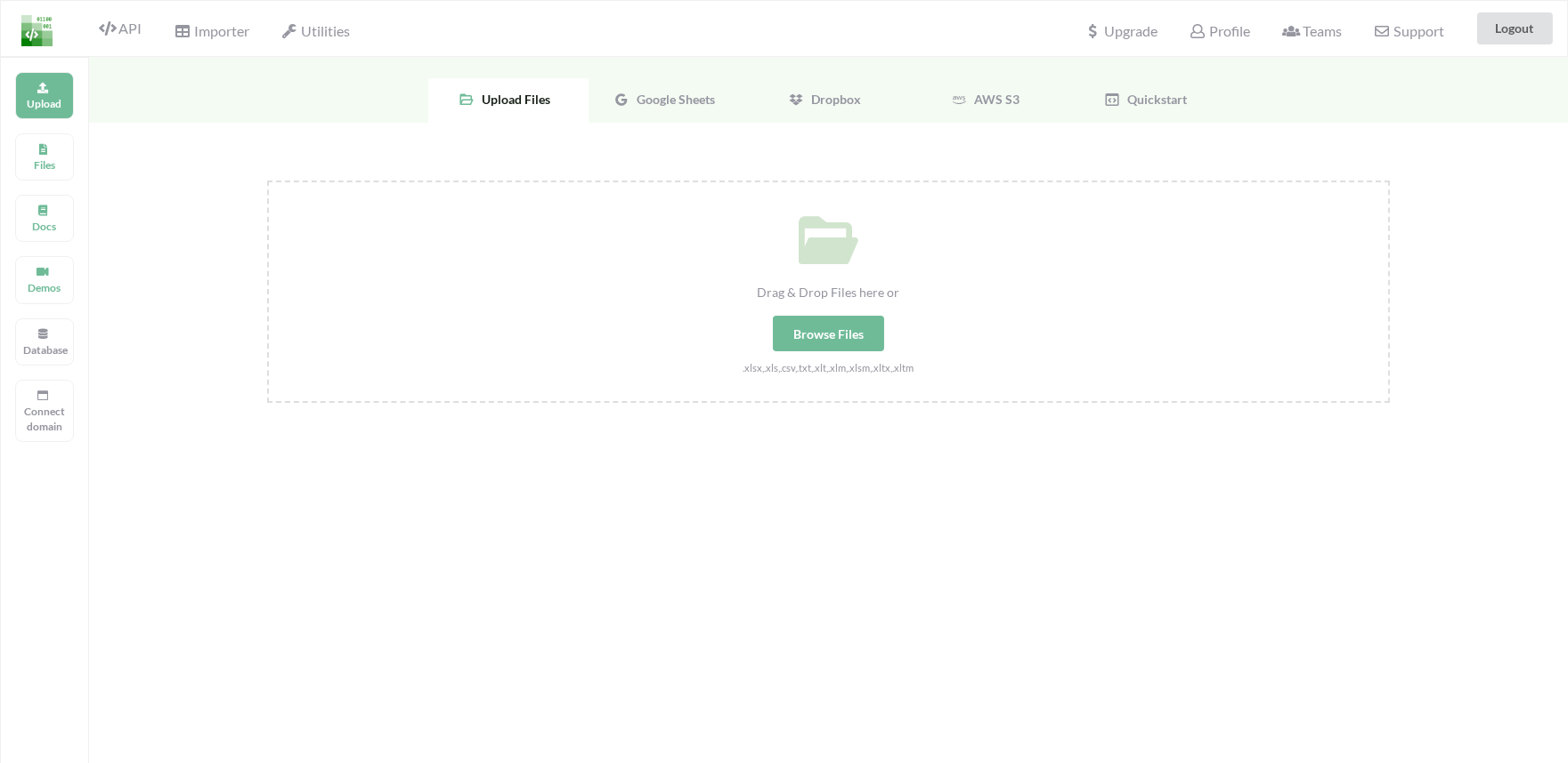
click at [850, 331] on div "Browse Files" at bounding box center [828, 333] width 112 height 36
click at [267, 180] on input "Drag & Drop Files here or Browse Files .xlsx,.xls,.csv,.txt,.xlt,.xlm,.xlsm,.xl…" at bounding box center [267, 180] width 0 height 0
type input "C:\fakepath\Copy of My Loyalty Calculato v3 (1).xlsx"
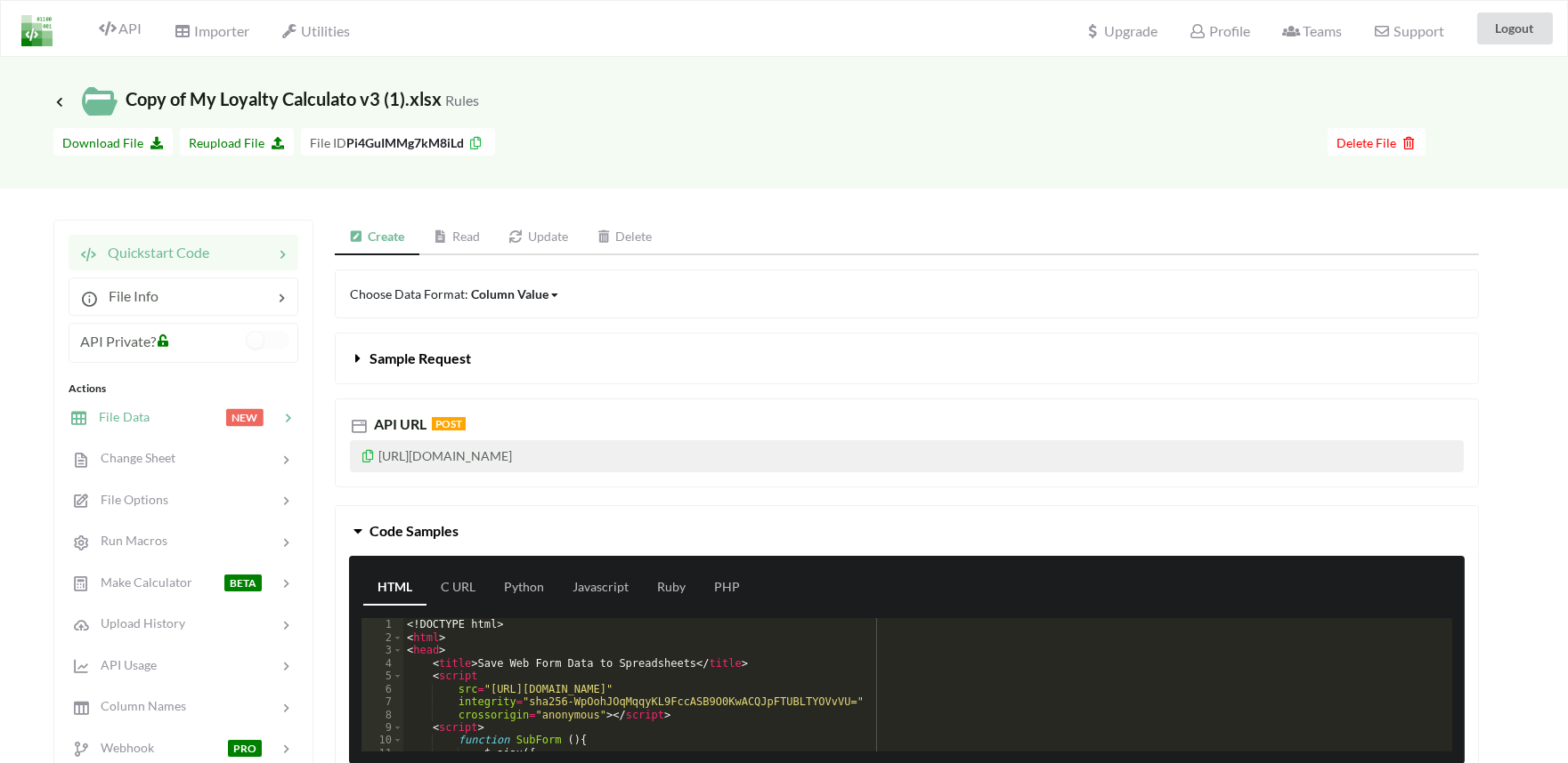
click at [115, 419] on span "File Data" at bounding box center [118, 416] width 61 height 16
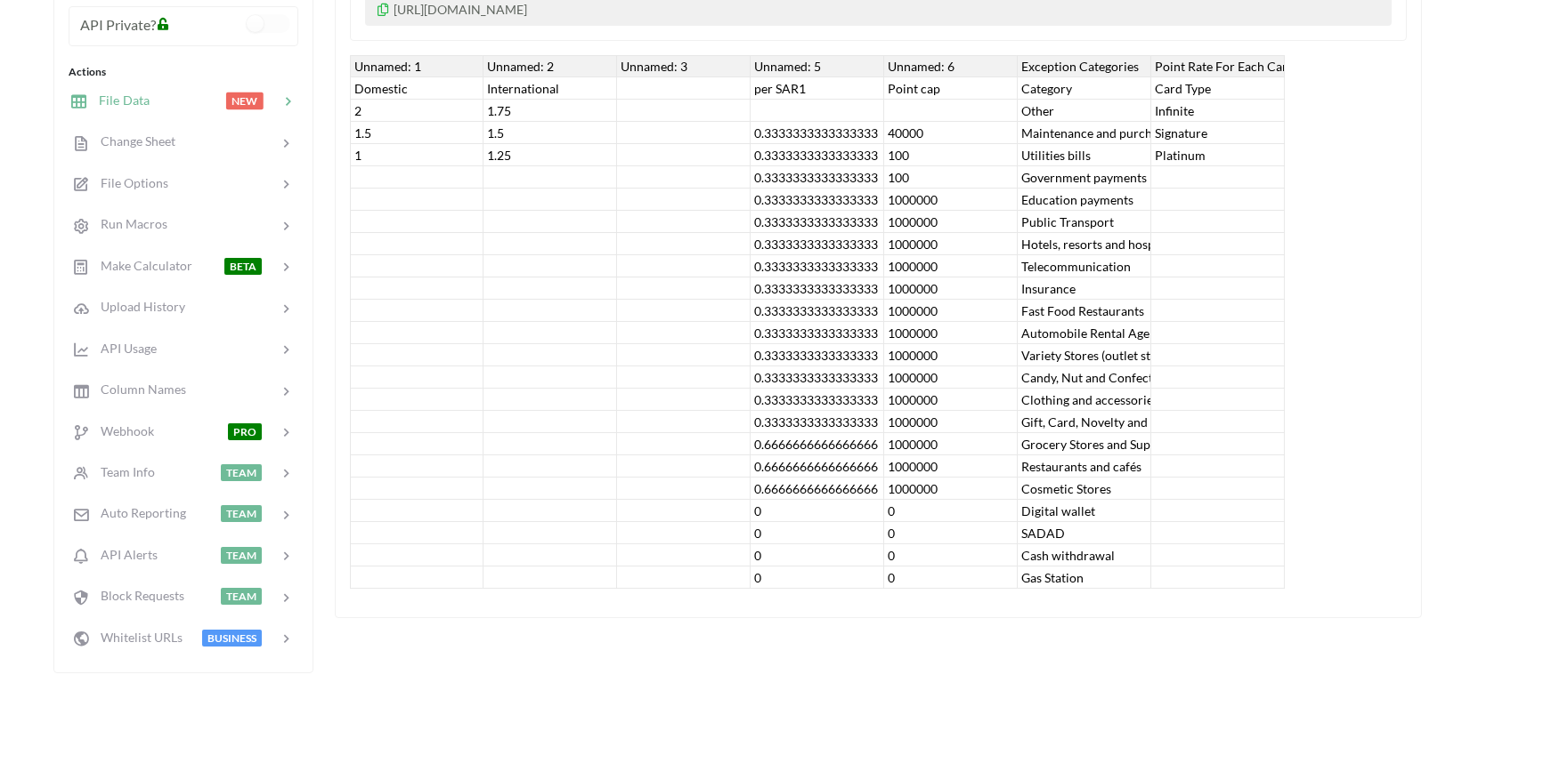
scroll to position [198, 0]
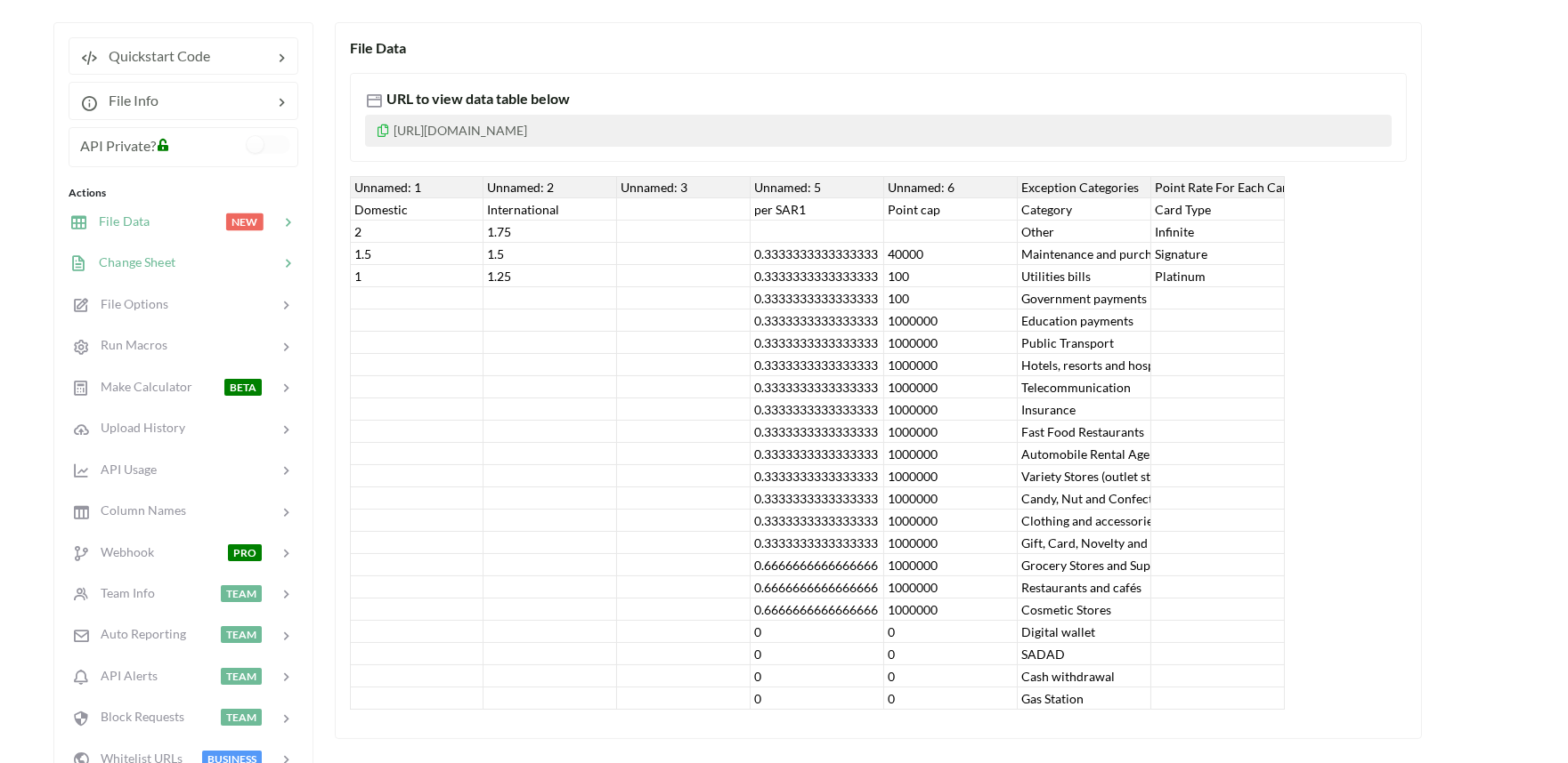
click at [123, 272] on div "Change Sheet" at bounding box center [183, 263] width 234 height 42
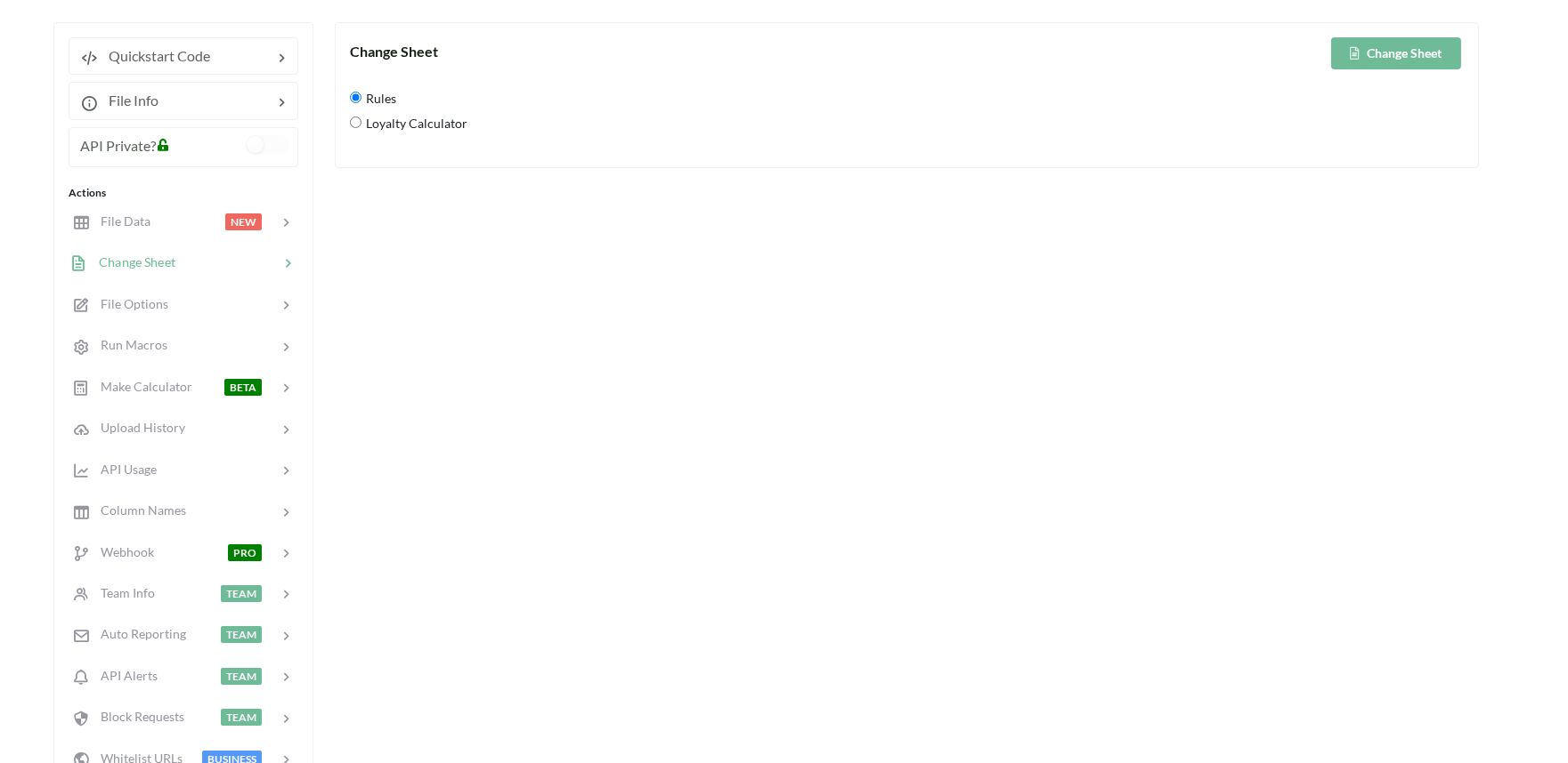
click at [360, 119] on Calculator "Loyalty Calculator" at bounding box center [355, 122] width 12 height 12
radio Calculator "true"
click at [1378, 63] on button "Change Sheet" at bounding box center [1396, 53] width 130 height 32
click at [109, 216] on span "File Data" at bounding box center [118, 220] width 61 height 16
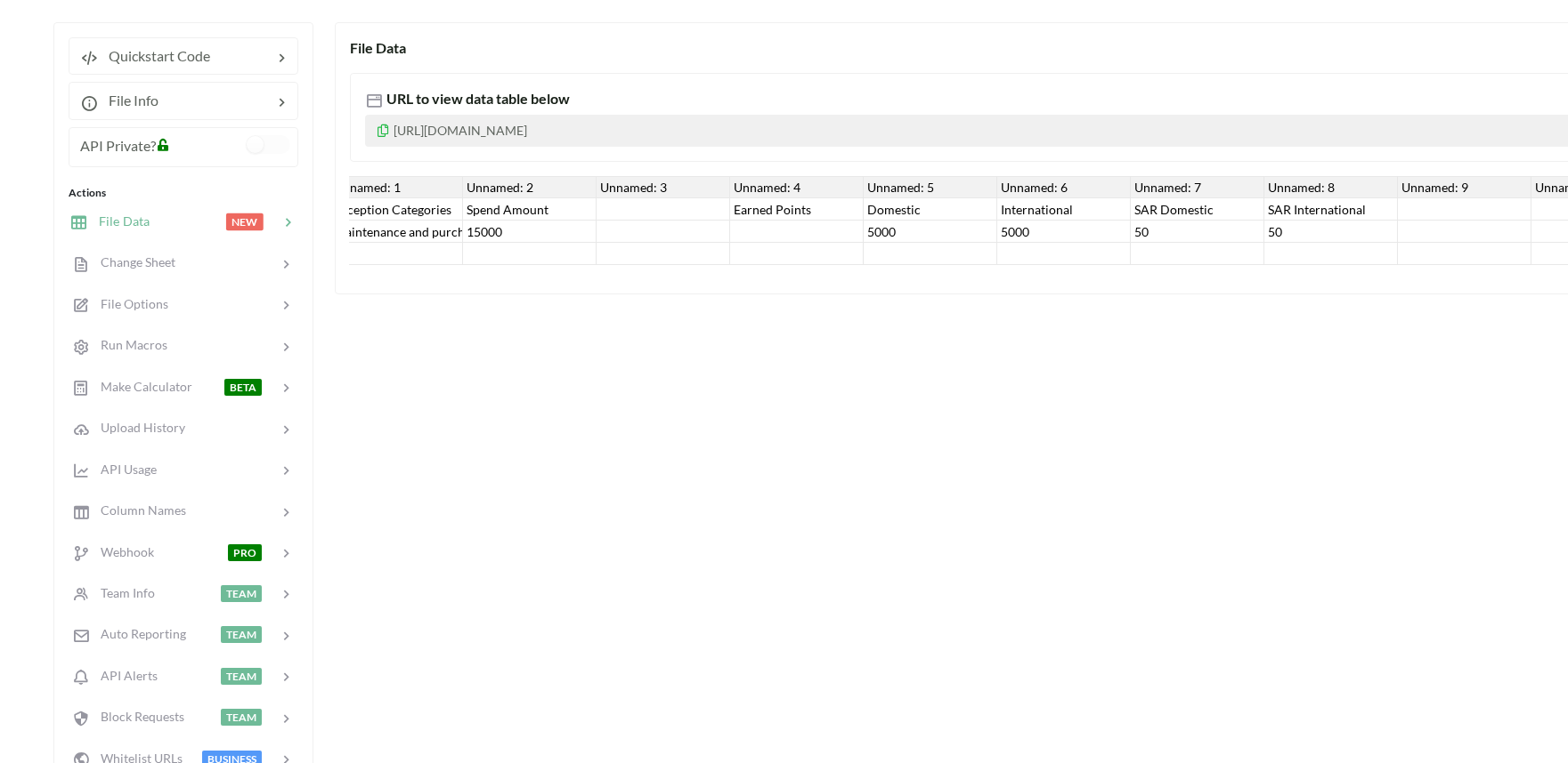
scroll to position [0, 0]
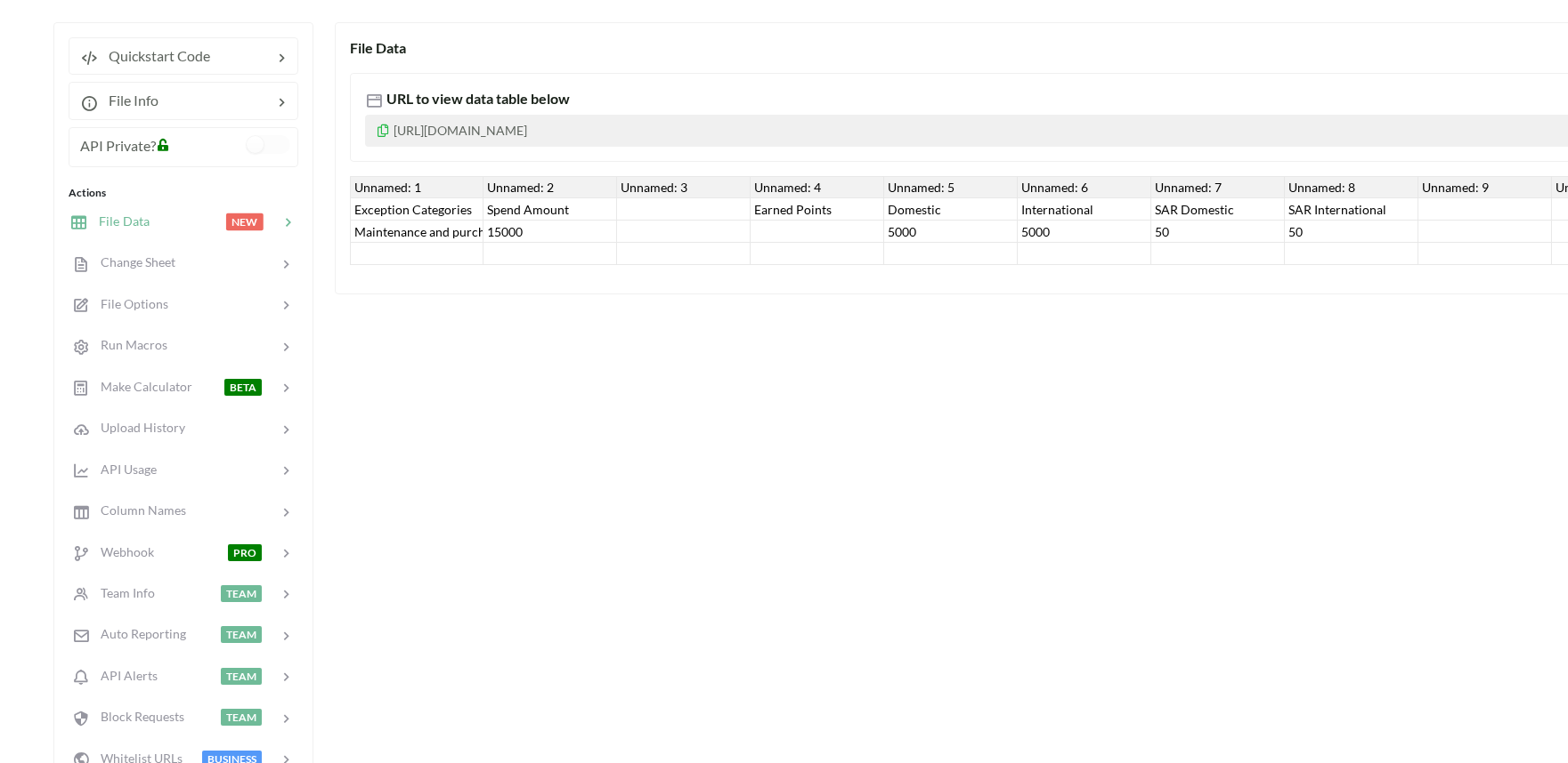
click at [449, 222] on div "Maintenance and purchasing services for cars and motorcycles" at bounding box center [416, 231] width 134 height 22
click at [395, 219] on div "Exception Categories" at bounding box center [416, 210] width 134 height 22
click at [395, 230] on div "Maintenance and purchasing services for cars and motorcycles" at bounding box center [416, 231] width 134 height 22
click at [379, 184] on div "Unnamed: 1" at bounding box center [416, 188] width 134 height 22
click at [378, 210] on div "Exception Categories" at bounding box center [416, 210] width 134 height 22
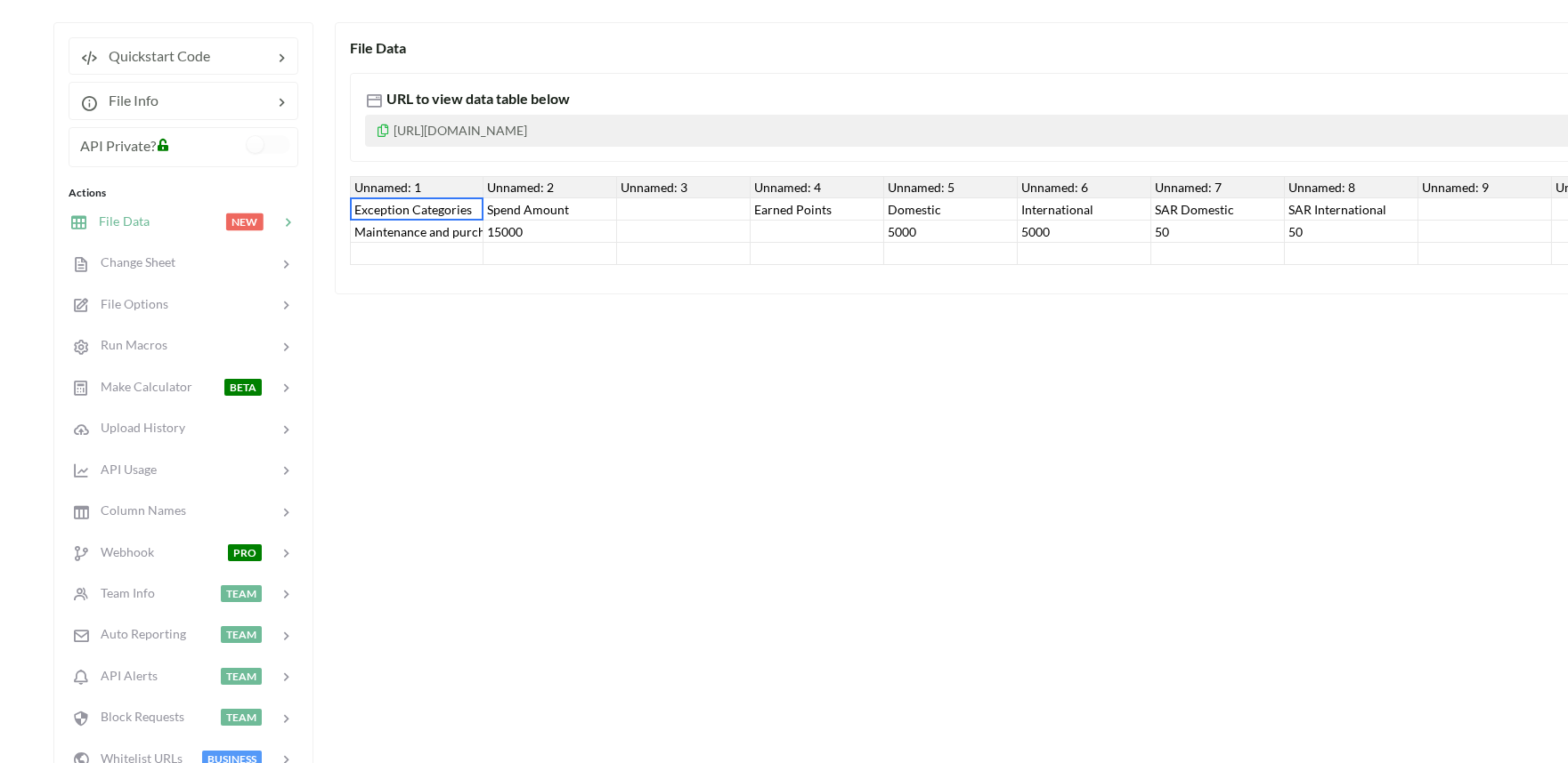
click at [687, 202] on div at bounding box center [684, 210] width 134 height 22
click at [503, 206] on div "Spend Amount" at bounding box center [550, 210] width 134 height 22
click at [419, 218] on div "Exception Categories" at bounding box center [416, 210] width 134 height 22
click at [552, 238] on div "15000" at bounding box center [550, 231] width 134 height 22
click at [503, 207] on div "Spend Amount" at bounding box center [550, 210] width 134 height 22
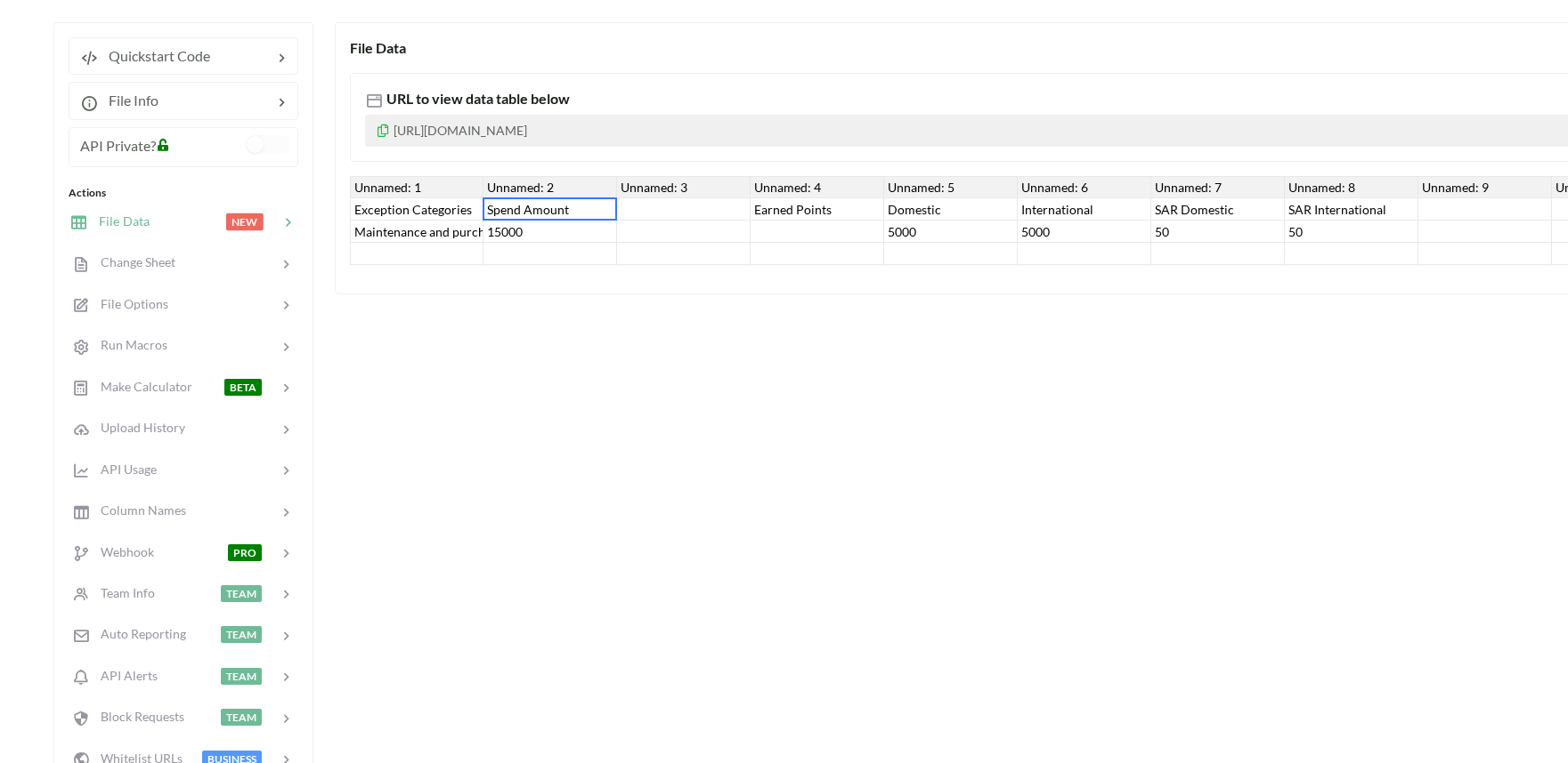
click at [549, 184] on div "Unnamed: 2" at bounding box center [550, 188] width 134 height 22
click at [626, 184] on div "Unnamed: 3" at bounding box center [684, 188] width 134 height 22
click at [543, 131] on p "https://www.apispreadsheets.com/table/Pi4GuIMMg7kM8iLd/" at bounding box center [1301, 130] width 1871 height 32
click at [543, 127] on p "https://www.apispreadsheets.com/table/Pi4GuIMMg7kM8iLd/" at bounding box center [1301, 130] width 1871 height 32
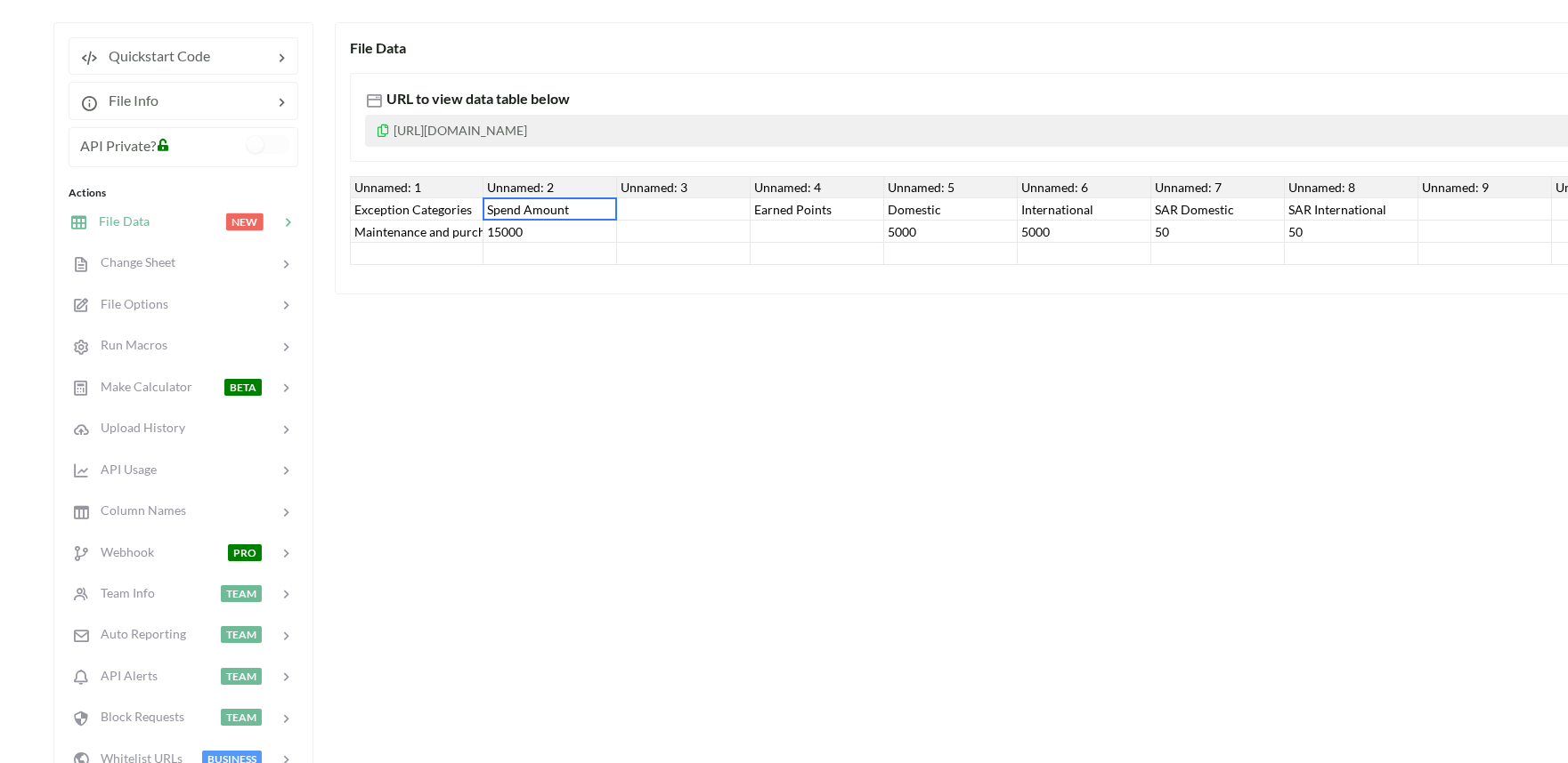
click at [543, 127] on p "https://www.apispreadsheets.com/table/Pi4GuIMMg7kM8iLd/" at bounding box center [1301, 130] width 1871 height 32
click at [397, 210] on div "Exception Categories" at bounding box center [416, 210] width 134 height 22
click at [377, 225] on div "Maintenance and purchasing services for cars and motorcycles" at bounding box center [416, 231] width 134 height 22
click at [479, 230] on div "Maintenance and purchasing services for cars and motorcycles" at bounding box center [416, 231] width 134 height 22
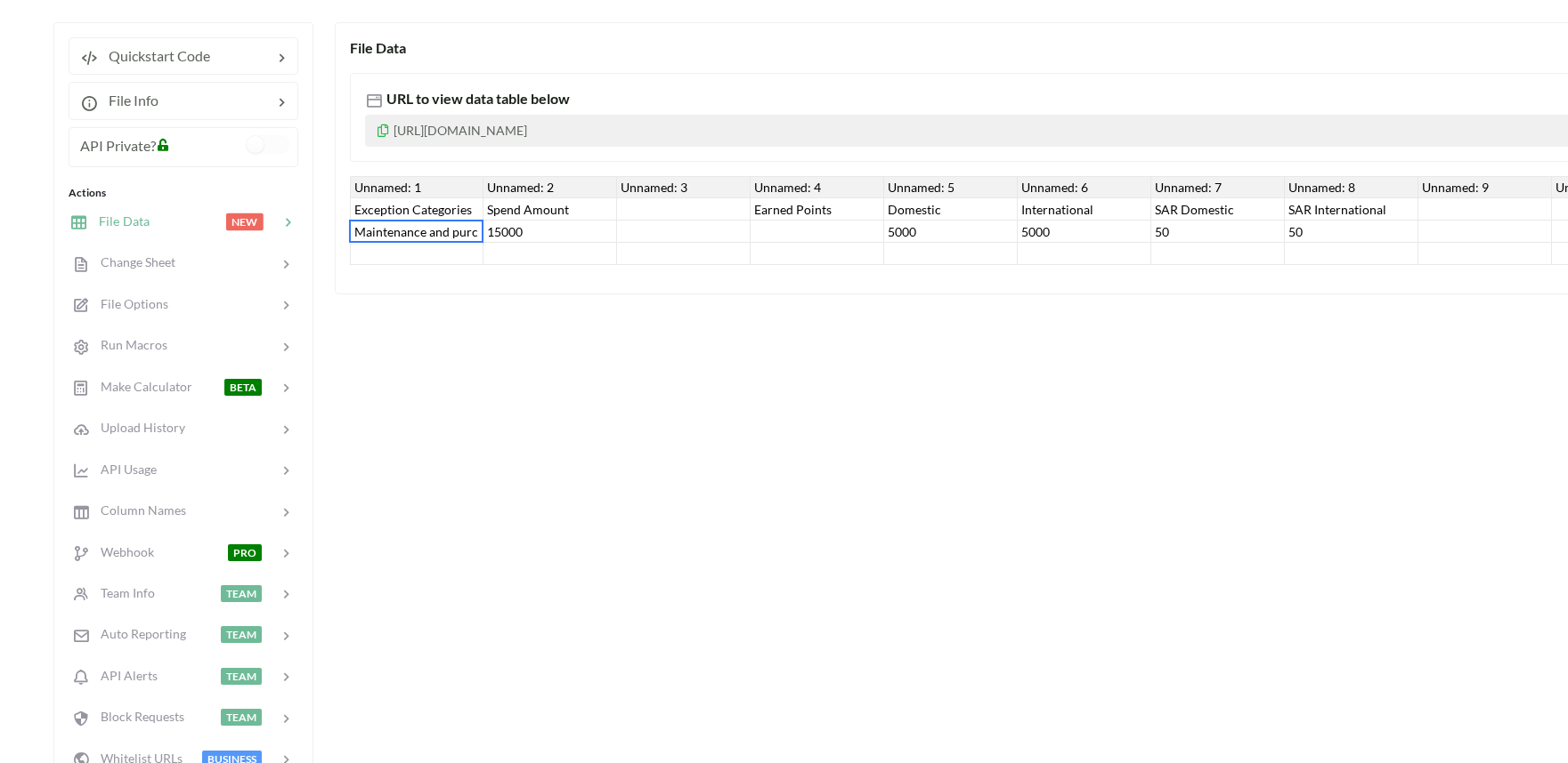
drag, startPoint x: 582, startPoint y: 231, endPoint x: 627, endPoint y: 227, distance: 45.2
click at [583, 231] on div "15000" at bounding box center [550, 231] width 134 height 22
click at [665, 220] on div at bounding box center [684, 231] width 134 height 22
click at [485, 229] on div "15000" at bounding box center [550, 231] width 134 height 22
click at [466, 229] on div "Maintenance and purchasing services for cars and motorcycles" at bounding box center [416, 231] width 134 height 22
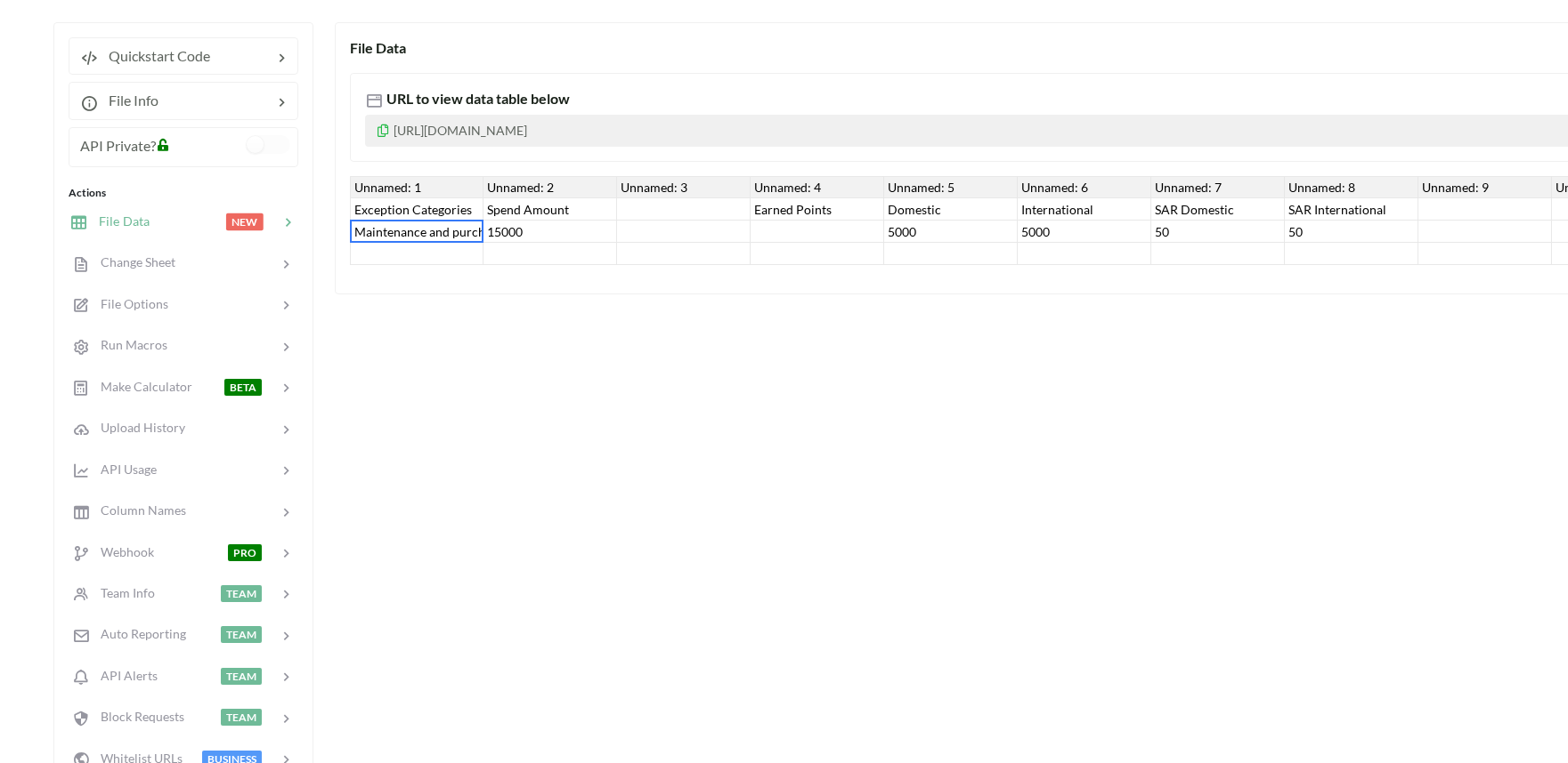
click at [454, 229] on div "Maintenance and purchasing services for cars and motorcycles" at bounding box center [416, 231] width 134 height 22
click at [454, 229] on input "Maintenance and purchasing services for cars and motorcycles" at bounding box center [416, 231] width 124 height 19
click at [528, 220] on div "15000" at bounding box center [550, 231] width 134 height 22
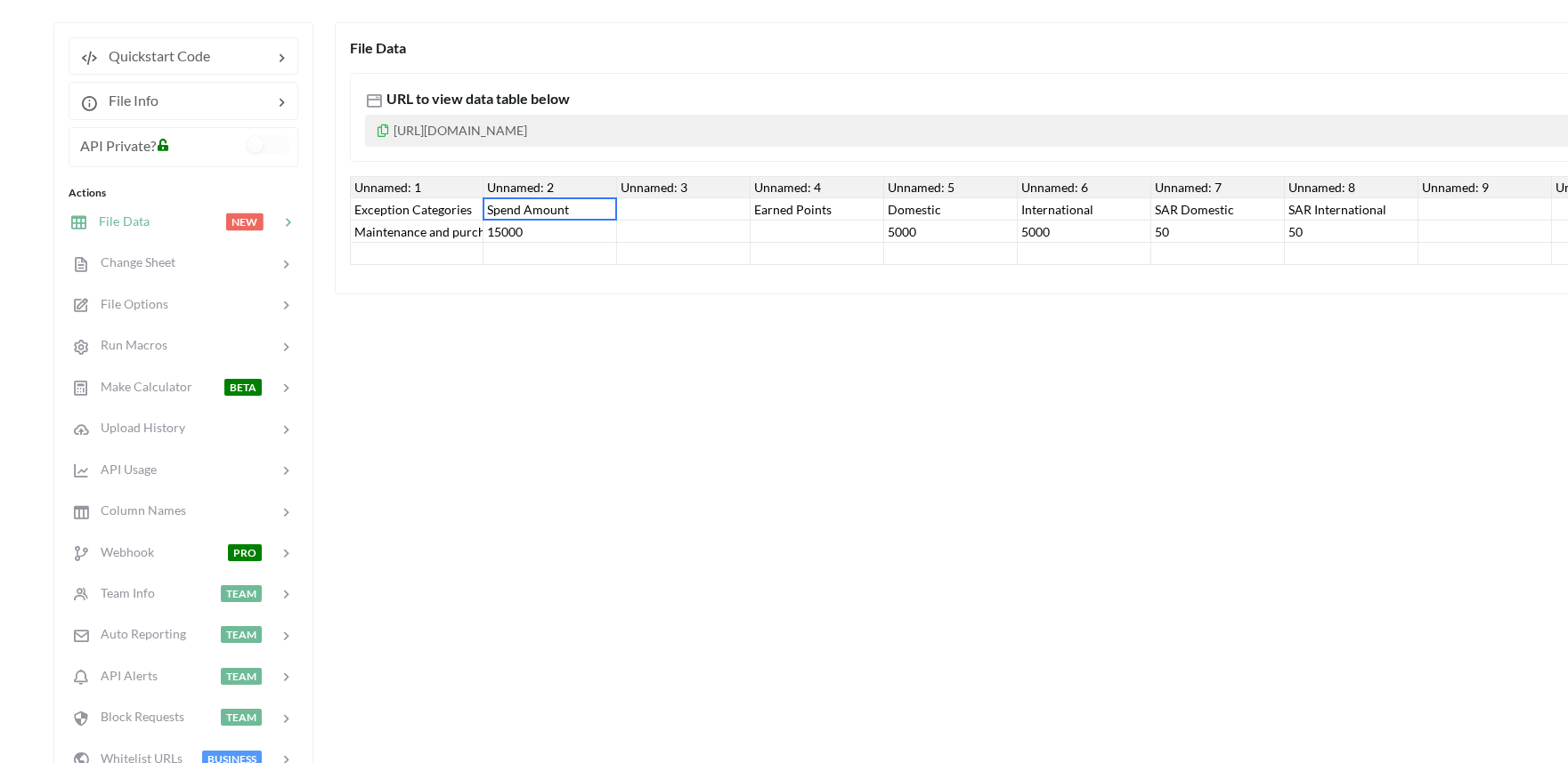
click at [531, 200] on div "Spend Amount" at bounding box center [550, 210] width 134 height 22
click at [531, 211] on input "Spend Amount" at bounding box center [549, 209] width 124 height 19
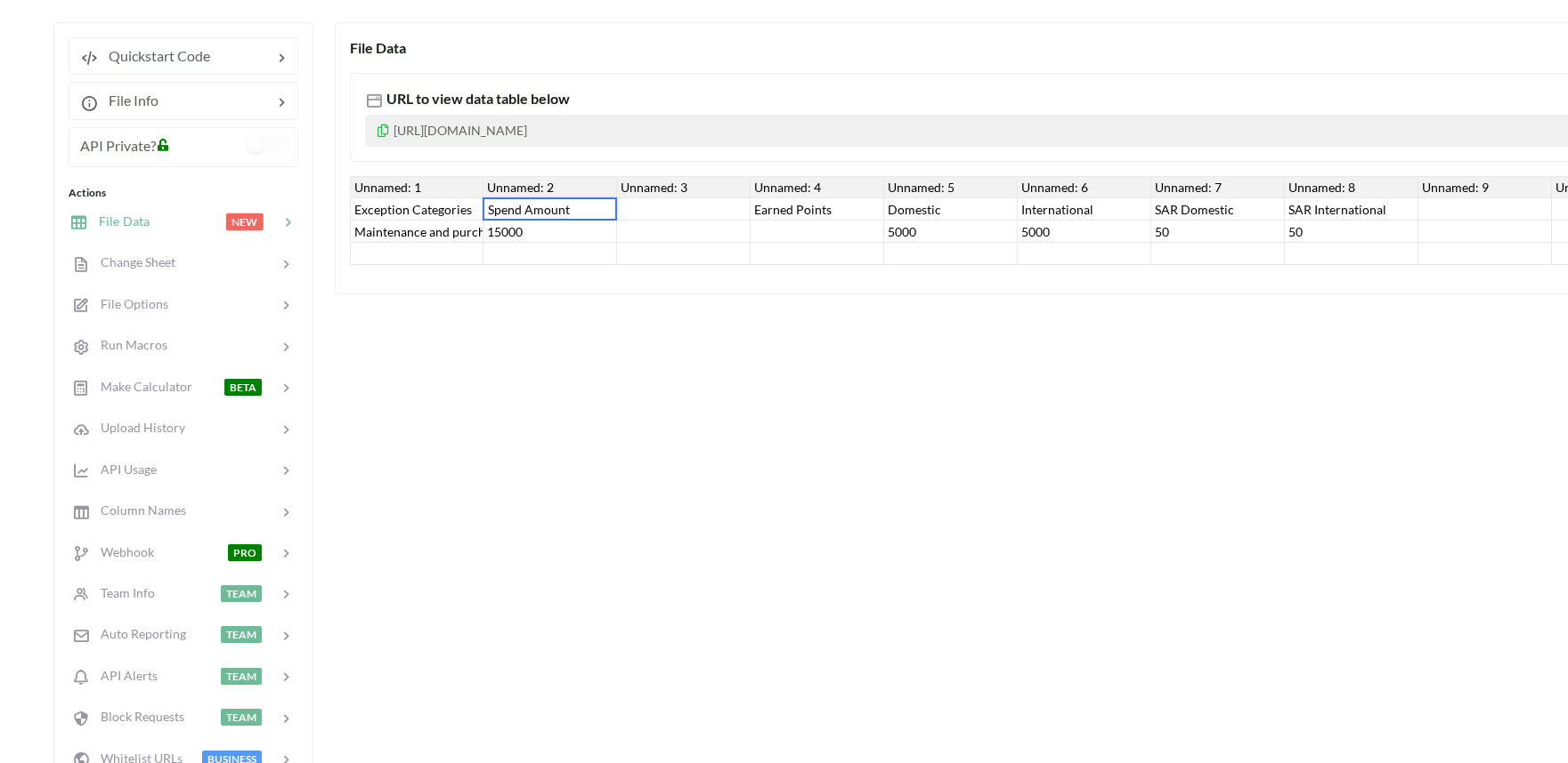
click at [546, 210] on input "Spend Amount" at bounding box center [549, 209] width 124 height 19
click at [544, 210] on input "Spend Amount" at bounding box center [549, 209] width 124 height 19
click at [517, 222] on div "15000" at bounding box center [550, 231] width 134 height 22
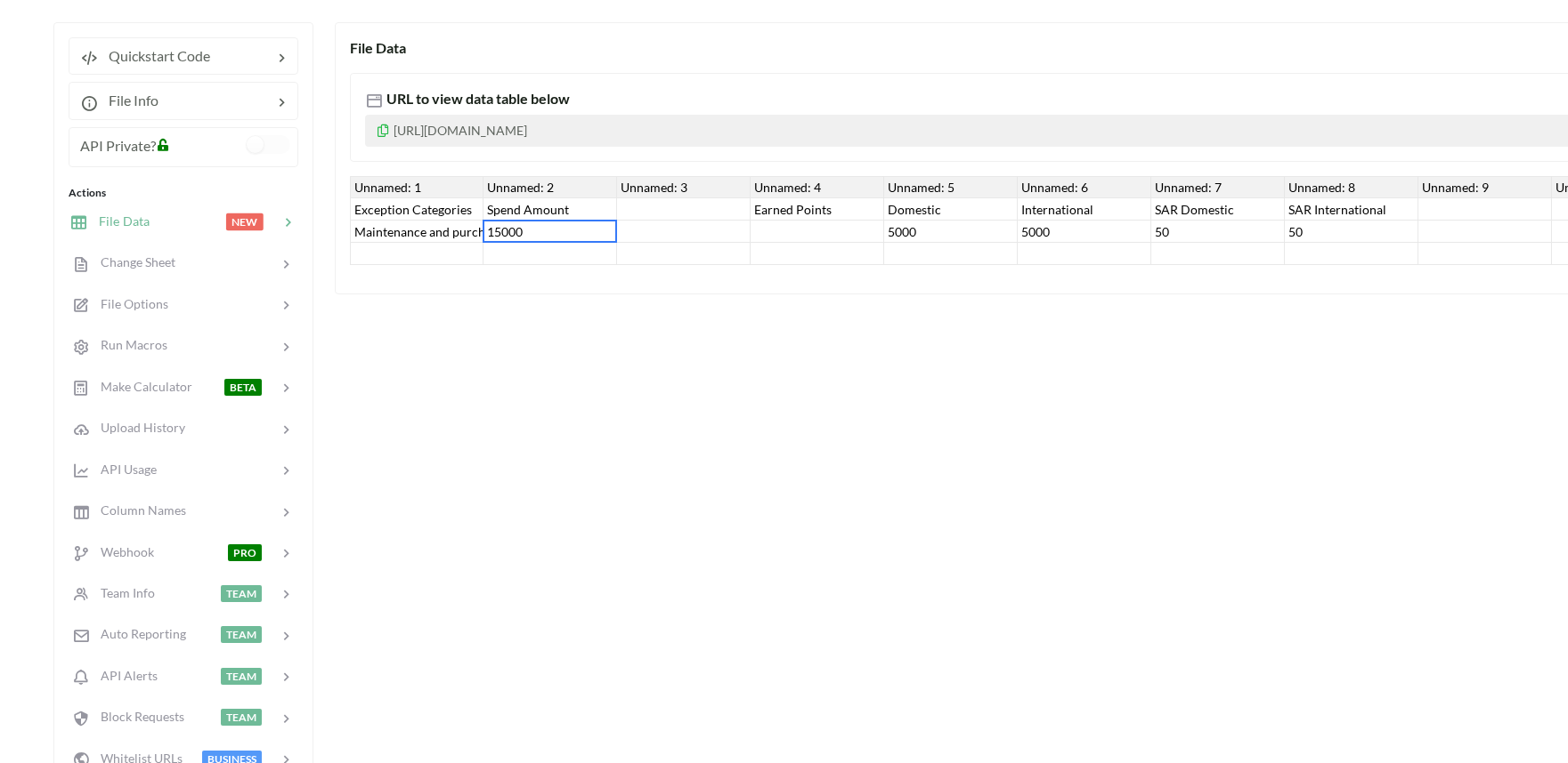
click at [517, 222] on div "15000" at bounding box center [550, 231] width 134 height 22
click at [517, 235] on input "15000" at bounding box center [549, 231] width 124 height 19
click at [512, 230] on input "15000" at bounding box center [549, 231] width 124 height 19
click at [510, 229] on input "15000" at bounding box center [549, 231] width 124 height 19
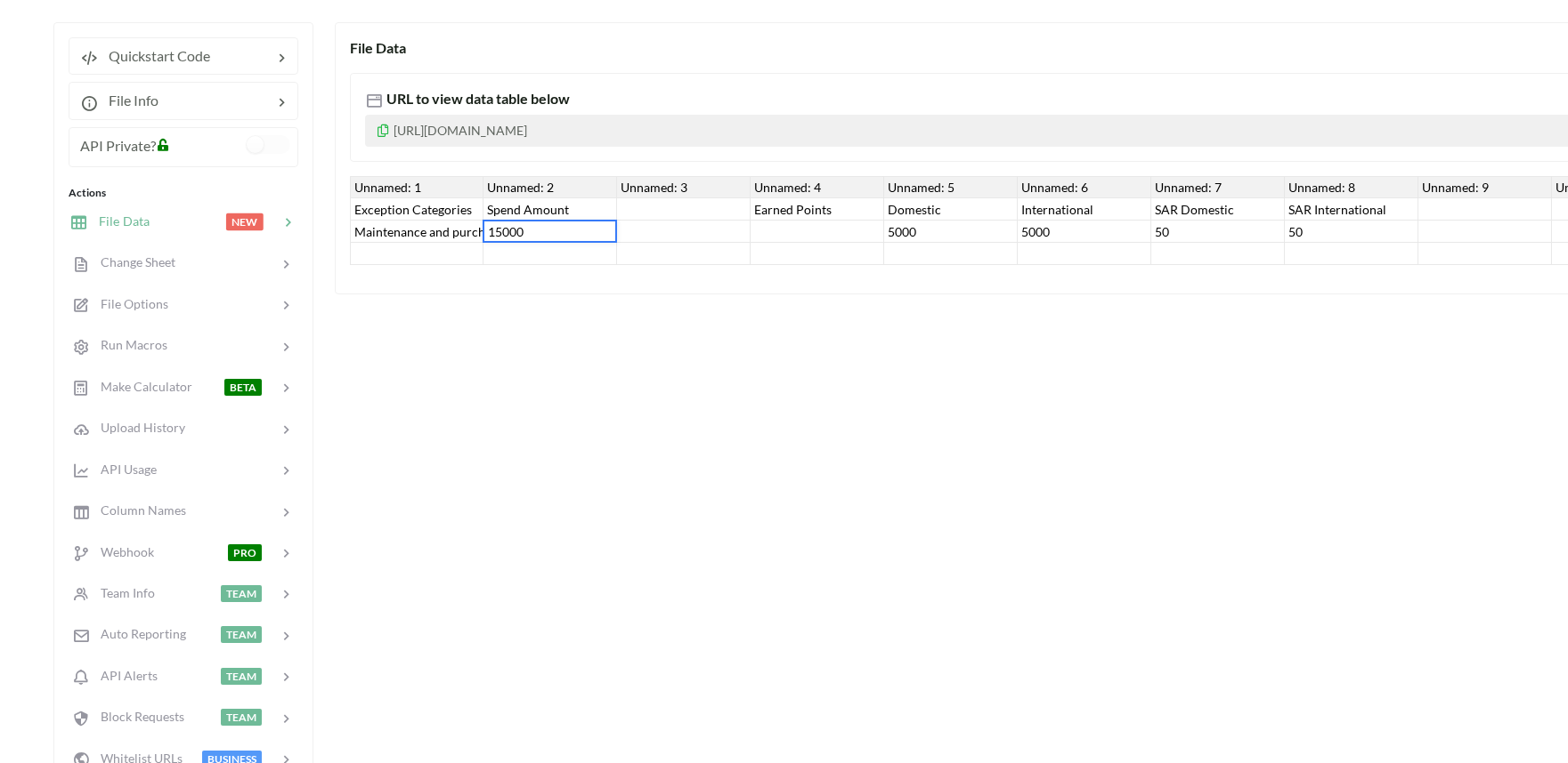
click at [510, 229] on input "15000" at bounding box center [549, 231] width 124 height 19
click at [684, 226] on div at bounding box center [684, 231] width 134 height 22
click at [687, 210] on div at bounding box center [684, 210] width 134 height 22
click at [760, 202] on div "Earned Points" at bounding box center [817, 210] width 134 height 22
click at [893, 205] on div "Domestic" at bounding box center [951, 210] width 134 height 22
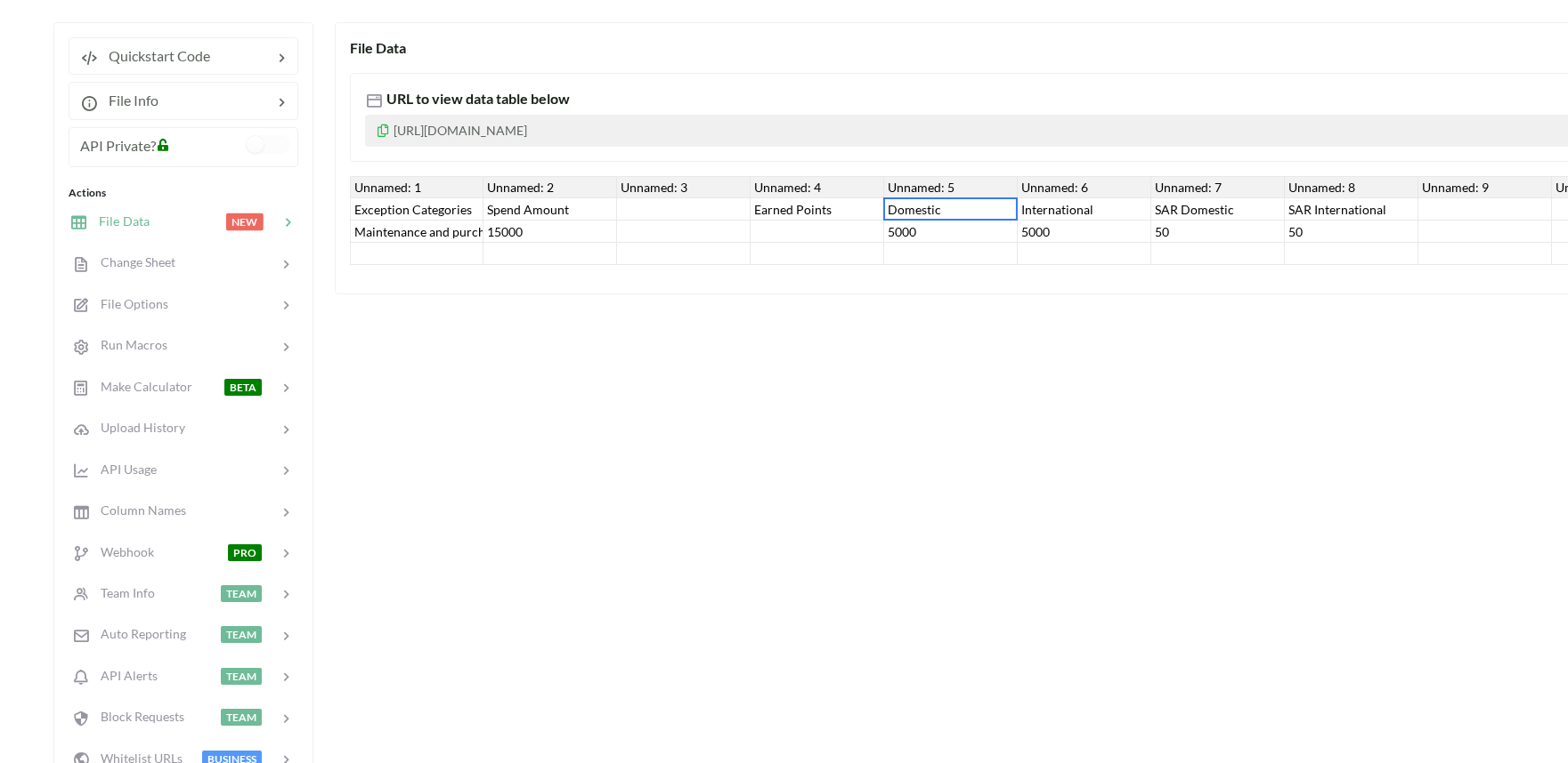
click at [1072, 210] on div "International" at bounding box center [1085, 210] width 134 height 22
click at [1185, 215] on div "SAR Domestic" at bounding box center [1218, 210] width 134 height 22
click at [1313, 201] on div "SAR International" at bounding box center [1351, 210] width 134 height 22
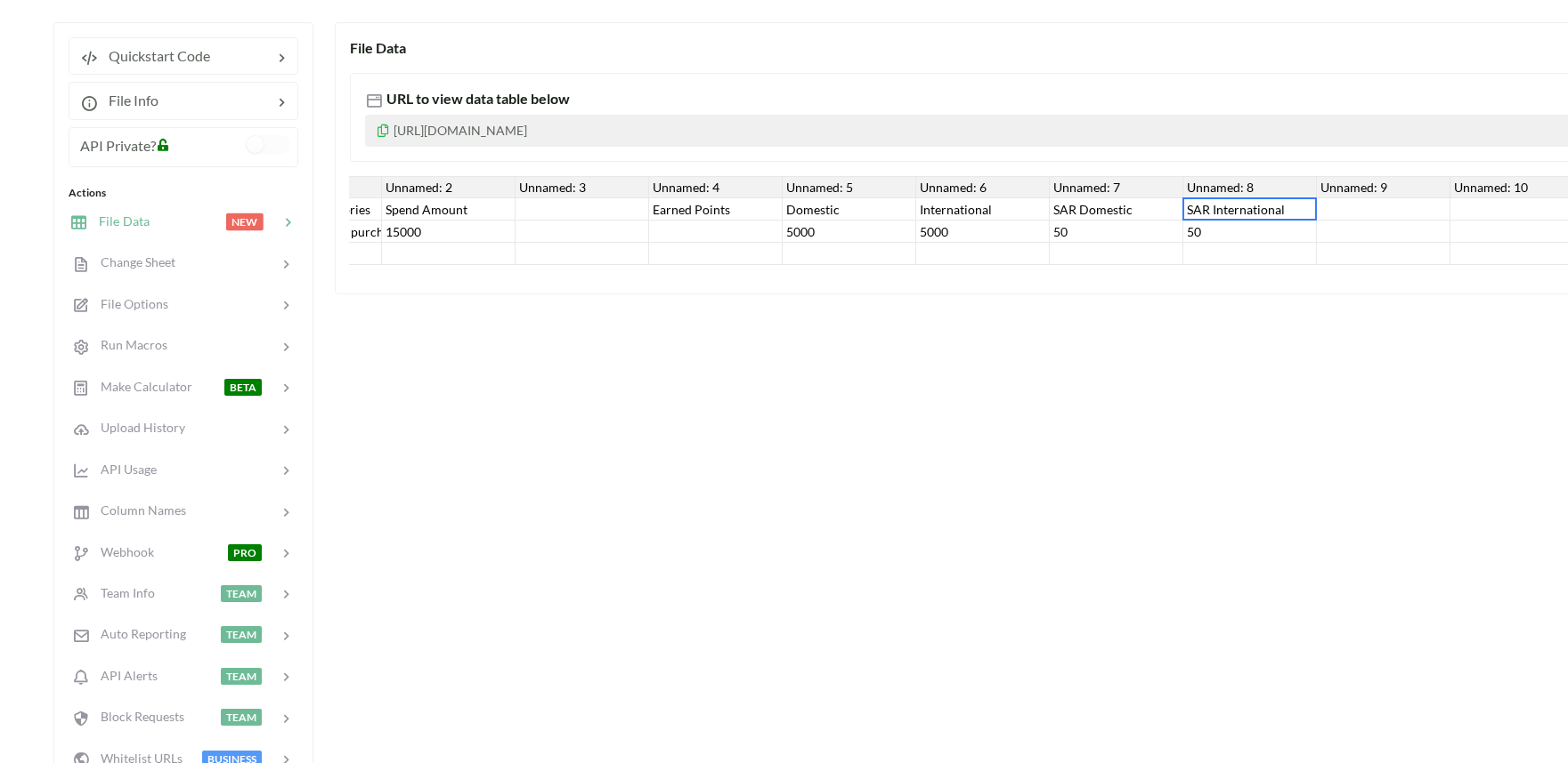
scroll to position [0, 0]
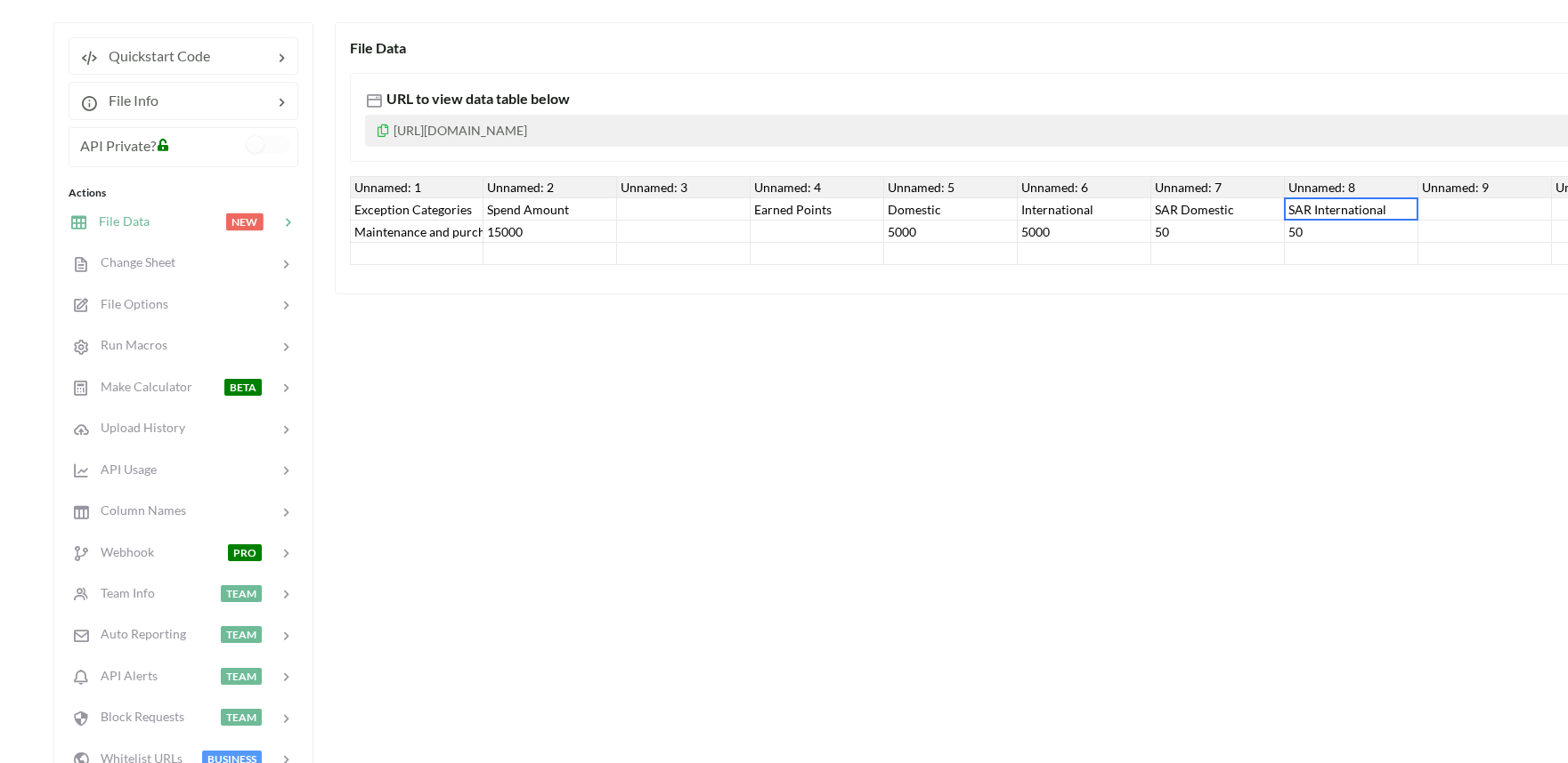
click at [1024, 237] on div "5000" at bounding box center [1085, 231] width 134 height 22
click at [1188, 256] on div at bounding box center [1218, 254] width 134 height 22
click at [1287, 232] on div "50" at bounding box center [1351, 231] width 134 height 22
click at [910, 220] on div "5000" at bounding box center [951, 231] width 134 height 22
click at [895, 229] on div "5000" at bounding box center [951, 231] width 134 height 22
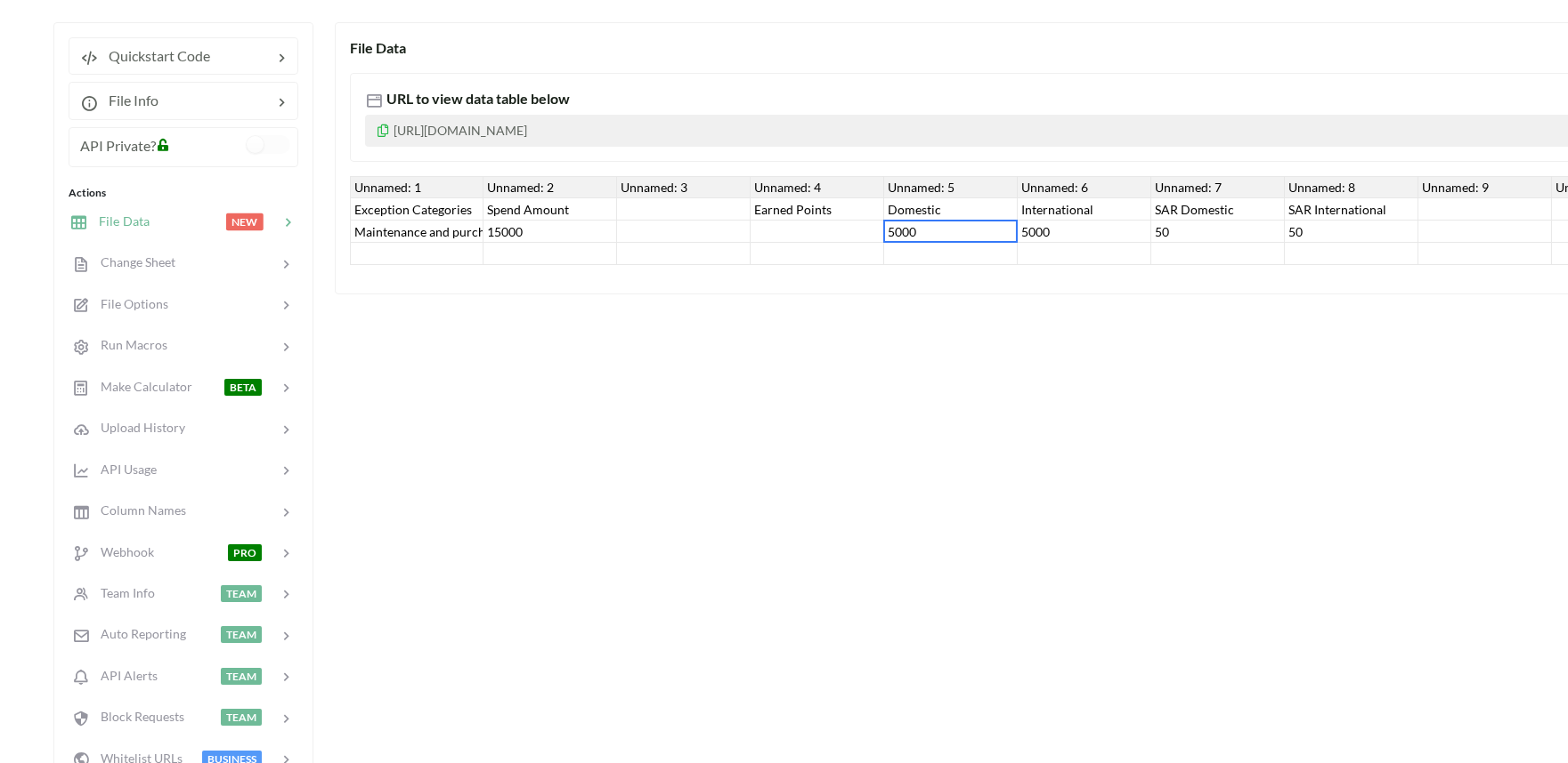
click at [1022, 220] on div "5000" at bounding box center [1085, 231] width 134 height 22
click at [1152, 220] on div "50" at bounding box center [1218, 231] width 134 height 22
click at [1302, 228] on div "50" at bounding box center [1351, 231] width 134 height 22
click at [368, 207] on div "Exception Categories" at bounding box center [416, 210] width 134 height 22
click at [371, 231] on div "Maintenance and purchasing services for cars and motorcycles" at bounding box center [416, 231] width 134 height 22
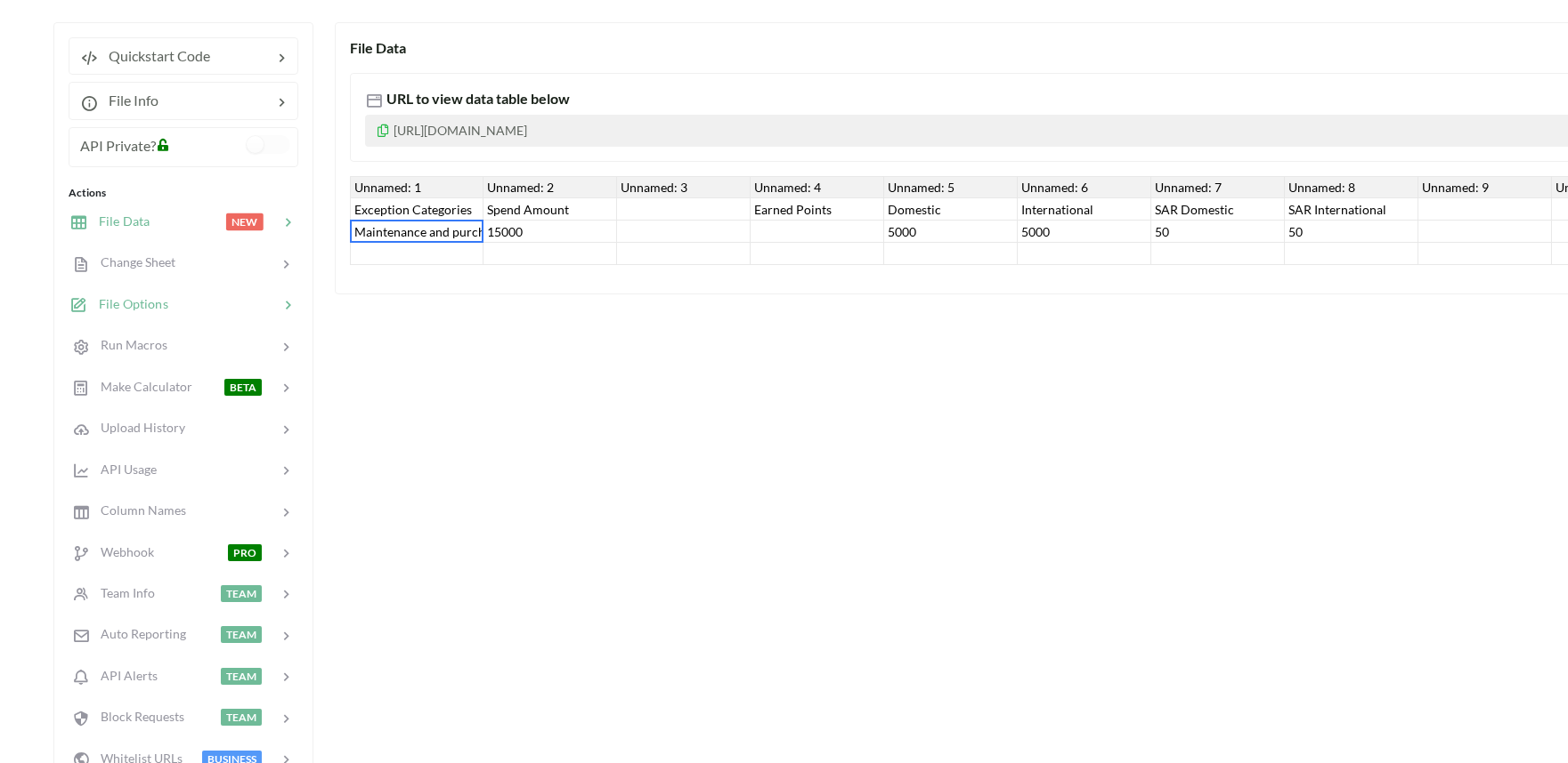
click at [130, 300] on span "File Options" at bounding box center [128, 304] width 81 height 16
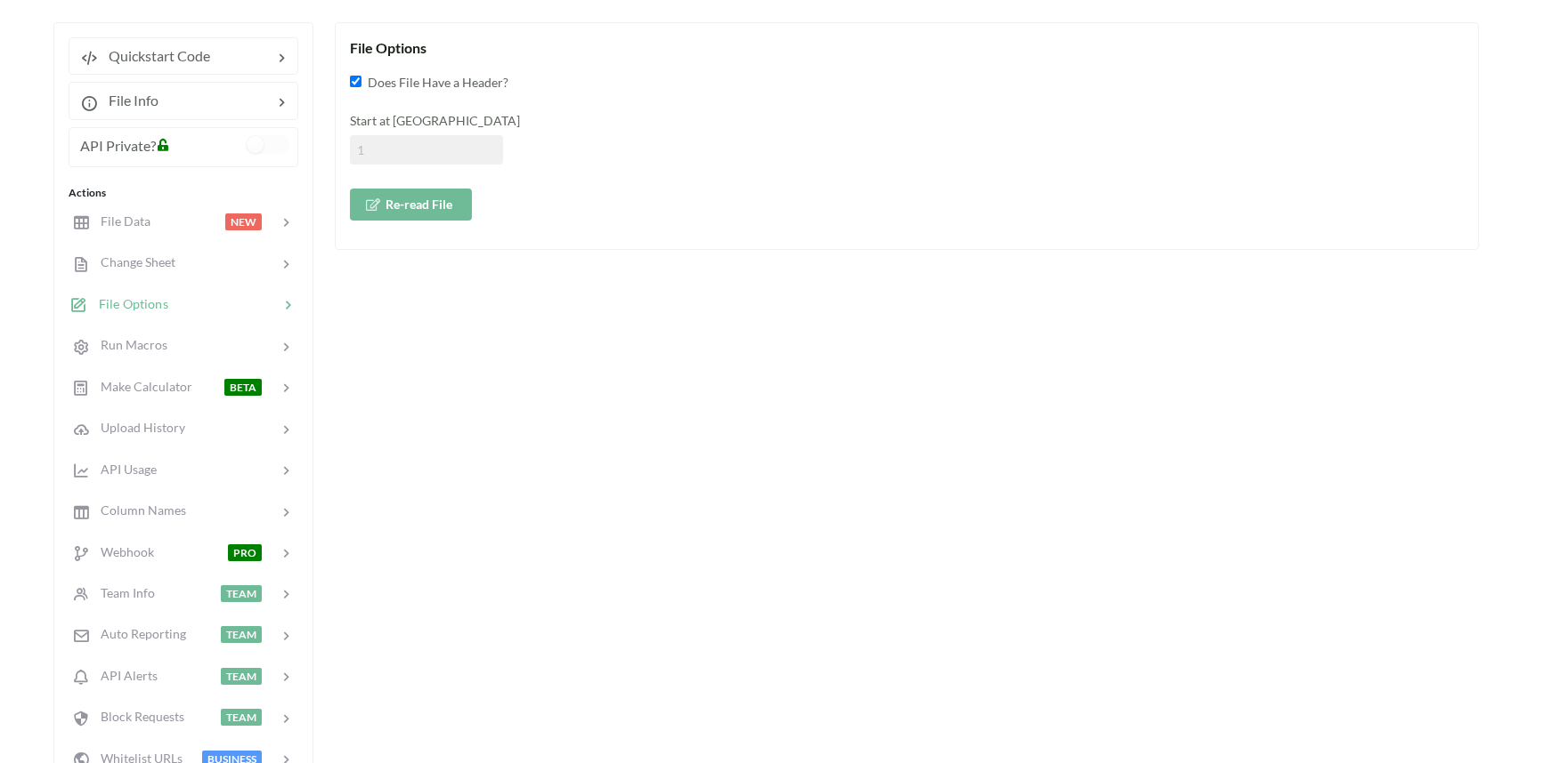
click at [430, 136] on input at bounding box center [426, 150] width 153 height 29
click at [412, 148] on input at bounding box center [426, 150] width 153 height 29
click at [385, 154] on input at bounding box center [426, 150] width 153 height 29
type input "3"
click at [438, 207] on button "Re-read File" at bounding box center [410, 204] width 122 height 32
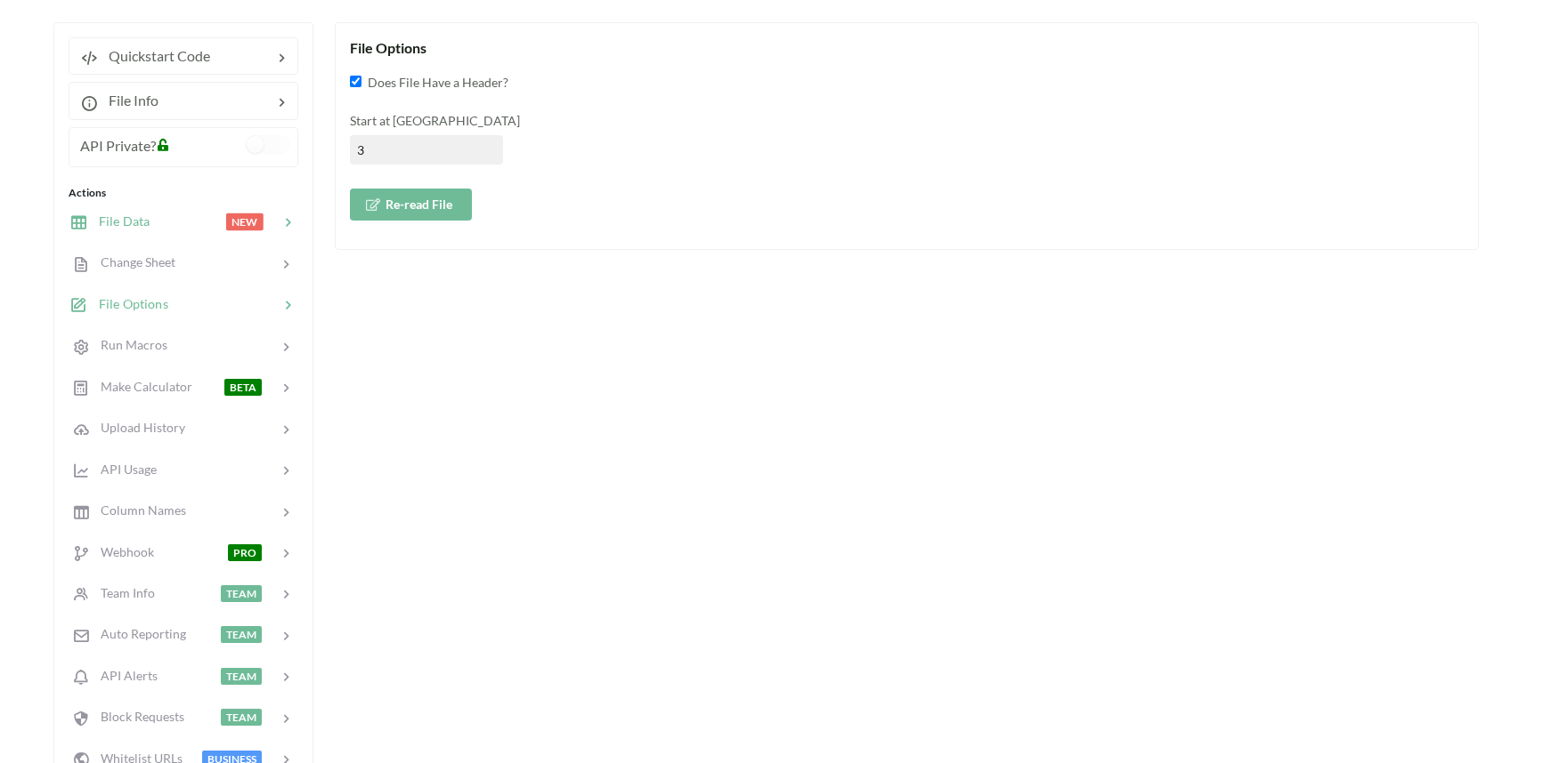
click at [122, 214] on span "File Data" at bounding box center [118, 220] width 61 height 16
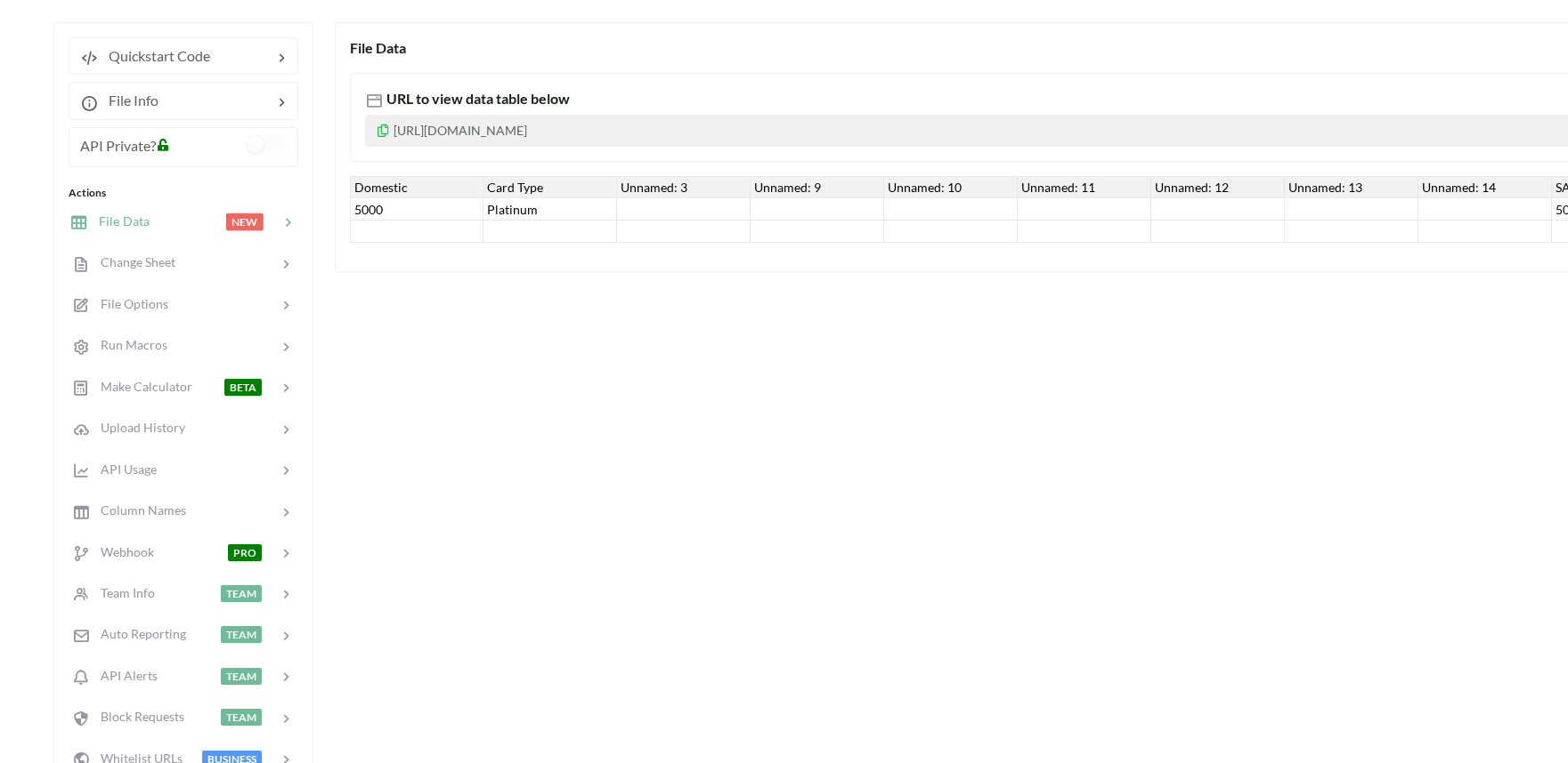
click at [530, 207] on div "Platinum" at bounding box center [550, 210] width 134 height 22
click at [138, 305] on span "File Options" at bounding box center [128, 304] width 81 height 16
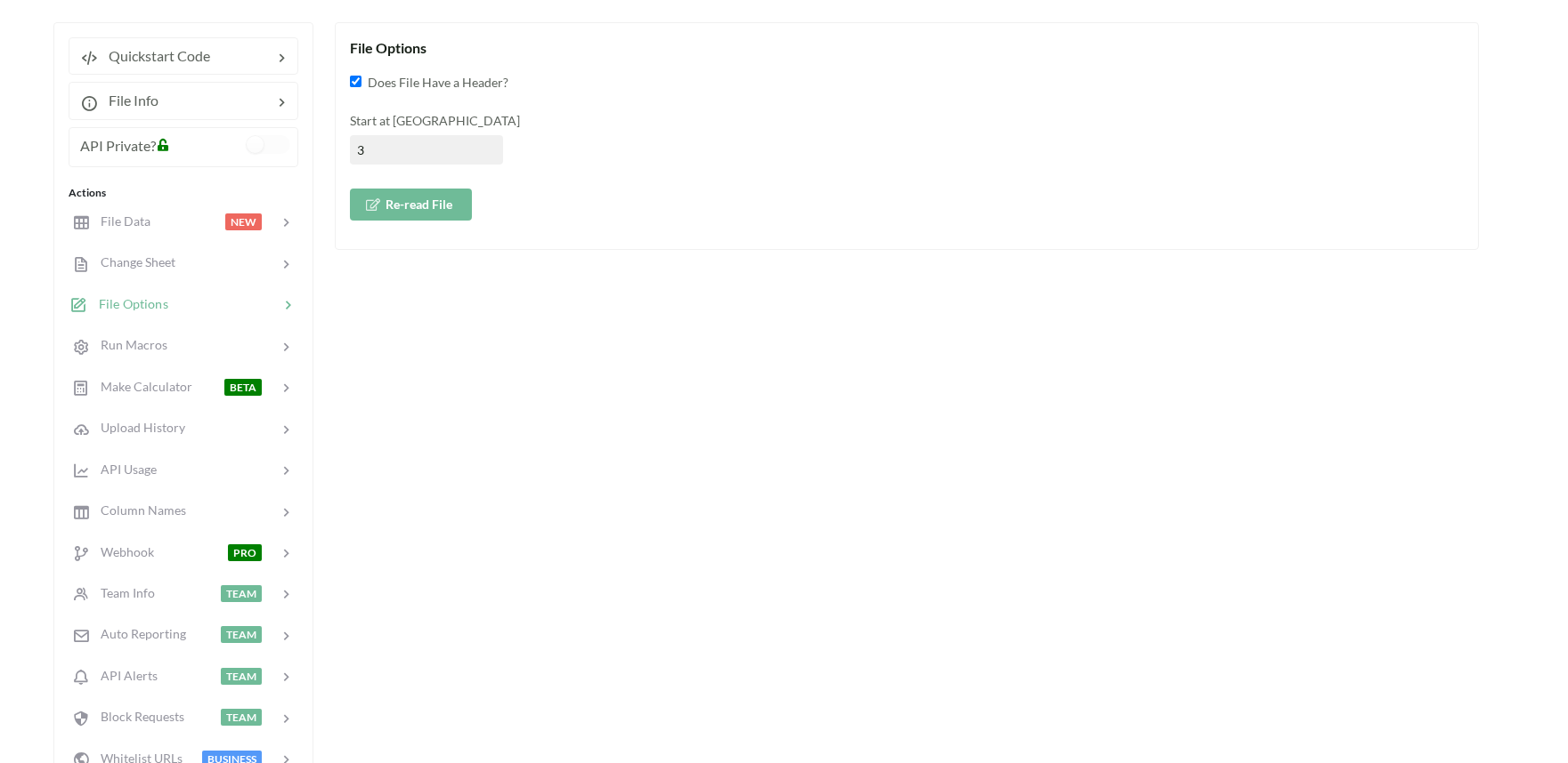
click at [384, 138] on input "3" at bounding box center [426, 150] width 153 height 29
type input "2"
click at [384, 210] on button "Re-read File" at bounding box center [410, 204] width 122 height 32
click at [135, 226] on span "File Data" at bounding box center [118, 220] width 61 height 16
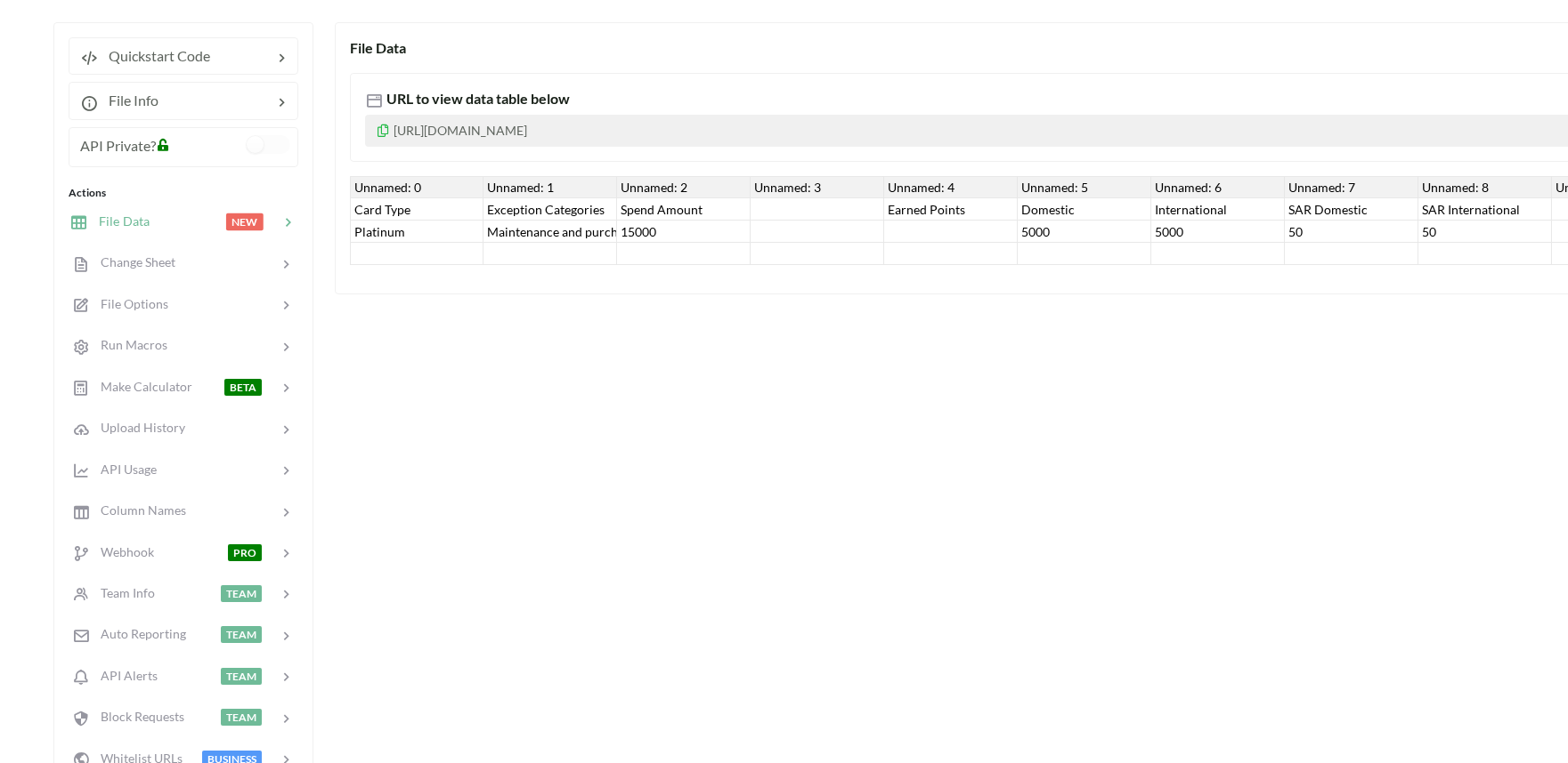
click at [390, 233] on div "Platinum" at bounding box center [416, 231] width 134 height 22
click at [378, 208] on div "Card Type" at bounding box center [416, 210] width 134 height 22
click at [546, 190] on div "Unnamed: 1" at bounding box center [550, 188] width 134 height 22
click at [552, 210] on div "Exception Categories" at bounding box center [550, 210] width 134 height 22
click at [547, 234] on div "Maintenance and purchasing services for cars and motorcycles" at bounding box center [550, 231] width 134 height 22
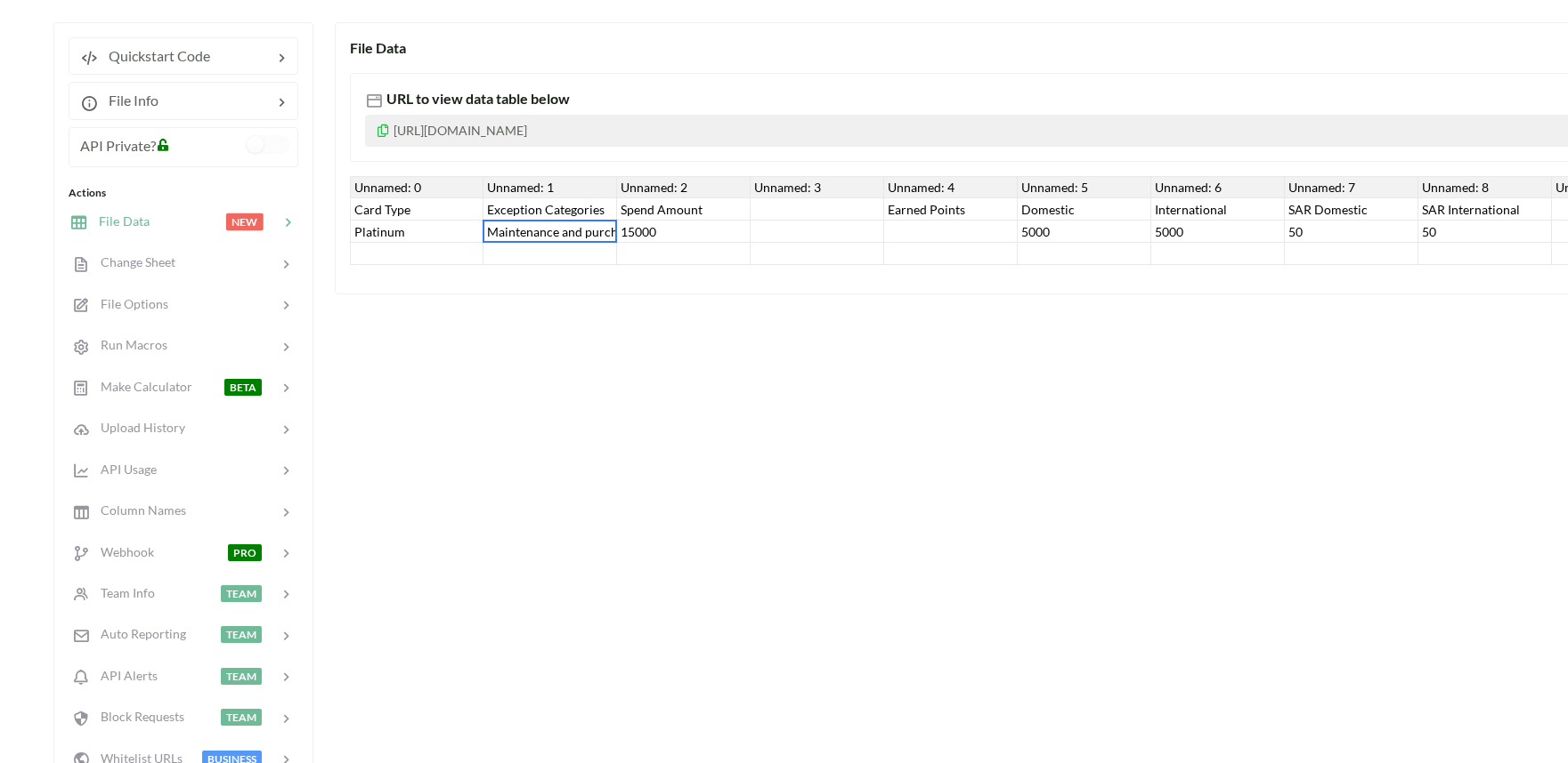
click at [630, 217] on div "Spend Amount" at bounding box center [684, 210] width 134 height 22
click at [645, 226] on div "15000" at bounding box center [684, 231] width 134 height 22
click at [111, 318] on div "File Options" at bounding box center [183, 304] width 234 height 42
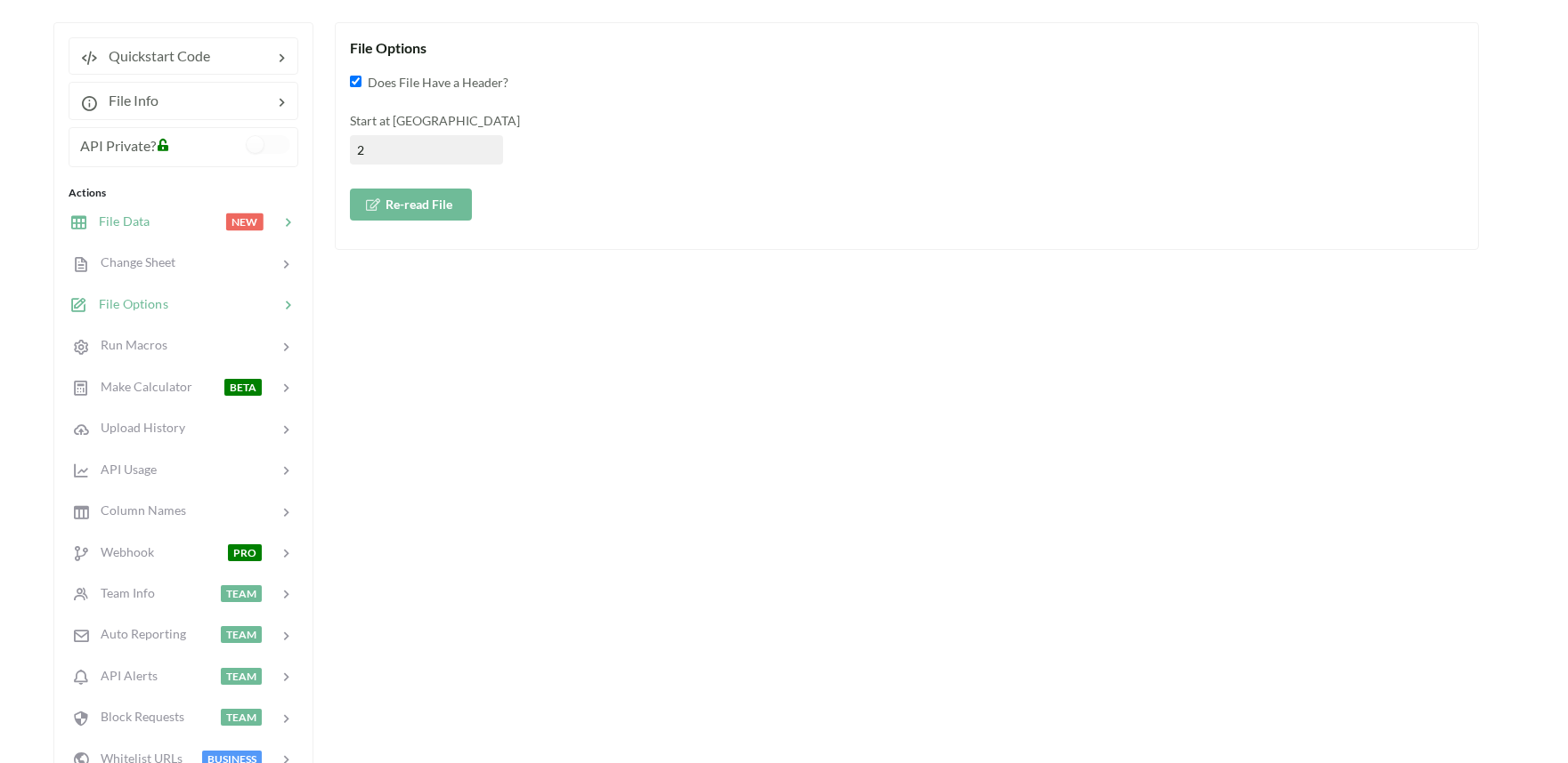
click at [130, 227] on span "File Data" at bounding box center [118, 220] width 61 height 16
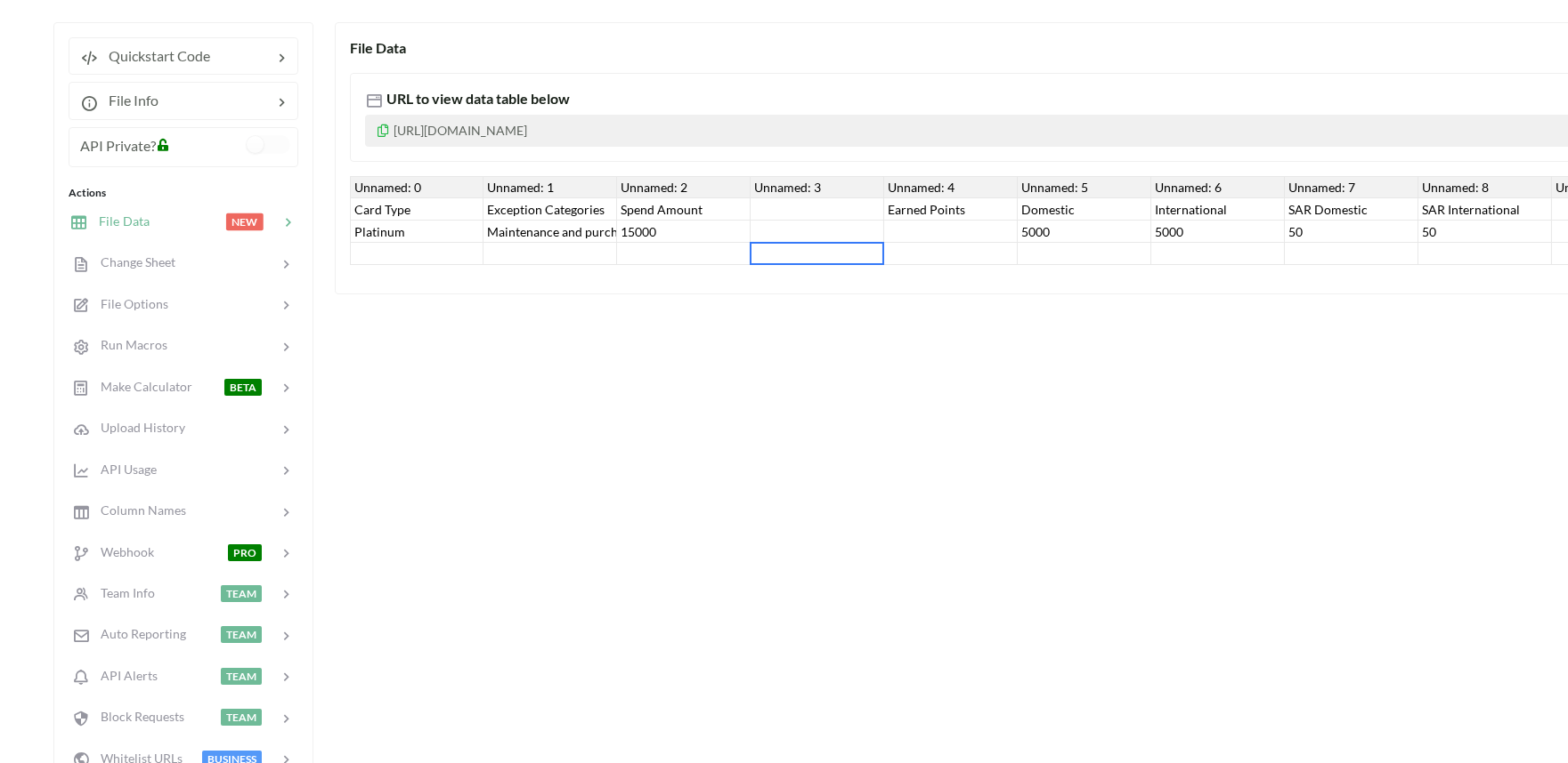
drag, startPoint x: 771, startPoint y: 263, endPoint x: 795, endPoint y: 263, distance: 24.0
click at [795, 263] on div at bounding box center [817, 254] width 134 height 22
click at [1009, 220] on div at bounding box center [951, 231] width 134 height 22
click at [1054, 223] on div "5000" at bounding box center [1085, 231] width 134 height 22
click at [575, 228] on div "Maintenance and purchasing services for cars and motorcycles" at bounding box center [550, 231] width 134 height 22
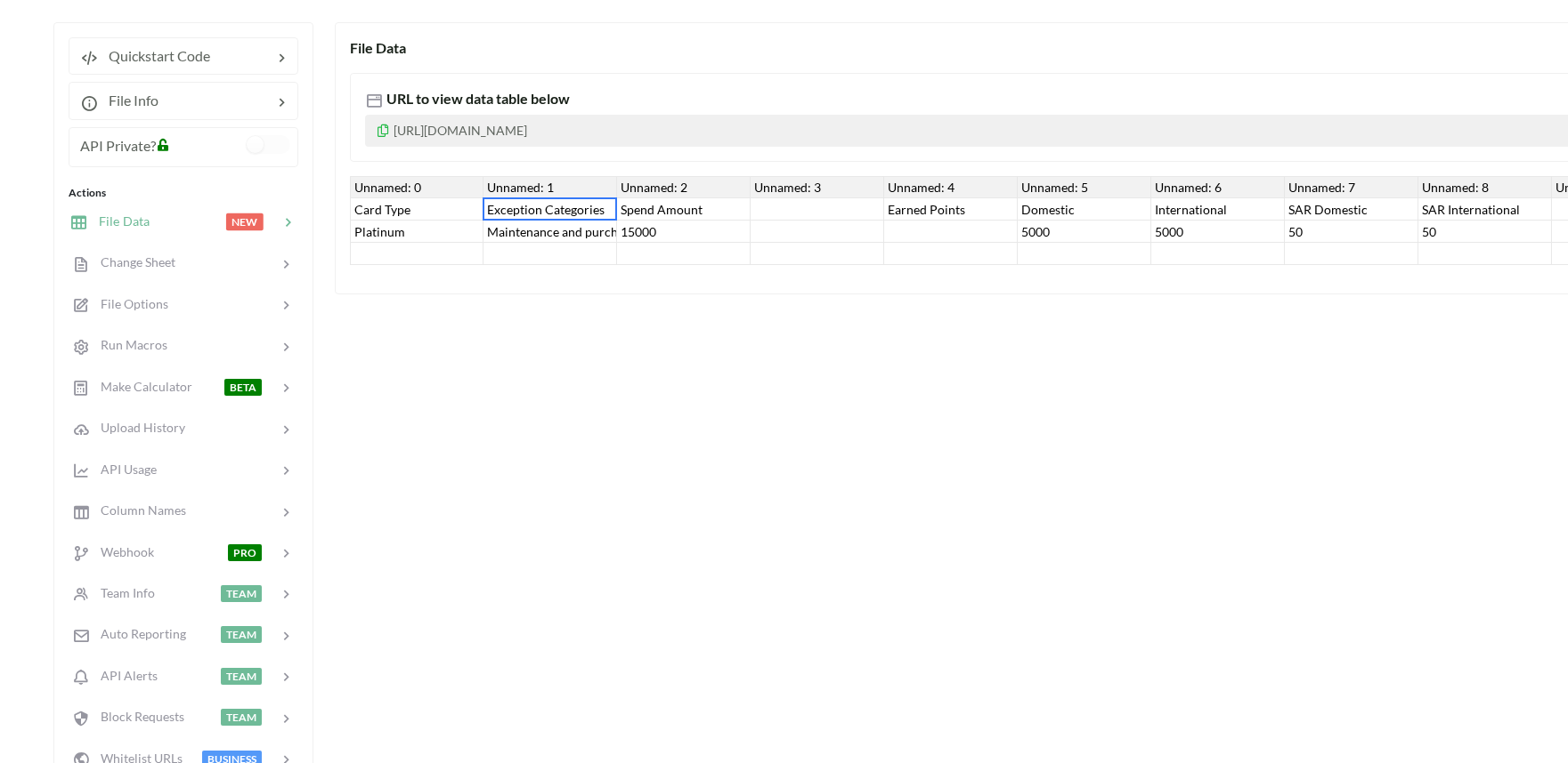
click at [552, 208] on div "Exception Categories" at bounding box center [550, 210] width 134 height 22
click at [657, 203] on div "Spend Amount" at bounding box center [684, 210] width 134 height 22
click at [659, 232] on div "15000" at bounding box center [684, 231] width 134 height 22
click at [562, 230] on div "Maintenance and purchasing services for cars and motorcycles" at bounding box center [550, 231] width 134 height 22
click at [403, 220] on div "Platinum" at bounding box center [416, 231] width 134 height 22
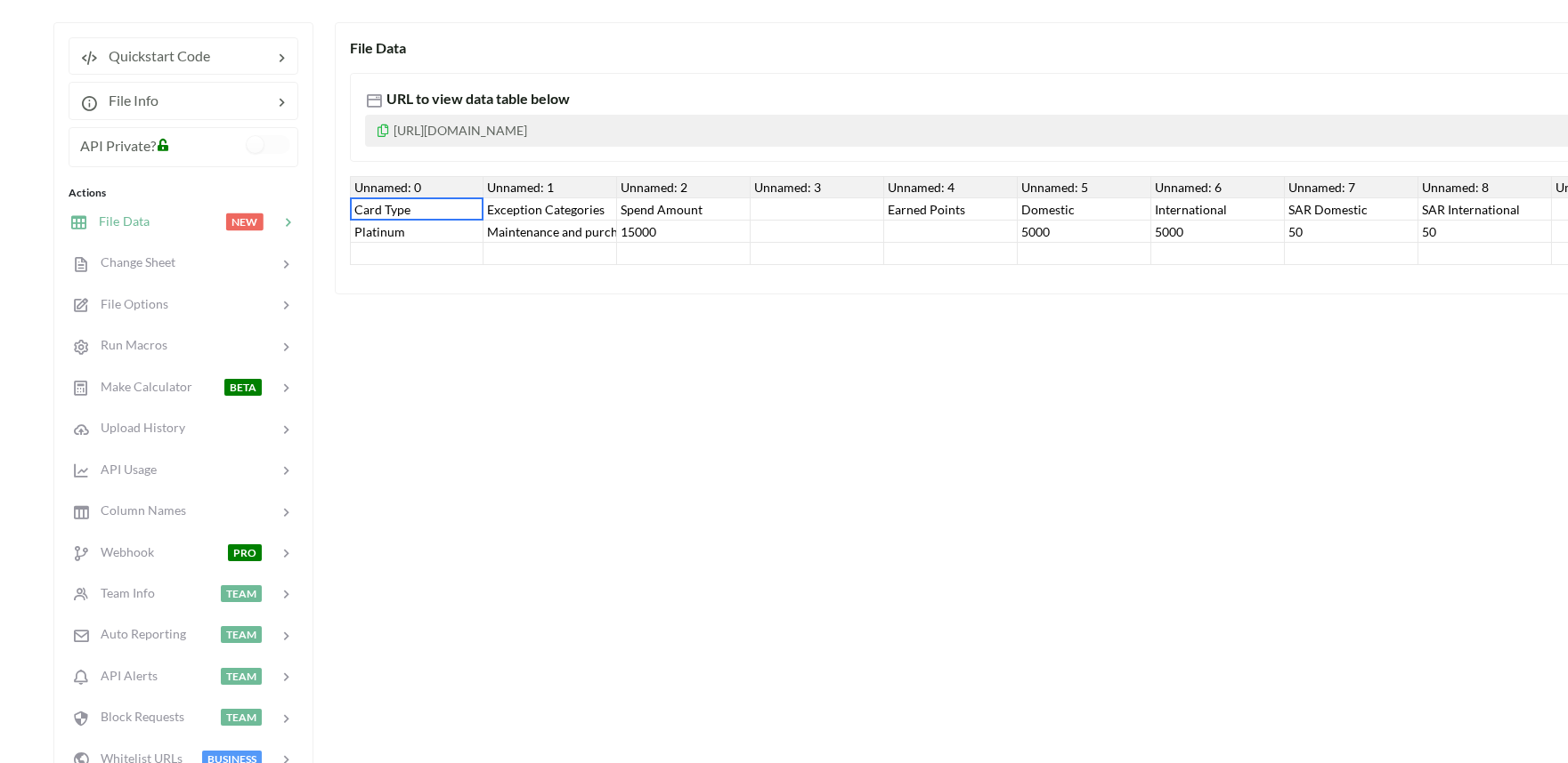
click at [374, 233] on div "Platinum" at bounding box center [416, 231] width 134 height 22
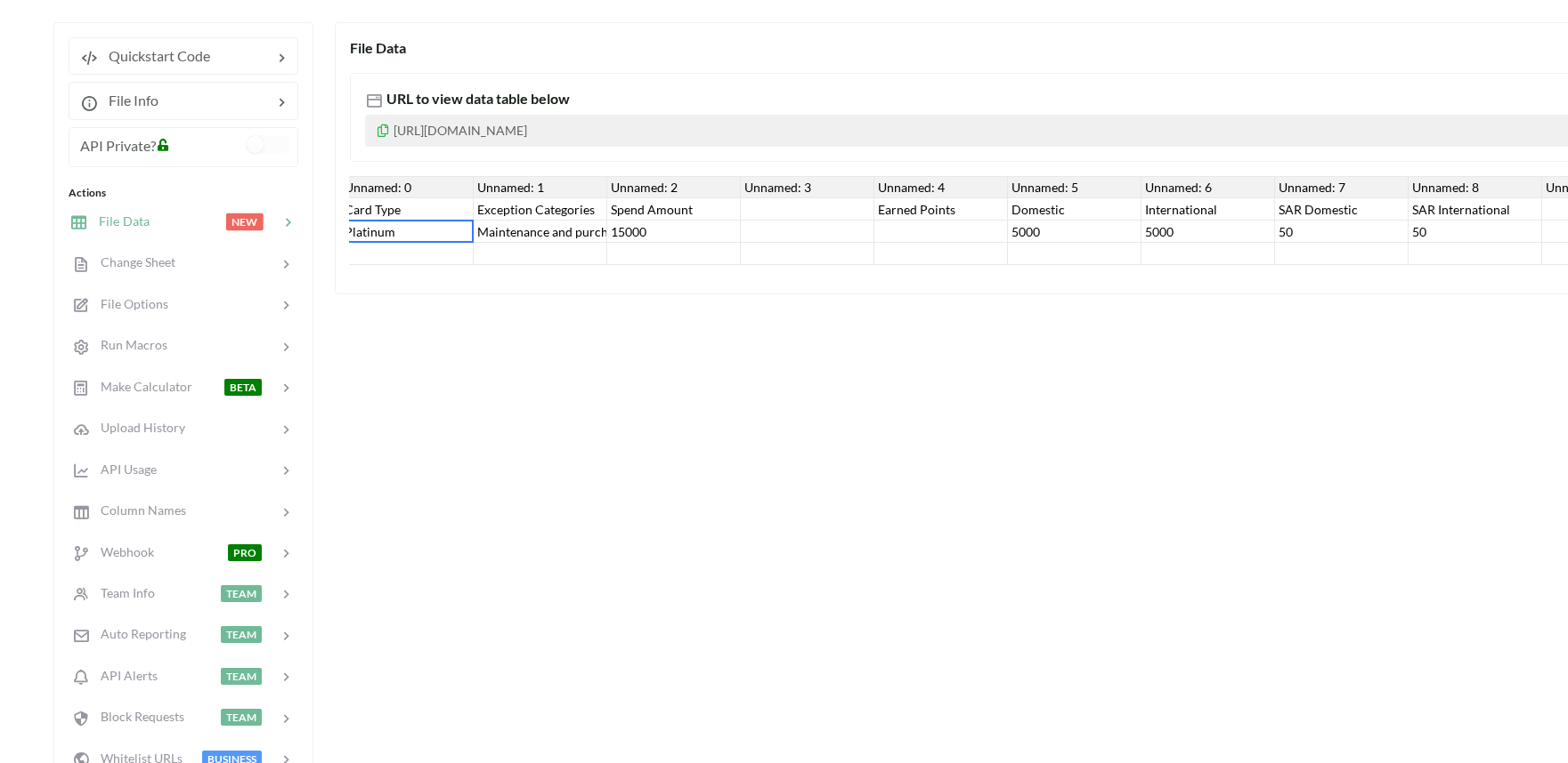
click at [411, 232] on div "Platinum" at bounding box center [407, 231] width 134 height 22
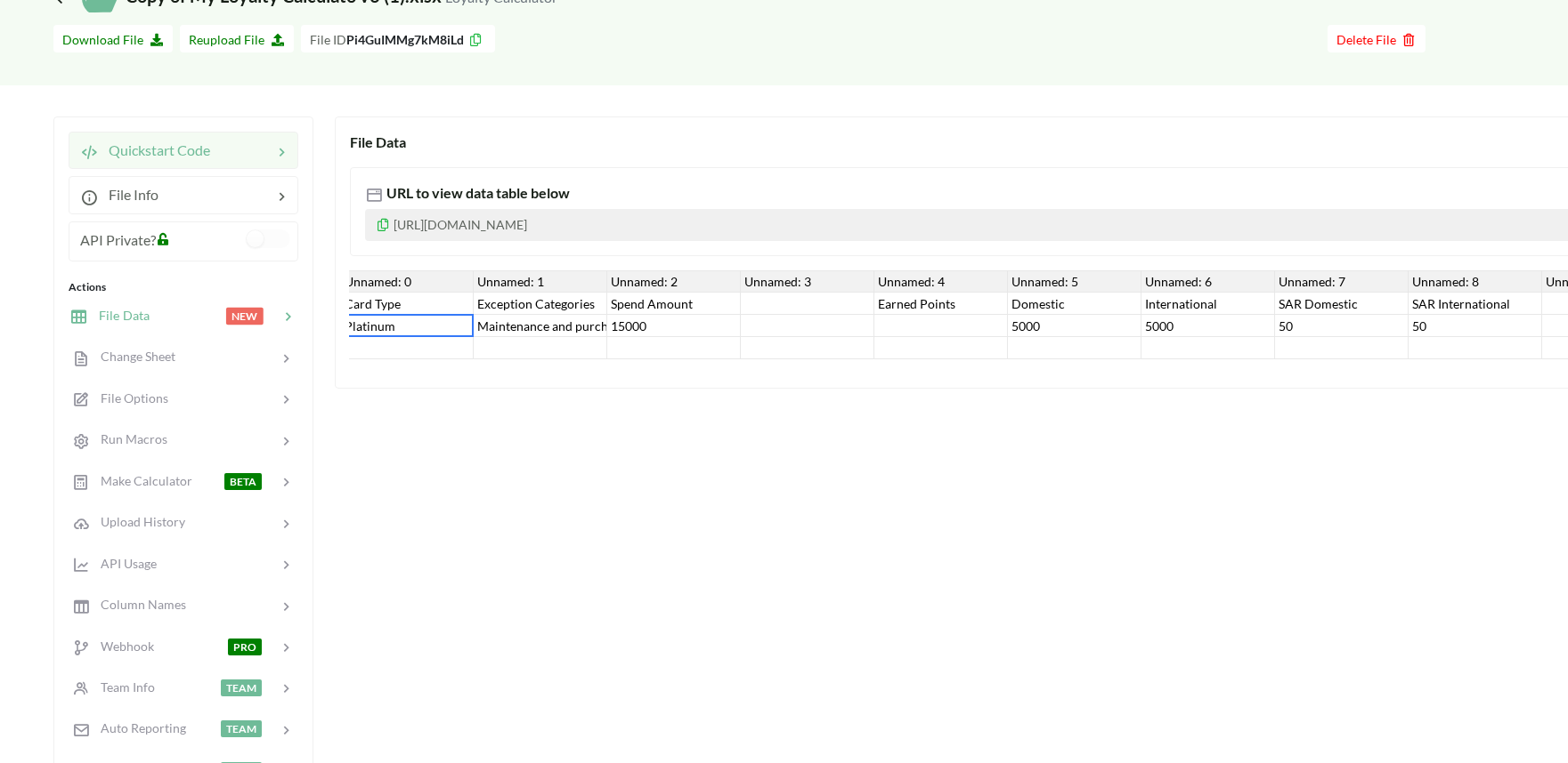
scroll to position [0, 0]
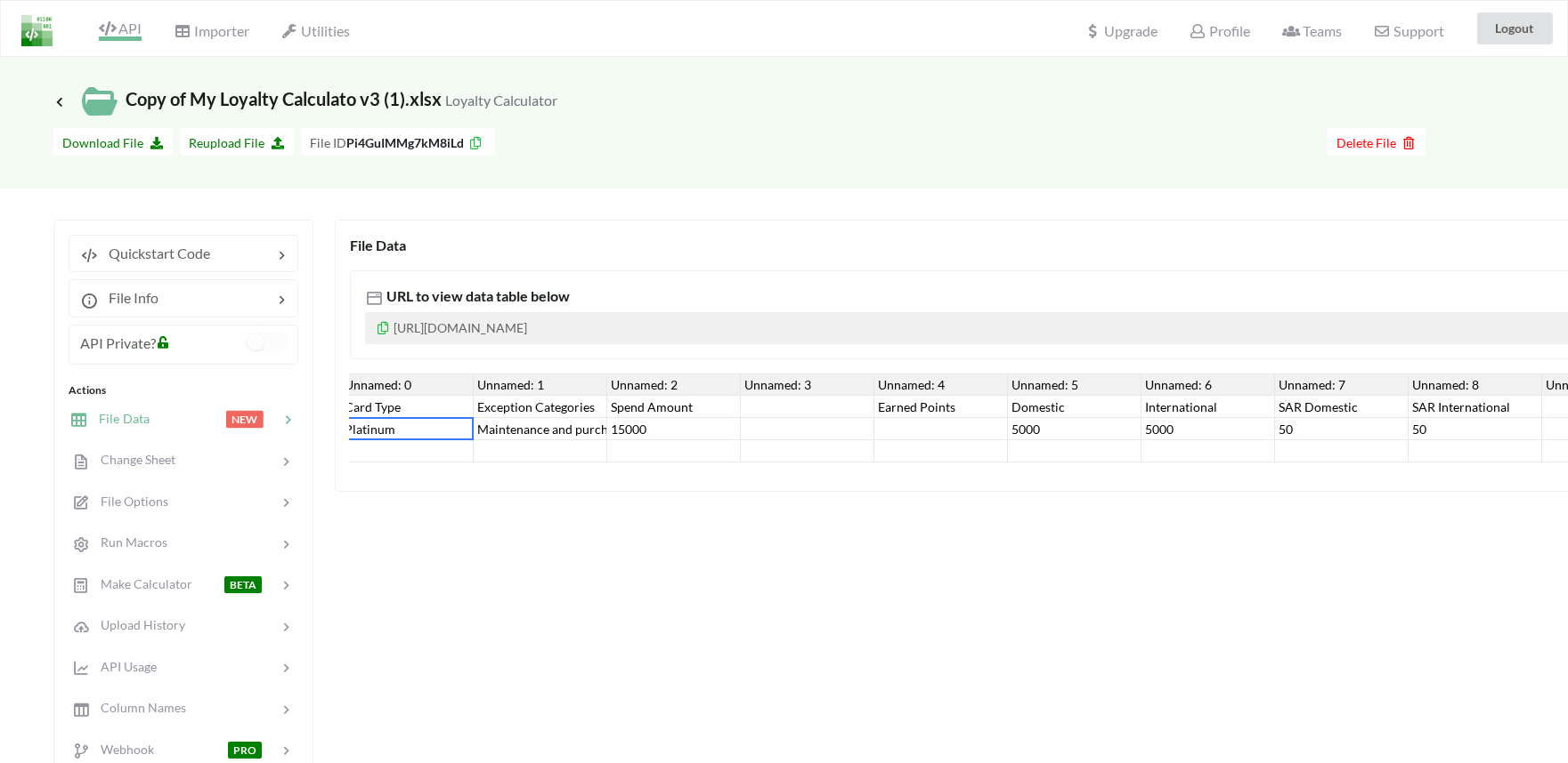
click at [122, 28] on span "API" at bounding box center [120, 29] width 43 height 21
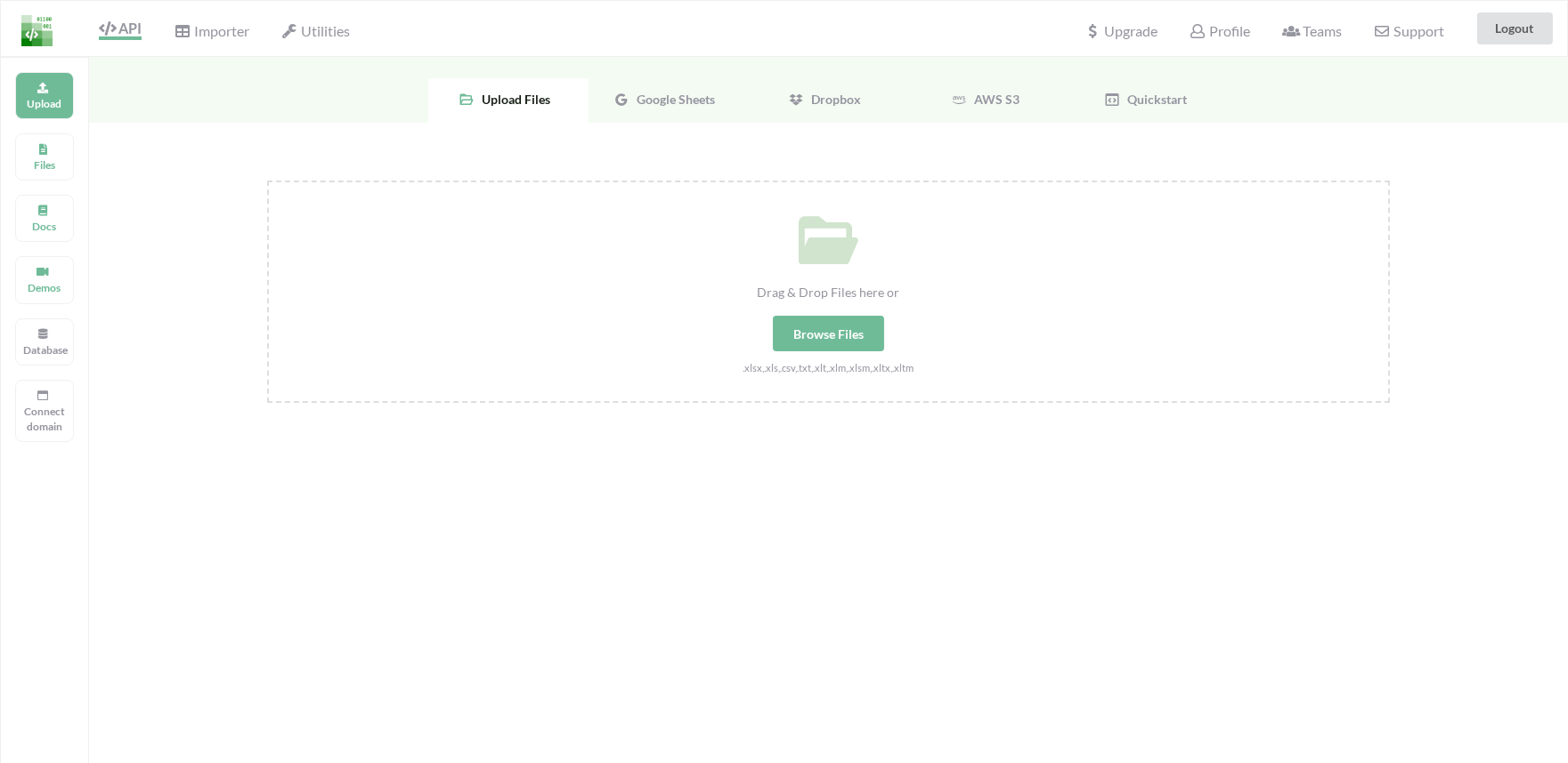
click at [817, 328] on div "Browse Files" at bounding box center [828, 333] width 112 height 36
click at [267, 180] on input "Drag & Drop Files here or Browse Files .xlsx,.xls,.csv,.txt,.xlt,.xlm,.xlsm,.xl…" at bounding box center [267, 180] width 0 height 0
type input "C:\fakepath\Copy of My Loyalty Calculato v3 (2).xlsx"
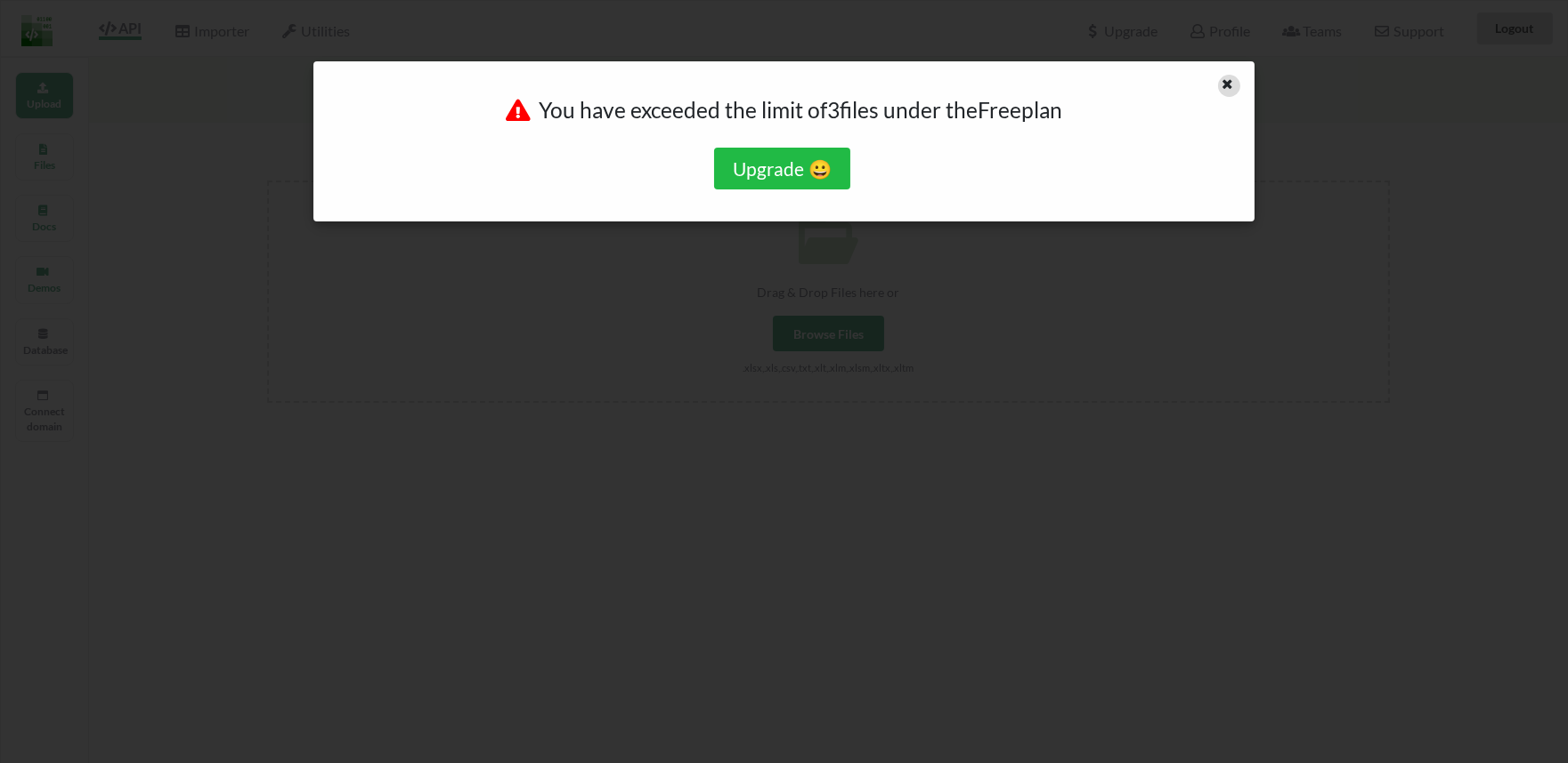
click at [1233, 84] on icon at bounding box center [1227, 82] width 16 height 13
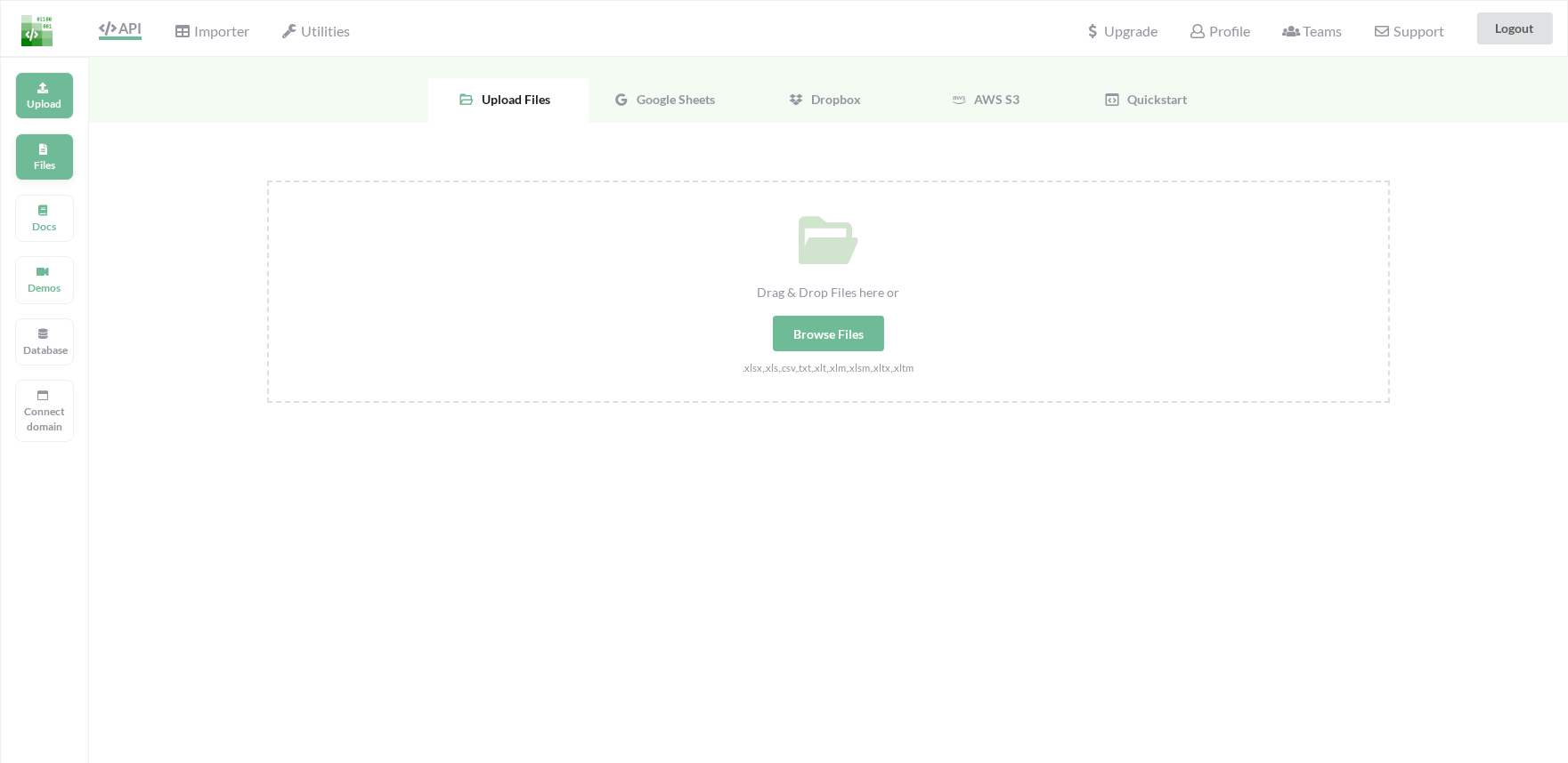
click at [31, 165] on p "Files" at bounding box center [44, 165] width 43 height 16
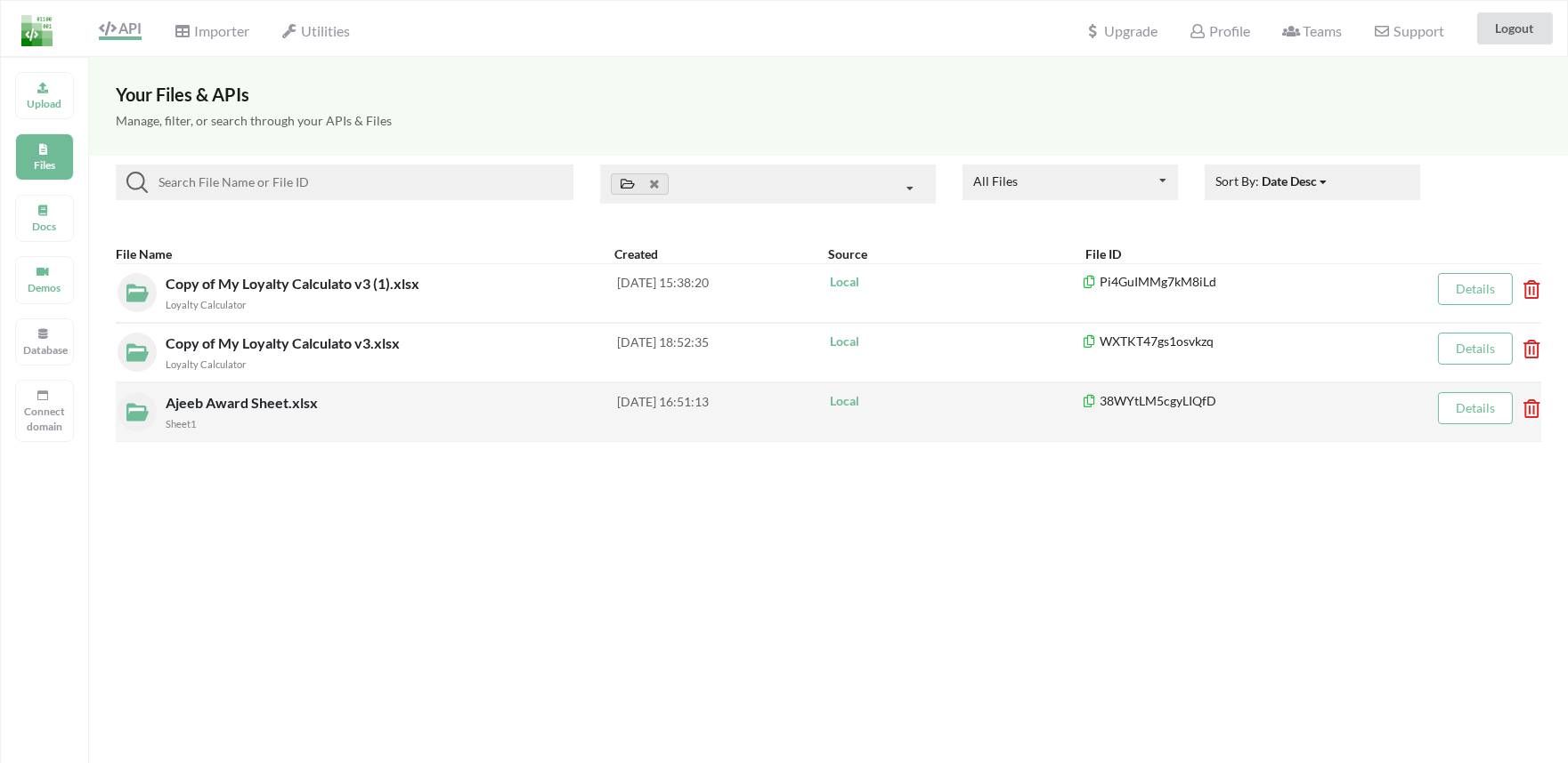
click at [1529, 406] on icon at bounding box center [1526, 403] width 5 height 7
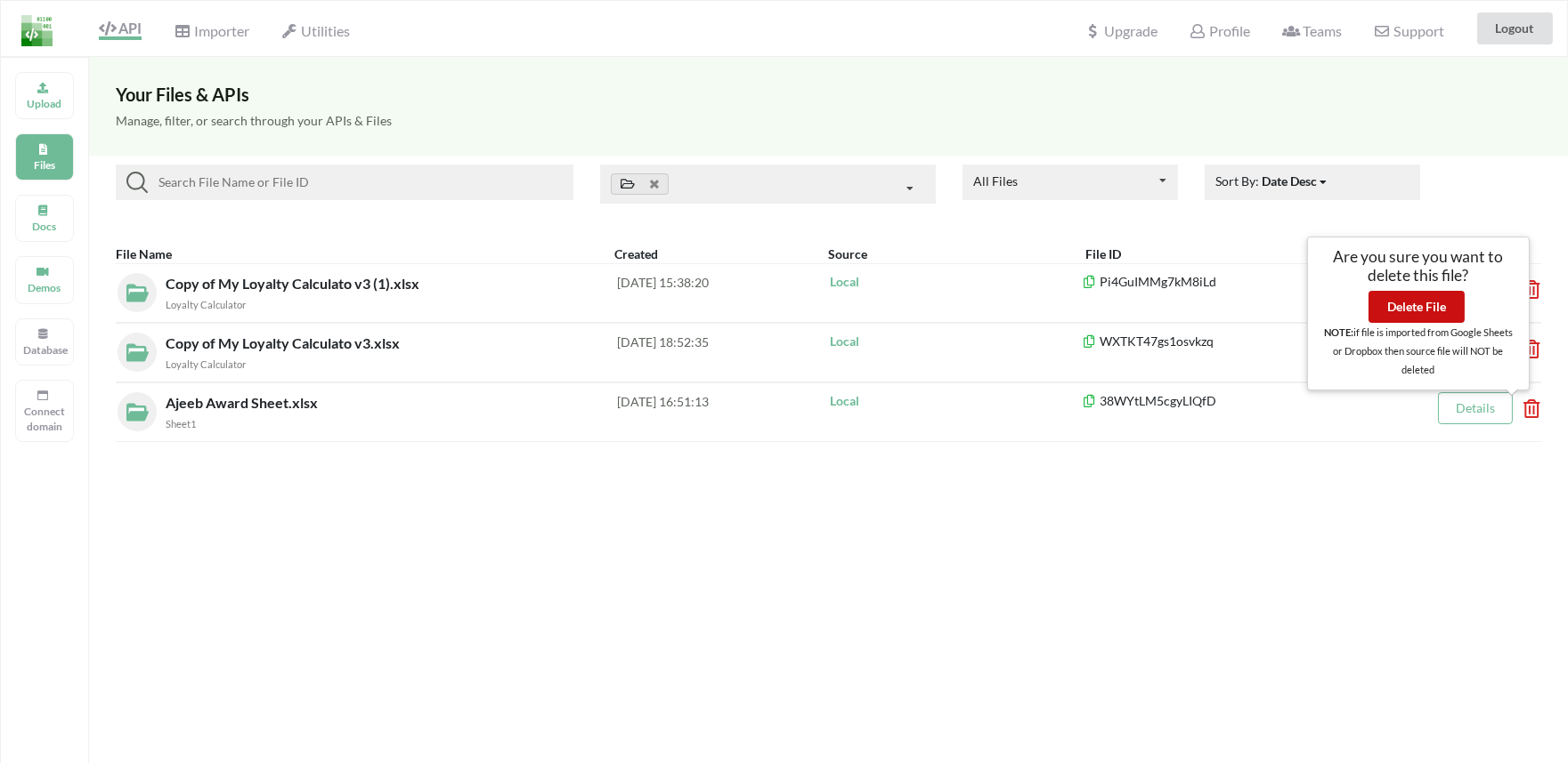
click at [1413, 309] on button "Delete File" at bounding box center [1416, 306] width 96 height 32
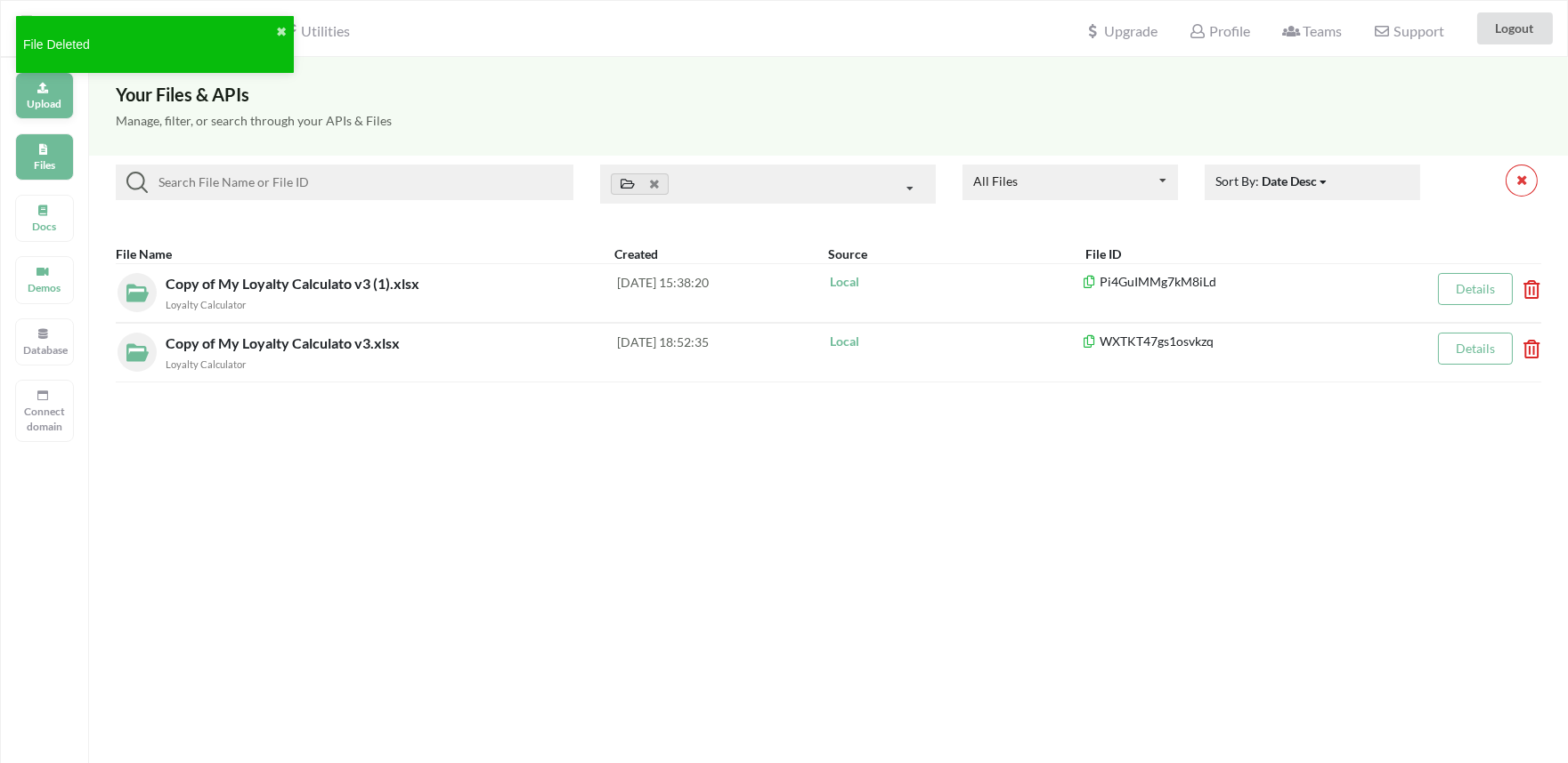
click at [38, 111] on p "Upload" at bounding box center [44, 103] width 43 height 16
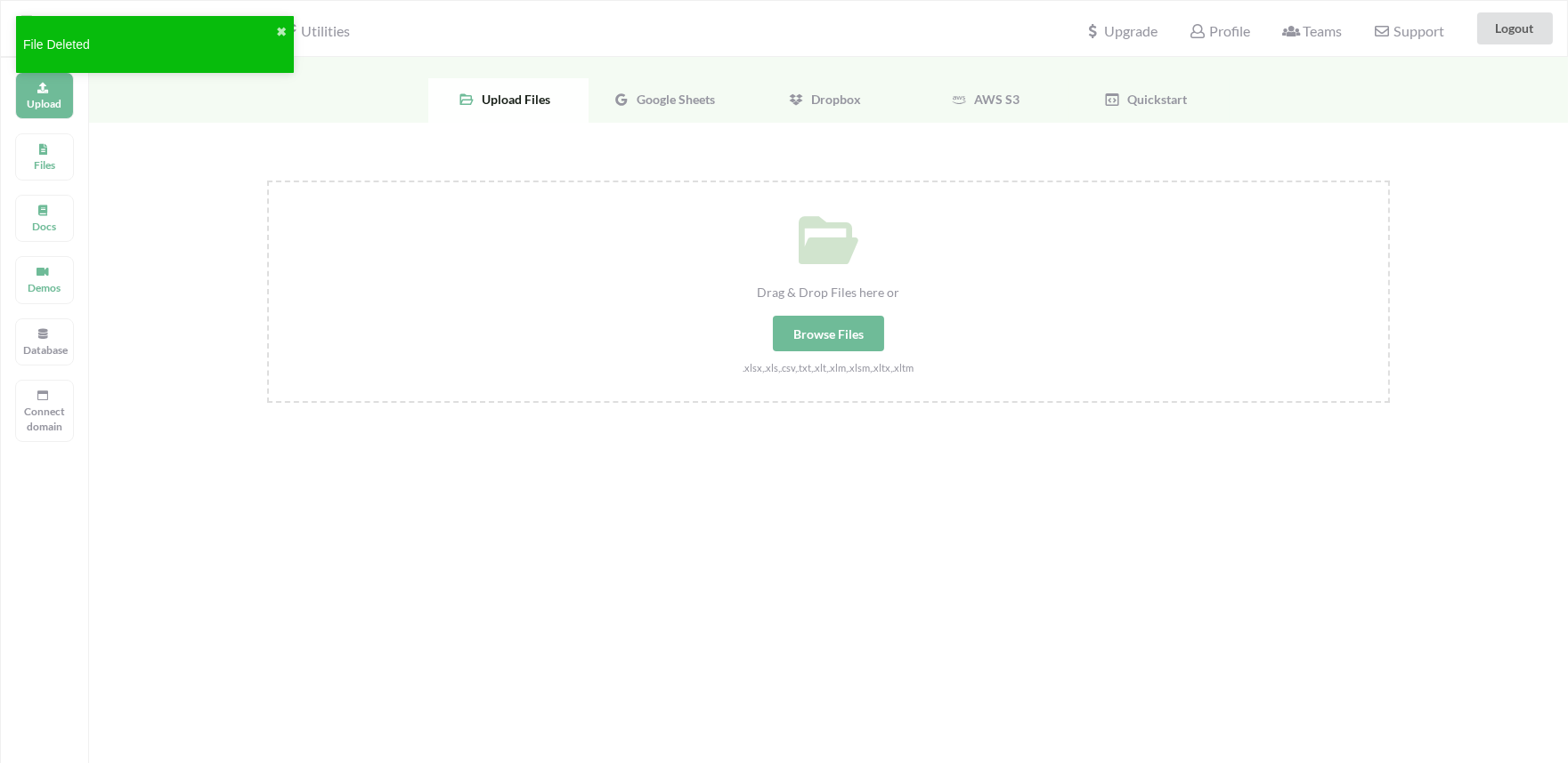
click at [849, 339] on div "Browse Files" at bounding box center [828, 333] width 112 height 36
click at [267, 180] on input "Drag & Drop Files here or Browse Files .xlsx,.xls,.csv,.txt,.xlt,.xlm,.xlsm,.xl…" at bounding box center [267, 180] width 0 height 0
type input "C:\fakepath\Copy of My Loyalty Calculato v3 (2).xlsx"
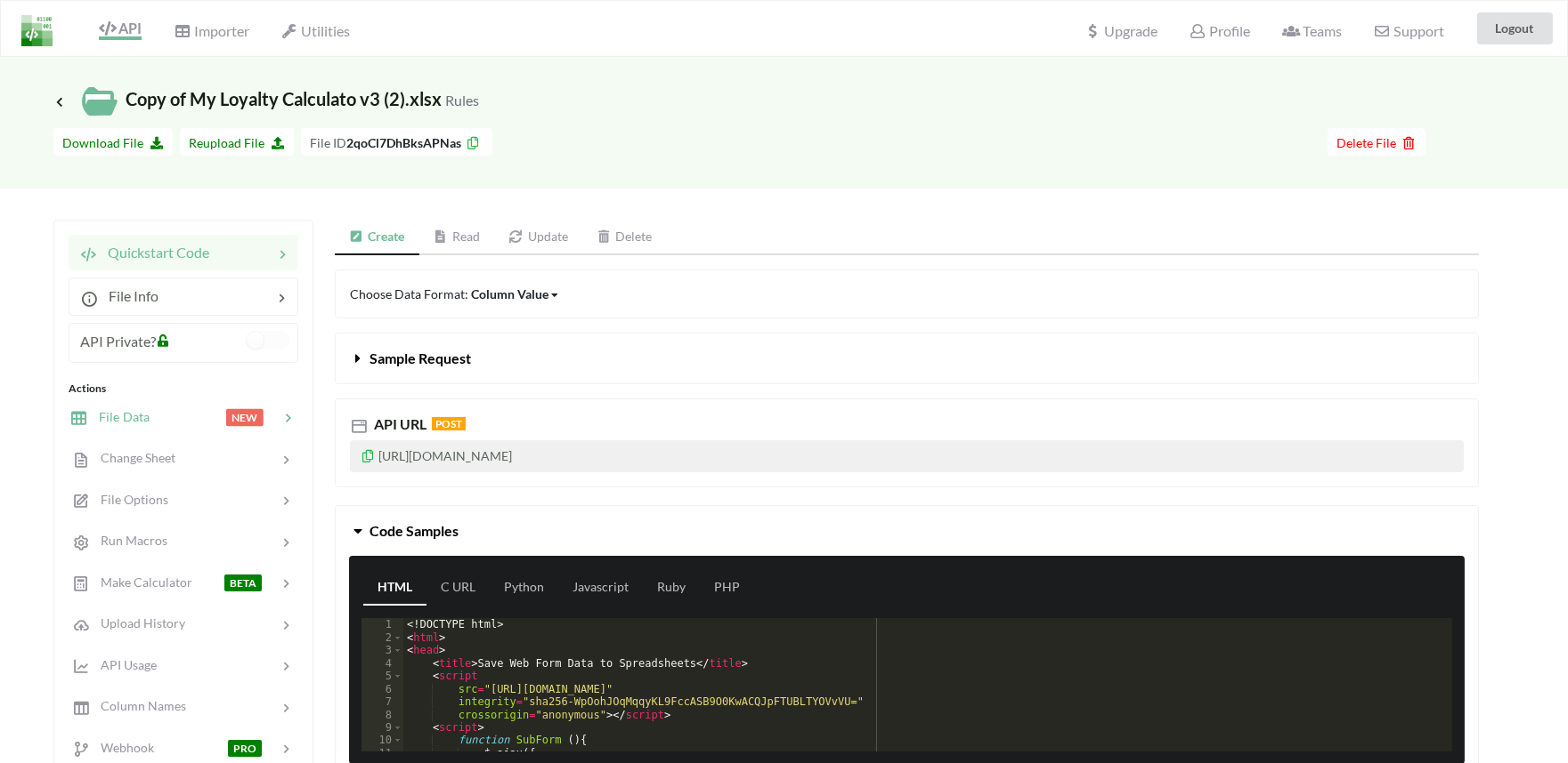
click at [135, 433] on div "File Data NEW" at bounding box center [183, 417] width 234 height 42
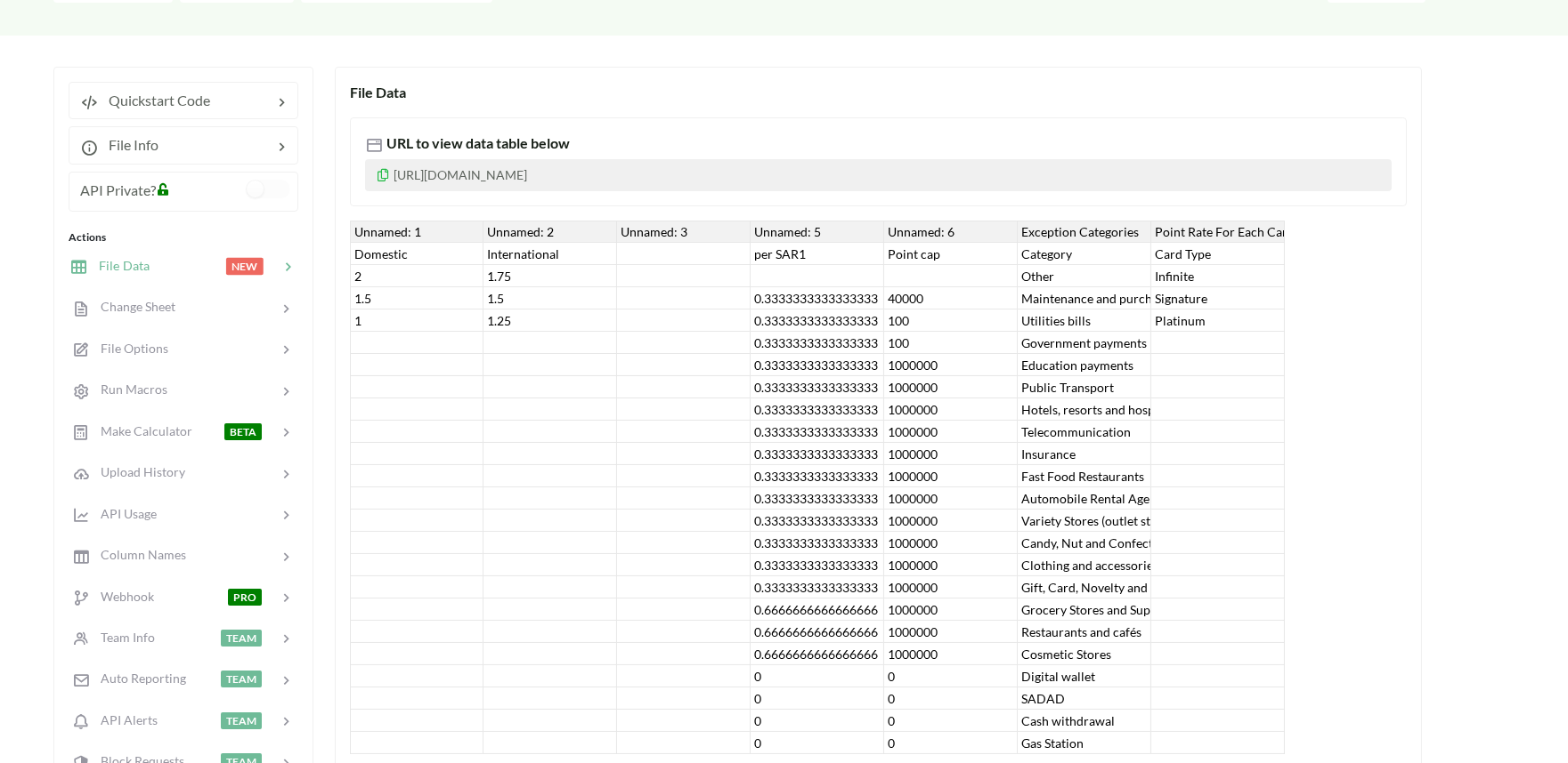
scroll to position [198, 0]
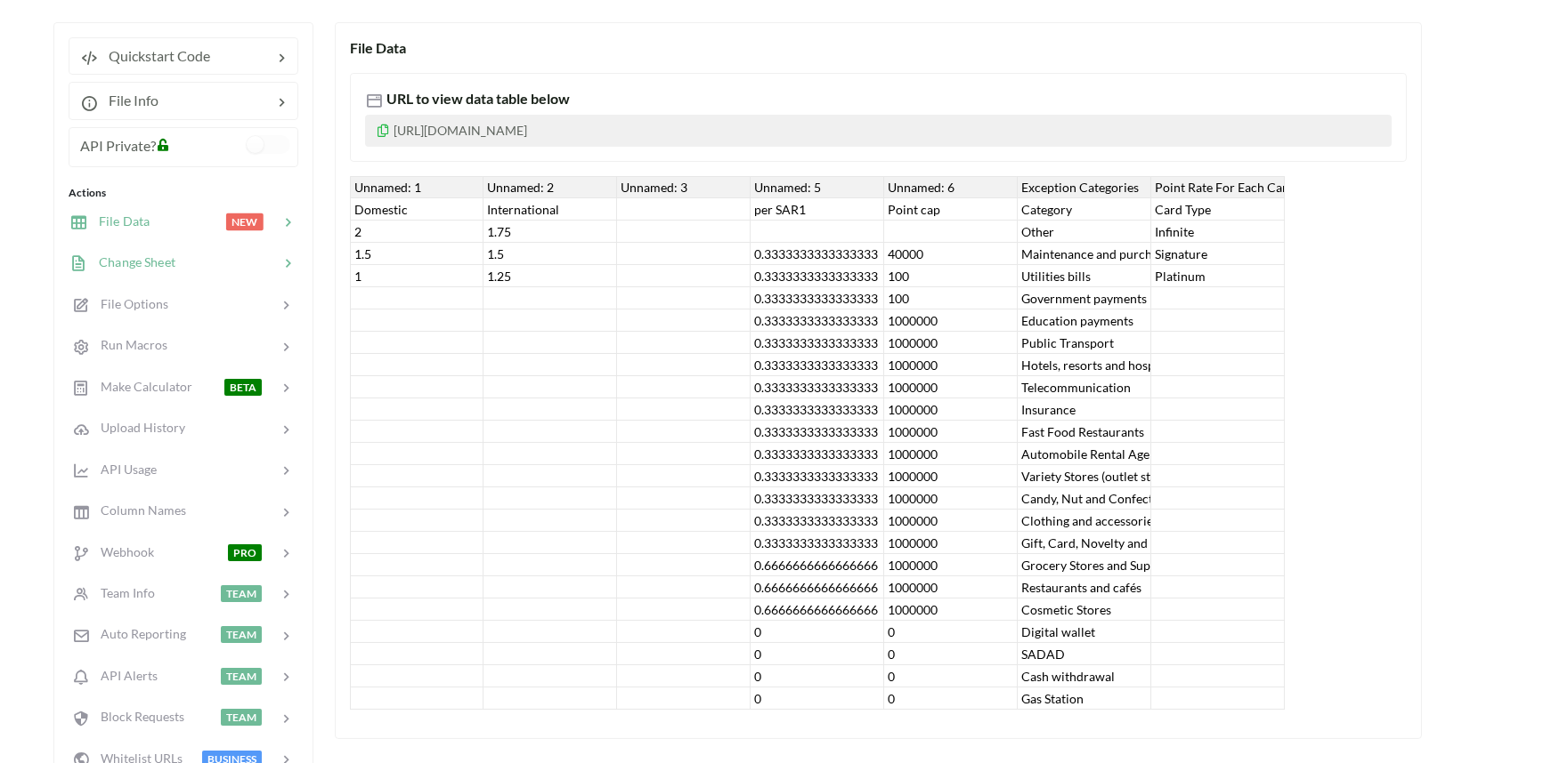
click at [127, 269] on span "Change Sheet" at bounding box center [131, 262] width 87 height 16
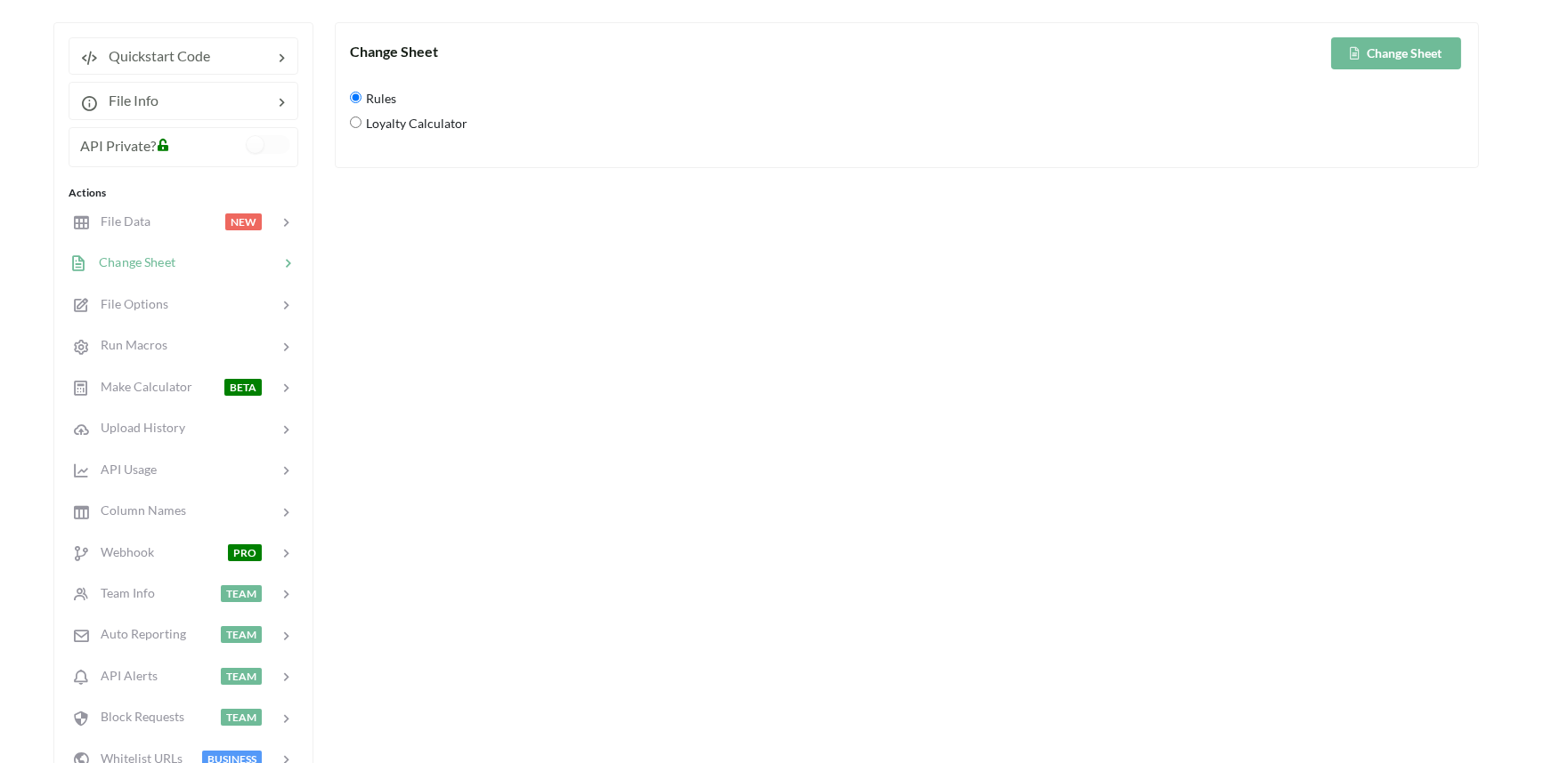
click at [362, 125] on span "Loyalty Calculator" at bounding box center [415, 124] width 106 height 38
click at [361, 125] on Calculator "Loyalty Calculator" at bounding box center [355, 122] width 12 height 12
radio Calculator "true"
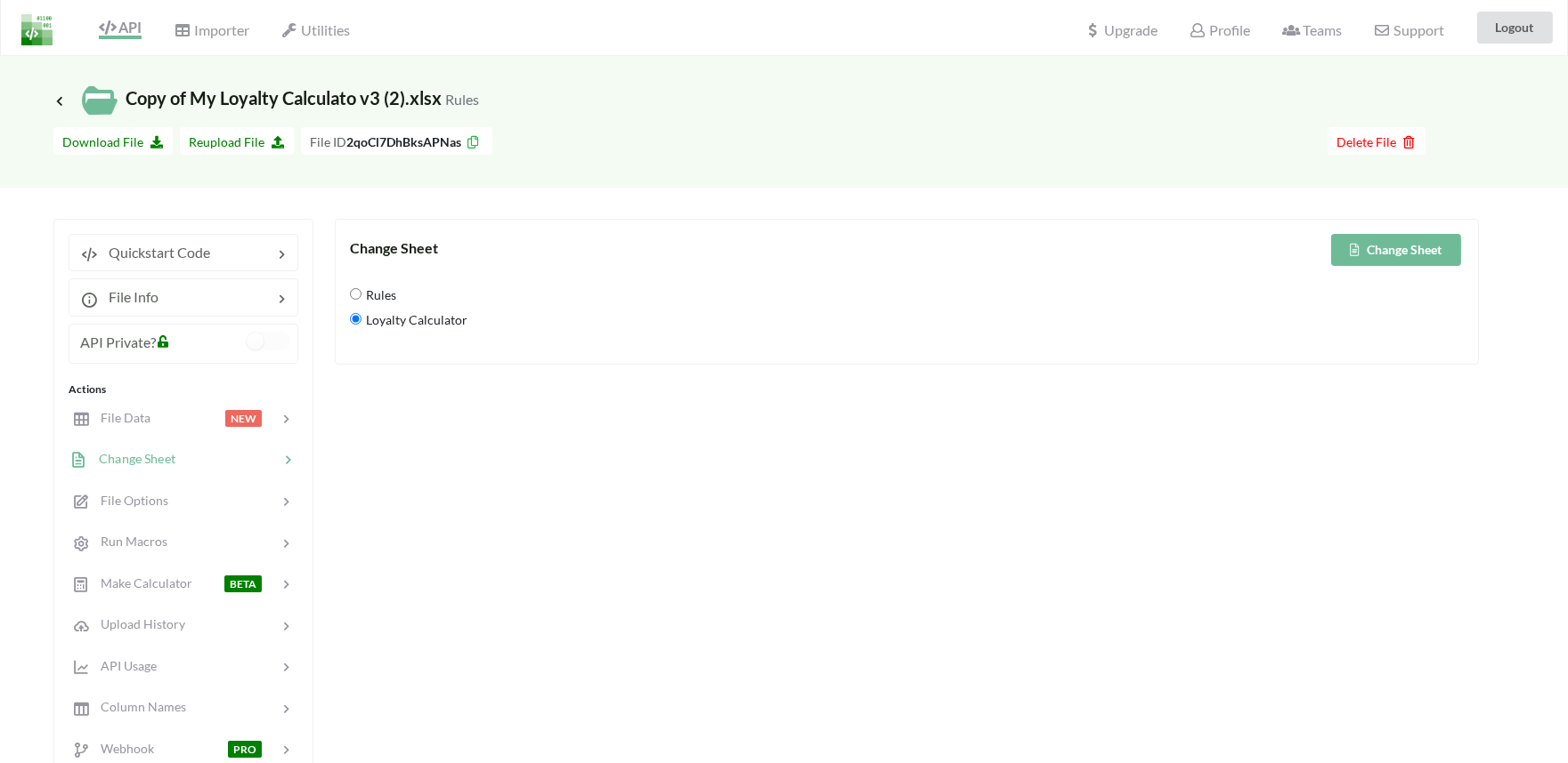
scroll to position [0, 0]
click at [1386, 246] on button "Change Sheet" at bounding box center [1396, 251] width 130 height 32
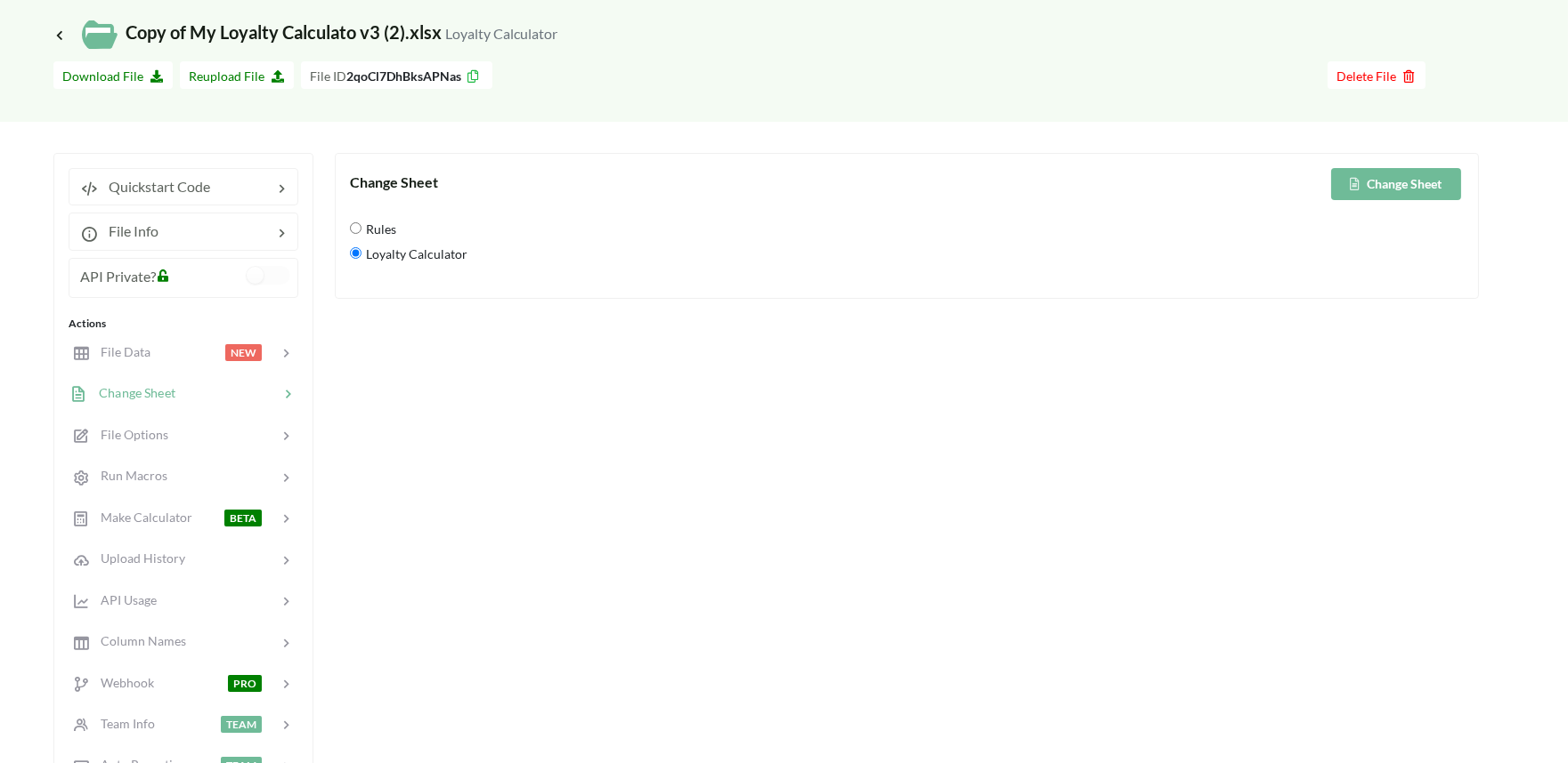
scroll to position [99, 0]
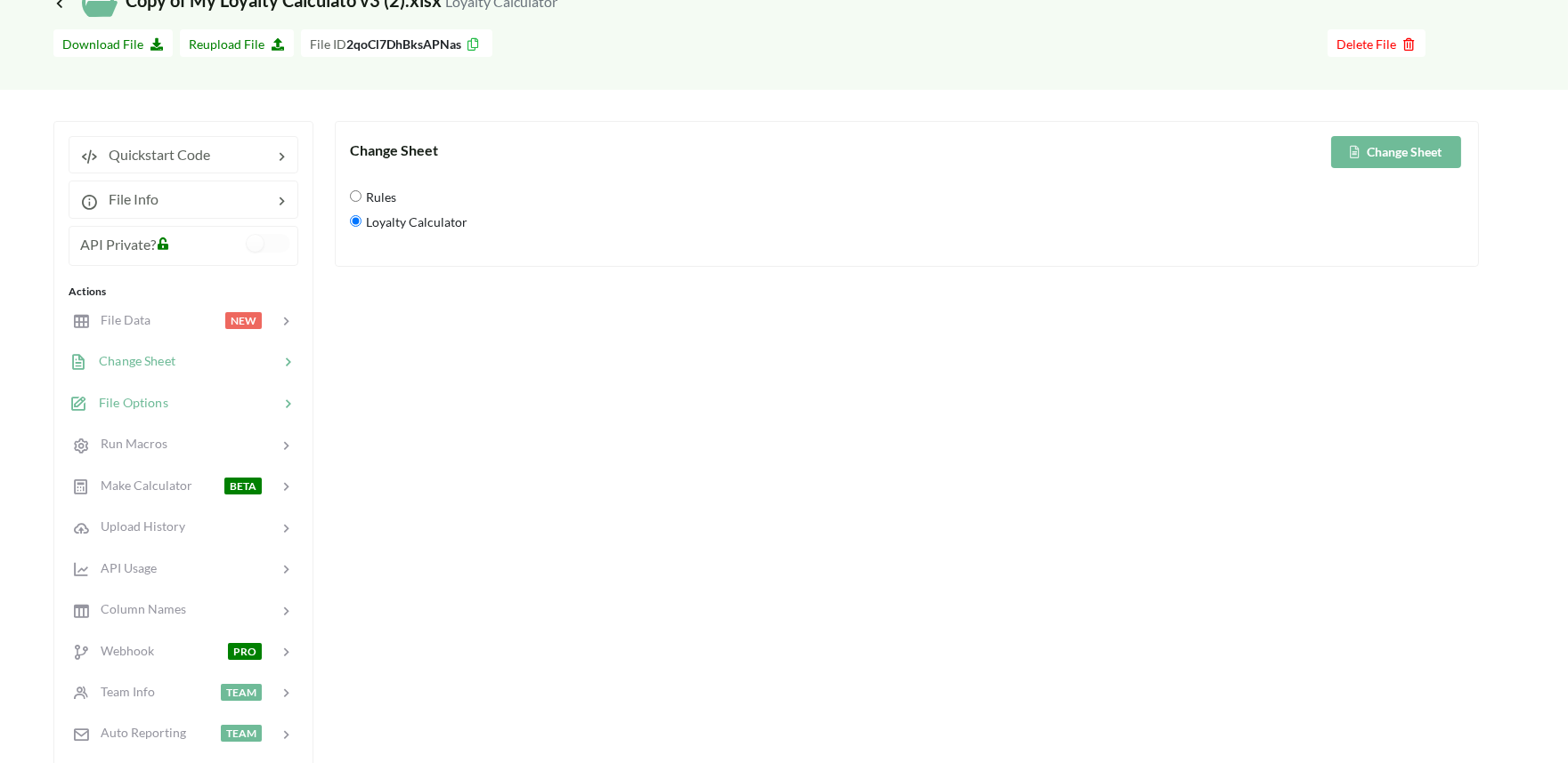
click at [125, 401] on span "File Options" at bounding box center [128, 403] width 81 height 16
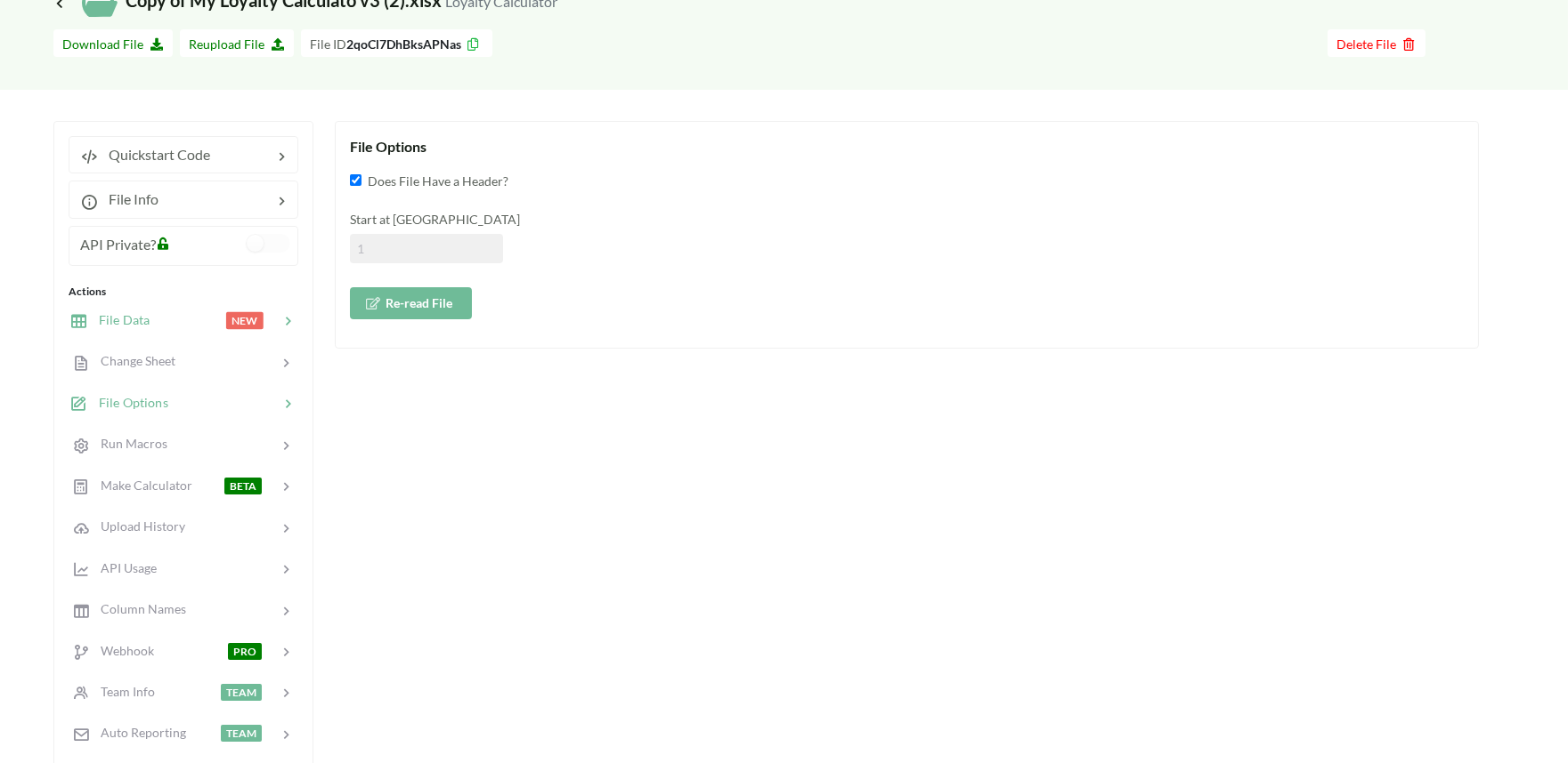
click at [112, 322] on span "File Data" at bounding box center [118, 319] width 61 height 16
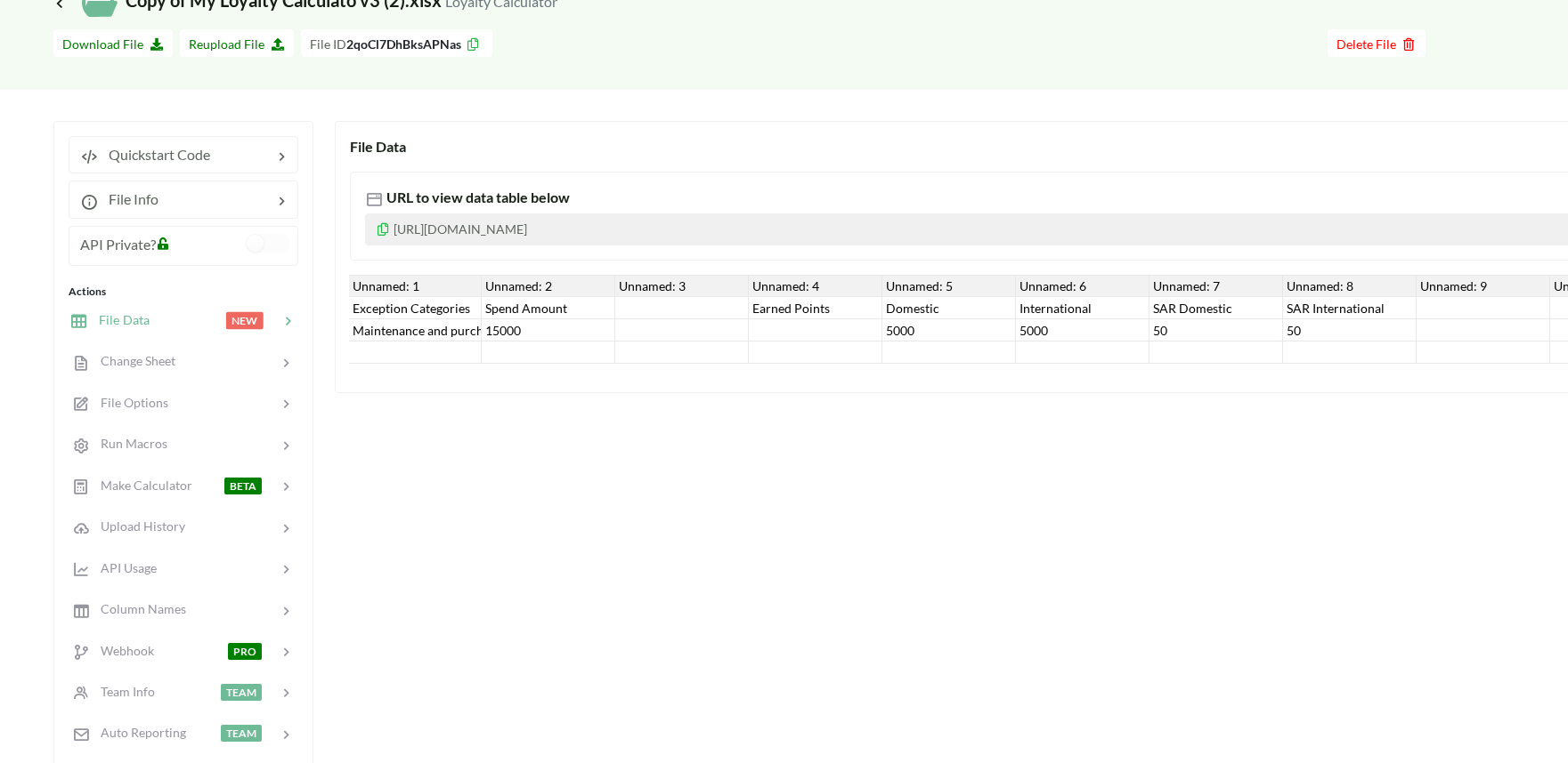
scroll to position [0, 0]
click at [139, 377] on div "Change Sheet" at bounding box center [183, 361] width 234 height 42
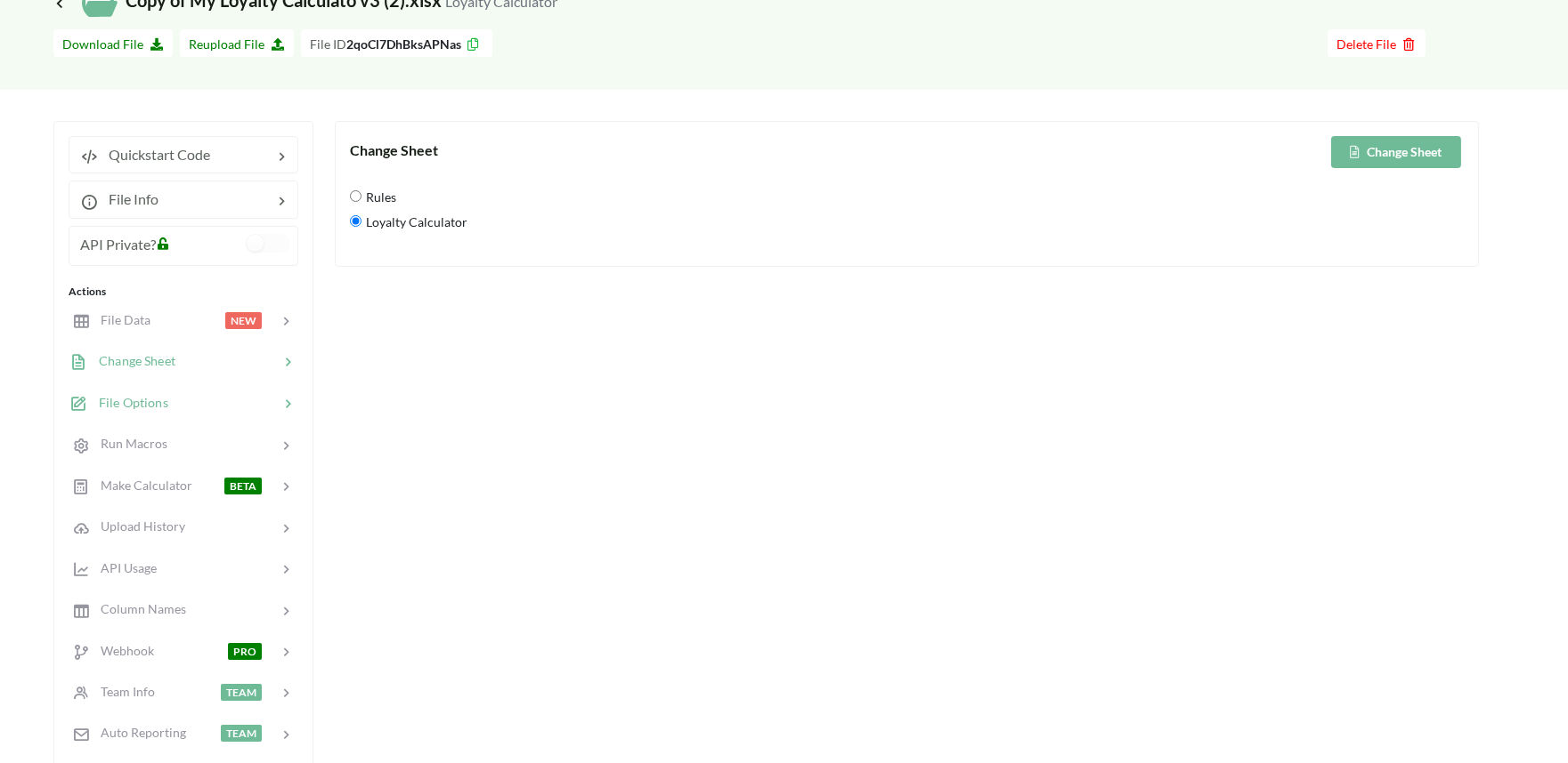
click at [91, 395] on span "File Options" at bounding box center [128, 403] width 81 height 16
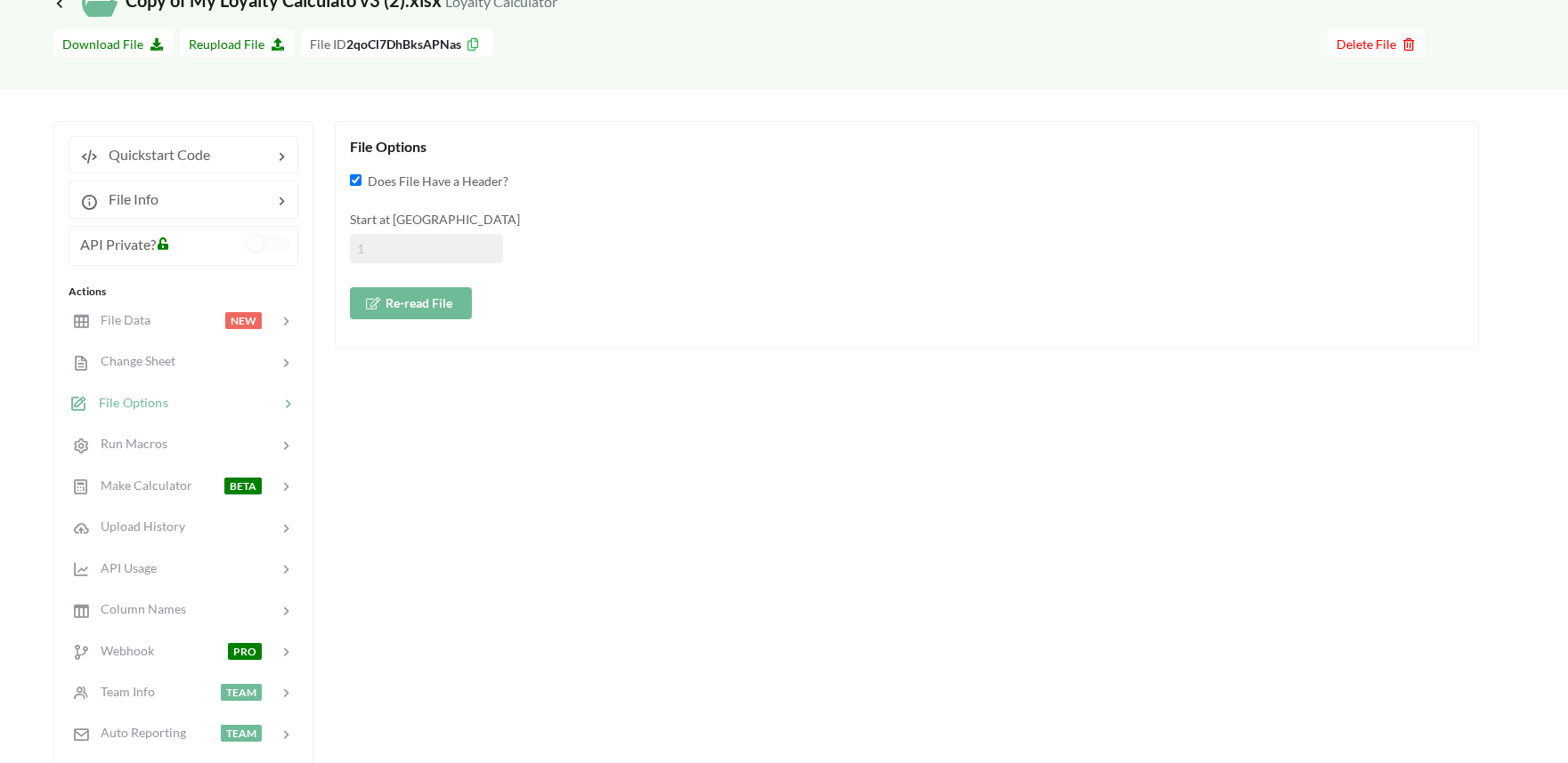
click at [414, 251] on input at bounding box center [426, 249] width 153 height 29
drag, startPoint x: 419, startPoint y: 250, endPoint x: 351, endPoint y: 250, distance: 68.0
click at [351, 250] on input at bounding box center [426, 249] width 153 height 29
type input "2"
click at [380, 309] on button "Re-read File" at bounding box center [410, 303] width 122 height 32
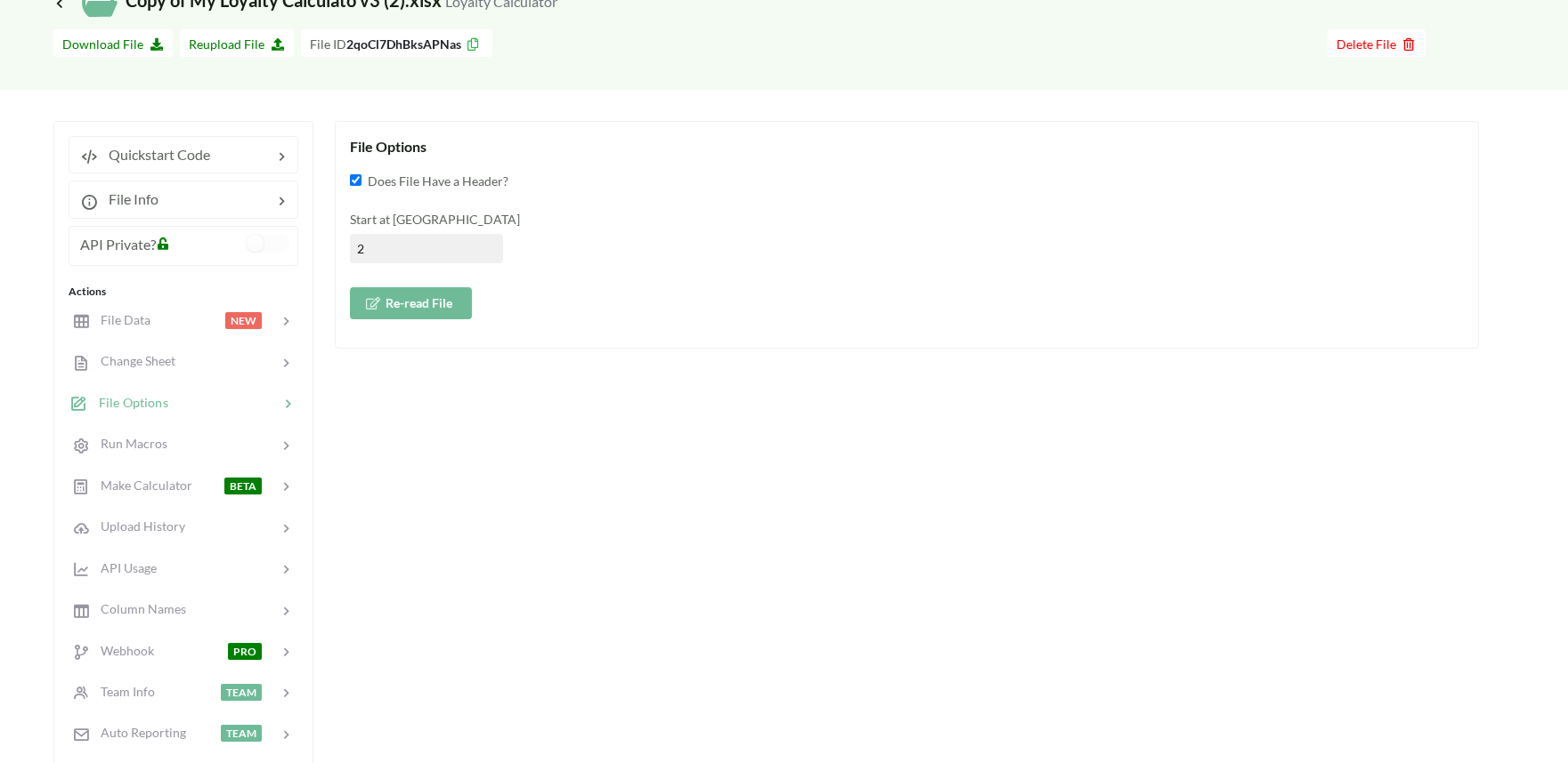
click at [233, 300] on div "Actions" at bounding box center [183, 292] width 230 height 16
click at [184, 327] on div at bounding box center [187, 320] width 76 height 20
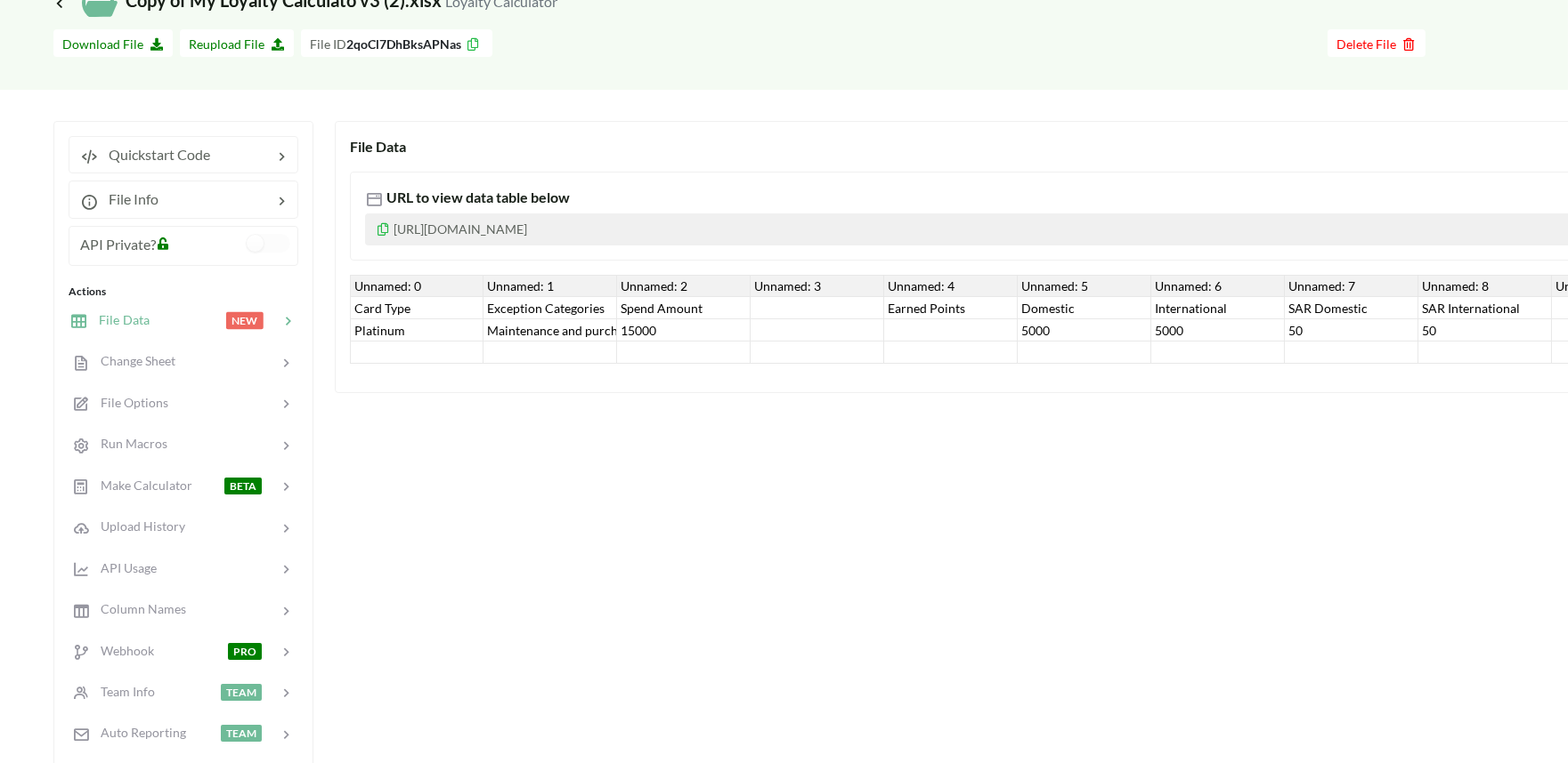
click at [383, 324] on div "Platinum" at bounding box center [416, 330] width 134 height 22
click at [371, 311] on div "Card Type" at bounding box center [416, 308] width 134 height 22
click at [395, 286] on div "Unnamed: 0" at bounding box center [416, 286] width 134 height 22
click at [793, 285] on div "Unnamed: 3" at bounding box center [817, 286] width 134 height 22
click at [414, 339] on div "Platinum" at bounding box center [416, 330] width 134 height 22
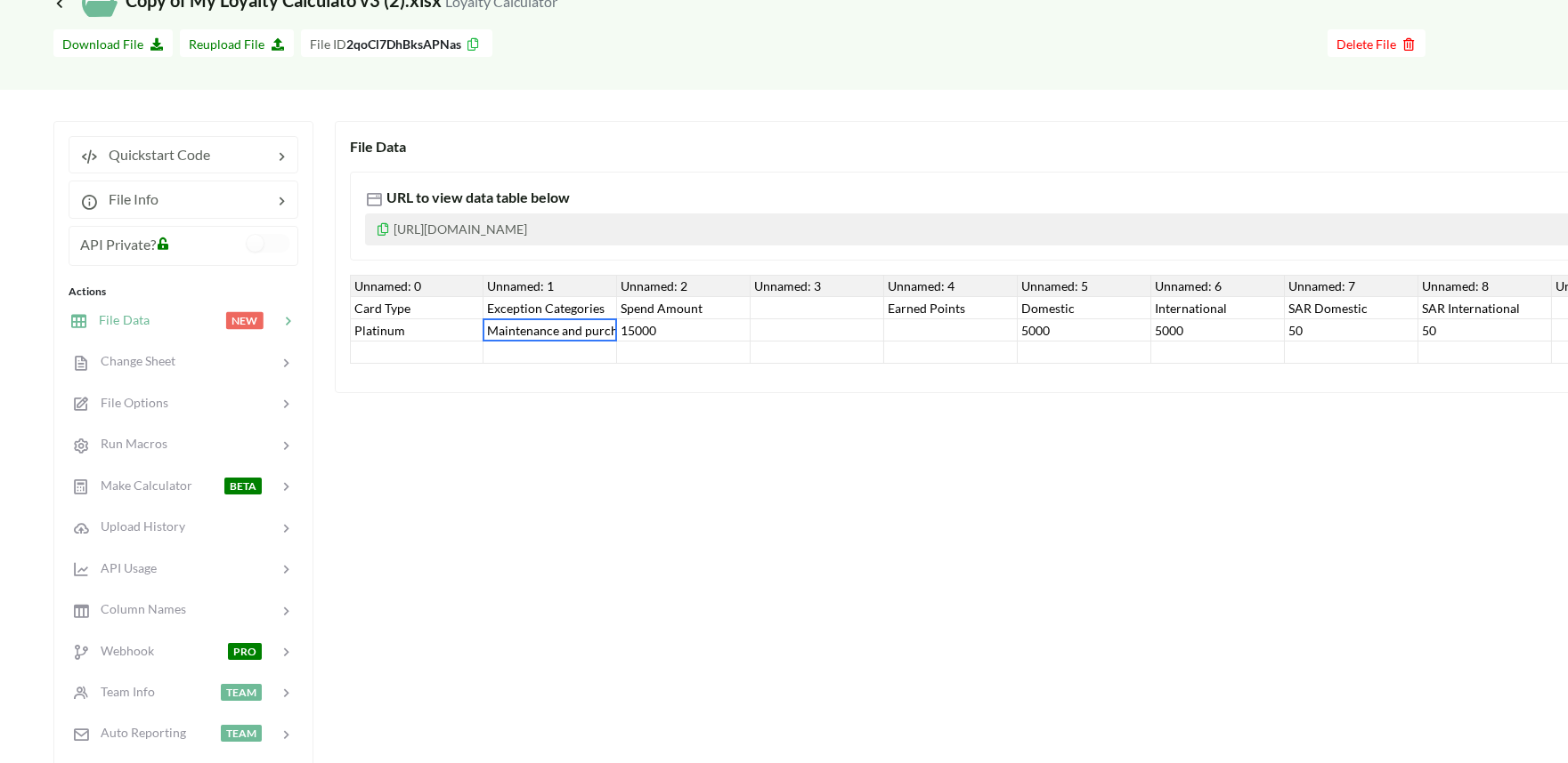
click at [516, 333] on div "Maintenance and purchasing services for cars and motorcycles" at bounding box center [550, 330] width 134 height 22
click at [650, 333] on div "15000" at bounding box center [684, 330] width 134 height 22
click at [1047, 337] on div "5000" at bounding box center [1085, 330] width 134 height 22
click at [1182, 332] on div "5000" at bounding box center [1218, 330] width 134 height 22
click at [1310, 327] on div "50" at bounding box center [1351, 330] width 134 height 22
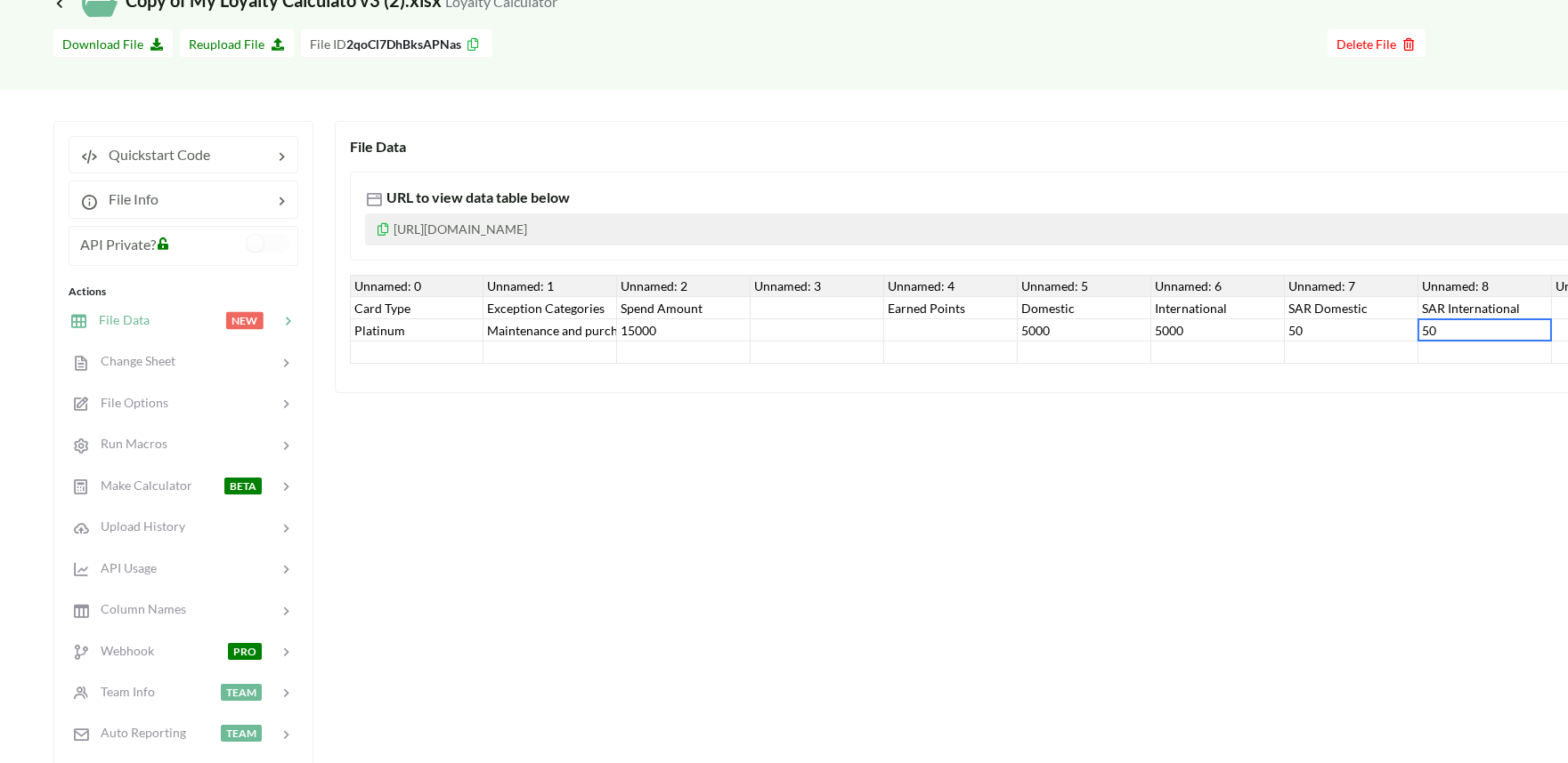
click at [1427, 327] on div "50" at bounding box center [1485, 330] width 134 height 22
click at [1432, 327] on div "50" at bounding box center [1485, 330] width 134 height 22
click at [1296, 362] on div at bounding box center [1351, 352] width 134 height 22
click at [614, 334] on div "Maintenance and purchasing services for cars and motorcycles" at bounding box center [550, 330] width 134 height 22
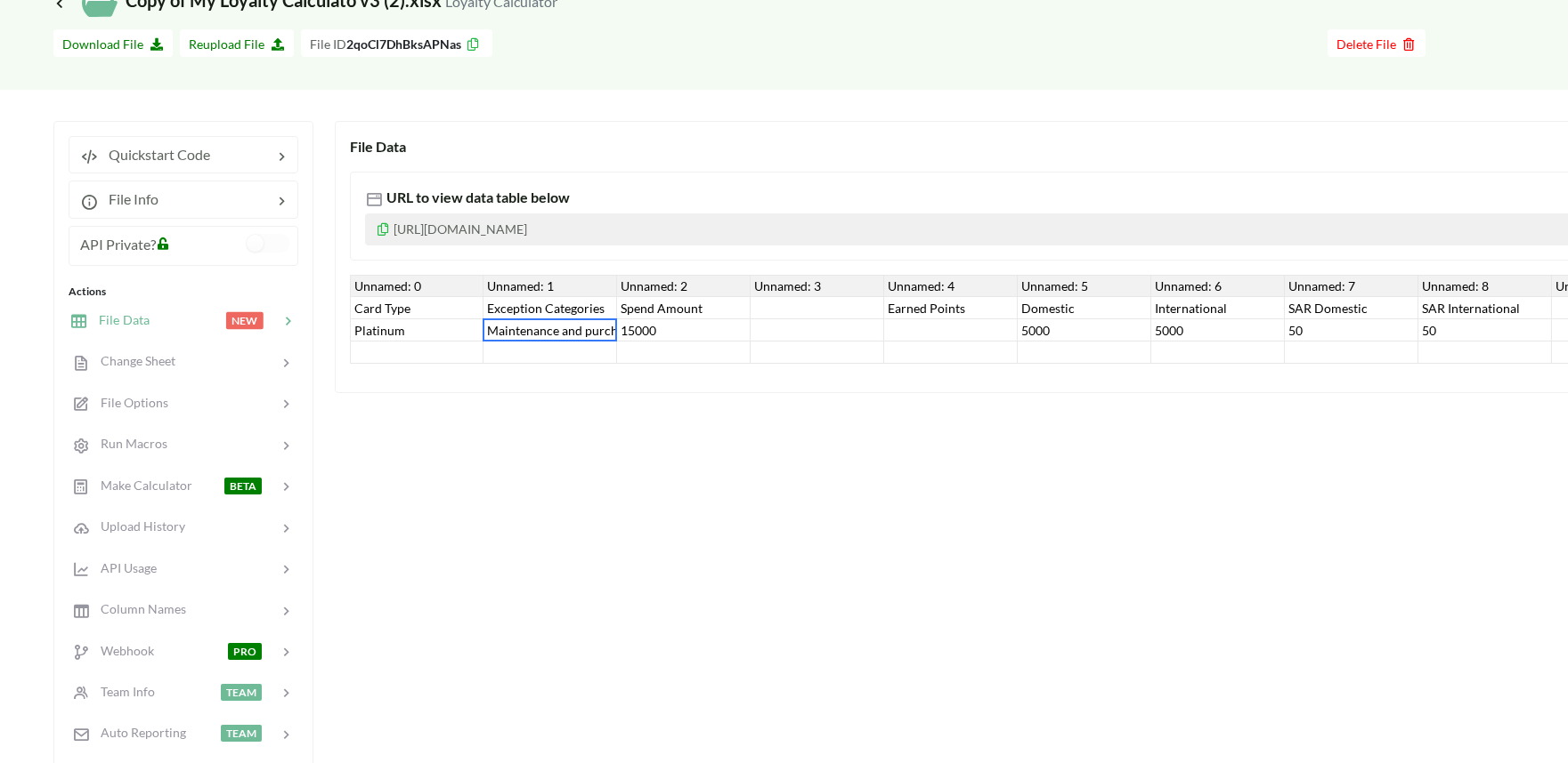
click at [523, 334] on div "Maintenance and purchasing services for cars and motorcycles" at bounding box center [550, 330] width 134 height 22
click at [406, 334] on div "Platinum" at bounding box center [416, 330] width 134 height 22
click at [668, 335] on div "15000" at bounding box center [684, 330] width 134 height 22
click at [635, 331] on div "15000" at bounding box center [684, 330] width 134 height 22
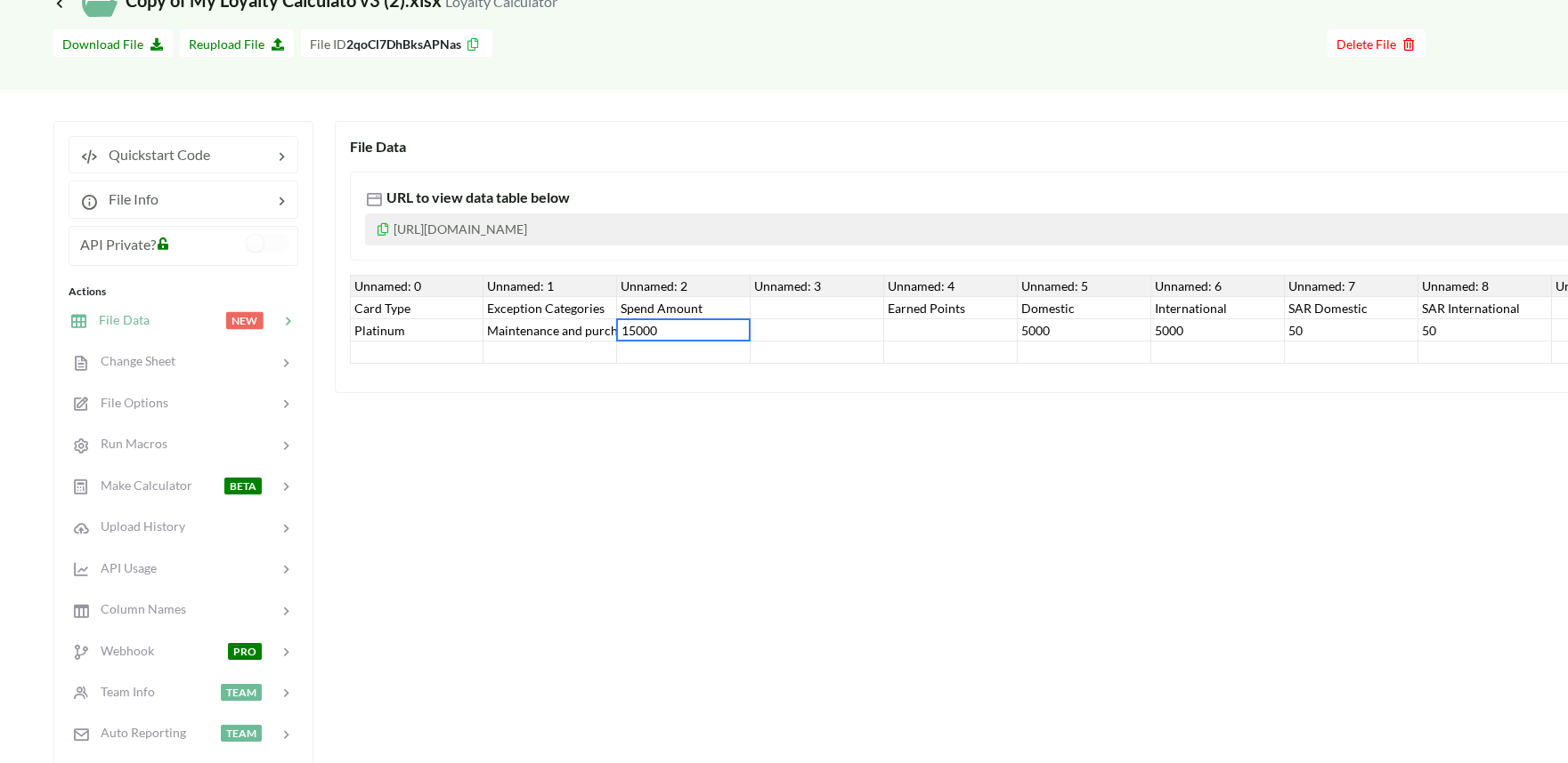
click at [635, 328] on input "15000" at bounding box center [683, 329] width 124 height 19
click at [481, 333] on div "Platinum" at bounding box center [416, 330] width 134 height 22
click at [538, 308] on div "Exception Categories" at bounding box center [550, 308] width 134 height 22
click at [545, 329] on div "Maintenance and purchasing services for cars and motorcycles" at bounding box center [550, 330] width 134 height 22
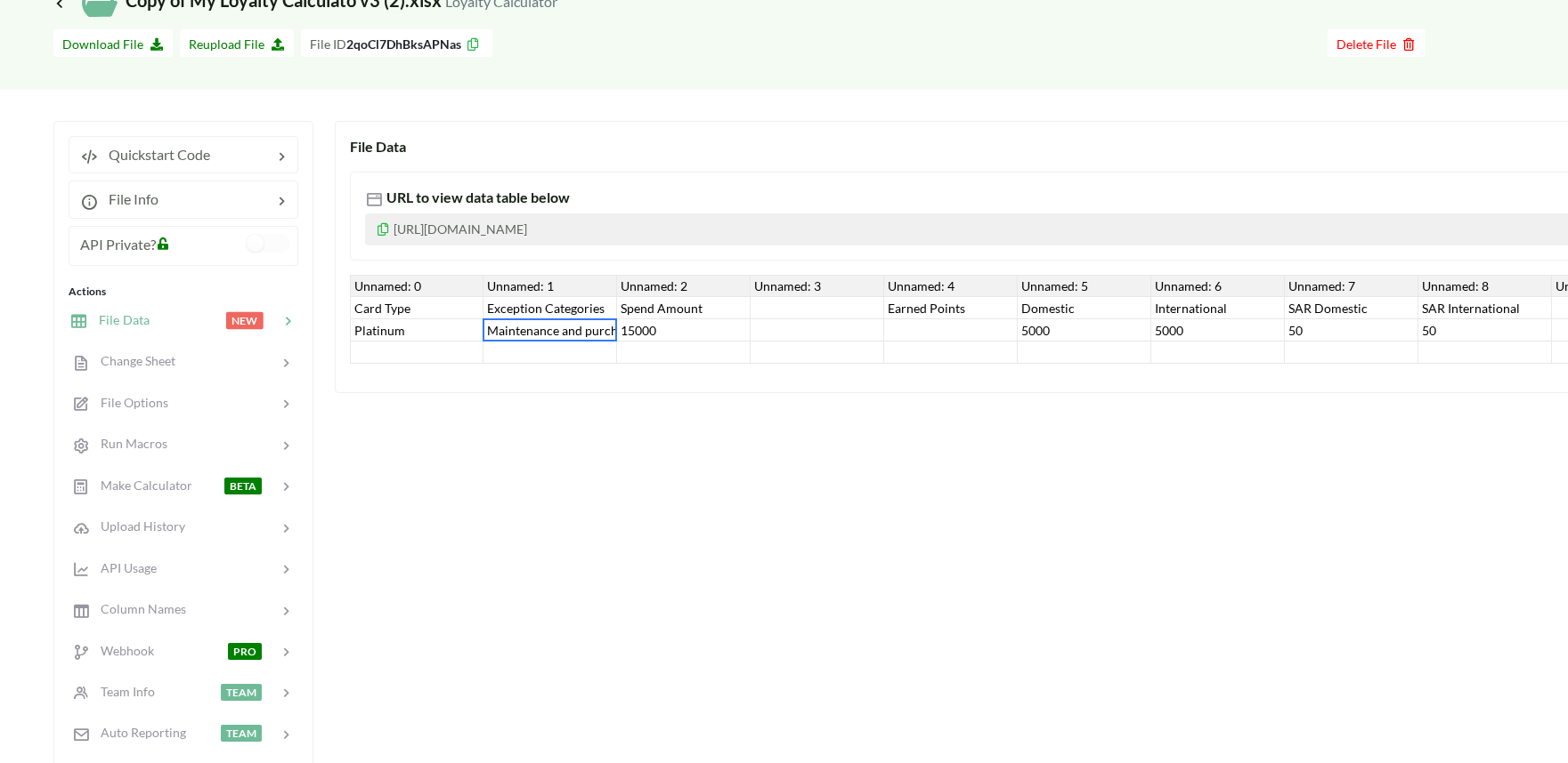
click at [654, 315] on div "Spend Amount" at bounding box center [684, 308] width 134 height 22
click at [892, 325] on div at bounding box center [951, 330] width 134 height 22
click at [949, 316] on div "Earned Points" at bounding box center [951, 308] width 134 height 22
click at [1055, 309] on div "Domestic" at bounding box center [1085, 308] width 134 height 22
click at [1056, 329] on div "5000" at bounding box center [1085, 330] width 134 height 22
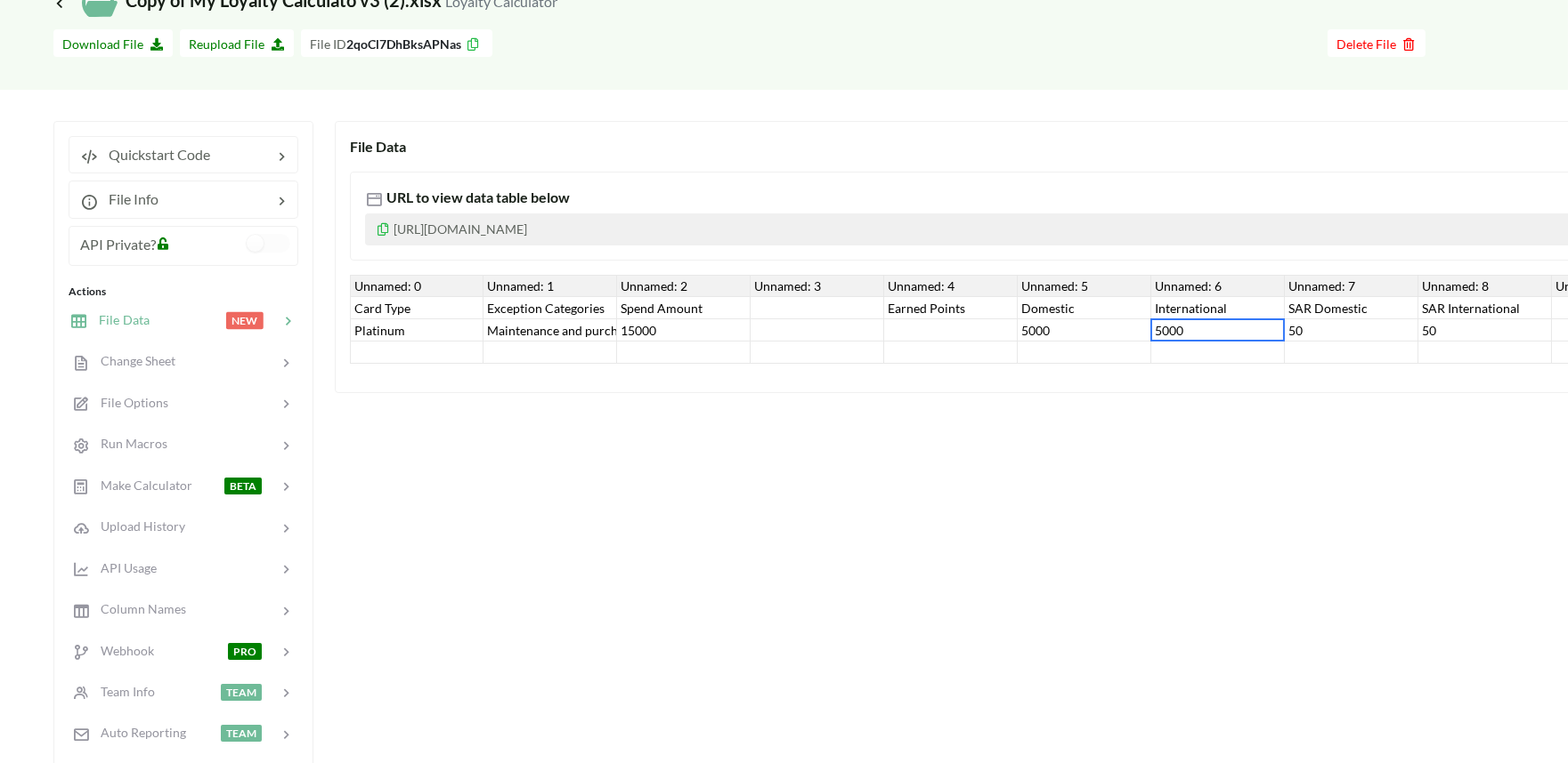
click at [1206, 331] on div "5000" at bounding box center [1218, 330] width 134 height 22
click at [1214, 320] on div "5000" at bounding box center [1218, 330] width 134 height 22
click at [1310, 313] on div "SAR Domestic" at bounding box center [1351, 308] width 134 height 22
click at [1313, 326] on div "50" at bounding box center [1351, 330] width 134 height 22
click at [1448, 331] on div "50" at bounding box center [1485, 330] width 134 height 22
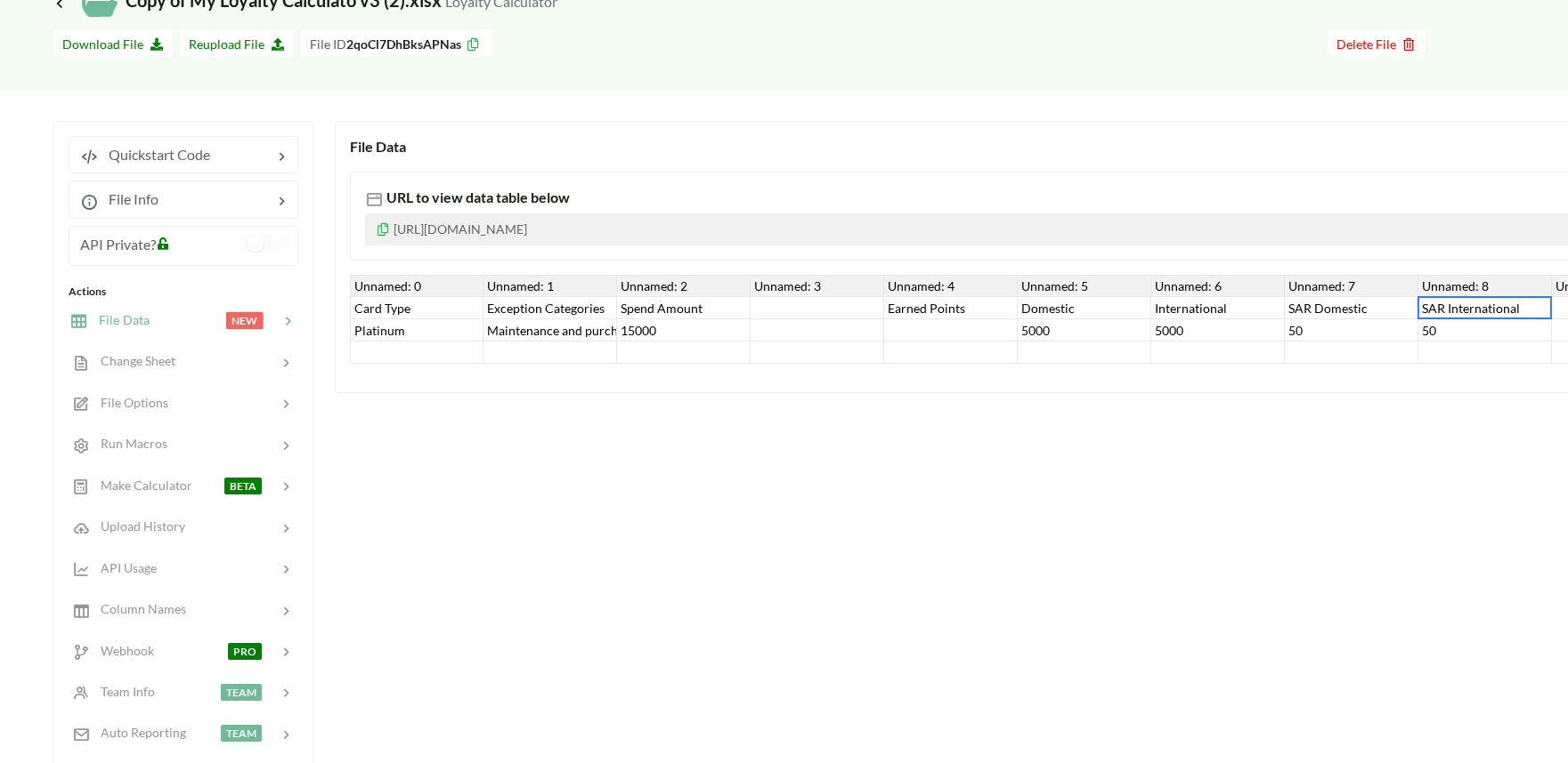
click at [1441, 312] on div "SAR International" at bounding box center [1485, 308] width 134 height 22
click at [684, 328] on div "15000" at bounding box center [684, 330] width 134 height 22
click at [665, 325] on div "15000" at bounding box center [684, 330] width 134 height 22
type input "9898"
type input "90000"
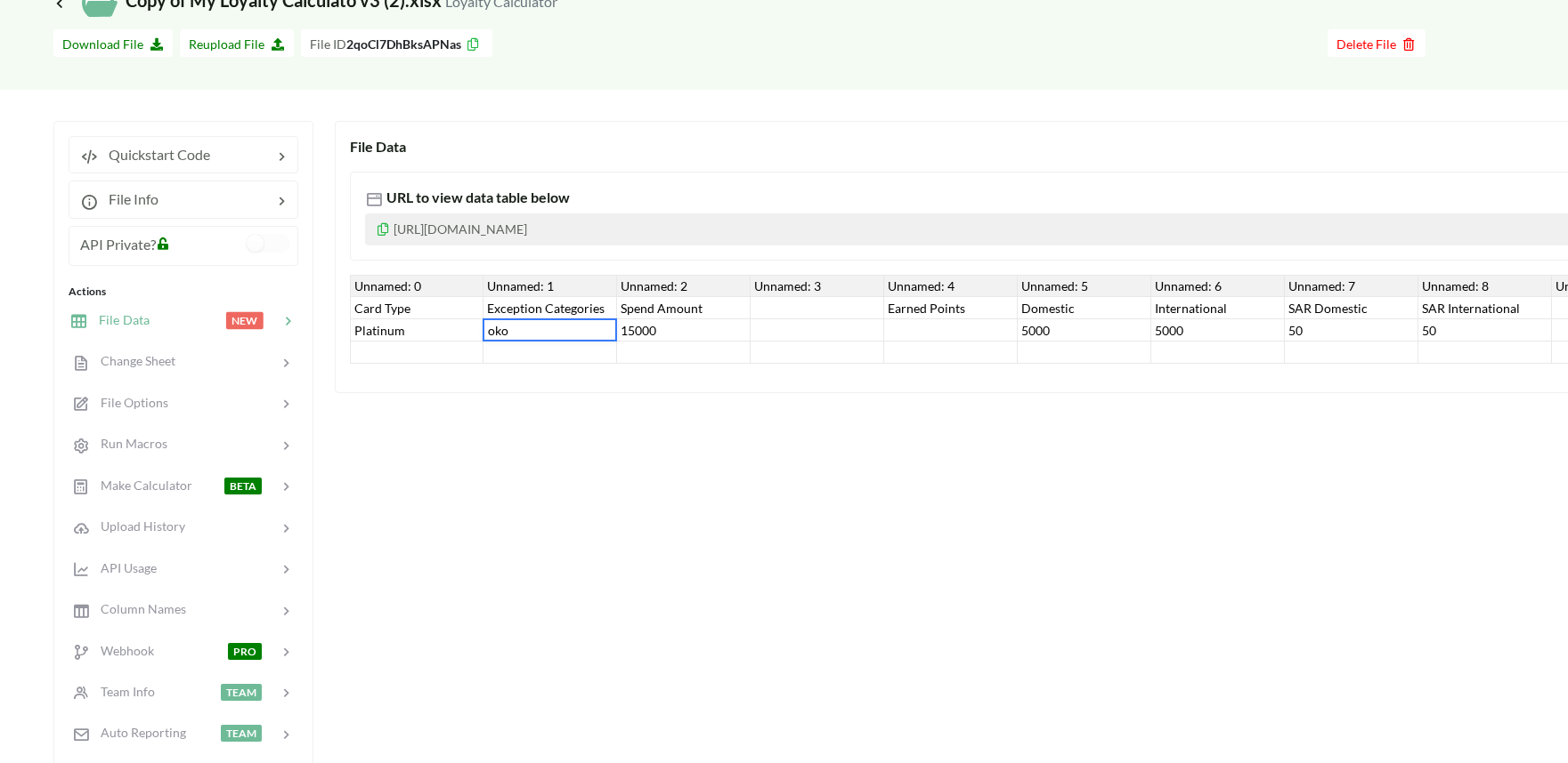
type input "okoj"
type input "9090"
type input "ujhjhj="
click at [914, 393] on div "File Data URL to view data table below https://www.apispreadsheets.com/table/2q…" at bounding box center [1301, 257] width 1931 height 273
click at [588, 446] on div "File Data URL to view data table below https://www.apispreadsheets.com/table/2q…" at bounding box center [1351, 507] width 2033 height 772
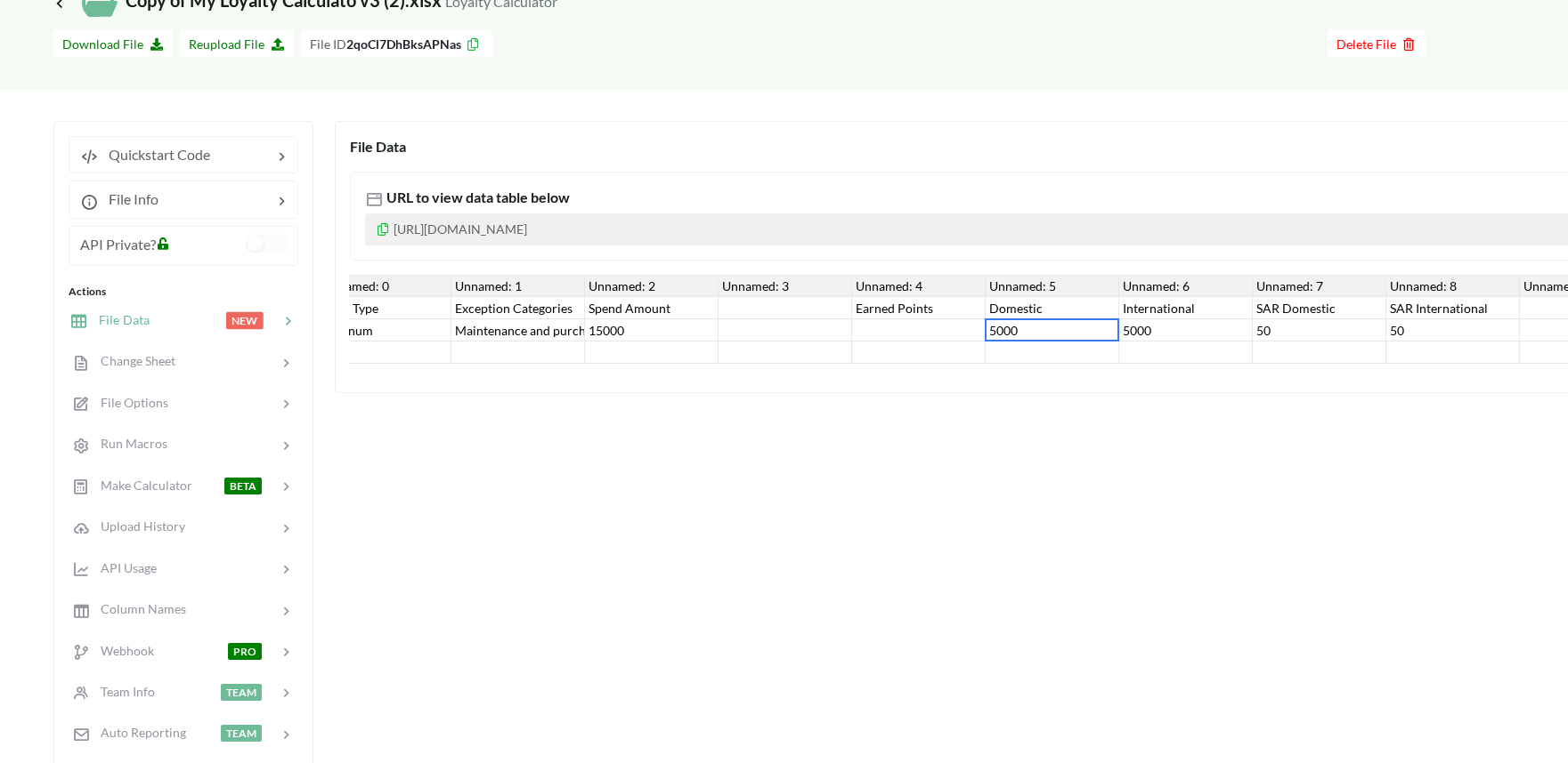
scroll to position [0, 102]
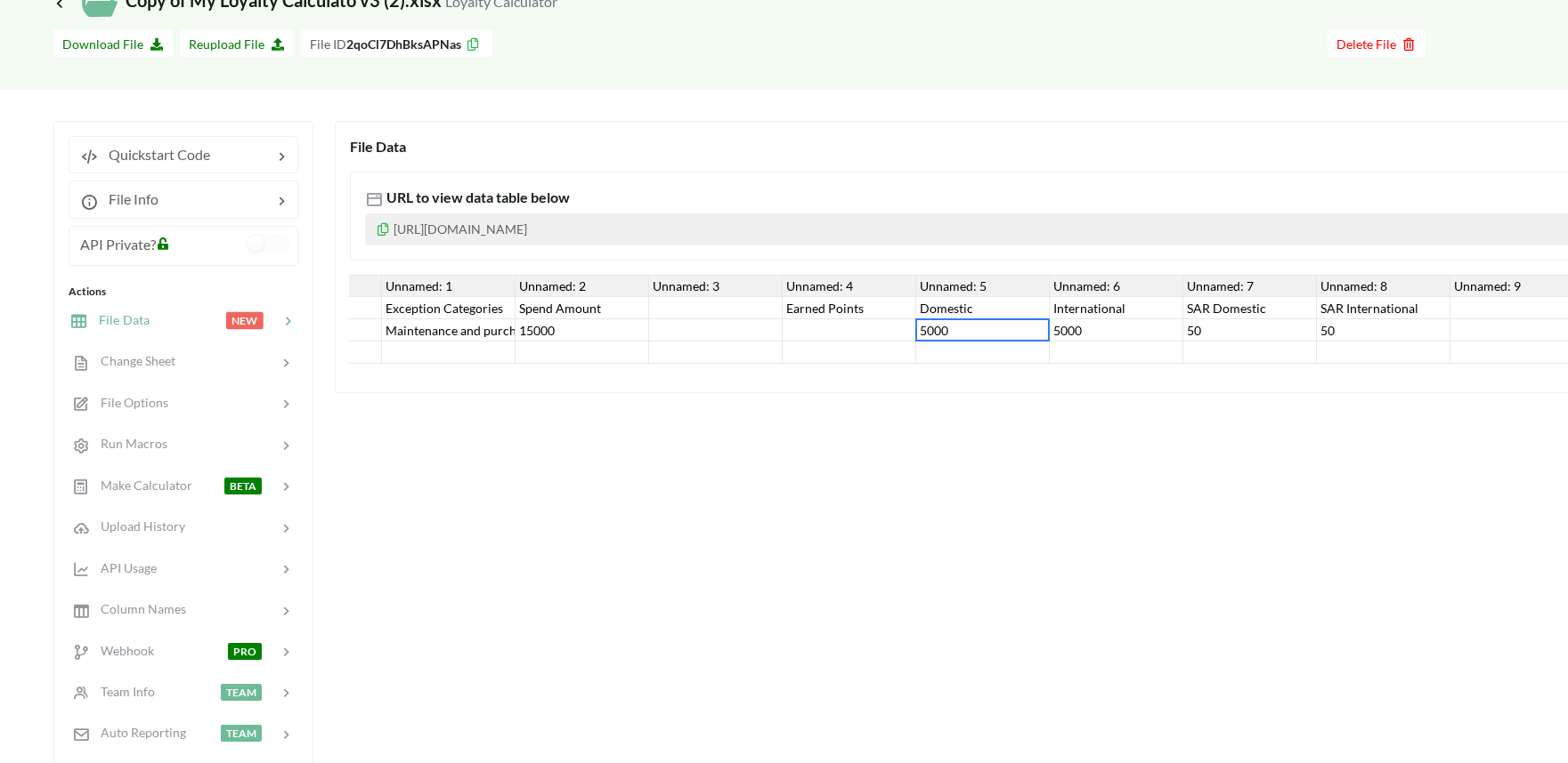
click at [554, 223] on p "[URL][DOMAIN_NAME]" at bounding box center [1301, 229] width 1871 height 32
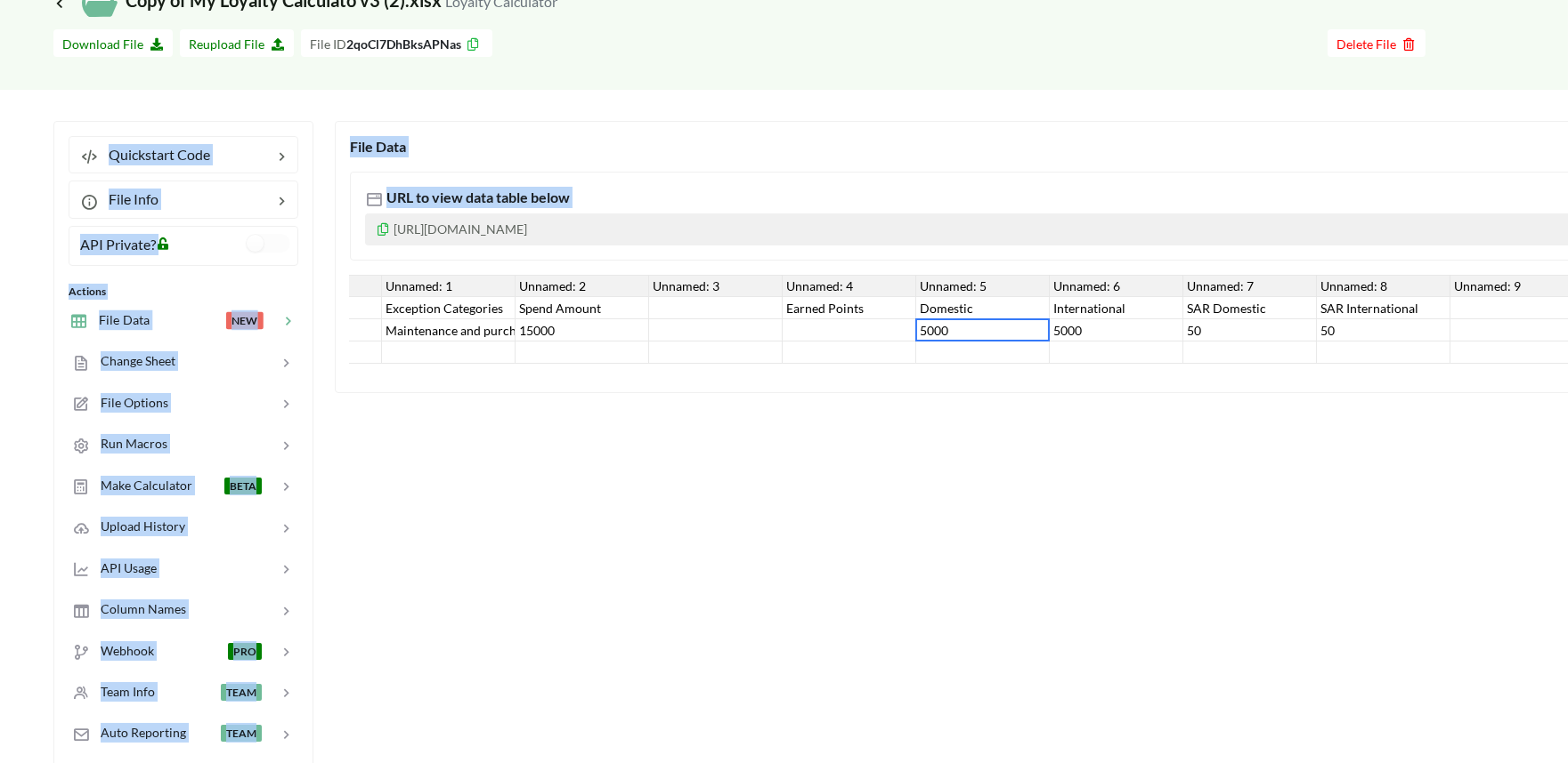
click at [554, 223] on p "https://www.apispreadsheets.com/table/2qoCl7DhBksAPNas/" at bounding box center [1301, 229] width 1871 height 32
click at [564, 228] on p "https://www.apispreadsheets.com/table/2qoCl7DhBksAPNas/" at bounding box center [1301, 229] width 1871 height 32
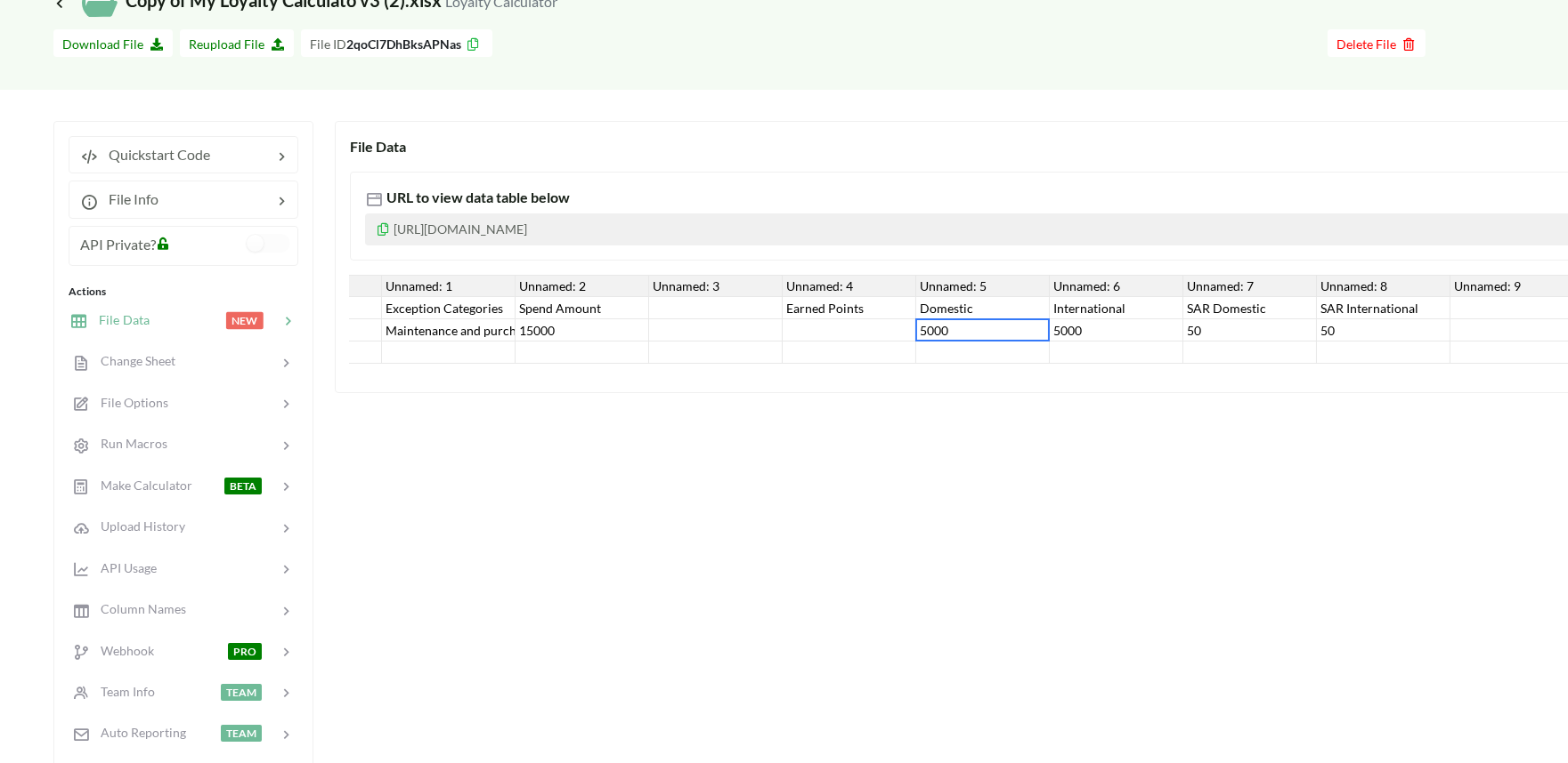
click at [471, 328] on div "Maintenance and purchasing services for cars and motorcycles" at bounding box center [449, 330] width 134 height 22
drag, startPoint x: 521, startPoint y: 362, endPoint x: 399, endPoint y: 365, distance: 122.0
click at [399, 364] on div "Unnamed: 0 Unnamed: 1 Unnamed: 2 Unnamed: 3 Unnamed: 4 Unnamed: 5 Unnamed: 6 Un…" at bounding box center [1300, 319] width 1901 height 89
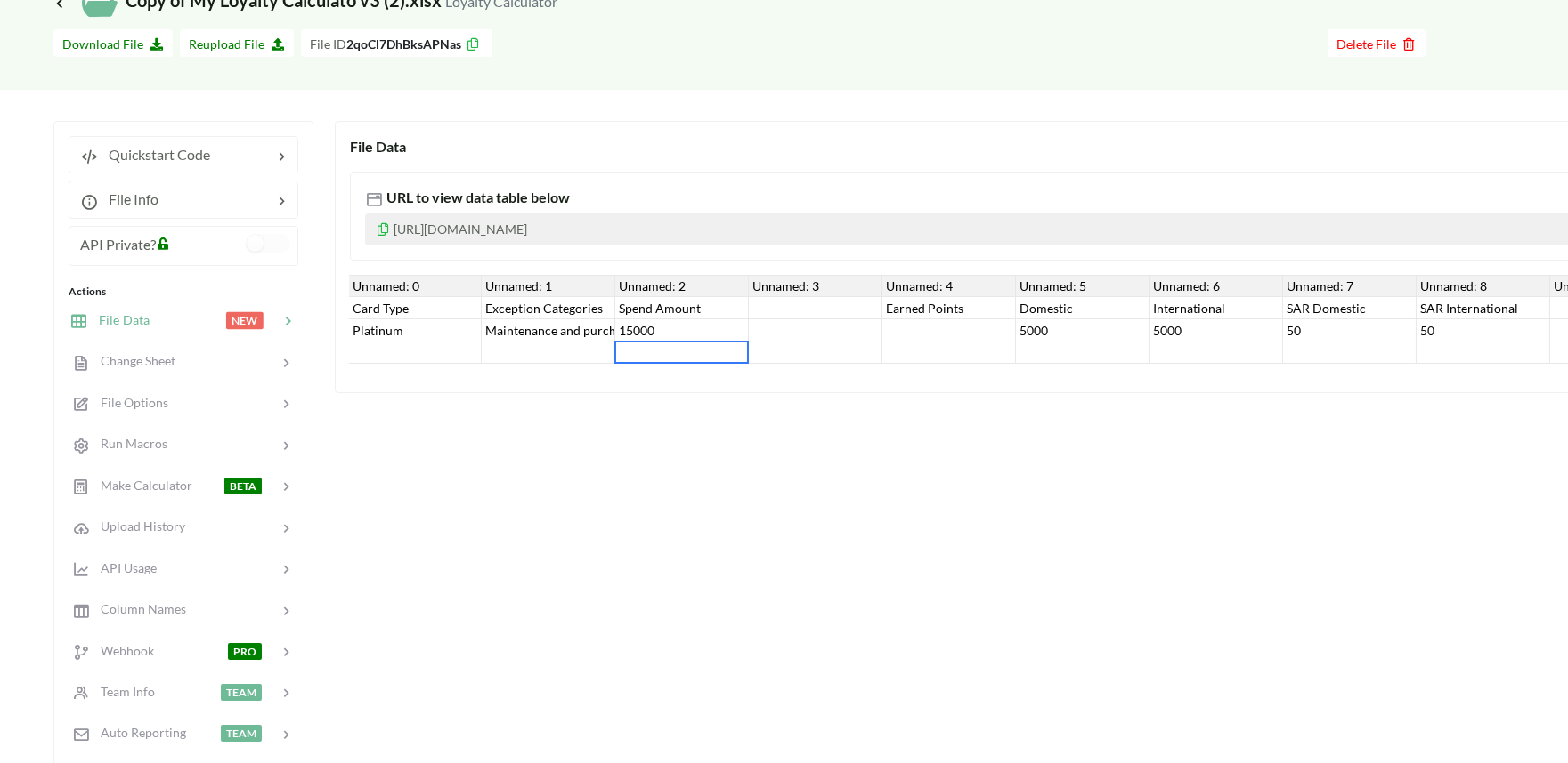
scroll to position [0, 0]
click at [398, 317] on div "Card Type" at bounding box center [416, 308] width 134 height 22
click at [375, 327] on div "Platinum" at bounding box center [416, 330] width 134 height 22
click at [360, 326] on div "Platinum" at bounding box center [416, 330] width 134 height 22
click at [357, 326] on div "Platinum" at bounding box center [416, 330] width 134 height 22
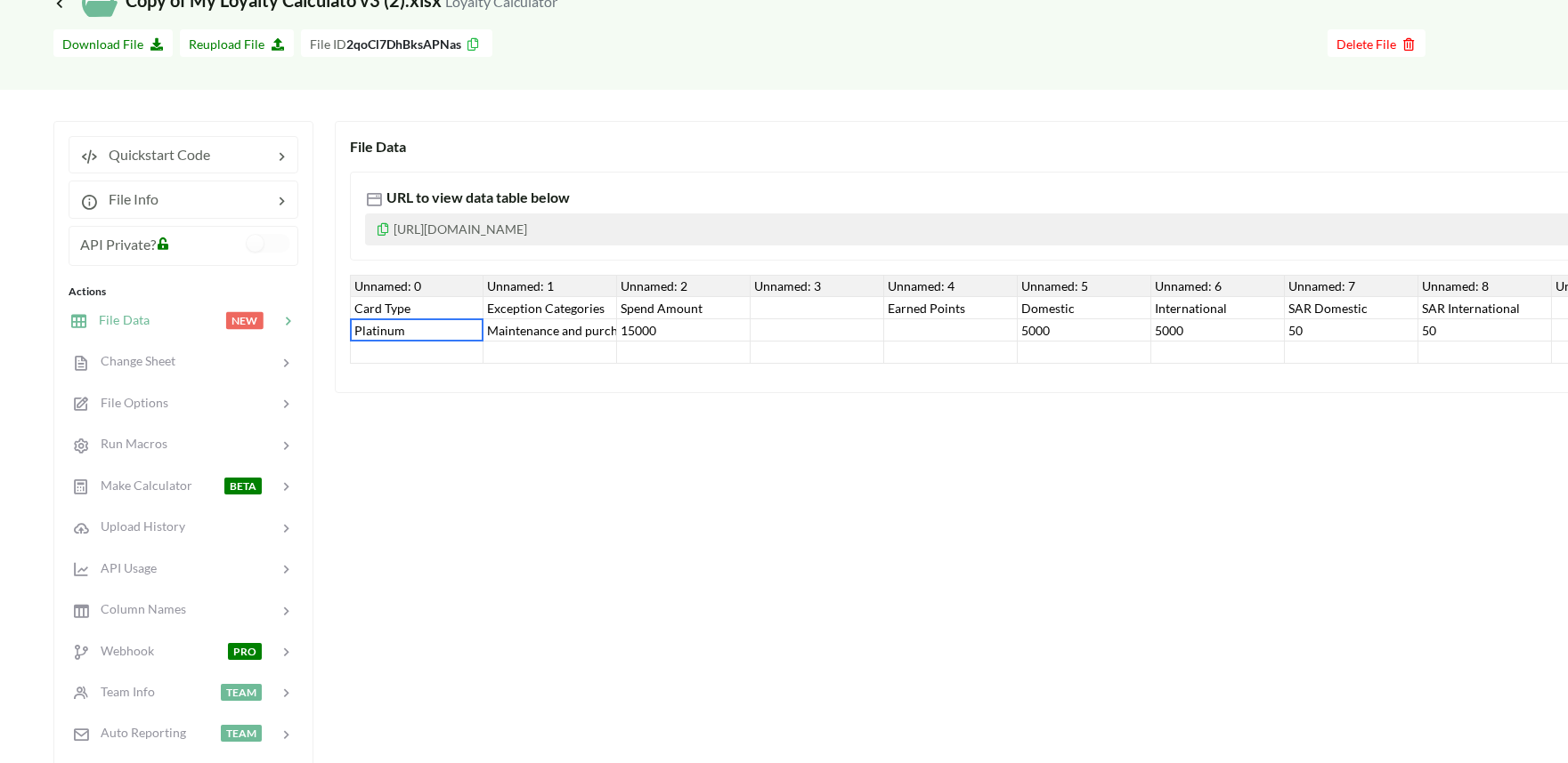
click at [357, 326] on div "Platinum" at bounding box center [416, 330] width 134 height 22
click at [539, 333] on div "Maintenance and purchasing services for cars and motorcycles" at bounding box center [550, 330] width 134 height 22
click at [522, 288] on div "Unnamed: 1" at bounding box center [550, 286] width 134 height 22
click at [639, 325] on div "15000" at bounding box center [684, 330] width 134 height 22
click at [646, 230] on p "https://www.apispreadsheets.com/table/2qoCl7DhBksAPNas/" at bounding box center [1301, 229] width 1871 height 32
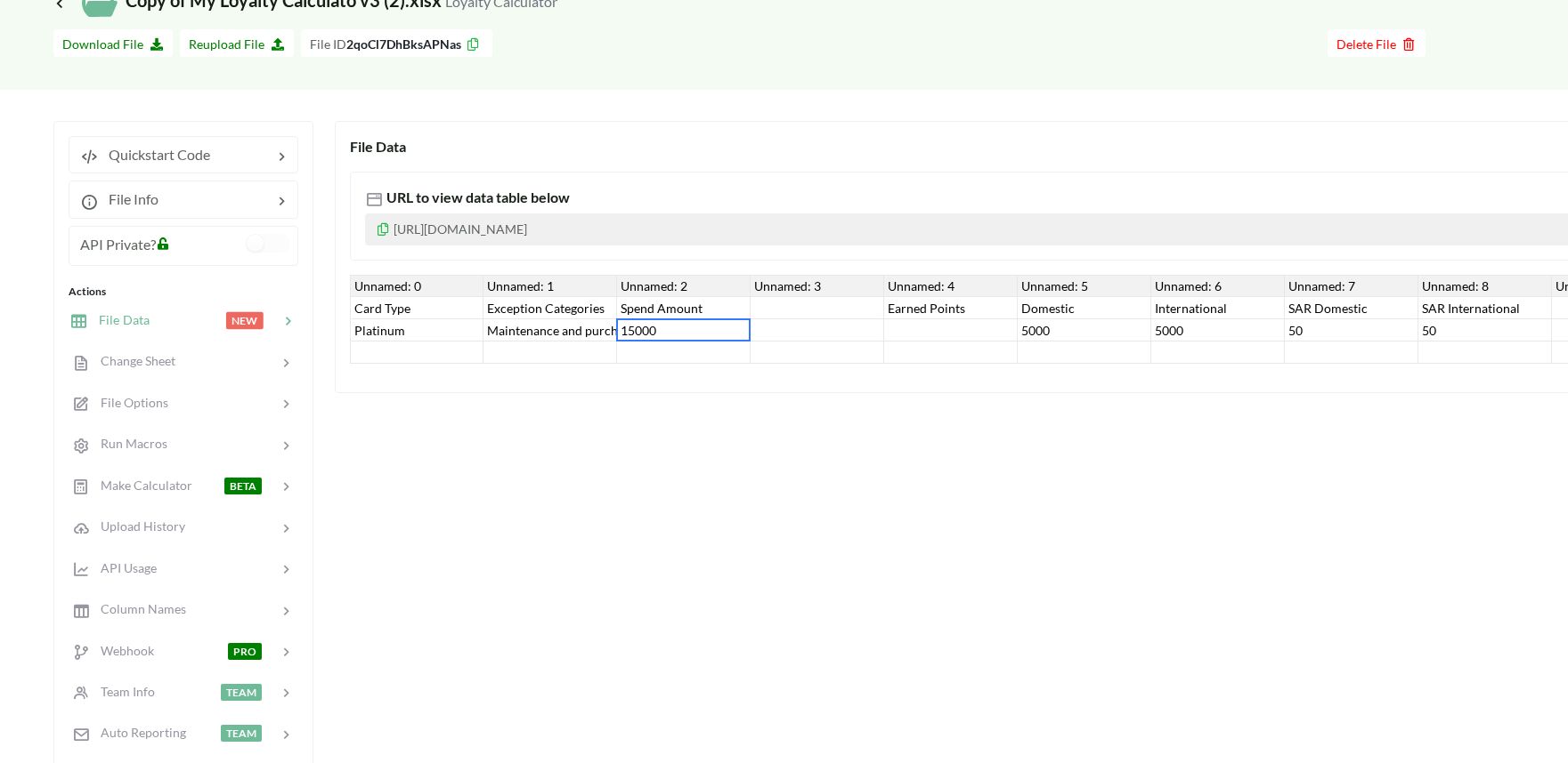
click at [646, 230] on p "https://www.apispreadsheets.com/table/2qoCl7DhBksAPNas/" at bounding box center [1301, 229] width 1871 height 32
click at [537, 339] on div "Maintenance and purchasing services for cars and motorcycles" at bounding box center [550, 330] width 134 height 22
click at [643, 327] on div "15000" at bounding box center [684, 330] width 134 height 22
click at [571, 235] on p "https://www.apispreadsheets.com/table/2qoCl7DhBksAPNas/" at bounding box center [1301, 229] width 1871 height 32
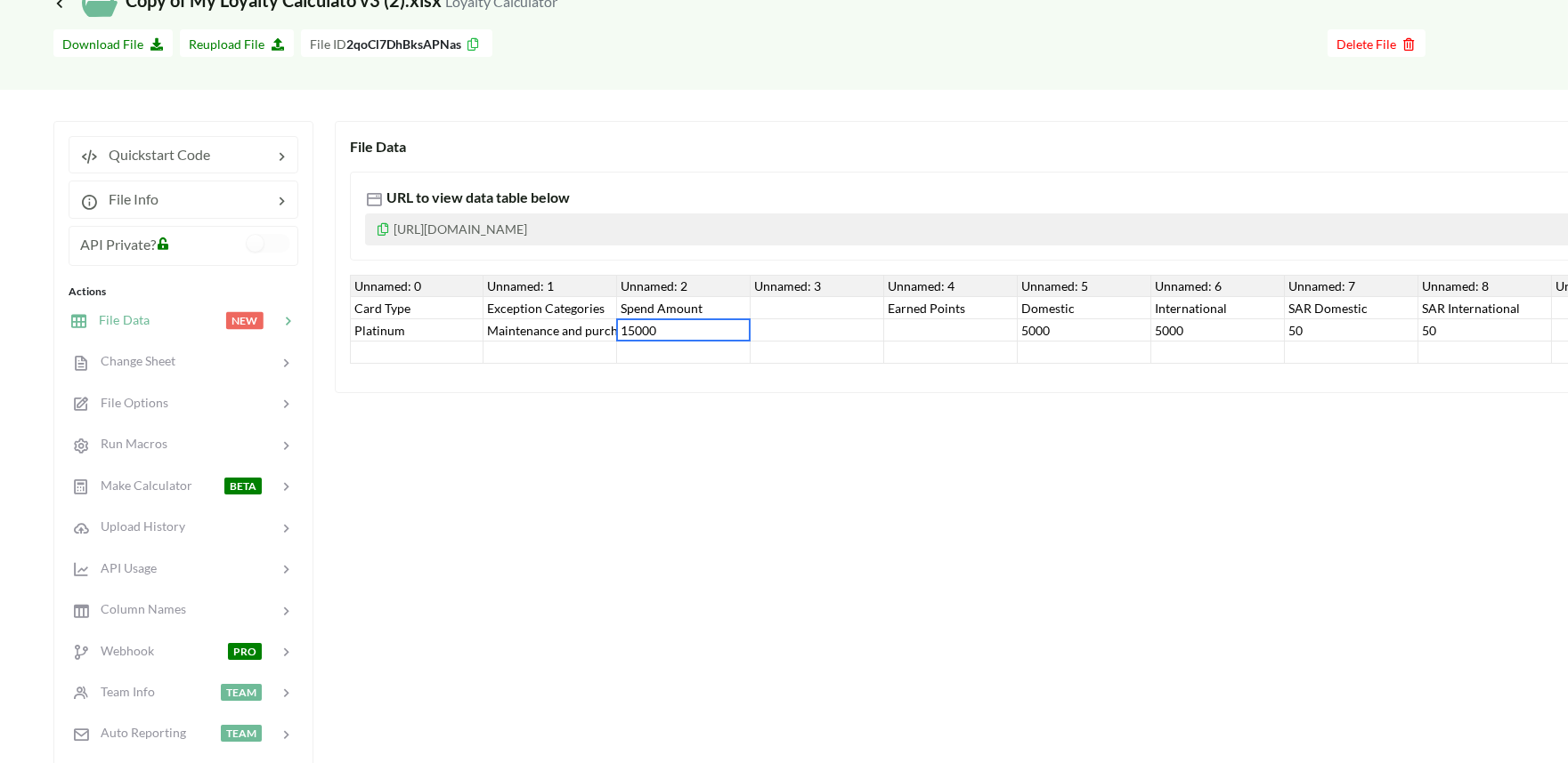
click at [571, 235] on p "https://www.apispreadsheets.com/table/2qoCl7DhBksAPNas/" at bounding box center [1301, 229] width 1871 height 32
click at [563, 226] on p "https://www.apispreadsheets.com/table/2qoCl7DhBksAPNas/" at bounding box center [1301, 229] width 1871 height 32
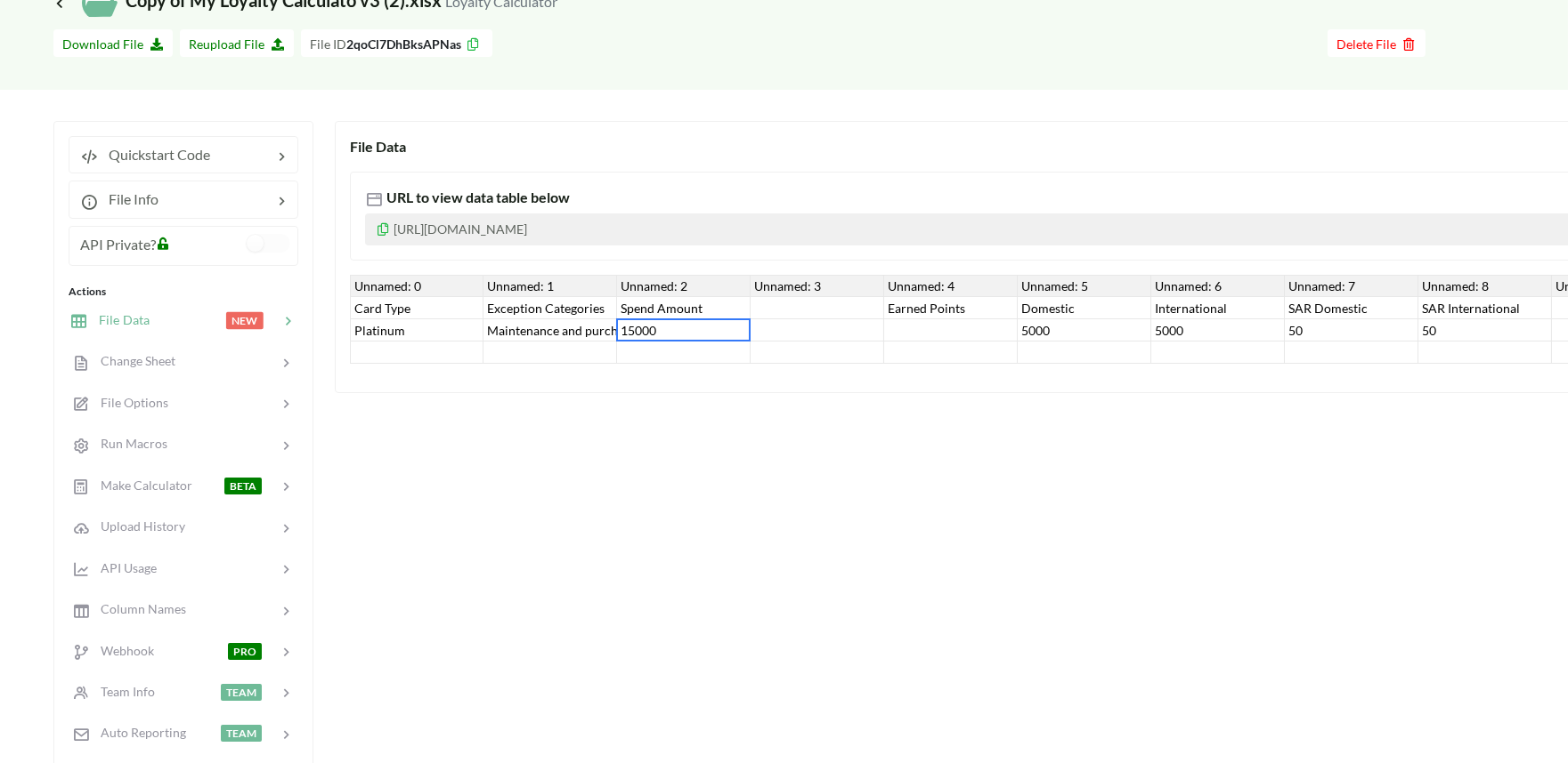
click at [563, 226] on p "https://www.apispreadsheets.com/table/2qoCl7DhBksAPNas/" at bounding box center [1301, 229] width 1871 height 32
click at [536, 231] on p "https://www.apispreadsheets.com/table/2qoCl7DhBksAPNas/" at bounding box center [1301, 229] width 1871 height 32
click at [546, 231] on p "https://www.apispreadsheets.com/table/2qoCl7DhBksAPNas/" at bounding box center [1301, 229] width 1871 height 32
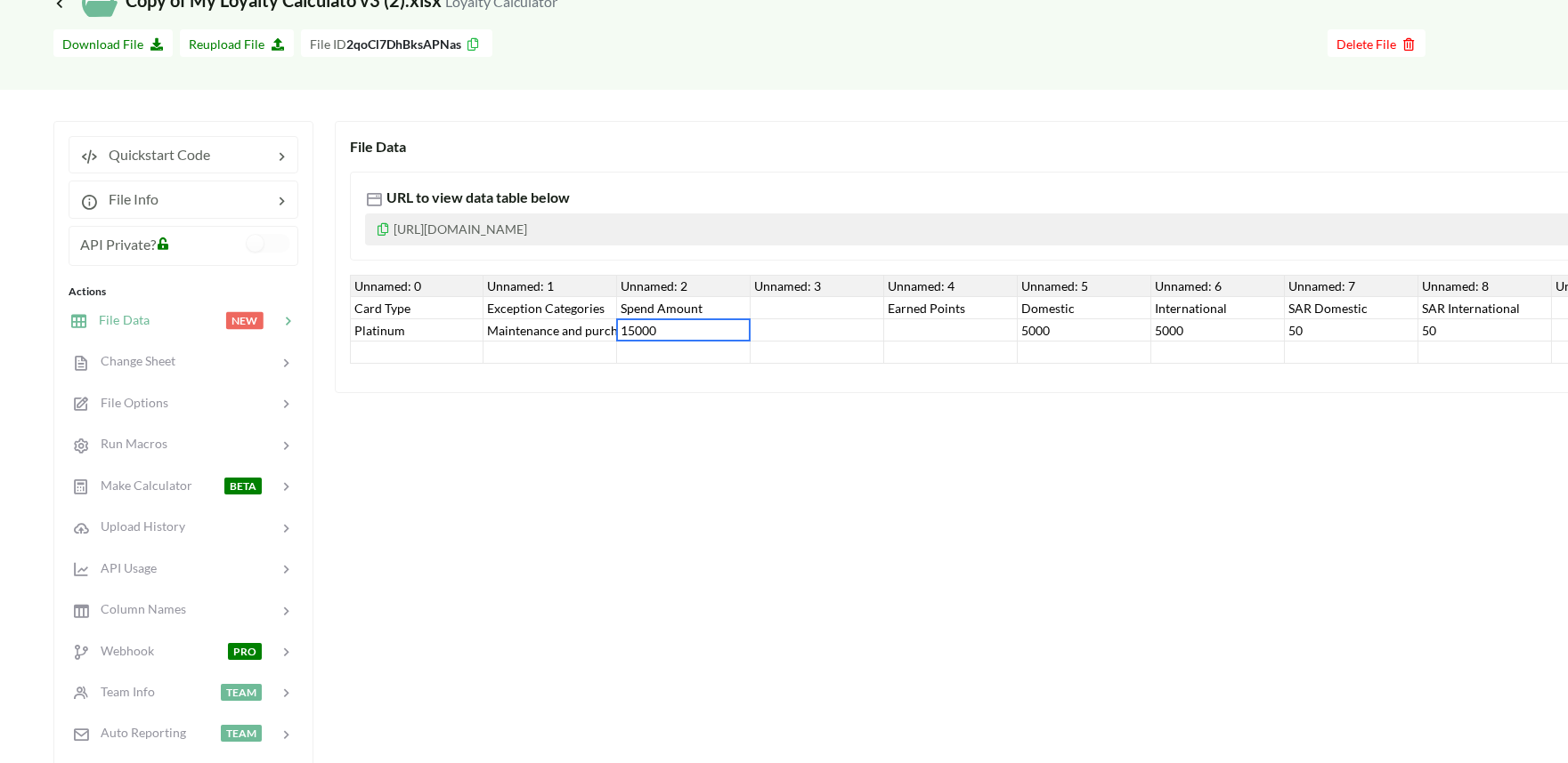
click at [547, 233] on p "https://www.apispreadsheets.com/table/2qoCl7DhBksAPNas/" at bounding box center [1301, 229] width 1871 height 32
click at [675, 327] on div "15000" at bounding box center [684, 330] width 134 height 22
click at [675, 608] on div "File Data URL to view data table below https://www.apispreadsheets.com/table/2q…" at bounding box center [1351, 507] width 2033 height 772
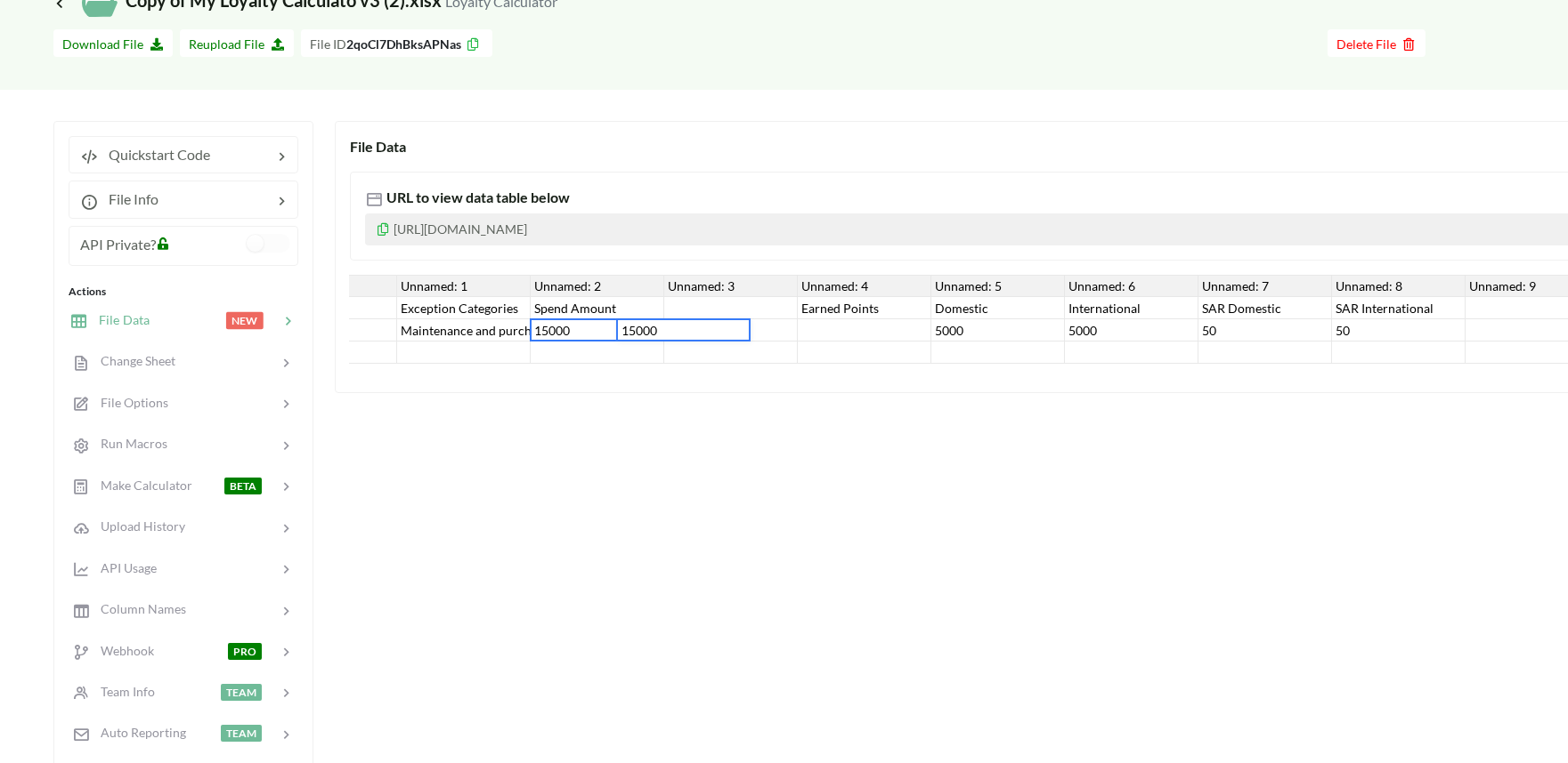
scroll to position [0, 102]
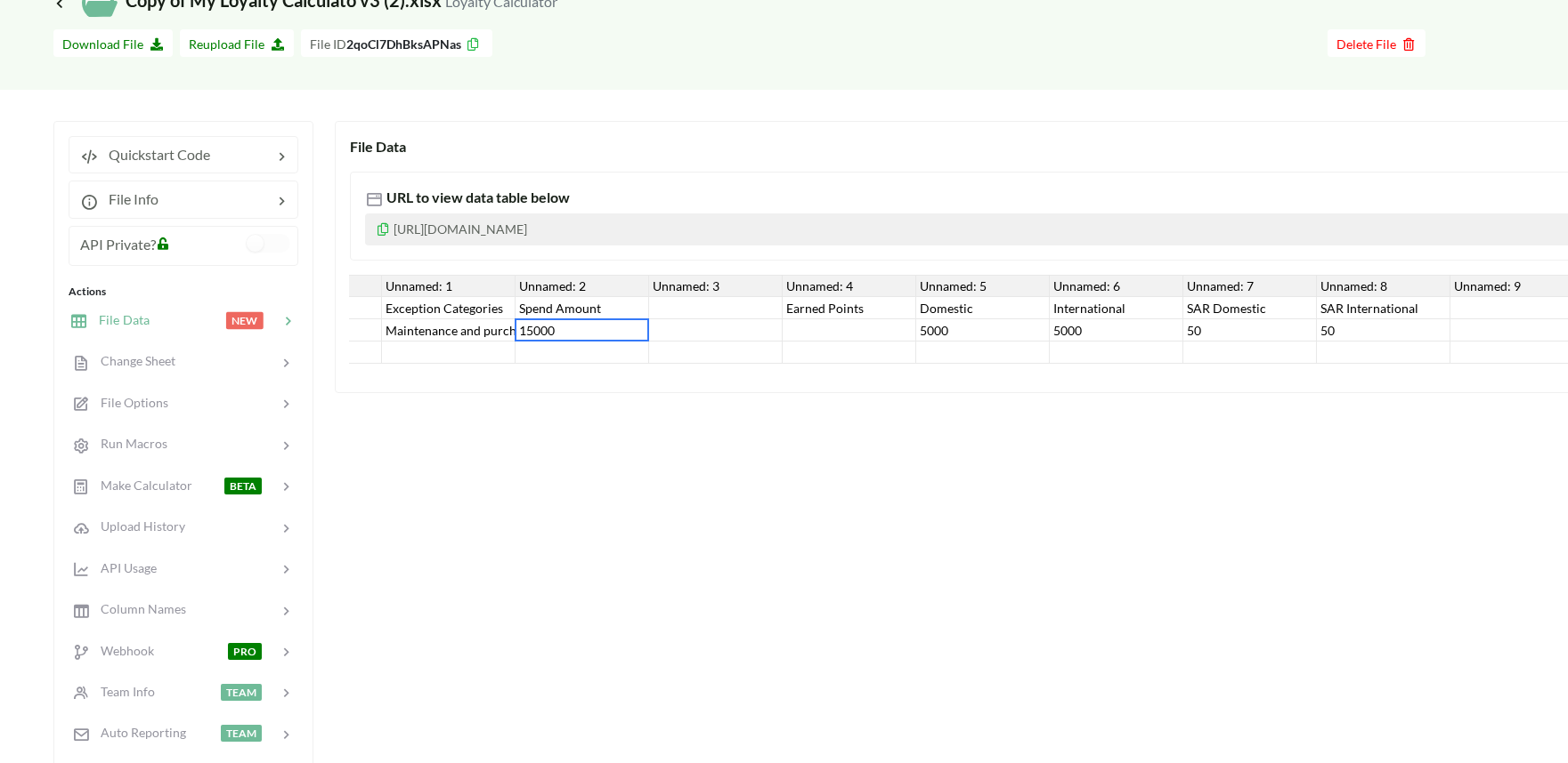
click at [671, 364] on div "Unnamed: 0 Unnamed: 1 Unnamed: 2 Unnamed: 3 Unnamed: 4 Unnamed: 5 Unnamed: 6 Un…" at bounding box center [1300, 319] width 1901 height 89
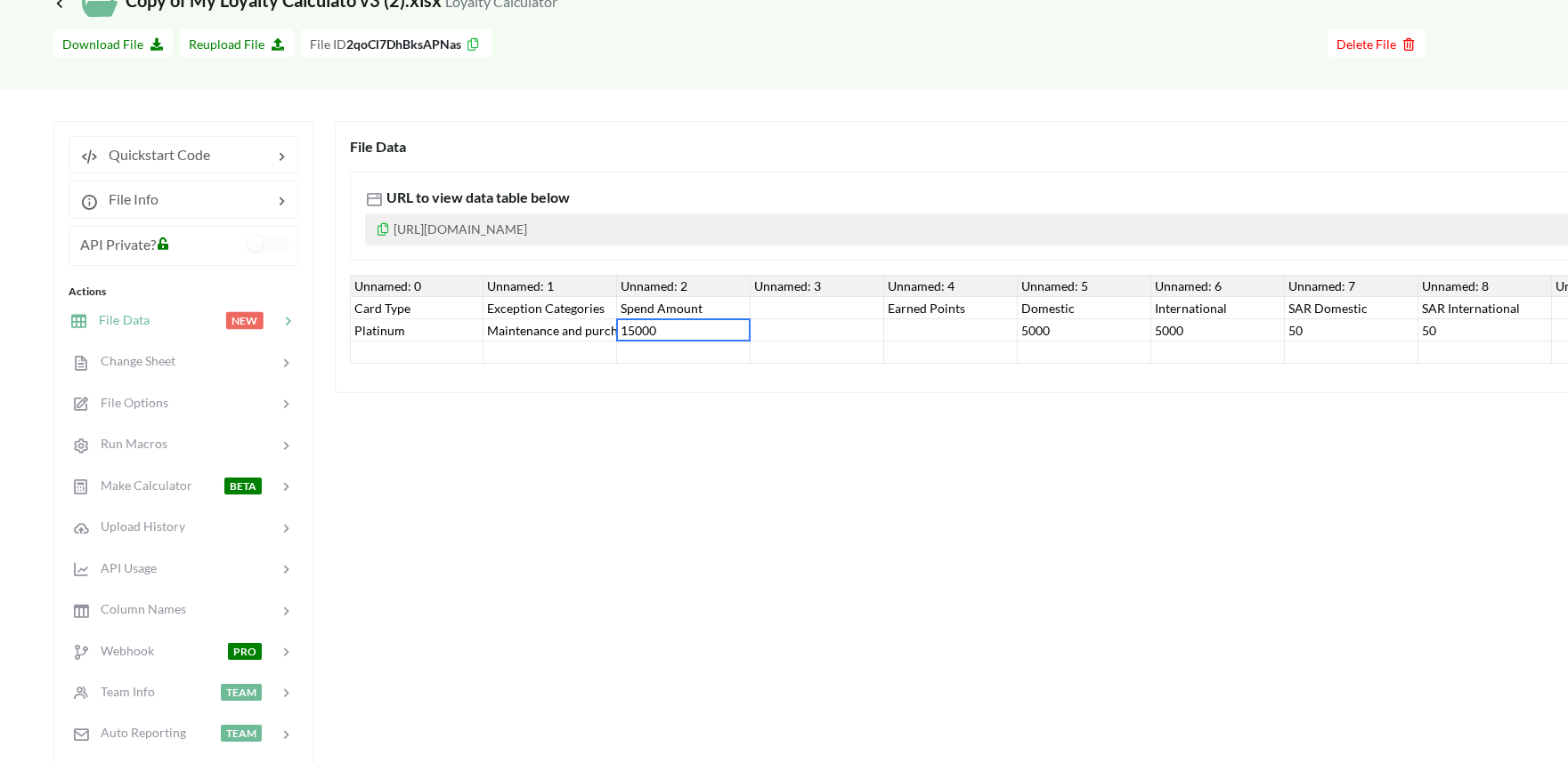
click at [687, 172] on div "URL to view data table below https://www.apispreadsheets.com/table/2qoCl7DhBksA…" at bounding box center [1300, 216] width 1901 height 89
click at [528, 337] on div "Maintenance and purchasing services for cars and motorcycles" at bounding box center [550, 330] width 134 height 22
drag, startPoint x: 466, startPoint y: 322, endPoint x: 442, endPoint y: 324, distance: 24.1
click at [443, 324] on div "Platinum" at bounding box center [416, 330] width 134 height 22
click at [535, 327] on div "Maintenance and purchasing services for cars and motorcycles" at bounding box center [550, 330] width 134 height 22
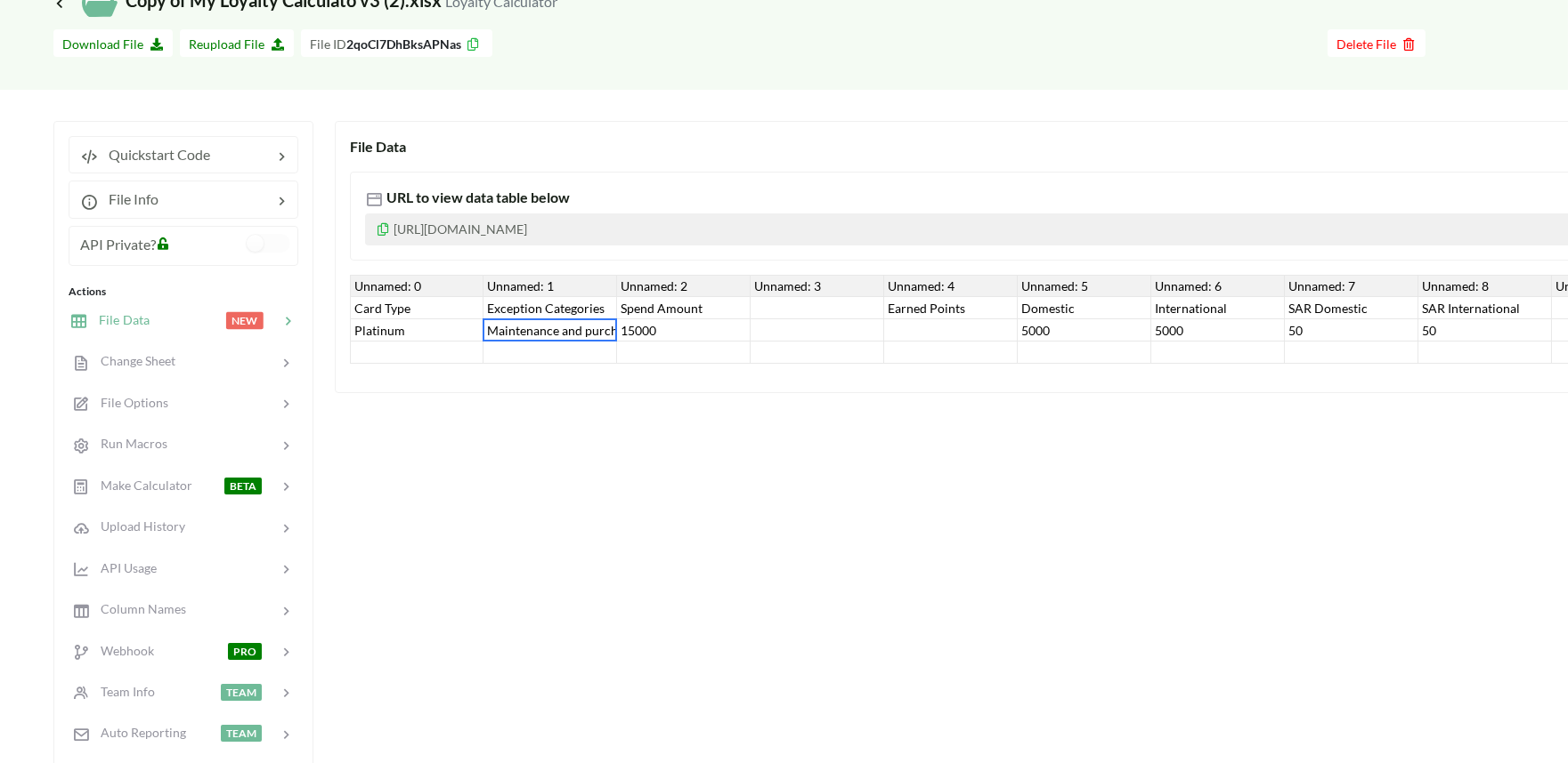
click at [639, 322] on div "15000" at bounding box center [684, 330] width 134 height 22
click at [1085, 324] on div "5000" at bounding box center [1085, 330] width 134 height 22
click at [1160, 317] on div "International" at bounding box center [1218, 308] width 134 height 22
click at [1204, 337] on div "5000" at bounding box center [1218, 330] width 134 height 22
click at [1347, 330] on div "50" at bounding box center [1351, 330] width 134 height 22
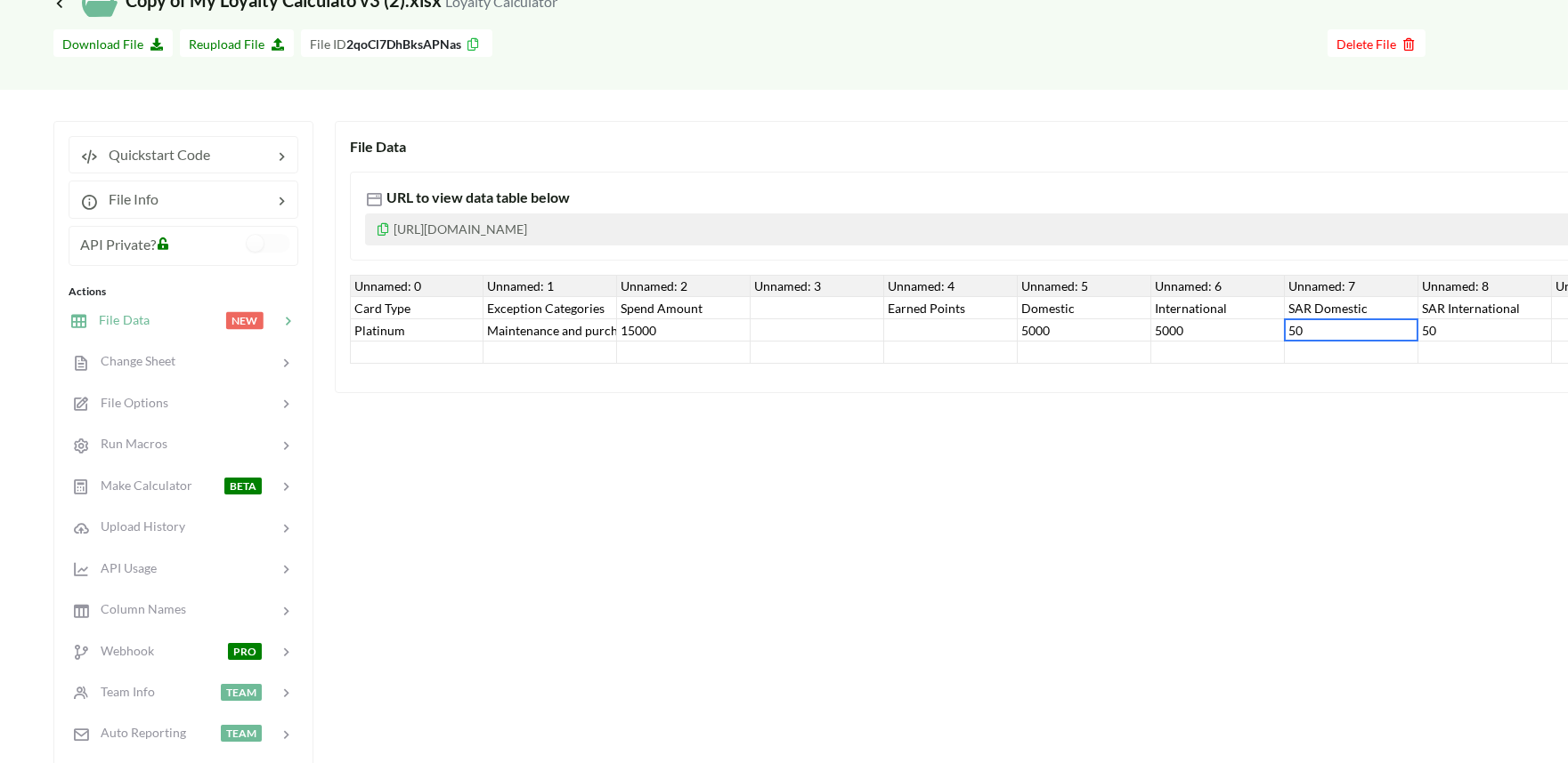
click at [1427, 331] on div "50" at bounding box center [1485, 330] width 134 height 22
click at [165, 403] on span "File Options" at bounding box center [128, 403] width 81 height 16
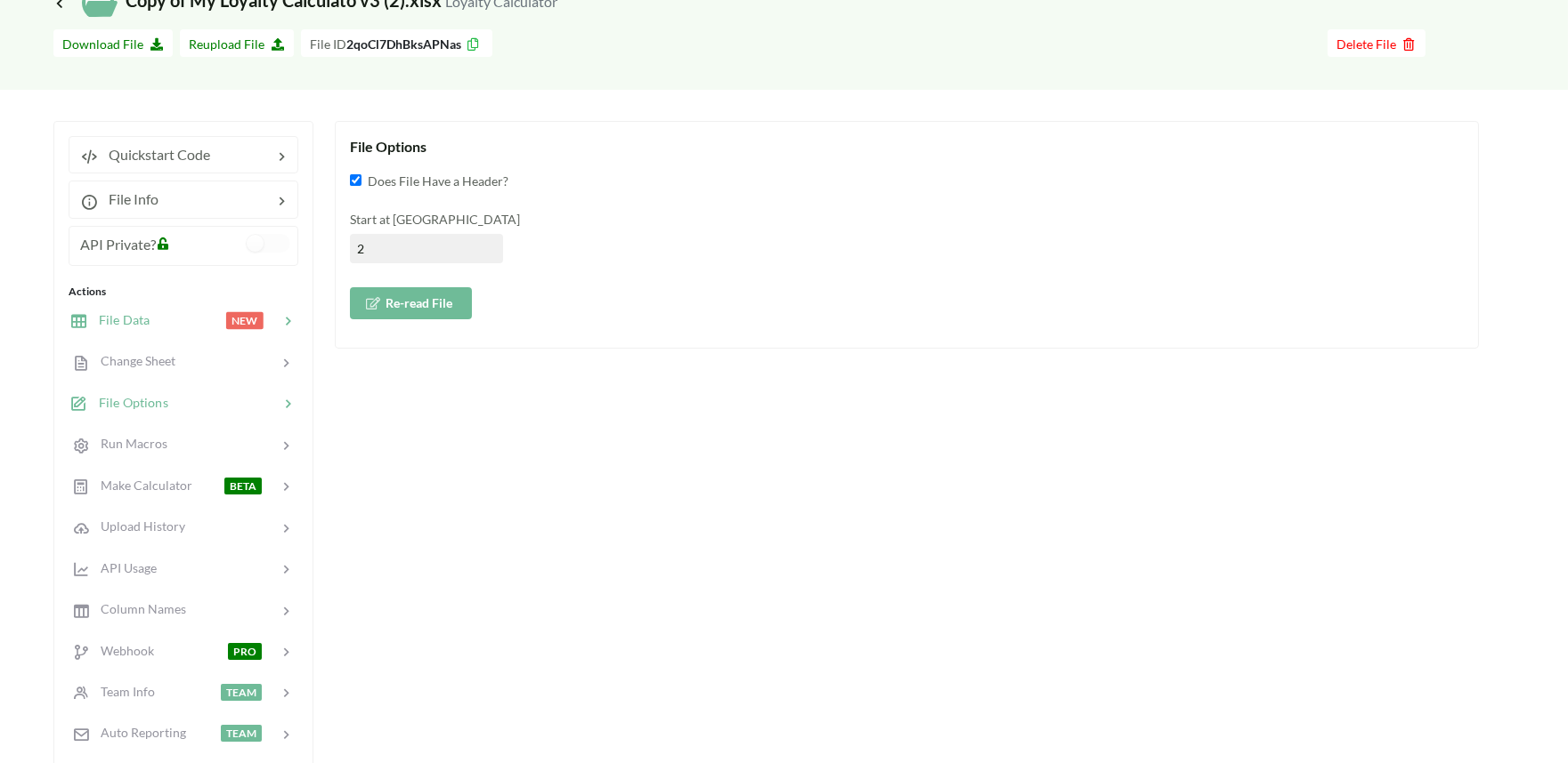
click at [149, 313] on div at bounding box center [187, 320] width 76 height 20
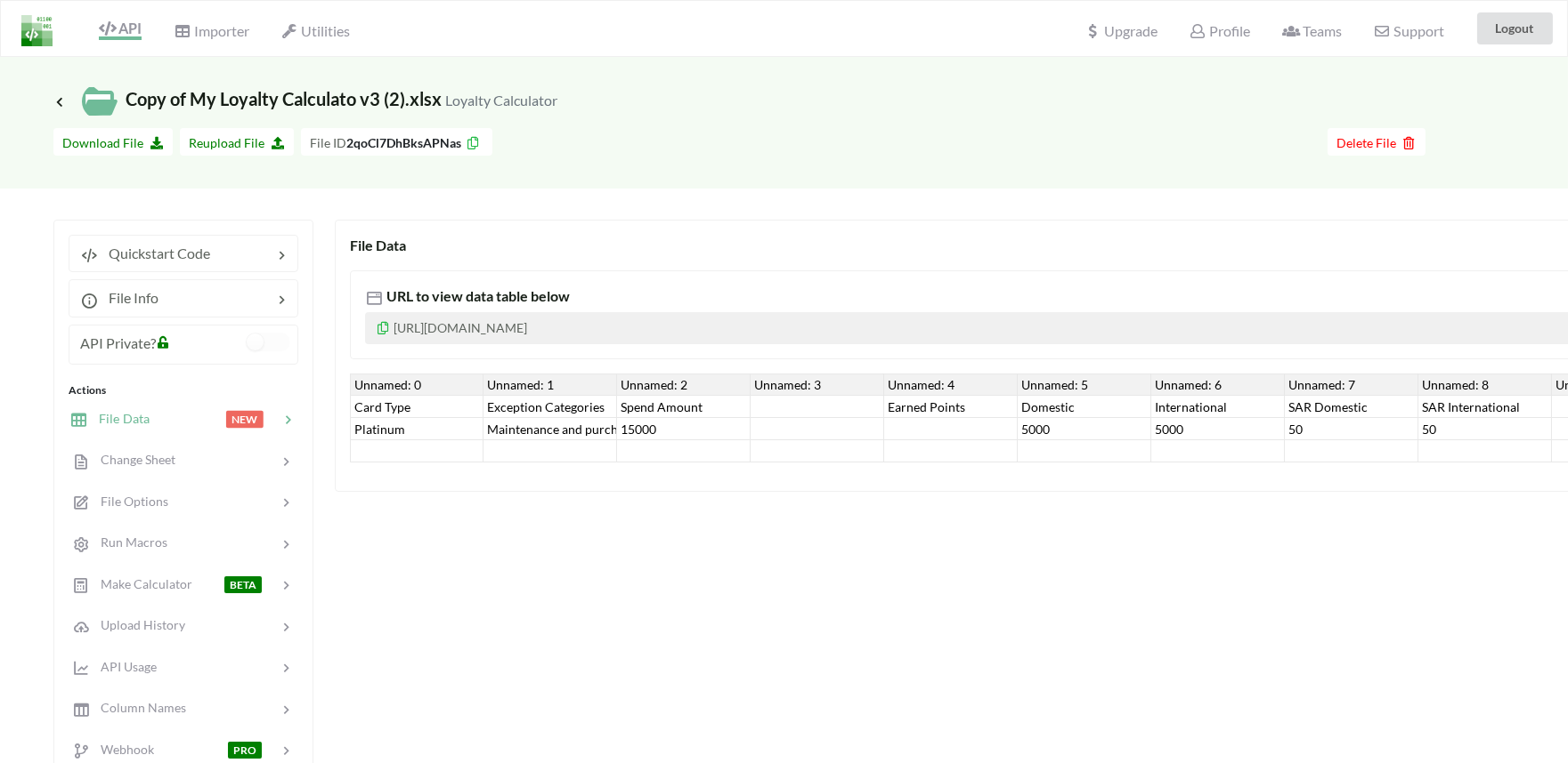
click at [295, 421] on icon at bounding box center [287, 419] width 17 height 17
click at [278, 424] on icon at bounding box center [287, 419] width 17 height 17
click at [174, 507] on div at bounding box center [223, 502] width 111 height 20
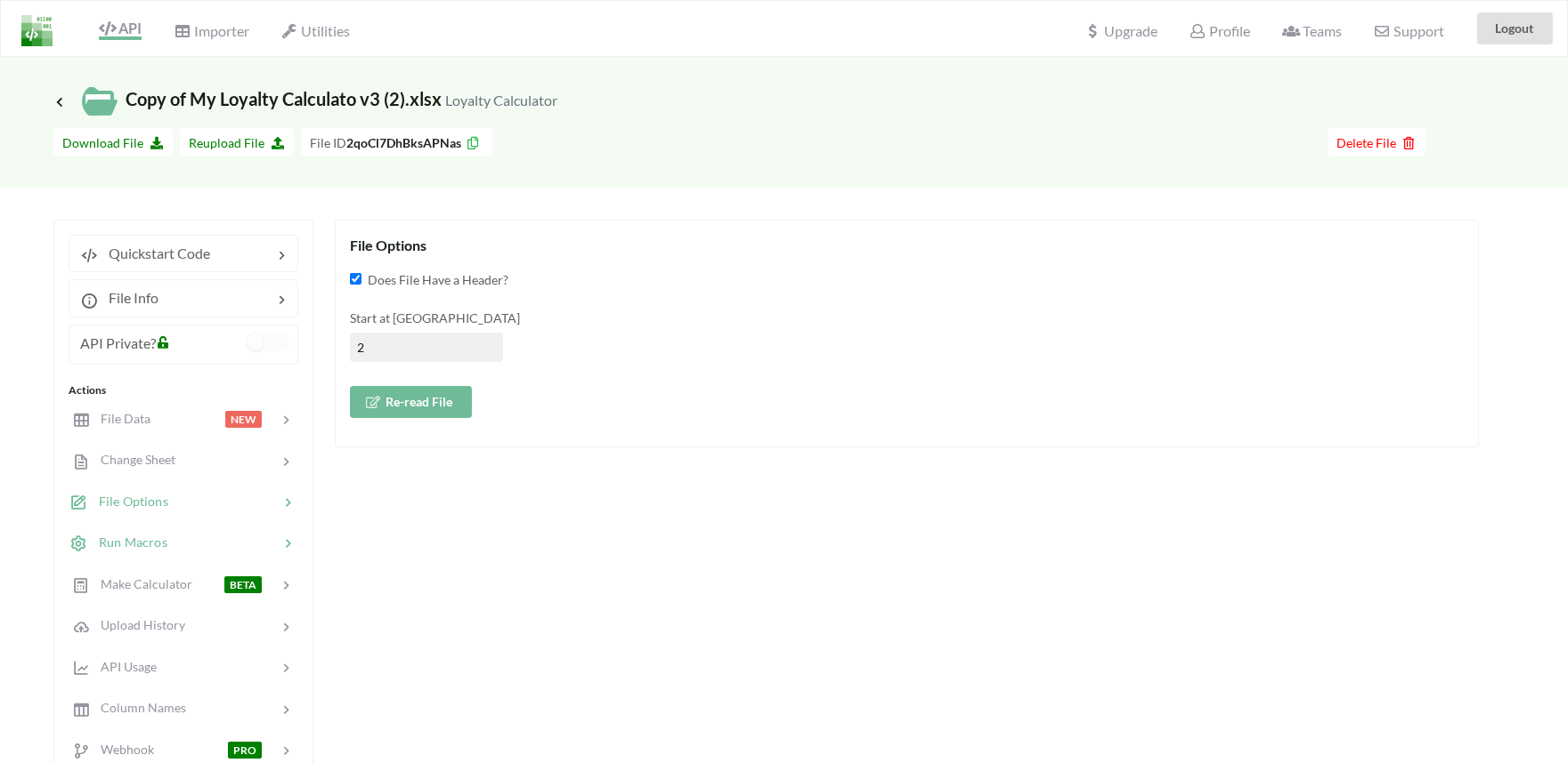
click at [143, 545] on span "Run Macros" at bounding box center [127, 543] width 80 height 16
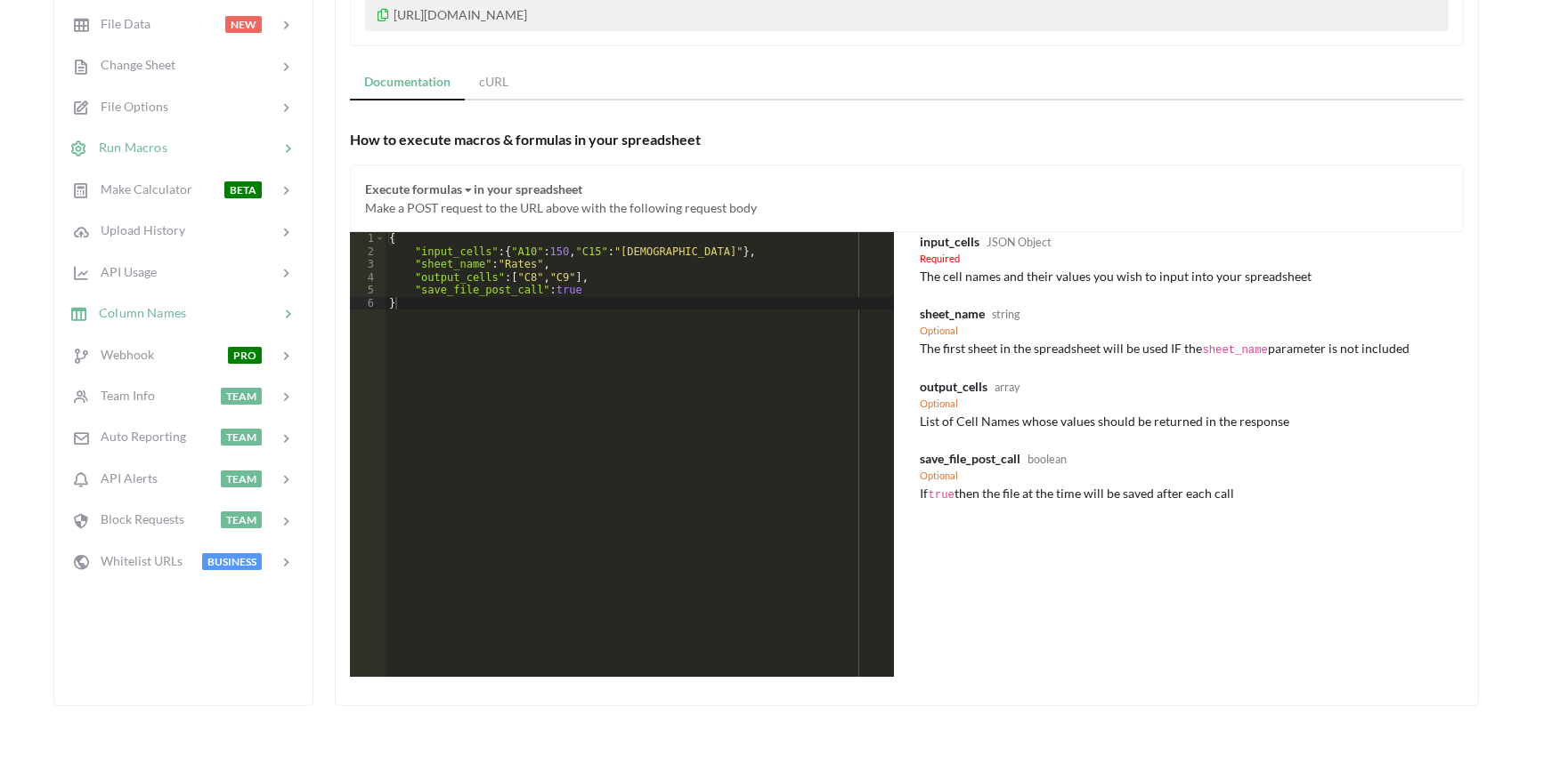
scroll to position [296, 0]
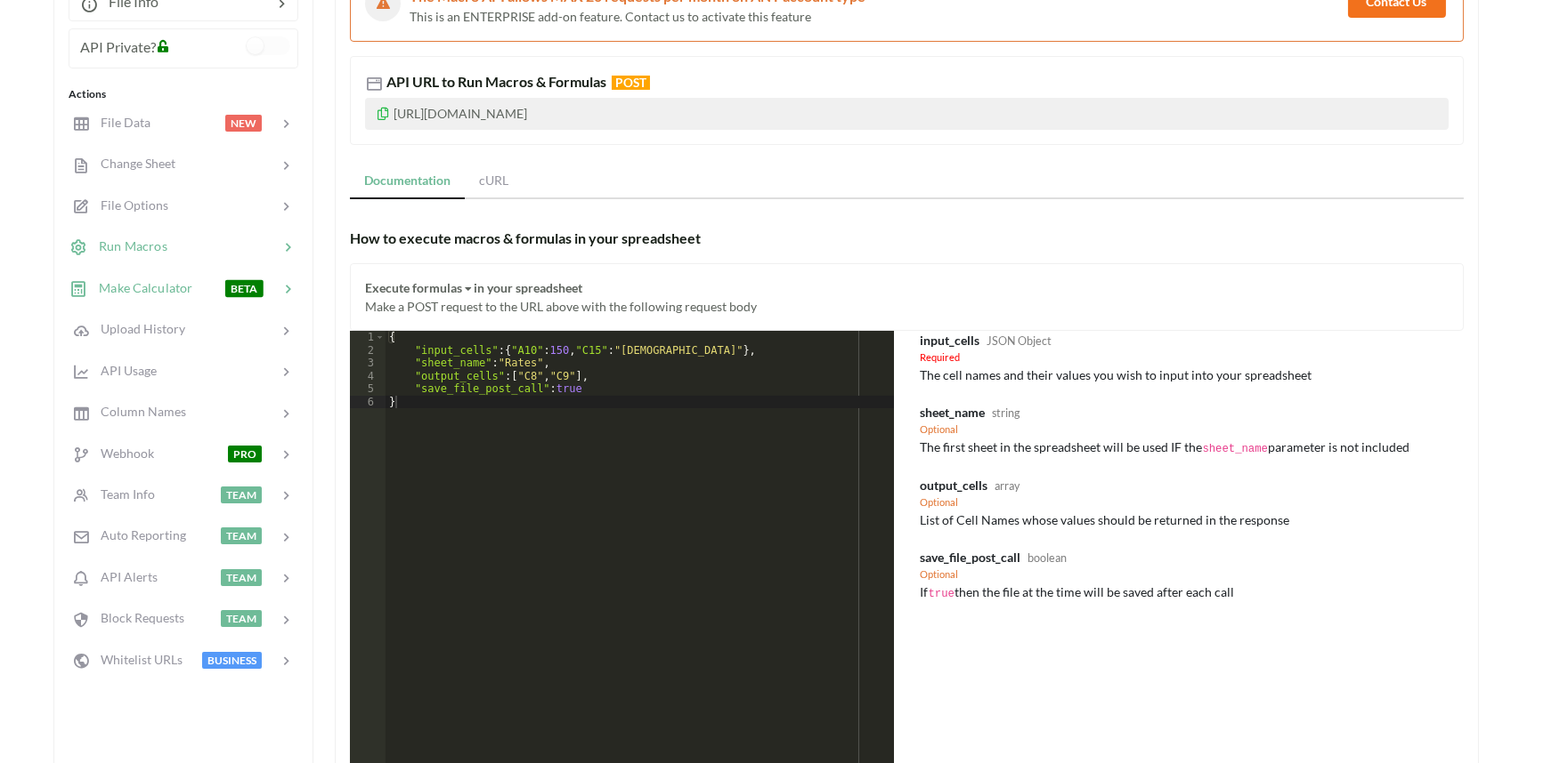
click at [146, 288] on span "Make Calculator" at bounding box center [140, 287] width 104 height 16
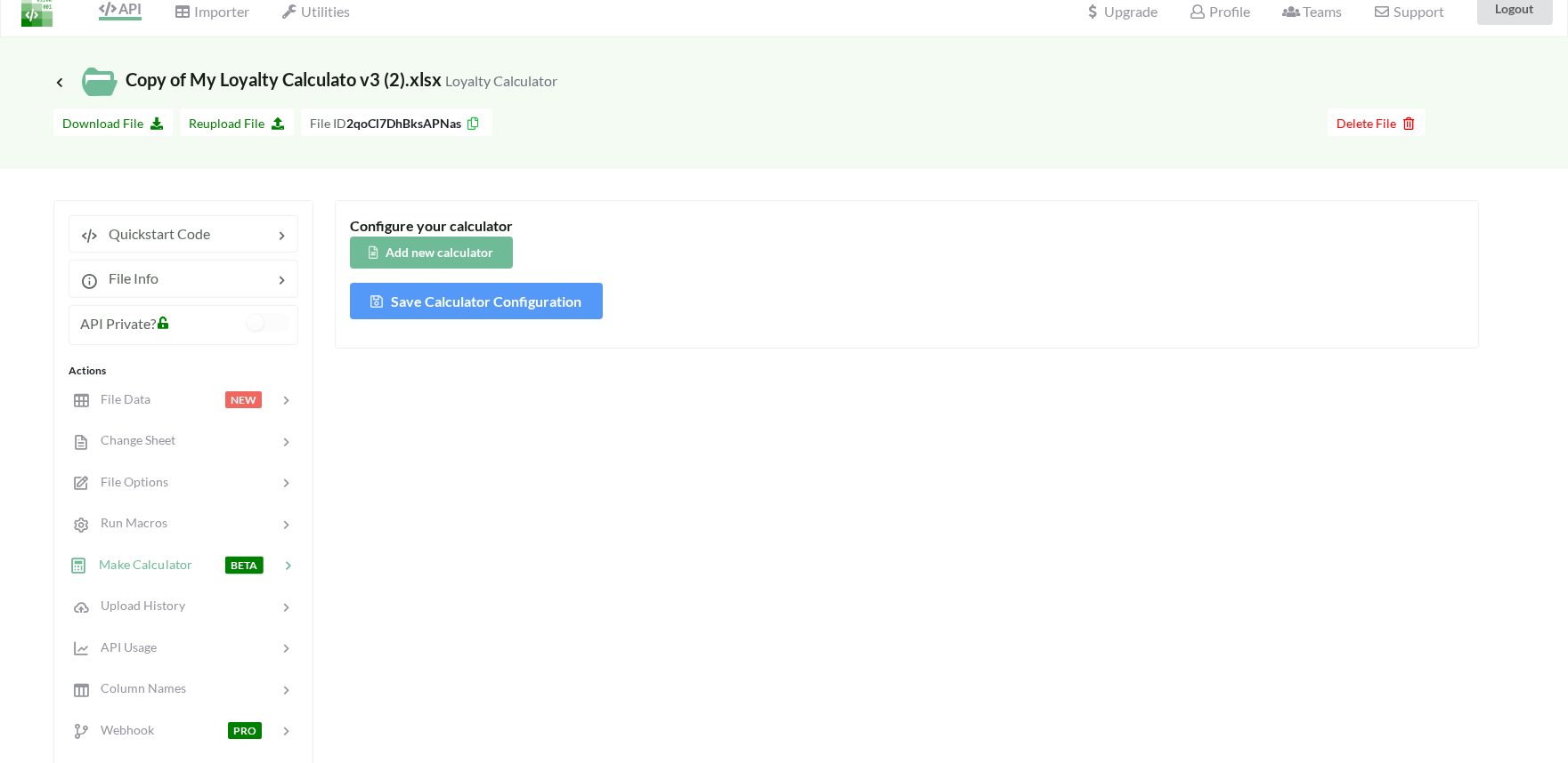
scroll to position [0, 0]
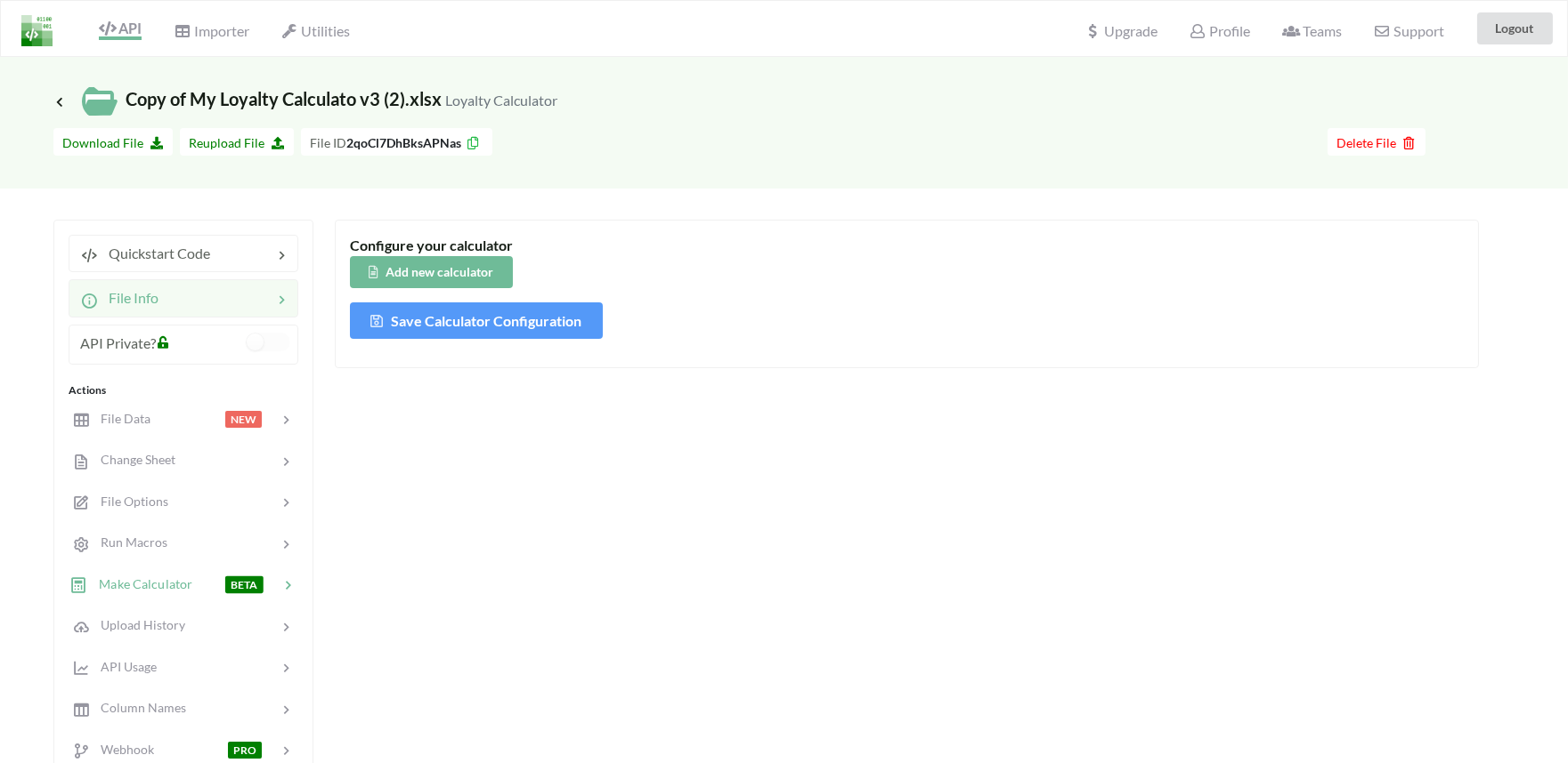
click at [136, 308] on div "File Info" at bounding box center [120, 297] width 79 height 21
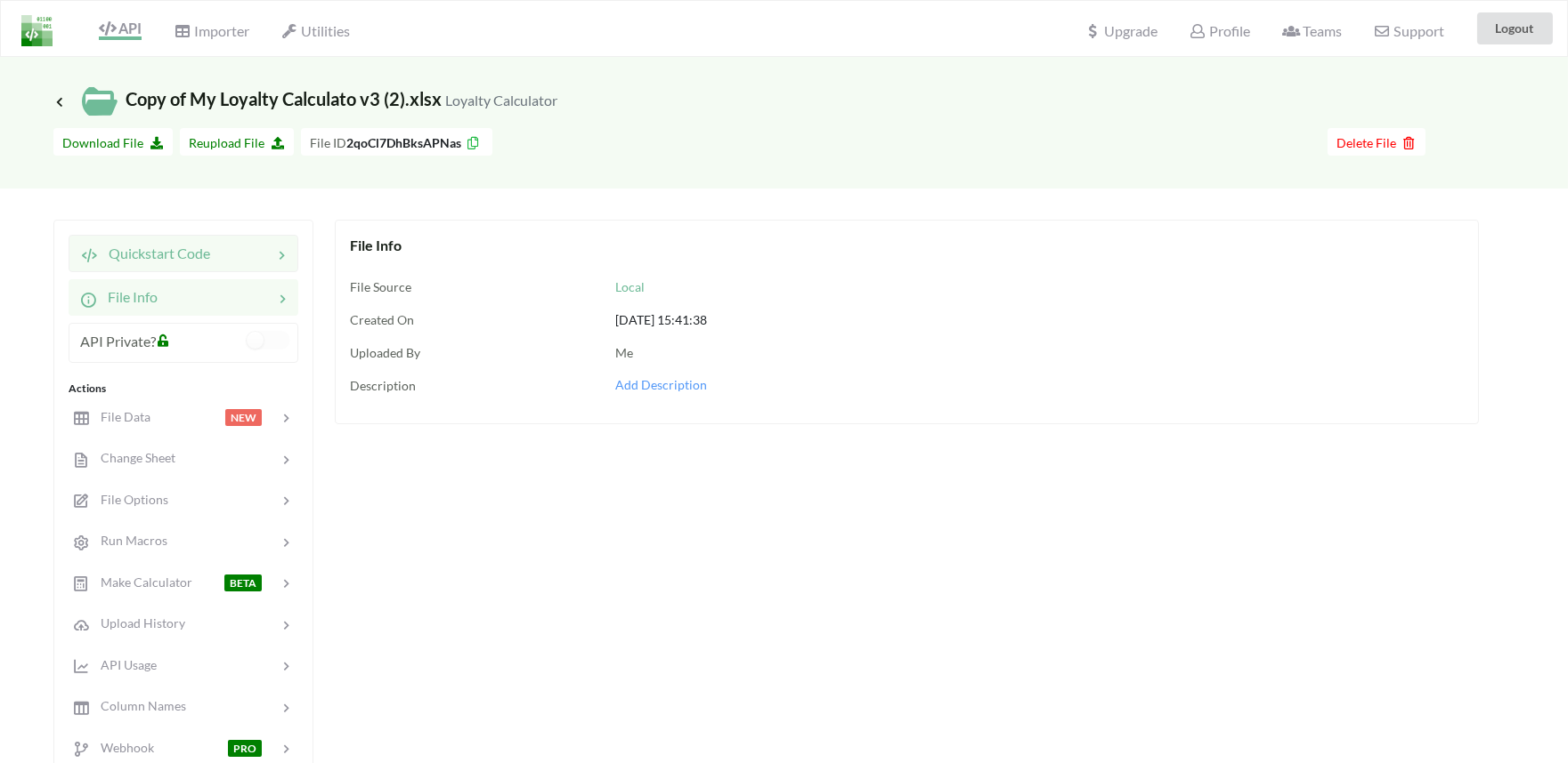
click at [153, 265] on div "Quickstart Code" at bounding box center [183, 253] width 230 height 38
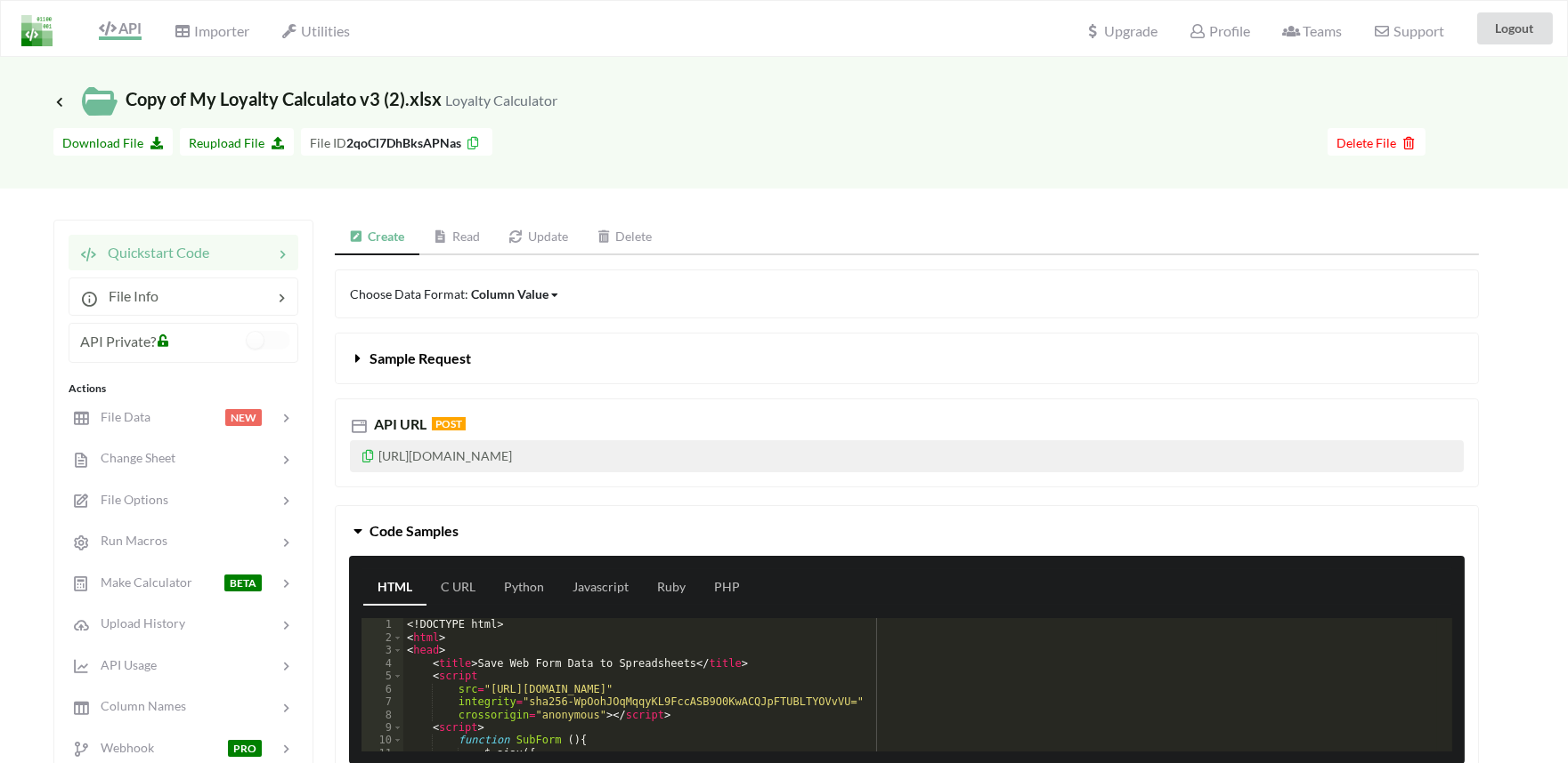
click at [552, 239] on link "Update" at bounding box center [538, 237] width 88 height 36
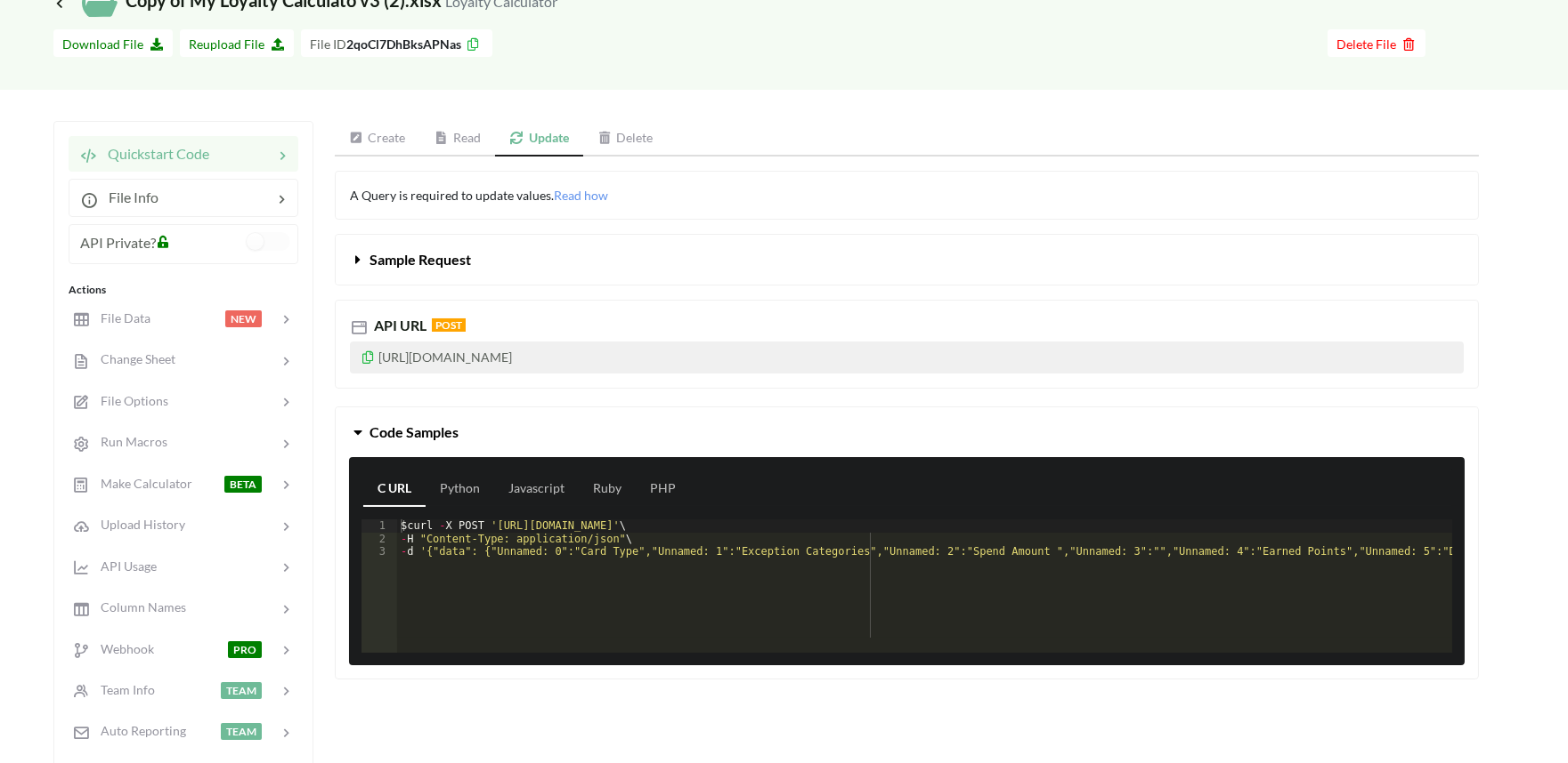
click at [654, 145] on link "Delete" at bounding box center [625, 138] width 84 height 36
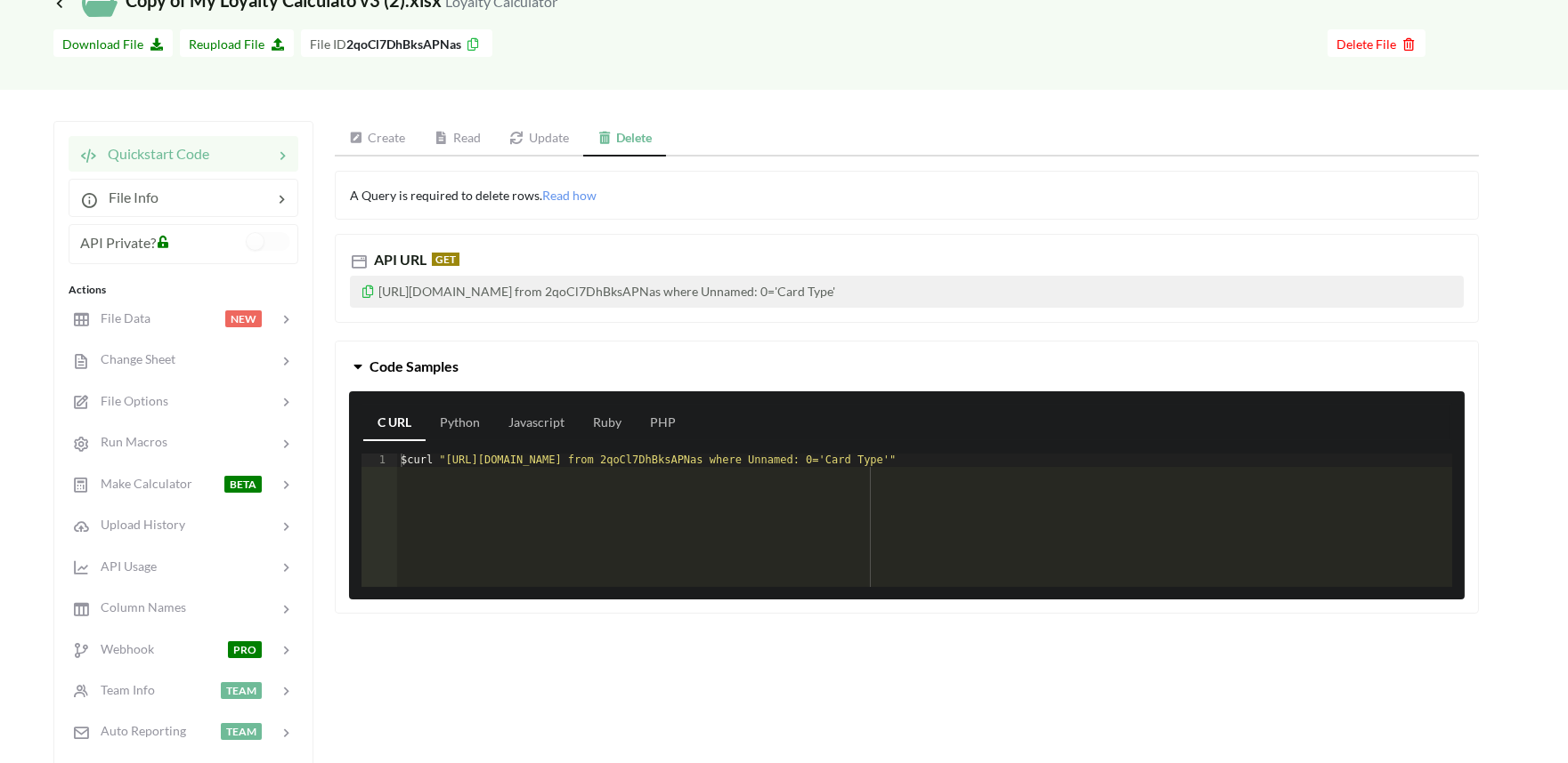
click at [469, 144] on link "Read" at bounding box center [458, 138] width 76 height 36
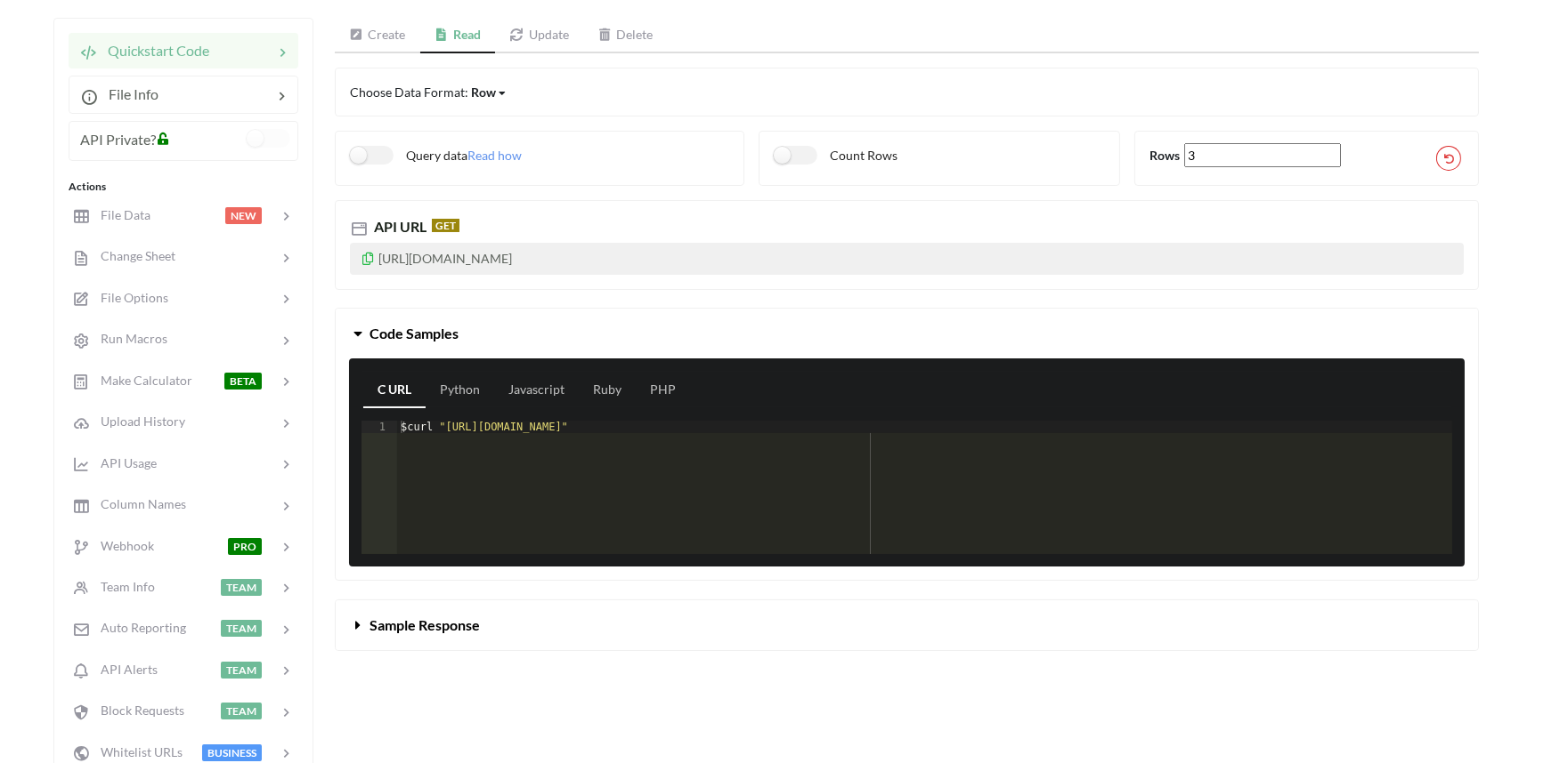
scroll to position [296, 0]
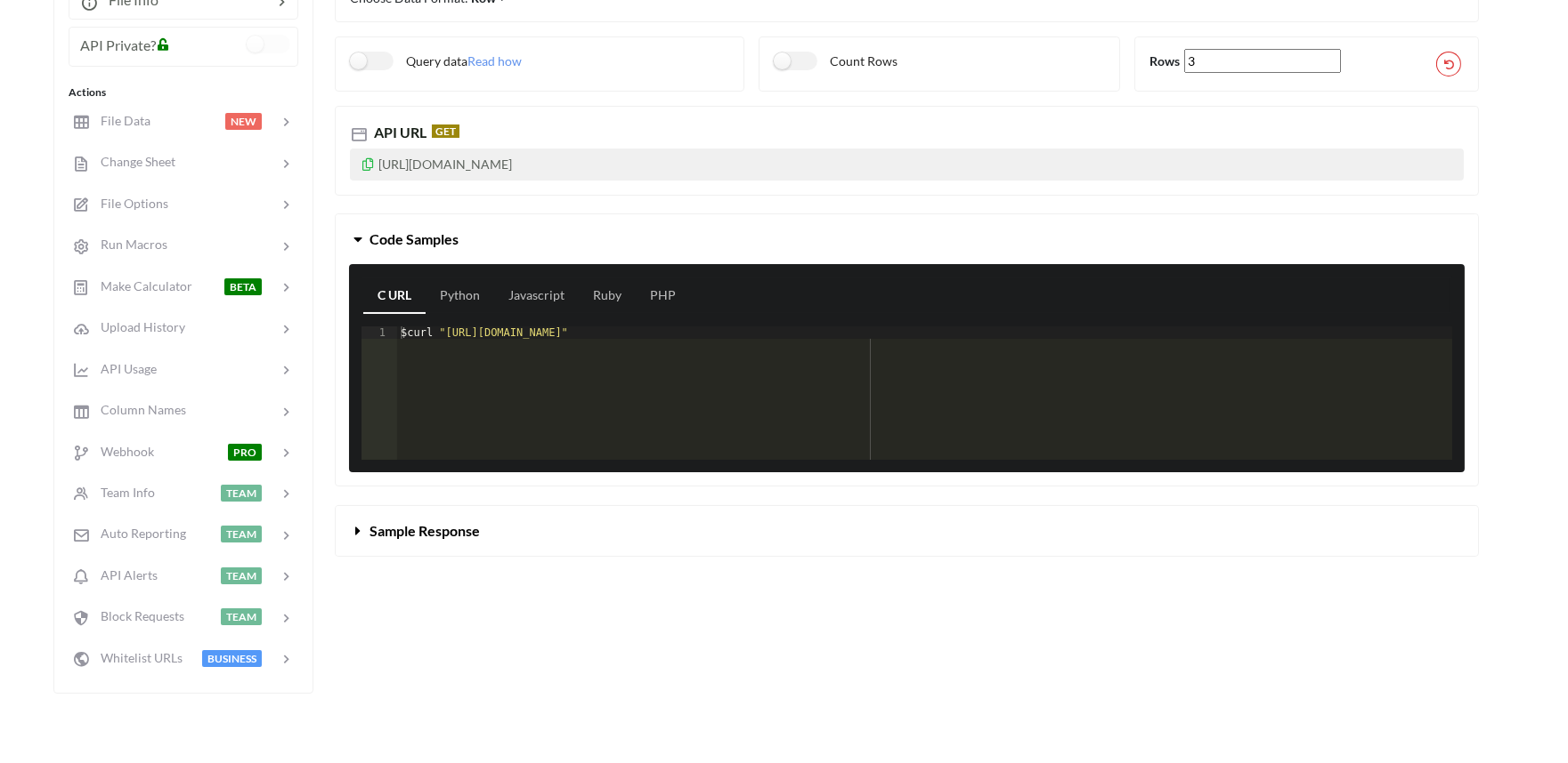
click at [370, 532] on span "Sample Response" at bounding box center [425, 531] width 111 height 16
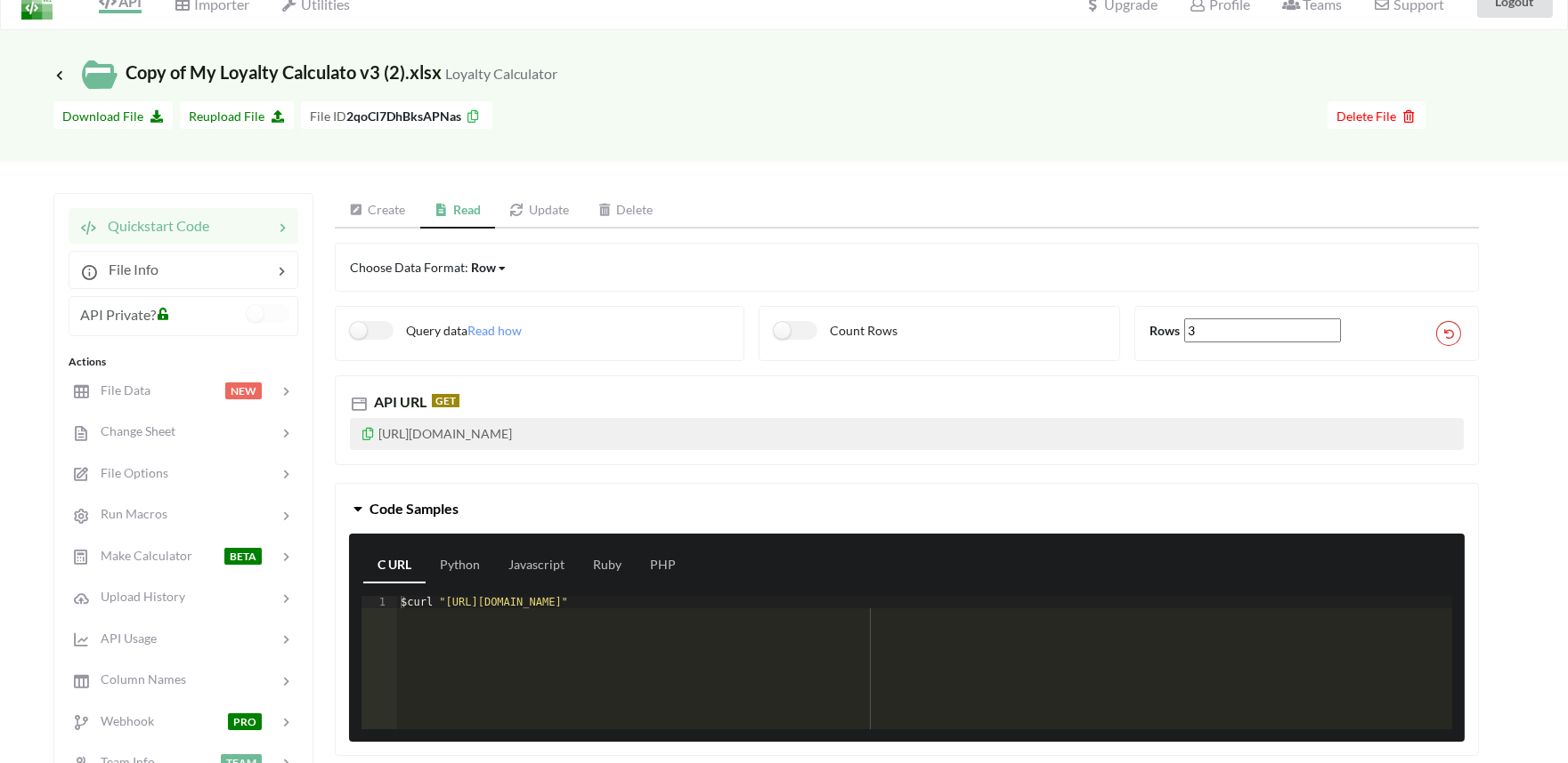
scroll to position [0, 0]
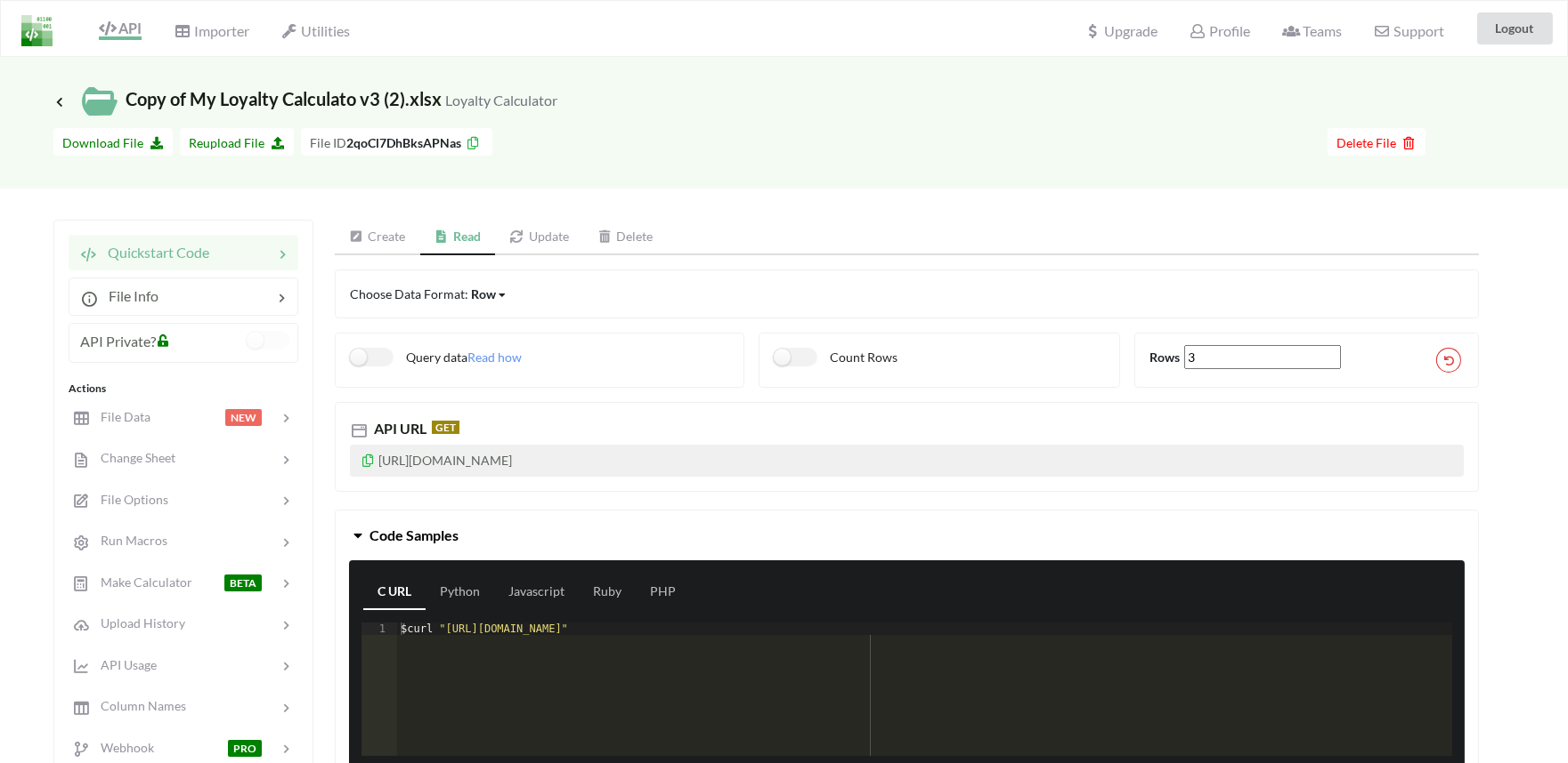
click at [533, 230] on link "Update" at bounding box center [539, 237] width 88 height 36
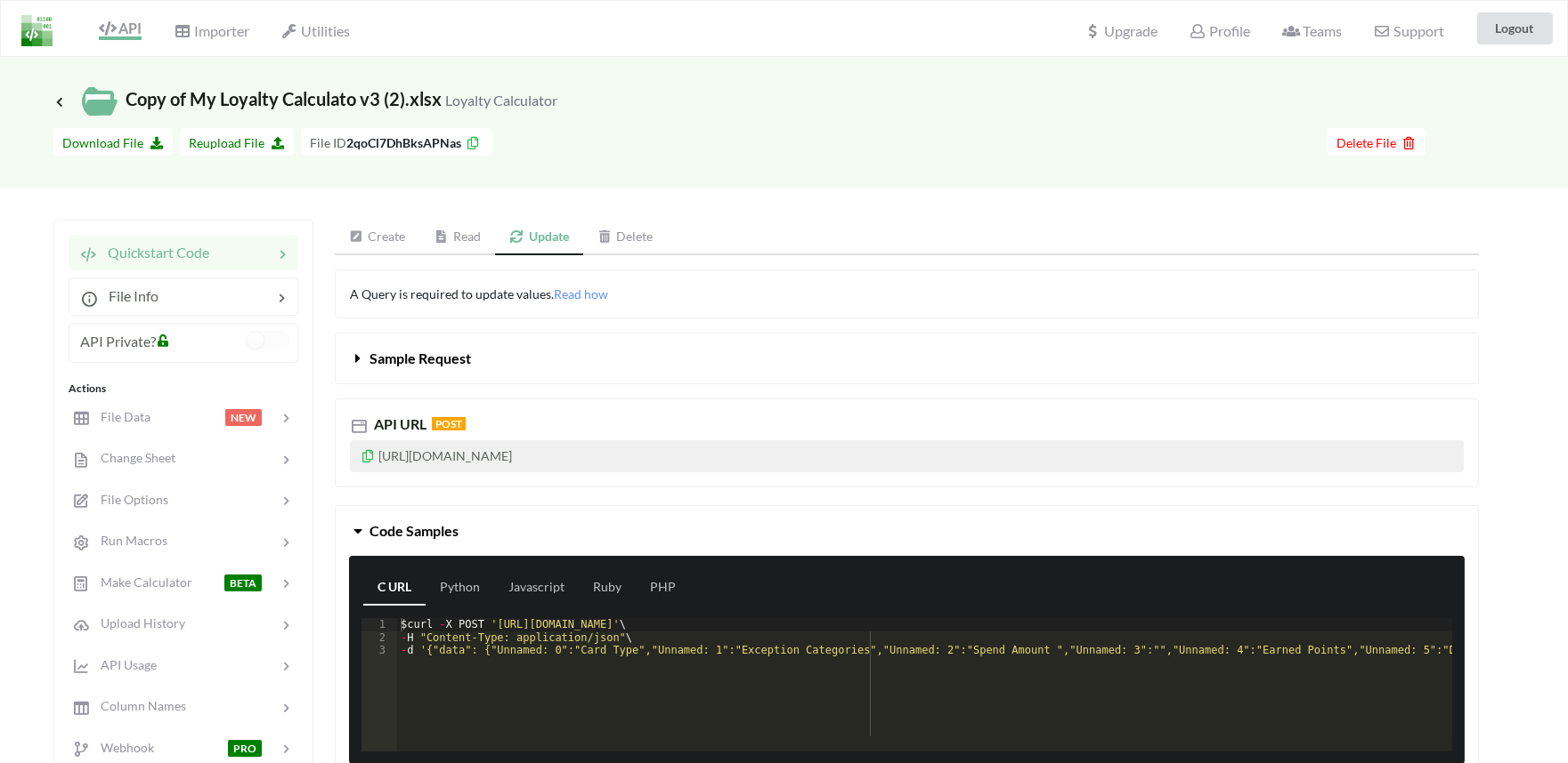
click at [448, 237] on icon at bounding box center [442, 237] width 16 height 13
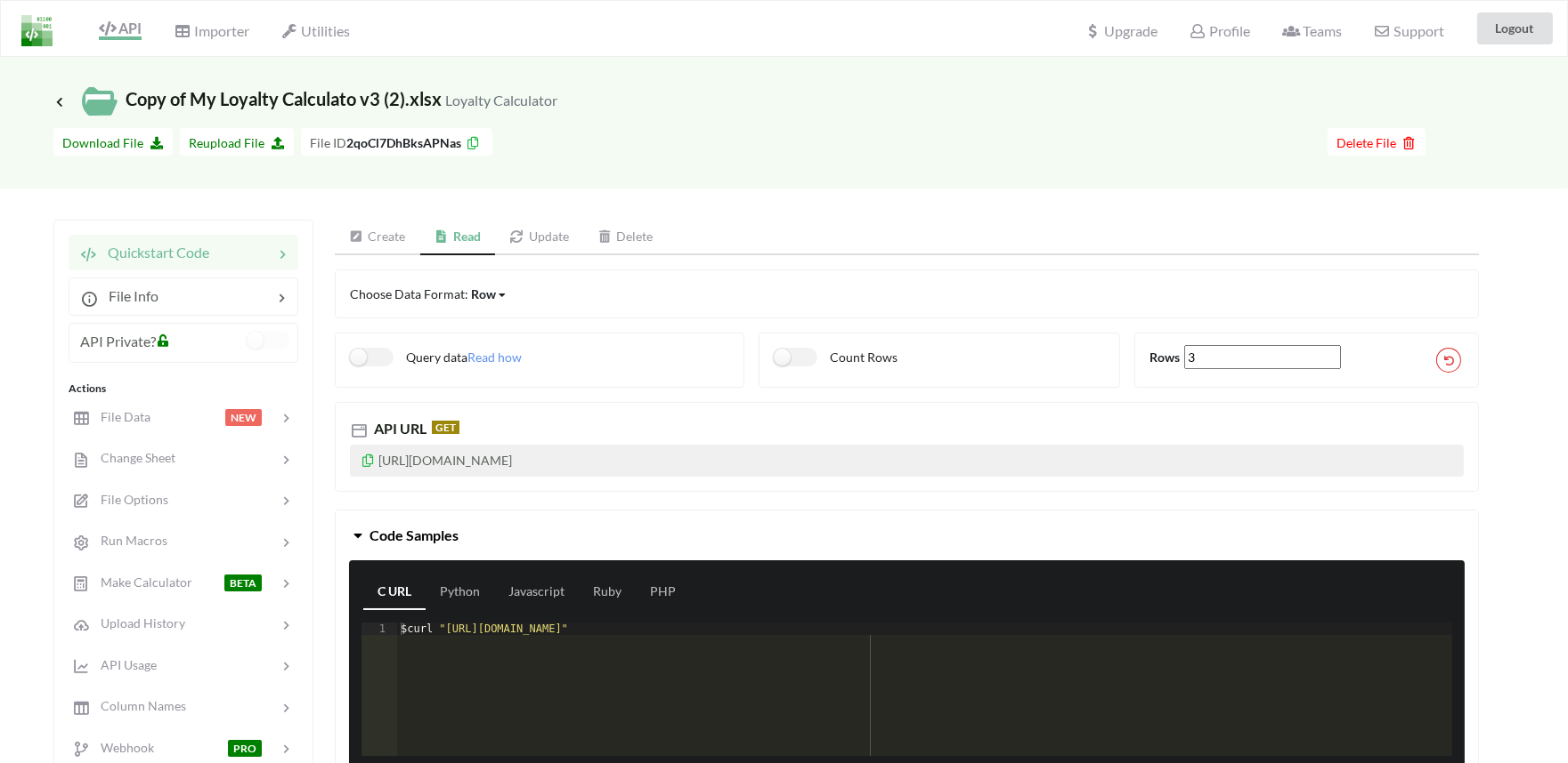
click at [1231, 361] on input "3" at bounding box center [1263, 357] width 157 height 24
drag, startPoint x: 1252, startPoint y: 361, endPoint x: 1173, endPoint y: 361, distance: 79.0
click at [1173, 361] on span "Rows 3" at bounding box center [1250, 357] width 201 height 16
click at [546, 241] on link "Update" at bounding box center [539, 237] width 88 height 36
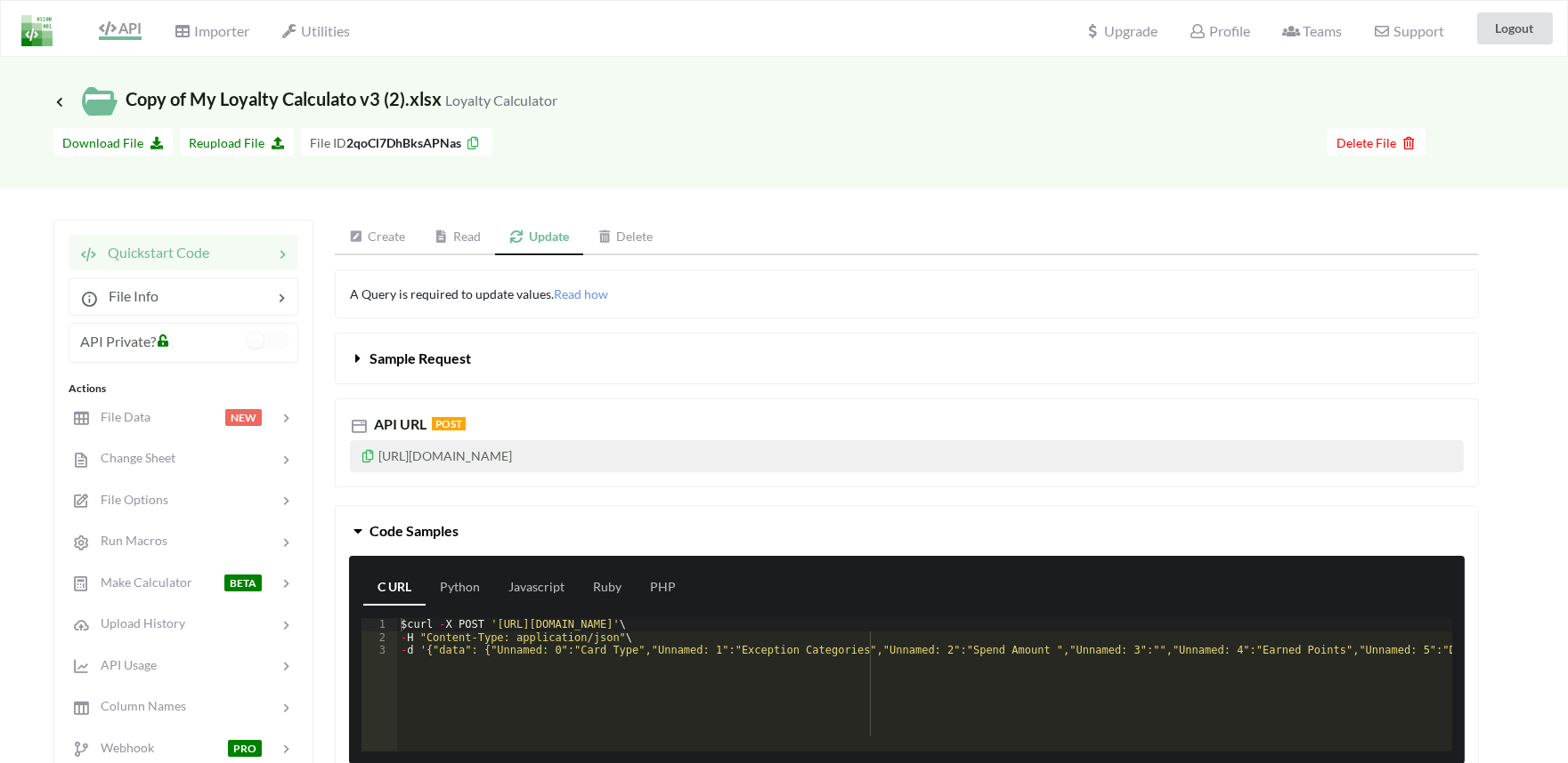
click at [362, 363] on span at bounding box center [359, 358] width 19 height 16
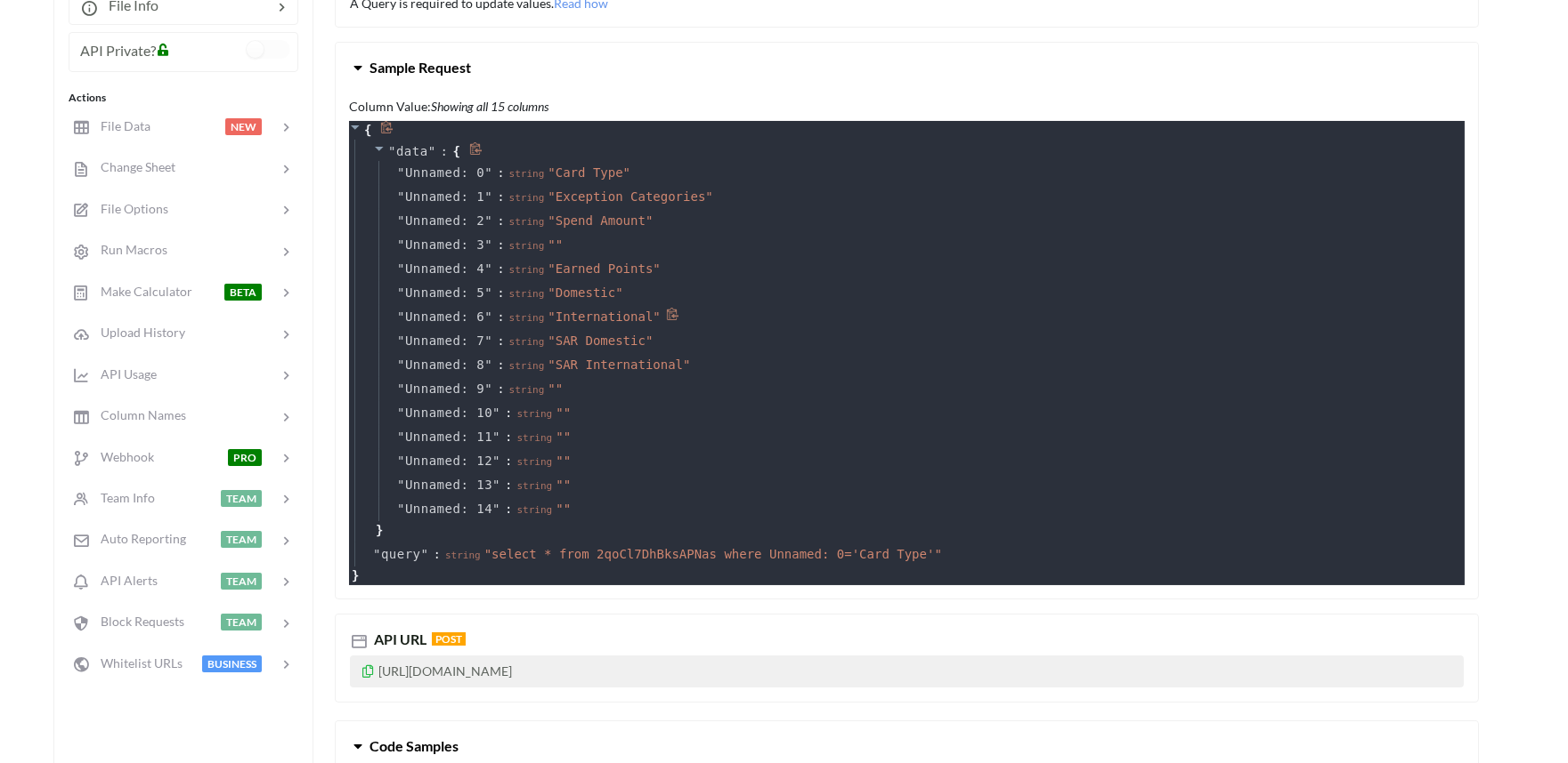
scroll to position [494, 0]
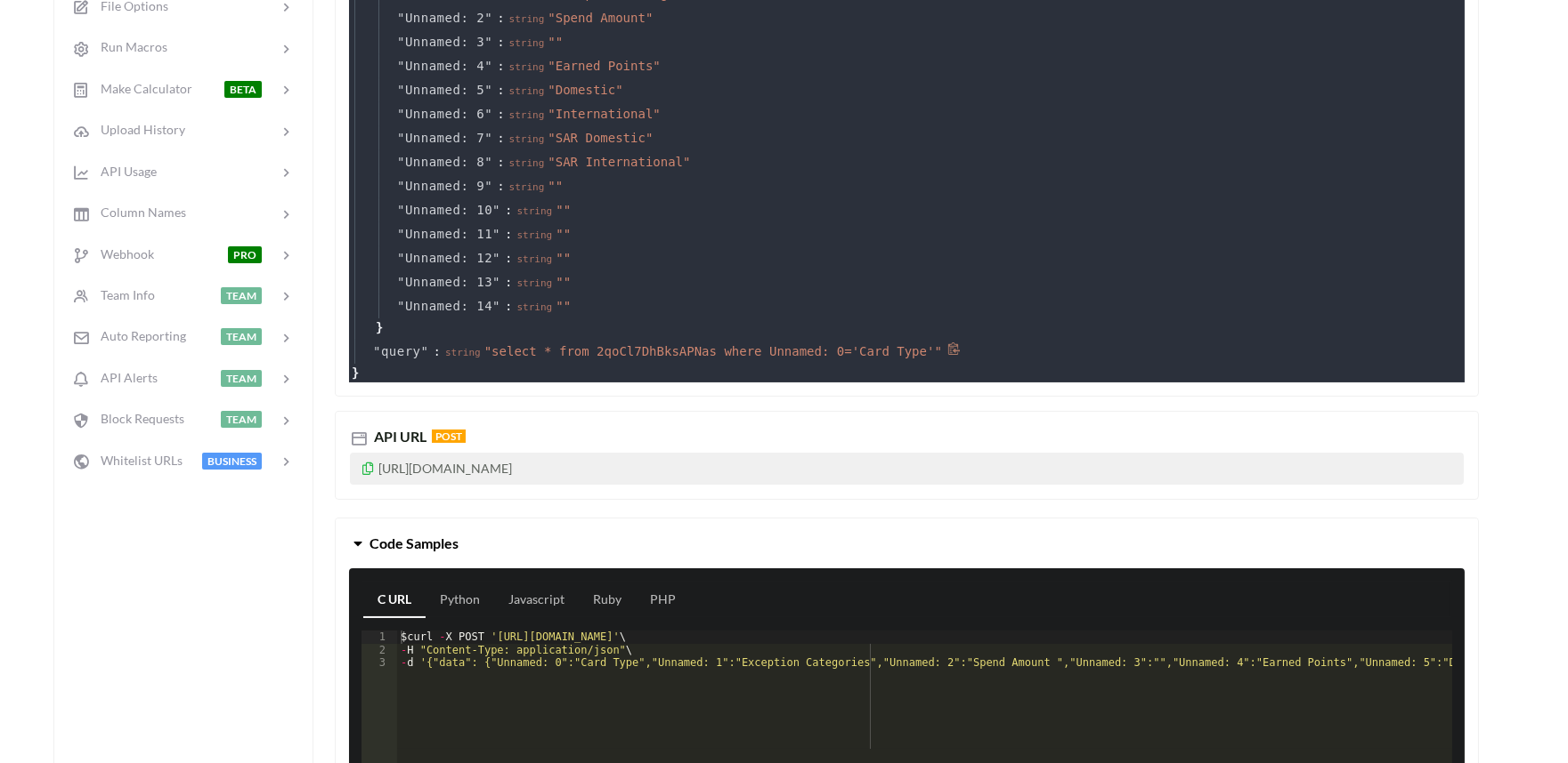
click at [619, 349] on span "" select * from 2qoCl7DhBksAPNas where Unnamed: 0='Card Type' "" at bounding box center [713, 351] width 458 height 15
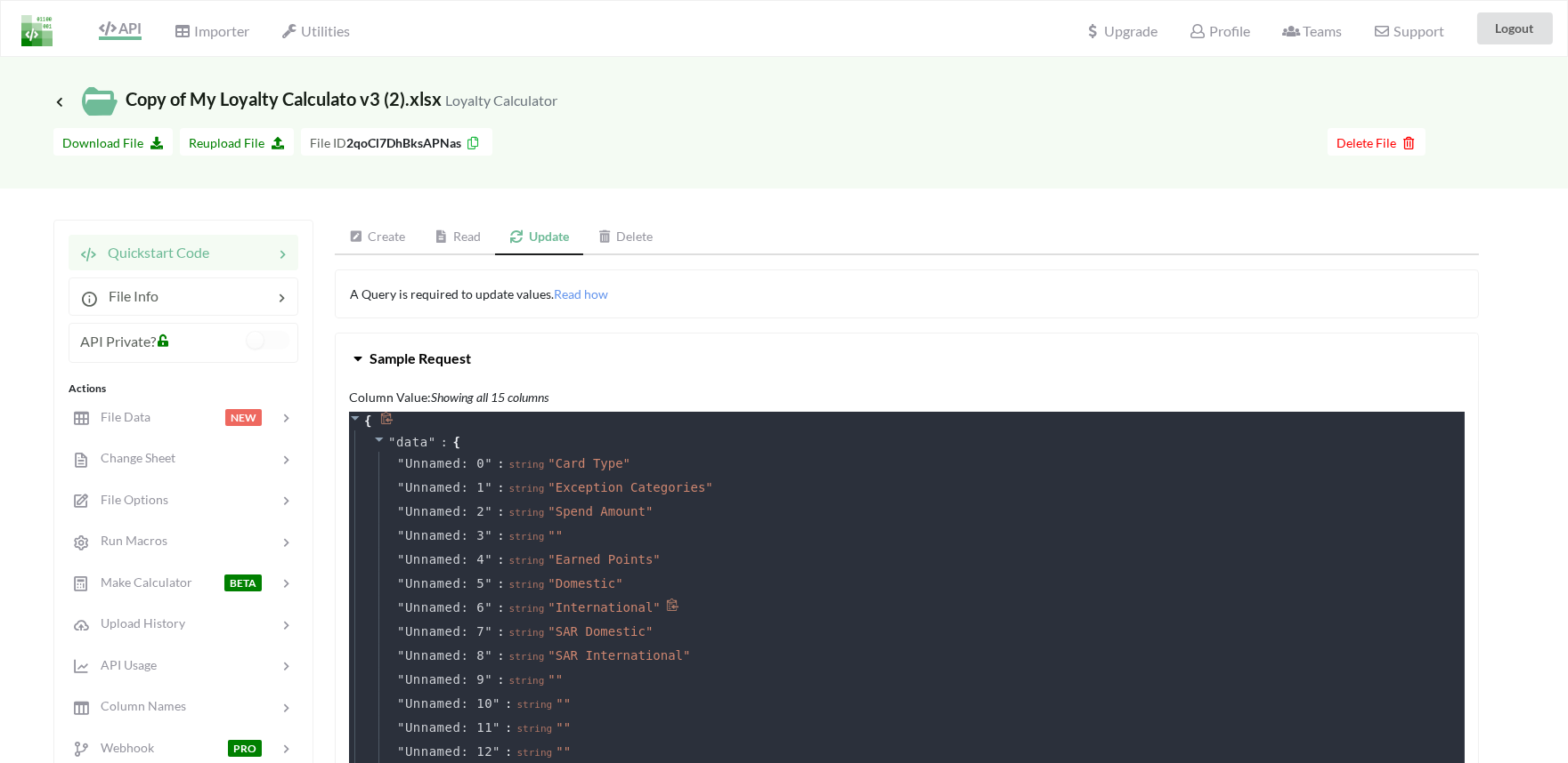
scroll to position [593, 0]
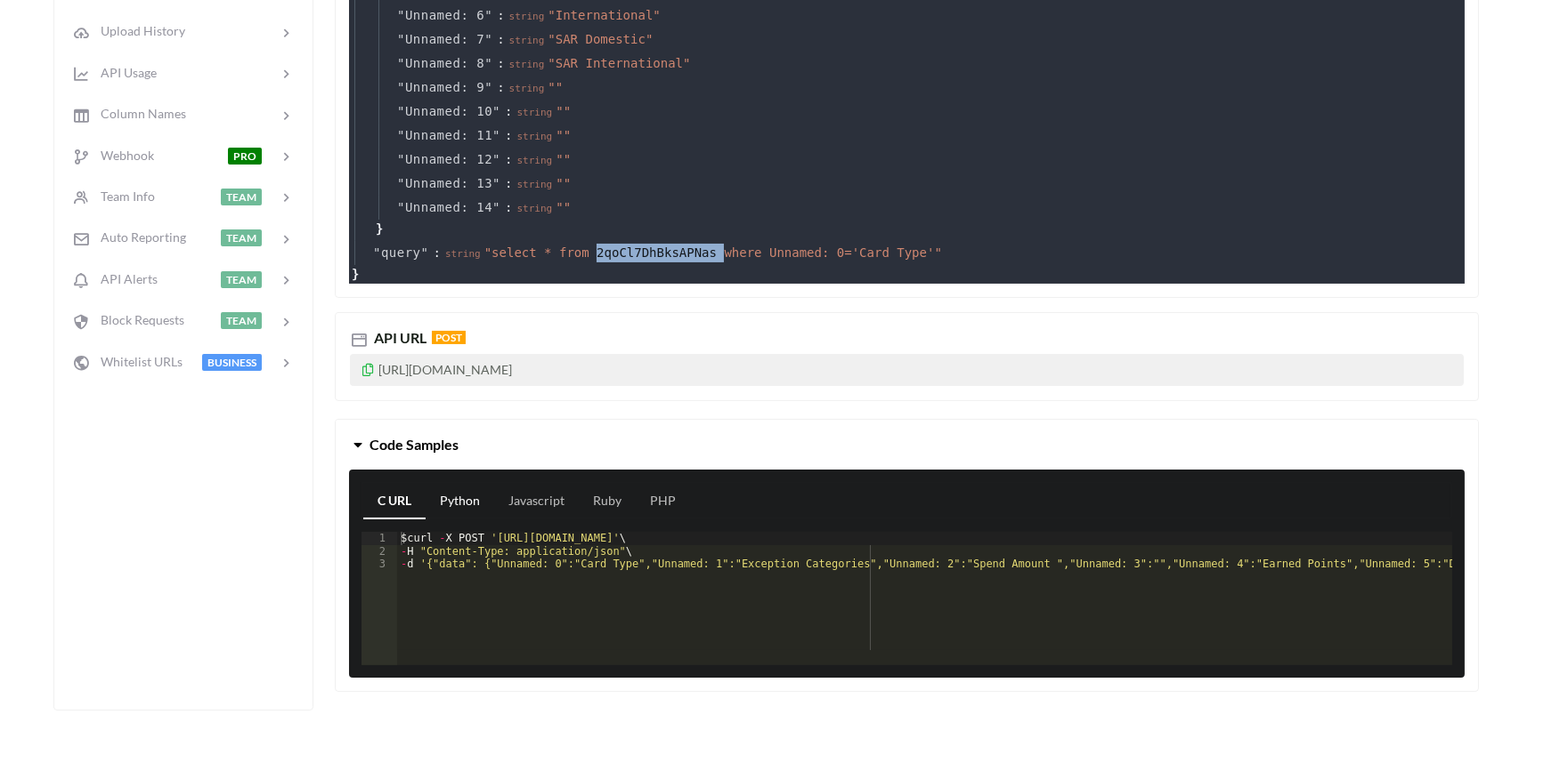
click at [446, 503] on link "Python" at bounding box center [460, 501] width 69 height 36
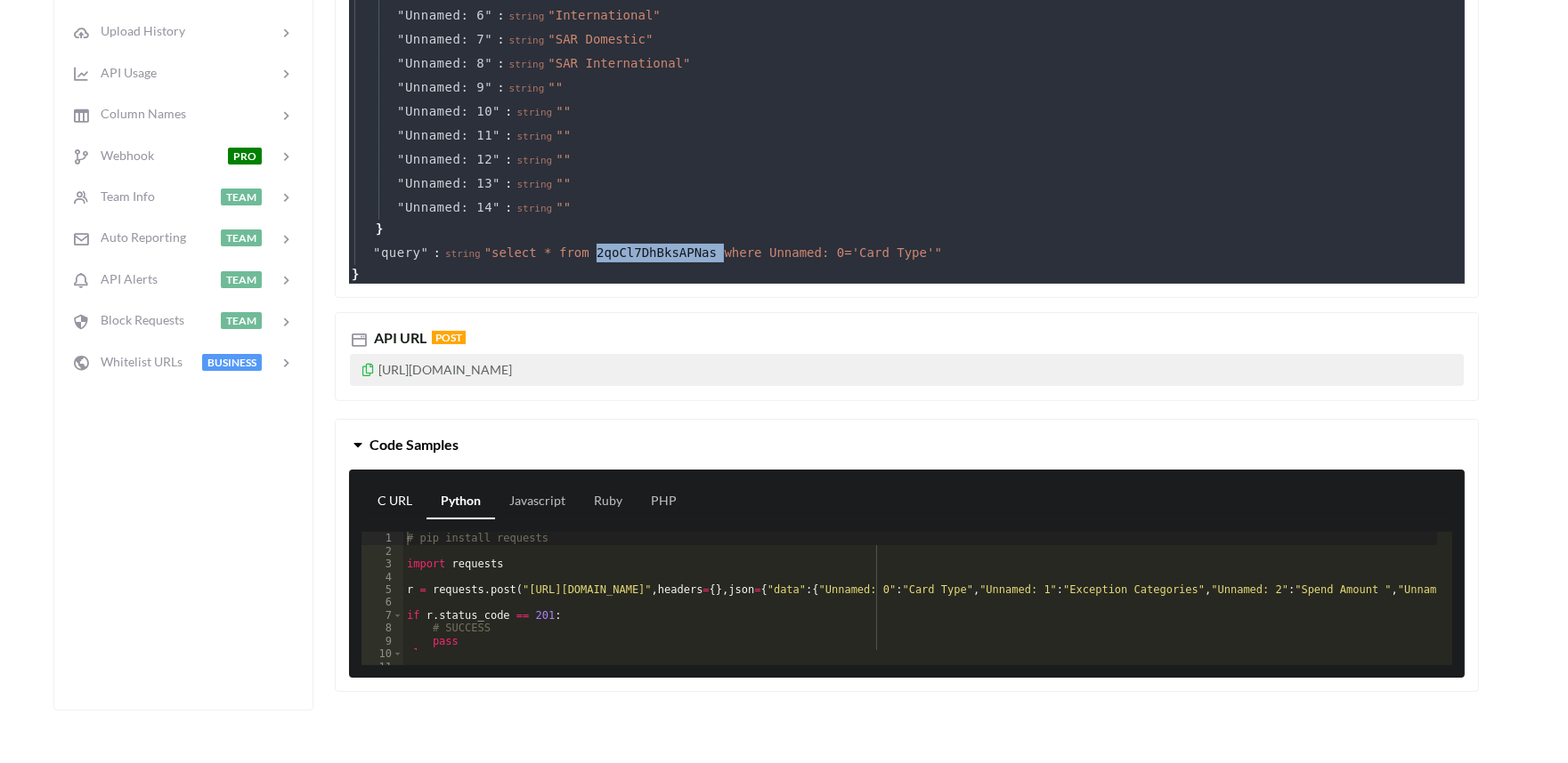
click at [386, 500] on link "C URL" at bounding box center [395, 501] width 63 height 36
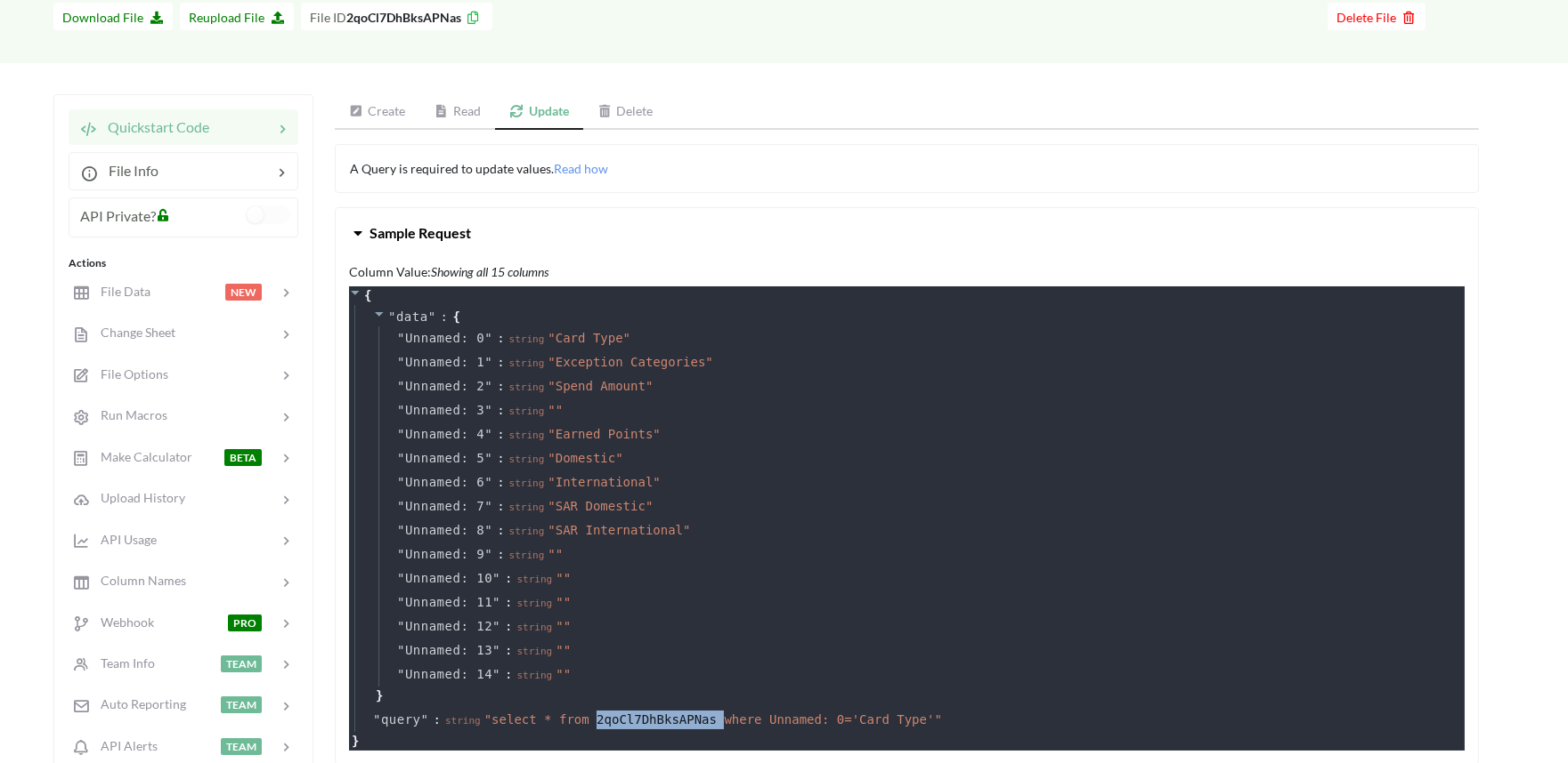
scroll to position [0, 0]
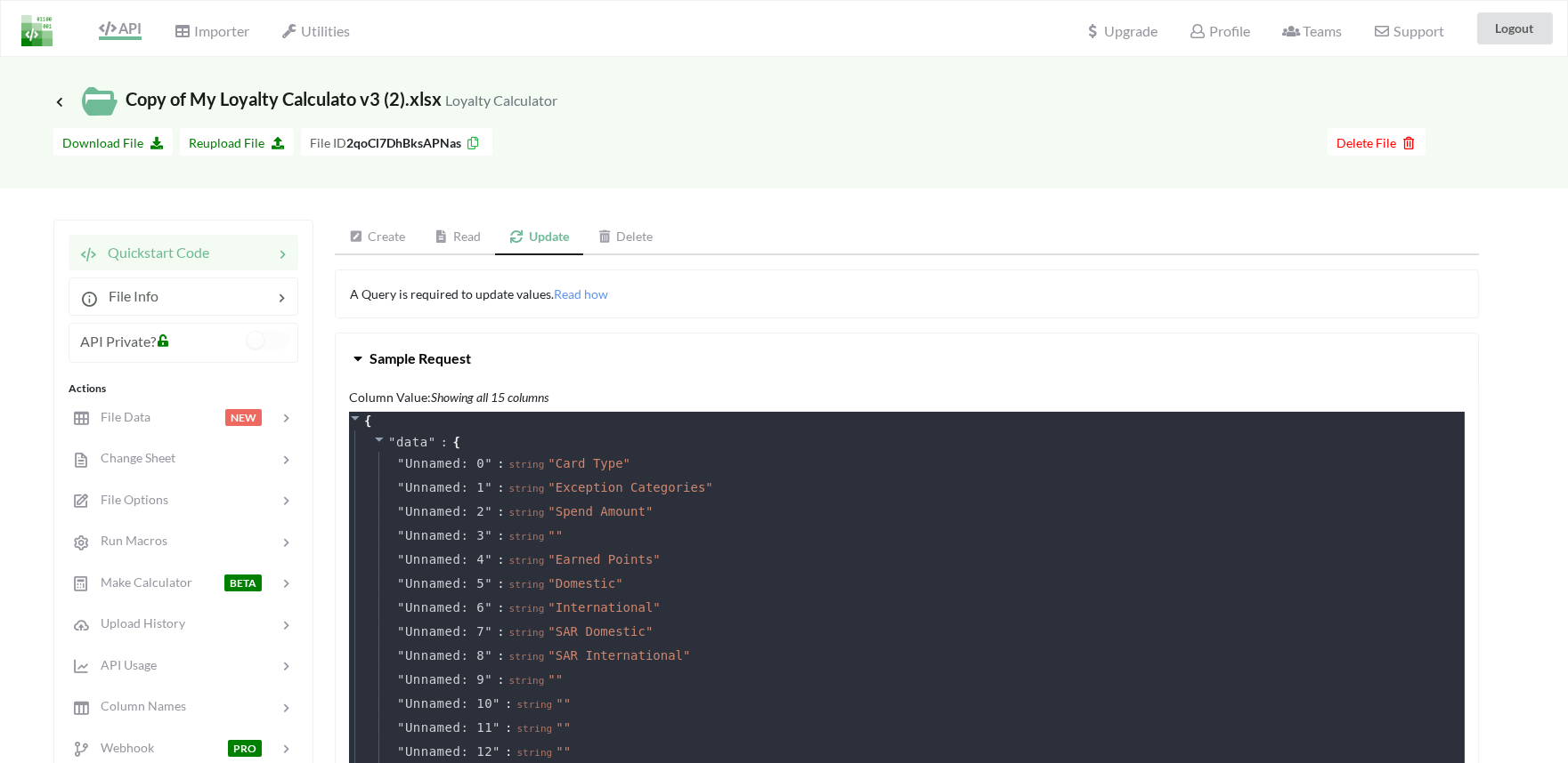
click at [467, 242] on link "Read" at bounding box center [458, 237] width 76 height 36
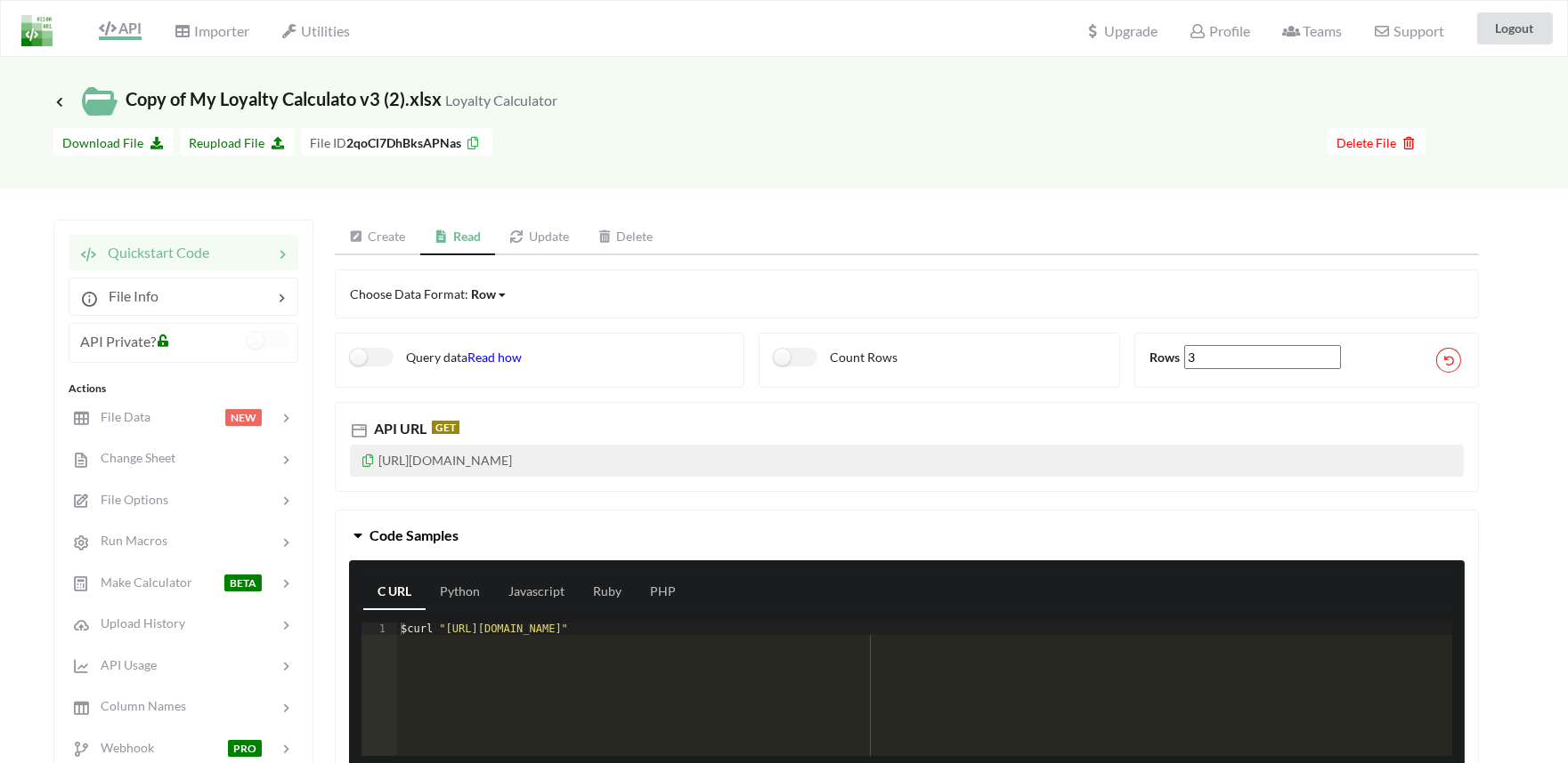
click at [490, 357] on span "Read how" at bounding box center [494, 357] width 54 height 16
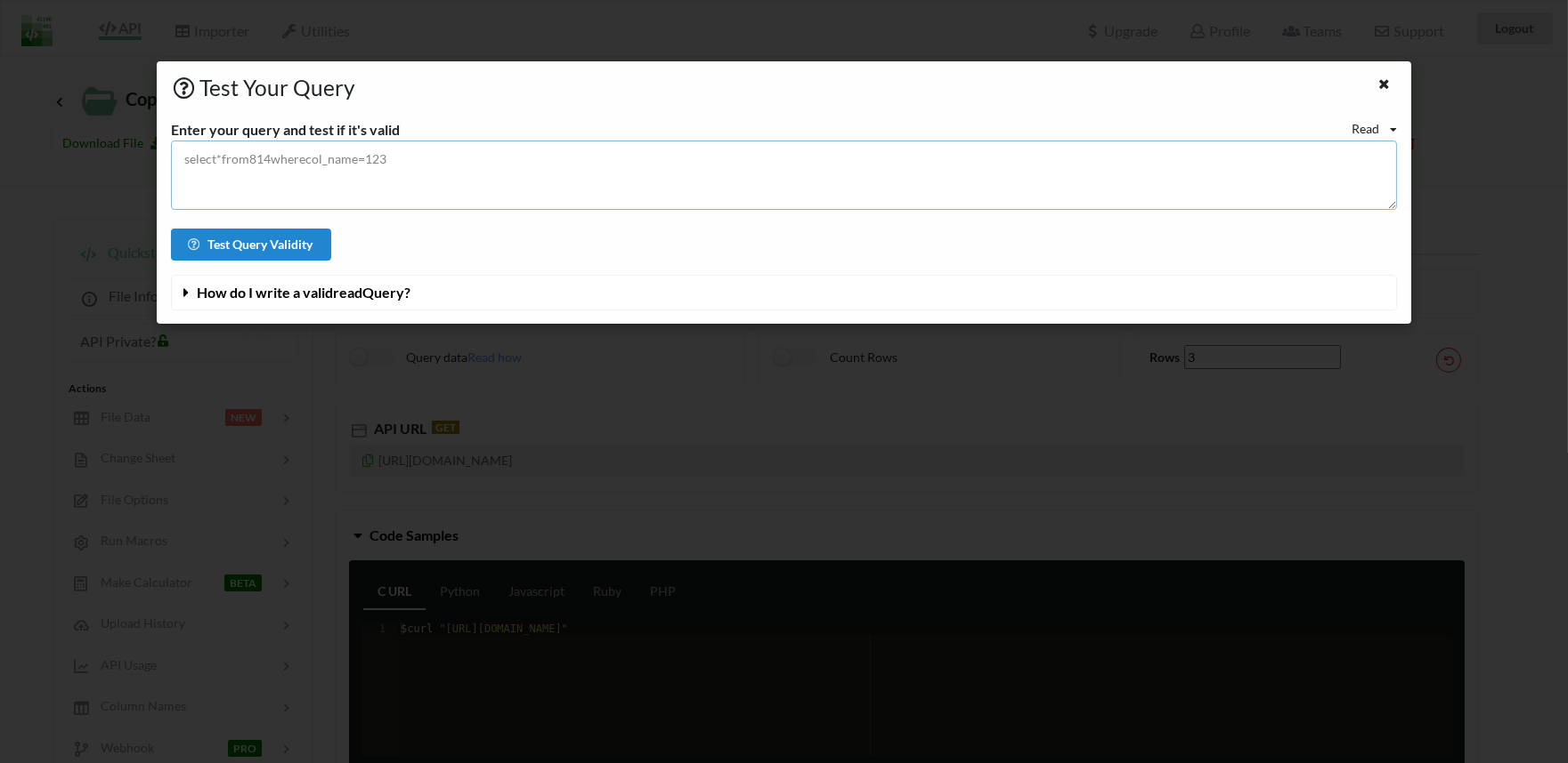
click at [294, 169] on textarea at bounding box center [784, 176] width 1226 height 70
click at [275, 303] on button "How do I write a valid read Query?" at bounding box center [784, 292] width 1224 height 34
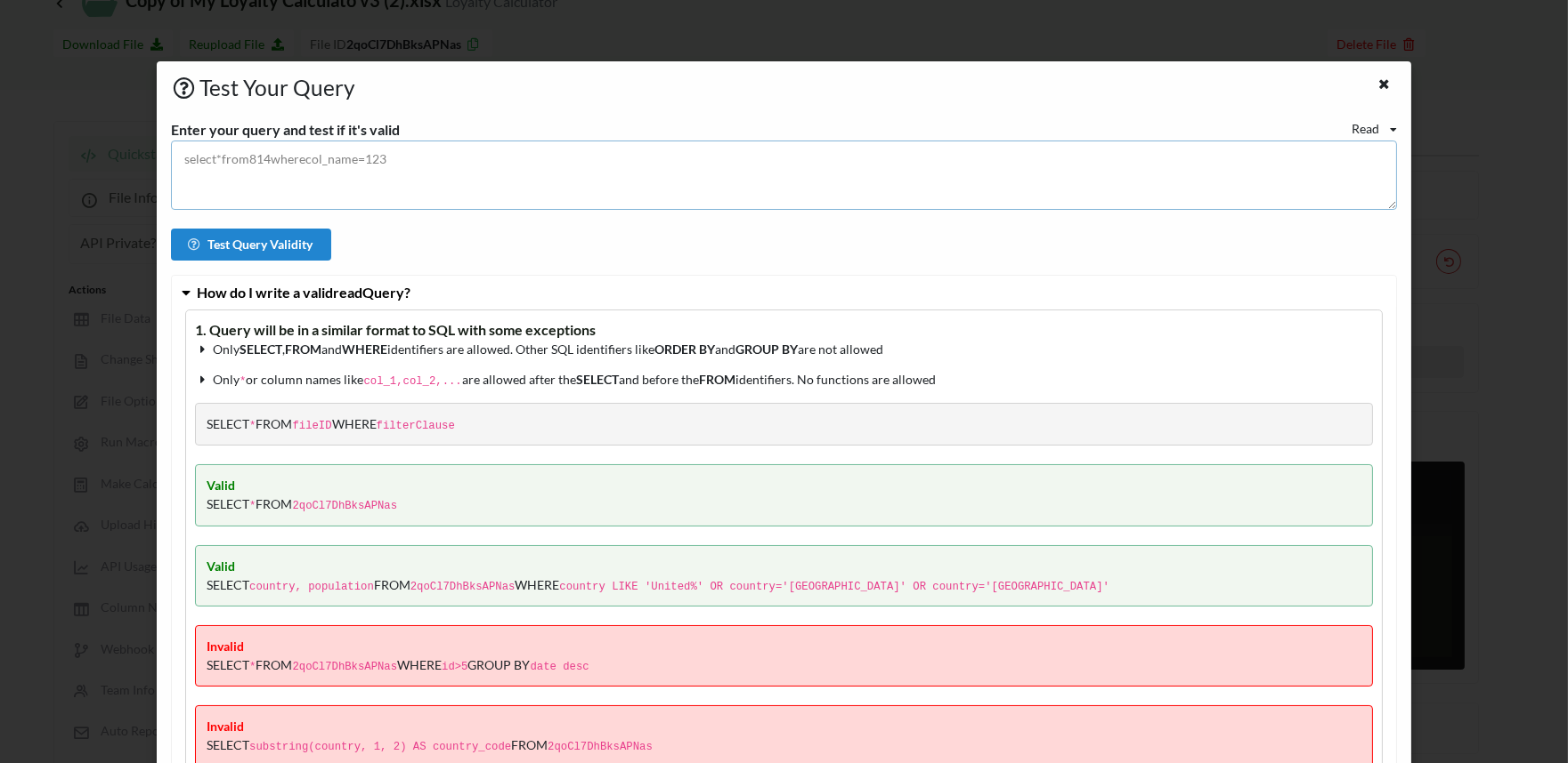
click at [265, 163] on textarea at bounding box center [784, 176] width 1226 height 70
click at [243, 236] on button "Test Query Validity" at bounding box center [251, 244] width 160 height 32
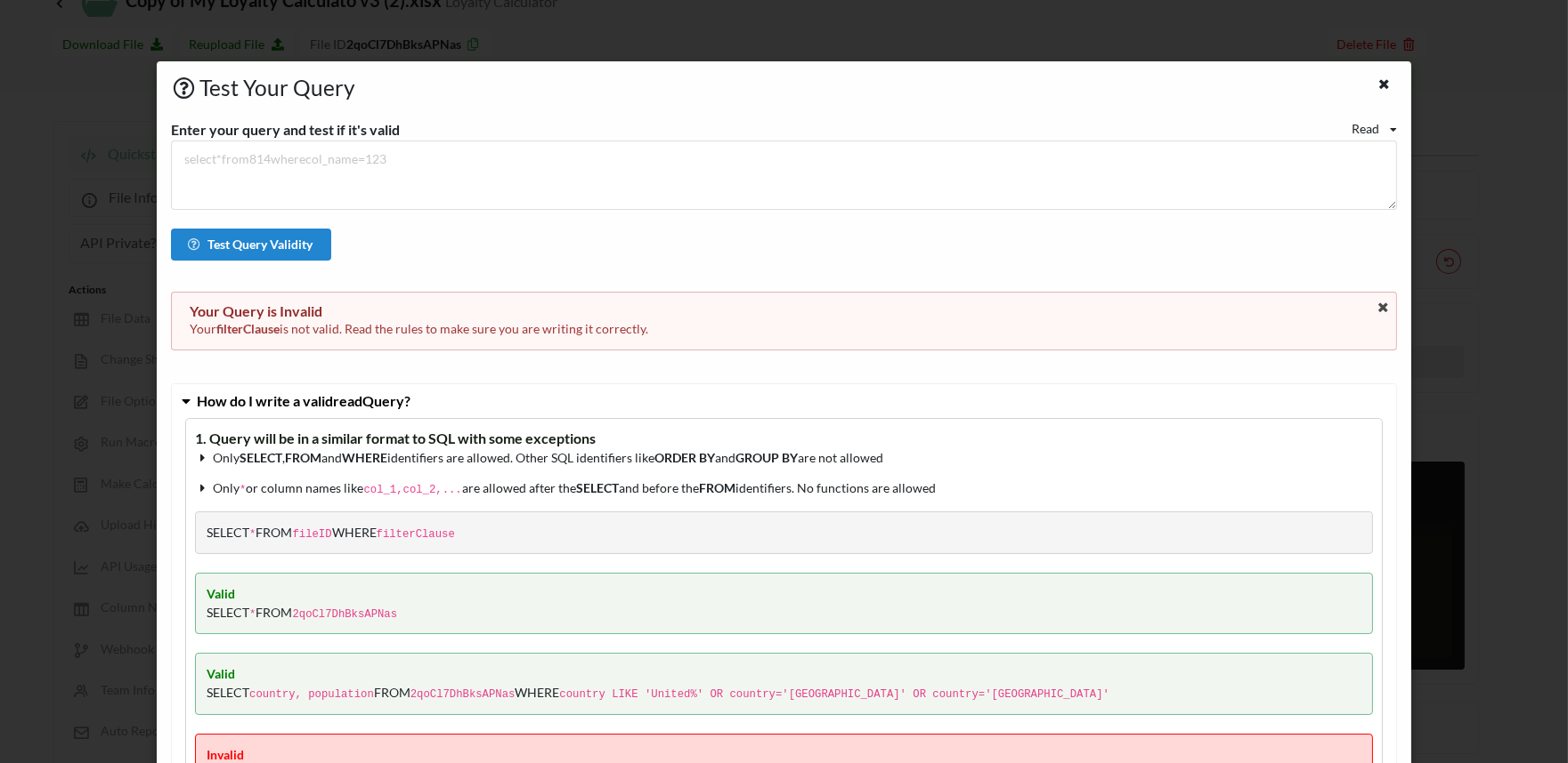
click at [1371, 132] on div "Read" at bounding box center [1365, 128] width 27 height 18
click at [1374, 184] on span "Update" at bounding box center [1387, 186] width 40 height 16
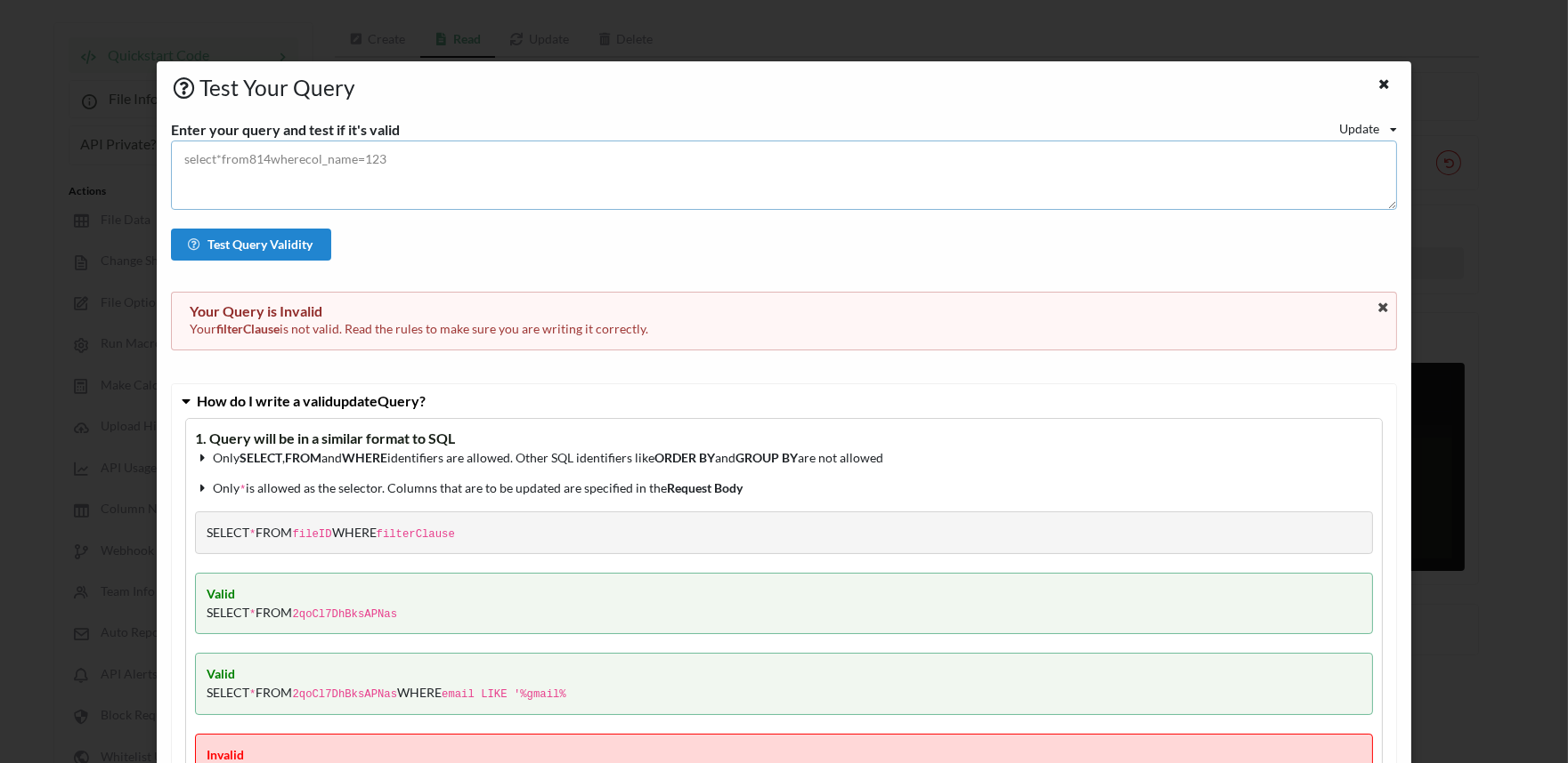
click at [341, 172] on textarea at bounding box center [784, 176] width 1226 height 70
click at [1365, 119] on div "Update" at bounding box center [1359, 128] width 40 height 18
click at [1377, 85] on icon at bounding box center [1384, 82] width 16 height 13
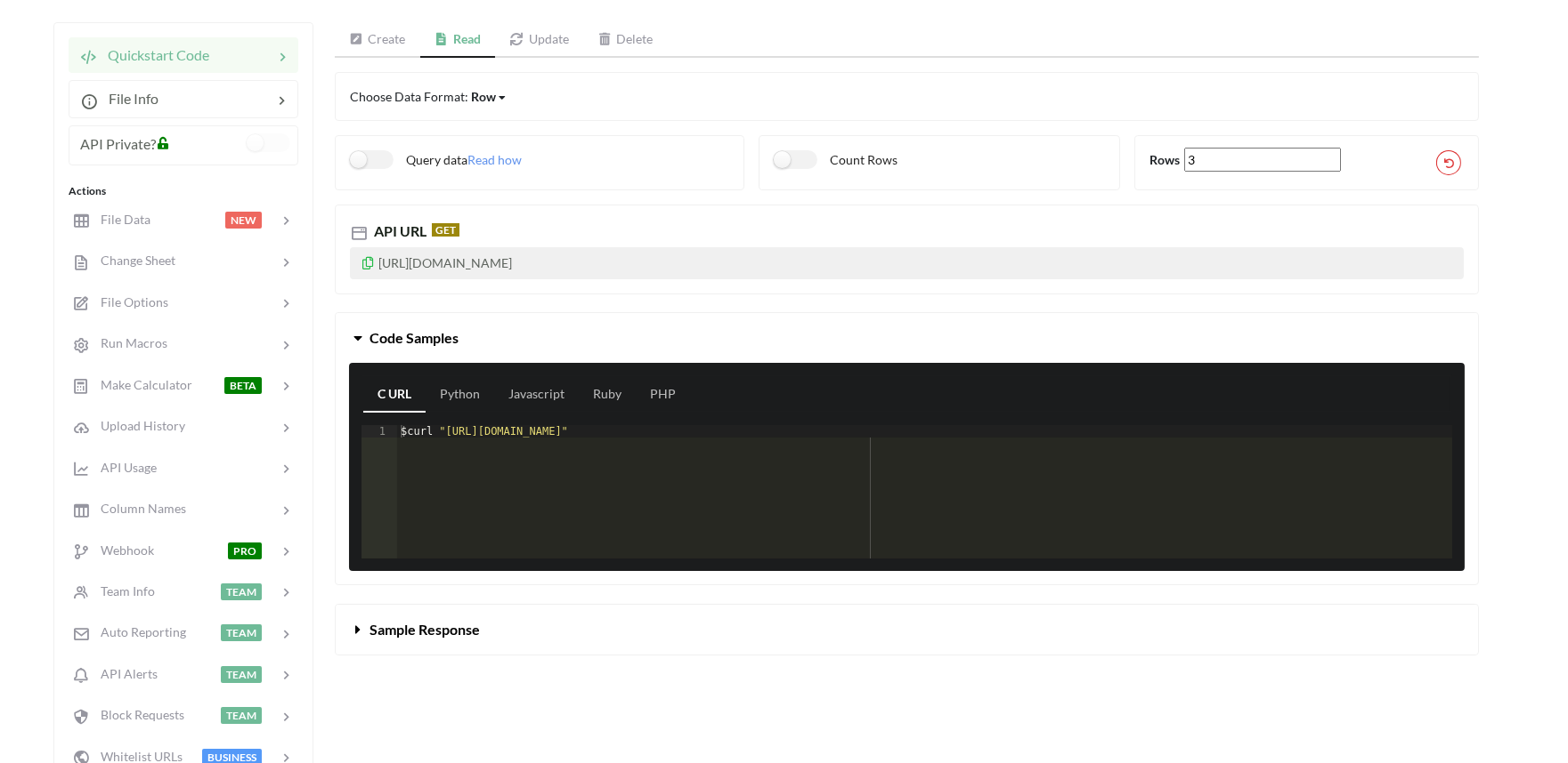
click at [521, 433] on div "$ curl "https://api.apispreadsheets.com/data/2qoCl7DhBksAPNas/"" at bounding box center [925, 505] width 1054 height 159
click at [521, 433] on div "$ curl "https://api.apispreadsheets.com/data/2qoCl7DhBksAPNas/"" at bounding box center [925, 492] width 1054 height 134
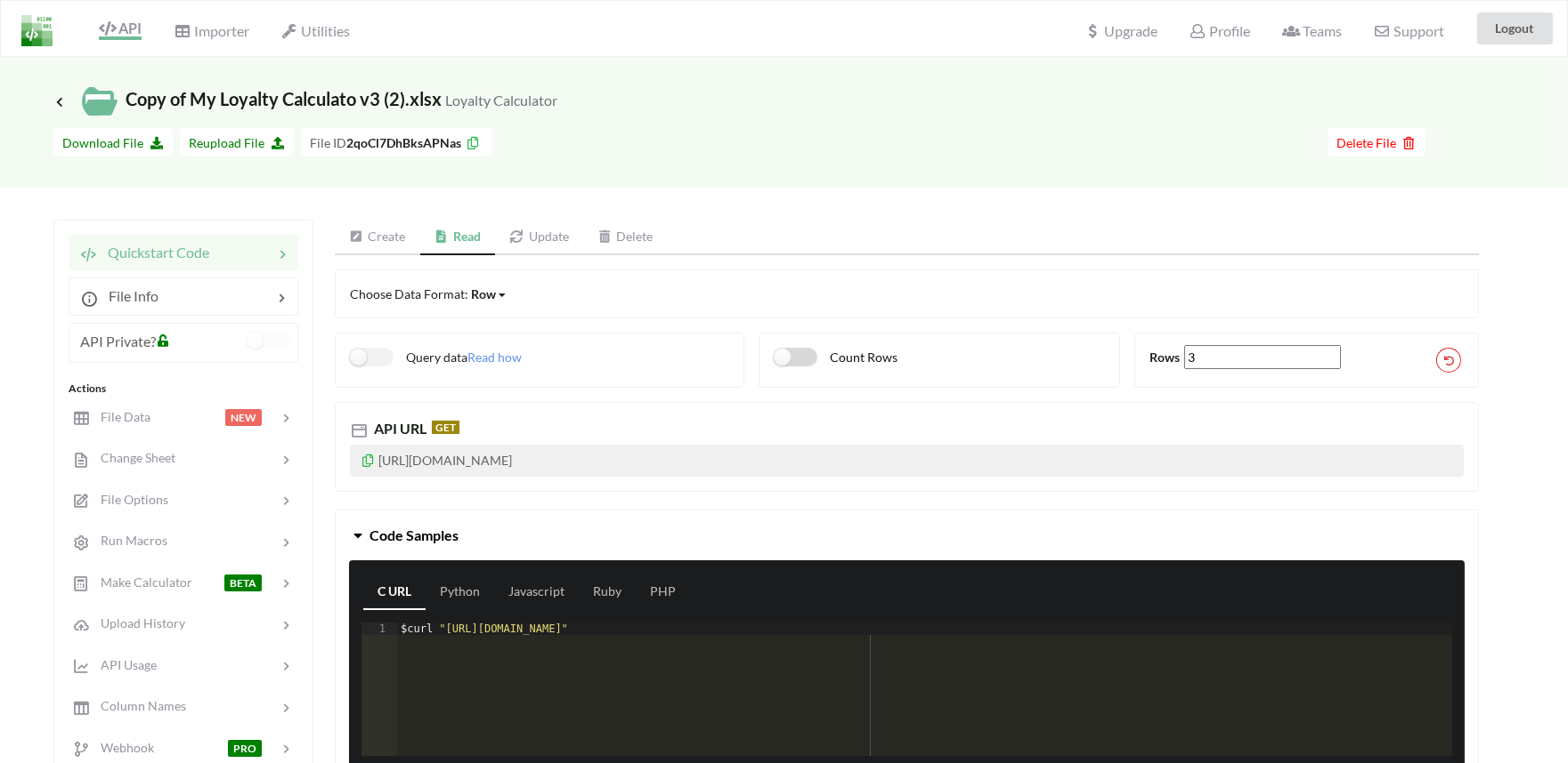
click at [840, 363] on label "Count Rows" at bounding box center [835, 357] width 124 height 18
click at [816, 363] on label "Count Rows" at bounding box center [835, 357] width 124 height 18
checkbox input "false"
click at [373, 363] on label "Query data" at bounding box center [408, 357] width 117 height 18
checkbox input "true"
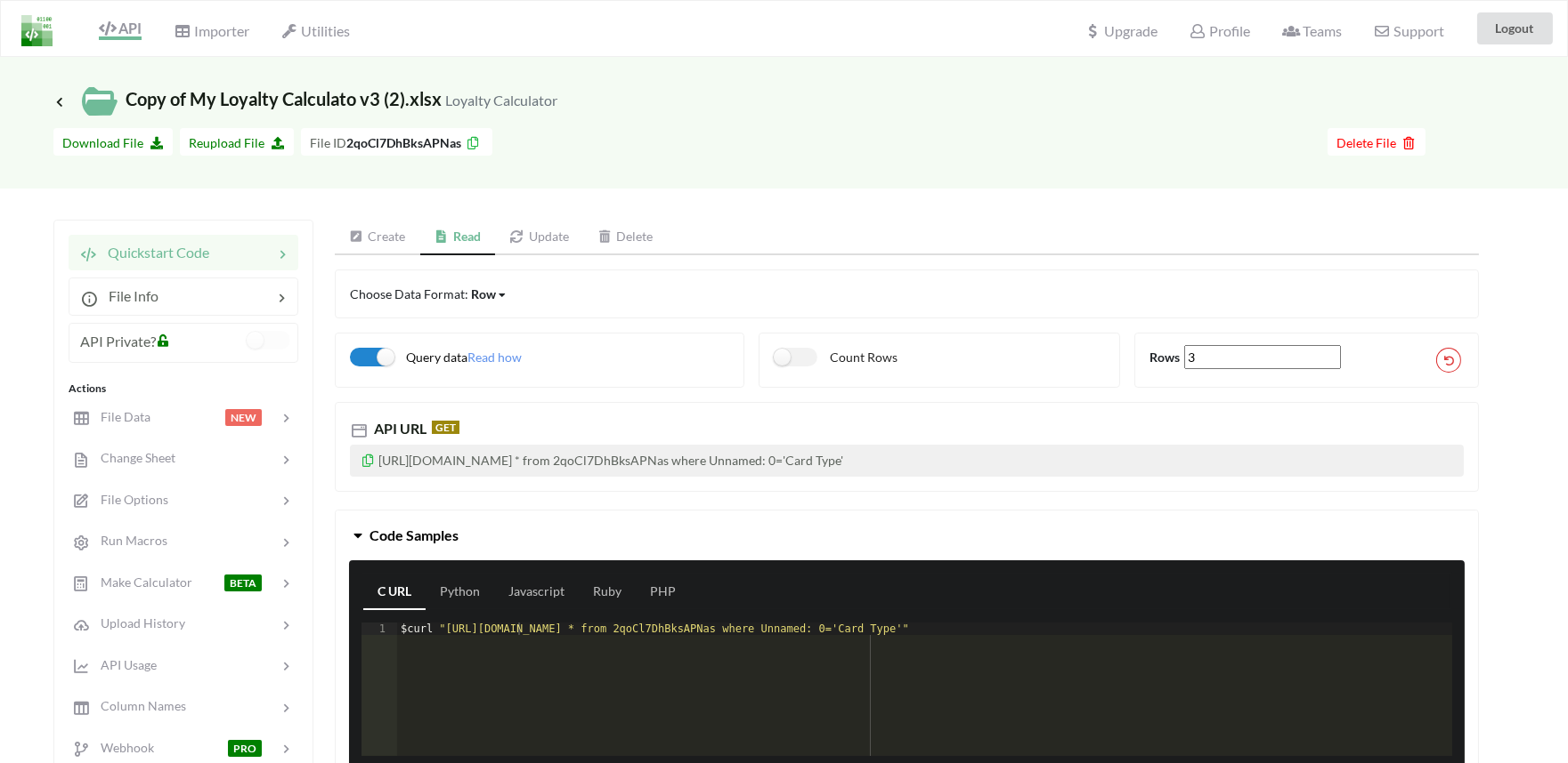
click at [503, 285] on div "Choose Data Format: Row Row Column Matrix" at bounding box center [906, 294] width 1114 height 18
click at [492, 298] on div "Row" at bounding box center [482, 294] width 25 height 18
click at [501, 363] on div "Column" at bounding box center [508, 355] width 73 height 32
click at [504, 296] on div "Column" at bounding box center [492, 294] width 44 height 18
click at [509, 375] on div "Matrix" at bounding box center [507, 387] width 72 height 32
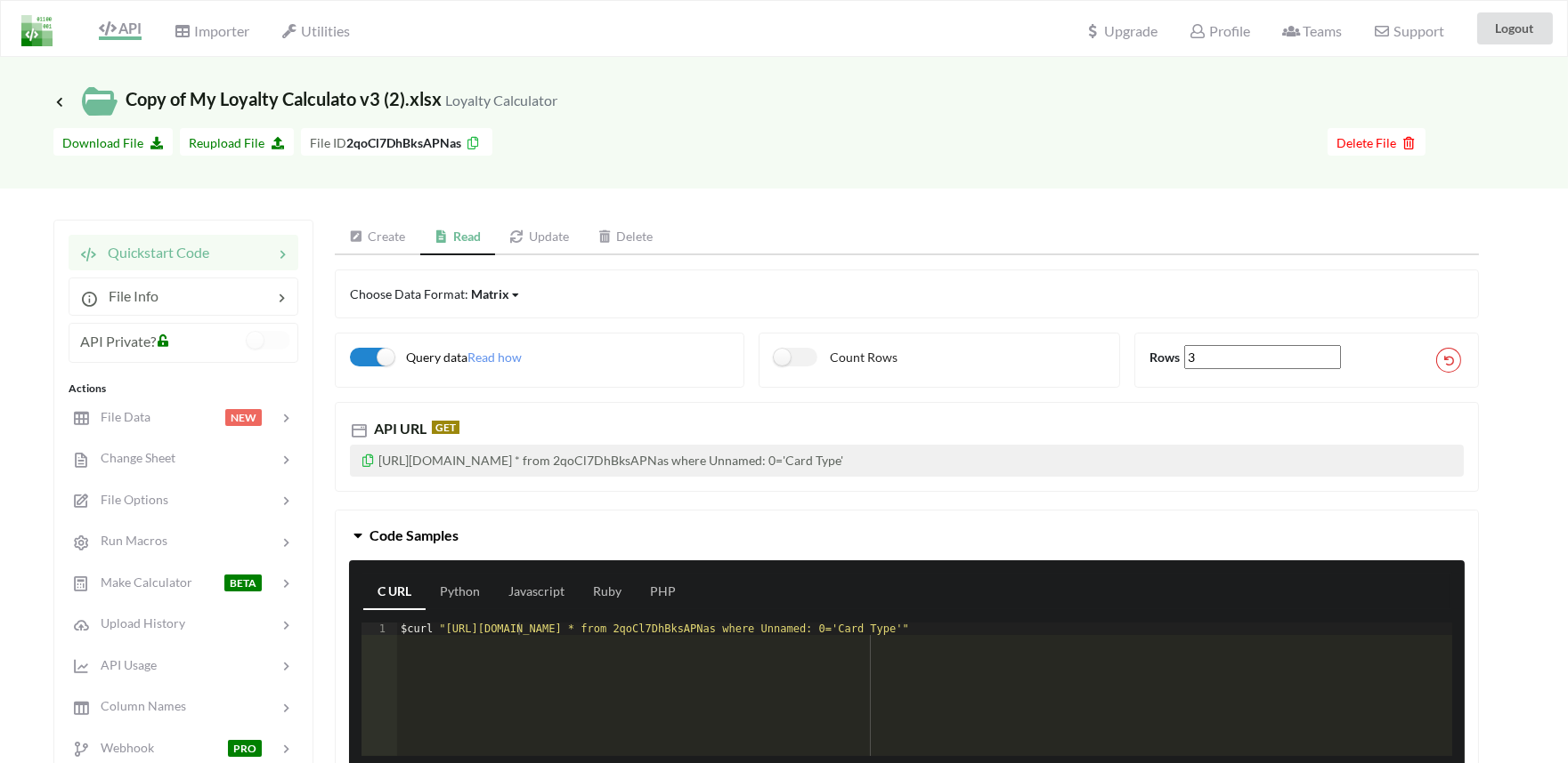
click at [492, 285] on div "Matrix" at bounding box center [490, 294] width 38 height 18
click at [495, 315] on span "Row" at bounding box center [498, 322] width 25 height 16
click at [482, 296] on div "Row" at bounding box center [482, 294] width 25 height 18
click at [490, 352] on span "Column" at bounding box center [508, 354] width 45 height 16
click at [132, 298] on span "File Info" at bounding box center [128, 296] width 60 height 16
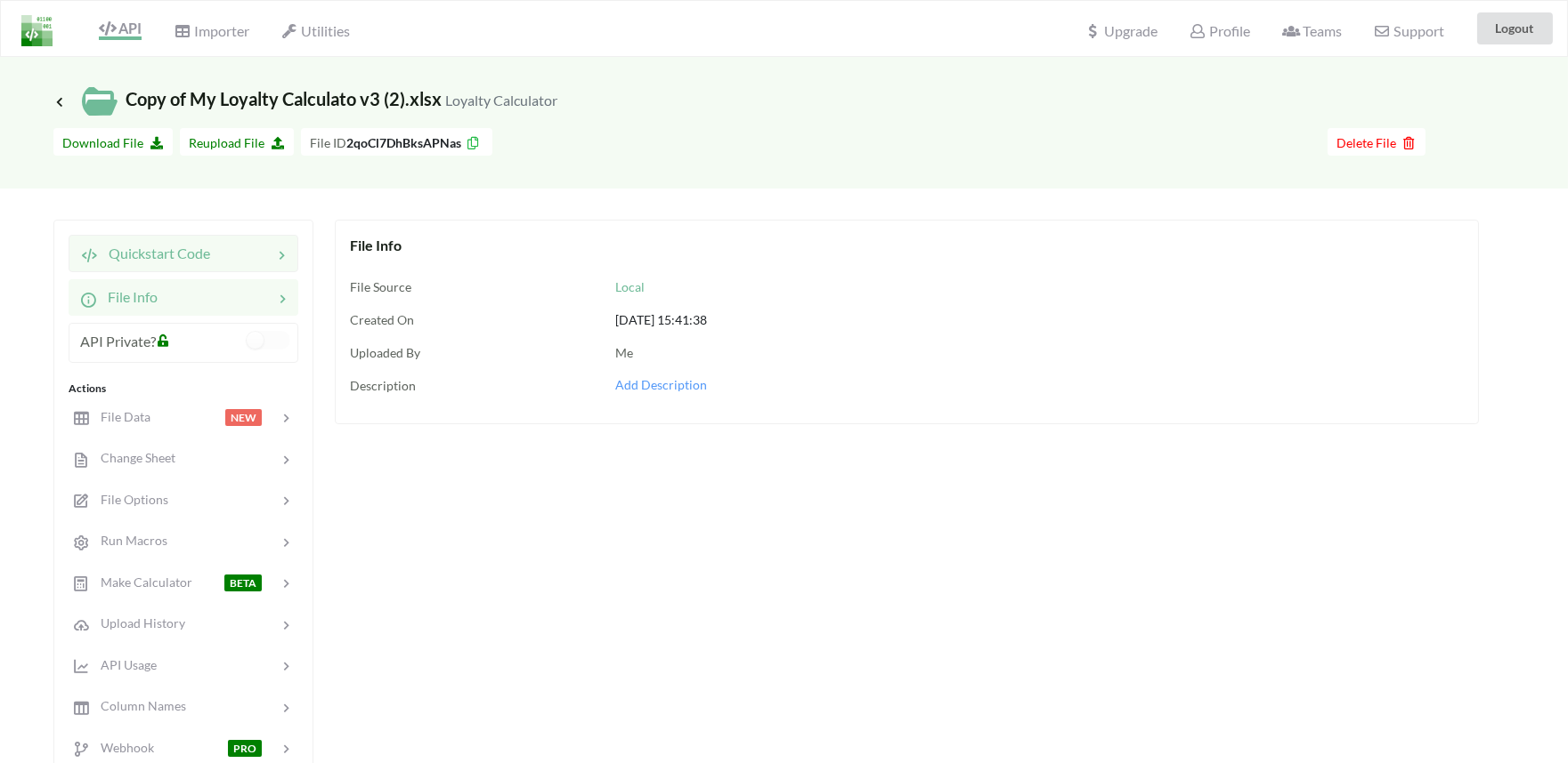
click at [152, 260] on span "Quickstart Code" at bounding box center [154, 253] width 113 height 16
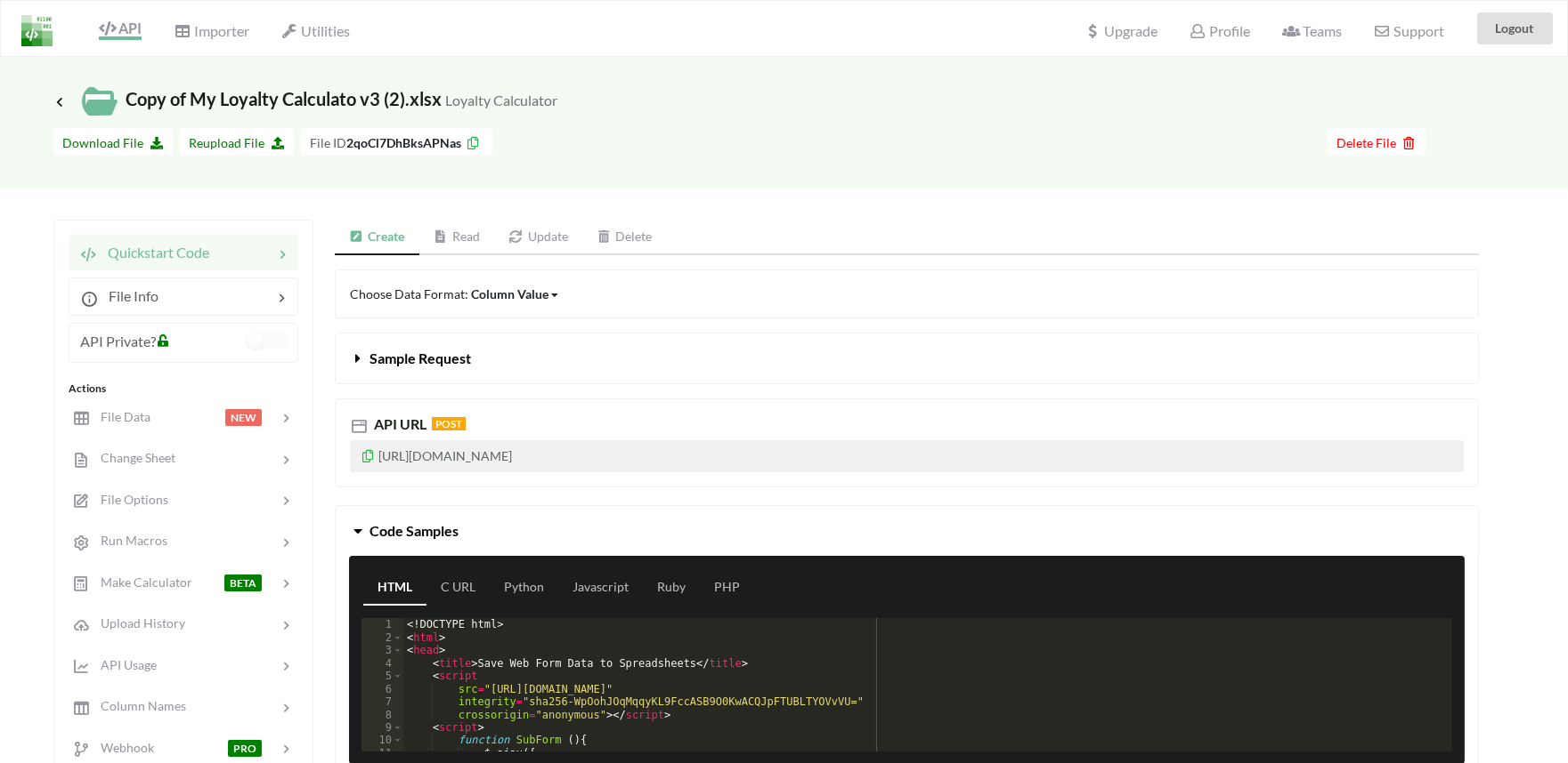
click at [467, 457] on p "[URL][DOMAIN_NAME]" at bounding box center [906, 456] width 1114 height 32
copy p "[URL][DOMAIN_NAME]"
click at [127, 415] on span "File Data" at bounding box center [118, 416] width 61 height 16
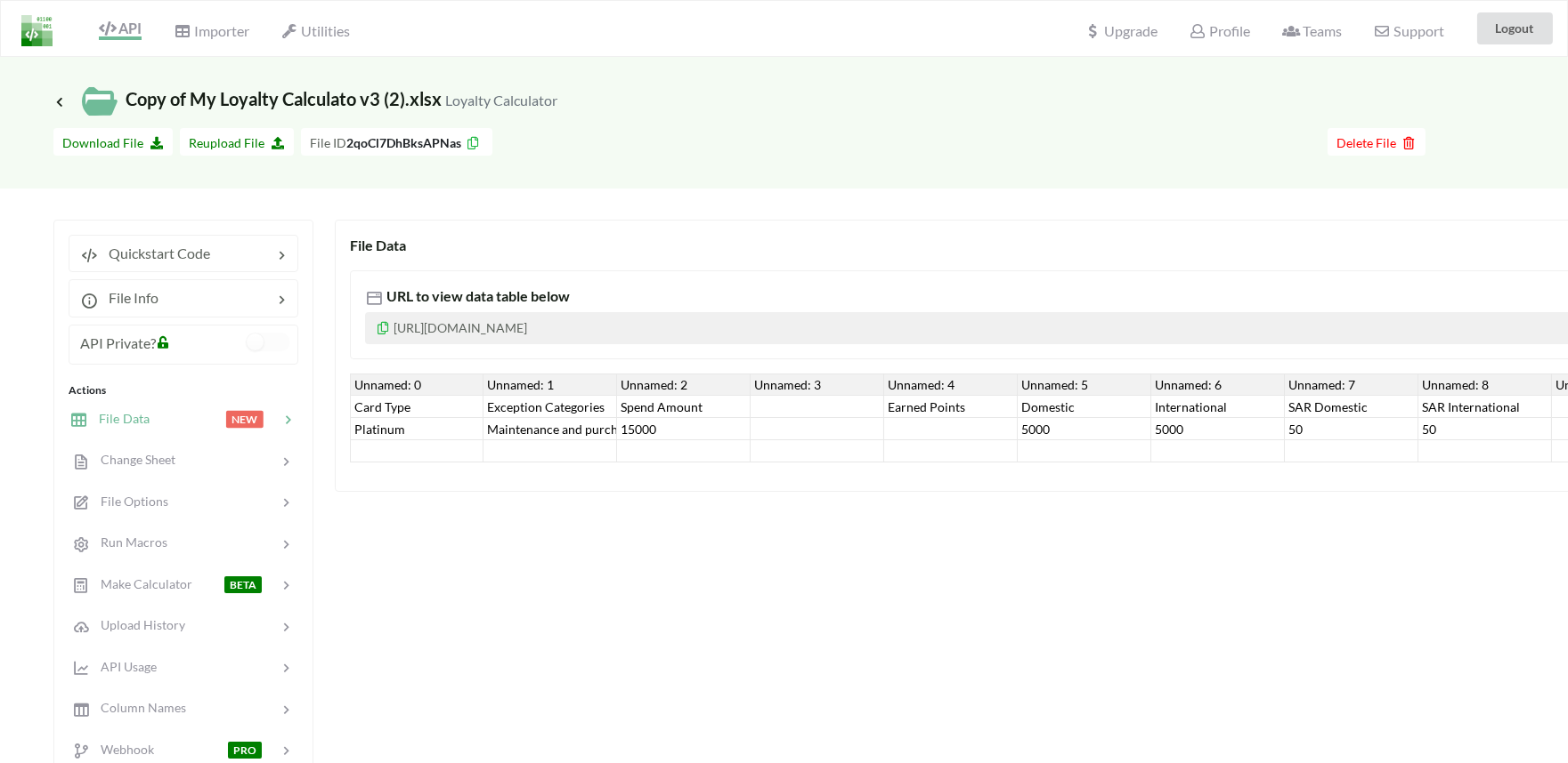
click at [413, 431] on div "Platinum" at bounding box center [416, 429] width 134 height 22
click at [553, 431] on div "Maintenance and purchasing services for cars and motorcycles" at bounding box center [550, 429] width 134 height 22
click at [642, 431] on div "15000" at bounding box center [684, 429] width 134 height 22
click at [1066, 428] on div "5000" at bounding box center [1085, 429] width 134 height 22
click at [1184, 427] on div "5000" at bounding box center [1218, 429] width 134 height 22
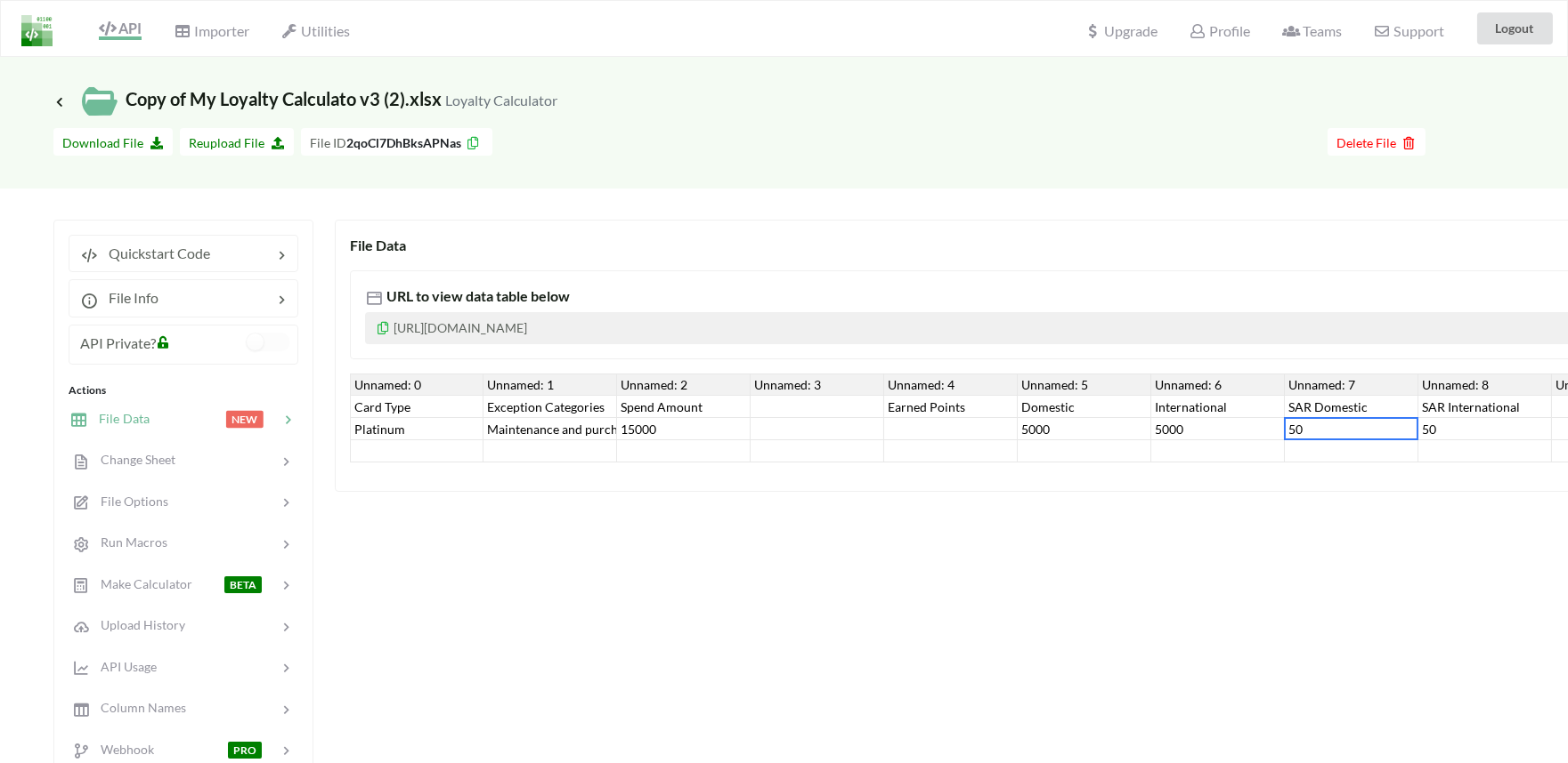
drag, startPoint x: 1295, startPoint y: 427, endPoint x: 1325, endPoint y: 424, distance: 30.1
click at [1297, 427] on div "50" at bounding box center [1351, 429] width 134 height 22
click at [1472, 429] on div "50" at bounding box center [1485, 429] width 134 height 22
click at [162, 292] on div at bounding box center [215, 297] width 114 height 21
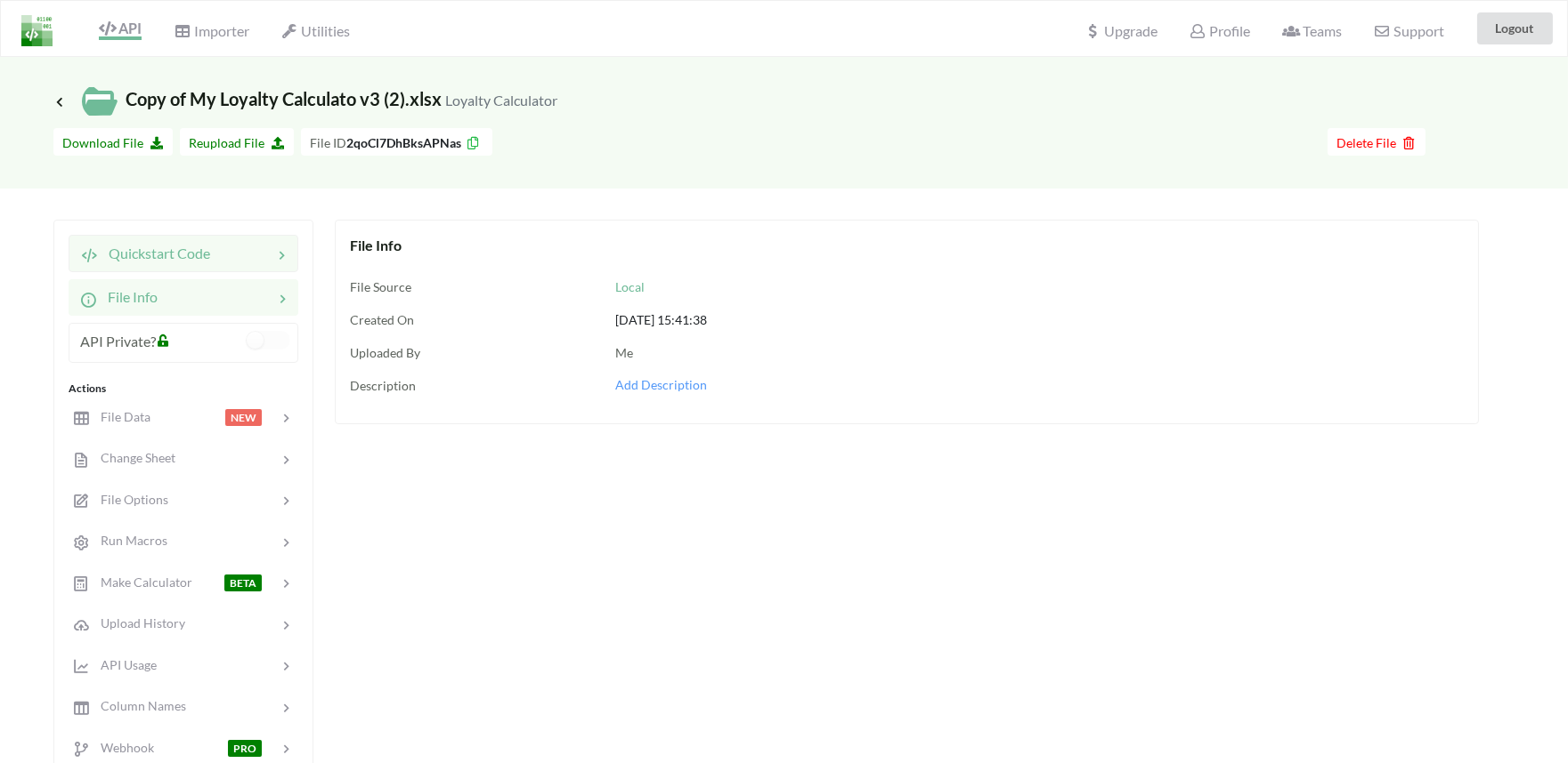
click at [132, 263] on div "Quickstart Code" at bounding box center [146, 253] width 130 height 21
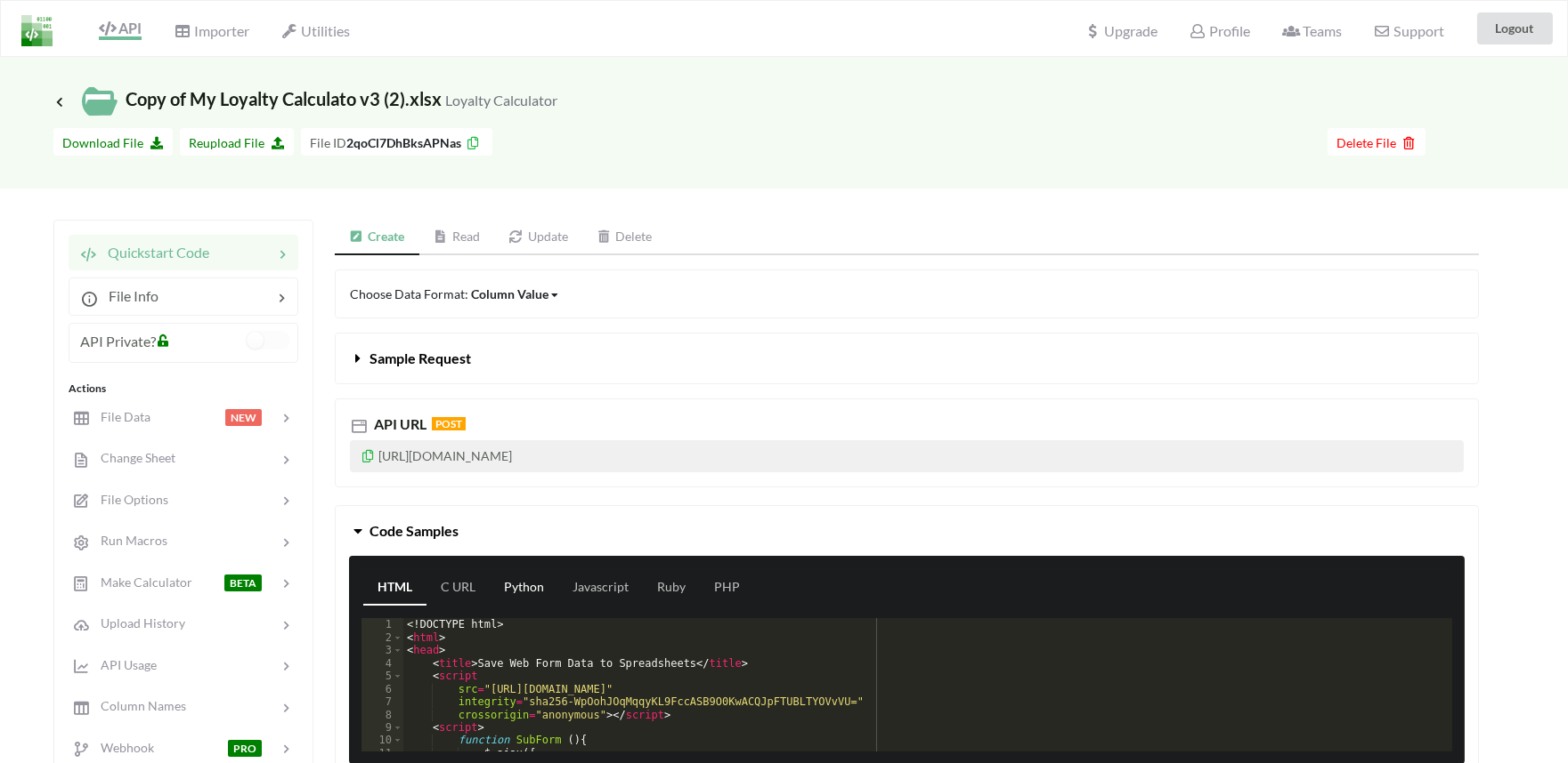
scroll to position [198, 0]
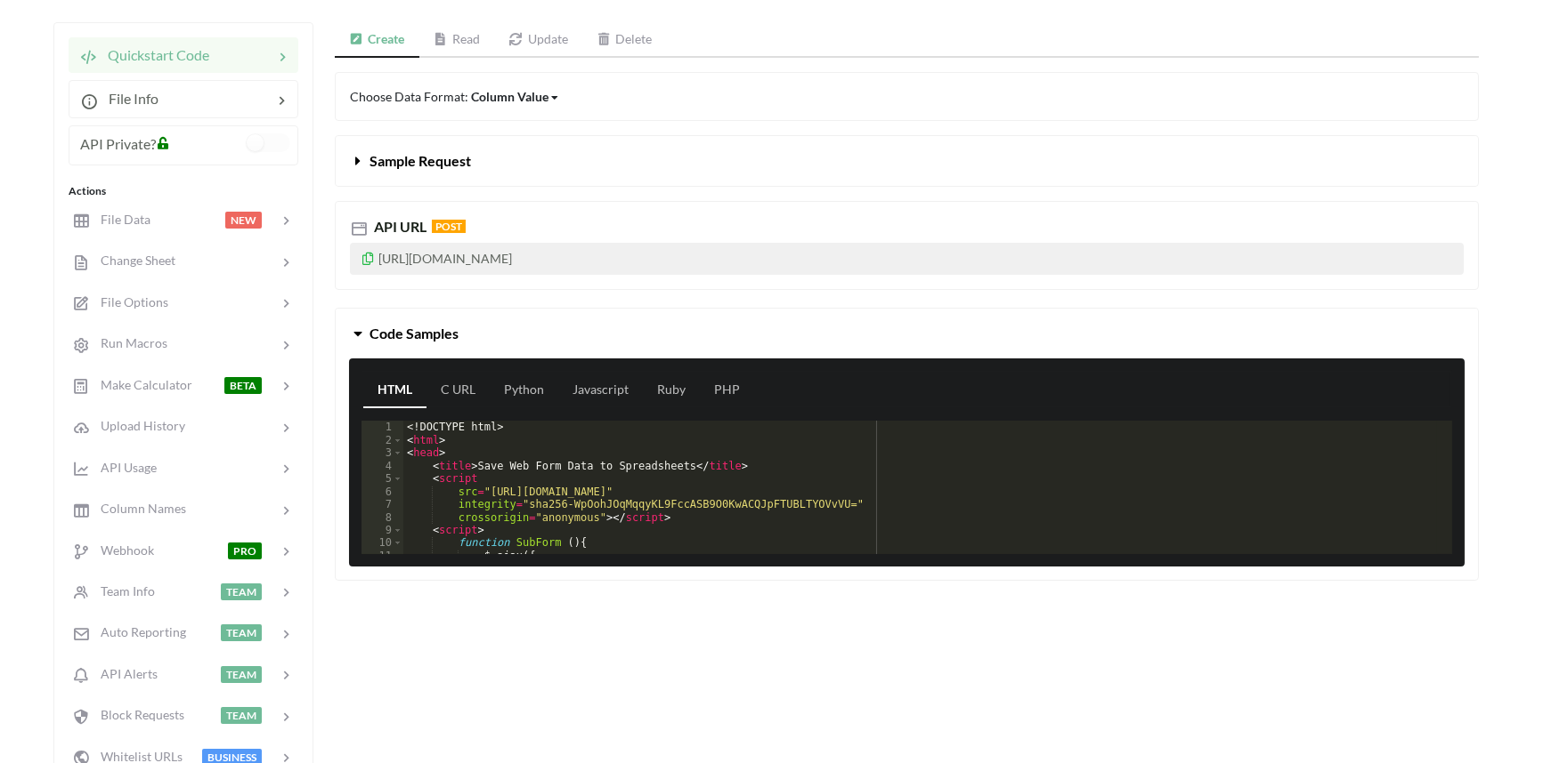
click at [460, 40] on link "Read" at bounding box center [457, 39] width 76 height 36
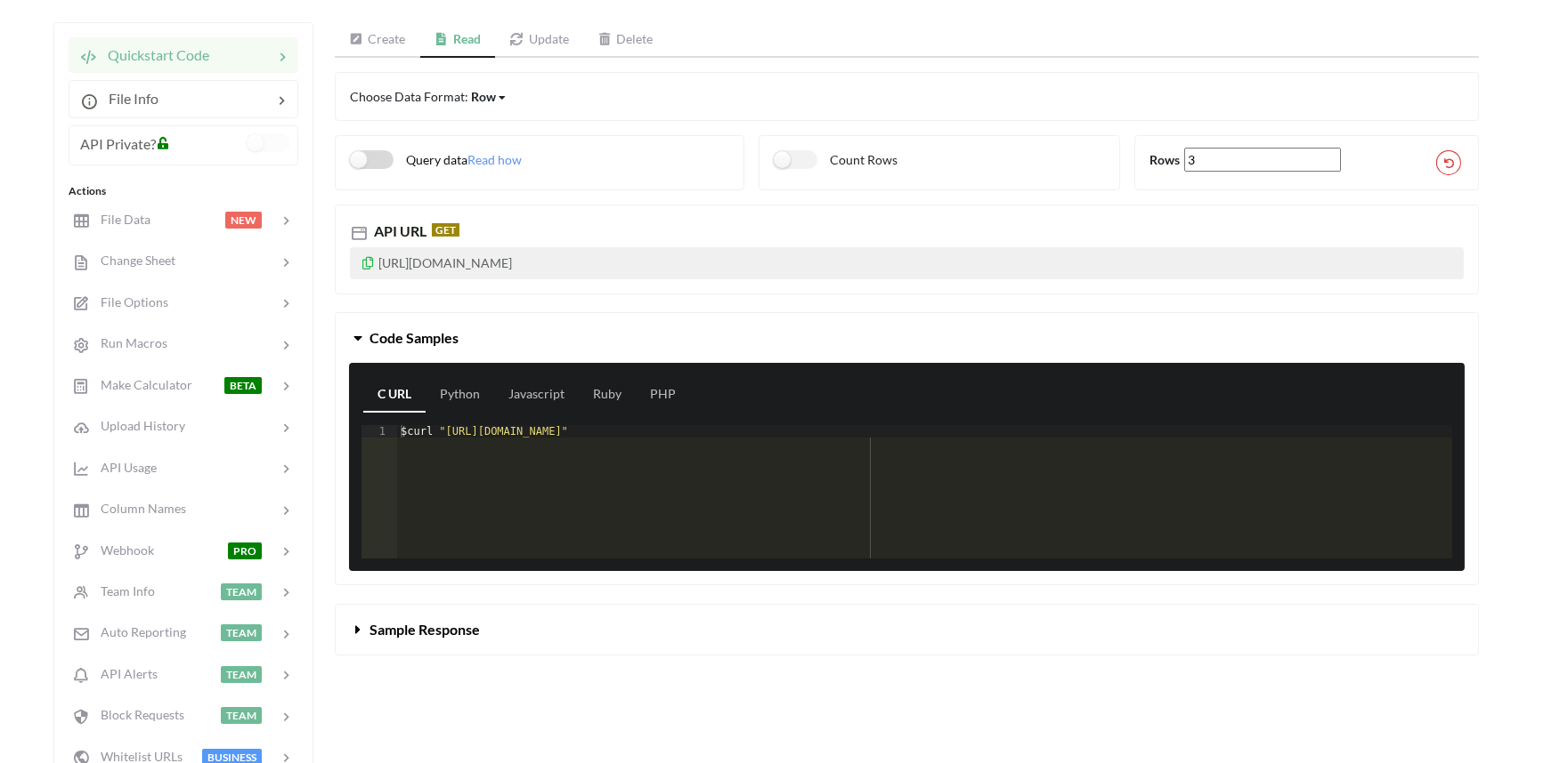
click at [387, 158] on label "Query data" at bounding box center [408, 159] width 117 height 18
checkbox input "true"
click at [490, 435] on div "$ curl "https://api.apispreadsheets.com/data/2qoCl7DhBksAPNas/?query=select * f…" at bounding box center [925, 505] width 1054 height 159
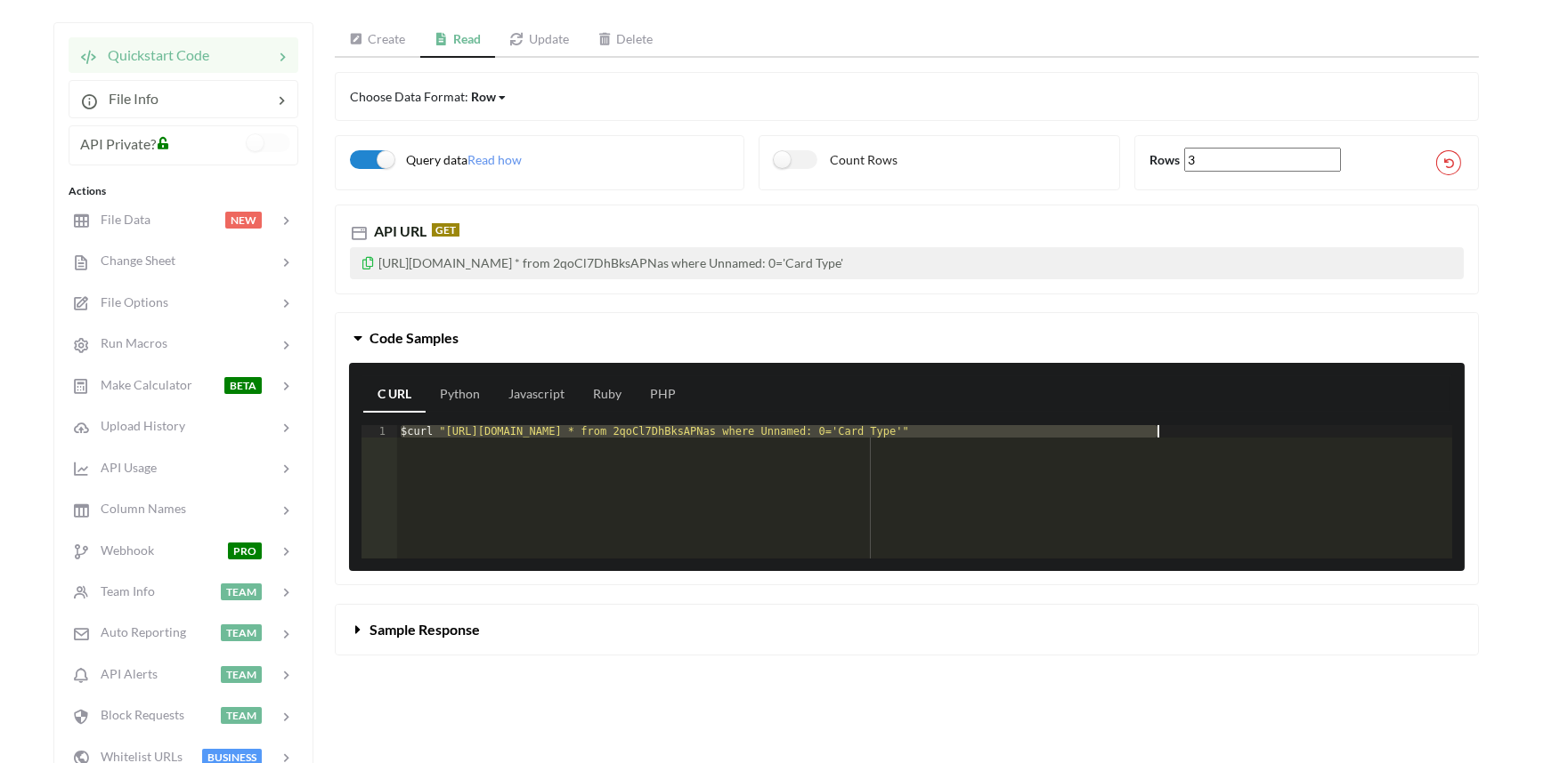
click at [562, 46] on link "Update" at bounding box center [539, 39] width 88 height 36
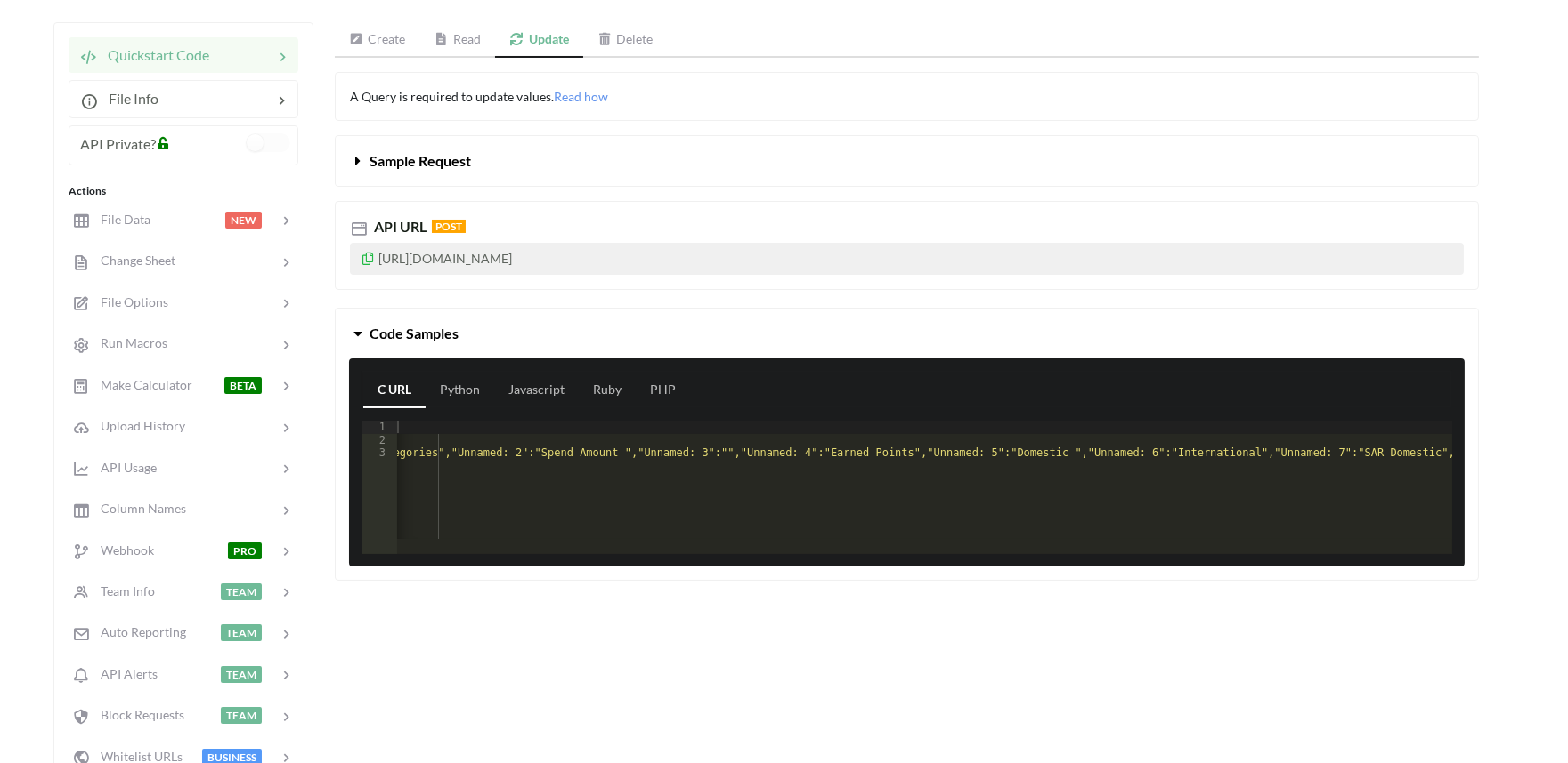
scroll to position [0, 432]
click at [454, 451] on div "$ curl - X POST 'https://api.apispreadsheets.com/data/2qoCl7DhBksAPNas/' \ - H …" at bounding box center [1274, 493] width 2618 height 145
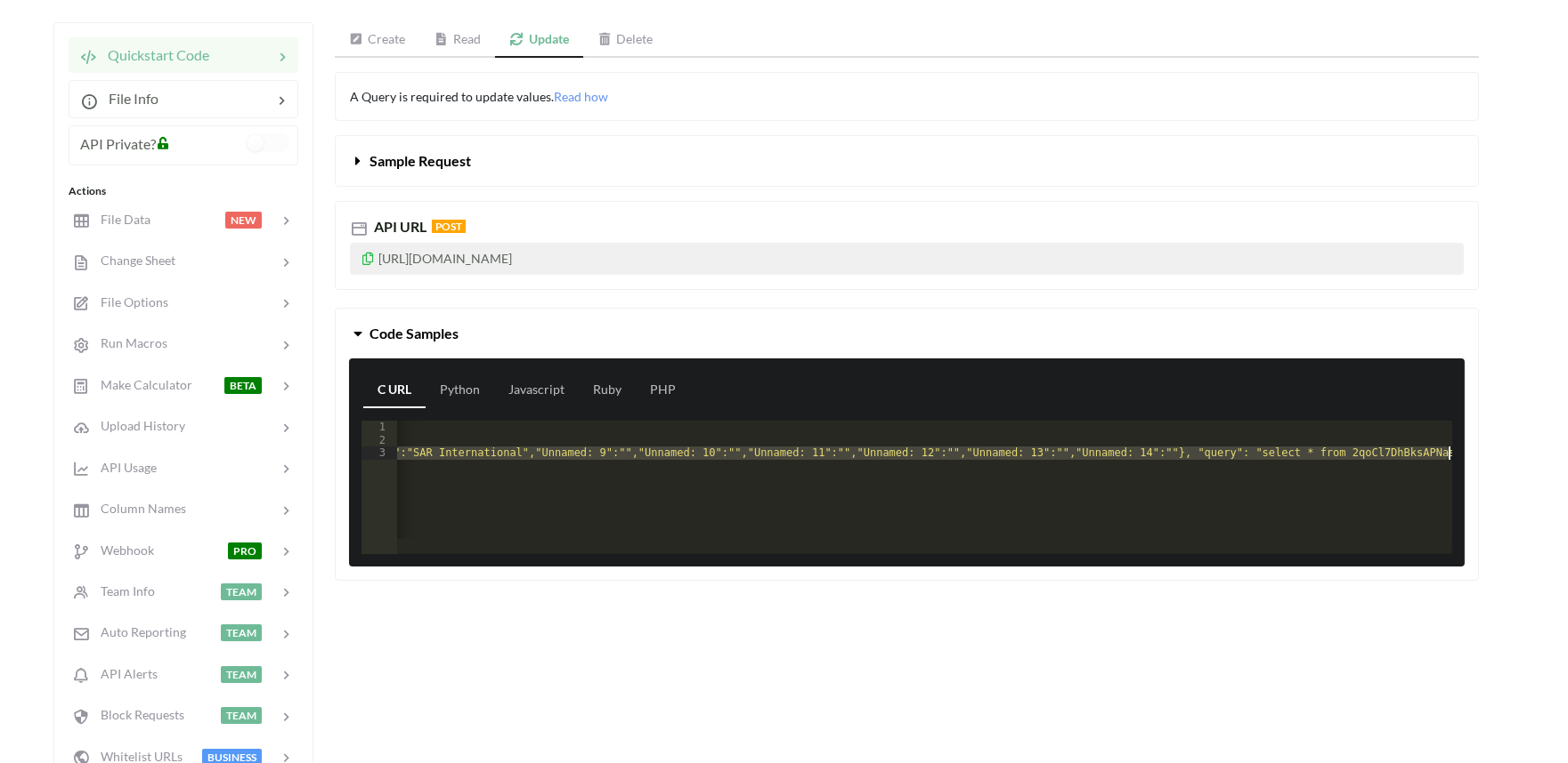
click at [545, 264] on p "https://api.apispreadsheets.com/data/2qoCl7DhBksAPNas/" at bounding box center [906, 259] width 1114 height 32
copy p "https://api.apispreadsheets.com/data/2qoCl7DhBksAPNas/"
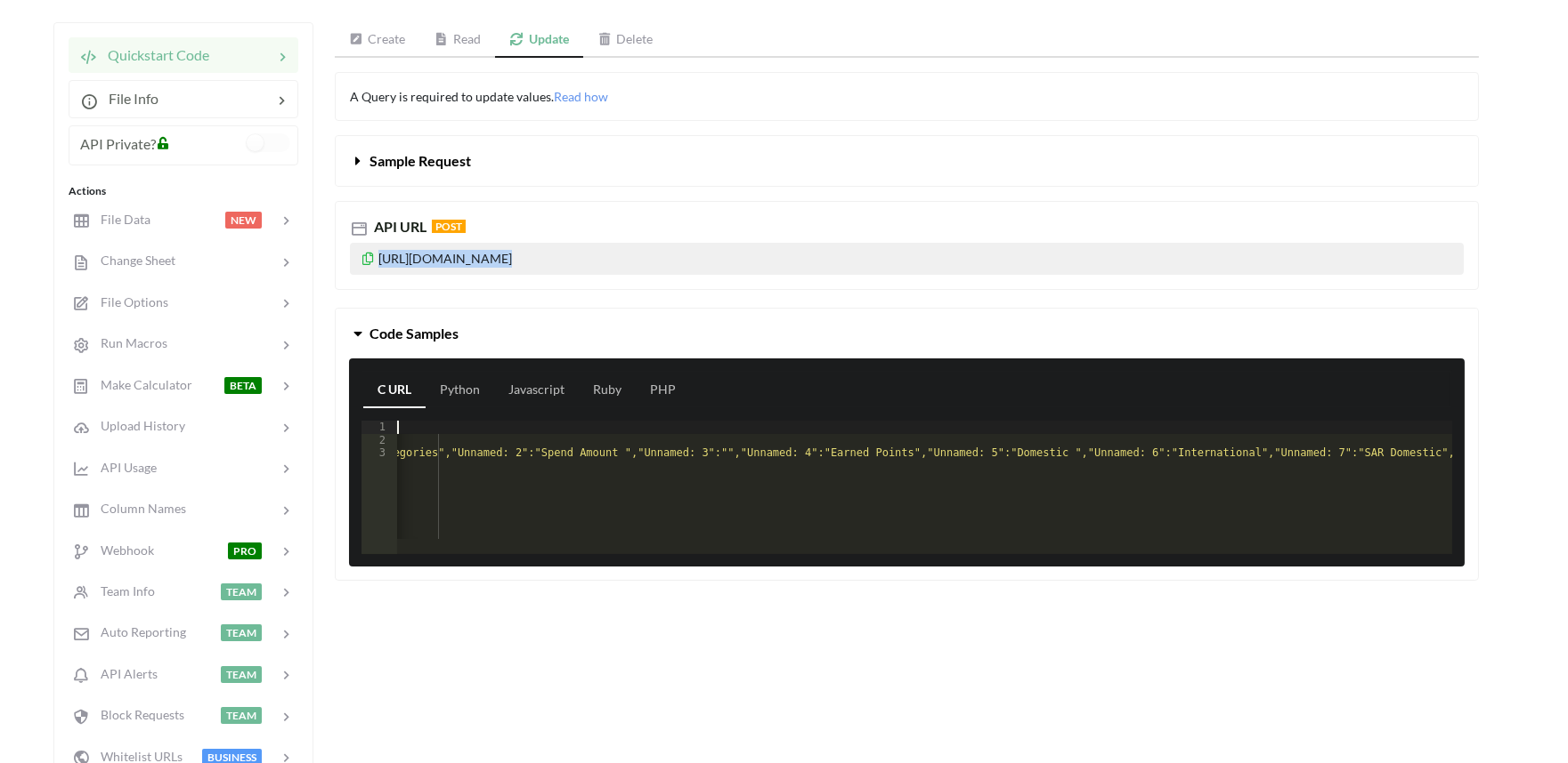
click at [572, 430] on div "$ curl - X POST 'https://api.apispreadsheets.com/data/2qoCl7DhBksAPNas/' \ - H …" at bounding box center [1274, 493] width 2618 height 145
click at [141, 228] on div "File Data" at bounding box center [111, 220] width 81 height 20
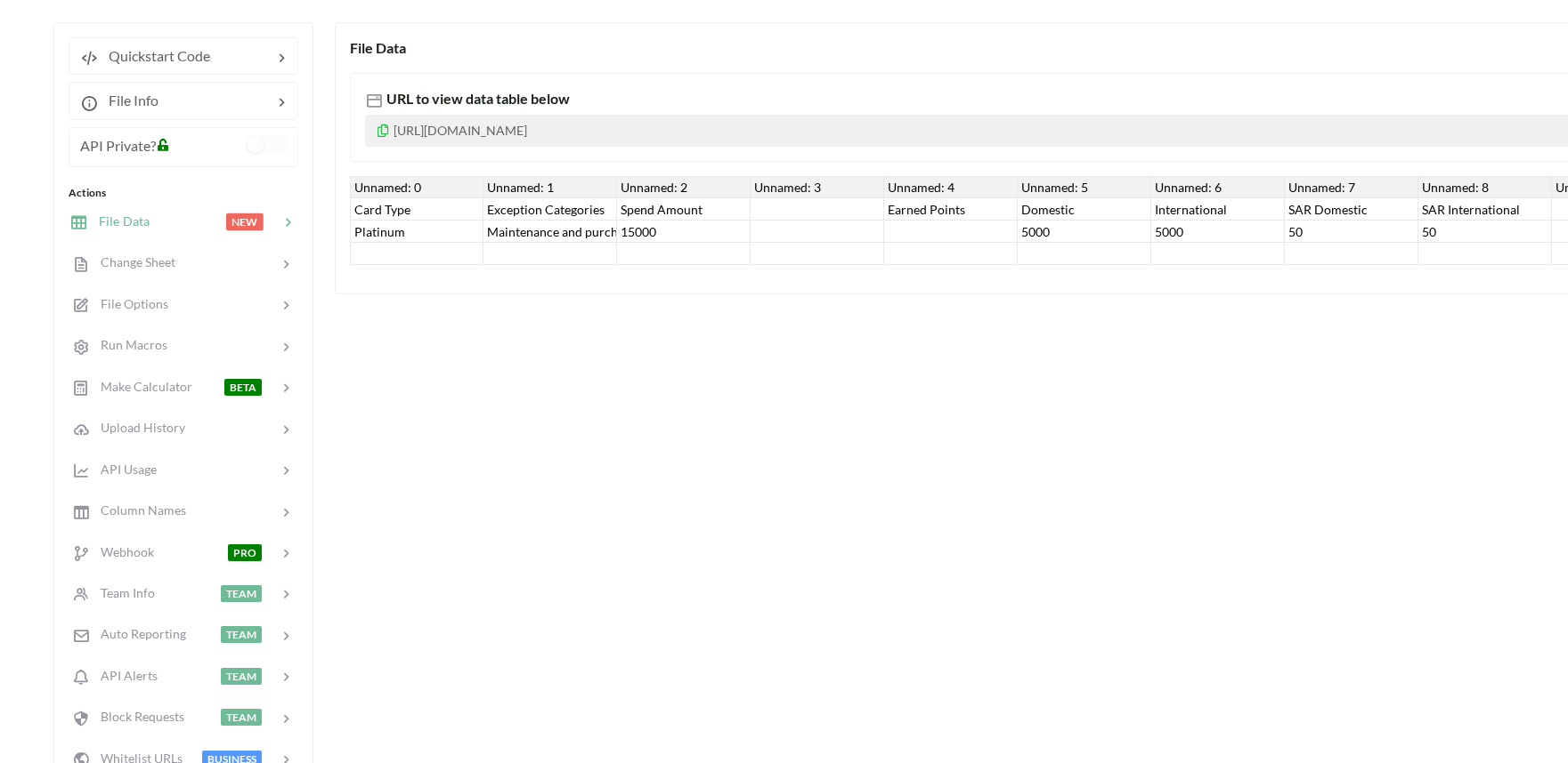
click at [393, 203] on div "Card Type" at bounding box center [416, 210] width 134 height 22
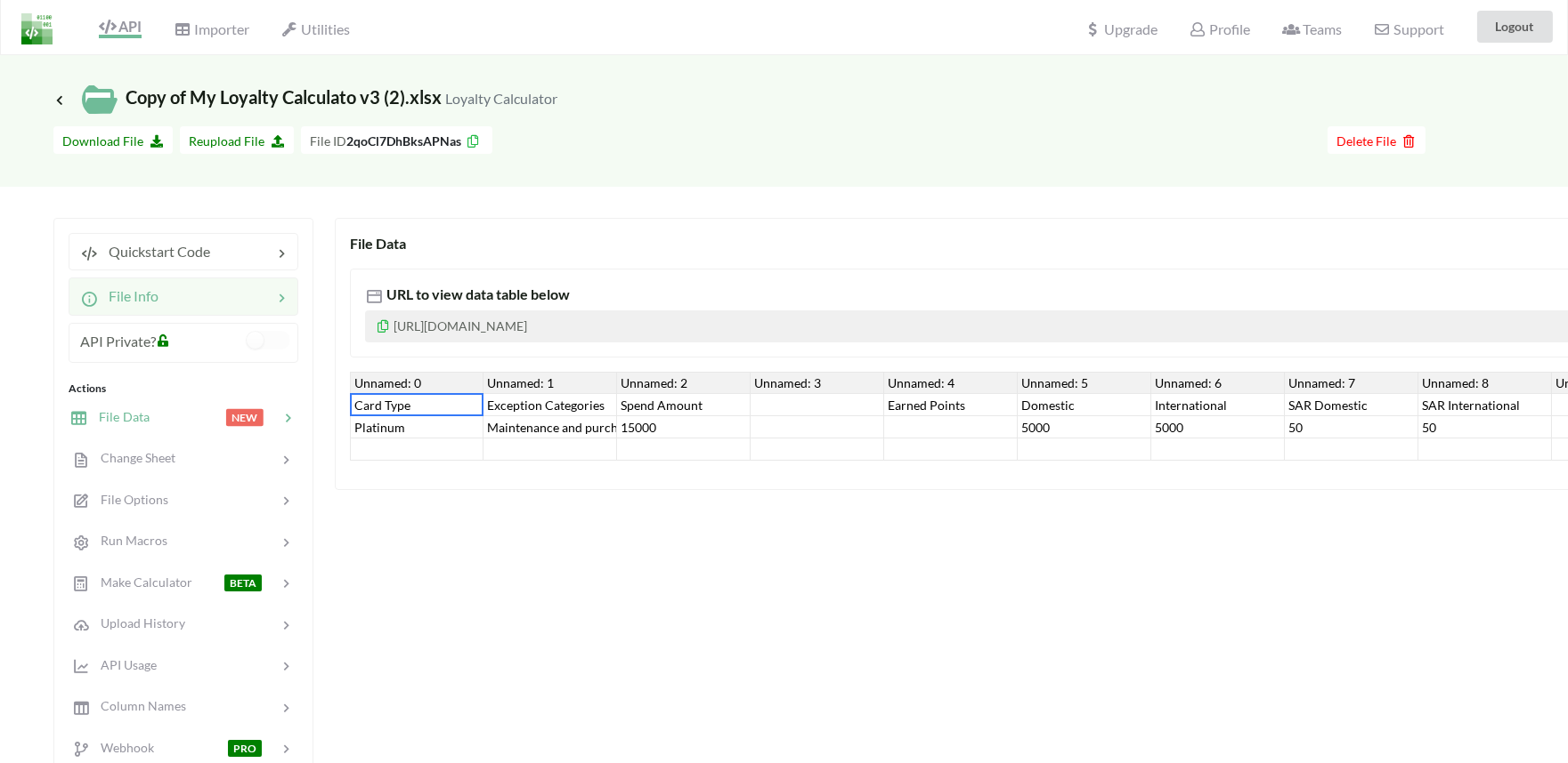
scroll to position [0, 0]
click at [137, 307] on div "File Info" at bounding box center [120, 297] width 79 height 21
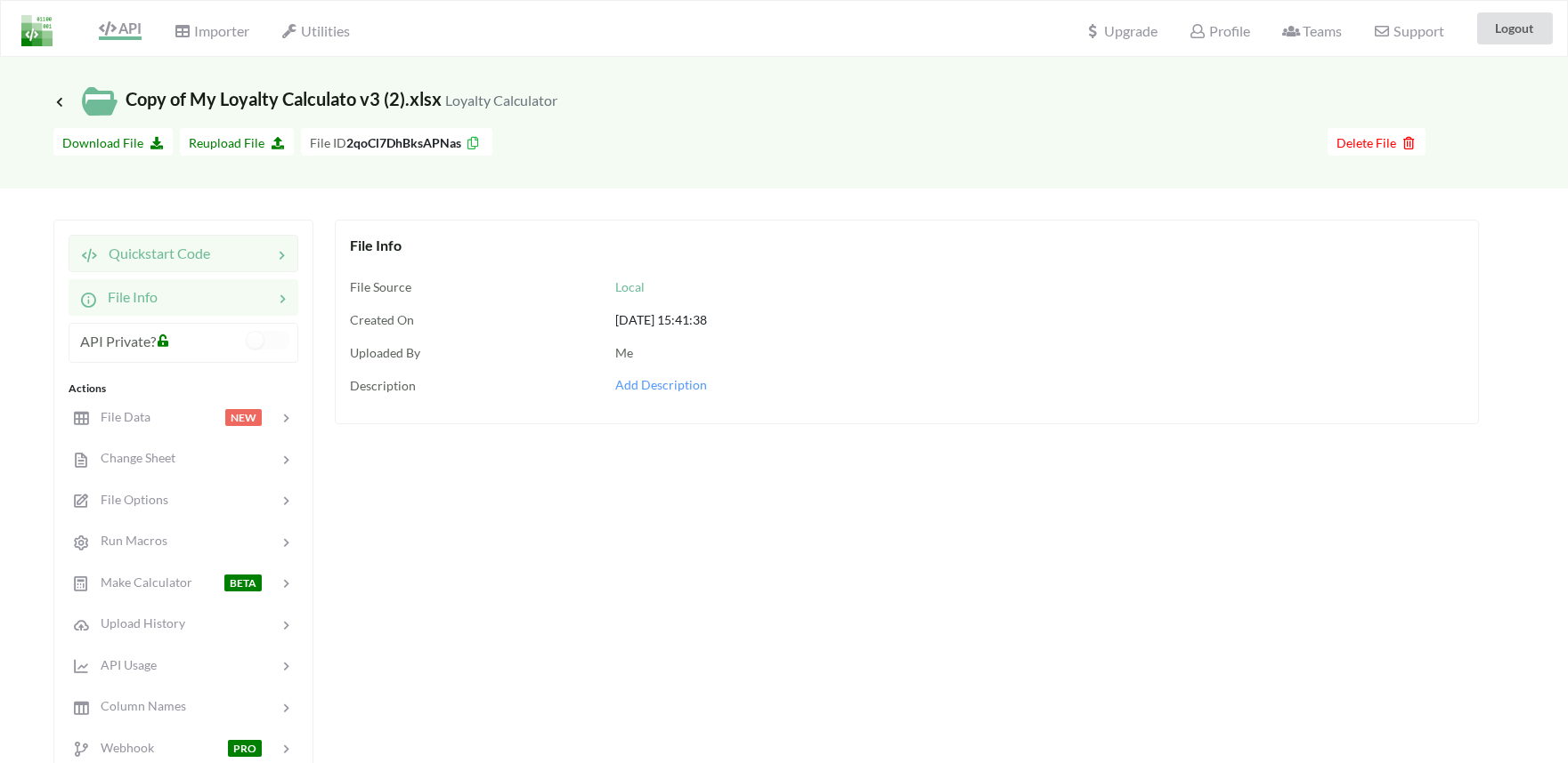
click at [165, 263] on div "Quickstart Code" at bounding box center [146, 253] width 130 height 21
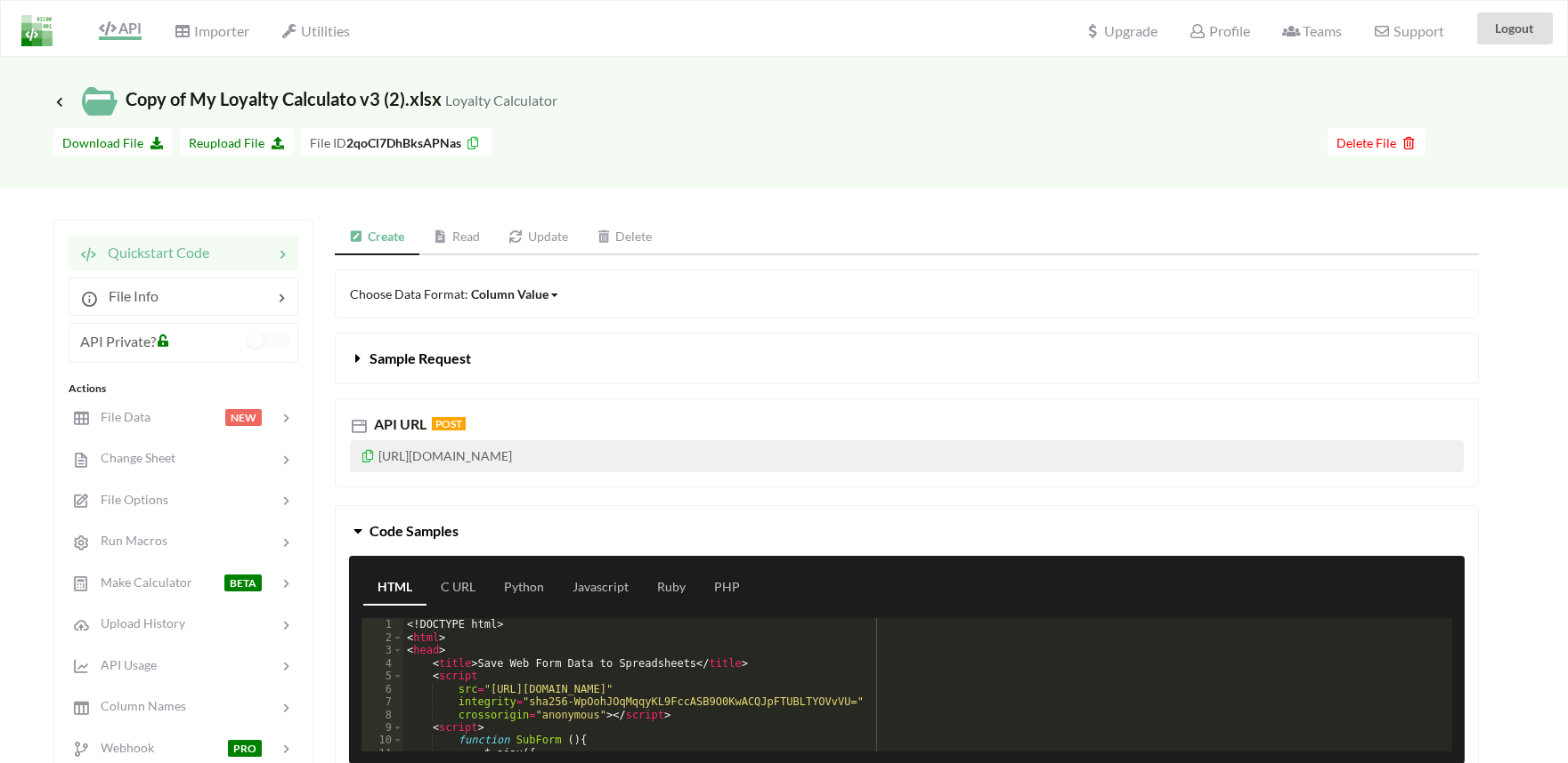
click at [535, 229] on link "Update" at bounding box center [538, 237] width 88 height 36
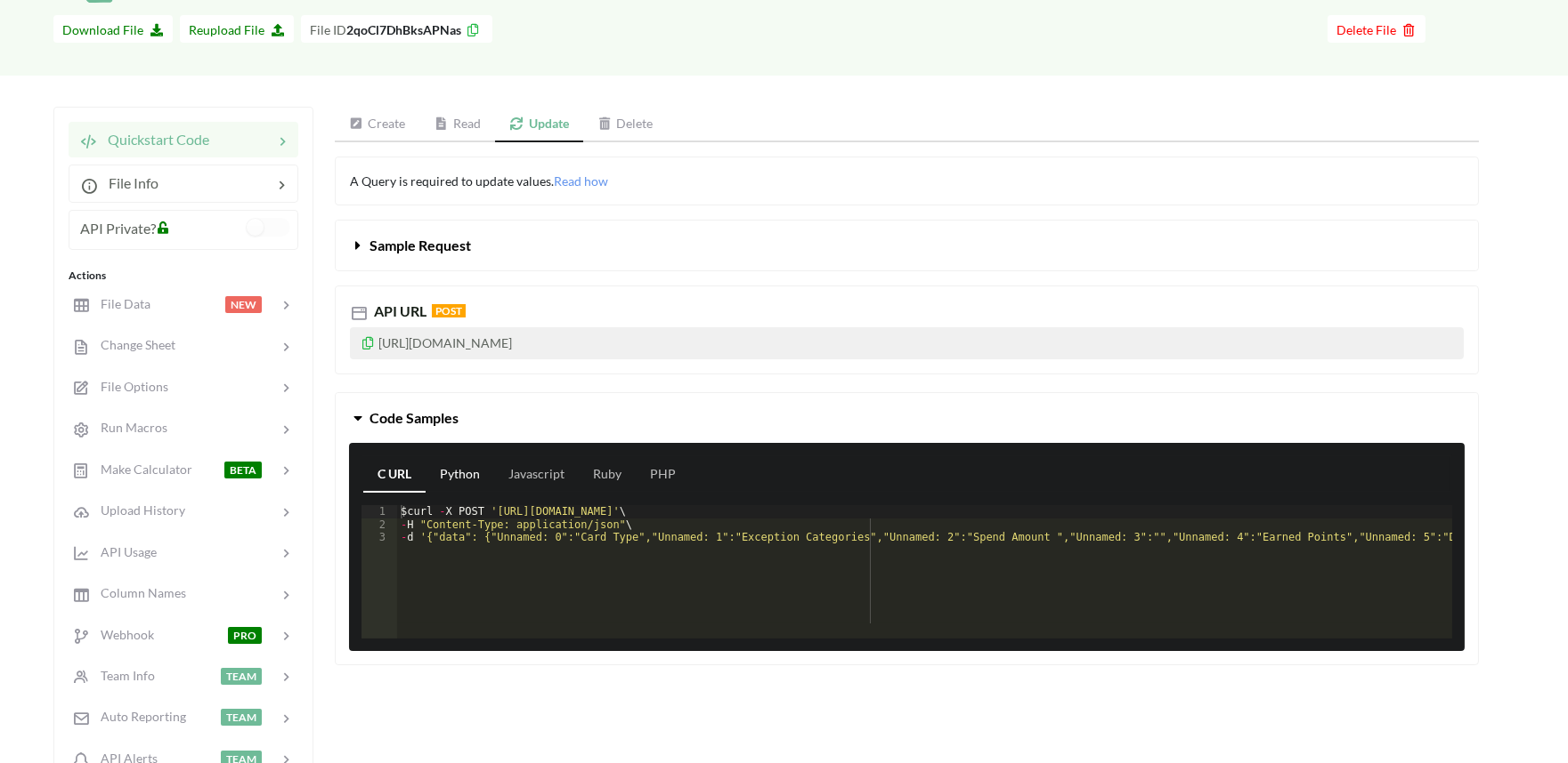
scroll to position [99, 0]
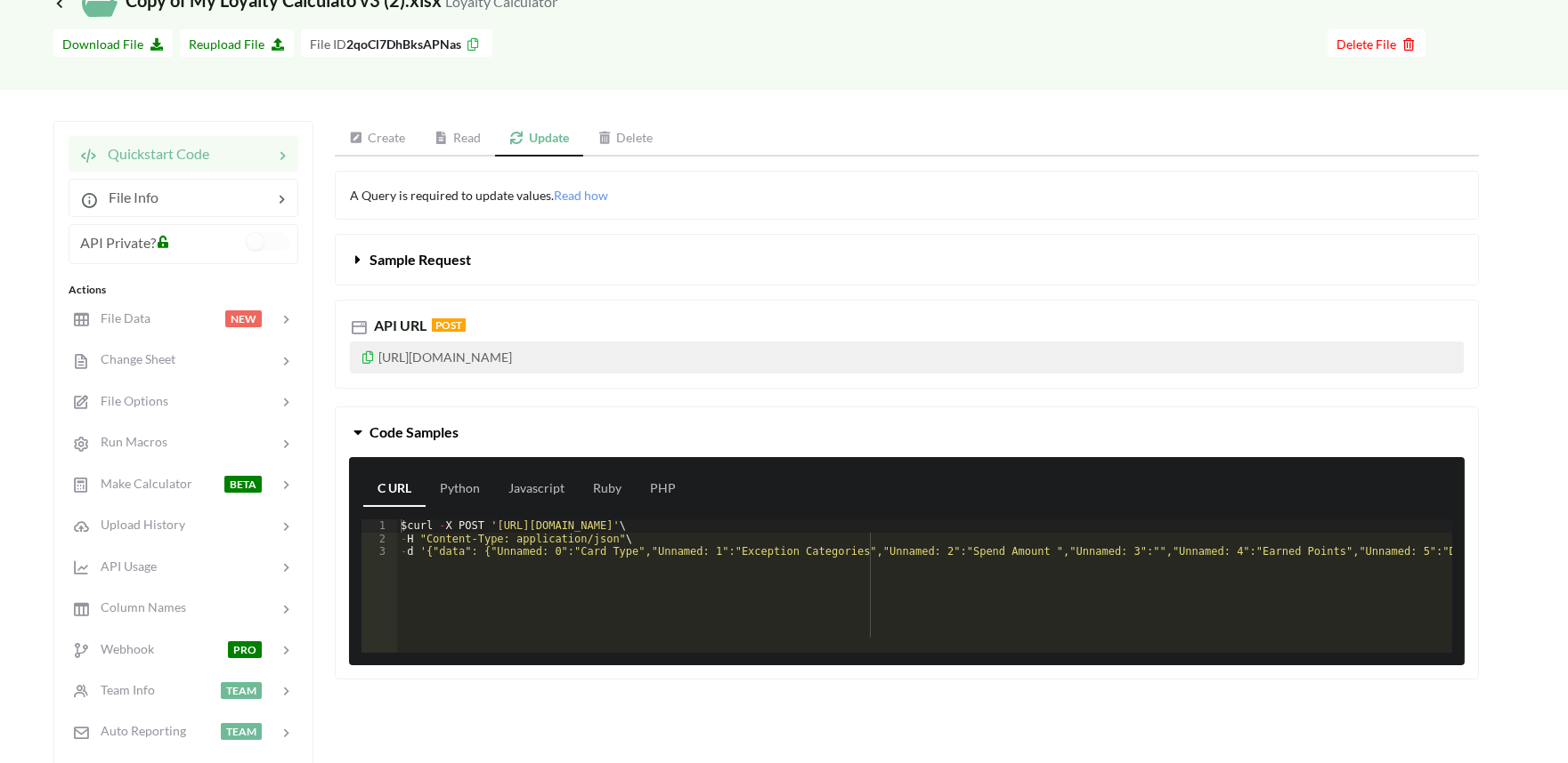
click at [362, 434] on icon at bounding box center [358, 429] width 16 height 15
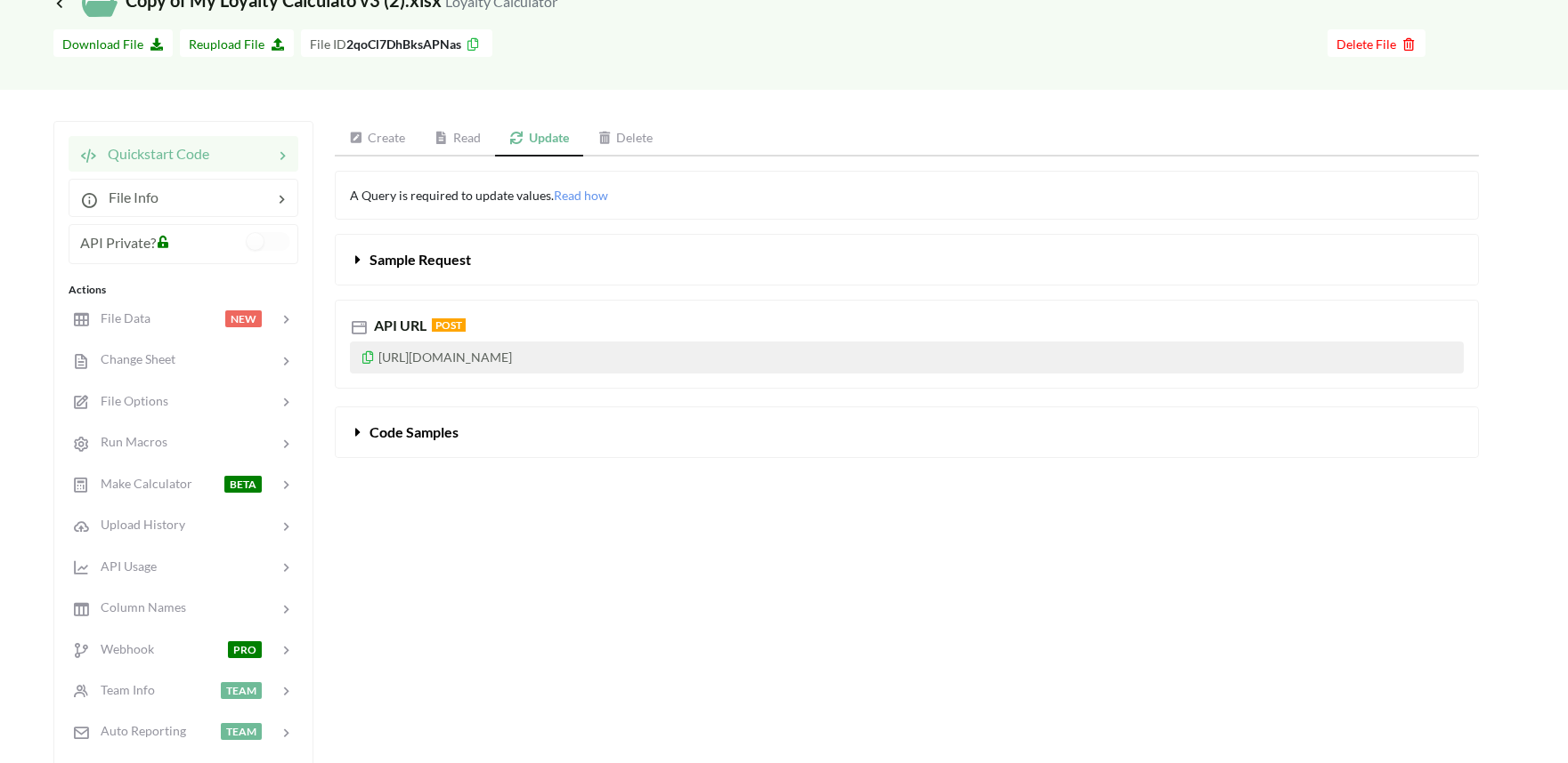
click at [362, 434] on icon at bounding box center [358, 429] width 16 height 15
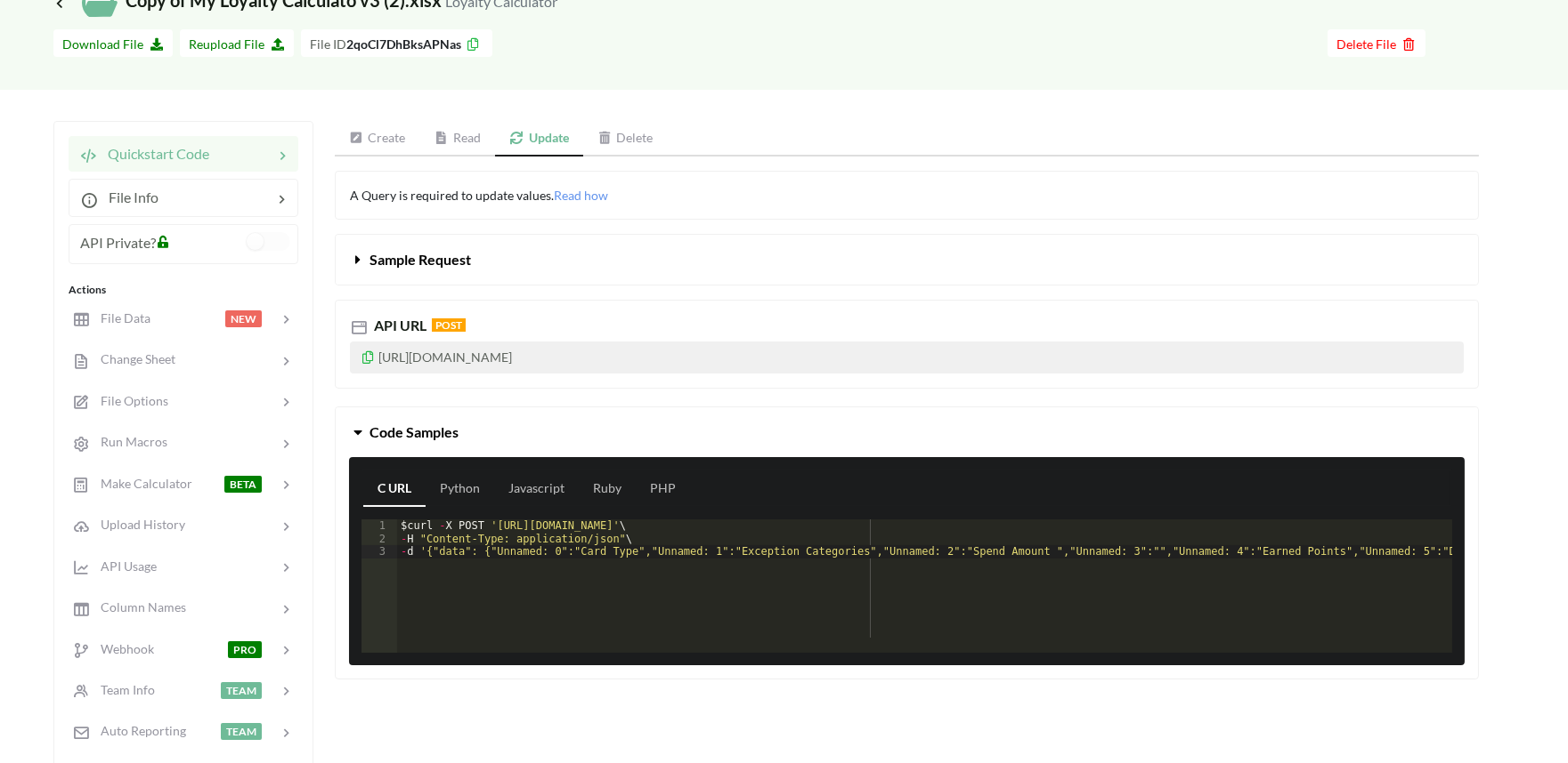
click at [406, 275] on button "Sample Request" at bounding box center [907, 260] width 1142 height 49
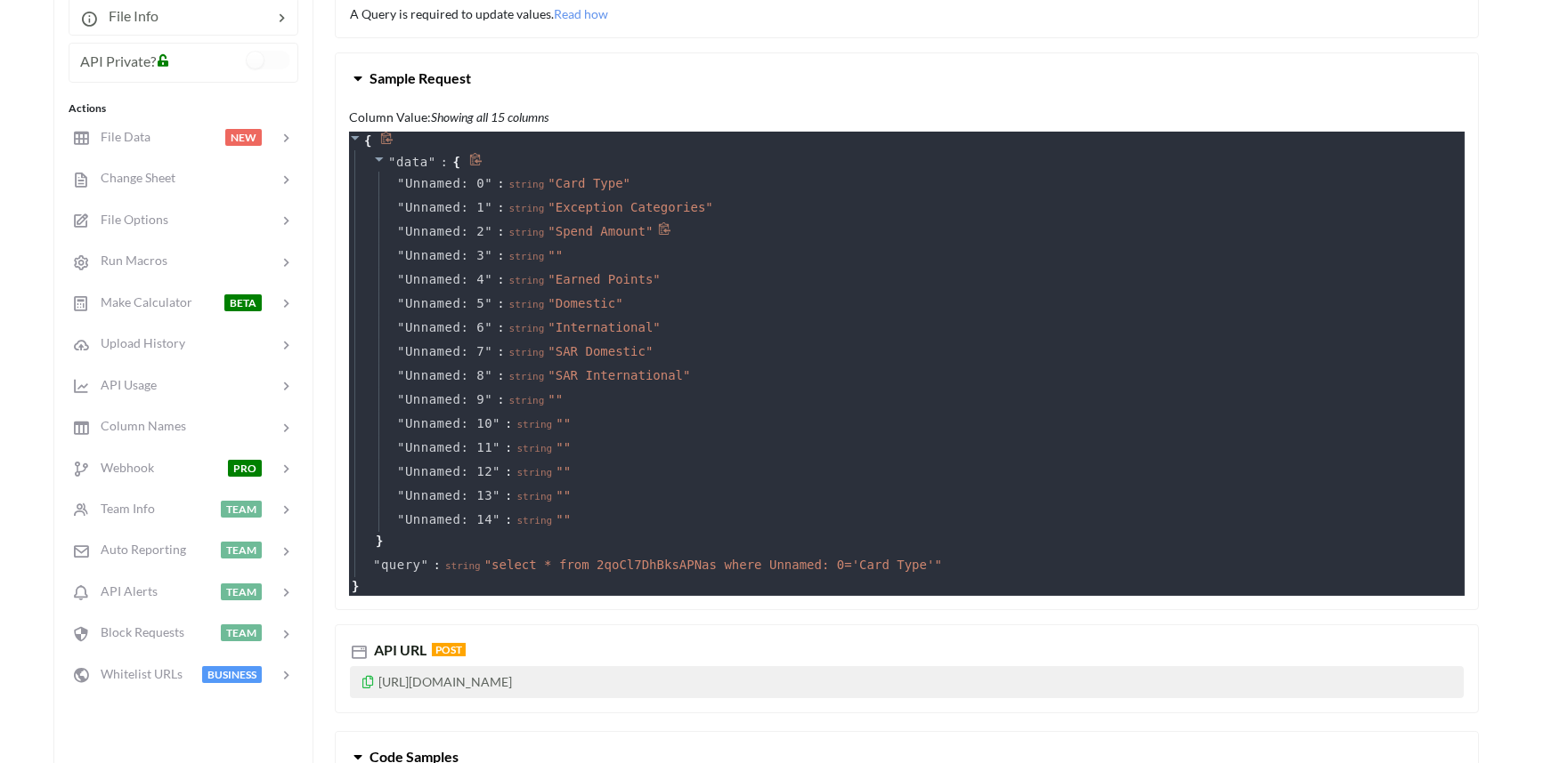
scroll to position [296, 0]
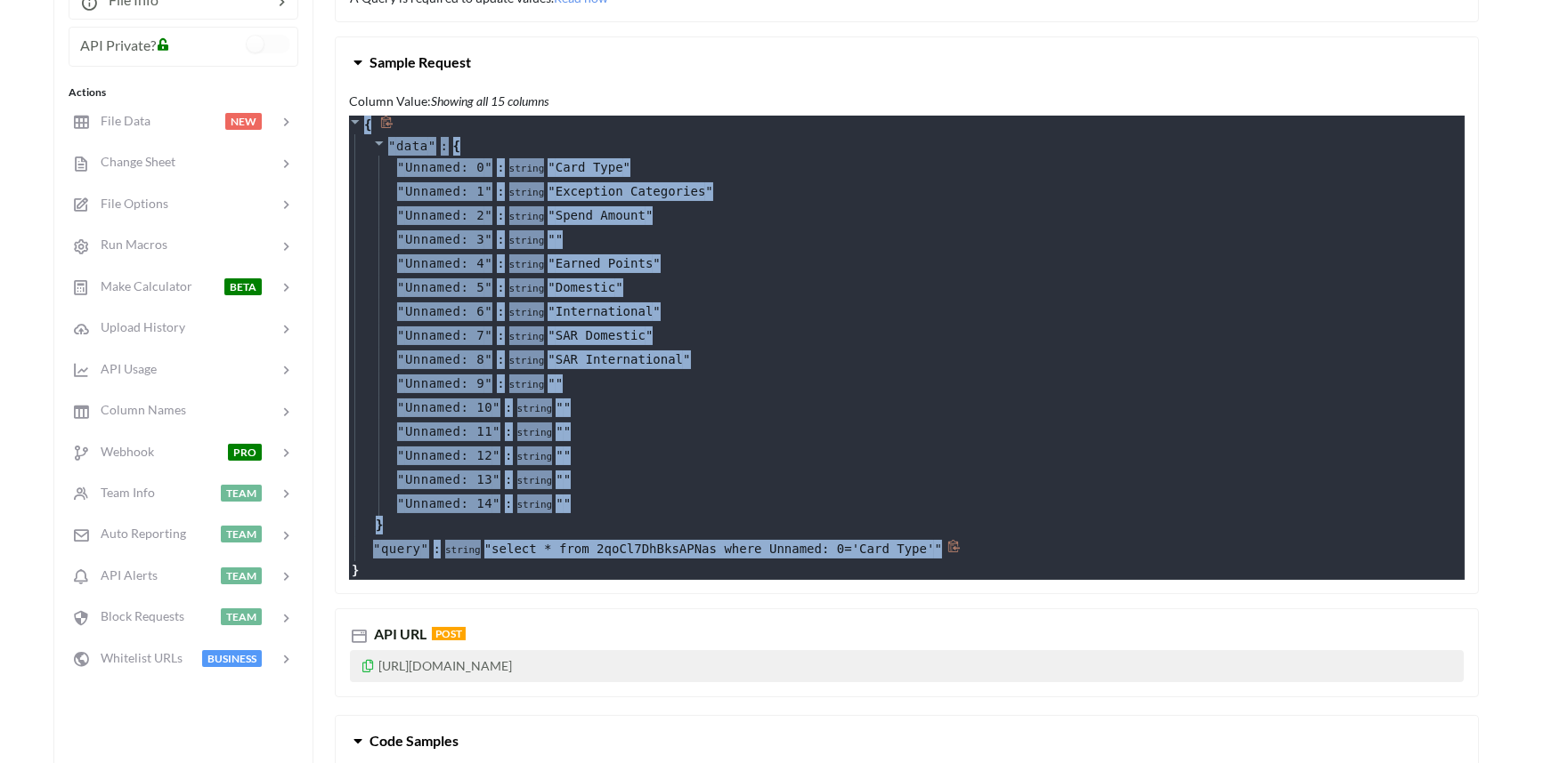
drag, startPoint x: 365, startPoint y: 120, endPoint x: 950, endPoint y: 538, distance: 719.0
click at [950, 538] on div "{ " data " : { " Unnamed: 0 " : string " Card Type " " Unnamed: 1 " : string " …" at bounding box center [906, 348] width 1116 height 465
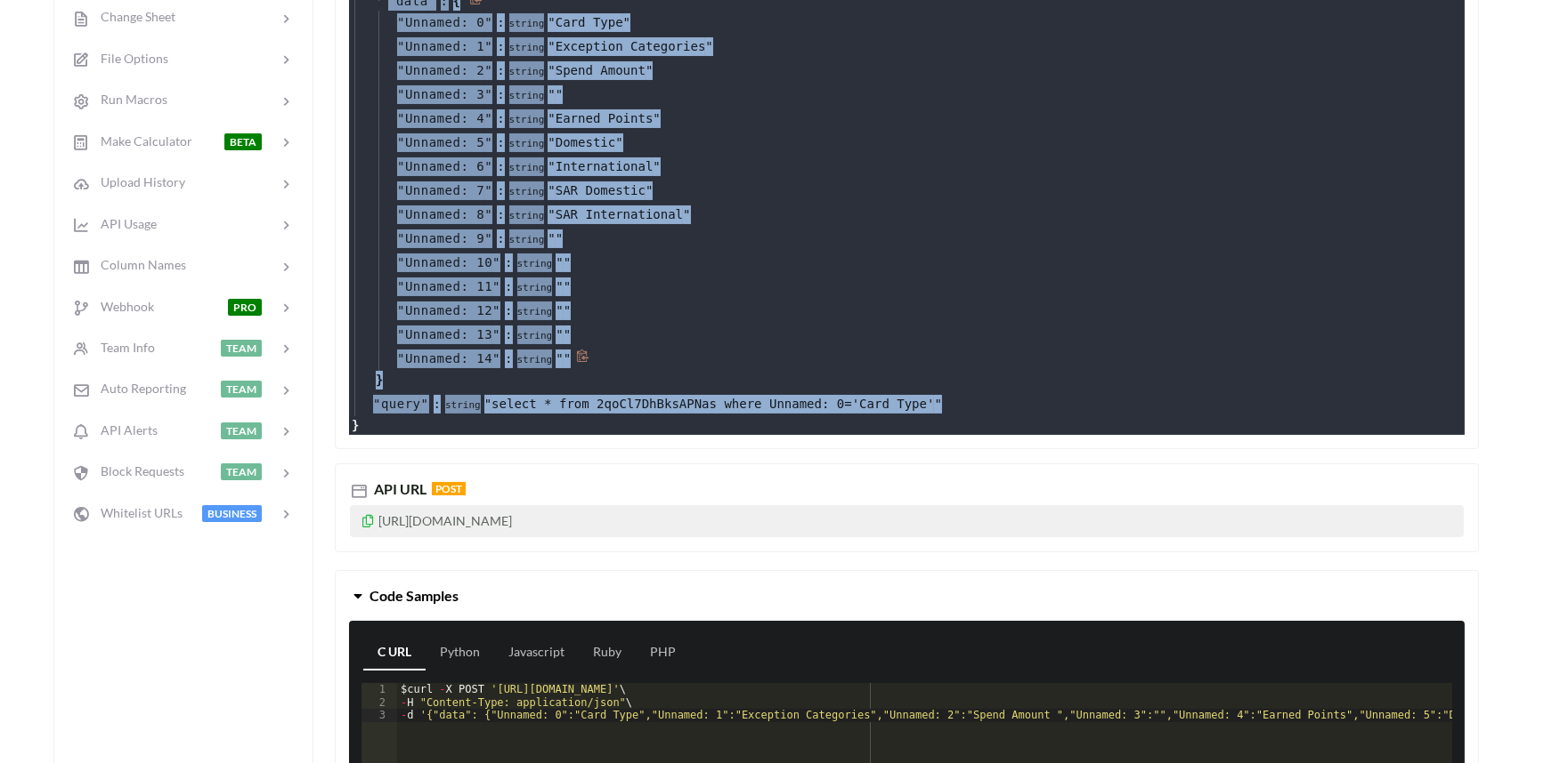
scroll to position [494, 0]
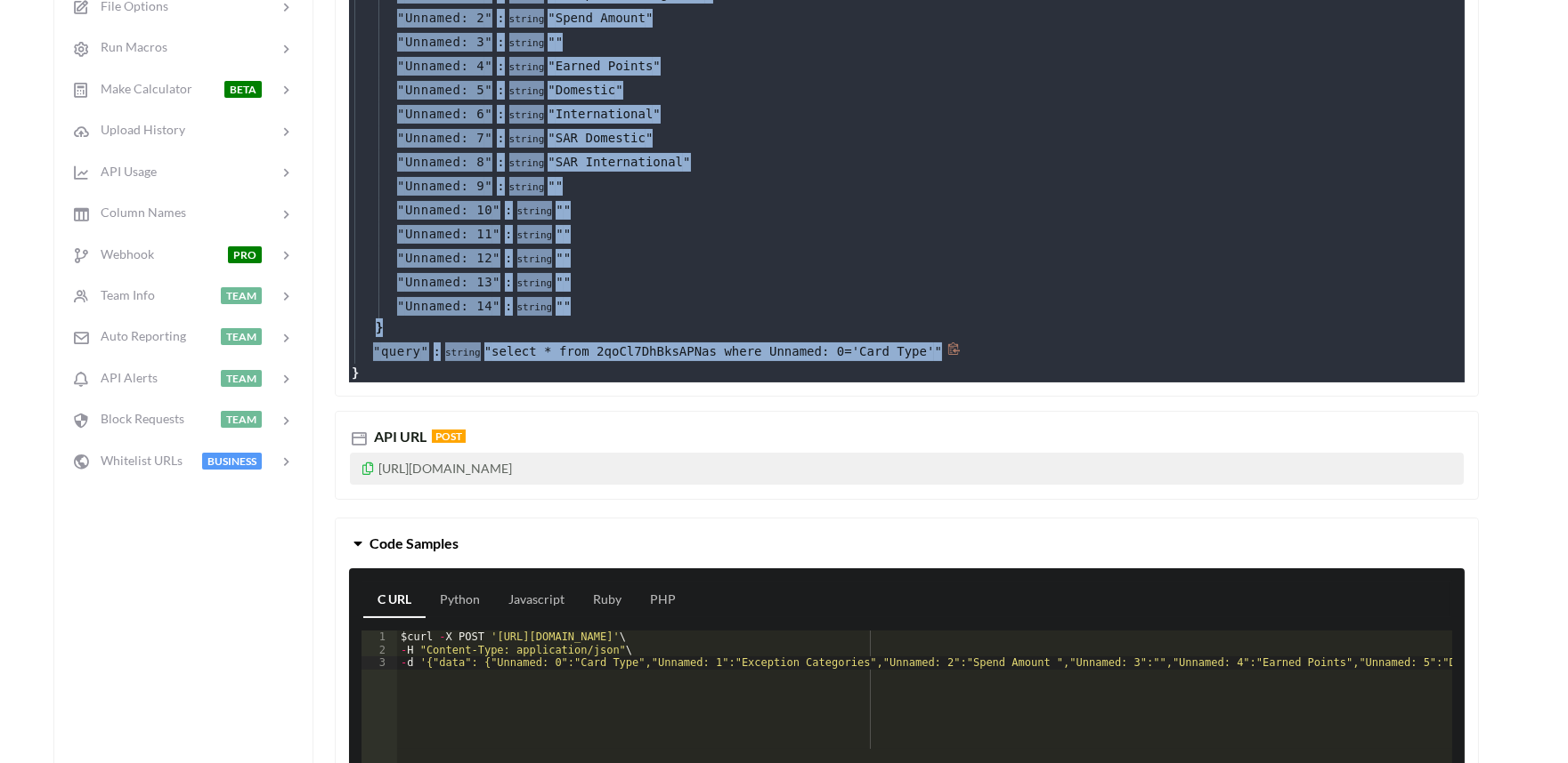
copy div "{ " data " : { " Unnamed: 0 " : string " Card Type " " Unnamed: 1 " : string " …"
click at [633, 273] on div "" Unnamed: 13 " : string " "" at bounding box center [919, 283] width 1082 height 24
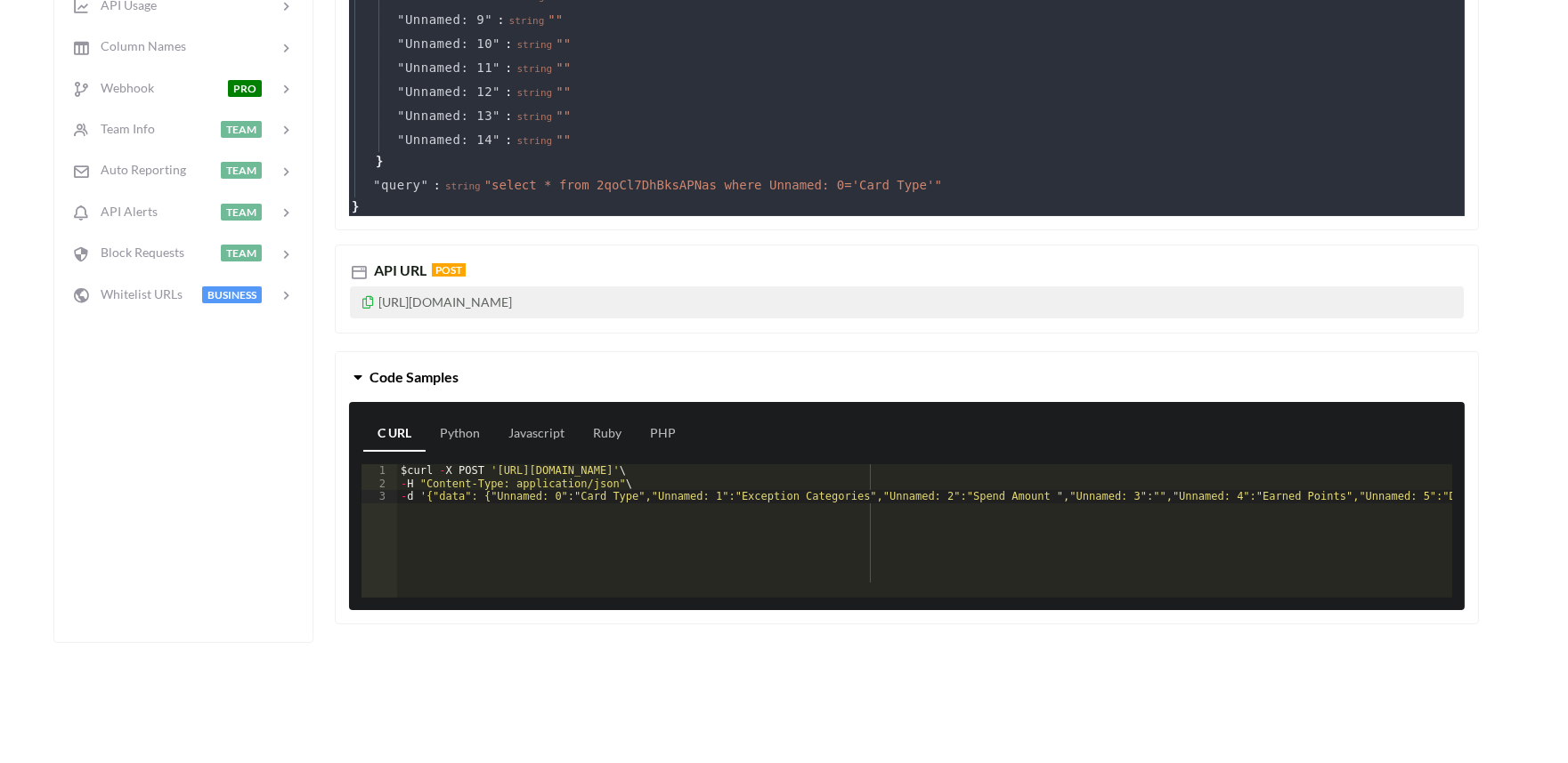
scroll to position [692, 0]
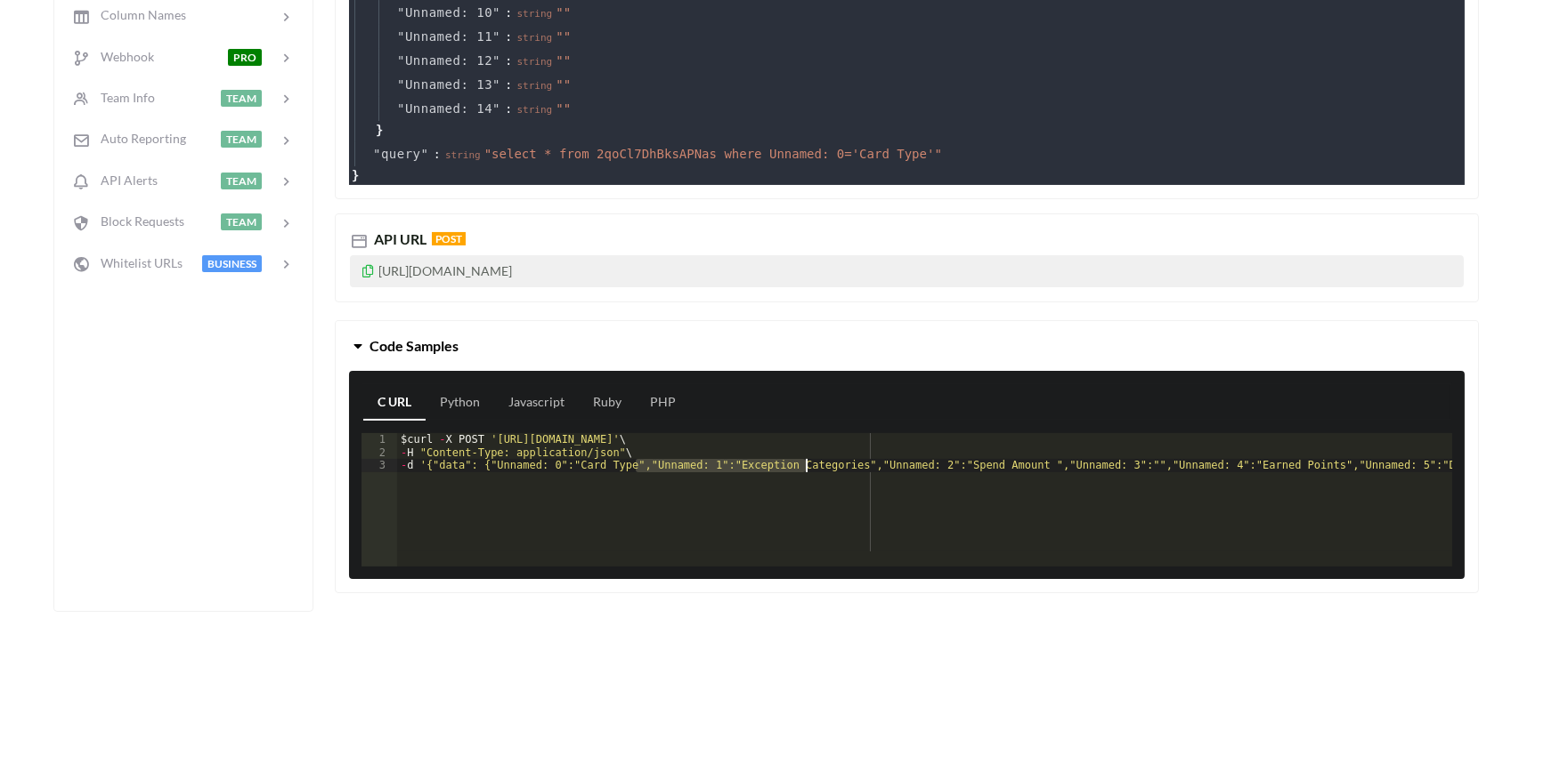
drag, startPoint x: 636, startPoint y: 460, endPoint x: 736, endPoint y: 513, distance: 113.2
click at [708, 570] on div "C URL Python Javascript Ruby PHP 1 2 3 $ curl - X POST 'https://api.apispreadsh…" at bounding box center [906, 476] width 1116 height 209
click at [634, 457] on div "$ curl - X POST 'https://api.apispreadsheets.com/data/2qoCl7DhBksAPNas/' \ - H …" at bounding box center [925, 492] width 1054 height 118
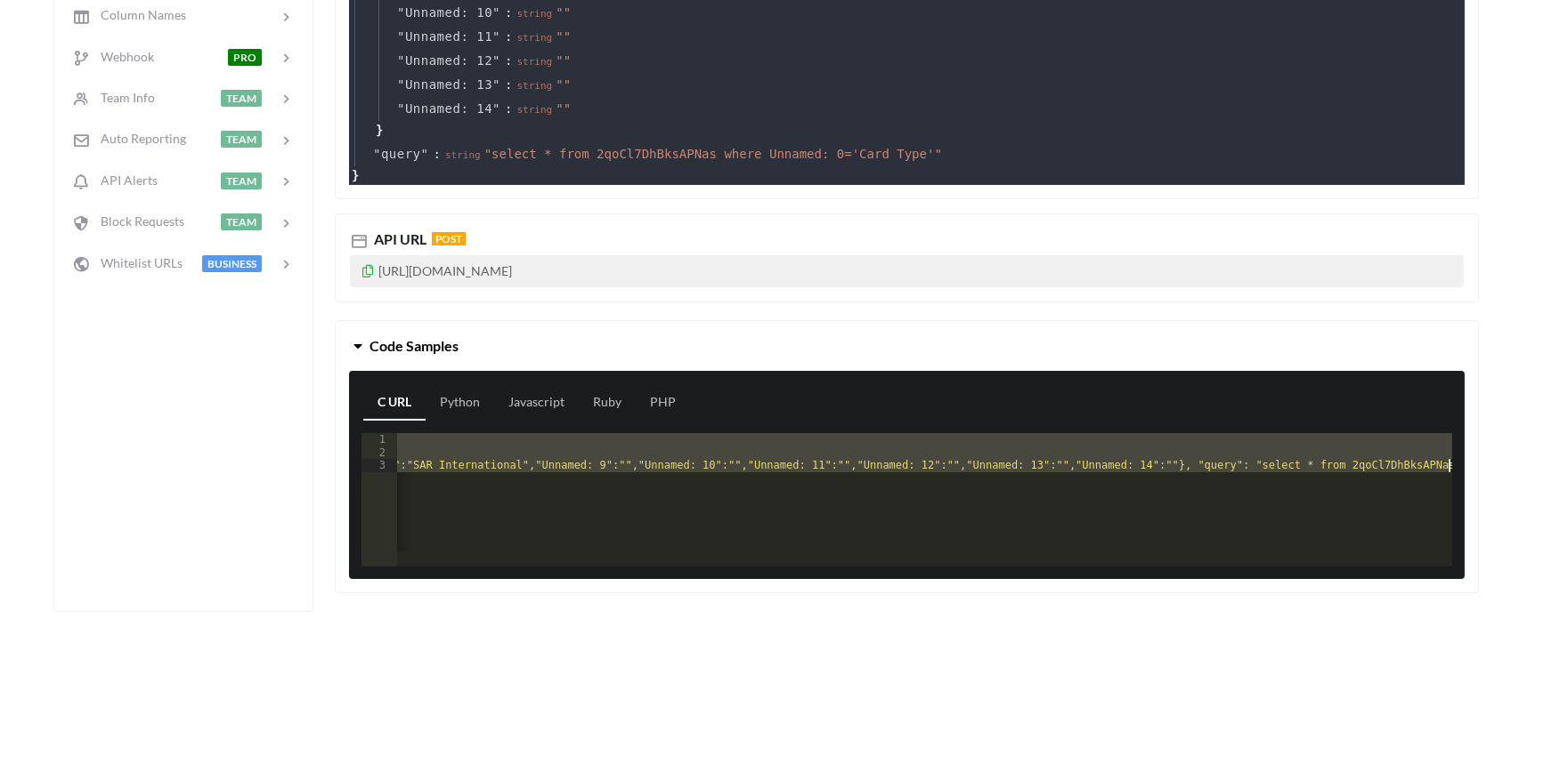
scroll to position [0, 1563]
drag, startPoint x: 410, startPoint y: 439, endPoint x: 471, endPoint y: 483, distance: 75.2
click at [471, 483] on div "$ curl - X POST 'https://api.apispreadsheets.com/data/2qoCl7DhBksAPNas/' \ - H …" at bounding box center [143, 506] width 2618 height 145
click at [517, 486] on div "$ curl - X POST 'https://api.apispreadsheets.com/data/2qoCl7DhBksAPNas/' \ - H …" at bounding box center [925, 492] width 1054 height 118
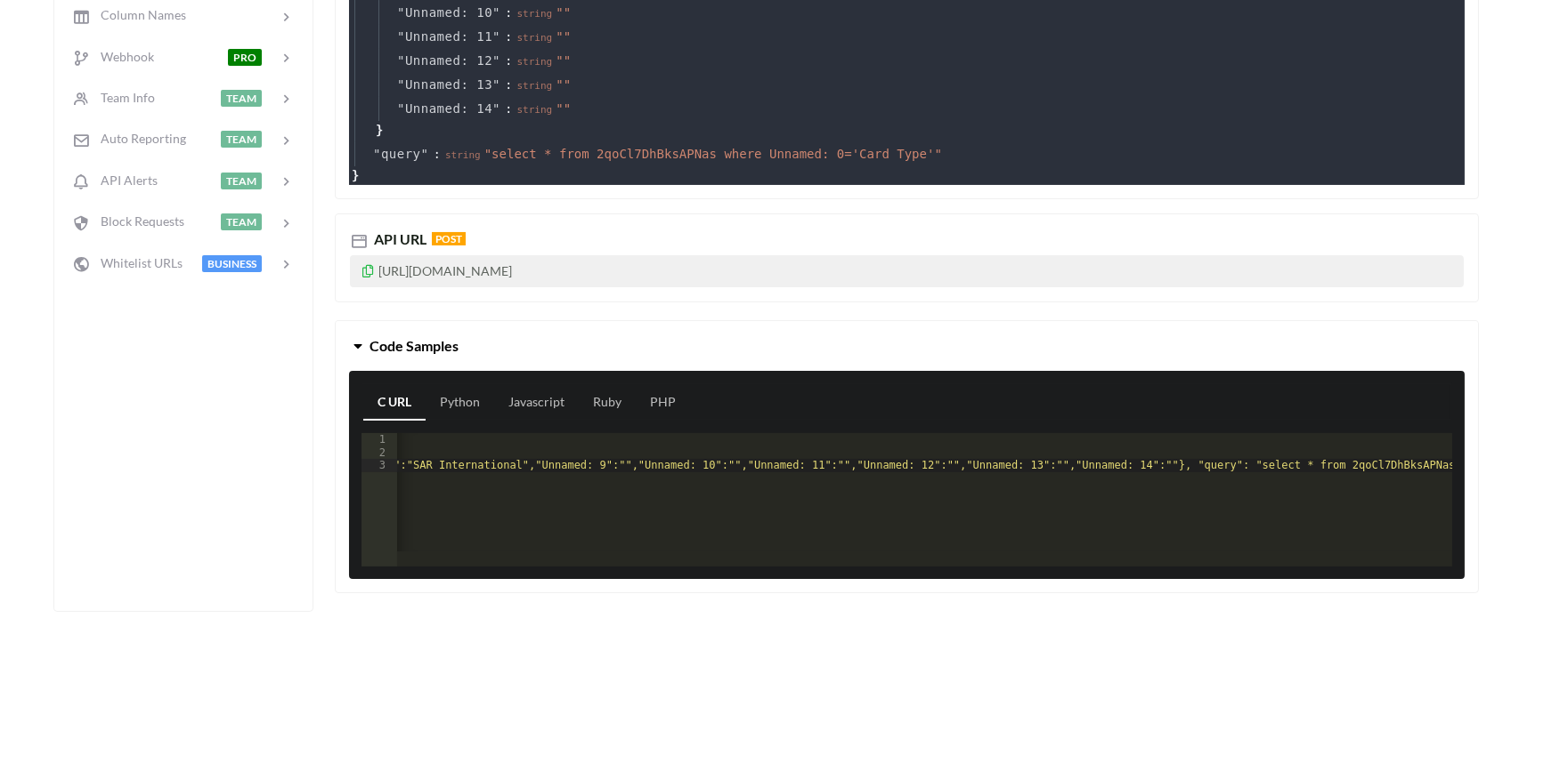
click at [394, 406] on link "C URL" at bounding box center [395, 403] width 62 height 36
click at [556, 460] on div "$ curl - X POST 'https://api.apispreadsheets.com/data/2qoCl7DhBksAPNas/' \ - H …" at bounding box center [143, 506] width 2618 height 145
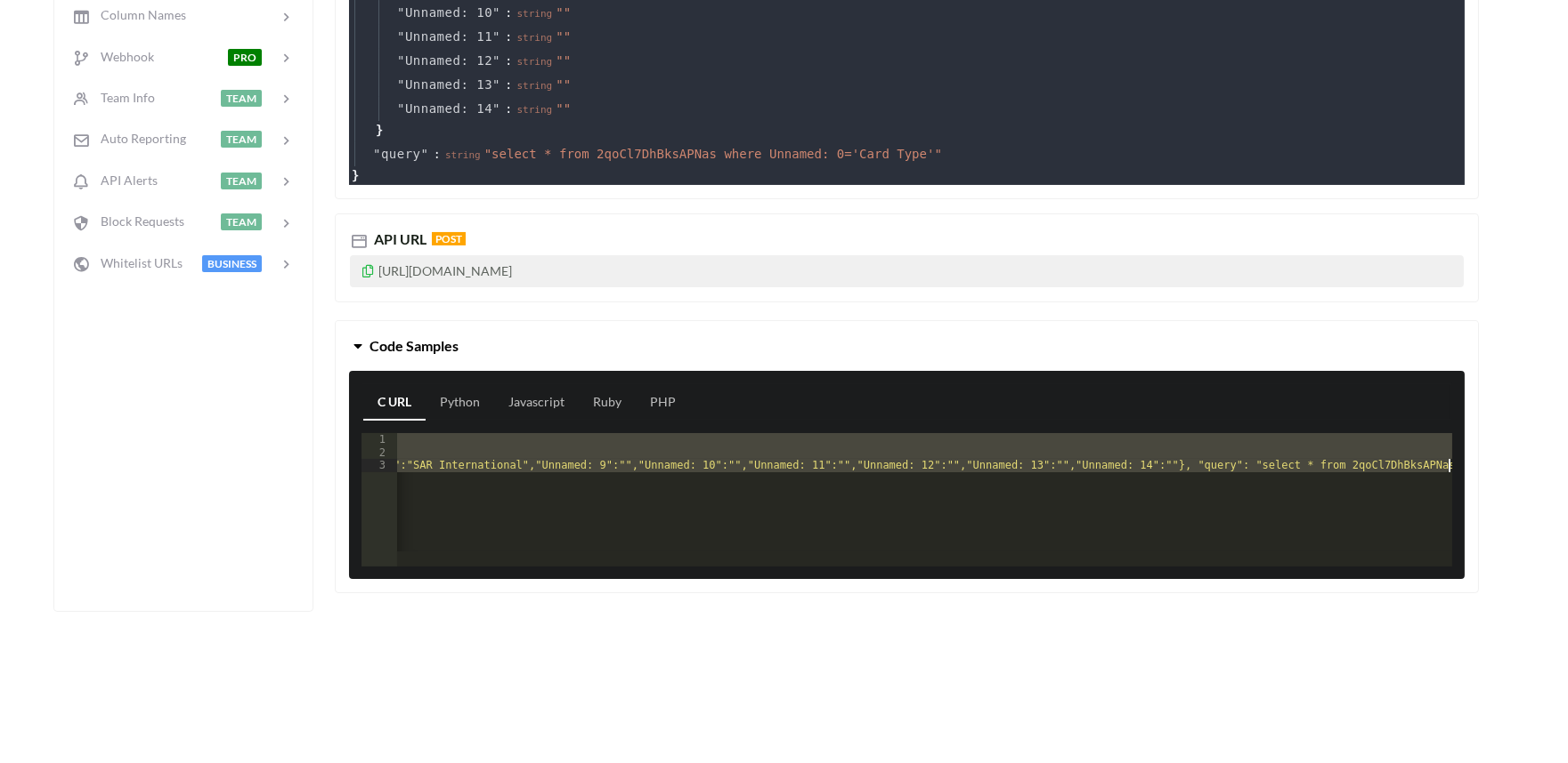
click at [512, 478] on div "$ curl - X POST 'https://api.apispreadsheets.com/data/2qoCl7DhBksAPNas/' \ - H …" at bounding box center [925, 492] width 1054 height 118
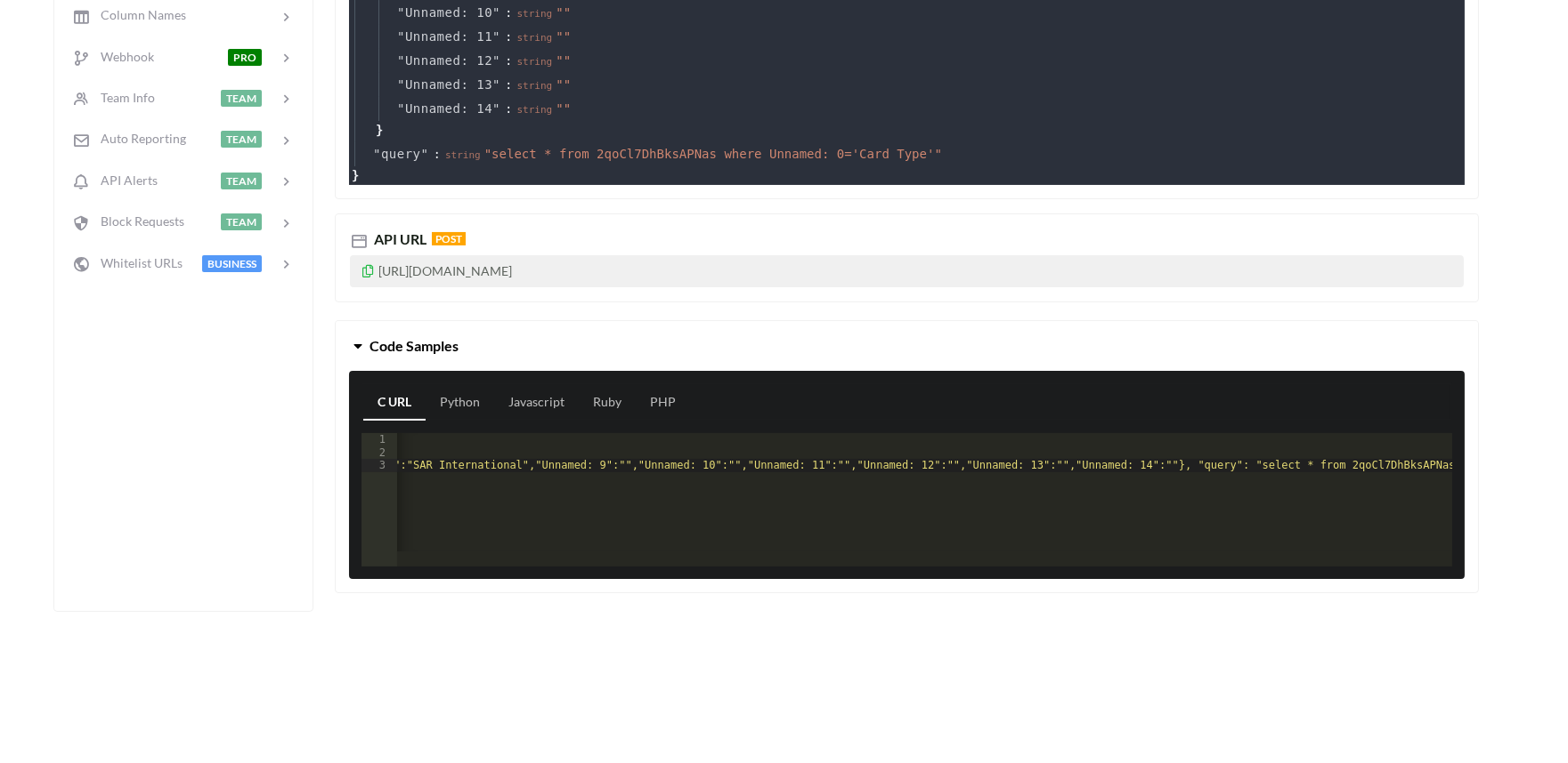
click at [548, 513] on div "$ curl - X POST 'https://api.apispreadsheets.com/data/2qoCl7DhBksAPNas/' \ - H …" at bounding box center [143, 506] width 2618 height 145
click at [1087, 553] on div at bounding box center [144, 556] width 2618 height 19
click at [1077, 569] on div "C URL Python Javascript Ruby PHP 1 2 3 $ curl - X POST 'https://api.apispreadsh…" at bounding box center [906, 476] width 1116 height 209
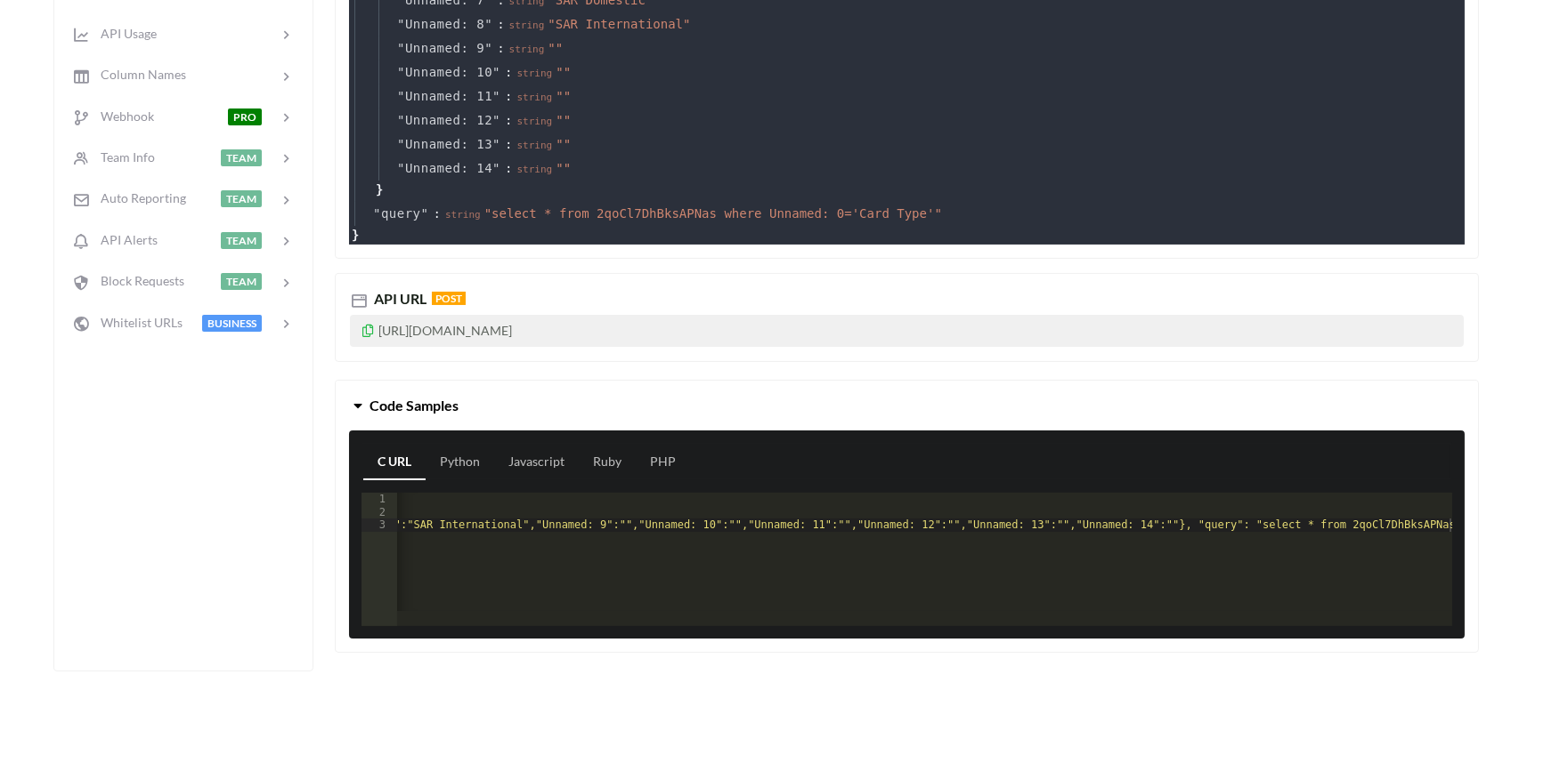
scroll to position [395, 0]
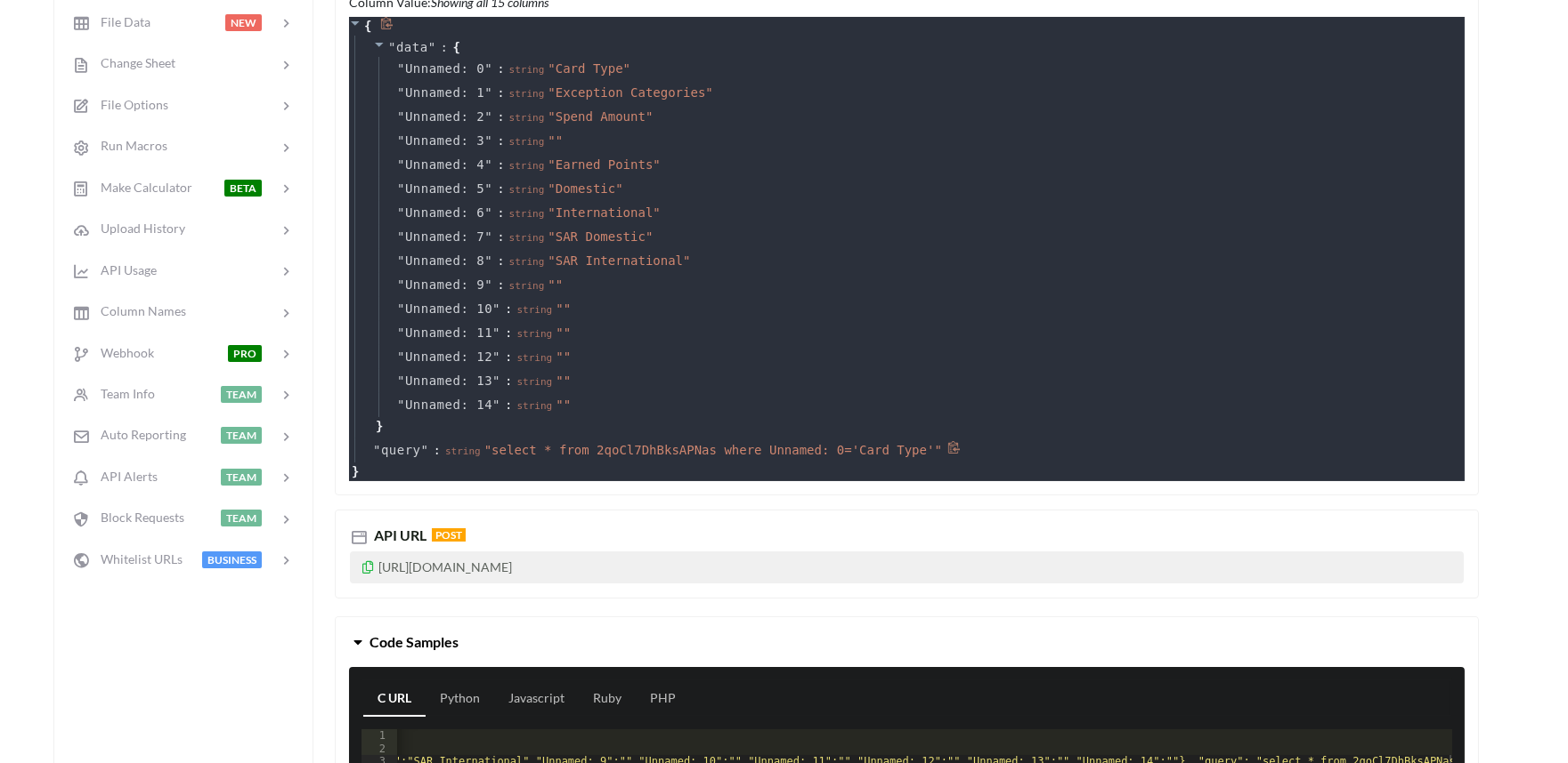
click at [947, 446] on icon at bounding box center [954, 447] width 14 height 14
click at [424, 446] on span "" query " :" at bounding box center [409, 450] width 72 height 15
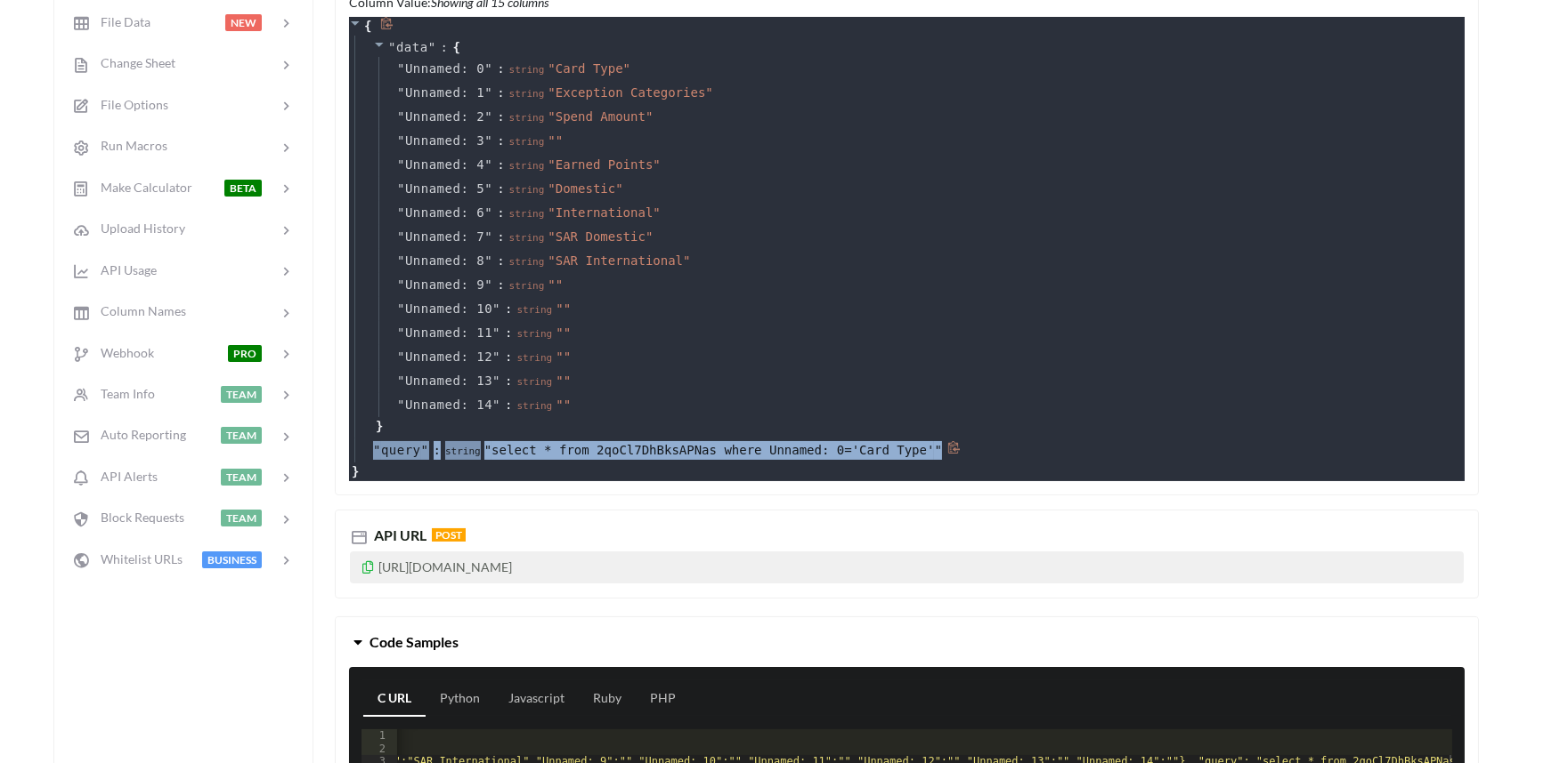
click at [424, 446] on span "" query " :" at bounding box center [409, 450] width 72 height 15
copy div "" query " : string " select * from 2qoCl7DhBksAPNas where Unnamed: 0='Card Type…"
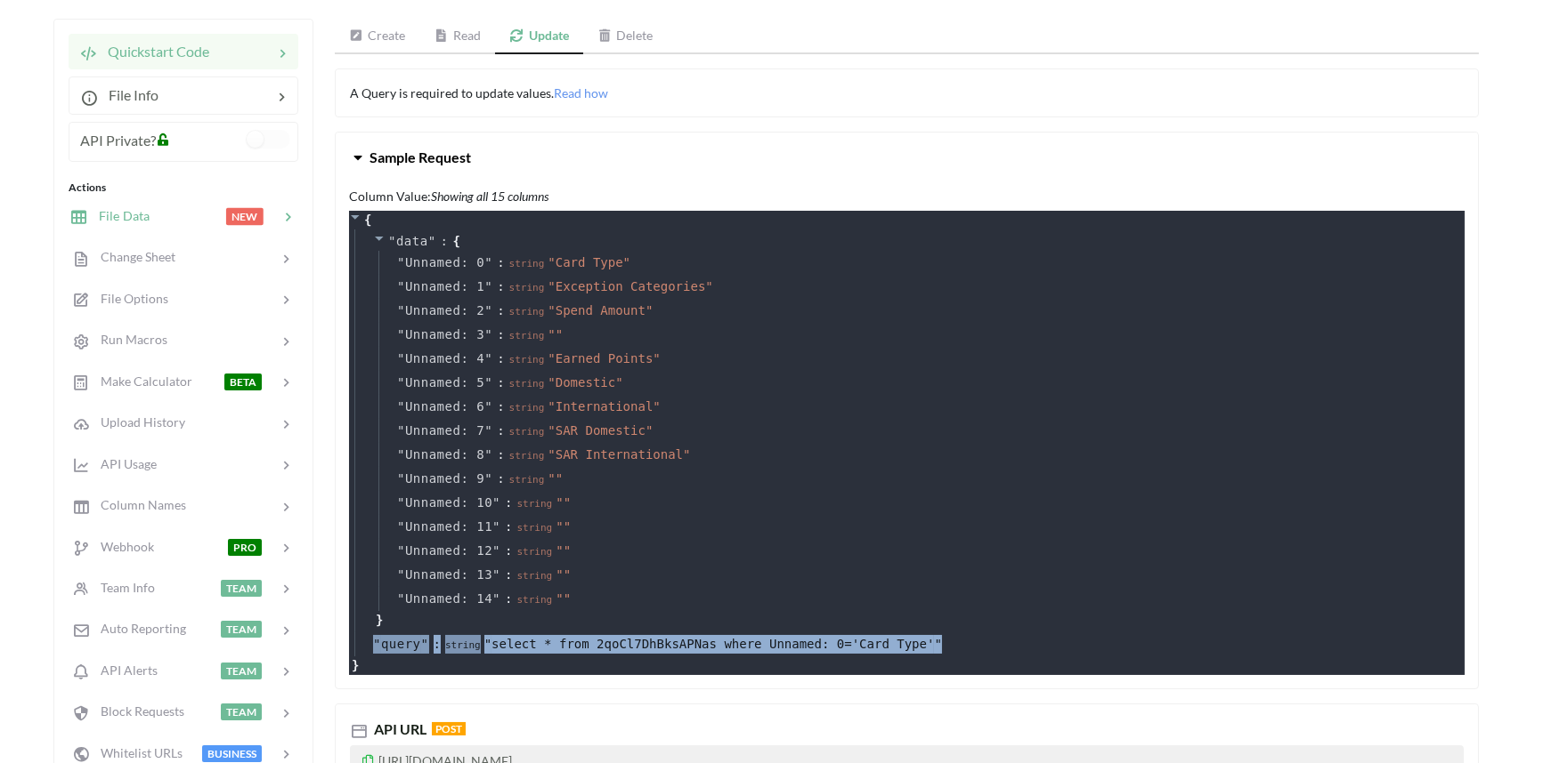
scroll to position [198, 0]
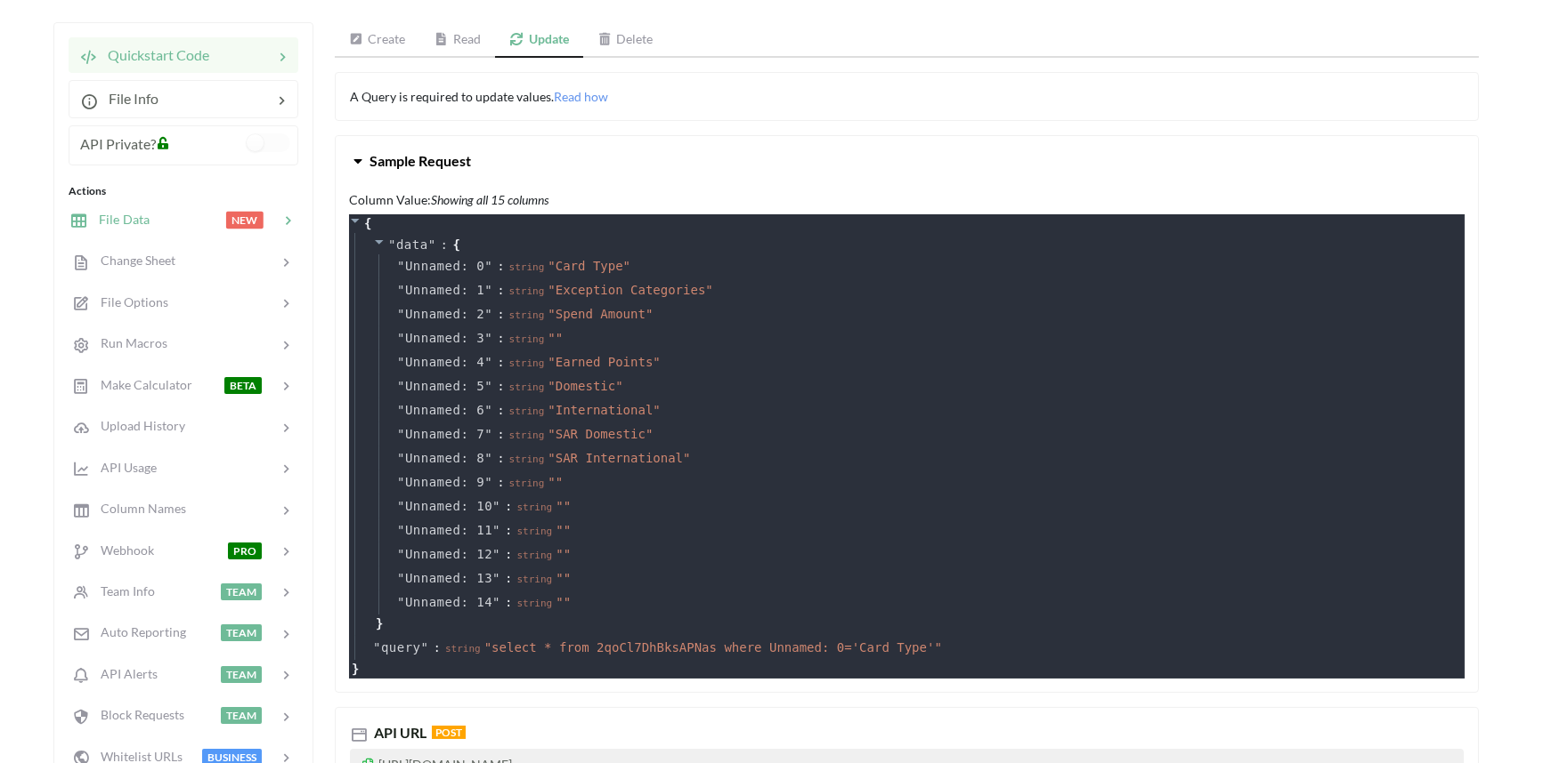
click at [112, 220] on span "File Data" at bounding box center [118, 219] width 61 height 16
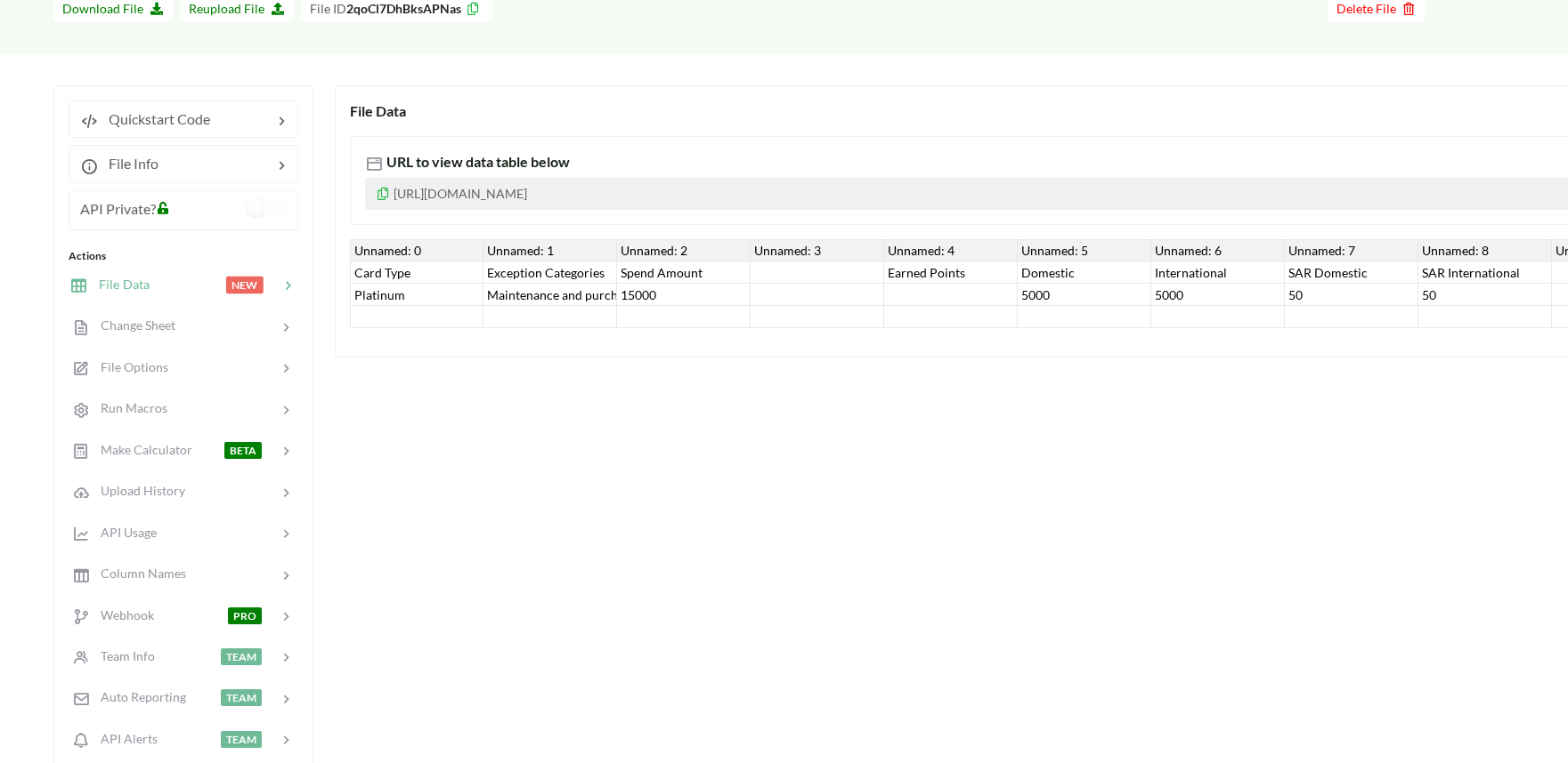
scroll to position [99, 0]
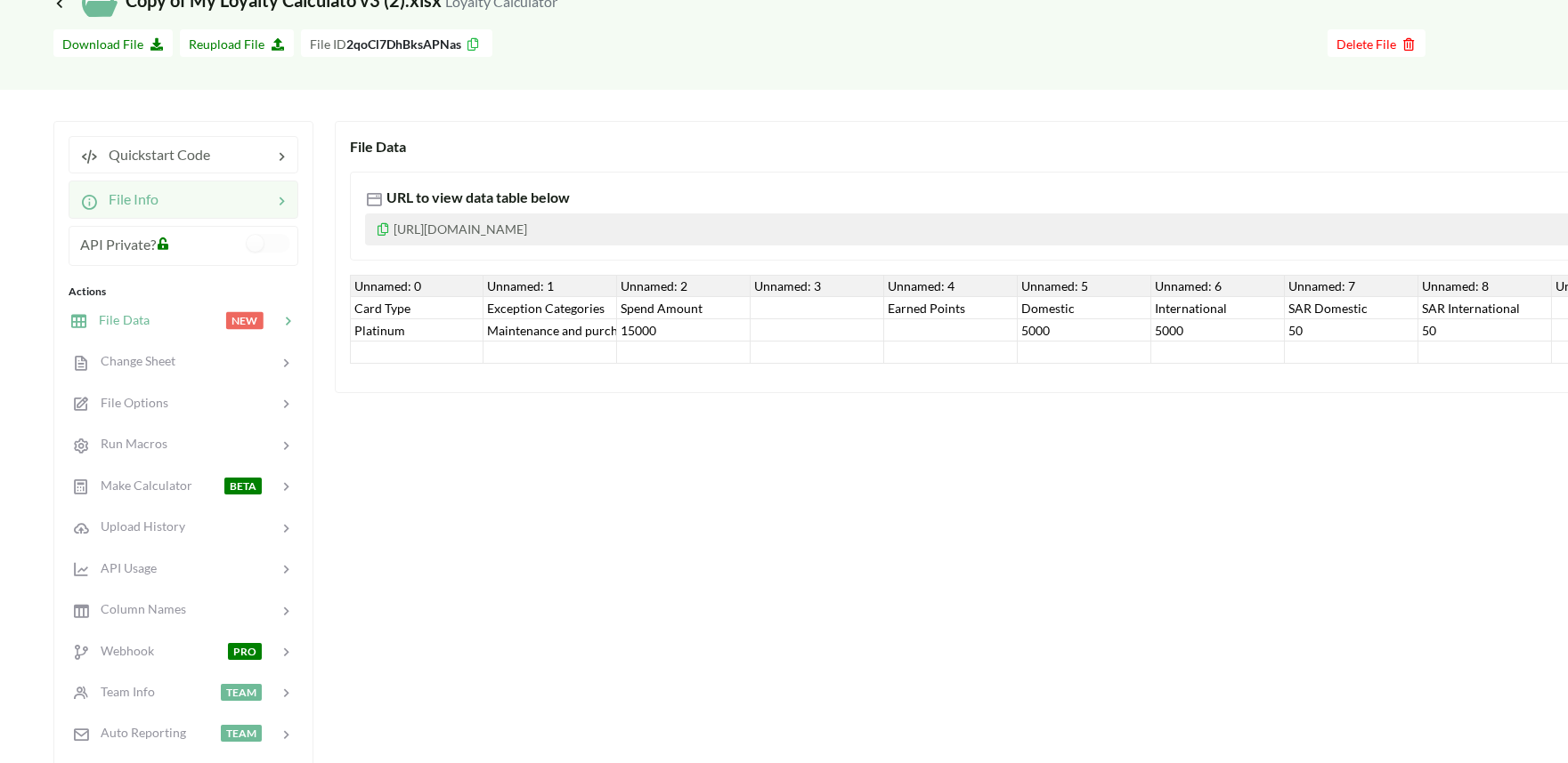
click at [135, 213] on div "File Info" at bounding box center [183, 199] width 230 height 38
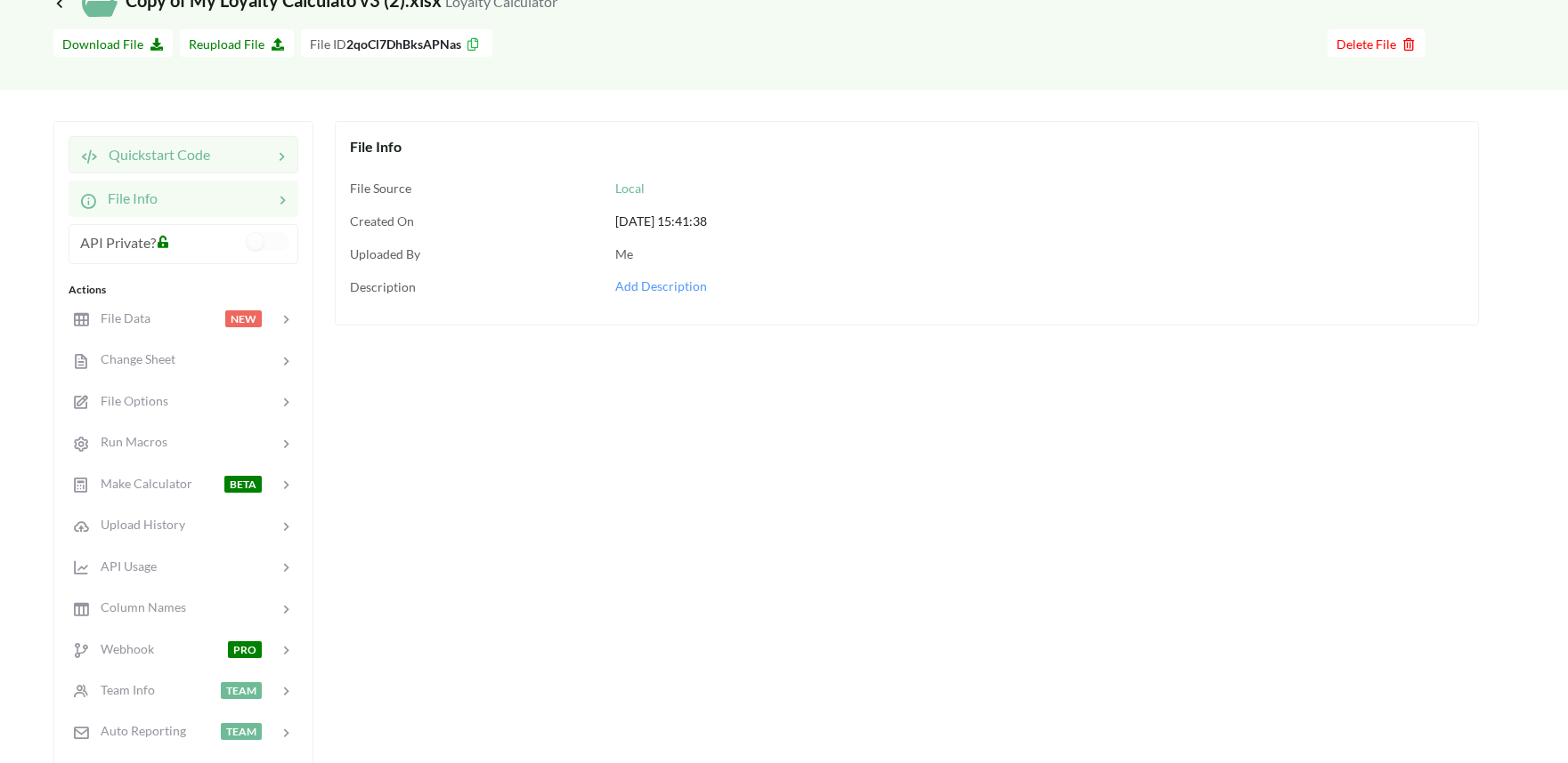
click at [146, 148] on span "Quickstart Code" at bounding box center [154, 155] width 113 height 16
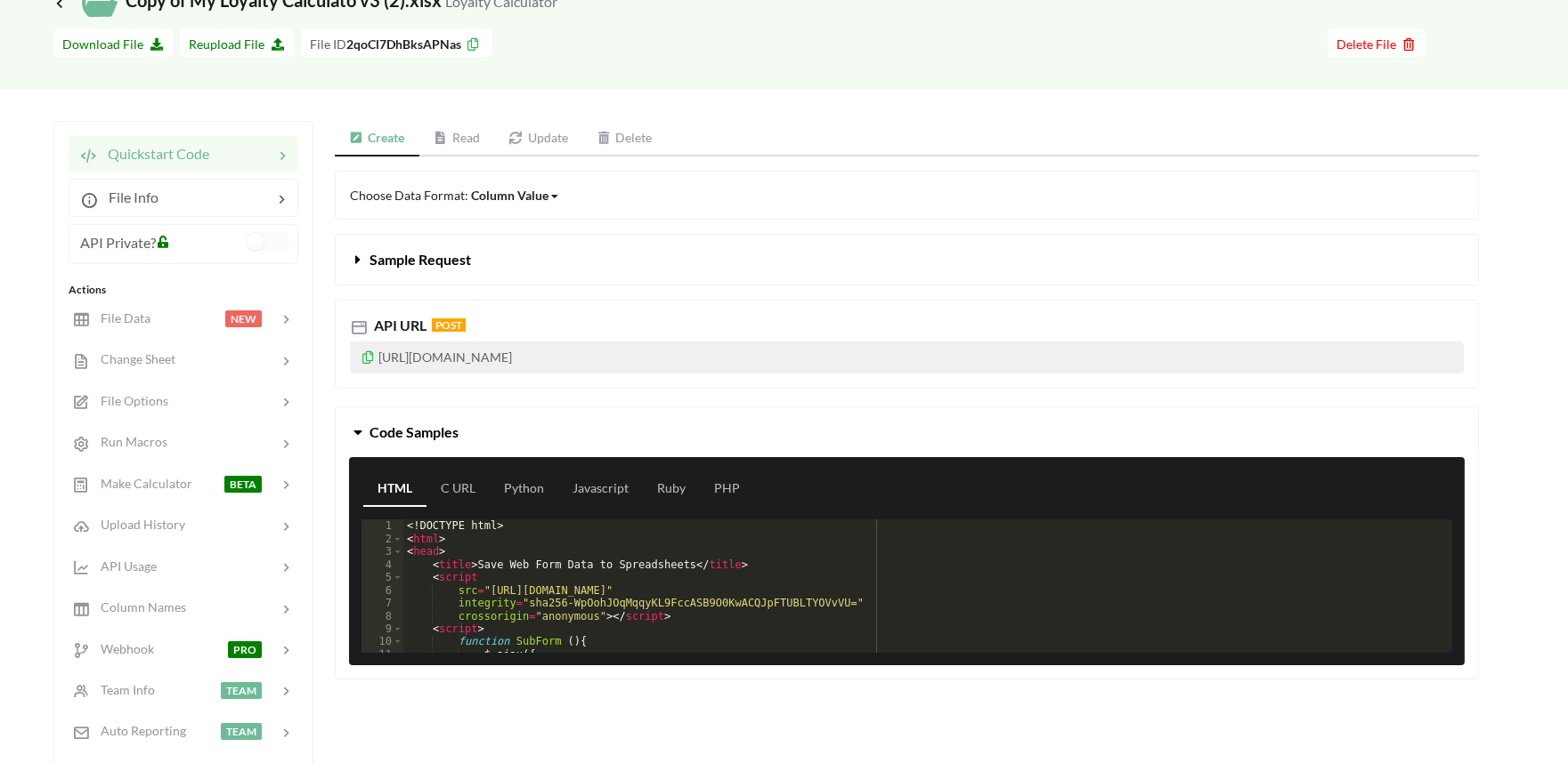
click at [525, 147] on link "Update" at bounding box center [538, 138] width 88 height 36
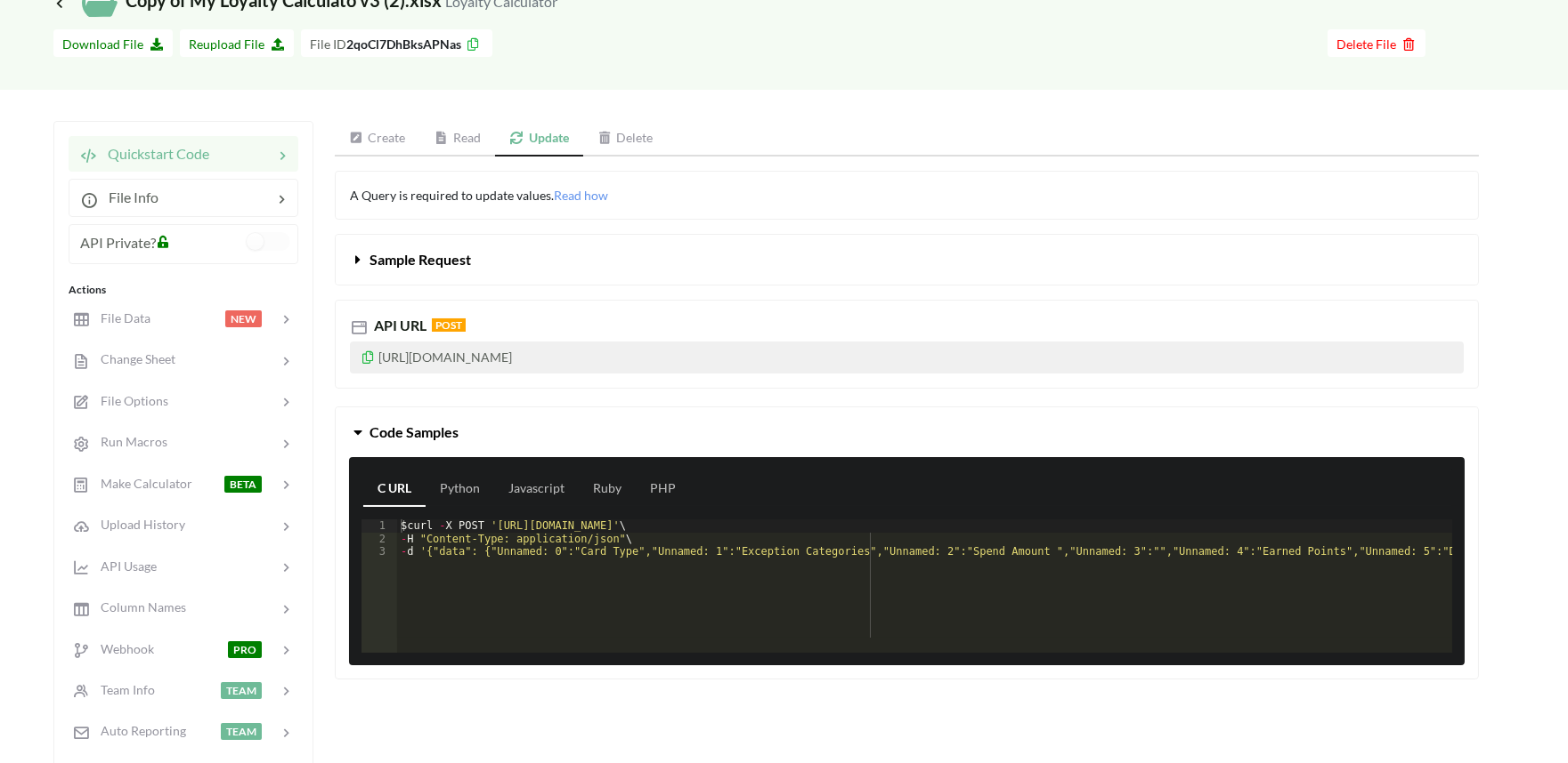
click at [360, 259] on icon at bounding box center [358, 256] width 16 height 15
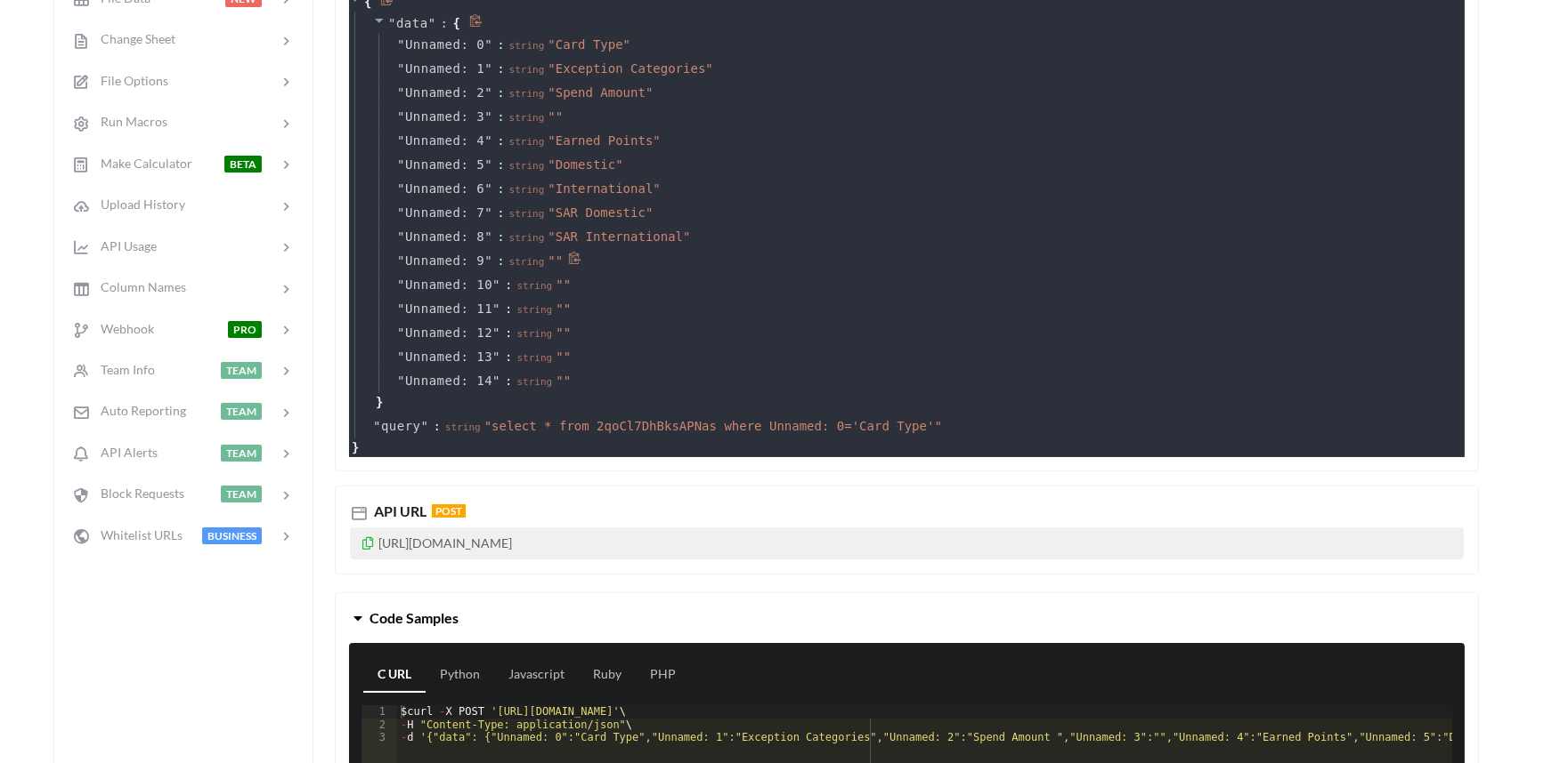
scroll to position [692, 0]
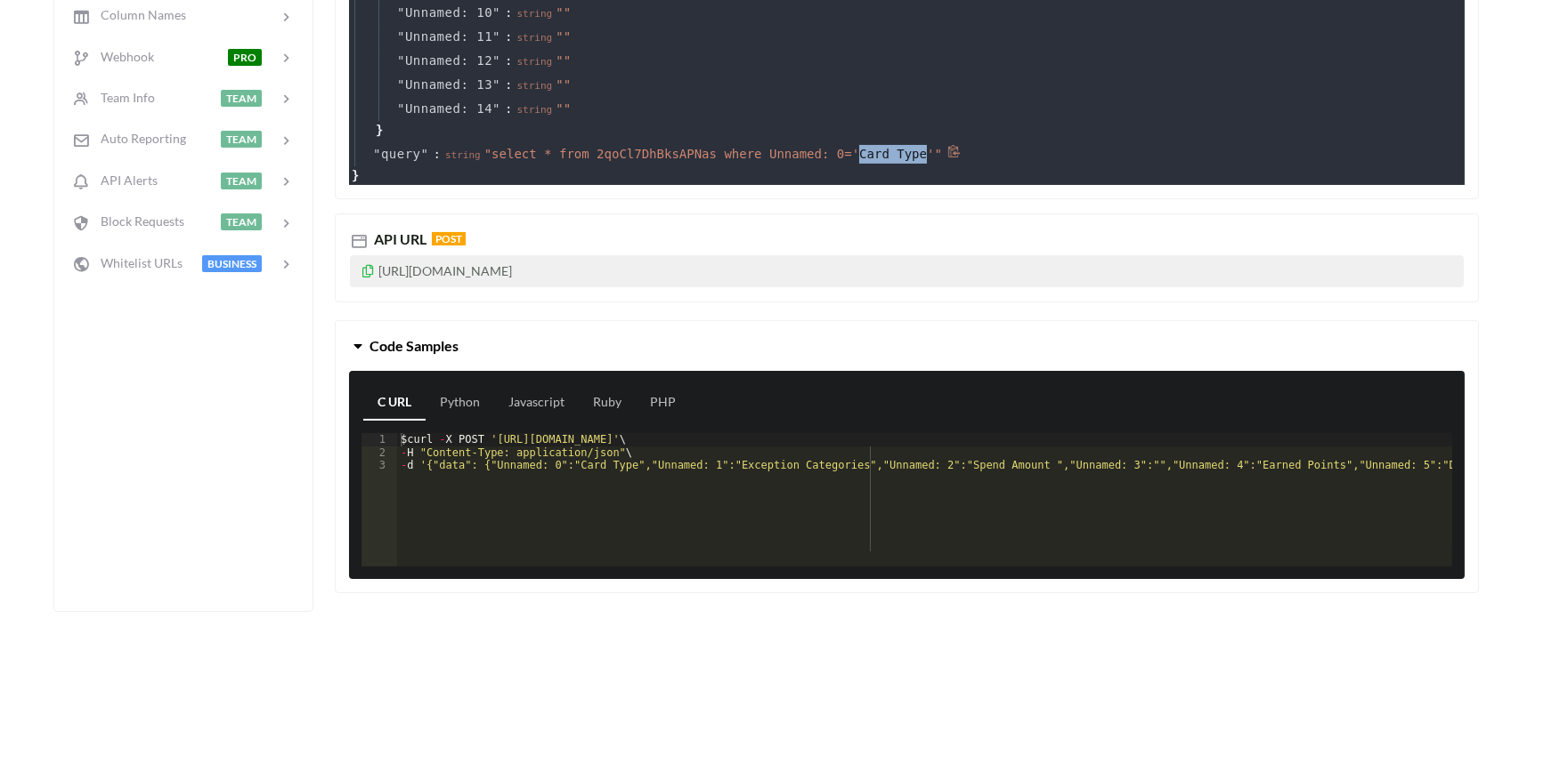
drag, startPoint x: 821, startPoint y: 151, endPoint x: 879, endPoint y: 154, distance: 58.1
click at [879, 154] on span "" select * from 2qoCl7DhBksAPNas where Unnamed: 0='Card Type' "" at bounding box center [713, 154] width 458 height 15
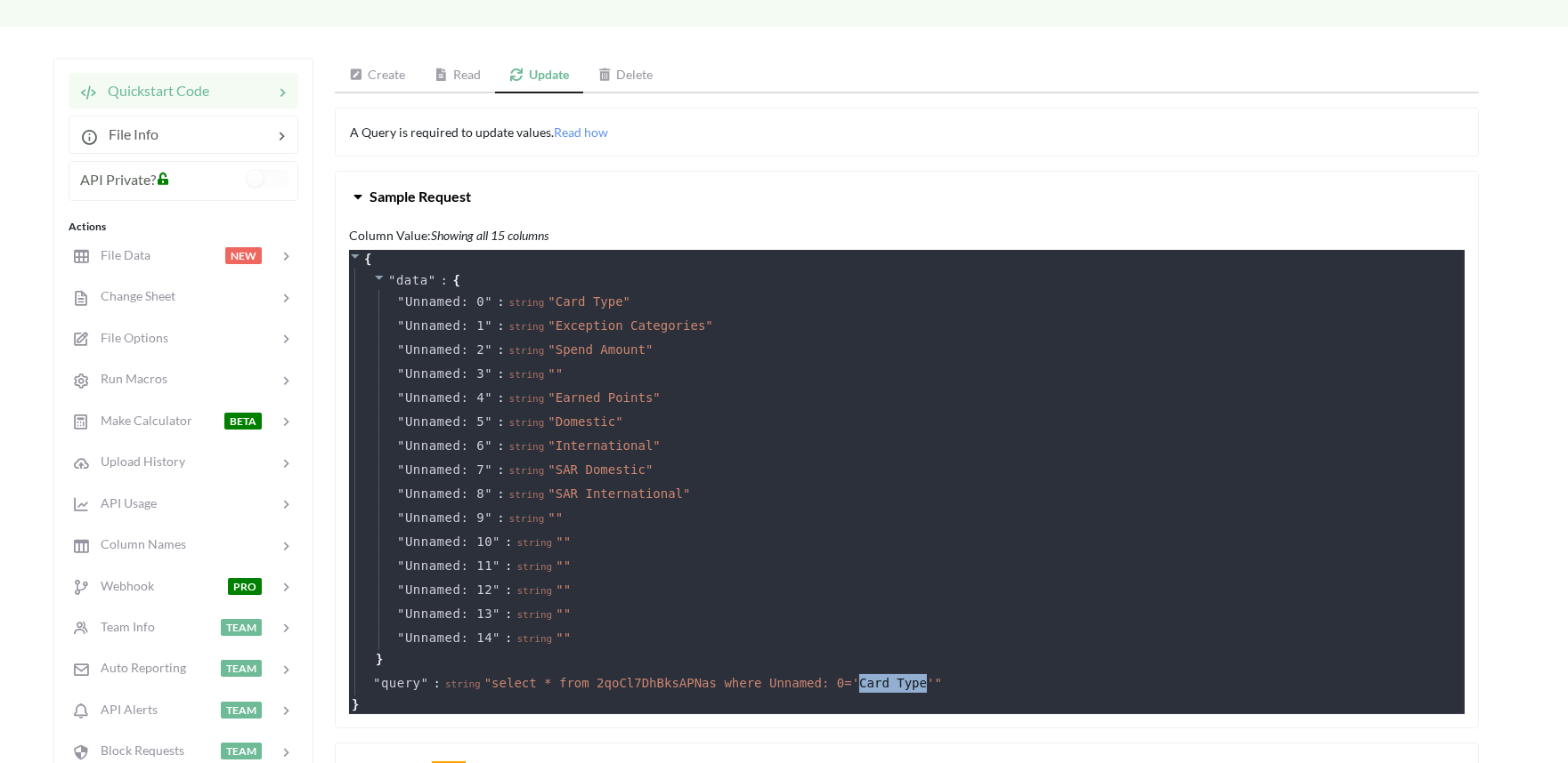
scroll to position [198, 0]
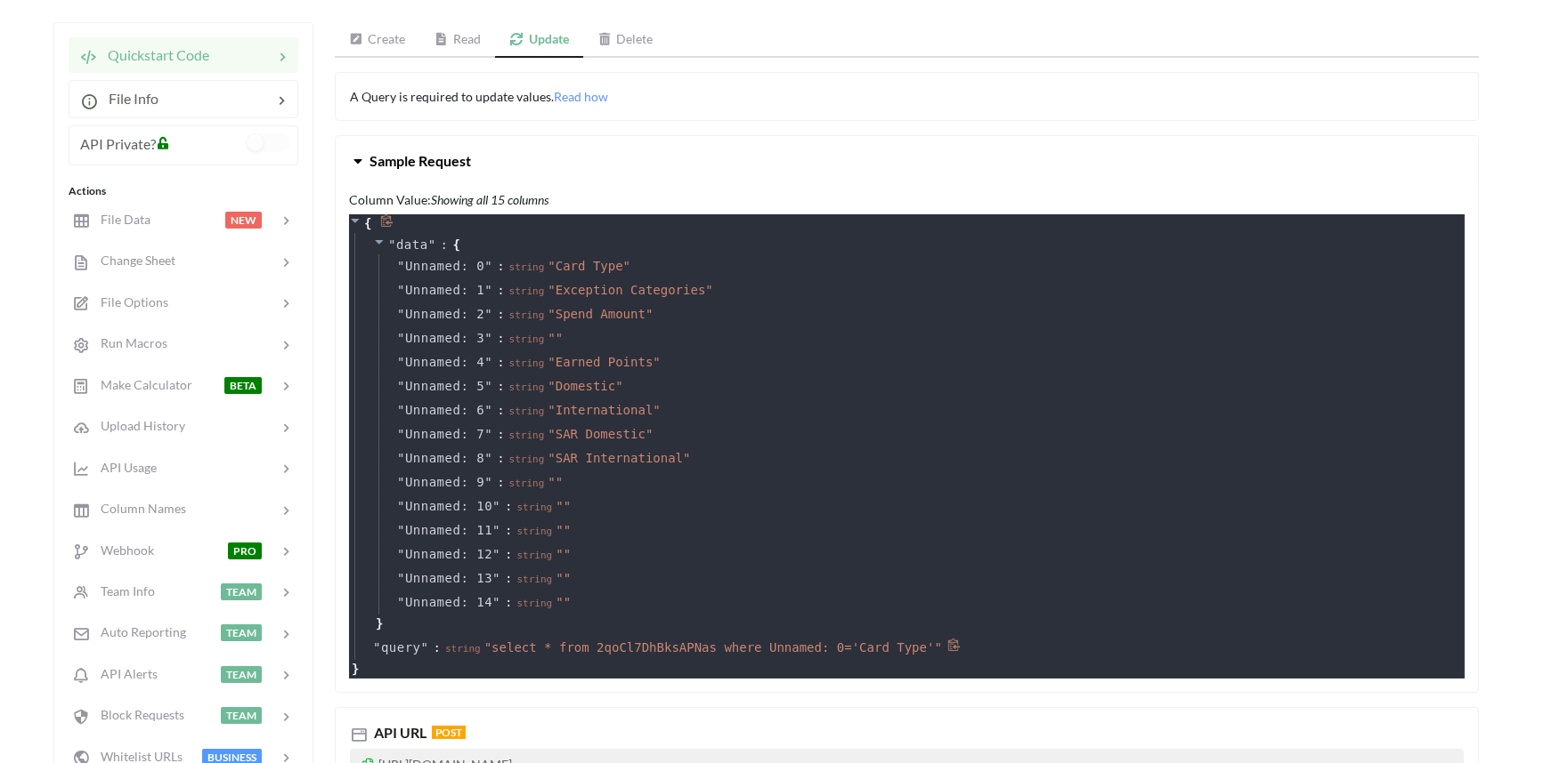
click at [774, 647] on span "" select * from 2qoCl7DhBksAPNas where Unnamed: 0='Card Type' "" at bounding box center [713, 648] width 458 height 15
click at [114, 235] on div "File Data NEW" at bounding box center [183, 220] width 234 height 42
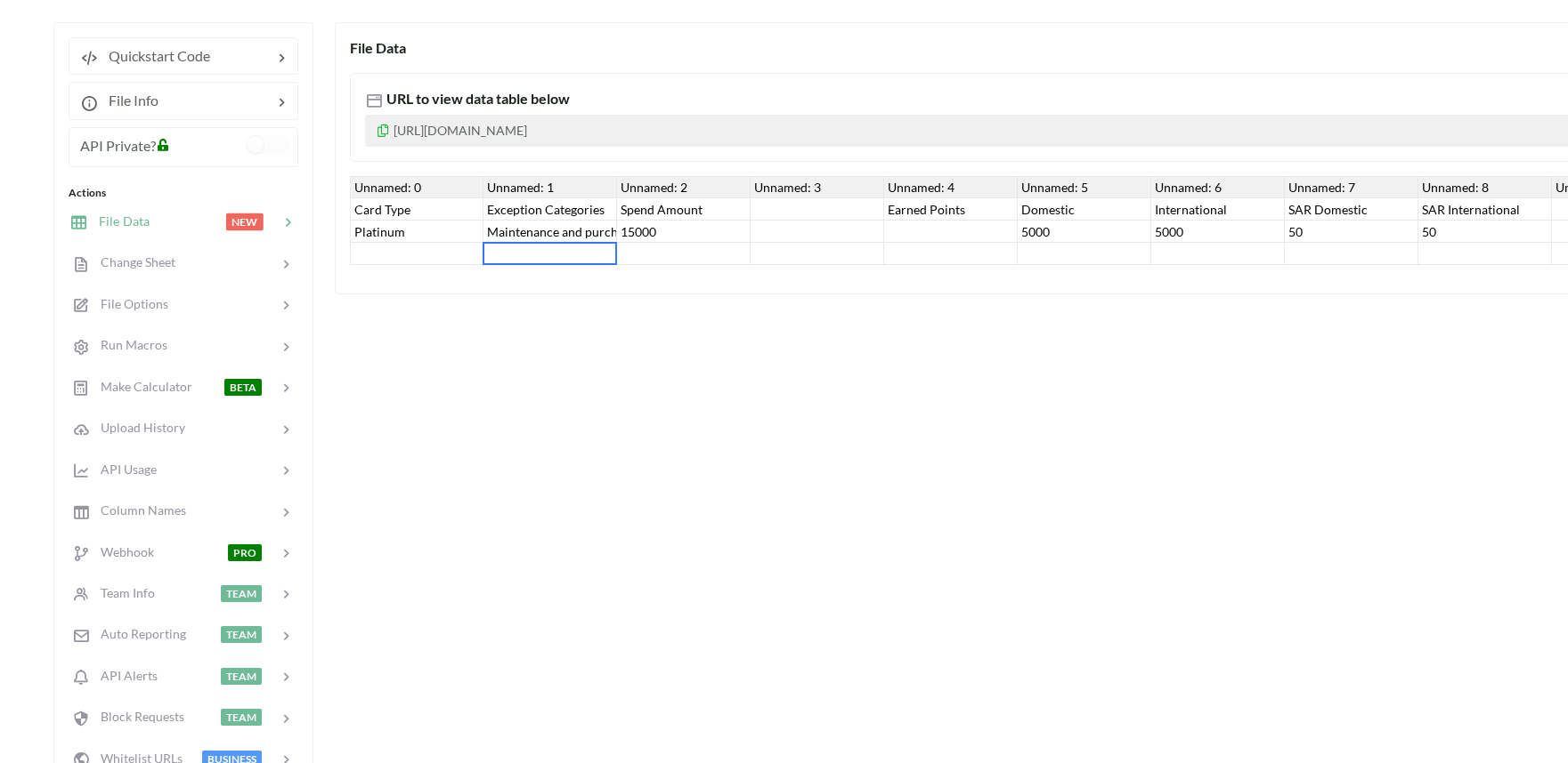
click at [483, 264] on div at bounding box center [550, 254] width 134 height 22
click at [387, 230] on div "Platinum" at bounding box center [416, 231] width 134 height 22
click at [484, 228] on div "Maintenance and purchasing services for cars and motorcycles" at bounding box center [550, 231] width 134 height 22
click at [623, 228] on div "15000" at bounding box center [684, 231] width 134 height 22
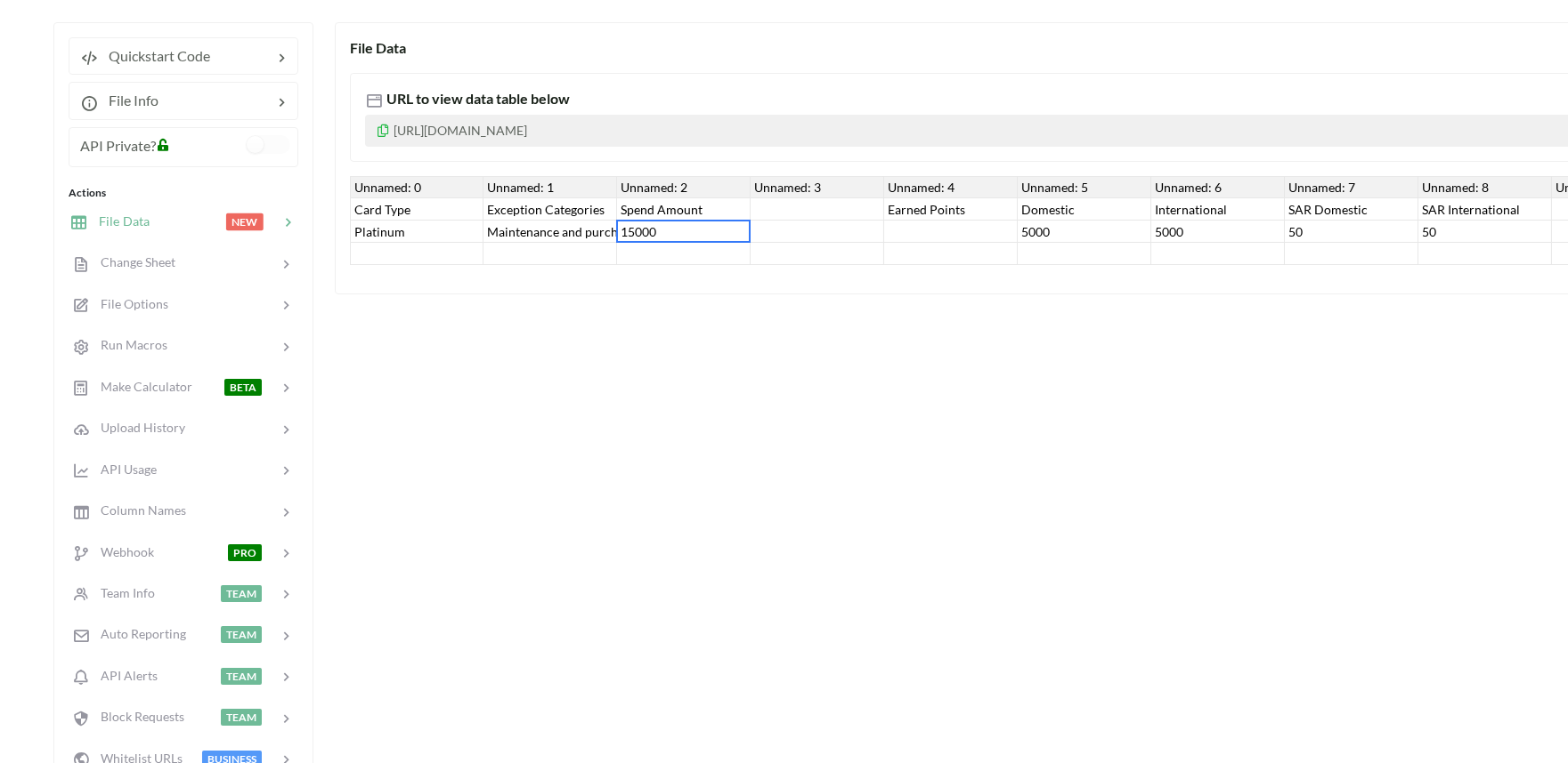
click at [404, 228] on div "Platinum" at bounding box center [416, 231] width 134 height 22
click at [396, 214] on div "Card Type" at bounding box center [416, 210] width 134 height 22
click at [513, 207] on div "Exception Categories" at bounding box center [550, 210] width 134 height 22
click at [536, 229] on div "Maintenance and purchasing services for cars and motorcycles" at bounding box center [550, 231] width 134 height 22
click at [639, 224] on div "15000" at bounding box center [684, 231] width 134 height 22
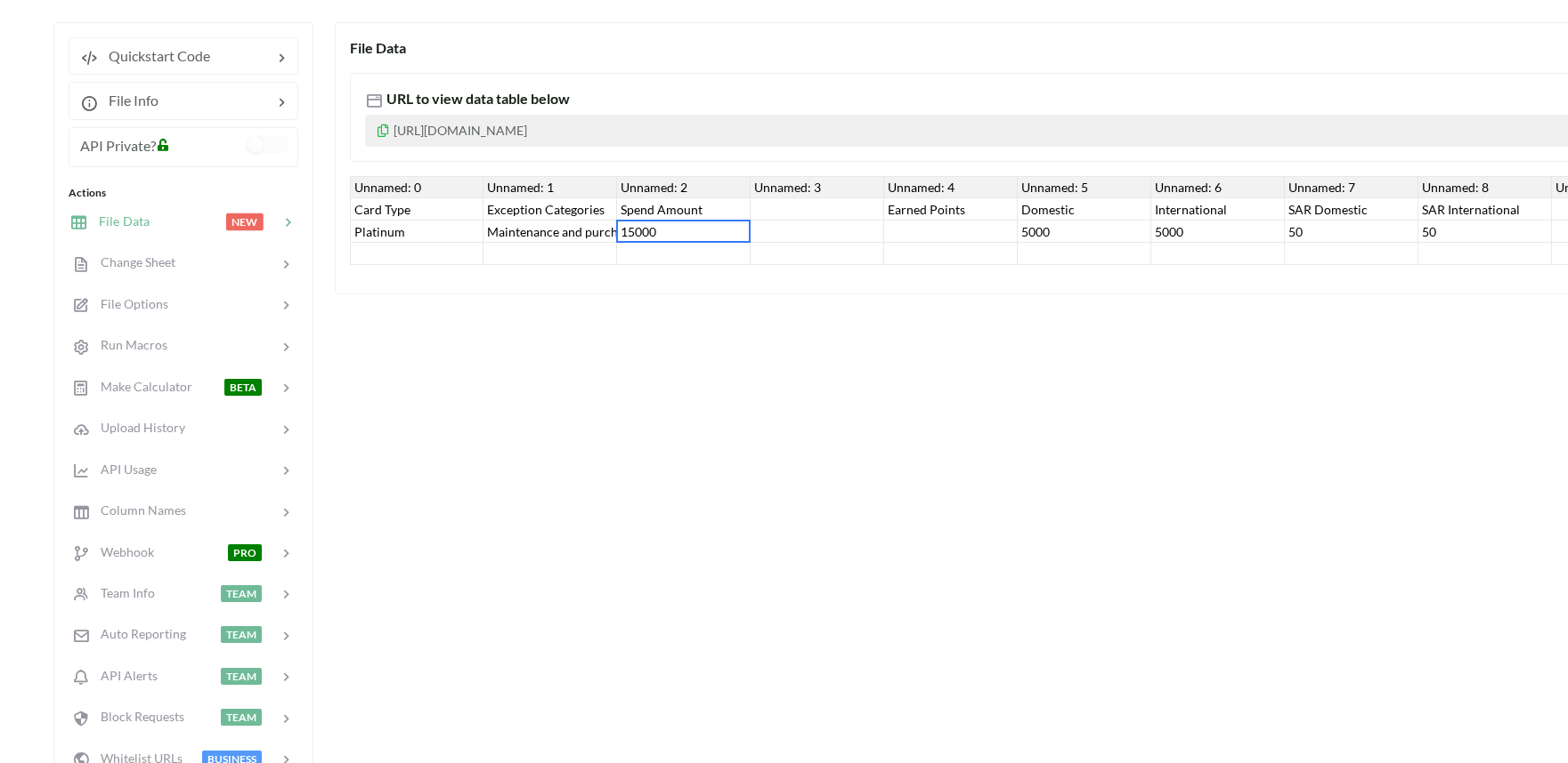
click at [653, 209] on div "Spend Amount" at bounding box center [684, 210] width 134 height 22
click at [647, 218] on div "Spend Amount" at bounding box center [684, 210] width 134 height 22
click at [789, 223] on div at bounding box center [817, 231] width 134 height 22
click at [811, 206] on div at bounding box center [817, 210] width 134 height 22
click at [926, 217] on div "Earned Points" at bounding box center [951, 210] width 134 height 22
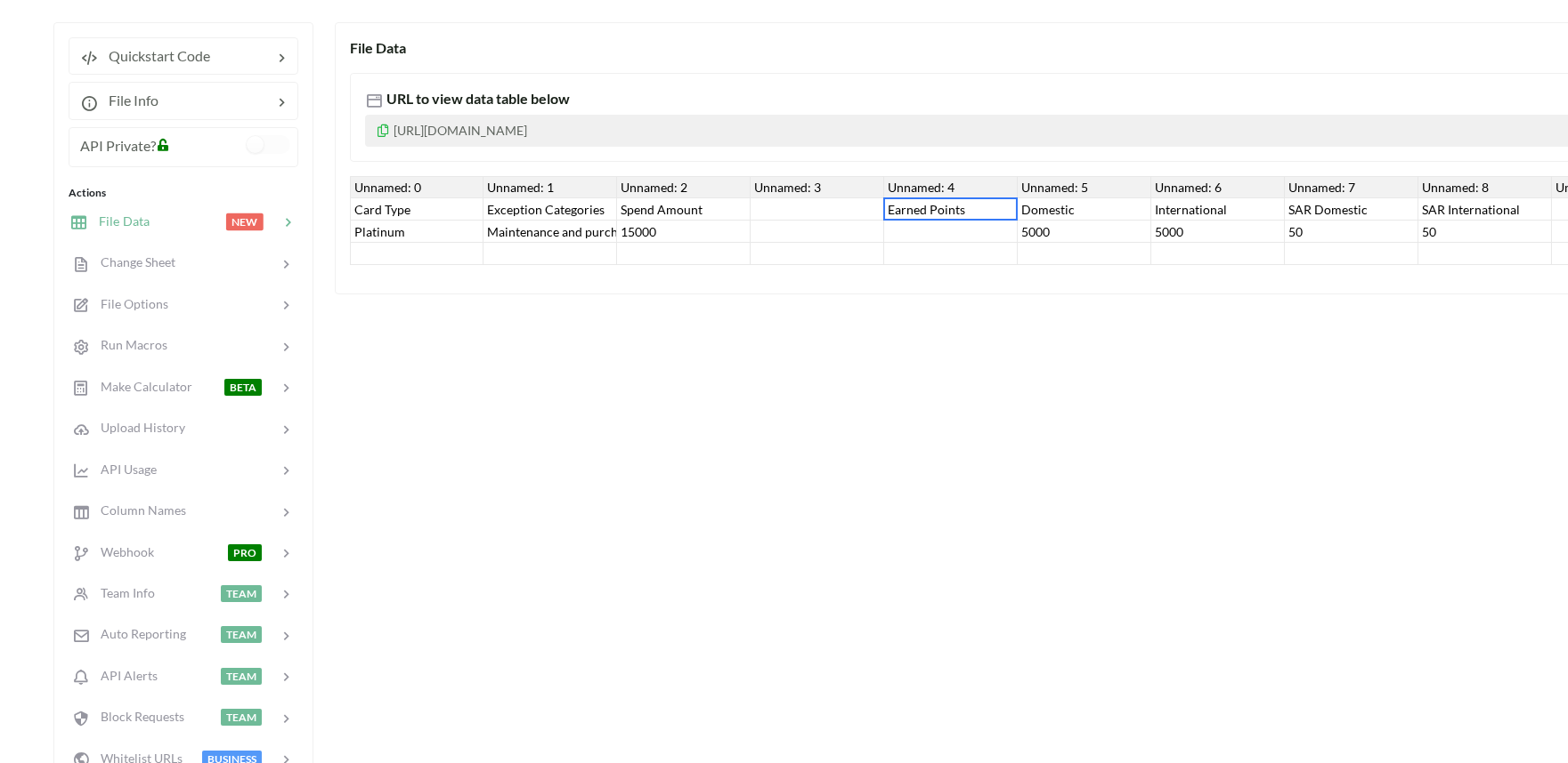
click at [923, 234] on div at bounding box center [951, 231] width 134 height 22
click at [1031, 211] on div "Domestic" at bounding box center [1085, 210] width 134 height 22
click at [1044, 232] on div "5000" at bounding box center [1085, 231] width 134 height 22
click at [1231, 216] on div "International" at bounding box center [1218, 210] width 134 height 22
click at [1217, 223] on div "5000" at bounding box center [1218, 231] width 134 height 22
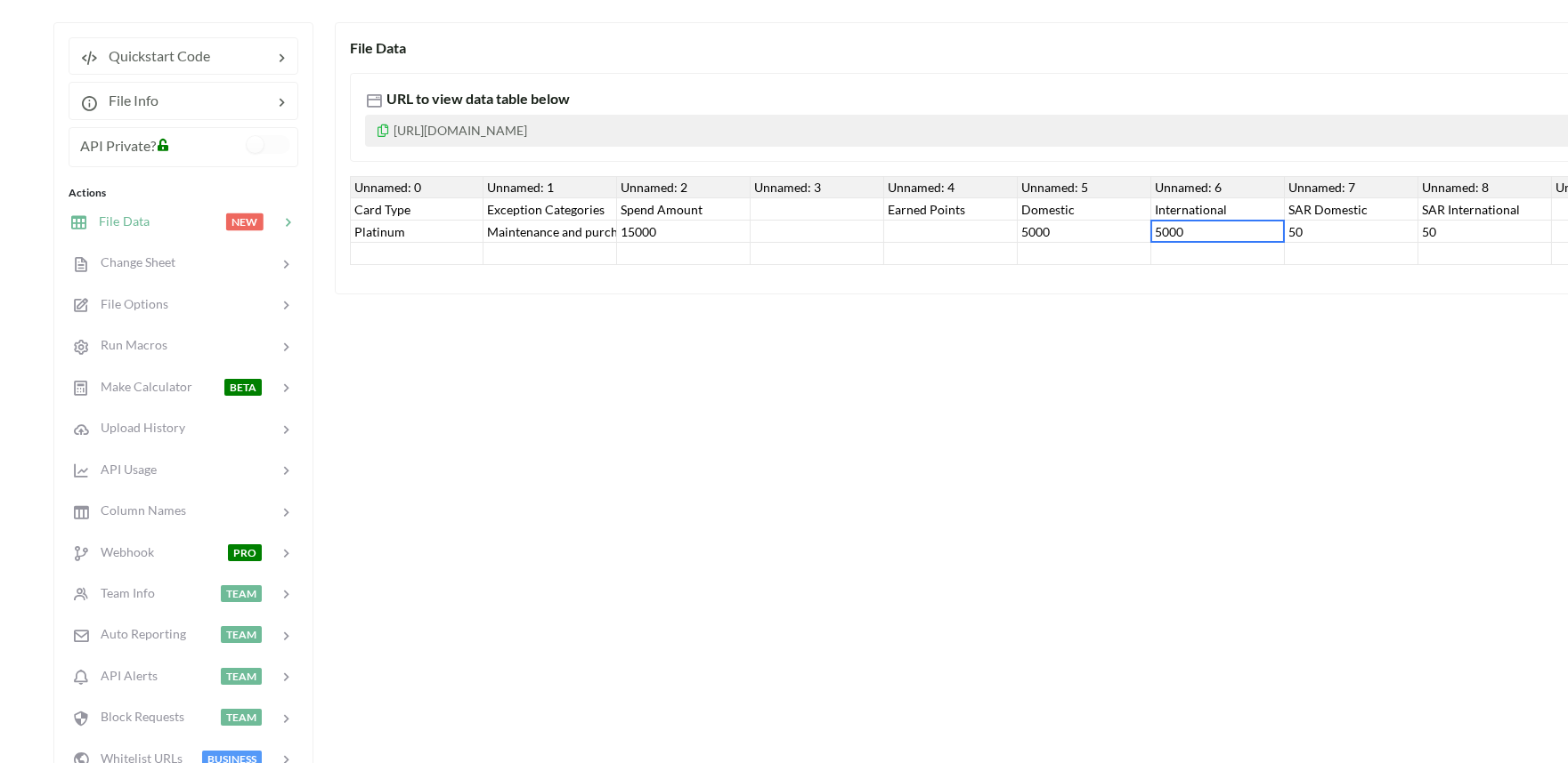
click at [1305, 223] on div "50" at bounding box center [1351, 231] width 134 height 22
click at [878, 210] on div at bounding box center [817, 210] width 134 height 22
click at [383, 215] on div "Card Type" at bounding box center [416, 210] width 134 height 22
click at [387, 228] on div "Platinum" at bounding box center [416, 231] width 134 height 22
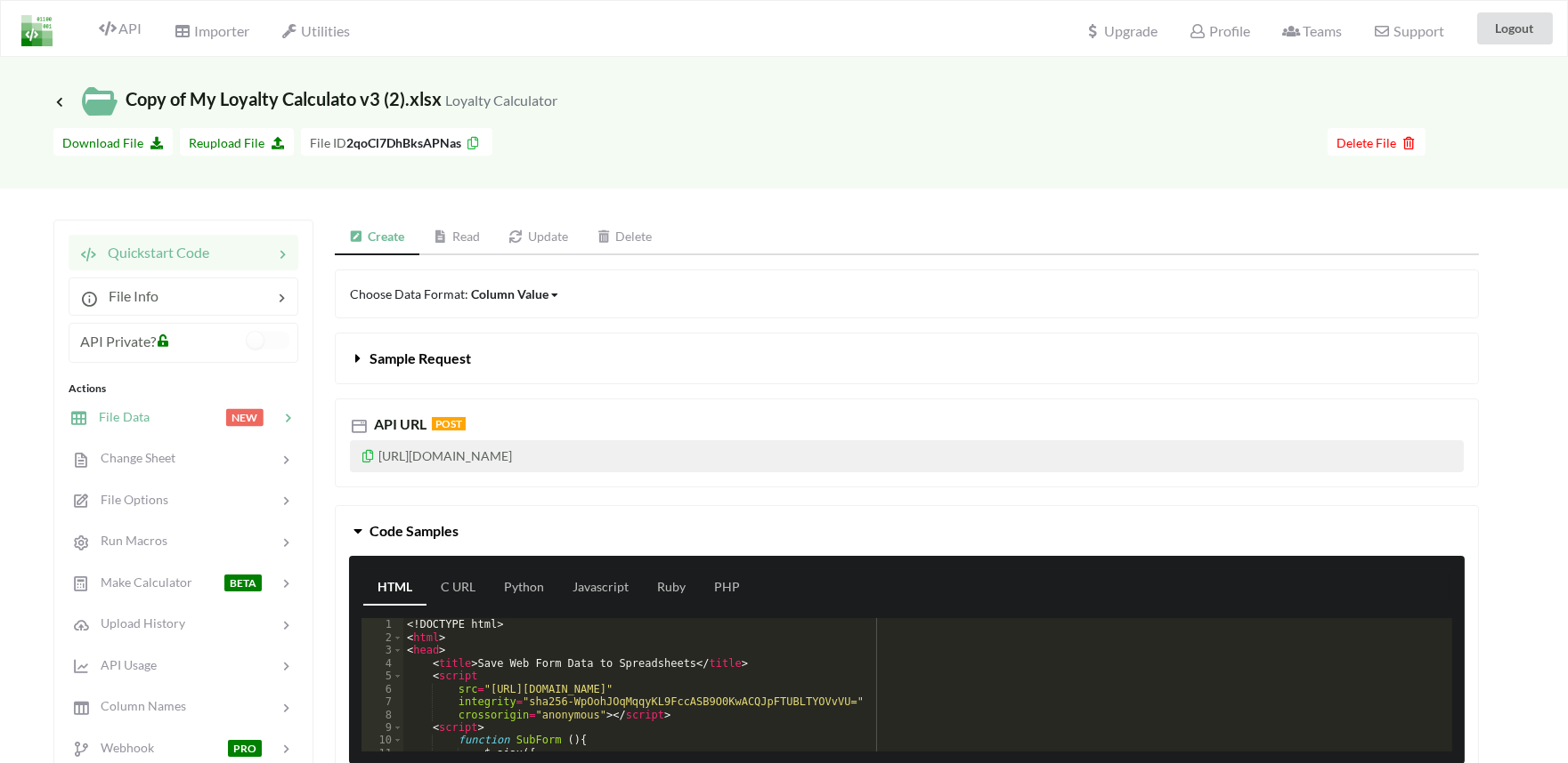
click at [128, 414] on span "File Data" at bounding box center [118, 416] width 61 height 16
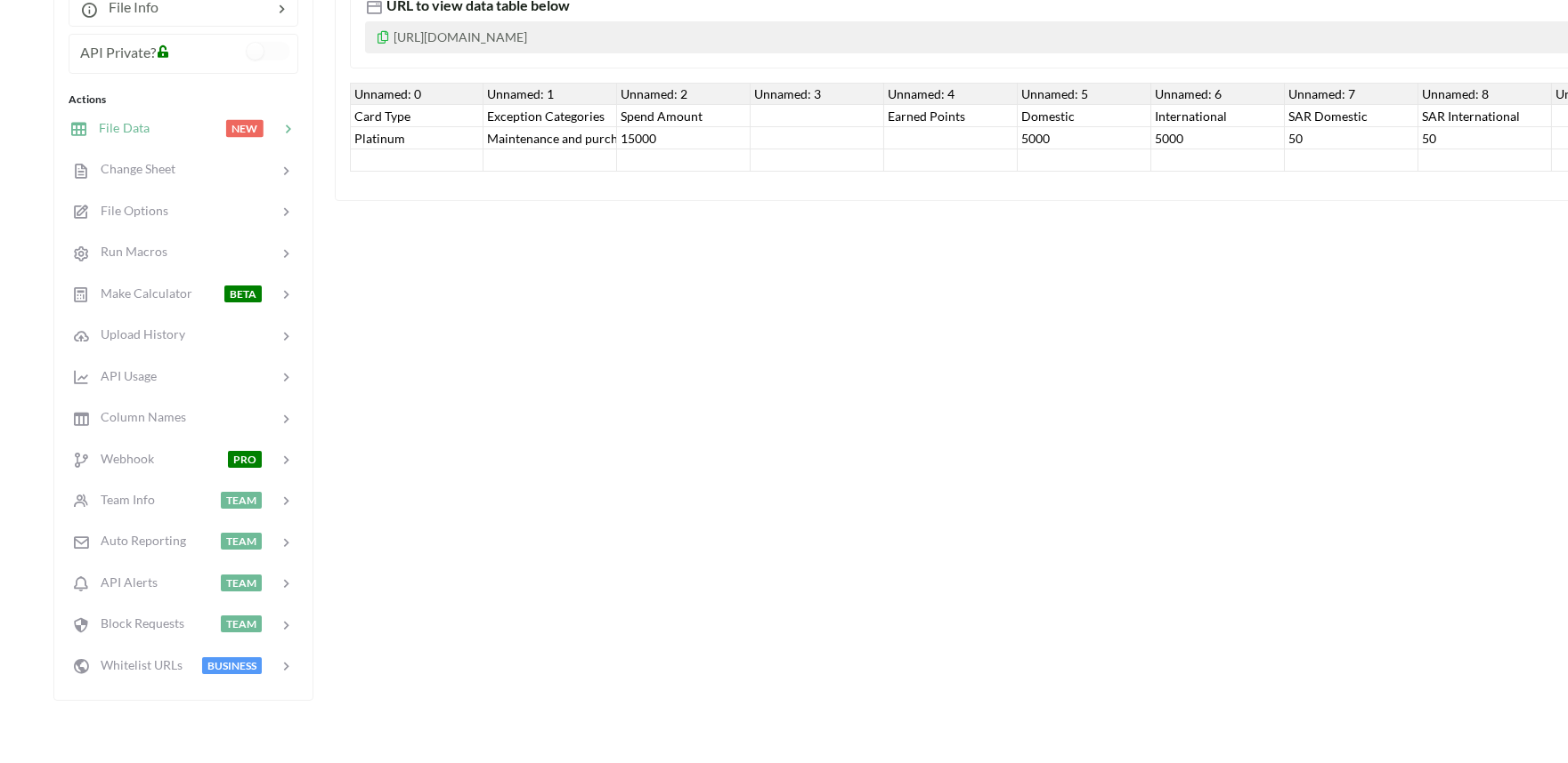
scroll to position [296, 0]
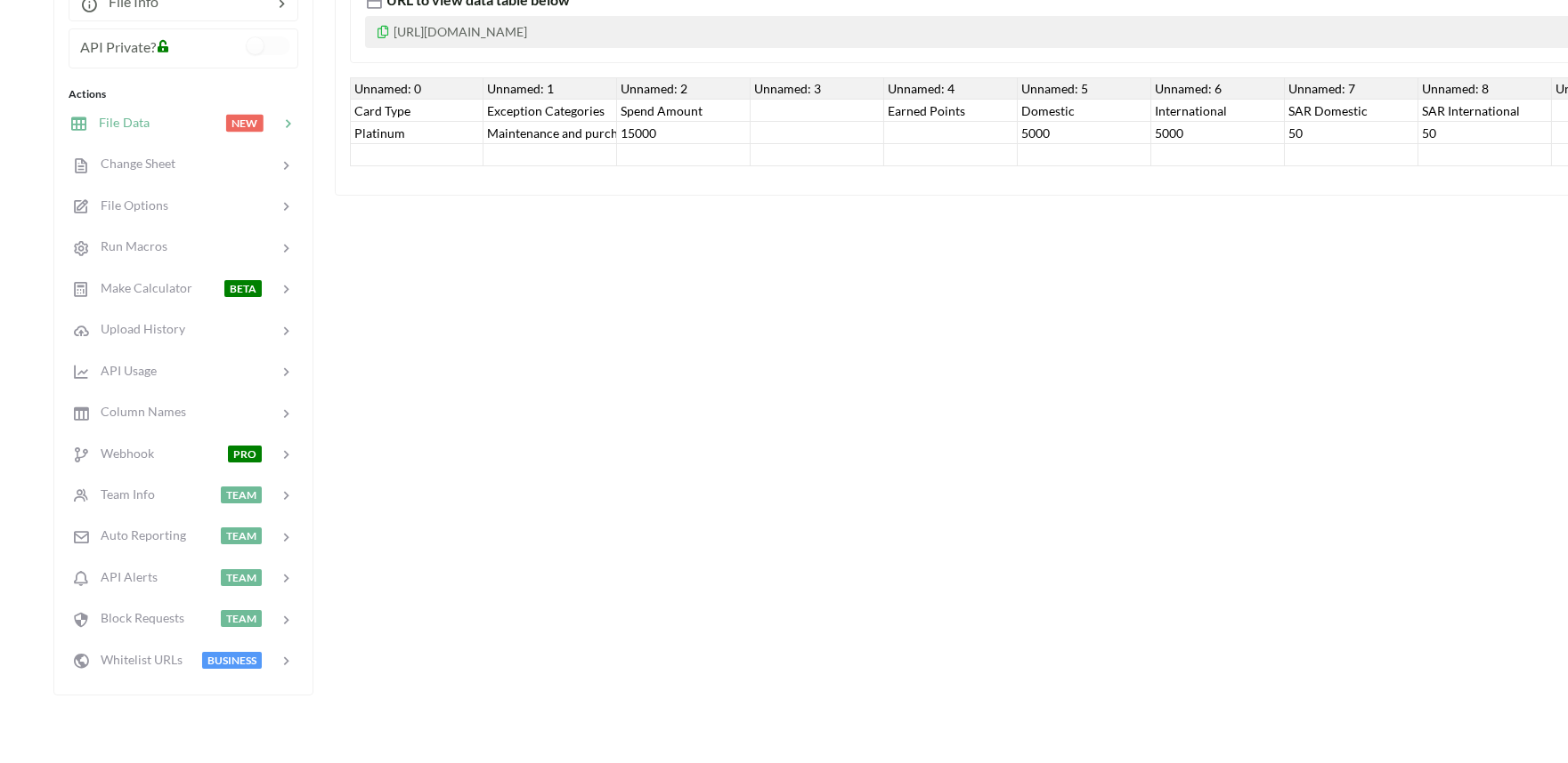
click at [118, 125] on span "File Data" at bounding box center [118, 122] width 61 height 16
click at [148, 156] on span "Change Sheet" at bounding box center [131, 163] width 87 height 16
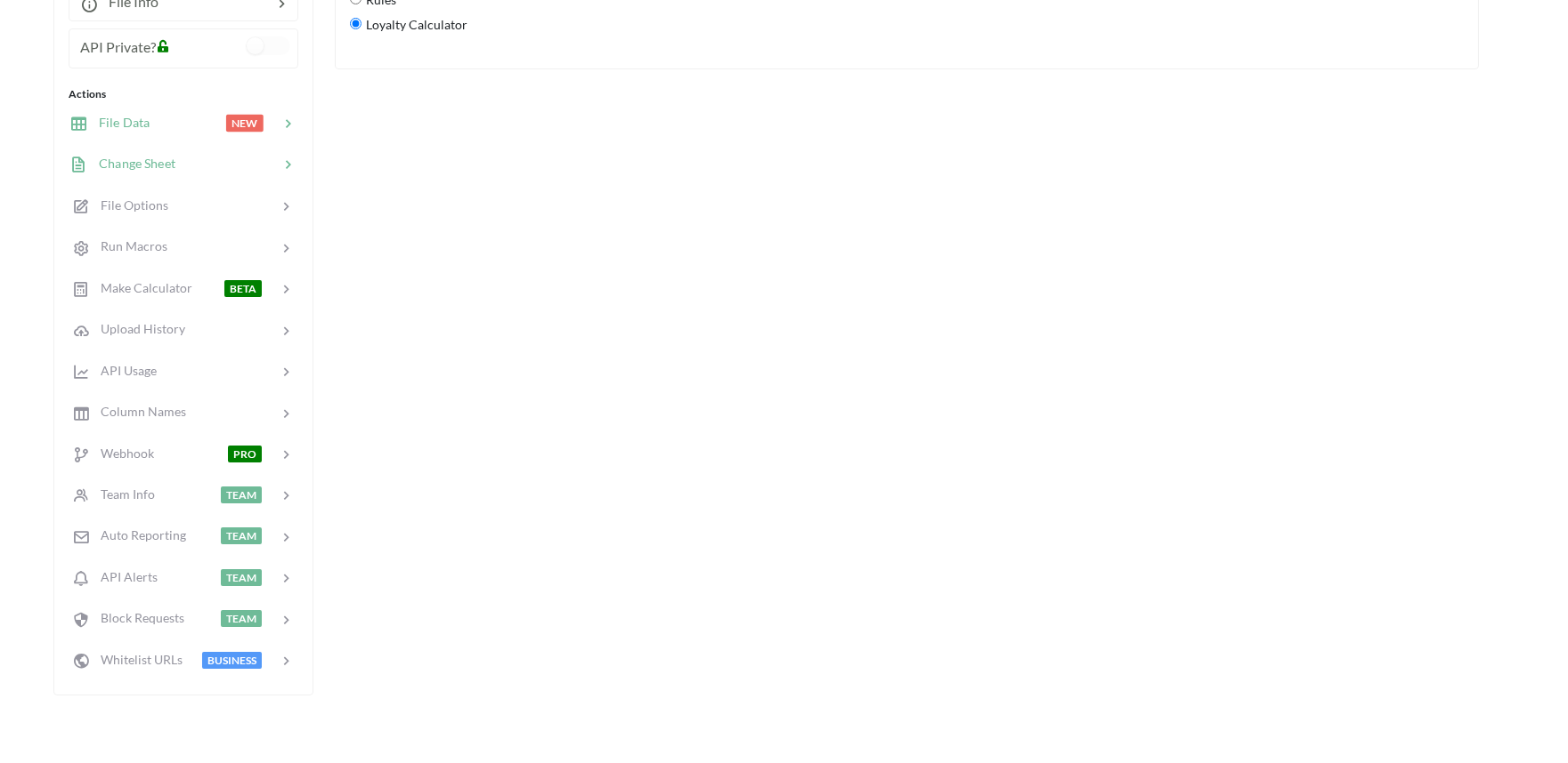
click at [126, 134] on div "File Data NEW" at bounding box center [183, 123] width 234 height 42
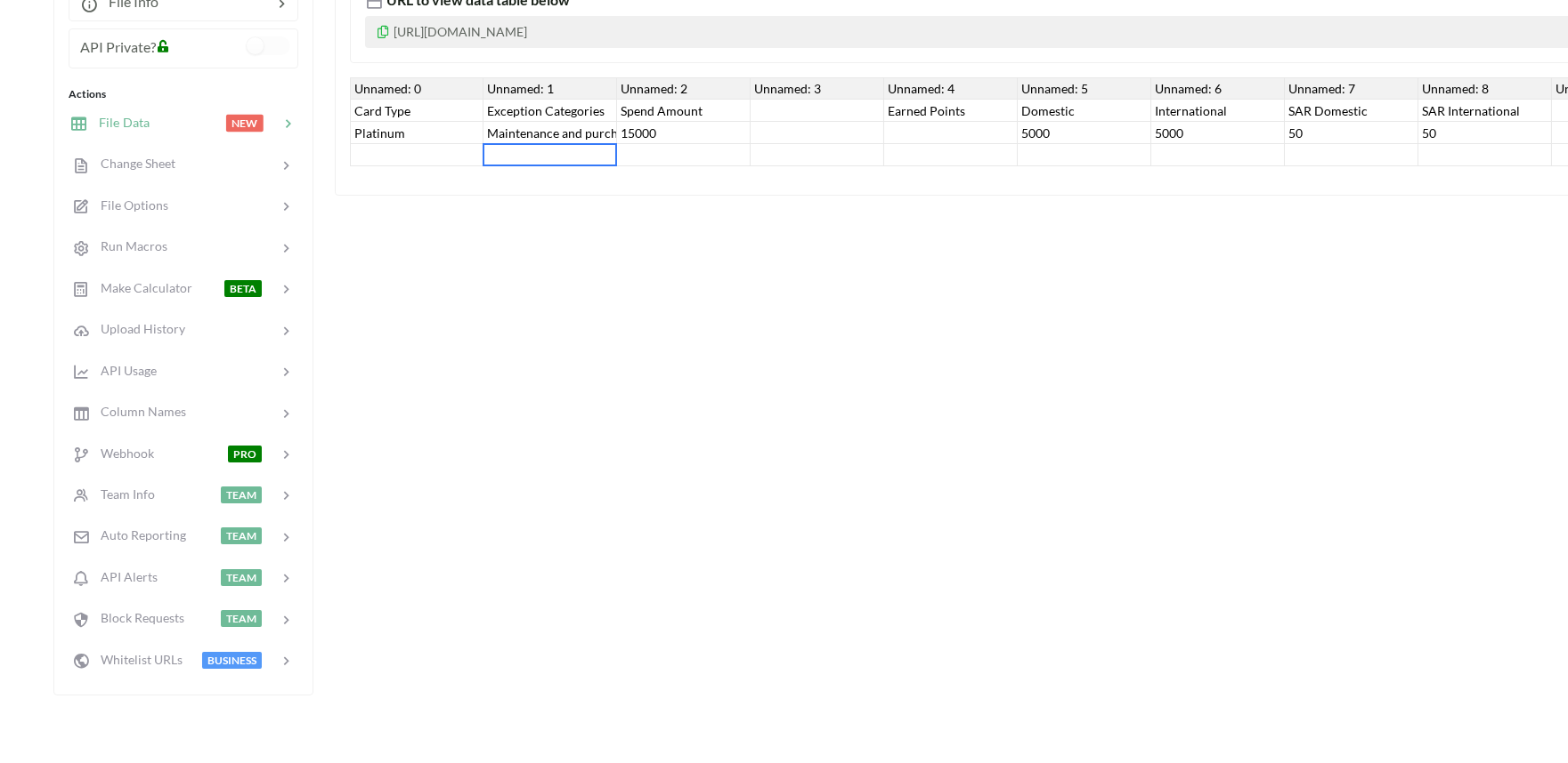
click at [535, 145] on div at bounding box center [550, 156] width 134 height 22
click at [656, 127] on div "15000" at bounding box center [684, 133] width 134 height 22
click at [381, 110] on div "Card Type" at bounding box center [416, 111] width 134 height 22
click at [385, 128] on div "Platinum" at bounding box center [416, 133] width 134 height 22
click at [389, 92] on div "Unnamed: 0" at bounding box center [416, 89] width 134 height 22
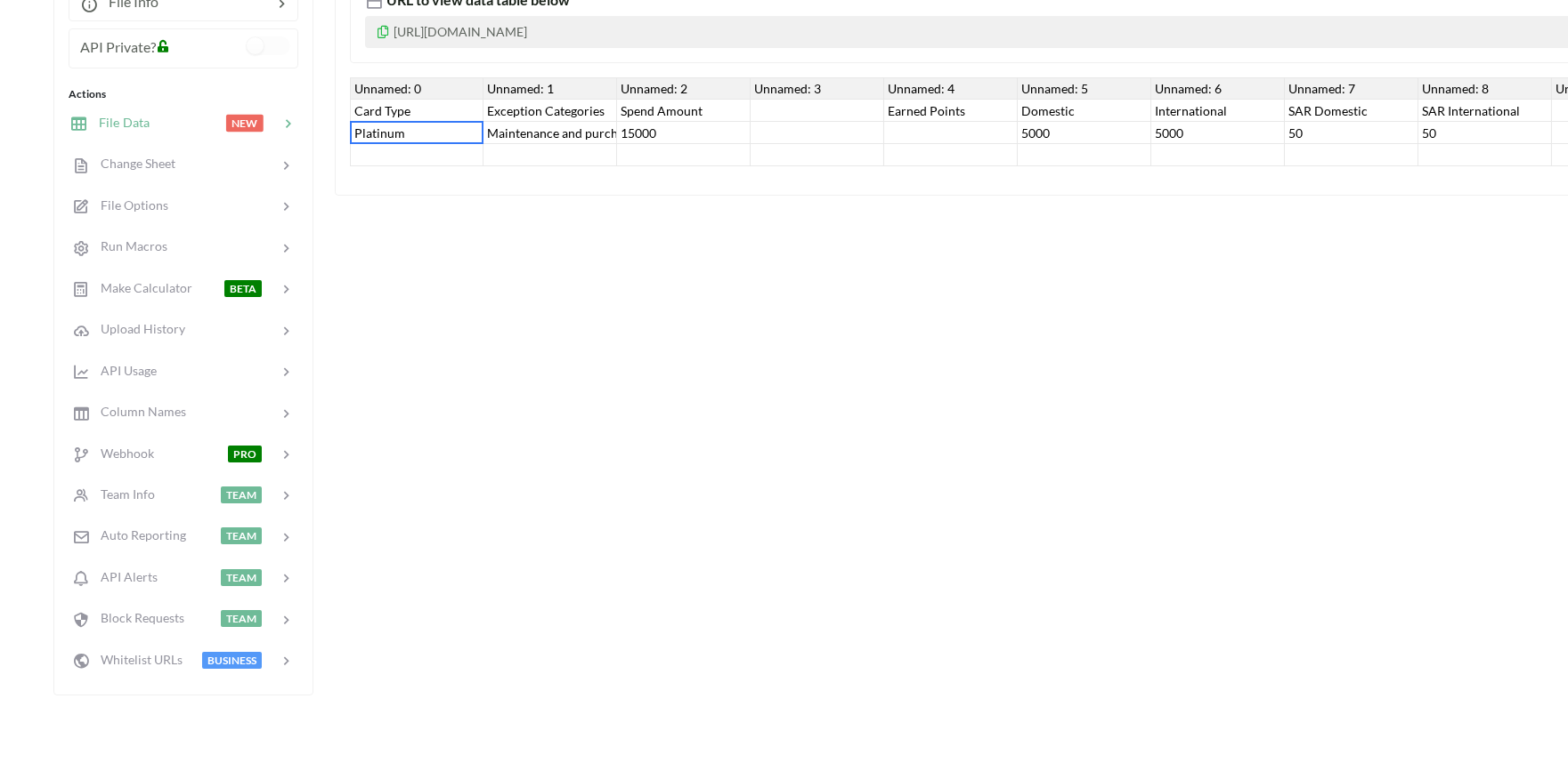
click at [373, 86] on div "Unnamed: 0" at bounding box center [416, 89] width 134 height 22
click at [376, 103] on div "Card Type" at bounding box center [416, 111] width 134 height 22
click at [379, 124] on div "Platinum" at bounding box center [416, 133] width 134 height 22
click at [432, 365] on div "File Data URL to view data table below https://www.apispreadsheets.com/table/2q…" at bounding box center [1351, 309] width 2033 height 772
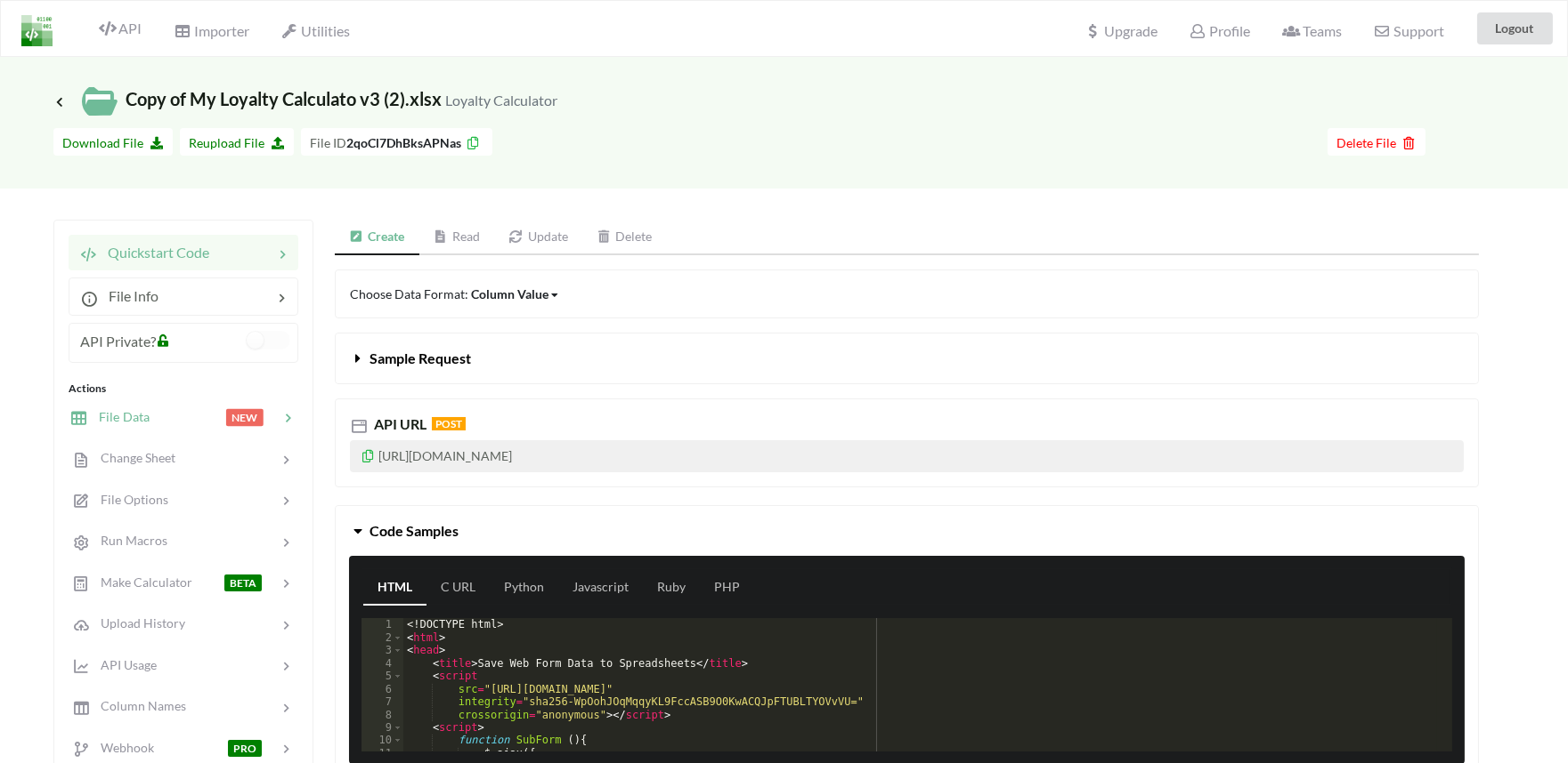
click at [153, 419] on div at bounding box center [187, 417] width 76 height 20
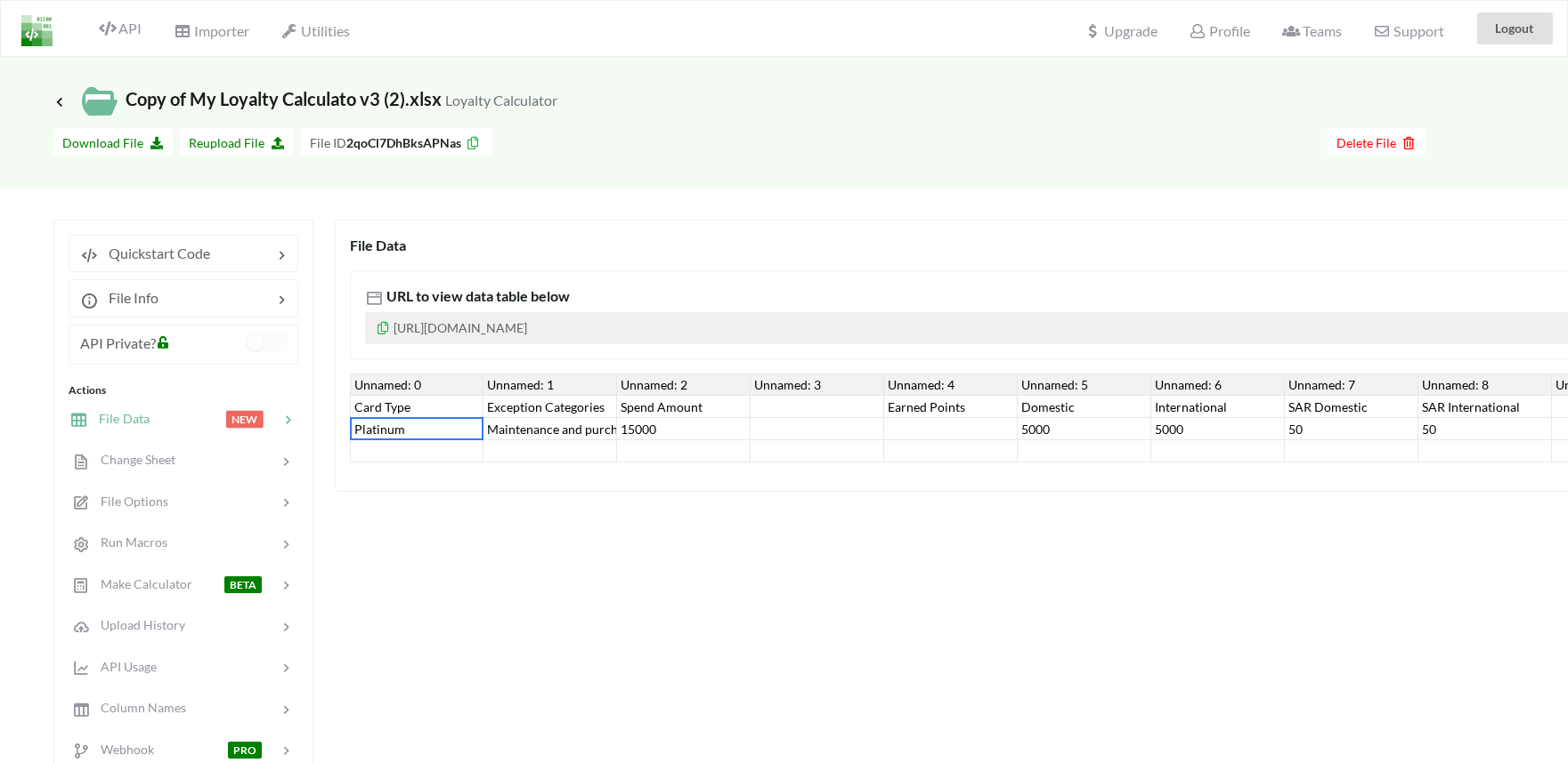
click at [407, 424] on div "Platinum" at bounding box center [416, 429] width 134 height 22
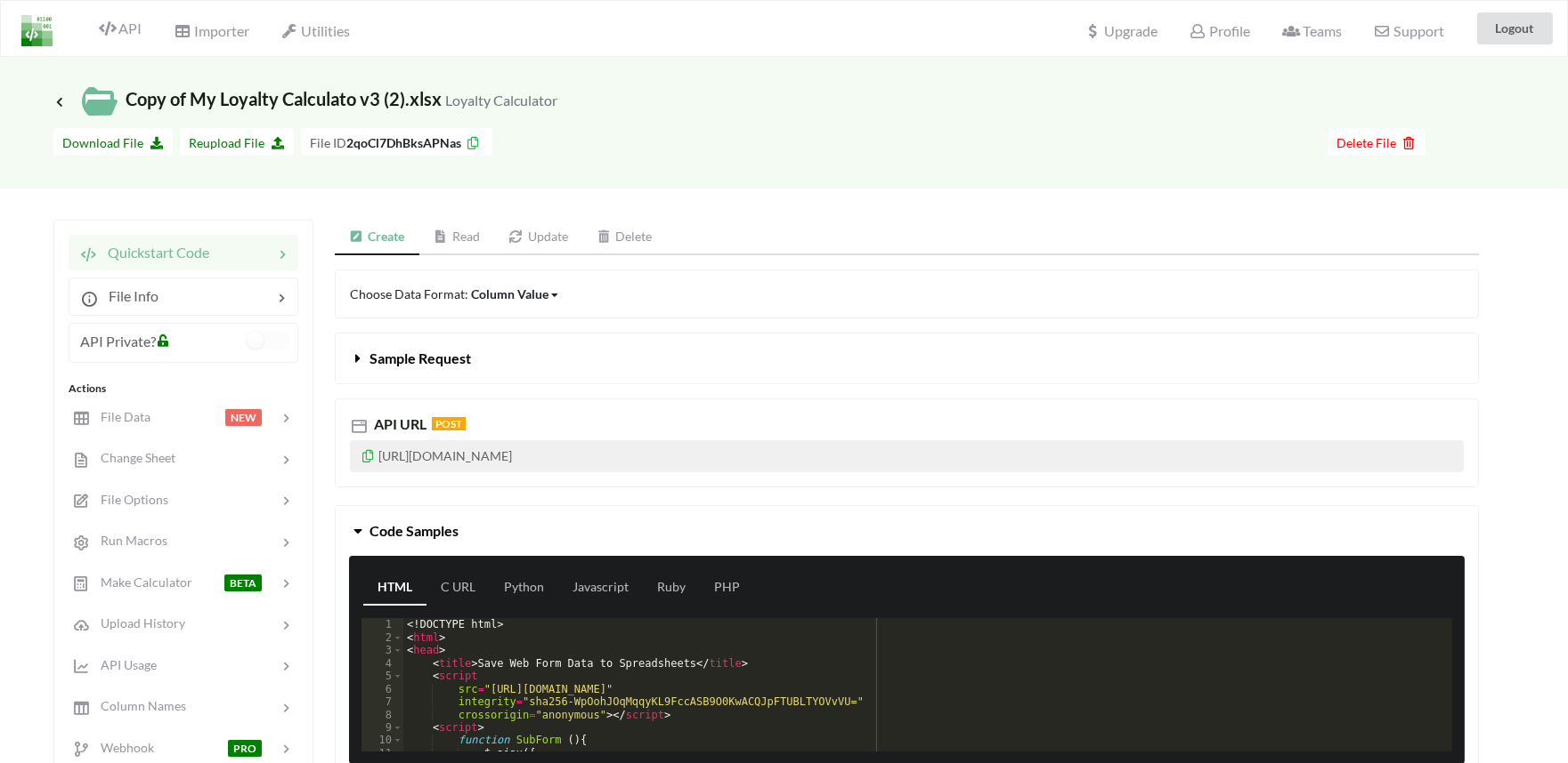
click at [634, 454] on p "[URL][DOMAIN_NAME]" at bounding box center [906, 456] width 1114 height 32
copy p "2qoCl7DhBksAPNas"
click at [136, 410] on span "File Data" at bounding box center [118, 416] width 61 height 16
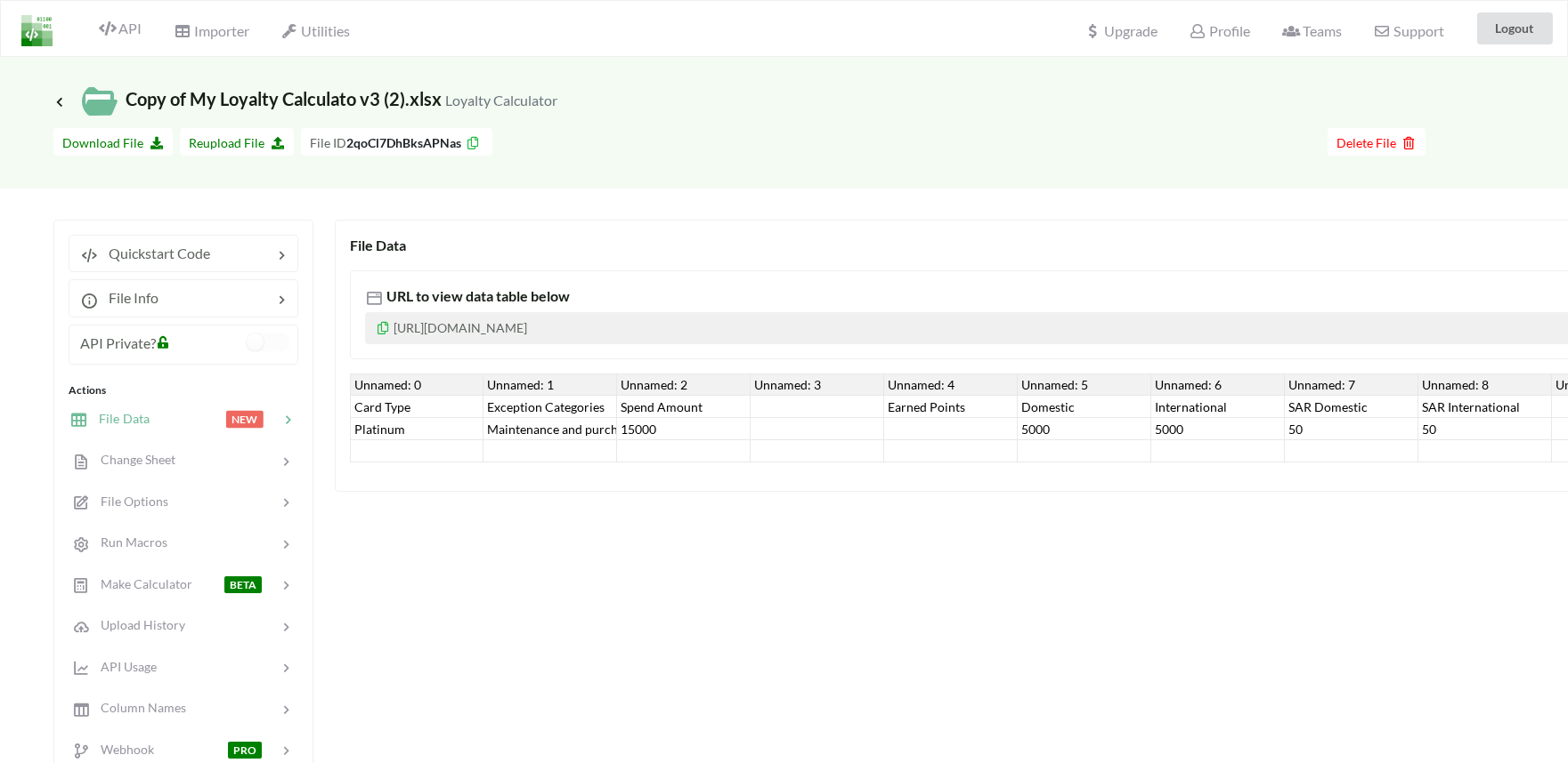
click at [380, 410] on div "Card Type" at bounding box center [416, 407] width 134 height 22
click at [564, 405] on div "Exception Categories" at bounding box center [550, 407] width 134 height 22
click at [644, 405] on div "Spend Amount" at bounding box center [684, 407] width 134 height 22
click at [925, 403] on div "Earned Points" at bounding box center [951, 407] width 134 height 22
click at [1077, 403] on div "Domestic" at bounding box center [1085, 407] width 134 height 22
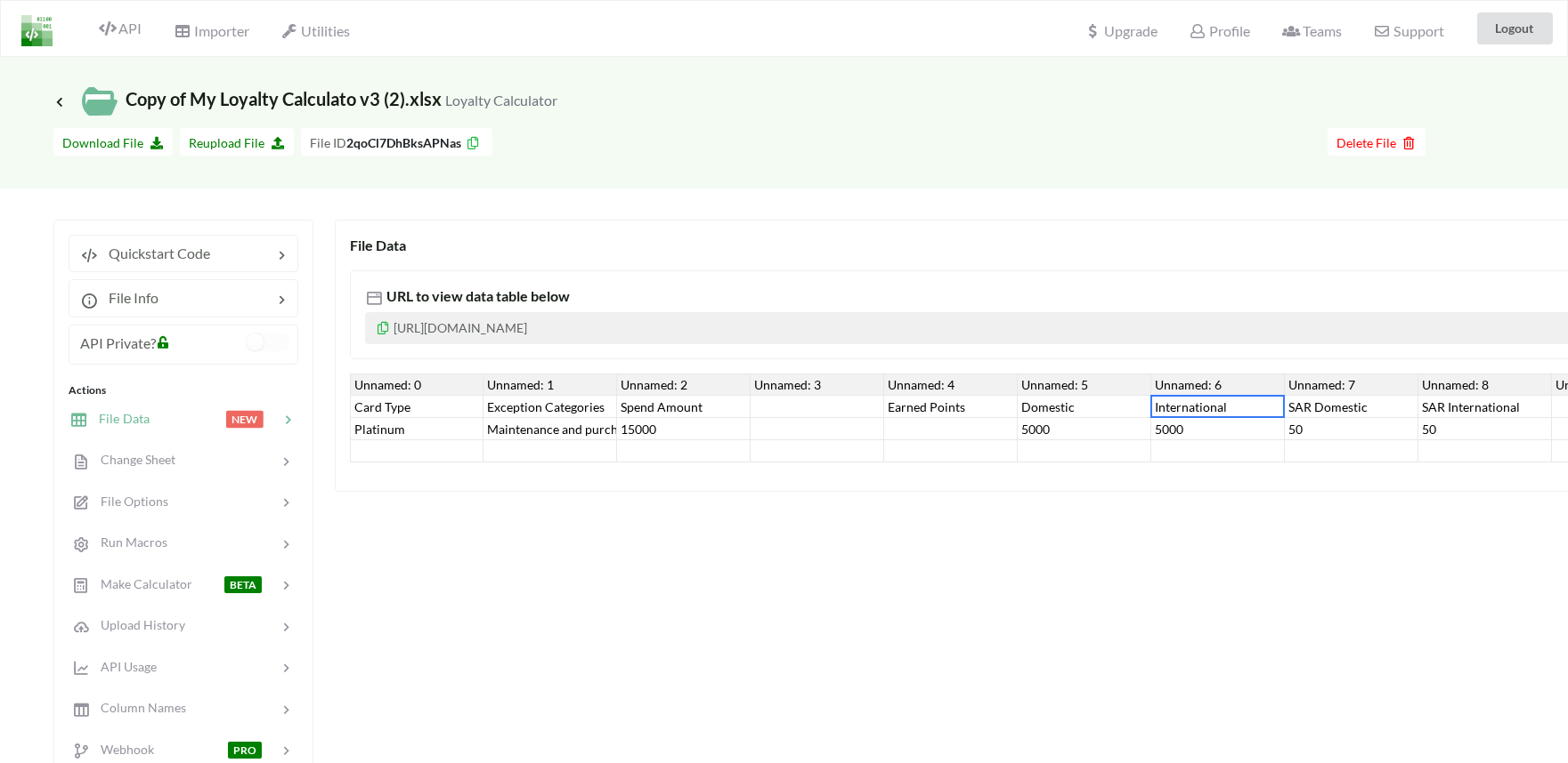
click at [1193, 403] on div "International" at bounding box center [1218, 407] width 134 height 22
click at [1300, 403] on div "SAR Domestic" at bounding box center [1351, 407] width 134 height 22
click at [411, 430] on div "Platinum" at bounding box center [416, 429] width 134 height 22
click at [398, 403] on div "Card Type" at bounding box center [416, 407] width 134 height 22
click at [461, 330] on p "[URL][DOMAIN_NAME]" at bounding box center [1301, 328] width 1871 height 32
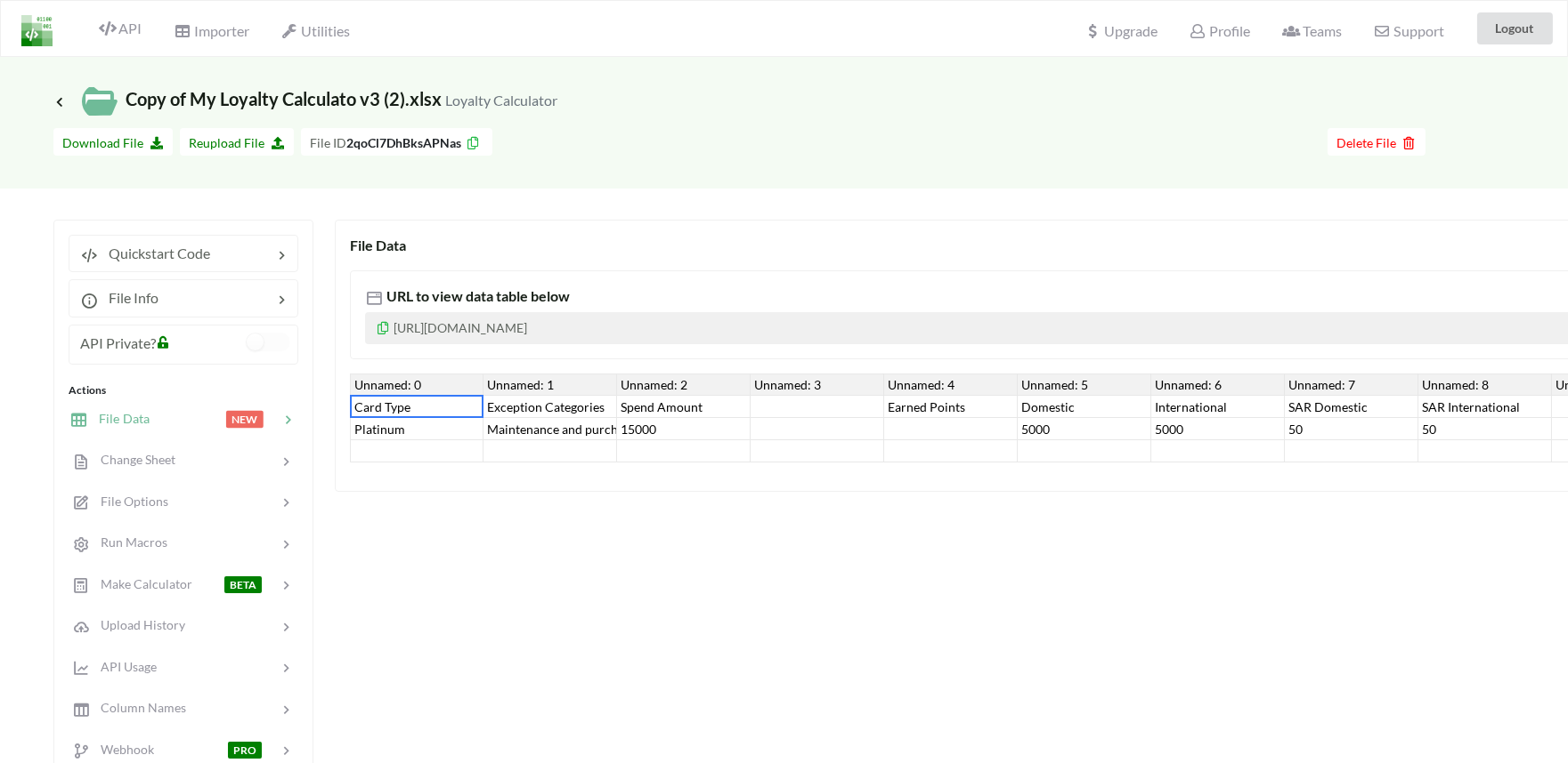
click at [461, 330] on p "[URL][DOMAIN_NAME]" at bounding box center [1301, 328] width 1871 height 32
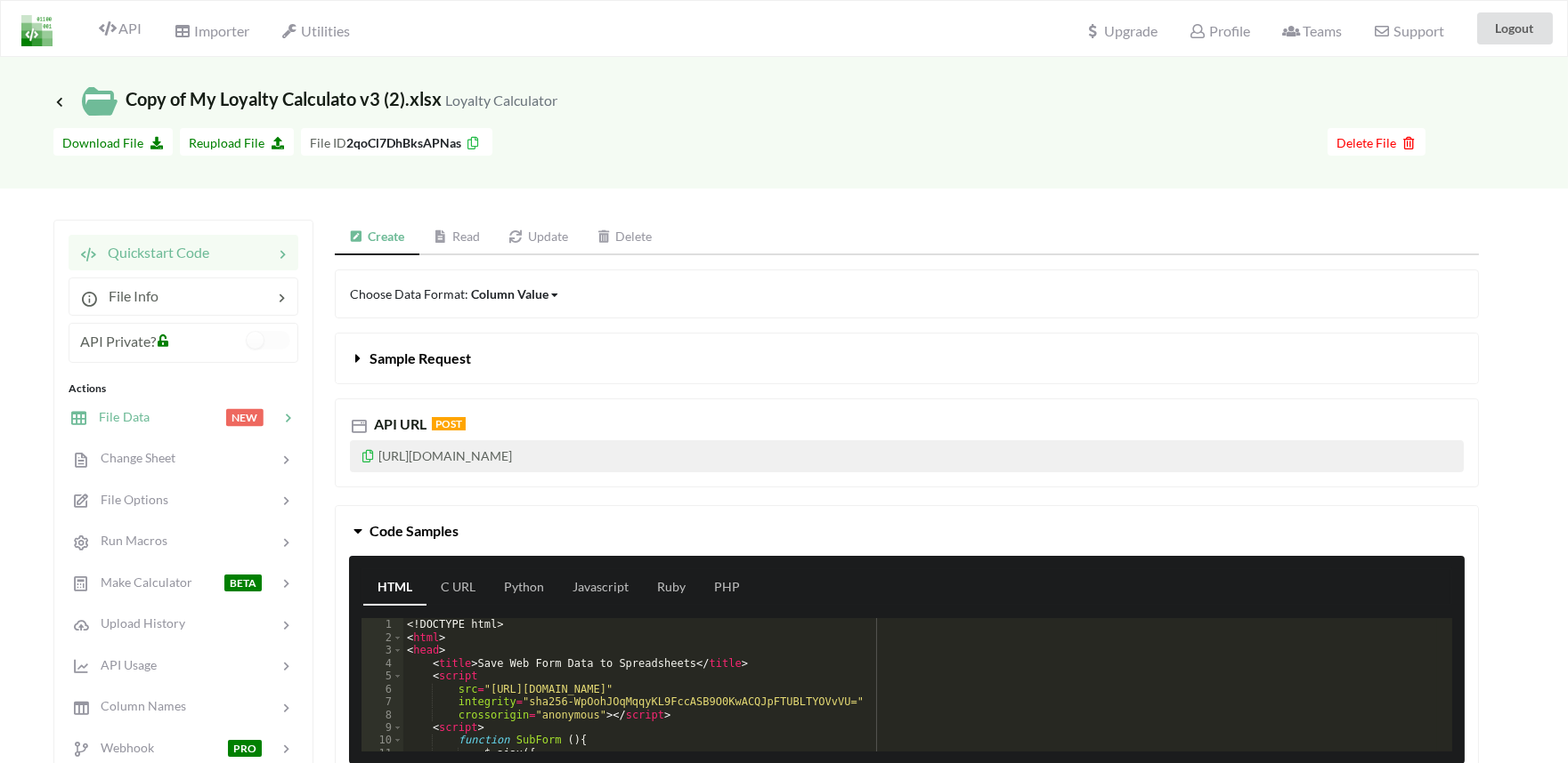
click at [146, 413] on span "File Data" at bounding box center [118, 416] width 61 height 16
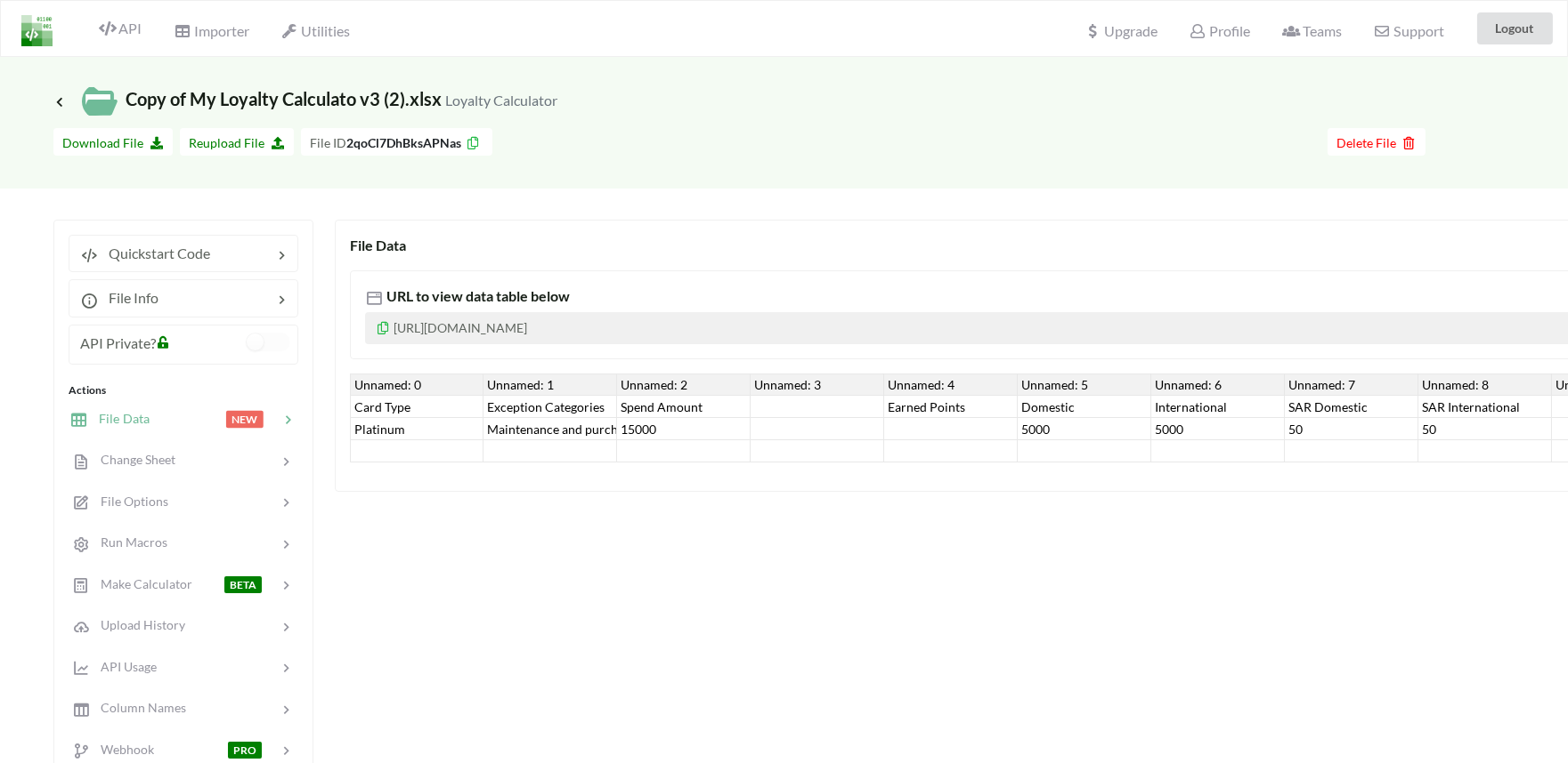
click at [398, 405] on div "Card Type" at bounding box center [416, 407] width 134 height 22
click at [388, 425] on div "Platinum" at bounding box center [416, 429] width 134 height 22
click at [405, 384] on div "Unnamed: 0" at bounding box center [416, 384] width 134 height 22
click at [505, 383] on div "Unnamed: 1" at bounding box center [550, 384] width 134 height 22
click at [648, 381] on div "Unnamed: 2" at bounding box center [684, 384] width 134 height 22
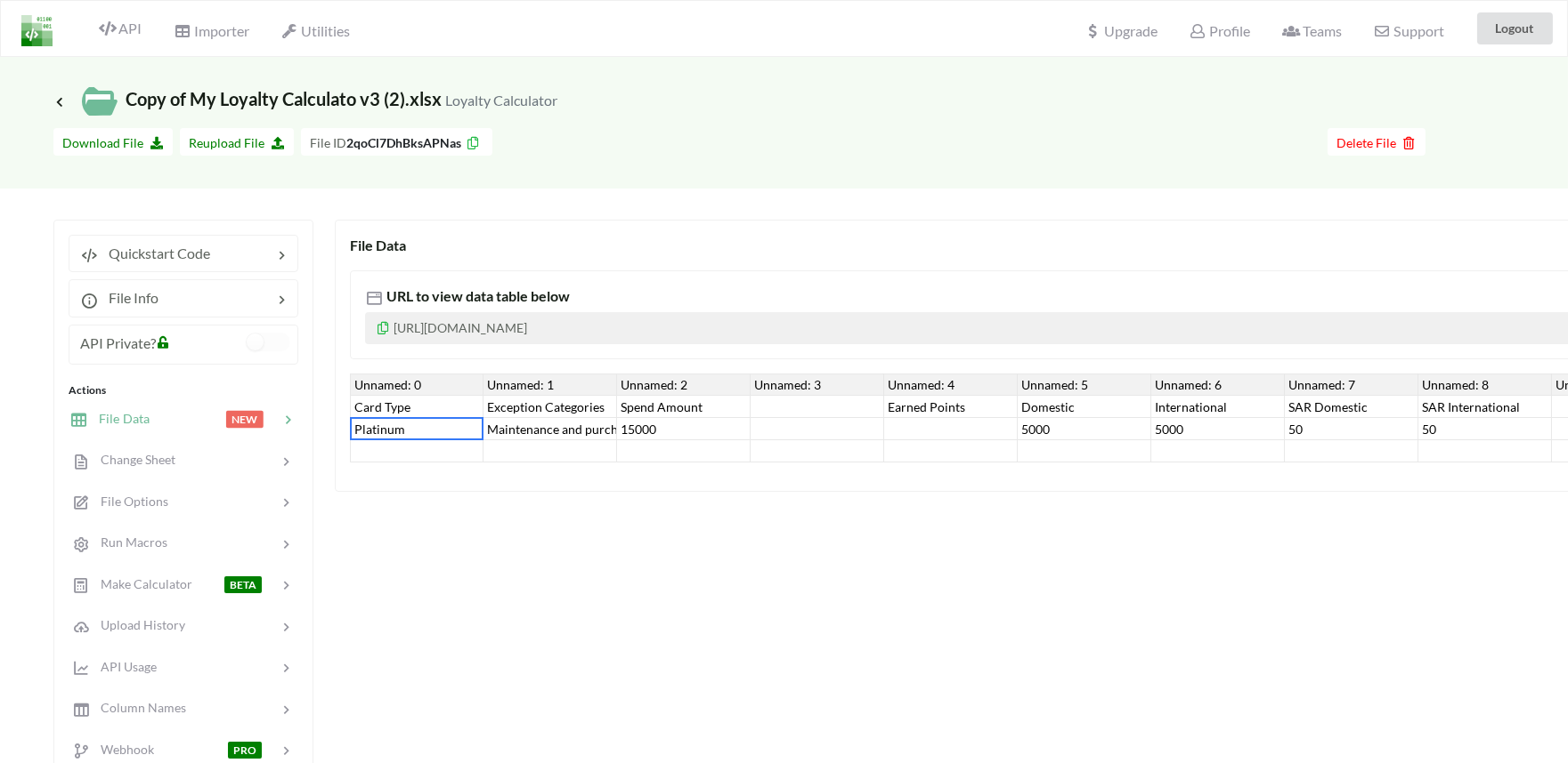
click at [788, 375] on div "Unnamed: 3" at bounding box center [817, 384] width 134 height 22
click at [533, 356] on div "URL to view data table below https://www.apispreadsheets.com/table/2qoCl7DhBksA…" at bounding box center [1300, 315] width 1901 height 89
click at [381, 373] on div "Unnamed: 0" at bounding box center [416, 384] width 134 height 22
click at [379, 392] on div "Unnamed: 0" at bounding box center [416, 384] width 134 height 22
click at [737, 211] on div "Quickstart Code File Info API Private? Actions File Data NEW Change Sheet File …" at bounding box center [765, 610] width 1425 height 801
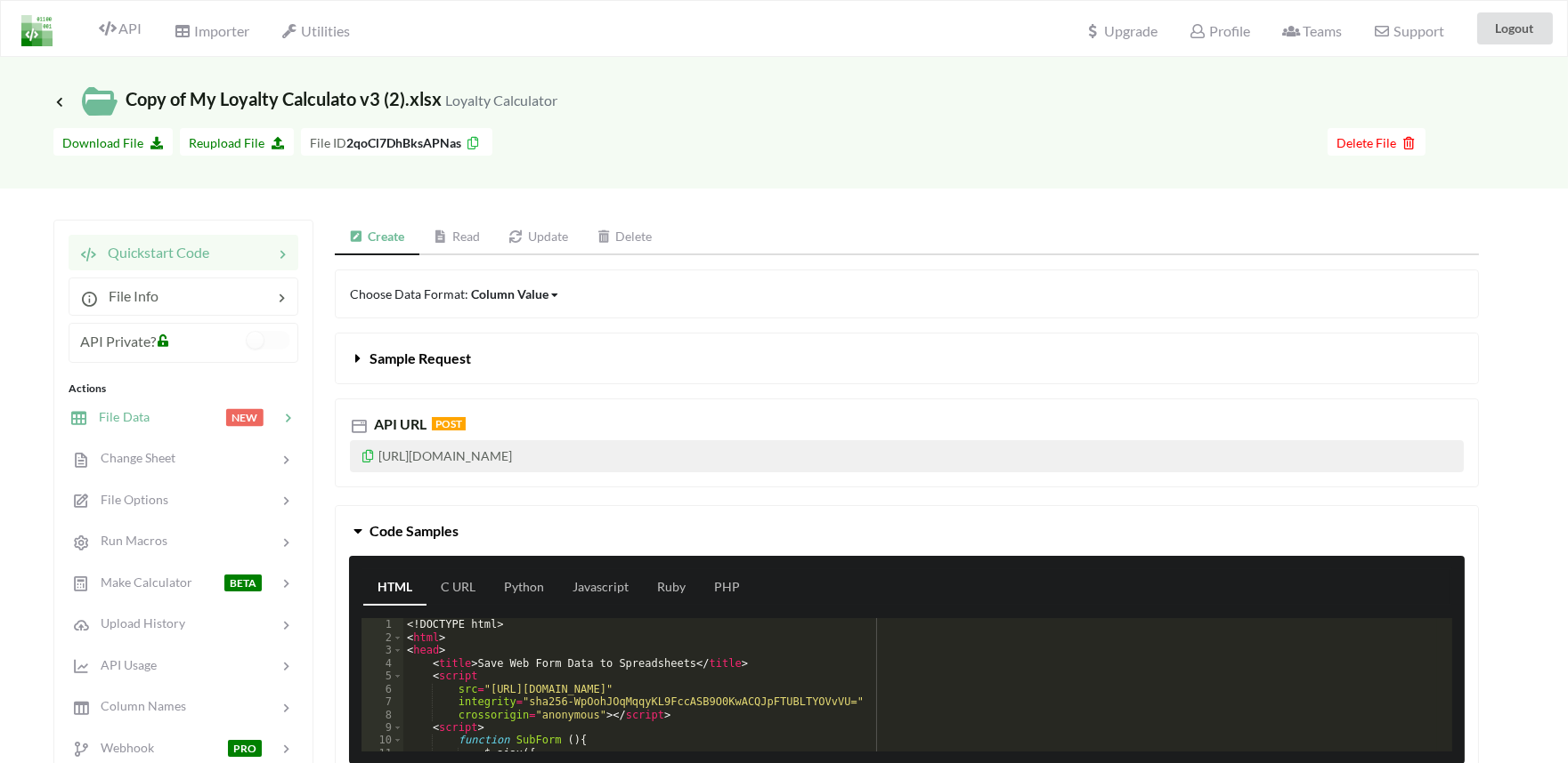
click at [136, 403] on div "File Data NEW" at bounding box center [183, 417] width 234 height 42
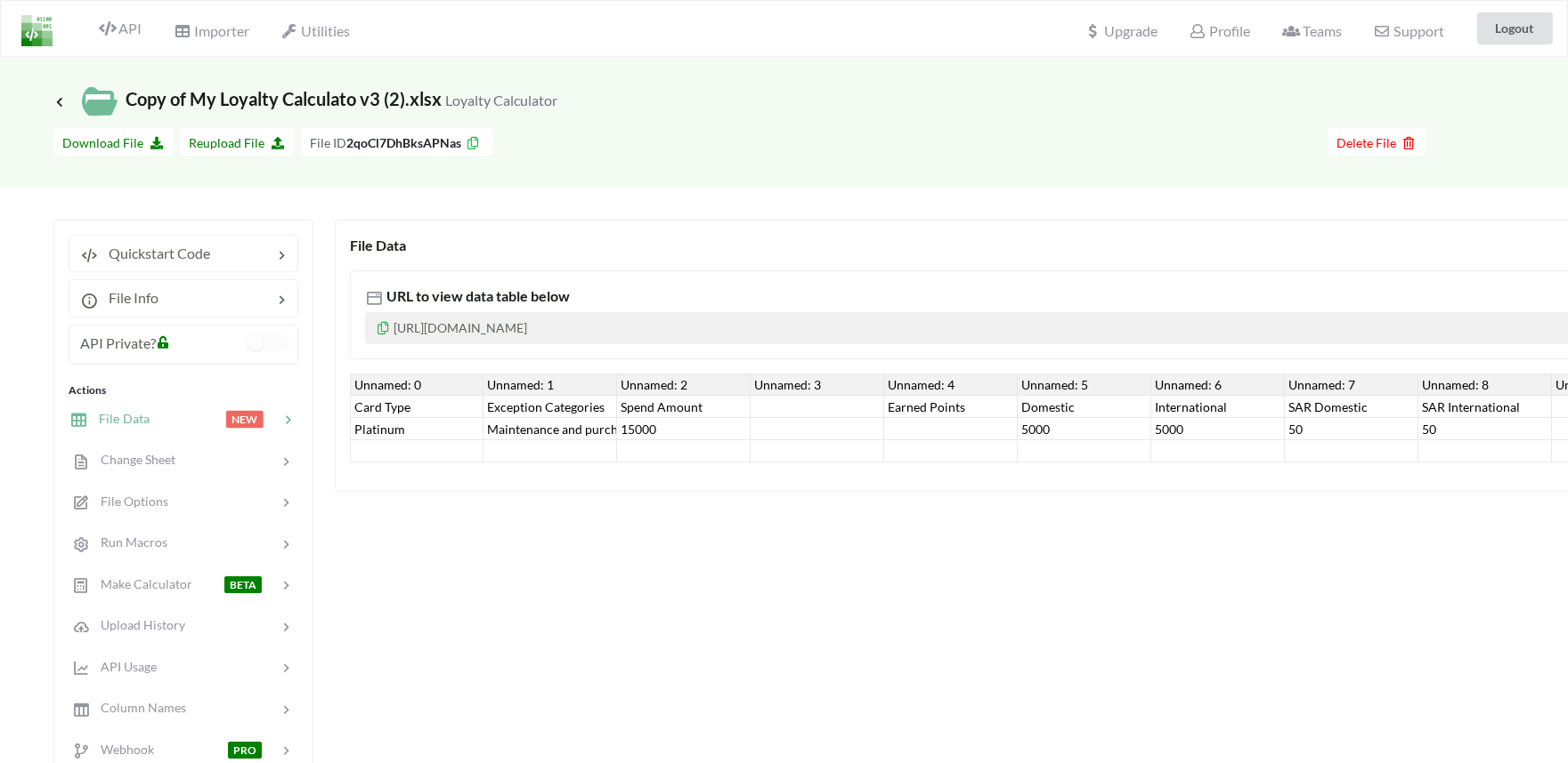
drag, startPoint x: 611, startPoint y: 477, endPoint x: 822, endPoint y: 477, distance: 211.0
click at [816, 477] on div "File Data URL to view data table below [URL][DOMAIN_NAME] Unnamed: 0 Unnamed: 1…" at bounding box center [1301, 356] width 1931 height 273
drag, startPoint x: 859, startPoint y: 471, endPoint x: 993, endPoint y: 473, distance: 134.0
click at [993, 473] on div "File Data URL to view data table below [URL][DOMAIN_NAME] Unnamed: 0 Unnamed: 1…" at bounding box center [1301, 356] width 1931 height 273
drag, startPoint x: 930, startPoint y: 463, endPoint x: 1044, endPoint y: 464, distance: 114.0
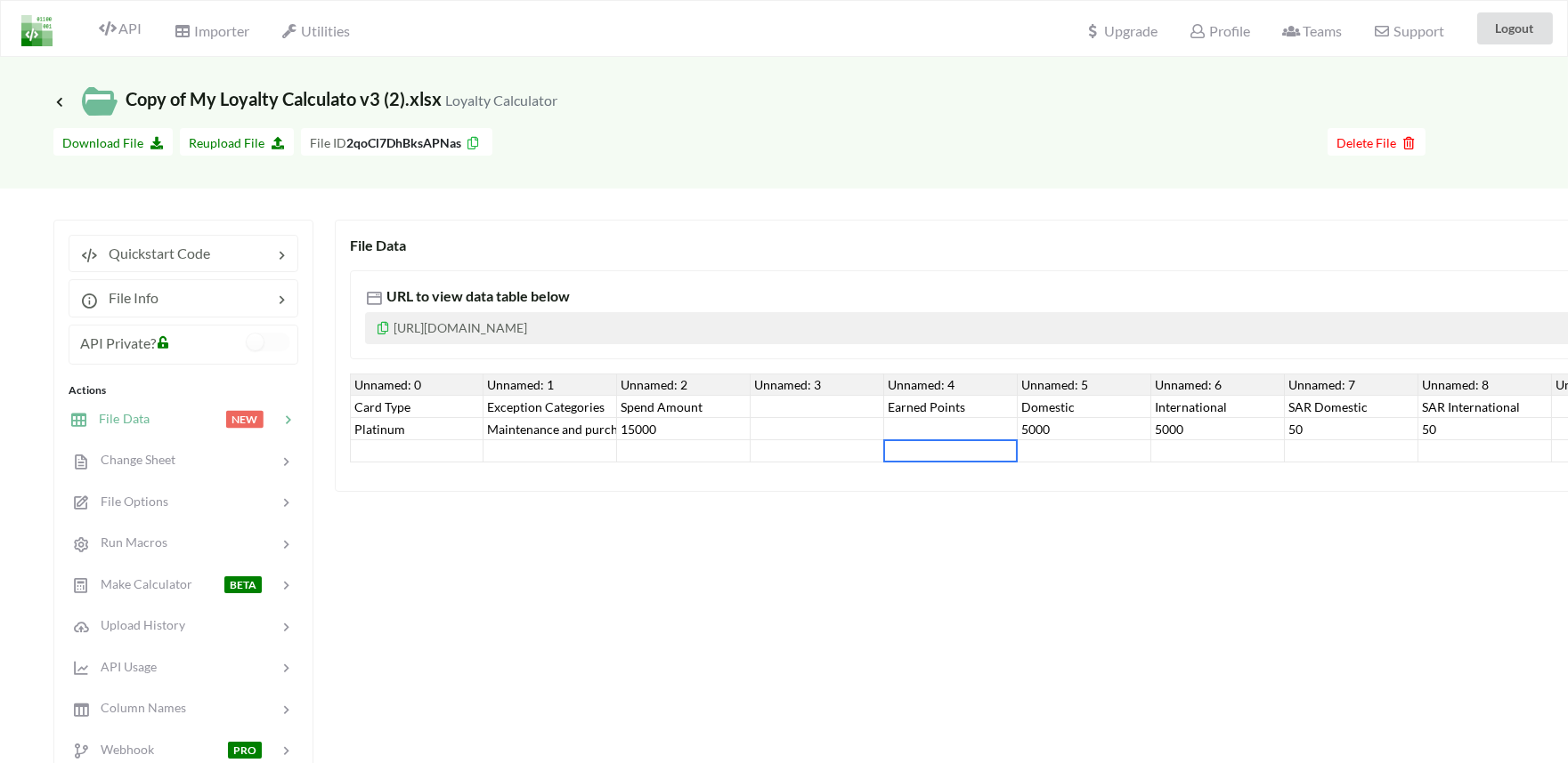
click at [1044, 463] on div "Unnamed: 0 Unnamed: 1 Unnamed: 2 Unnamed: 3 Unnamed: 4 Unnamed: 5 Unnamed: 6 Un…" at bounding box center [1300, 417] width 1901 height 89
click at [655, 328] on p "[URL][DOMAIN_NAME]" at bounding box center [1301, 328] width 1871 height 32
click at [635, 327] on p "[URL][DOMAIN_NAME]" at bounding box center [1301, 328] width 1871 height 32
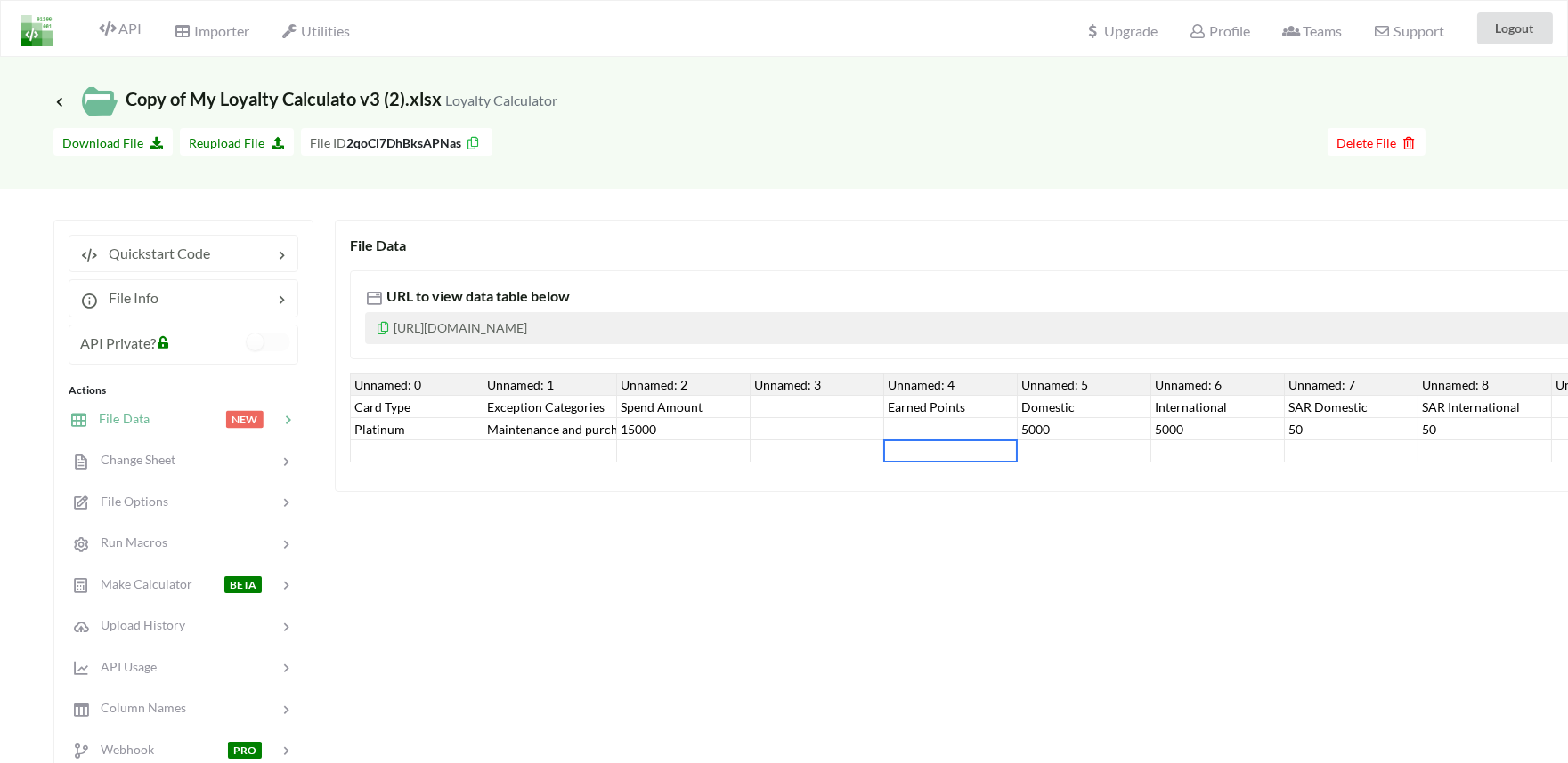
click at [635, 327] on p "[URL][DOMAIN_NAME]" at bounding box center [1301, 328] width 1871 height 32
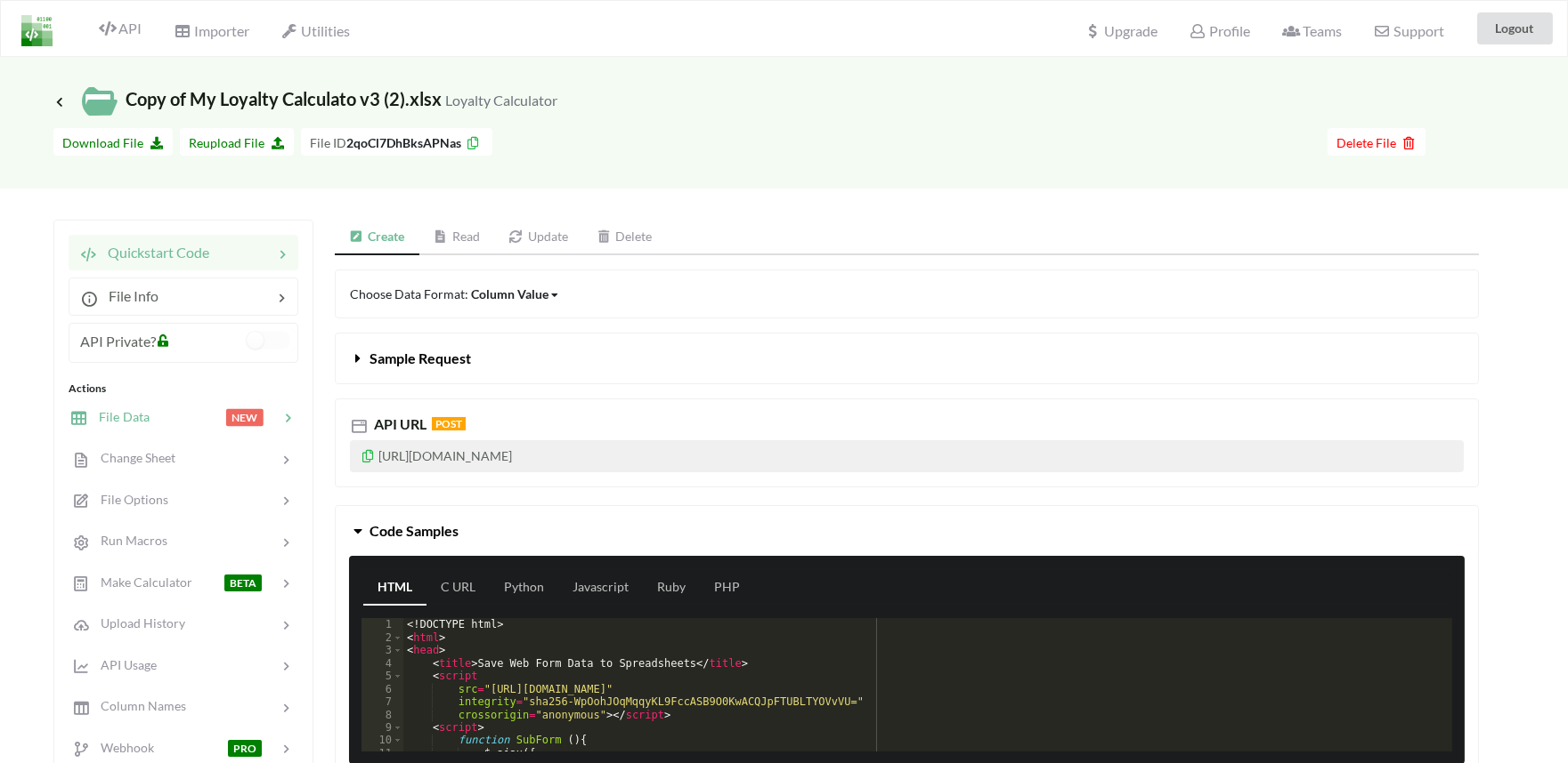
click at [130, 424] on span "File Data" at bounding box center [118, 416] width 61 height 16
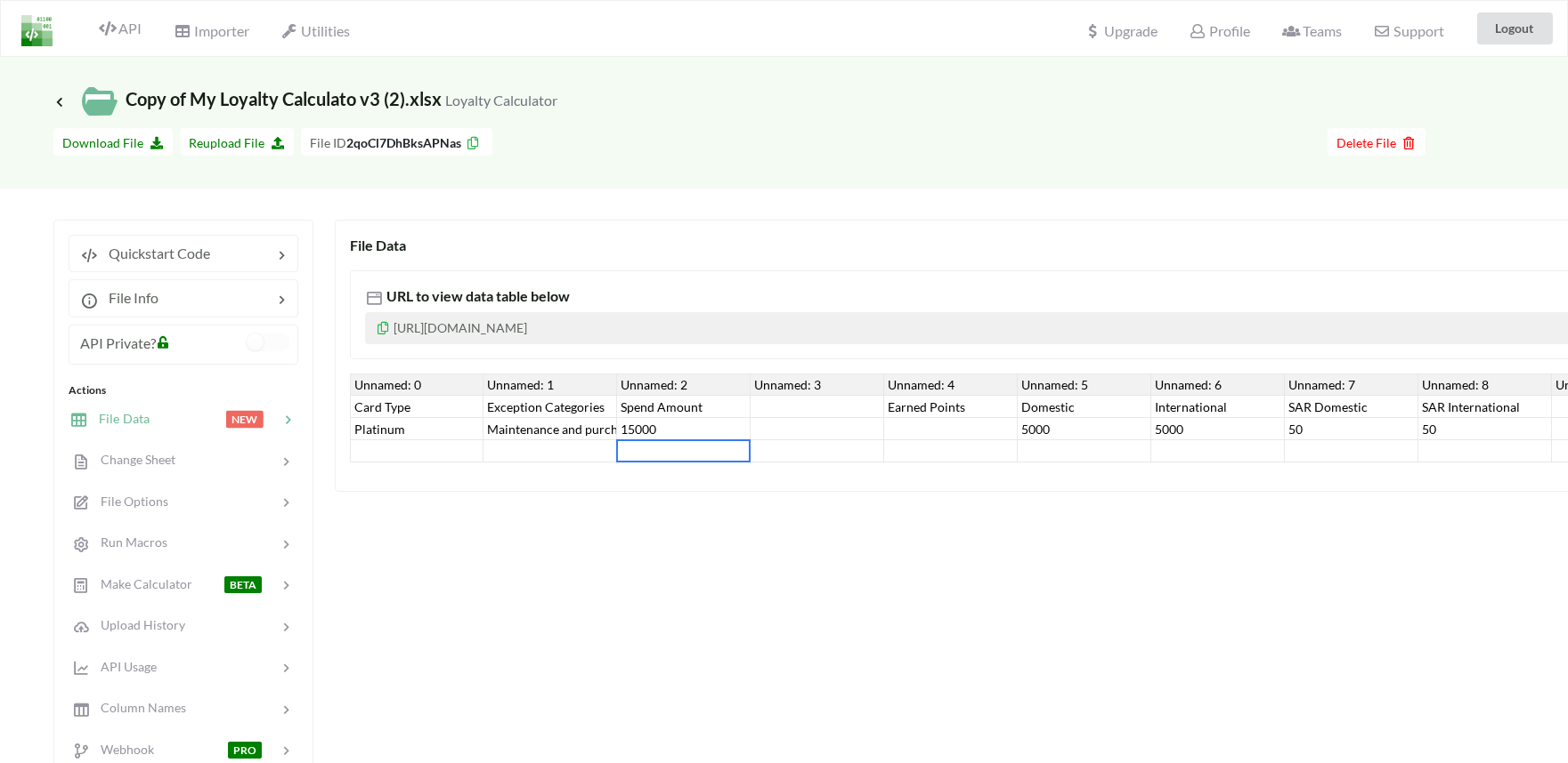
drag, startPoint x: 631, startPoint y: 458, endPoint x: 729, endPoint y: 461, distance: 98.0
click at [729, 461] on div at bounding box center [684, 451] width 134 height 22
click at [470, 607] on div "File Data URL to view data table below [URL][DOMAIN_NAME] Unnamed: 0 Unnamed: 1…" at bounding box center [1351, 606] width 2033 height 772
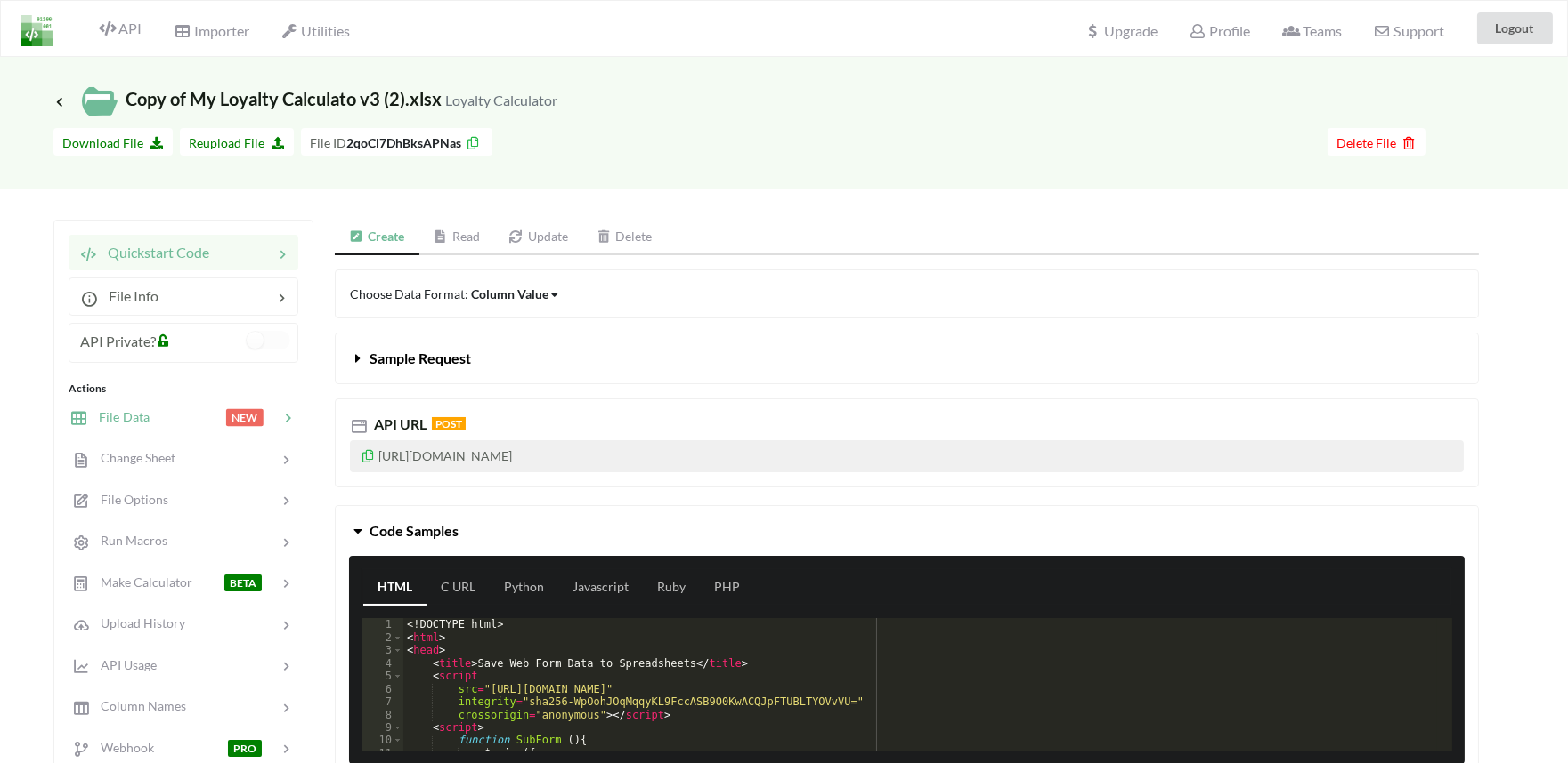
click at [169, 419] on div at bounding box center [187, 417] width 76 height 20
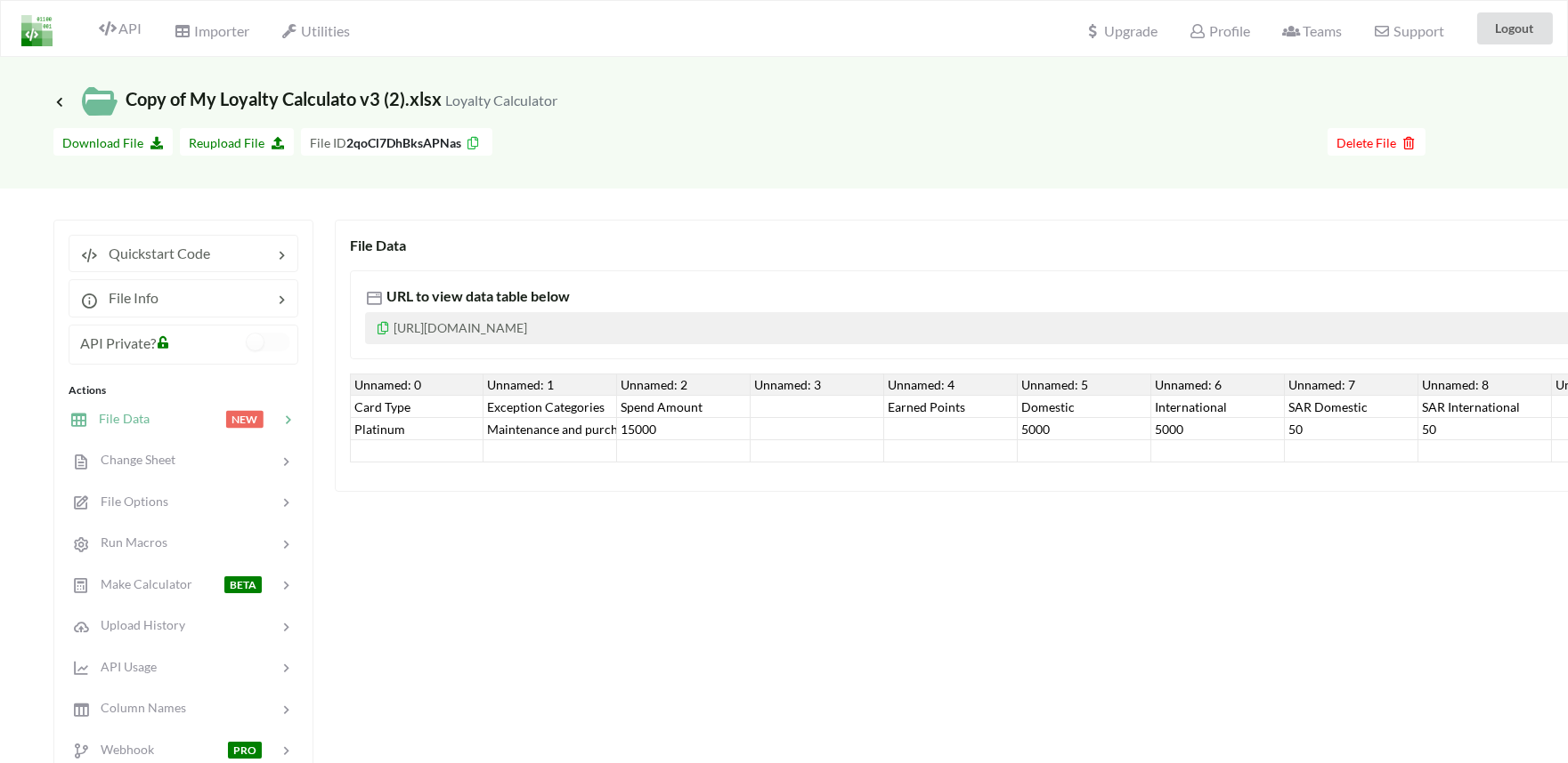
click at [421, 307] on div "URL to view data table below [URL][DOMAIN_NAME]" at bounding box center [1300, 315] width 1901 height 89
click at [659, 337] on p "[URL][DOMAIN_NAME]" at bounding box center [1301, 328] width 1871 height 32
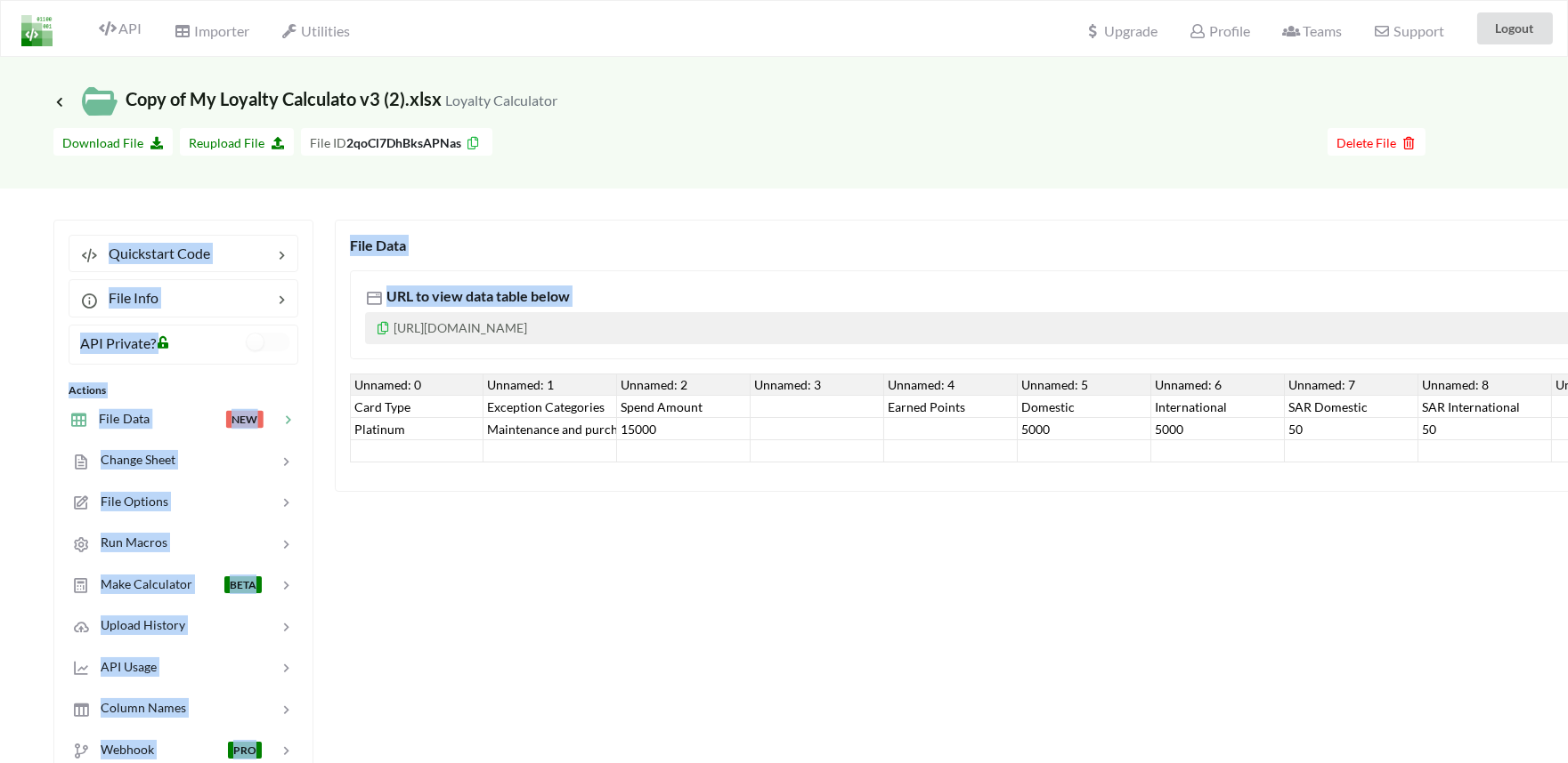
click at [659, 337] on p "[URL][DOMAIN_NAME]" at bounding box center [1301, 328] width 1871 height 32
click at [624, 331] on p "[URL][DOMAIN_NAME]" at bounding box center [1301, 328] width 1871 height 32
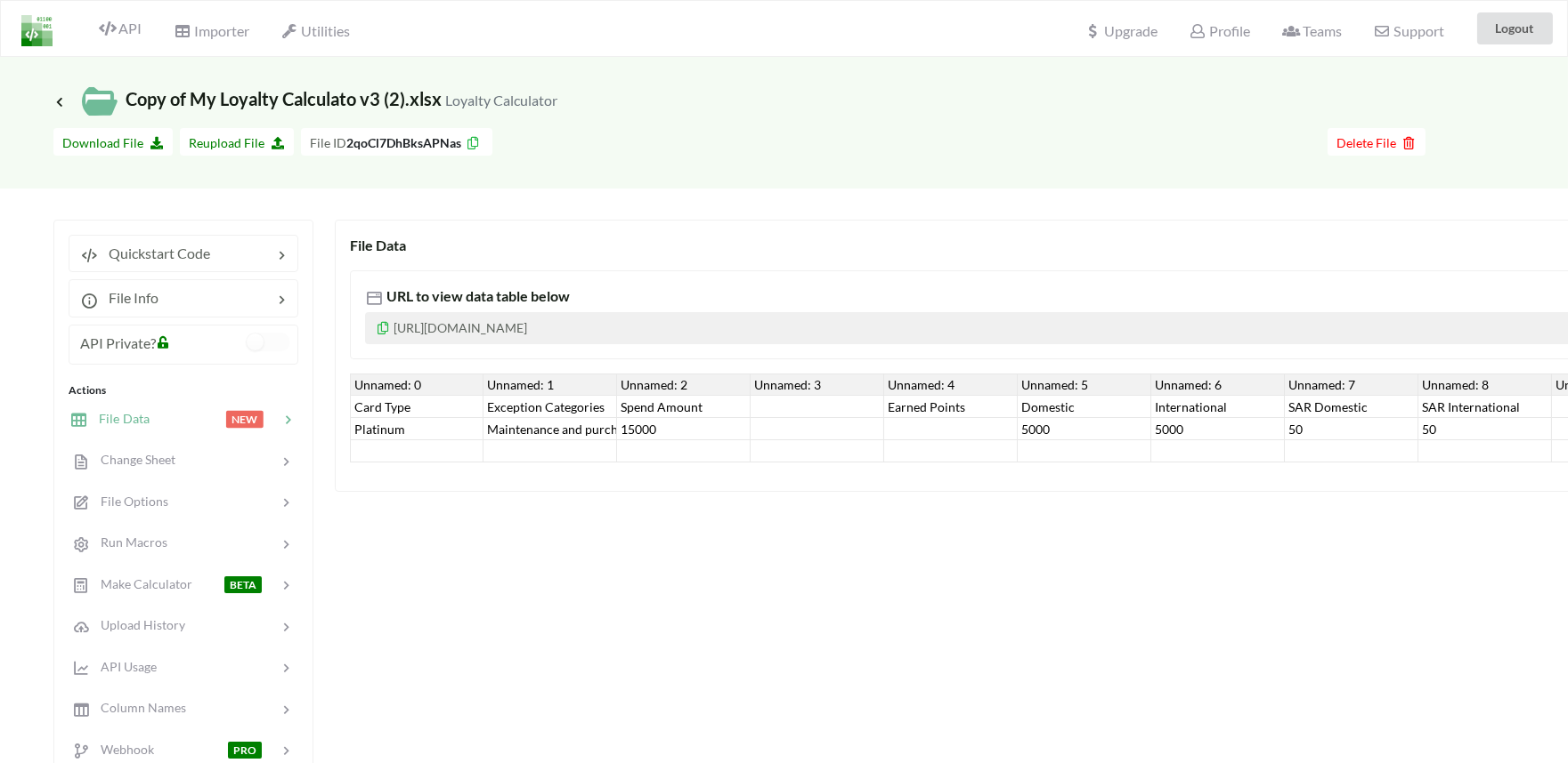
click at [624, 331] on p "[URL][DOMAIN_NAME]" at bounding box center [1301, 328] width 1871 height 32
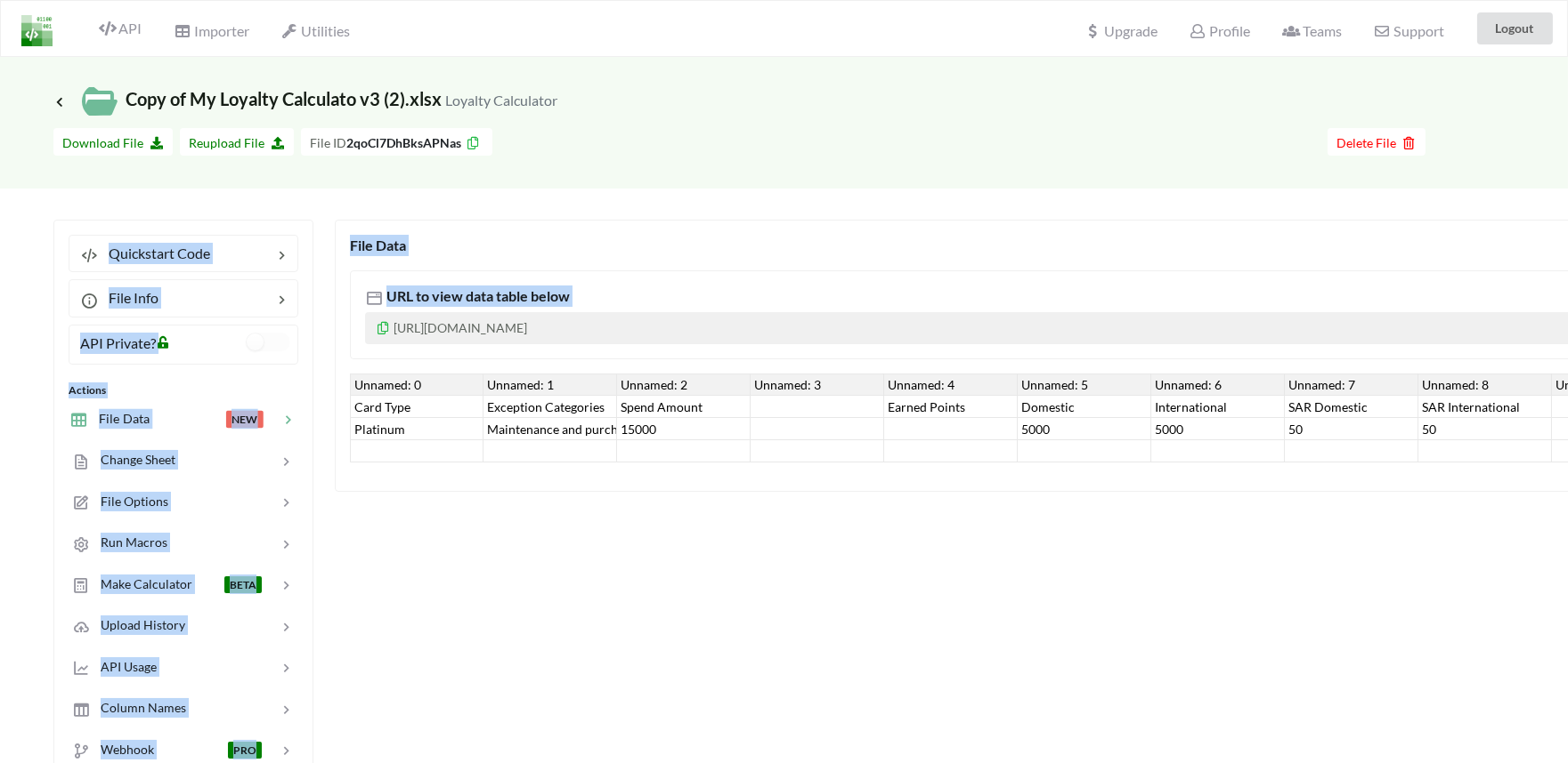
click at [625, 326] on p "[URL][DOMAIN_NAME]" at bounding box center [1301, 328] width 1871 height 32
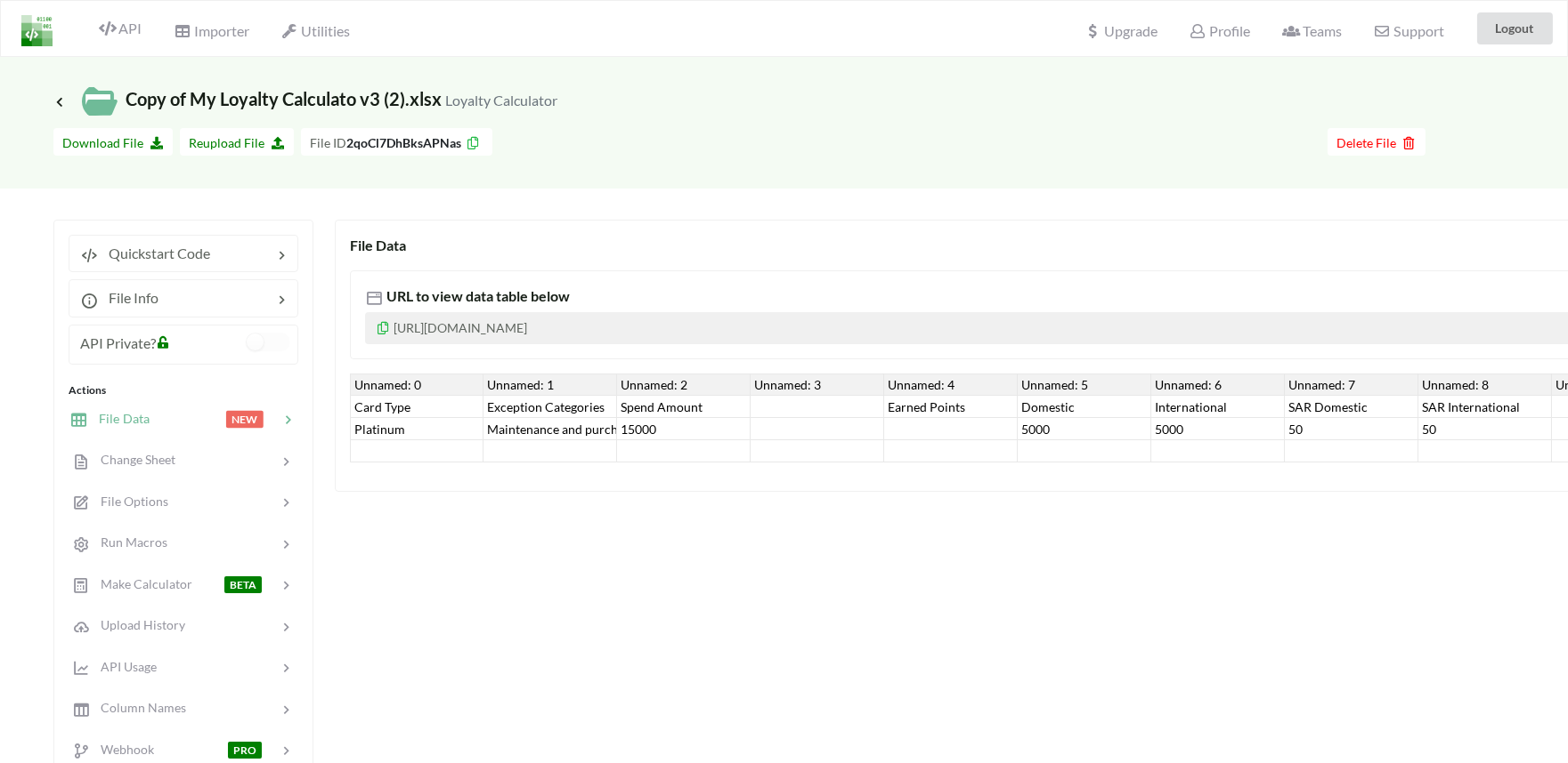
click at [625, 326] on p "[URL][DOMAIN_NAME]" at bounding box center [1301, 328] width 1871 height 32
click at [624, 325] on p "[URL][DOMAIN_NAME]" at bounding box center [1301, 328] width 1871 height 32
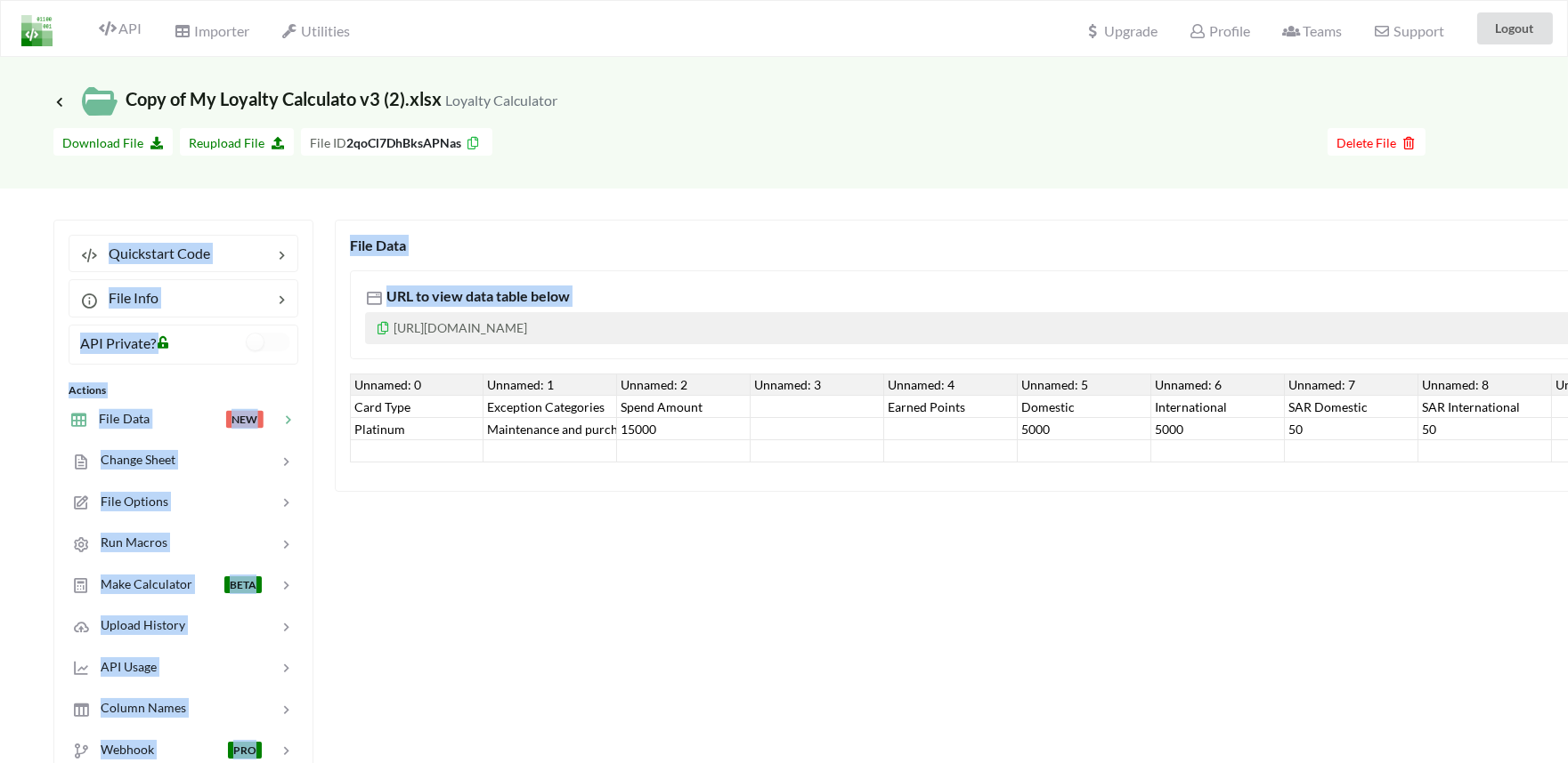
click at [624, 325] on p "[URL][DOMAIN_NAME]" at bounding box center [1301, 328] width 1871 height 32
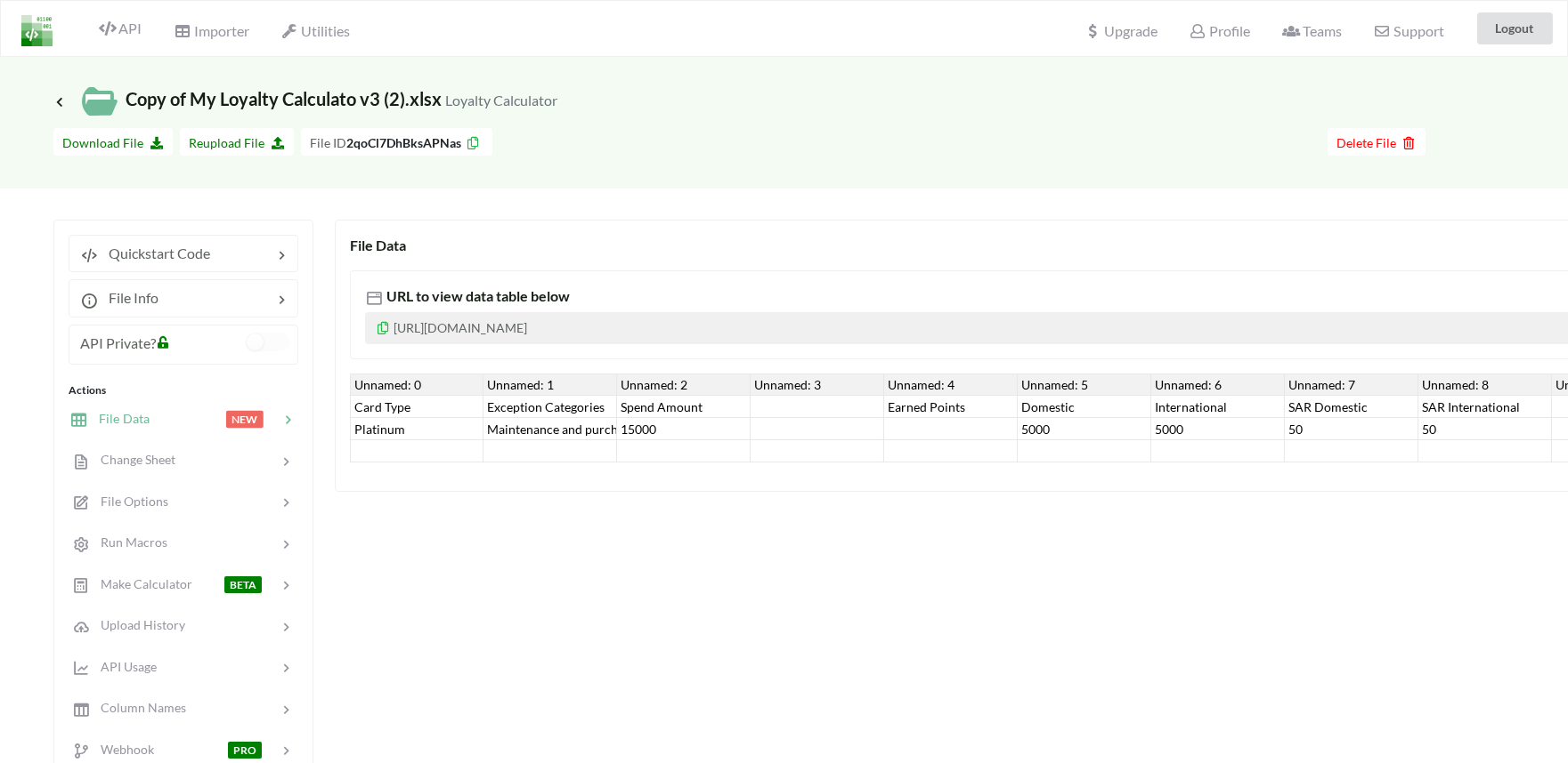
click at [641, 287] on div "URL to view data table below" at bounding box center [1301, 296] width 1871 height 21
click at [134, 500] on span "File Options" at bounding box center [128, 501] width 81 height 16
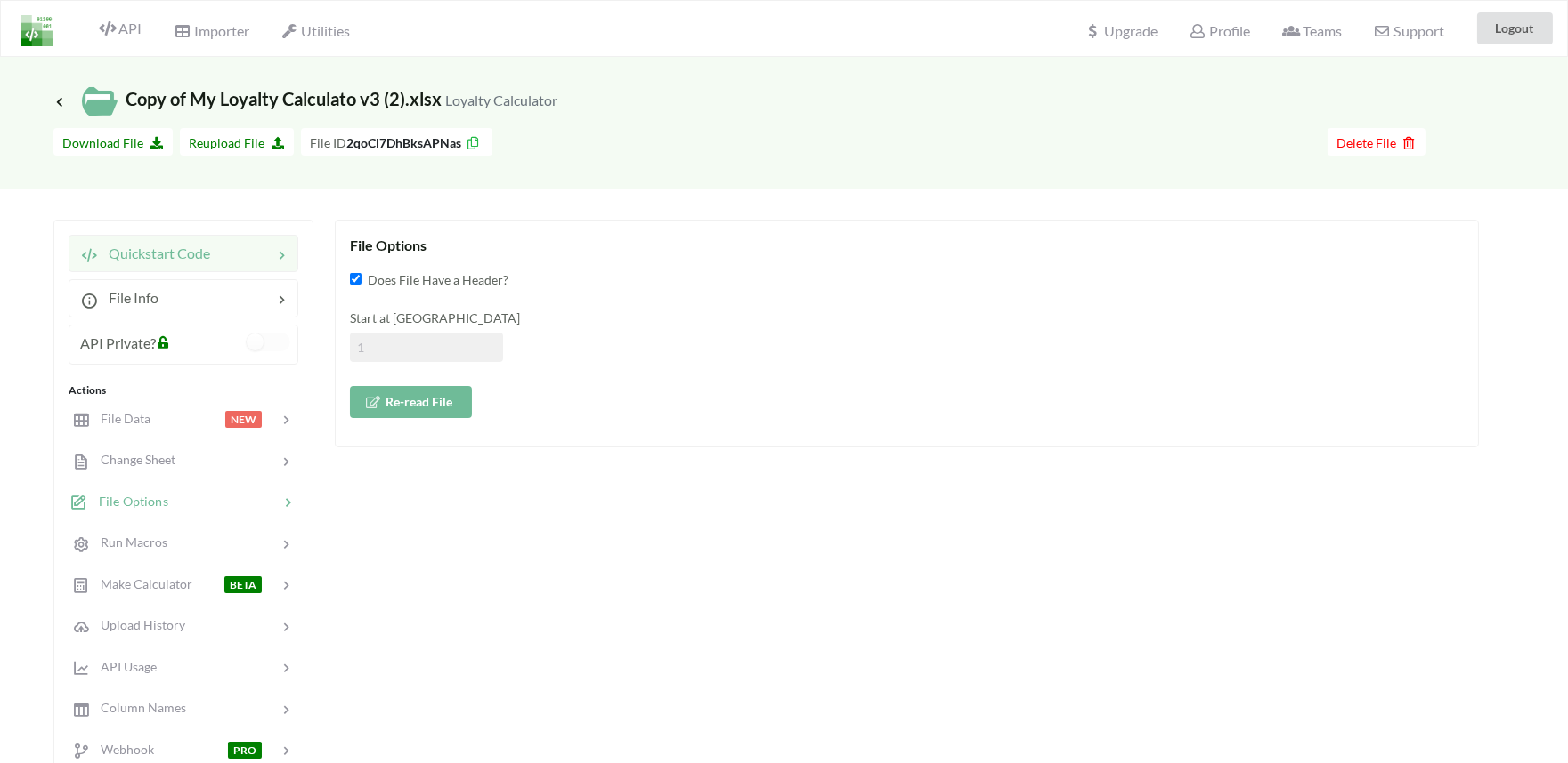
click at [155, 254] on span "Quickstart Code" at bounding box center [154, 253] width 113 height 16
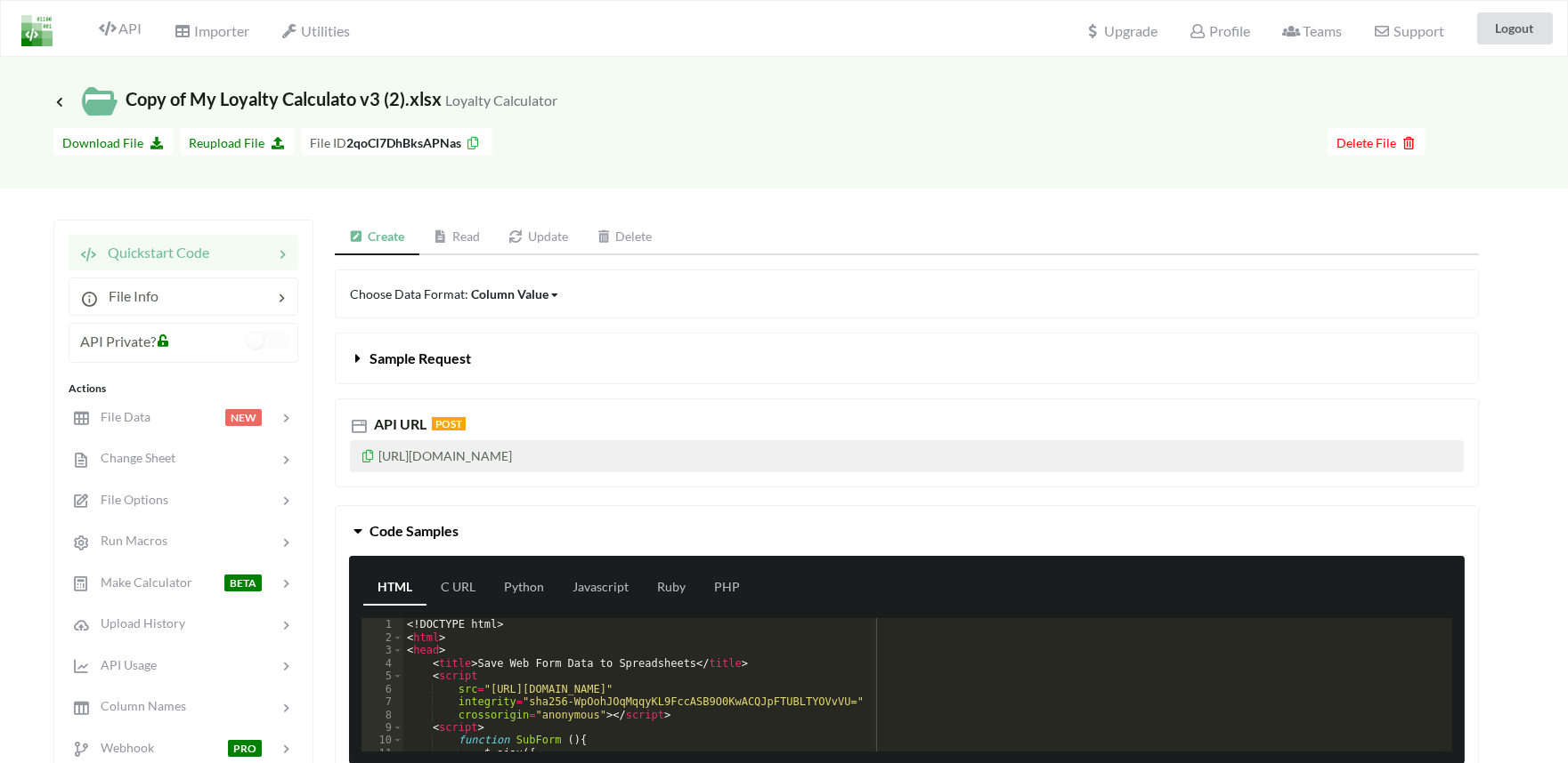
click at [529, 235] on link "Update" at bounding box center [538, 237] width 88 height 36
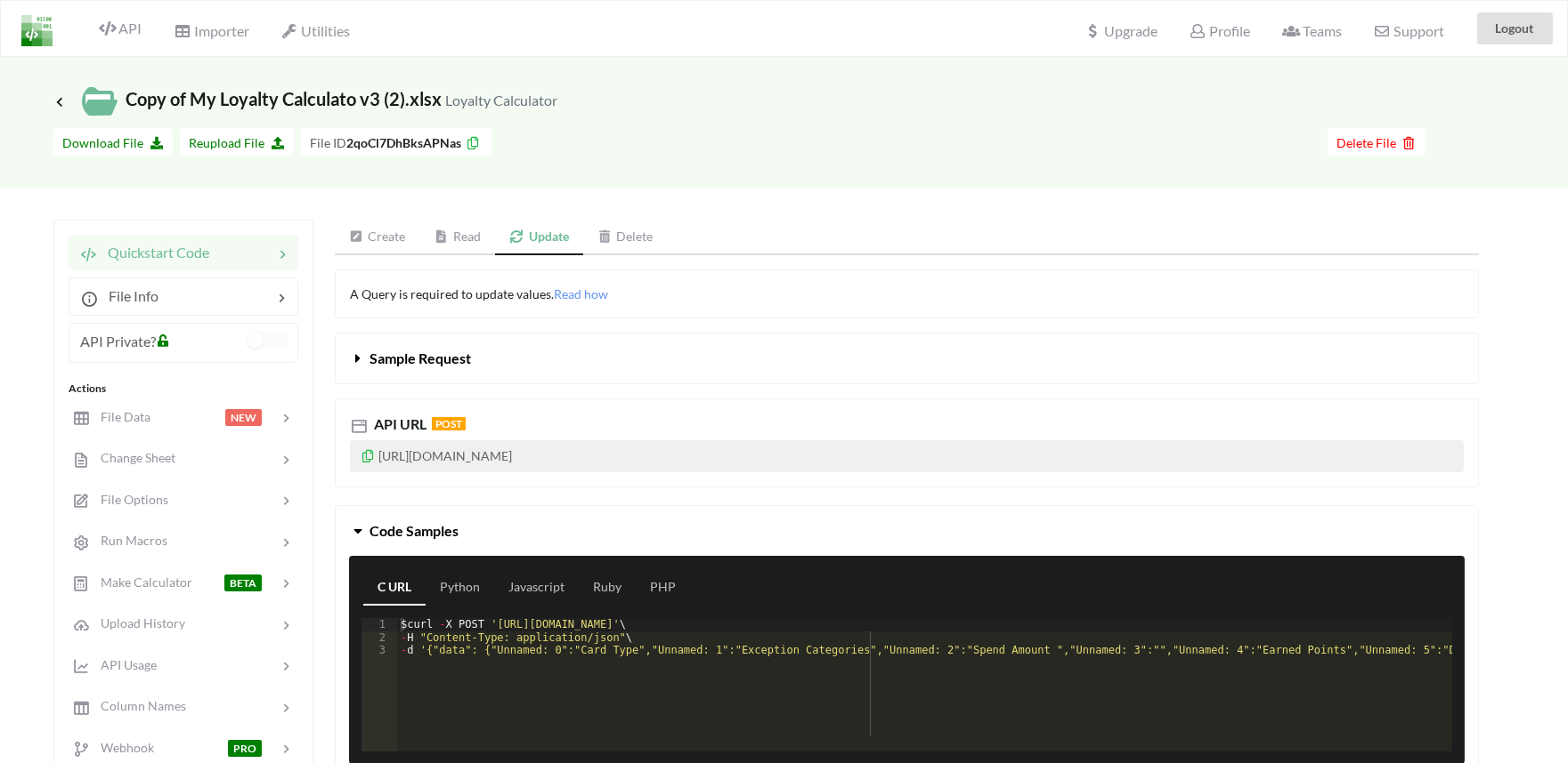
click at [366, 360] on icon at bounding box center [358, 355] width 16 height 15
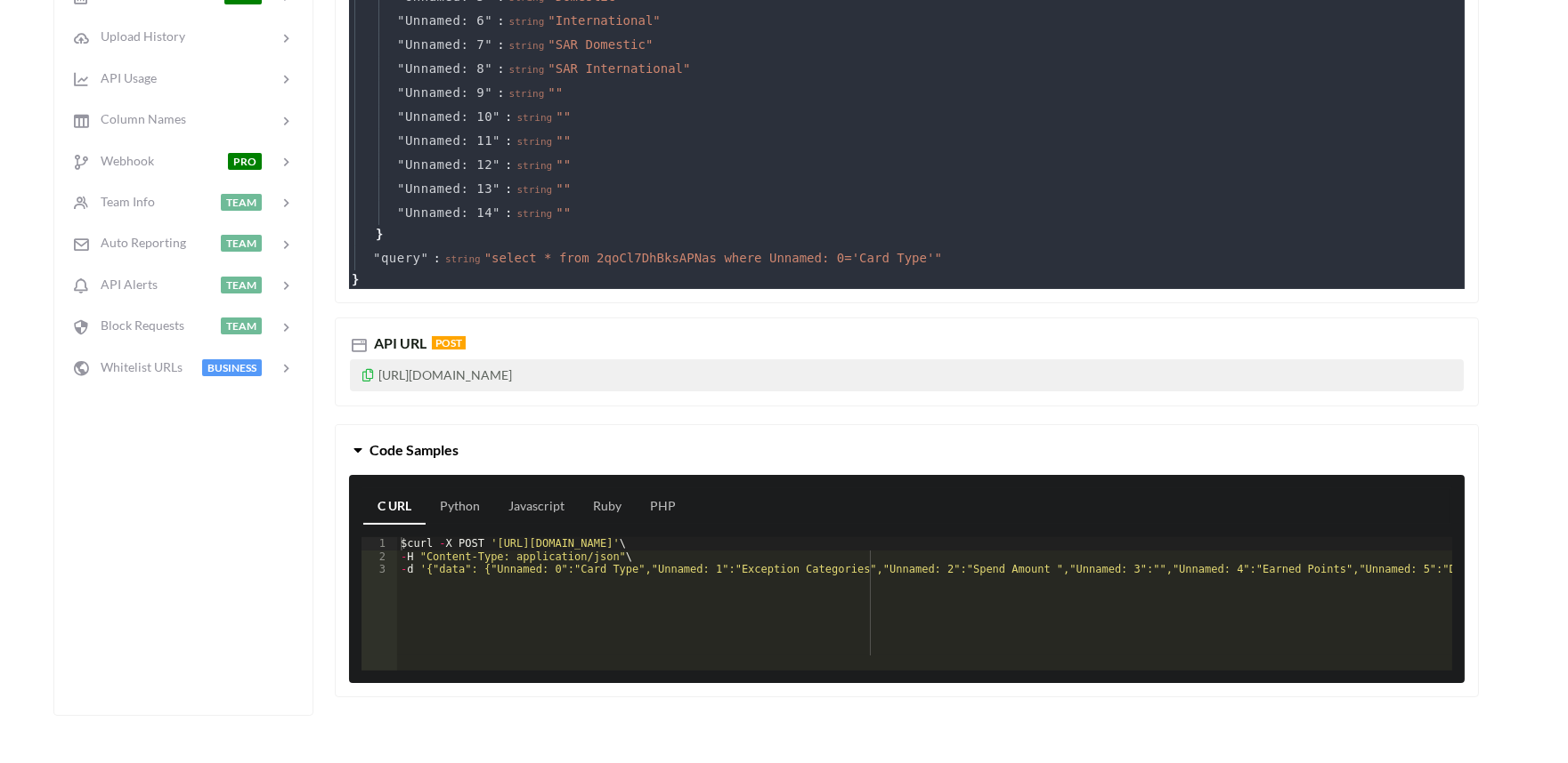
scroll to position [593, 0]
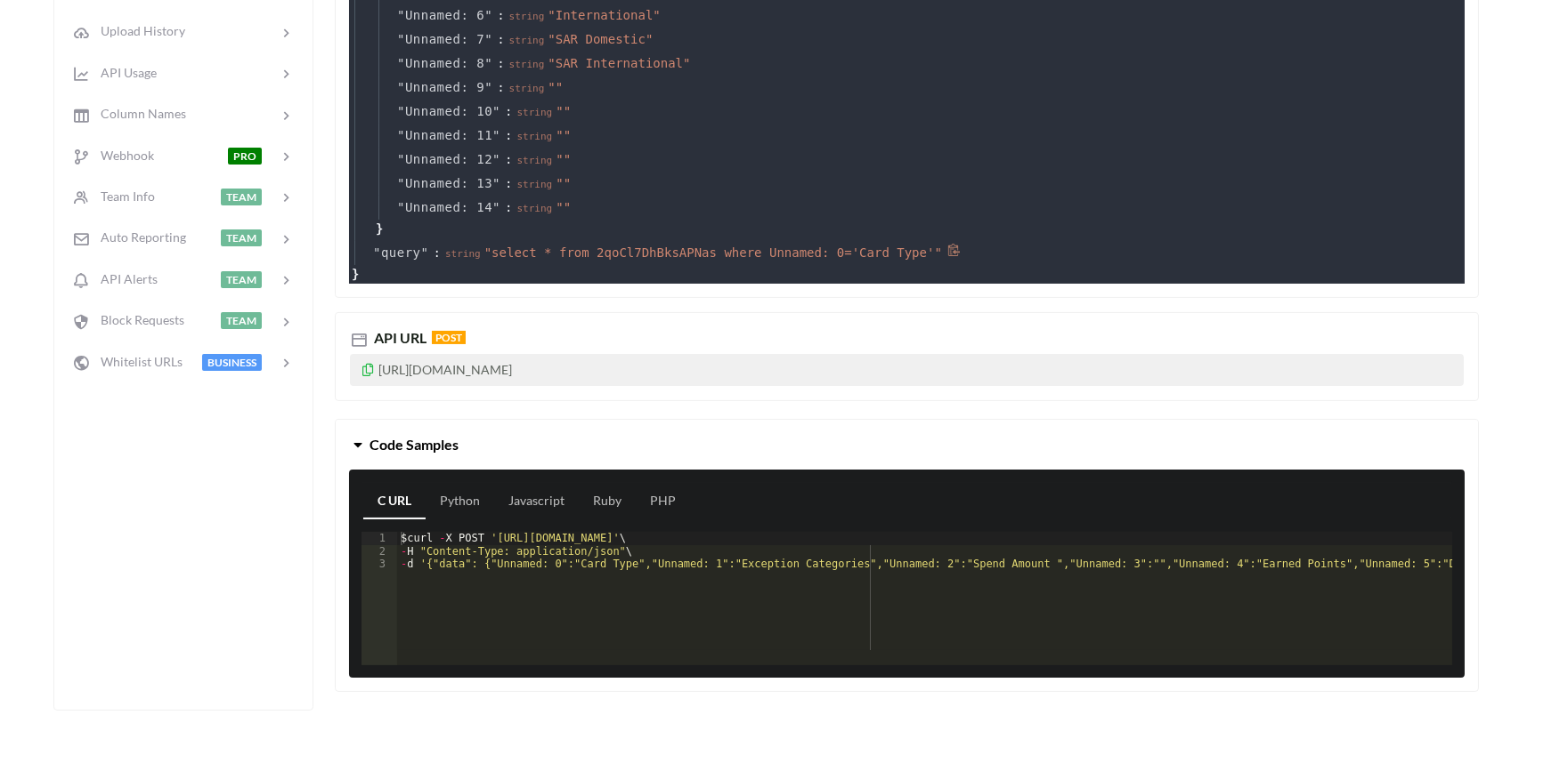
click at [484, 252] on span "" select * from 2qoCl7DhBksAPNas where Unnamed: 0='Card Type' "" at bounding box center [713, 253] width 458 height 15
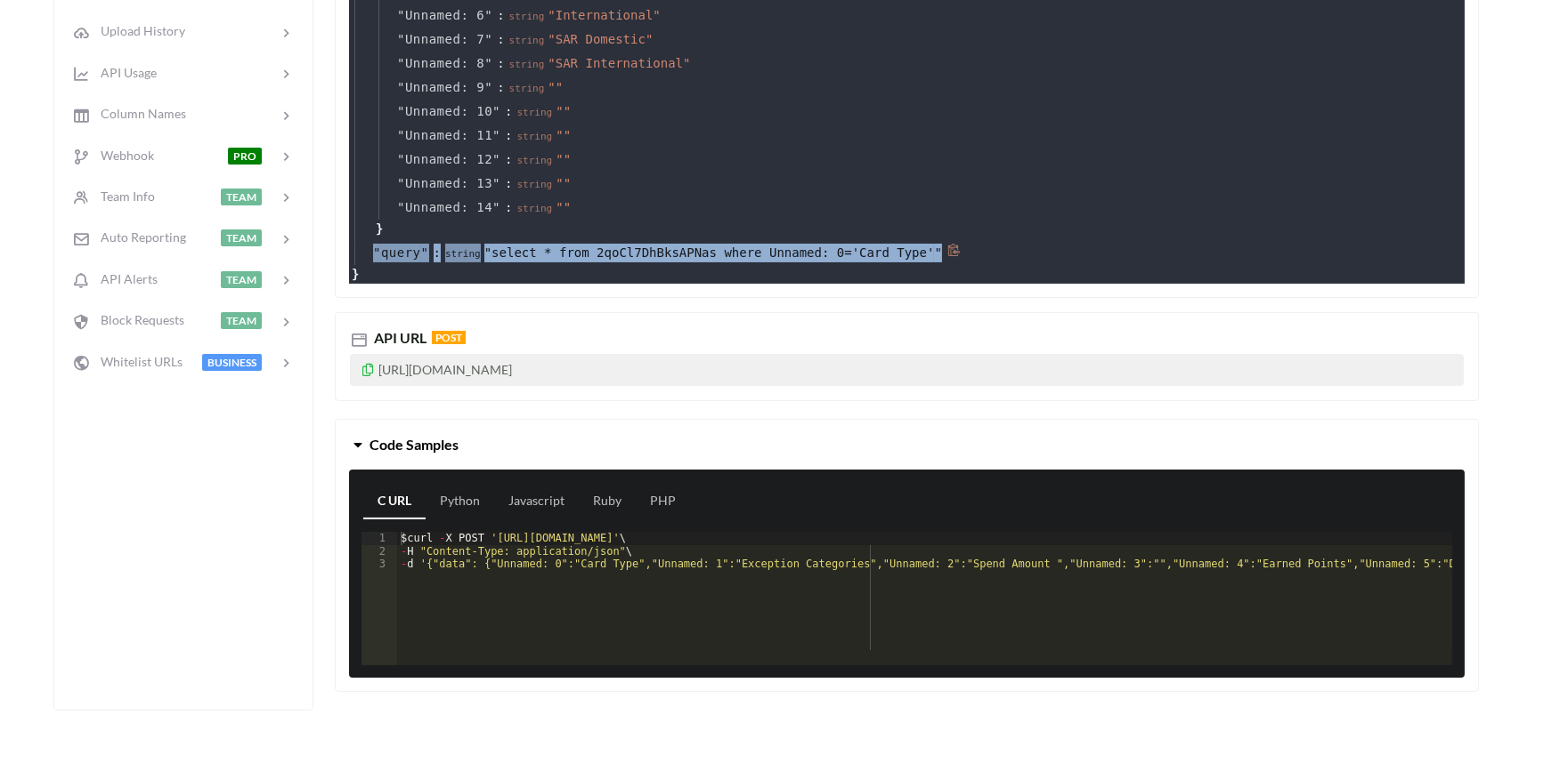
click at [484, 252] on span "" select * from 2qoCl7DhBksAPNas where Unnamed: 0='Card Type' "" at bounding box center [713, 253] width 458 height 15
copy div "" query " : string " select * from 2qoCl7DhBksAPNas where Unnamed: 0='Card Type…"
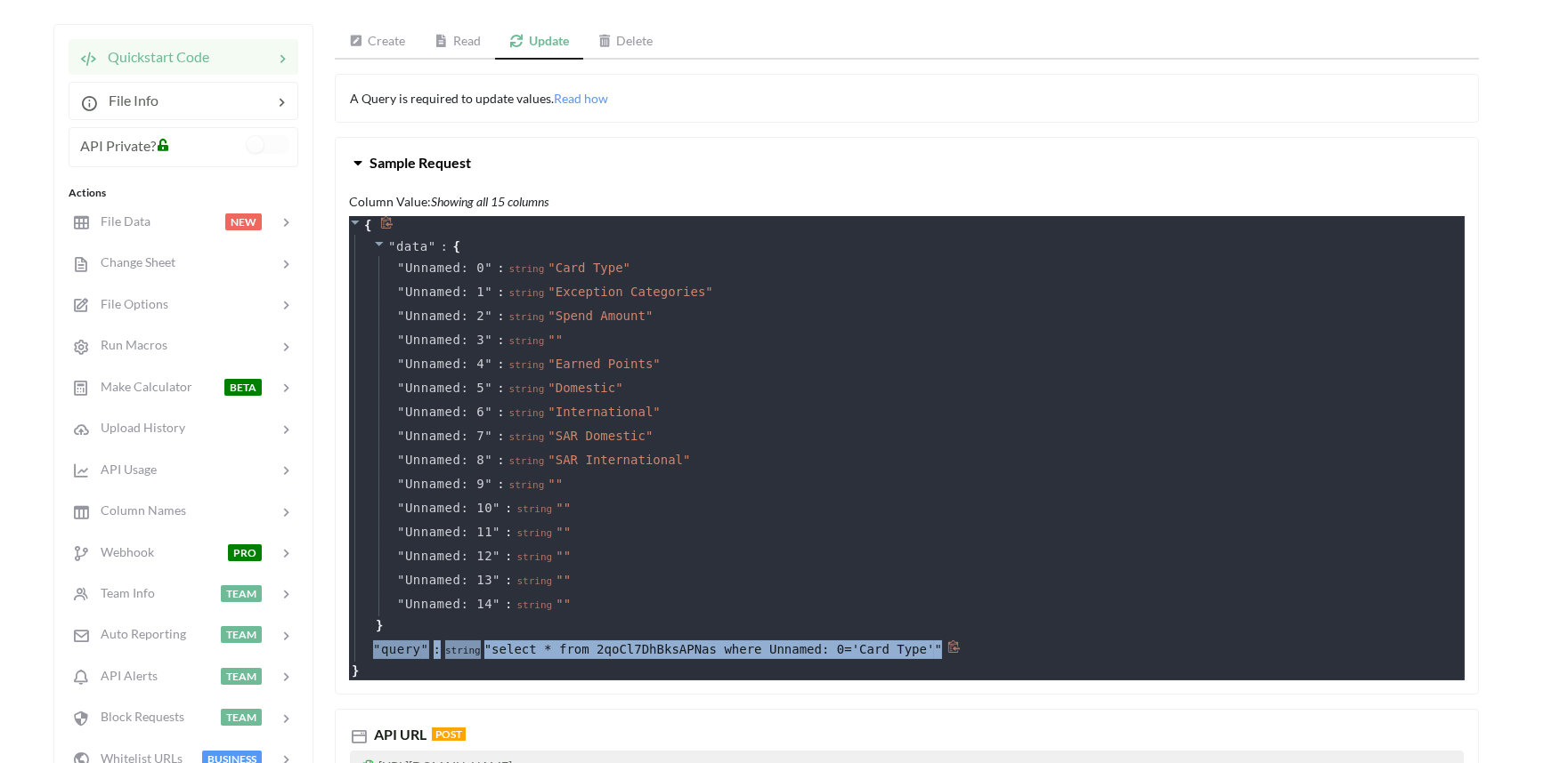
scroll to position [0, 0]
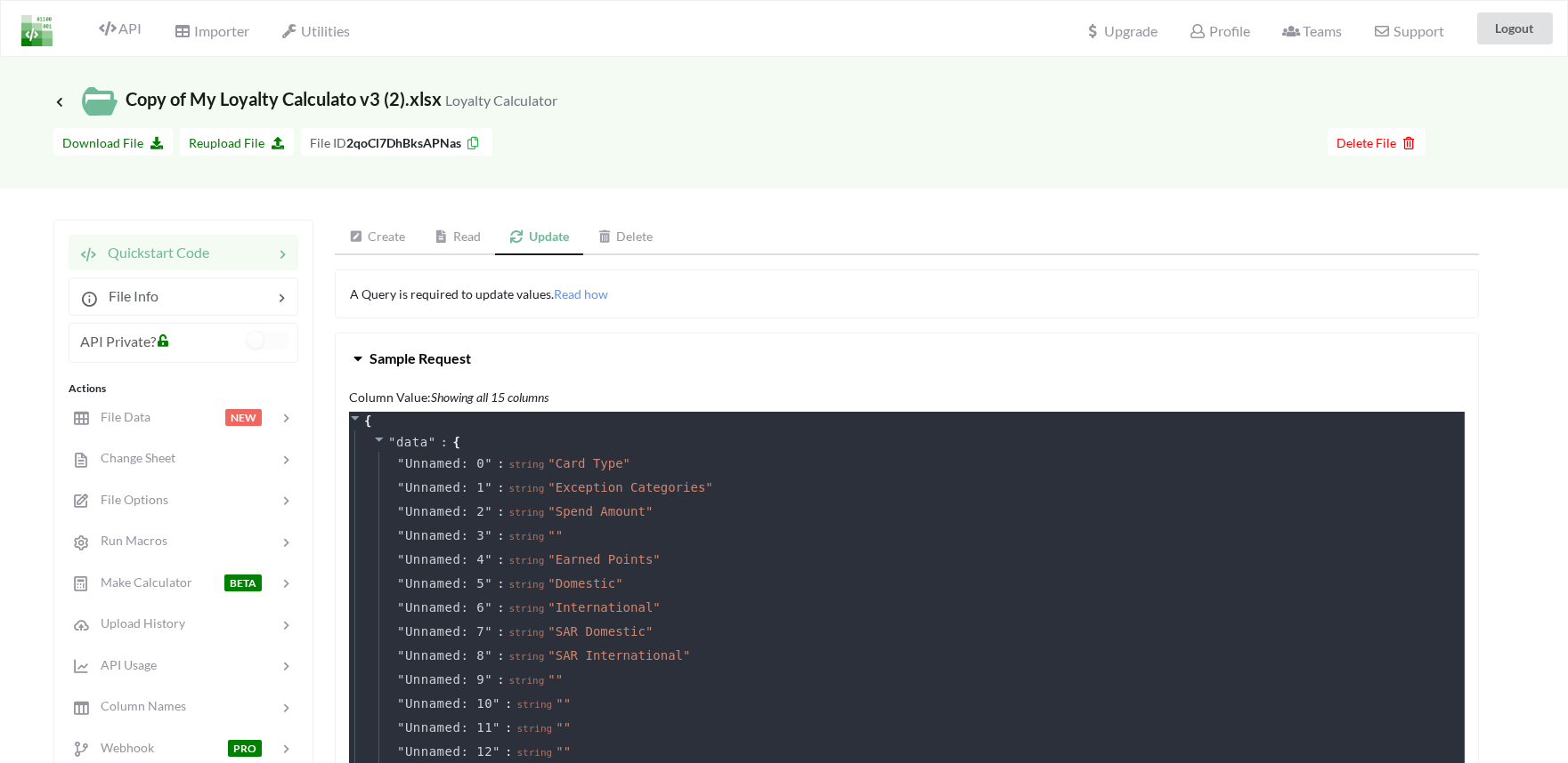
click at [379, 239] on link "Create" at bounding box center [377, 237] width 85 height 36
click at [374, 360] on span "Sample Request" at bounding box center [420, 358] width 102 height 16
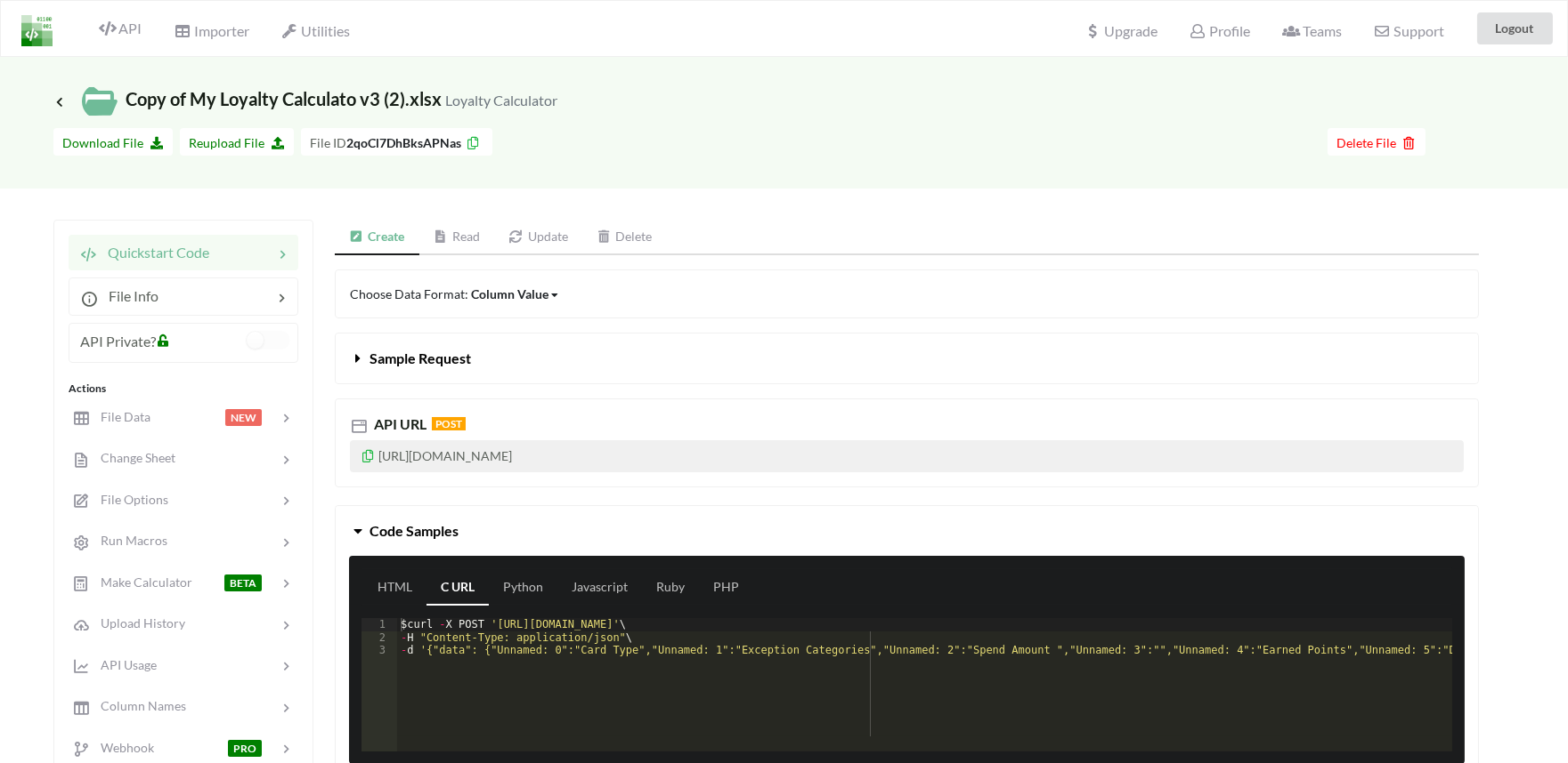
click at [356, 360] on icon at bounding box center [358, 355] width 16 height 15
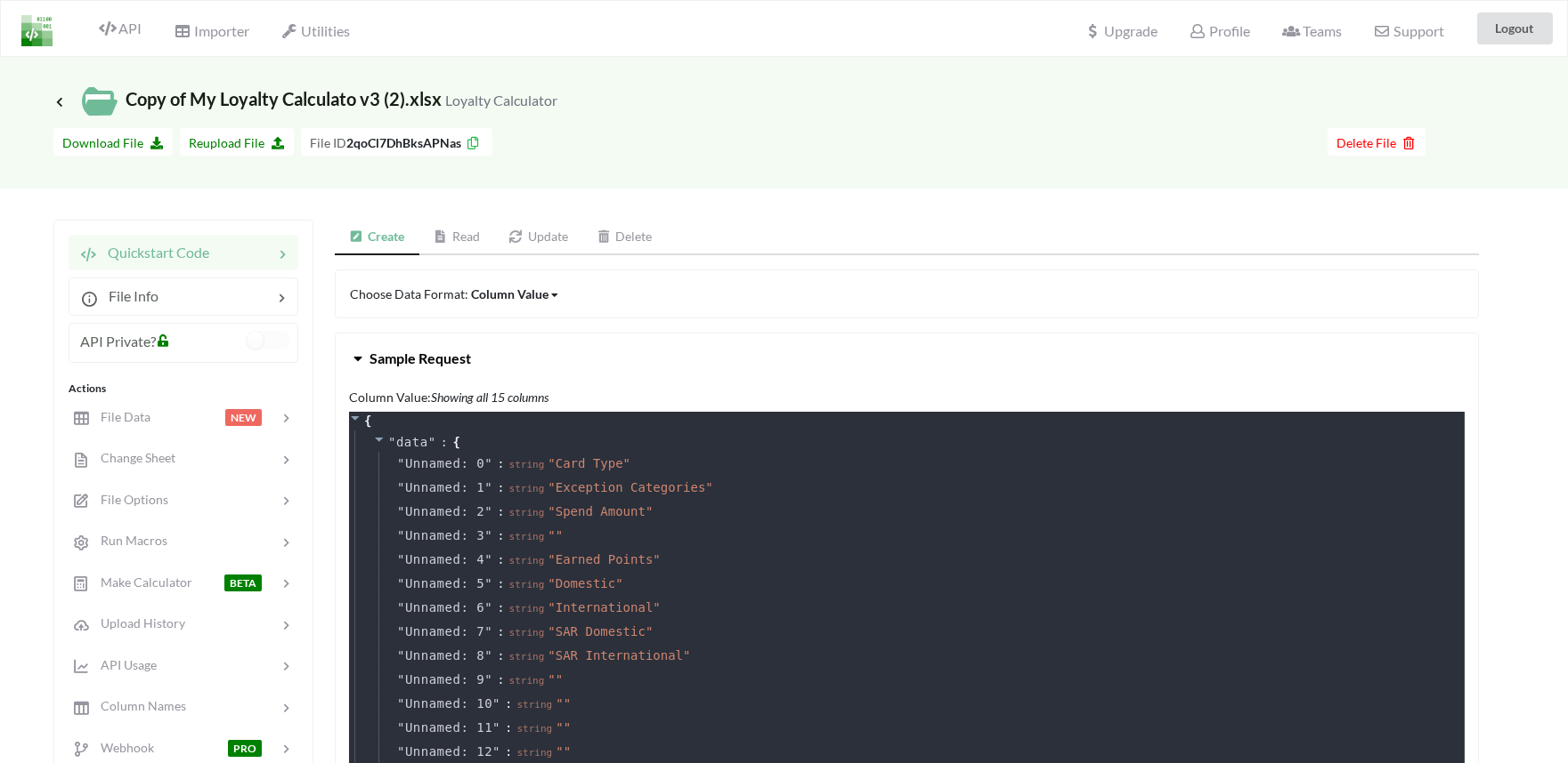
click at [356, 360] on icon at bounding box center [358, 355] width 16 height 15
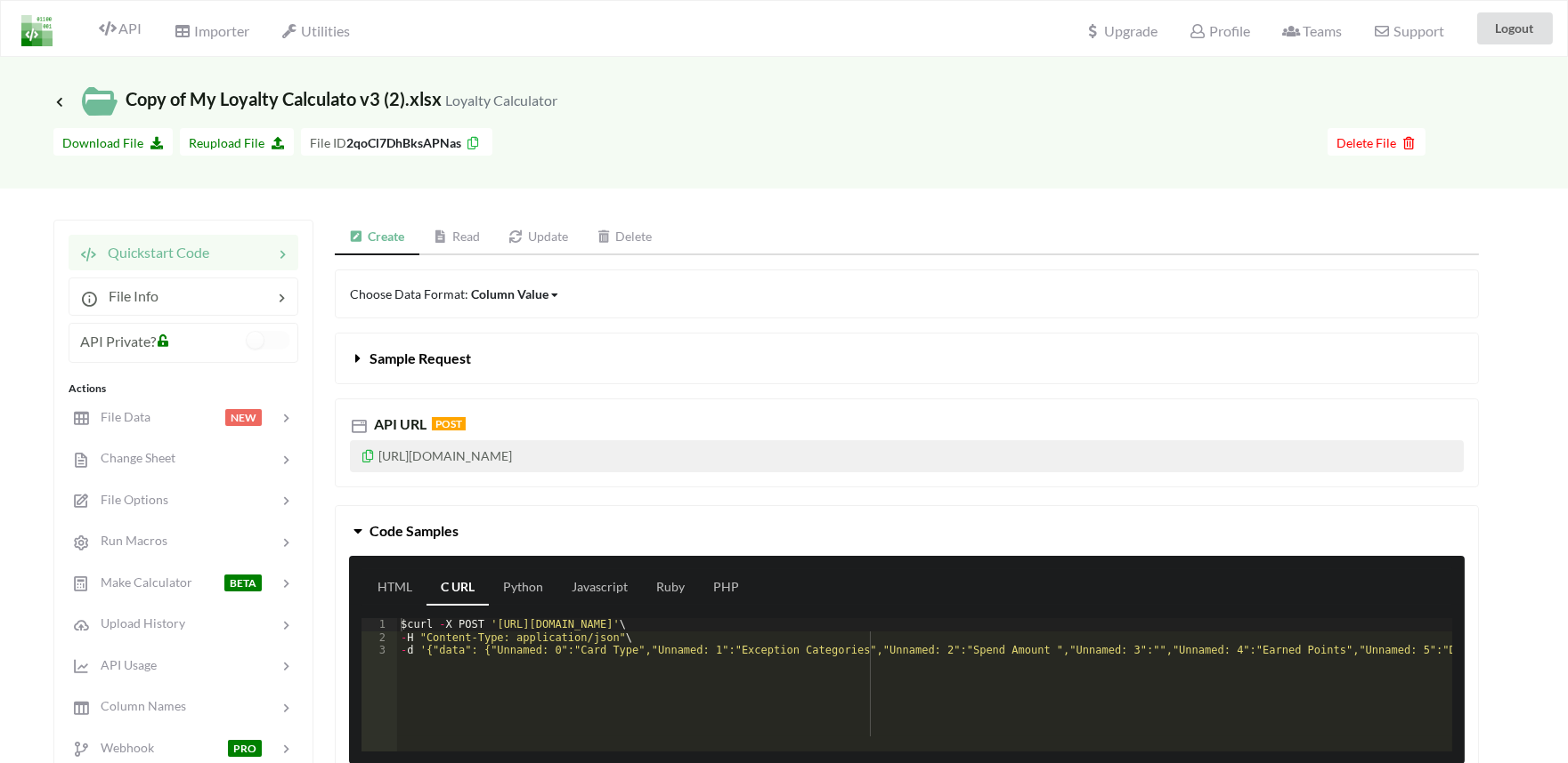
click at [356, 360] on icon at bounding box center [358, 355] width 16 height 15
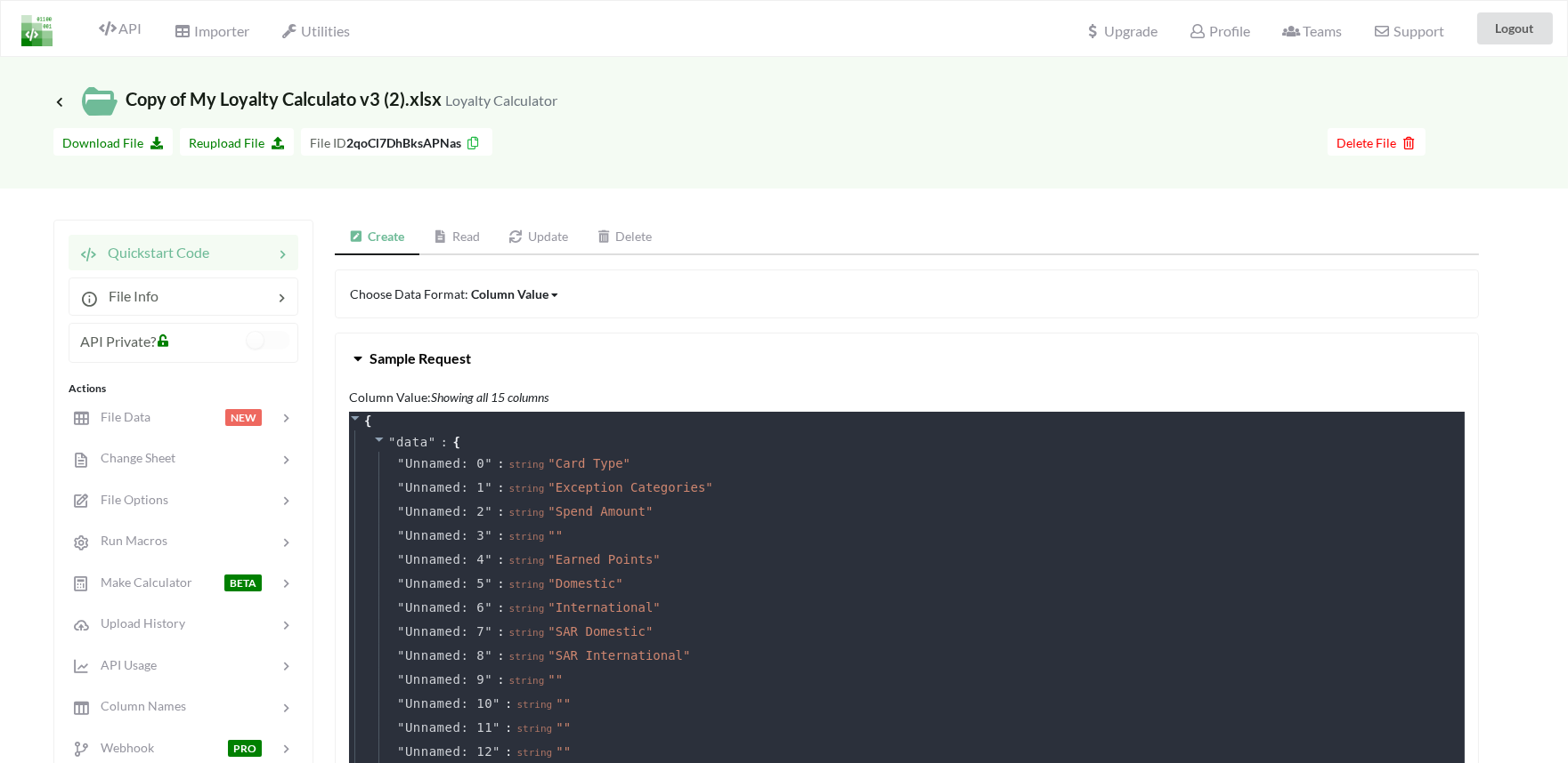
click at [546, 242] on link "Update" at bounding box center [538, 237] width 88 height 36
click at [579, 290] on span "Read how" at bounding box center [580, 294] width 54 height 16
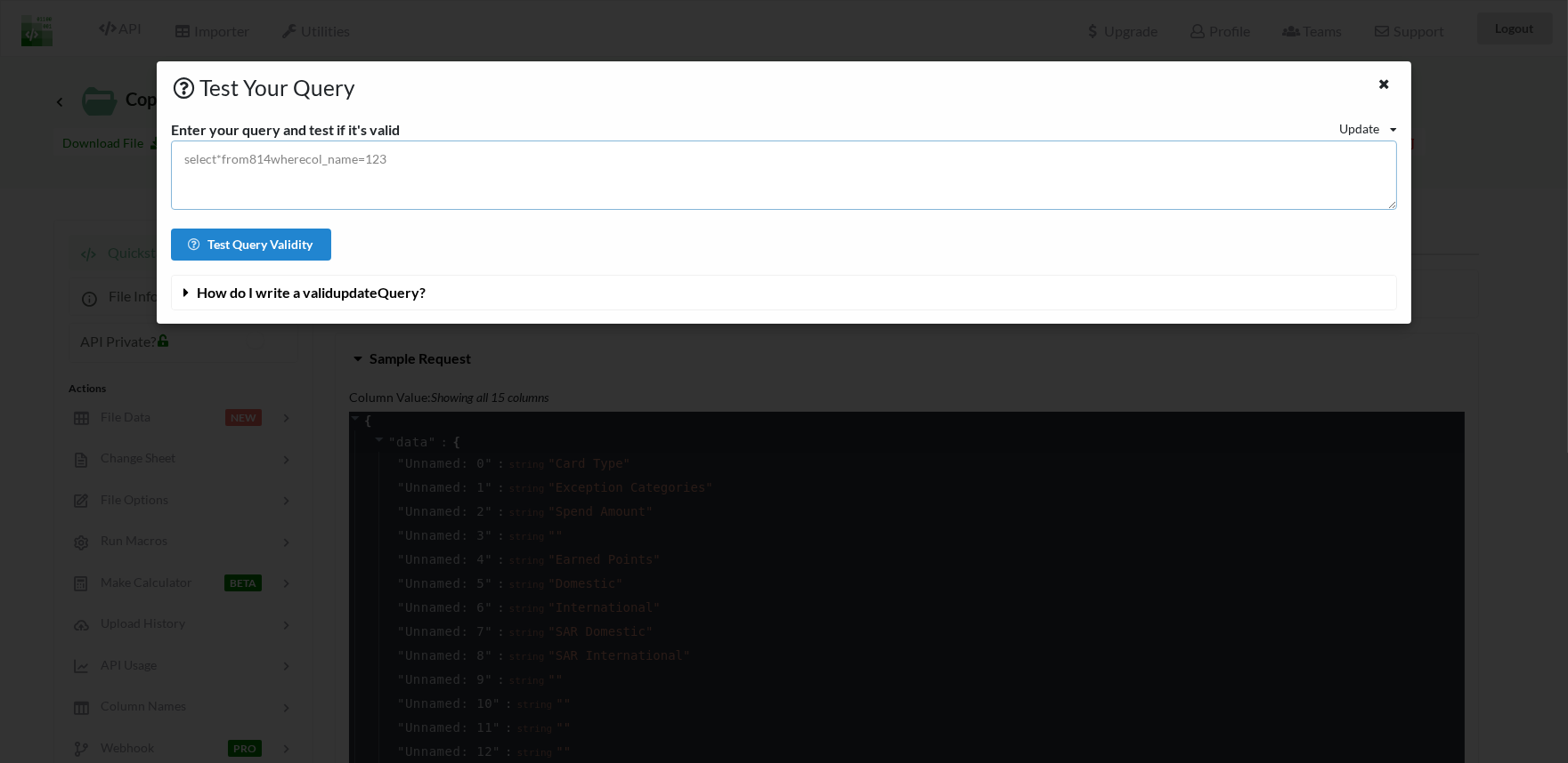
click at [406, 171] on textarea at bounding box center [784, 176] width 1226 height 70
click at [184, 296] on icon at bounding box center [186, 289] width 16 height 15
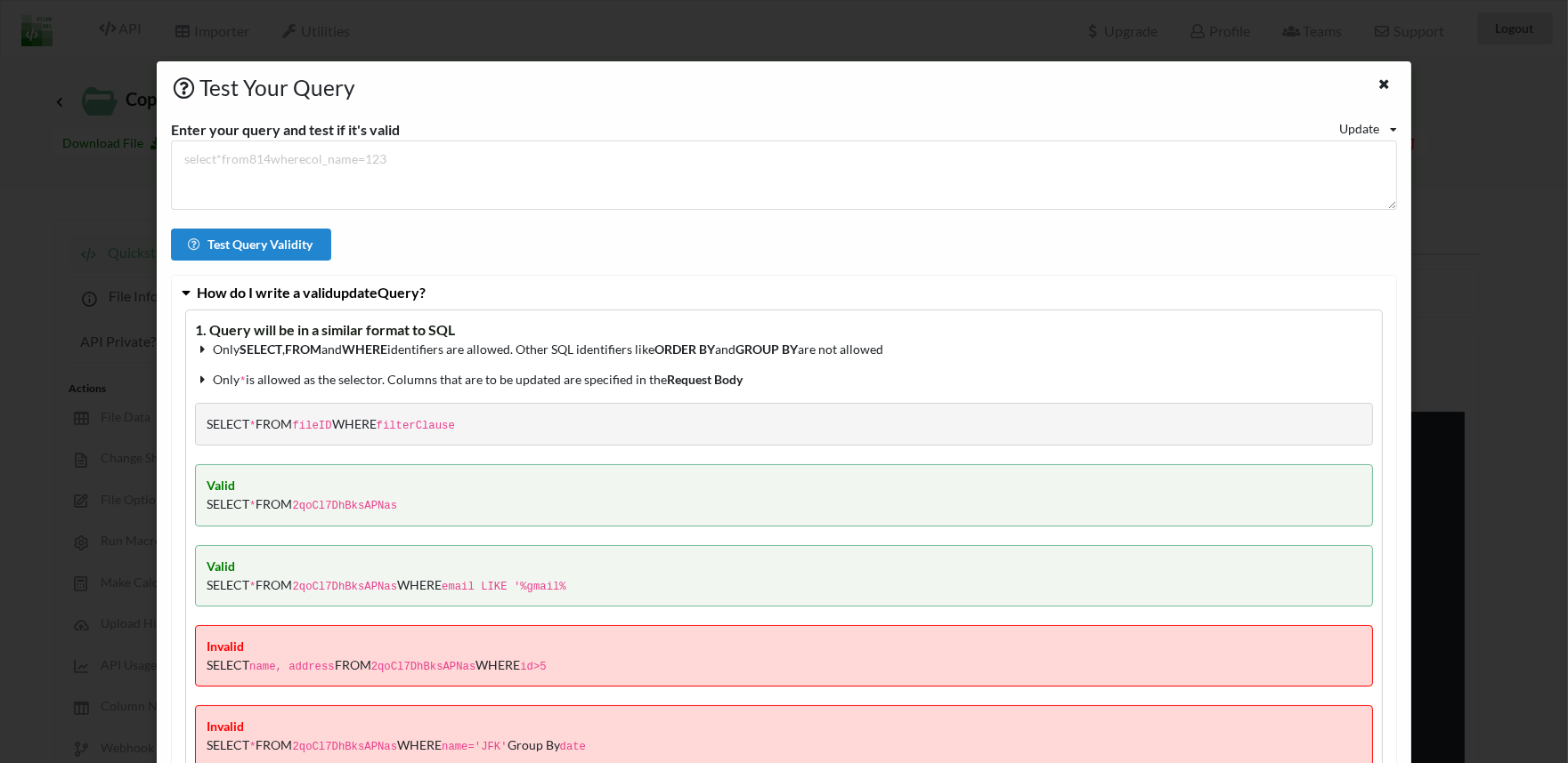
drag, startPoint x: 199, startPoint y: 292, endPoint x: 273, endPoint y: 438, distance: 163.7
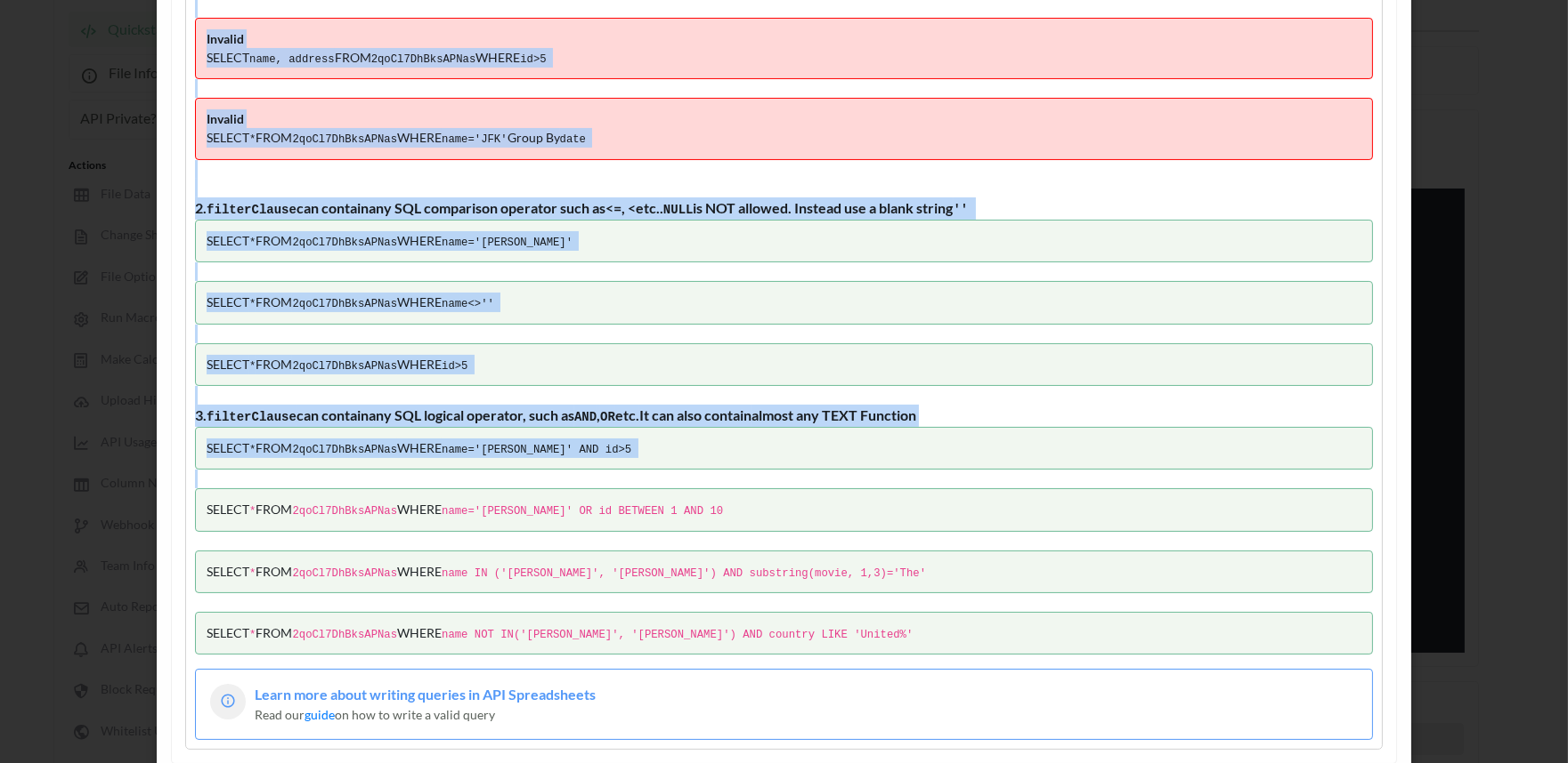
scroll to position [395, 0]
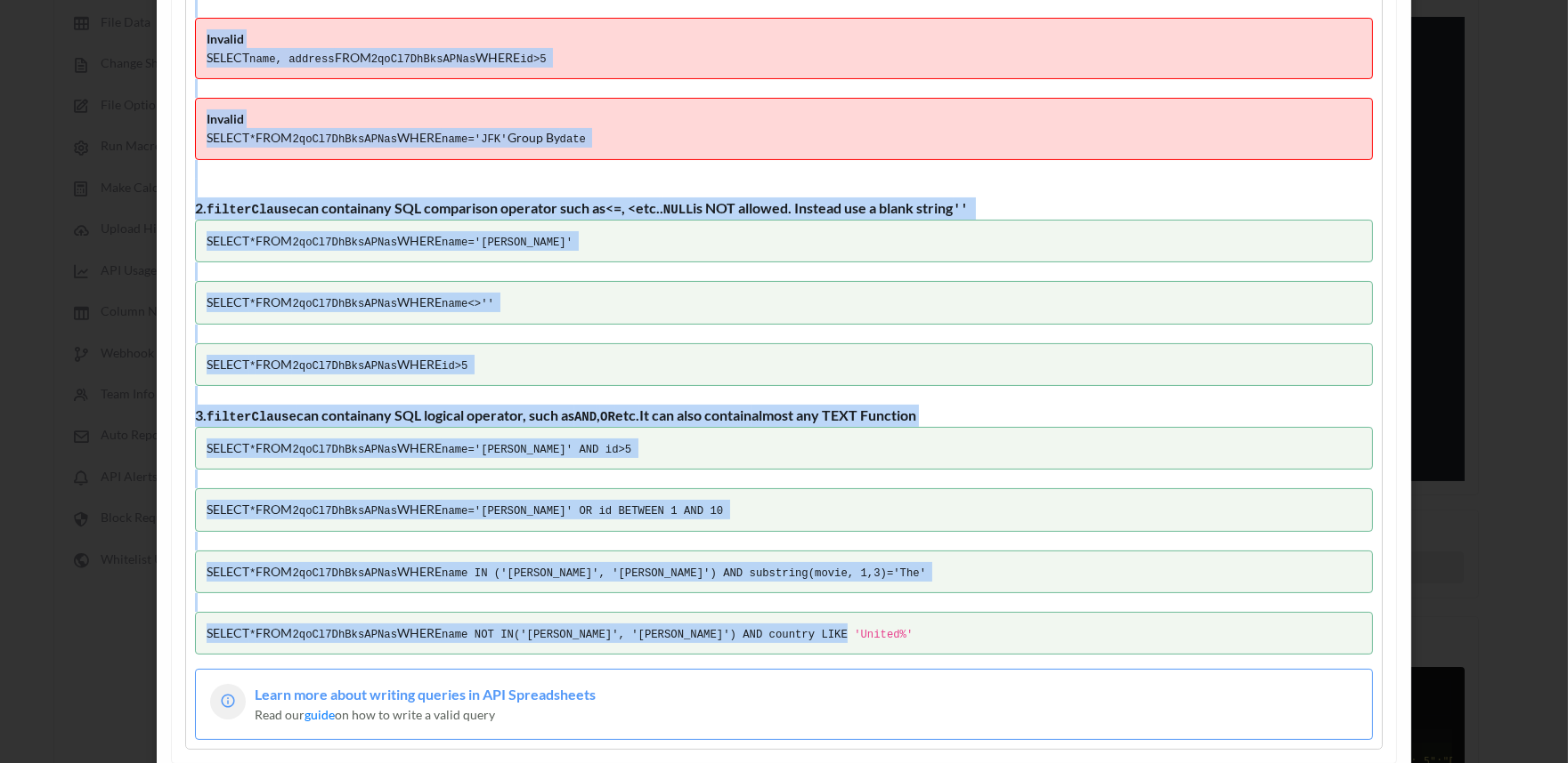
drag, startPoint x: 210, startPoint y: 323, endPoint x: 848, endPoint y: 627, distance: 706.7
click at [848, 627] on div "1. Query will be in a similar format to SQL Only SELECT , FROM and WHERE identi…" at bounding box center [784, 226] width 1197 height 1049
copy div "Query will be in a similar format to SQL Only SELECT , FROM and WHERE identifie…"
click at [570, 264] on div "1. Query will be in a similar format to SQL Only SELECT , FROM and WHERE identi…" at bounding box center [784, 226] width 1197 height 1049
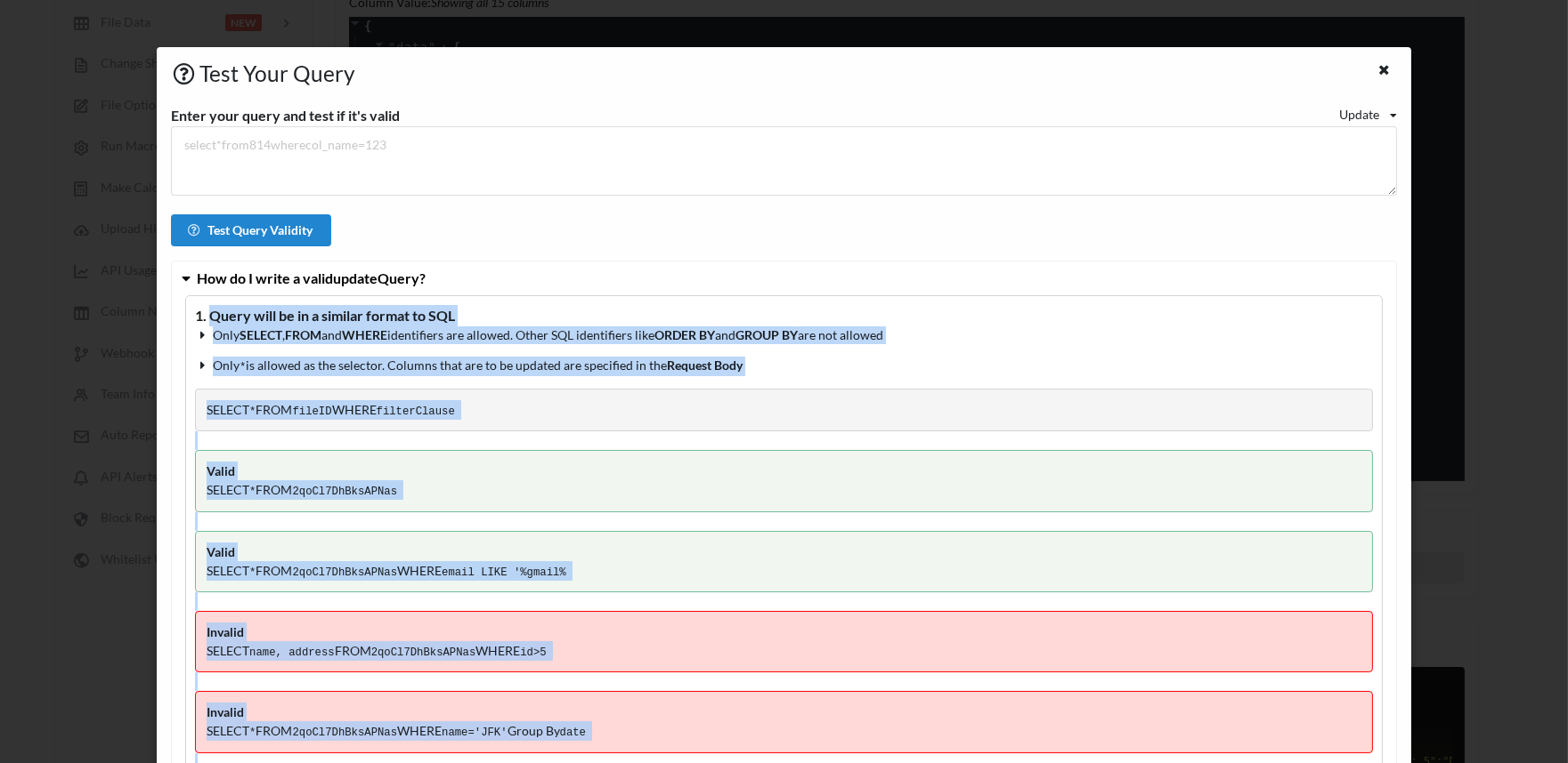
scroll to position [0, 0]
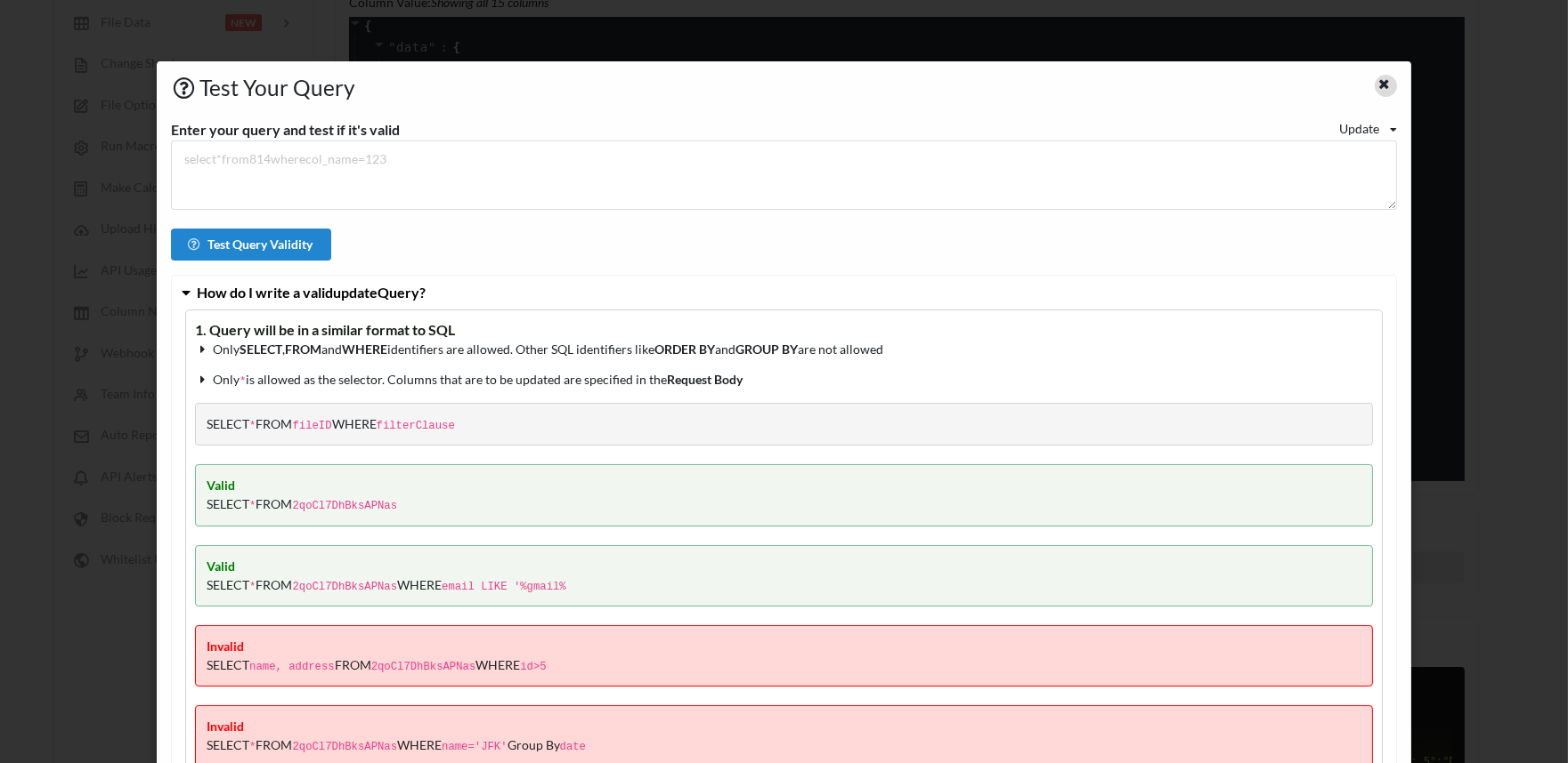
click at [1377, 83] on icon at bounding box center [1384, 82] width 16 height 13
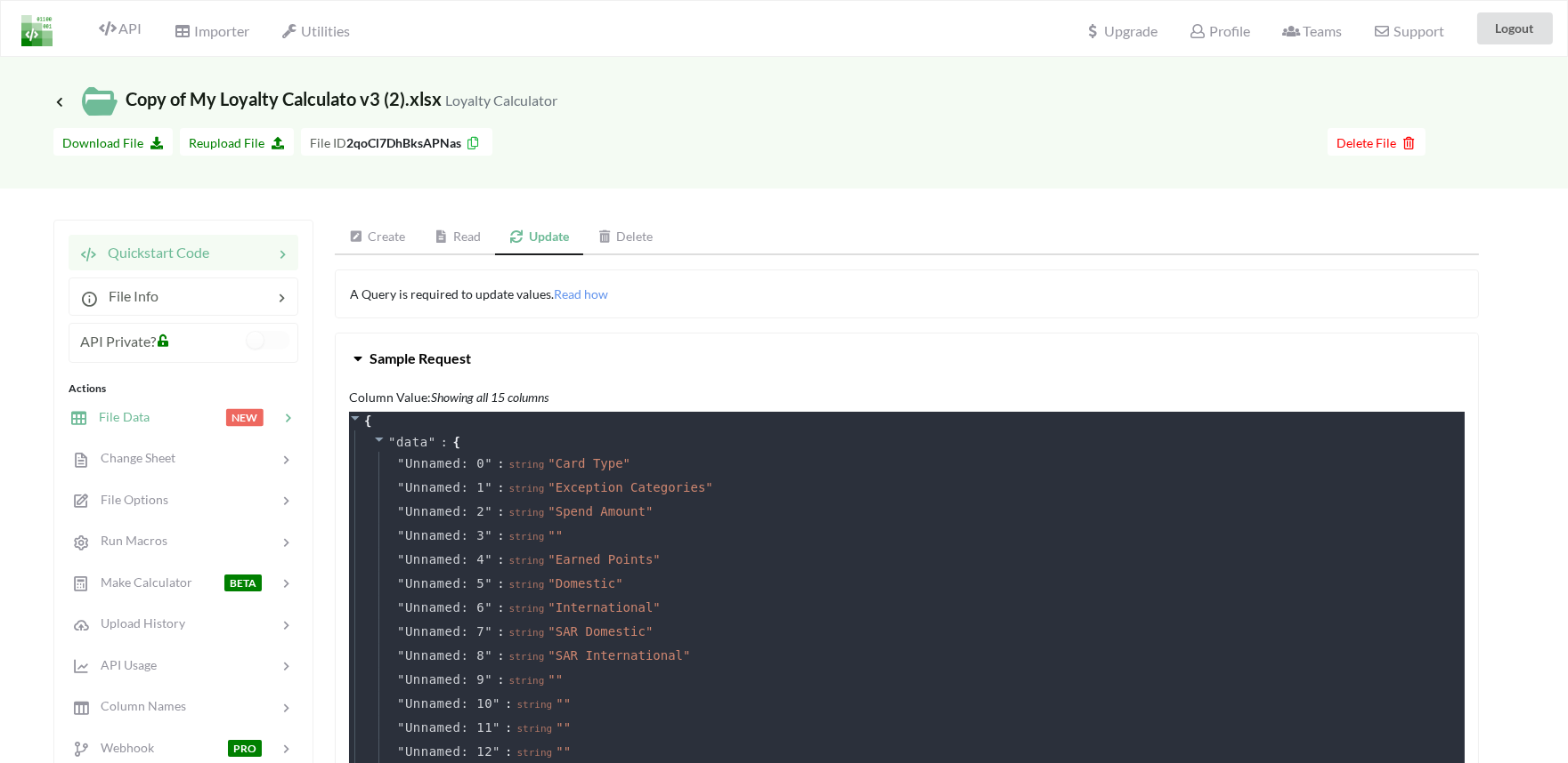
click at [108, 423] on span "File Data" at bounding box center [118, 416] width 61 height 16
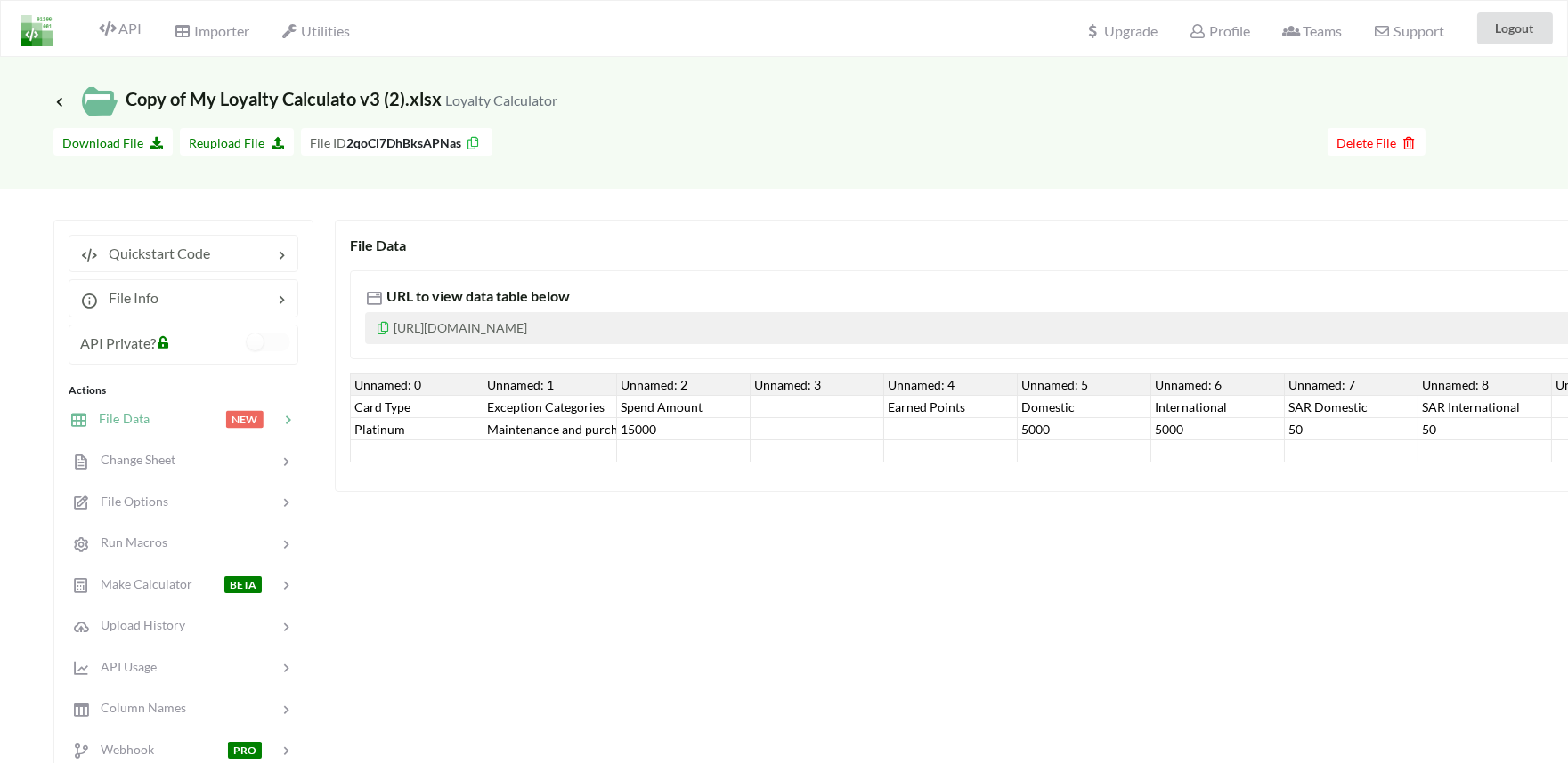
click at [360, 382] on div "Unnamed: 0" at bounding box center [416, 384] width 134 height 22
drag, startPoint x: 361, startPoint y: 383, endPoint x: 507, endPoint y: 365, distance: 147.1
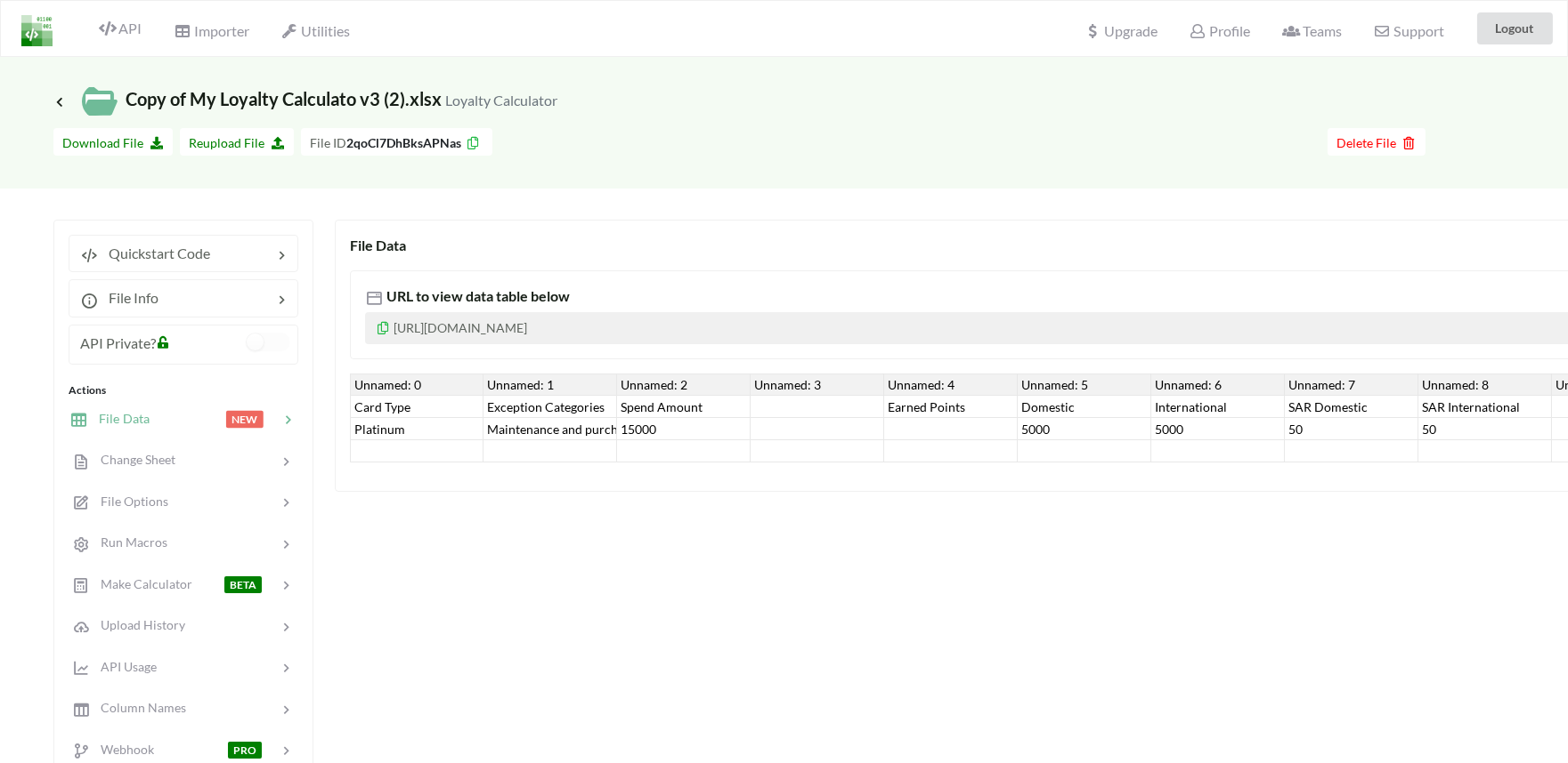
click at [507, 365] on div "URL to view data table below https://www.apispreadsheets.com/table/2qoCl7DhBksA…" at bounding box center [1300, 360] width 1901 height 207
click at [581, 326] on p "https://www.apispreadsheets.com/table/2qoCl7DhBksAPNas/" at bounding box center [1301, 328] width 1871 height 32
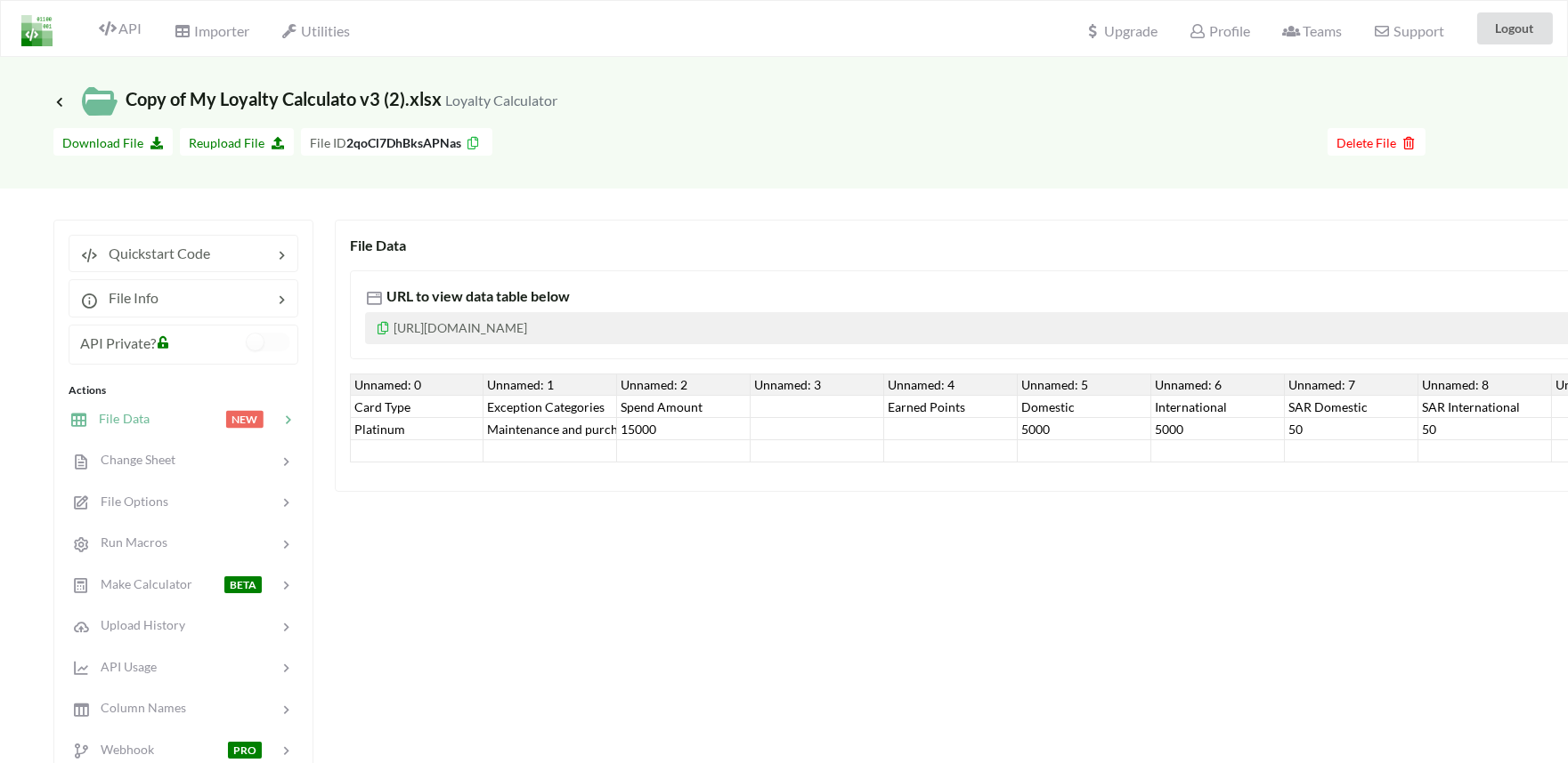
click at [675, 315] on p "https://www.apispreadsheets.com/table/2qoCl7DhBksAPNas/" at bounding box center [1301, 328] width 1871 height 32
click at [452, 101] on small "Loyalty Calculator" at bounding box center [501, 100] width 113 height 16
drag, startPoint x: 442, startPoint y: 101, endPoint x: 540, endPoint y: 91, distance: 98.5
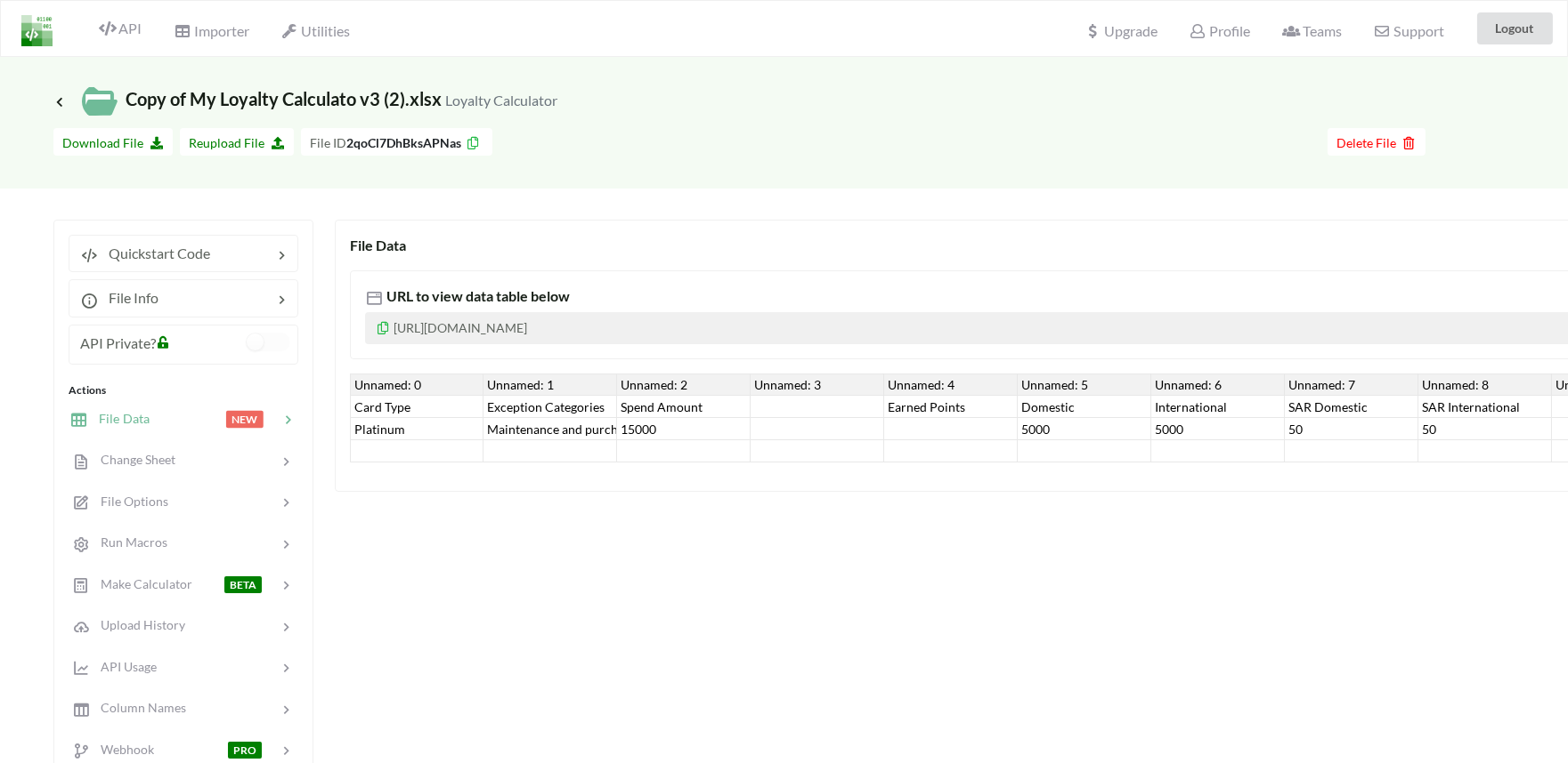
click at [540, 91] on span "Loyalty Calculator" at bounding box center [501, 98] width 113 height 21
drag, startPoint x: 564, startPoint y: 95, endPoint x: 484, endPoint y: 102, distance: 80.3
click at [486, 103] on div "Icon Link Copy of My Loyalty Calculato v3 (2).xlsx Loyalty Calculator" at bounding box center [784, 101] width 1461 height 36
drag, startPoint x: 440, startPoint y: 98, endPoint x: 526, endPoint y: 98, distance: 86.0
click at [526, 98] on span "Icon Link Copy of My Loyalty Calculato v3 (2).xlsx Loyalty Calculator" at bounding box center [305, 98] width 503 height 21
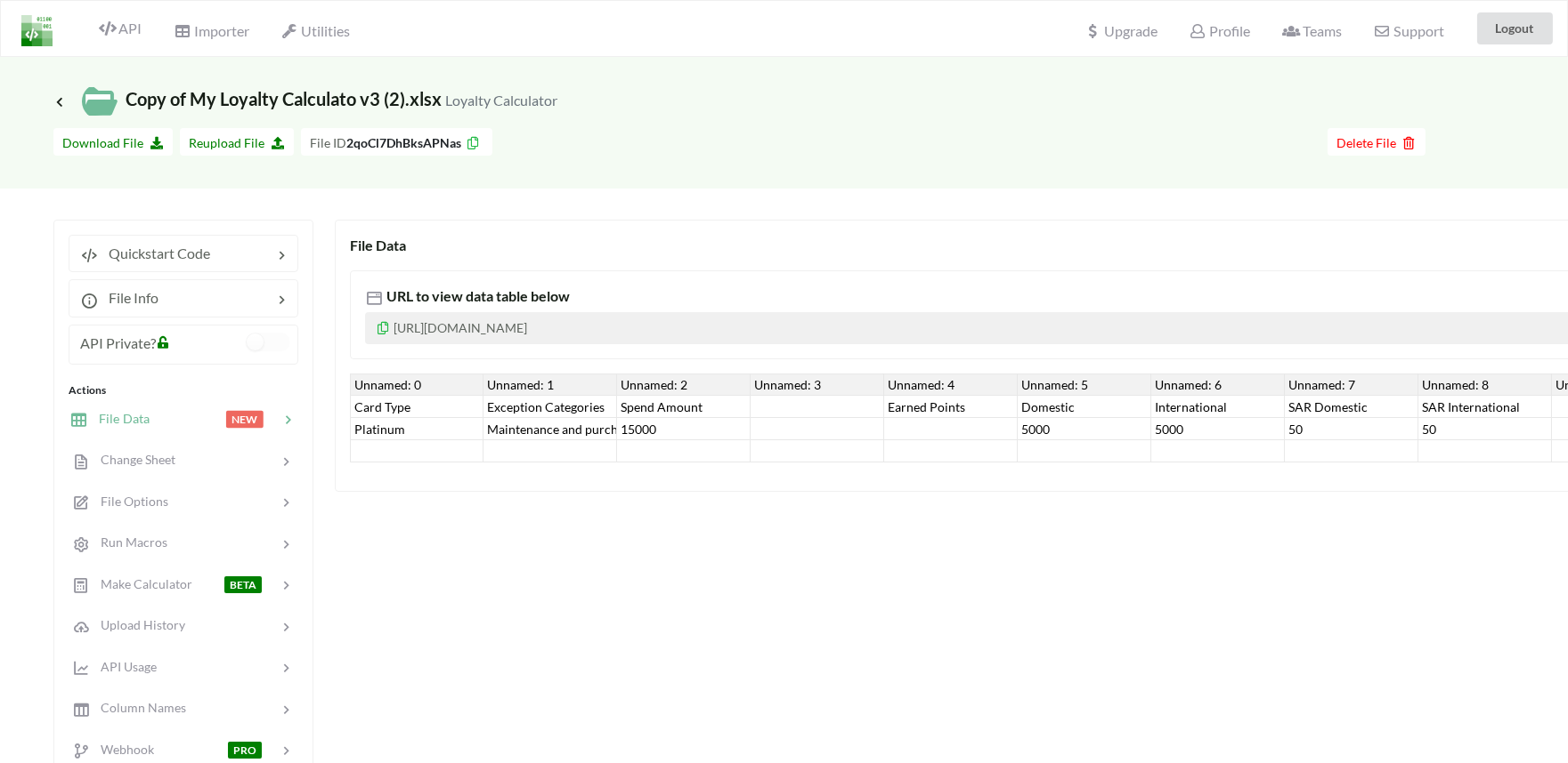
click at [459, 329] on p "https://www.apispreadsheets.com/table/2qoCl7DhBksAPNas/" at bounding box center [1301, 328] width 1871 height 32
click at [460, 329] on p "https://www.apispreadsheets.com/table/2qoCl7DhBksAPNas/" at bounding box center [1301, 328] width 1871 height 32
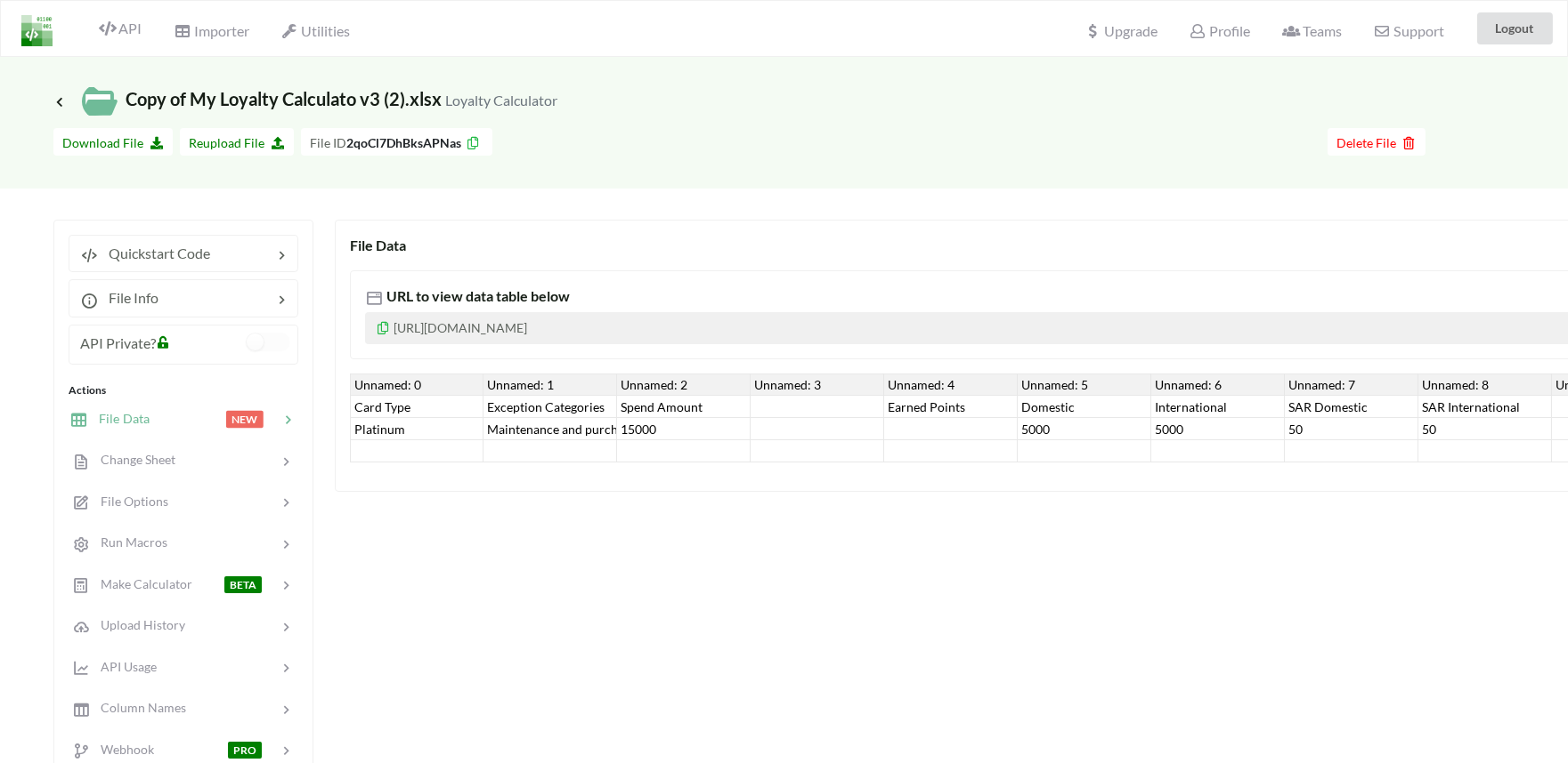
click at [384, 419] on div "Platinum" at bounding box center [416, 429] width 134 height 22
click at [468, 436] on input "Platinum" at bounding box center [416, 428] width 124 height 19
click at [570, 436] on div "Maintenance and purchasing services for cars and motorcycles" at bounding box center [550, 429] width 134 height 22
click at [545, 428] on div "Maintenance and purchasing services for cars and motorcycles" at bounding box center [550, 429] width 134 height 22
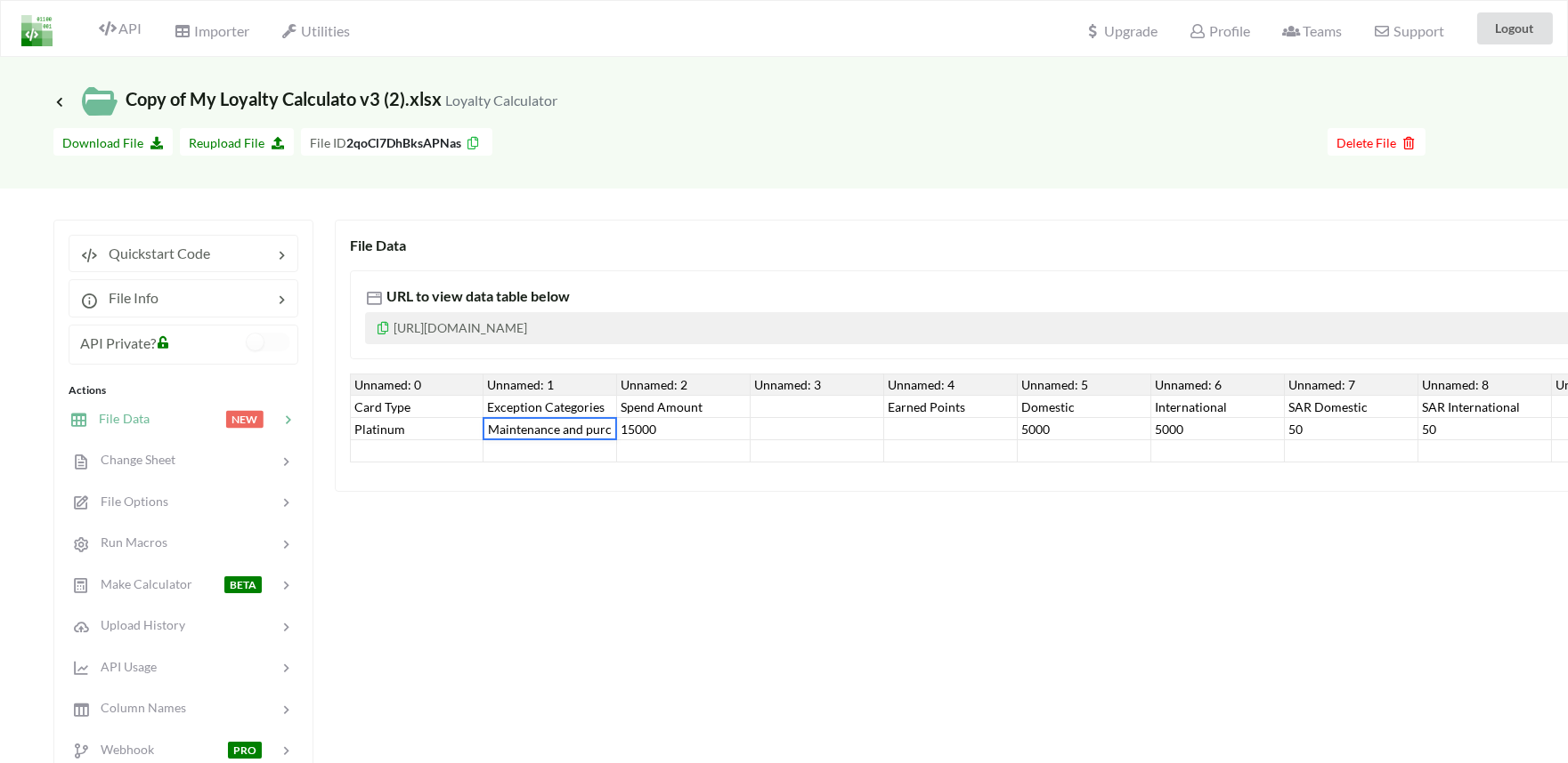
scroll to position [0, 211]
click at [414, 419] on div "Platinum" at bounding box center [416, 429] width 134 height 22
type input "Platinumnhbjhbj"
click at [402, 454] on div at bounding box center [416, 451] width 134 height 22
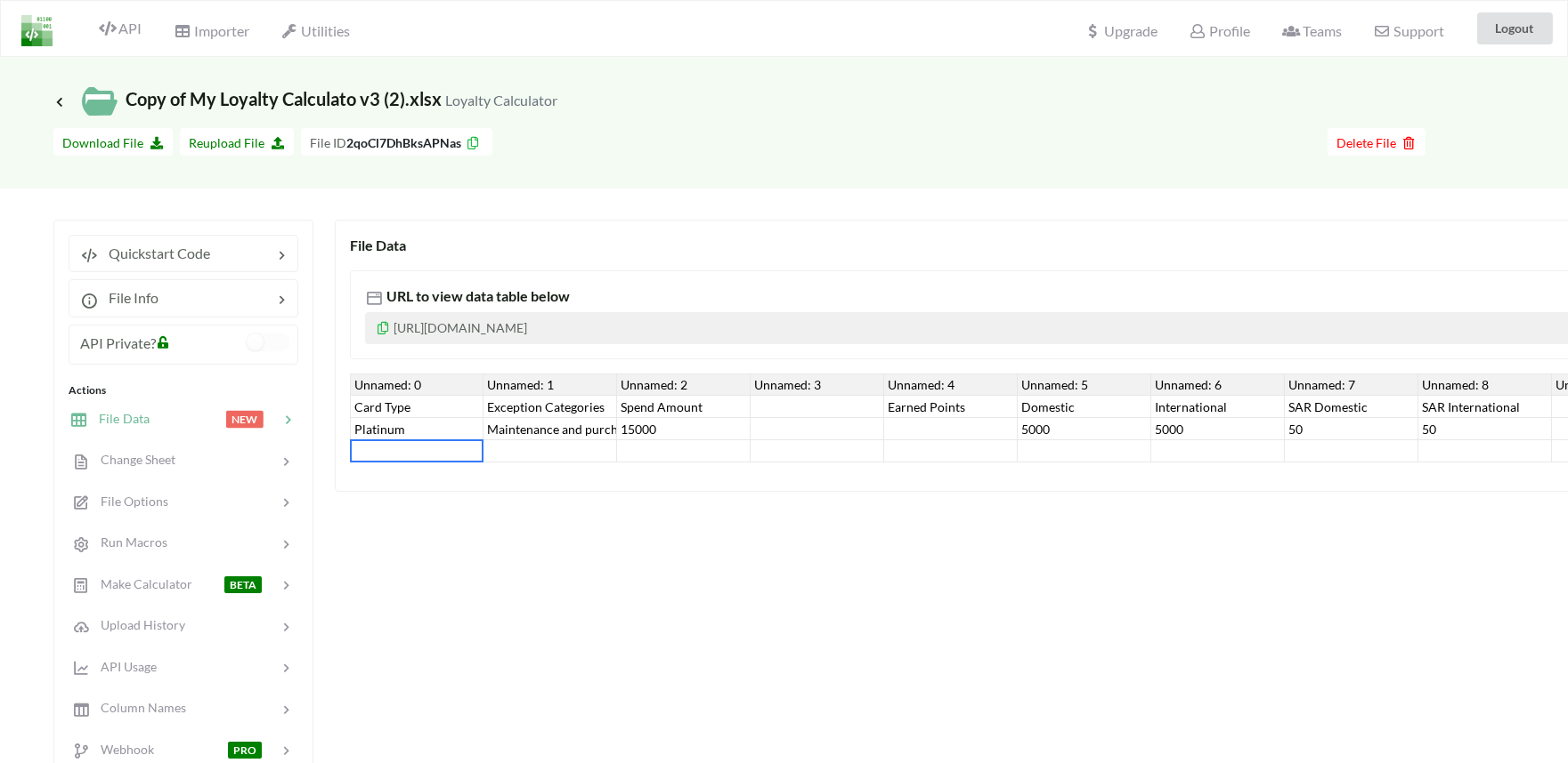
click at [405, 434] on div "Platinum" at bounding box center [416, 429] width 134 height 22
click at [398, 402] on div "Card Type" at bounding box center [416, 407] width 134 height 22
click at [554, 401] on div "Exception Categories" at bounding box center [550, 407] width 134 height 22
click at [548, 428] on div "Maintenance and purchasing services for cars and motorcycles" at bounding box center [550, 429] width 134 height 22
click at [655, 413] on div "Spend Amount" at bounding box center [684, 407] width 134 height 22
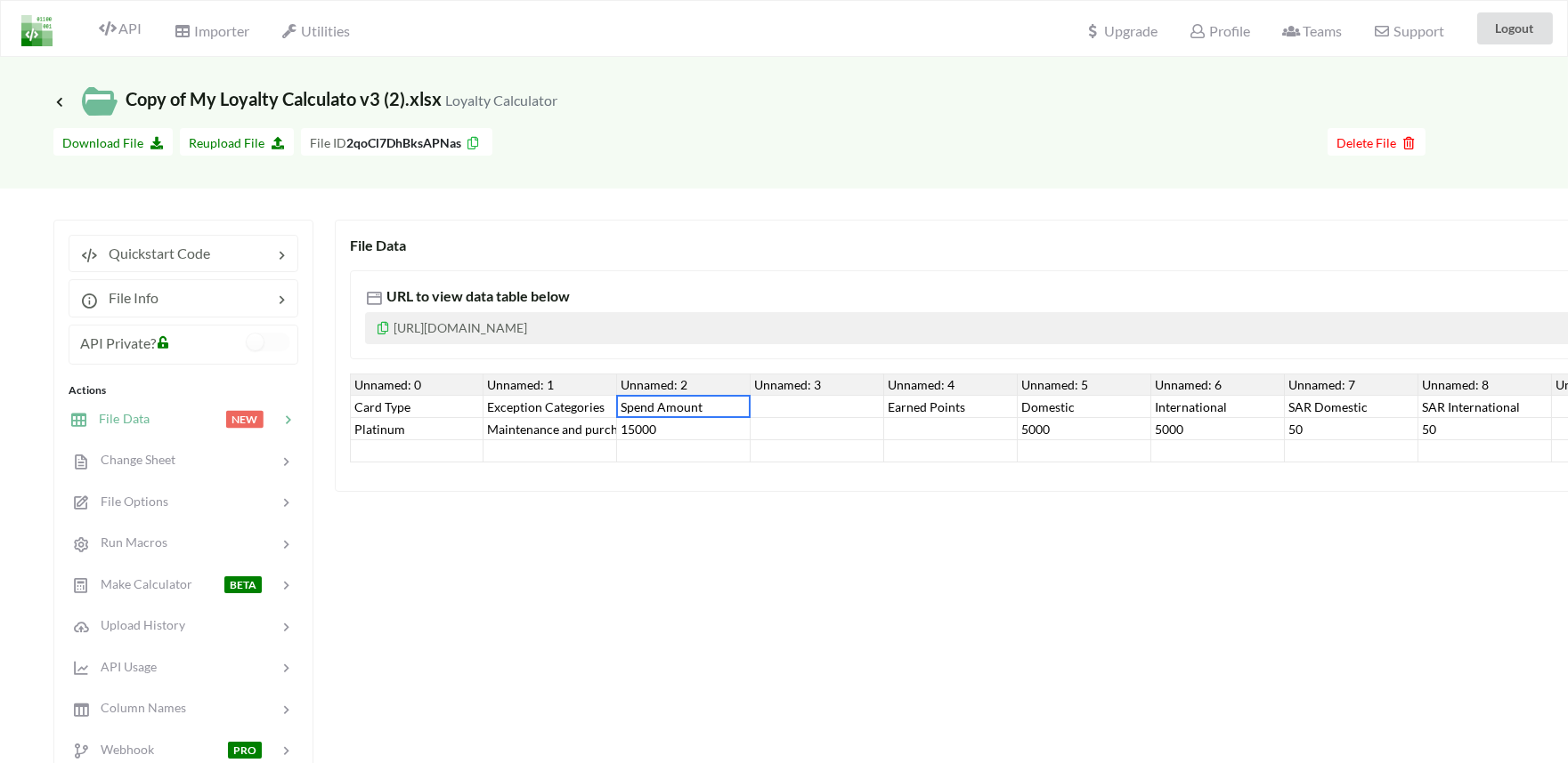
click at [656, 427] on div "15000" at bounding box center [684, 429] width 134 height 22
click at [1082, 414] on div "Domestic" at bounding box center [1085, 407] width 134 height 22
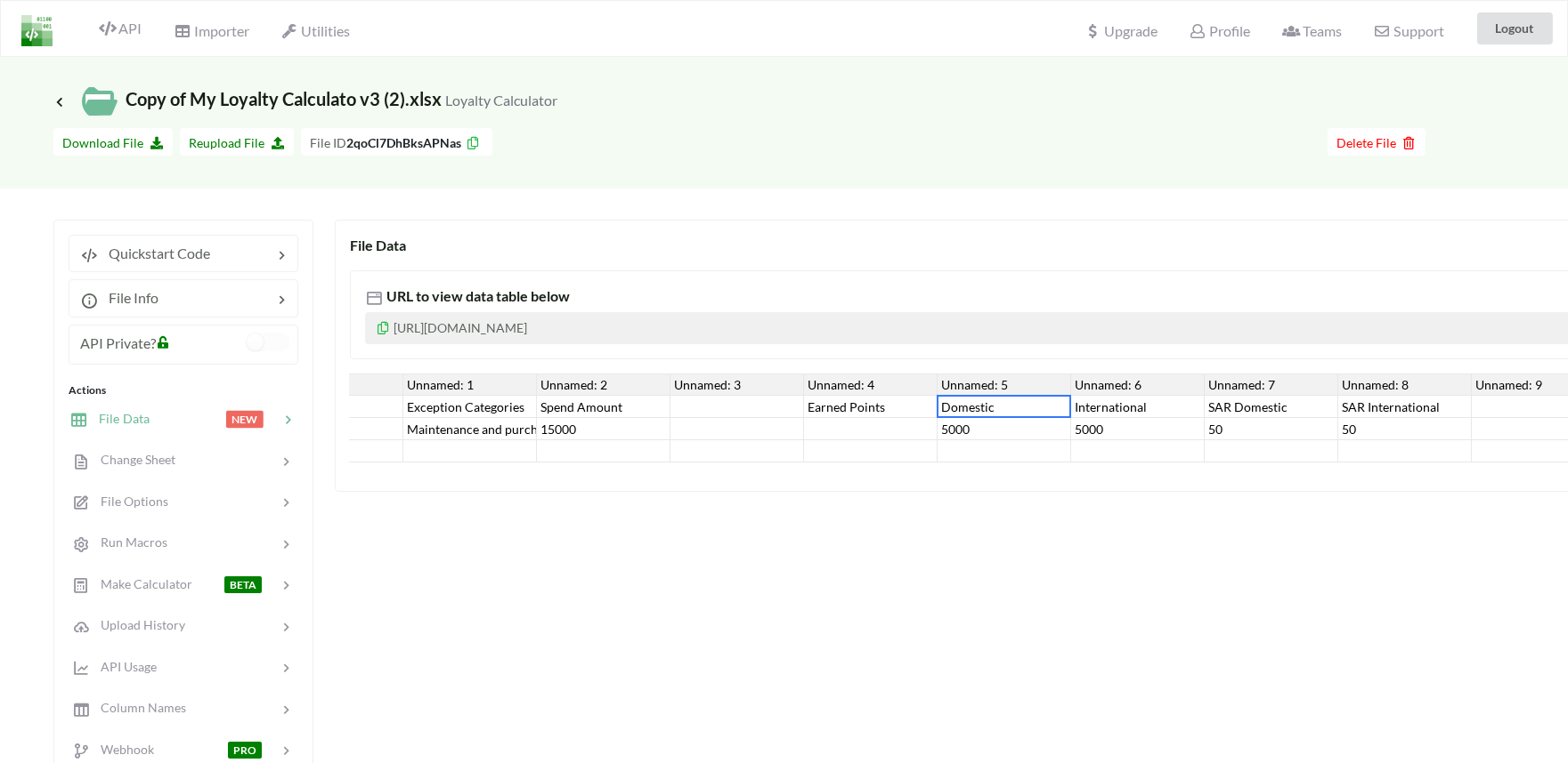
scroll to position [0, 102]
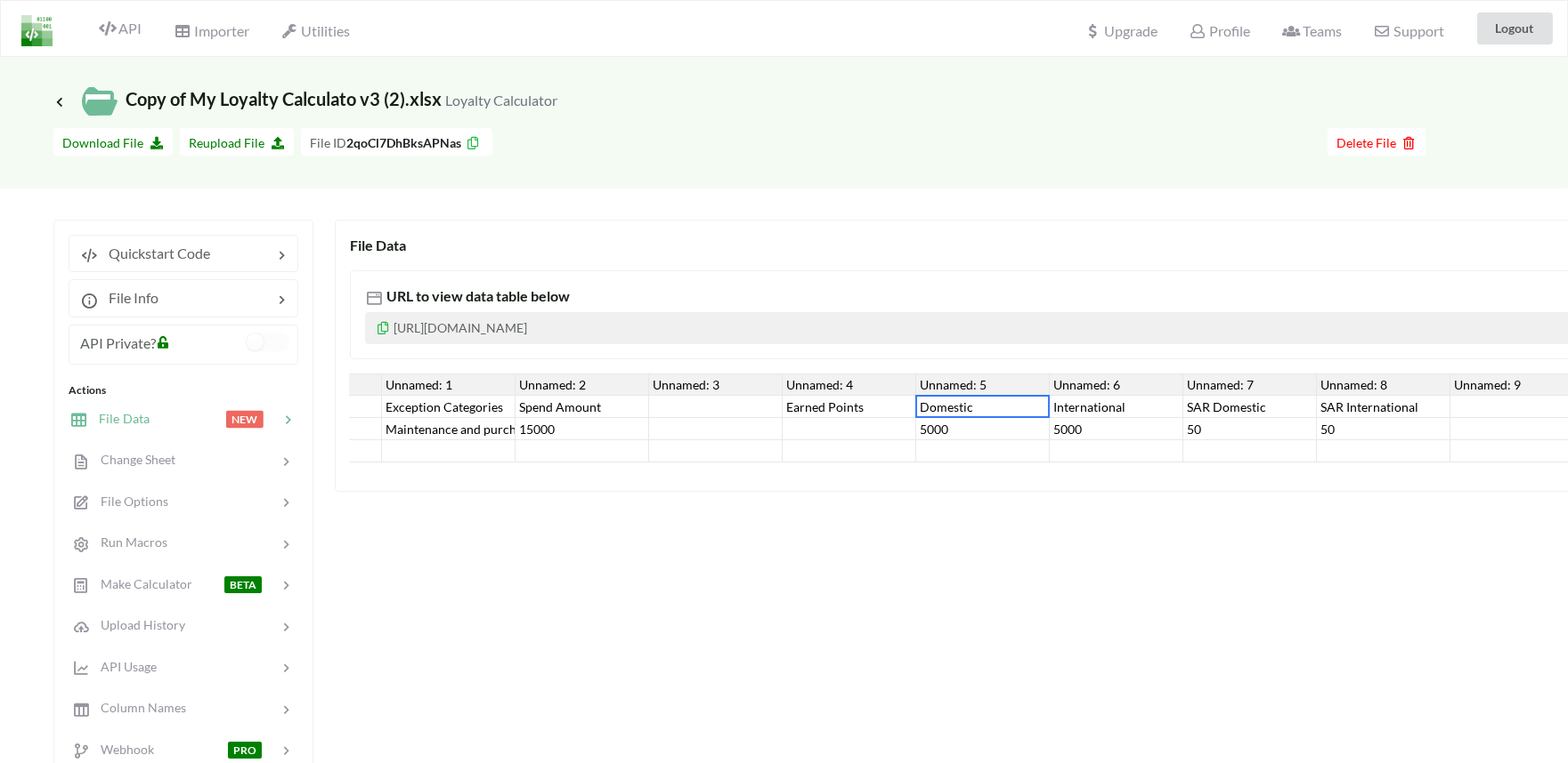
click at [1090, 437] on div "5000" at bounding box center [1117, 429] width 134 height 22
drag, startPoint x: 949, startPoint y: 147, endPoint x: 1003, endPoint y: 145, distance: 54.0
click at [949, 147] on div at bounding box center [910, 145] width 835 height 34
drag, startPoint x: 1465, startPoint y: 130, endPoint x: 1451, endPoint y: 125, distance: 14.9
click at [1465, 130] on div at bounding box center [1469, 145] width 89 height 34
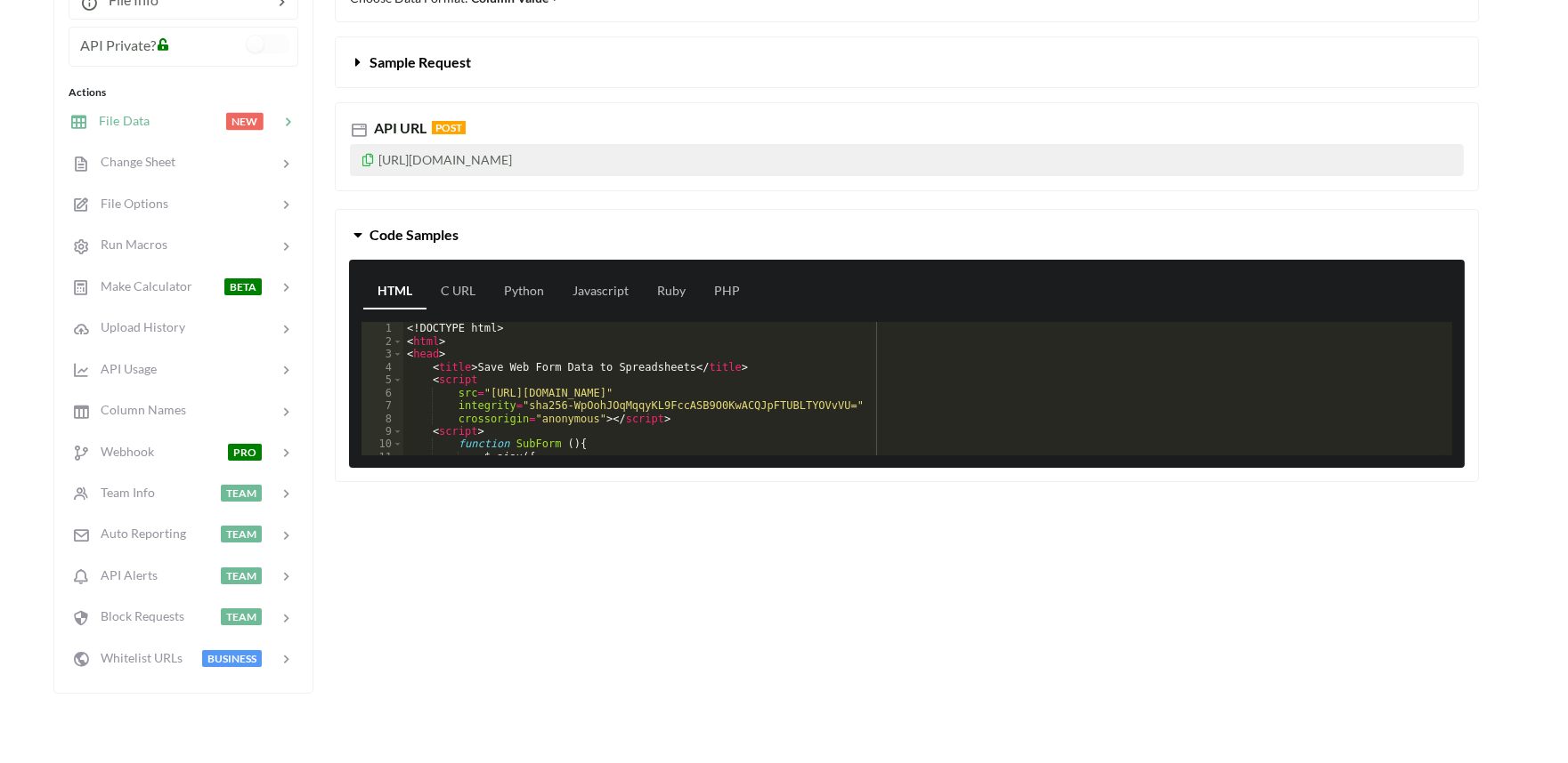
click at [136, 129] on div "File Data" at bounding box center [111, 122] width 81 height 20
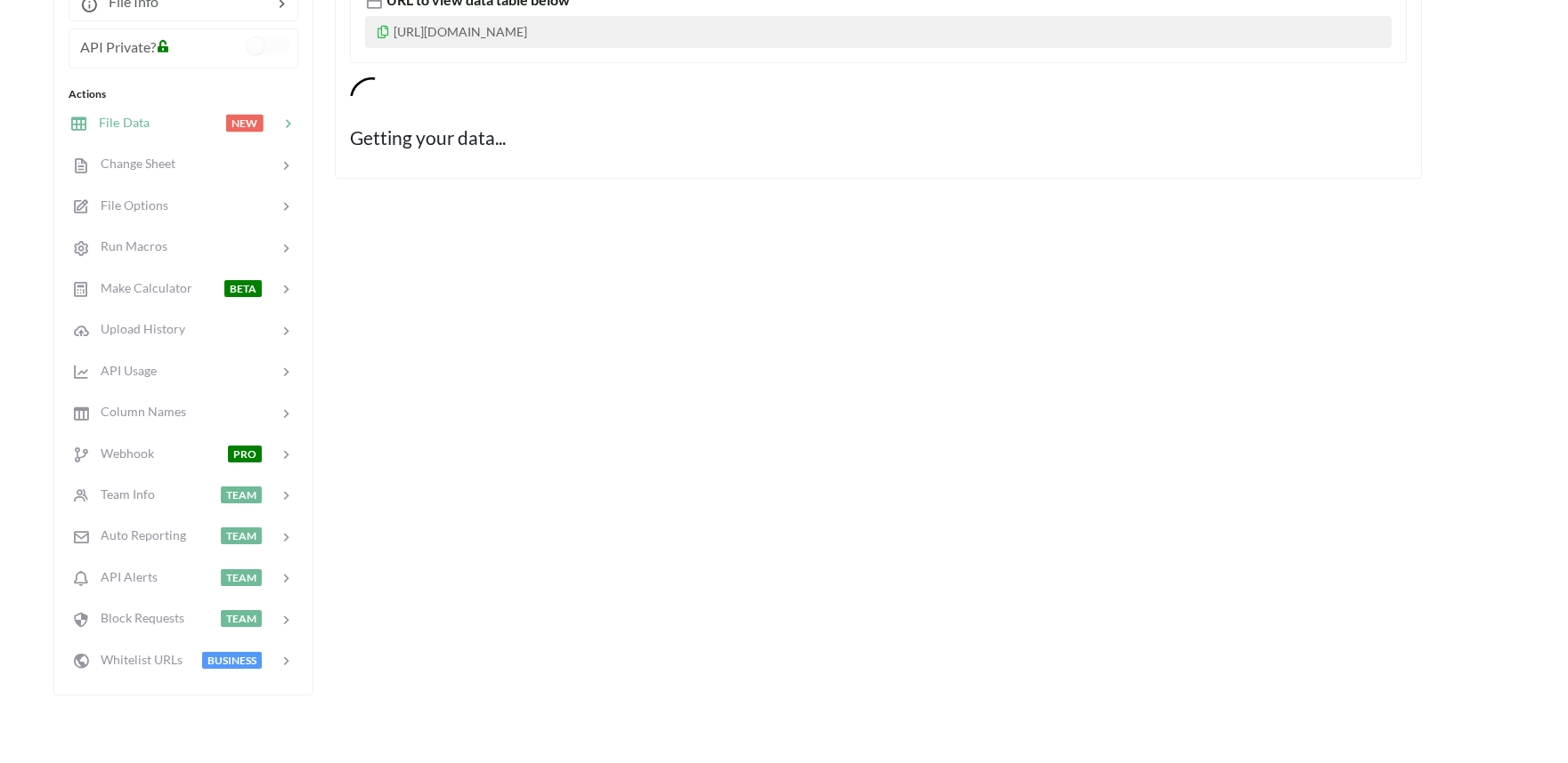
scroll to position [298, 0]
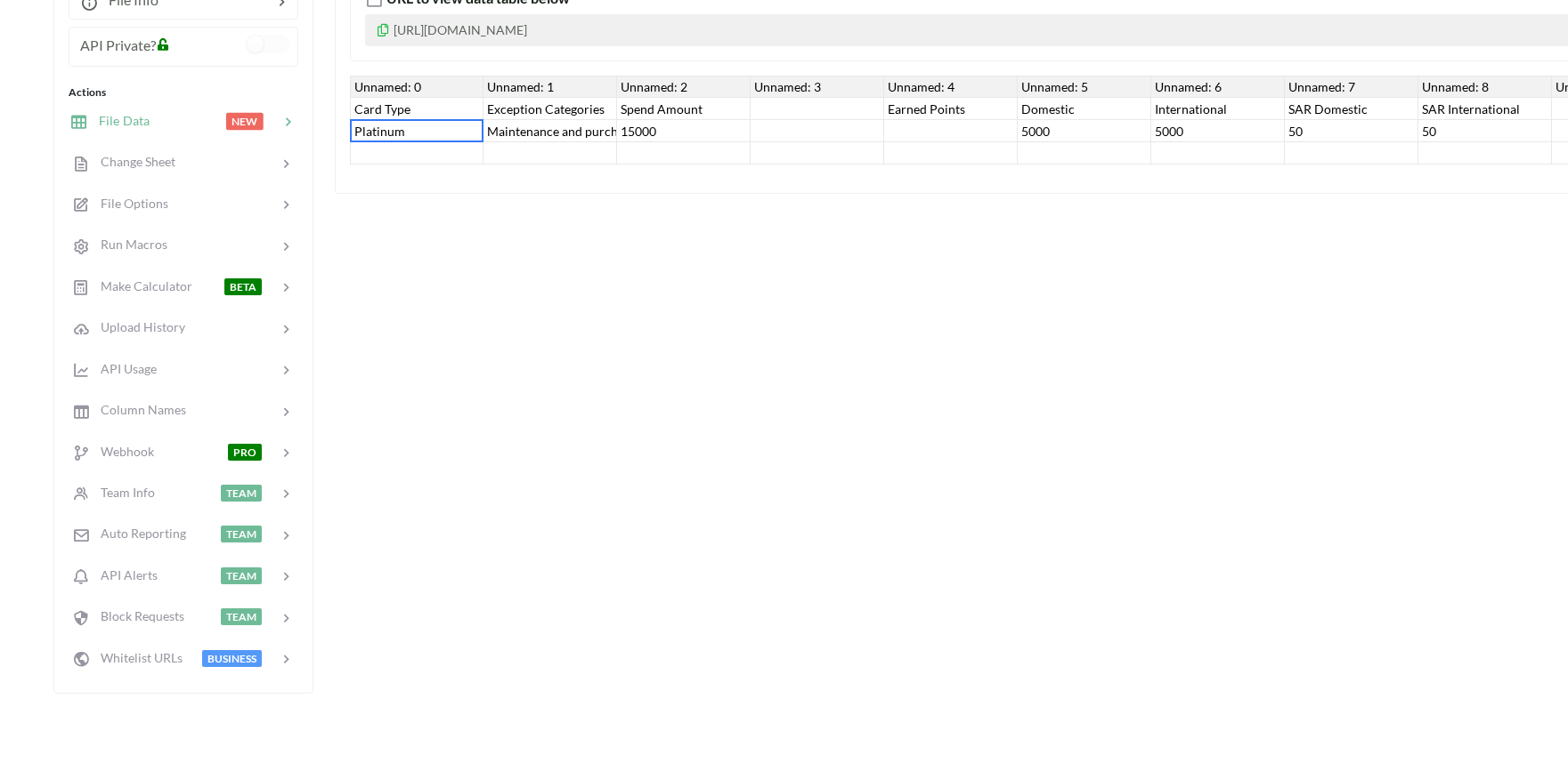
click at [373, 130] on div "Platinum" at bounding box center [416, 131] width 134 height 22
click at [644, 134] on div "15000" at bounding box center [684, 131] width 134 height 22
click at [580, 243] on div "File Data URL to view data table below https://www.apispreadsheets.com/table/2q…" at bounding box center [1351, 307] width 2033 height 772
click at [698, 446] on div "File Data URL to view data table below https://www.apispreadsheets.com/table/2q…" at bounding box center [1351, 307] width 2033 height 772
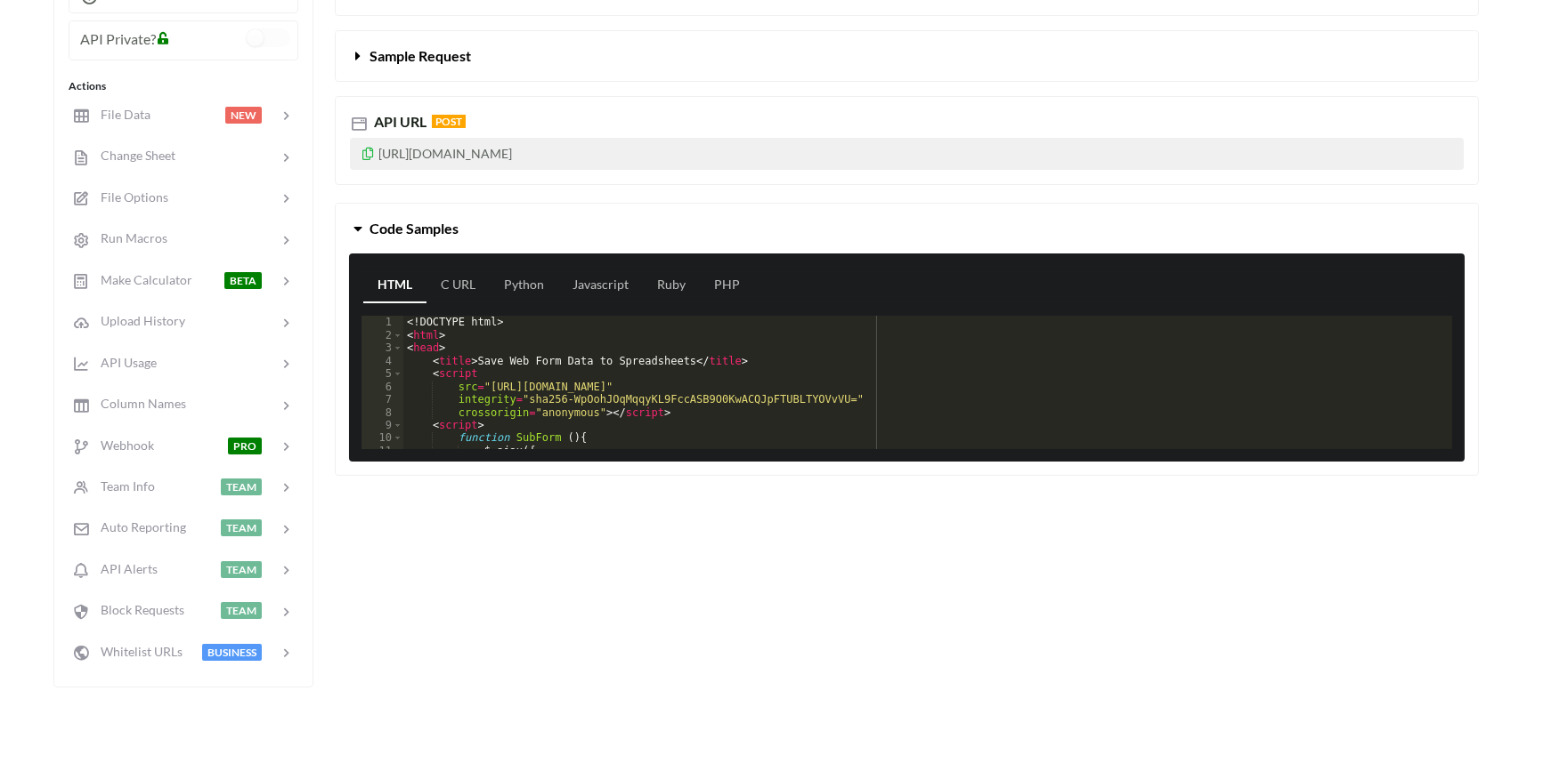
scroll to position [298, 0]
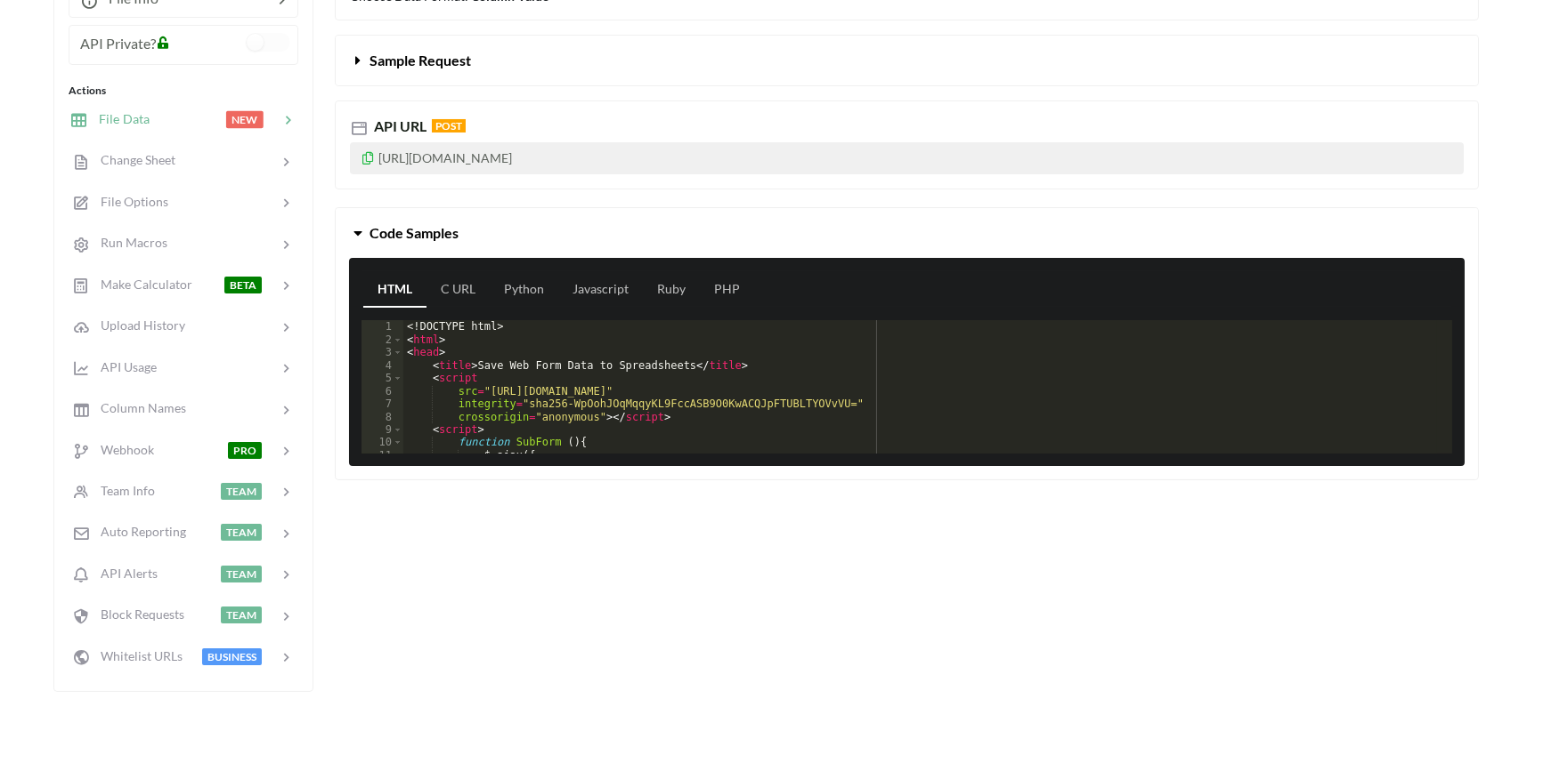
click at [146, 122] on span "File Data" at bounding box center [118, 119] width 61 height 16
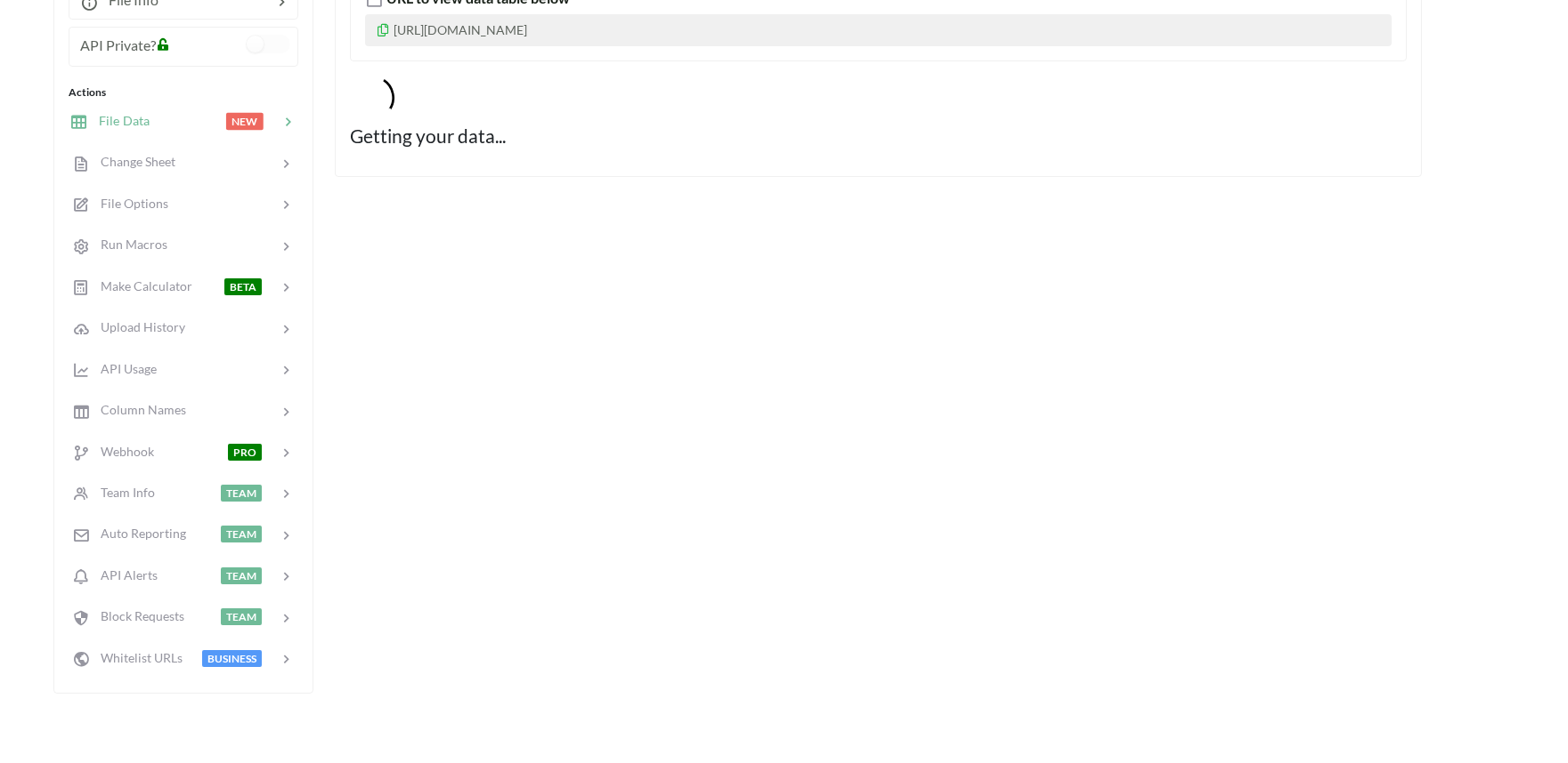
scroll to position [300, 0]
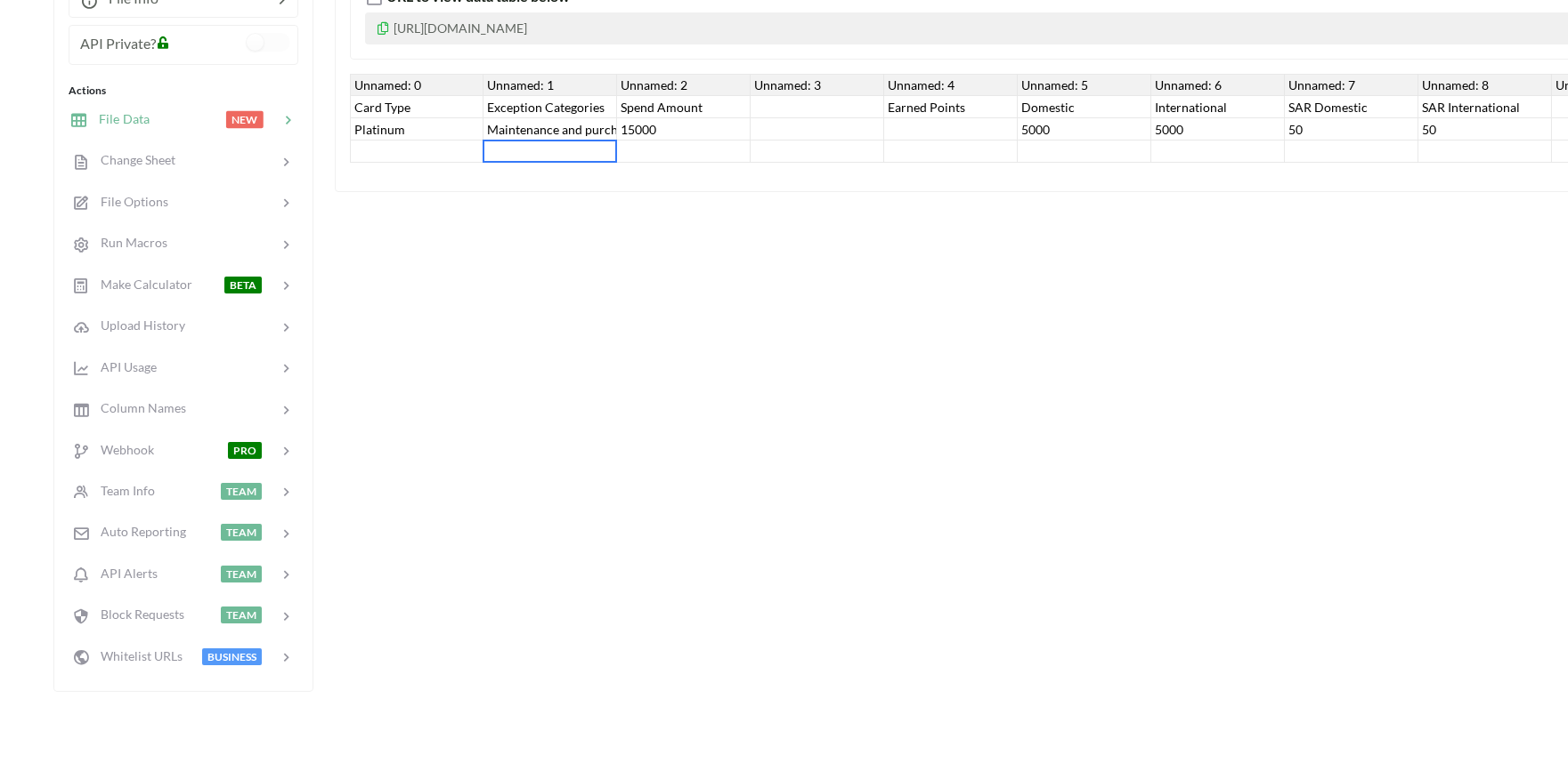
drag, startPoint x: 610, startPoint y: 162, endPoint x: 925, endPoint y: 162, distance: 315.0
click at [925, 162] on div "Unnamed: 0 Unnamed: 1 Unnamed: 2 Unnamed: 3 Unnamed: 4 Unnamed: 5 Unnamed: 6 Un…" at bounding box center [1351, 118] width 2003 height 89
click at [622, 162] on div at bounding box center [684, 152] width 134 height 22
click at [535, 122] on div "Maintenance and purchasing services for cars and motorcycles" at bounding box center [550, 129] width 134 height 22
click at [505, 96] on div "Exception Categories" at bounding box center [550, 107] width 134 height 22
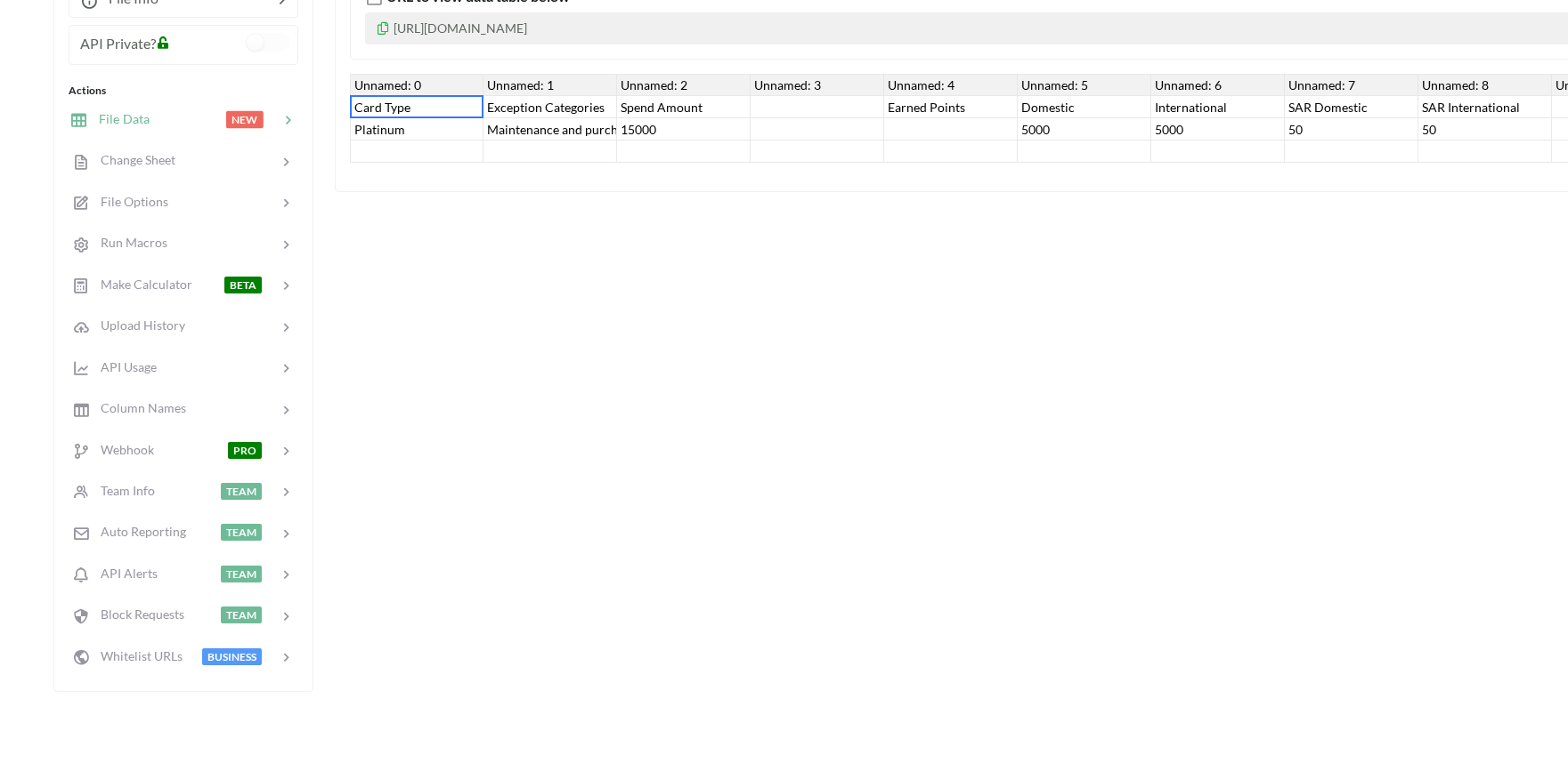
click at [368, 96] on div "Card Type" at bounding box center [416, 107] width 134 height 22
click at [398, 75] on div "Unnamed: 0" at bounding box center [416, 85] width 134 height 22
click at [545, 81] on div "Unnamed: 1" at bounding box center [550, 85] width 134 height 22
click at [662, 84] on div "Unnamed: 2" at bounding box center [684, 85] width 134 height 22
click at [795, 75] on div "Unnamed: 3" at bounding box center [817, 85] width 134 height 22
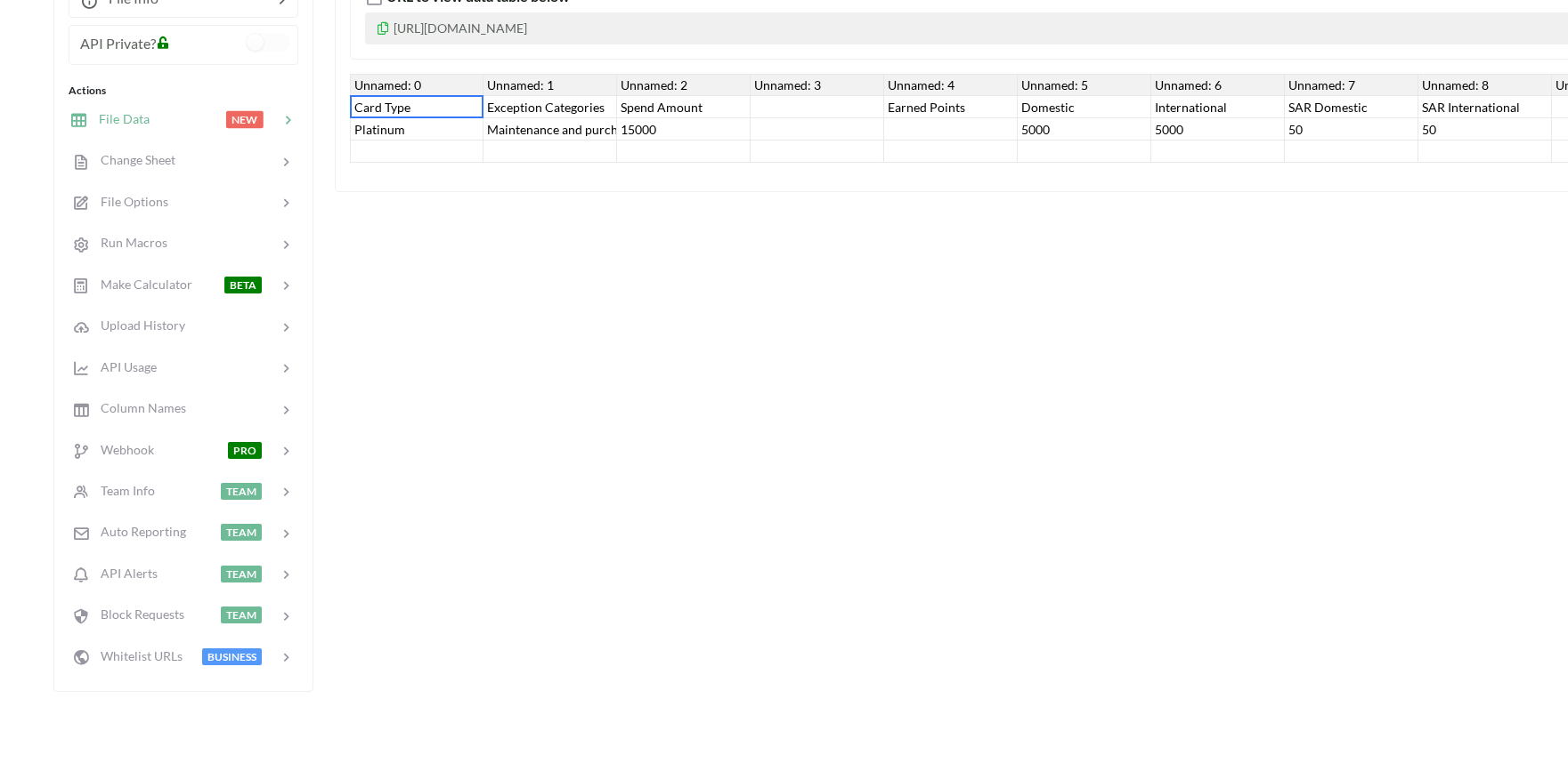
click at [970, 100] on div "Earned Points" at bounding box center [951, 107] width 134 height 22
click at [944, 82] on div "Unnamed: 4" at bounding box center [951, 85] width 134 height 22
click at [381, 105] on div "Card Type" at bounding box center [416, 107] width 134 height 22
click at [390, 125] on div "Platinum" at bounding box center [416, 129] width 134 height 22
click at [595, 101] on div "Exception Categories" at bounding box center [550, 107] width 134 height 22
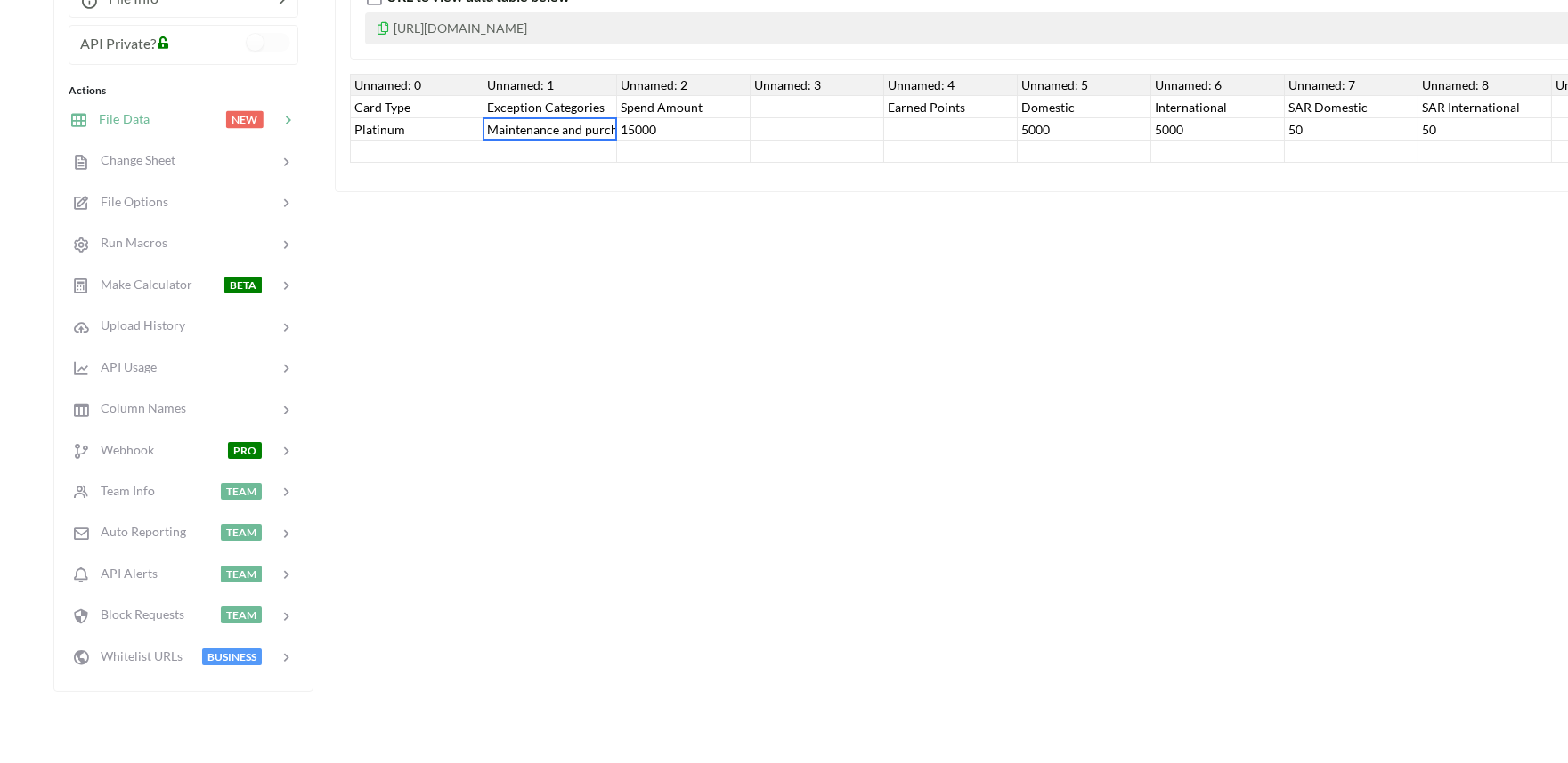
click at [538, 127] on div "Maintenance and purchasing services for cars and motorcycles" at bounding box center [550, 129] width 134 height 22
click at [692, 113] on div "Spend Amount" at bounding box center [684, 107] width 134 height 22
click at [619, 121] on div "15000" at bounding box center [684, 129] width 134 height 22
click at [625, 96] on div "Spend Amount" at bounding box center [684, 107] width 134 height 22
click at [567, 276] on div "File Data URL to view data table below [URL][DOMAIN_NAME] Unnamed: 0 Unnamed: 1…" at bounding box center [1351, 306] width 2033 height 772
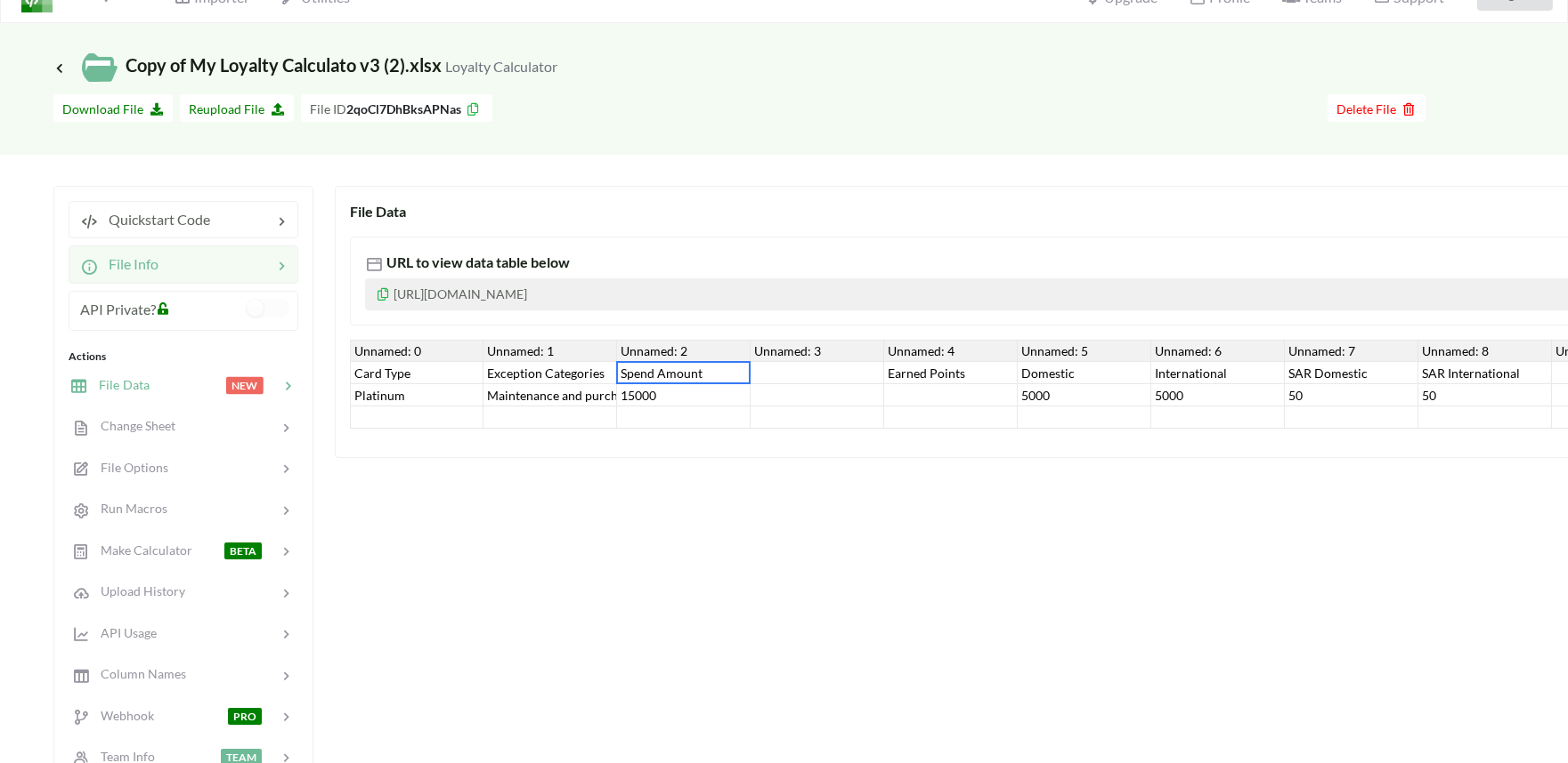
scroll to position [0, 0]
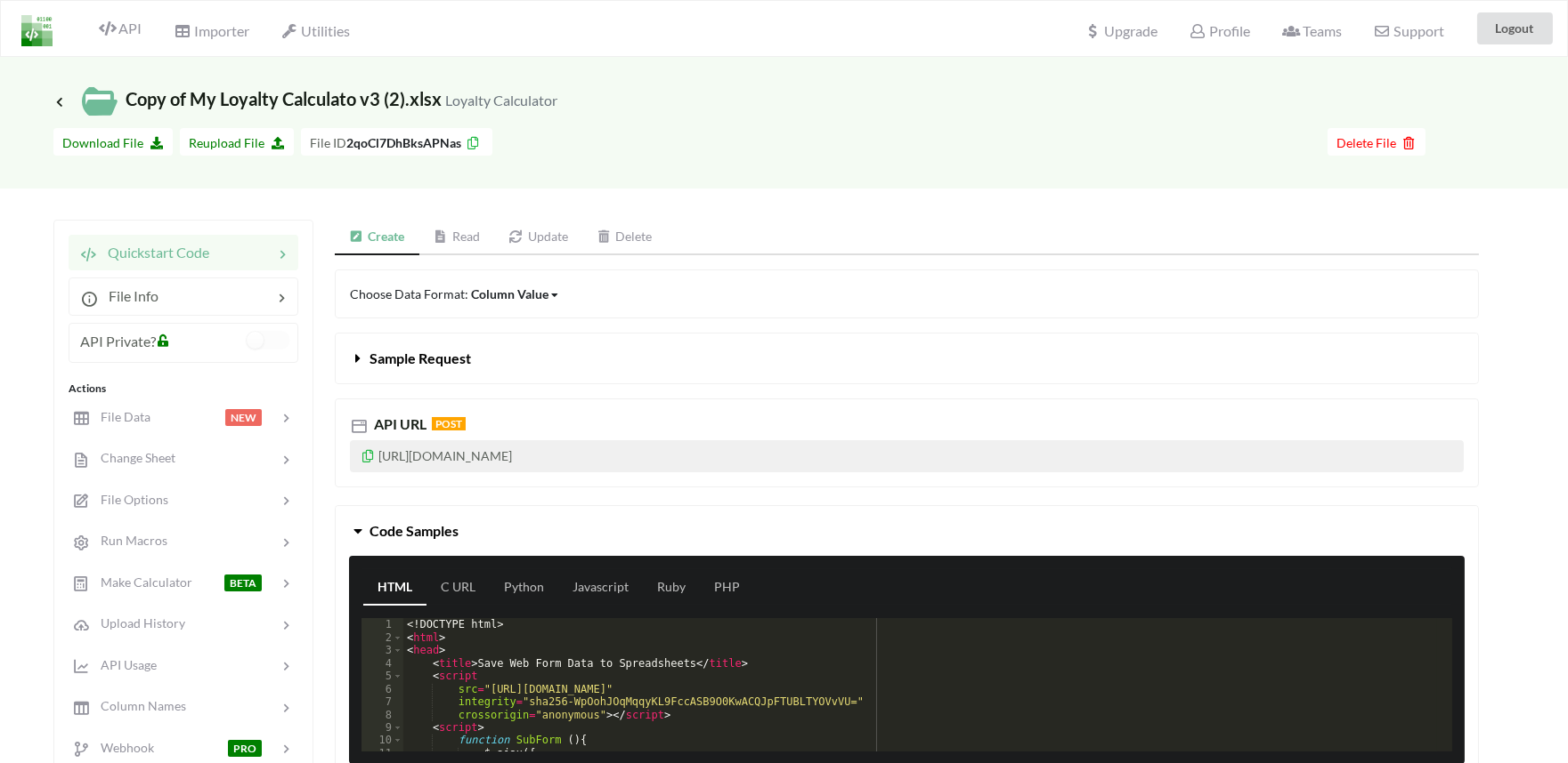
click at [395, 137] on b "2qoCl7DhBksAPNas" at bounding box center [403, 143] width 114 height 16
click at [368, 147] on b "2qoCl7DhBksAPNas" at bounding box center [403, 143] width 114 height 16
drag, startPoint x: 348, startPoint y: 144, endPoint x: 406, endPoint y: 137, distance: 58.4
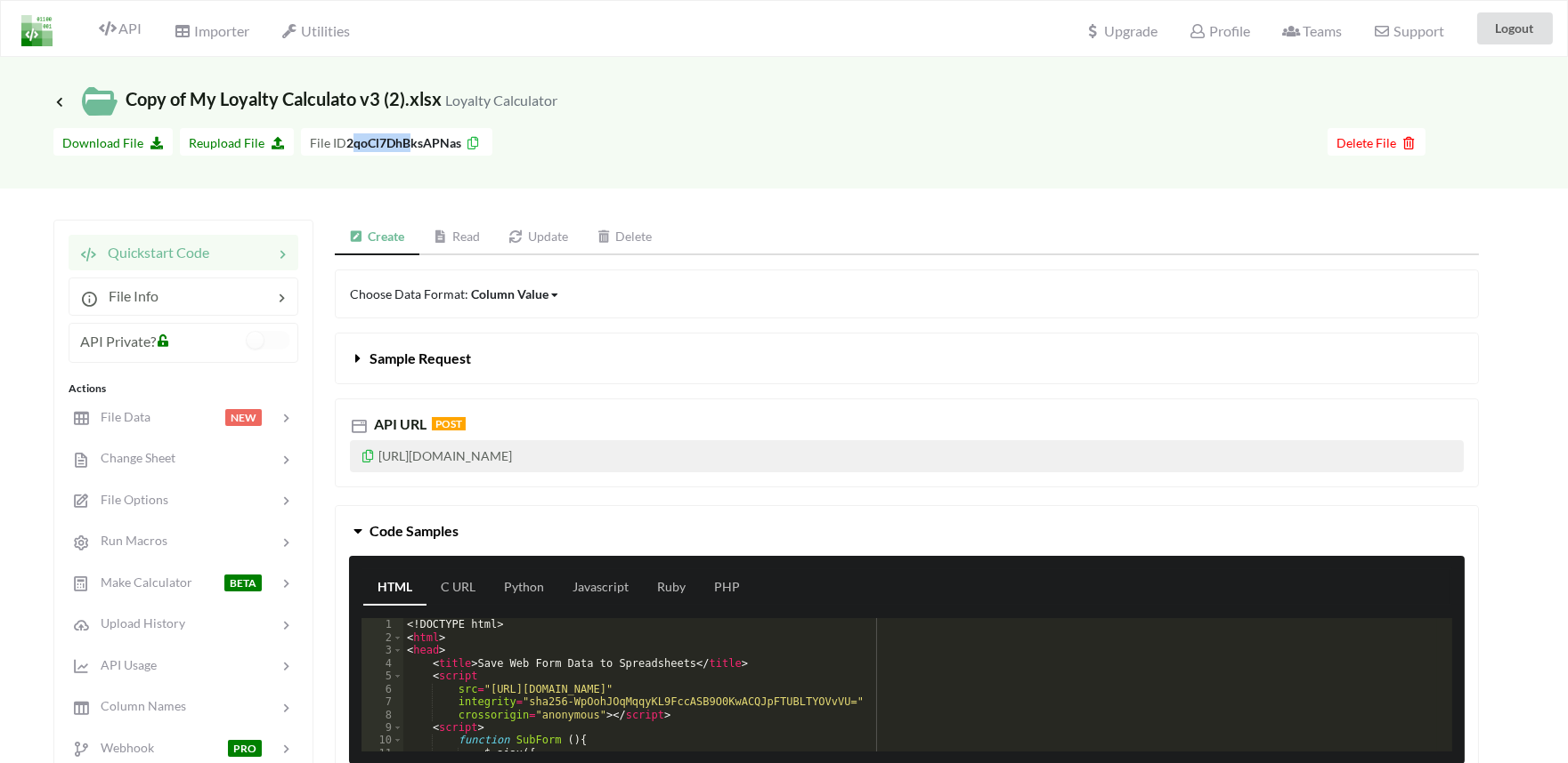
click at [406, 137] on b "2qoCl7DhBksAPNas" at bounding box center [403, 143] width 114 height 16
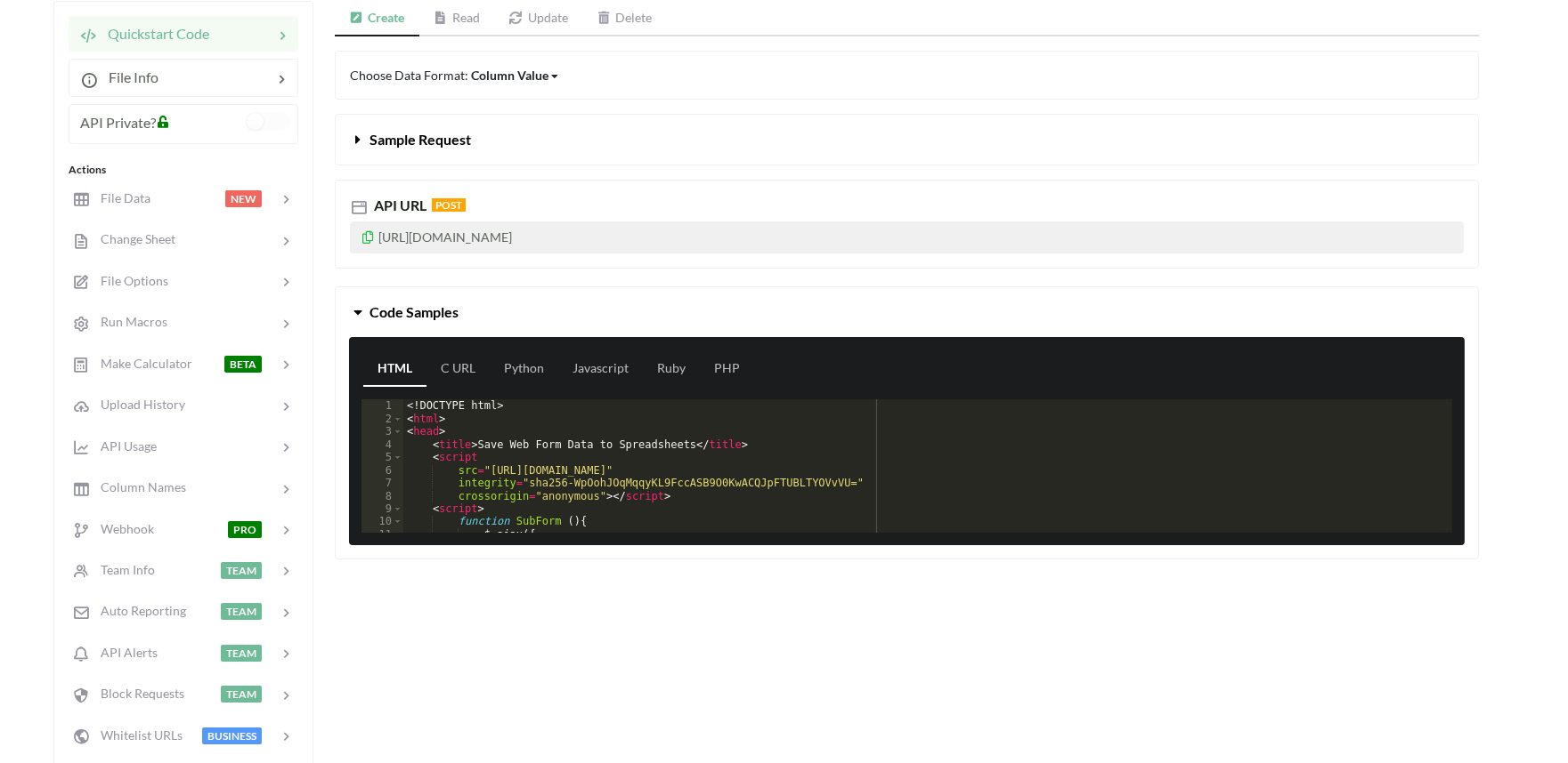
scroll to position [395, 0]
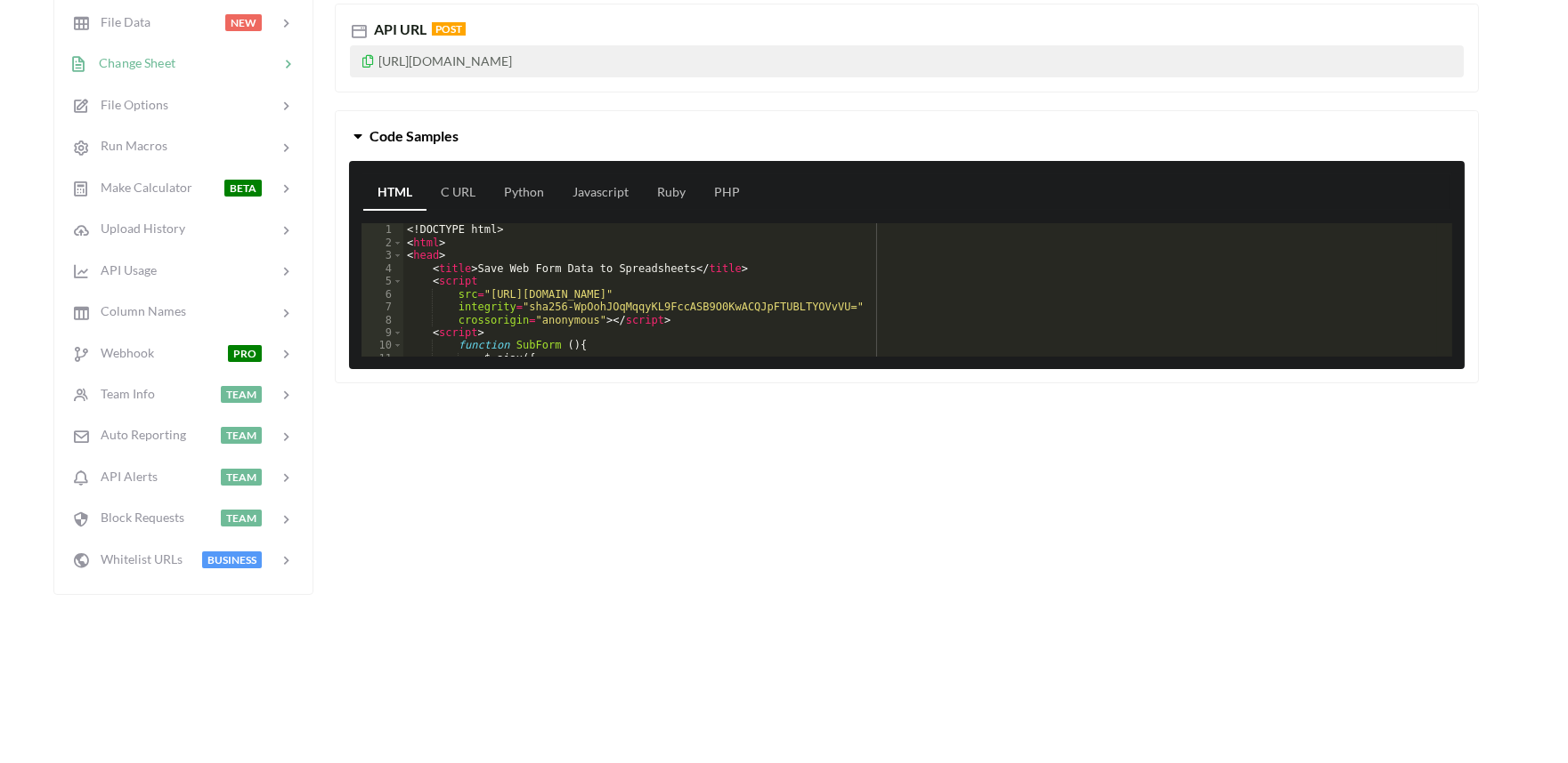
click at [174, 70] on div "Change Sheet" at bounding box center [123, 63] width 105 height 20
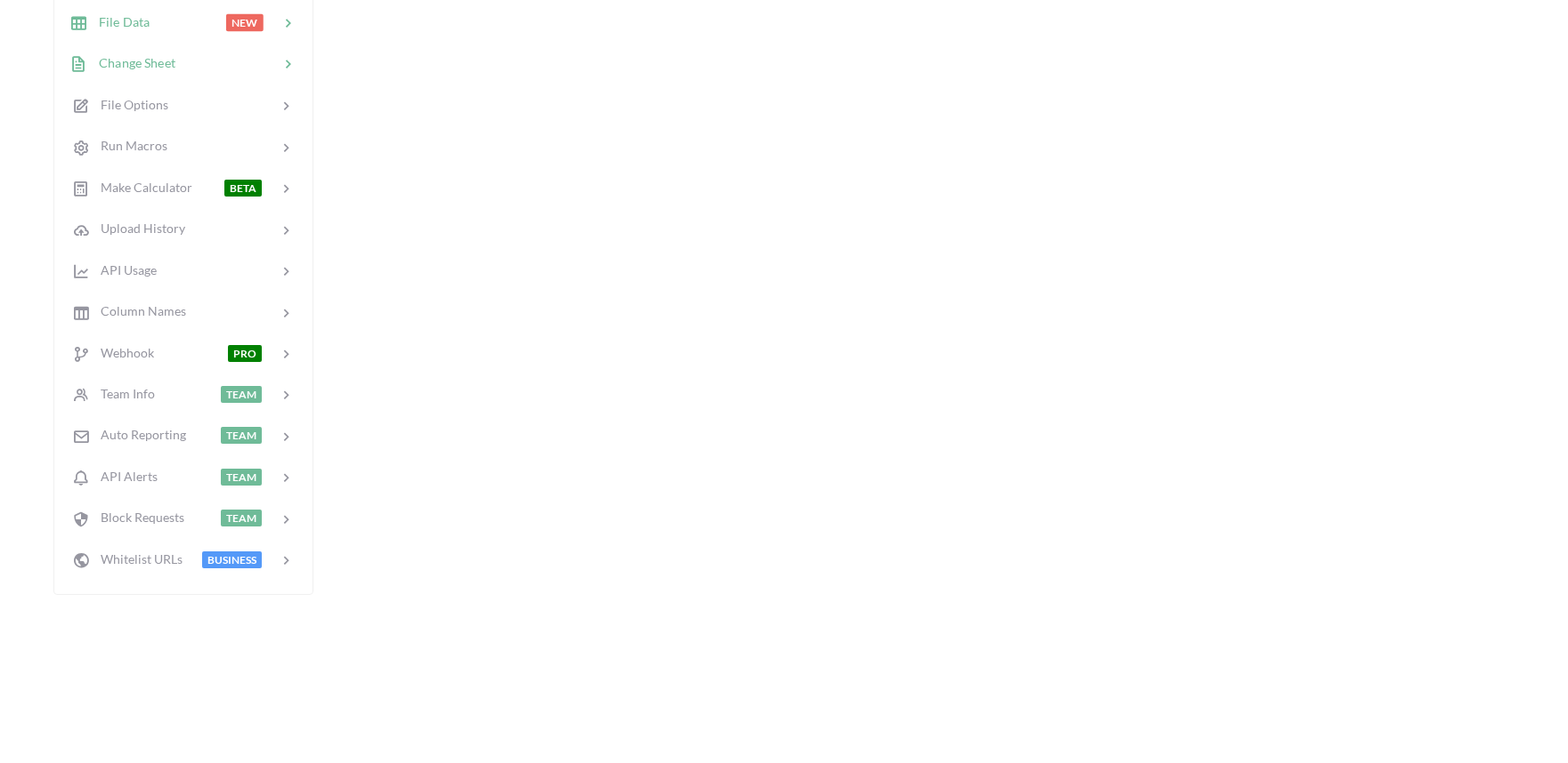
click at [121, 32] on div "File Data NEW" at bounding box center [183, 22] width 234 height 42
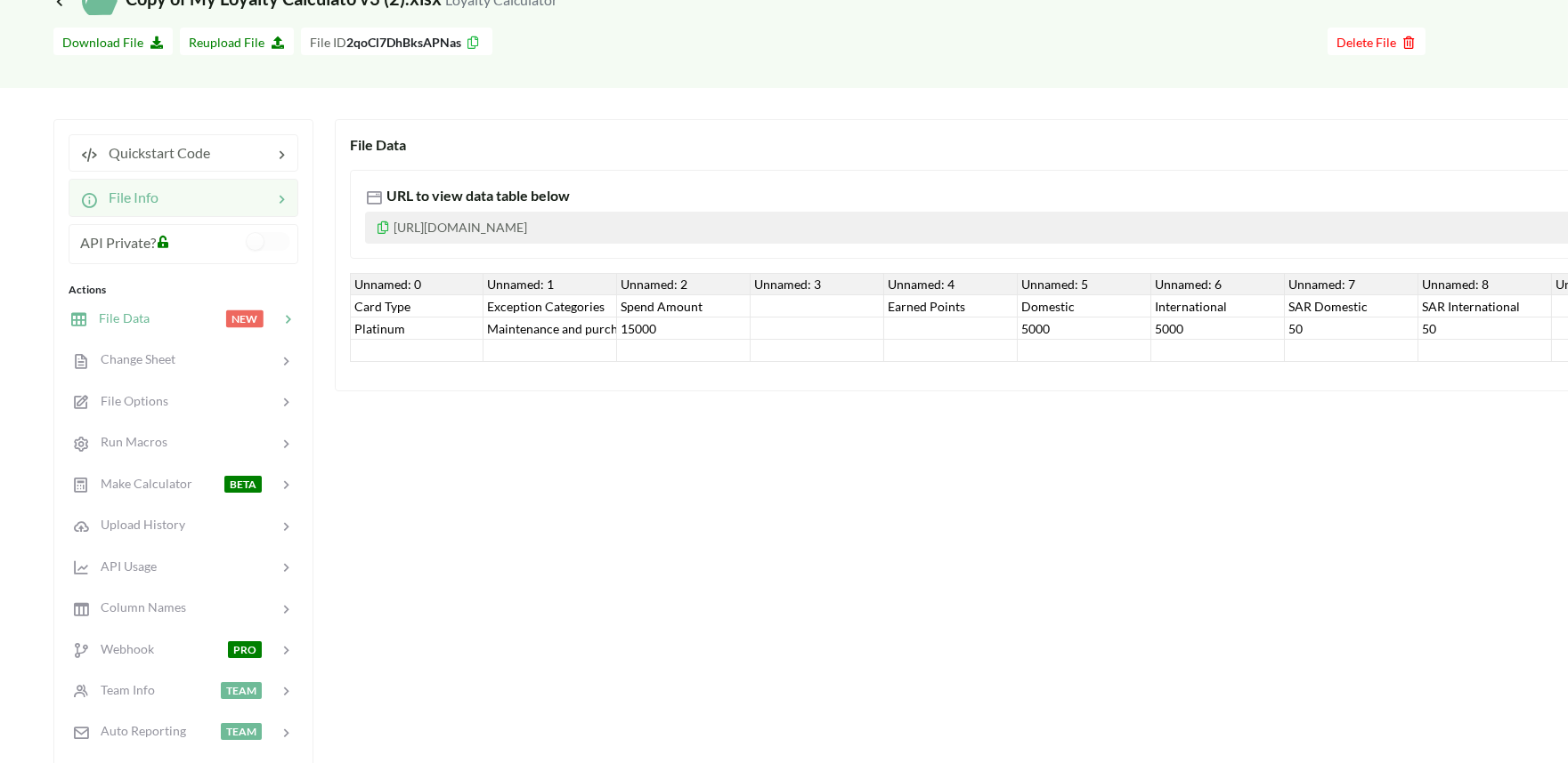
scroll to position [0, 0]
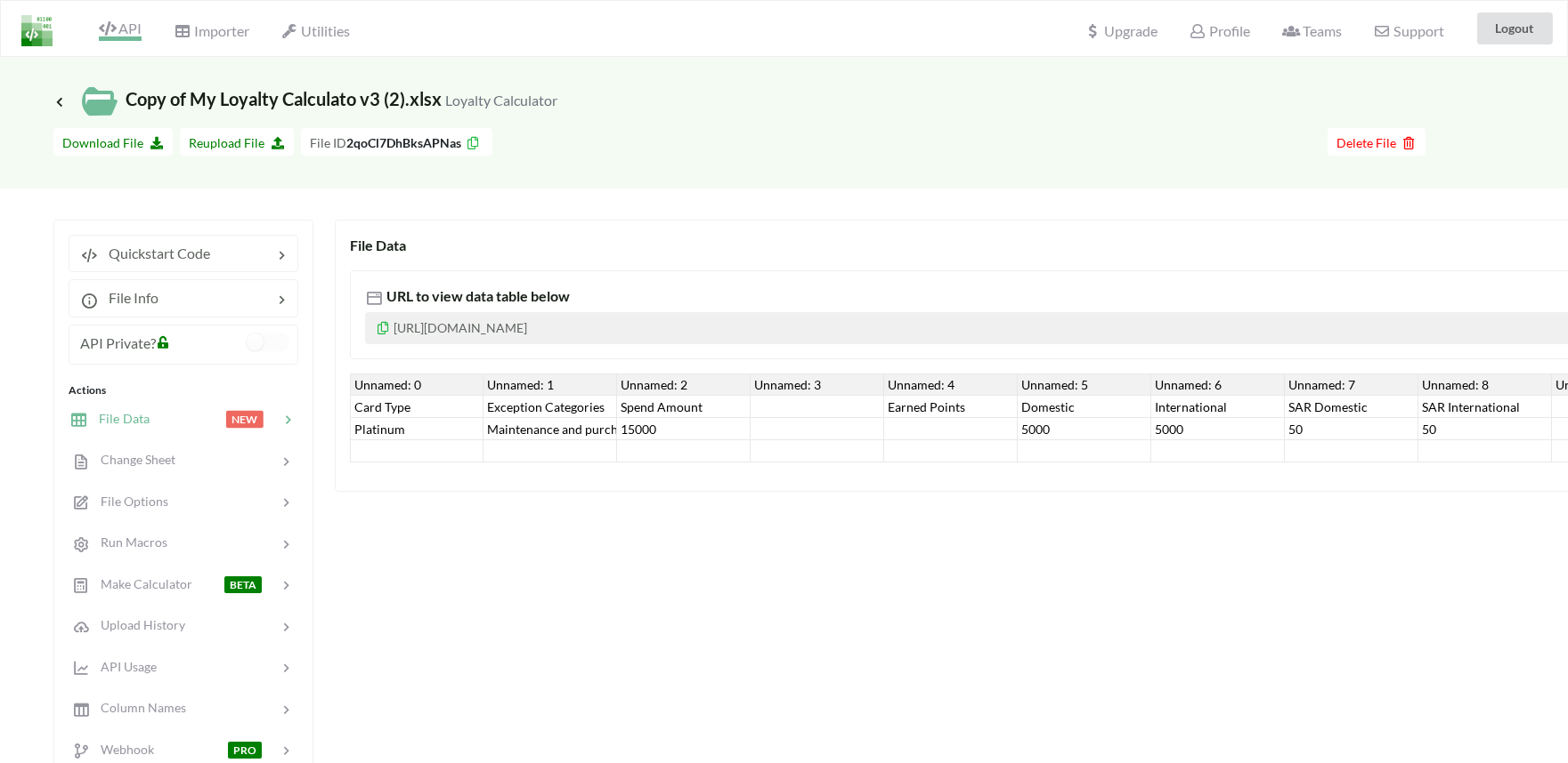
click at [103, 28] on icon at bounding box center [107, 28] width 16 height 15
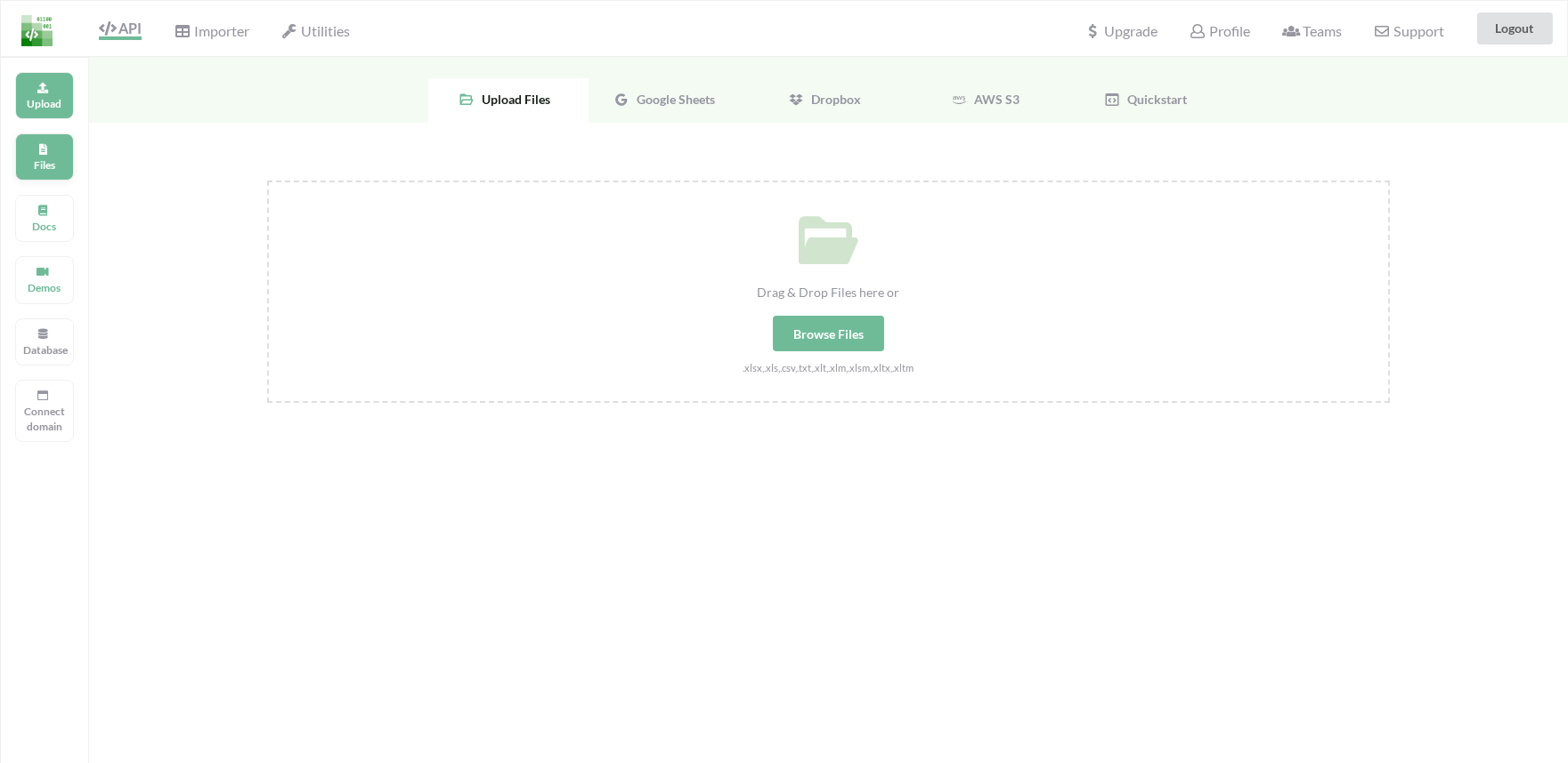
click at [47, 161] on p "Files" at bounding box center [44, 165] width 43 height 16
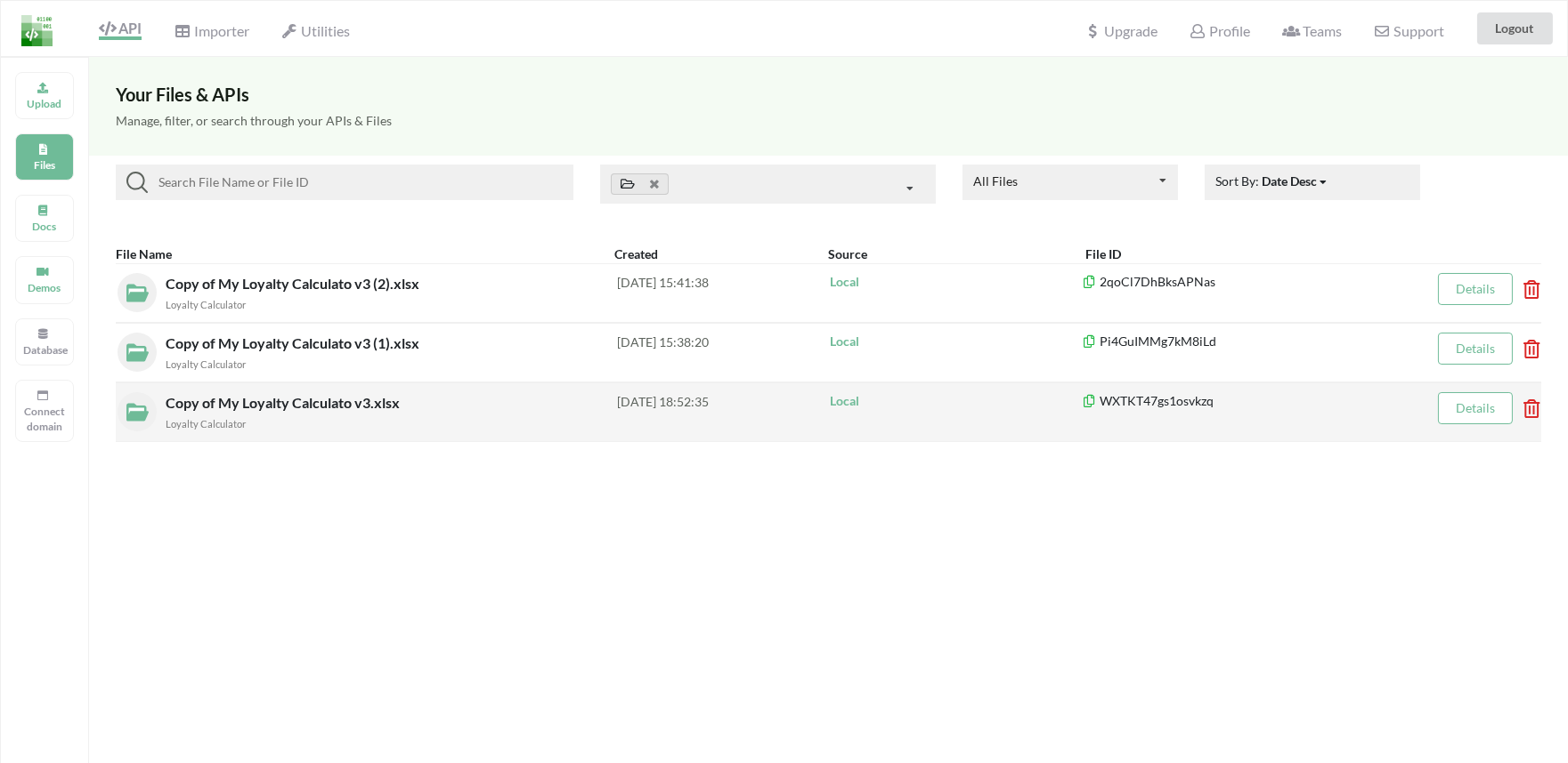
click at [1529, 406] on icon at bounding box center [1526, 403] width 5 height 7
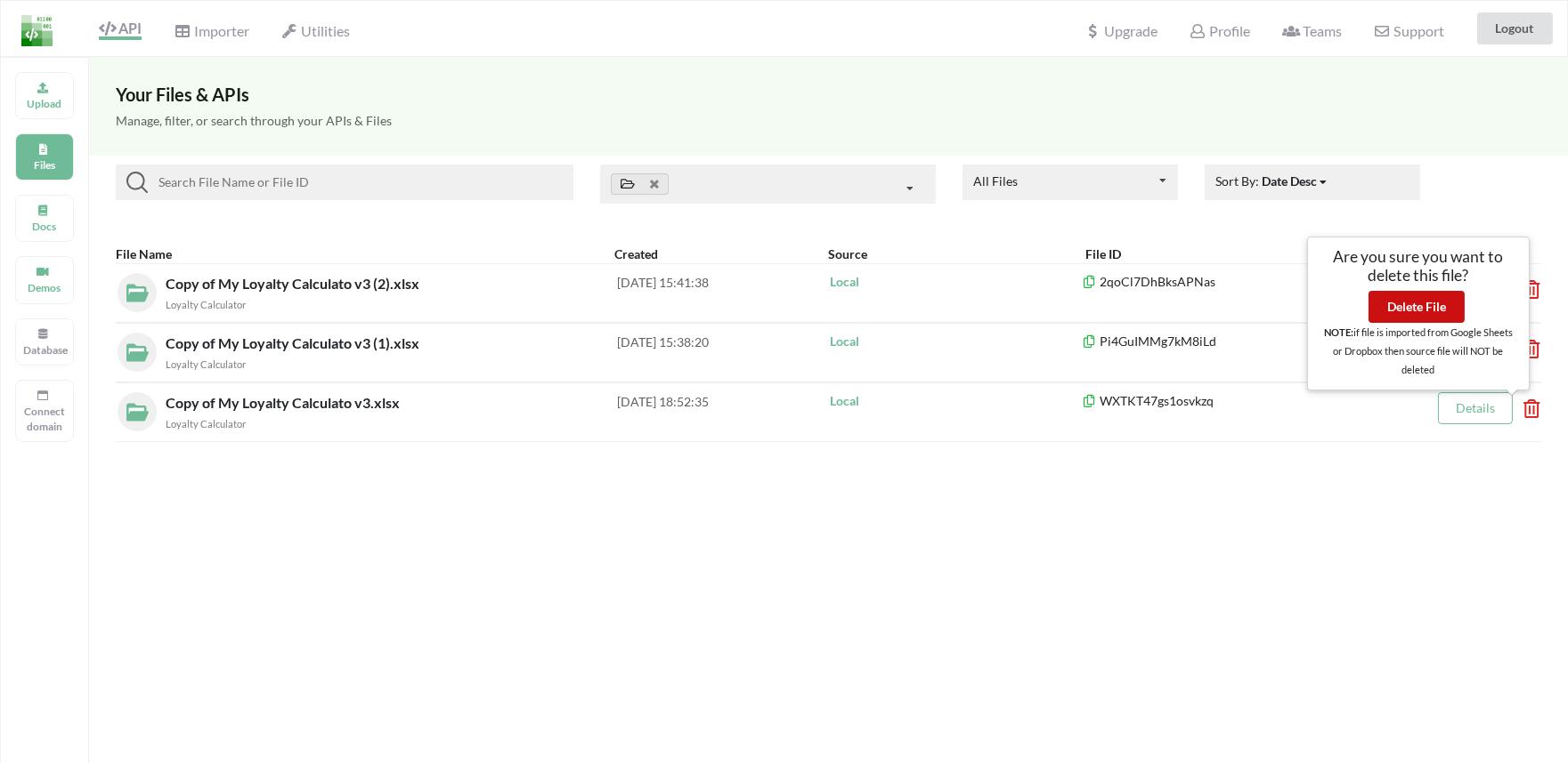
click at [1407, 311] on button "Delete File" at bounding box center [1416, 306] width 96 height 32
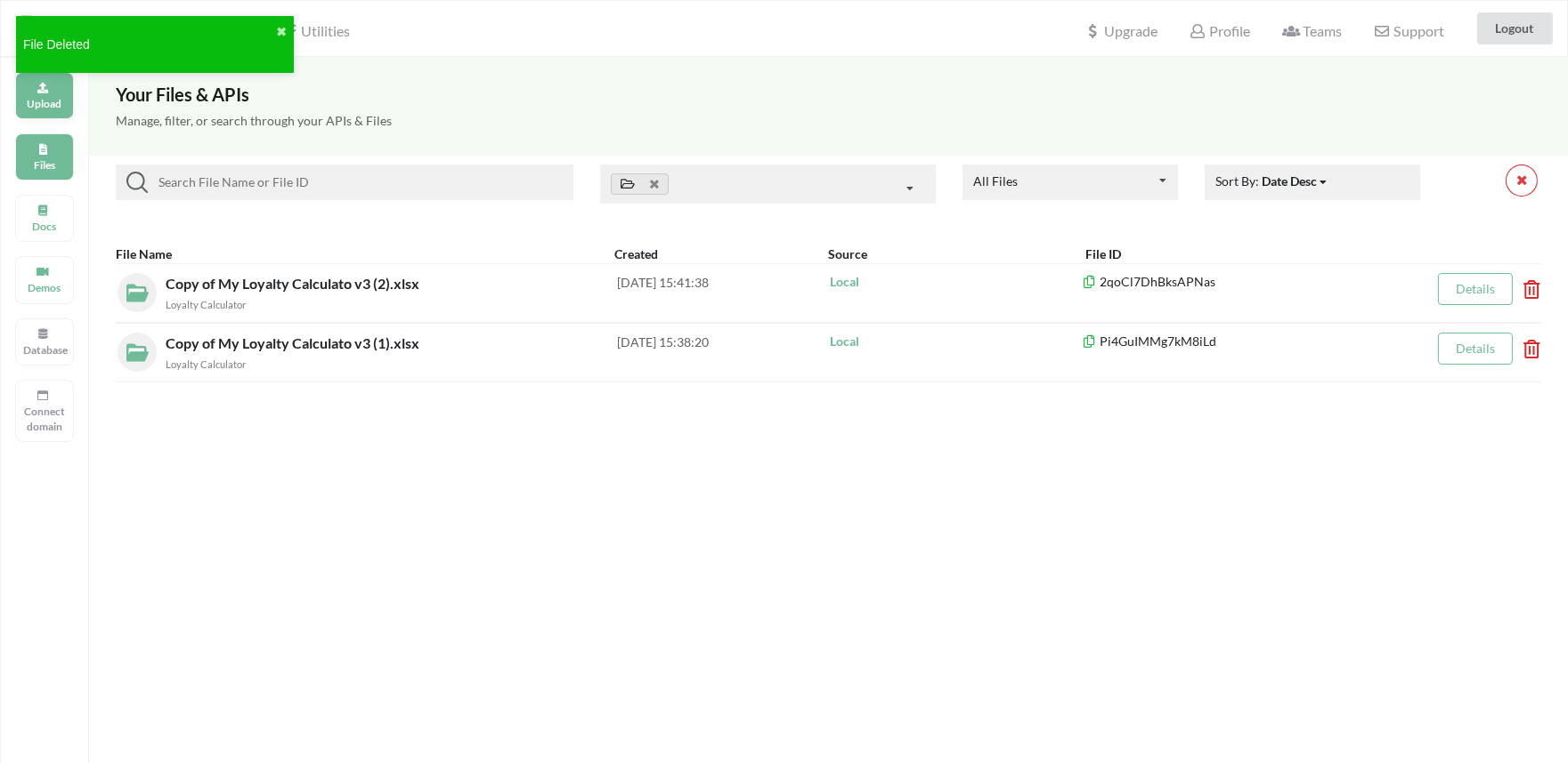
click at [38, 109] on p "Upload" at bounding box center [44, 103] width 43 height 16
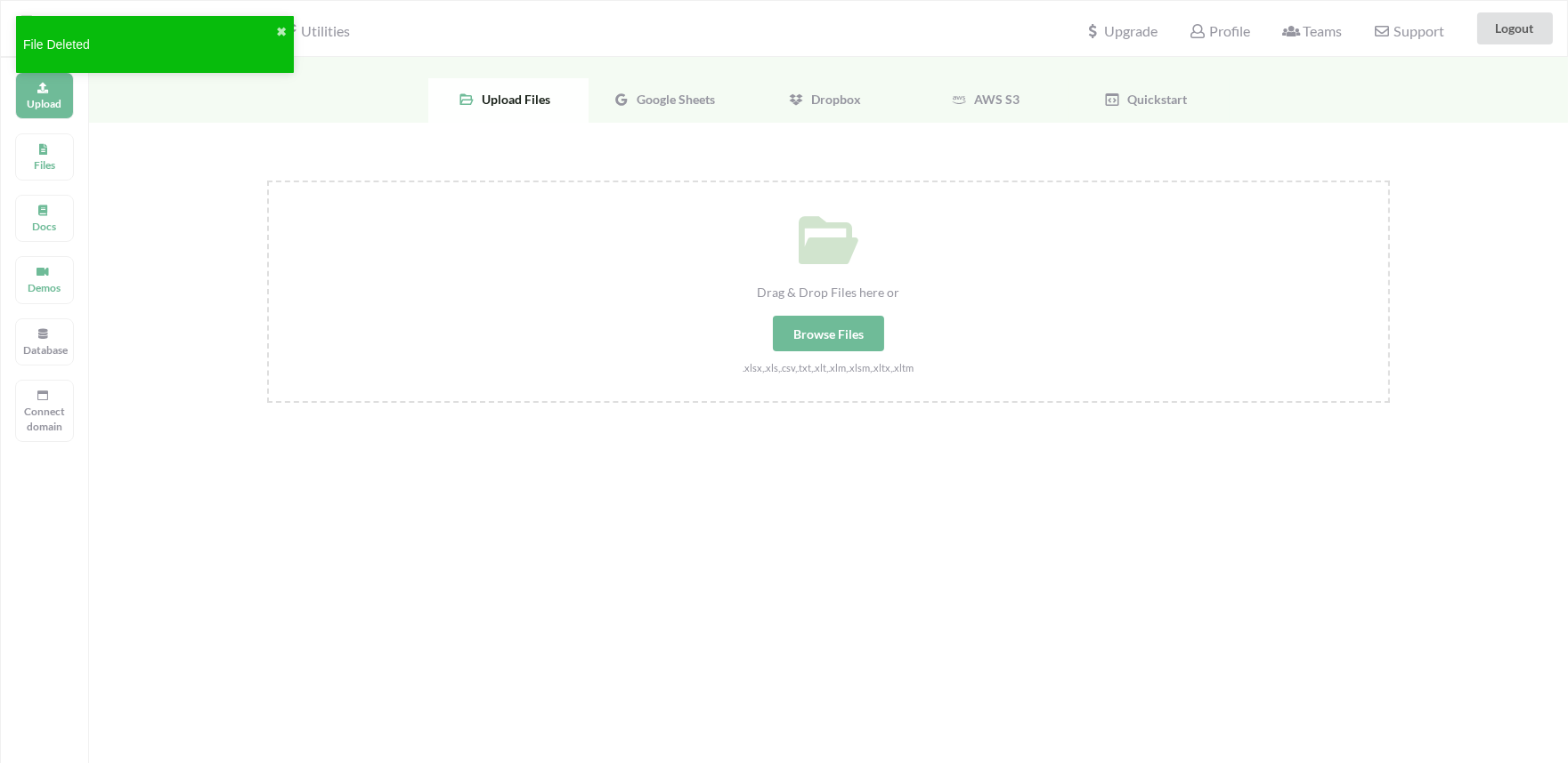
click at [847, 334] on div "Browse Files" at bounding box center [828, 333] width 112 height 36
click at [267, 180] on input "Drag & Drop Files here or Browse Files .xlsx,.xls,.csv,.txt,.xlt,.xlm,.xlsm,.xl…" at bounding box center [267, 180] width 0 height 0
type input "C:\fakepath\Ajeeb Award Sheet (1).xlsx"
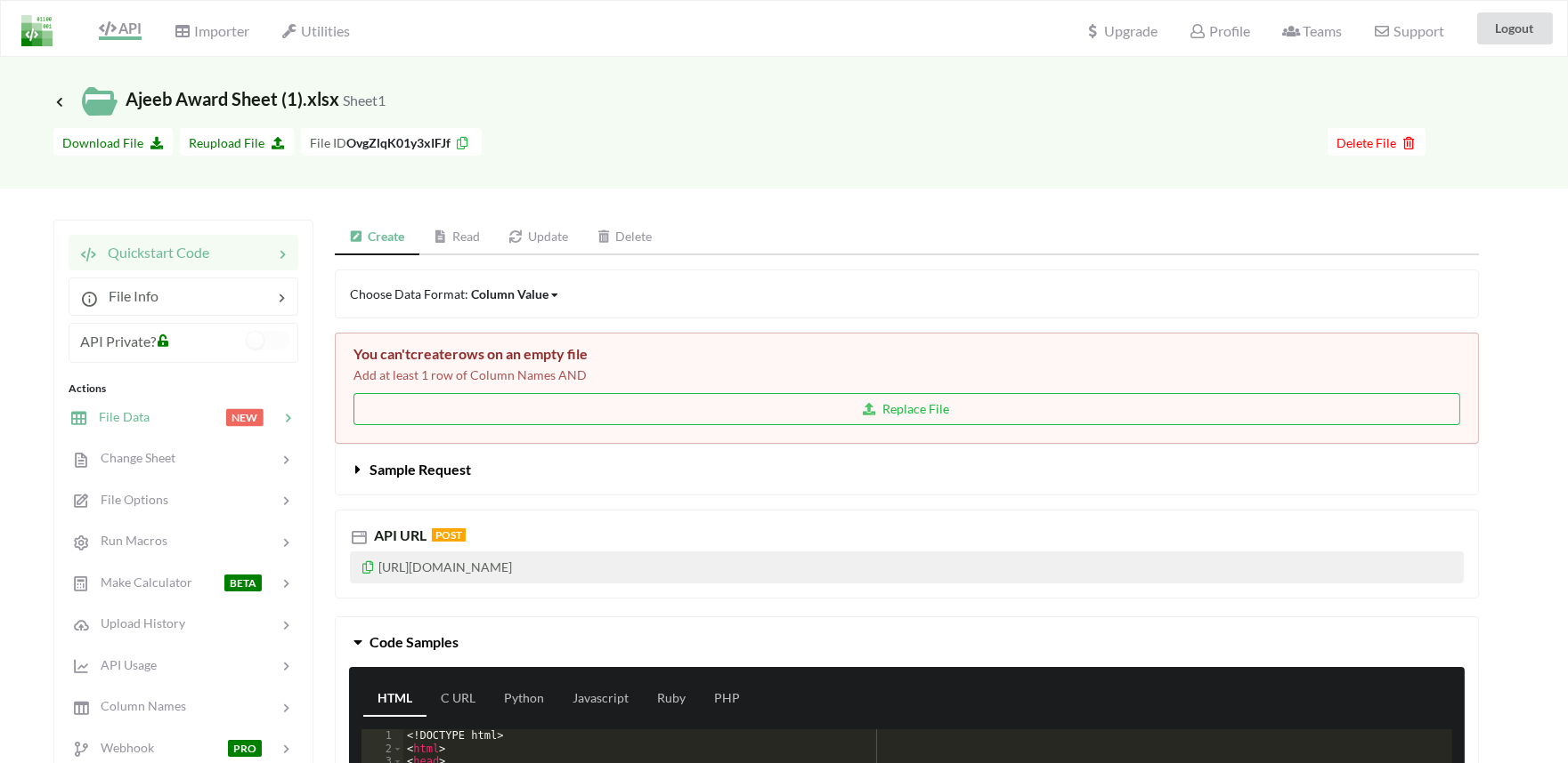
click at [152, 422] on div at bounding box center [187, 417] width 76 height 20
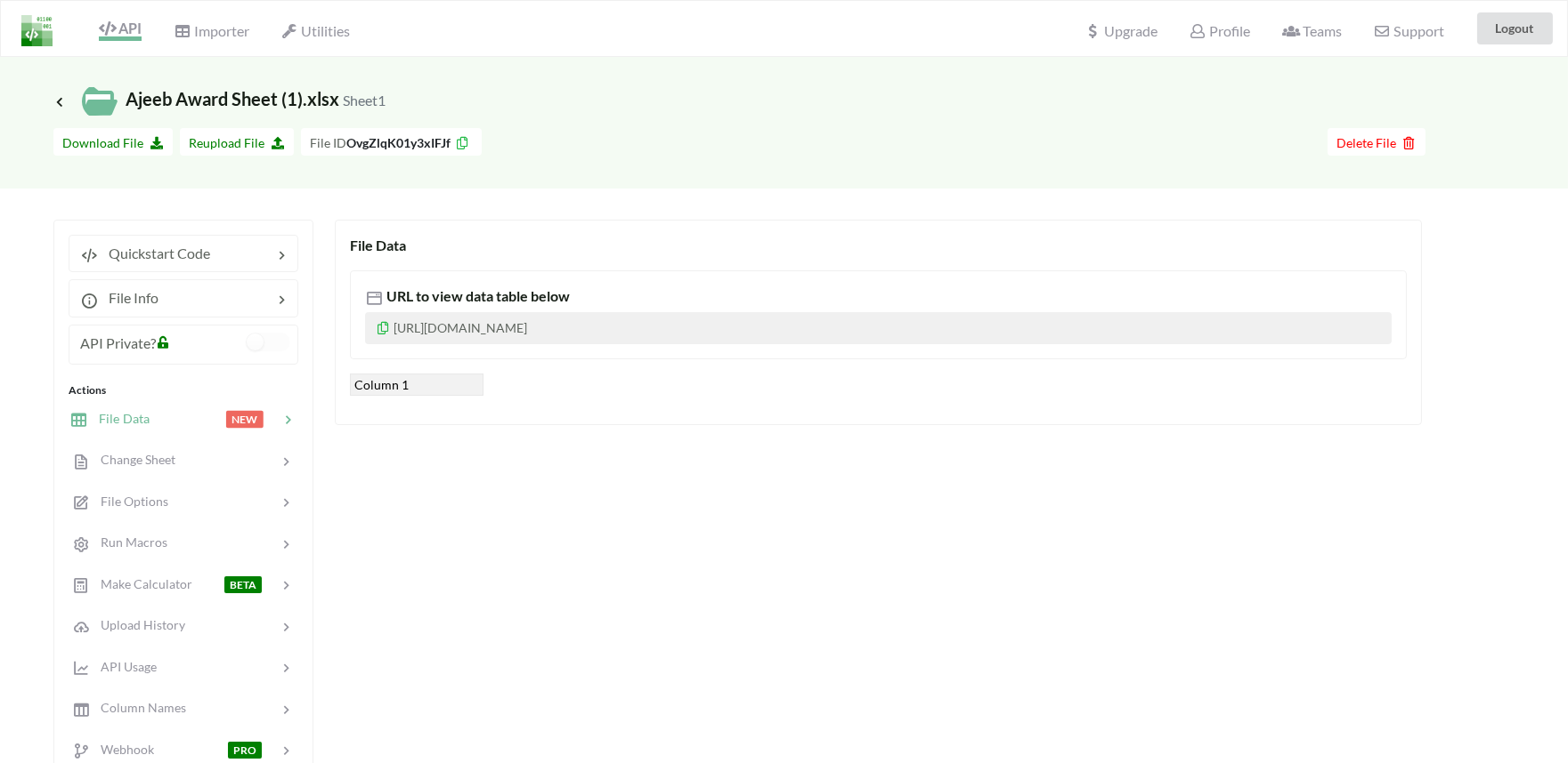
click at [109, 34] on icon at bounding box center [107, 28] width 16 height 15
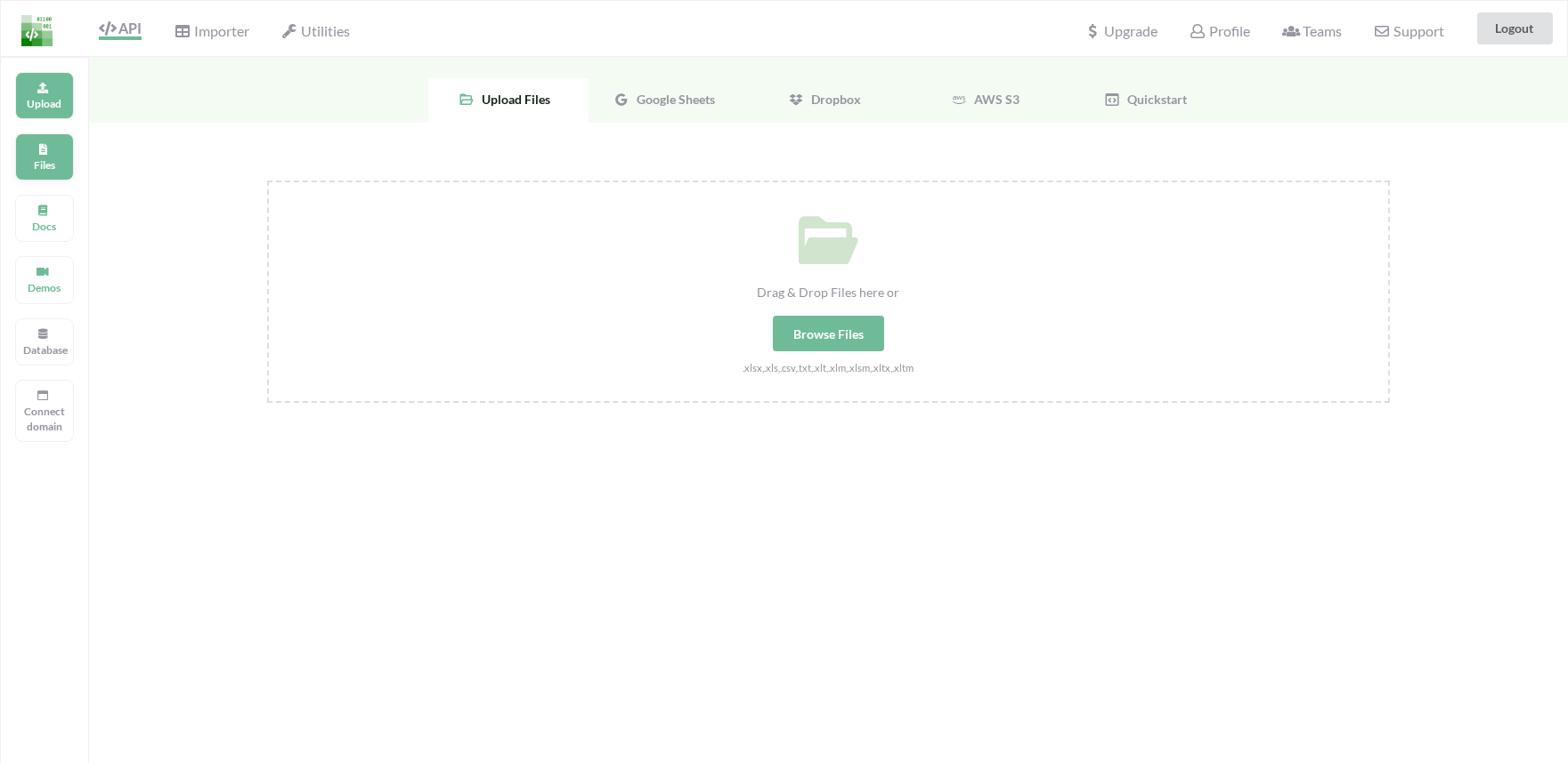
click at [39, 171] on p "Files" at bounding box center [44, 165] width 43 height 16
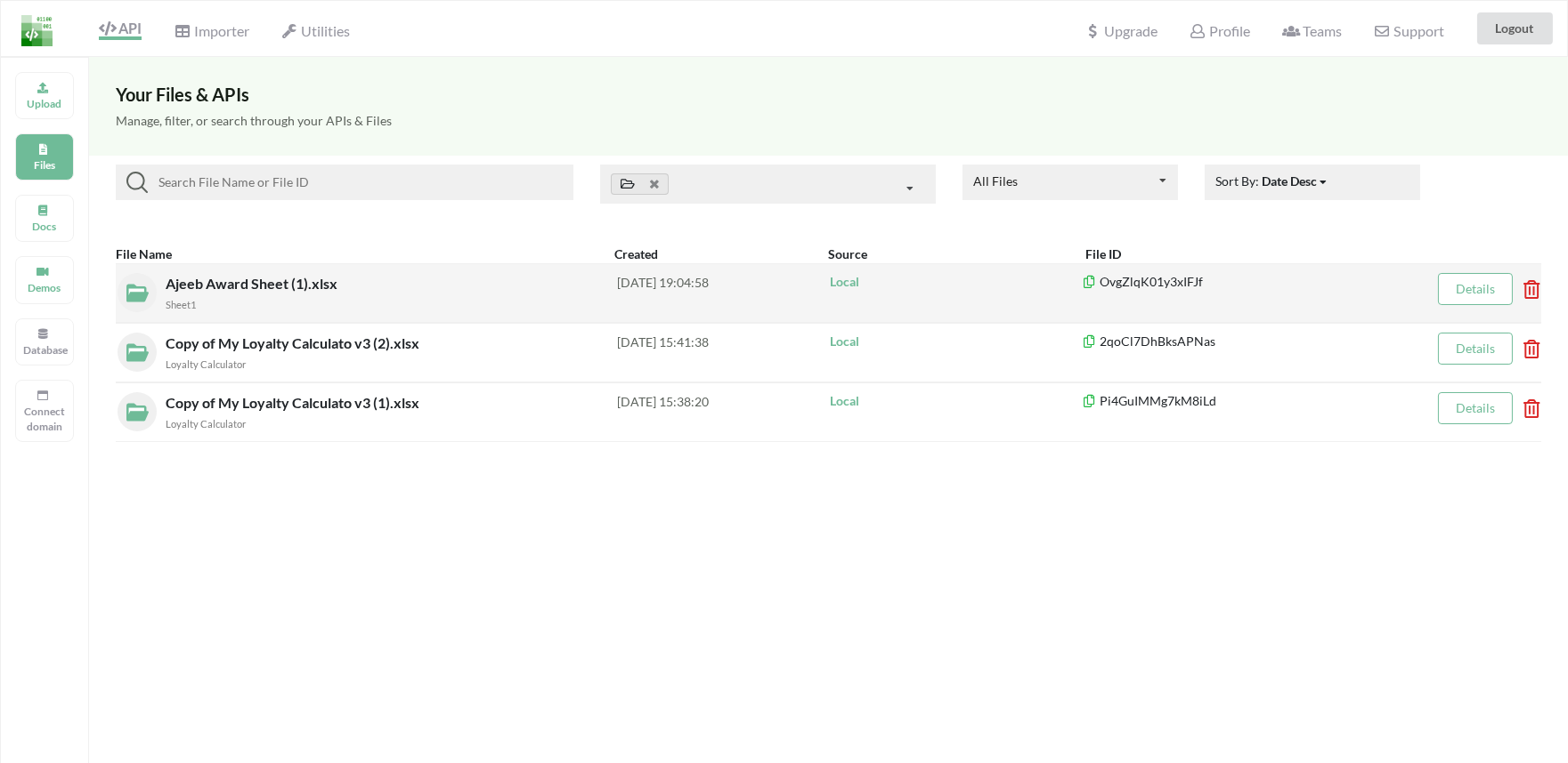
click at [1529, 287] on icon at bounding box center [1526, 284] width 5 height 7
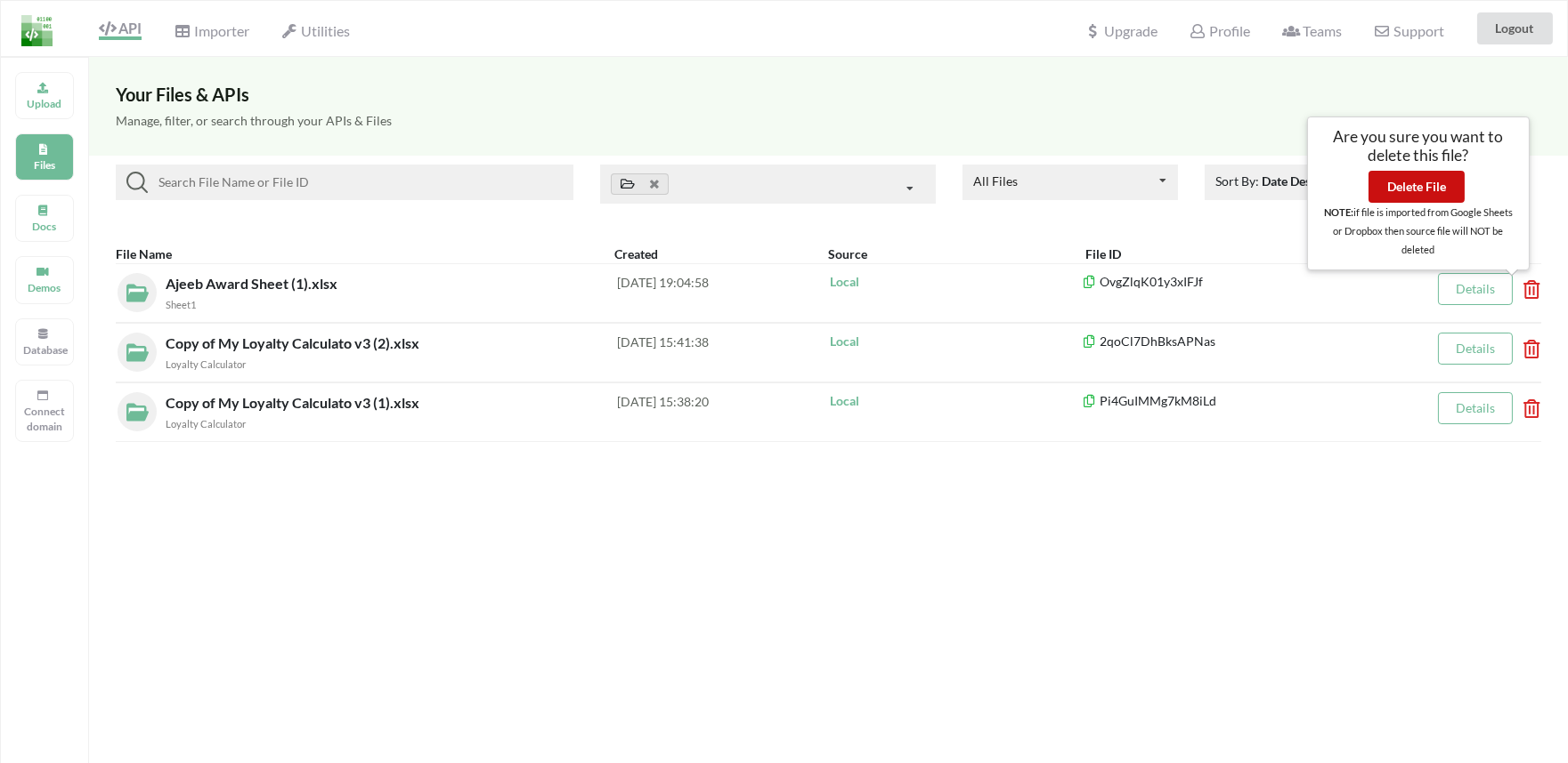
click at [1412, 194] on button "Delete File" at bounding box center [1416, 187] width 96 height 32
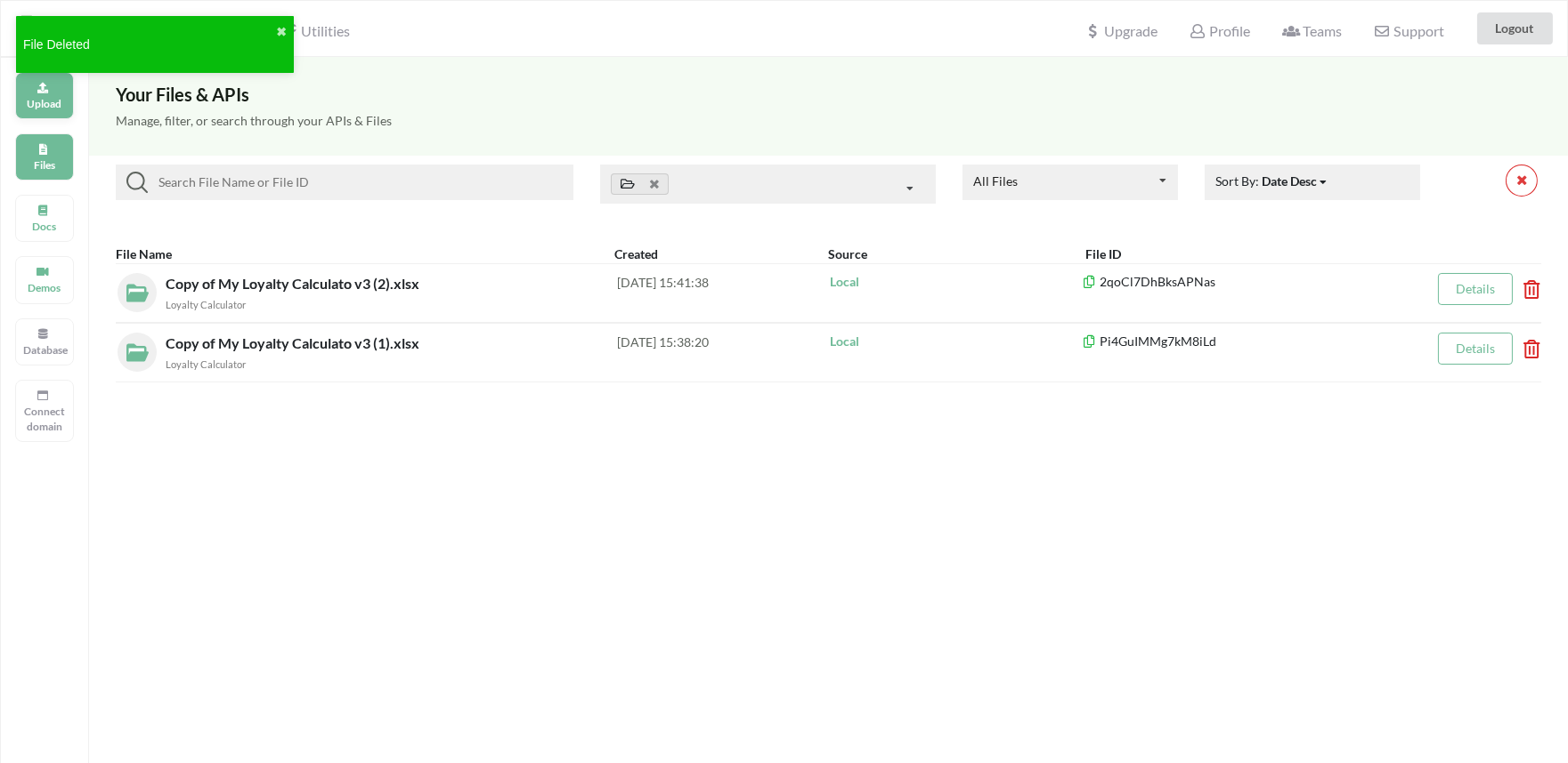
click at [46, 102] on p "Upload" at bounding box center [44, 103] width 43 height 16
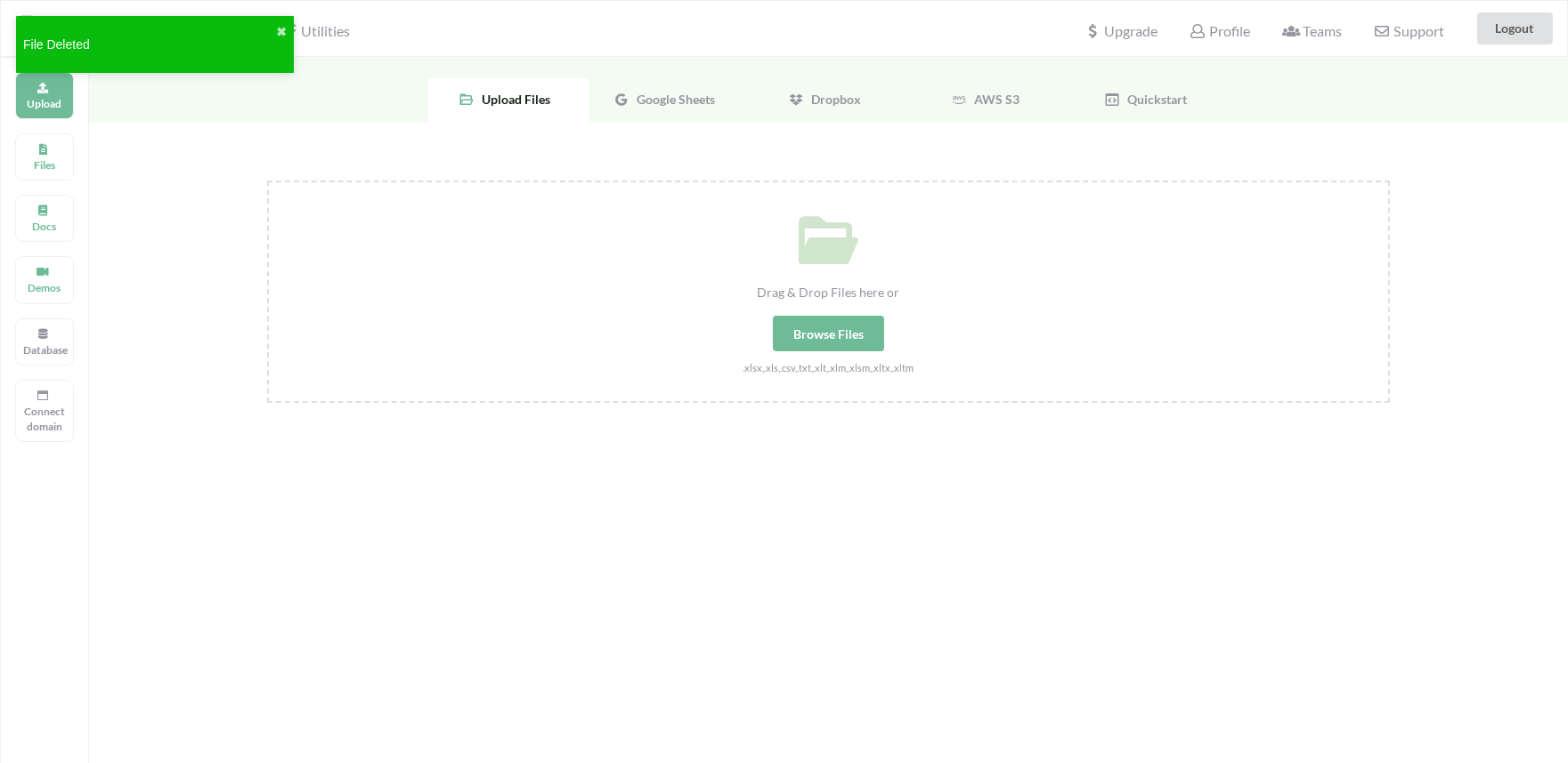
click at [828, 343] on div "Browse Files" at bounding box center [828, 333] width 112 height 36
click at [267, 180] on input "Drag & Drop Files here or Browse Files .xlsx,.xls,.csv,.txt,.xlt,.xlm,.xlsm,.xl…" at bounding box center [267, 180] width 0 height 0
type input "C:\fakepath\Ajeeb Award Sheet.xlsx"
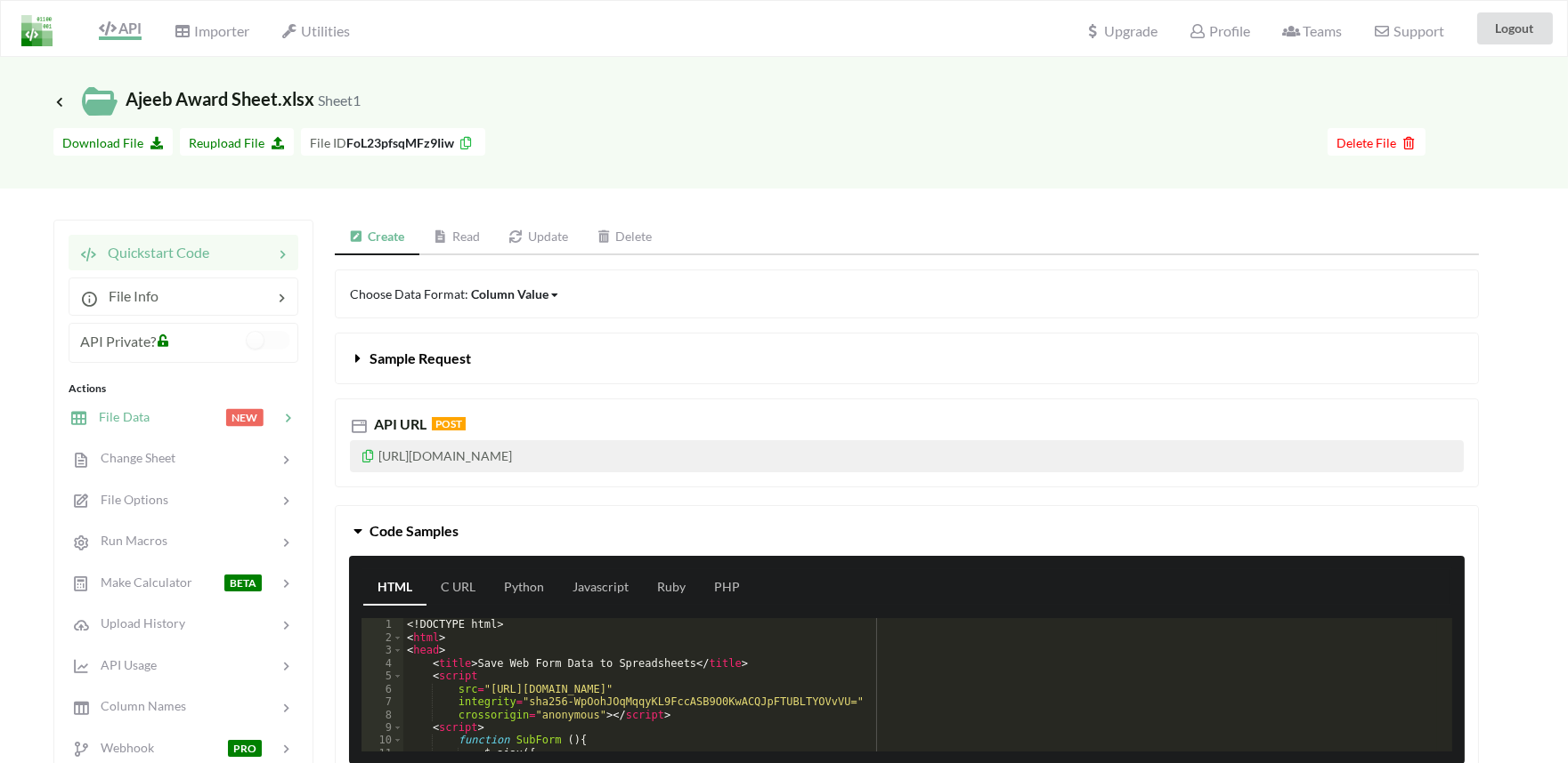
click at [146, 413] on span "File Data" at bounding box center [118, 416] width 61 height 16
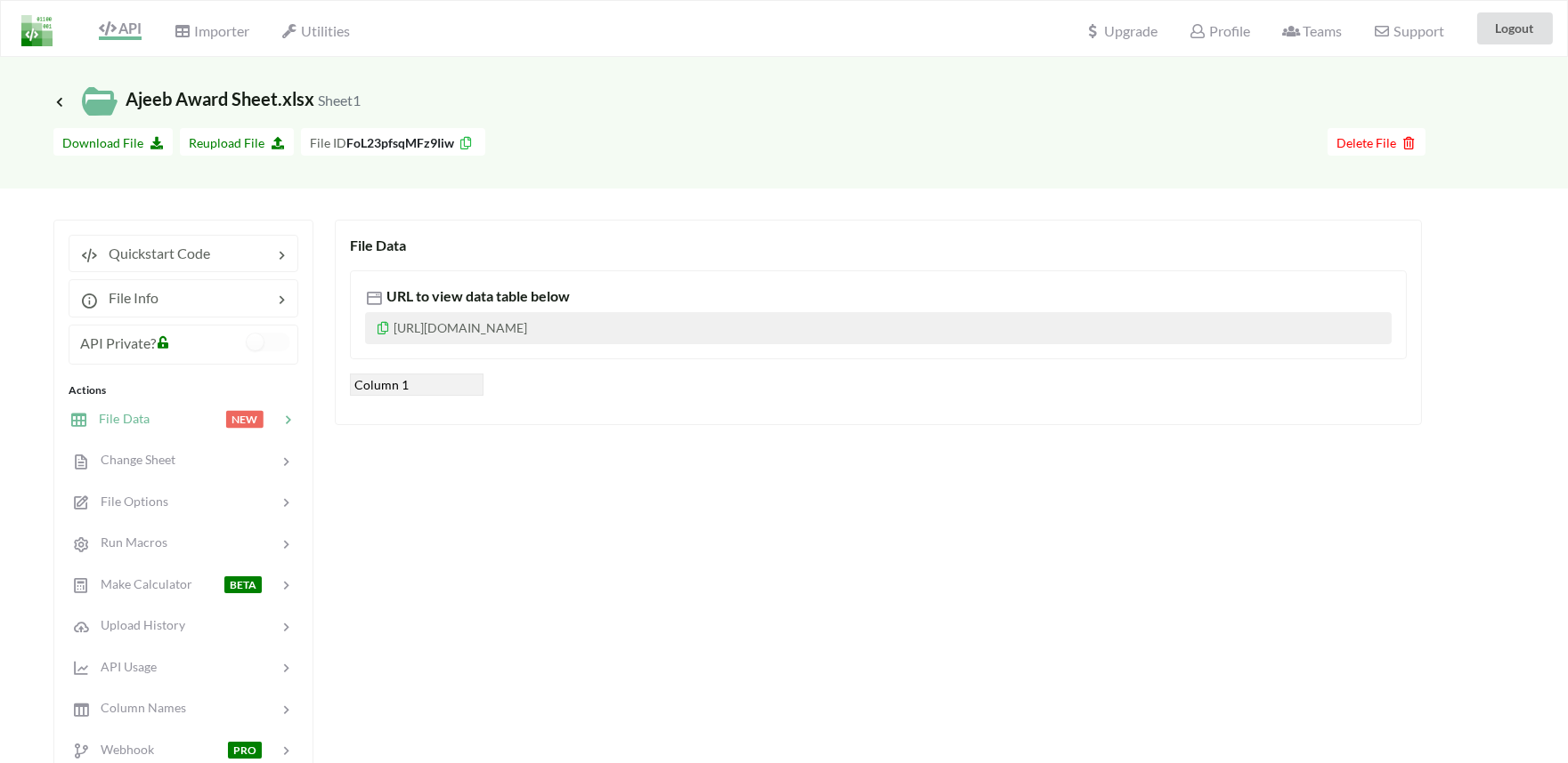
click at [435, 388] on div "Column 1" at bounding box center [416, 384] width 134 height 22
click at [570, 375] on div "Column 1" at bounding box center [878, 384] width 1056 height 22
click at [537, 407] on div "File Data URL to view data table below [URL][DOMAIN_NAME] Column 1" at bounding box center [878, 322] width 1087 height 206
click at [708, 407] on div "File Data URL to view data table below [URL][DOMAIN_NAME] Column 1" at bounding box center [878, 322] width 1087 height 206
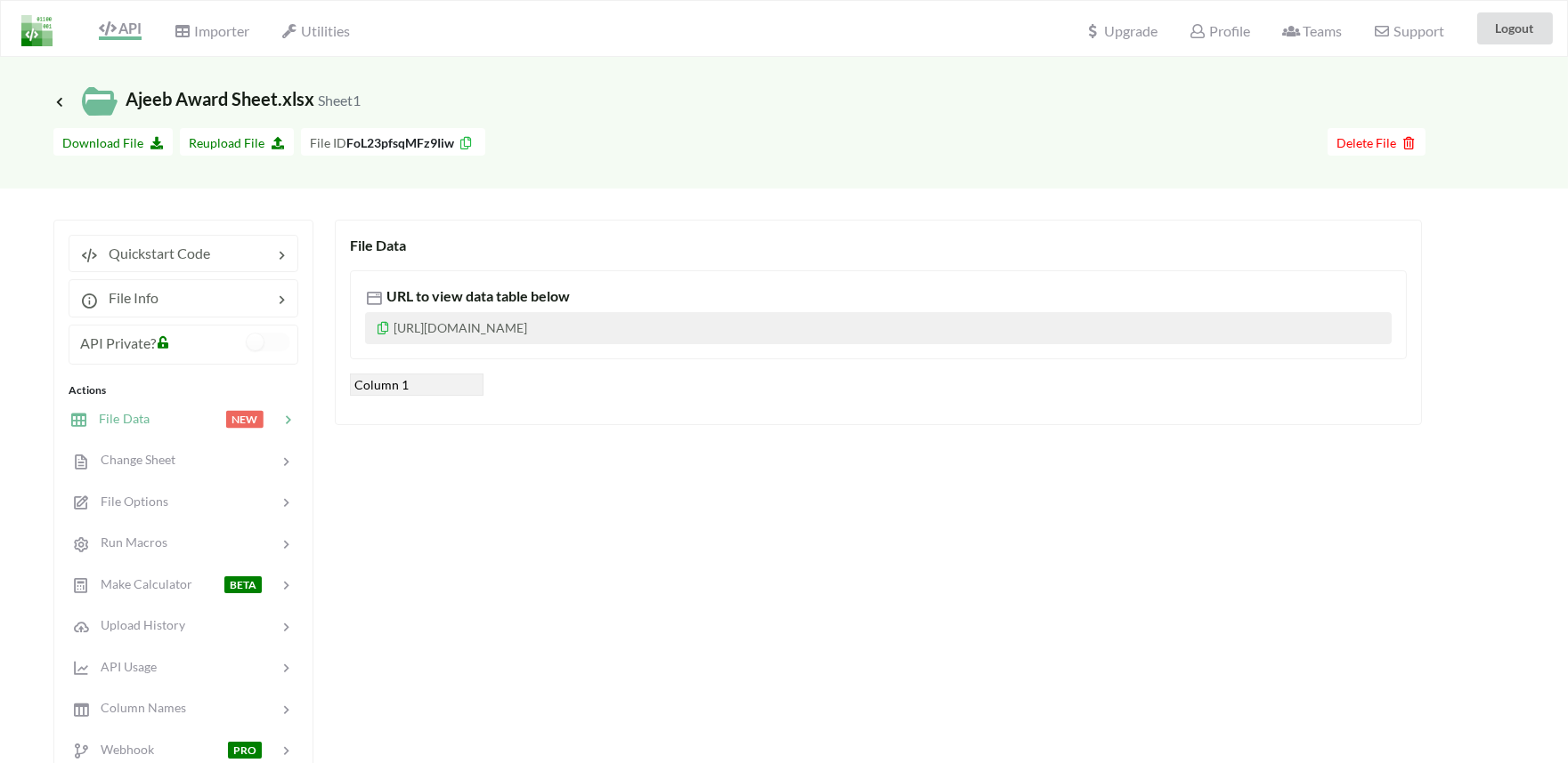
click at [543, 324] on p "[URL][DOMAIN_NAME]" at bounding box center [878, 328] width 1026 height 32
click at [543, 324] on p "https://www.apispreadsheets.com/table/FoL23pfsqMFz9Iiw/" at bounding box center [878, 328] width 1026 height 32
click at [91, 47] on div "API Importer Utilities" at bounding box center [181, 28] width 370 height 55
click at [191, 16] on div "Importer" at bounding box center [211, 28] width 98 height 39
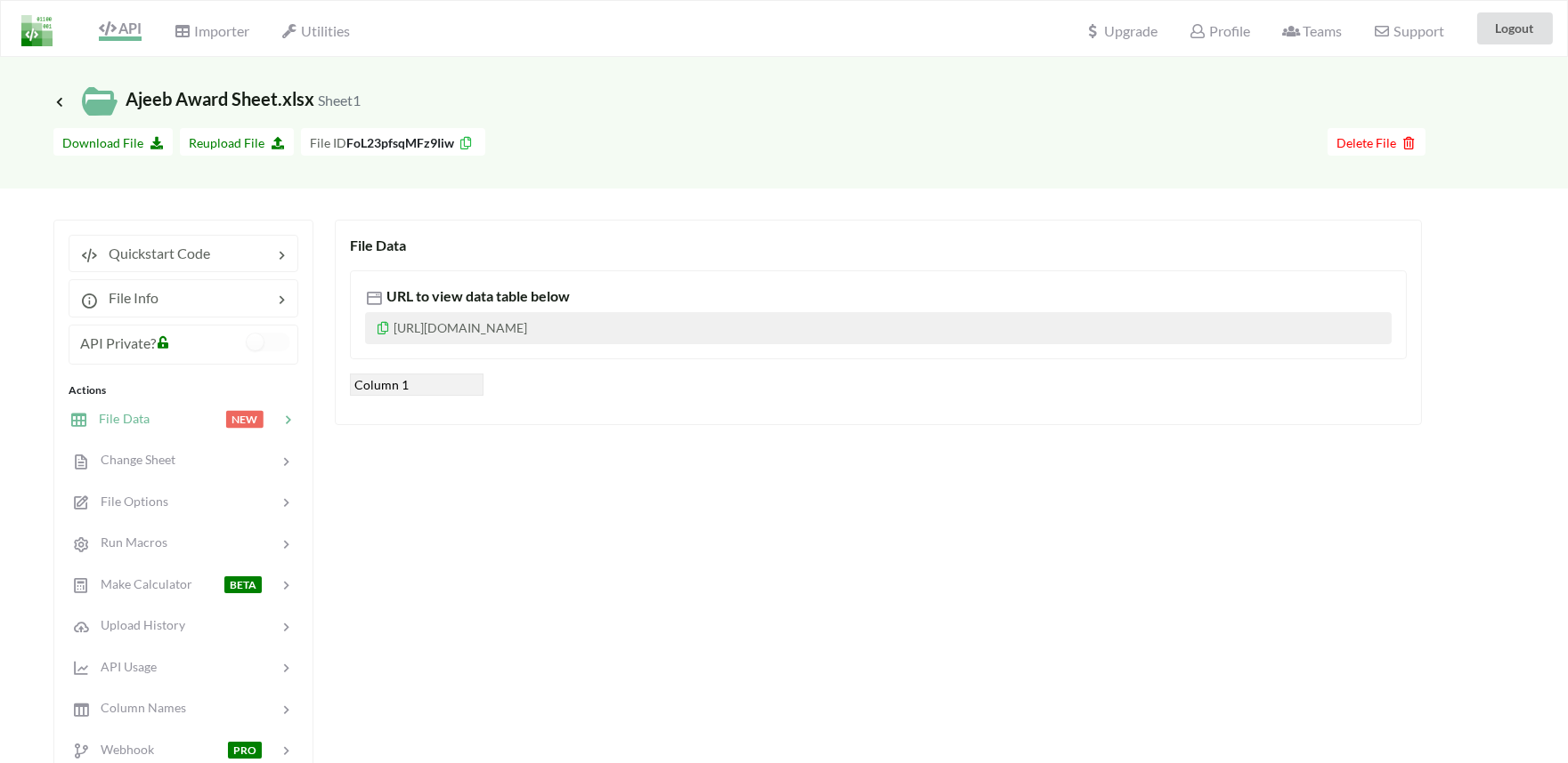
click at [114, 30] on icon at bounding box center [107, 28] width 16 height 15
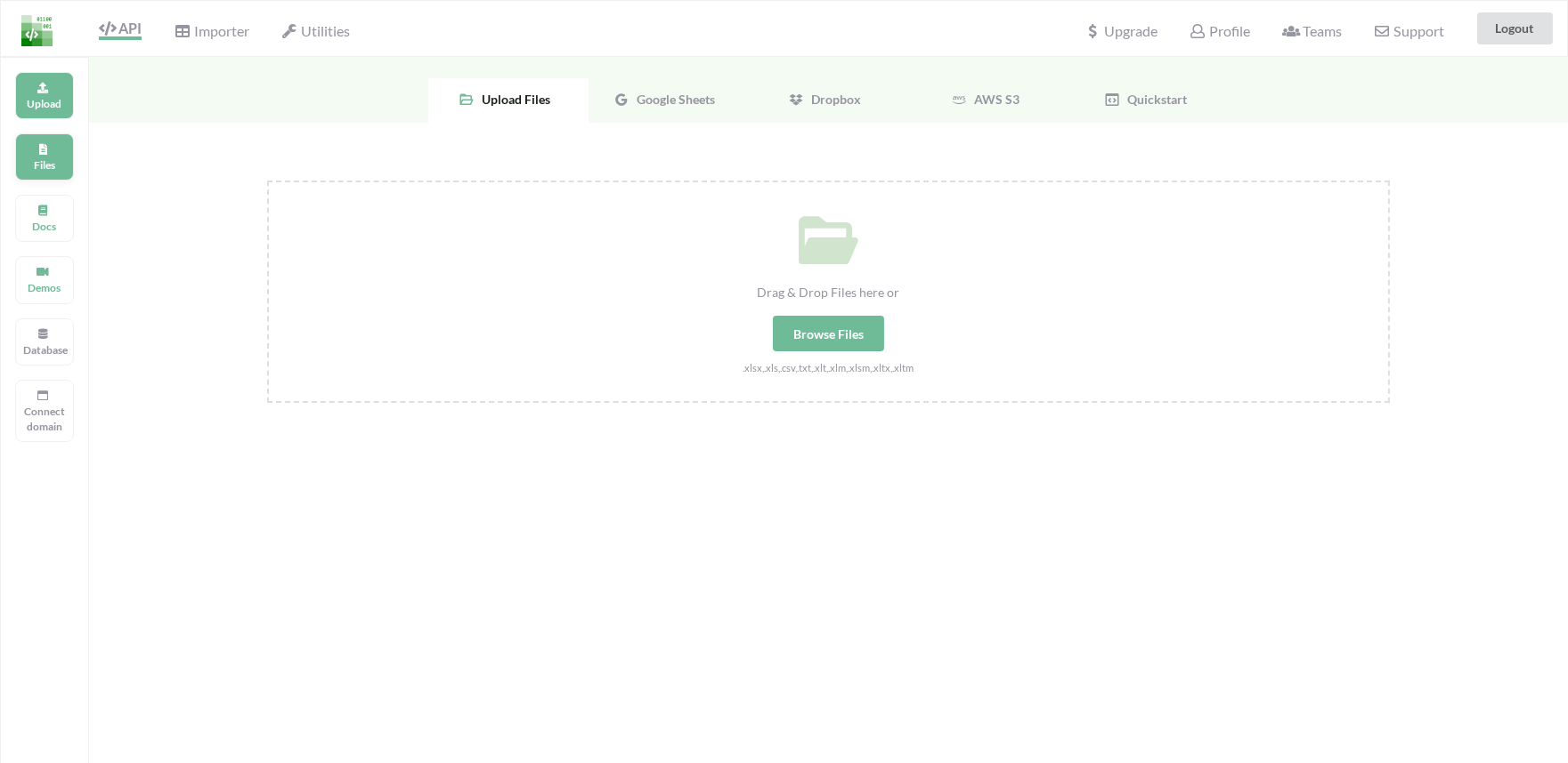
click at [49, 167] on p "Files" at bounding box center [44, 165] width 43 height 16
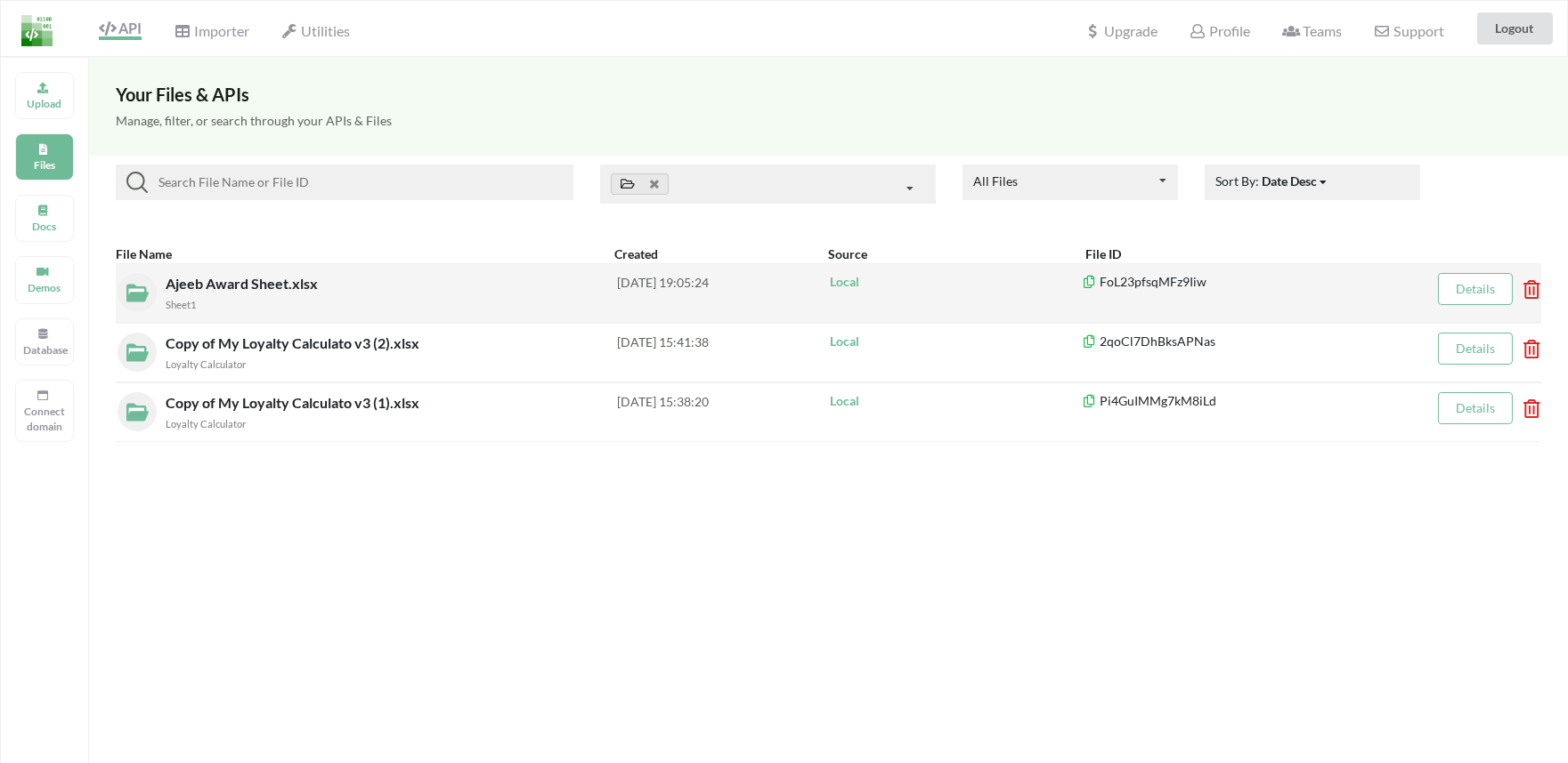
click at [1523, 287] on icon at bounding box center [1526, 284] width 5 height 7
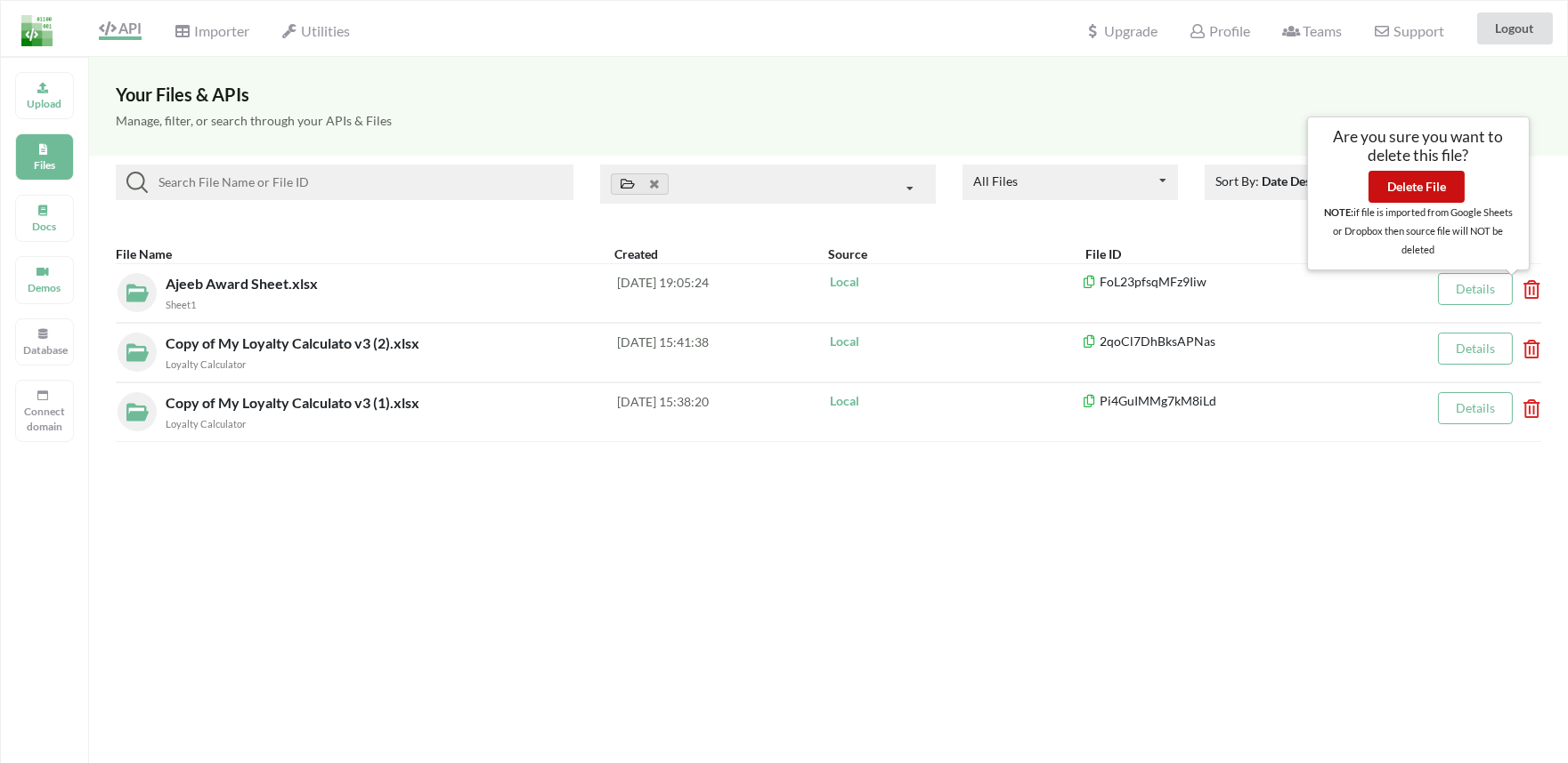
click at [1402, 198] on button "Delete File" at bounding box center [1416, 187] width 96 height 32
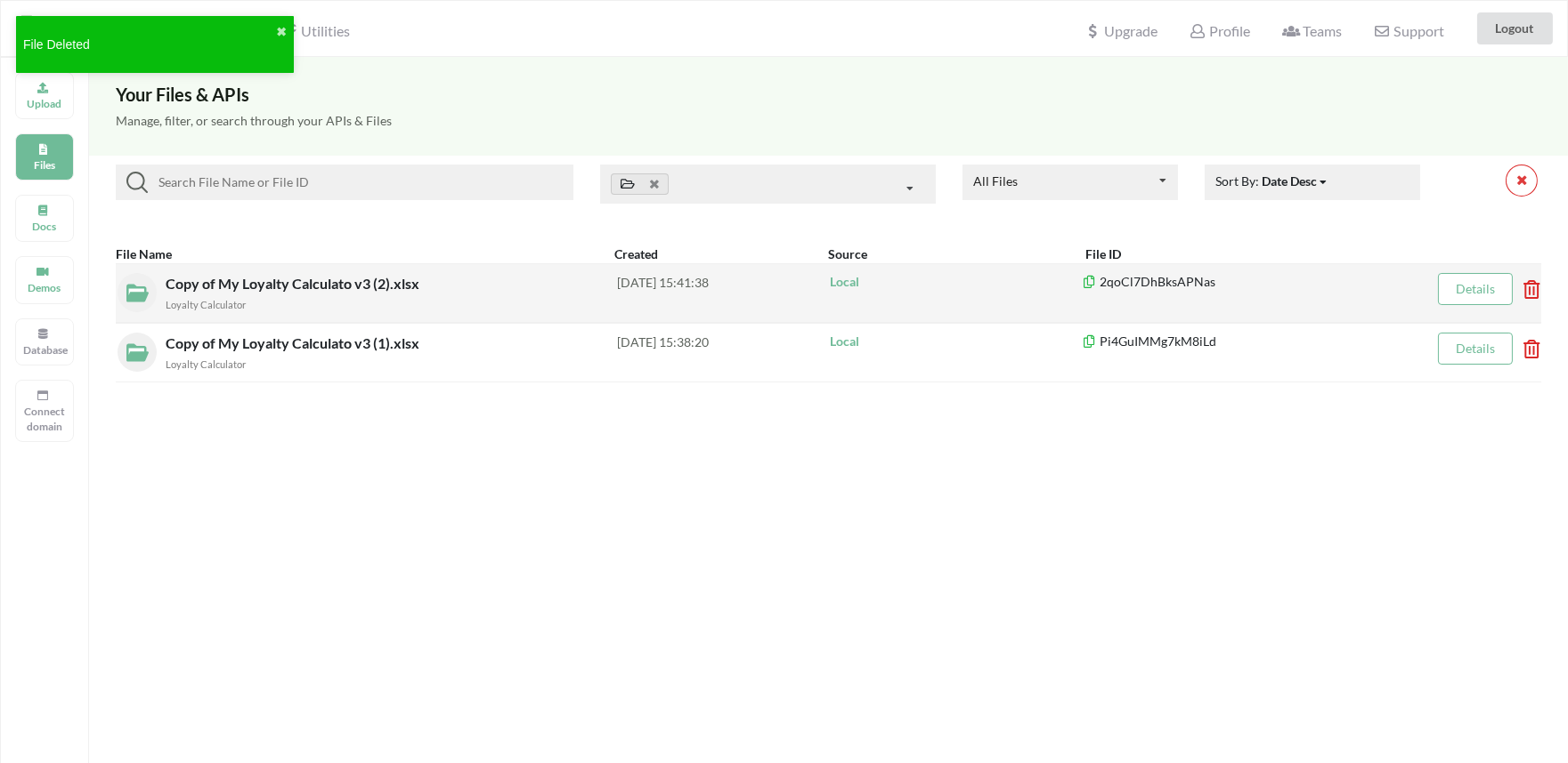
click at [276, 279] on span "Copy of My Loyalty Calculato v3 (2).xlsx" at bounding box center [294, 284] width 257 height 16
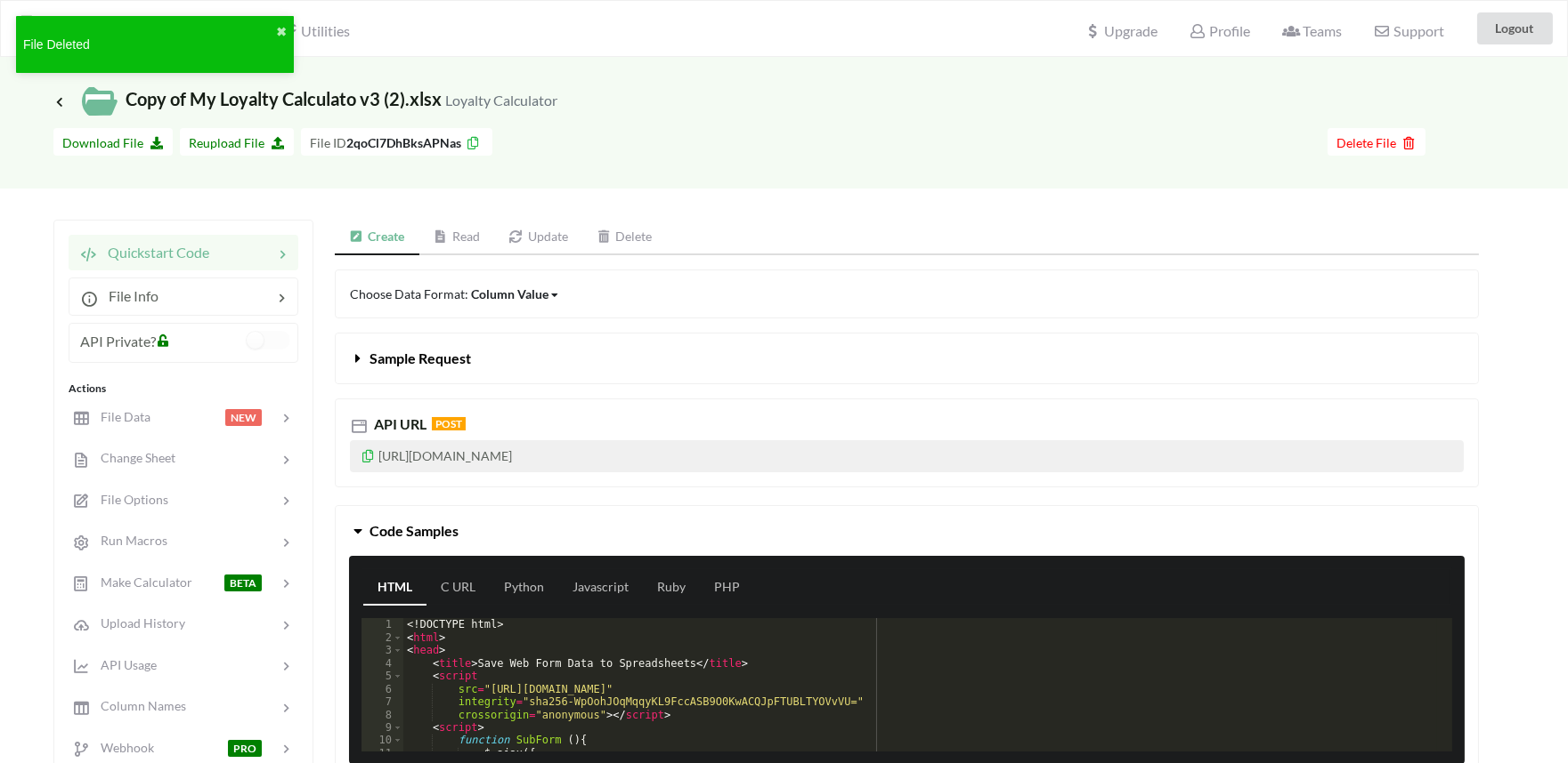
click at [343, 358] on button "Sample Request" at bounding box center [907, 359] width 1142 height 49
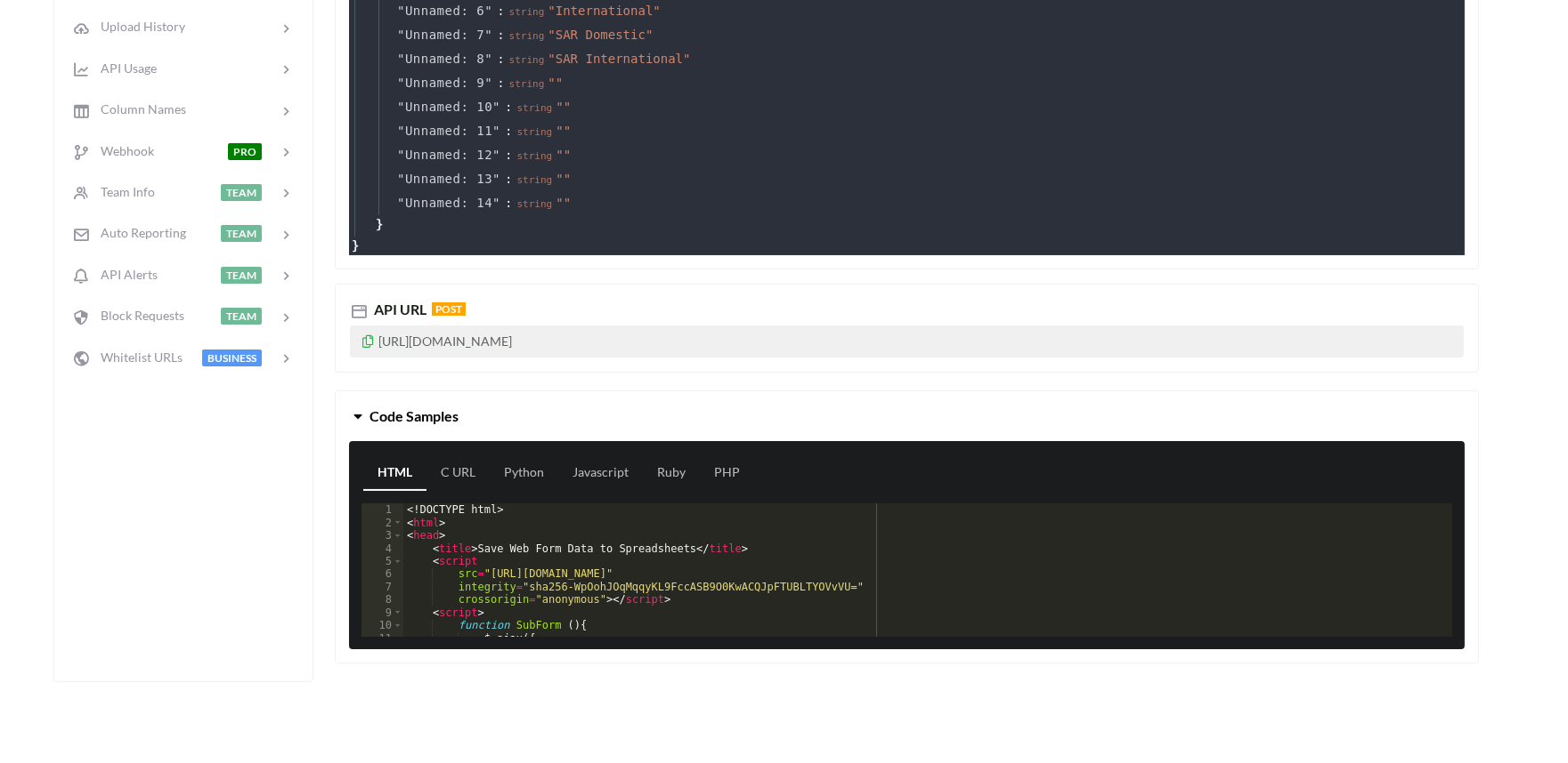
scroll to position [593, 0]
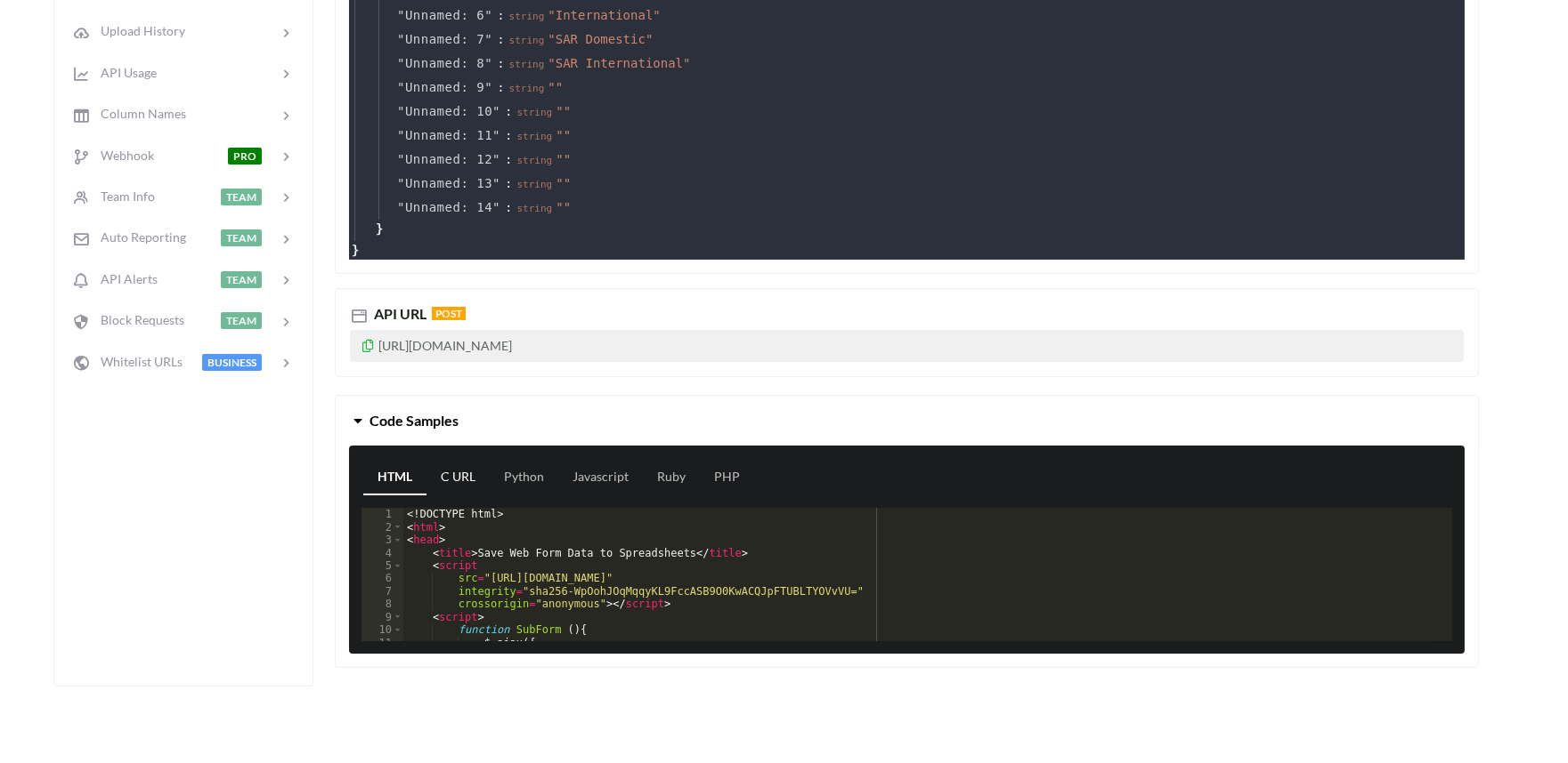
click at [448, 493] on link "C URL" at bounding box center [458, 478] width 63 height 36
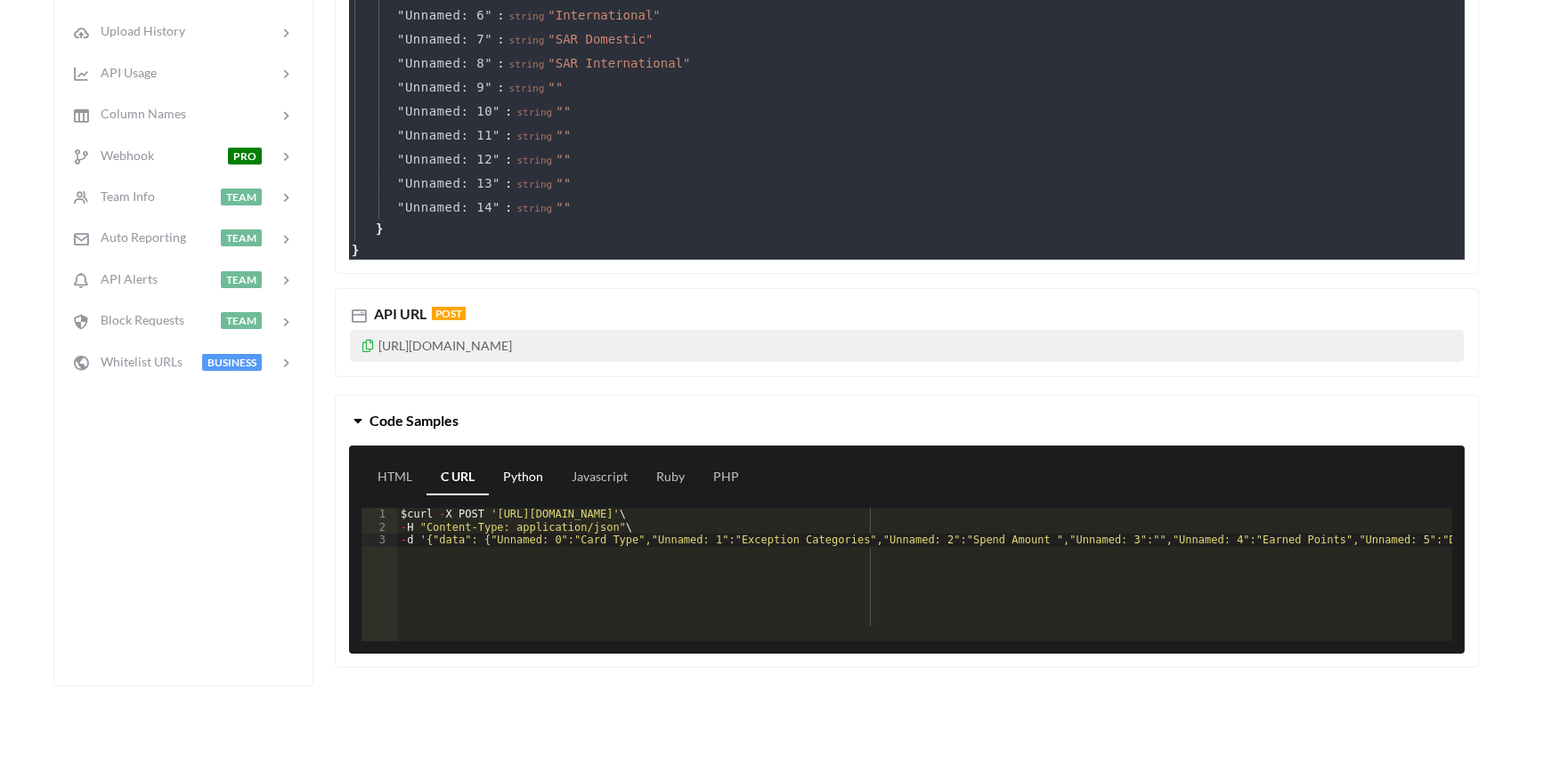
click at [537, 488] on link "Python" at bounding box center [523, 478] width 69 height 36
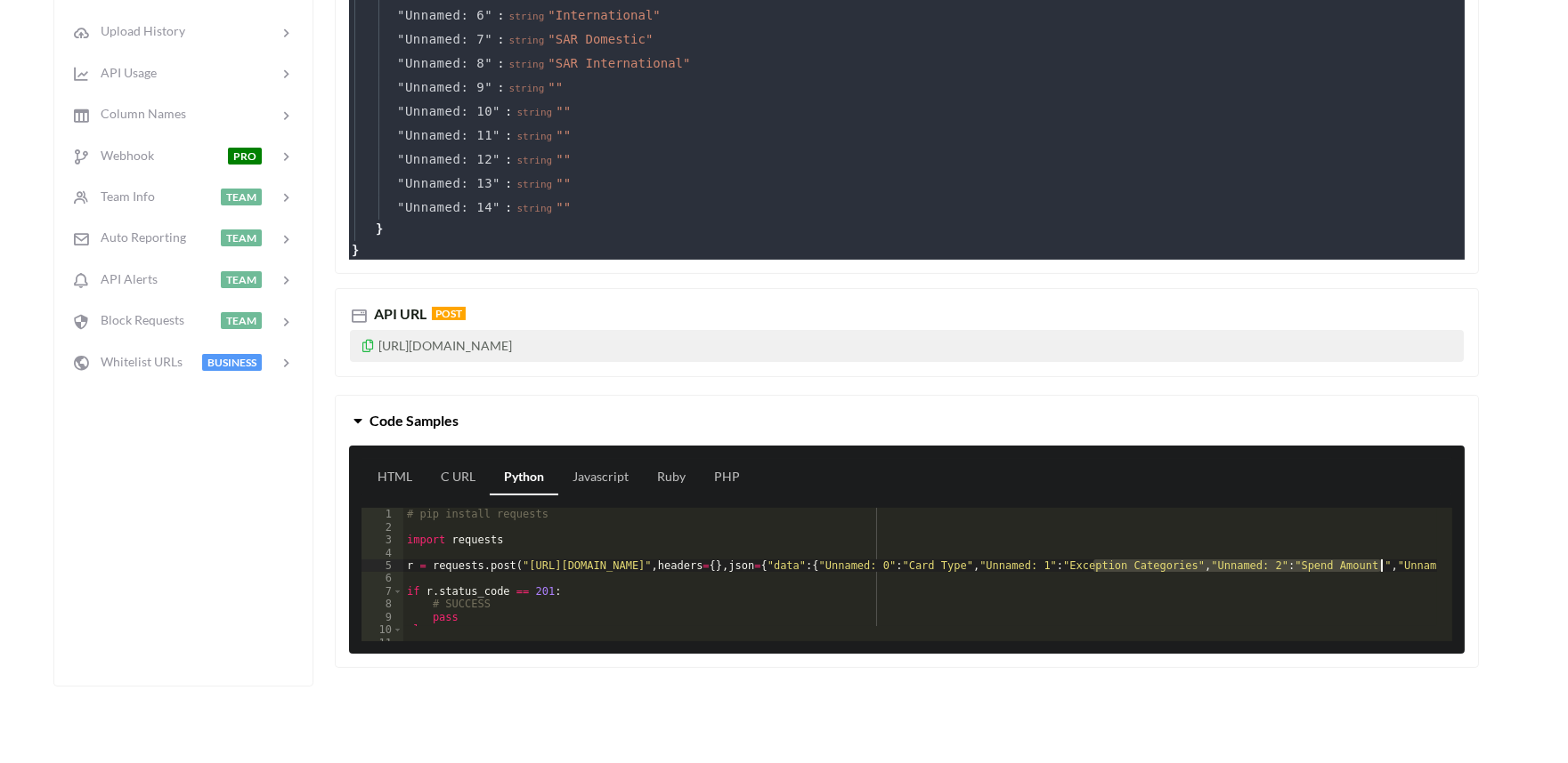
drag, startPoint x: 1091, startPoint y: 567, endPoint x: 1387, endPoint y: 567, distance: 296.0
click at [470, 491] on link "C URL" at bounding box center [458, 478] width 63 height 36
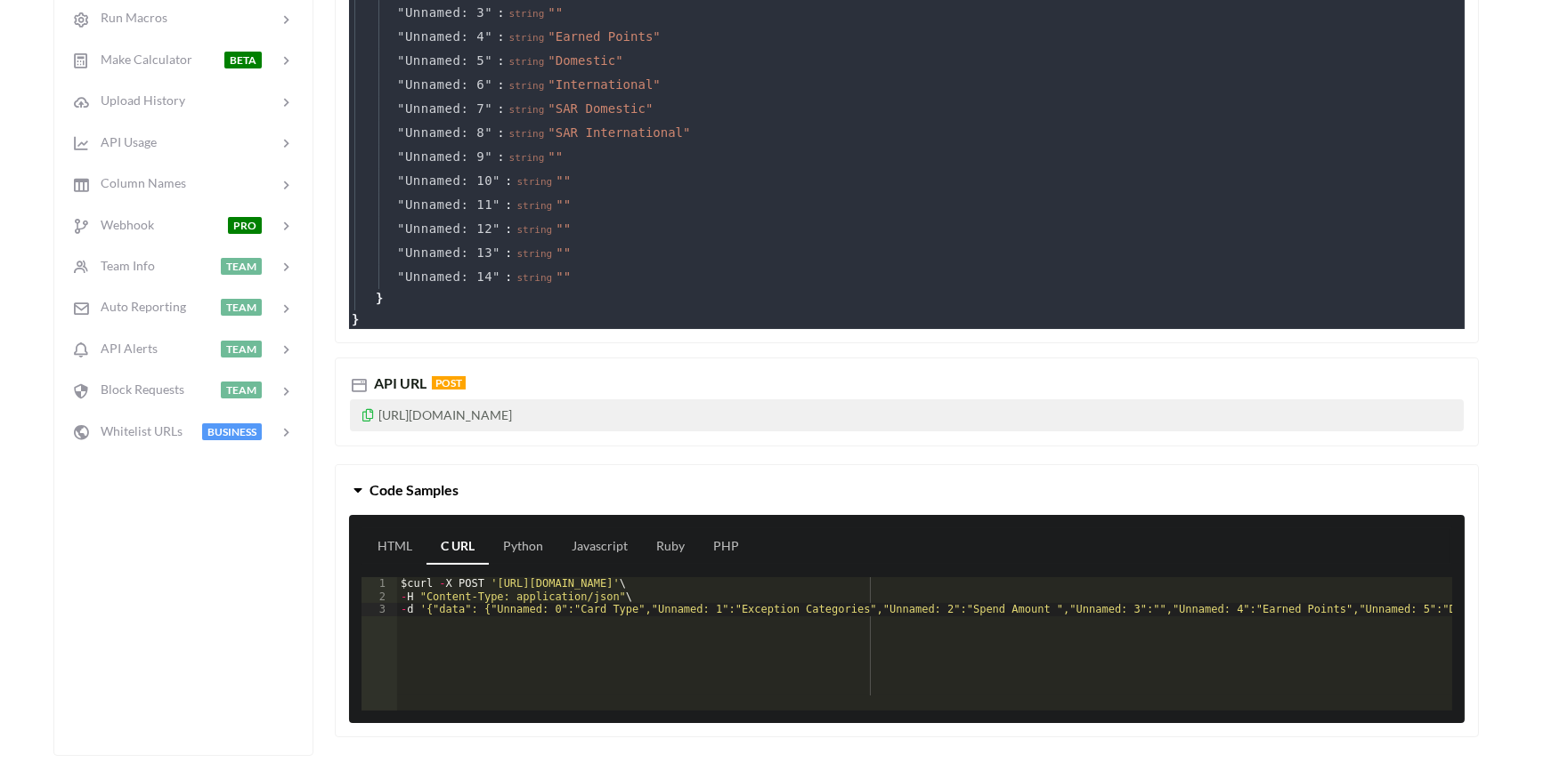
scroll to position [494, 0]
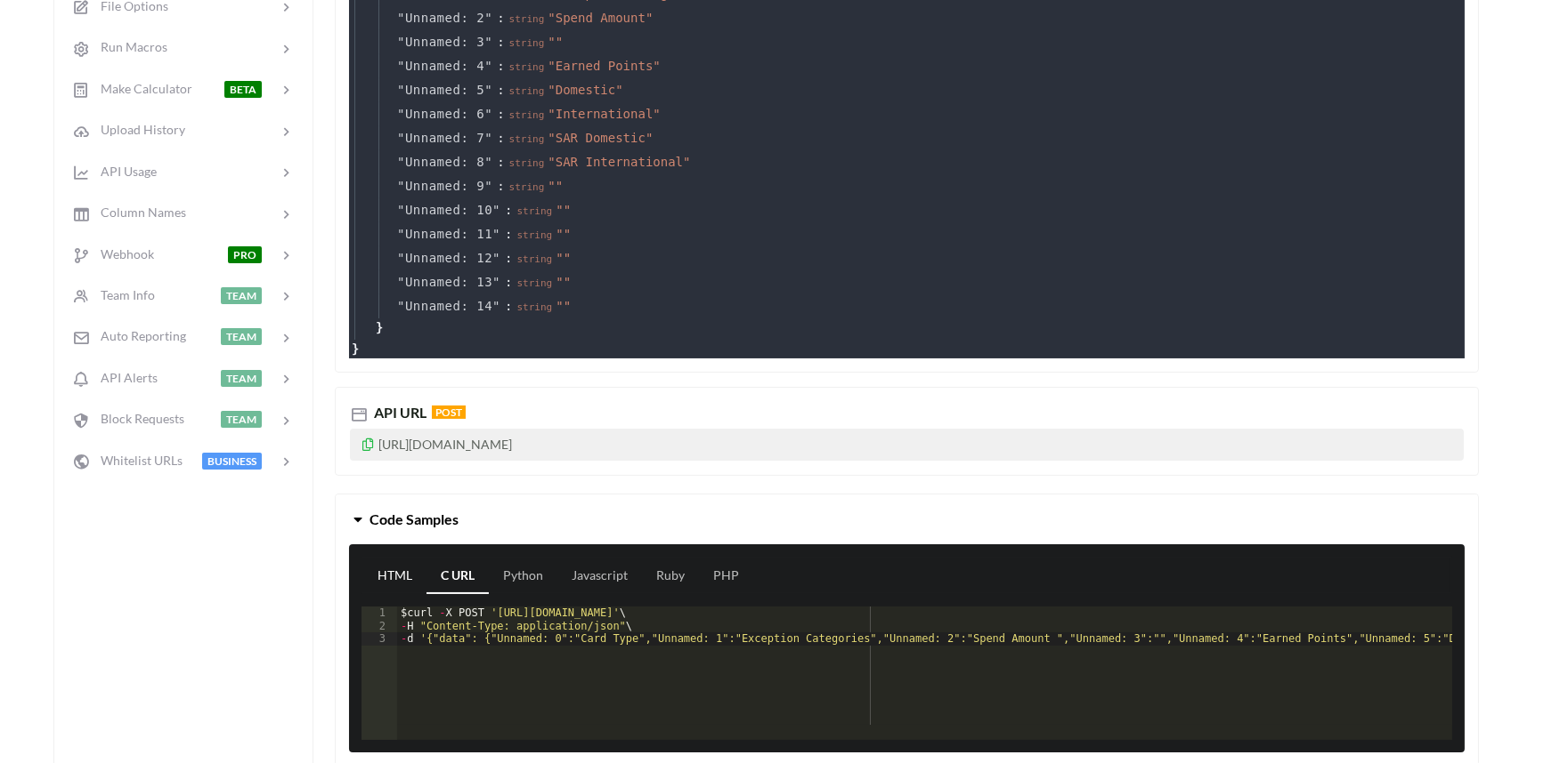
click at [399, 567] on link "HTML" at bounding box center [395, 576] width 63 height 36
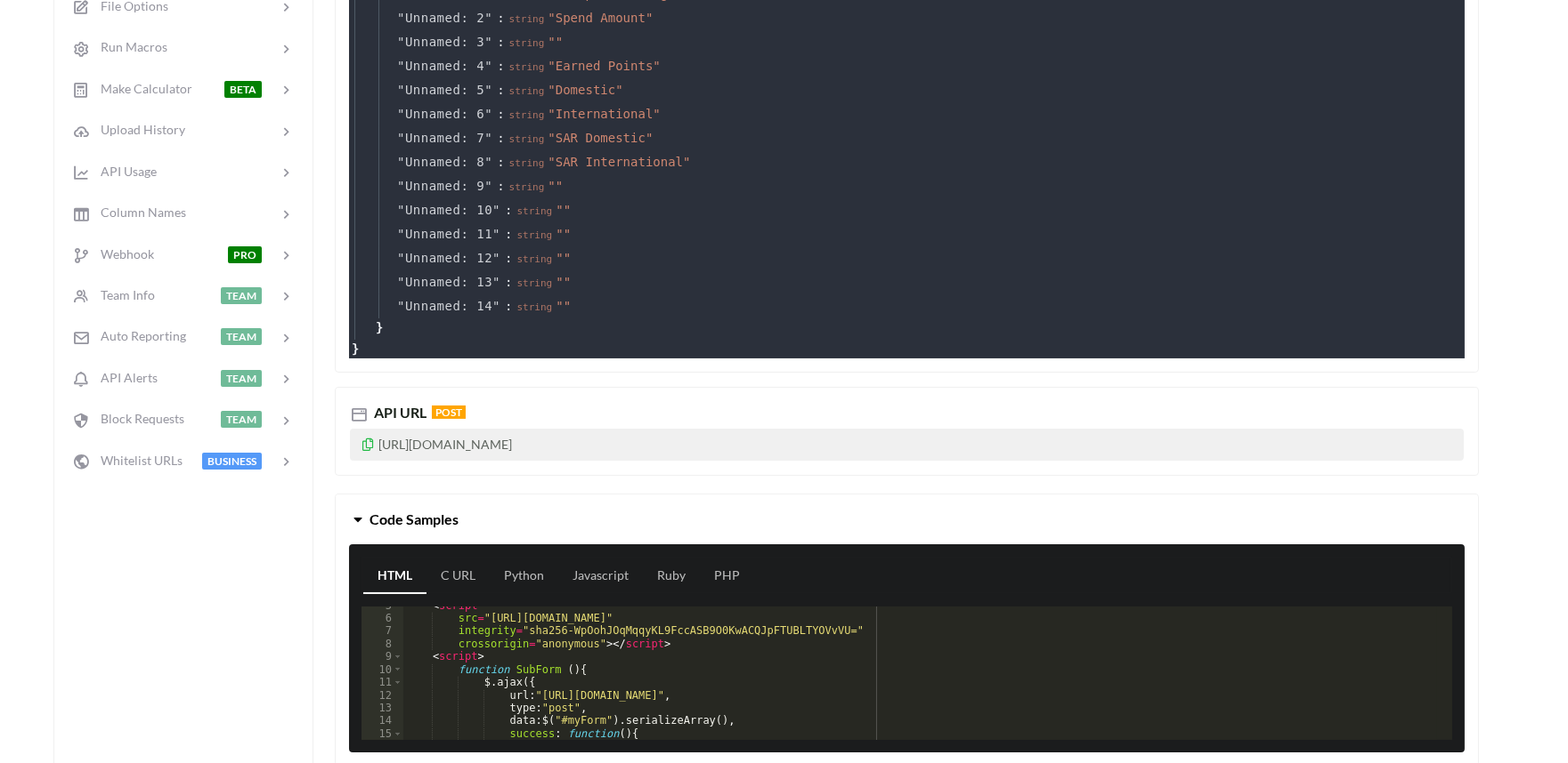
scroll to position [59, 0]
click at [488, 668] on div "< script src = "https://code.jquery.com/jquery-3.4.1.js" integrity = "sha256-Wp…" at bounding box center [920, 680] width 1033 height 159
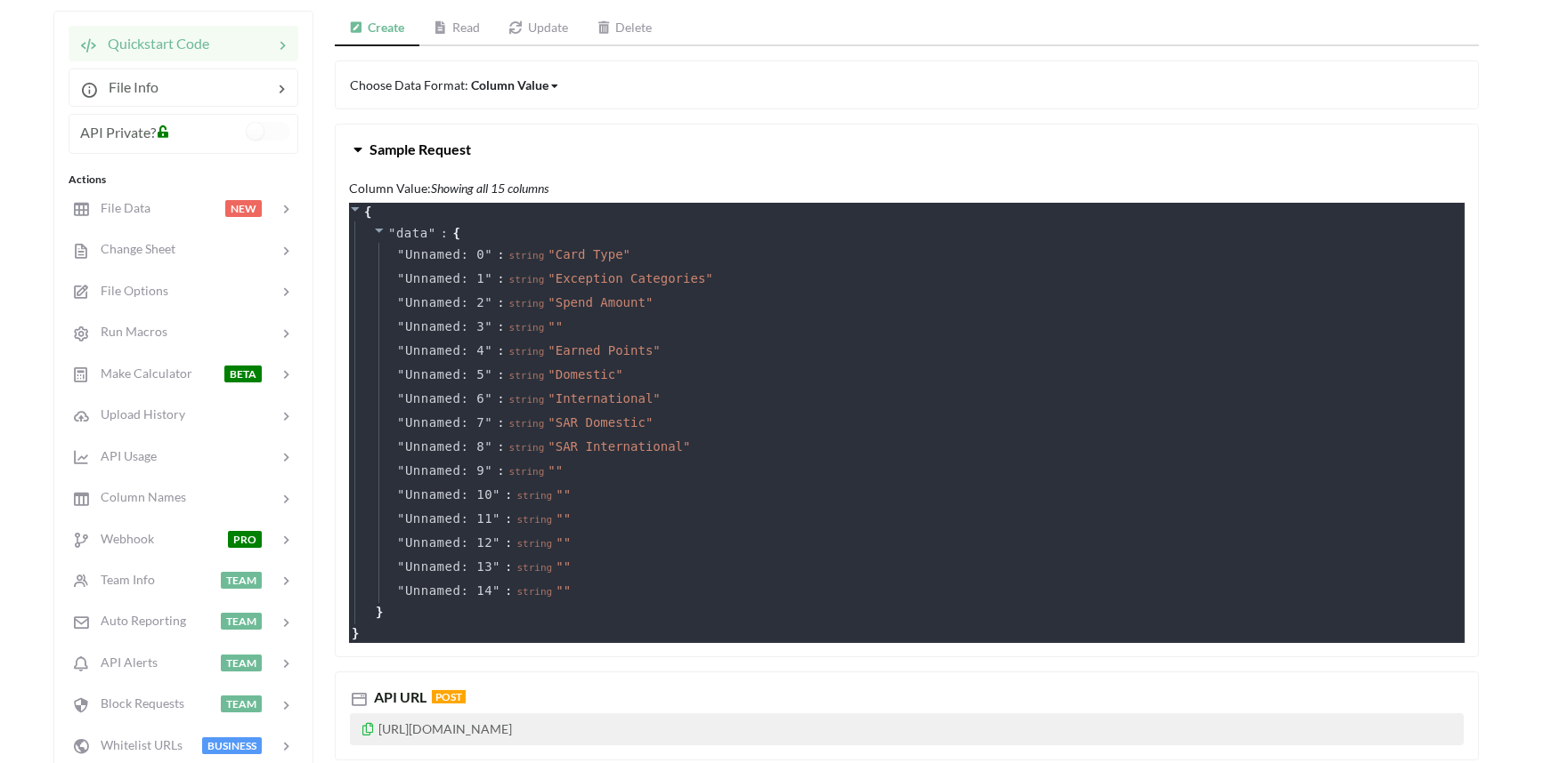
scroll to position [0, 0]
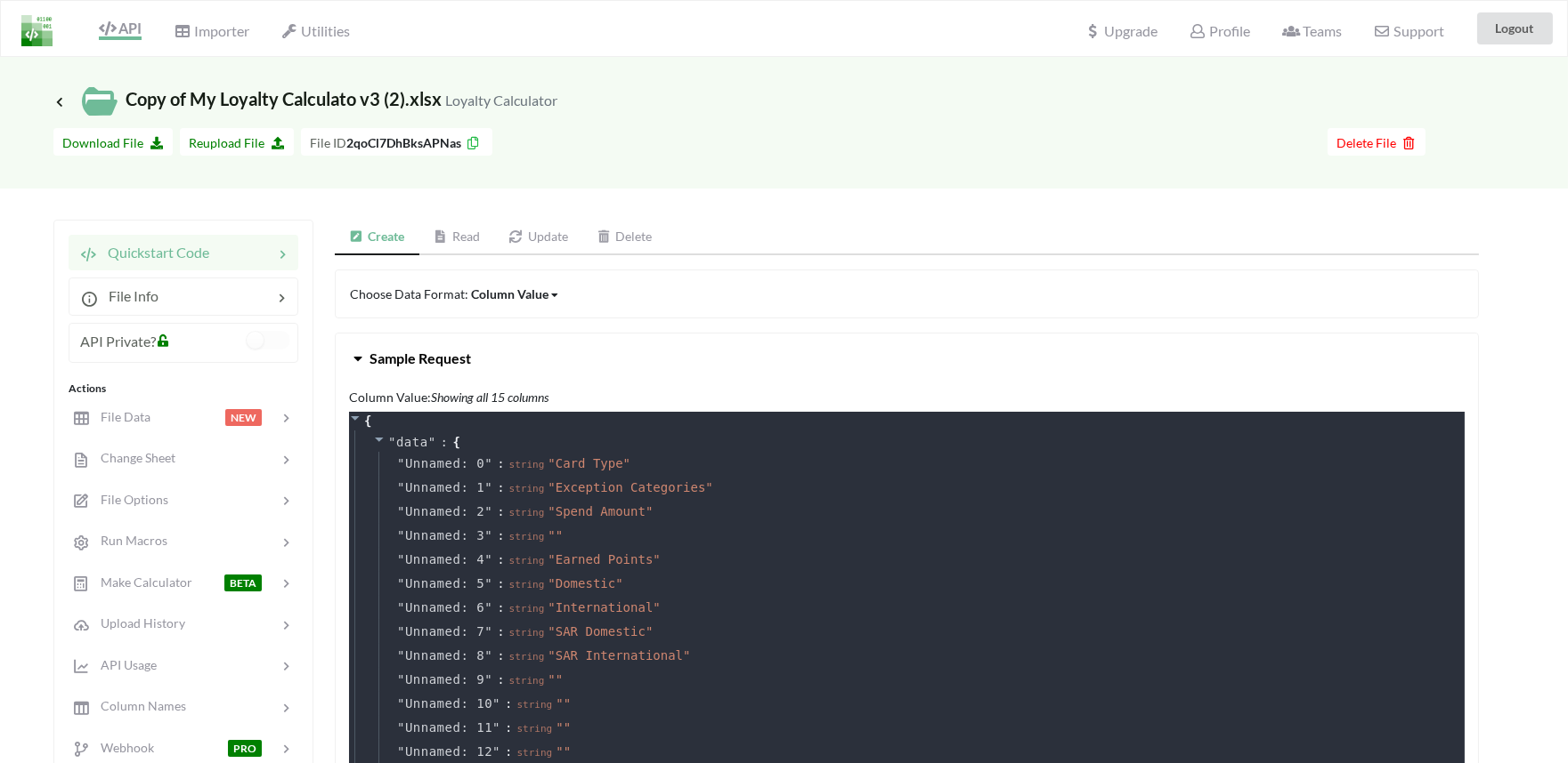
click at [557, 241] on link "Update" at bounding box center [538, 237] width 88 height 36
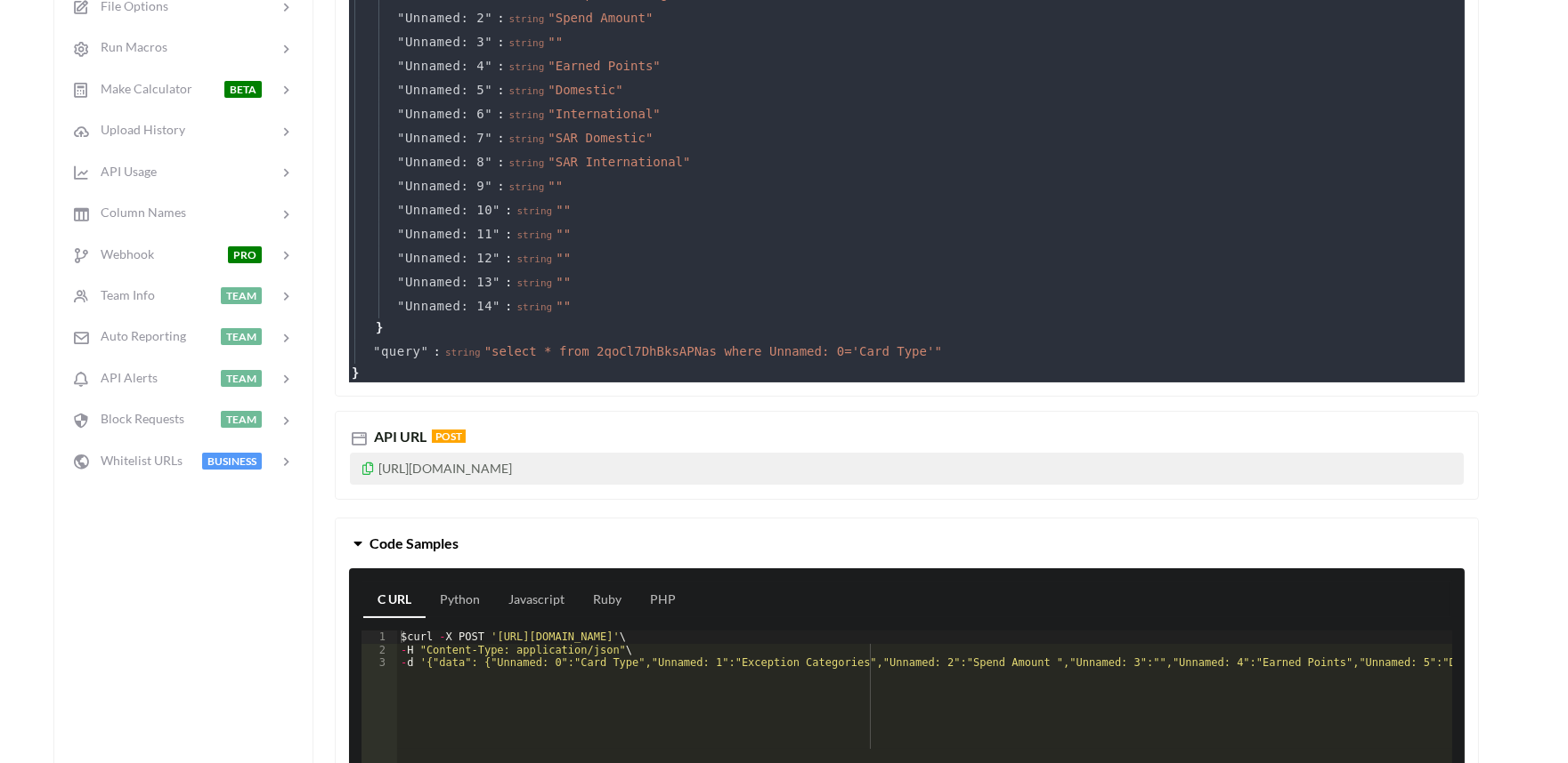
scroll to position [790, 0]
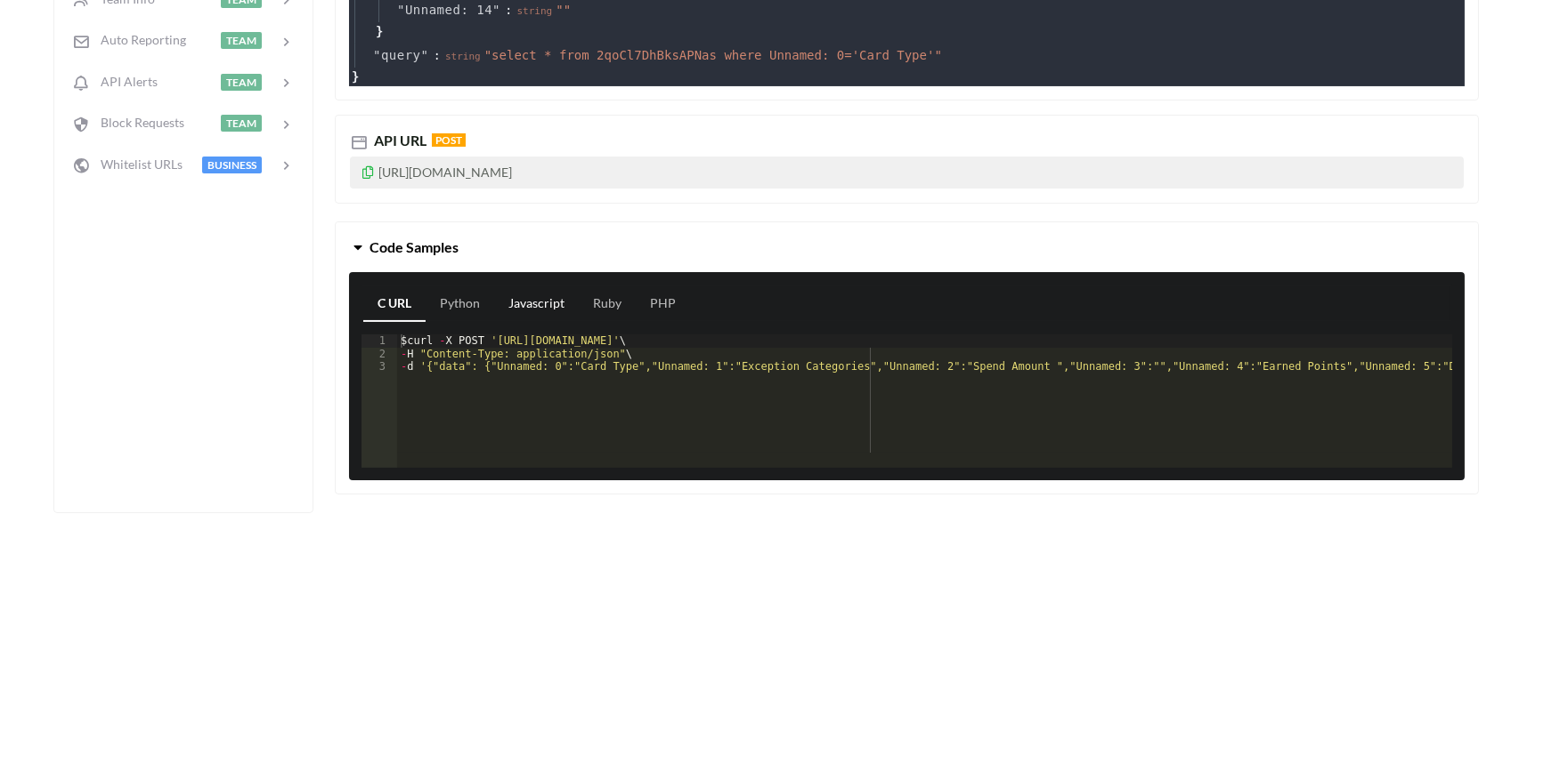
click at [521, 305] on link "Javascript" at bounding box center [536, 304] width 84 height 36
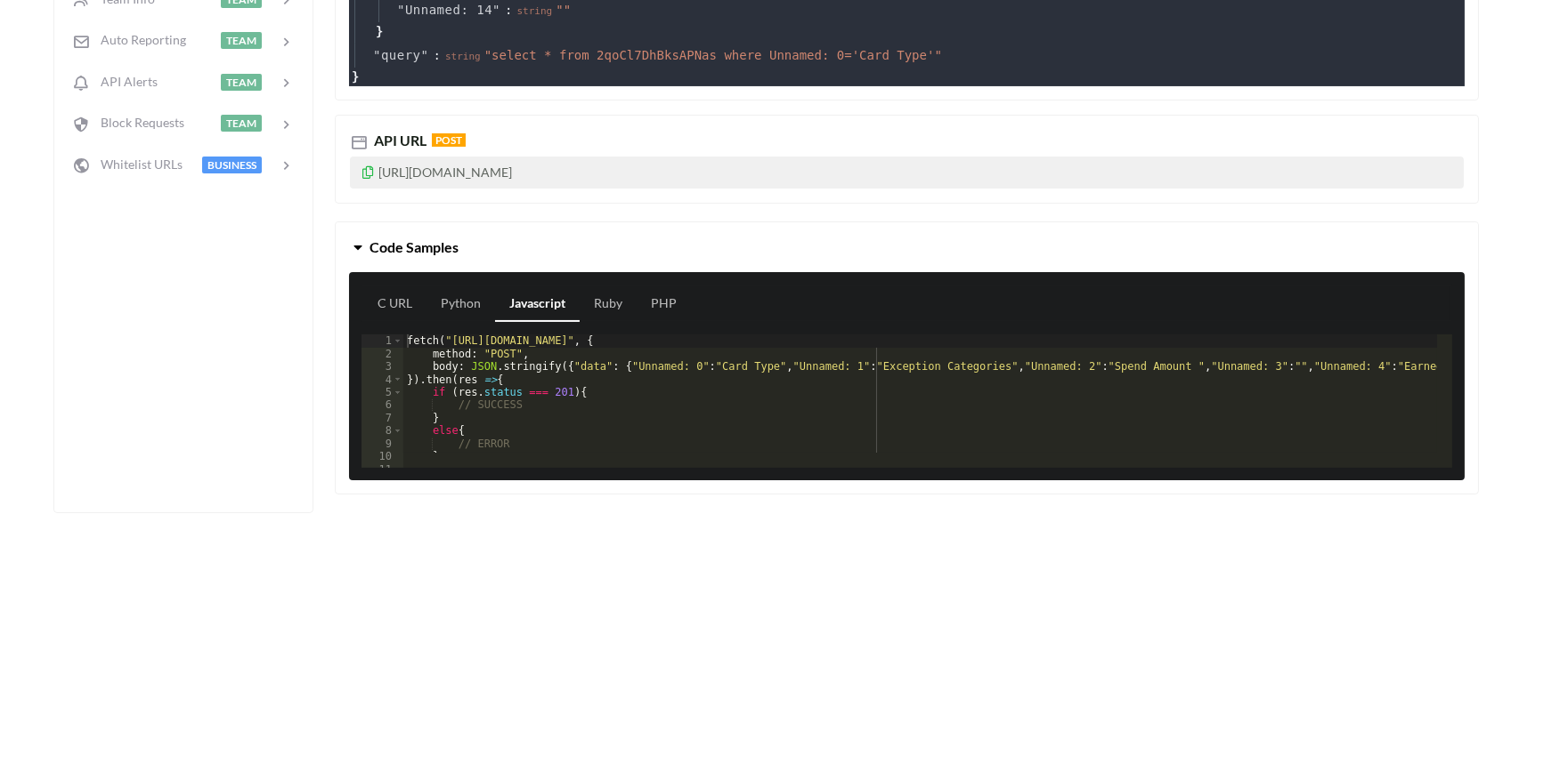
scroll to position [22, 0]
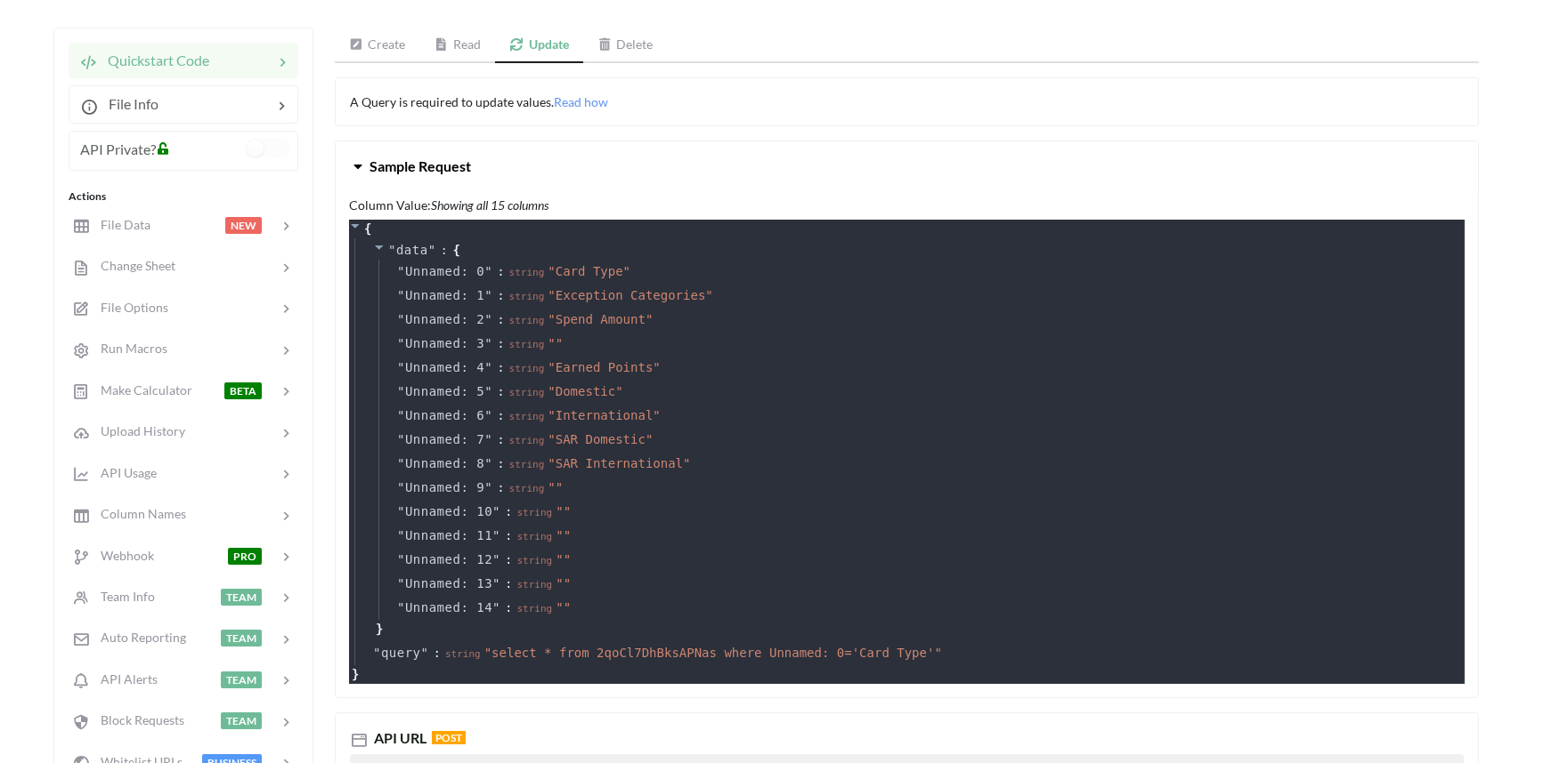
scroll to position [99, 0]
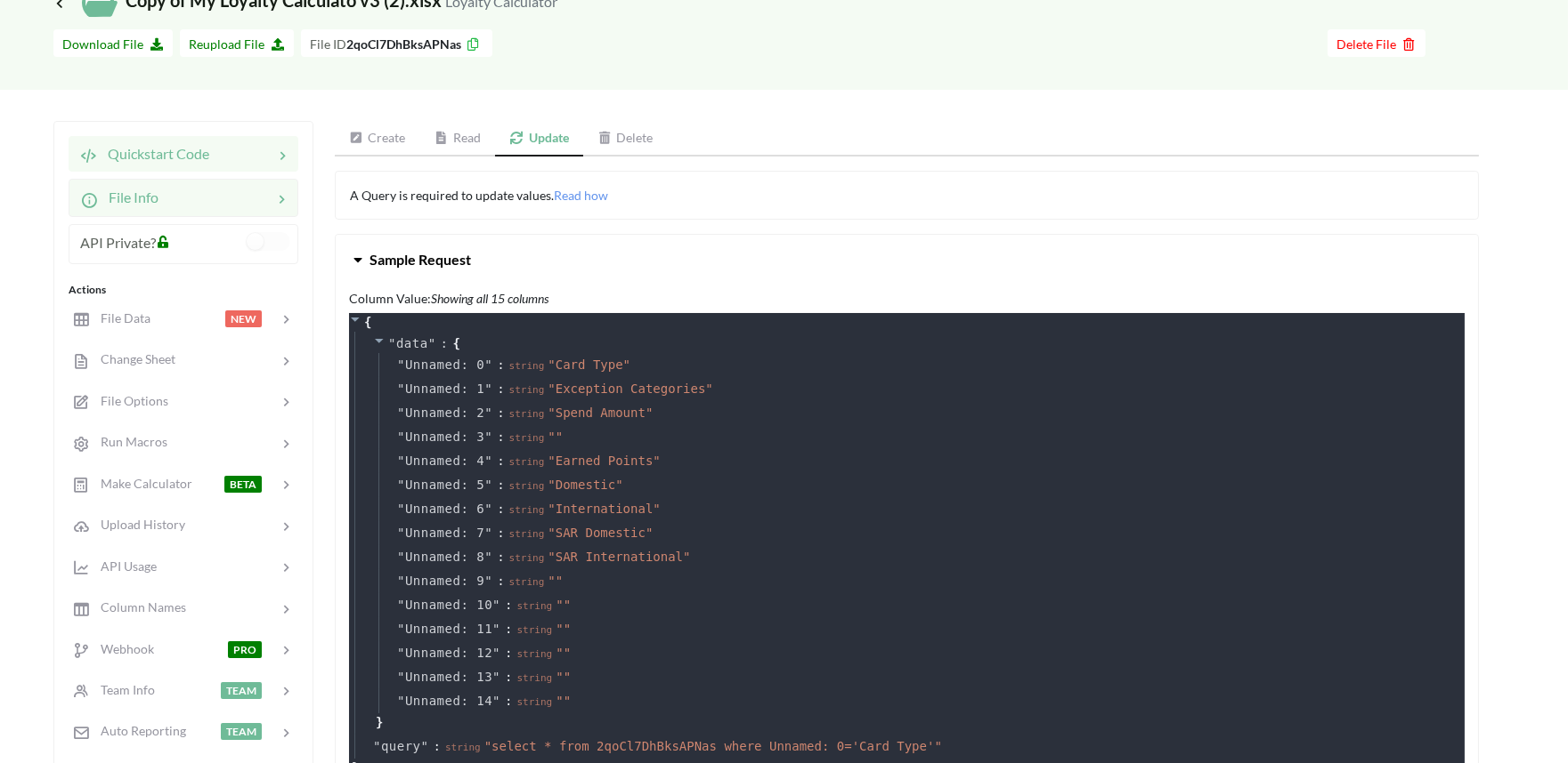
click at [138, 210] on div "File Info" at bounding box center [183, 197] width 230 height 38
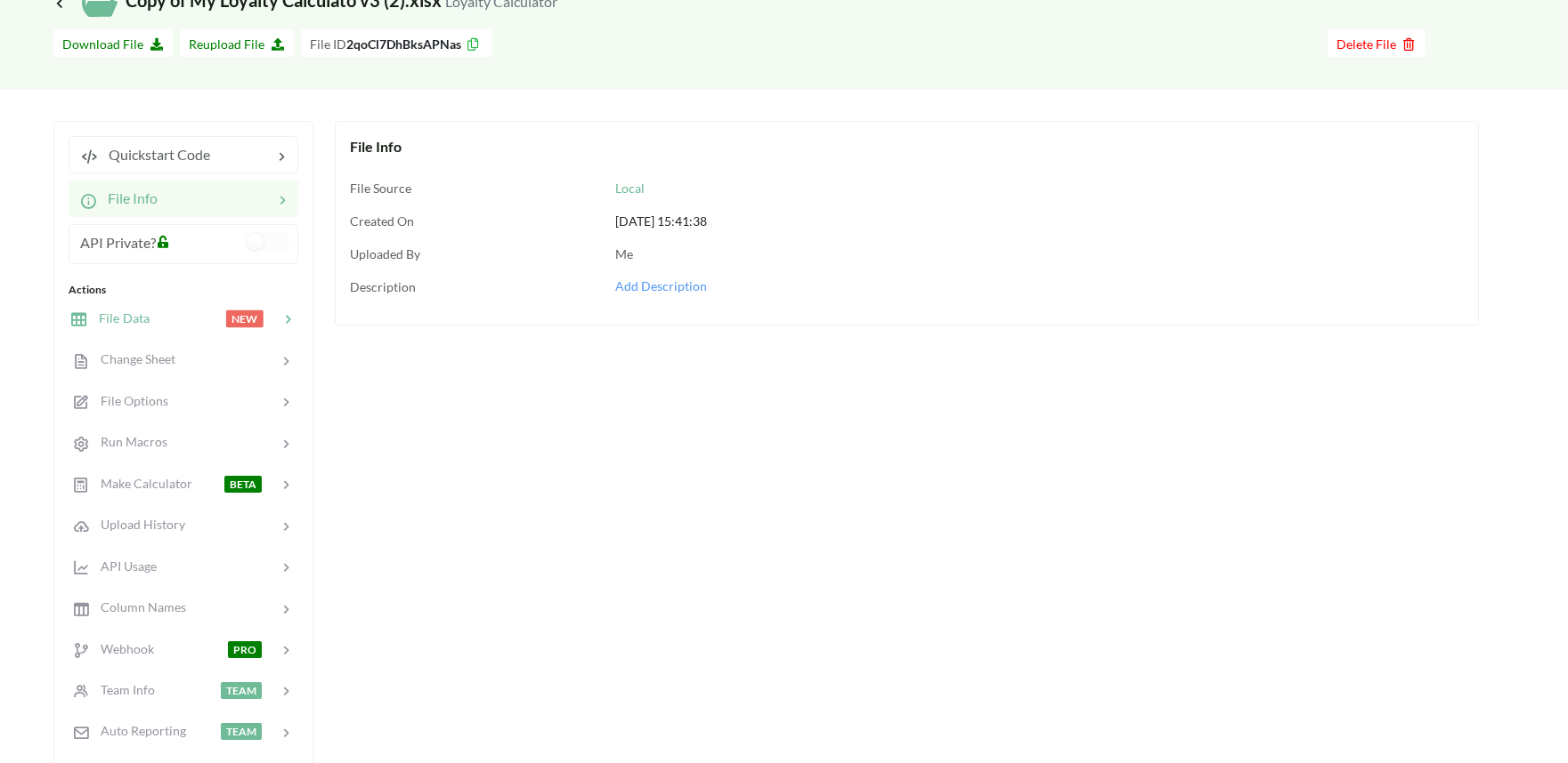
click at [135, 322] on span "File Data" at bounding box center [118, 317] width 61 height 16
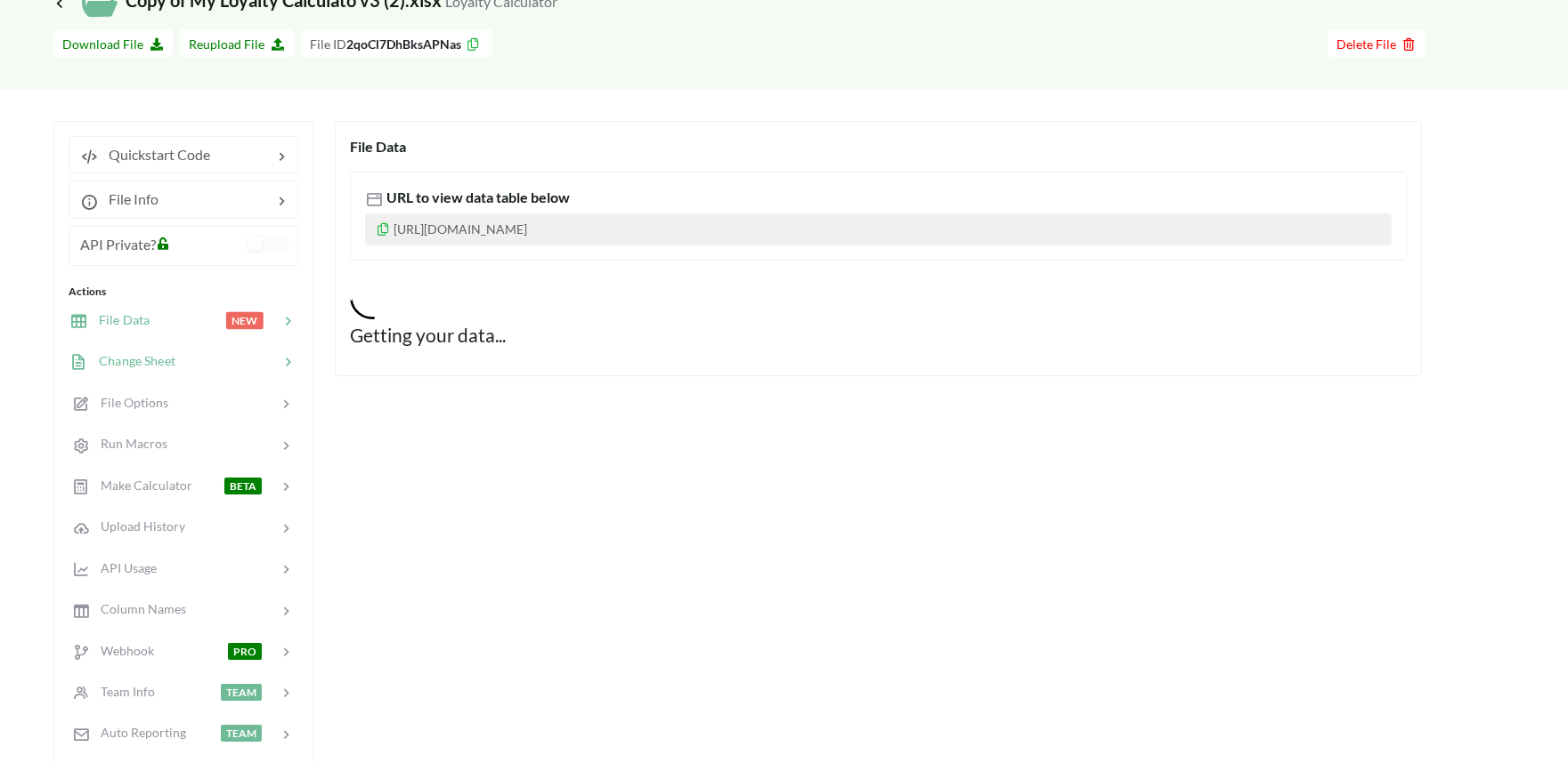
click at [129, 359] on span "Change Sheet" at bounding box center [131, 360] width 87 height 16
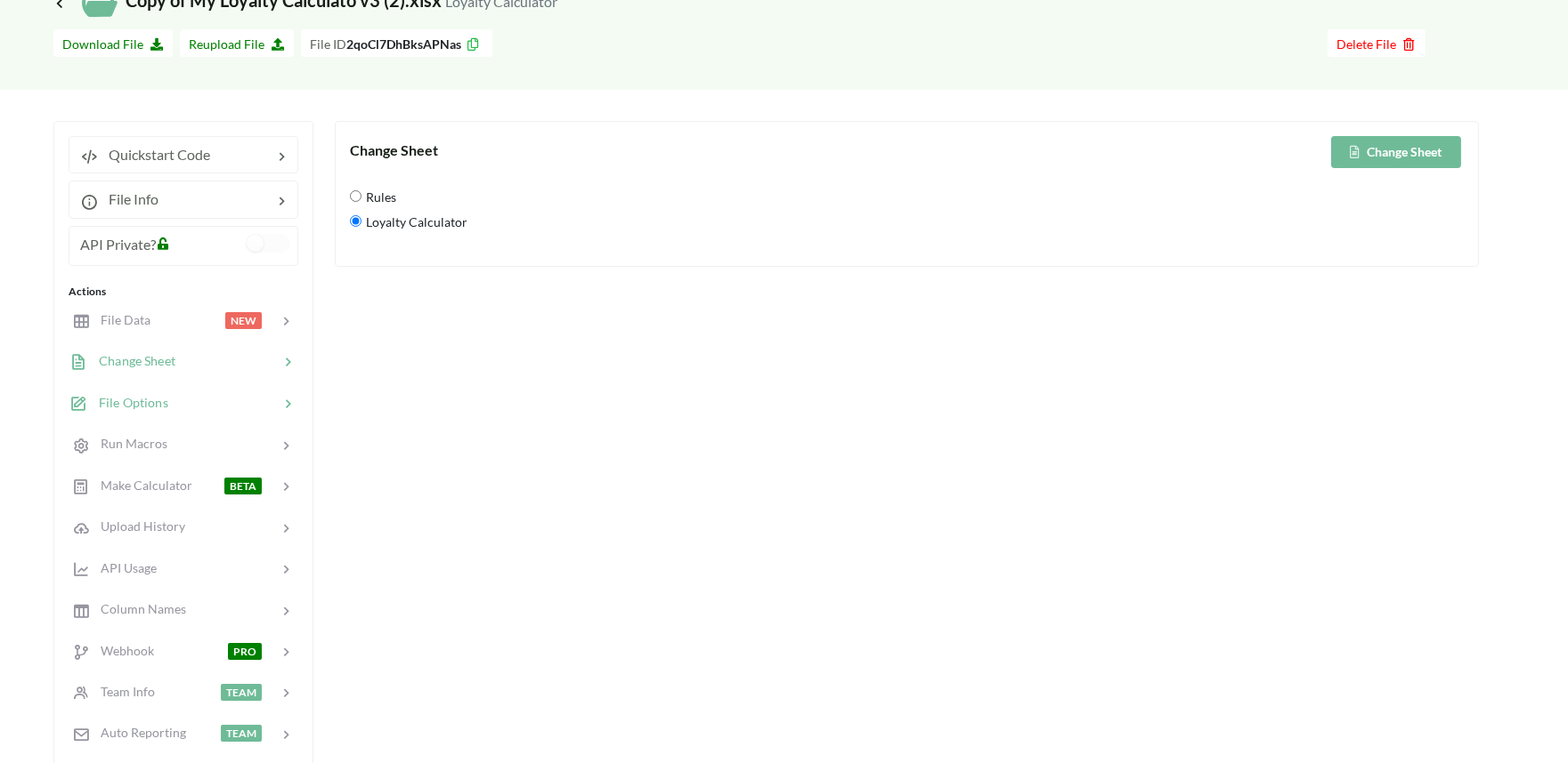
click at [128, 398] on span "File Options" at bounding box center [128, 403] width 81 height 16
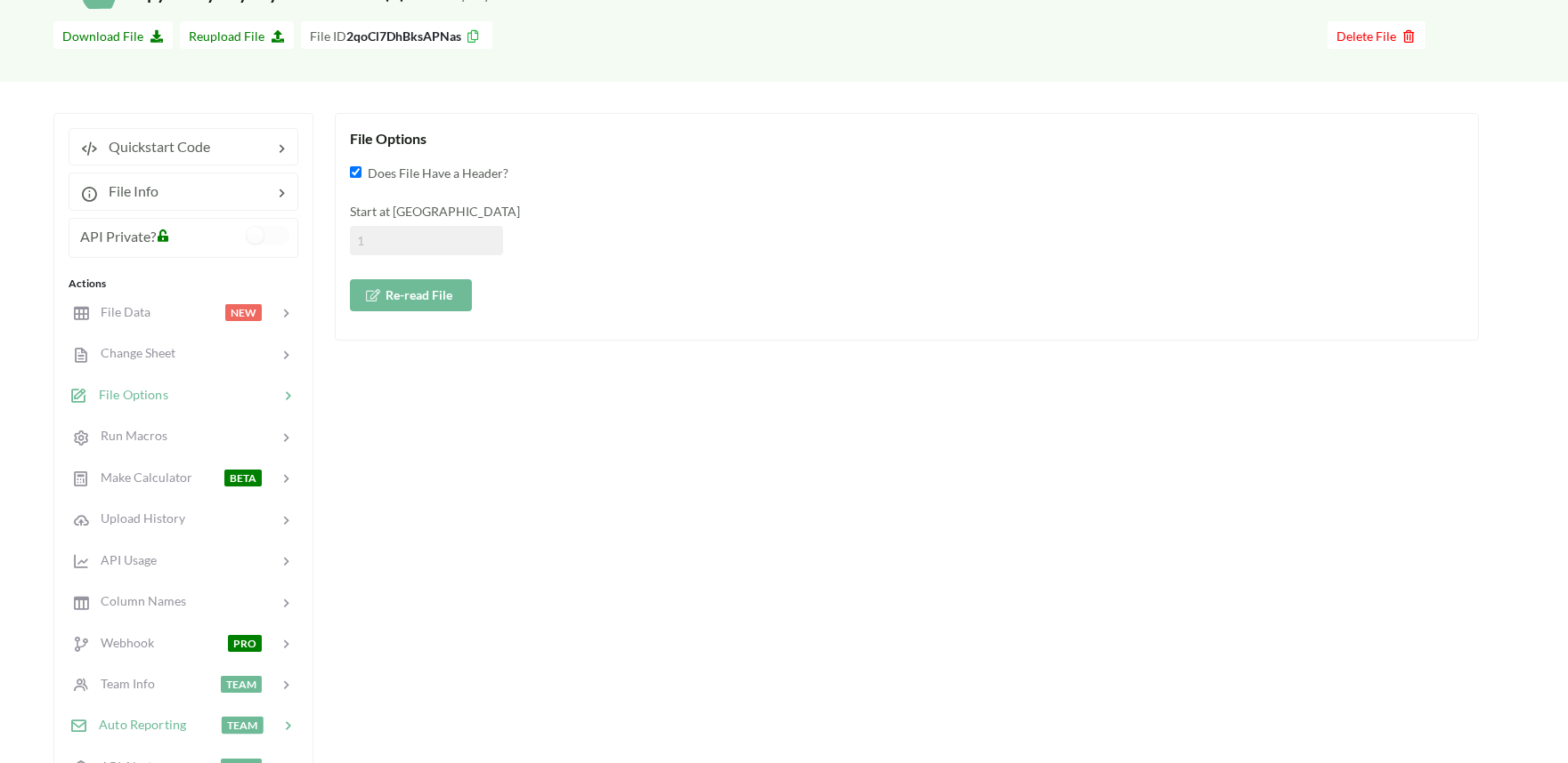
scroll to position [0, 0]
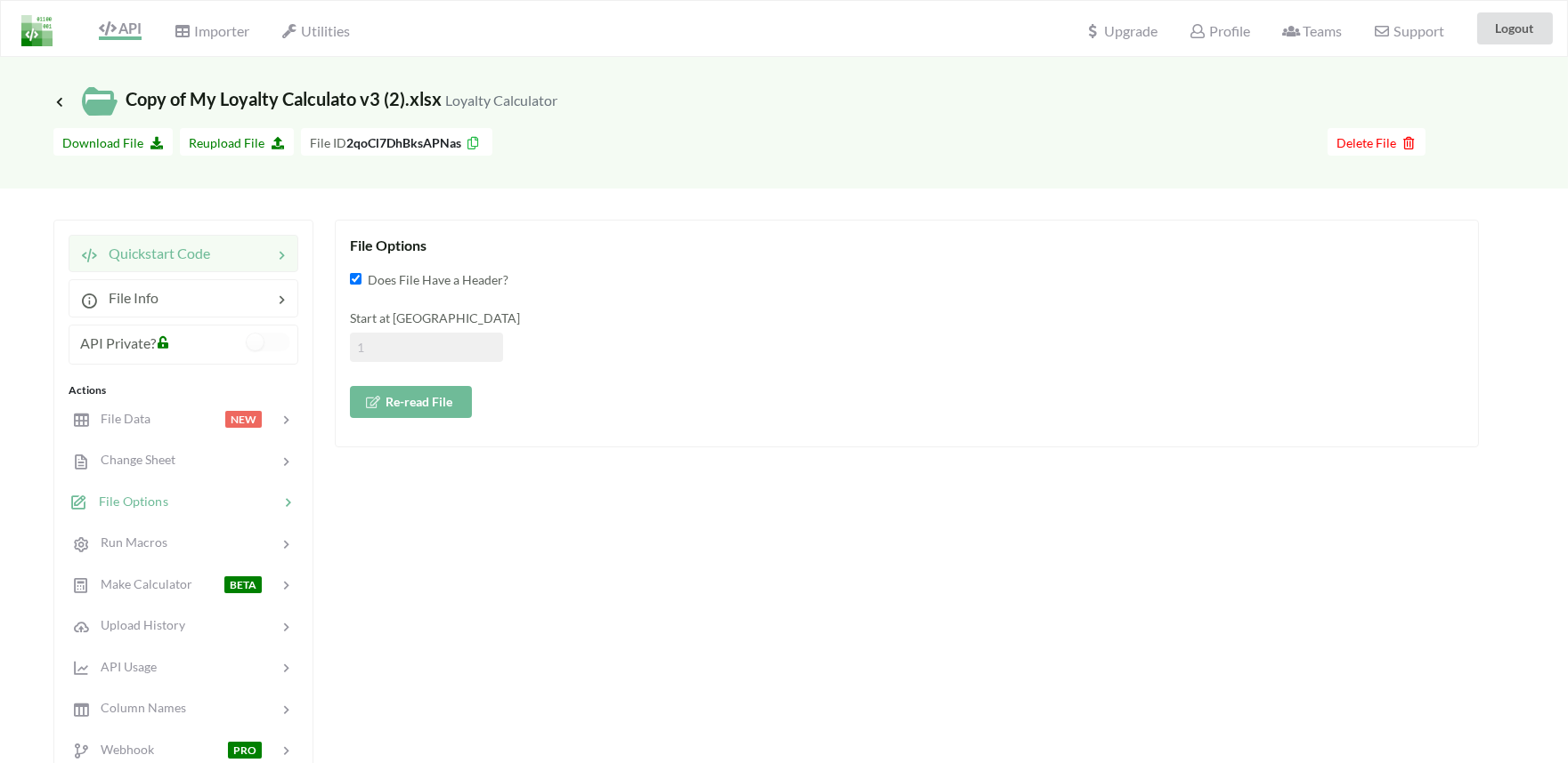
click at [154, 261] on span "Quickstart Code" at bounding box center [154, 253] width 113 height 16
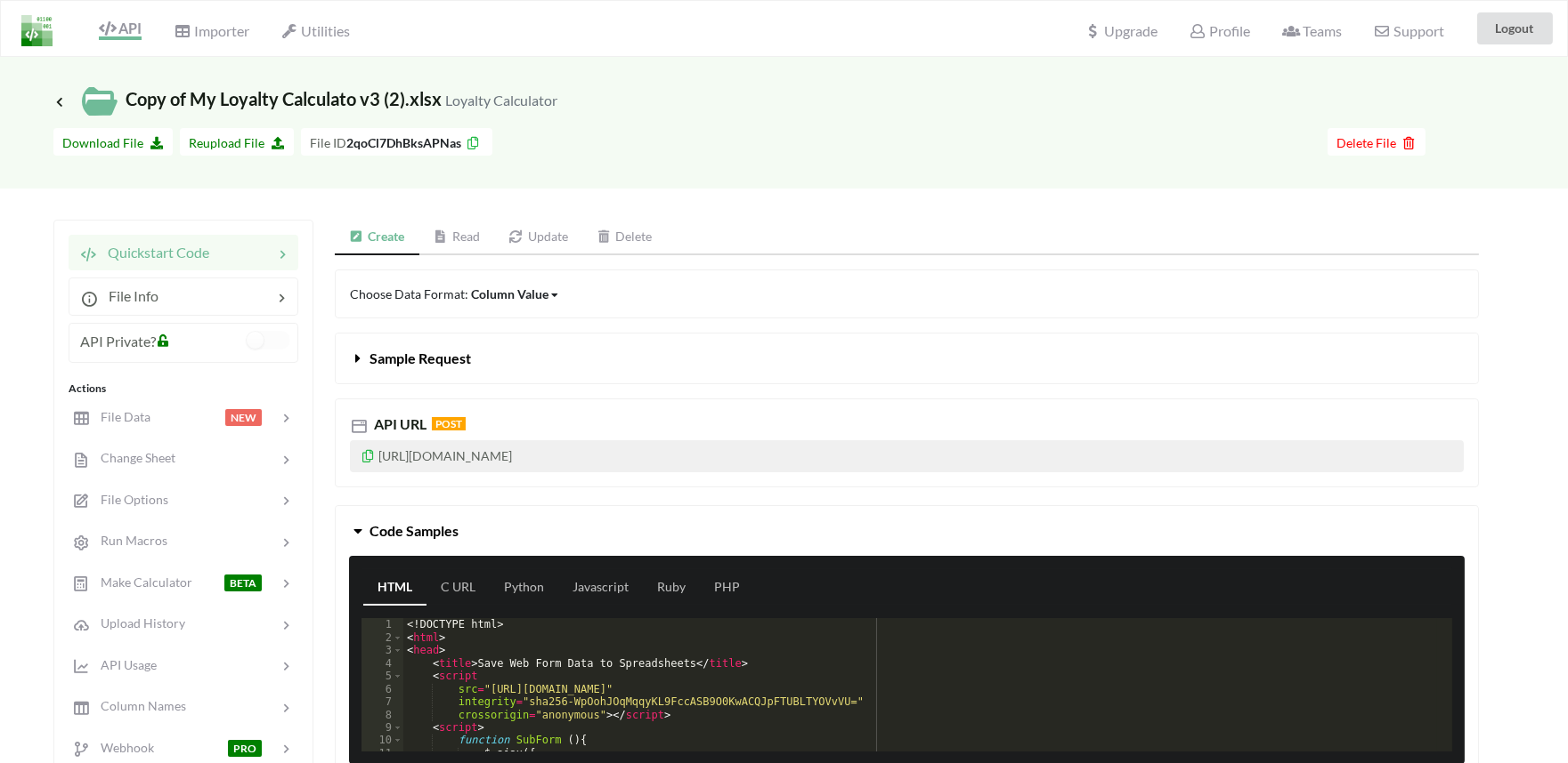
click at [366, 366] on span at bounding box center [359, 358] width 19 height 16
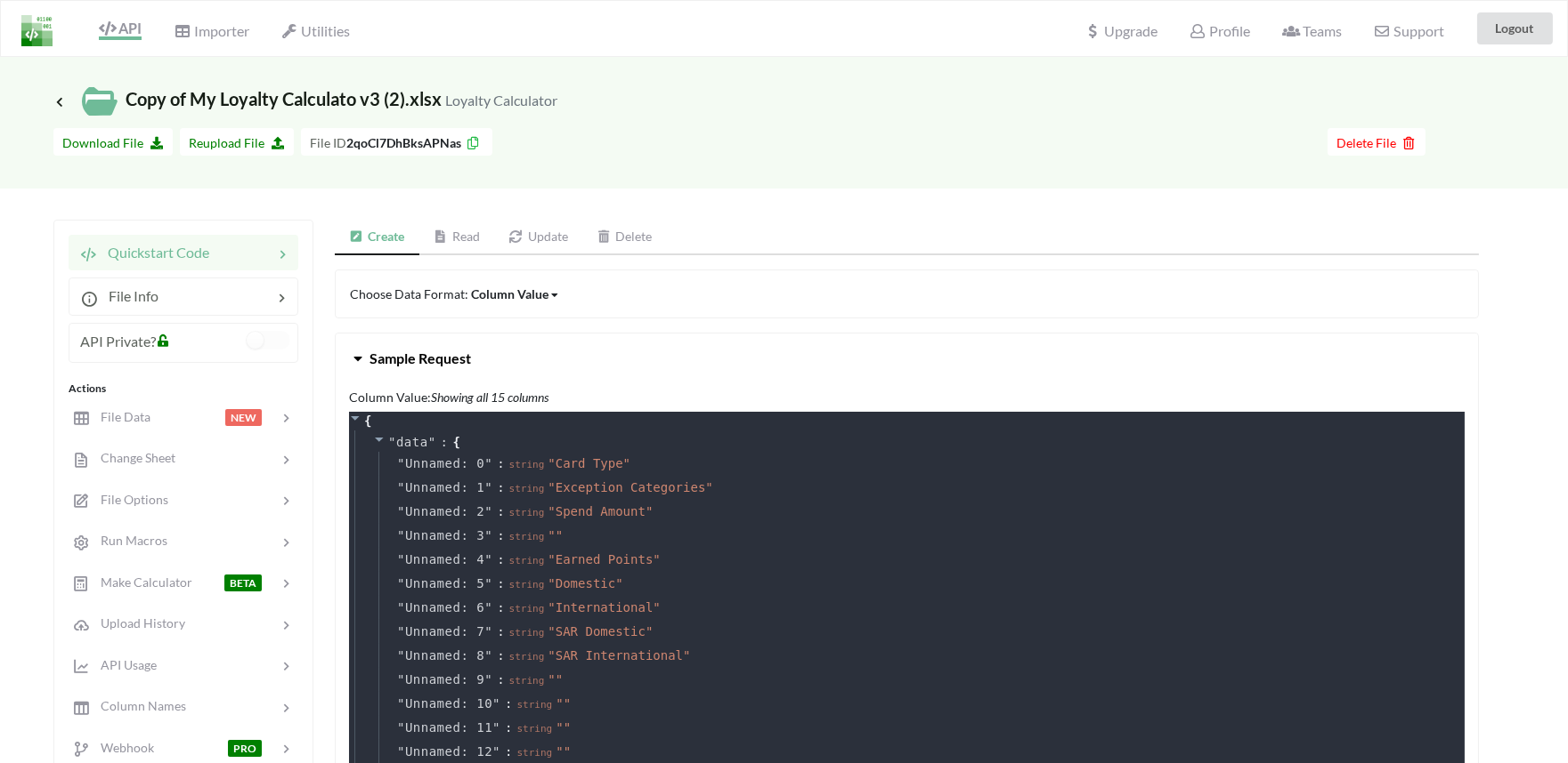
click at [478, 254] on link "Read" at bounding box center [457, 237] width 76 height 36
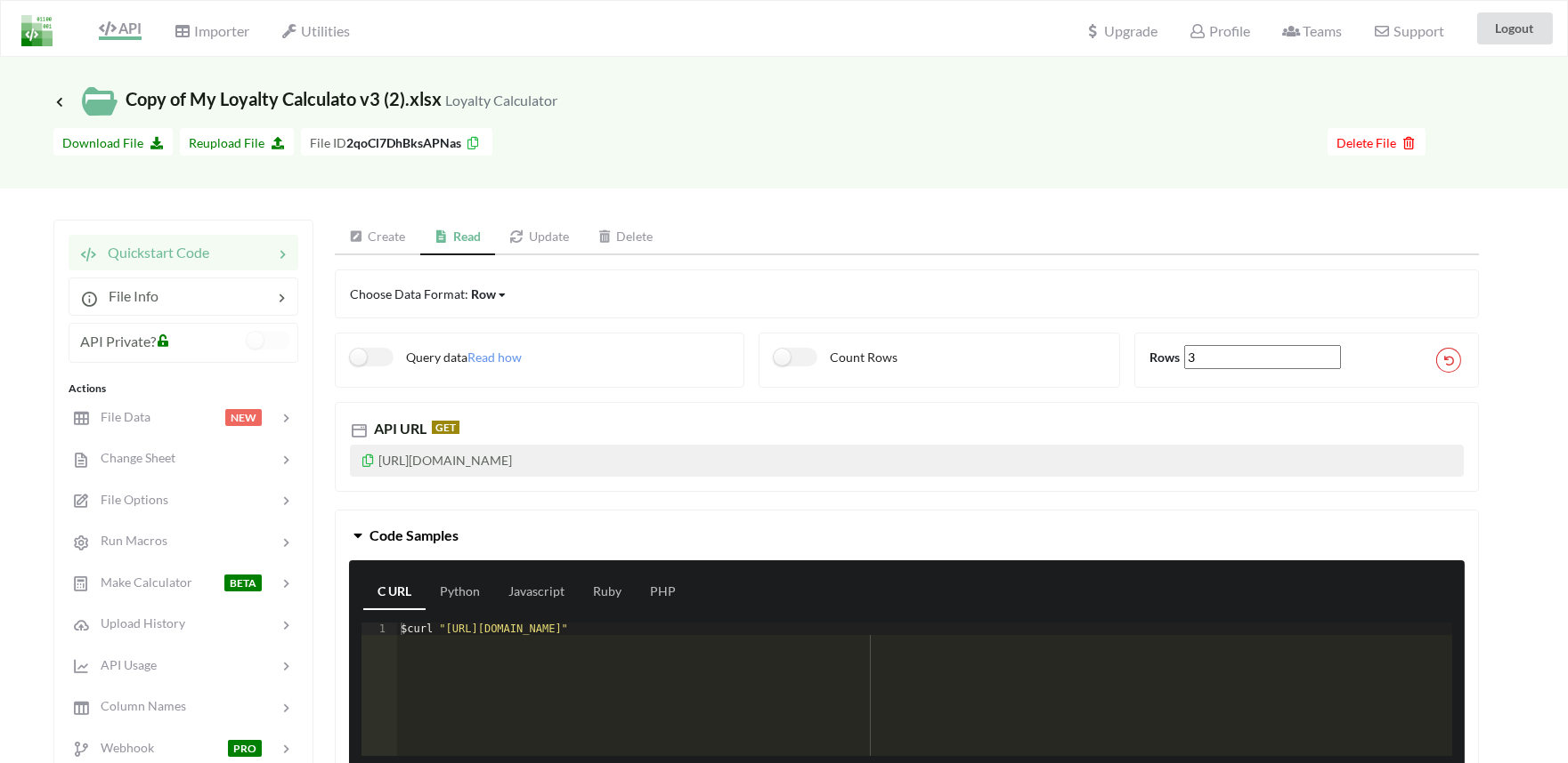
click at [544, 242] on link "Update" at bounding box center [539, 237] width 88 height 36
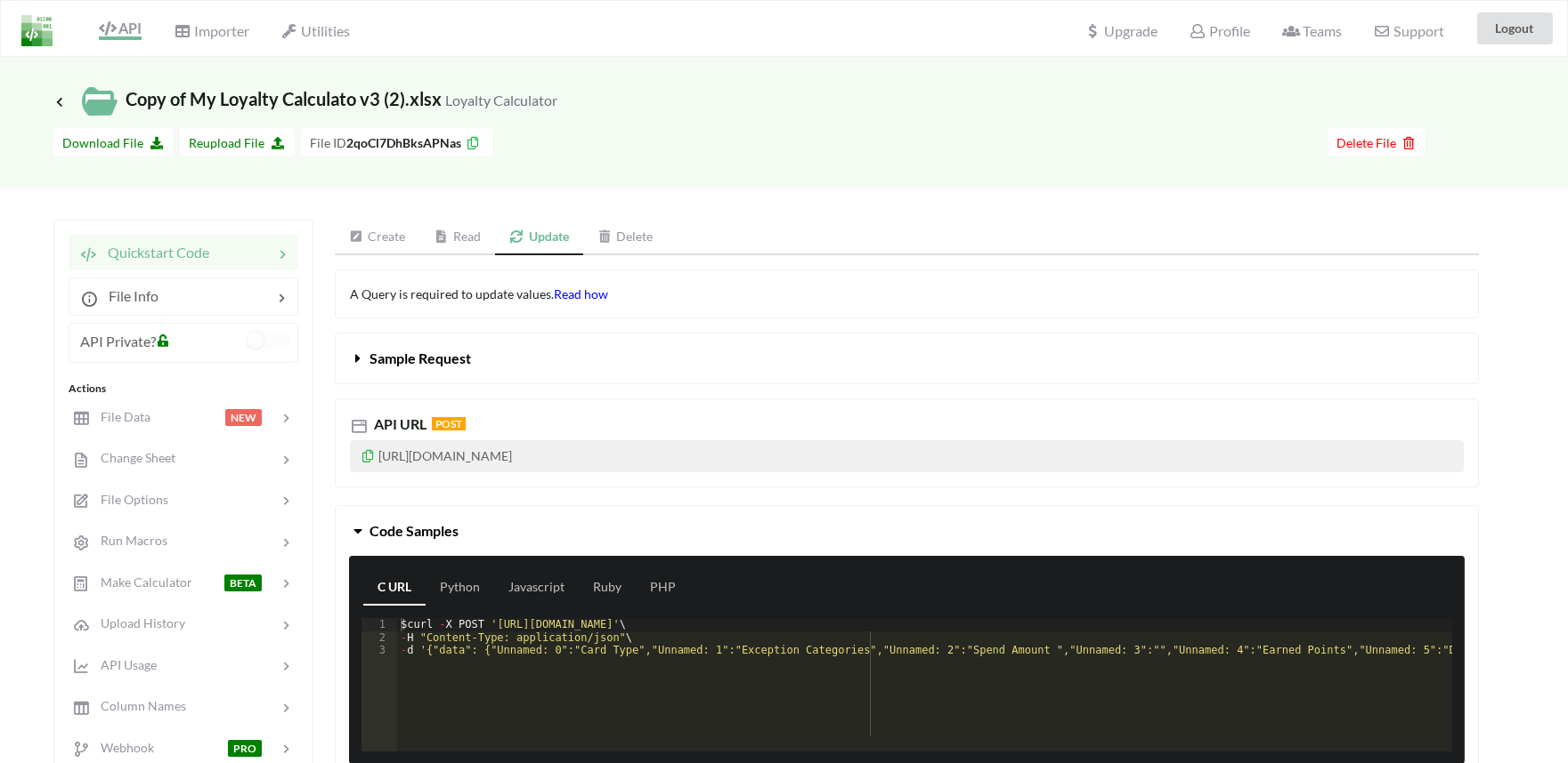
click at [582, 294] on span "Read how" at bounding box center [580, 294] width 54 height 16
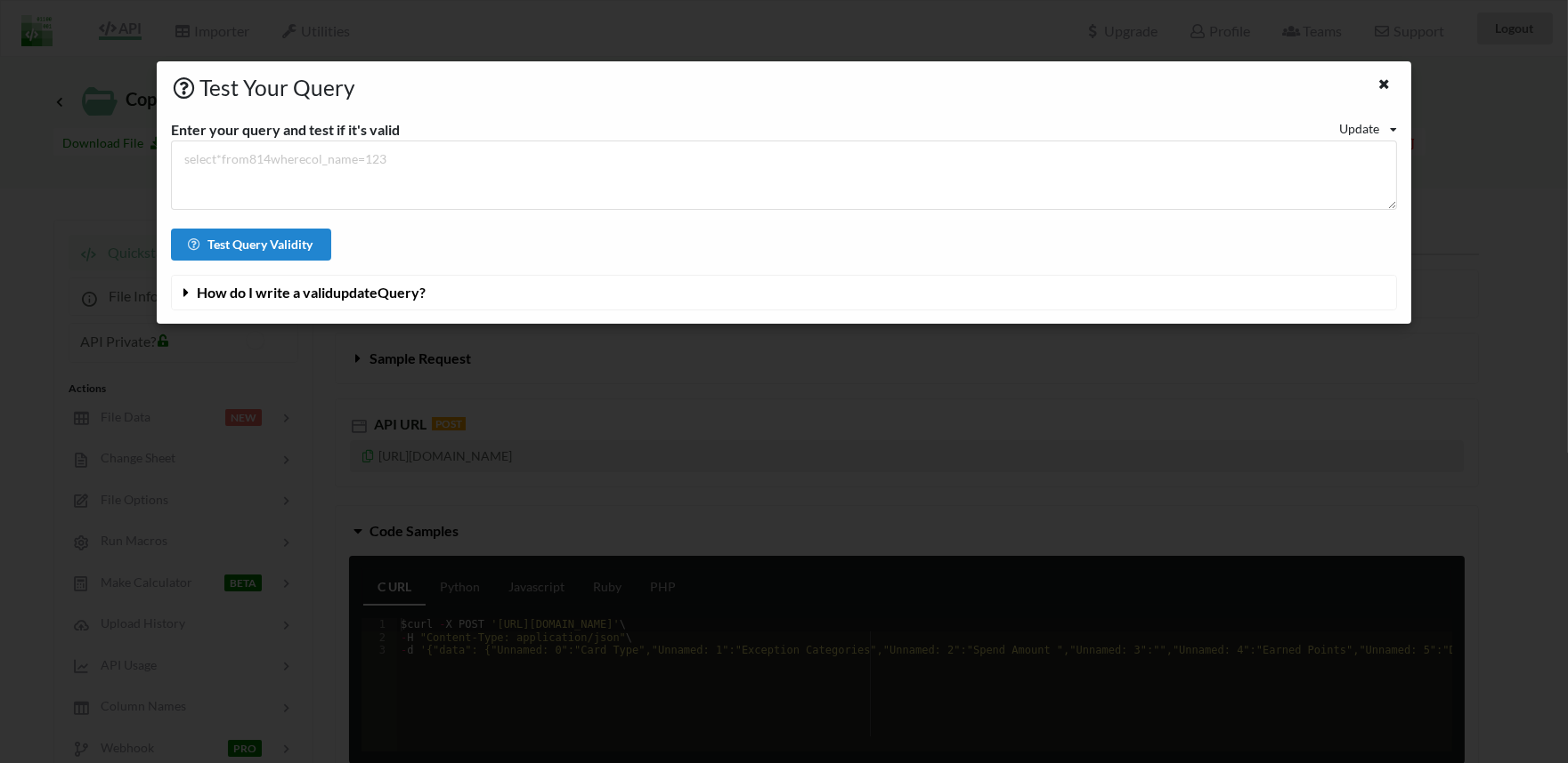
click at [189, 292] on icon at bounding box center [186, 289] width 16 height 15
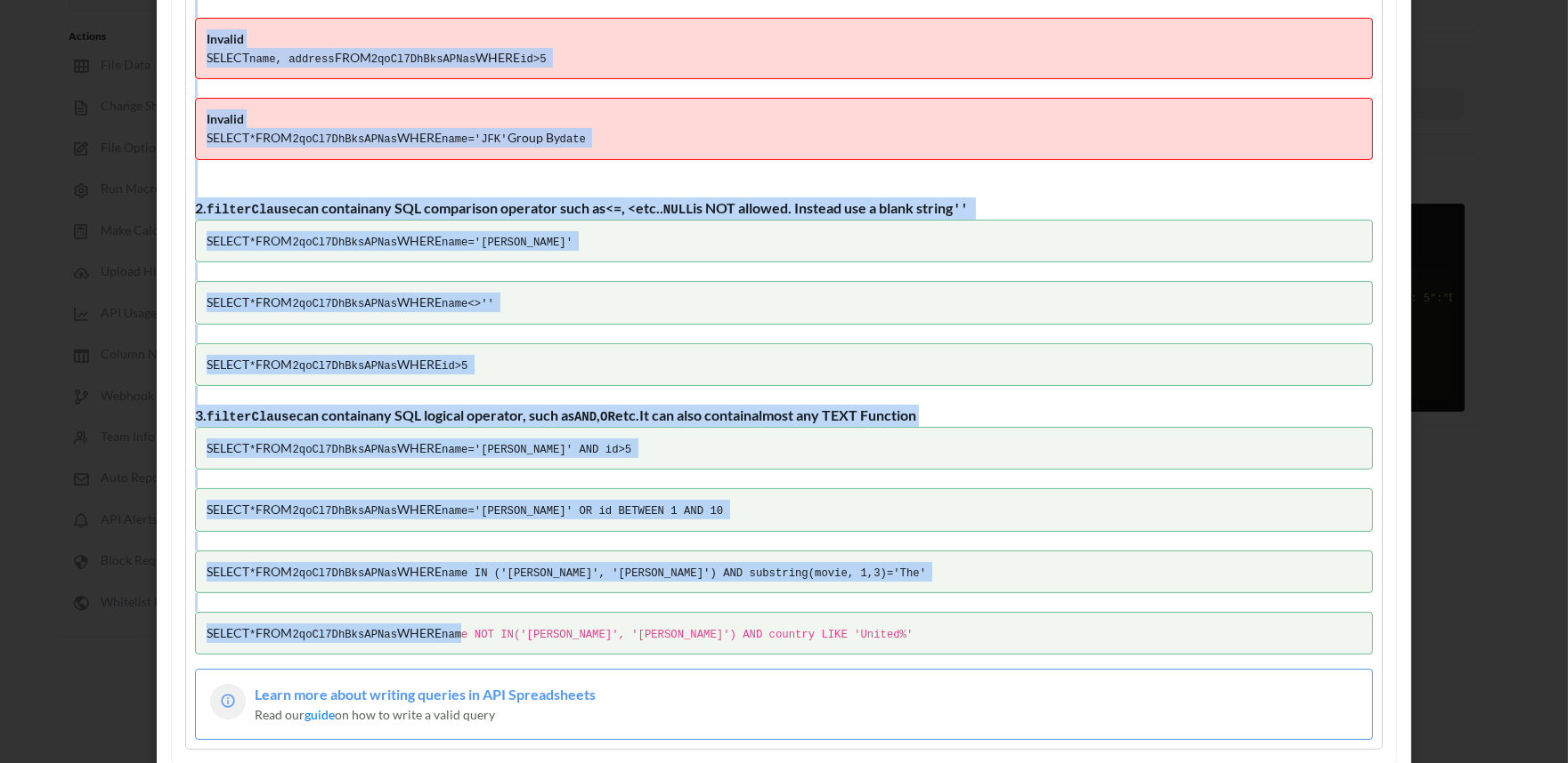
scroll to position [395, 0]
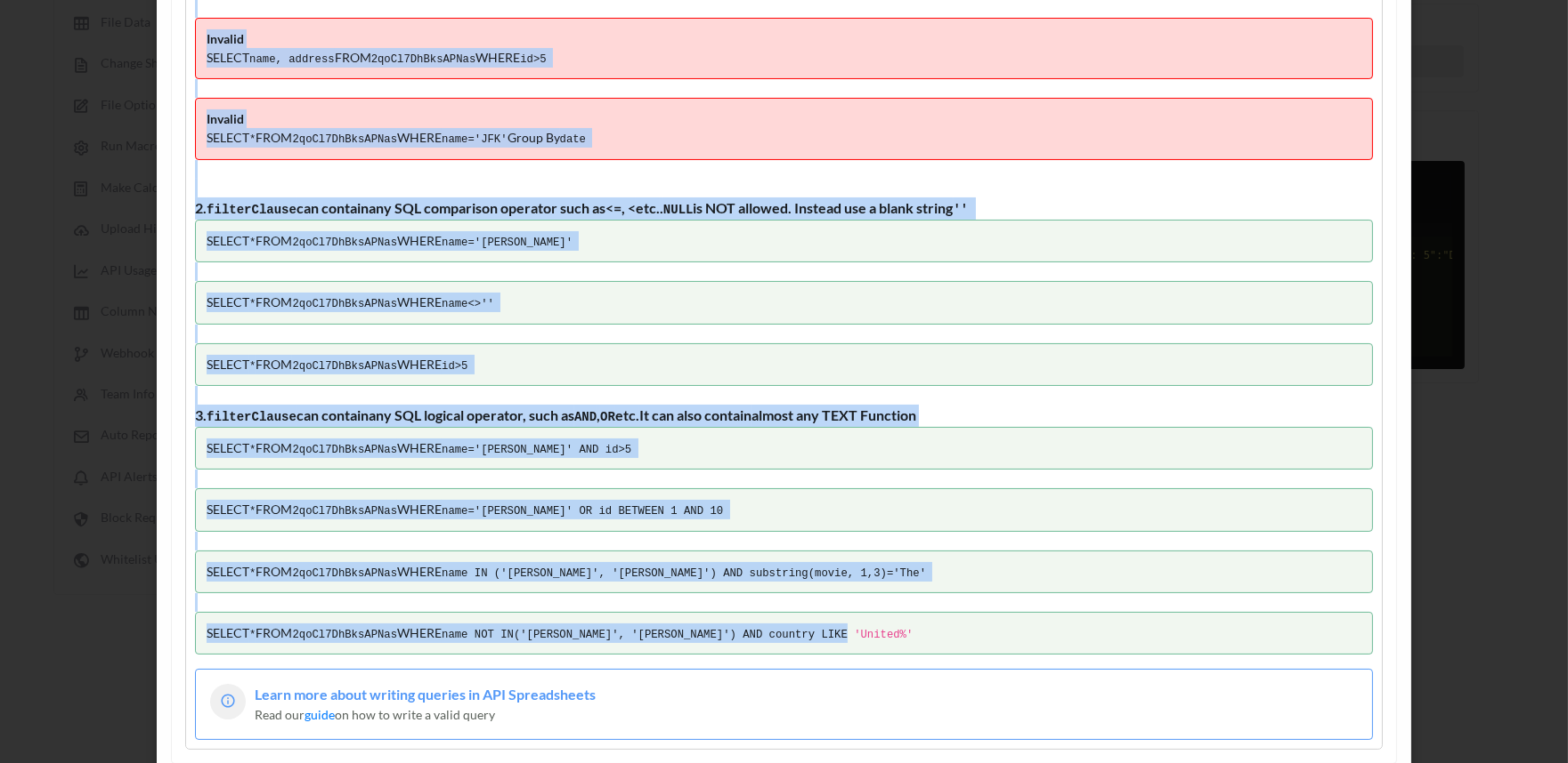
drag, startPoint x: 200, startPoint y: 333, endPoint x: 865, endPoint y: 639, distance: 732.0
click at [865, 639] on div "1. Query will be in a similar format to SQL Only SELECT , FROM and WHERE identi…" at bounding box center [784, 226] width 1197 height 1049
copy div ". Query will be in a similar format to SQL Only SELECT , FROM and WHERE identif…"
click at [529, 343] on div "SELECT * FROM 2qoCl7DhBksAPNas WHERE id>5" at bounding box center [784, 364] width 1178 height 43
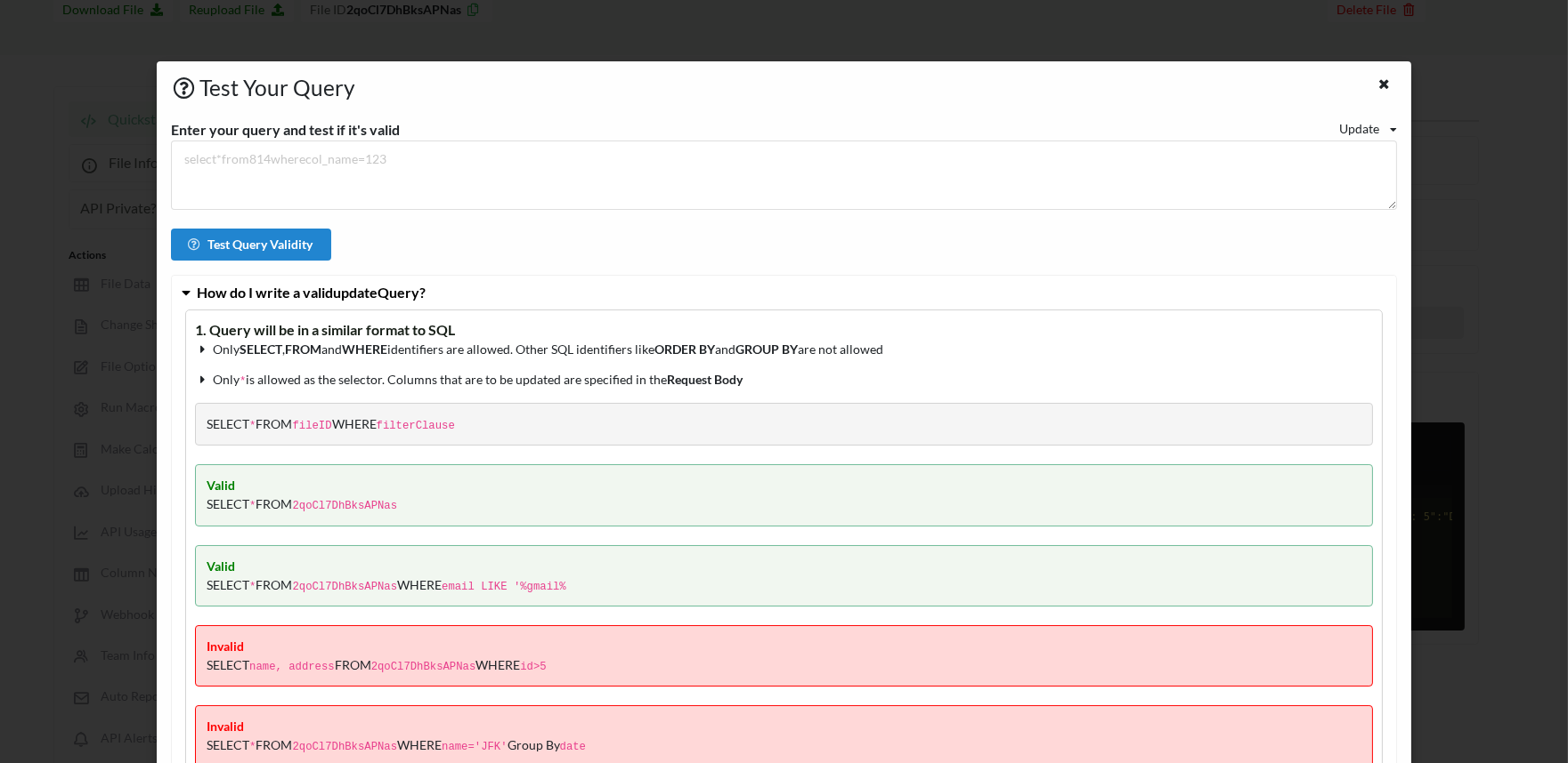
scroll to position [0, 0]
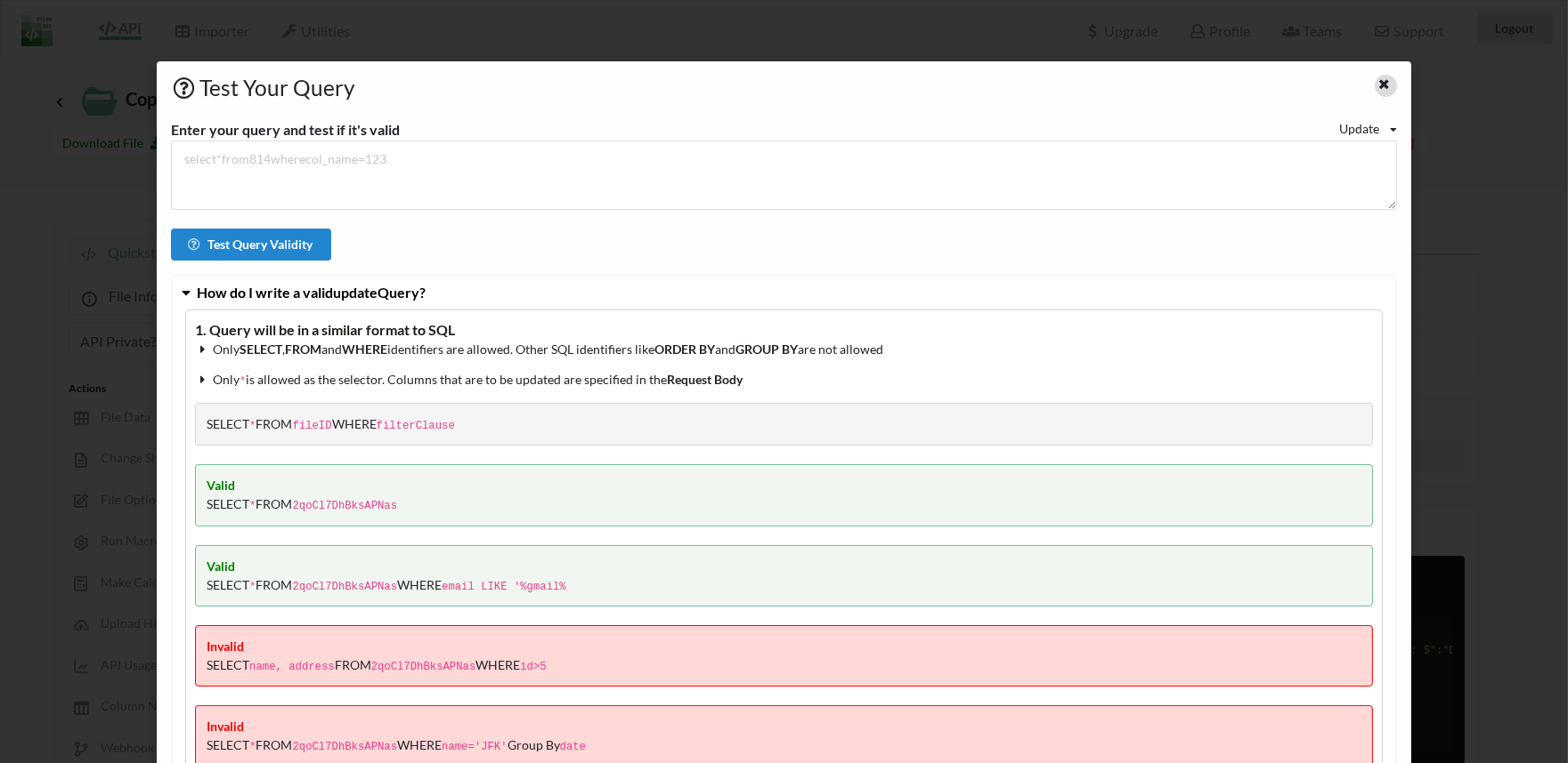
click at [1377, 87] on icon at bounding box center [1384, 82] width 16 height 13
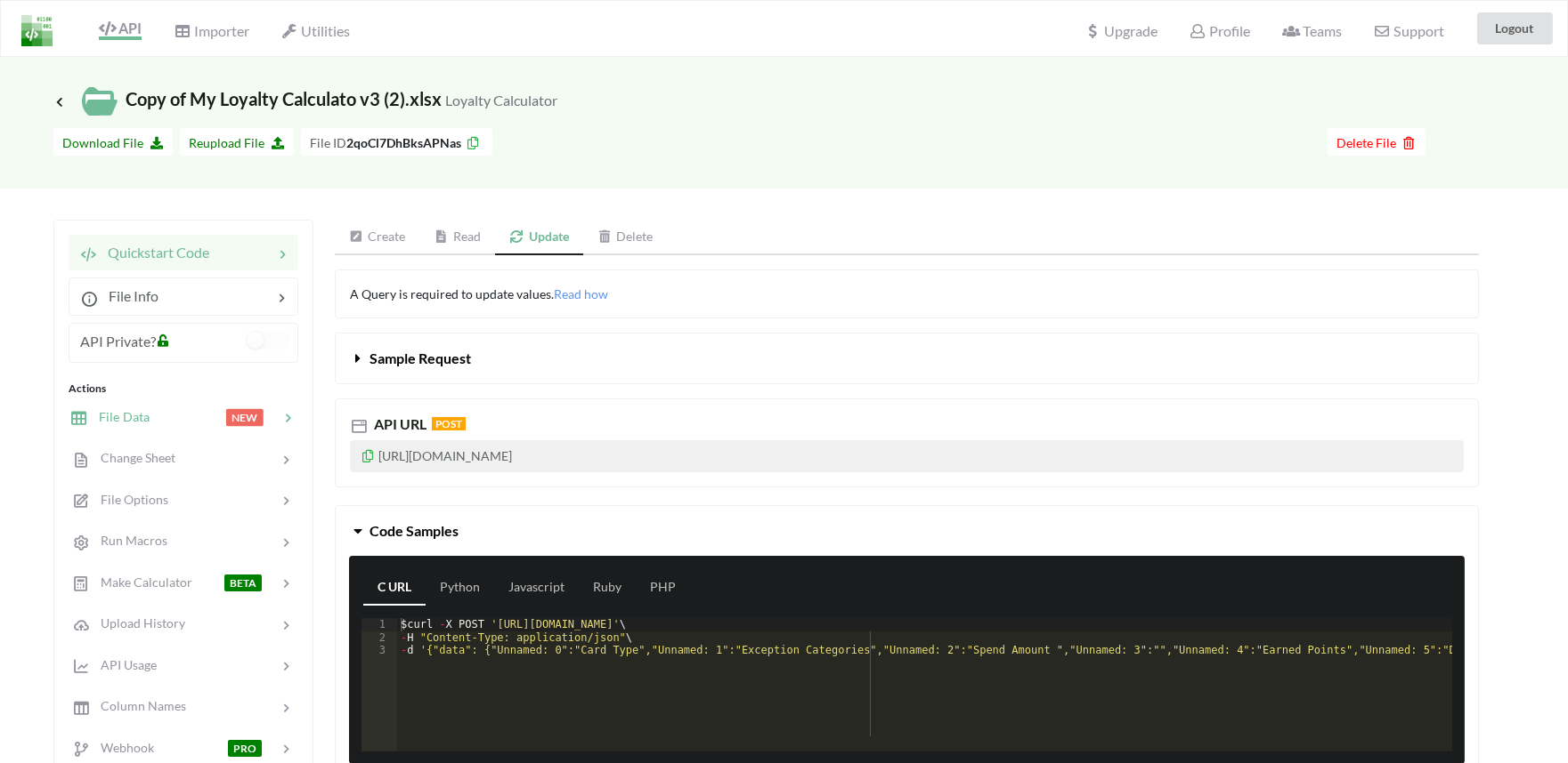
click at [138, 420] on span "File Data" at bounding box center [118, 416] width 61 height 16
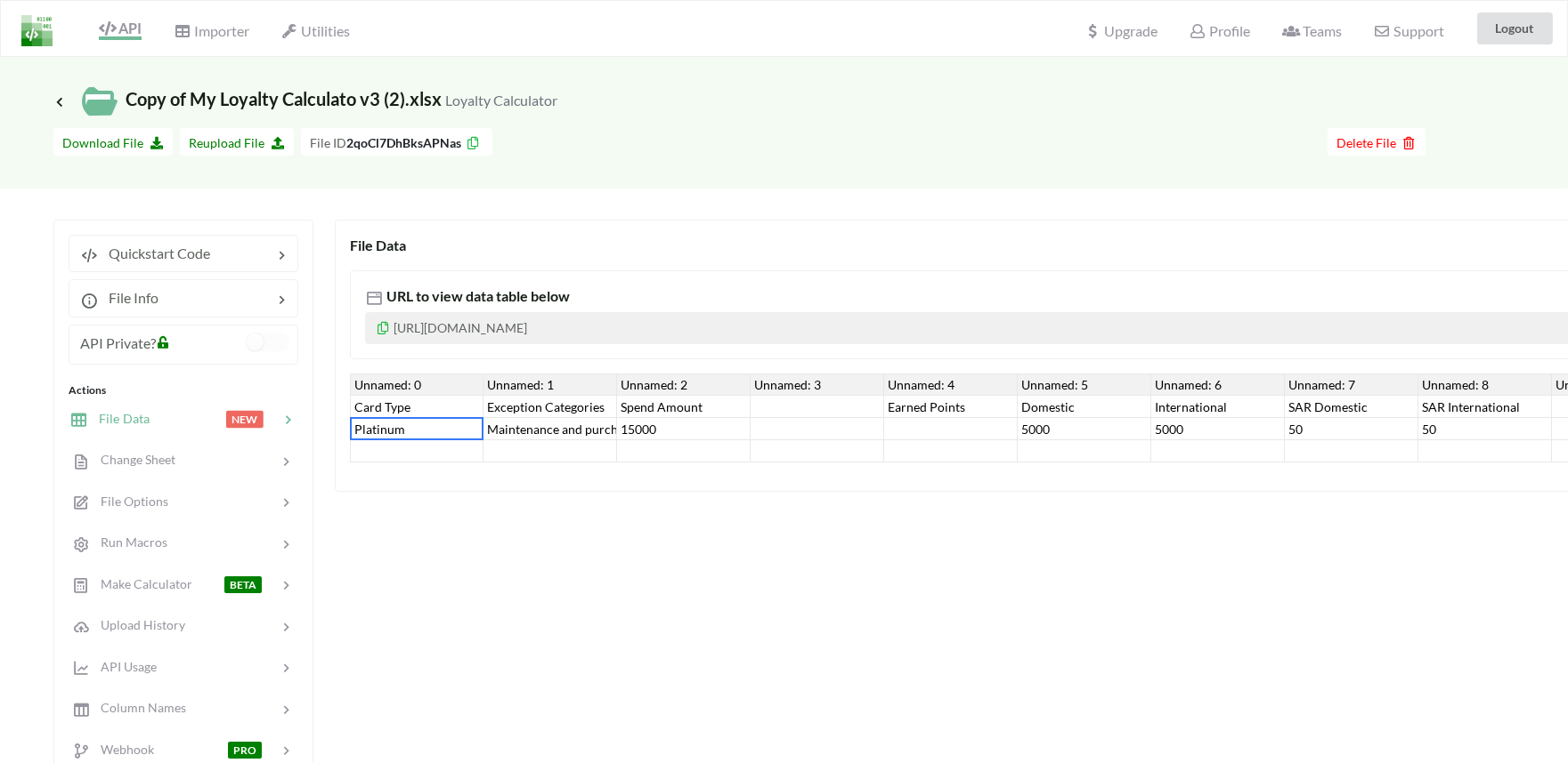
click at [410, 424] on div "Platinum" at bounding box center [416, 429] width 134 height 22
click at [429, 402] on div "Card Type" at bounding box center [416, 407] width 134 height 22
click at [698, 273] on div "URL to view data table below https://www.apispreadsheets.com/table/2qoCl7DhBksA…" at bounding box center [1300, 315] width 1901 height 89
click at [109, 21] on icon at bounding box center [107, 28] width 16 height 15
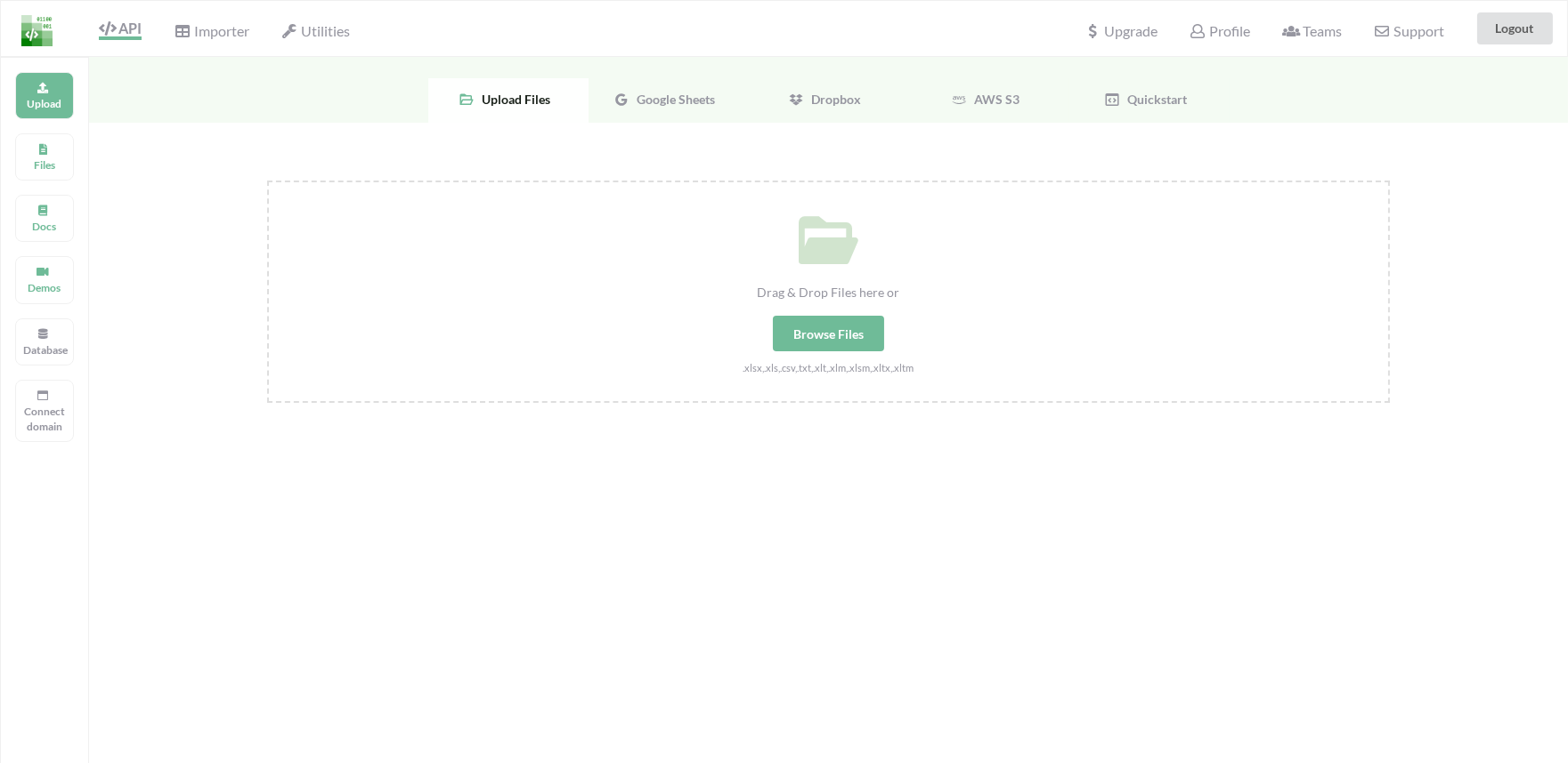
click at [827, 333] on div "Browse Files" at bounding box center [828, 333] width 112 height 36
click at [949, 294] on div "Drag & Drop Files here or" at bounding box center [828, 292] width 1119 height 18
click at [267, 180] on input "Drag & Drop Files here or Browse Files .xlsx,.xls,.csv,.txt,.xlt,.xlm,.xlsm,.xl…" at bounding box center [267, 180] width 0 height 0
click at [849, 345] on div "Browse Files" at bounding box center [828, 333] width 112 height 36
click at [267, 180] on input "Drag & Drop Files here or Browse Files .xlsx,.xls,.csv,.txt,.xlt,.xlm,.xlsm,.xl…" at bounding box center [267, 180] width 0 height 0
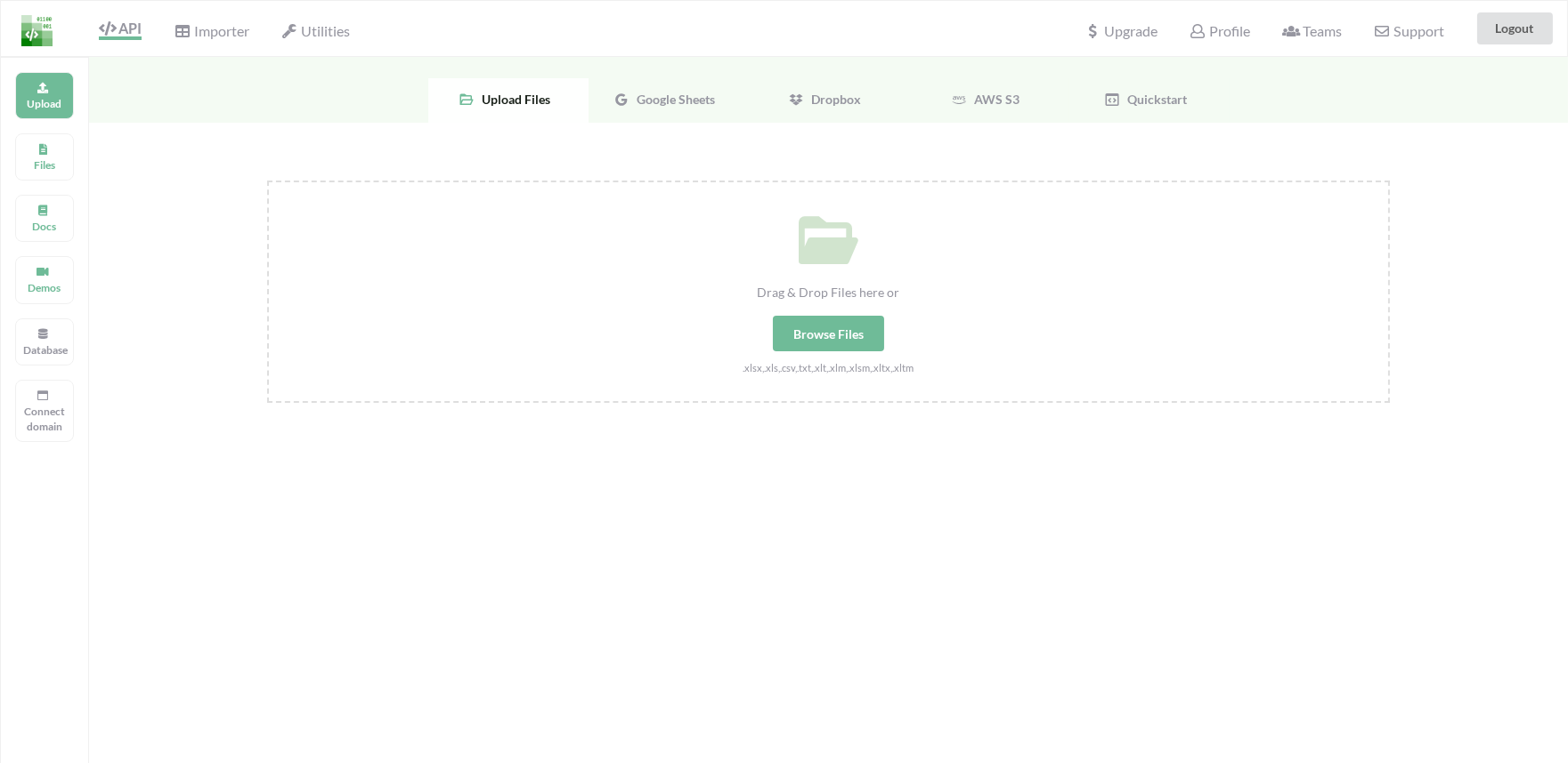
type input "C:\fakepath\Copy of My Loyalty Calculato v3 (3).xlsx"
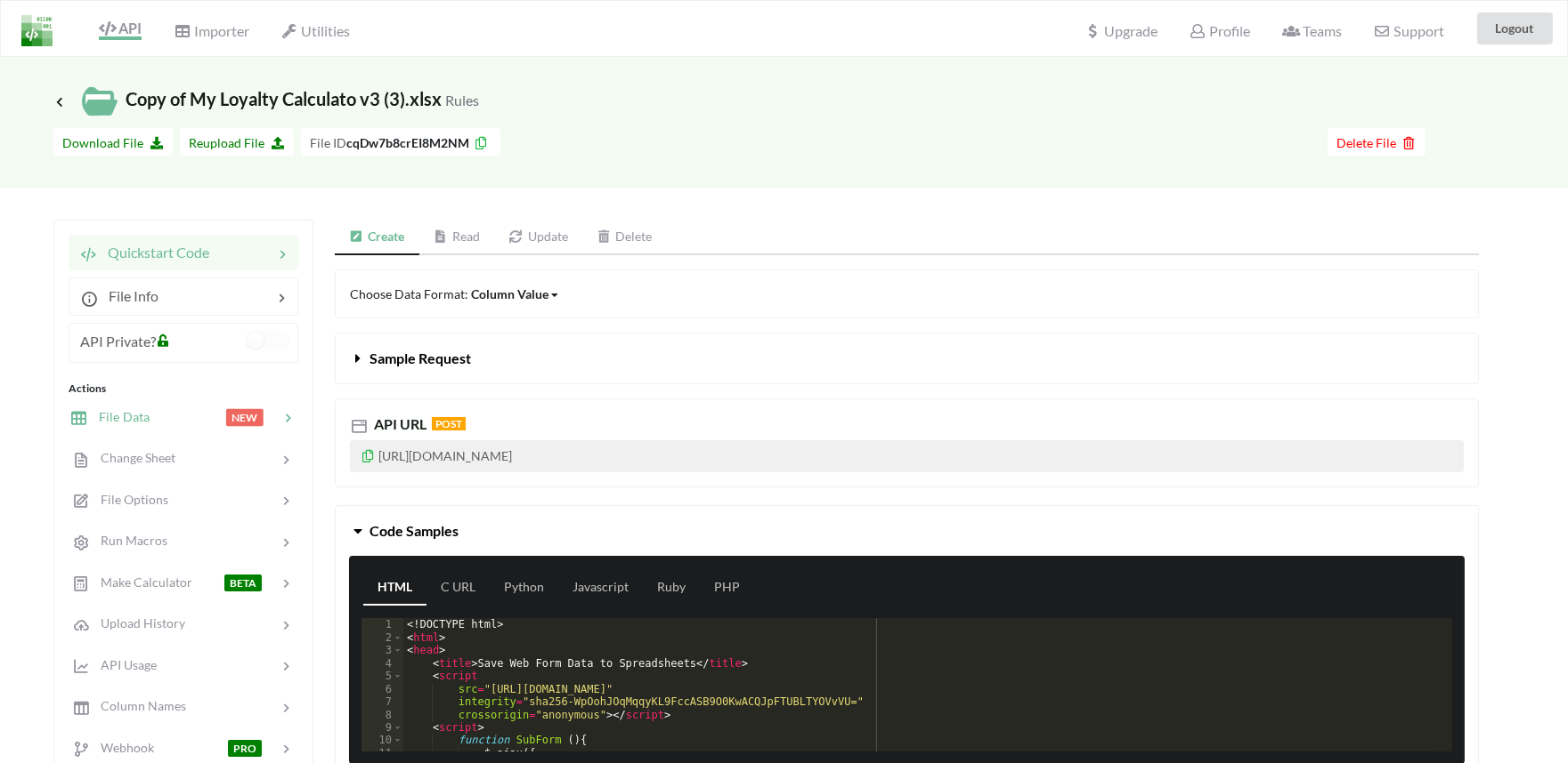
click at [125, 413] on span "File Data" at bounding box center [118, 416] width 61 height 16
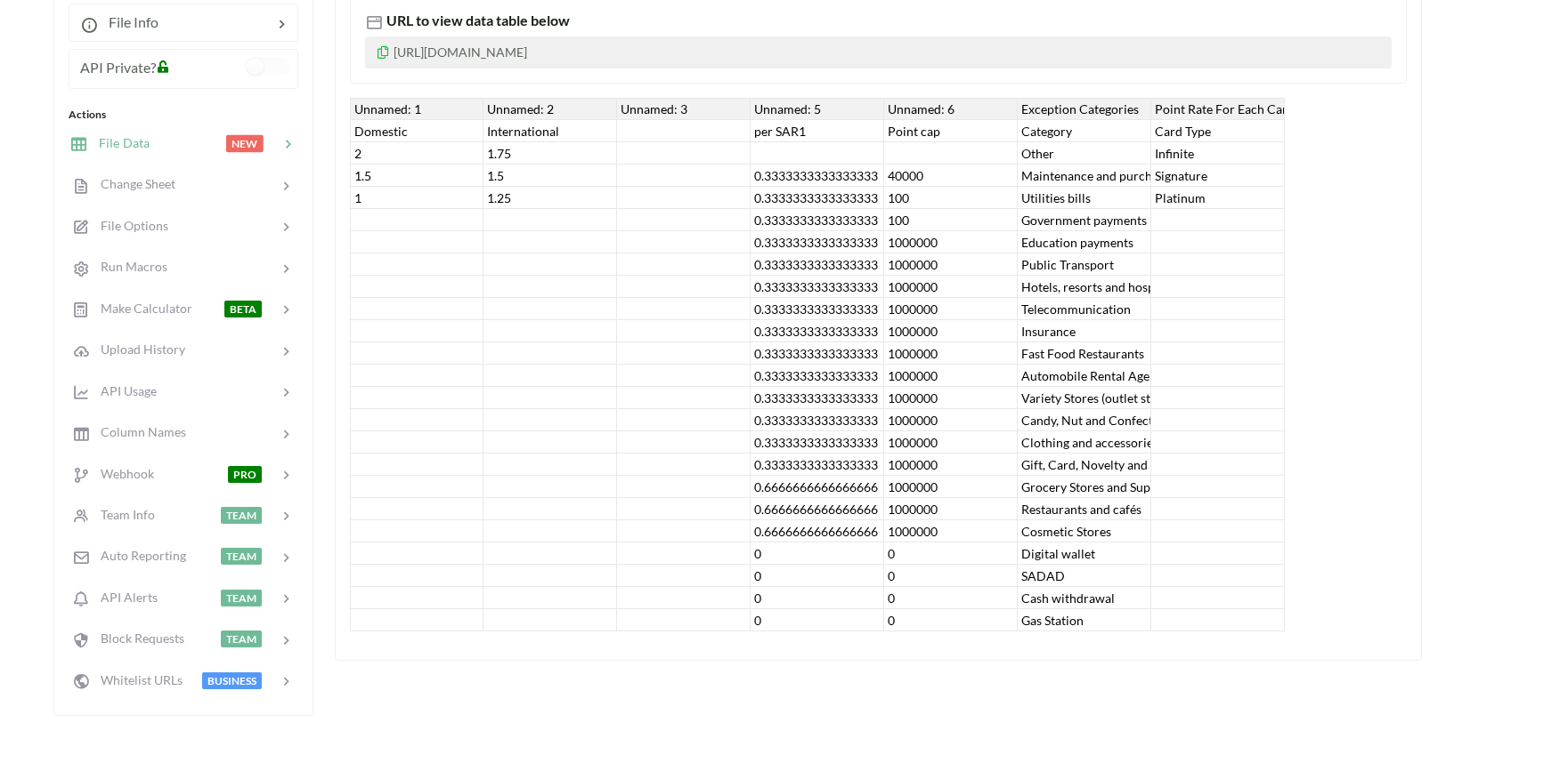
scroll to position [99, 0]
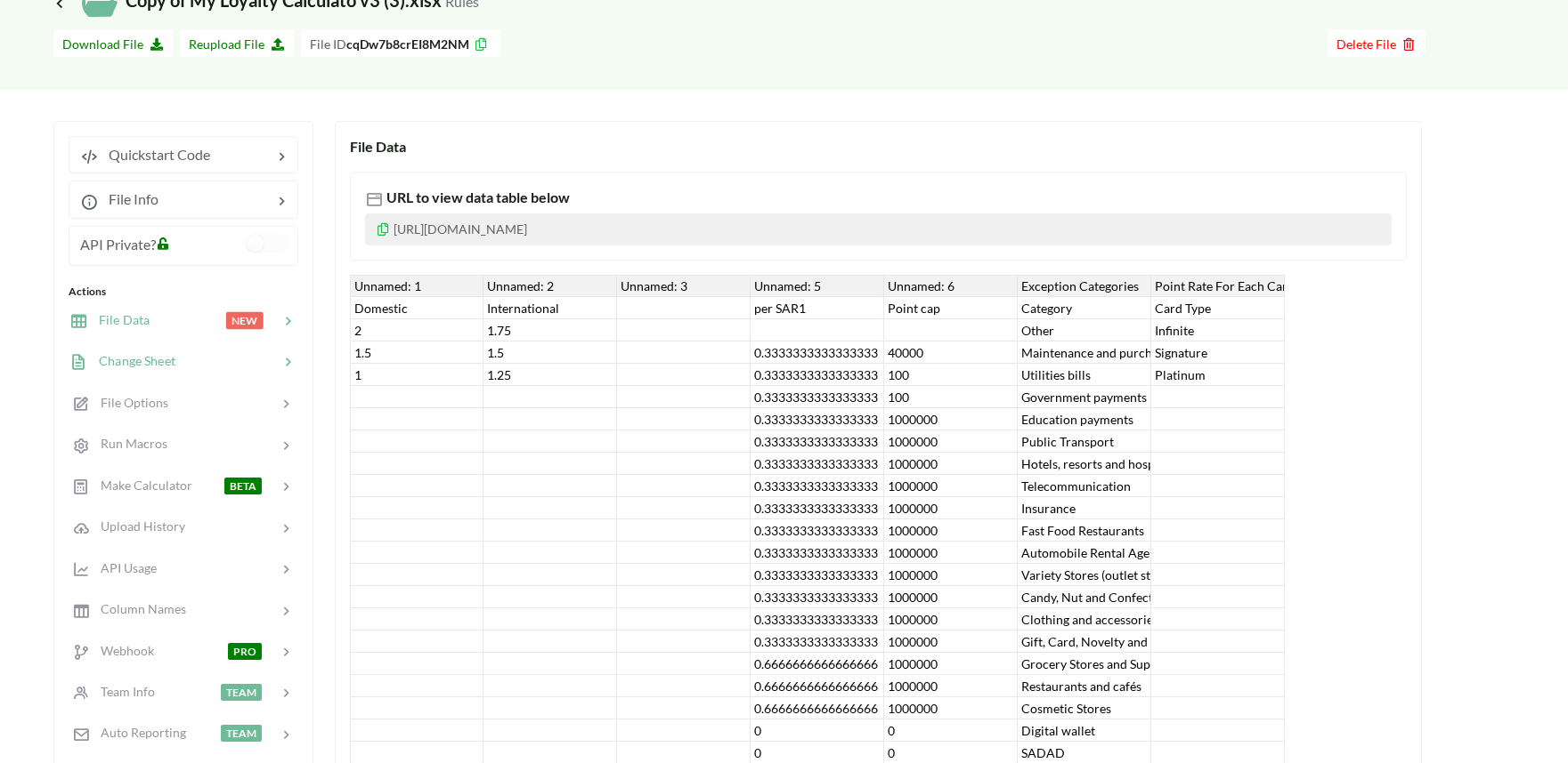
click at [126, 369] on div "Change Sheet" at bounding box center [123, 361] width 105 height 20
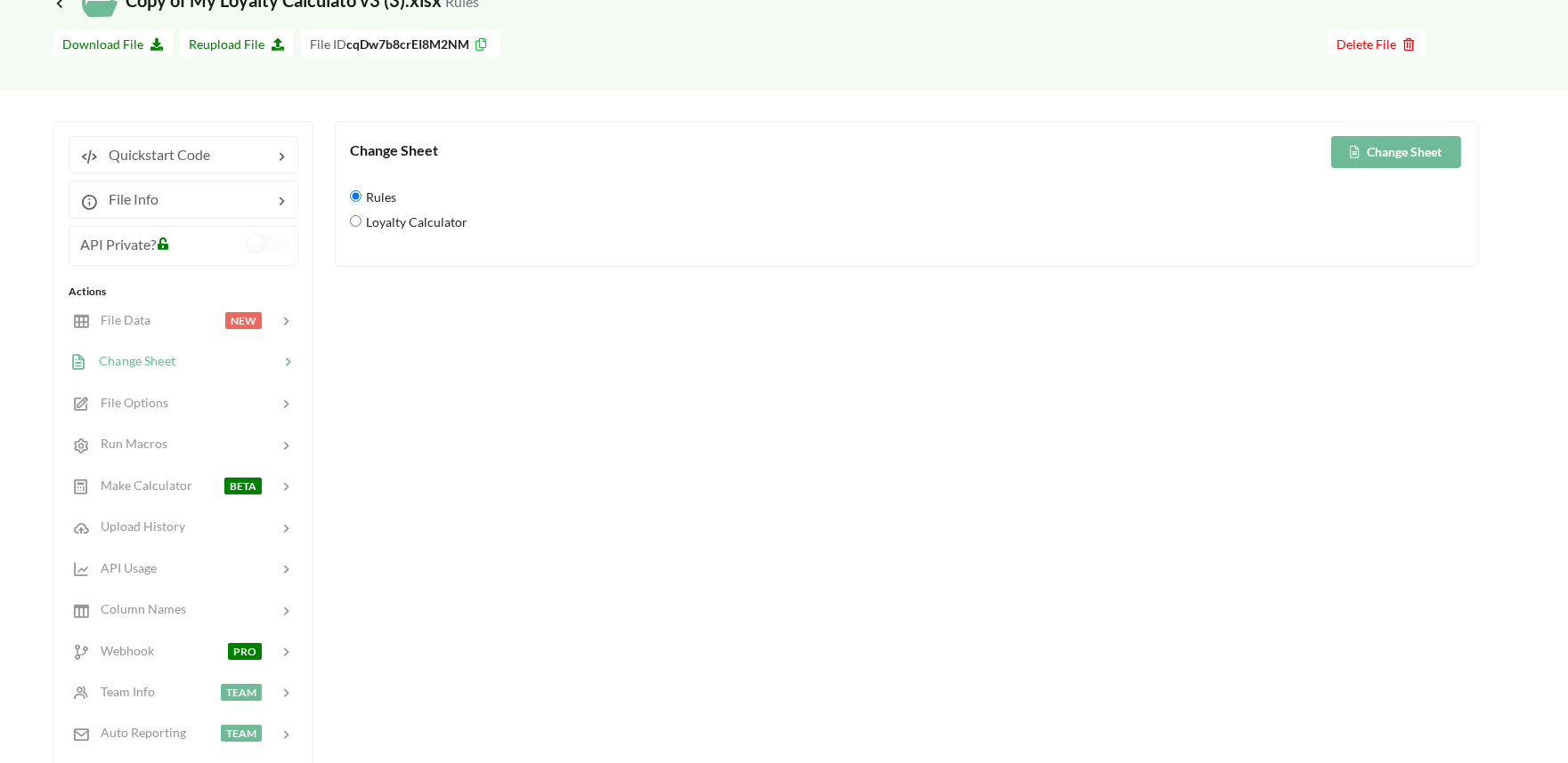
click at [353, 226] on div "Loyalty Calculator" at bounding box center [906, 224] width 1114 height 25
click at [358, 219] on Calculator "Loyalty Calculator" at bounding box center [355, 220] width 12 height 12
radio Calculator "true"
click at [1353, 156] on icon at bounding box center [1354, 152] width 16 height 11
click at [108, 326] on span "File Data" at bounding box center [118, 319] width 61 height 16
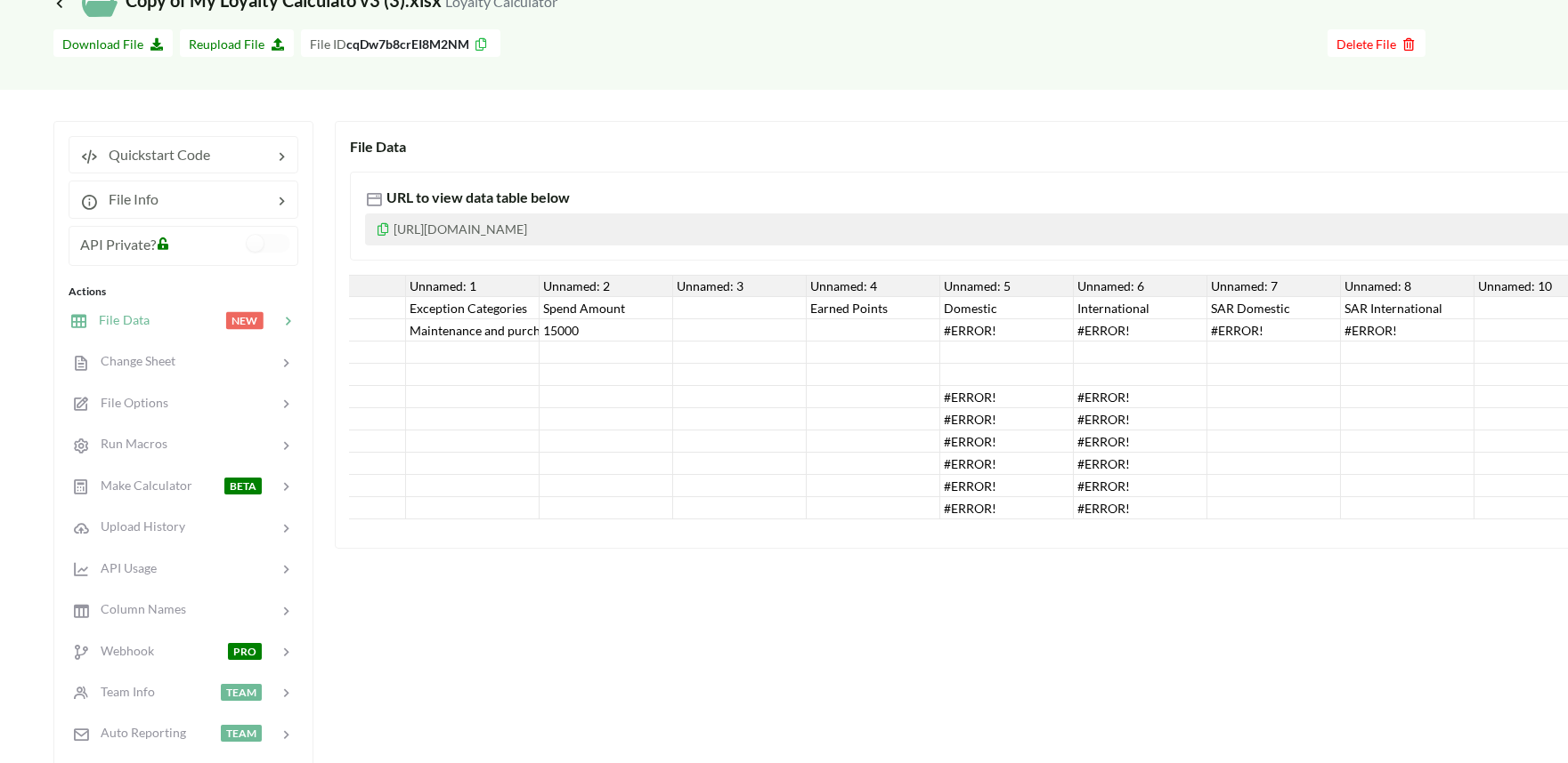
scroll to position [0, 102]
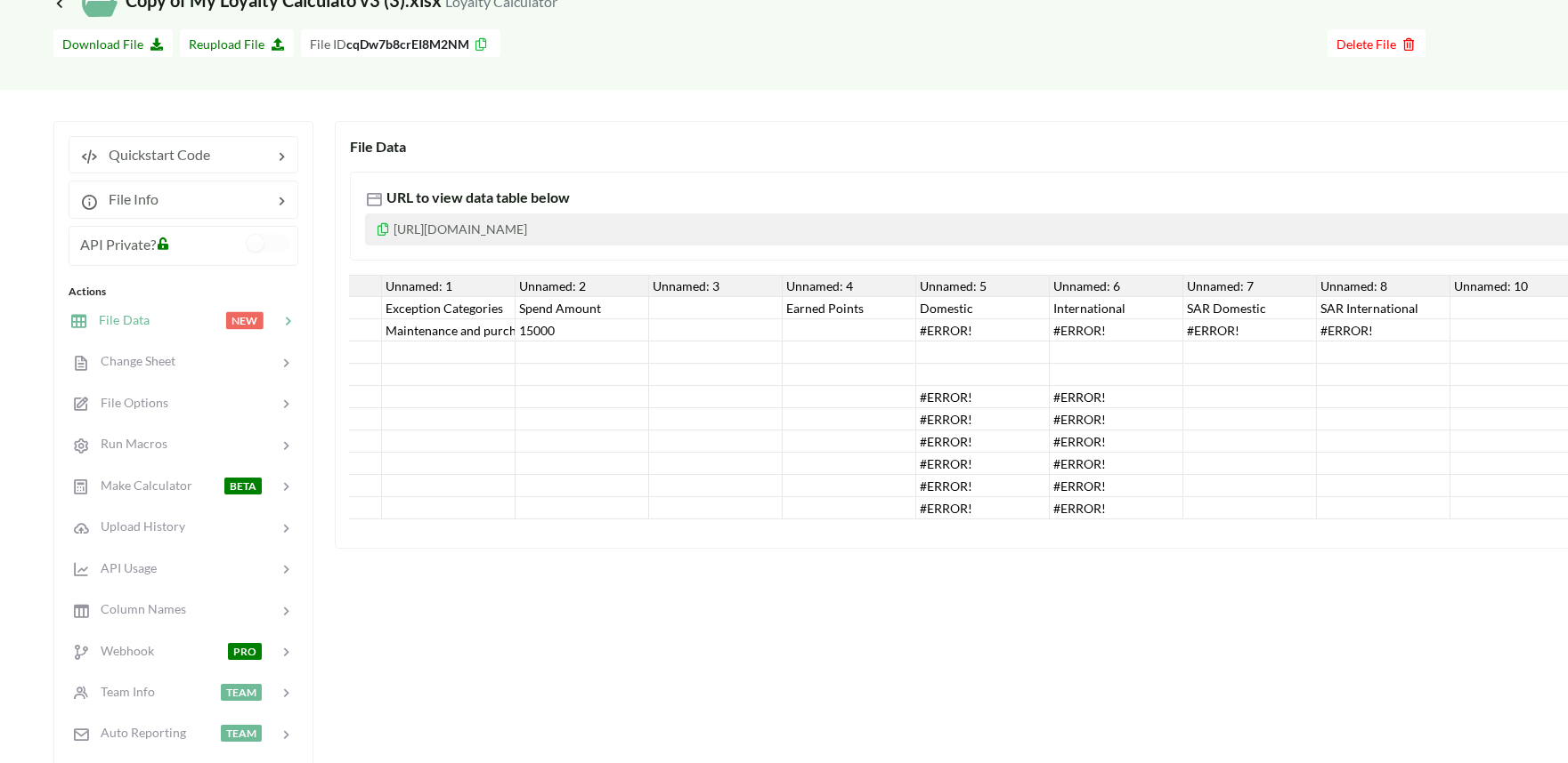
click at [963, 447] on div "#ERROR!" at bounding box center [983, 442] width 134 height 22
click at [959, 415] on div "#ERROR!" at bounding box center [983, 419] width 134 height 22
click at [955, 398] on div "#ERROR!" at bounding box center [983, 397] width 134 height 22
click at [1065, 401] on div "#ERROR!" at bounding box center [1117, 397] width 134 height 22
click at [1099, 397] on div "#ERROR!" at bounding box center [1117, 397] width 134 height 22
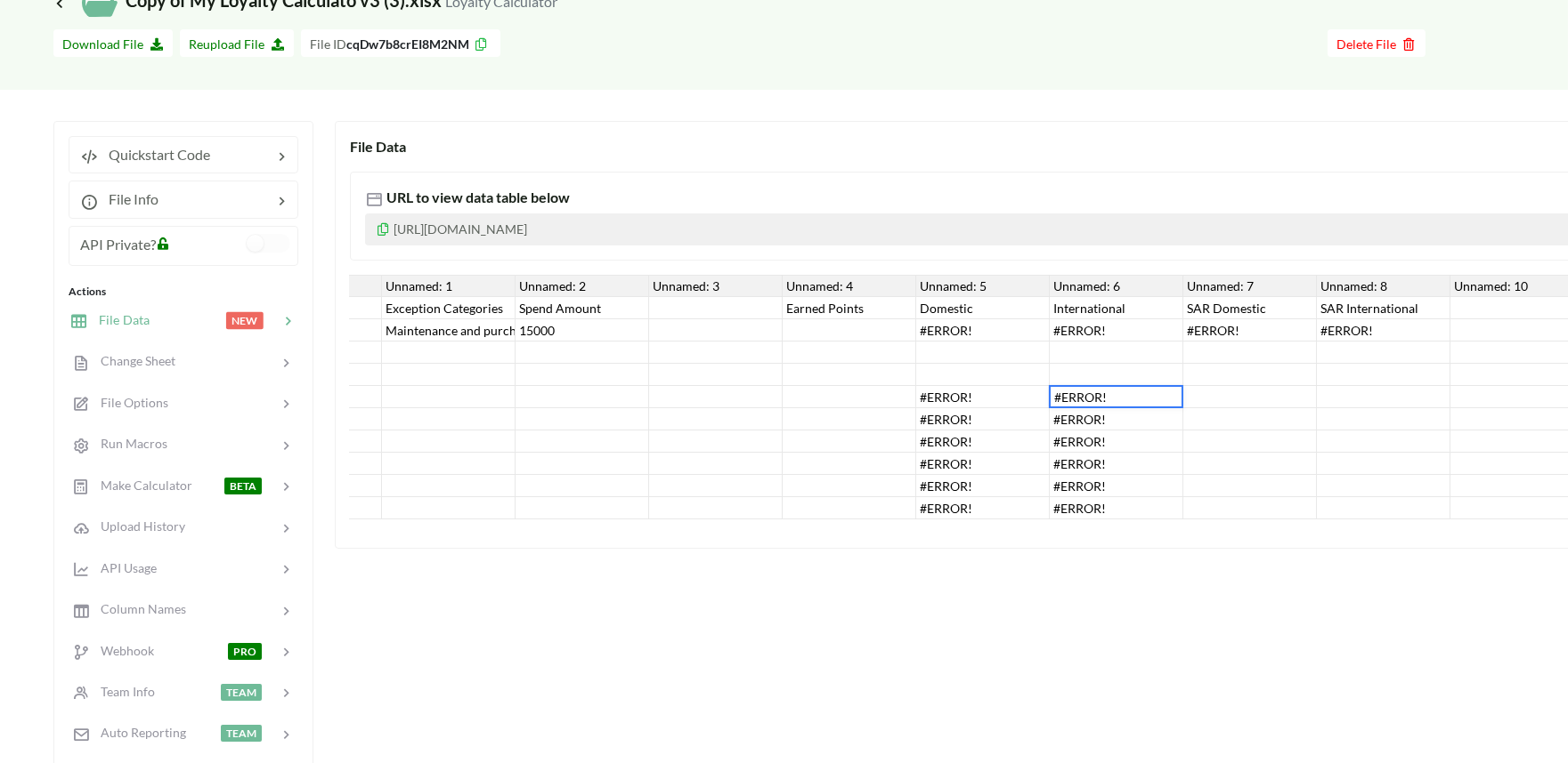
click at [1079, 438] on div "#ERROR!" at bounding box center [1117, 442] width 134 height 22
click at [1093, 419] on div "#ERROR!" at bounding box center [1117, 419] width 134 height 22
click at [1077, 457] on div "#ERROR!" at bounding box center [1117, 464] width 134 height 22
click at [1078, 481] on div "#ERROR!" at bounding box center [1117, 486] width 134 height 22
click at [803, 405] on div at bounding box center [849, 397] width 134 height 22
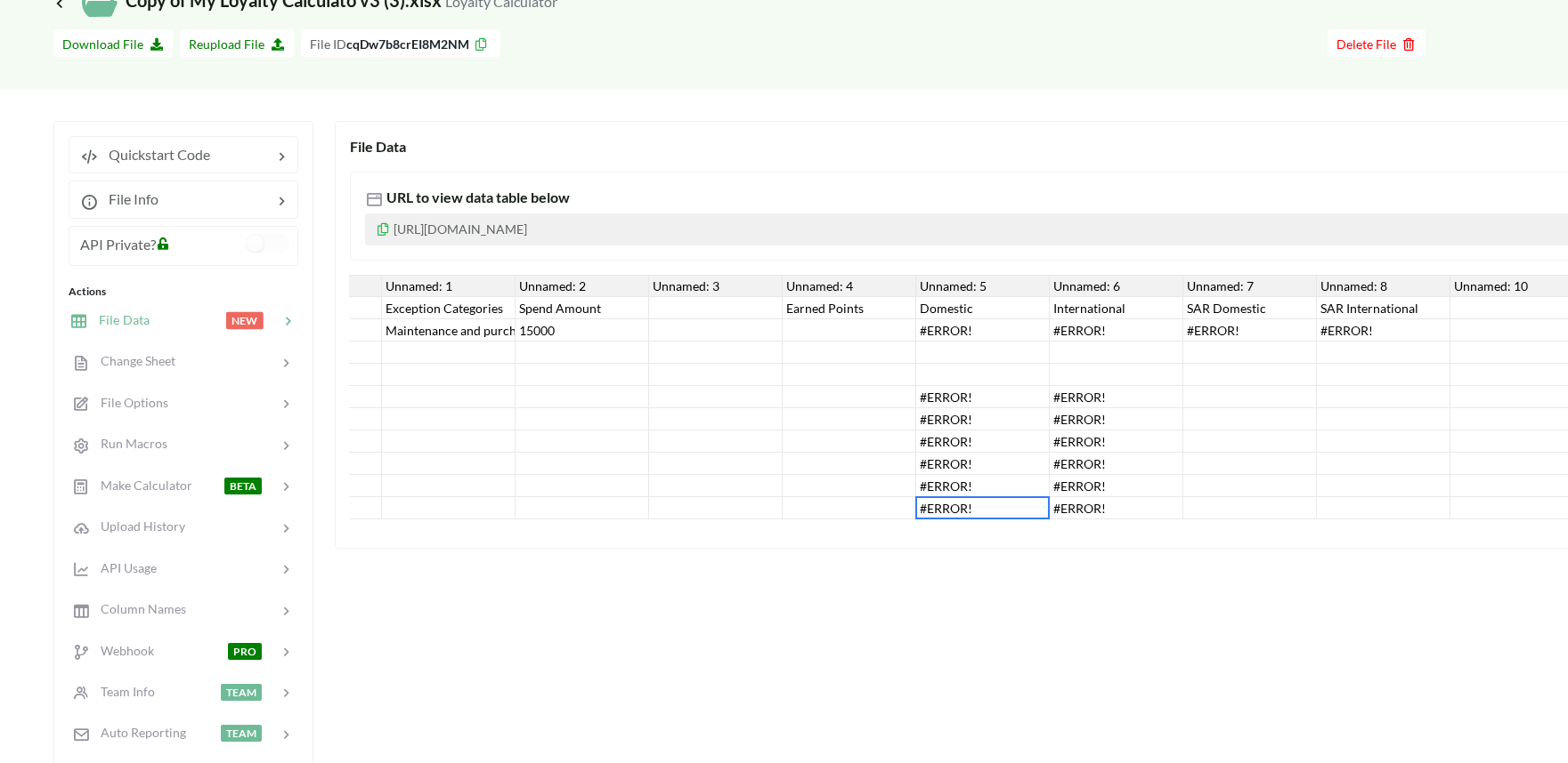
drag, startPoint x: 1043, startPoint y: 519, endPoint x: 1122, endPoint y: 518, distance: 79.0
click at [1122, 518] on div "Id Unnamed: 1 Unnamed: 2 Unnamed: 3 Unnamed: 4 Unnamed: 5 Unnamed: 6 Unnamed: 7…" at bounding box center [1249, 397] width 2003 height 244
click at [1232, 433] on div at bounding box center [1250, 442] width 134 height 22
click at [1219, 326] on div "#ERROR!" at bounding box center [1250, 330] width 134 height 22
click at [511, 339] on div "Maintenance and purchasing services for cars and motorcycles" at bounding box center [449, 330] width 134 height 22
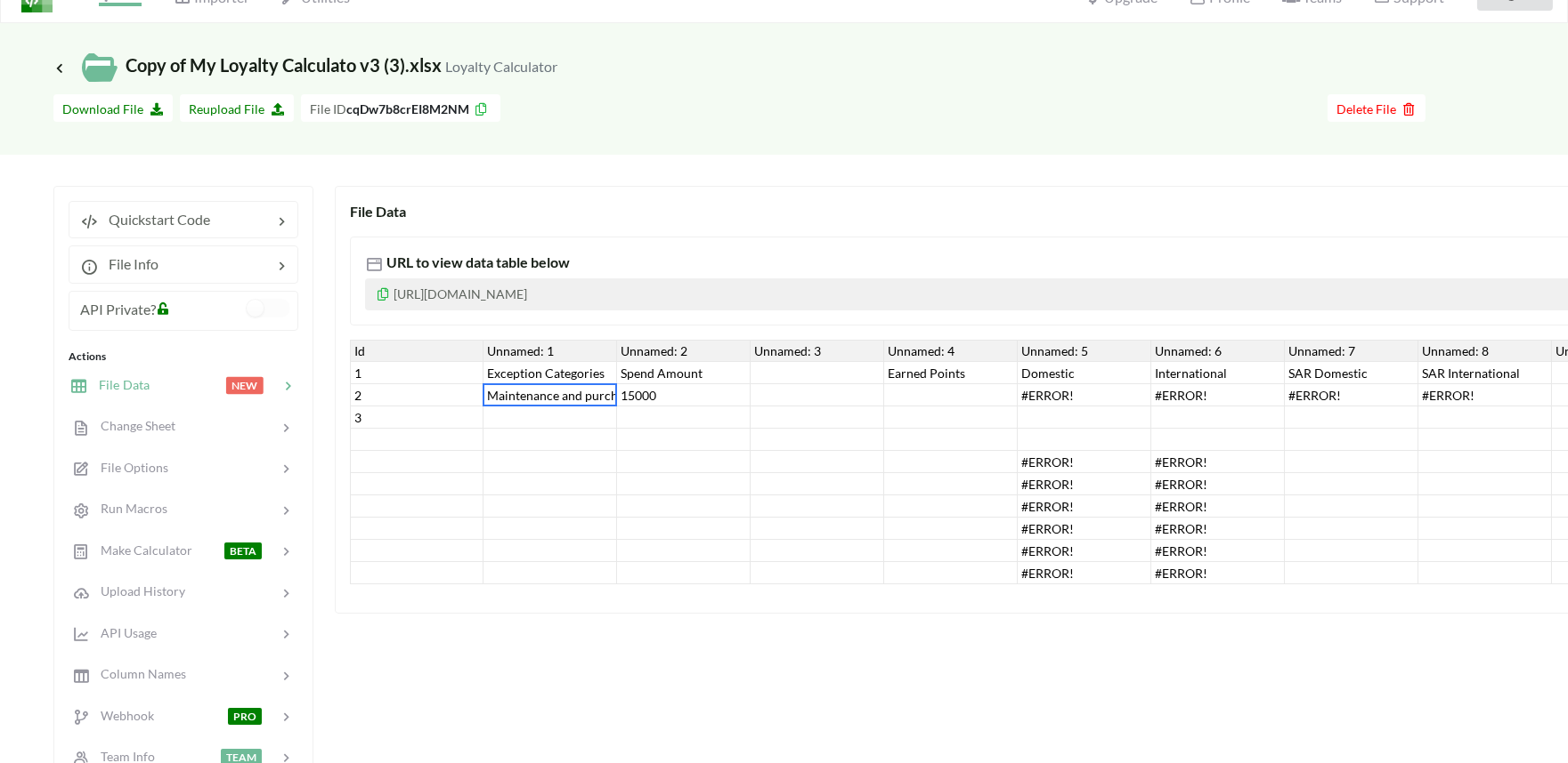
scroll to position [0, 0]
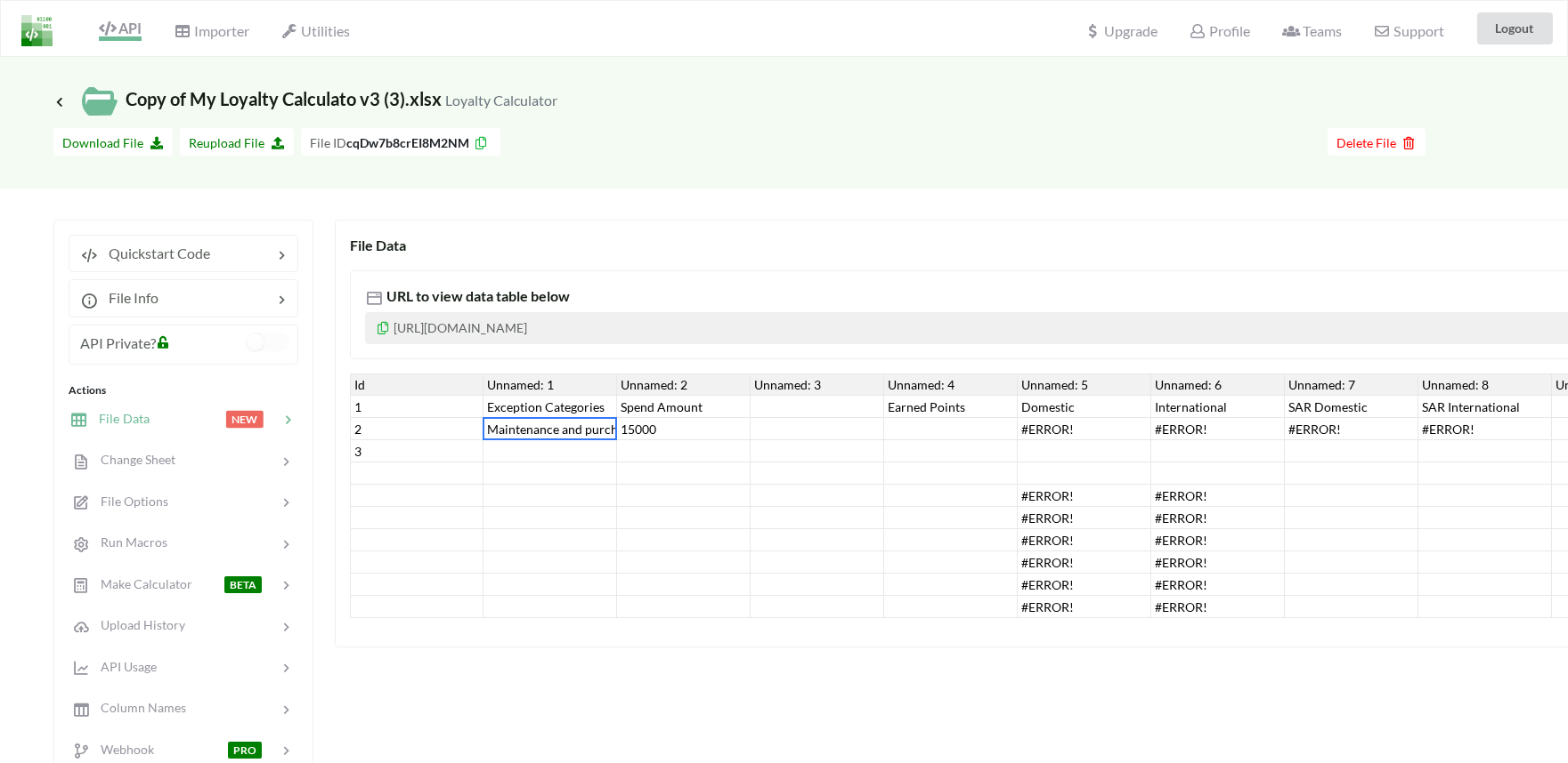
click at [135, 33] on span "API" at bounding box center [120, 29] width 43 height 21
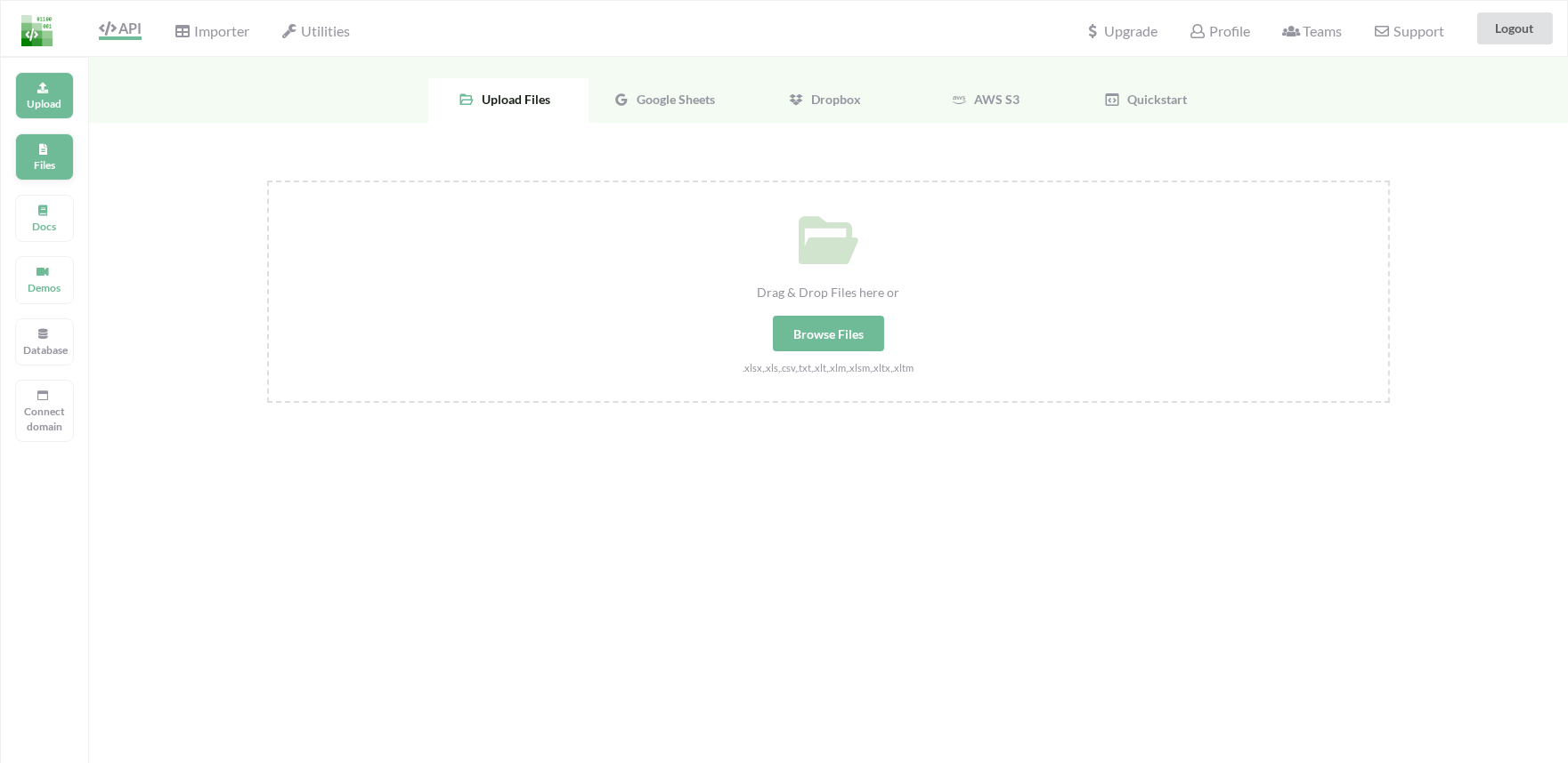
click at [37, 146] on icon at bounding box center [43, 147] width 13 height 11
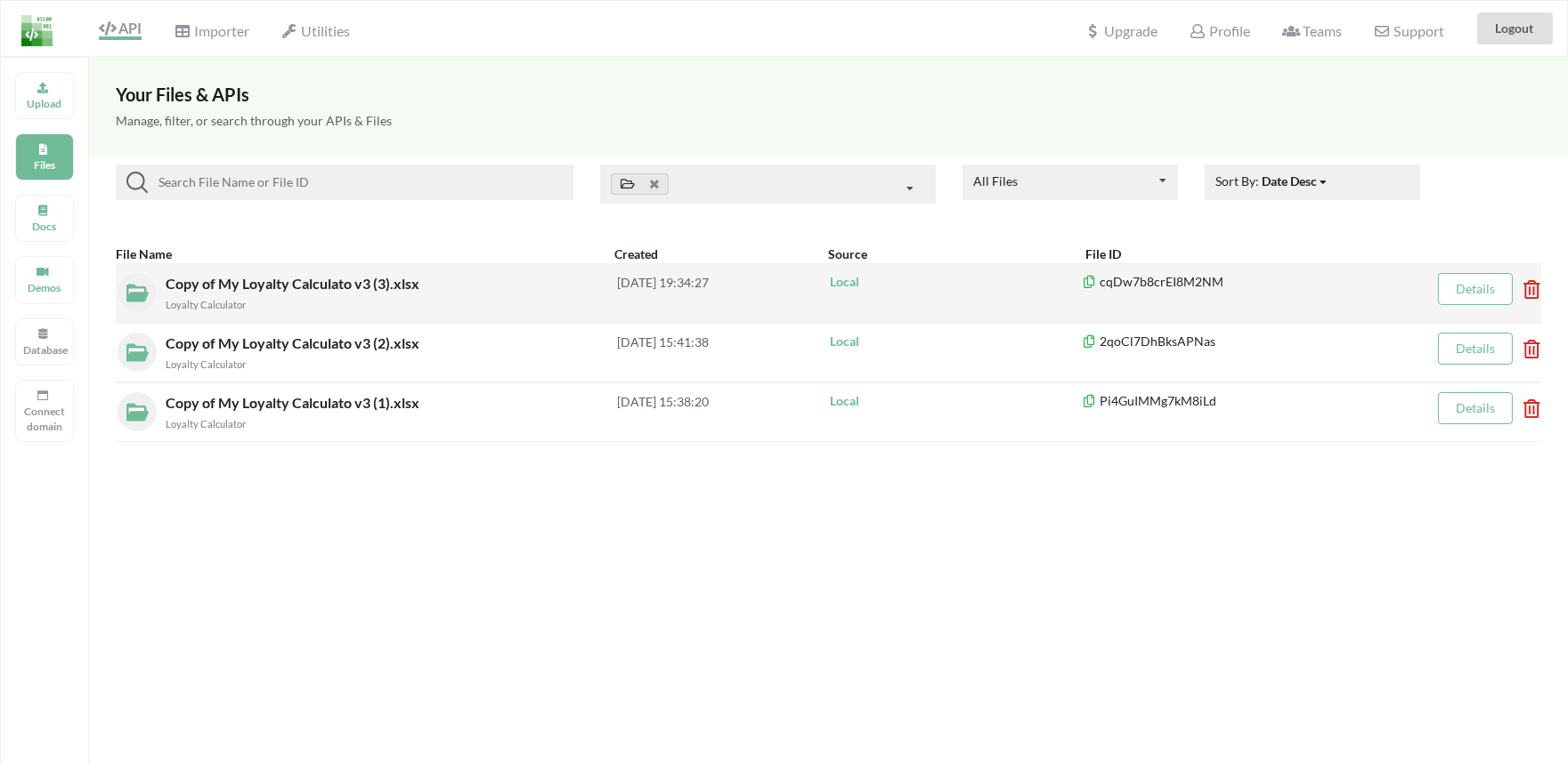
click at [1541, 285] on div "Copy of My Loyalty Calculato v3 (3).xlsx Loyalty Calculator 2025-08-10 19:34:27…" at bounding box center [827, 293] width 1425 height 59
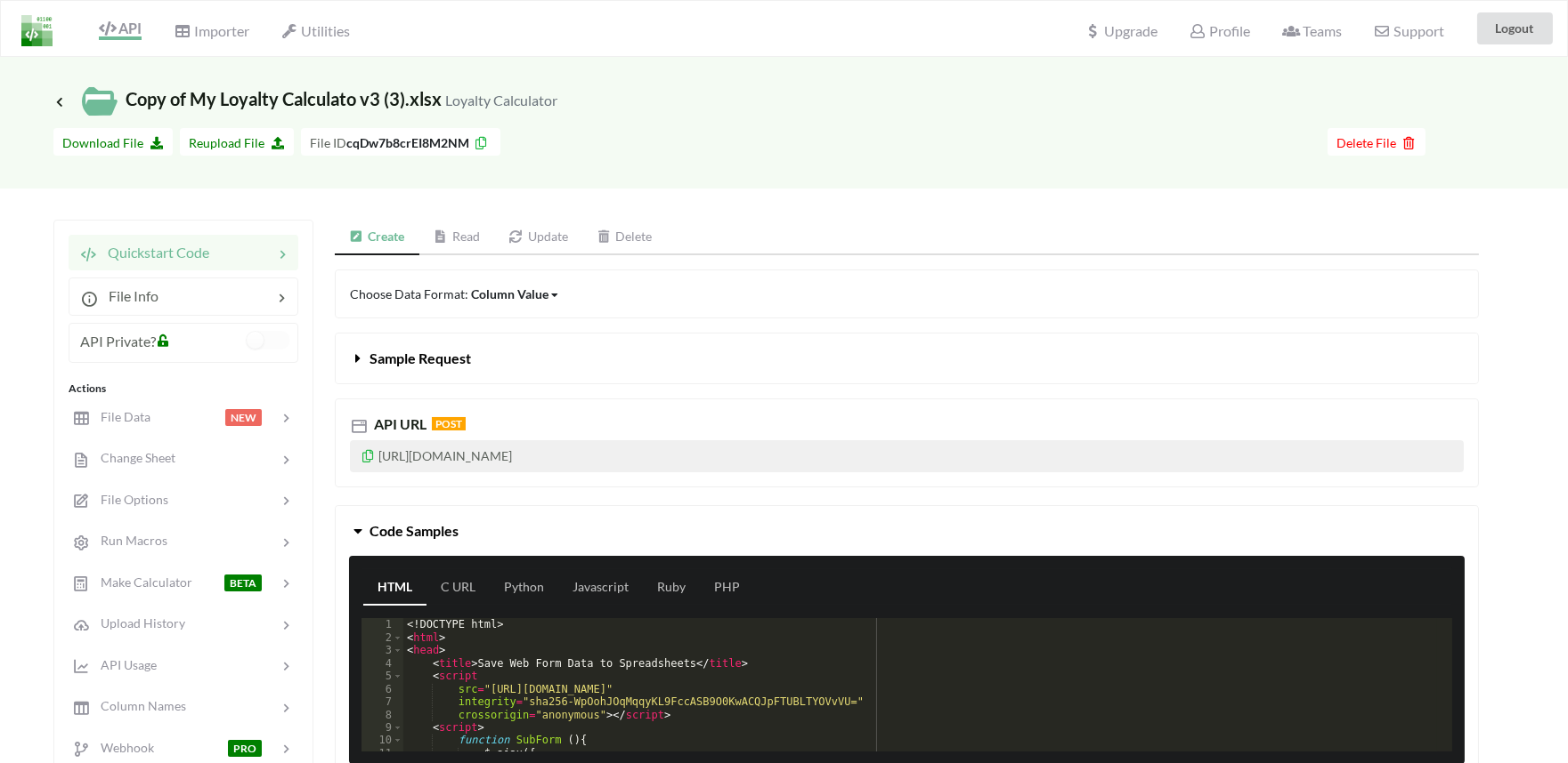
click at [114, 46] on div "API" at bounding box center [114, 28] width 81 height 34
click at [129, 21] on span "API" at bounding box center [120, 29] width 43 height 21
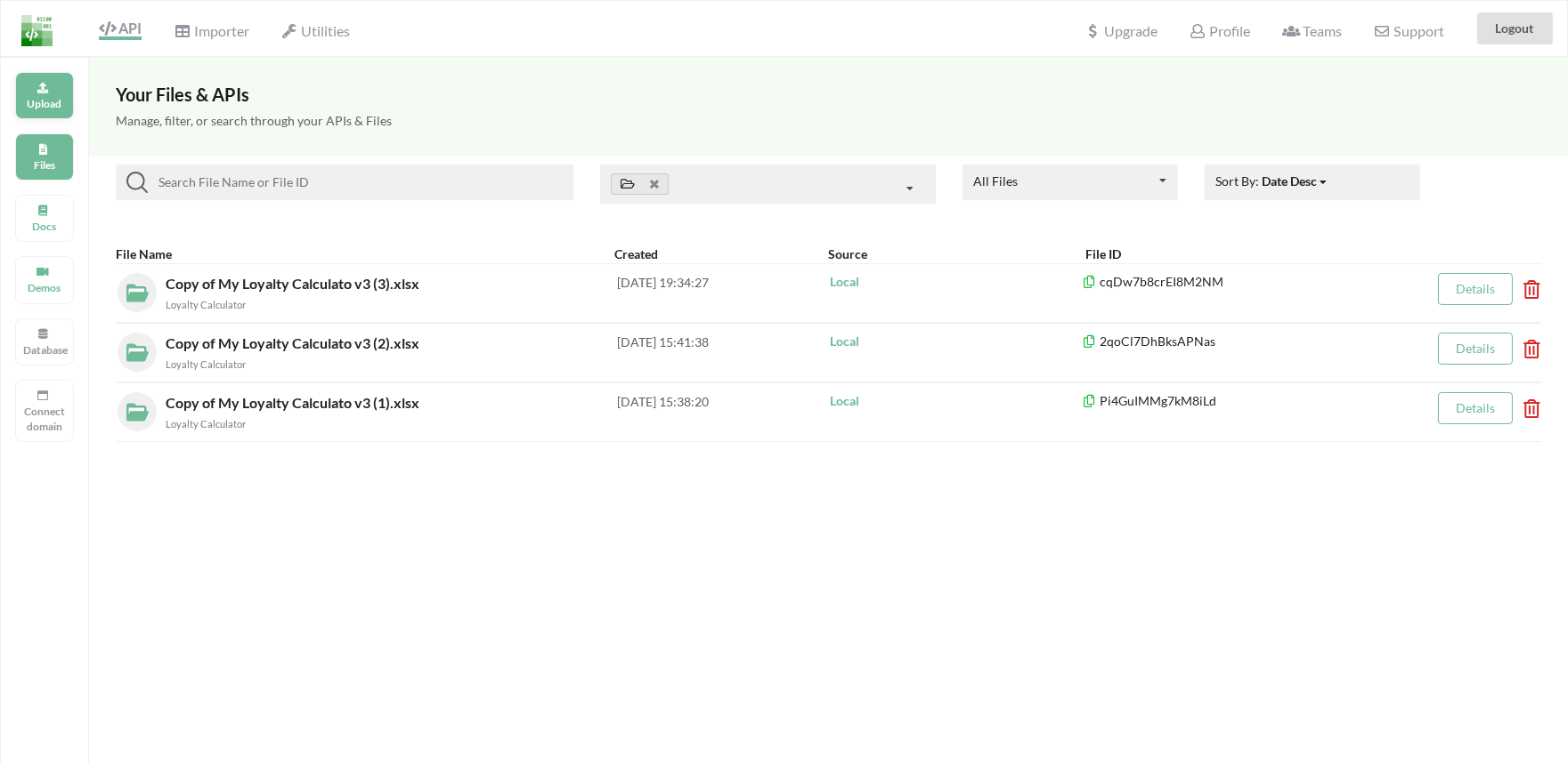
click at [50, 90] on div "Upload" at bounding box center [45, 96] width 59 height 48
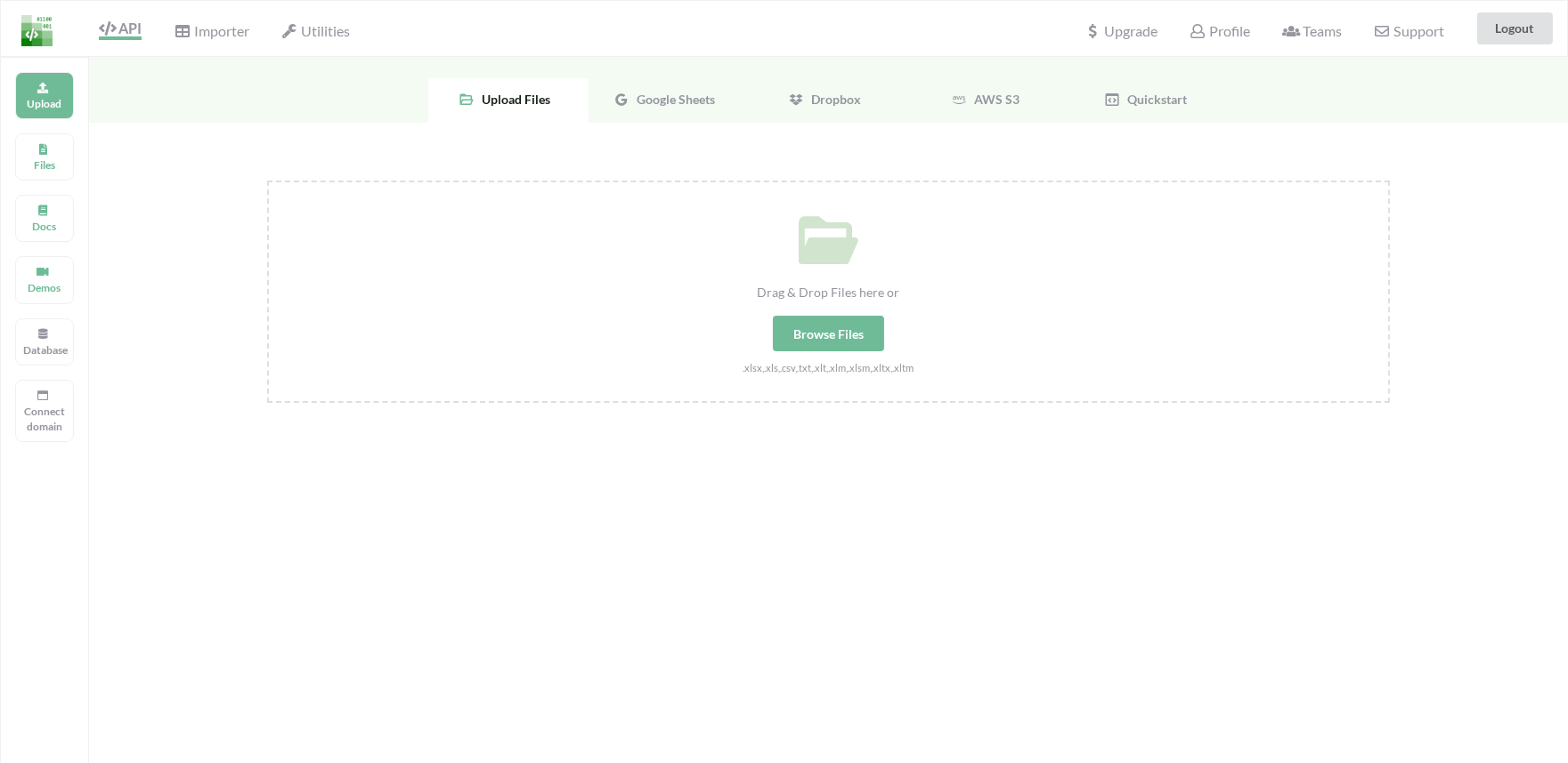
click at [863, 335] on div "Browse Files" at bounding box center [828, 333] width 112 height 36
click at [267, 180] on input "Drag & Drop Files here or Browse Files .xlsx,.xls,.csv,.txt,.xlt,.xlm,.xlsm,.xl…" at bounding box center [267, 180] width 0 height 0
type input "C:\fakepath\Copy of My Loyalty Calculato v3 (4).xlsx"
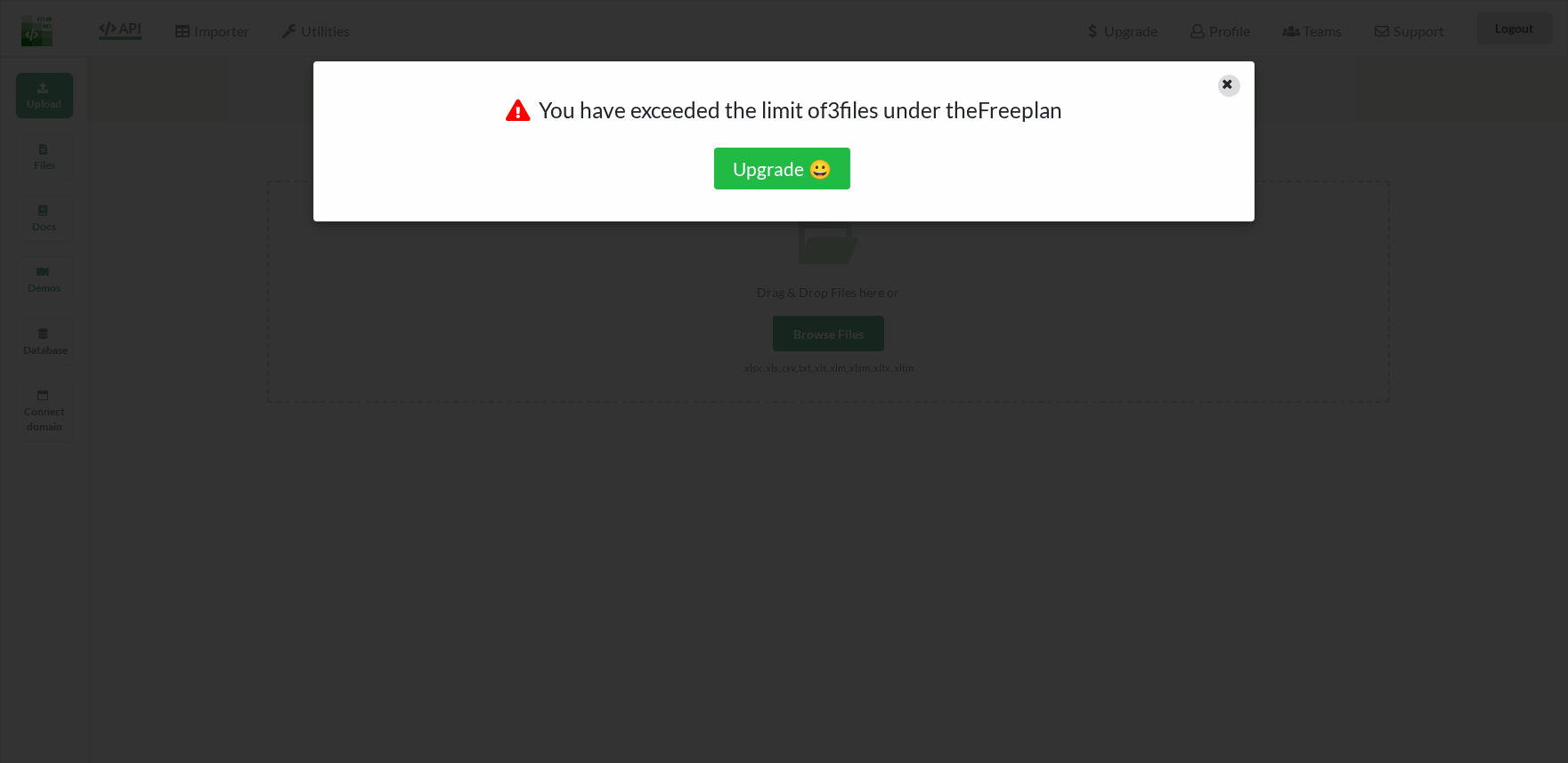
click at [1229, 89] on div at bounding box center [1228, 86] width 22 height 22
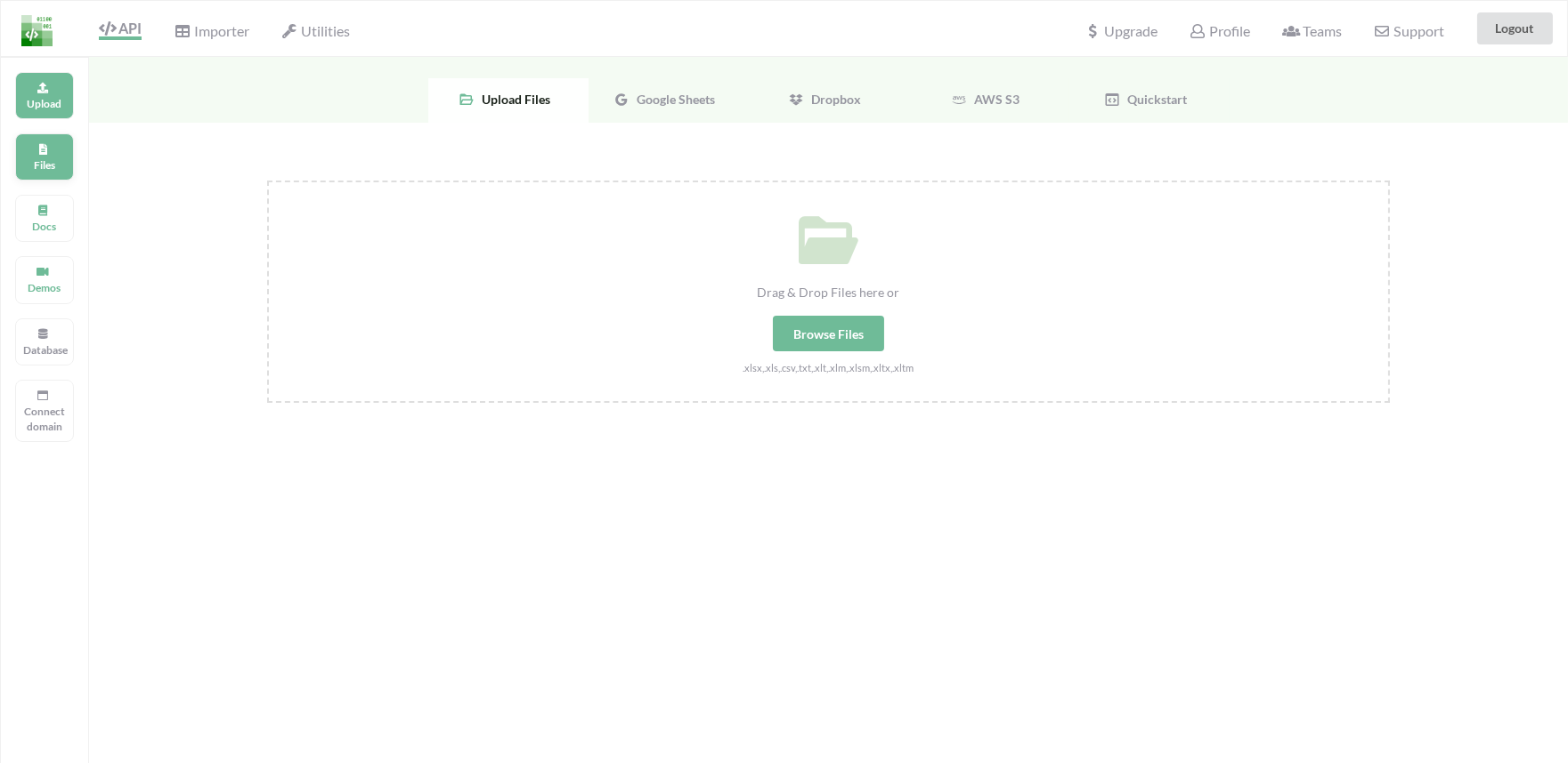
click at [49, 172] on p "Files" at bounding box center [44, 165] width 43 height 16
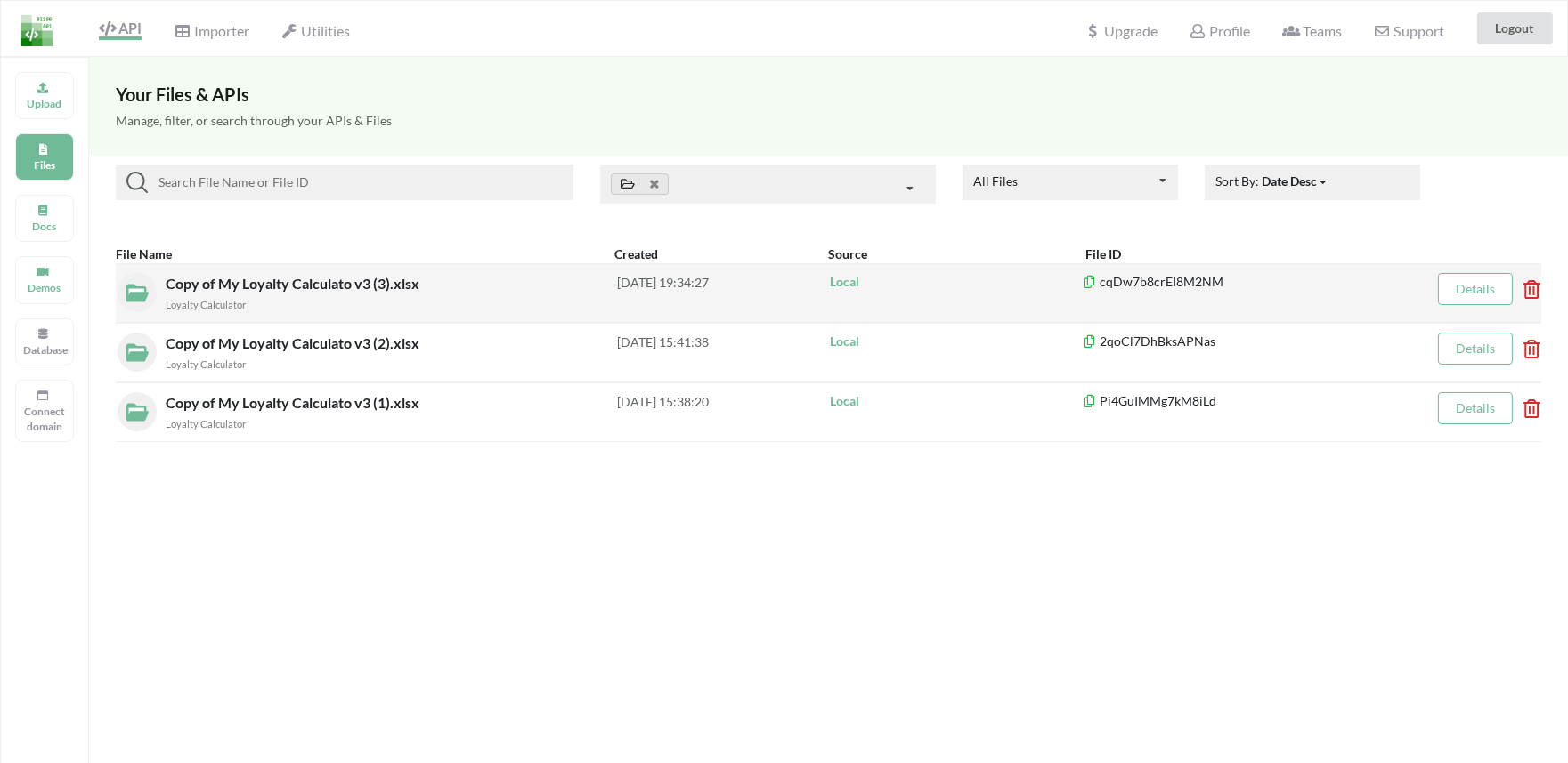
click at [1524, 287] on icon at bounding box center [1526, 284] width 5 height 7
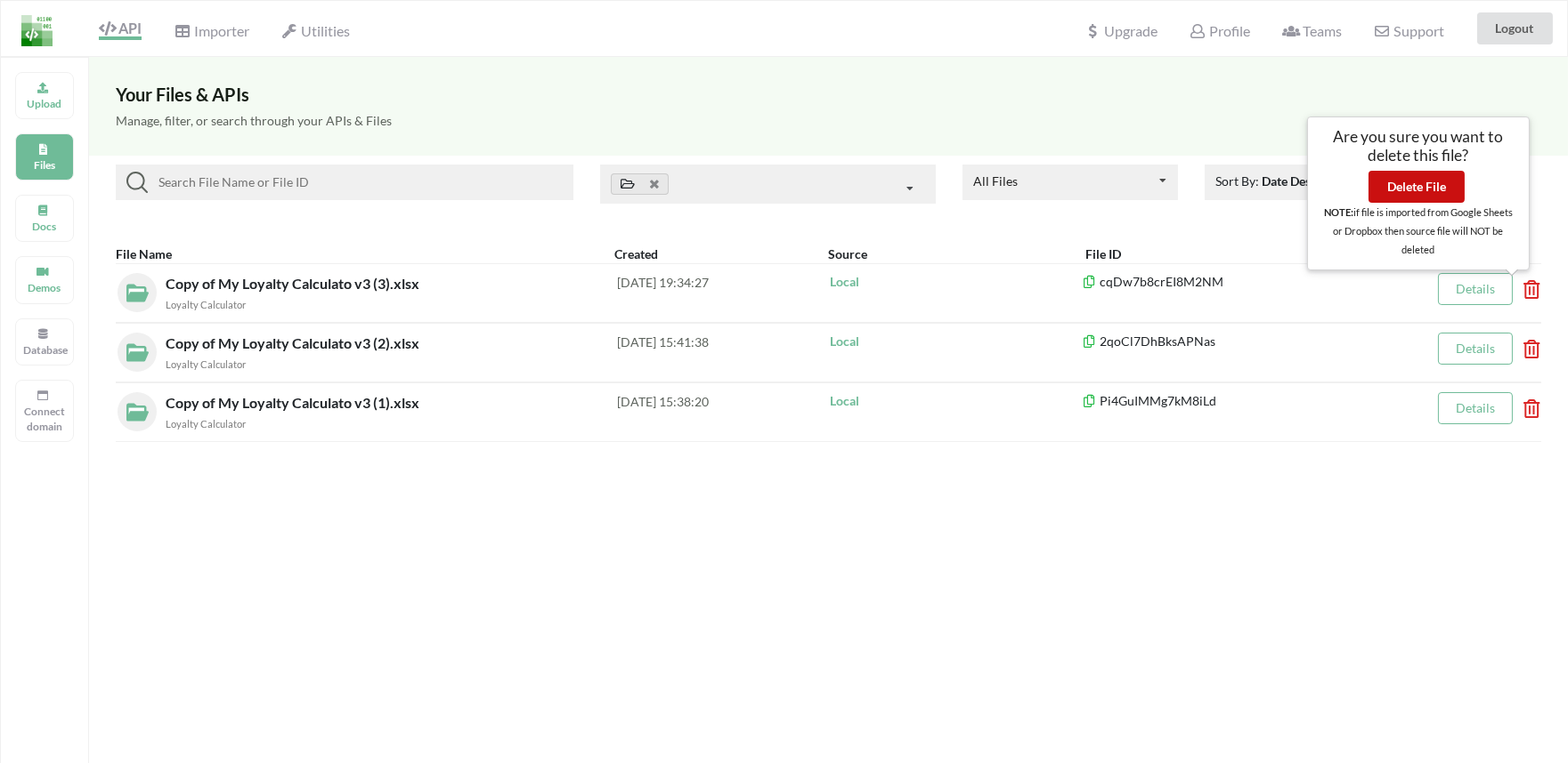
click at [1433, 189] on button "Delete File" at bounding box center [1416, 187] width 96 height 32
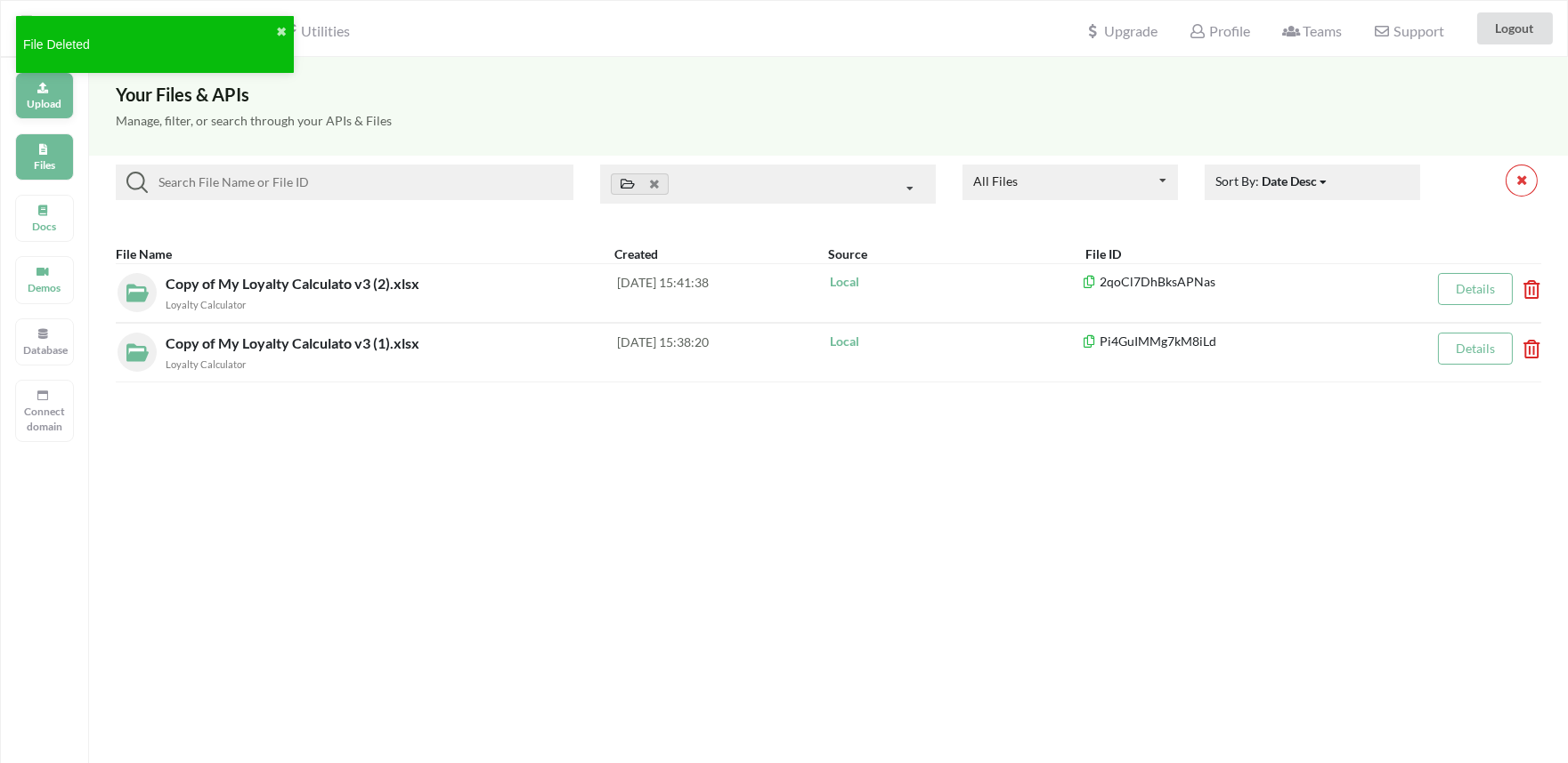
click at [32, 92] on div "Upload" at bounding box center [45, 96] width 59 height 48
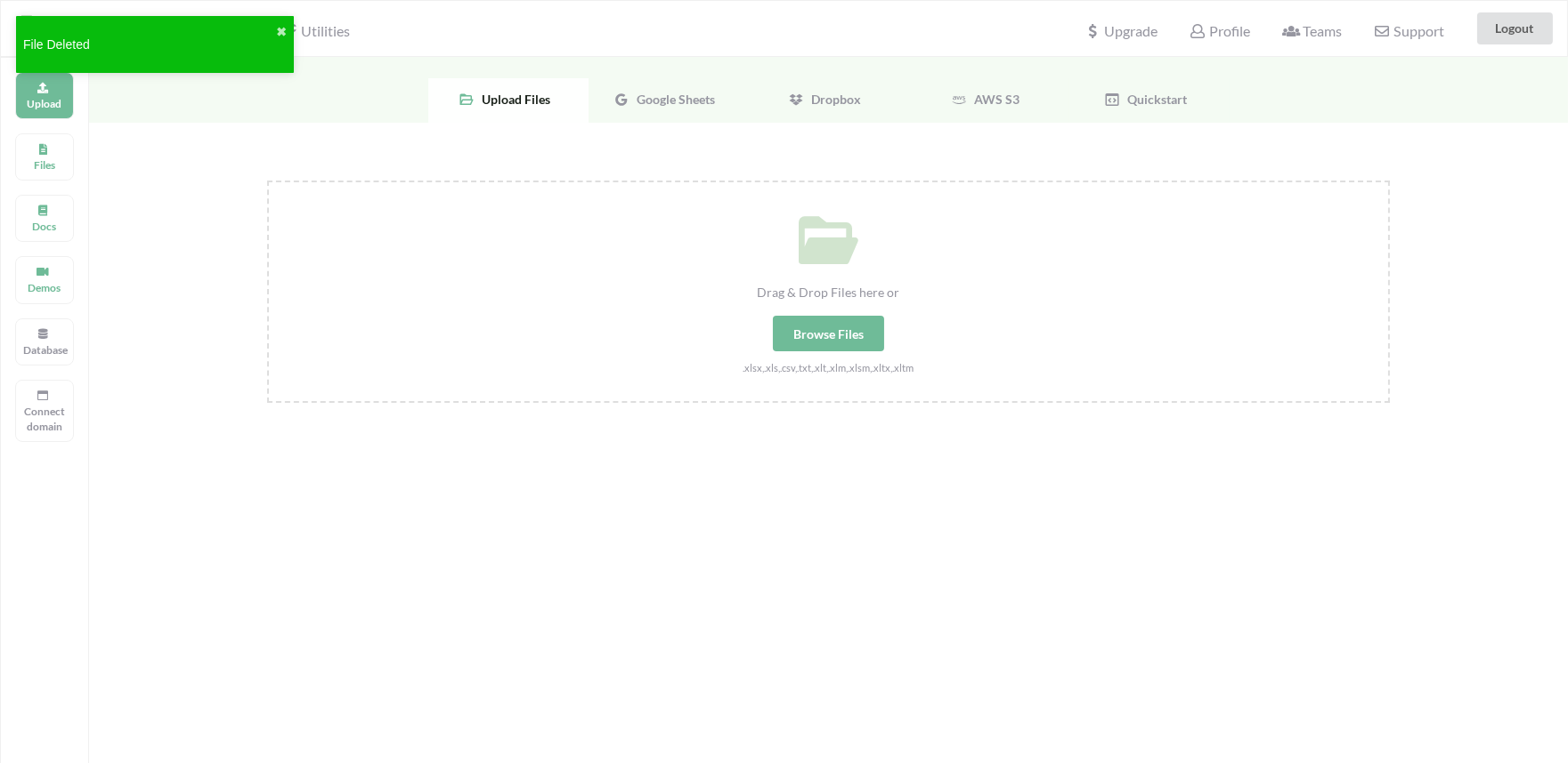
click at [814, 330] on div "Browse Files" at bounding box center [828, 333] width 112 height 36
click at [267, 180] on input "Drag & Drop Files here or Browse Files .xlsx,.xls,.csv,.txt,.xlt,.xlm,.xlsm,.xl…" at bounding box center [267, 180] width 0 height 0
type input "C:\fakepath\Copy of My Loyalty Calculato v3 (4).xlsx"
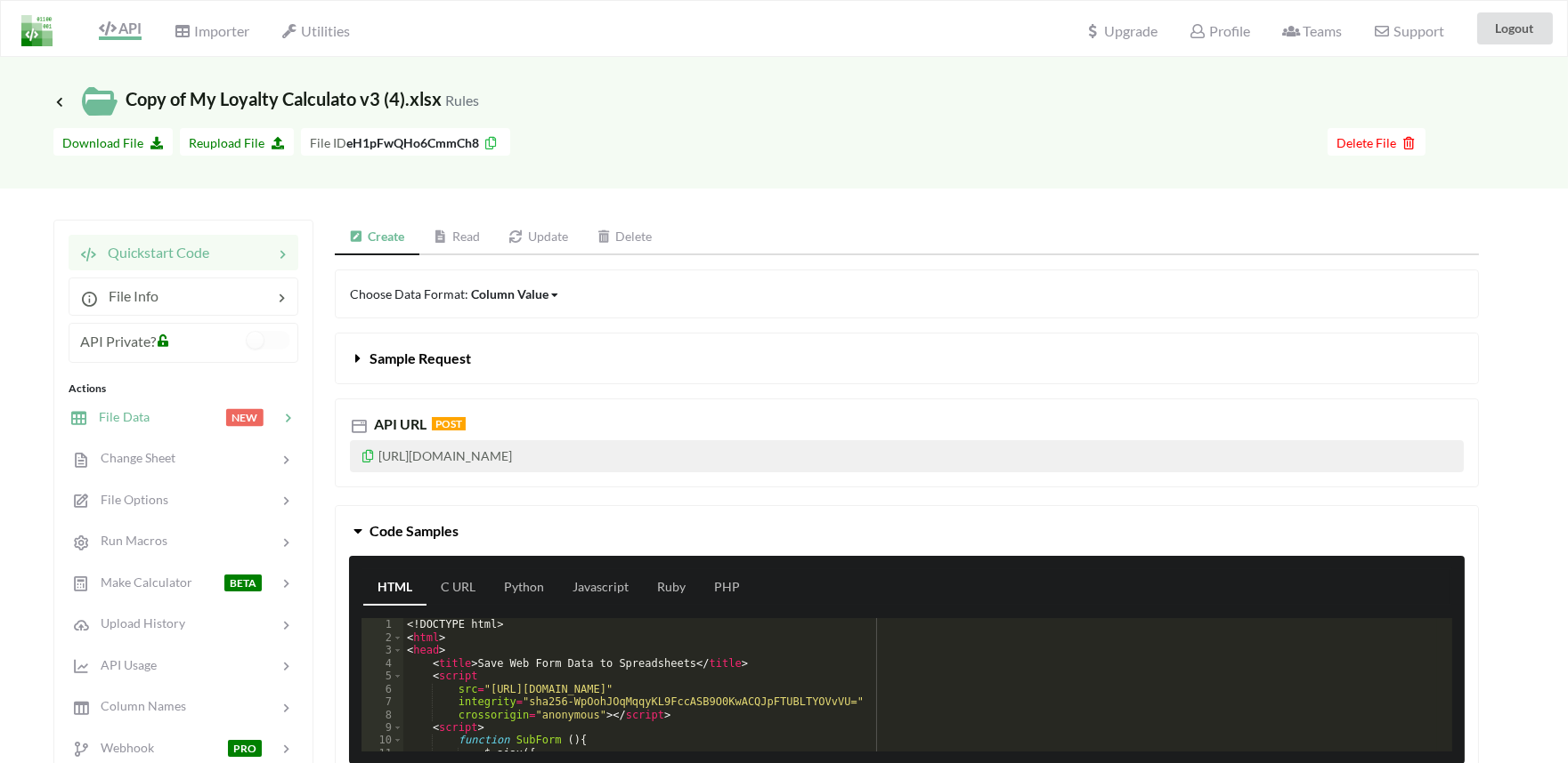
click at [149, 410] on div at bounding box center [187, 417] width 76 height 20
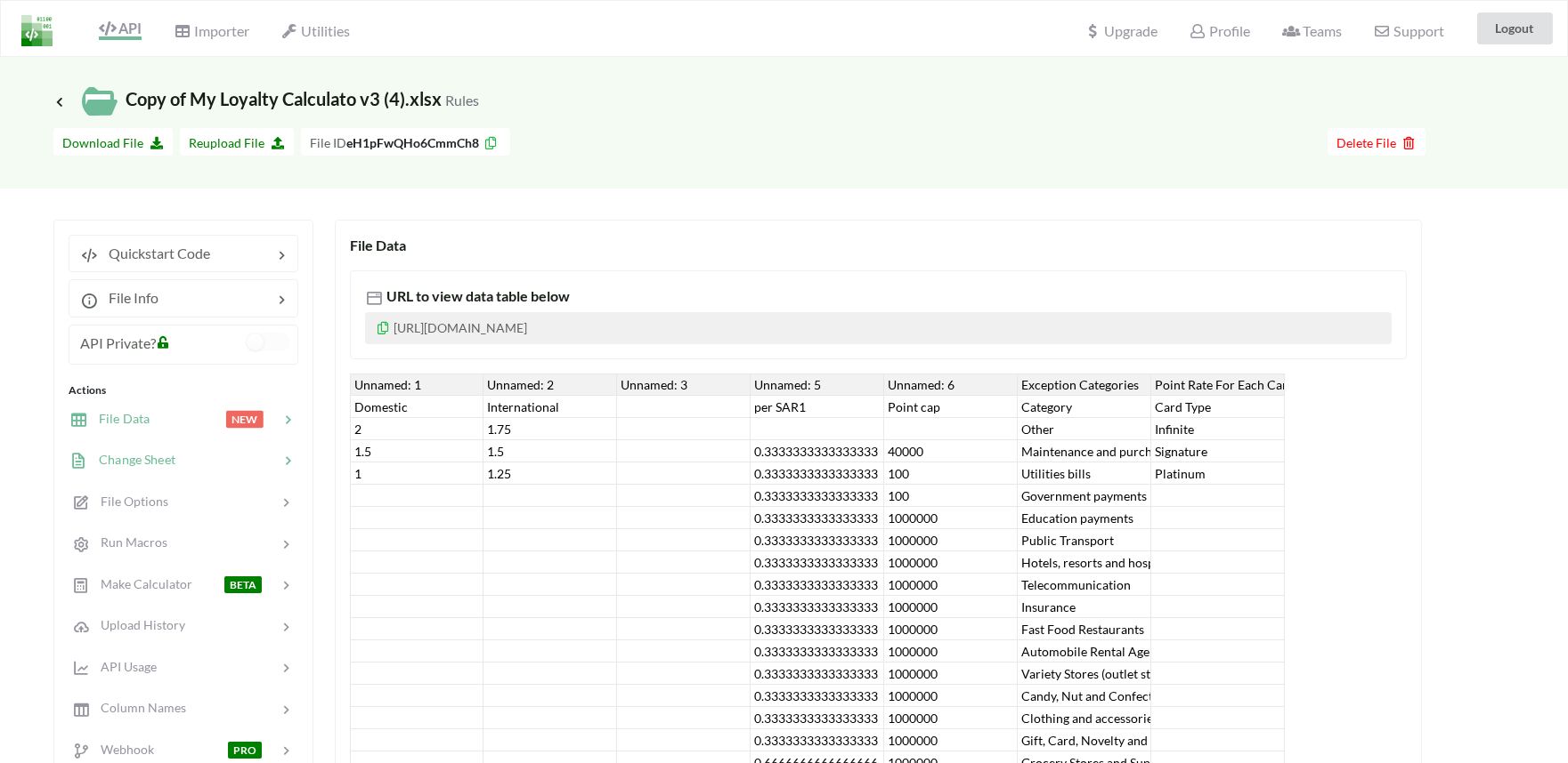
click at [148, 442] on div "Change Sheet" at bounding box center [183, 460] width 234 height 42
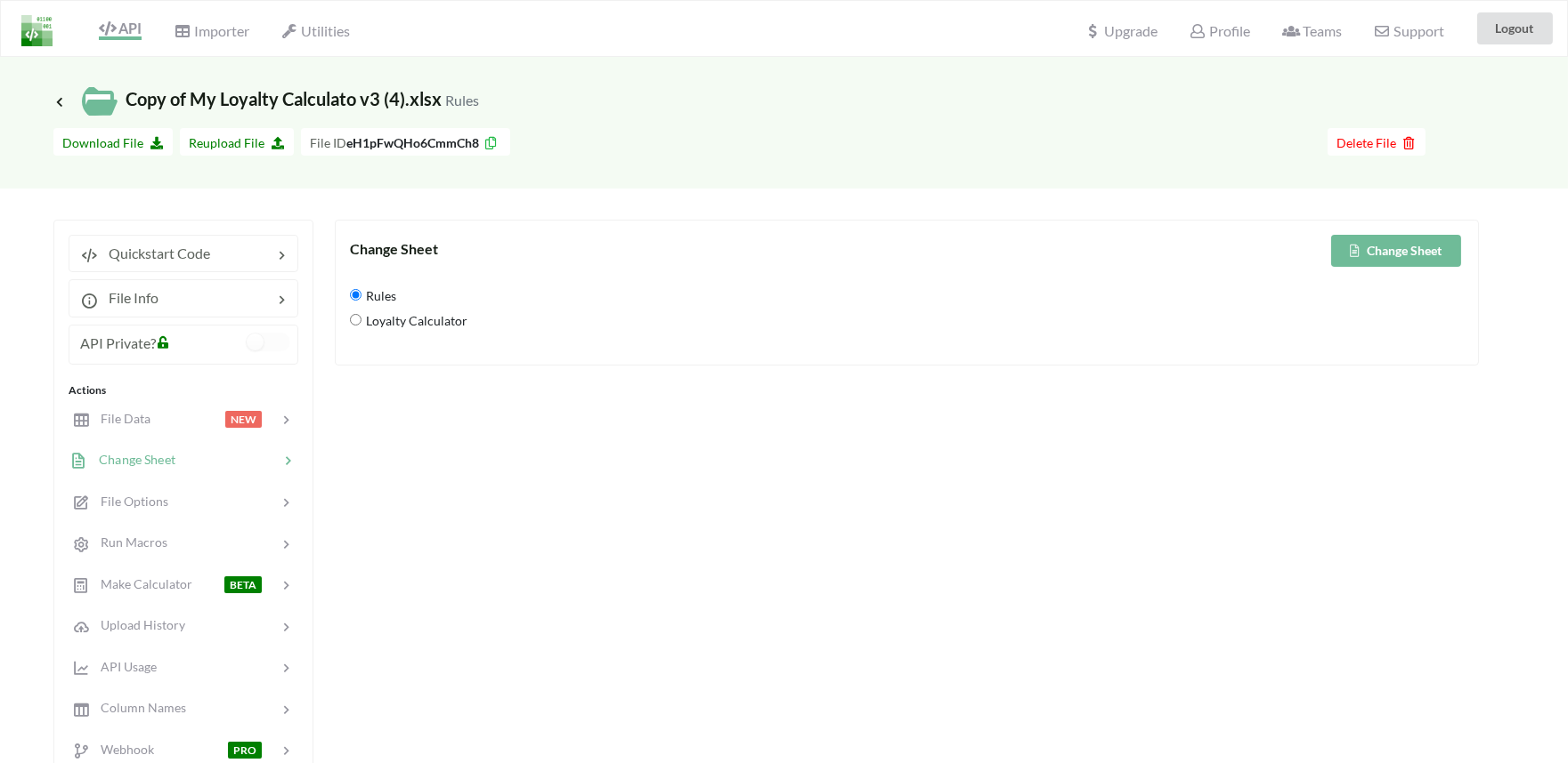
click at [358, 317] on Calculator "Loyalty Calculator" at bounding box center [355, 319] width 12 height 12
radio Calculator "true"
click at [1431, 245] on button "Change Sheet" at bounding box center [1396, 251] width 130 height 32
click at [136, 428] on div "File Data" at bounding box center [111, 419] width 81 height 20
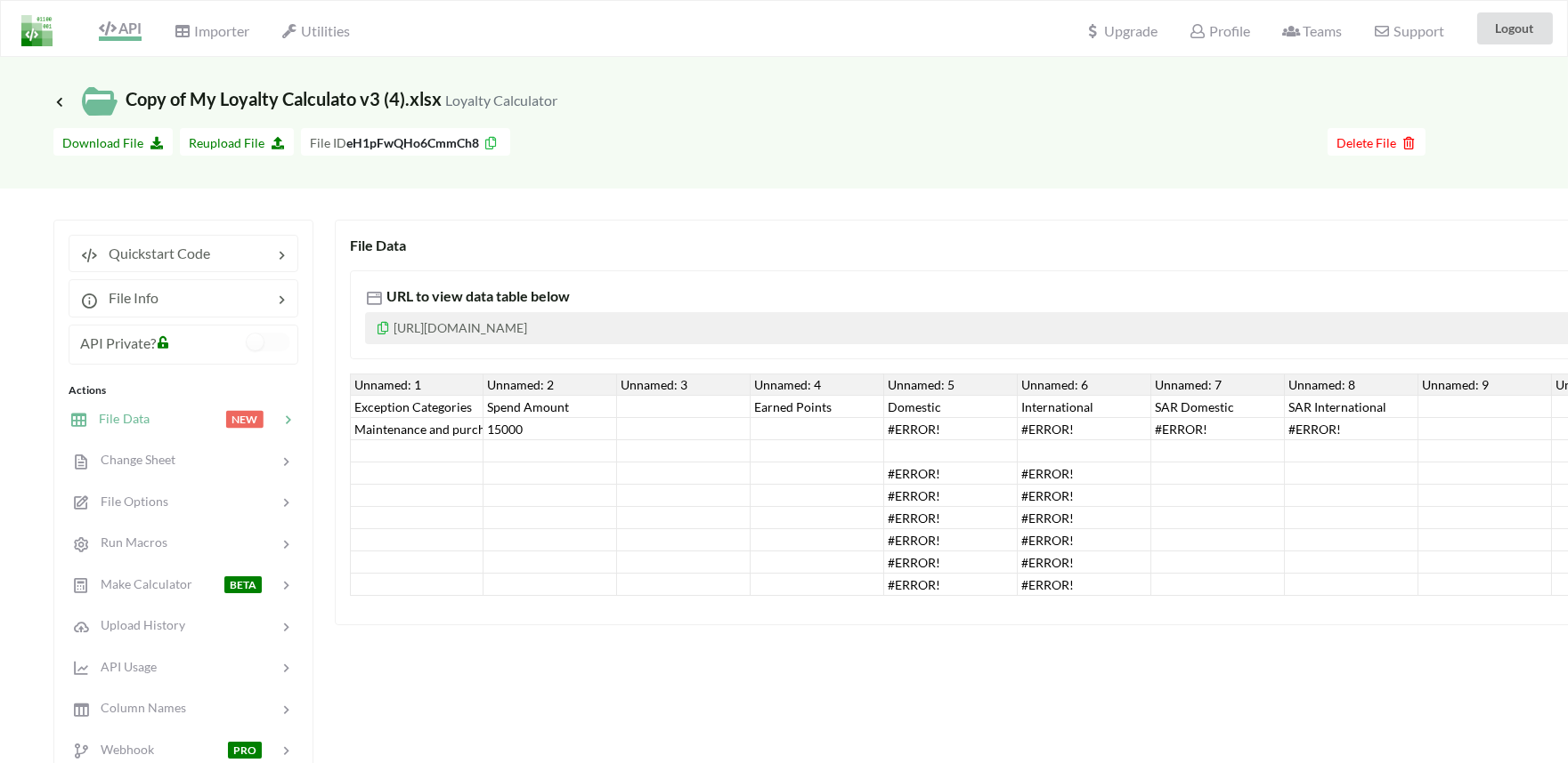
click at [104, 33] on icon at bounding box center [107, 28] width 16 height 15
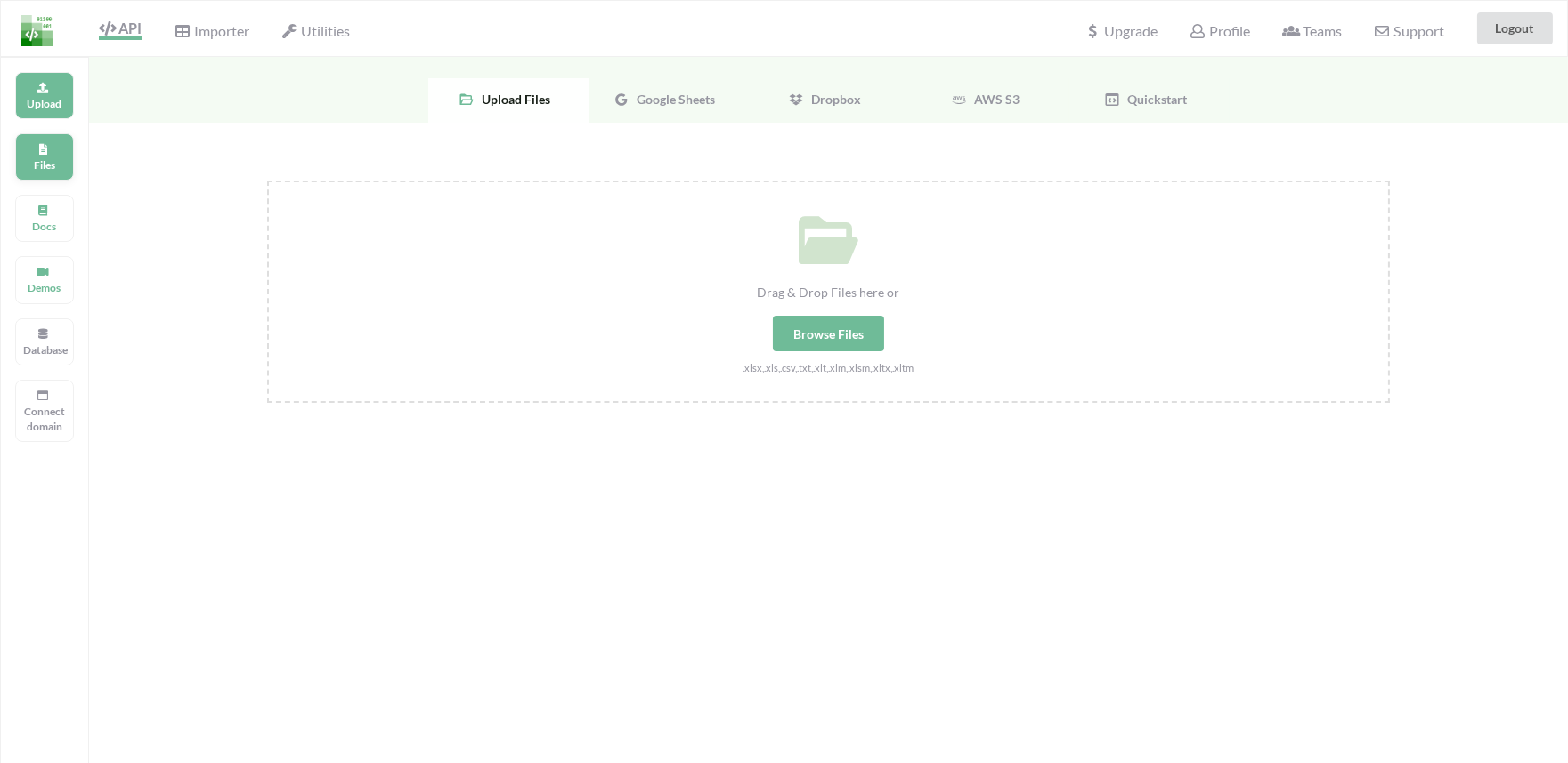
click at [40, 169] on p "Files" at bounding box center [44, 165] width 43 height 16
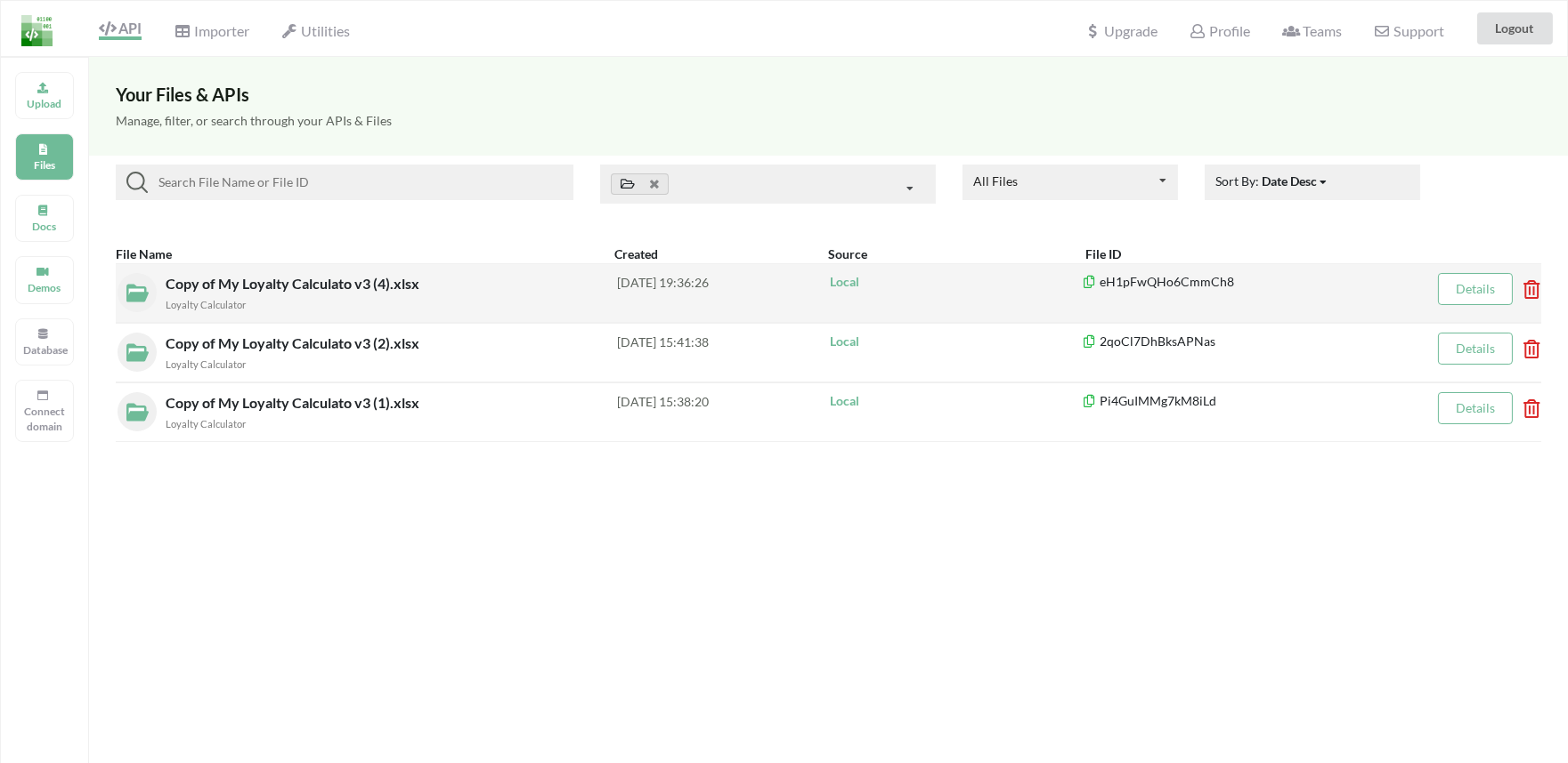
click at [1524, 287] on icon at bounding box center [1526, 284] width 5 height 7
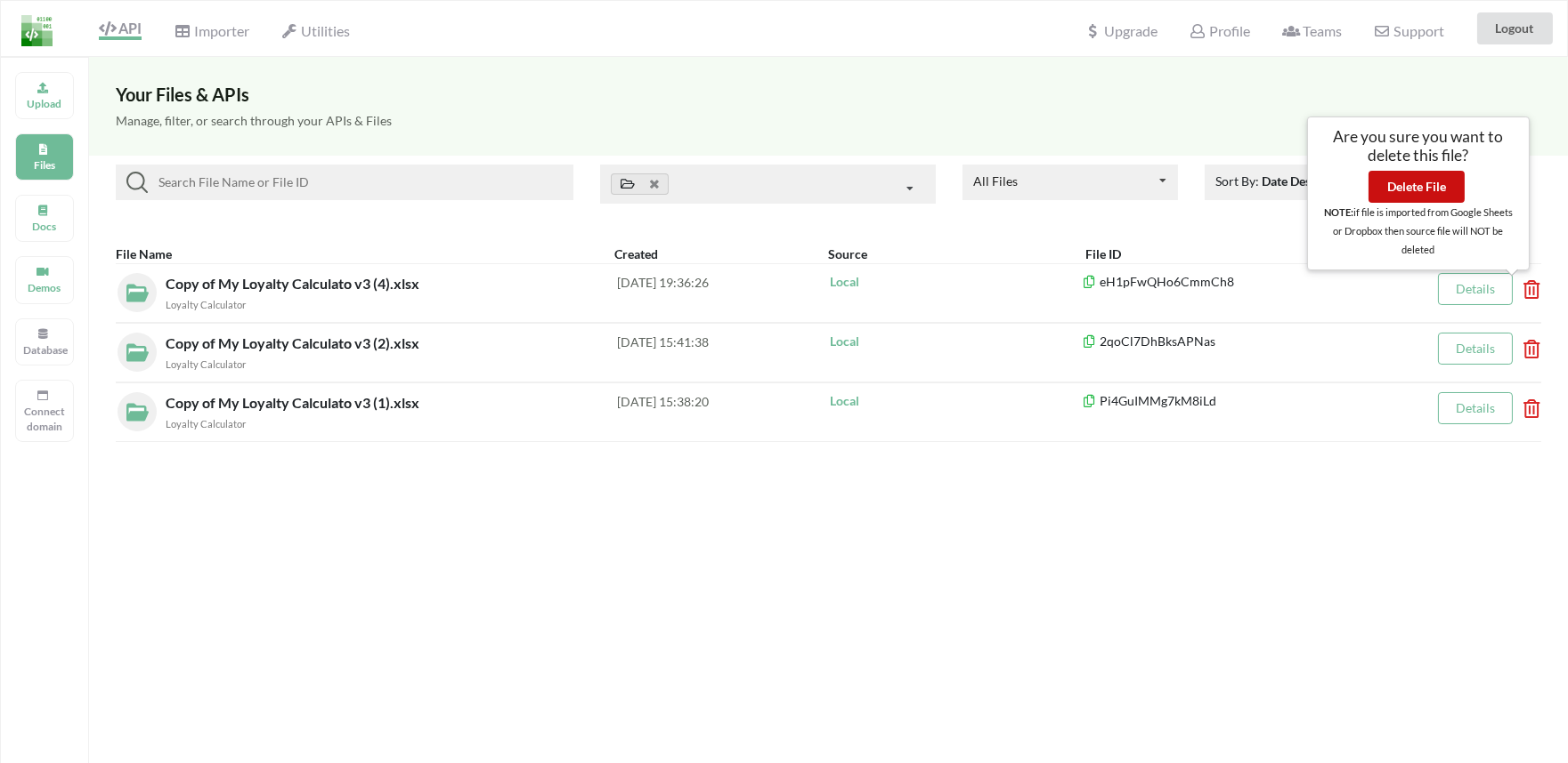
click at [1433, 191] on button "Delete File" at bounding box center [1416, 187] width 96 height 32
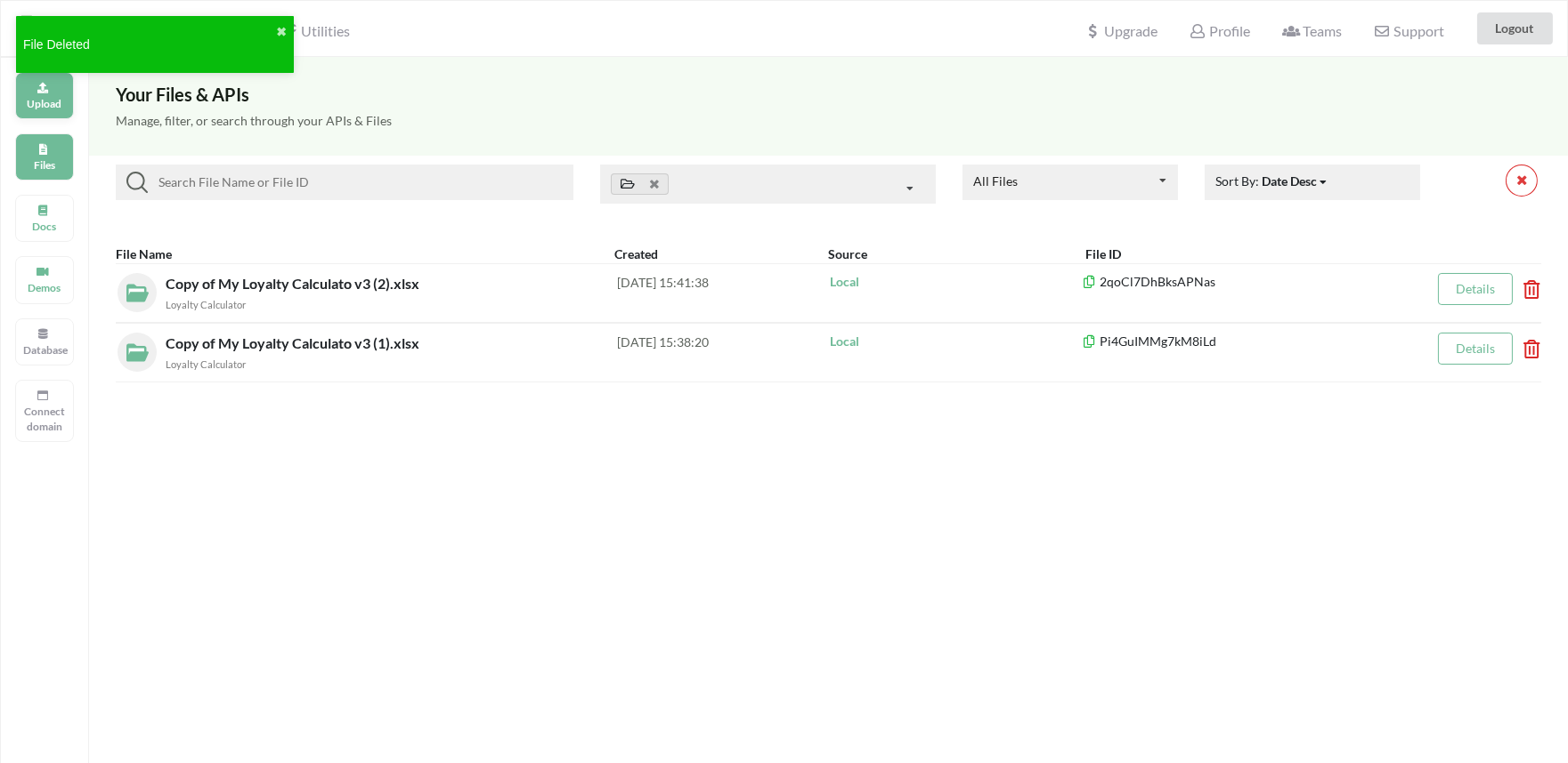
click at [46, 102] on p "Upload" at bounding box center [44, 103] width 43 height 16
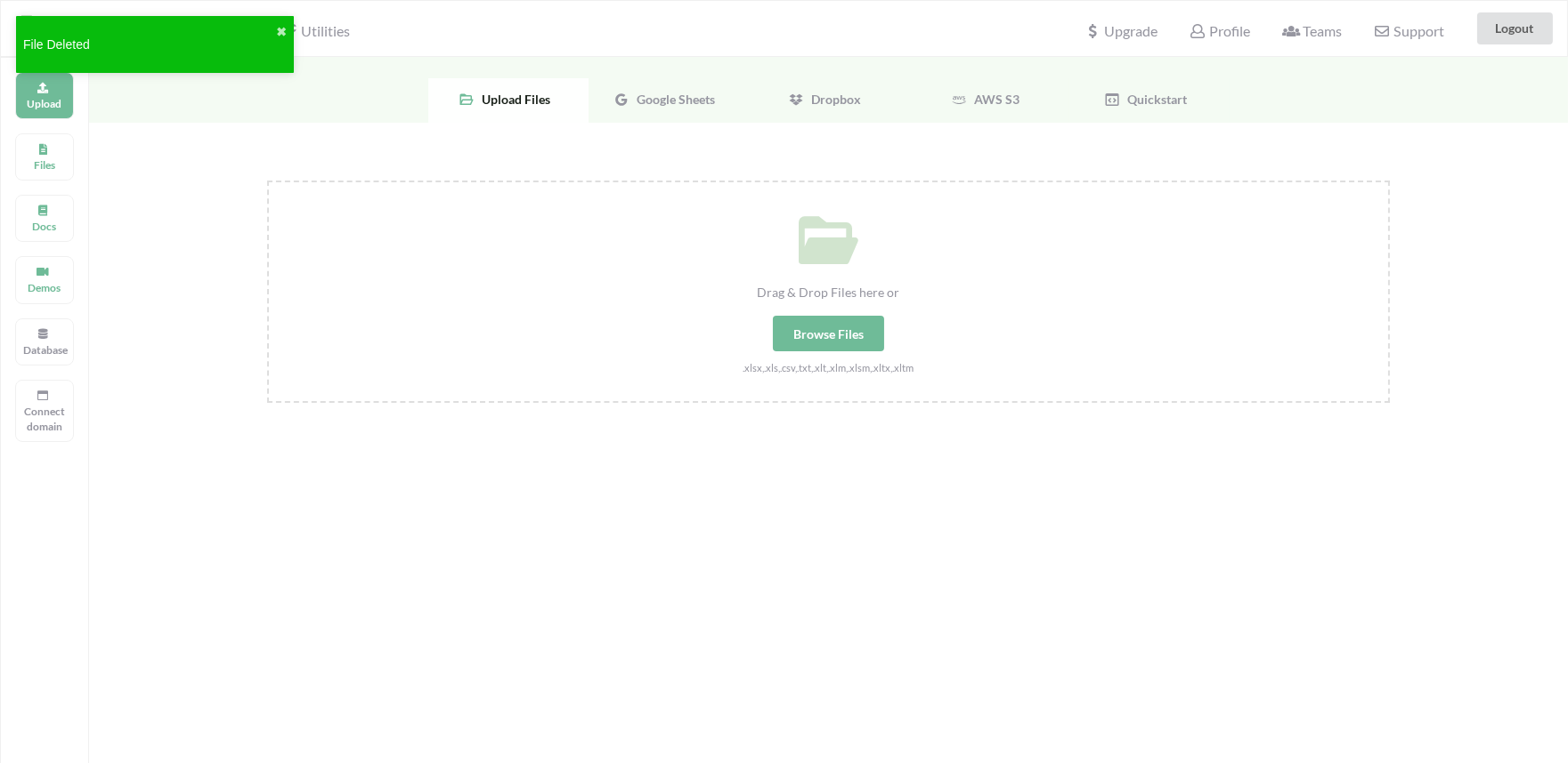
click at [850, 333] on div "Browse Files" at bounding box center [828, 333] width 112 height 36
click at [267, 180] on input "Drag & Drop Files here or Browse Files .xlsx,.xls,.csv,.txt,.xlt,.xlm,.xlsm,.xl…" at bounding box center [267, 180] width 0 height 0
type input "C:\fakepath\Copy of My Loyalty Calculato v3 (5).xlsx"
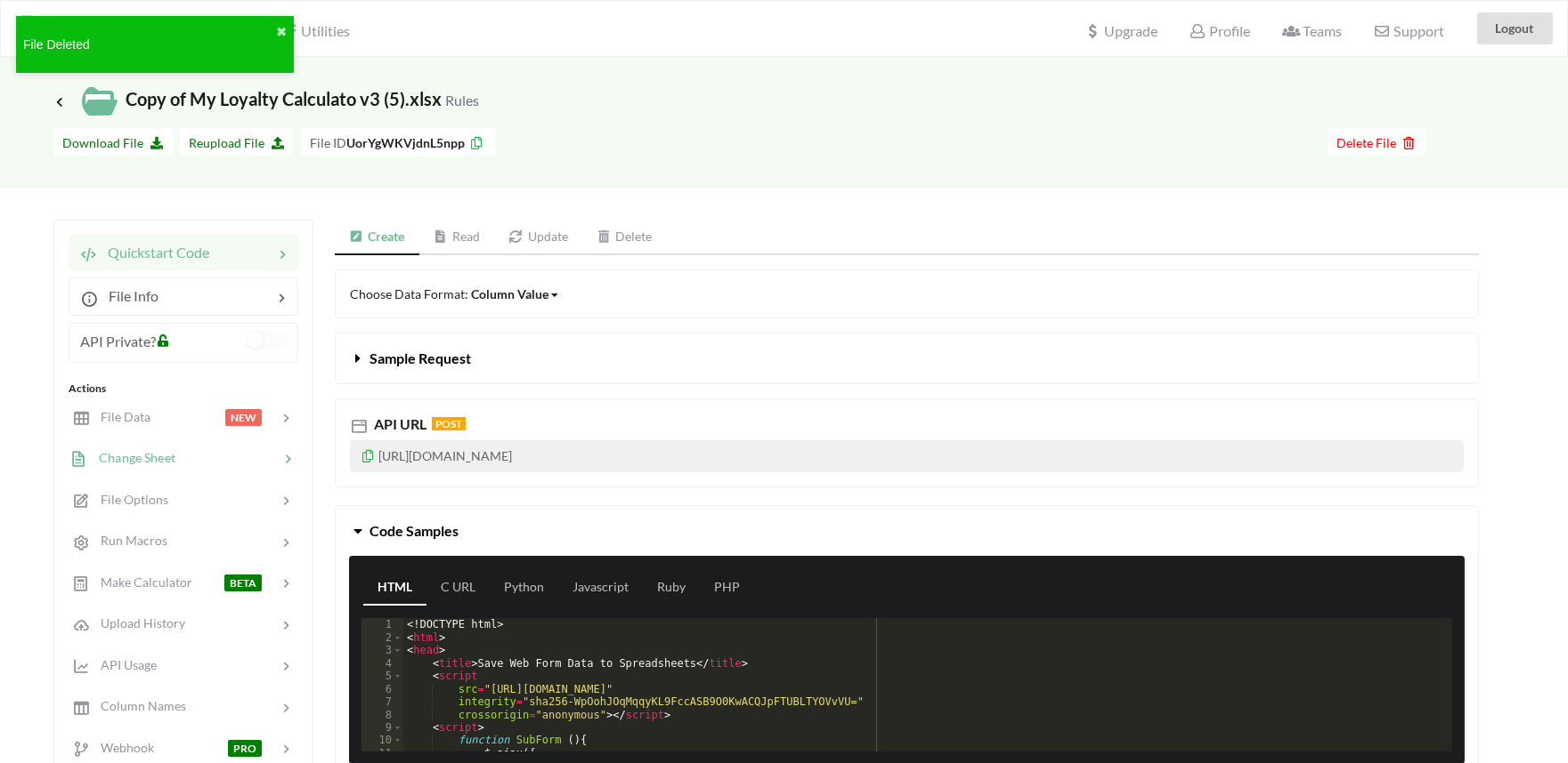
click at [137, 458] on span "Change Sheet" at bounding box center [131, 457] width 87 height 16
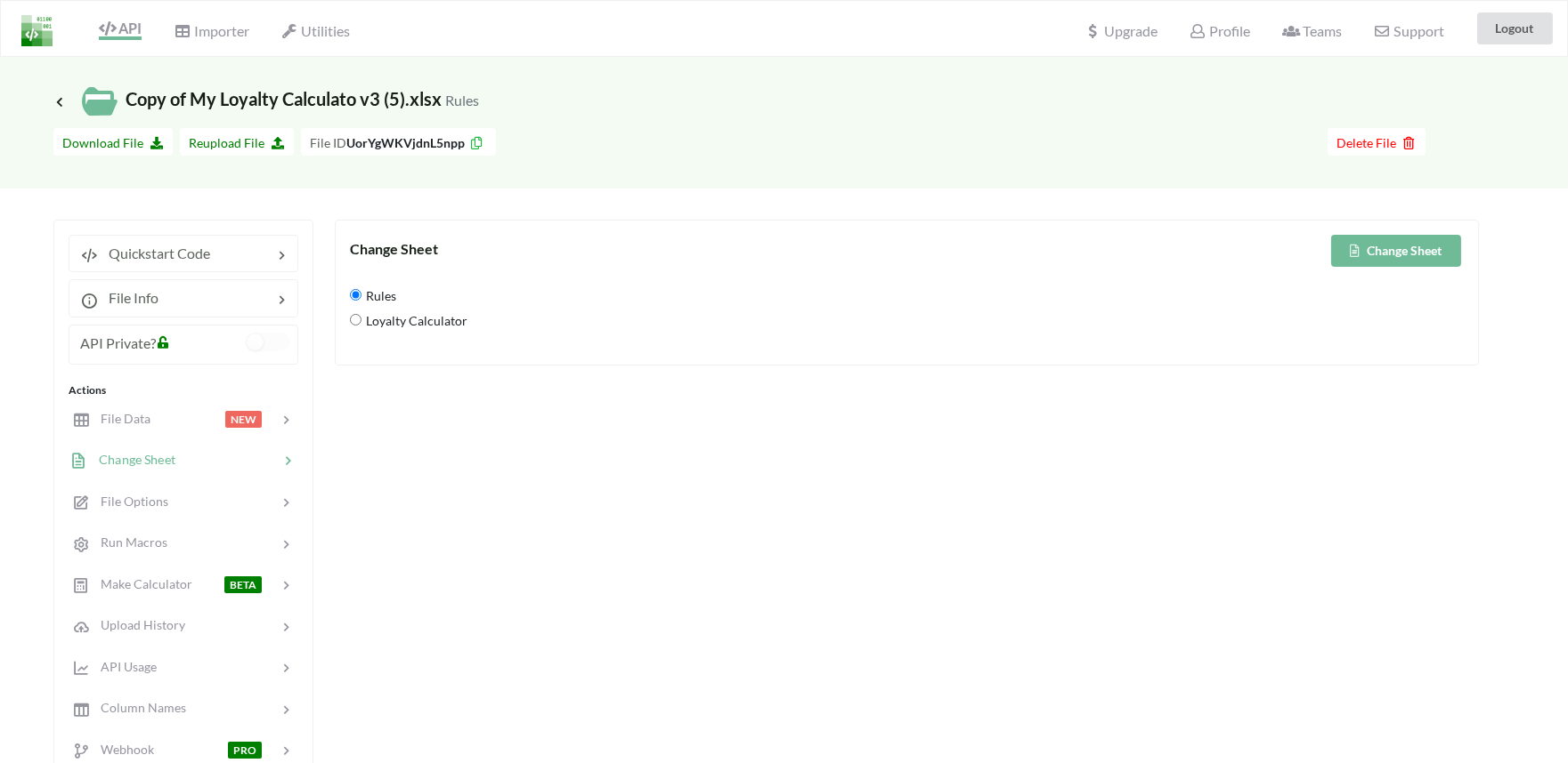
click at [386, 327] on span "Loyalty Calculator" at bounding box center [415, 321] width 106 height 38
click at [362, 326] on Calculator "Loyalty Calculator" at bounding box center [355, 319] width 12 height 12
radio Calculator "true"
click at [1365, 260] on button "Change Sheet" at bounding box center [1396, 251] width 130 height 32
click at [135, 411] on span "File Data" at bounding box center [118, 418] width 61 height 16
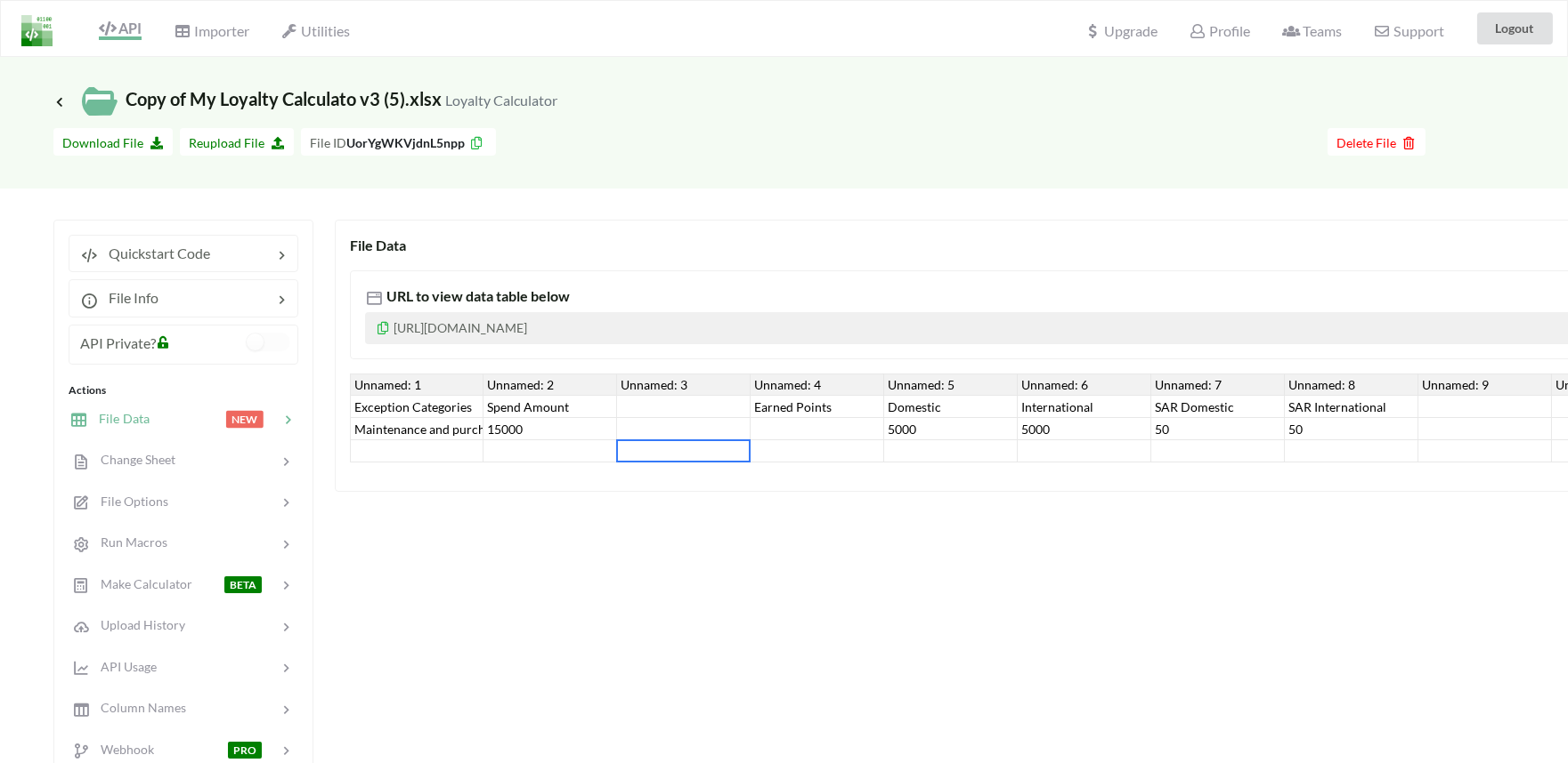
click at [748, 459] on div at bounding box center [684, 451] width 134 height 22
click at [108, 47] on div "API Importer Utilities" at bounding box center [181, 28] width 370 height 55
click at [121, 27] on span "API" at bounding box center [120, 29] width 43 height 21
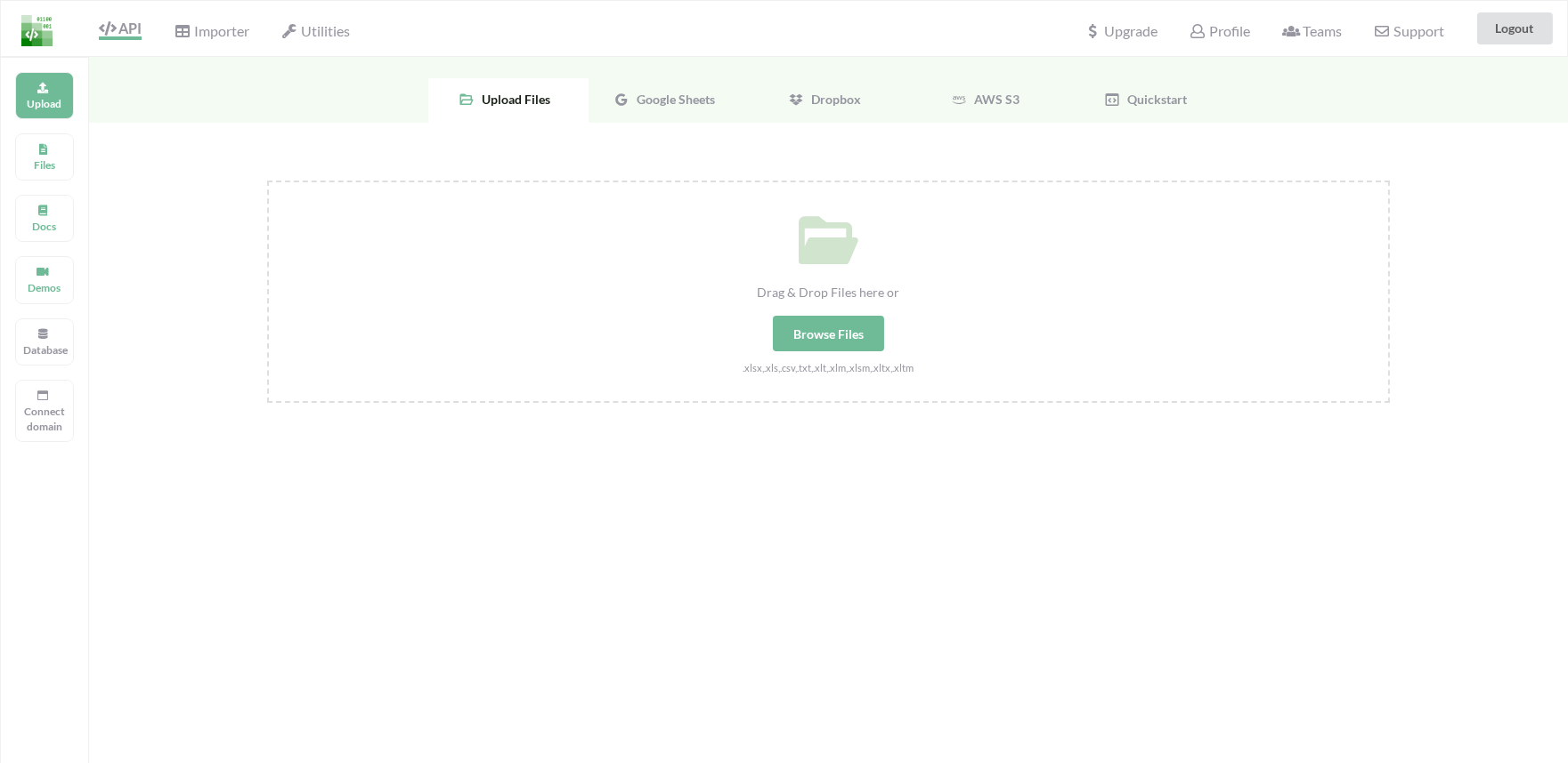
click at [48, 187] on div "Upload Files Docs Demos Database Connect domain" at bounding box center [44, 438] width 89 height 763
click at [49, 180] on div "Files" at bounding box center [45, 157] width 59 height 48
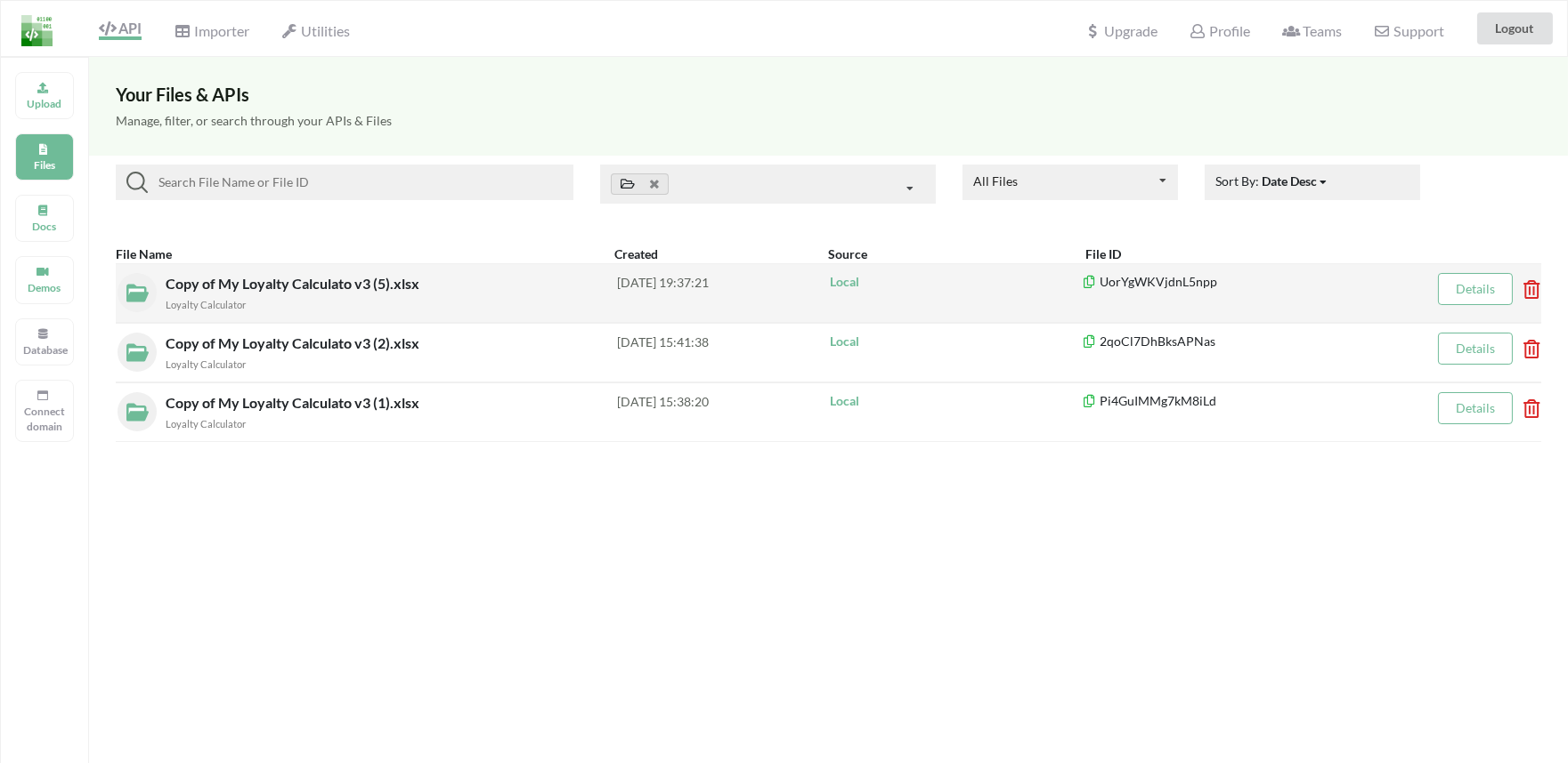
click at [1528, 287] on icon at bounding box center [1526, 284] width 5 height 7
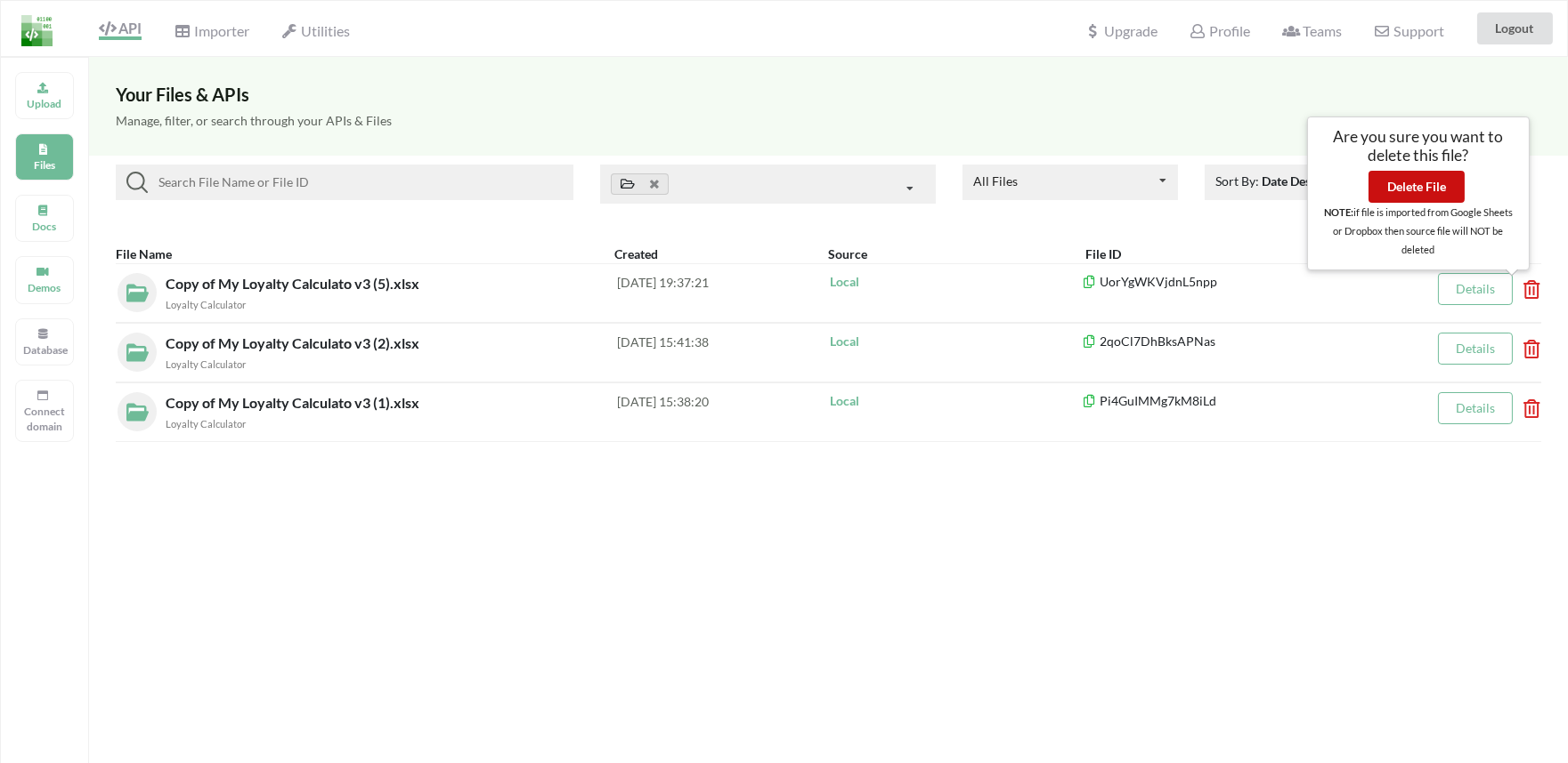
click at [1402, 197] on button "Delete File" at bounding box center [1416, 187] width 96 height 32
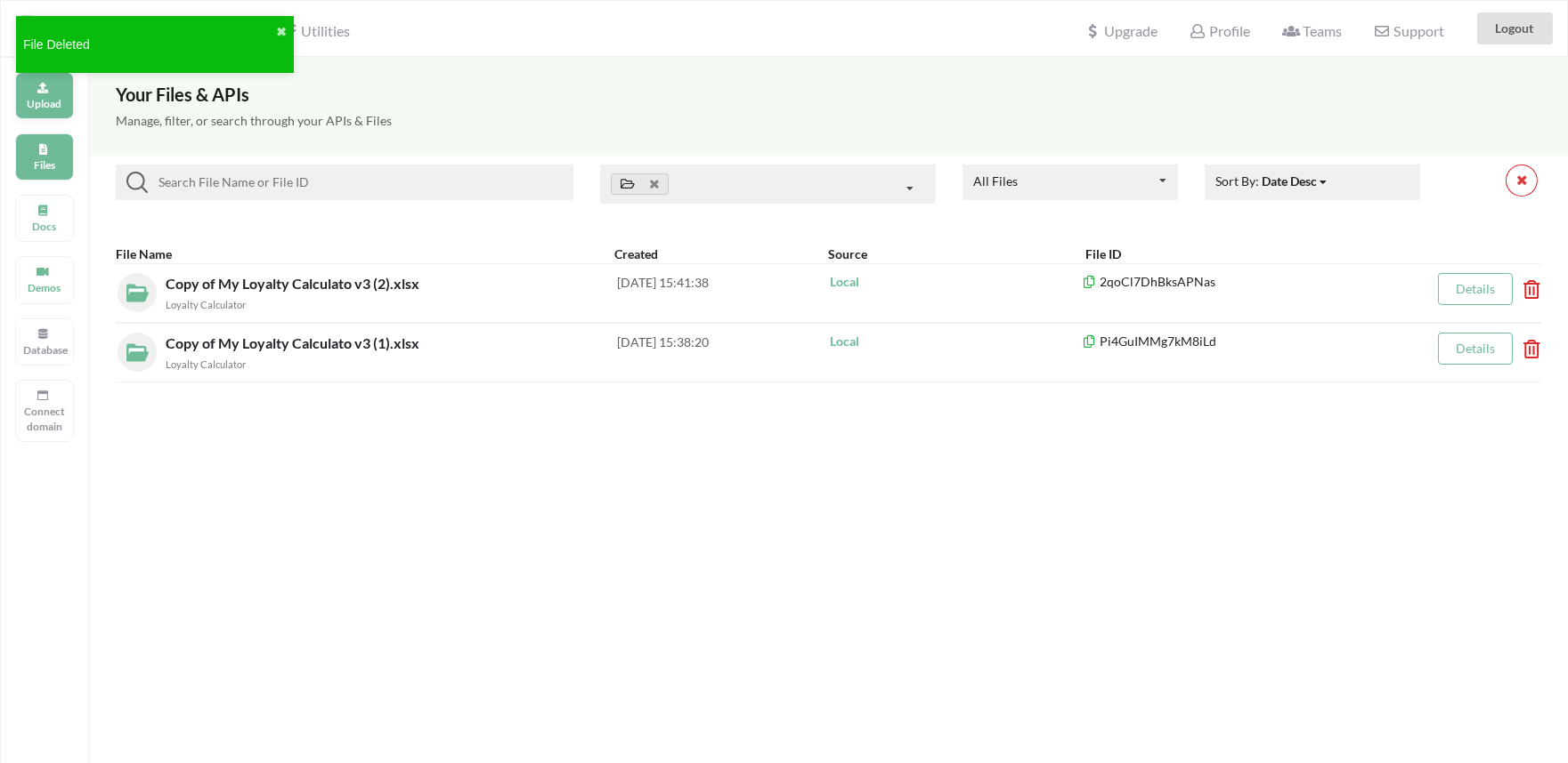
click at [55, 112] on div "Upload" at bounding box center [45, 96] width 59 height 48
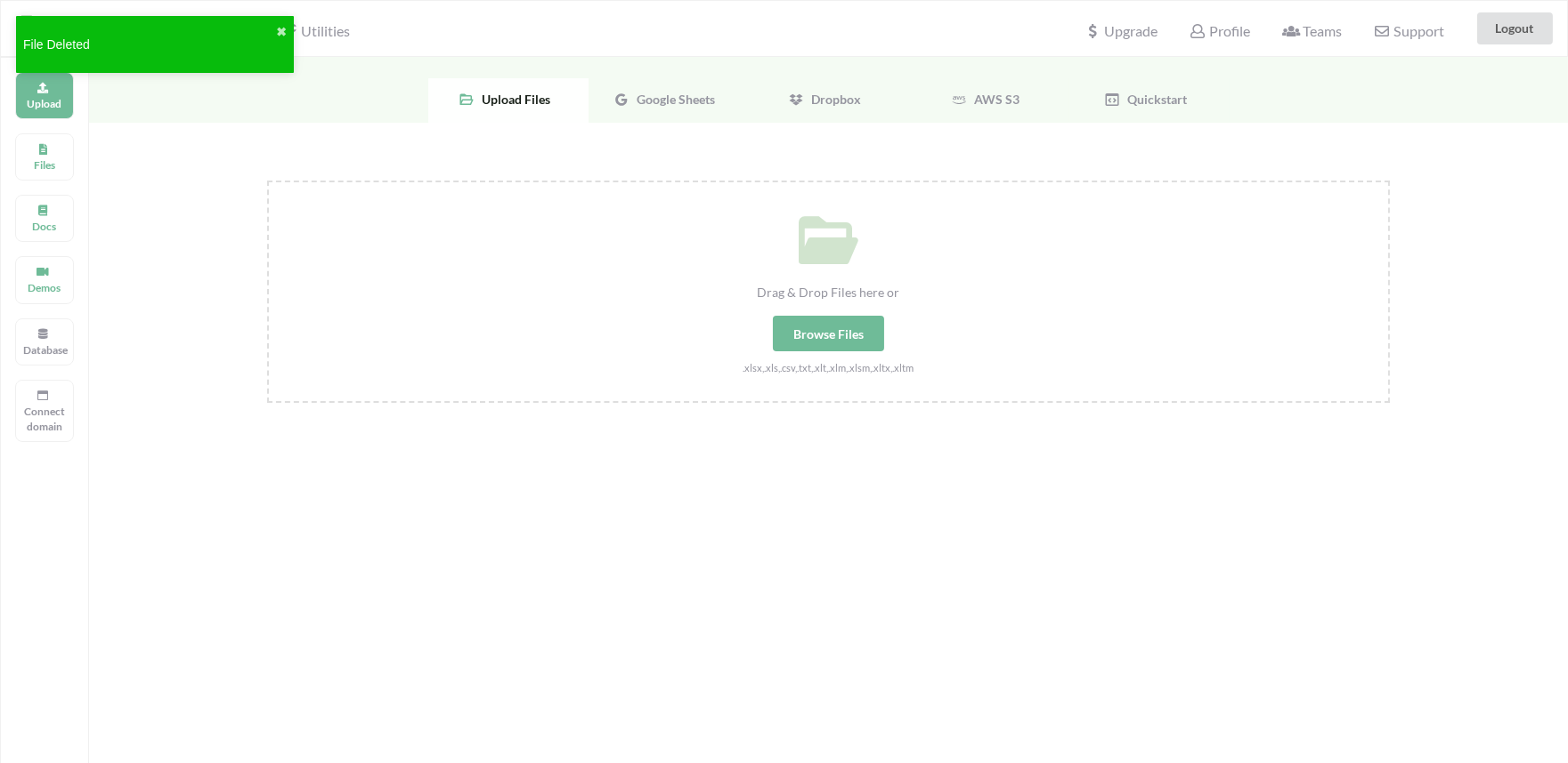
click at [821, 339] on div "Browse Files" at bounding box center [828, 333] width 112 height 36
click at [267, 180] on input "Drag & Drop Files here or Browse Files .xlsx,.xls,.csv,.txt,.xlt,.xlm,.xlsm,.xl…" at bounding box center [267, 180] width 0 height 0
type input "C:\fakepath\Copy of My Loyalty Calculato v3 (6).xlsx"
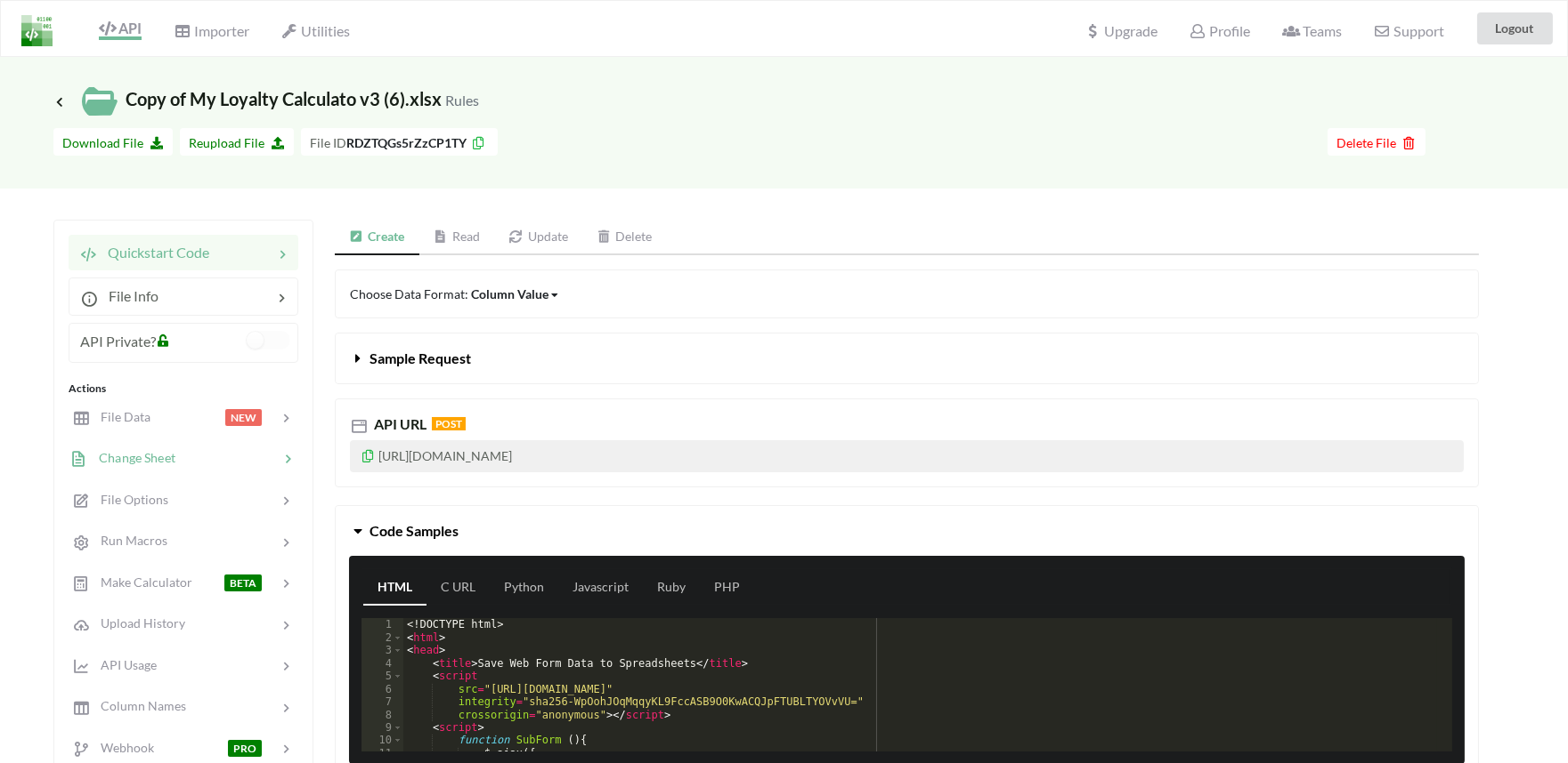
click at [140, 458] on span "Change Sheet" at bounding box center [131, 457] width 87 height 16
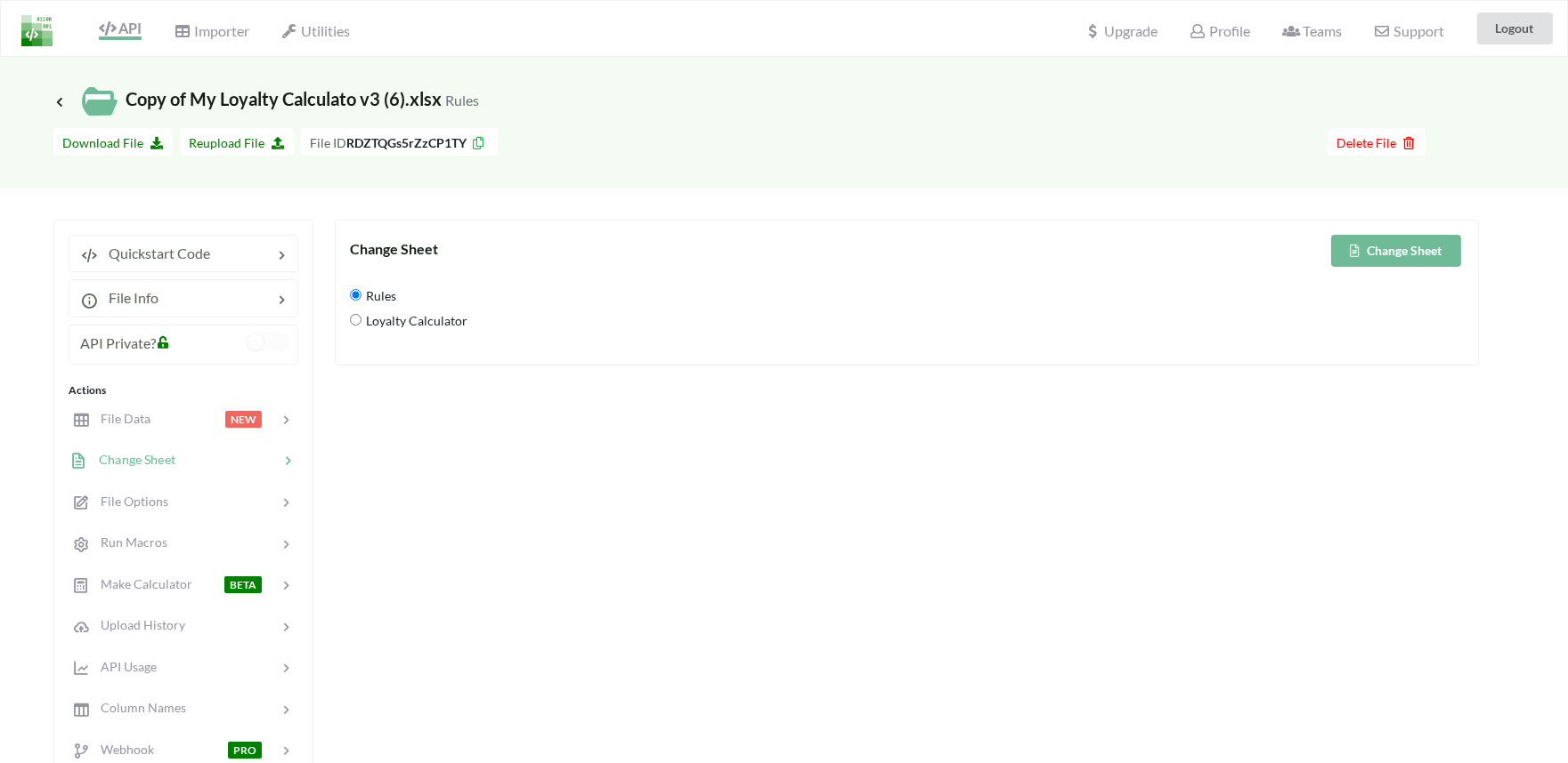
click at [365, 318] on span "Loyalty Calculator" at bounding box center [415, 321] width 106 height 38
click at [362, 318] on Calculator "Loyalty Calculator" at bounding box center [355, 319] width 12 height 12
radio Calculator "true"
click at [1407, 250] on button "Change Sheet" at bounding box center [1396, 251] width 130 height 32
click at [129, 428] on div "File Data" at bounding box center [111, 419] width 81 height 20
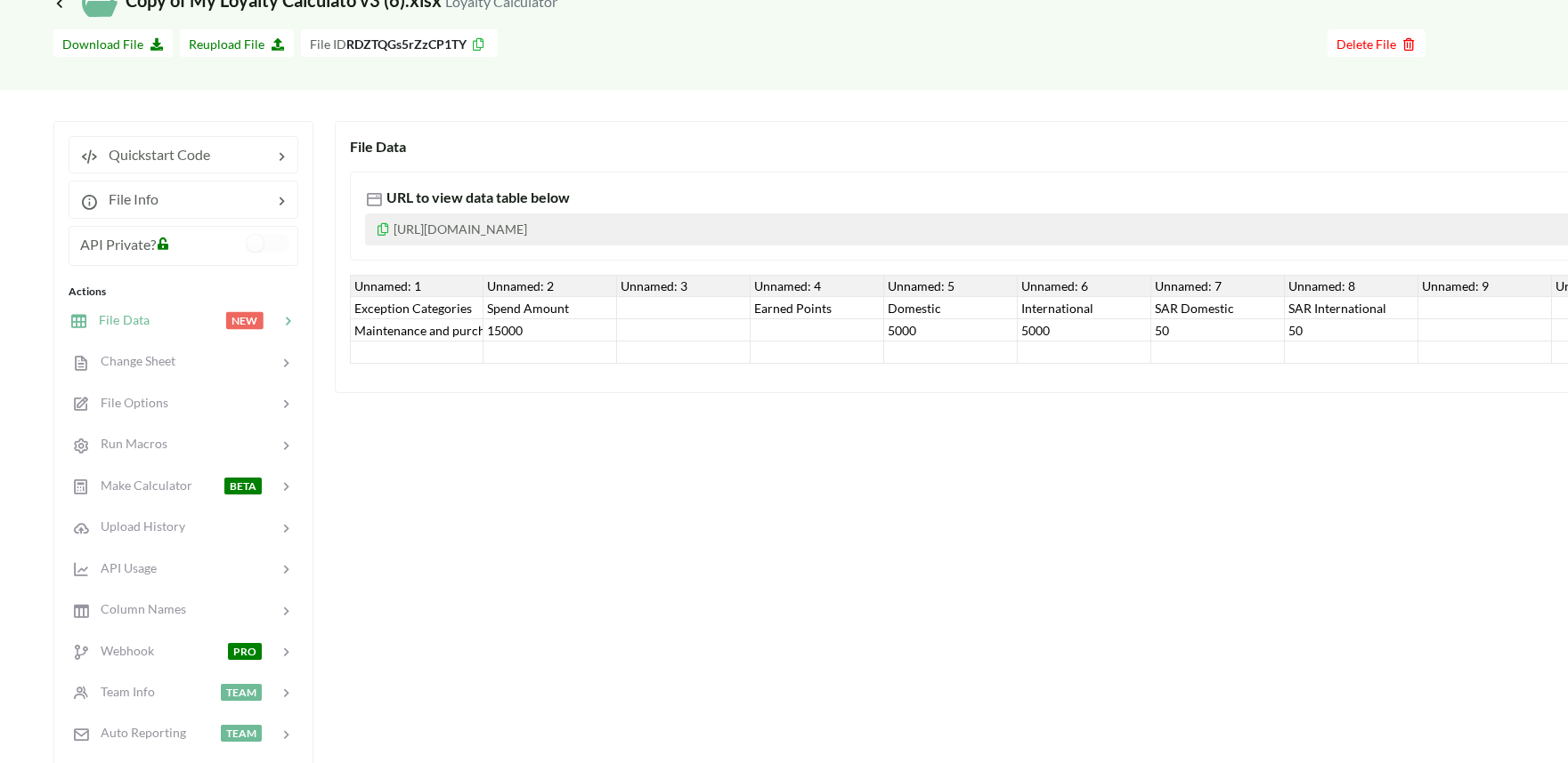
click at [406, 315] on div "Exception Categories" at bounding box center [416, 308] width 134 height 22
click at [407, 325] on div "Maintenance and purchasing services for cars and motorcycles" at bounding box center [416, 330] width 134 height 22
click at [460, 320] on div "Maintenance and purchasing services for cars and motorcycles" at bounding box center [416, 330] width 134 height 22
click at [503, 320] on div "15000" at bounding box center [550, 330] width 134 height 22
click at [512, 306] on div "Spend Amount" at bounding box center [550, 308] width 134 height 22
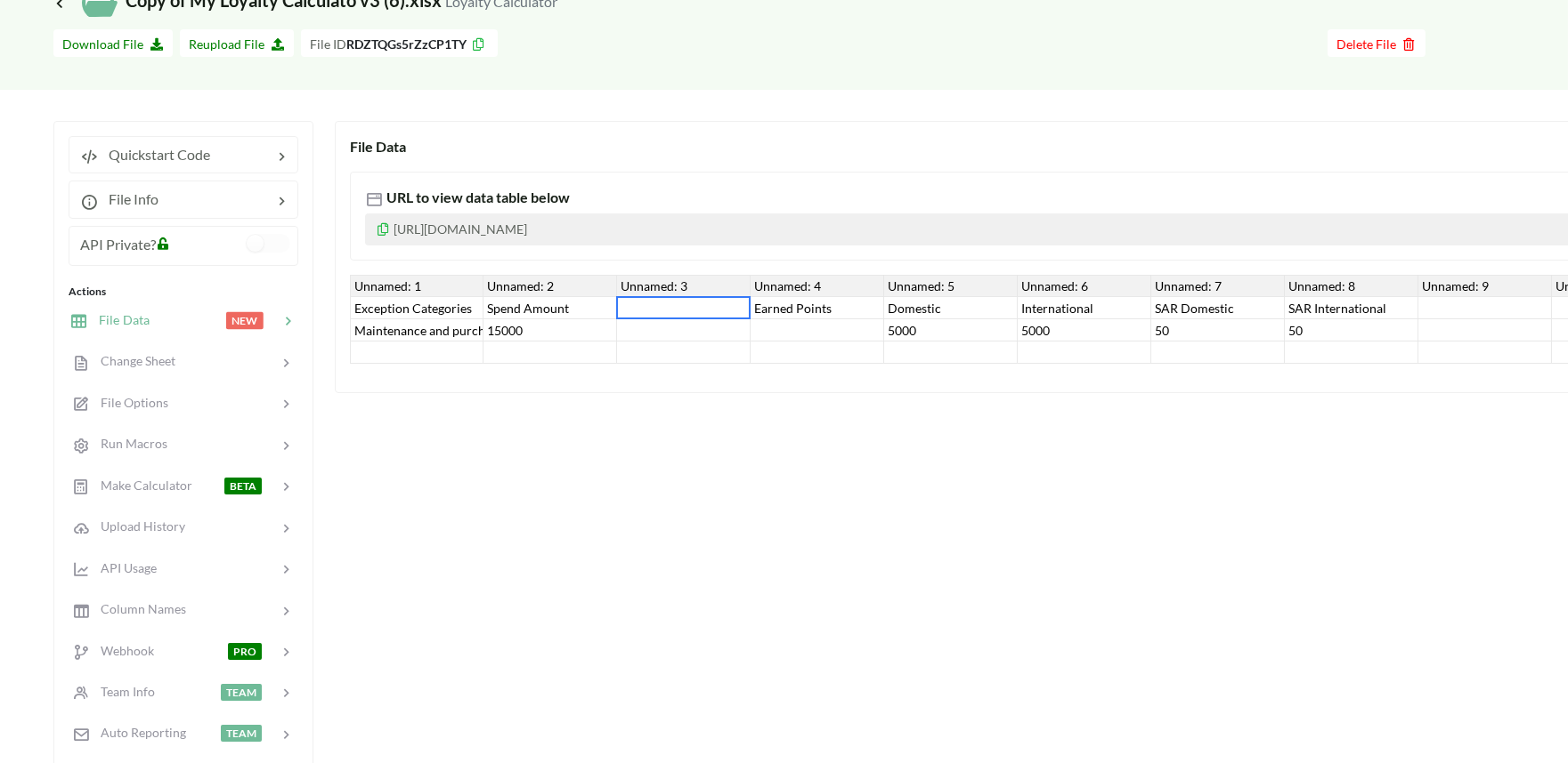
click at [633, 316] on div at bounding box center [684, 308] width 134 height 22
click at [654, 331] on div at bounding box center [684, 330] width 134 height 22
click at [813, 322] on div at bounding box center [817, 330] width 134 height 22
click at [851, 312] on div "Earned Points" at bounding box center [817, 308] width 134 height 22
click at [919, 311] on div "Domestic" at bounding box center [951, 308] width 134 height 22
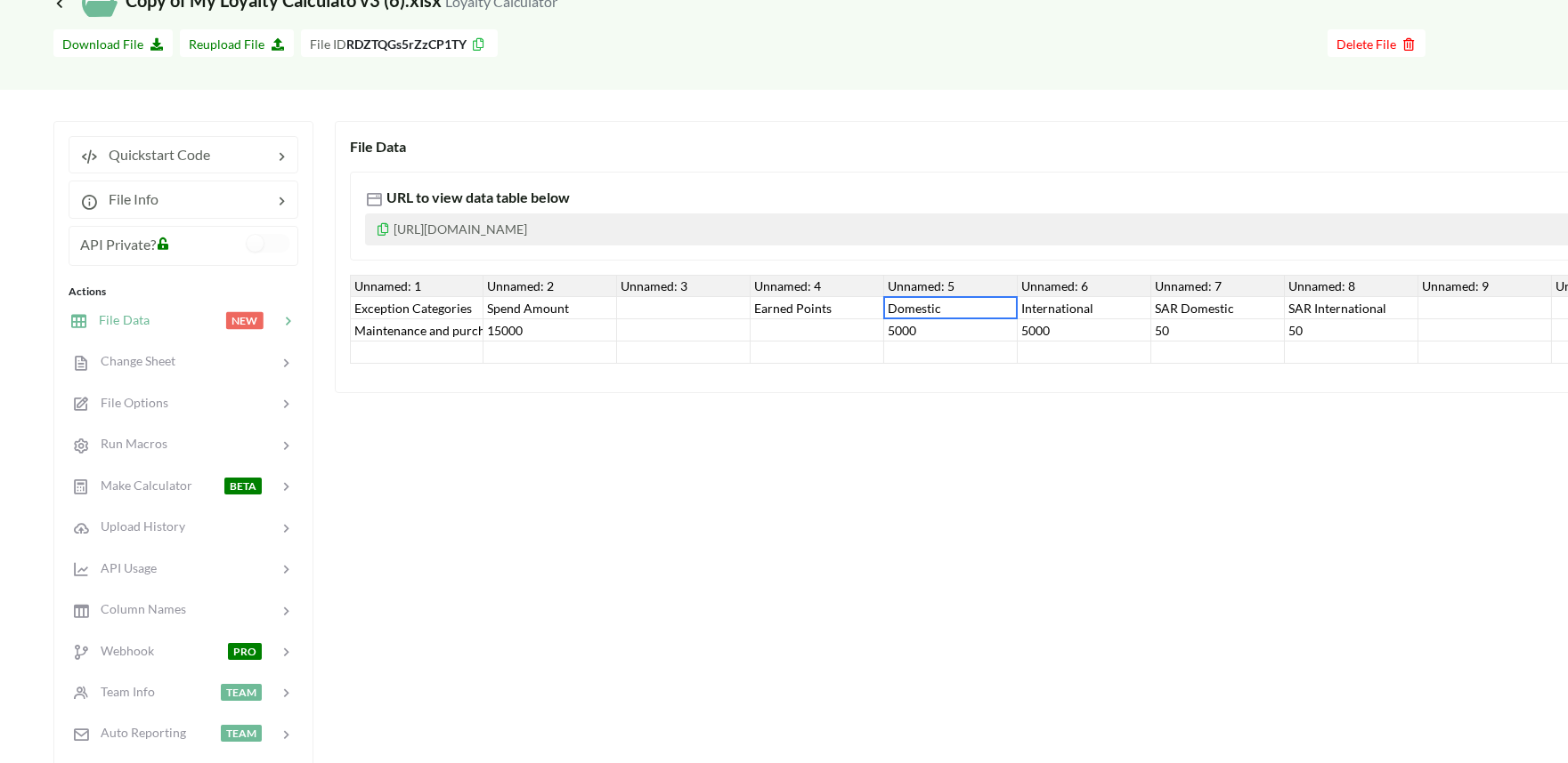
click at [923, 333] on div "5000" at bounding box center [951, 330] width 134 height 22
click at [1040, 333] on div "5000" at bounding box center [1085, 330] width 134 height 22
click at [1057, 315] on div "International" at bounding box center [1085, 308] width 134 height 22
click at [1183, 300] on div "SAR Domestic" at bounding box center [1218, 308] width 134 height 22
click at [1189, 318] on div "Unnamed: 1 Unnamed: 2 Unnamed: 3 Unnamed: 4 Unnamed: 5 Unnamed: 6 Unnamed: 7 Un…" at bounding box center [1351, 319] width 2003 height 89
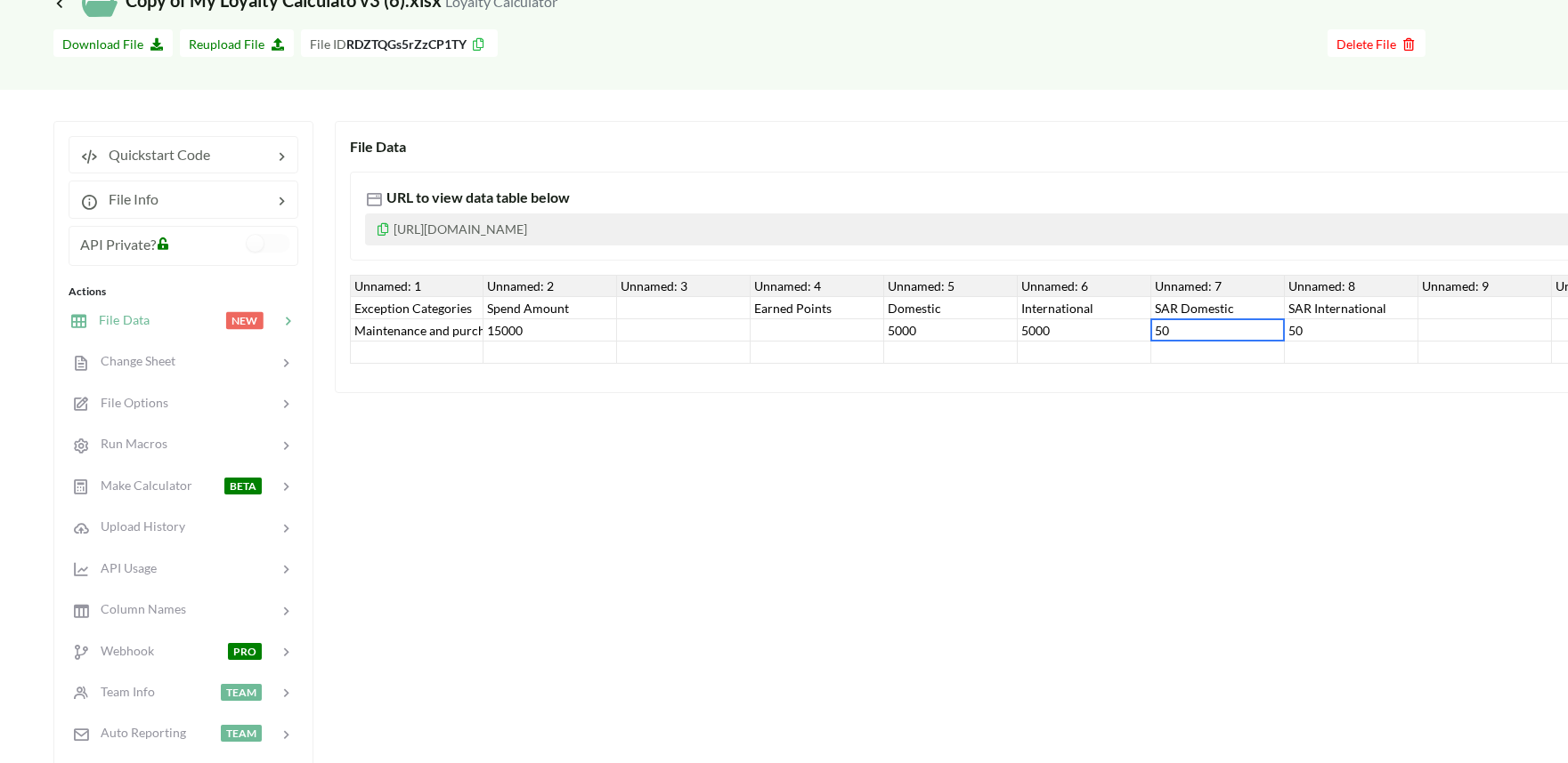
click at [1205, 324] on div "50" at bounding box center [1218, 330] width 134 height 22
click at [1292, 316] on div "SAR International" at bounding box center [1351, 308] width 134 height 22
click at [1327, 317] on div "SAR International" at bounding box center [1351, 308] width 134 height 22
click at [1314, 330] on div "50" at bounding box center [1351, 330] width 134 height 22
click at [136, 210] on div "File Info" at bounding box center [120, 199] width 79 height 21
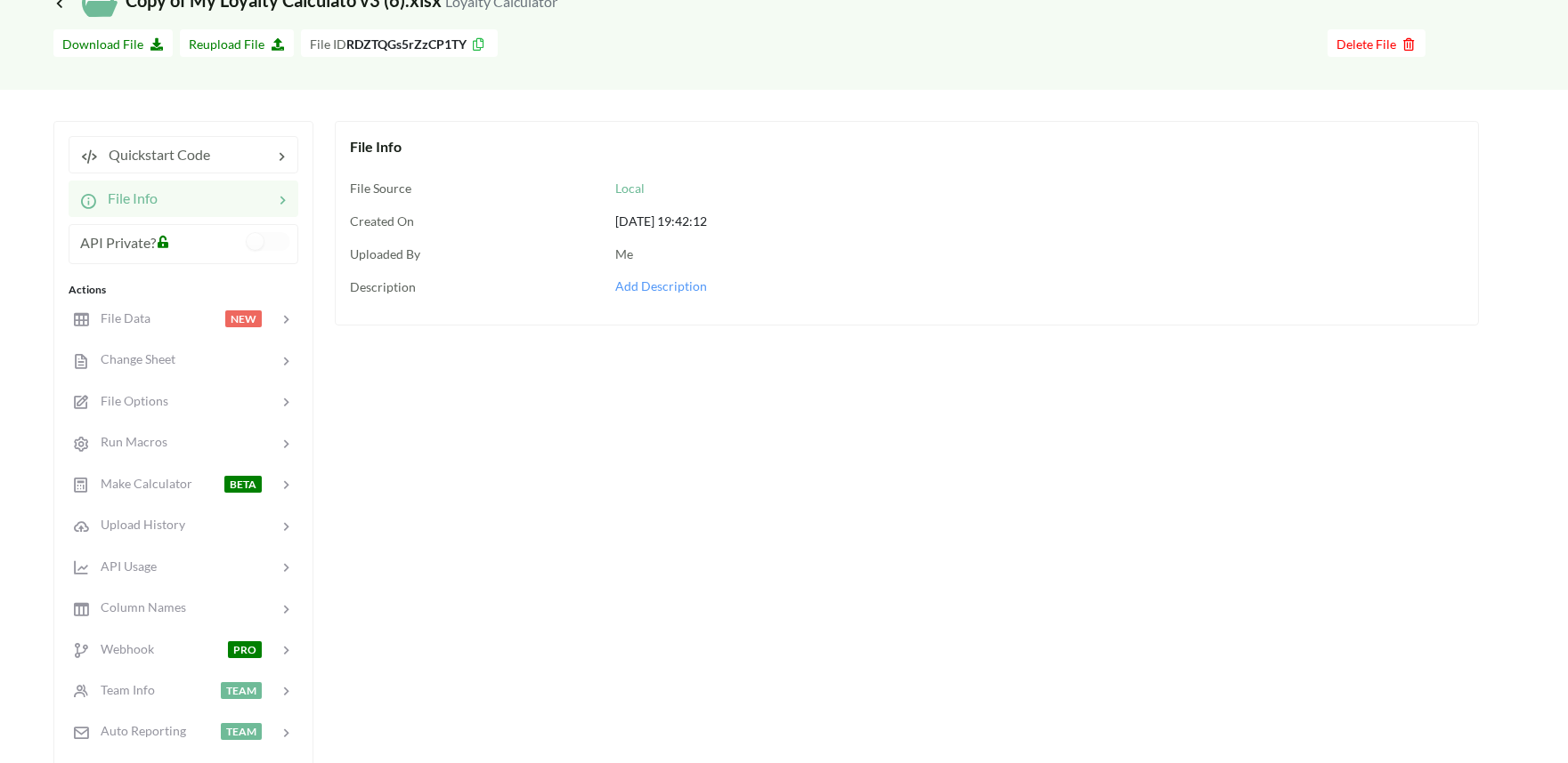
click at [136, 210] on div "File Info" at bounding box center [183, 198] width 230 height 36
click at [161, 155] on span "Quickstart Code" at bounding box center [154, 155] width 113 height 16
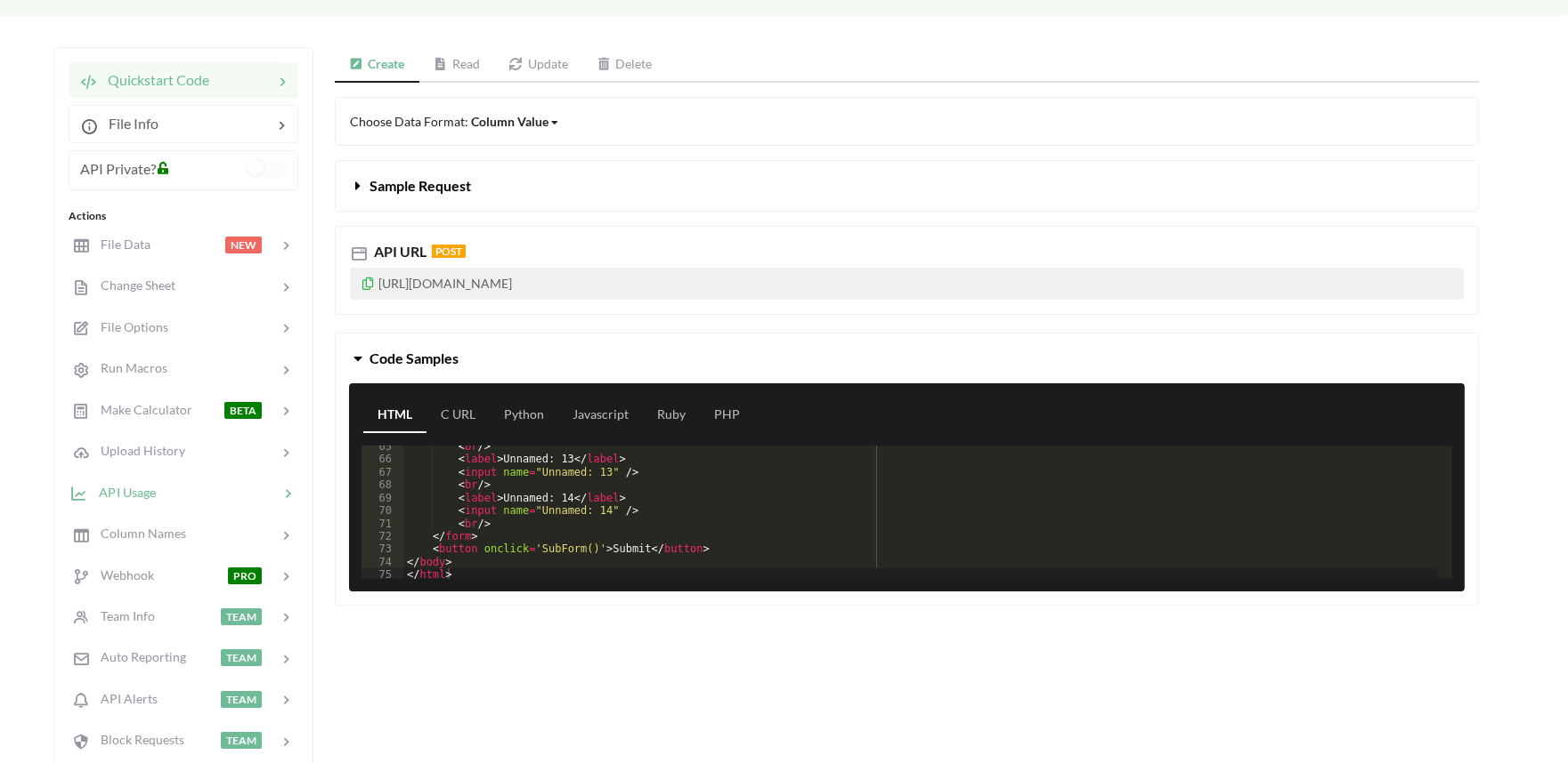
scroll to position [99, 0]
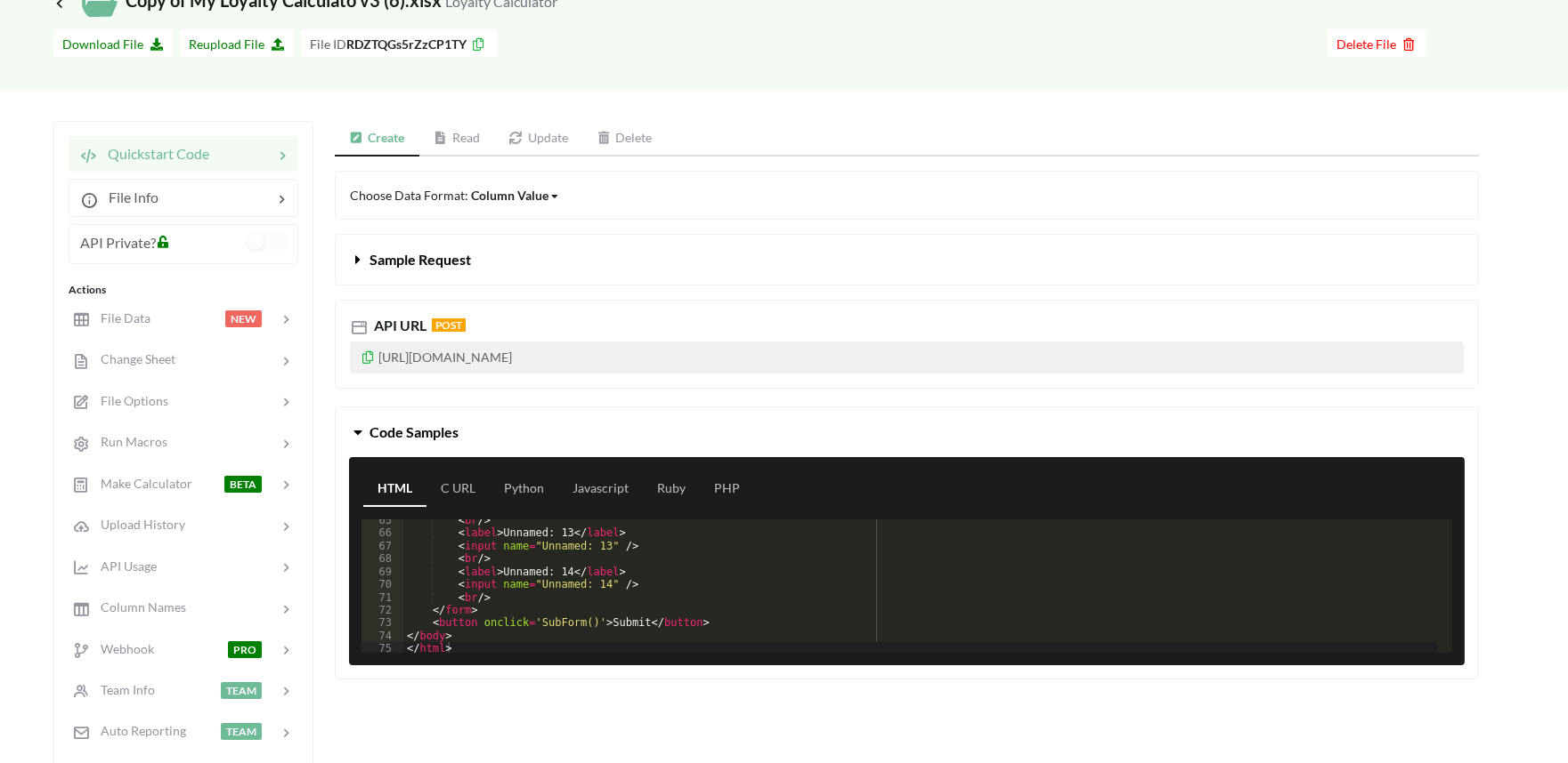
click at [459, 147] on link "Read" at bounding box center [457, 138] width 76 height 36
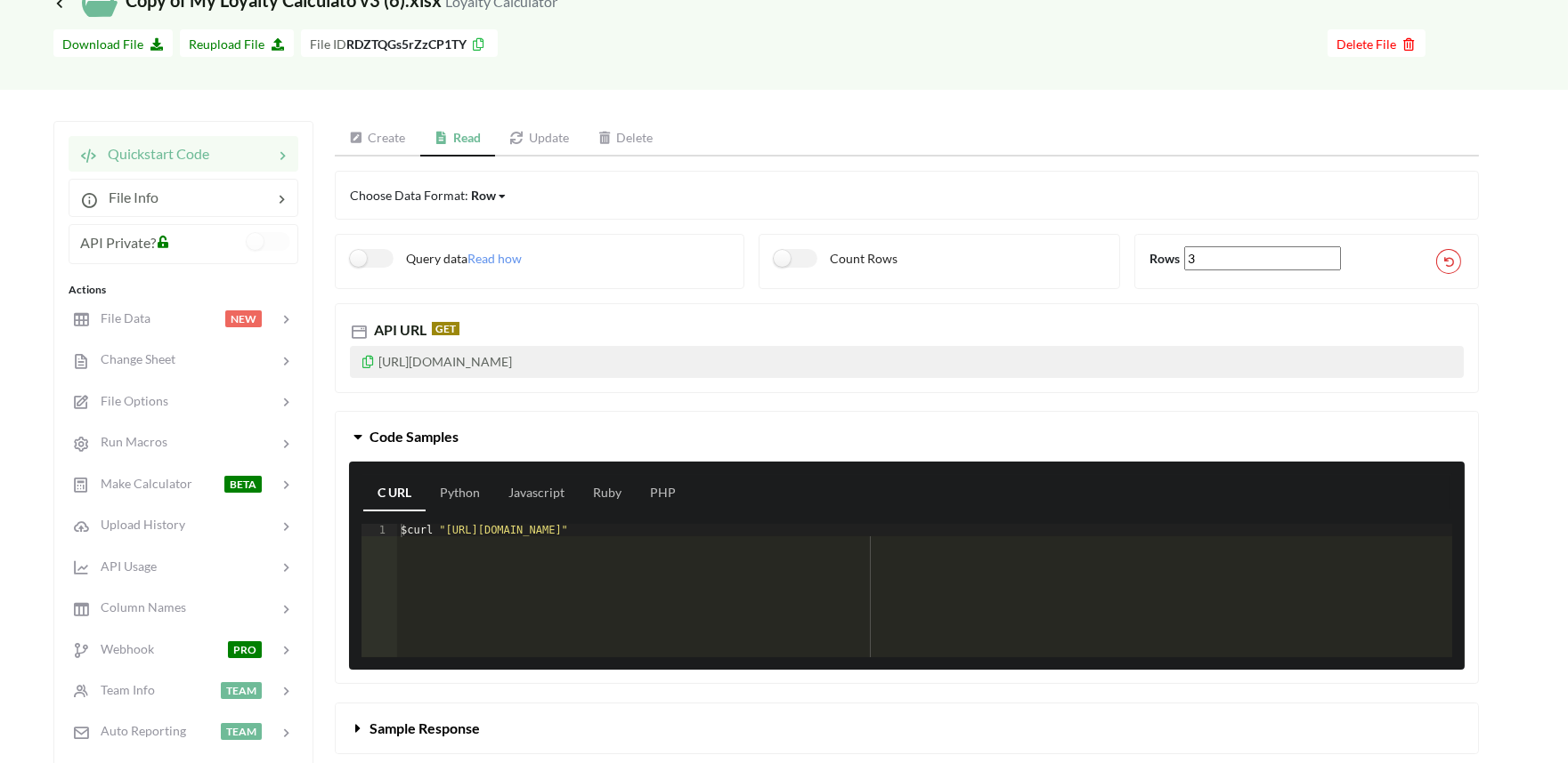
click at [535, 135] on link "Update" at bounding box center [539, 138] width 88 height 36
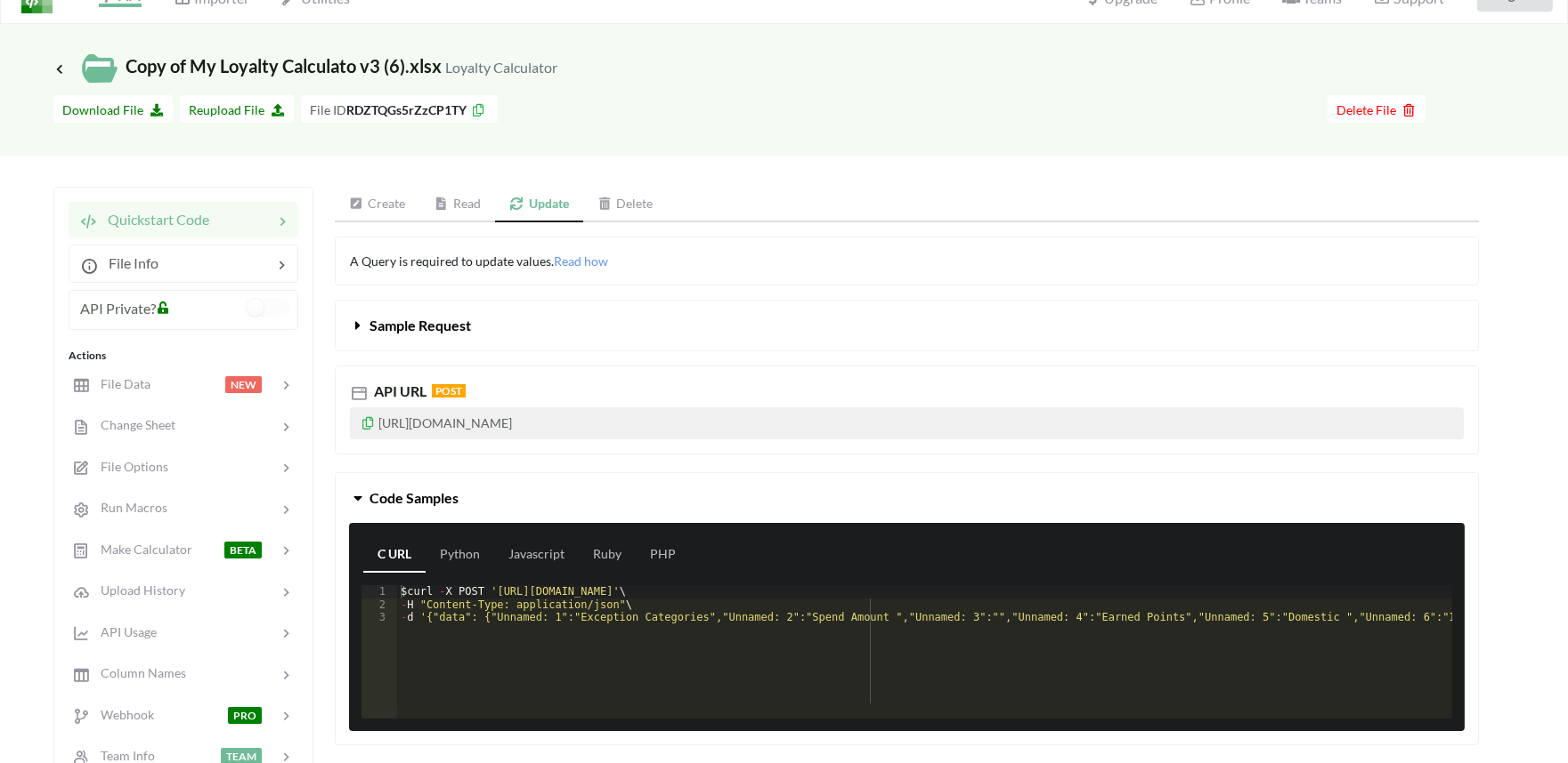
scroll to position [0, 0]
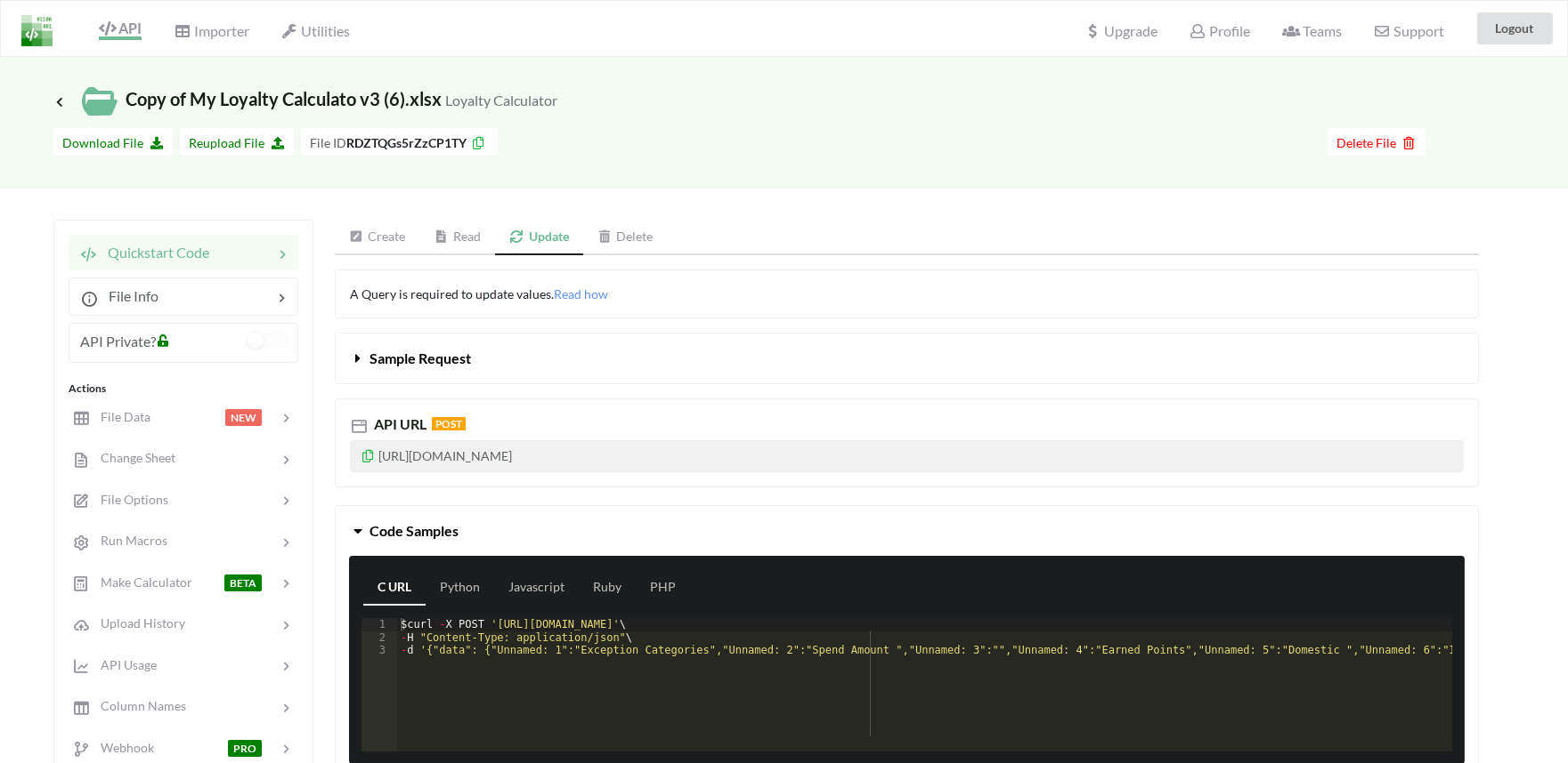
click at [146, 25] on div "API" at bounding box center [114, 28] width 81 height 34
click at [105, 30] on icon at bounding box center [107, 28] width 16 height 15
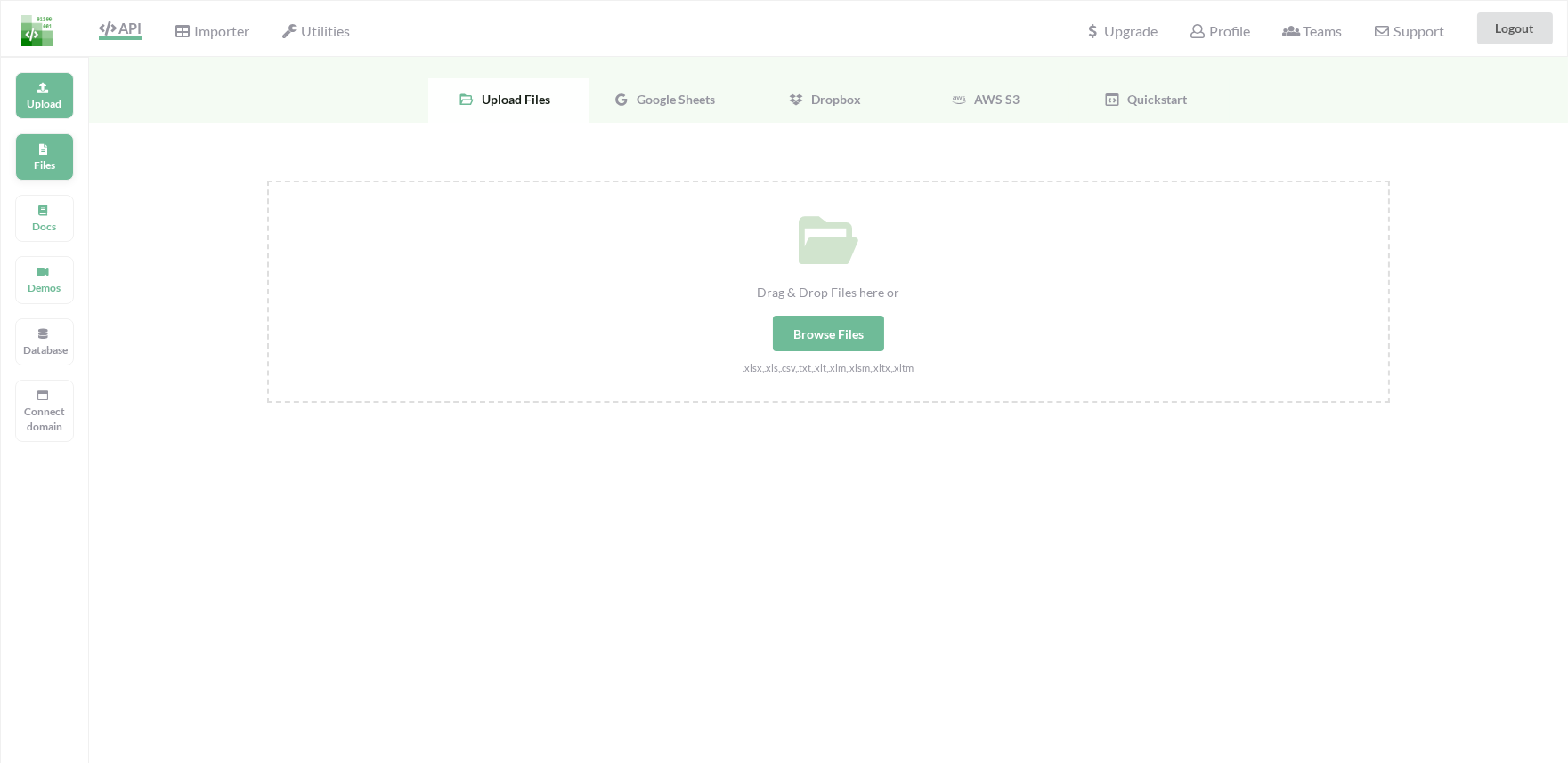
click at [47, 178] on div "Files" at bounding box center [45, 157] width 59 height 48
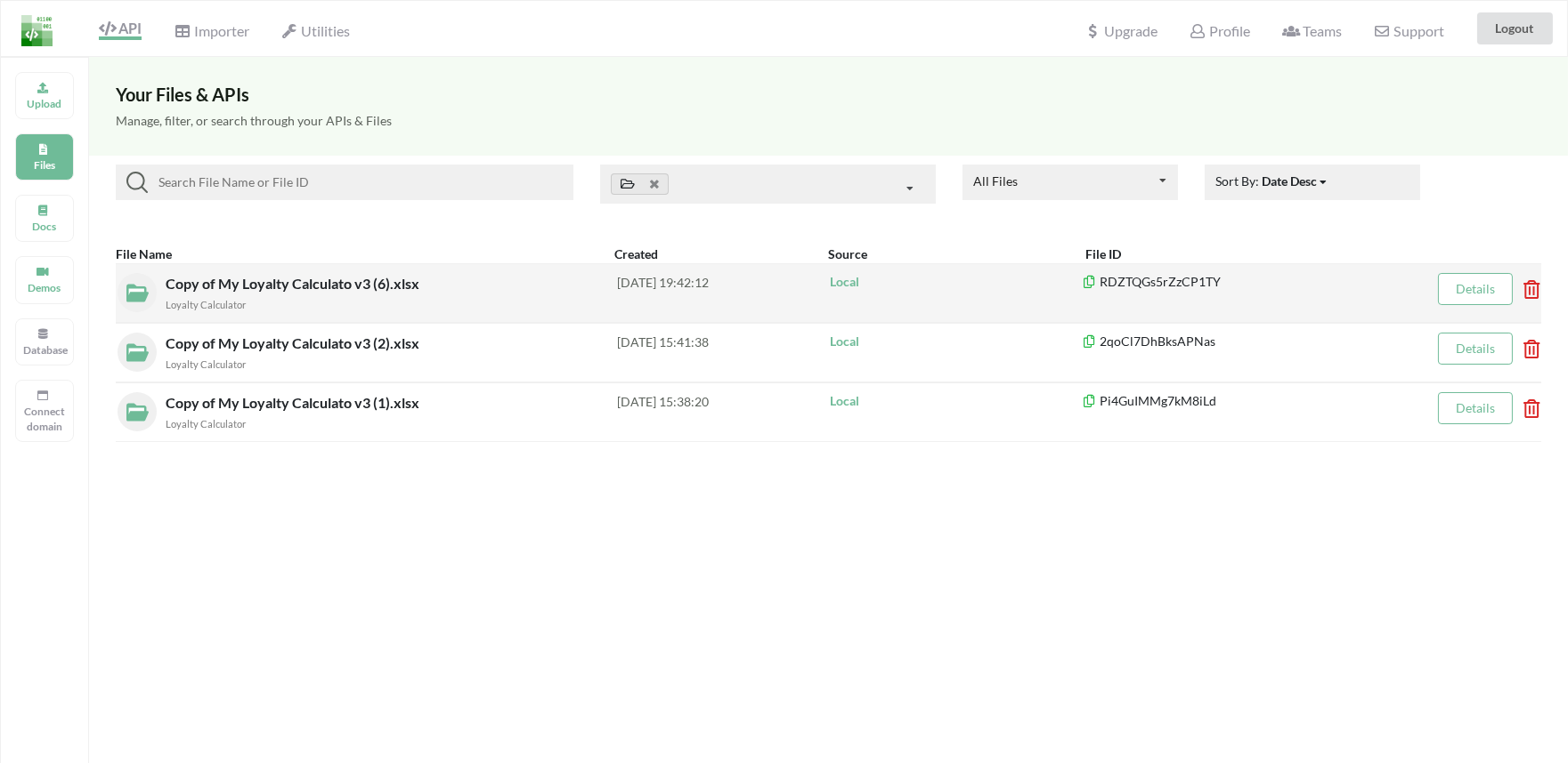
click at [1529, 287] on icon at bounding box center [1526, 284] width 5 height 7
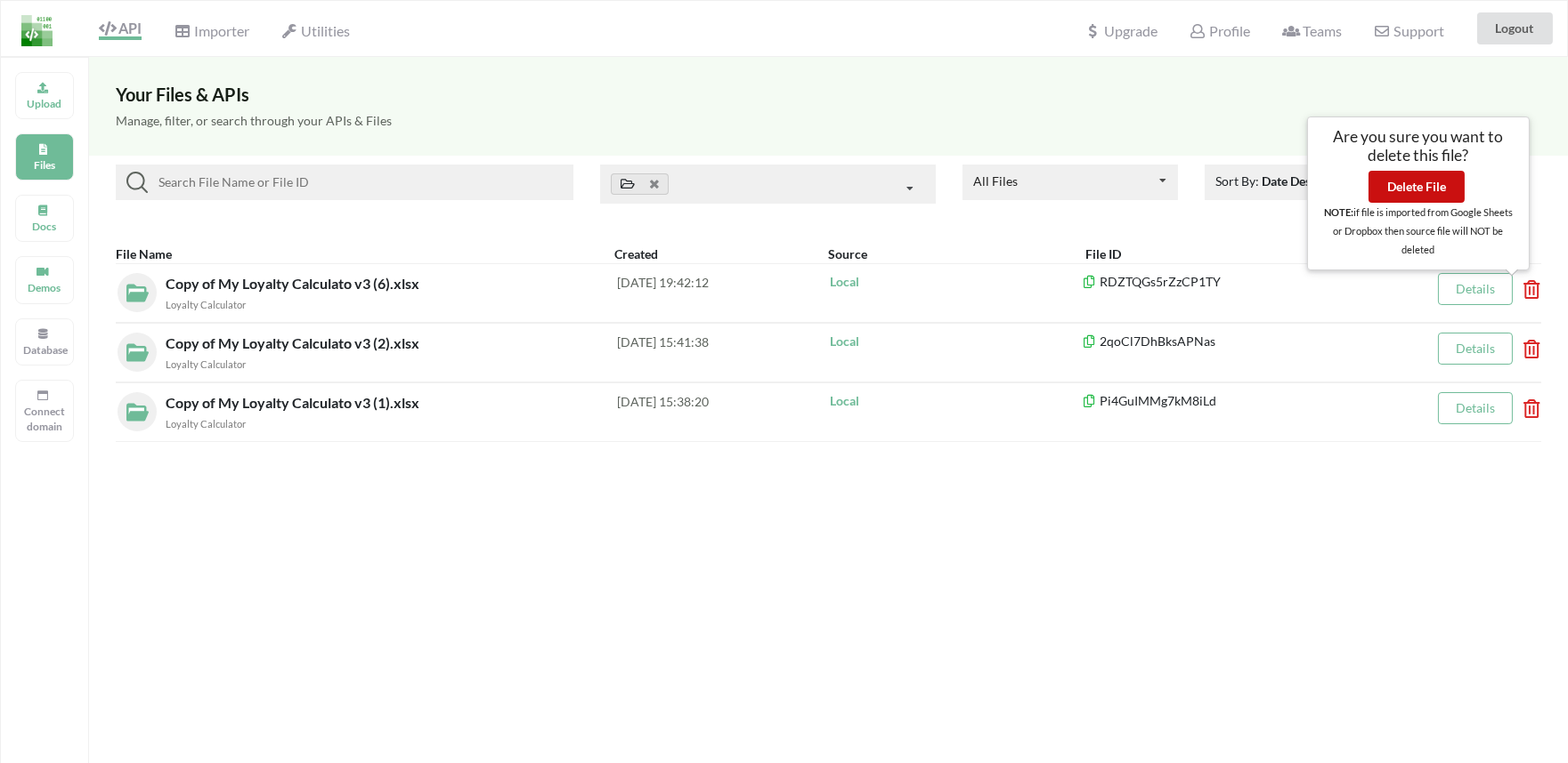
click at [1403, 180] on button "Delete File" at bounding box center [1416, 187] width 96 height 32
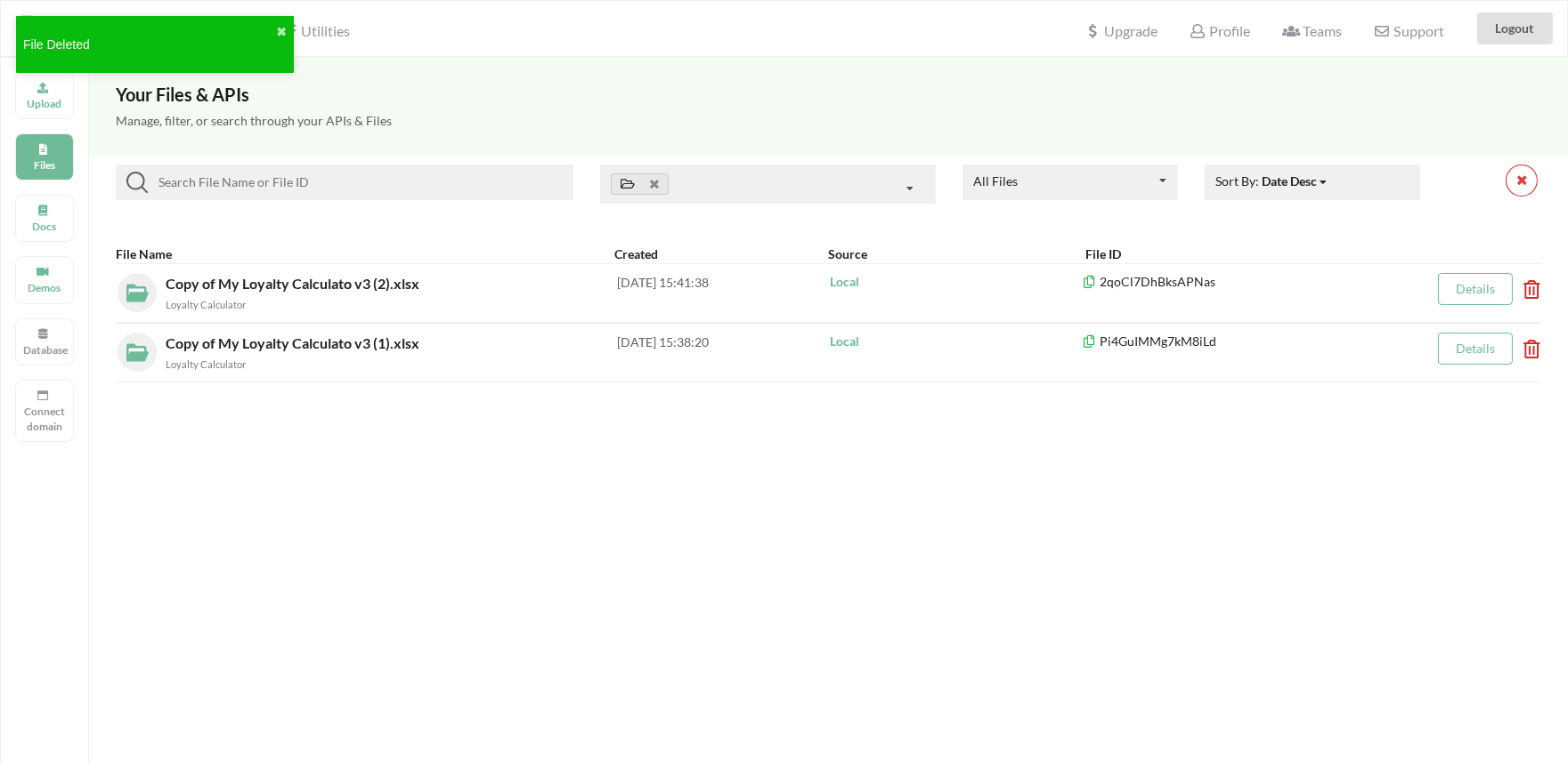
click at [51, 85] on div "File Deleted ✖" at bounding box center [155, 51] width 285 height 77
click at [48, 100] on p "Upload" at bounding box center [44, 103] width 43 height 16
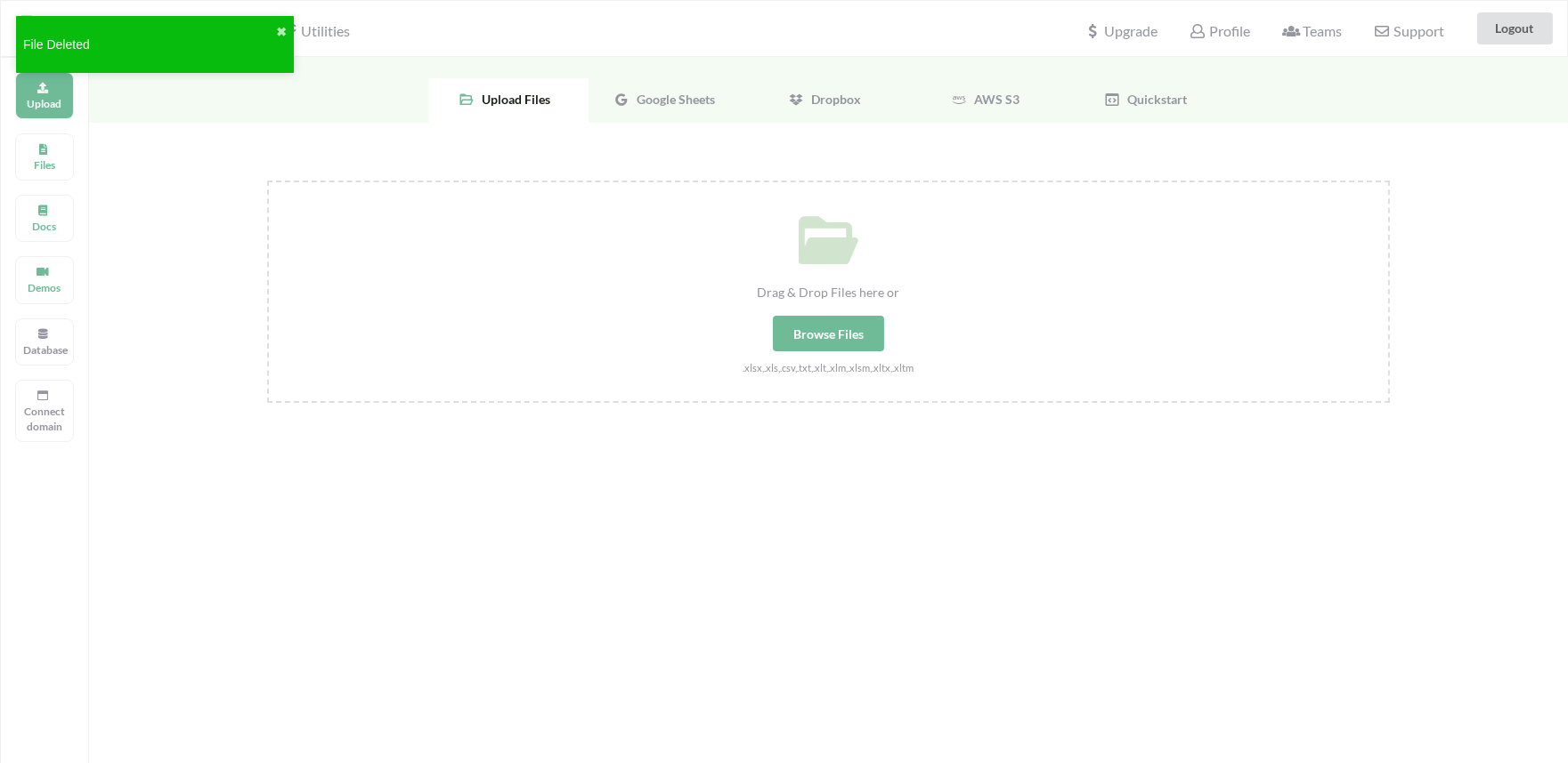
click at [823, 331] on div "Browse Files" at bounding box center [828, 333] width 112 height 36
click at [267, 180] on input "Drag & Drop Files here or Browse Files .xlsx,.xls,.csv,.txt,.xlt,.xlm,.xlsm,.xl…" at bounding box center [267, 180] width 0 height 0
type input "C:\fakepath\Copy of My Loyalty Calculato v3 (7).xlsx"
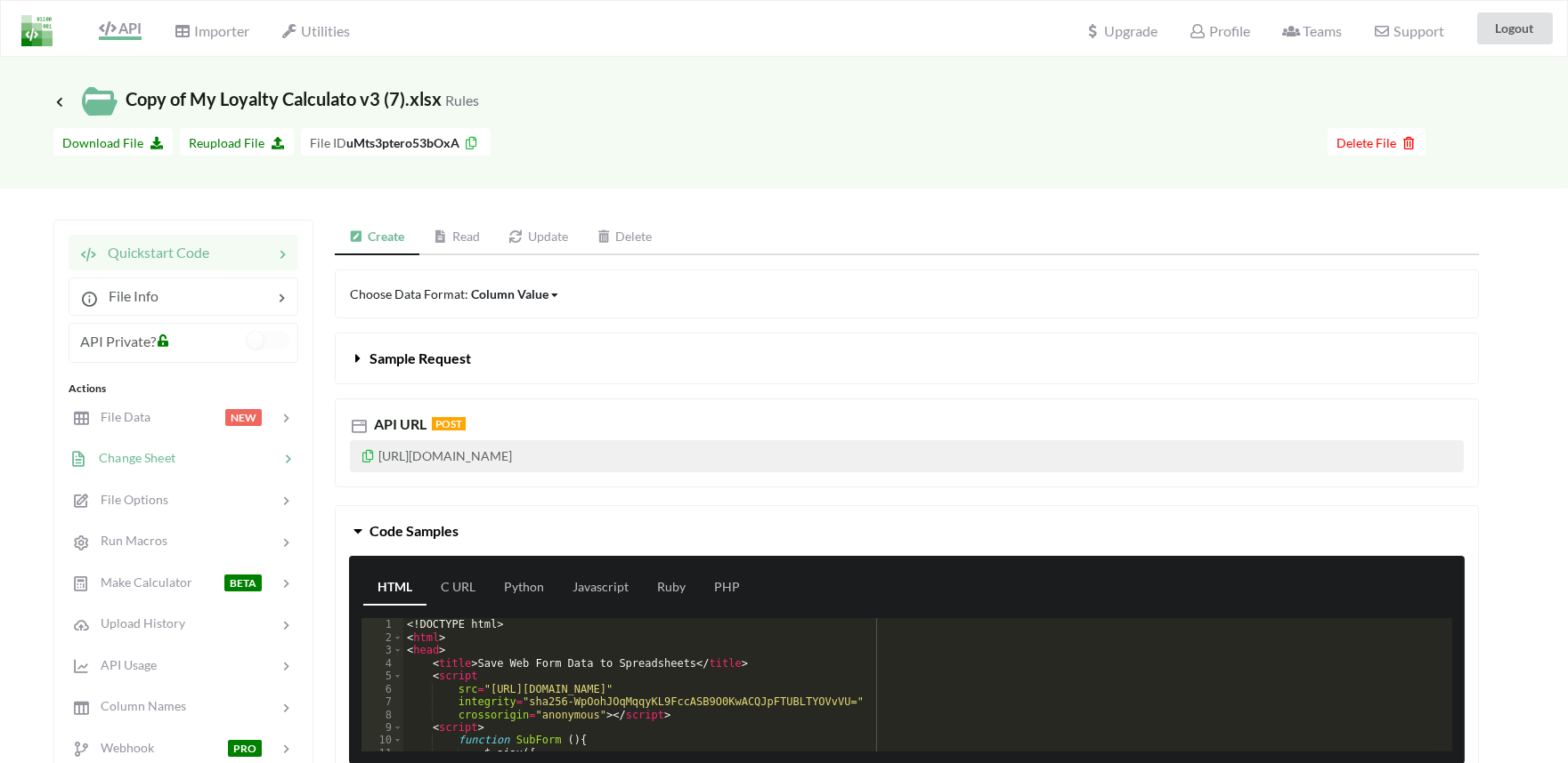
click at [120, 450] on span "Change Sheet" at bounding box center [131, 457] width 87 height 16
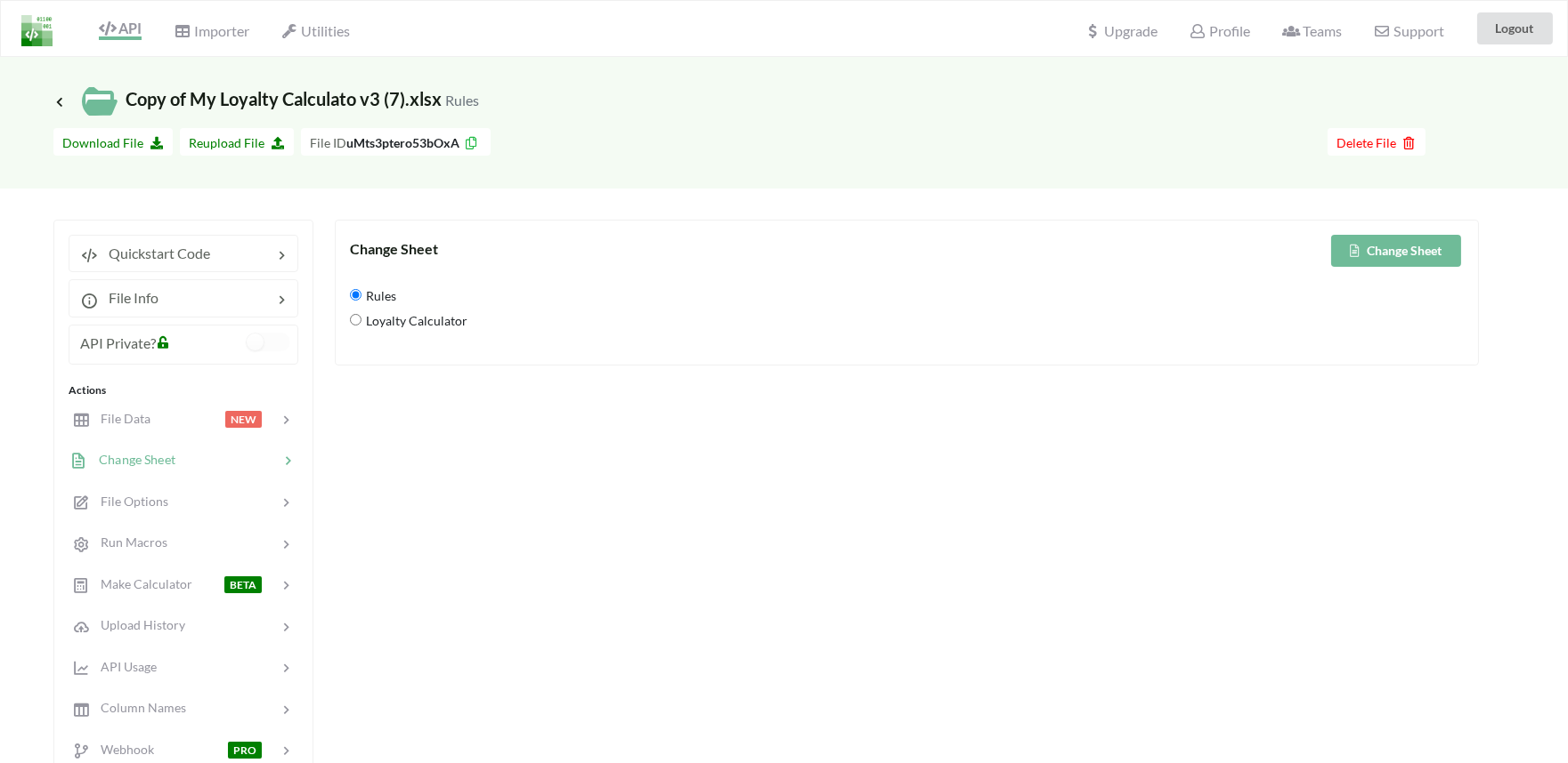
click at [357, 317] on Calculator "Loyalty Calculator" at bounding box center [355, 319] width 12 height 12
radio Calculator "true"
click at [1401, 246] on button "Change Sheet" at bounding box center [1396, 251] width 130 height 32
click at [129, 508] on div "File Options" at bounding box center [119, 502] width 98 height 20
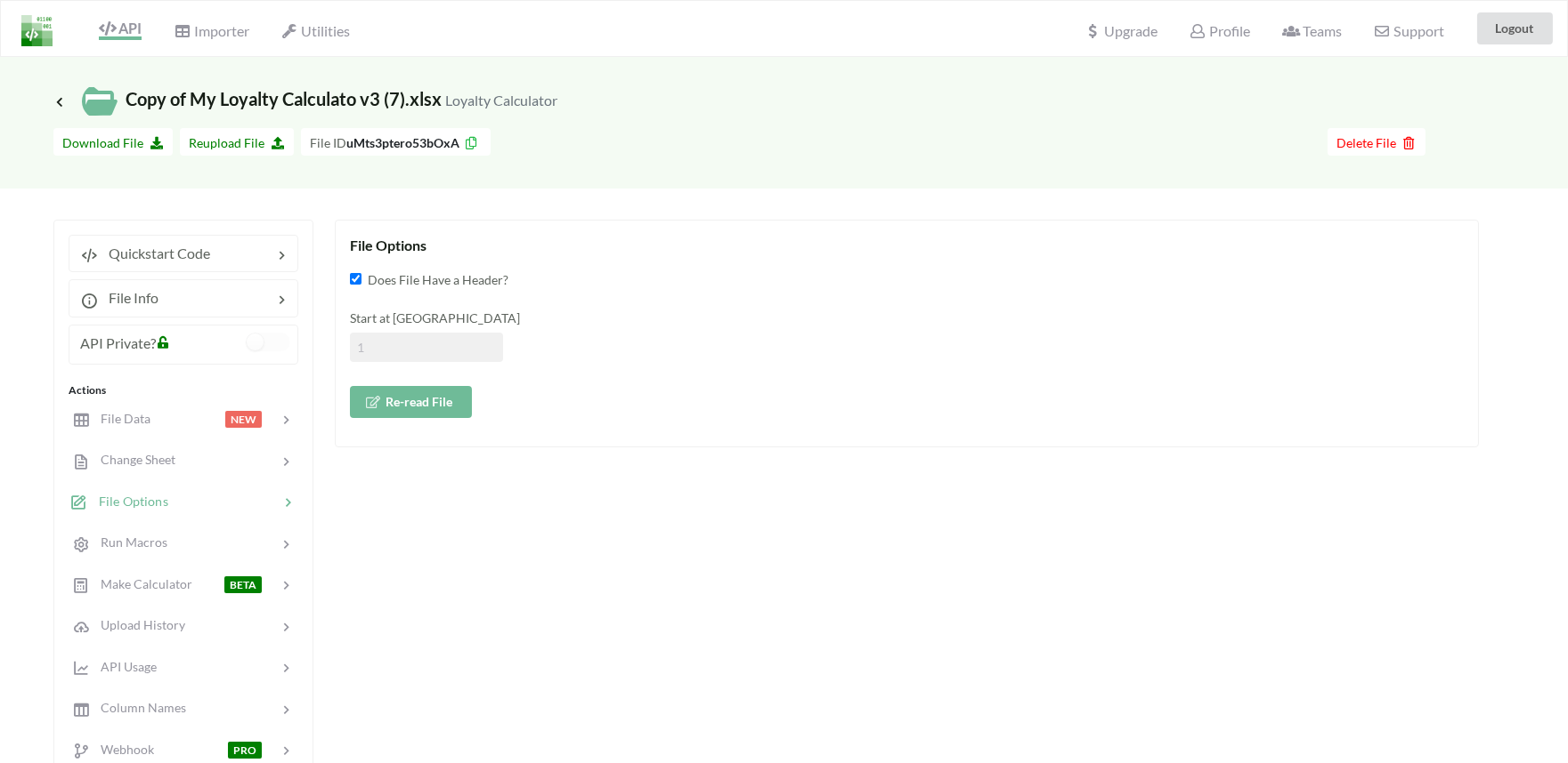
click at [386, 347] on input at bounding box center [426, 348] width 153 height 29
click at [397, 349] on input at bounding box center [426, 348] width 153 height 29
type input "2"
click at [419, 392] on button "Re-read File" at bounding box center [410, 402] width 122 height 32
click at [146, 420] on span "File Data" at bounding box center [118, 418] width 61 height 16
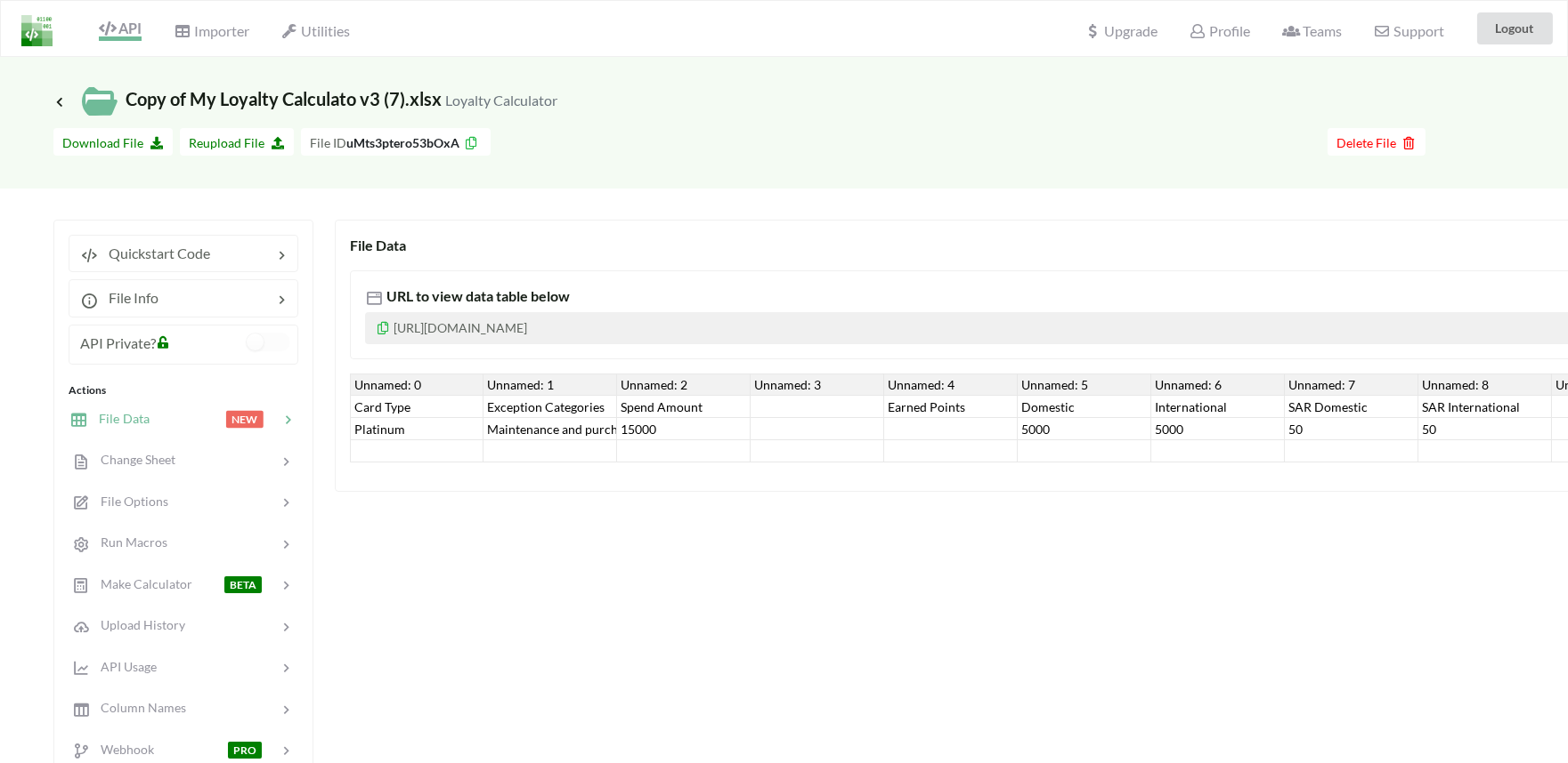
click at [104, 34] on icon at bounding box center [107, 28] width 16 height 15
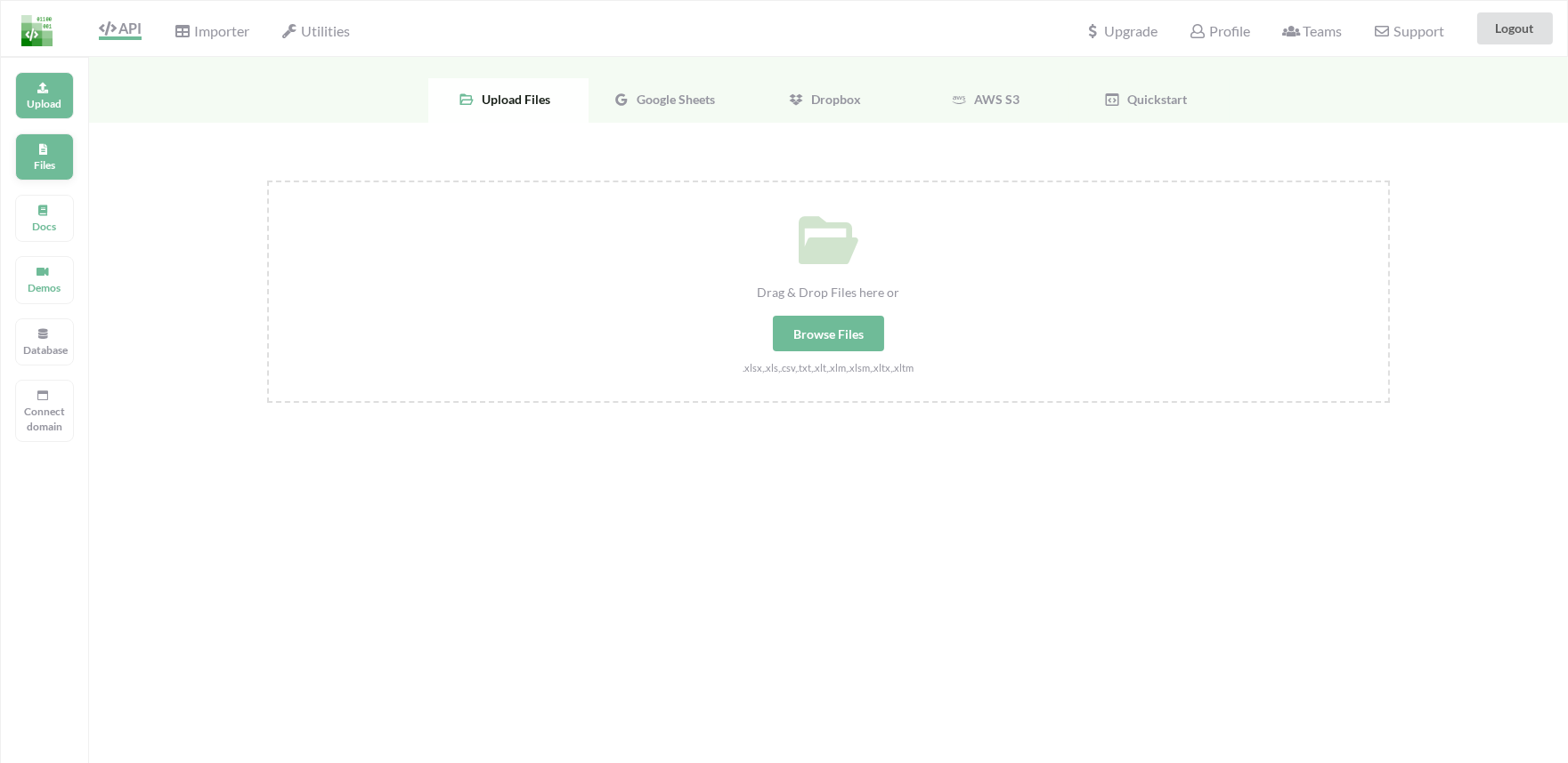
click at [33, 178] on div "Files" at bounding box center [45, 157] width 59 height 48
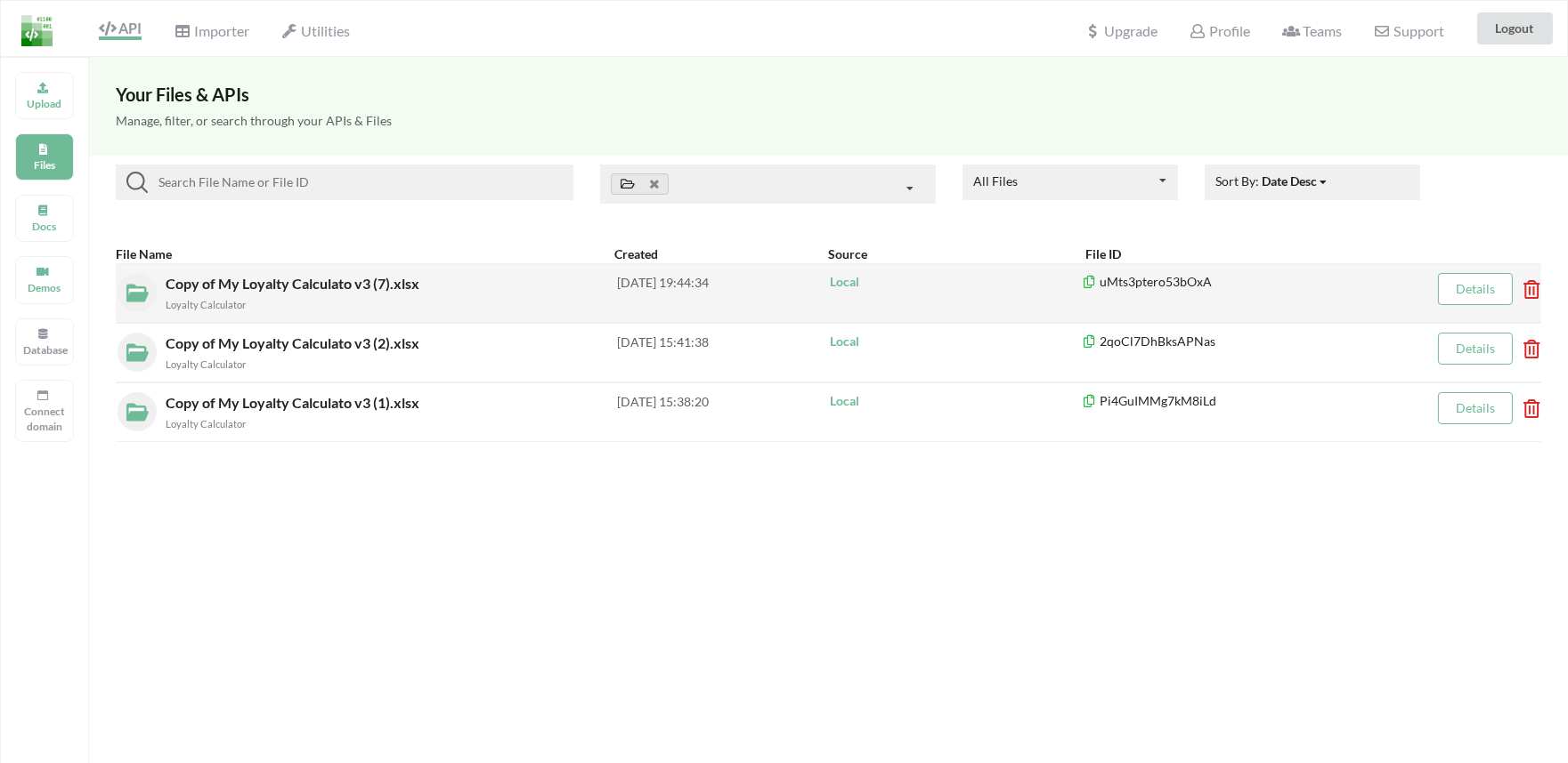
click at [1525, 283] on icon at bounding box center [1526, 284] width 5 height 7
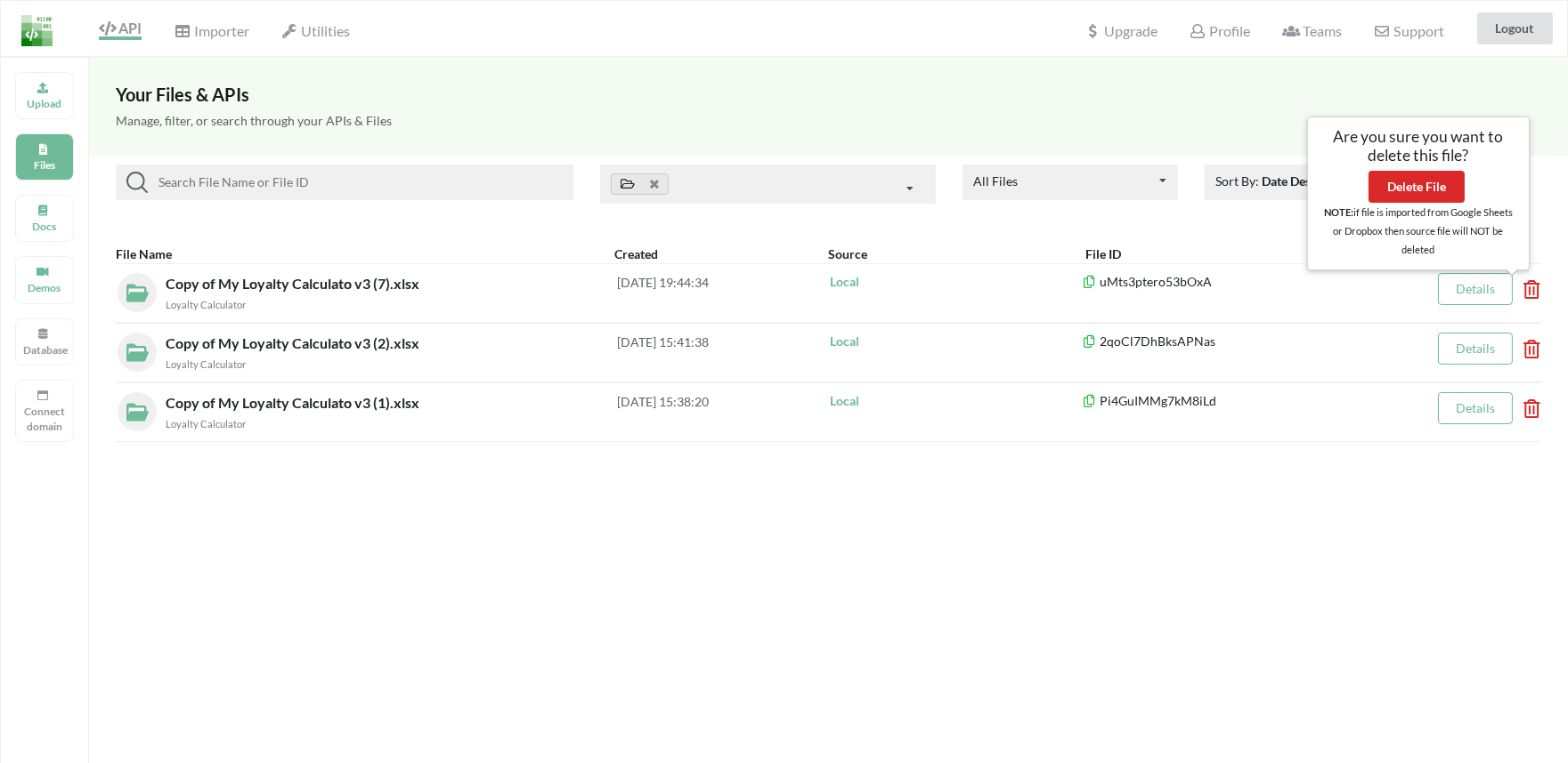
click at [1411, 206] on div "Are you sure you want to delete this file? Delete File NOTE: if file is importe…" at bounding box center [1418, 193] width 196 height 132
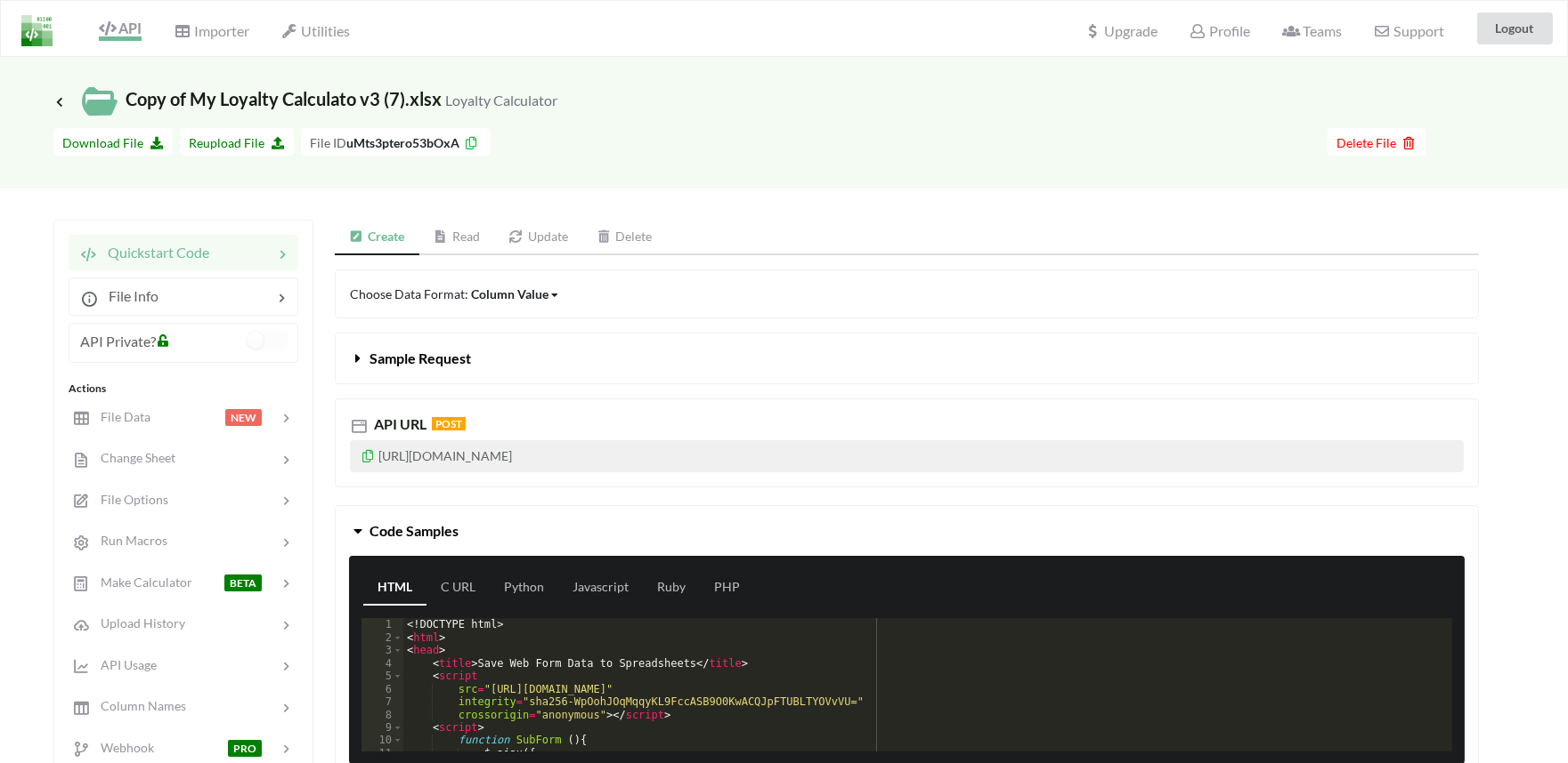
click at [132, 34] on span "API" at bounding box center [120, 29] width 43 height 21
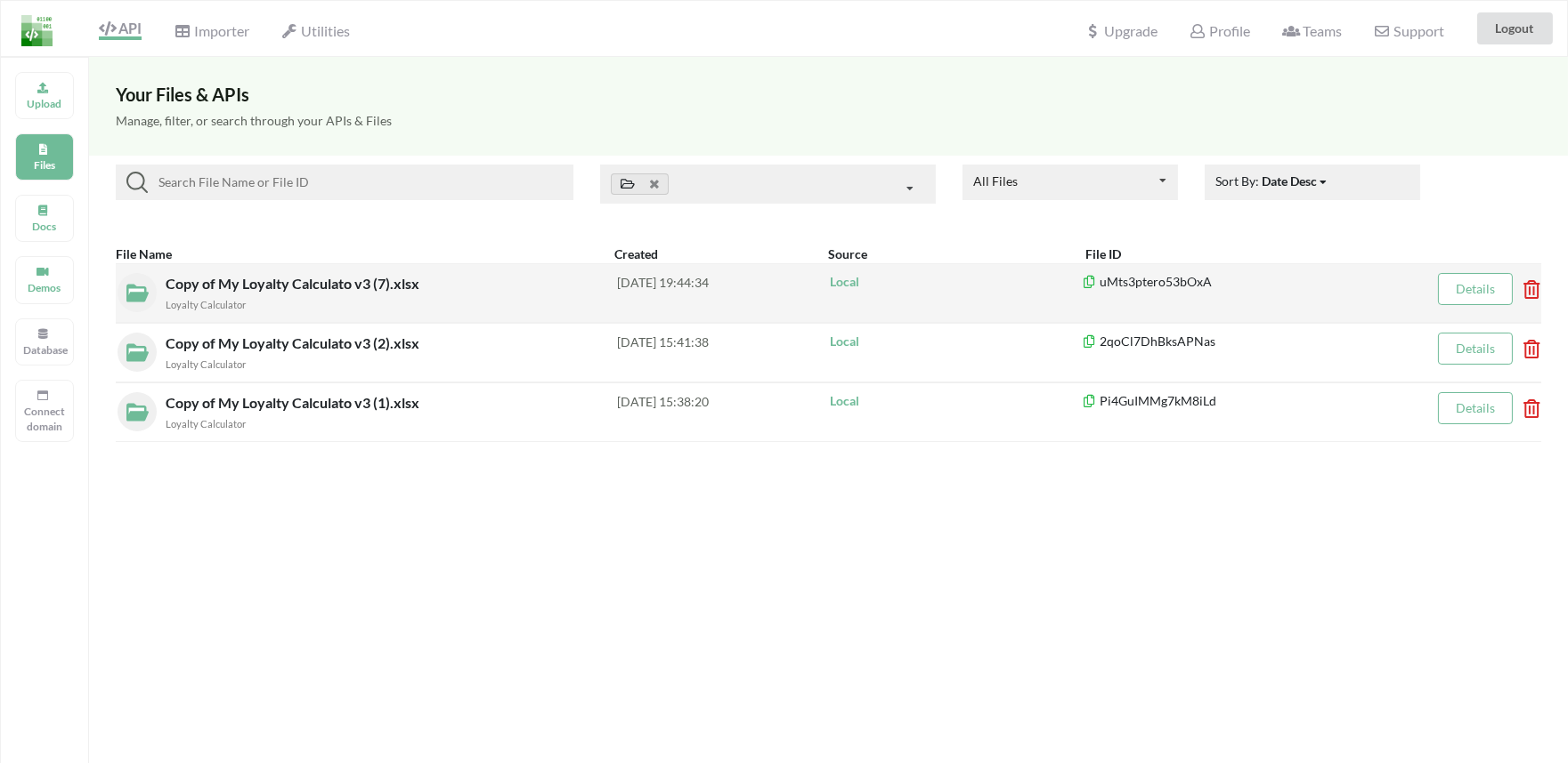
click at [1529, 287] on icon at bounding box center [1526, 284] width 5 height 7
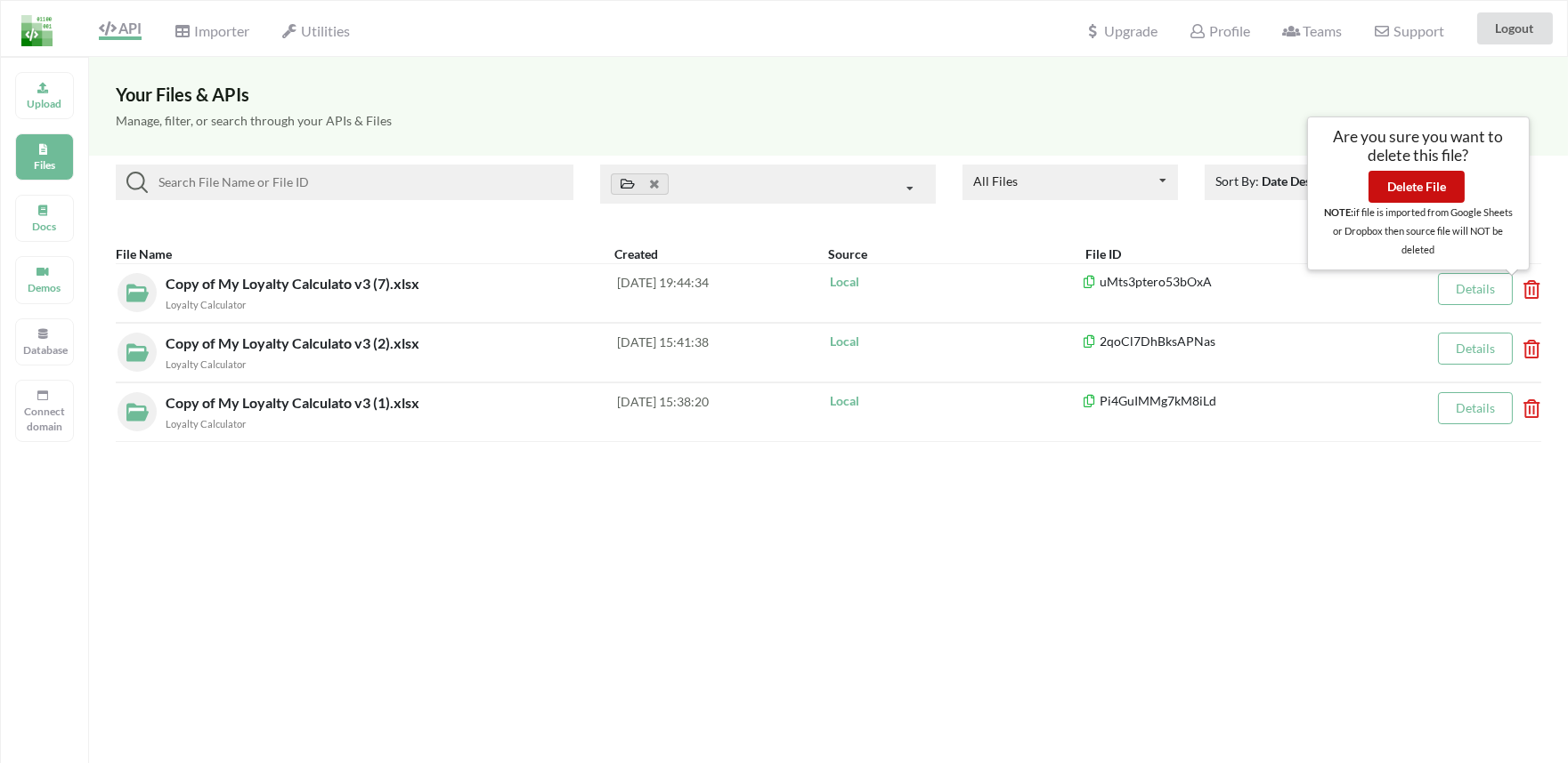
click at [1432, 200] on button "Delete File" at bounding box center [1416, 187] width 96 height 32
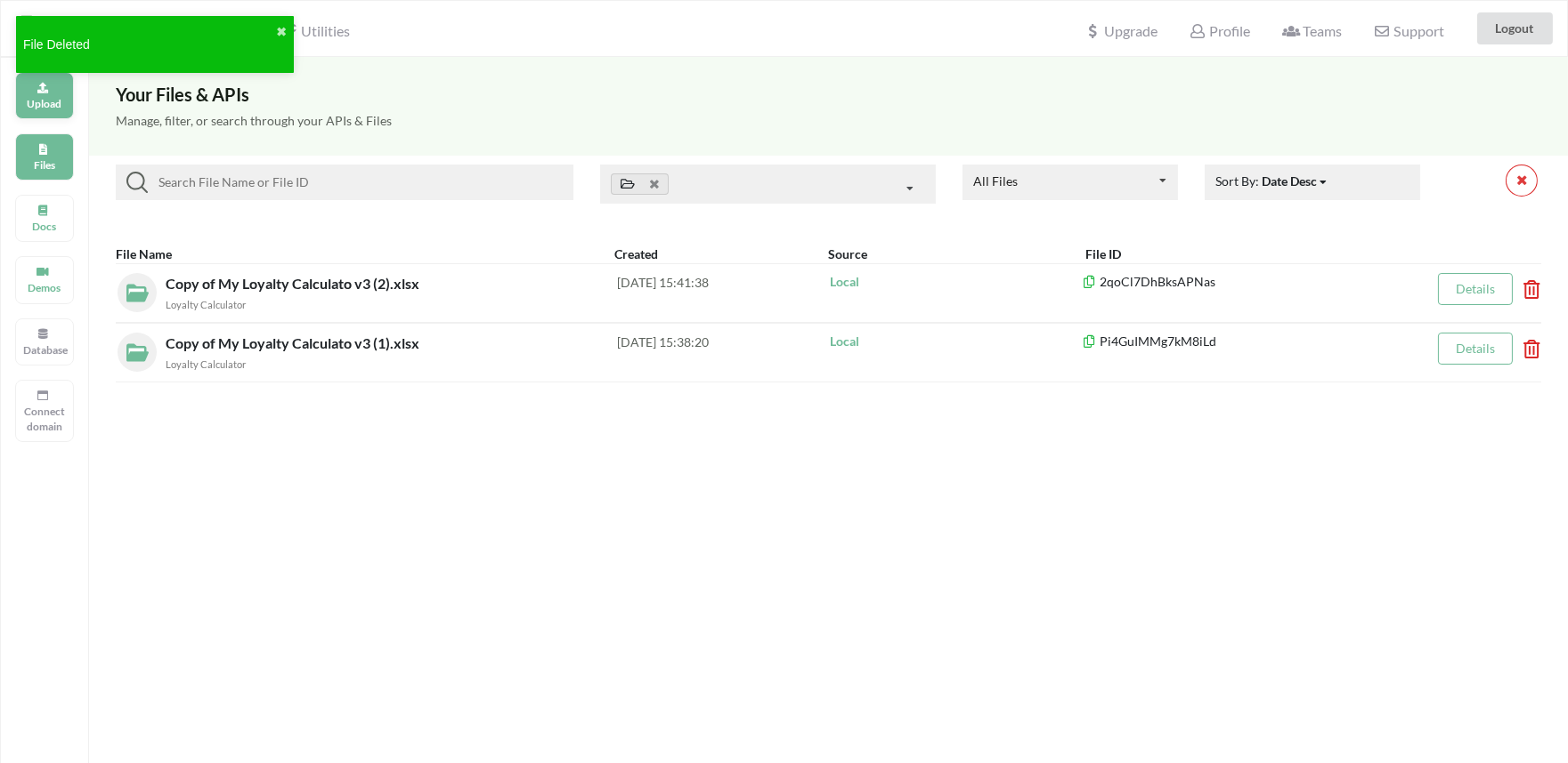
click at [39, 92] on div "Upload" at bounding box center [45, 96] width 59 height 48
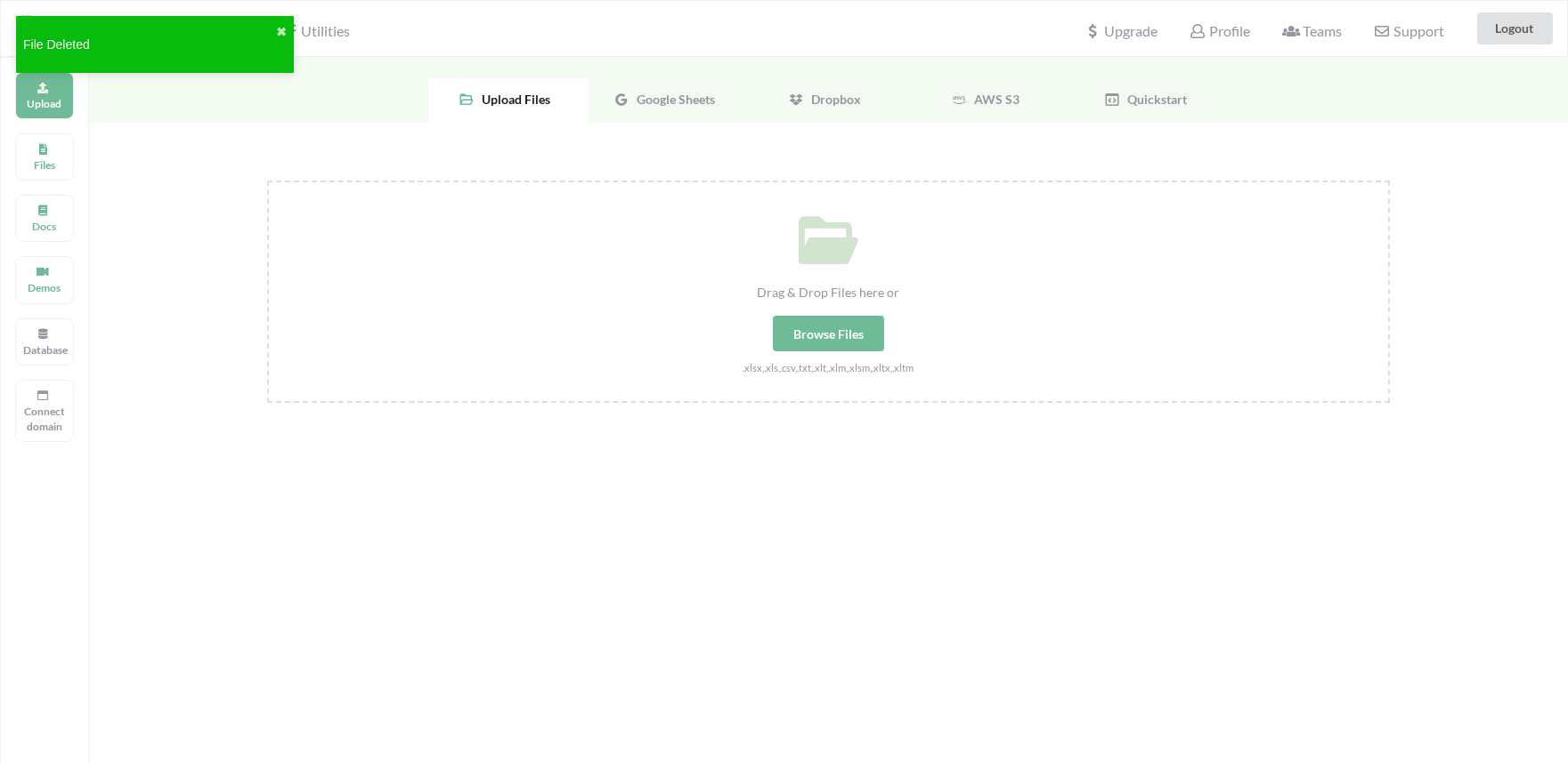
click at [852, 328] on div "Browse Files" at bounding box center [828, 333] width 112 height 36
click at [267, 180] on input "Drag & Drop Files here or Browse Files .xlsx,.xls,.csv,.txt,.xlt,.xlm,.xlsm,.xl…" at bounding box center [267, 180] width 0 height 0
type input "C:\fakepath\Copy of My Loyalty Calculato v3 (8).xlsx"
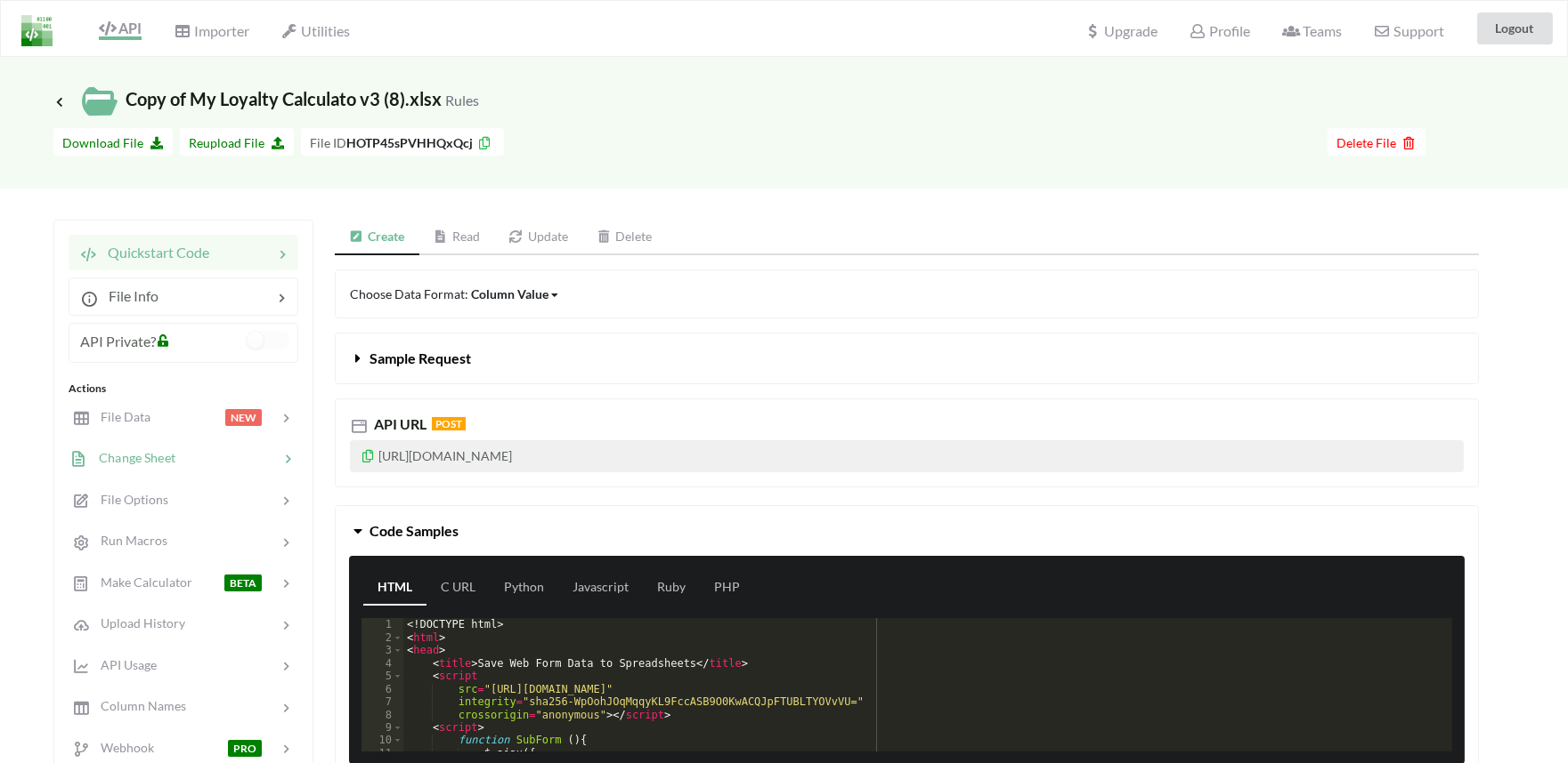
click at [132, 454] on span "Change Sheet" at bounding box center [131, 457] width 87 height 16
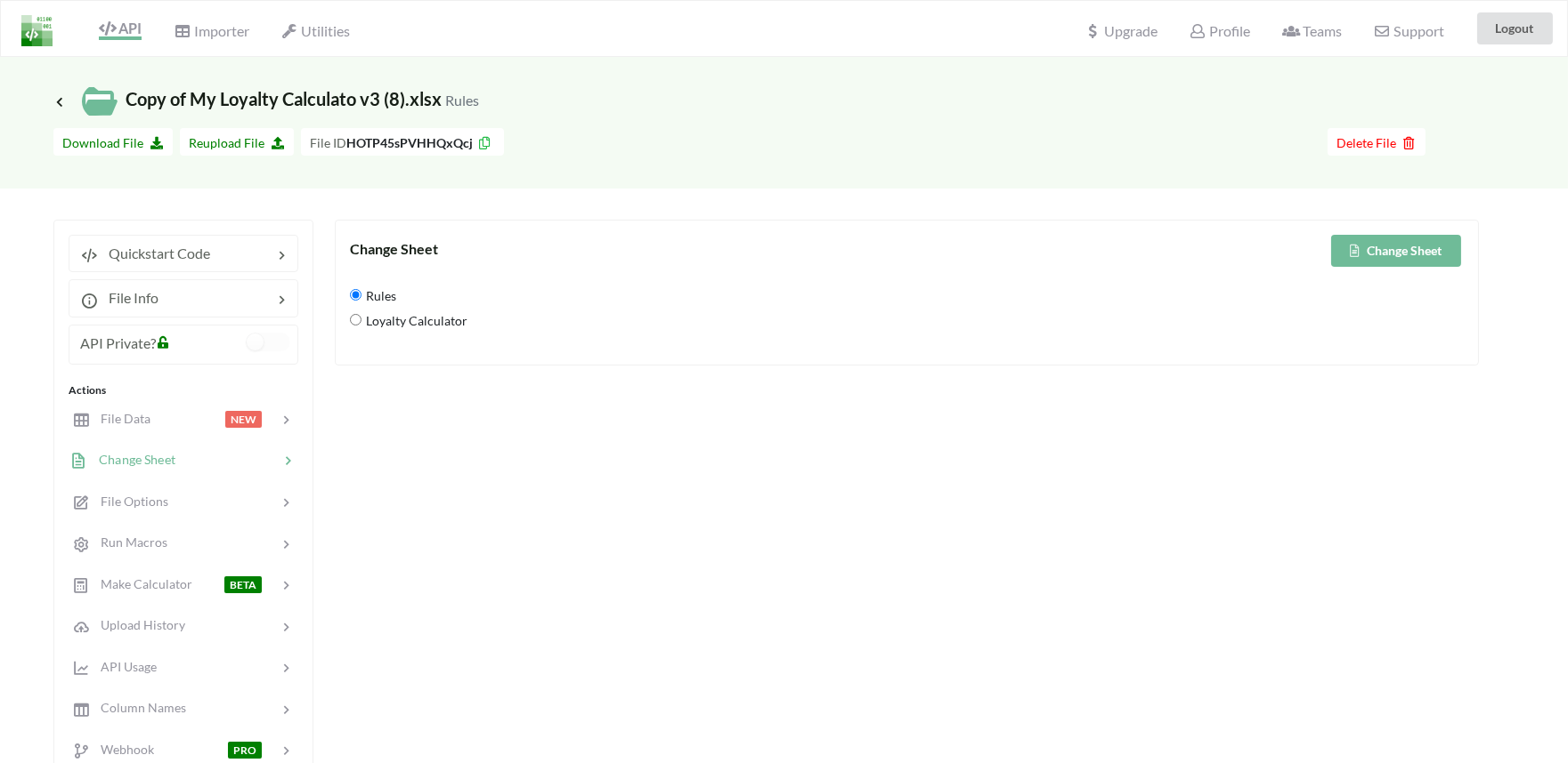
click at [352, 332] on div "Loyalty Calculator" at bounding box center [906, 323] width 1114 height 25
click at [360, 321] on Calculator "Loyalty Calculator" at bounding box center [355, 319] width 12 height 12
radio Calculator "true"
click at [1396, 253] on button "Change Sheet" at bounding box center [1396, 251] width 130 height 32
click at [125, 495] on span "File Options" at bounding box center [128, 501] width 81 height 16
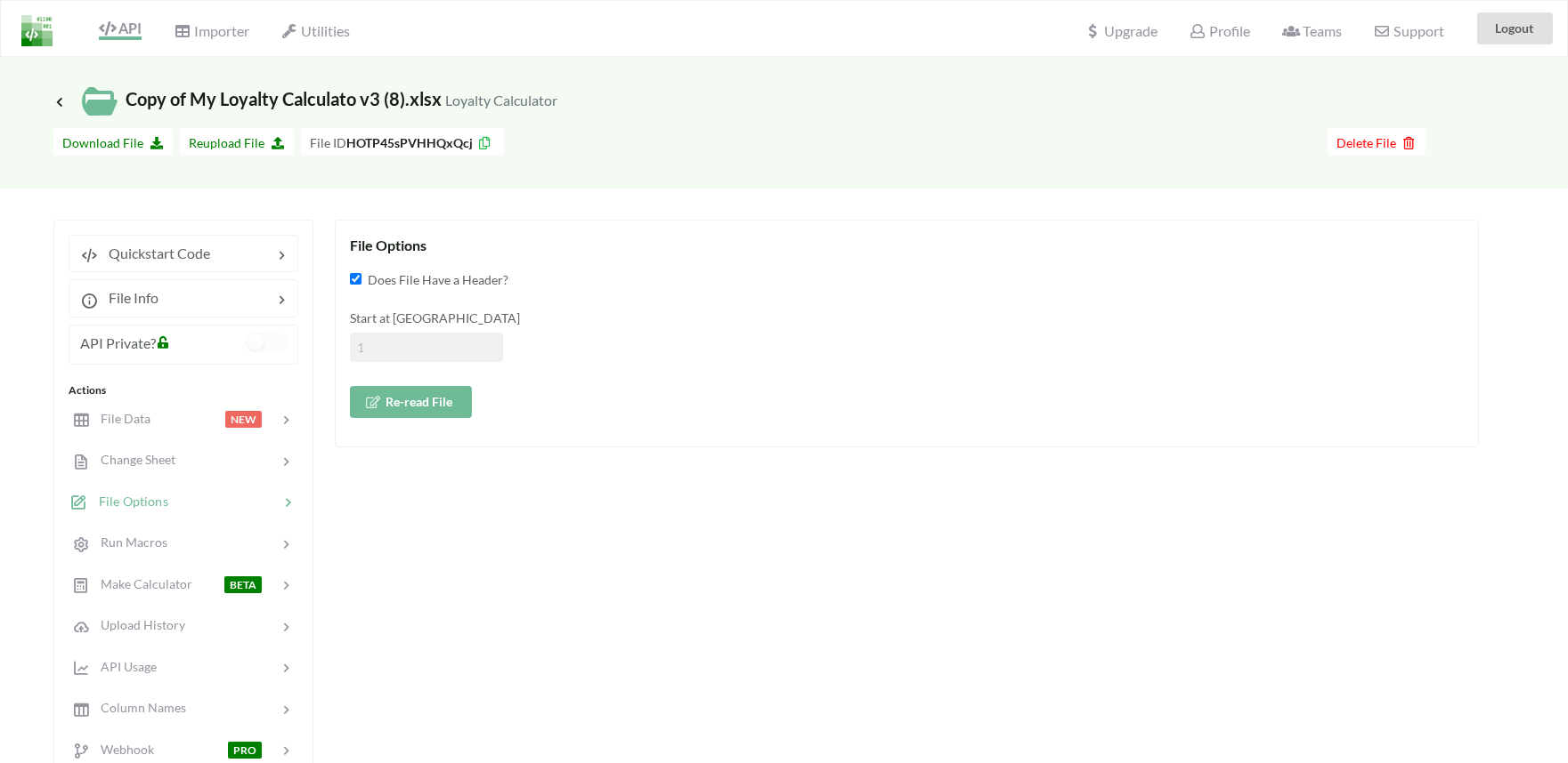
click at [397, 339] on input at bounding box center [426, 348] width 153 height 29
type input "2"
click at [418, 413] on button "Re-read File" at bounding box center [410, 402] width 122 height 32
click at [155, 411] on div at bounding box center [187, 419] width 76 height 20
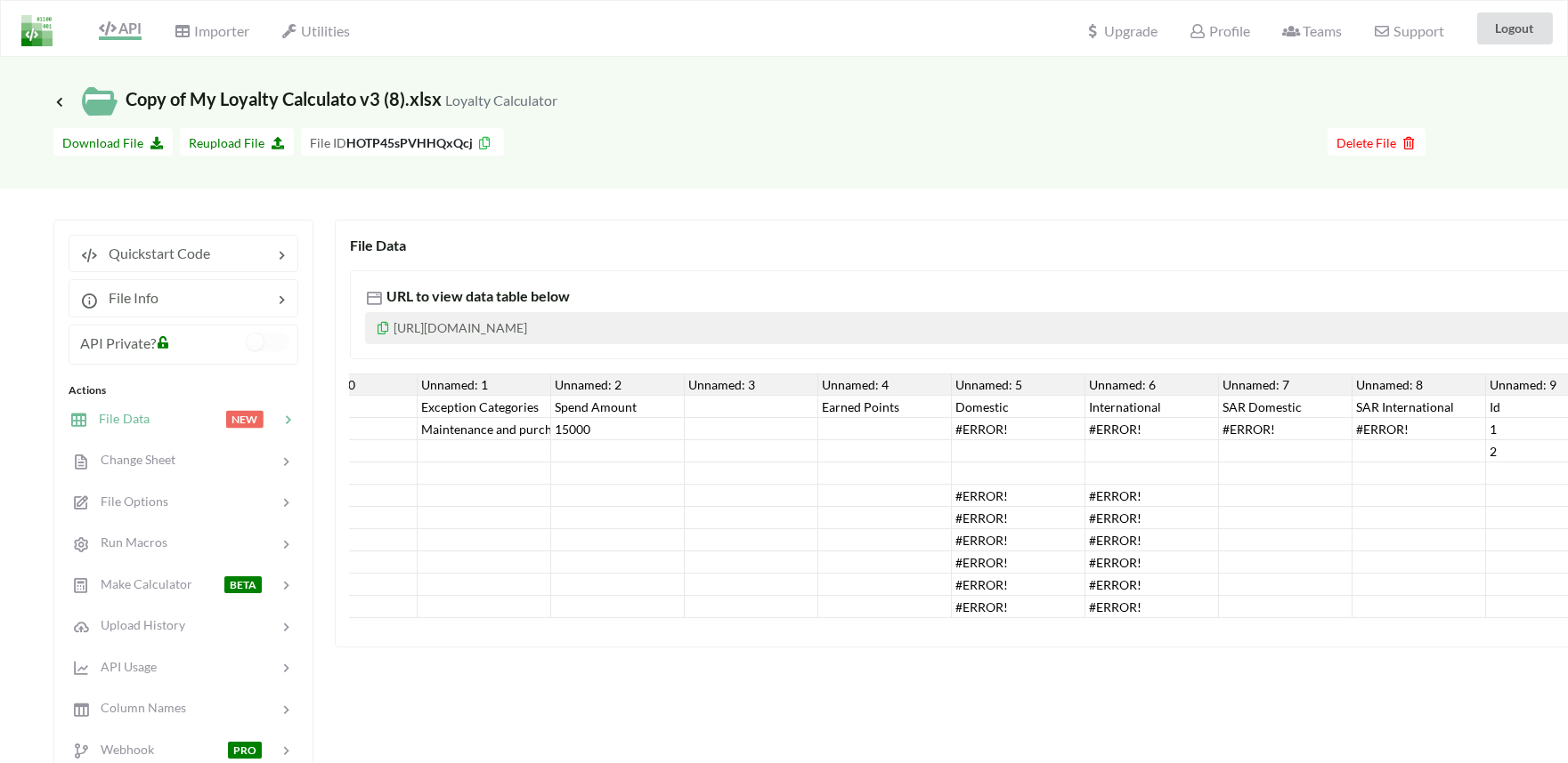
scroll to position [0, 55]
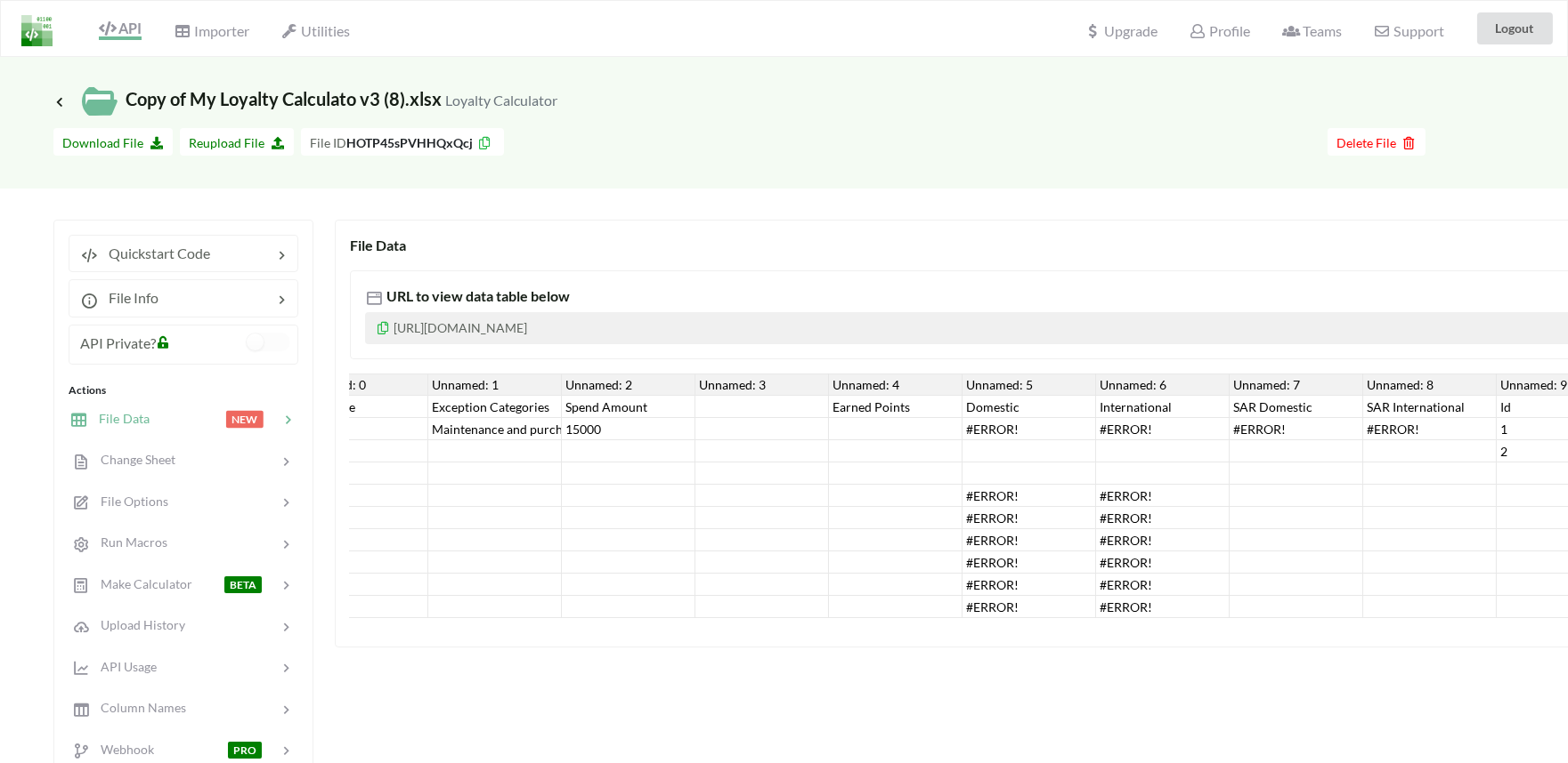
click at [1004, 440] on div at bounding box center [1029, 451] width 134 height 22
click at [1056, 414] on div "Domestic" at bounding box center [1029, 407] width 134 height 22
click at [1119, 420] on div "#ERROR!" at bounding box center [1162, 429] width 134 height 22
click at [1151, 413] on div "International" at bounding box center [1162, 407] width 134 height 22
click at [1253, 415] on div "SAR Domestic" at bounding box center [1296, 407] width 134 height 22
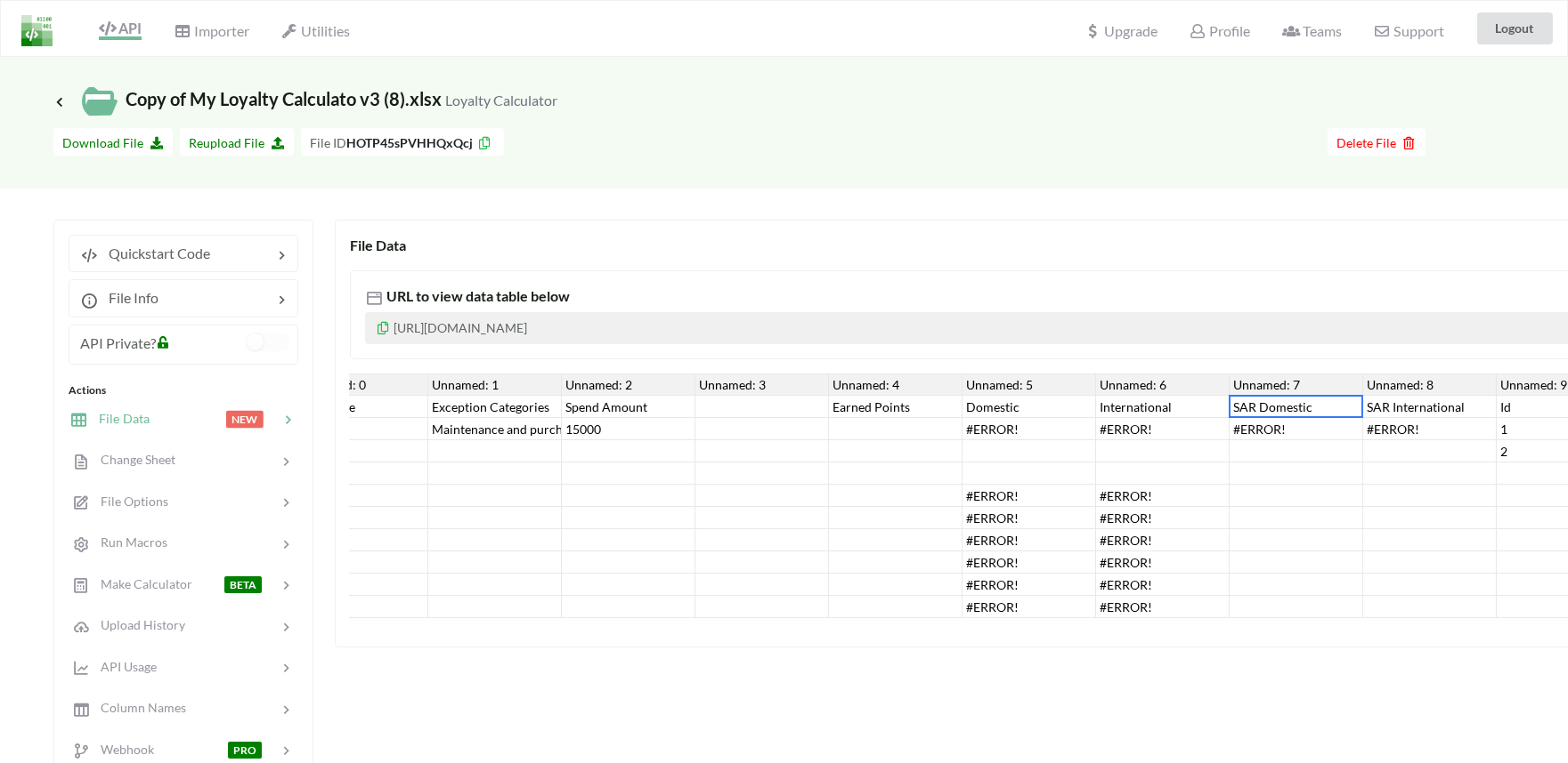
click at [1296, 414] on div "SAR Domestic" at bounding box center [1296, 407] width 134 height 22
click at [1298, 420] on div "#ERROR!" at bounding box center [1296, 429] width 134 height 22
click at [1376, 421] on div "#ERROR!" at bounding box center [1430, 429] width 134 height 22
click at [1401, 418] on div "#ERROR!" at bounding box center [1430, 429] width 134 height 22
click at [1285, 415] on div "SAR Domestic" at bounding box center [1296, 407] width 134 height 22
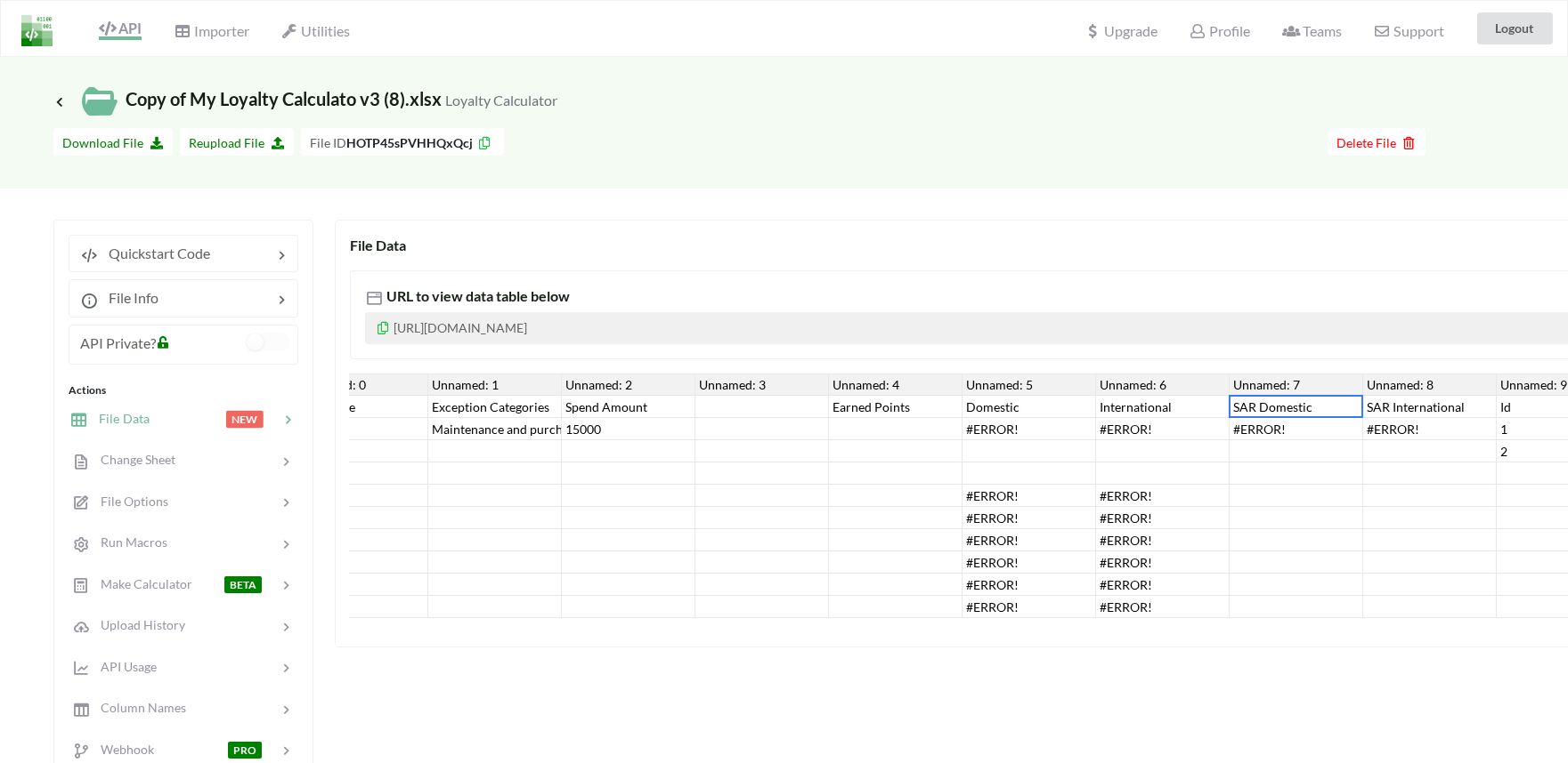
drag, startPoint x: 1168, startPoint y: 436, endPoint x: 1154, endPoint y: 436, distance: 14.0
click at [1167, 436] on div "#ERROR!" at bounding box center [1162, 429] width 134 height 22
click at [959, 445] on div "Unnamed: 0 Unnamed: 1 Unnamed: 2 Unnamed: 3 Unnamed: 4 Unnamed: 5 Unnamed: 6 Un…" at bounding box center [1296, 495] width 2003 height 244
click at [1007, 432] on div "#ERROR!" at bounding box center [1029, 429] width 134 height 22
click at [1175, 428] on div "#ERROR!" at bounding box center [1162, 429] width 134 height 22
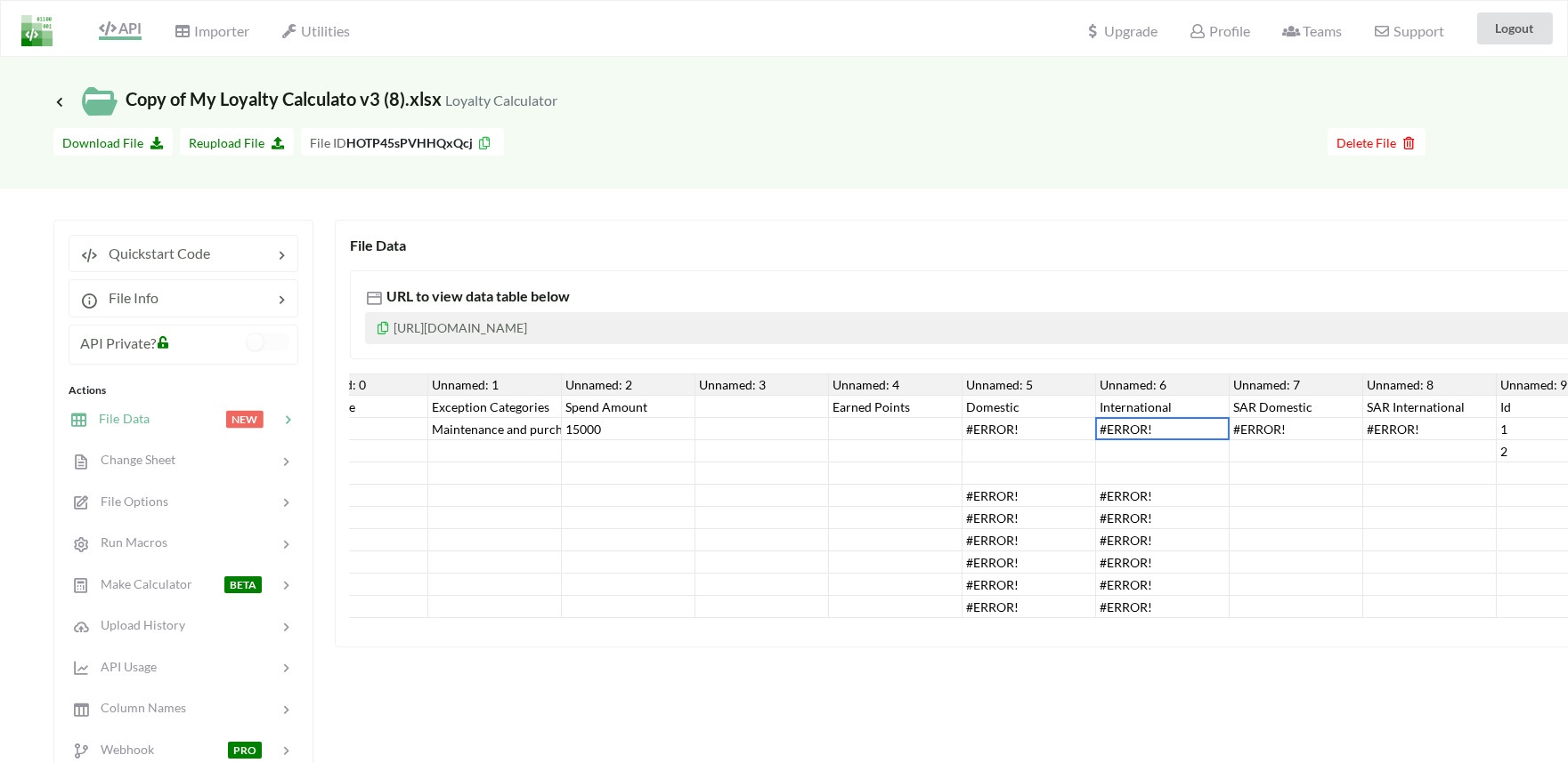
click at [1292, 420] on div "#ERROR!" at bounding box center [1296, 429] width 134 height 22
click at [1286, 405] on div "SAR Domestic" at bounding box center [1296, 407] width 134 height 22
click at [1385, 420] on div "#ERROR!" at bounding box center [1430, 429] width 134 height 22
click at [1413, 405] on div "SAR International" at bounding box center [1430, 407] width 134 height 22
click at [1477, 430] on div "#ERROR!" at bounding box center [1430, 429] width 134 height 22
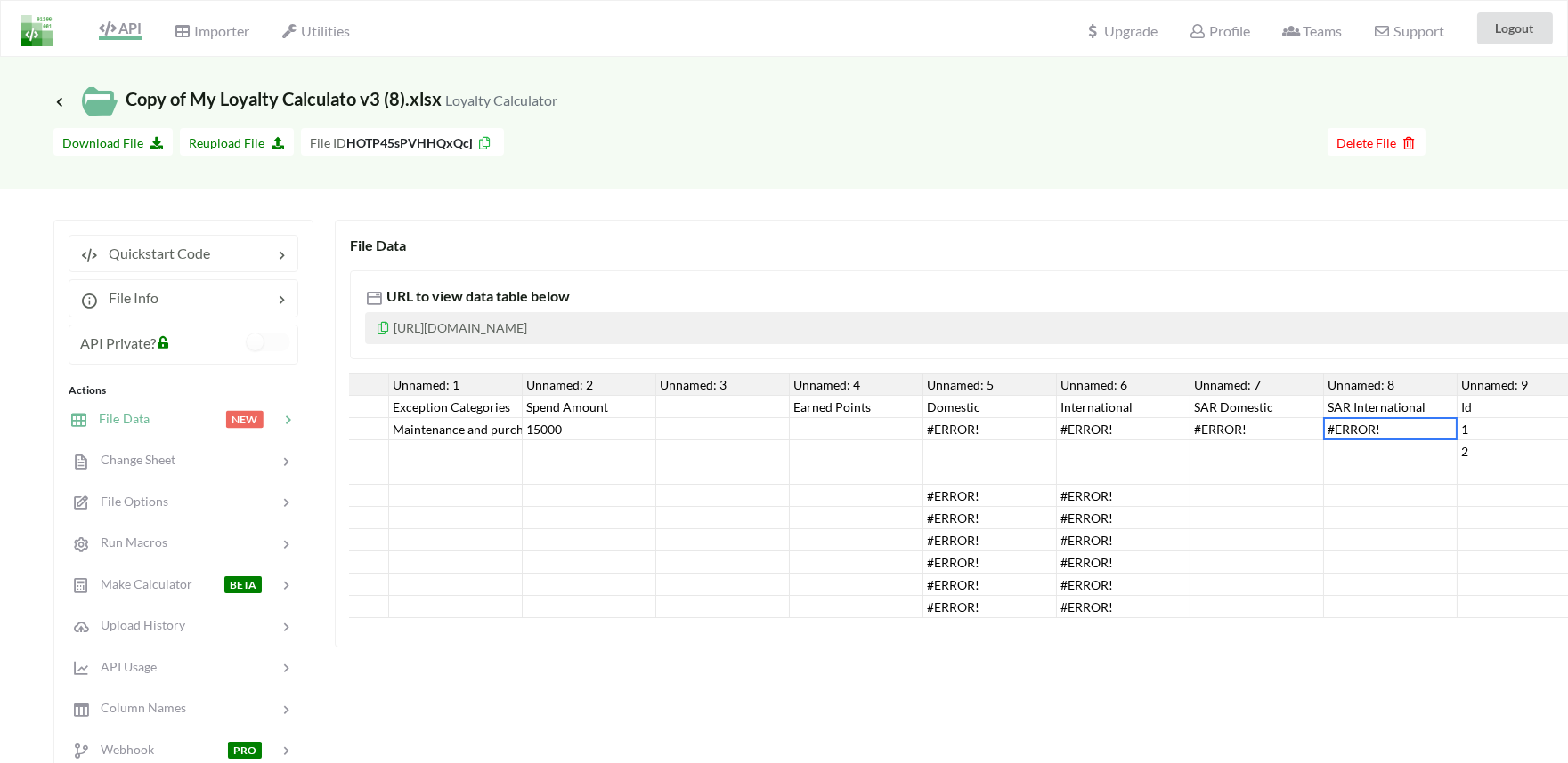
scroll to position [0, 102]
click at [1362, 405] on div "SAR International" at bounding box center [1383, 407] width 134 height 22
click at [1469, 407] on div "Id" at bounding box center [1517, 407] width 134 height 22
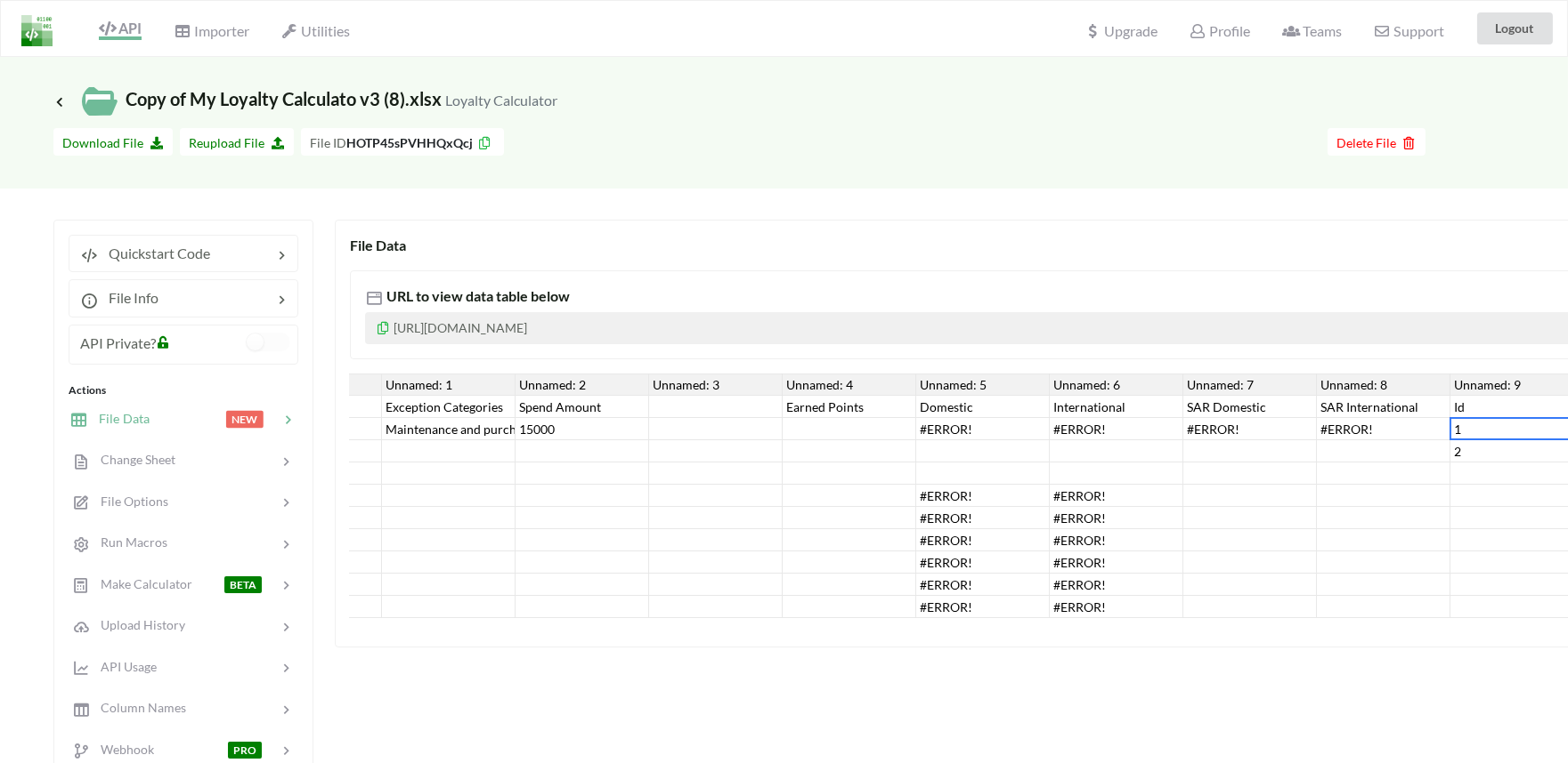
click at [1466, 419] on div "1" at bounding box center [1517, 429] width 134 height 22
click at [1469, 440] on div "2" at bounding box center [1517, 451] width 134 height 22
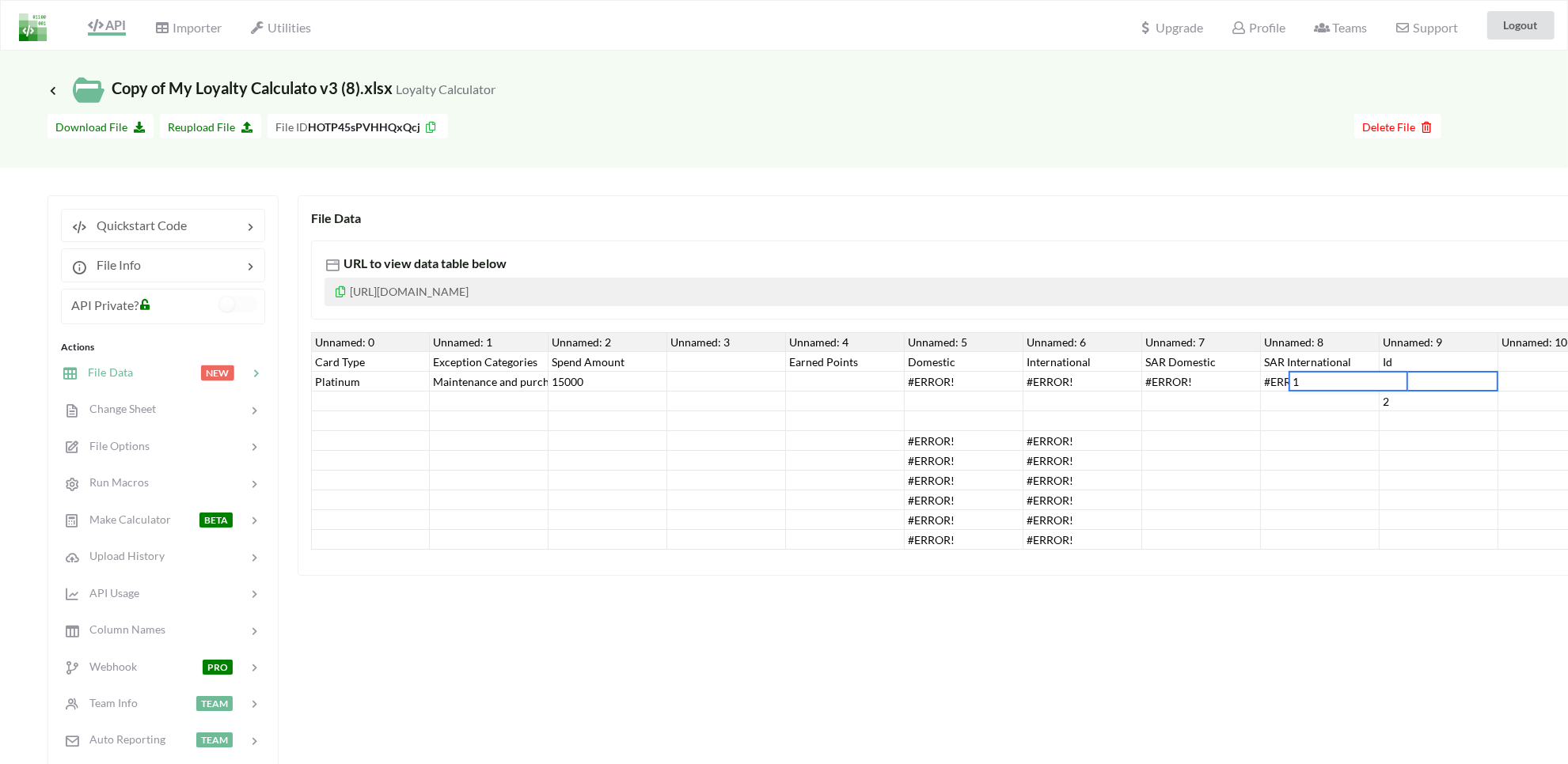
drag, startPoint x: 769, startPoint y: 631, endPoint x: 788, endPoint y: 621, distance: 21.5
click at [769, 631] on div "File Data URL to view data table below https://www.apispreadsheets.com/table/HO…" at bounding box center [1201, 539] width 1807 height 687
click at [1164, 496] on div at bounding box center [1201, 500] width 119 height 20
click at [1393, 386] on div "1" at bounding box center [1439, 382] width 119 height 20
click at [1391, 408] on div "2" at bounding box center [1439, 401] width 119 height 20
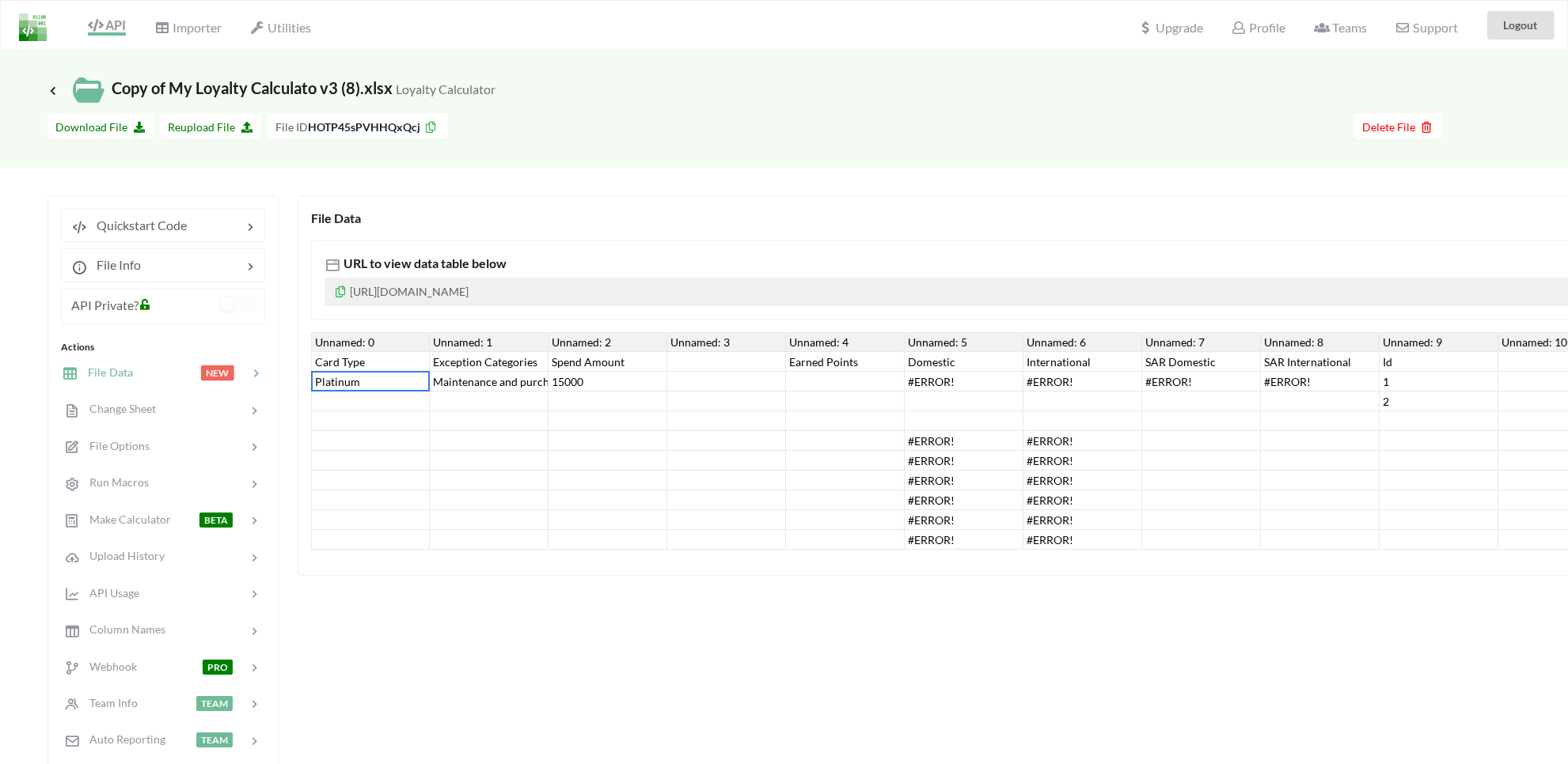
click at [330, 382] on div "Platinum" at bounding box center [370, 382] width 119 height 20
click at [478, 382] on div "Maintenance and purchasing services for cars and motorcycles" at bounding box center [489, 382] width 119 height 20
click at [562, 382] on div "15000" at bounding box center [608, 382] width 119 height 20
click at [718, 386] on div at bounding box center [727, 382] width 119 height 20
click at [852, 386] on div at bounding box center [845, 382] width 119 height 20
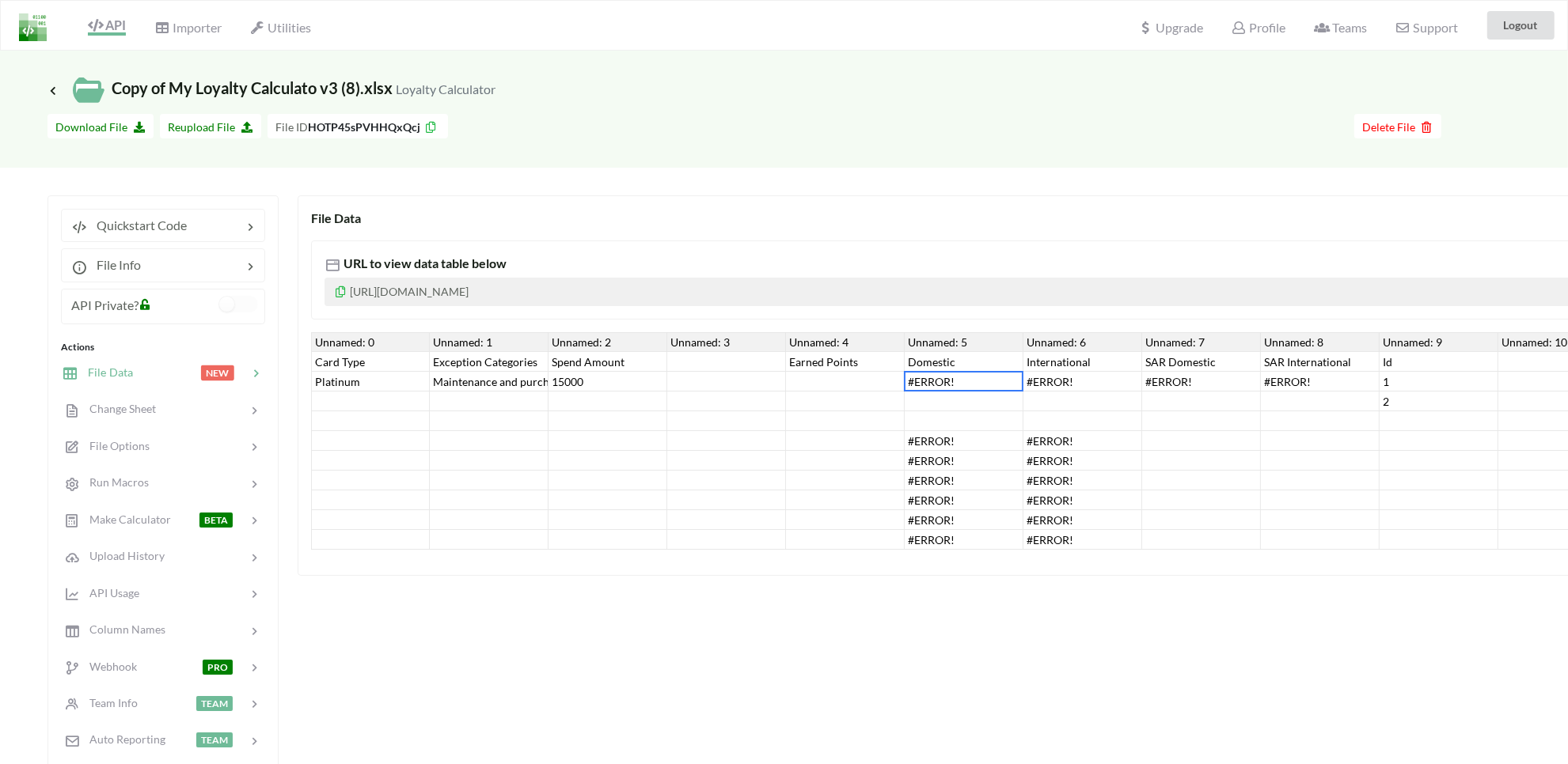
click at [942, 386] on div "#ERROR!" at bounding box center [964, 382] width 119 height 20
click at [1038, 386] on div "#ERROR!" at bounding box center [1083, 382] width 119 height 20
drag, startPoint x: 1186, startPoint y: 386, endPoint x: 1236, endPoint y: 378, distance: 50.6
click at [1187, 385] on div "#ERROR!" at bounding box center [1201, 382] width 119 height 20
click at [1328, 374] on div "#ERROR!" at bounding box center [1320, 382] width 119 height 20
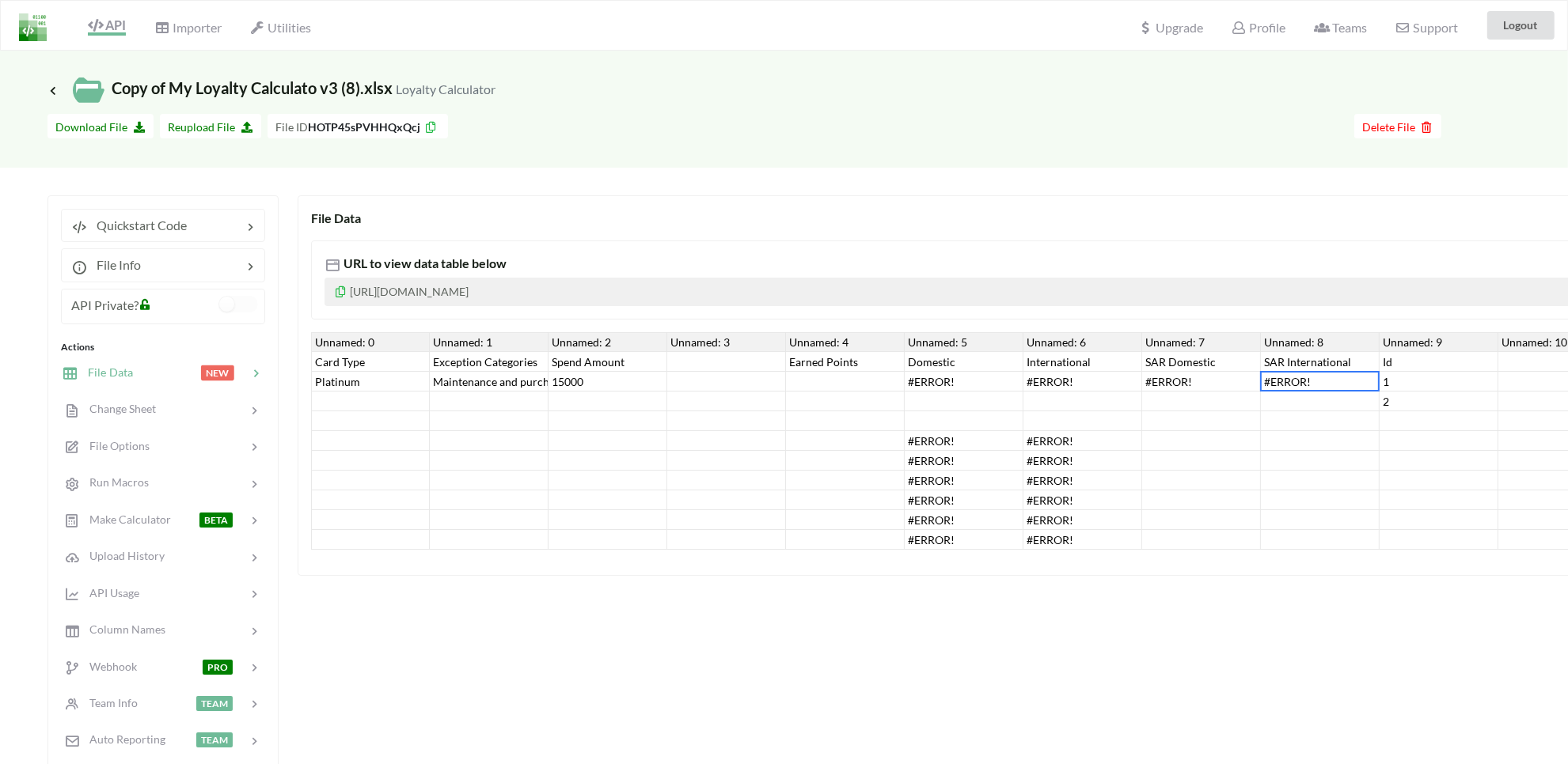
click at [1385, 381] on div "1" at bounding box center [1439, 382] width 119 height 20
click at [1276, 464] on div at bounding box center [1320, 461] width 119 height 20
click at [1393, 378] on div "1" at bounding box center [1439, 382] width 119 height 20
click at [1393, 400] on div "2" at bounding box center [1439, 401] width 119 height 20
click at [1328, 384] on div "#ERROR!" at bounding box center [1320, 382] width 119 height 20
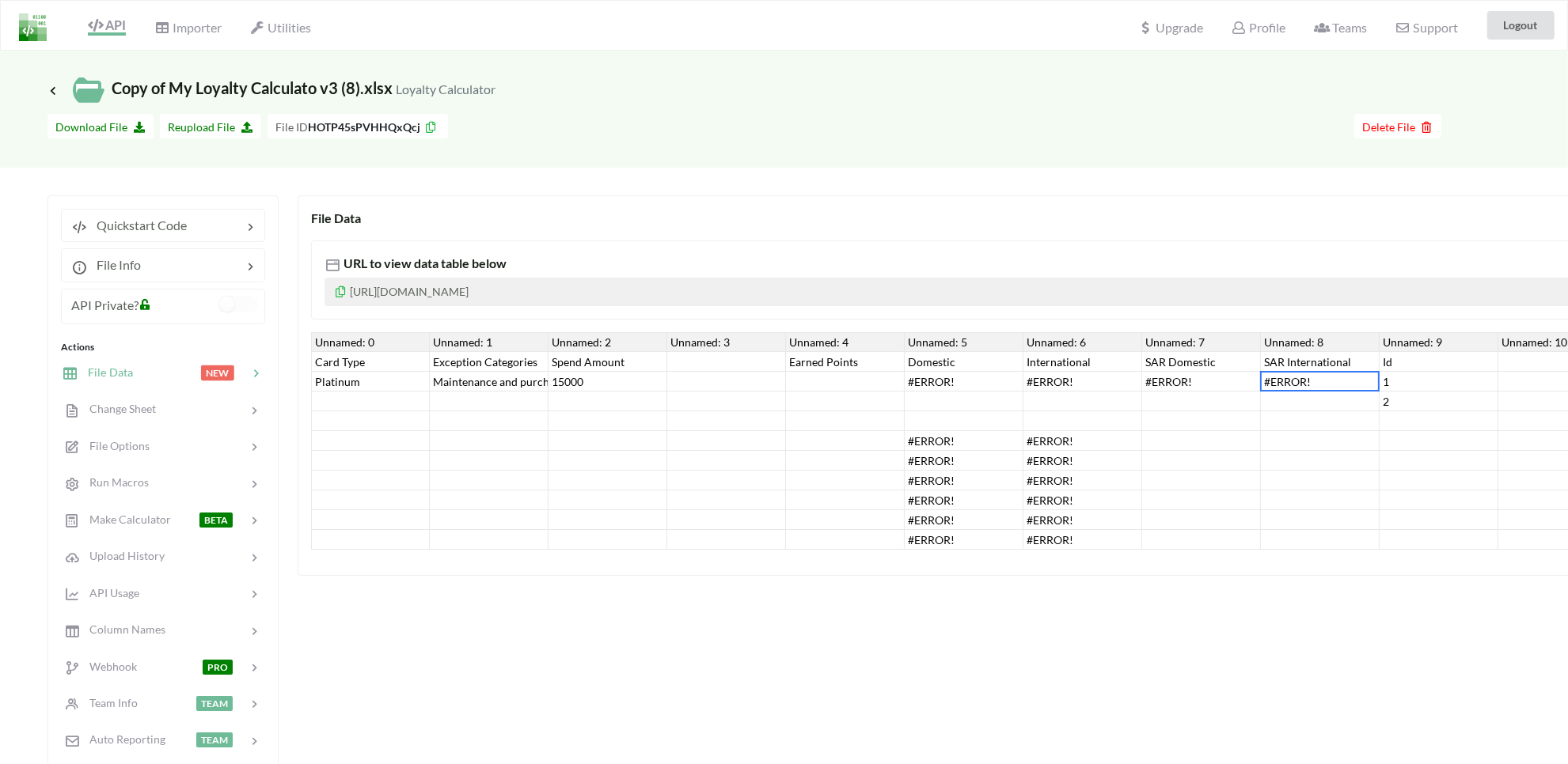
click at [322, 381] on div "Platinum" at bounding box center [370, 382] width 119 height 20
click at [420, 89] on small "Loyalty Calculator" at bounding box center [445, 89] width 100 height 15
click at [645, 412] on div at bounding box center [608, 421] width 119 height 20
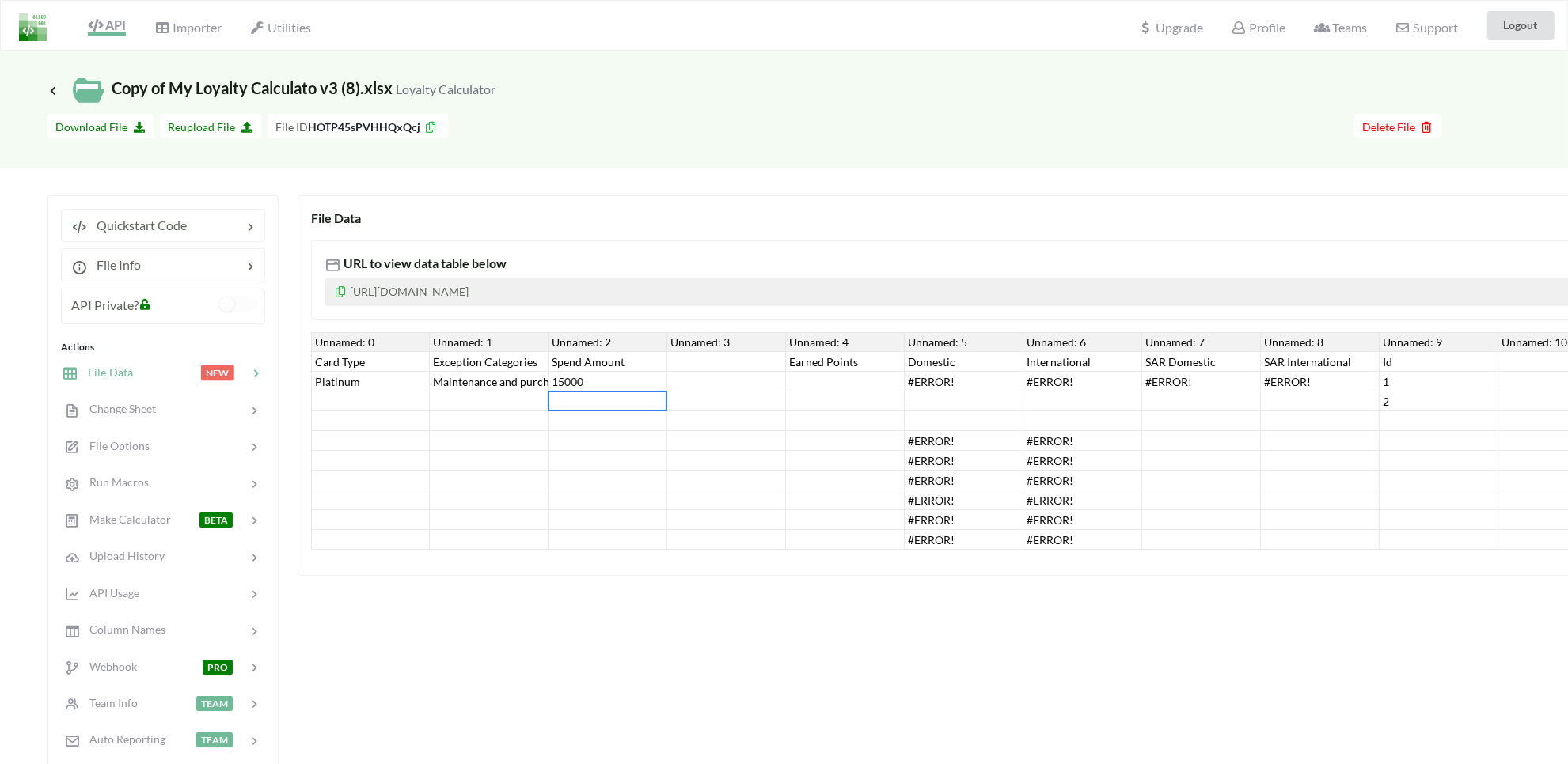
click at [467, 286] on p "https://www.apispreadsheets.com/table/HOTP45sPVHHQxQcj/" at bounding box center [1156, 291] width 1663 height 28
click at [476, 286] on p "https://www.apispreadsheets.com/table/HOTP45sPVHHQxQcj/" at bounding box center [1156, 291] width 1663 height 28
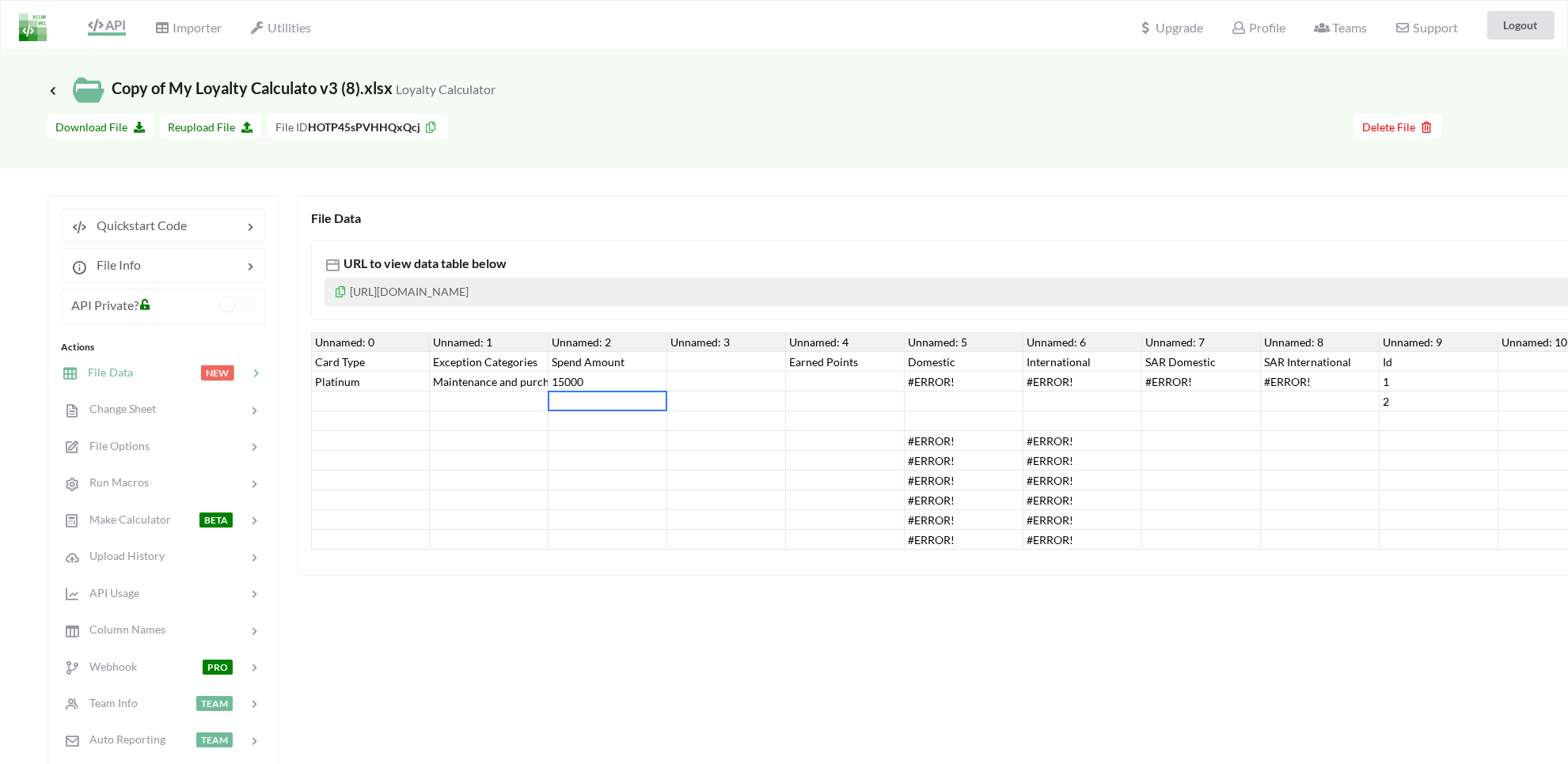
click at [476, 286] on p "https://www.apispreadsheets.com/table/HOTP45sPVHHQxQcj/" at bounding box center [1156, 291] width 1663 height 28
click at [336, 298] on p "https://www.apispreadsheets.com/table/HOTP45sPVHHQxQcj/" at bounding box center [1156, 291] width 1663 height 28
click at [338, 294] on icon at bounding box center [340, 290] width 14 height 11
click at [136, 264] on span "File Info" at bounding box center [114, 264] width 54 height 15
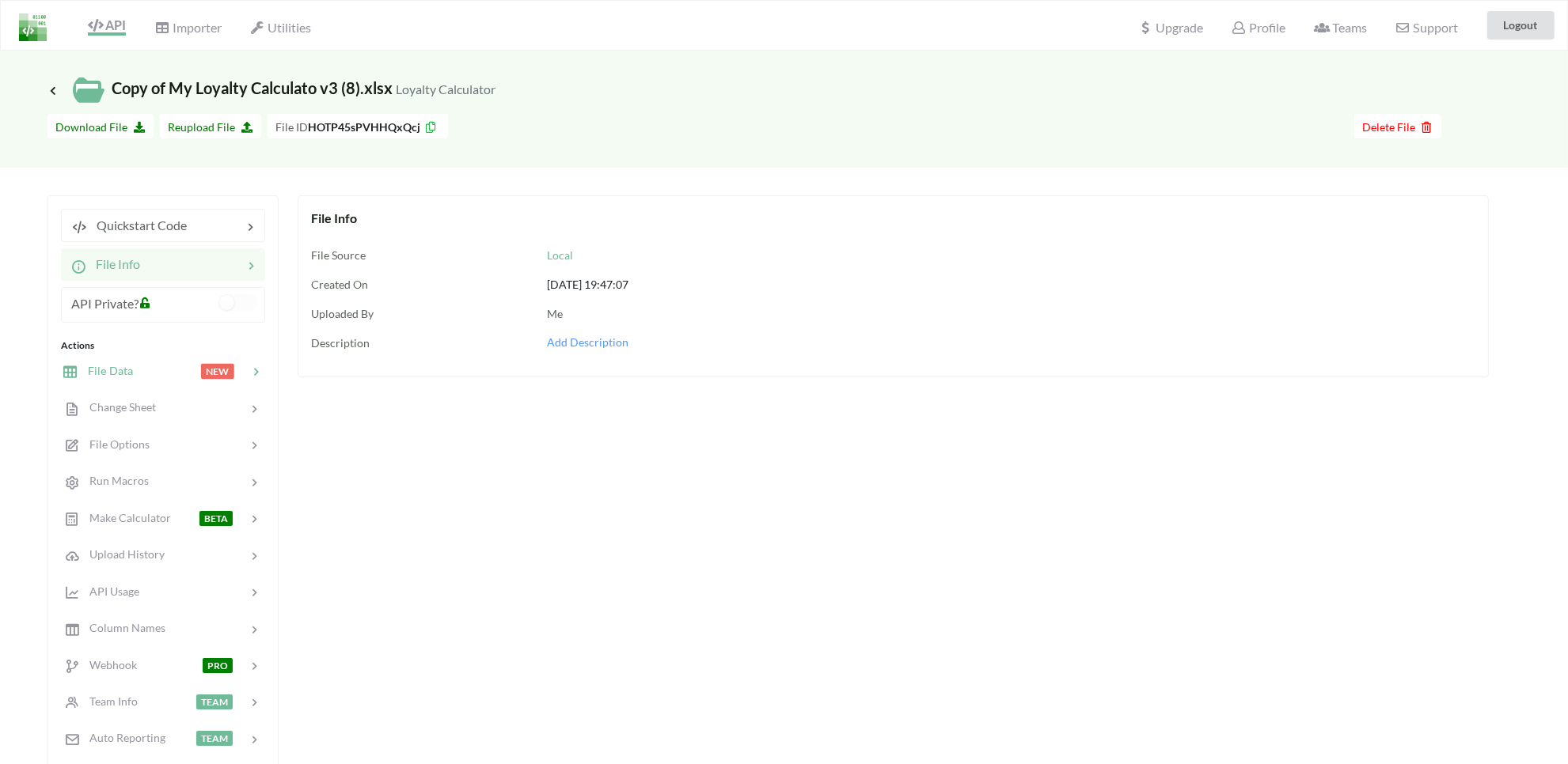
click at [109, 370] on span "File Data" at bounding box center [105, 370] width 55 height 14
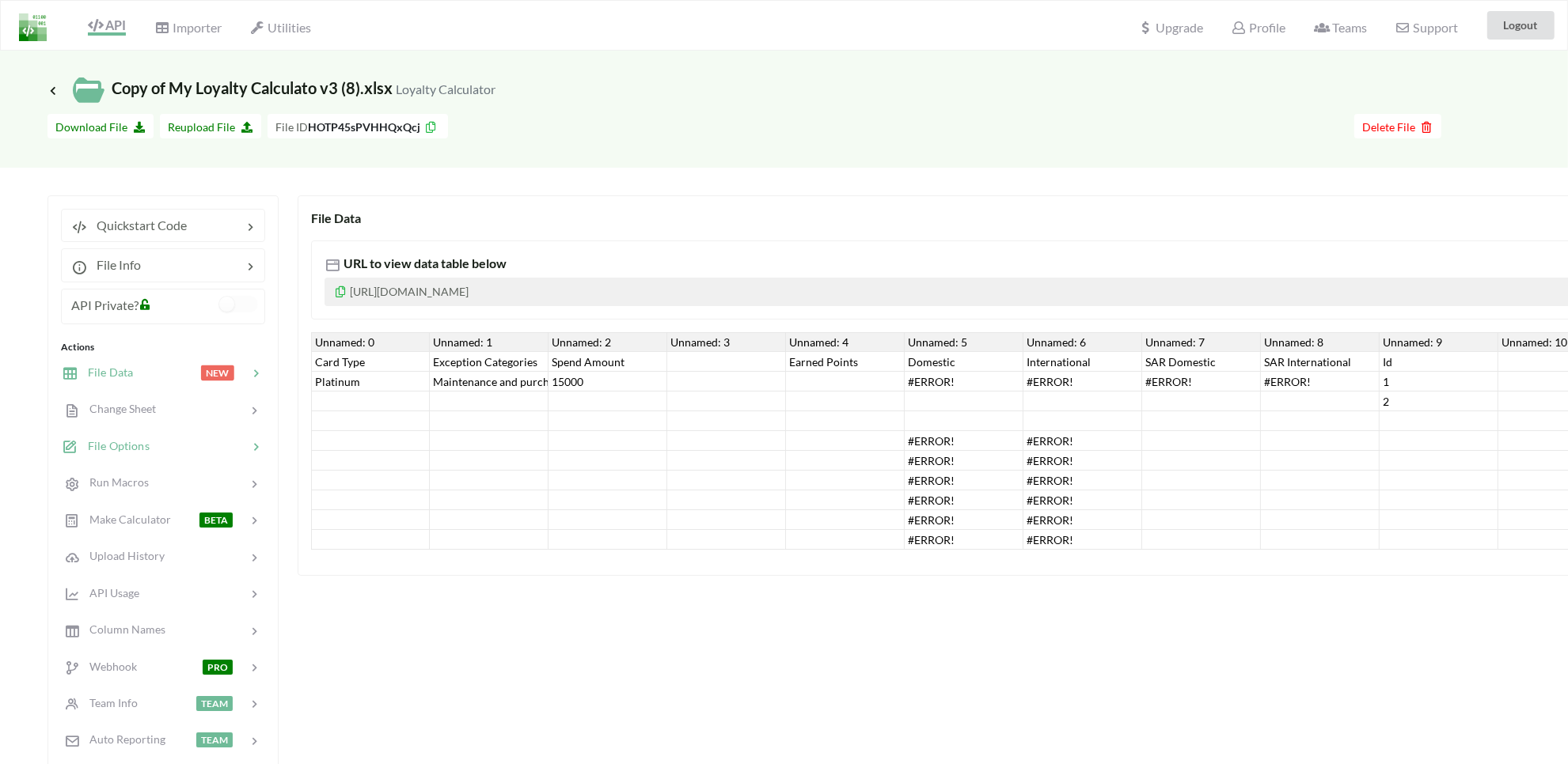
click at [127, 441] on span "File Options" at bounding box center [114, 446] width 72 height 14
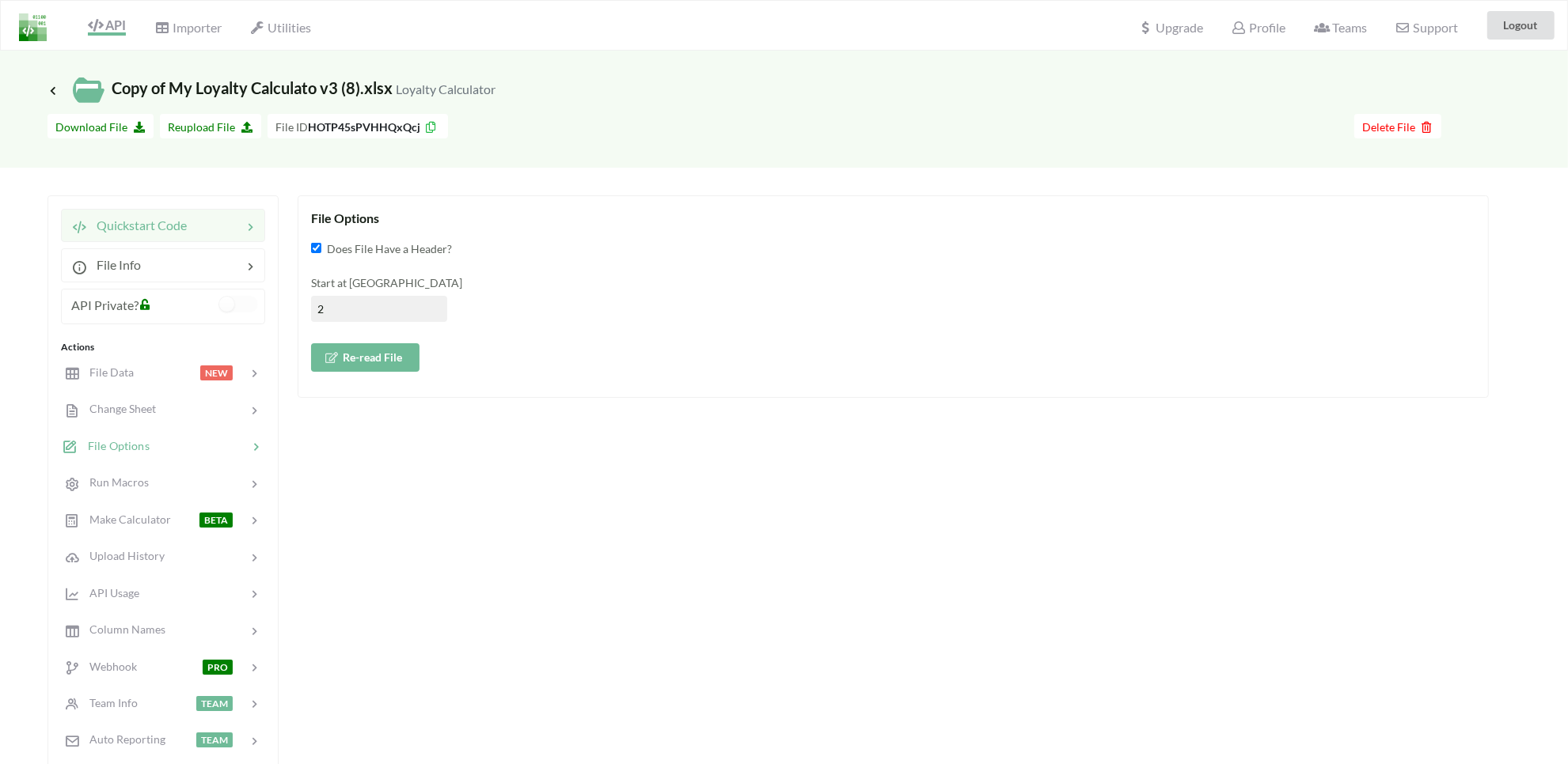
click at [141, 235] on div "Quickstart Code" at bounding box center [129, 225] width 116 height 19
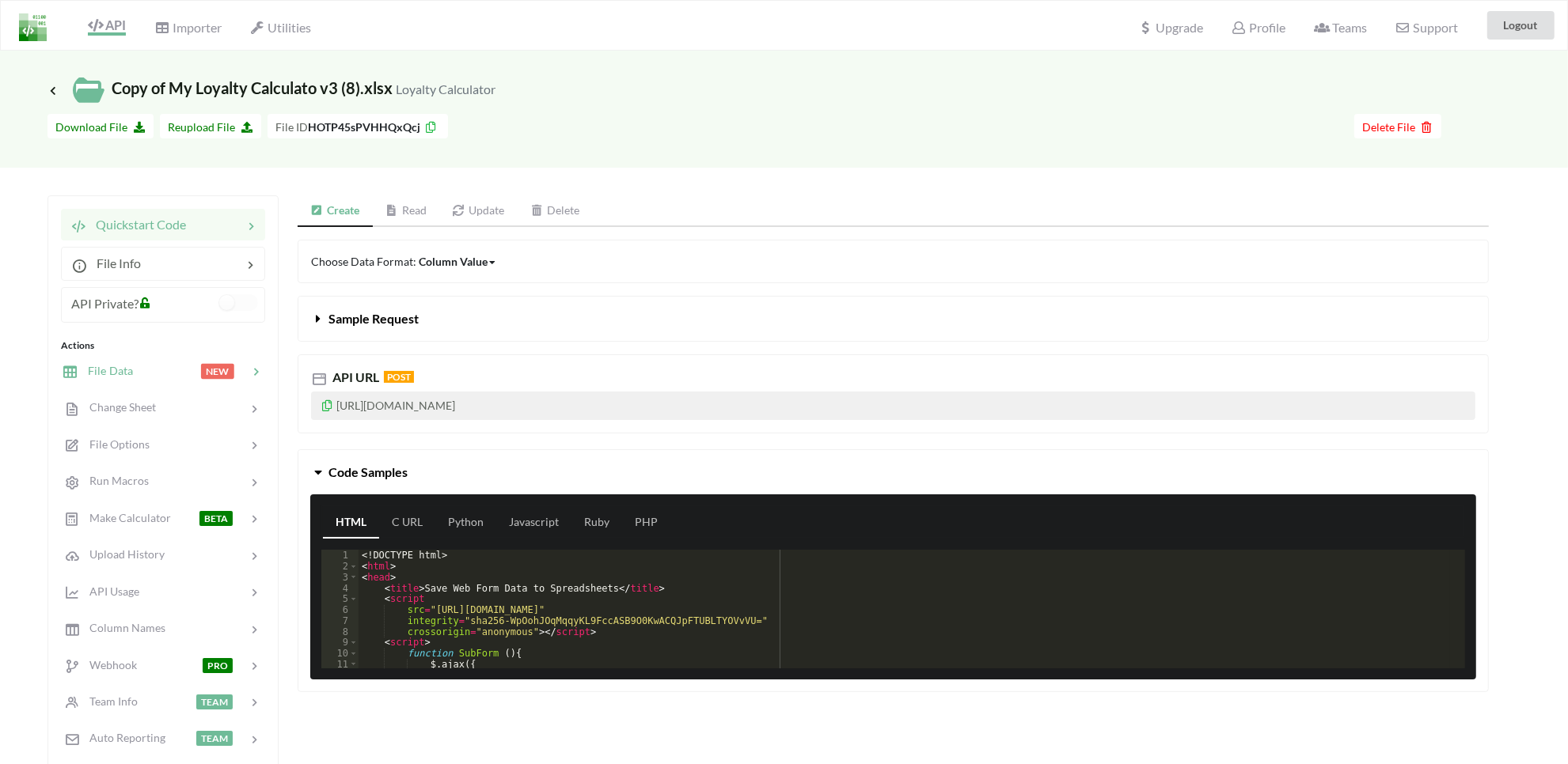
click at [112, 384] on div "File Data NEW" at bounding box center [163, 371] width 208 height 37
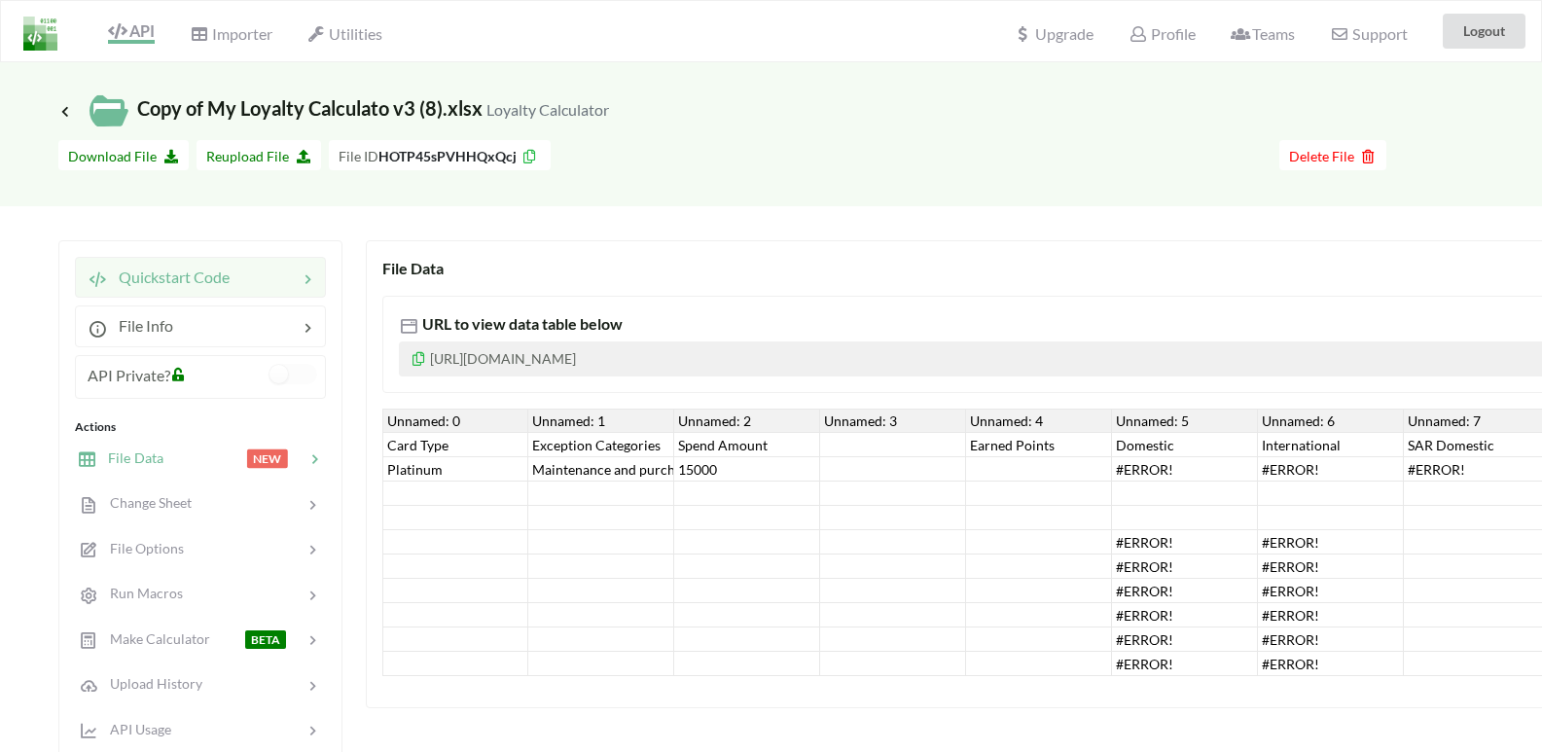
click at [146, 286] on div "Quickstart Code" at bounding box center [159, 277] width 142 height 23
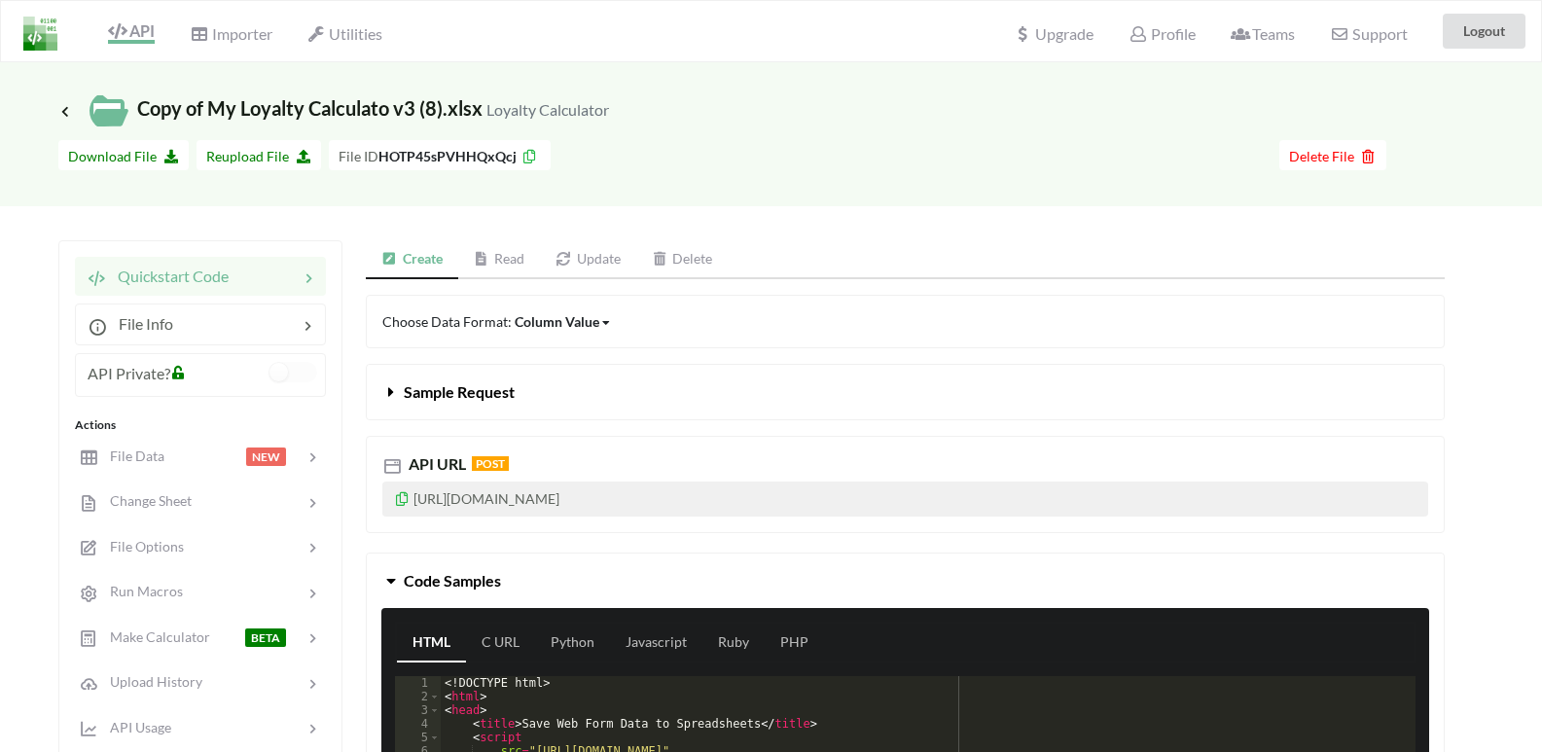
click at [617, 499] on p "https://api.apispreadsheets.com/data/HOTP45sPVHHQxQcj/" at bounding box center [905, 498] width 1046 height 35
copy p "https://api.apispreadsheets.com/data/HOTP45sPVHHQxQcj/"
click at [535, 458] on div "API URL POST" at bounding box center [905, 463] width 1046 height 23
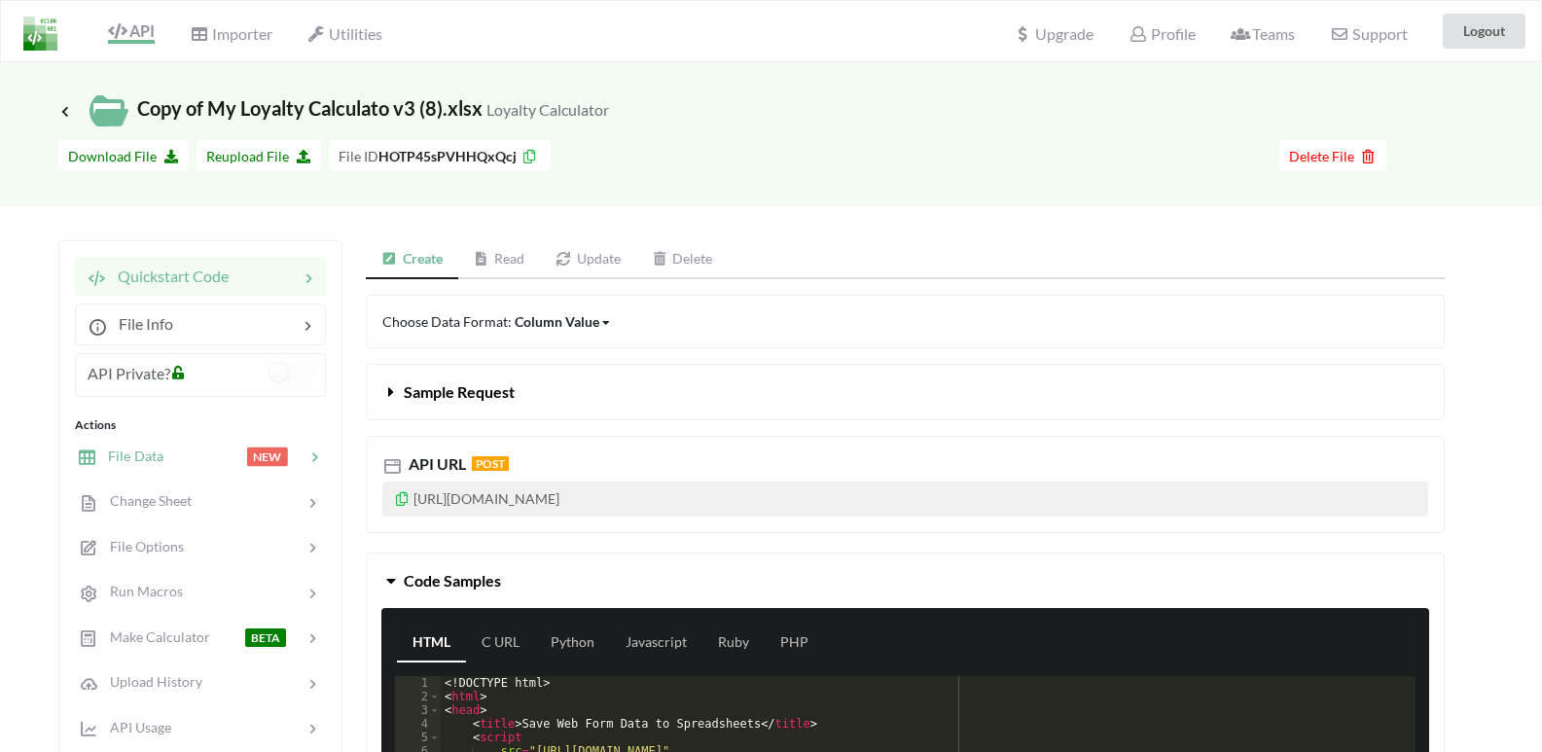
click at [163, 470] on div "File Data NEW" at bounding box center [200, 456] width 256 height 46
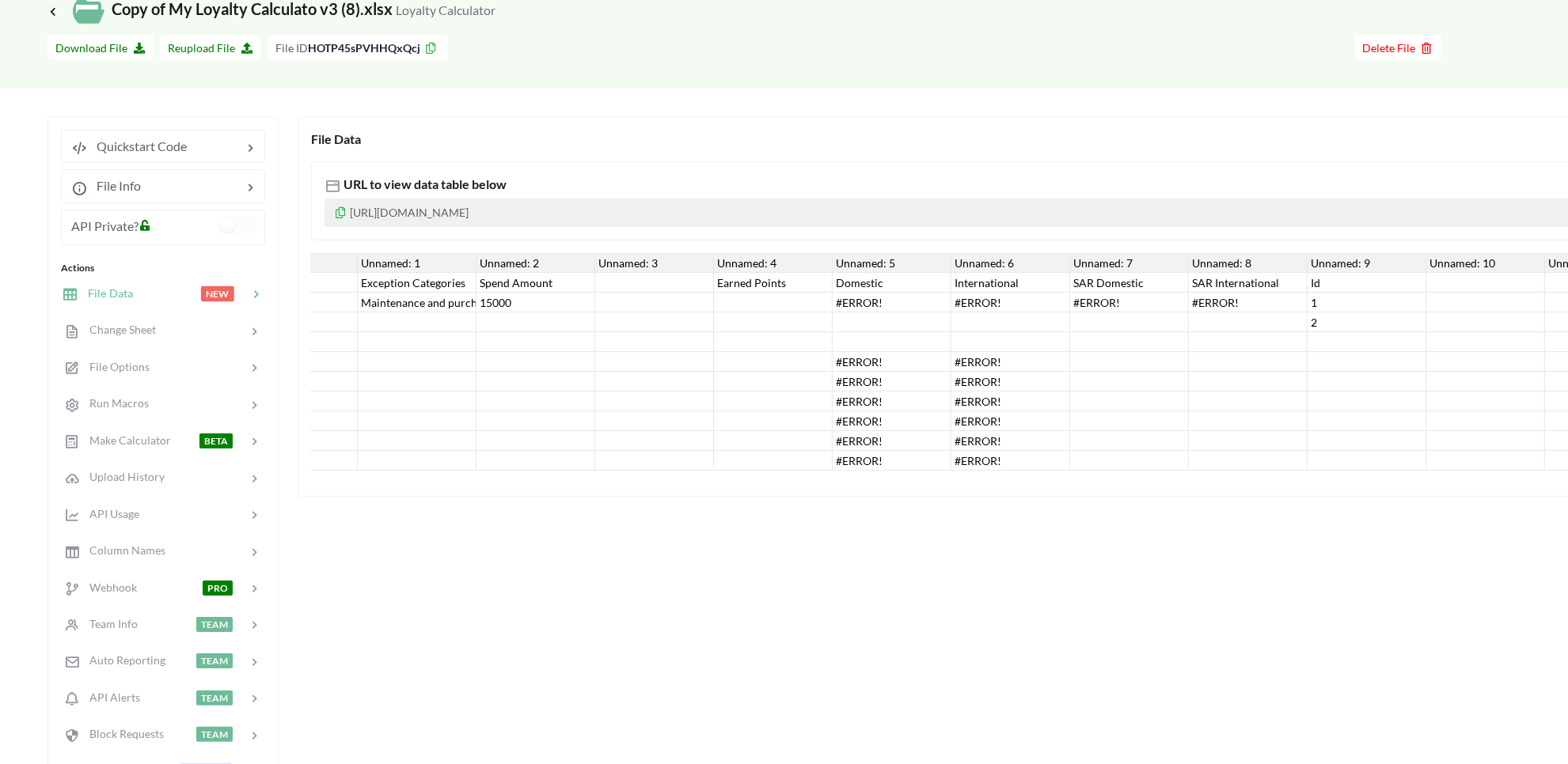
scroll to position [0, 90]
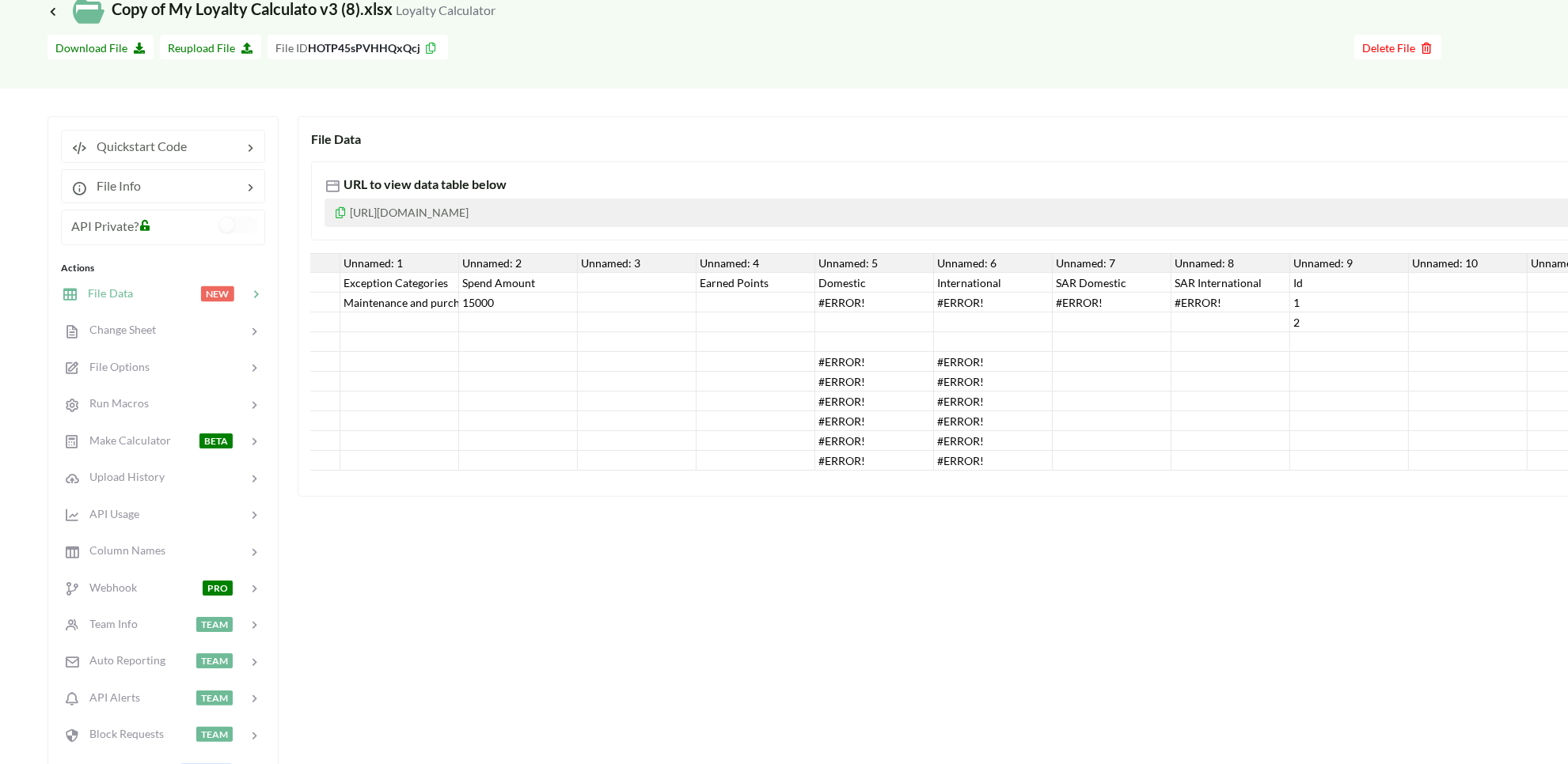
click at [1328, 277] on div "Id" at bounding box center [1349, 283] width 119 height 20
click at [1299, 312] on div "2" at bounding box center [1349, 322] width 119 height 20
click at [1313, 299] on div "1" at bounding box center [1349, 303] width 119 height 20
click at [1307, 277] on div "Id" at bounding box center [1349, 283] width 119 height 20
click at [1303, 269] on div "Unnamed: 9" at bounding box center [1349, 263] width 119 height 20
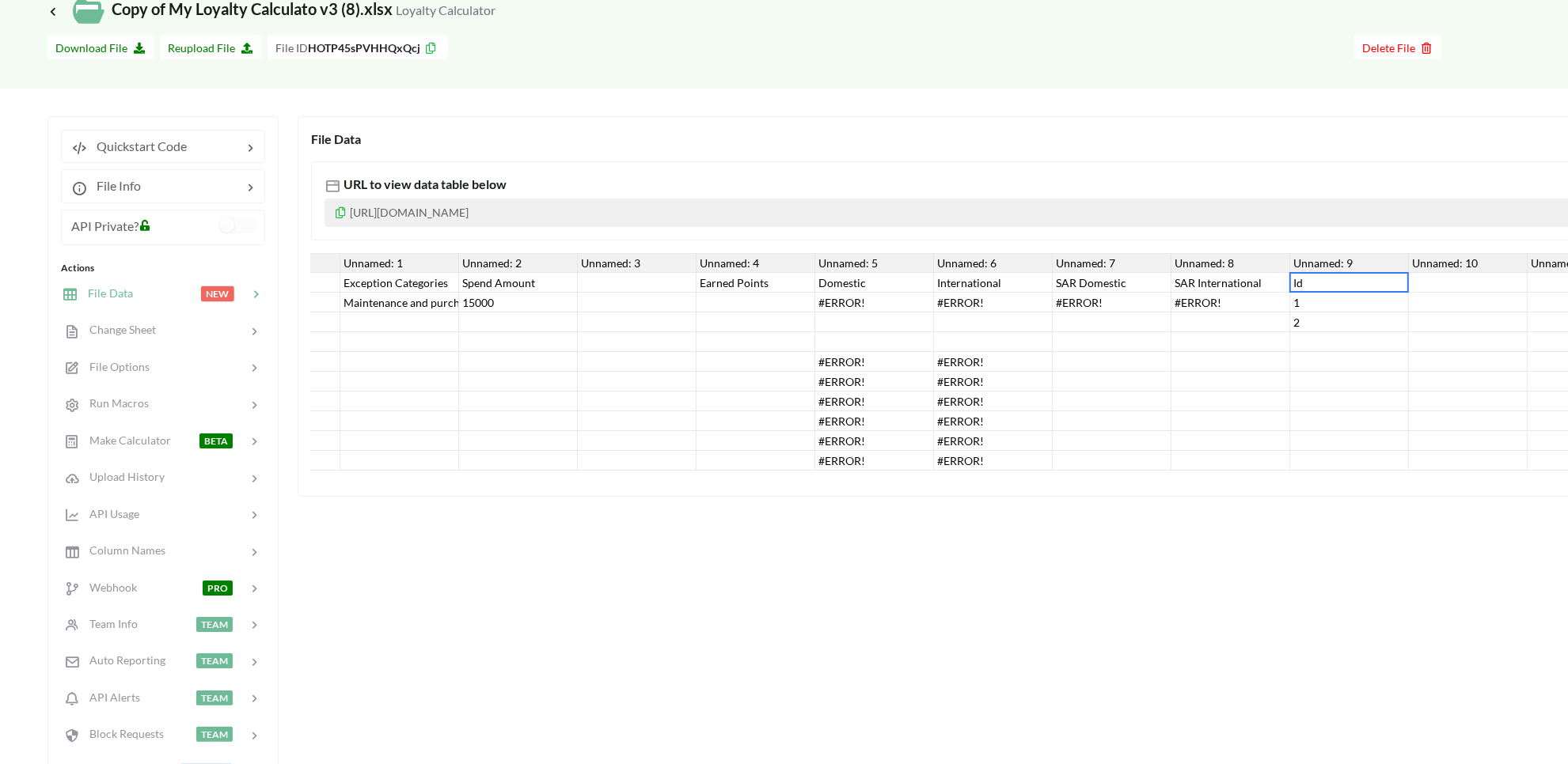
click at [1303, 269] on div "Unnamed: 9" at bounding box center [1349, 263] width 119 height 20
click at [1393, 260] on div "Unnamed: 10" at bounding box center [1468, 263] width 119 height 20
click at [1393, 272] on div "Unnamed: 10" at bounding box center [1468, 263] width 119 height 20
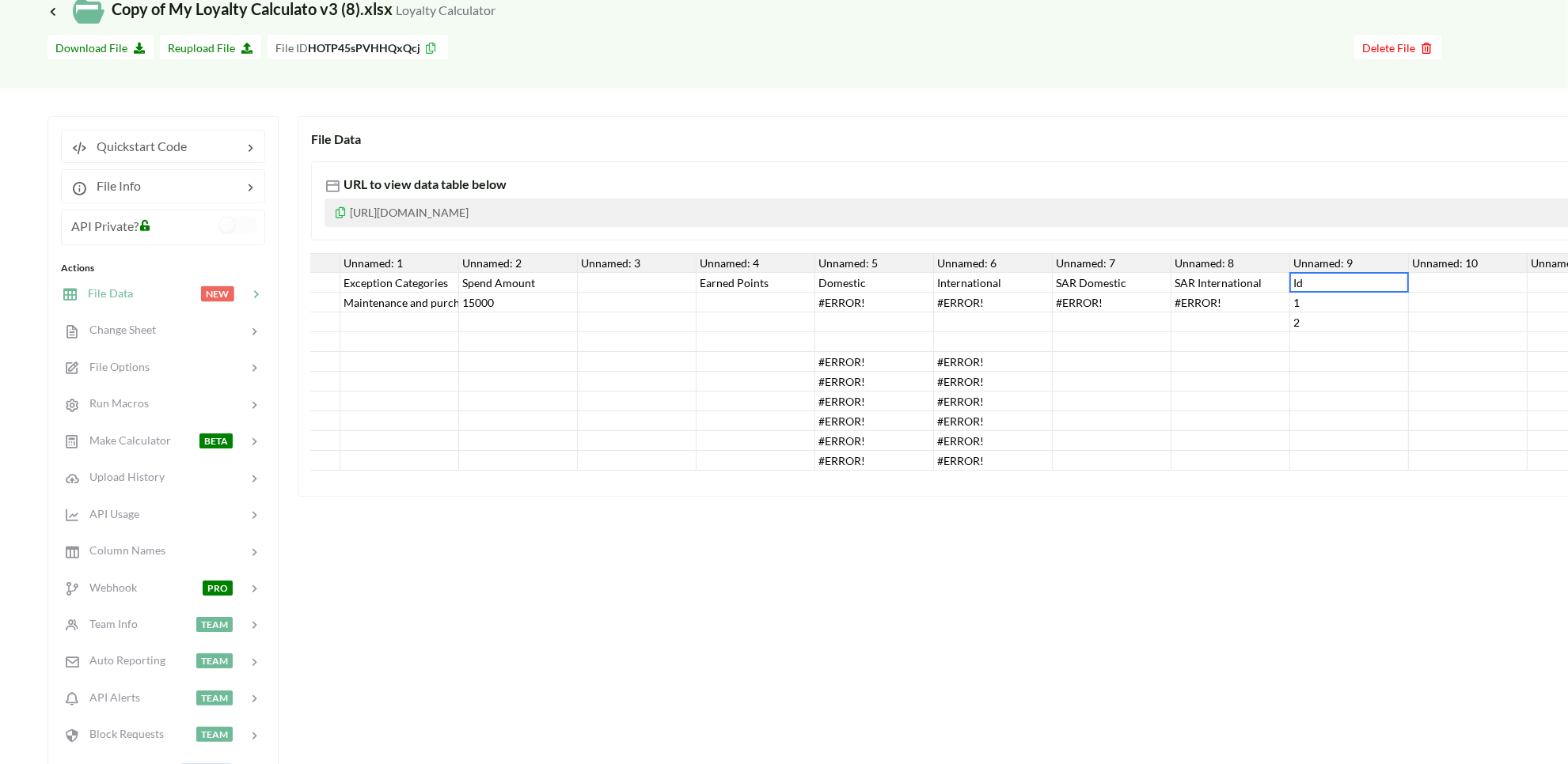
click at [1393, 261] on div "Unnamed: 10" at bounding box center [1468, 263] width 119 height 20
click at [1393, 286] on div at bounding box center [1468, 283] width 119 height 20
click at [1335, 298] on div "1" at bounding box center [1349, 303] width 119 height 20
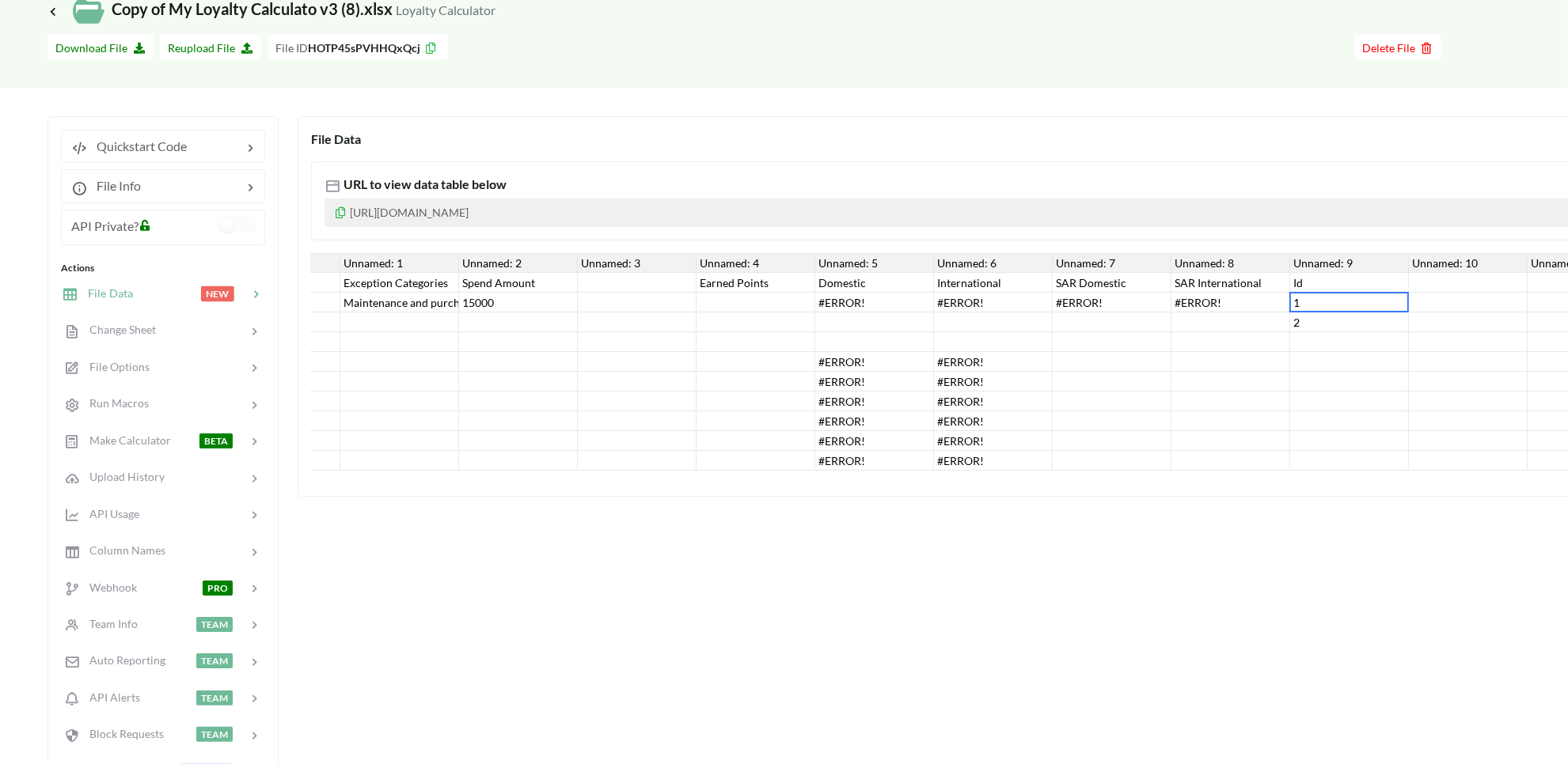
click at [1306, 307] on div "1" at bounding box center [1349, 303] width 119 height 20
click at [1296, 319] on div "2" at bounding box center [1349, 322] width 119 height 20
click at [1311, 307] on div "1" at bounding box center [1349, 303] width 119 height 20
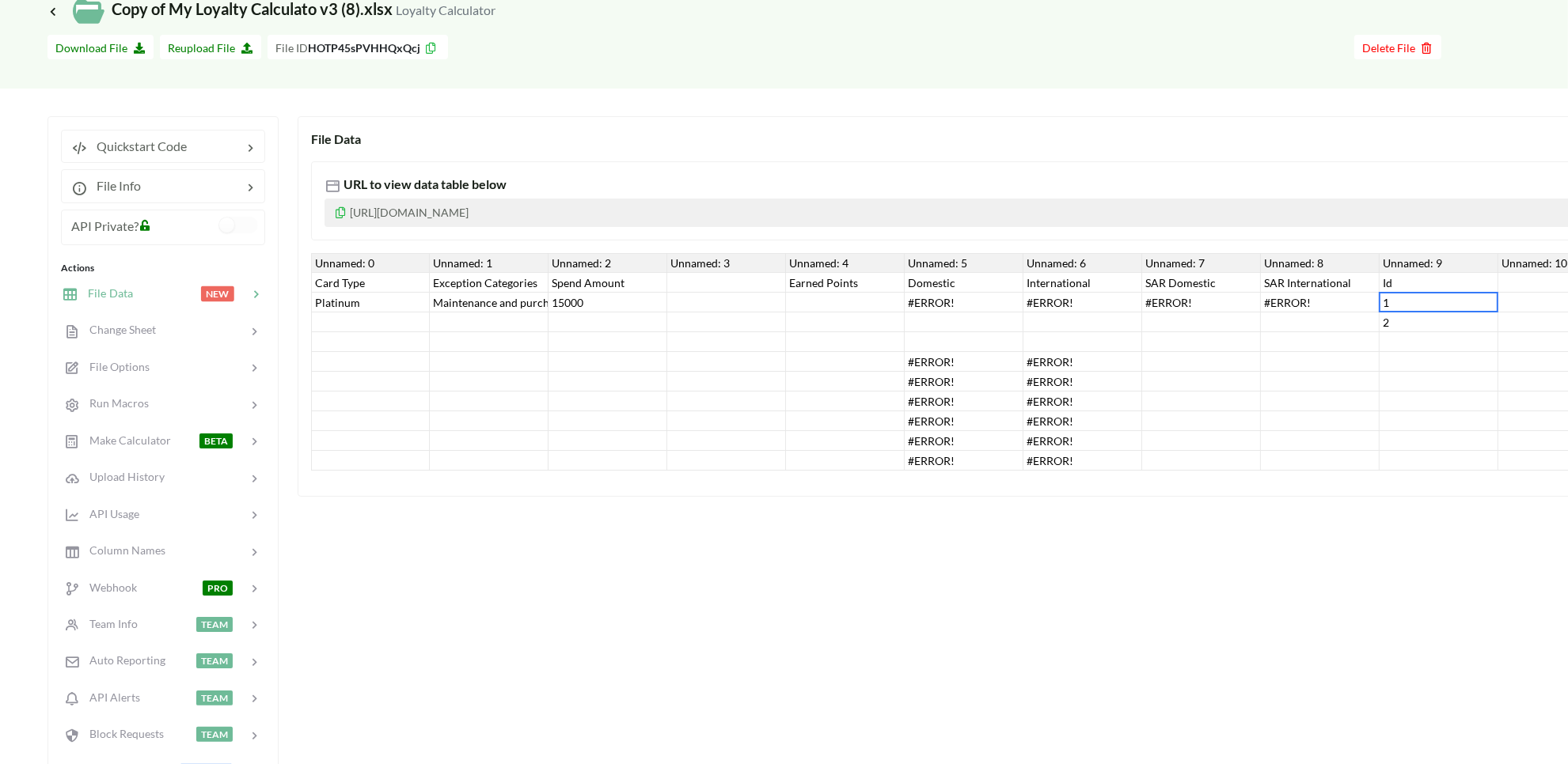
click at [841, 305] on div at bounding box center [845, 303] width 119 height 20
click at [1107, 305] on div "#ERROR!" at bounding box center [1083, 303] width 119 height 20
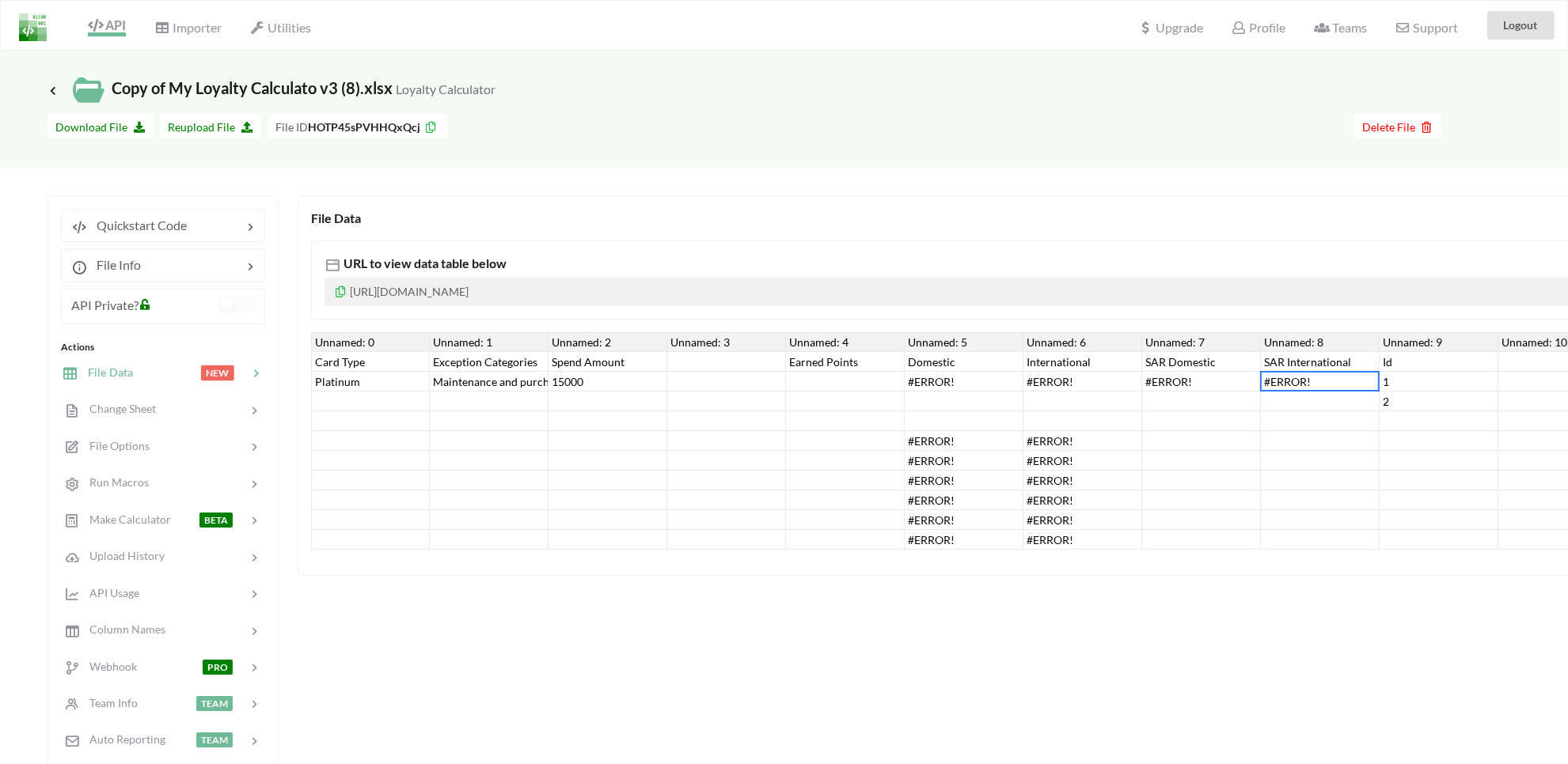
click at [98, 28] on icon at bounding box center [95, 25] width 15 height 13
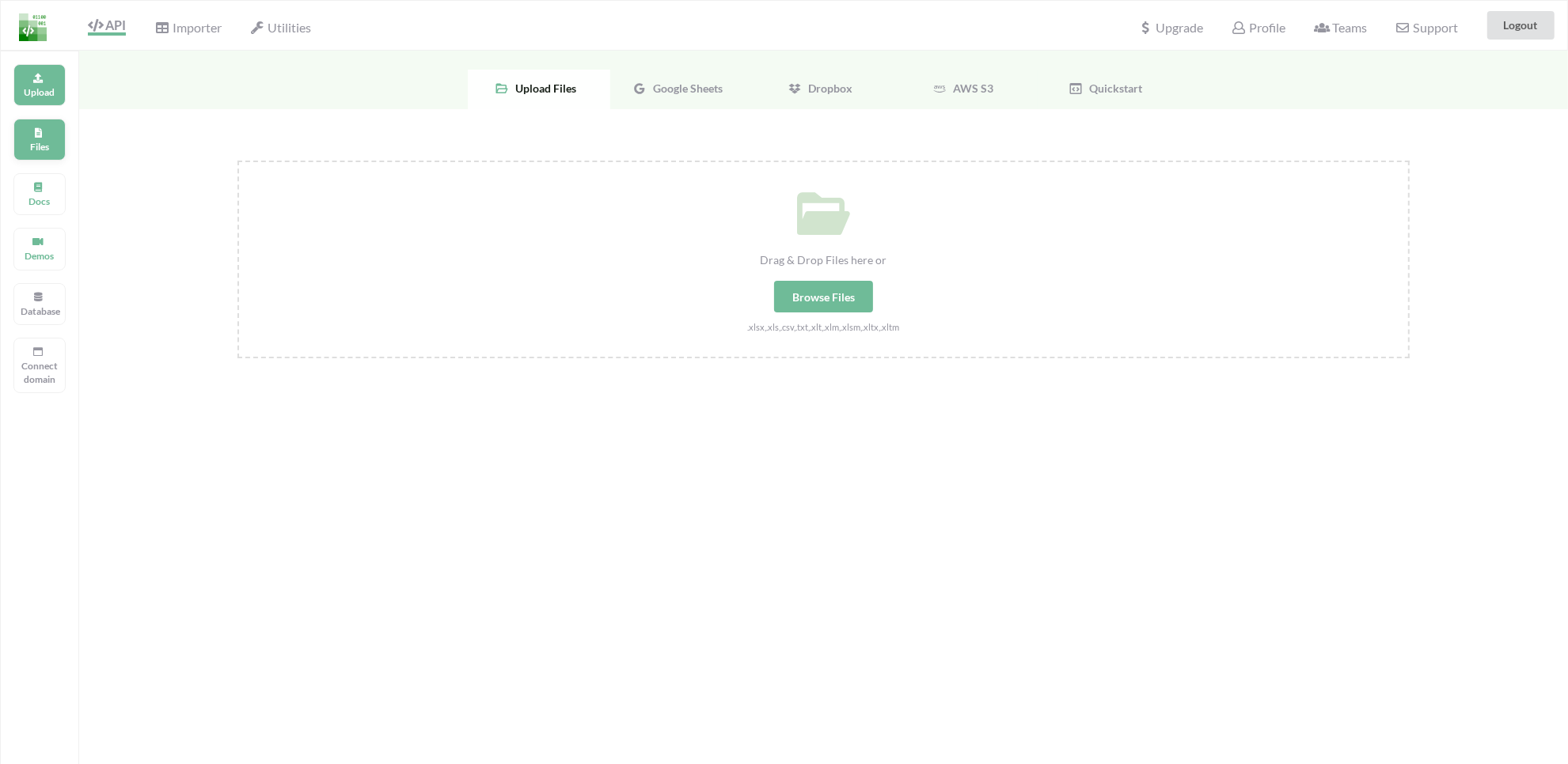
click at [49, 144] on p "Files" at bounding box center [39, 146] width 38 height 14
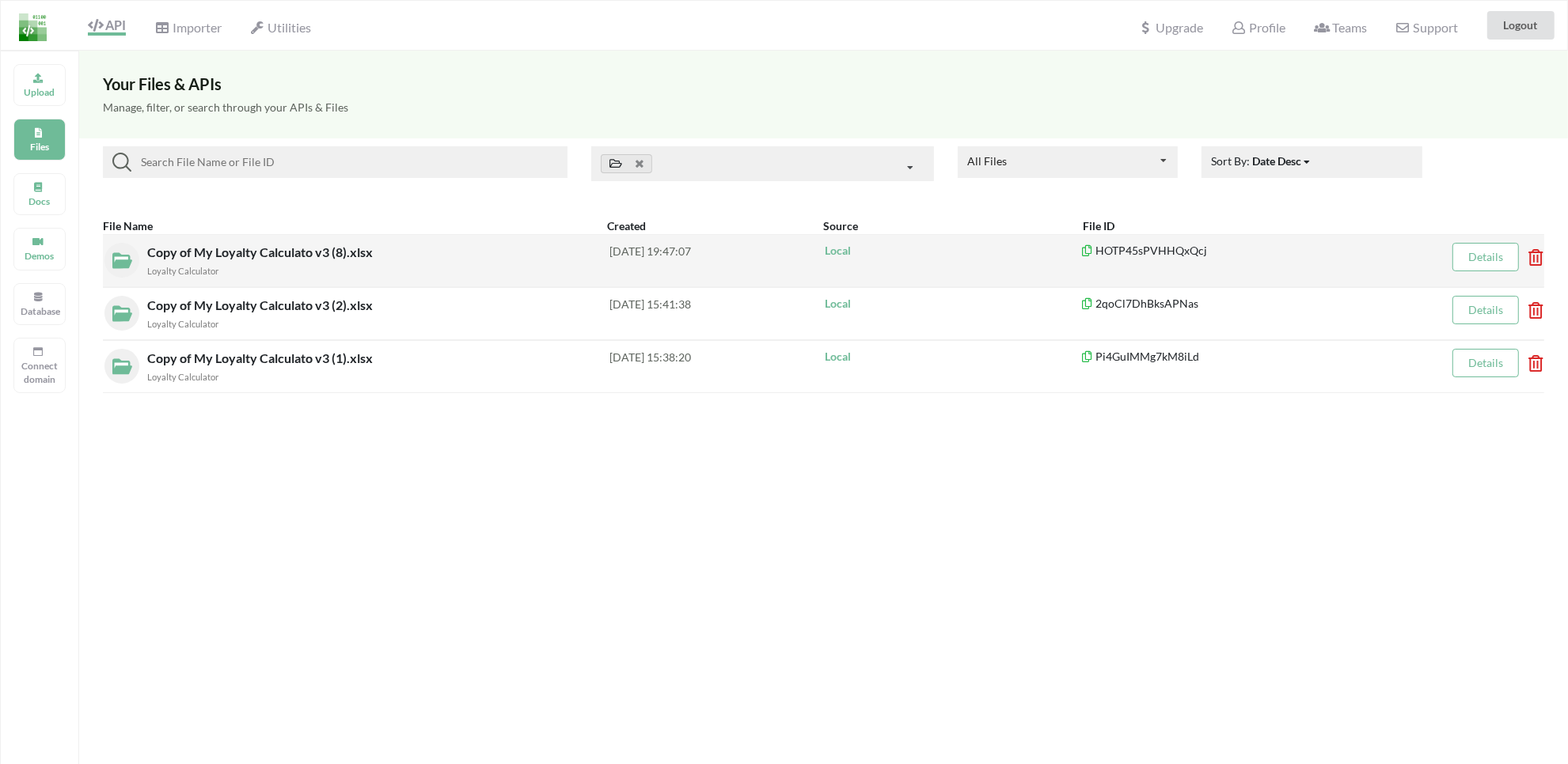
click at [1393, 255] on icon at bounding box center [1531, 252] width 5 height 7
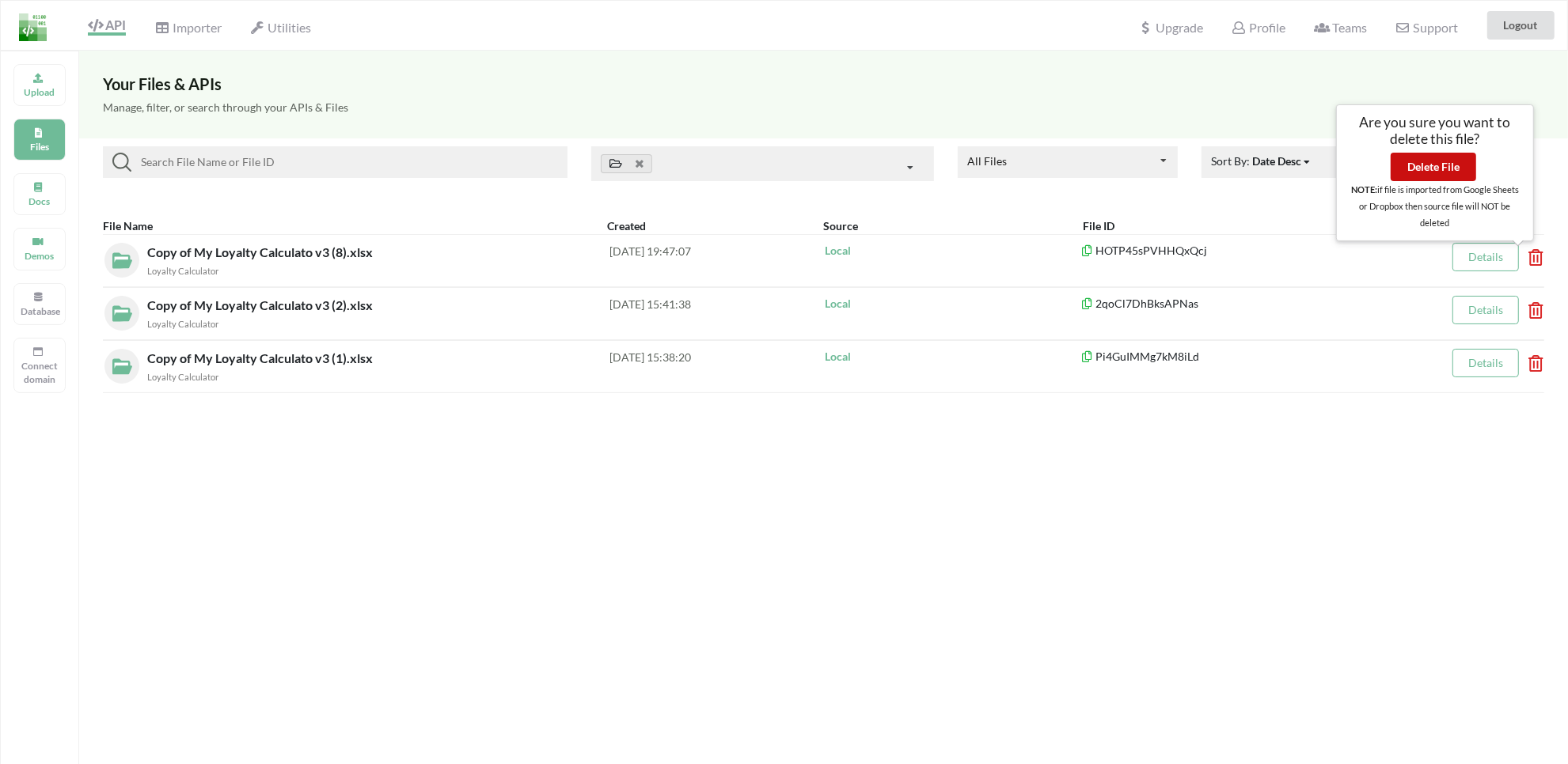
click at [1393, 175] on button "Delete File" at bounding box center [1433, 167] width 85 height 28
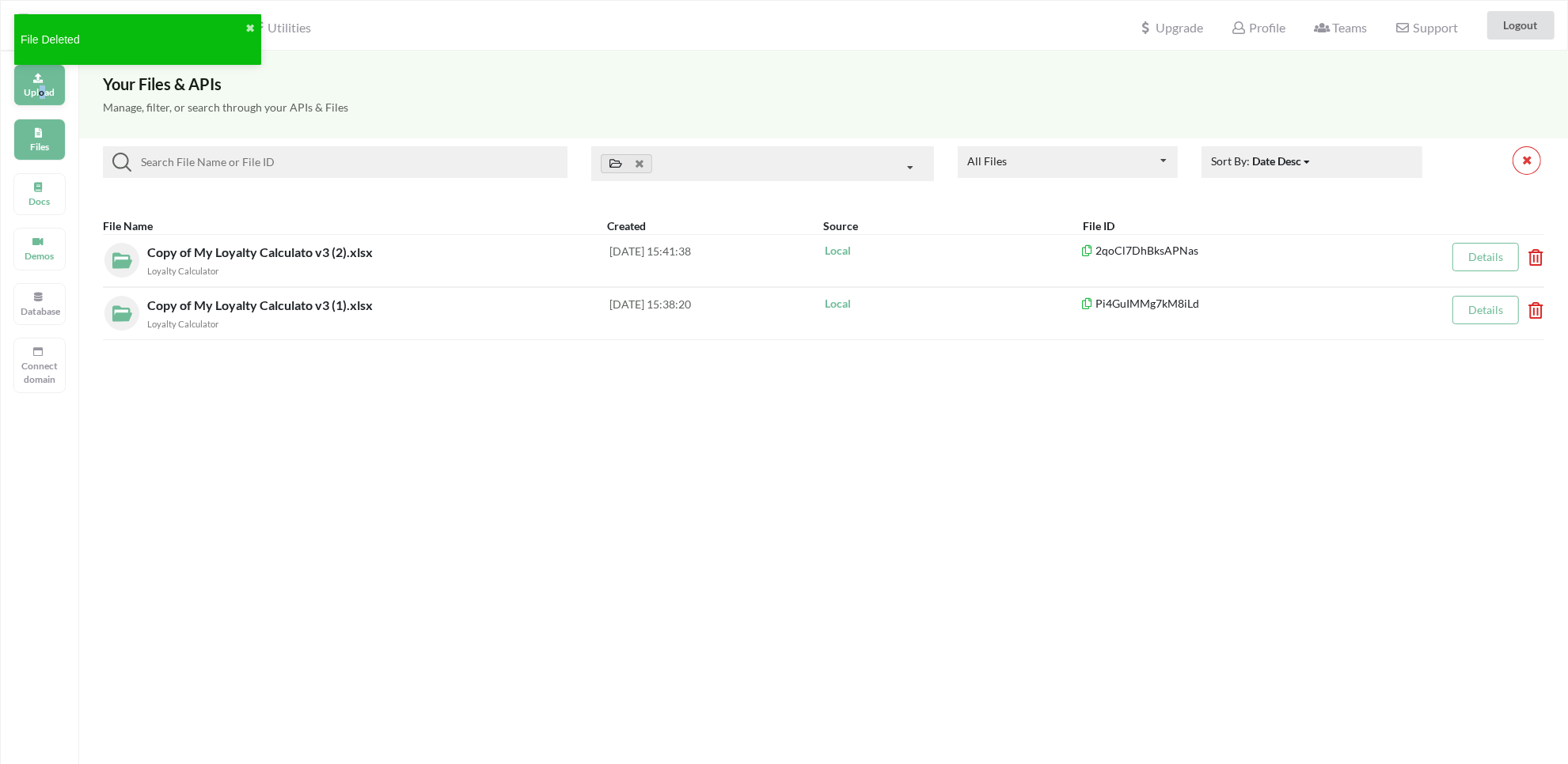
click at [43, 101] on div "Upload" at bounding box center [40, 85] width 52 height 42
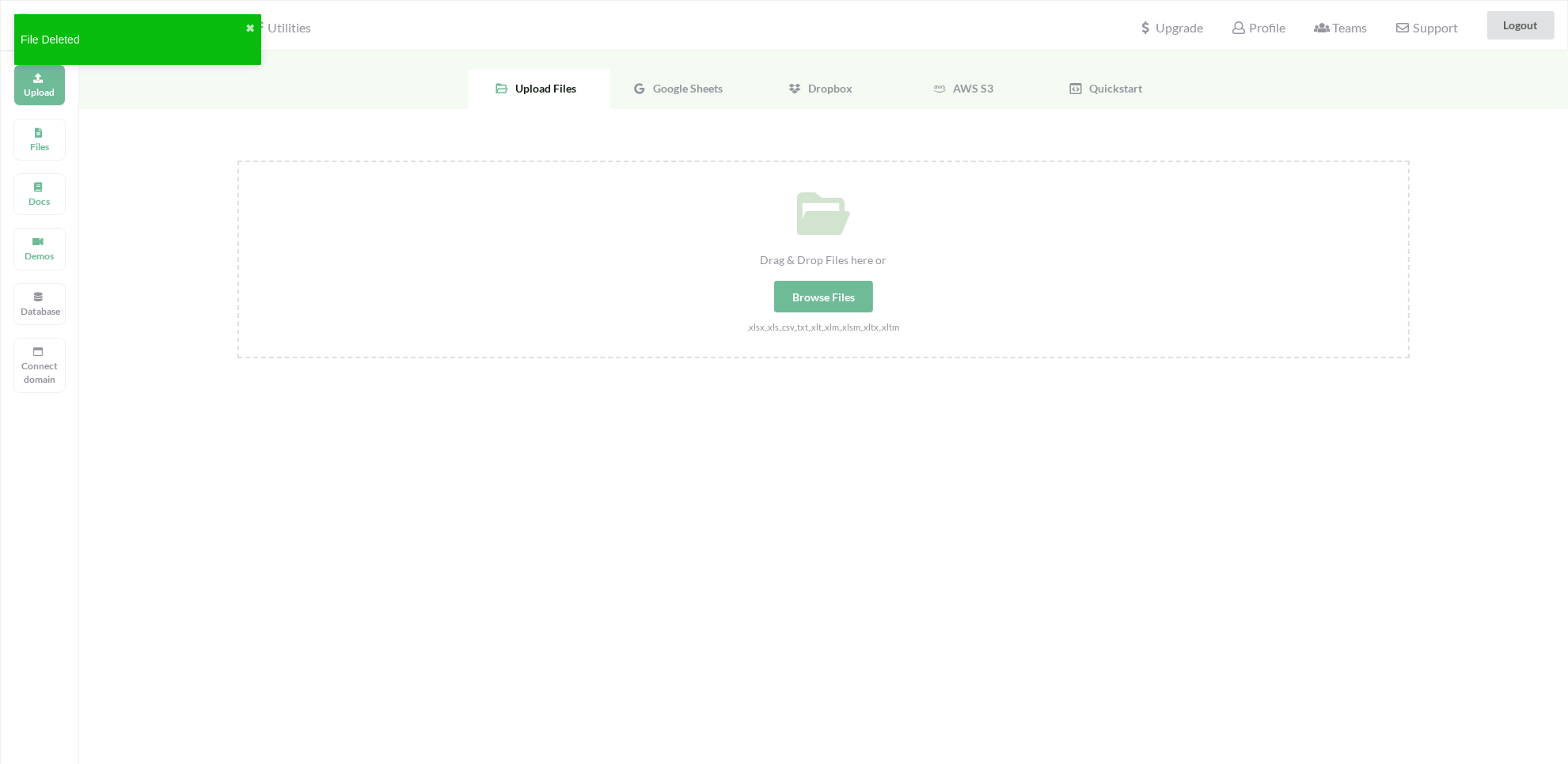
click at [839, 298] on div "Browse Files" at bounding box center [823, 296] width 99 height 32
click at [238, 160] on input "Drag & Drop Files here or Browse Files .xlsx,.xls,.csv,.txt,.xlt,.xlm,.xlsm,.xl…" at bounding box center [238, 160] width 0 height 0
type input "C:\fakepath\Copy of My Loyalty Calculato v3 (9).xlsx"
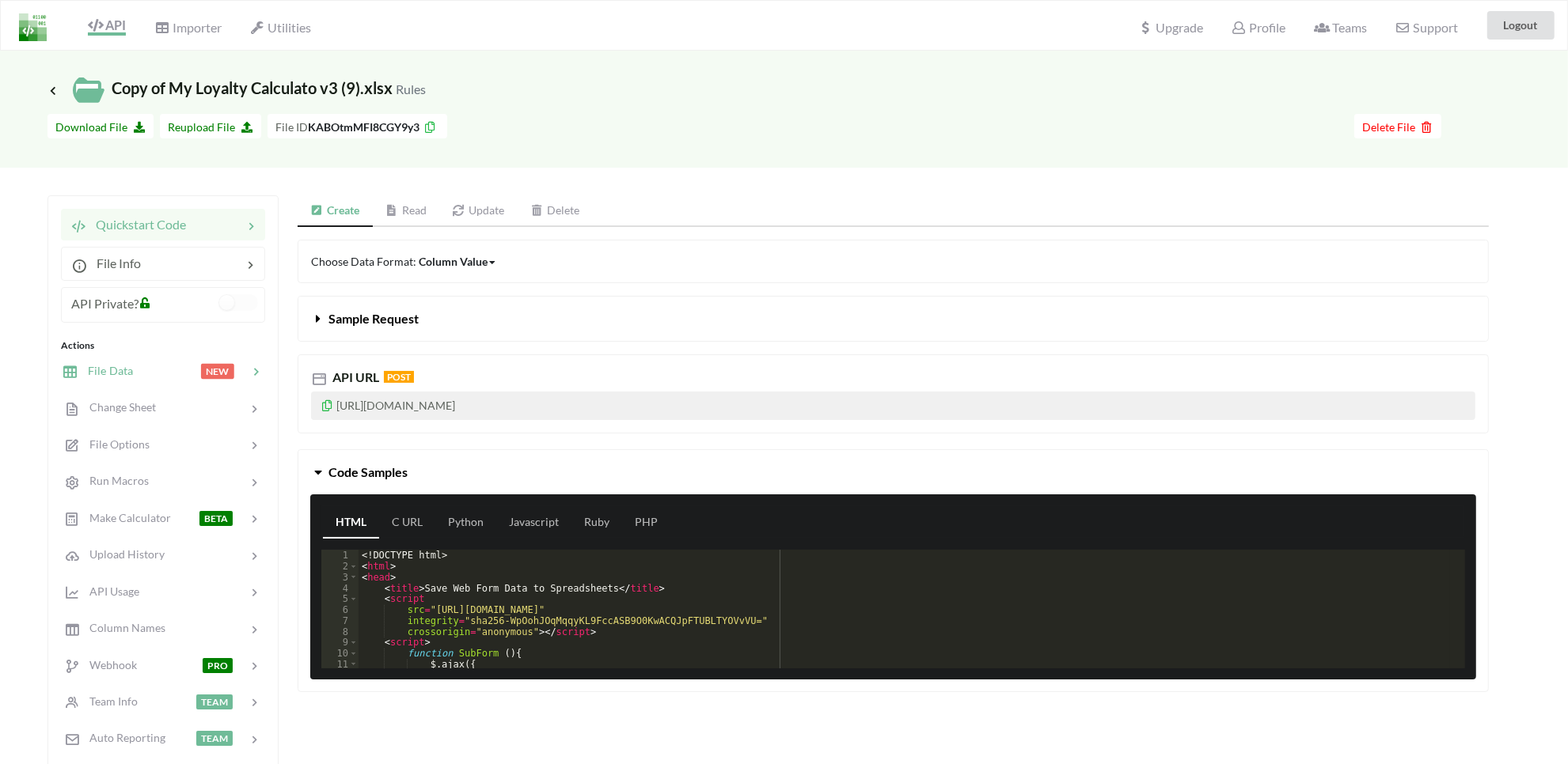
click at [104, 369] on span "File Data" at bounding box center [105, 370] width 55 height 14
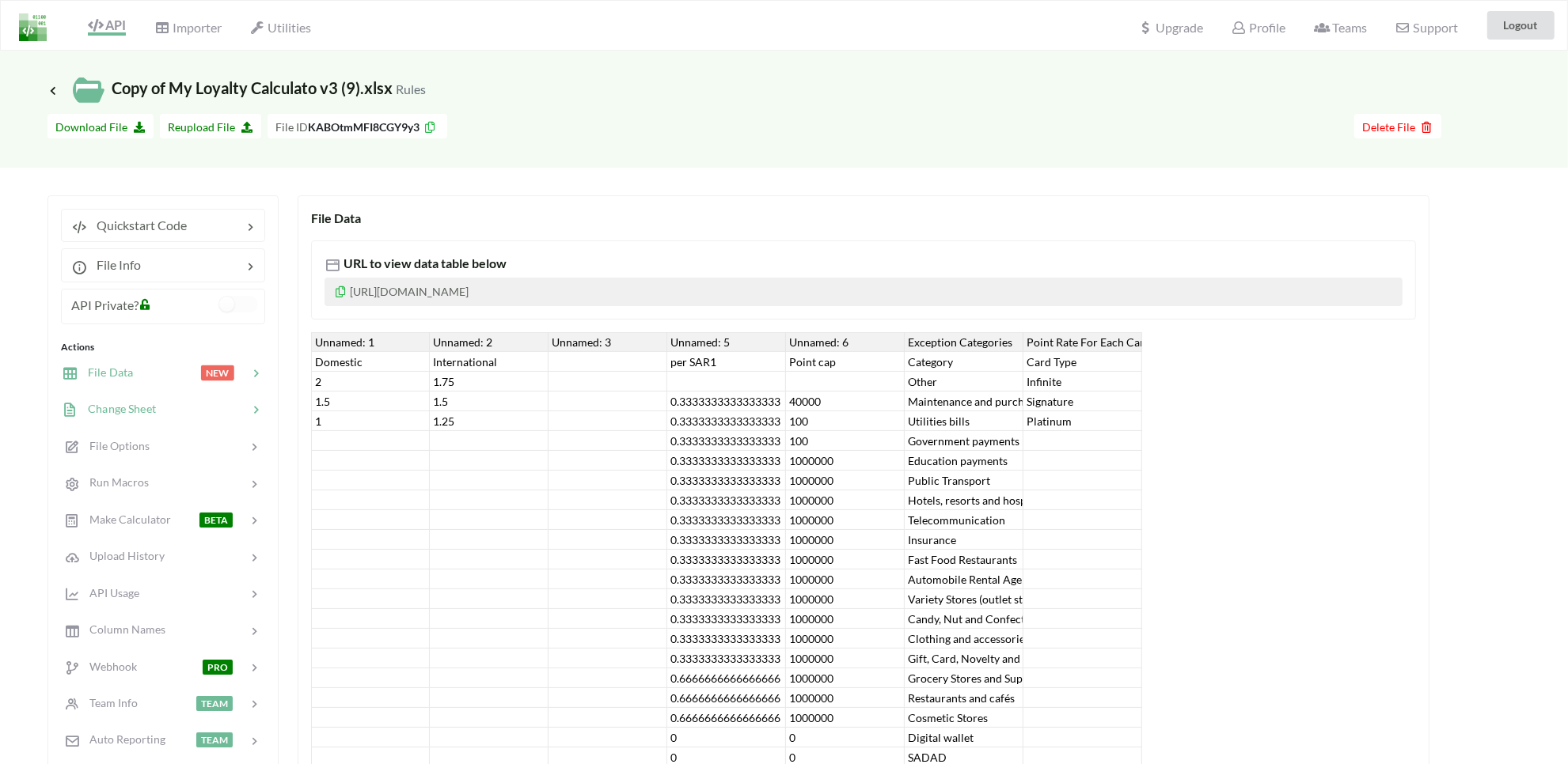
click at [119, 420] on div "Change Sheet" at bounding box center [163, 409] width 208 height 37
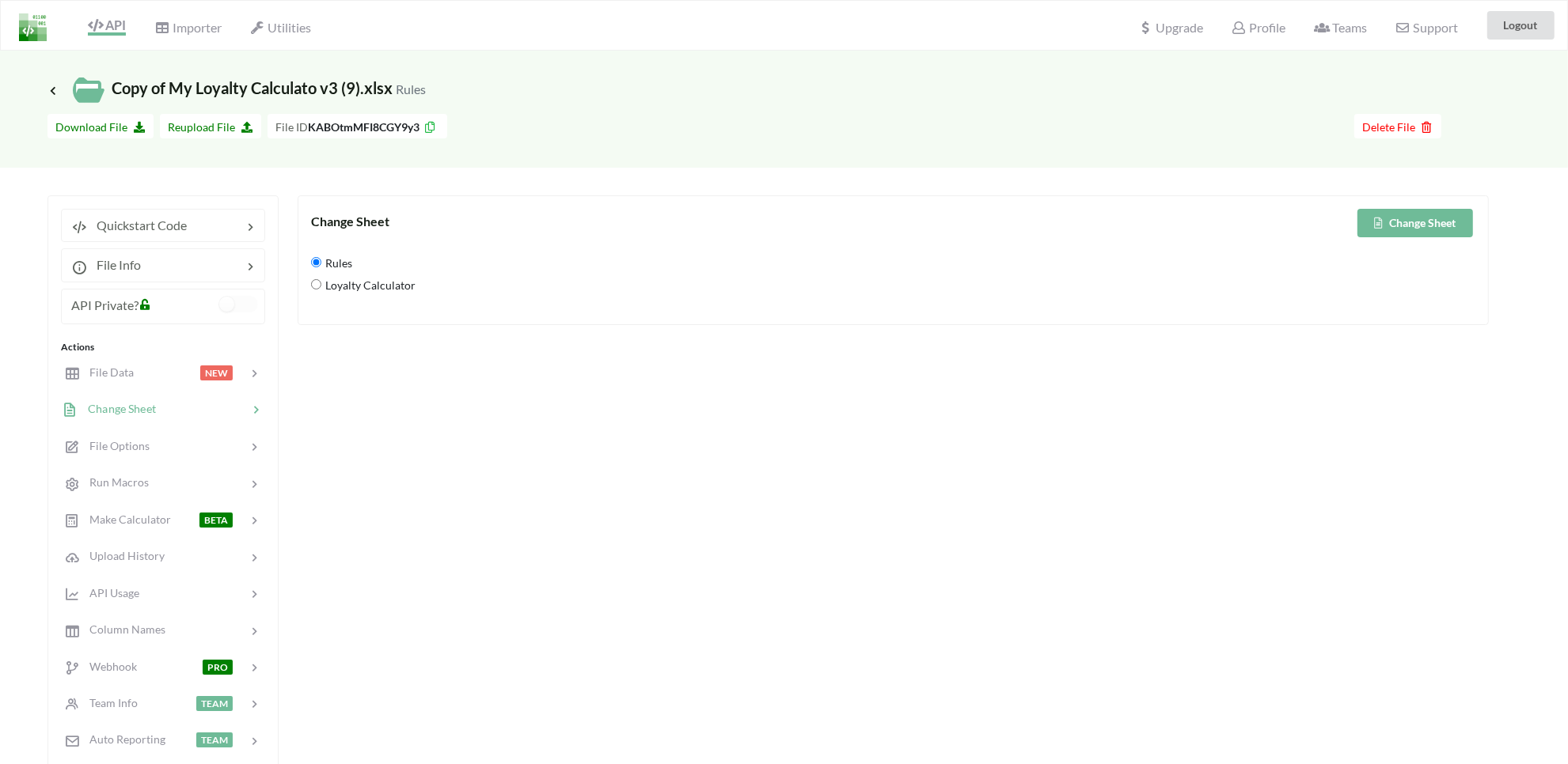
click at [344, 286] on span "Loyalty Calculator" at bounding box center [369, 286] width 94 height 33
click at [321, 286] on Calculator "Loyalty Calculator" at bounding box center [316, 284] width 11 height 11
radio Calculator "true"
click at [1393, 232] on button "Change Sheet" at bounding box center [1415, 223] width 116 height 28
click at [117, 373] on span "File Data" at bounding box center [105, 372] width 55 height 14
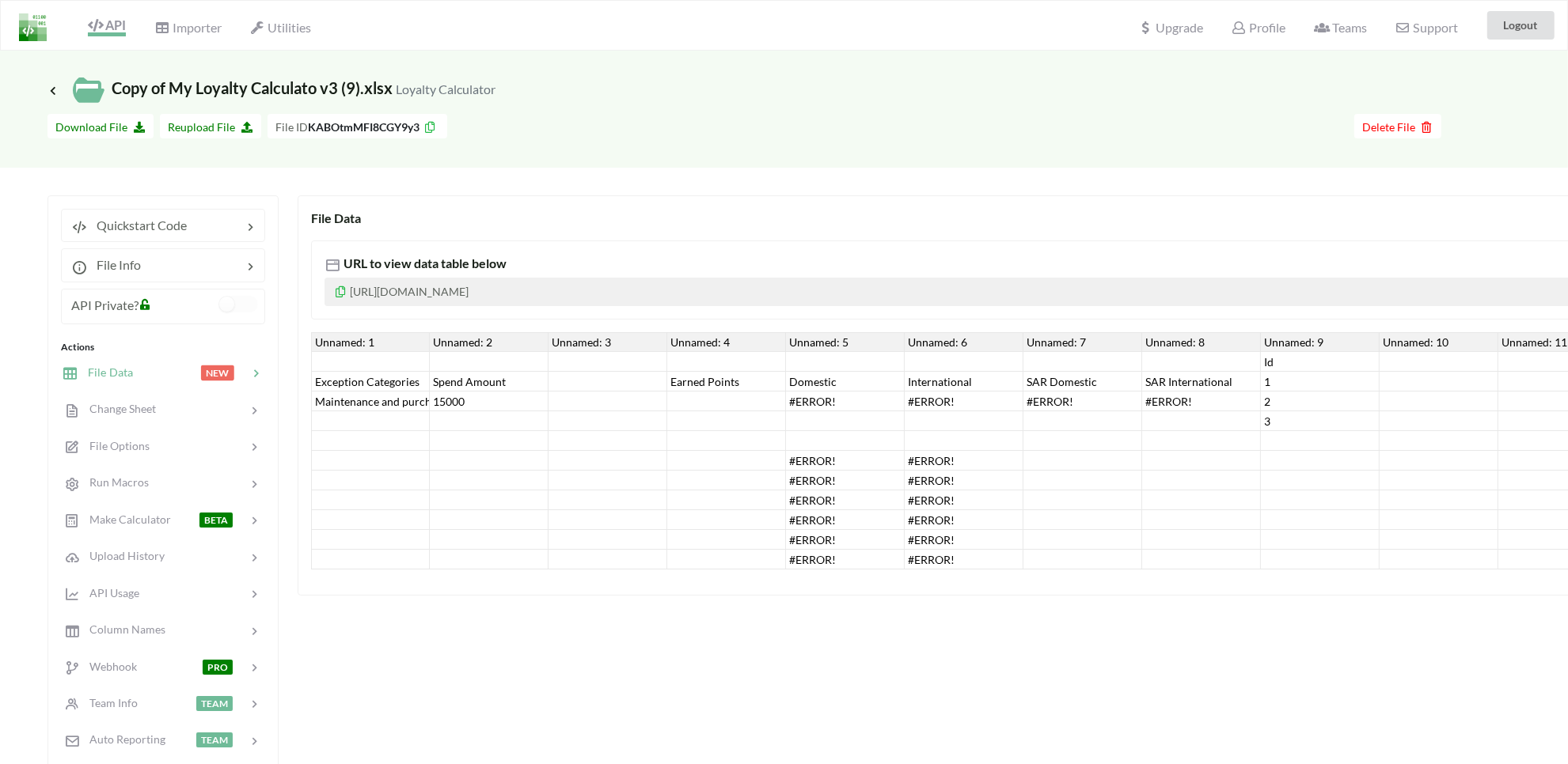
click at [103, 18] on span "API" at bounding box center [107, 26] width 38 height 19
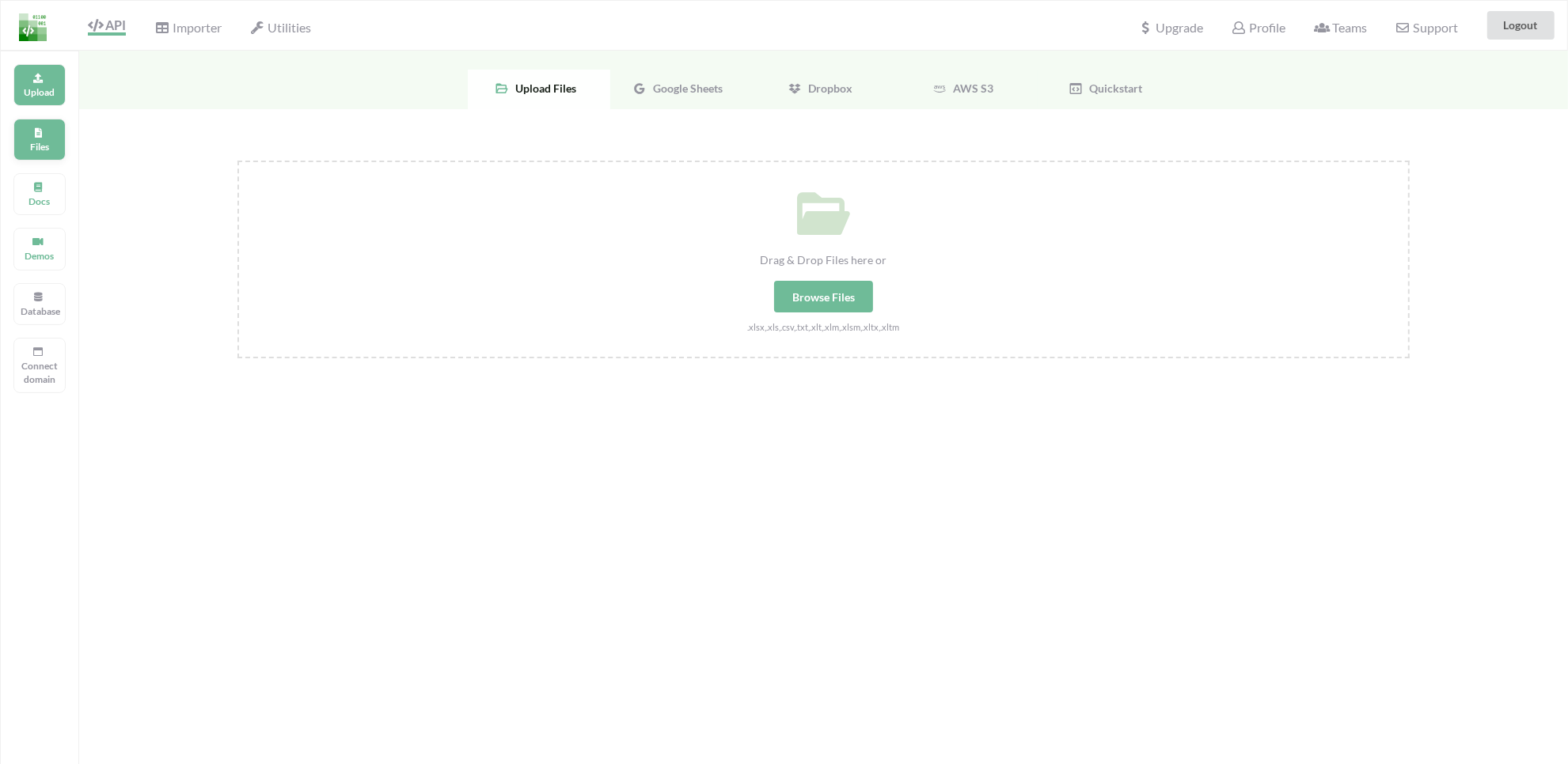
click at [45, 151] on p "Files" at bounding box center [39, 146] width 38 height 14
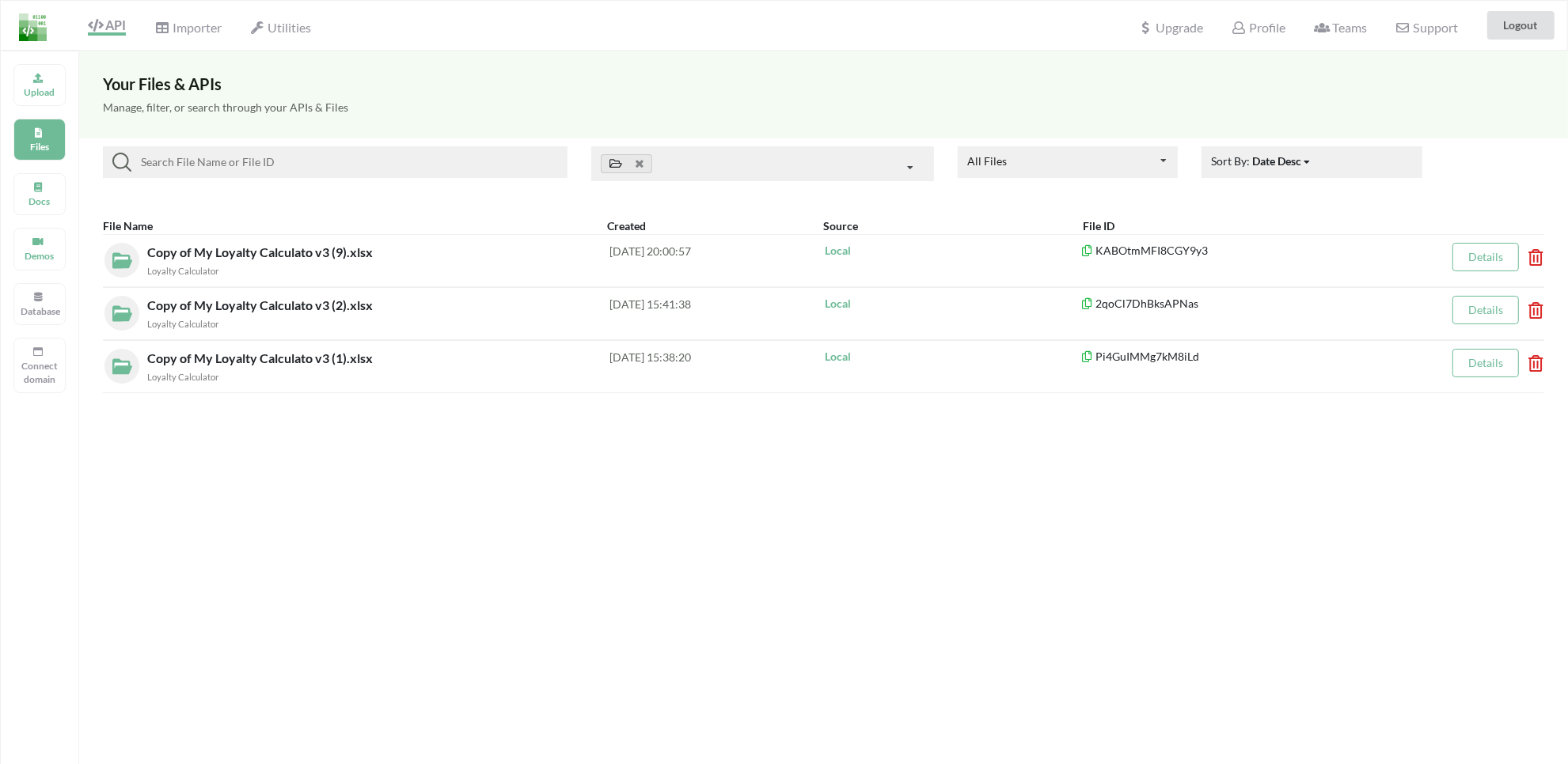
click at [1393, 257] on div "File Name Created Source File ID Copy of My Loyalty Calculato v3 (9).xlsx Loyal…" at bounding box center [823, 305] width 1488 height 191
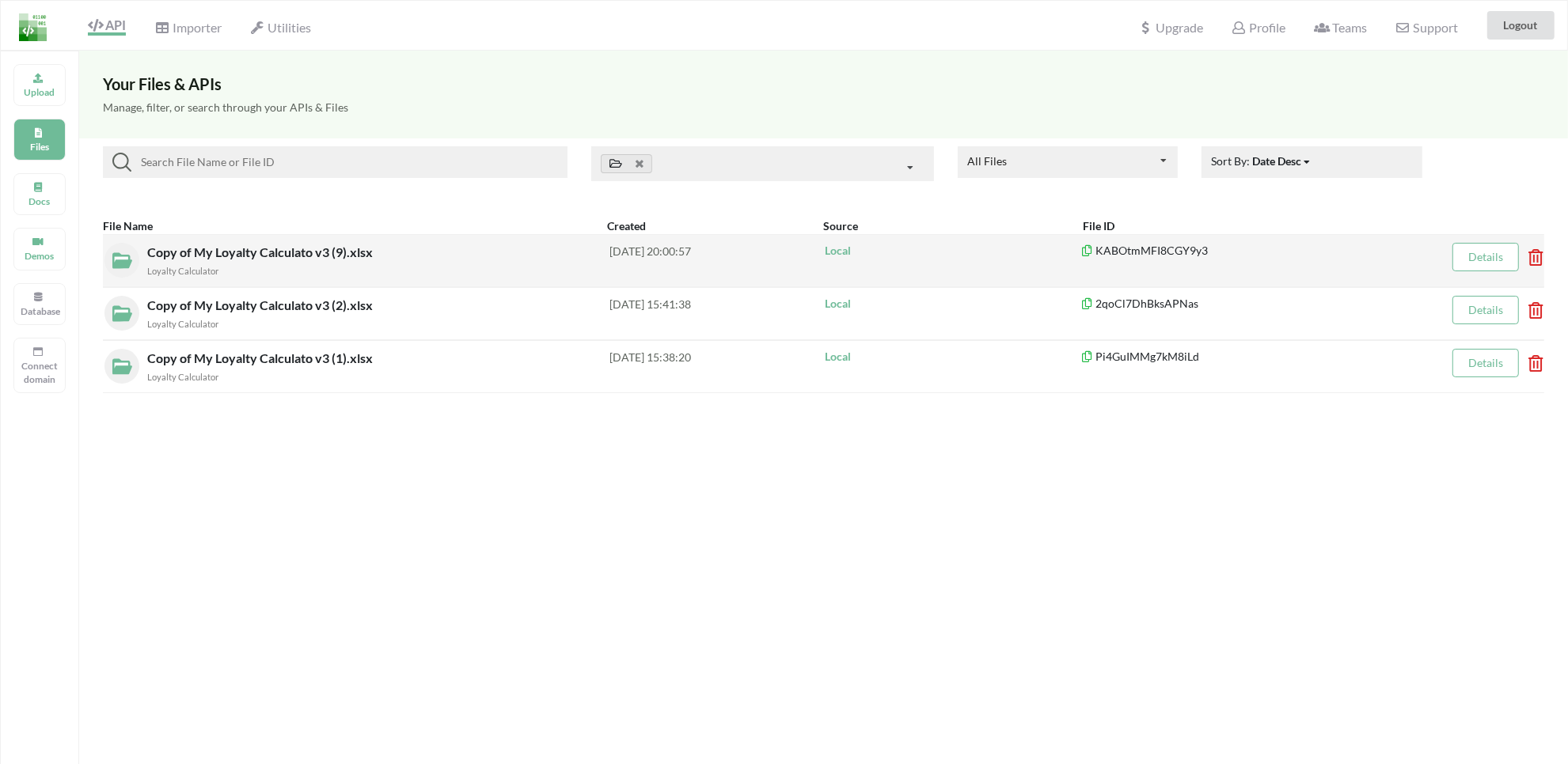
click at [1393, 255] on icon at bounding box center [1531, 252] width 5 height 7
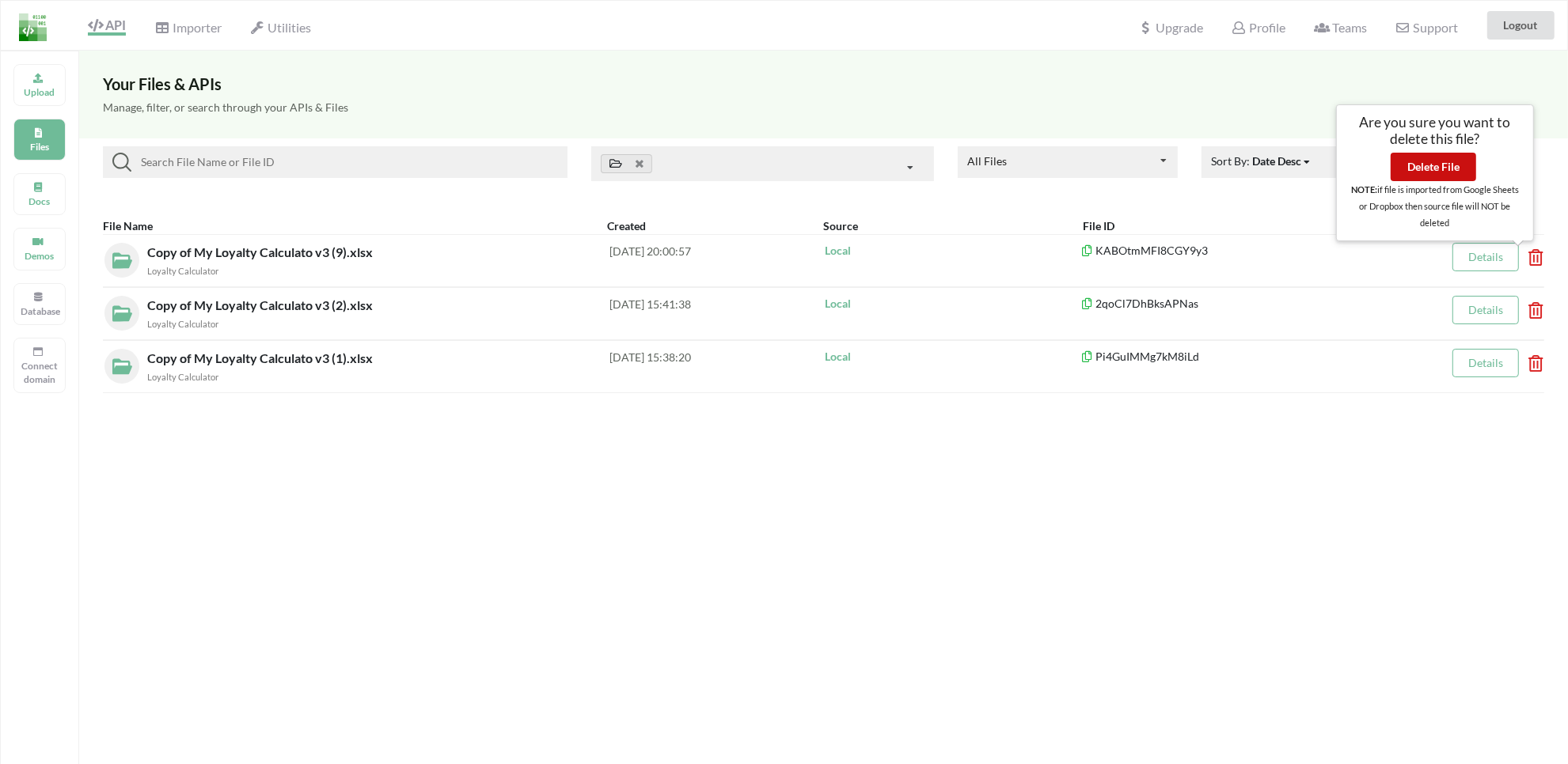
click at [1393, 157] on button "Delete File" at bounding box center [1433, 167] width 85 height 28
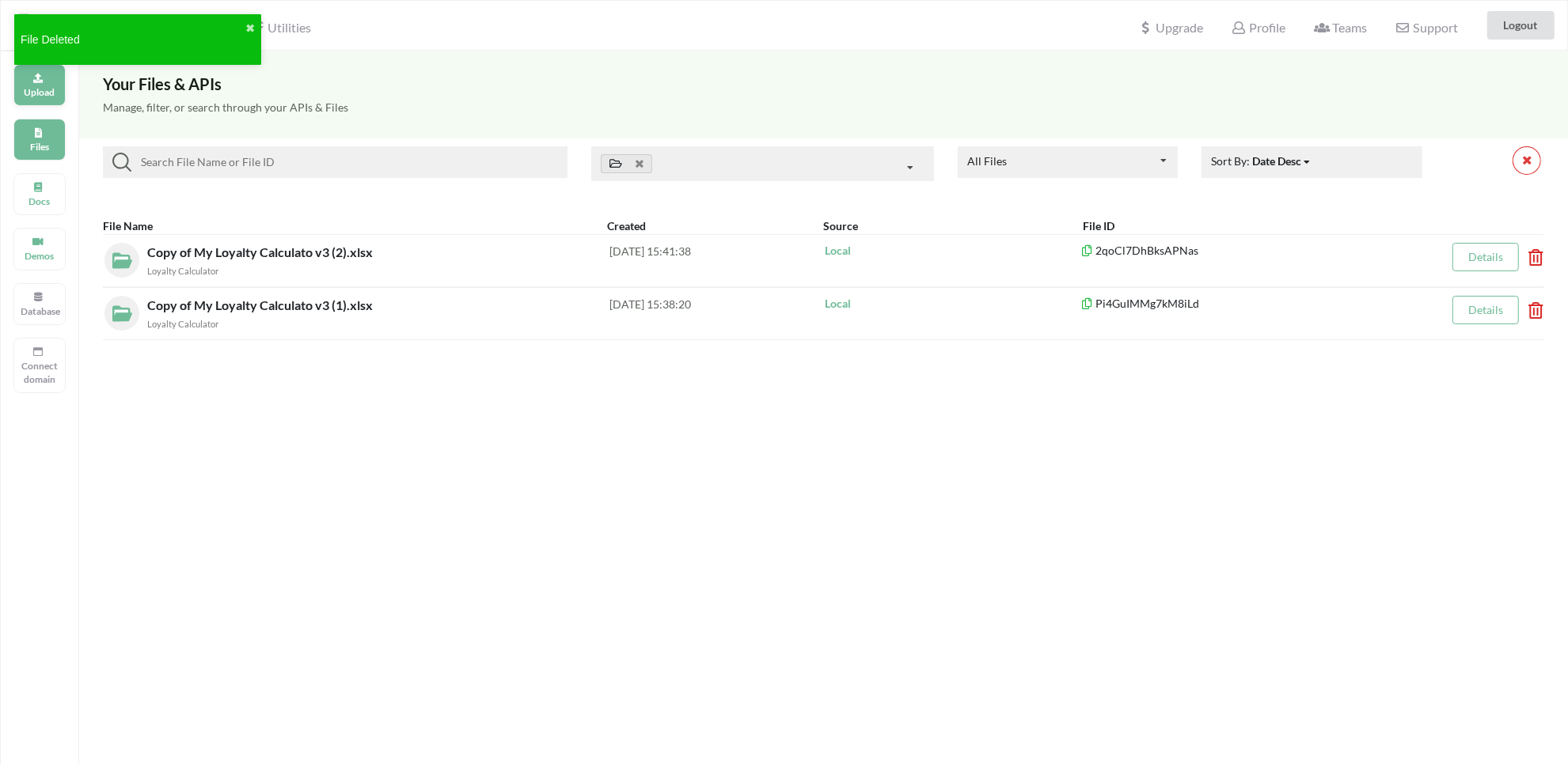
click at [44, 85] on div "Upload" at bounding box center [40, 85] width 52 height 42
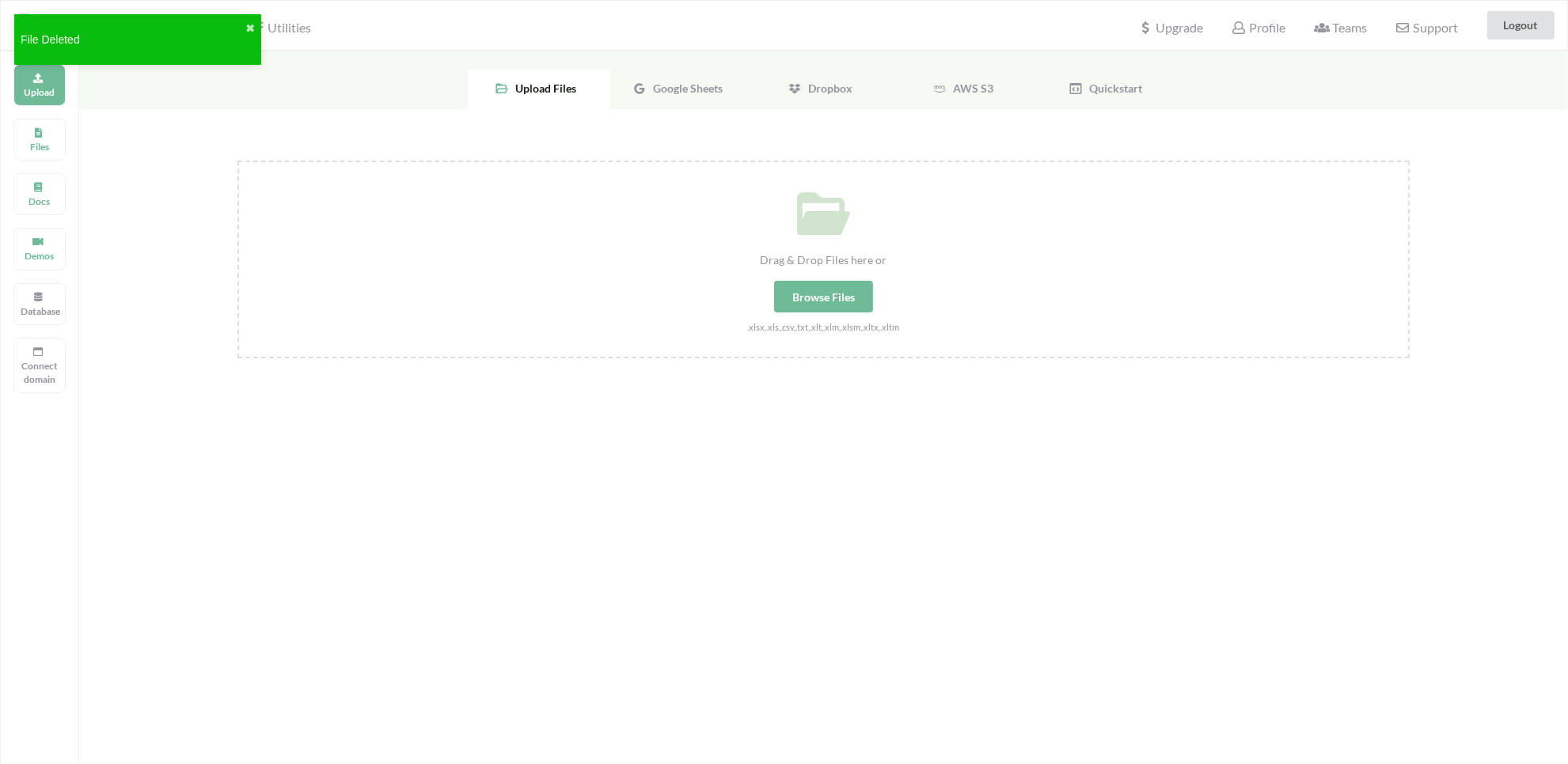
click at [816, 289] on div "Browse Files" at bounding box center [823, 296] width 99 height 32
click at [238, 160] on input "Drag & Drop Files here or Browse Files .xlsx,.xls,.csv,.txt,.xlt,.xlm,.xlsm,.xl…" at bounding box center [238, 160] width 0 height 0
type input "C:\fakepath\Copy of My Loyalty Calculato v3 (10).xlsx"
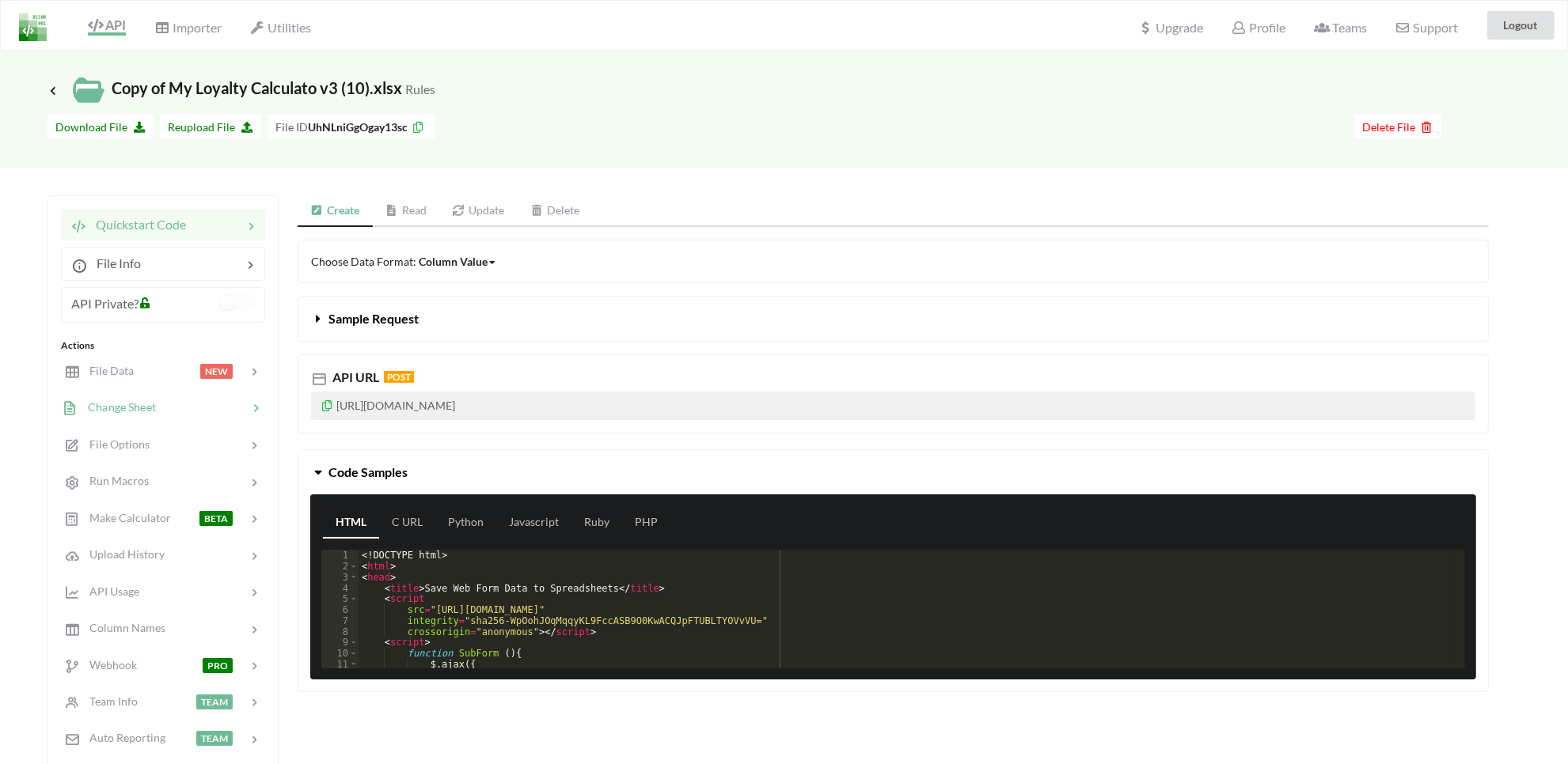
click at [103, 400] on span "Change Sheet" at bounding box center [116, 407] width 77 height 14
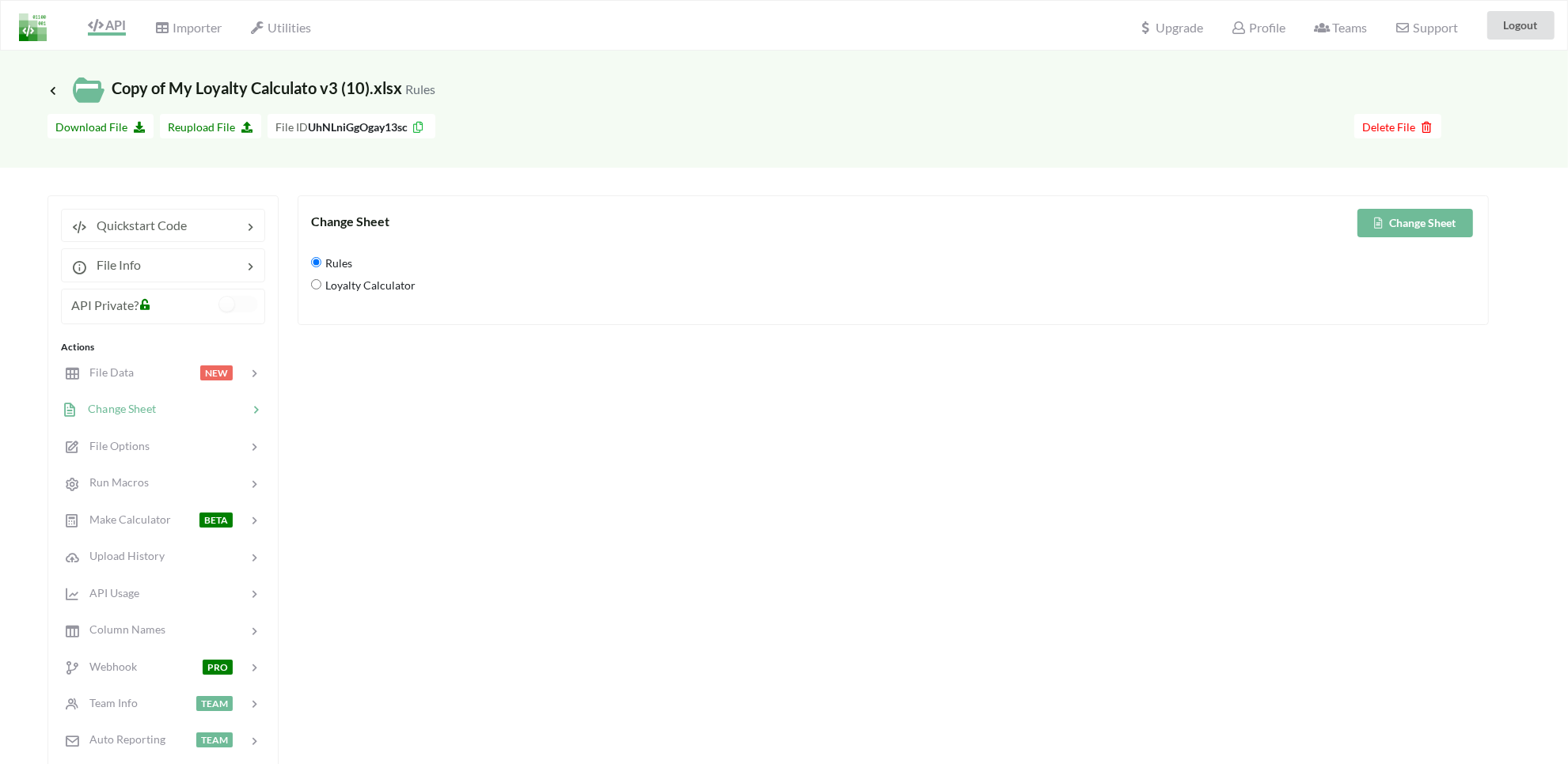
click at [314, 275] on div "Rules" at bounding box center [893, 265] width 1164 height 22
click at [330, 286] on span "Loyalty Calculator" at bounding box center [369, 286] width 94 height 33
click at [321, 286] on Calculator "Loyalty Calculator" at bounding box center [316, 284] width 11 height 11
radio Calculator "true"
click at [1393, 217] on button "Change Sheet" at bounding box center [1415, 223] width 116 height 28
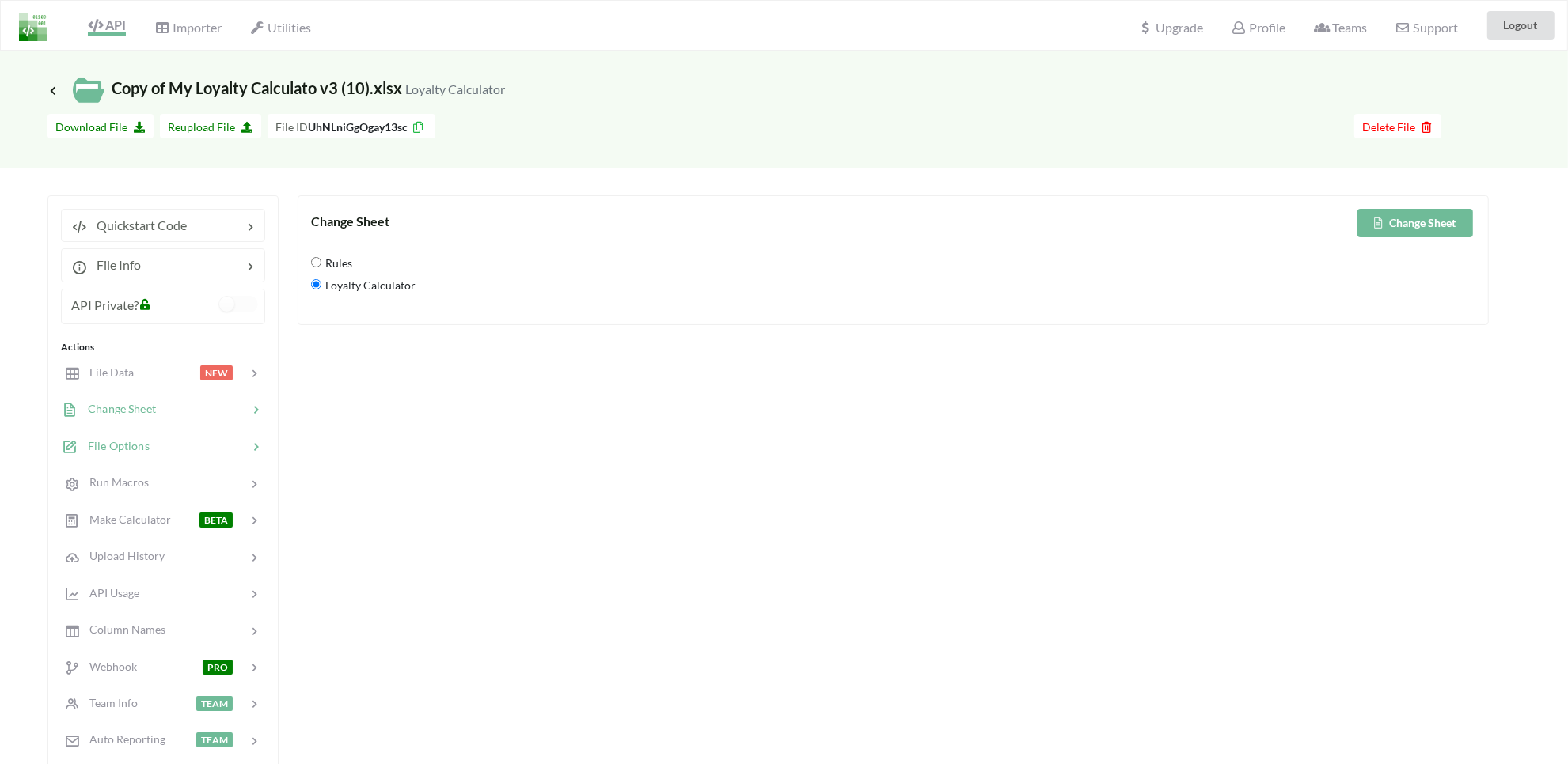
click at [129, 444] on span "File Options" at bounding box center [114, 446] width 72 height 14
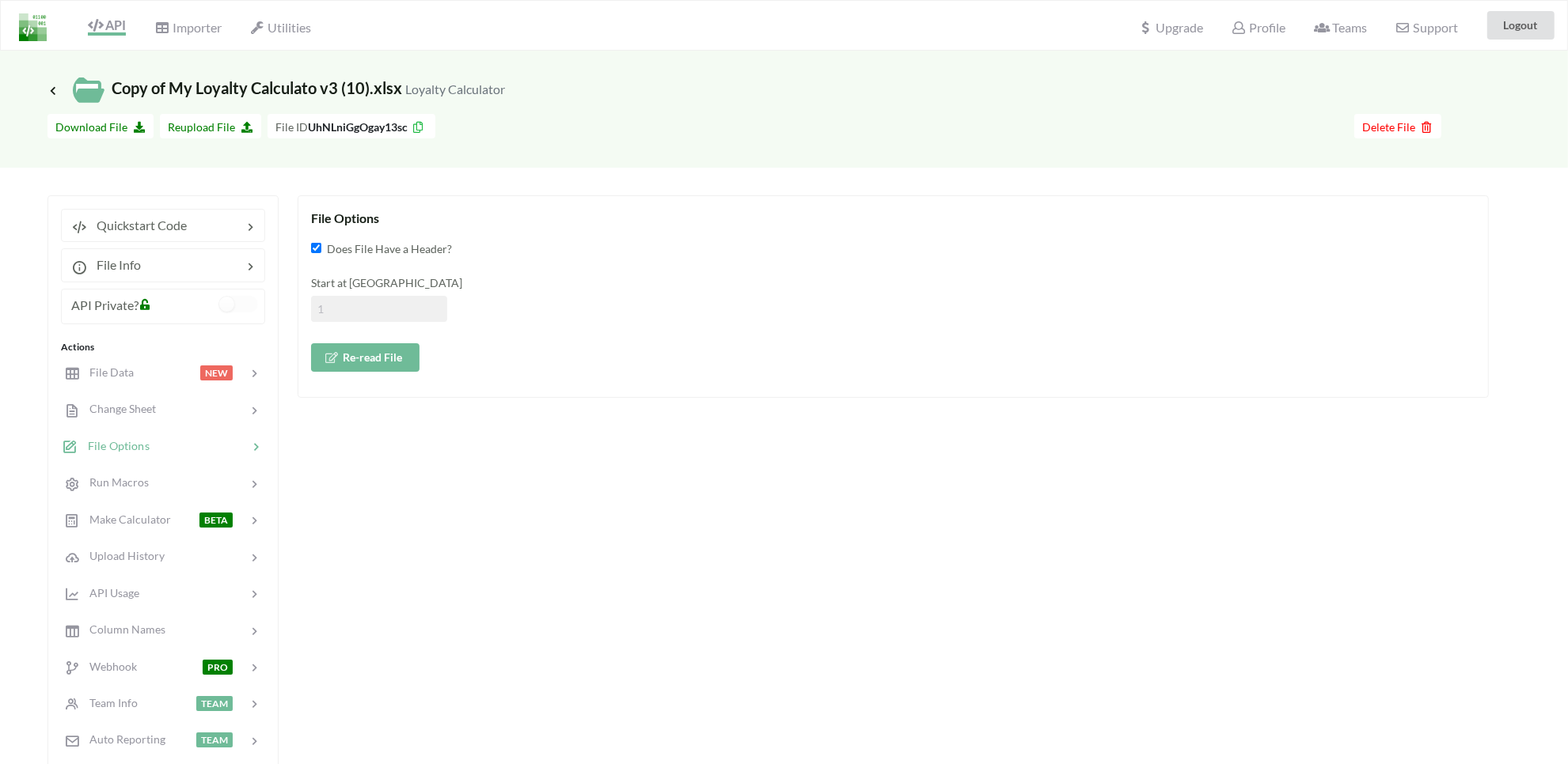
click at [337, 285] on div "Start at Row" at bounding box center [893, 282] width 1164 height 16
click at [355, 304] on input at bounding box center [378, 309] width 136 height 26
type input "2"
click at [346, 361] on button "Re-read File" at bounding box center [365, 357] width 108 height 28
click at [99, 374] on span "File Data" at bounding box center [105, 372] width 55 height 14
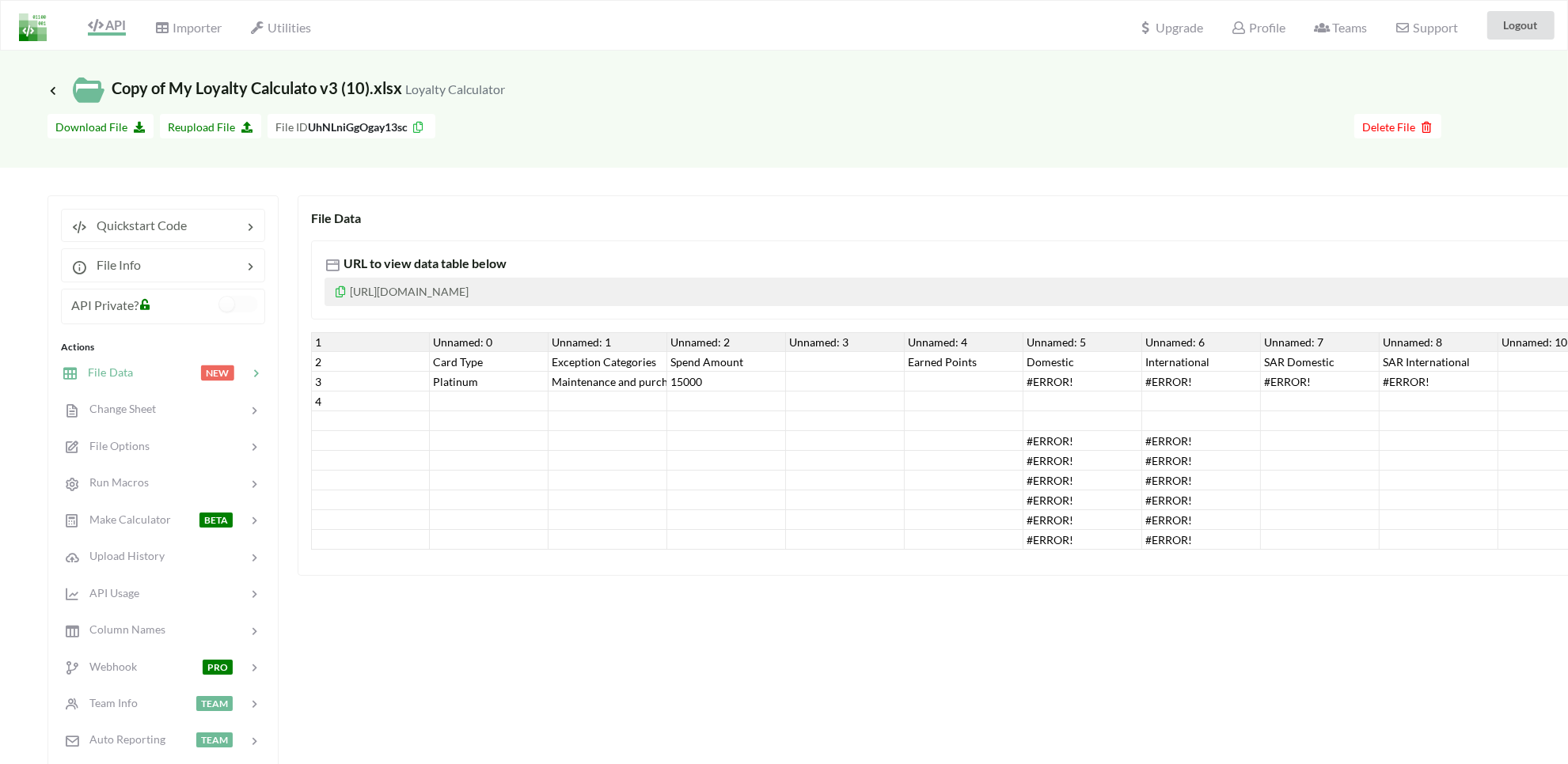
click at [323, 346] on div "1" at bounding box center [370, 342] width 119 height 20
click at [334, 386] on div "3" at bounding box center [370, 382] width 119 height 20
click at [108, 36] on div "API" at bounding box center [101, 25] width 72 height 30
click at [107, 26] on span "API" at bounding box center [107, 26] width 38 height 19
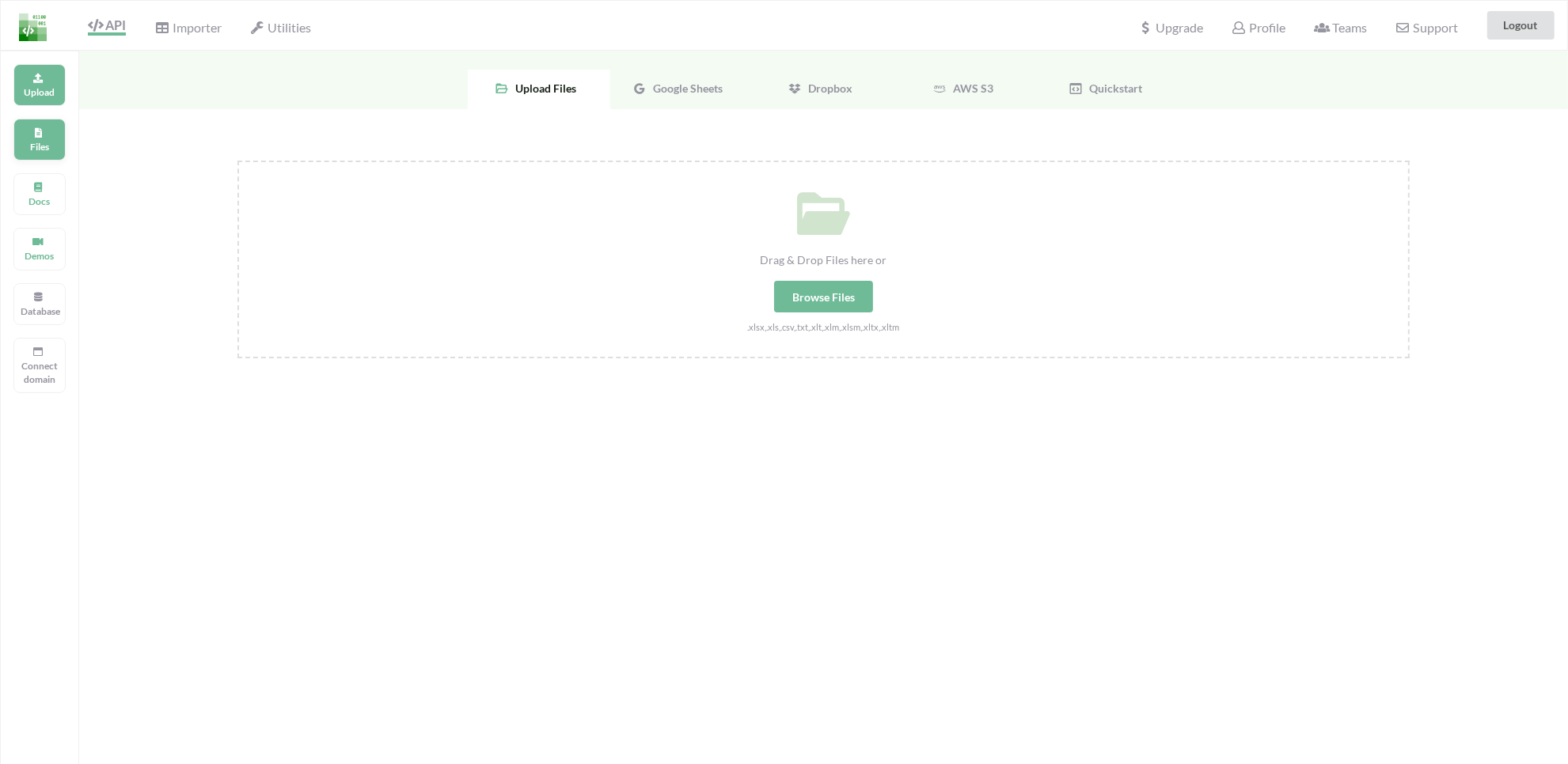
click at [43, 146] on p "Files" at bounding box center [39, 146] width 38 height 14
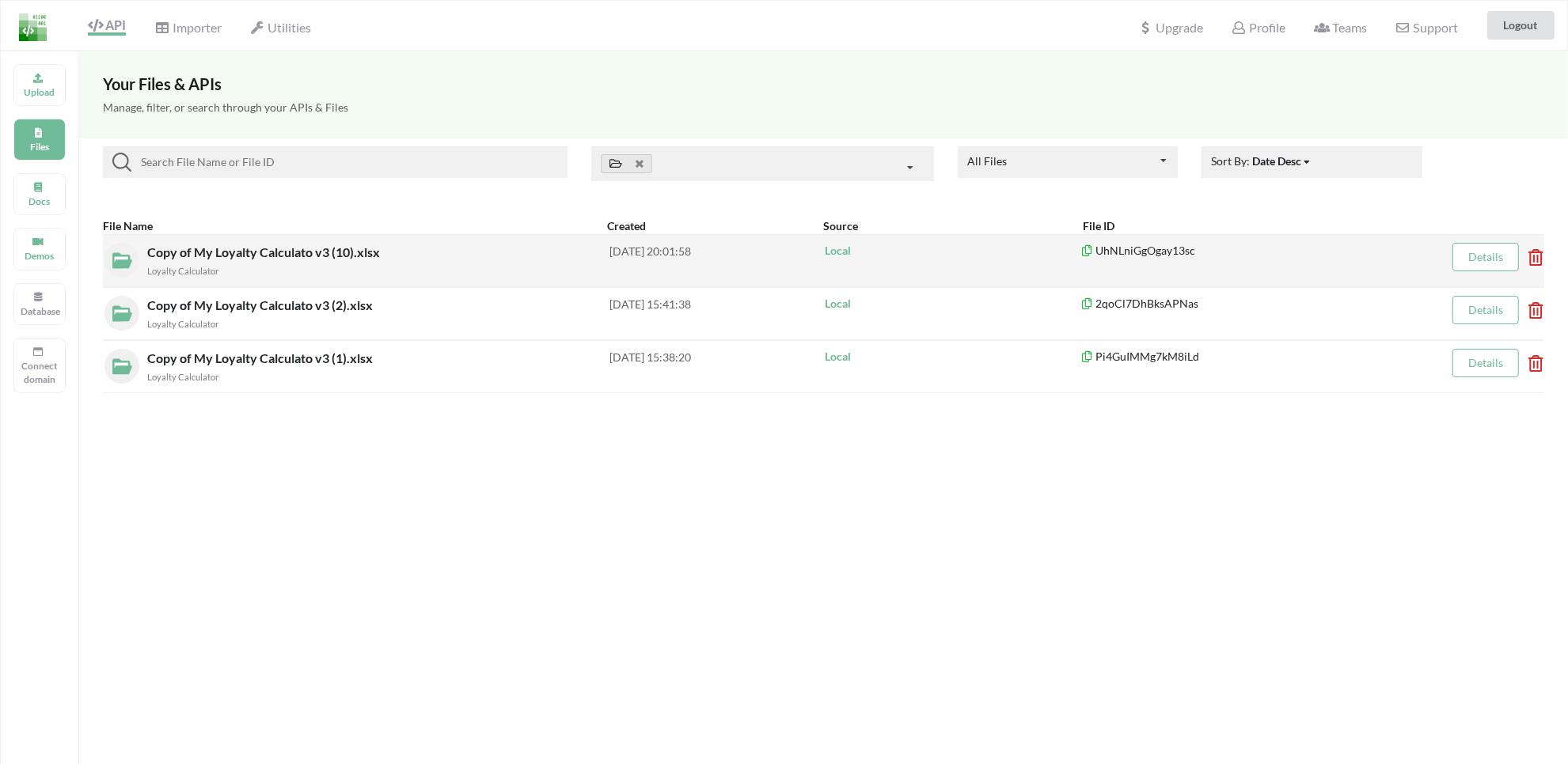
click at [1393, 255] on icon at bounding box center [1531, 252] width 5 height 7
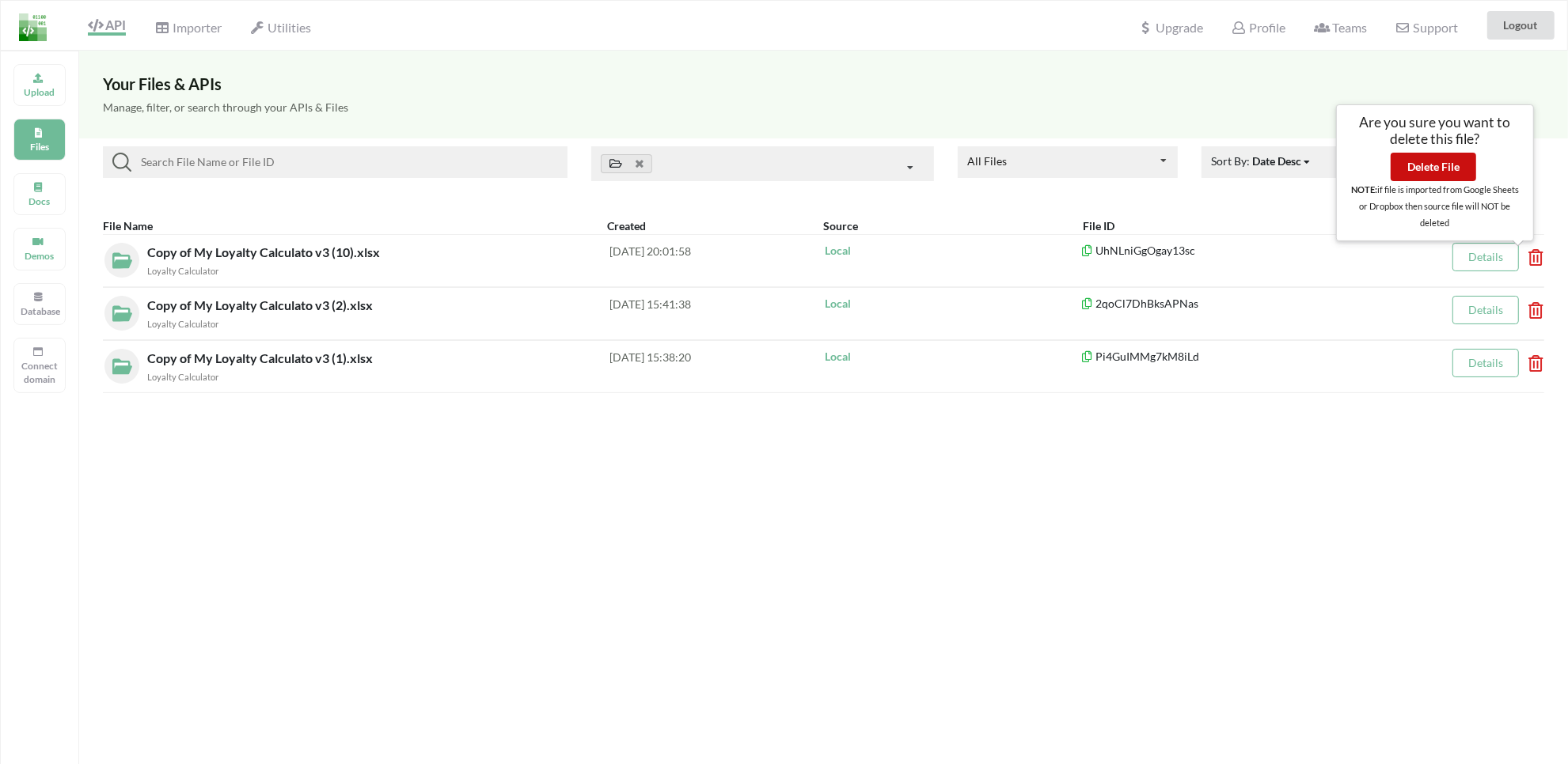
click at [1393, 153] on button "Delete File" at bounding box center [1433, 167] width 85 height 28
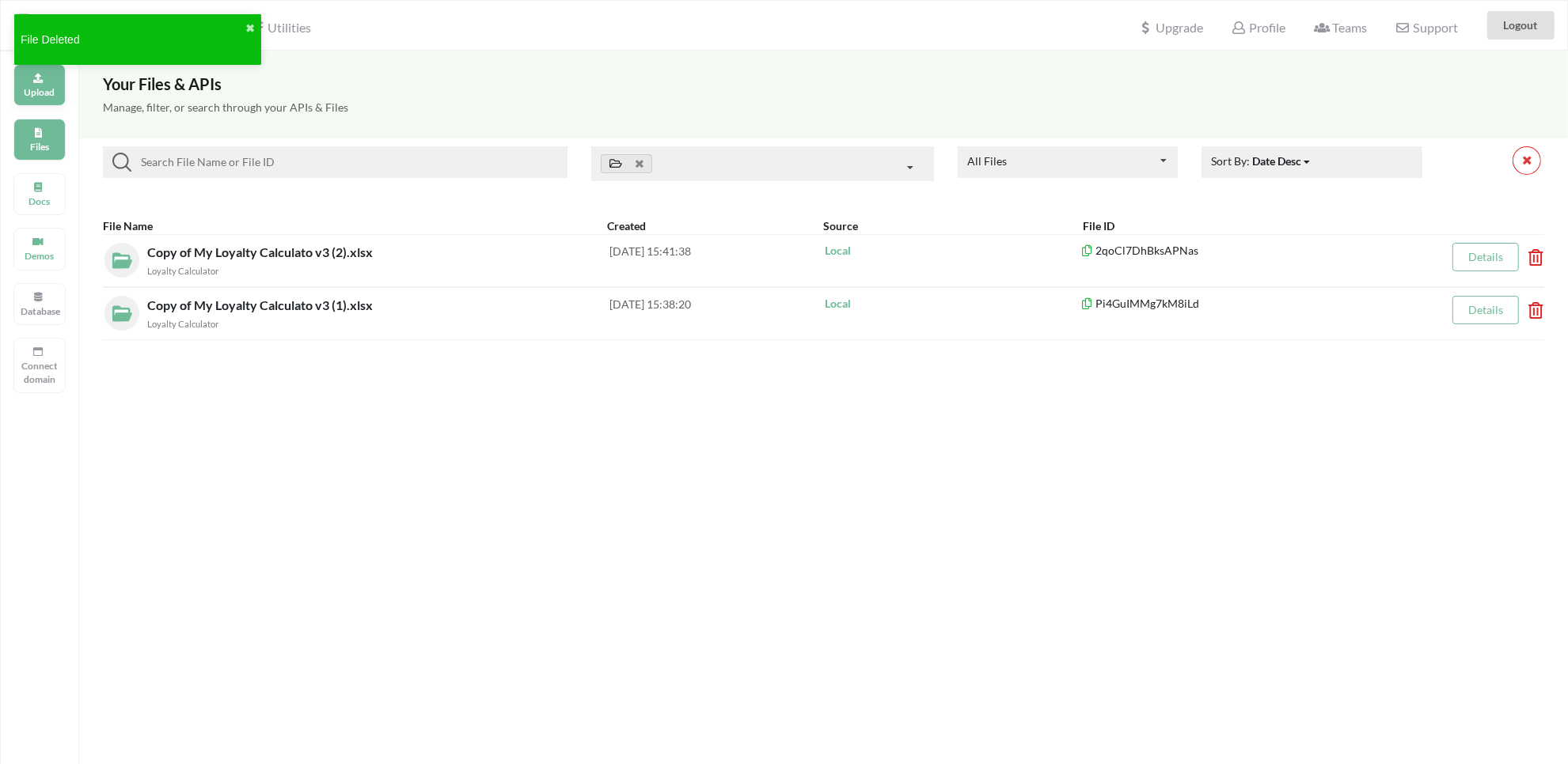
click at [37, 89] on p "Upload" at bounding box center [39, 92] width 38 height 14
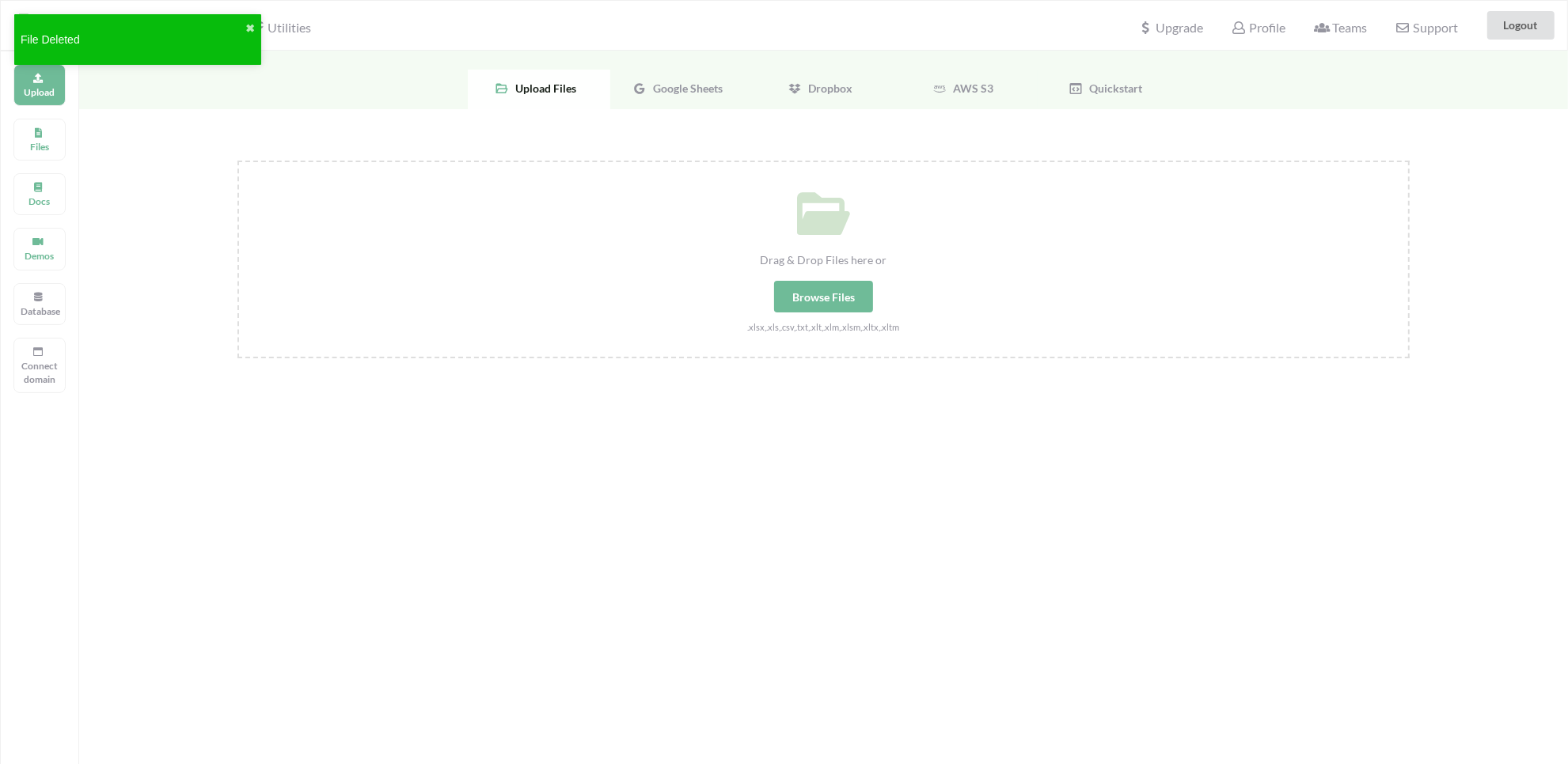
click at [801, 299] on div "Browse Files" at bounding box center [823, 296] width 99 height 32
click at [238, 160] on input "Drag & Drop Files here or Browse Files .xlsx,.xls,.csv,.txt,.xlt,.xlm,.xlsm,.xl…" at bounding box center [238, 160] width 0 height 0
type input "C:\fakepath\Copy of My Loyalty Calculato v3 (11).xlsx"
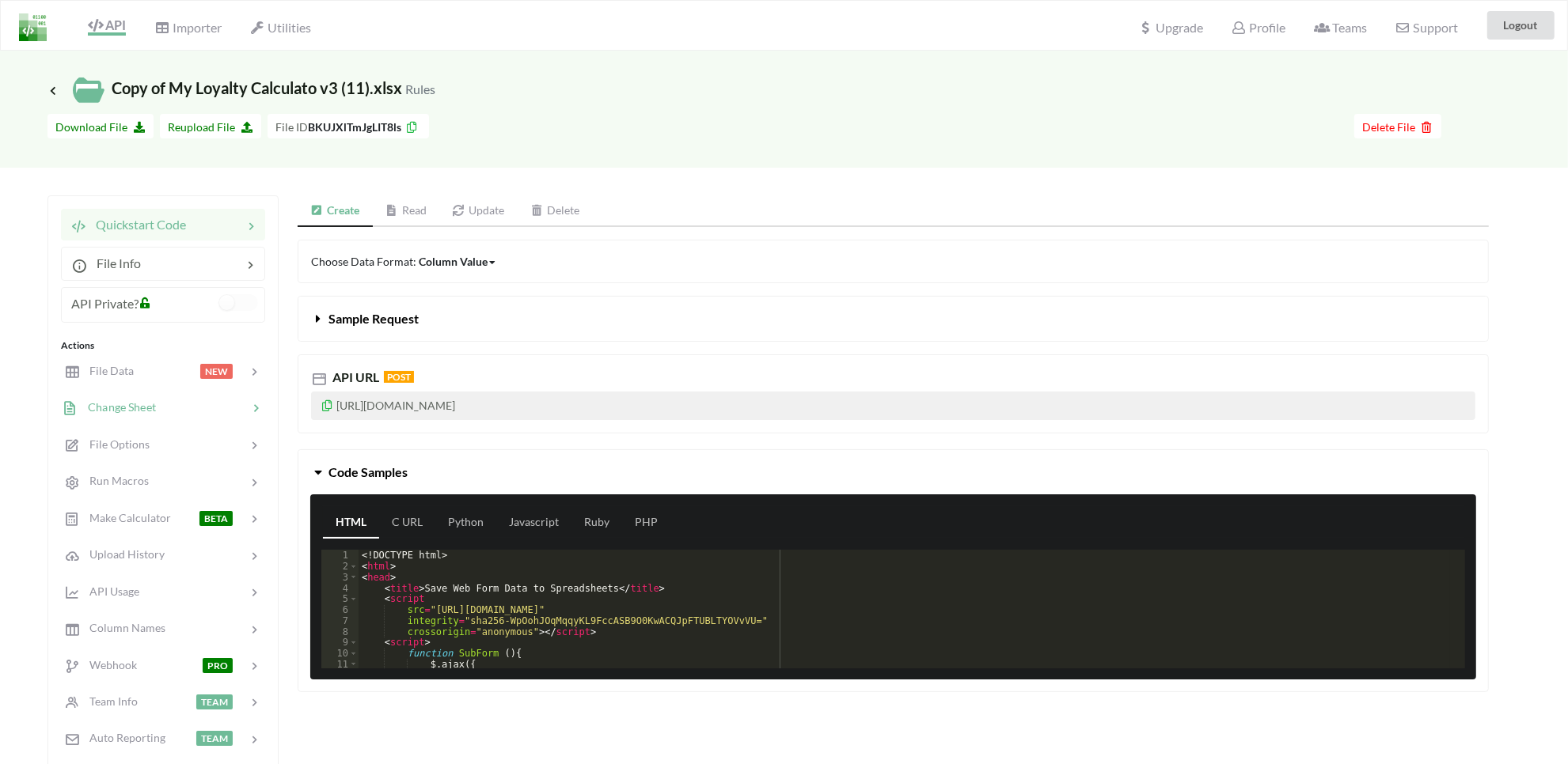
click at [117, 417] on div "Change Sheet" at bounding box center [163, 408] width 208 height 37
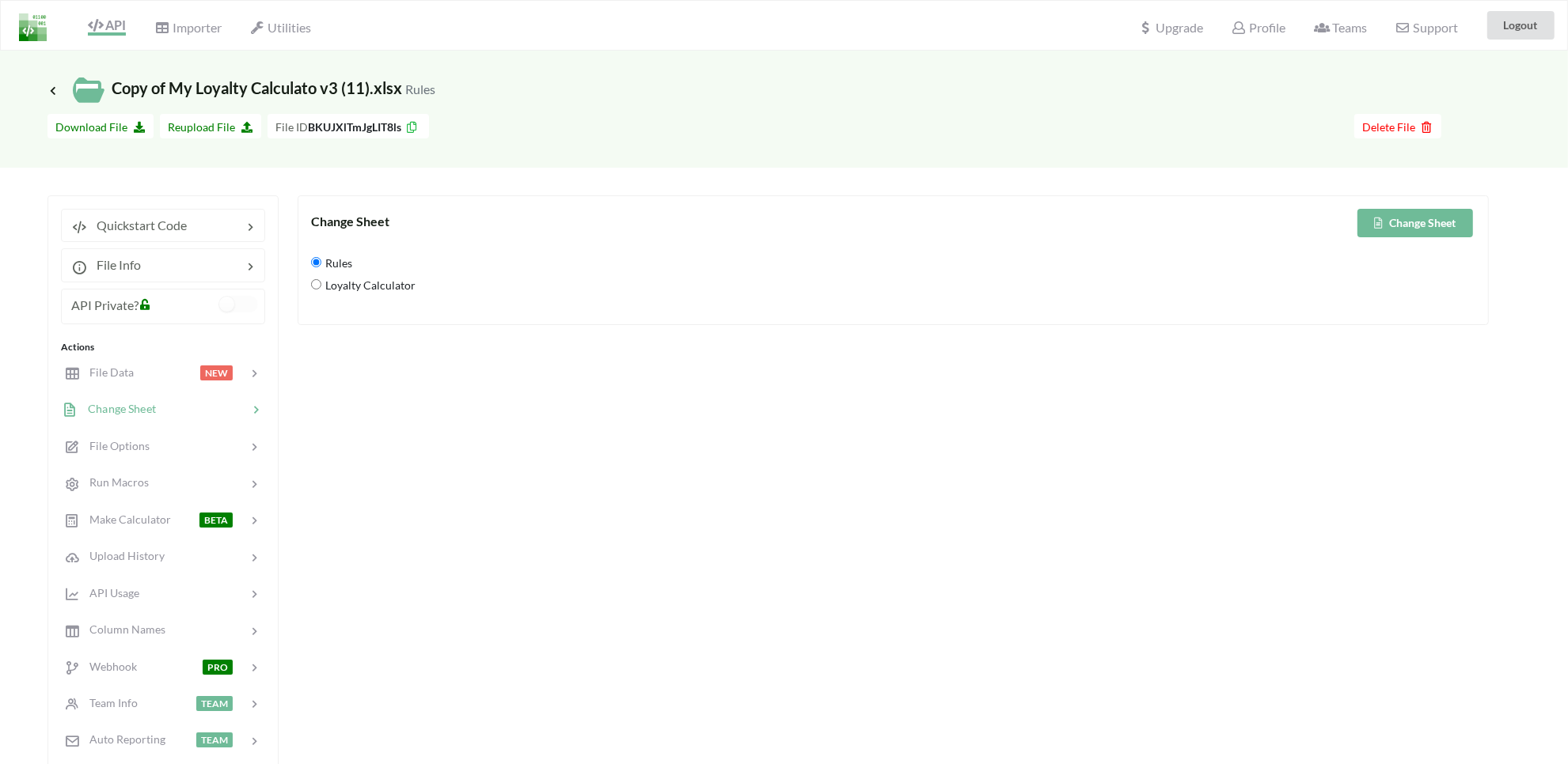
click at [369, 291] on span "Loyalty Calculator" at bounding box center [369, 286] width 94 height 33
click at [321, 290] on Calculator "Loyalty Calculator" at bounding box center [316, 284] width 11 height 11
radio Calculator "true"
click at [1393, 235] on button "Change Sheet" at bounding box center [1415, 223] width 116 height 28
click at [111, 373] on span "File Data" at bounding box center [105, 372] width 55 height 14
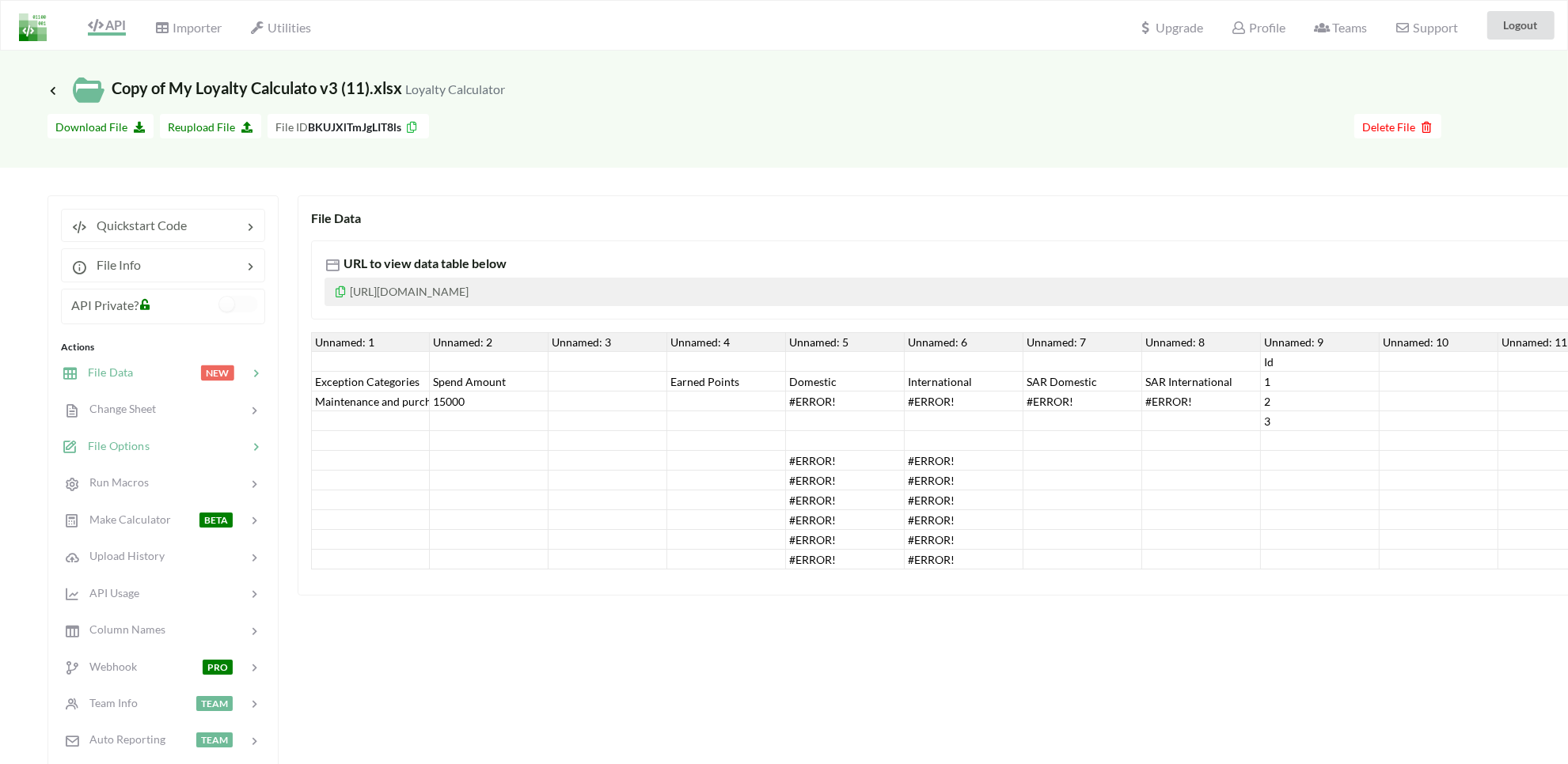
click at [121, 438] on div "File Options" at bounding box center [106, 447] width 87 height 18
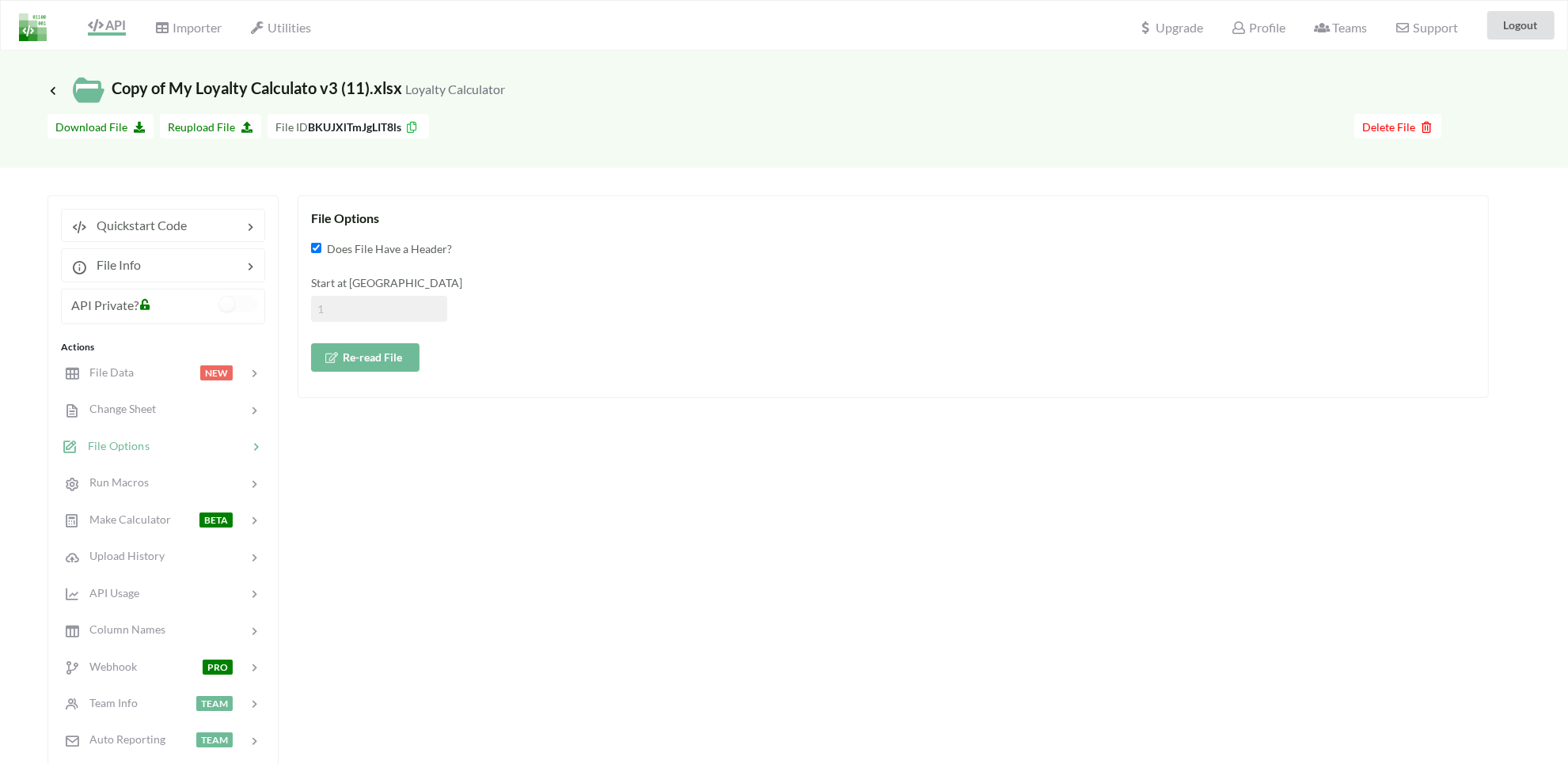
click at [378, 321] on input at bounding box center [378, 309] width 136 height 26
type input "2"
click at [338, 358] on button "Re-read File" at bounding box center [365, 357] width 108 height 28
click at [151, 373] on div at bounding box center [166, 373] width 68 height 18
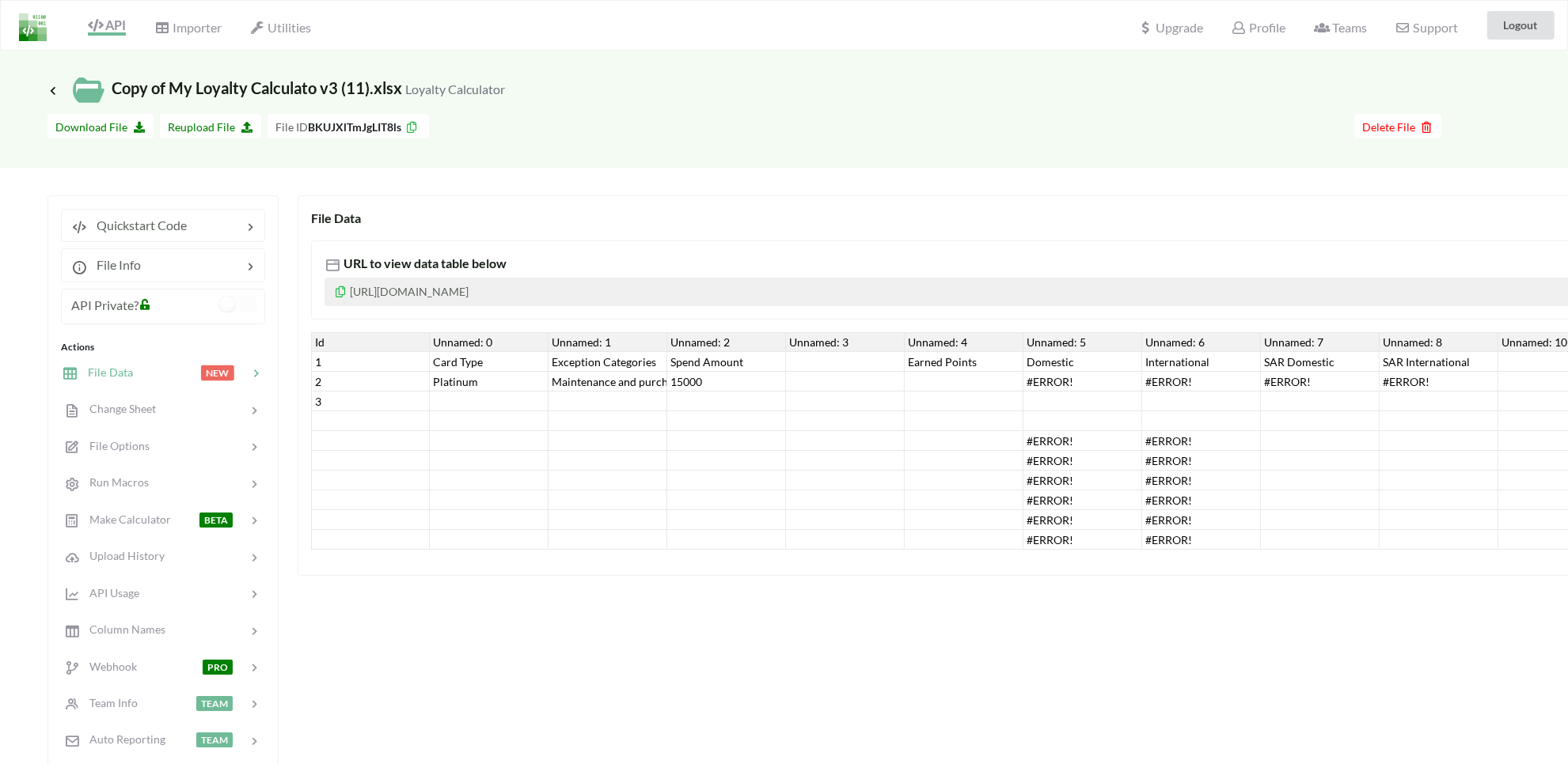
click at [417, 295] on p "https://www.apispreadsheets.com/table/BKUJXlTmJgLIT8ls/" at bounding box center [1156, 291] width 1663 height 28
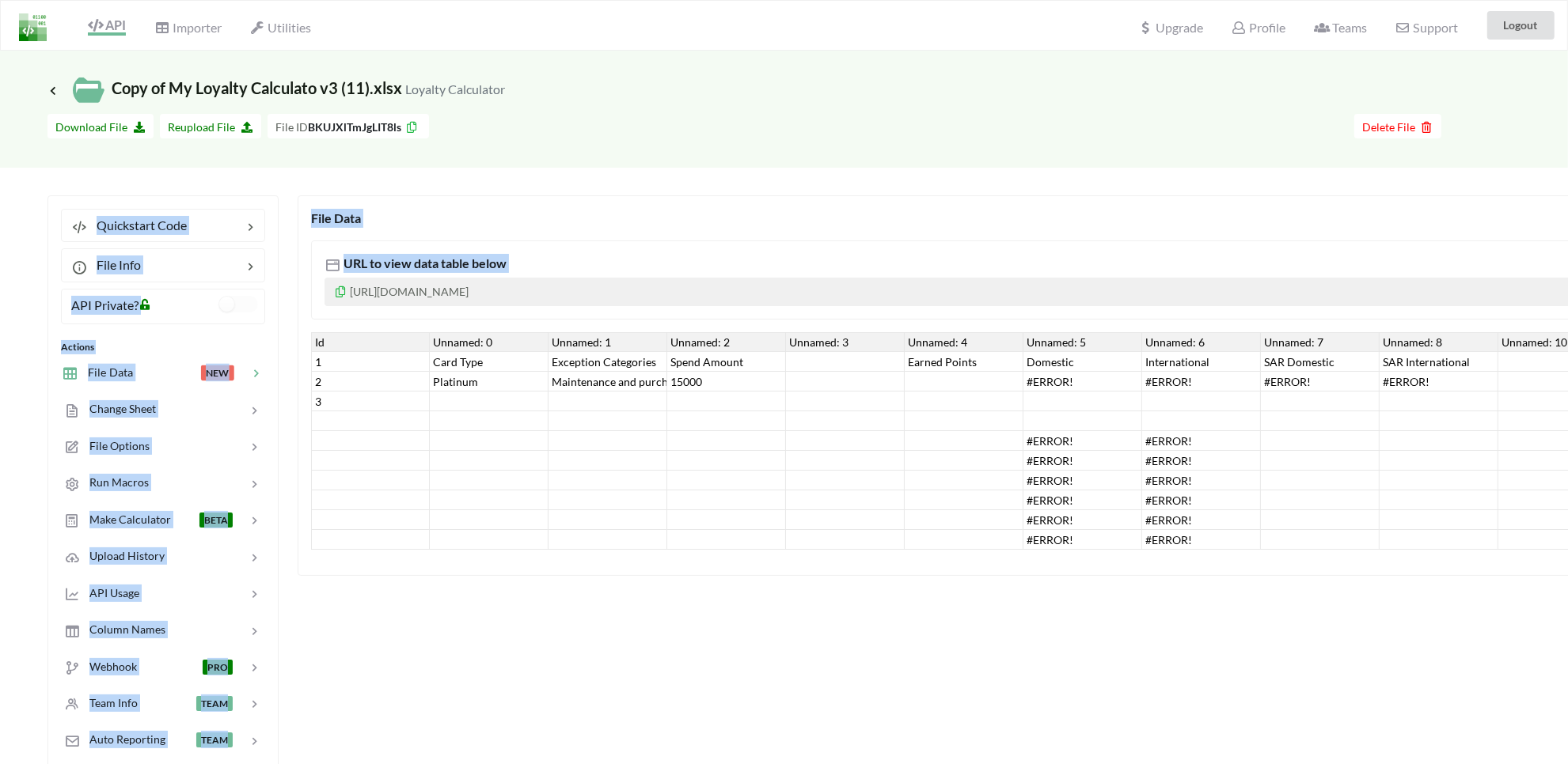
click at [417, 295] on p "https://www.apispreadsheets.com/table/BKUJXlTmJgLIT8ls/" at bounding box center [1156, 291] width 1663 height 28
copy div "Quickstart Code File Info API Private? Actions File Data NEW Change Sheet File …"
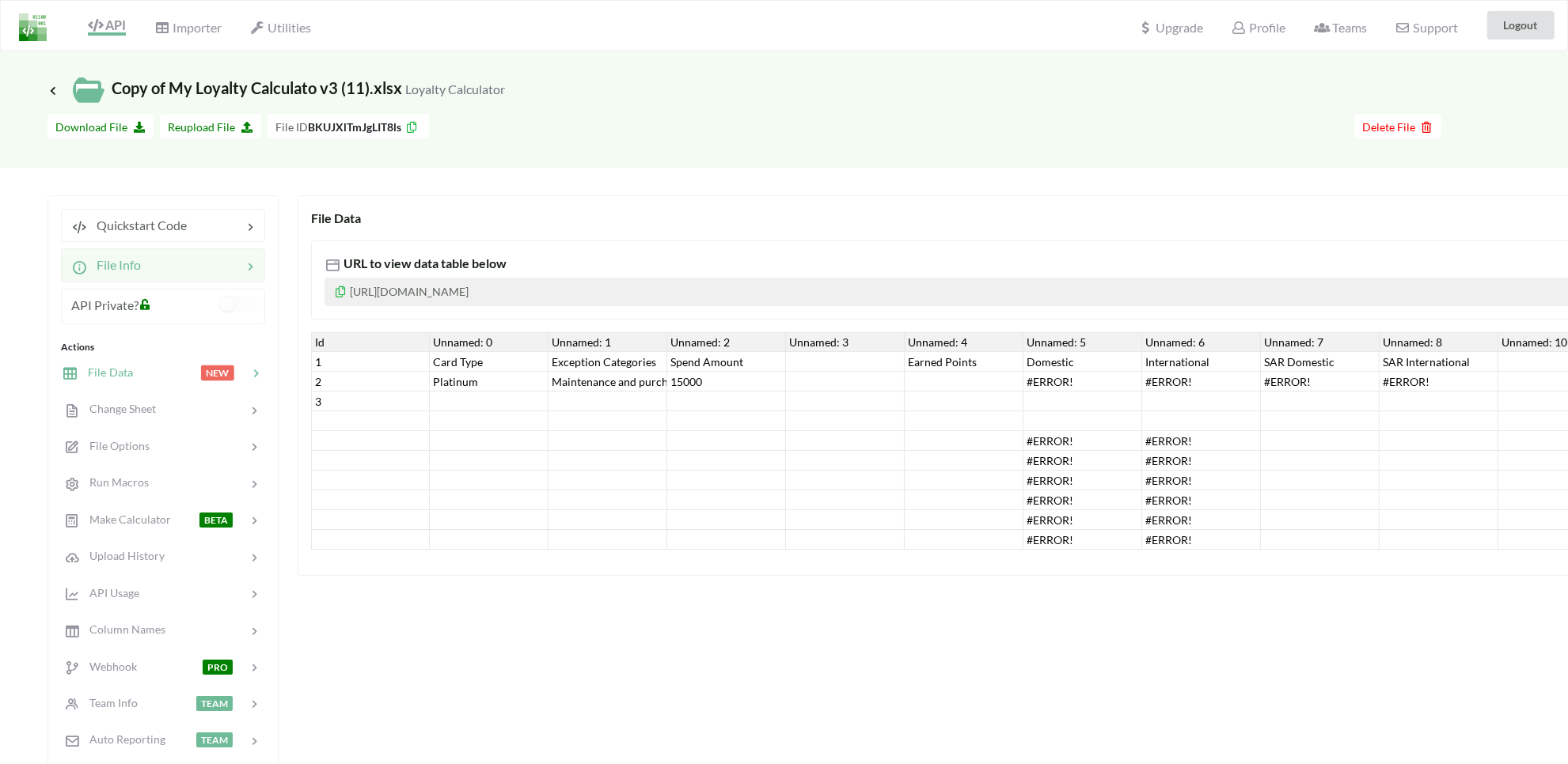
click at [130, 253] on div "File Info" at bounding box center [163, 264] width 204 height 33
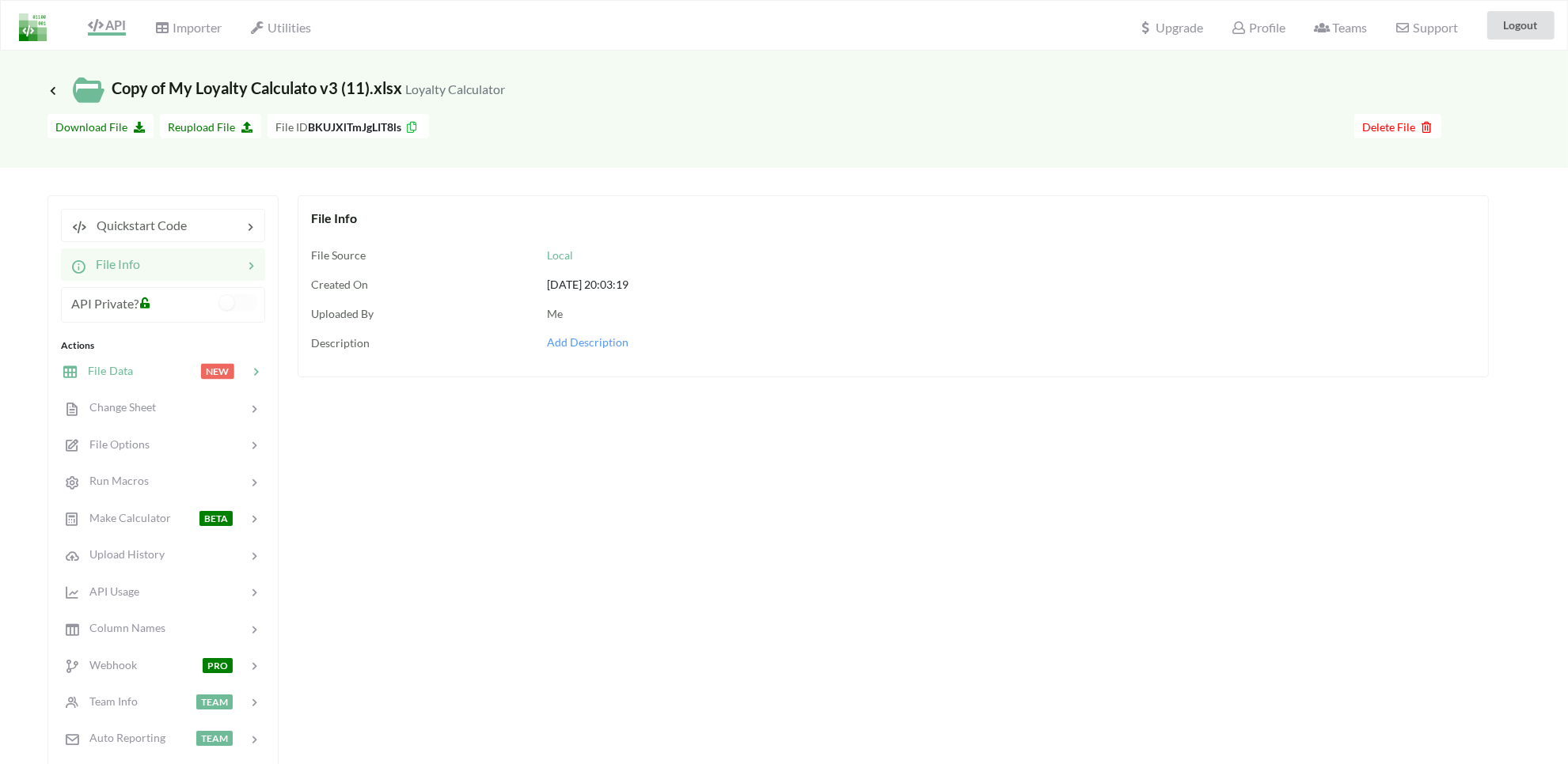
click at [107, 370] on span "File Data" at bounding box center [105, 370] width 55 height 14
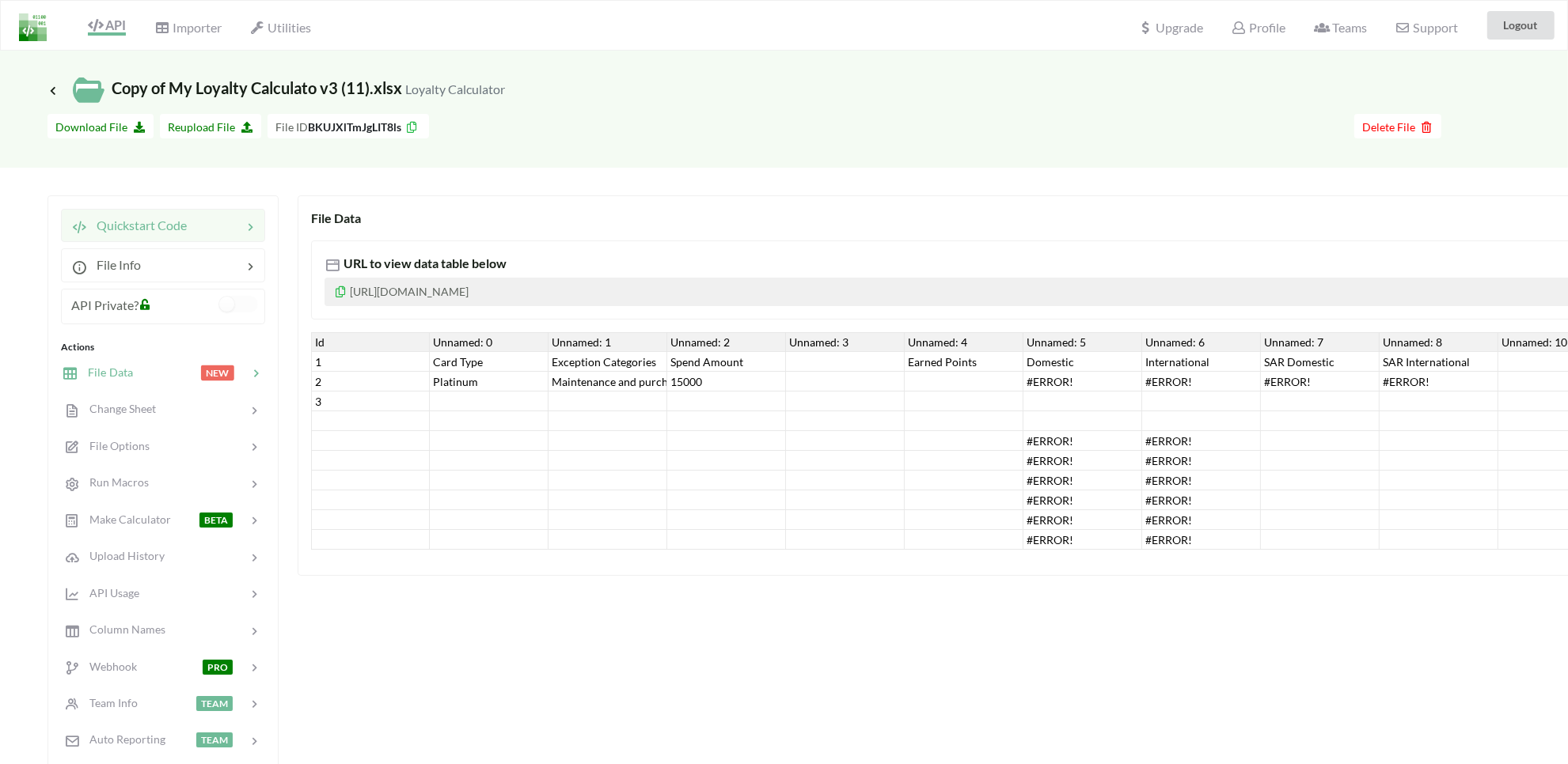
click at [152, 223] on span "Quickstart Code" at bounding box center [137, 225] width 100 height 15
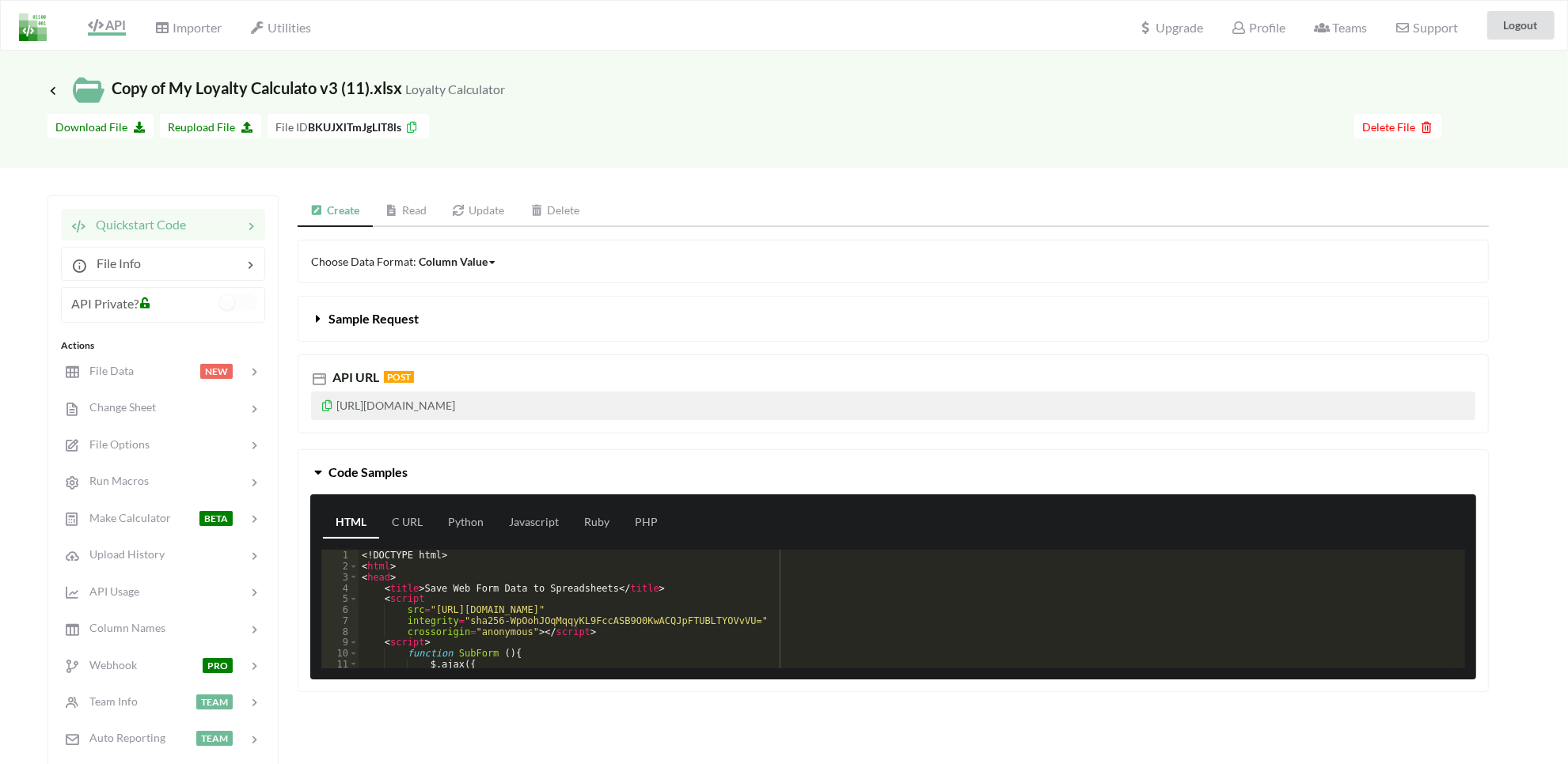
click at [444, 409] on p "https://api.apispreadsheets.com/data/BKUJXlTmJgLIT8ls/" at bounding box center [893, 405] width 1164 height 28
copy p "https://api.apispreadsheets.com/data/BKUJXlTmJgLIT8ls/"
click at [124, 376] on span "File Data" at bounding box center [105, 370] width 55 height 14
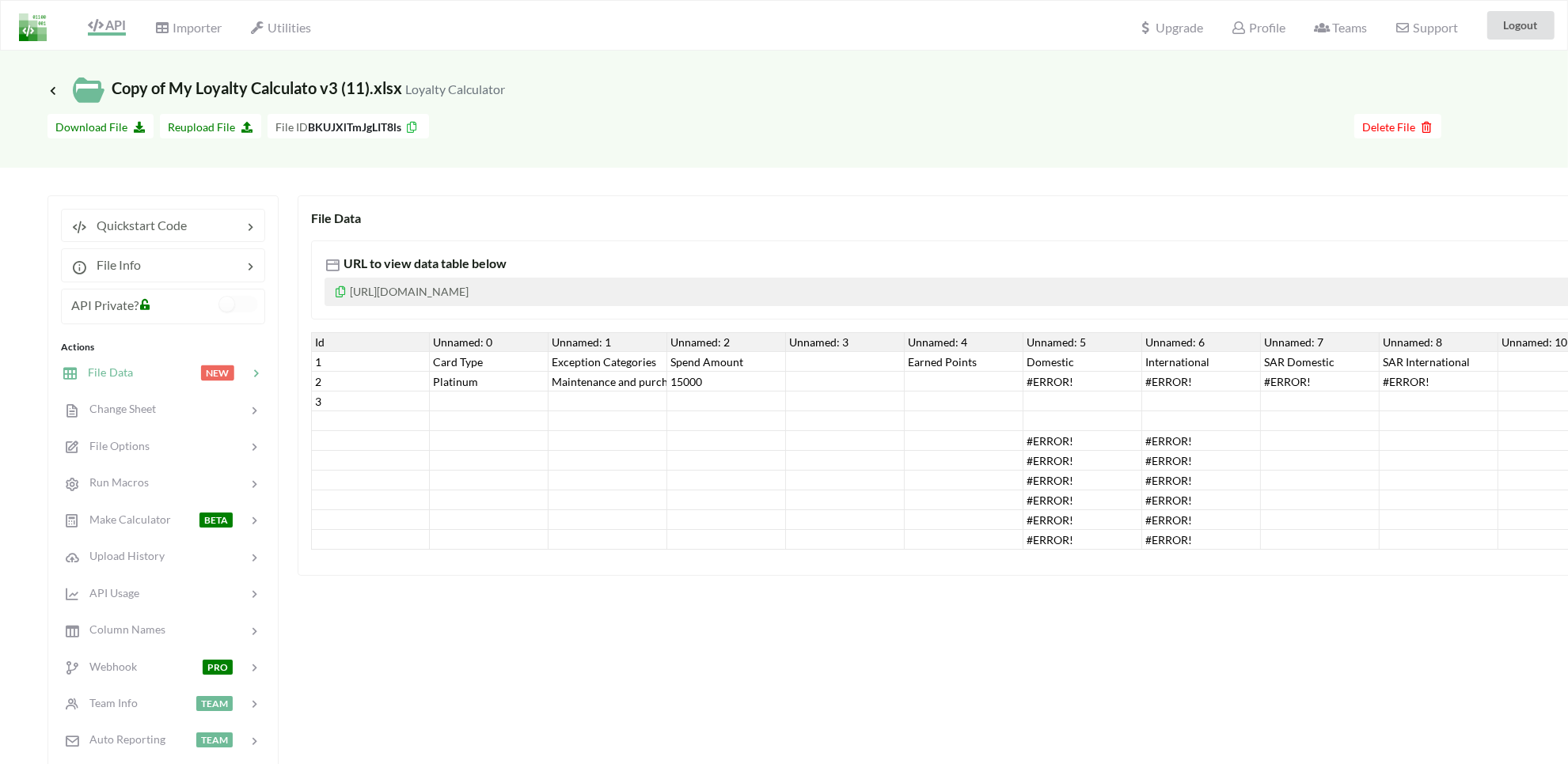
click at [350, 377] on div "2" at bounding box center [370, 382] width 119 height 20
click at [539, 388] on div "Platinum" at bounding box center [489, 382] width 119 height 20
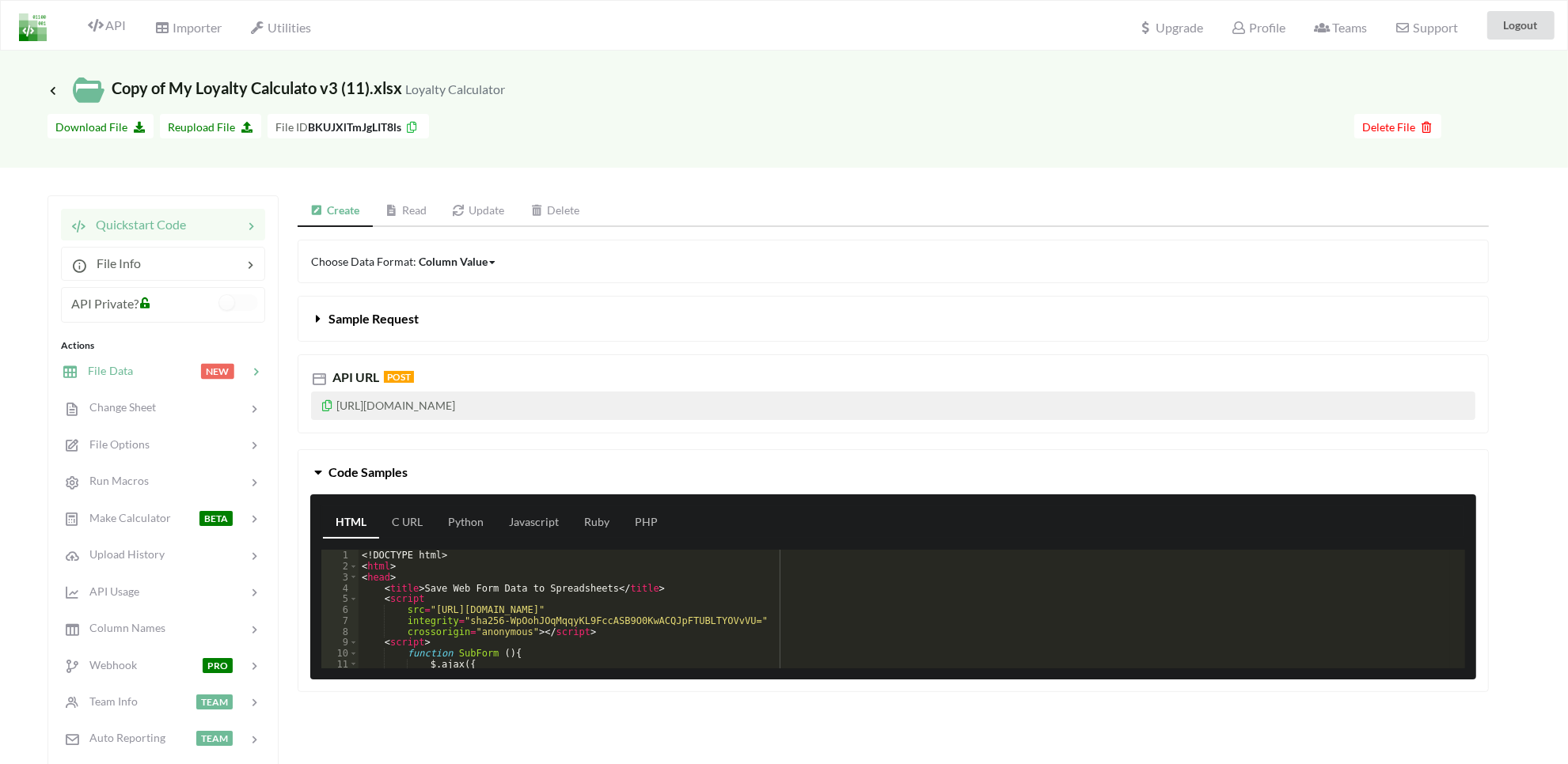
click at [177, 376] on div at bounding box center [166, 371] width 68 height 18
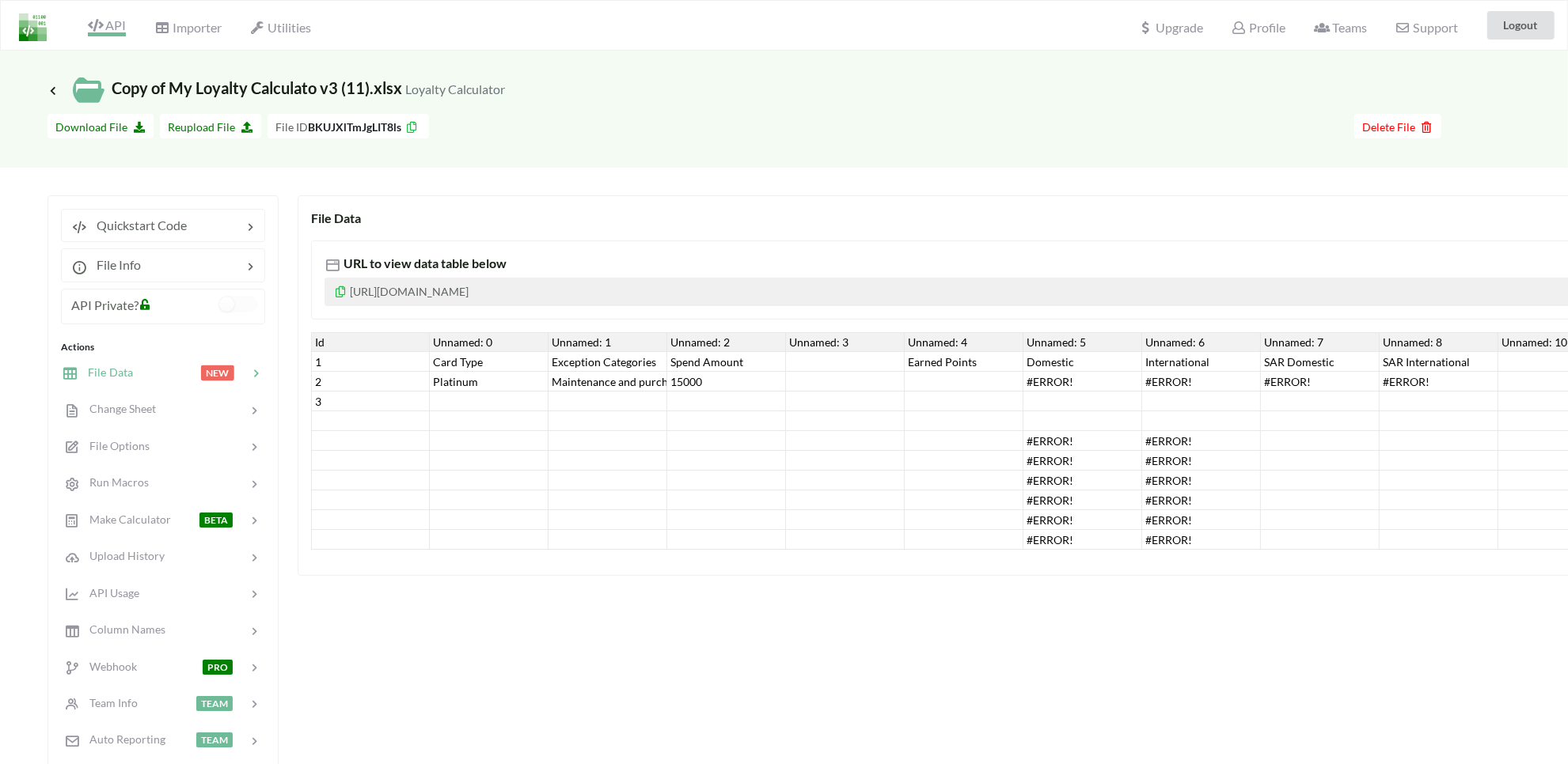
click at [103, 29] on icon at bounding box center [95, 25] width 15 height 13
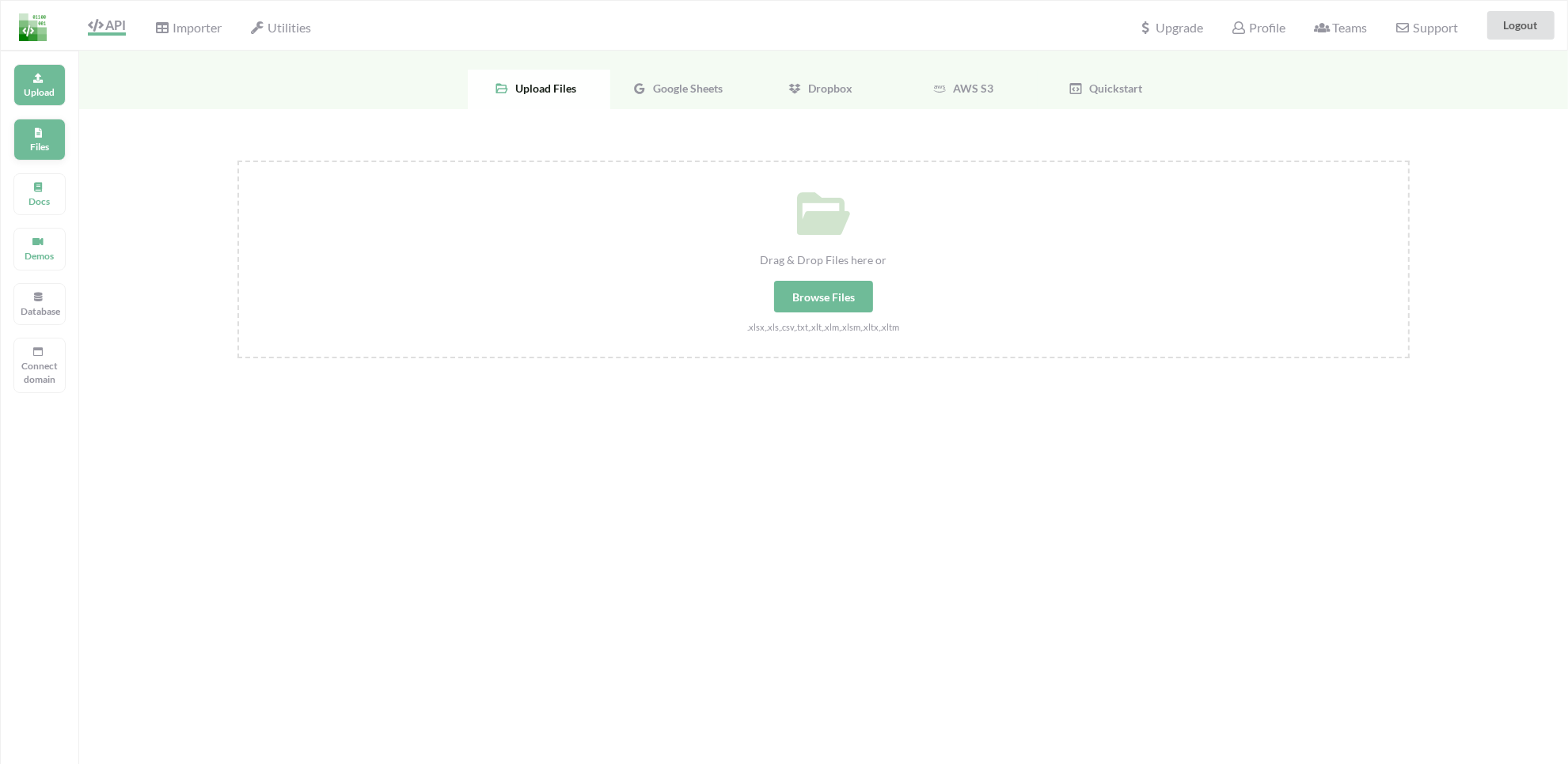
click at [38, 157] on div "Files" at bounding box center [40, 140] width 52 height 42
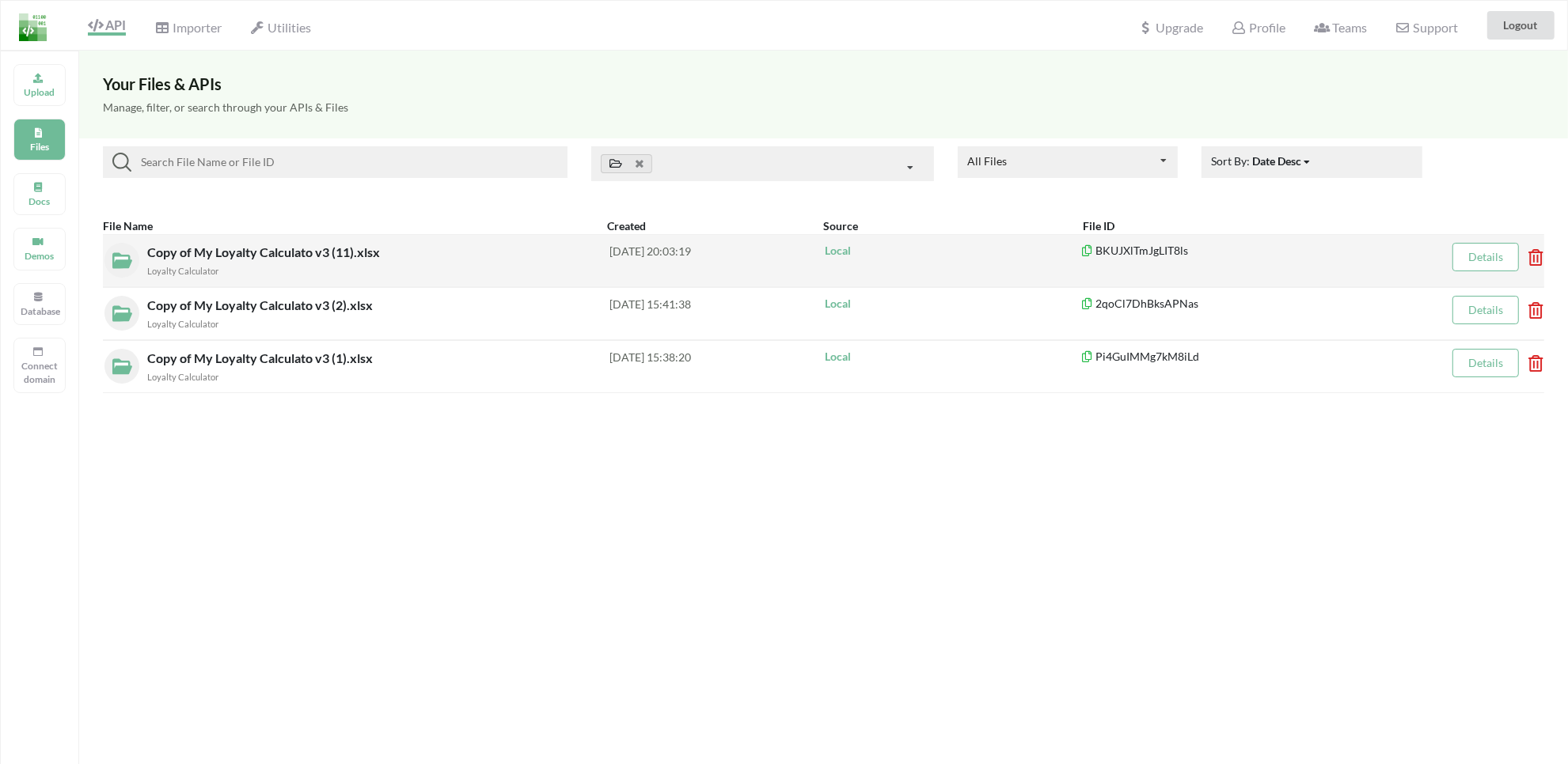
click at [1533, 255] on icon at bounding box center [1531, 252] width 5 height 7
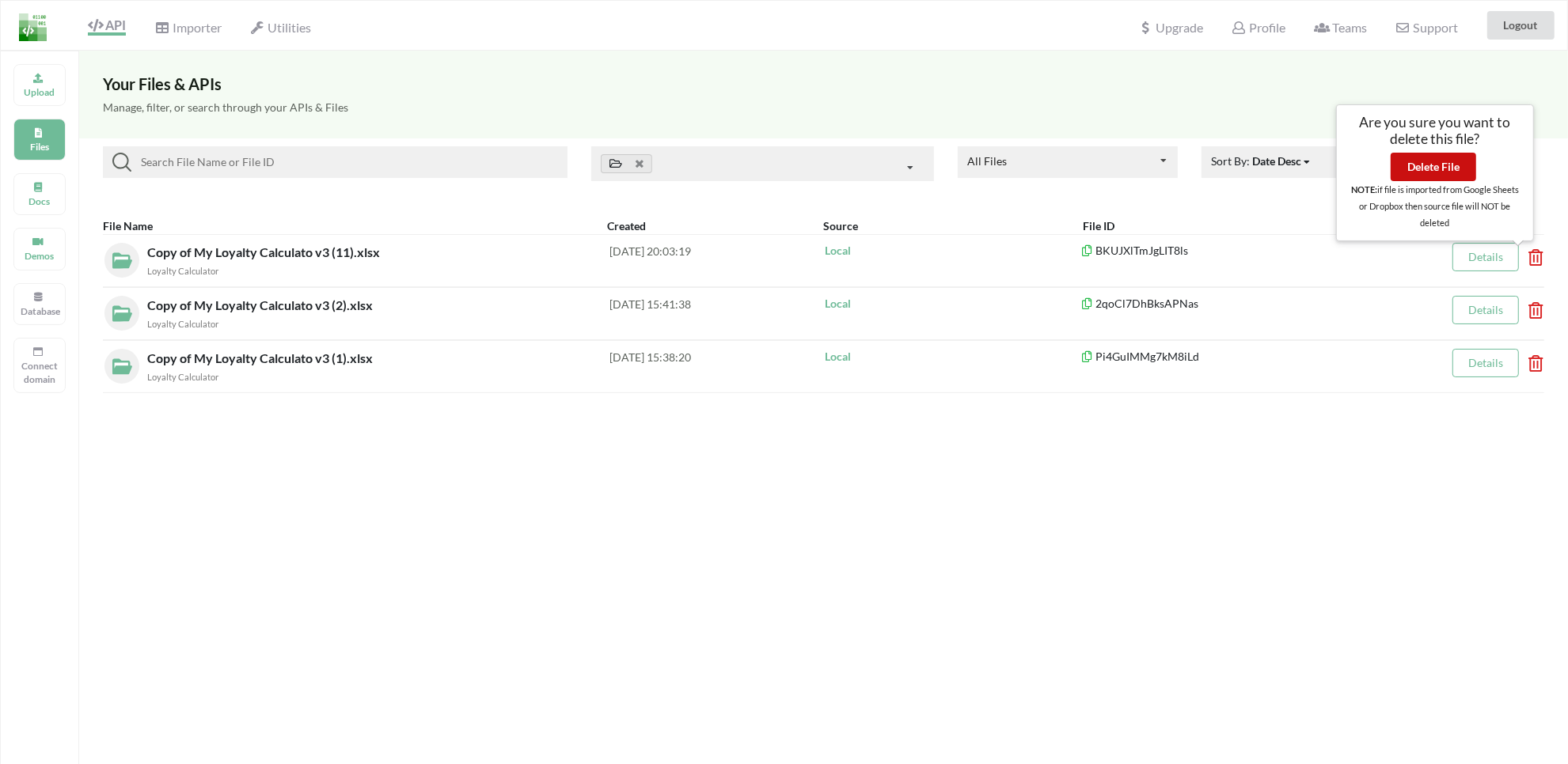
click at [1430, 163] on button "Delete File" at bounding box center [1433, 167] width 85 height 28
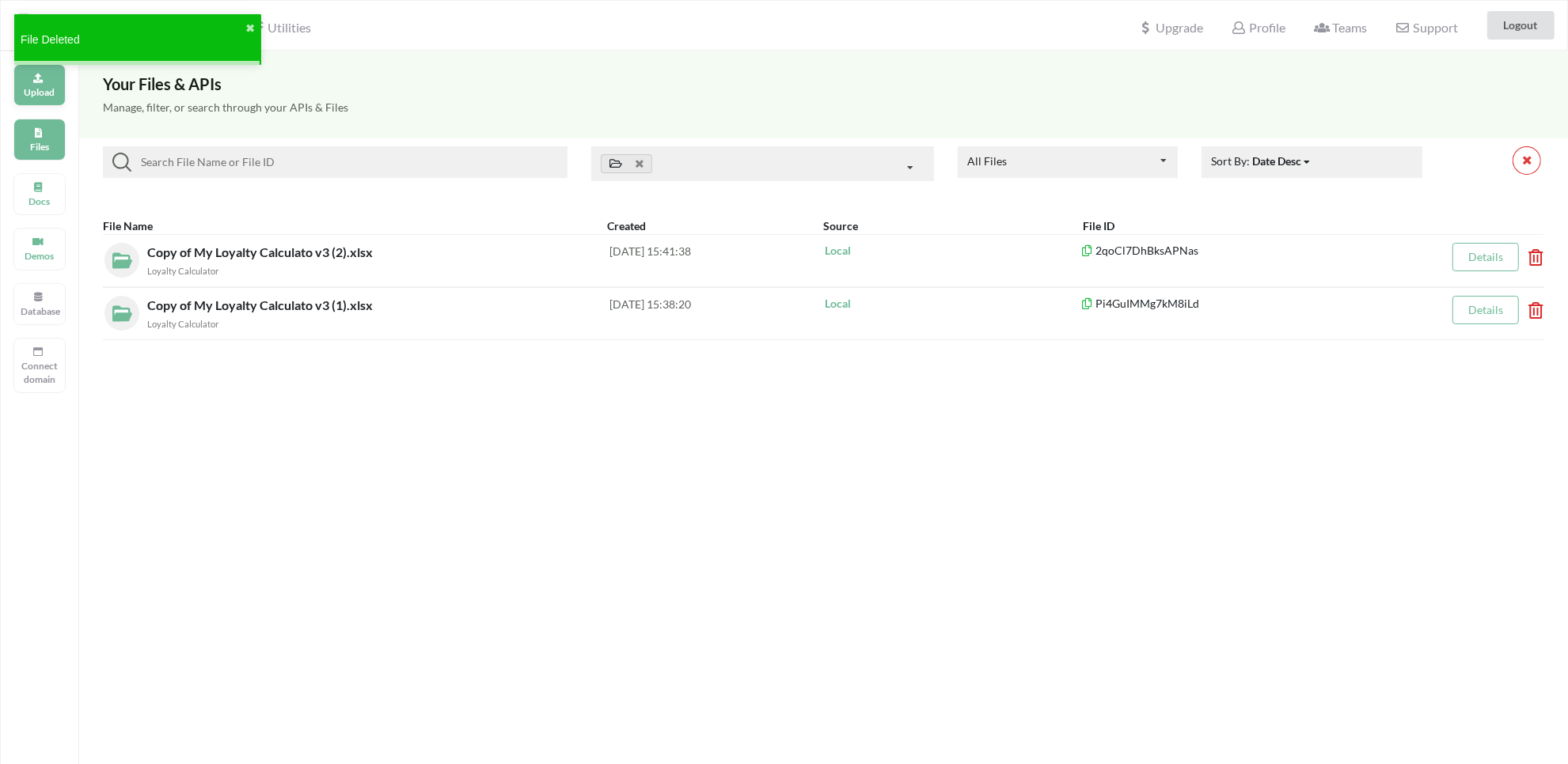
click at [58, 84] on div "Upload" at bounding box center [40, 85] width 52 height 42
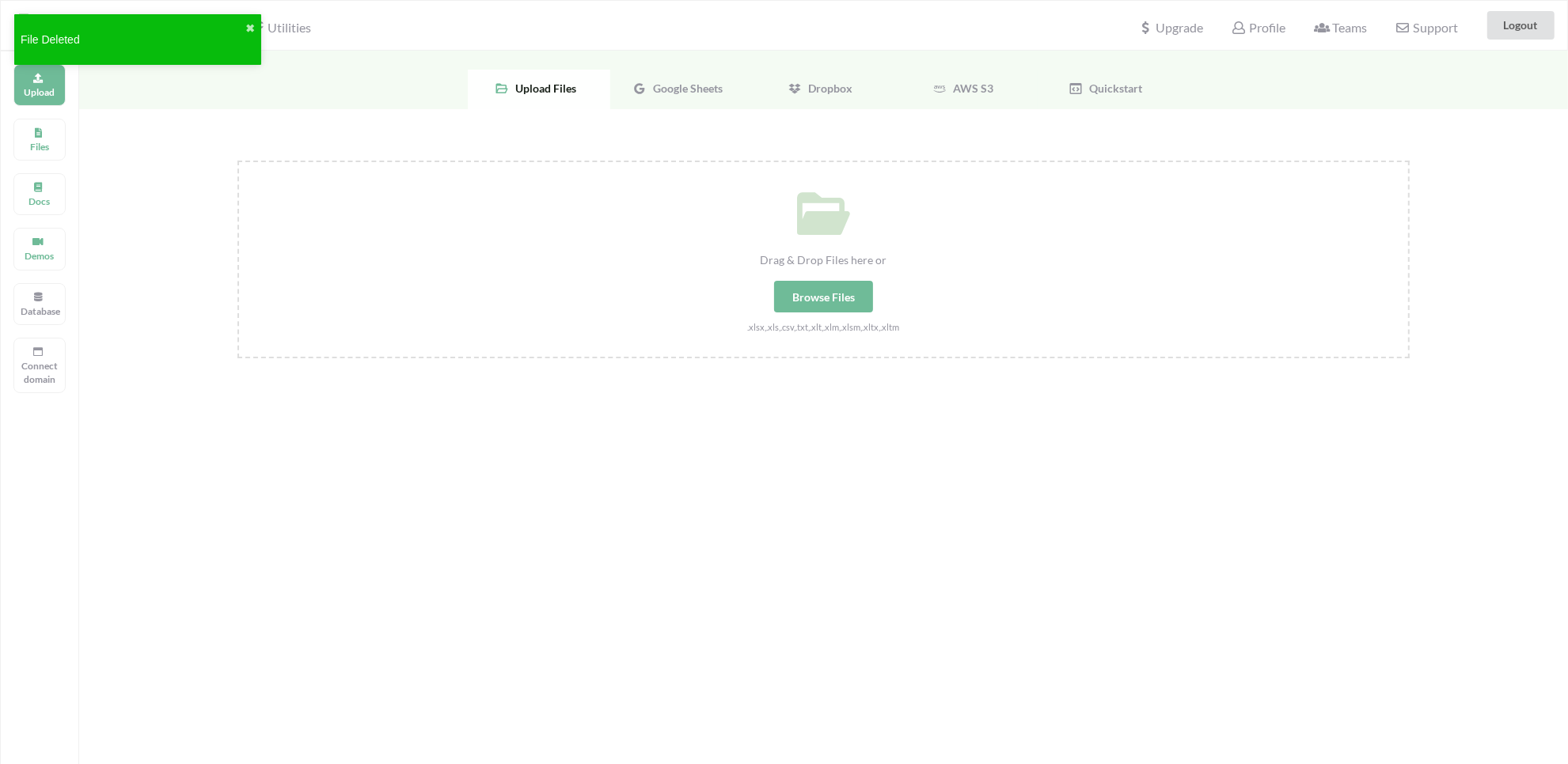
click at [854, 295] on div "Browse Files" at bounding box center [823, 296] width 99 height 32
click at [238, 160] on input "Drag & Drop Files here or Browse Files .xlsx,.xls,.csv,.txt,.xlt,.xlm,.xlsm,.xl…" at bounding box center [238, 160] width 0 height 0
type input "C:\fakepath\Copy of My Loyalty Calculato v3 (13) (1).xlsx"
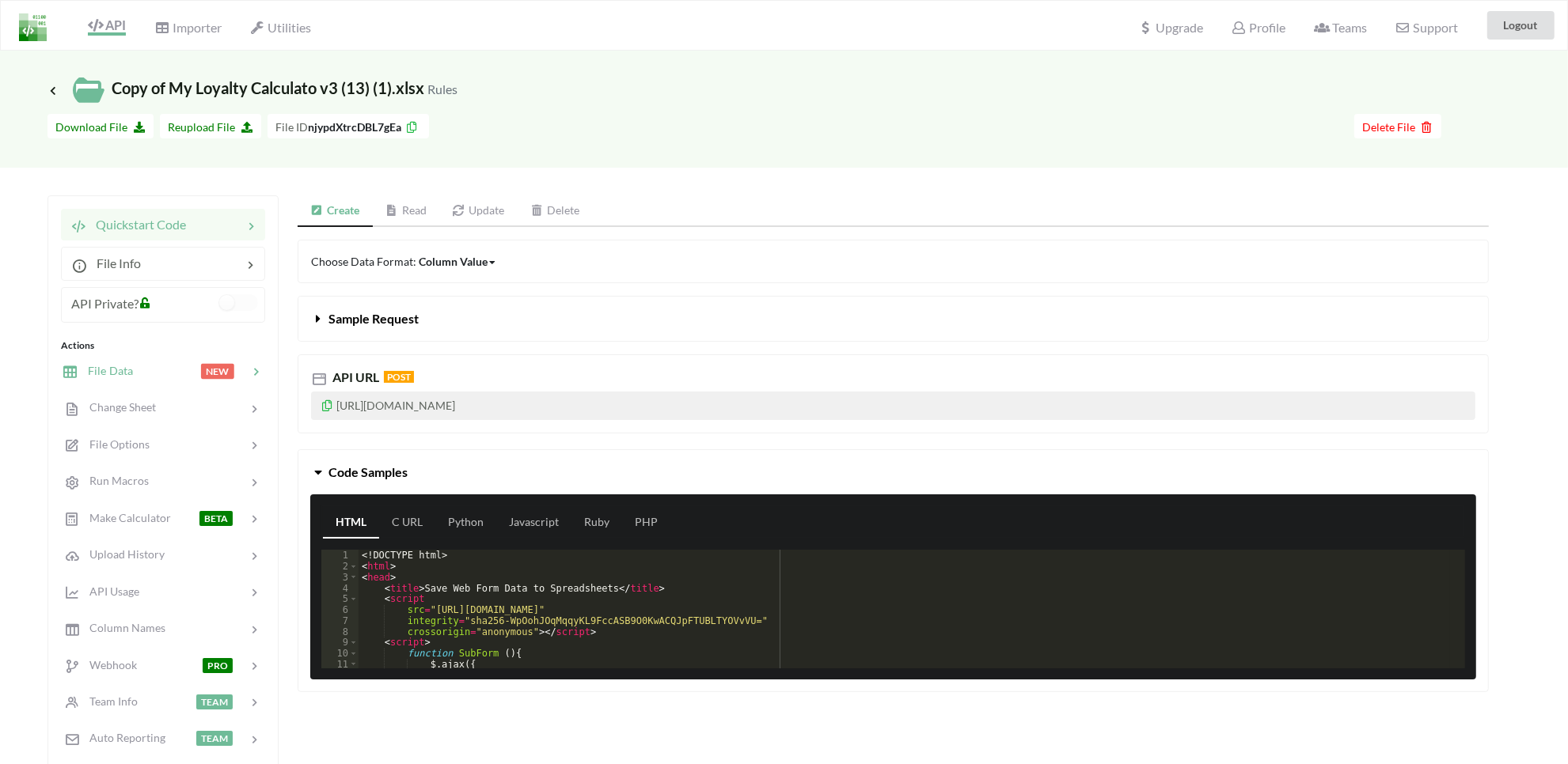
click at [127, 365] on span "File Data" at bounding box center [105, 370] width 55 height 14
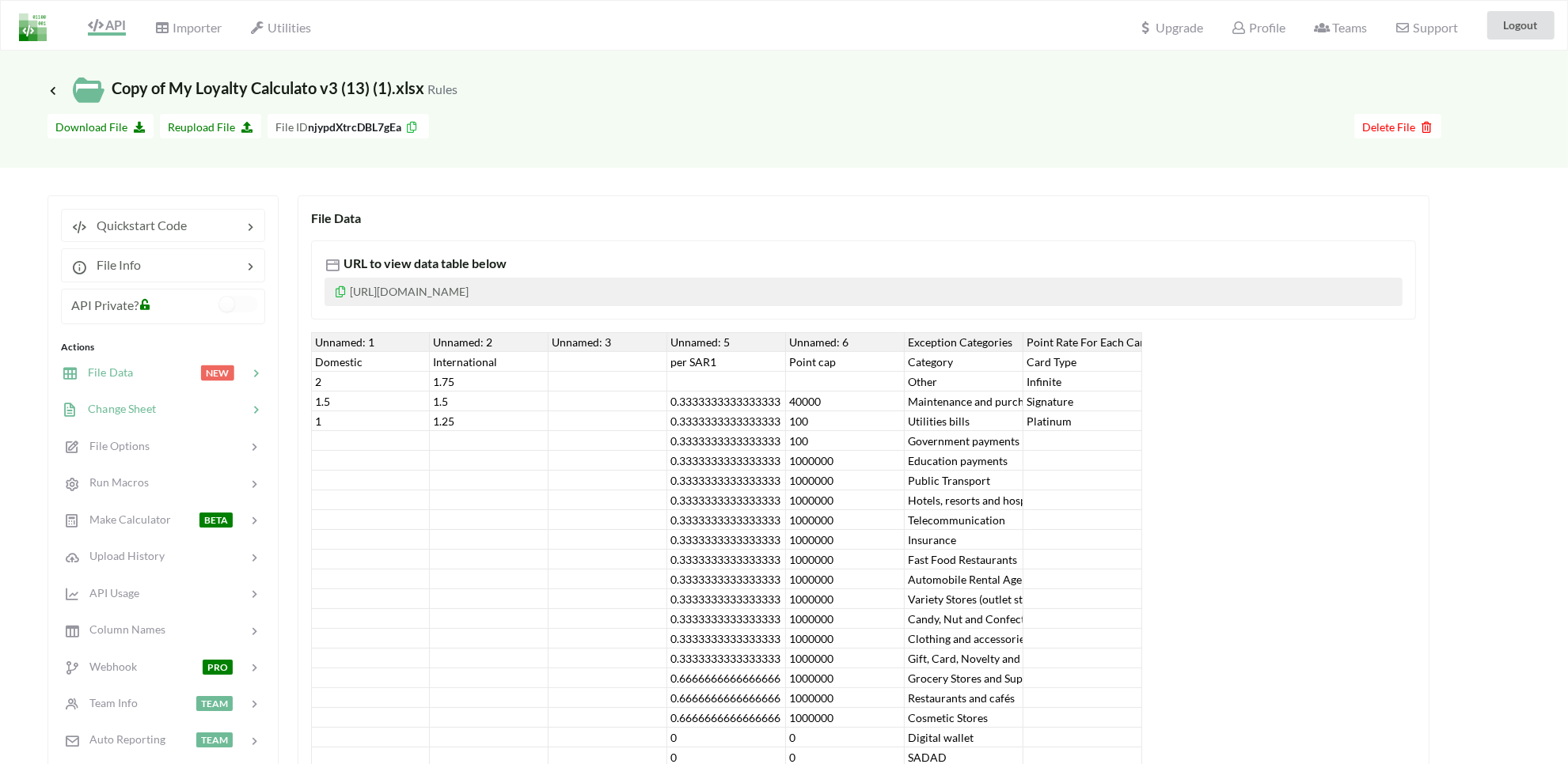
click at [97, 410] on span "Change Sheet" at bounding box center [116, 408] width 77 height 14
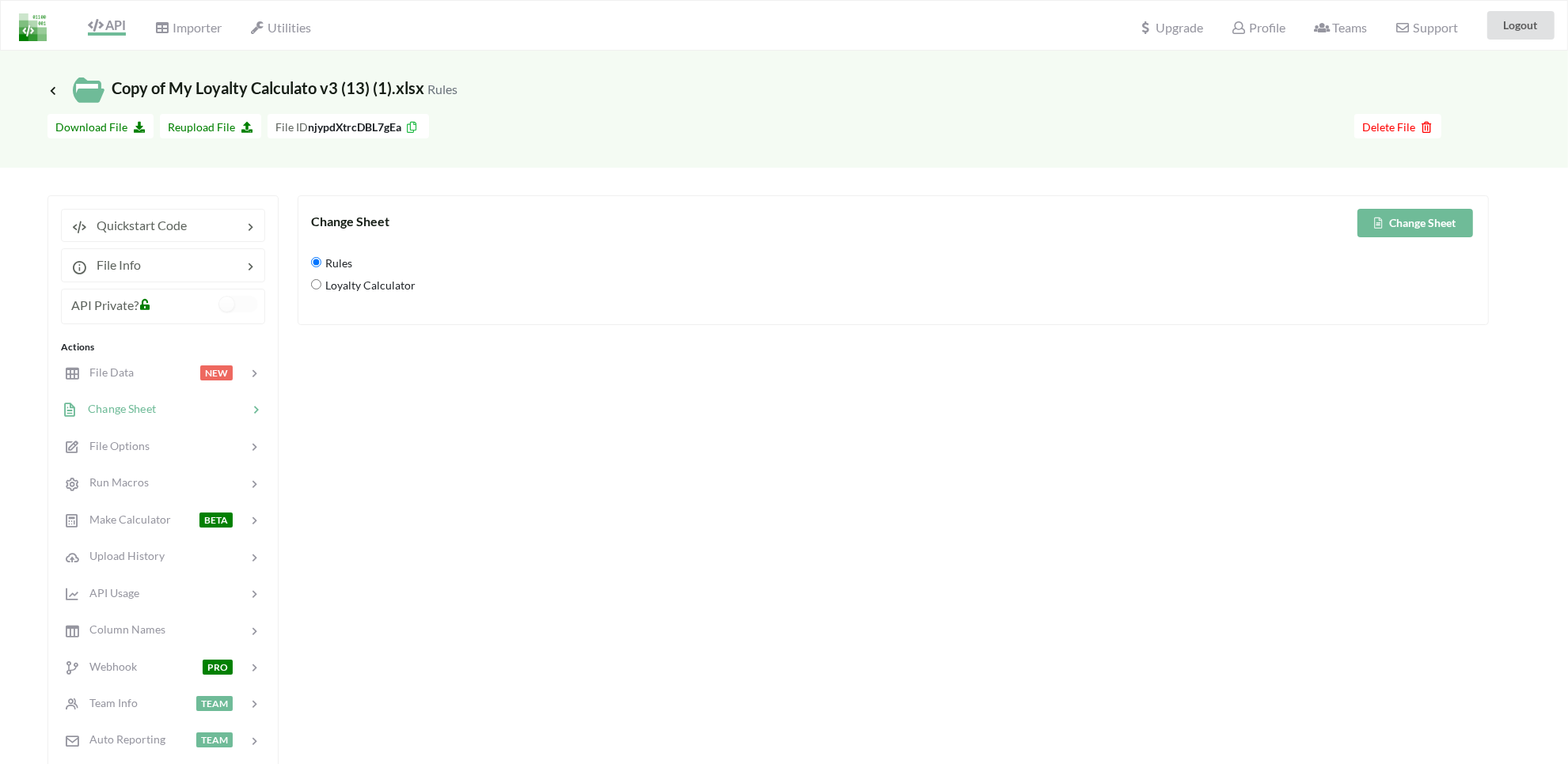
click at [347, 289] on span "Loyalty Calculator" at bounding box center [369, 286] width 94 height 33
click at [321, 289] on Calculator "Loyalty Calculator" at bounding box center [316, 284] width 11 height 11
radio Calculator "true"
click at [1417, 229] on button "Change Sheet" at bounding box center [1415, 223] width 116 height 28
click at [120, 385] on div "File Data NEW" at bounding box center [163, 373] width 208 height 37
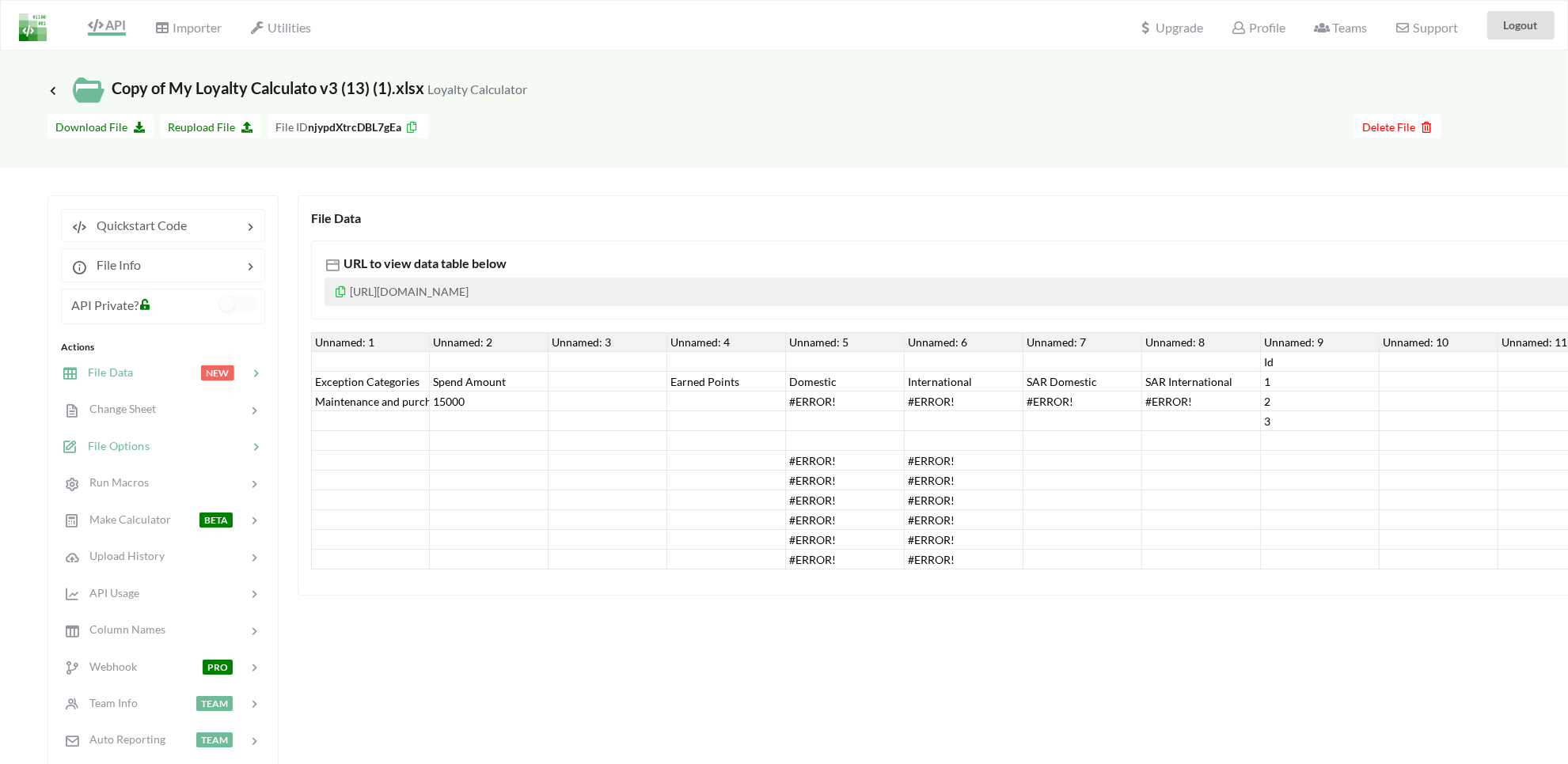
click at [105, 447] on span "File Options" at bounding box center [114, 446] width 72 height 14
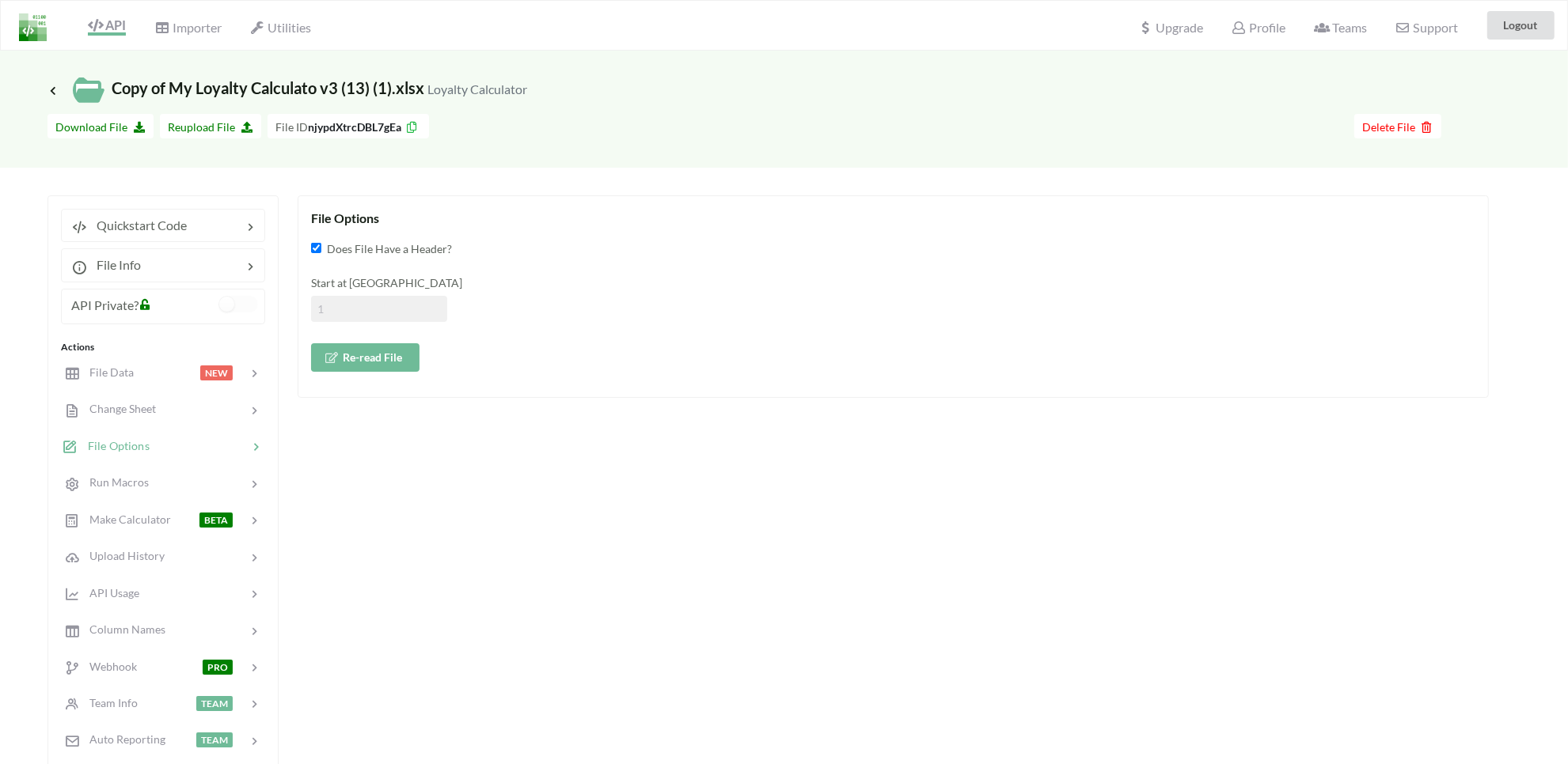
click at [396, 302] on input at bounding box center [378, 309] width 136 height 26
type input "2"
click at [352, 369] on button "Re-read File" at bounding box center [365, 357] width 108 height 28
click at [133, 369] on div at bounding box center [166, 373] width 68 height 18
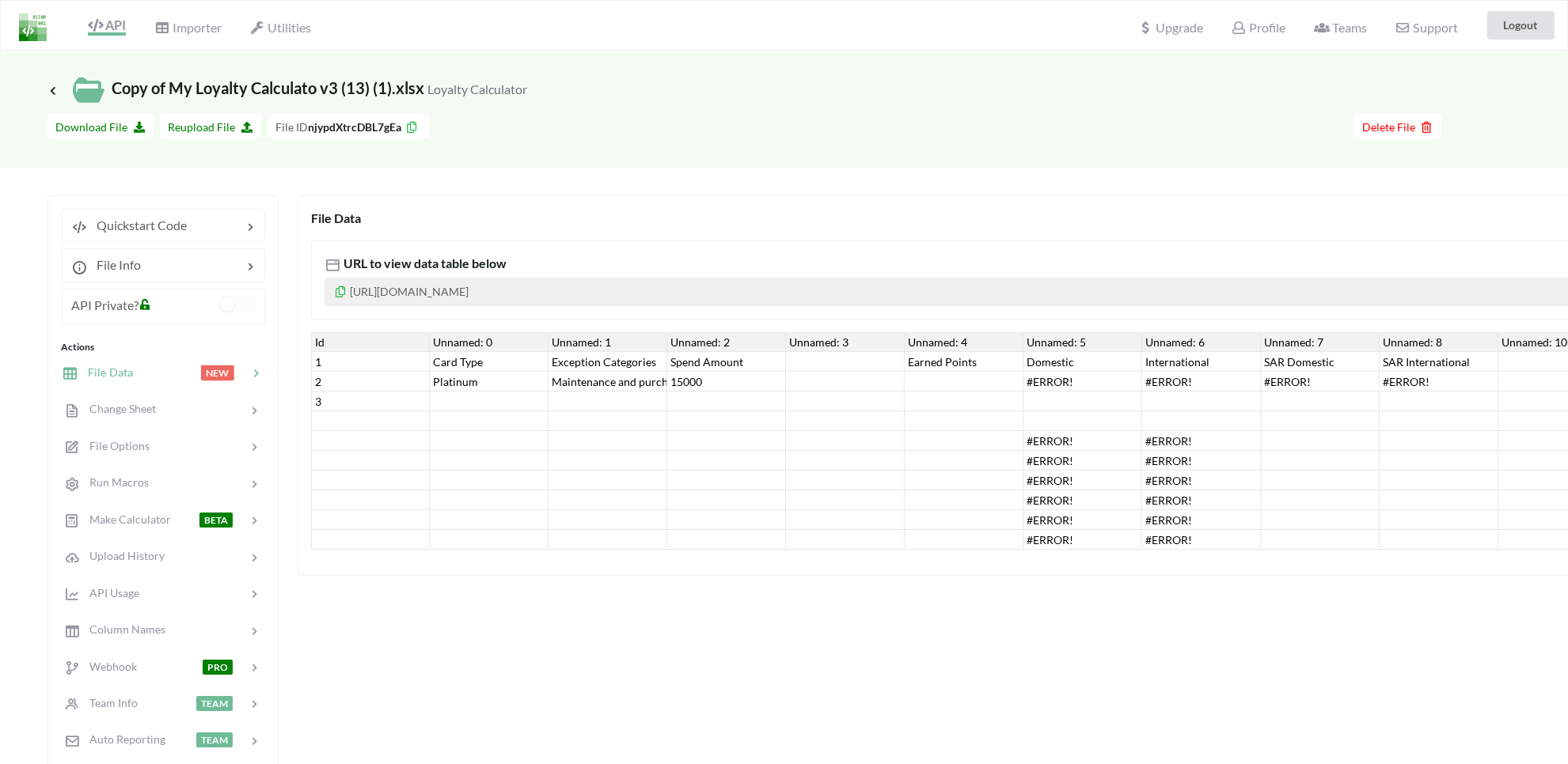
click at [1055, 378] on div "#ERROR!" at bounding box center [1083, 382] width 119 height 20
click at [1171, 372] on div "#ERROR!" at bounding box center [1201, 382] width 119 height 20
click at [1295, 376] on div "#ERROR!" at bounding box center [1320, 382] width 119 height 20
click at [1400, 376] on div "#ERROR!" at bounding box center [1439, 382] width 119 height 20
click at [1414, 365] on div "SAR International" at bounding box center [1439, 362] width 119 height 20
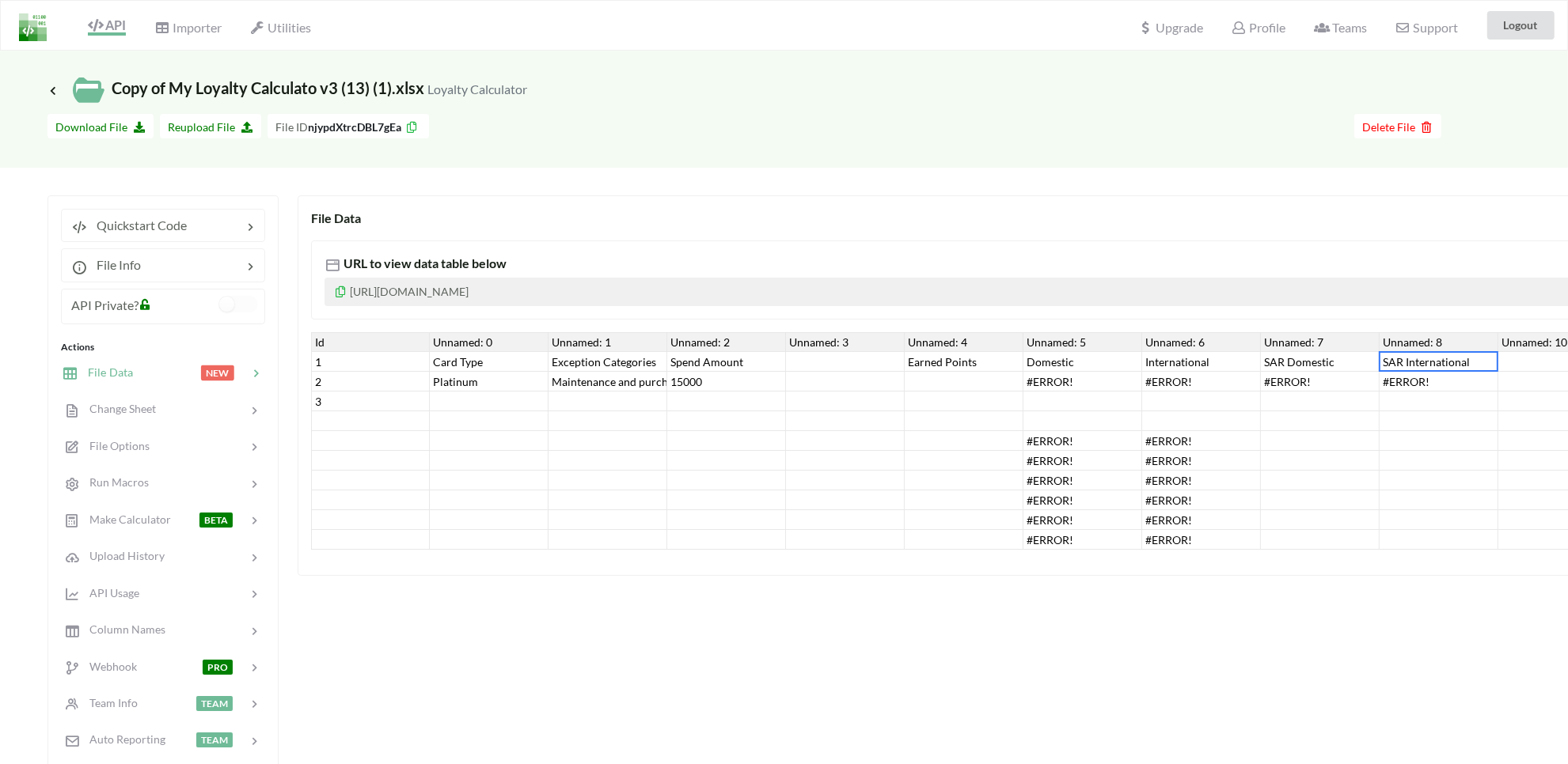
click at [1406, 385] on div "#ERROR!" at bounding box center [1439, 382] width 119 height 20
click at [1307, 369] on div "SAR Domestic" at bounding box center [1320, 362] width 119 height 20
click at [1179, 386] on div "#ERROR!" at bounding box center [1201, 382] width 119 height 20
click at [1042, 378] on div "#ERROR!" at bounding box center [1083, 382] width 119 height 20
click at [786, 561] on div "File Data URL to view data table below [URL][DOMAIN_NAME] Id Unnamed: 0 Unnamed…" at bounding box center [1156, 386] width 1717 height 381
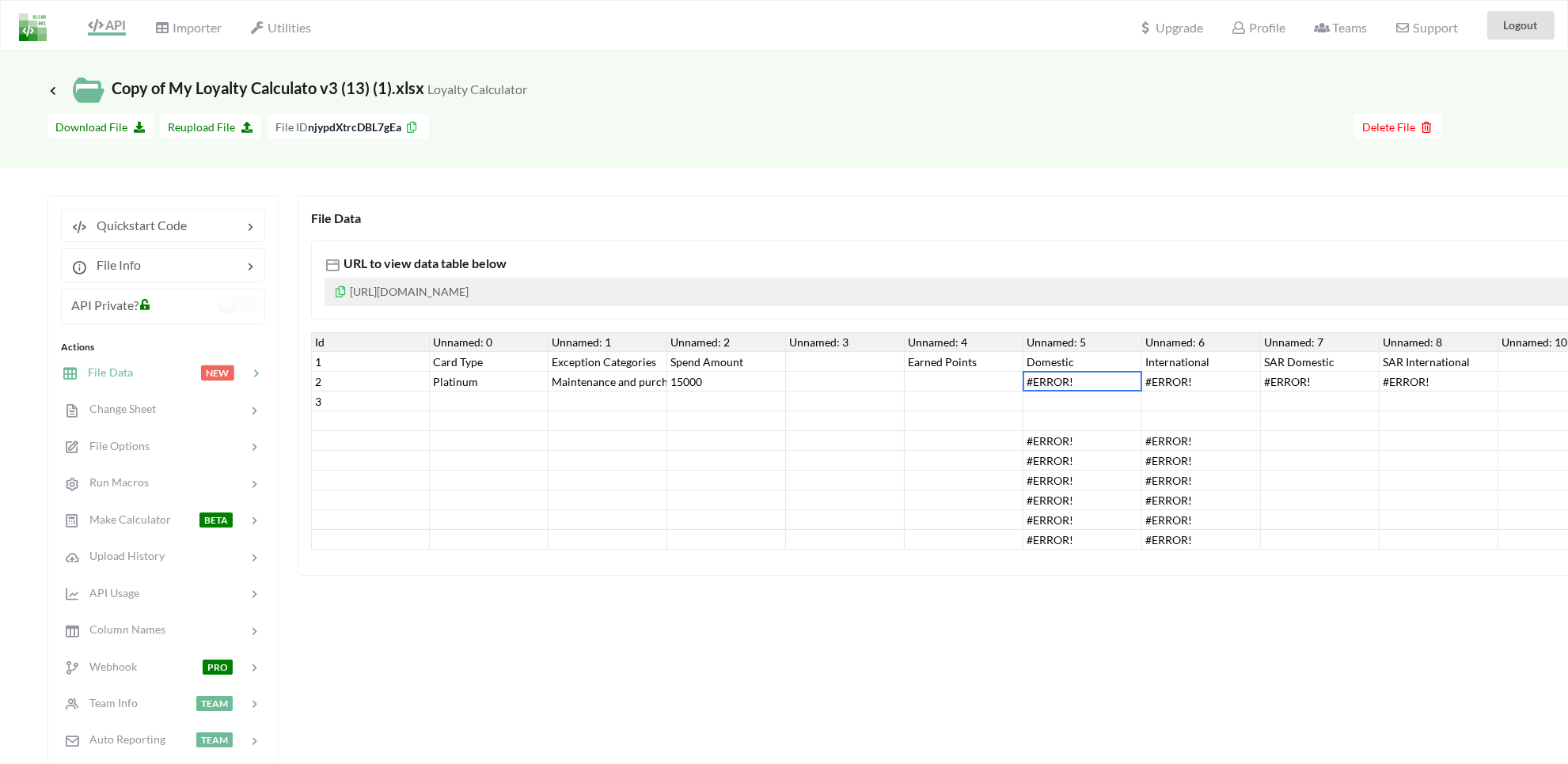
click at [781, 548] on div at bounding box center [727, 540] width 119 height 20
click at [449, 381] on div "Platinum" at bounding box center [489, 382] width 119 height 20
click at [348, 381] on div "2" at bounding box center [370, 382] width 119 height 20
click at [465, 287] on p "[URL][DOMAIN_NAME]" at bounding box center [1156, 291] width 1663 height 28
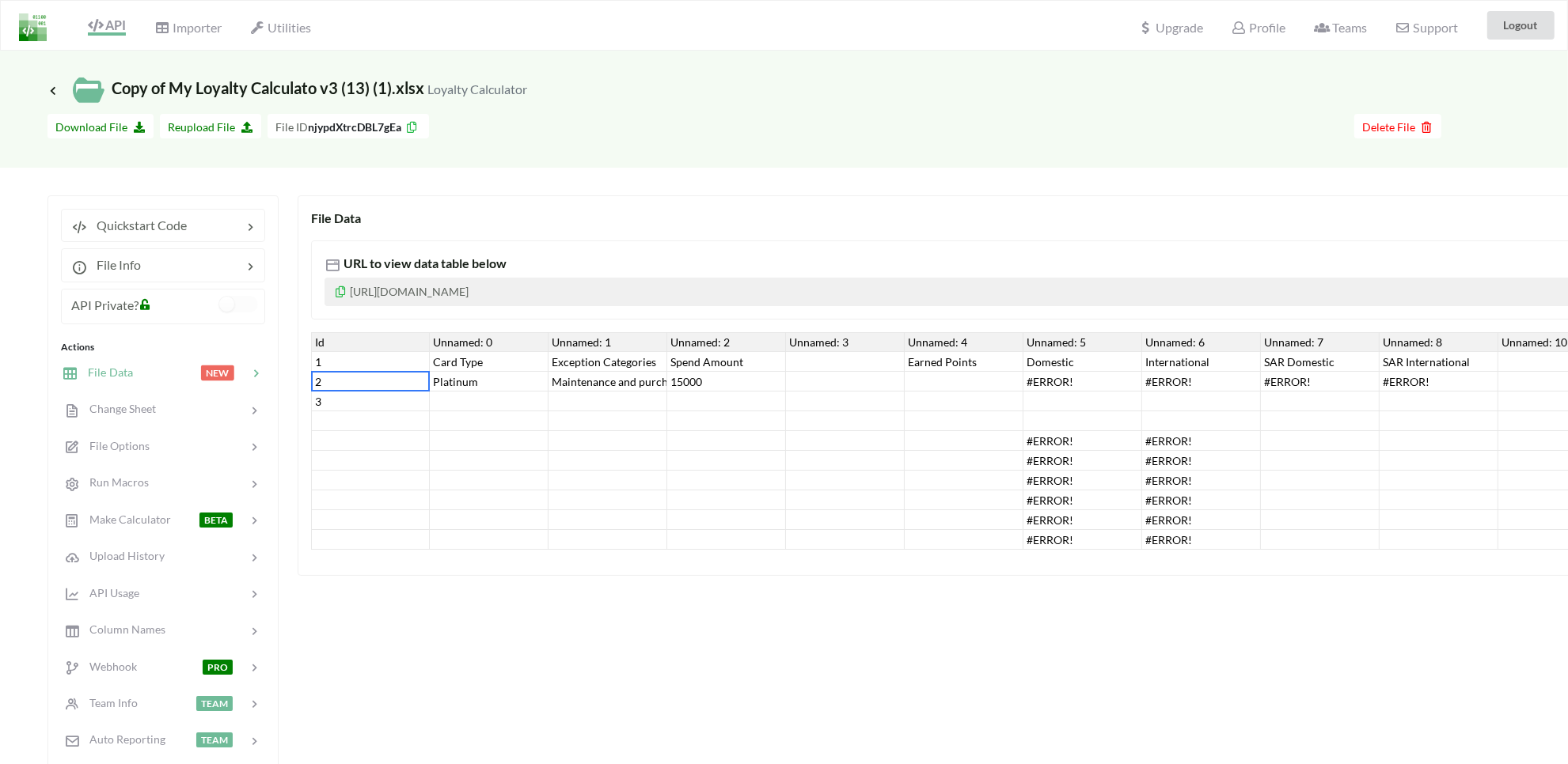
click at [465, 287] on p "[URL][DOMAIN_NAME]" at bounding box center [1156, 291] width 1663 height 28
click at [119, 20] on span "API" at bounding box center [107, 26] width 38 height 19
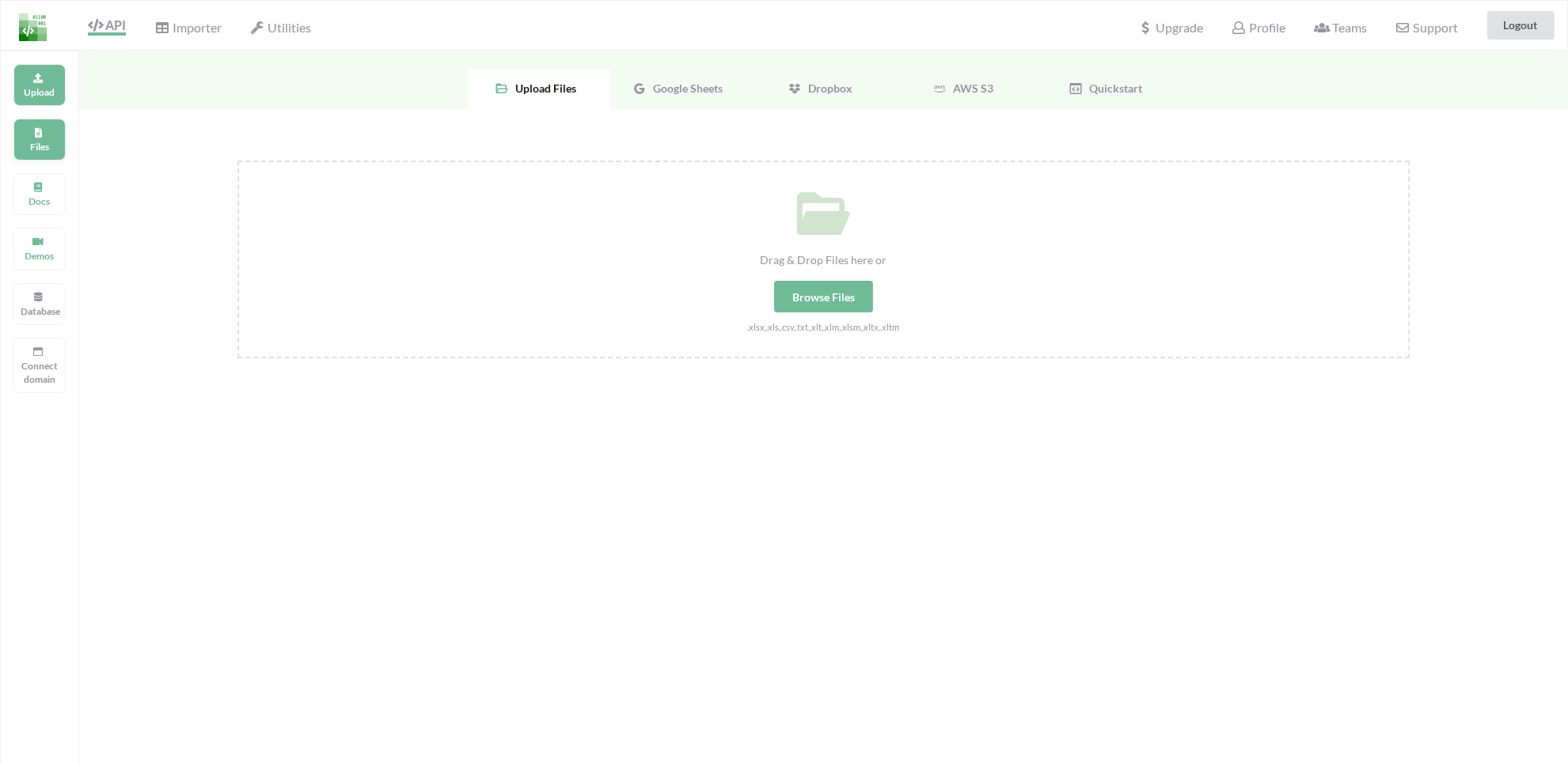
click at [37, 151] on p "Files" at bounding box center [39, 146] width 38 height 14
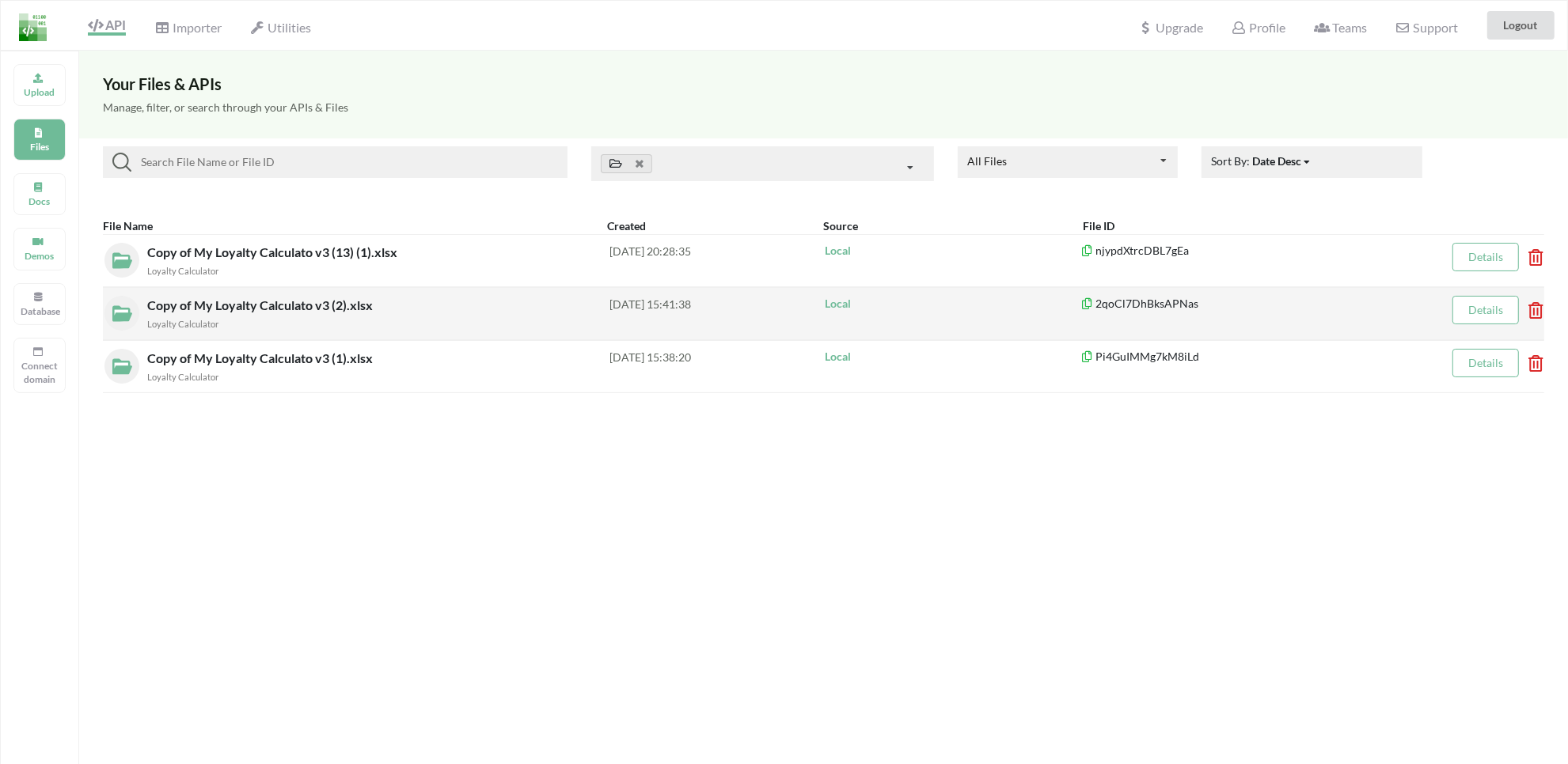
click at [299, 307] on span "Copy of My Loyalty Calculato v3 (2).xlsx" at bounding box center [261, 305] width 229 height 15
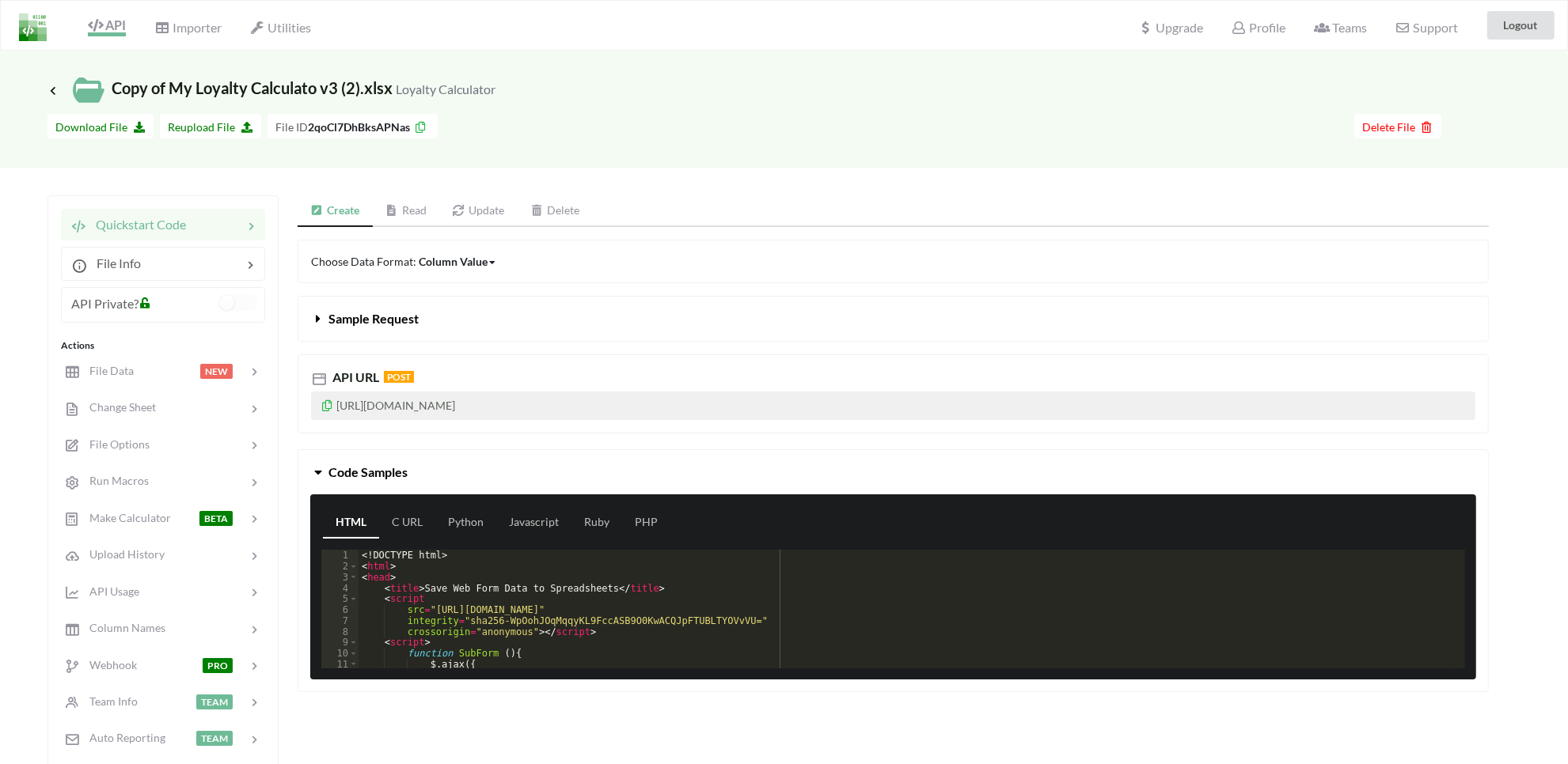
click at [92, 25] on icon at bounding box center [95, 25] width 15 height 13
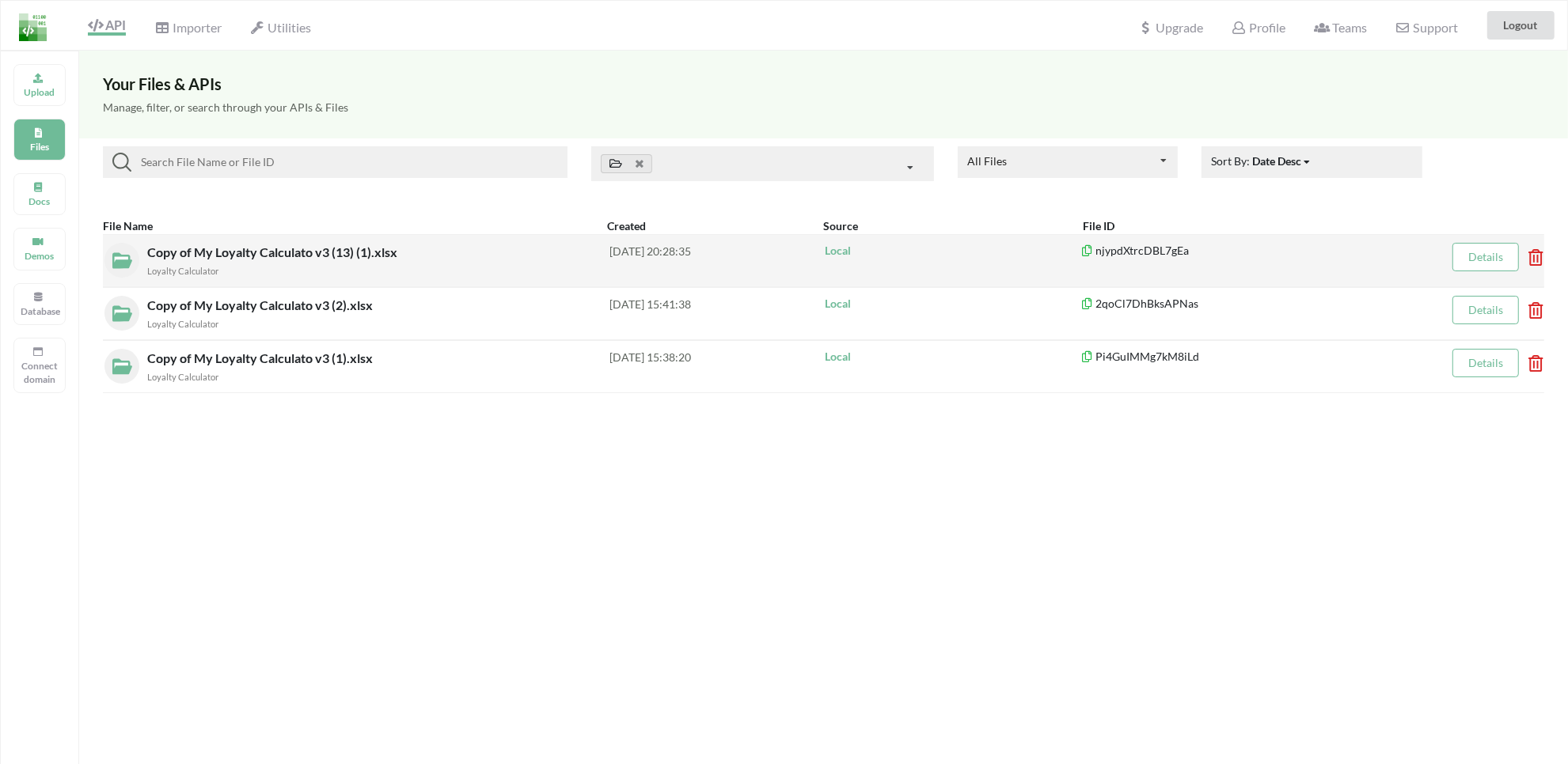
click at [402, 244] on div "Copy of My Loyalty Calculato v3 (13) (1).xlsx Loyalty Calculator" at bounding box center [378, 261] width 462 height 36
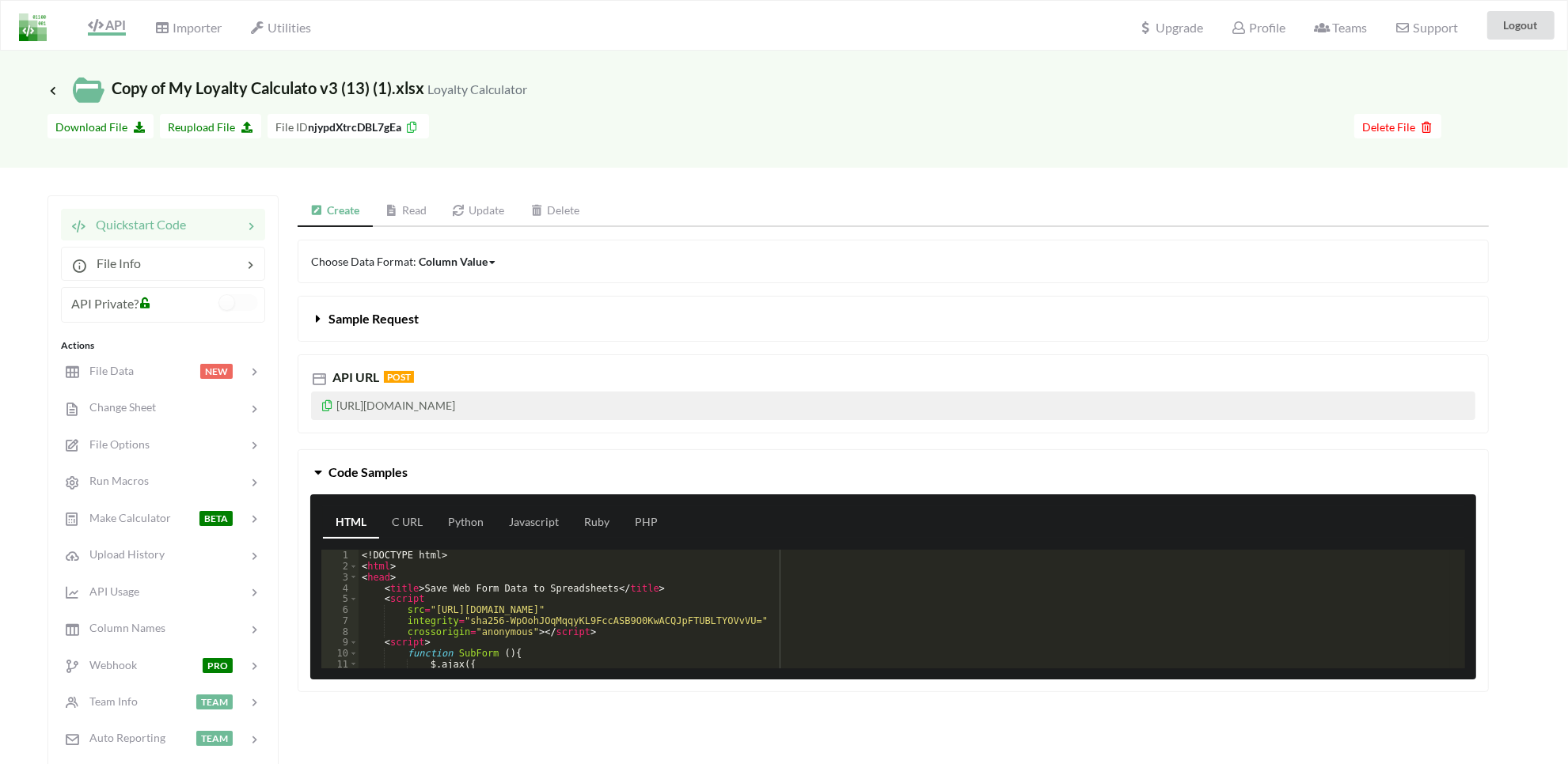
click at [406, 406] on p "[URL][DOMAIN_NAME]" at bounding box center [893, 405] width 1164 height 28
copy p "[URL][DOMAIN_NAME]"
click at [583, 54] on div "Icon Link Copy of My Loyalty Calculato v3 (13) (1).xlsx Loyalty Calculator" at bounding box center [784, 78] width 1568 height 55
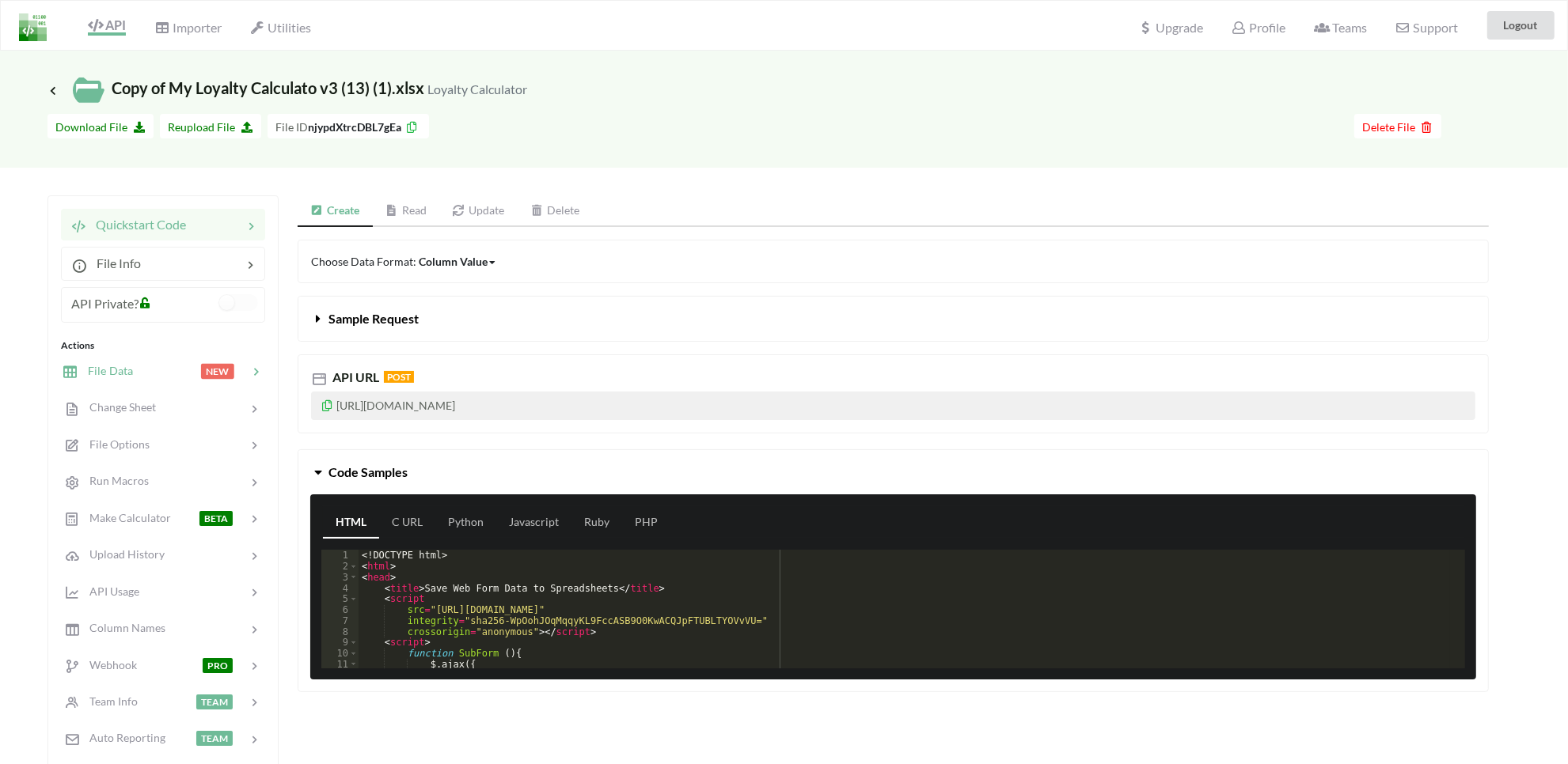
click at [128, 386] on div "File Data NEW" at bounding box center [163, 371] width 208 height 37
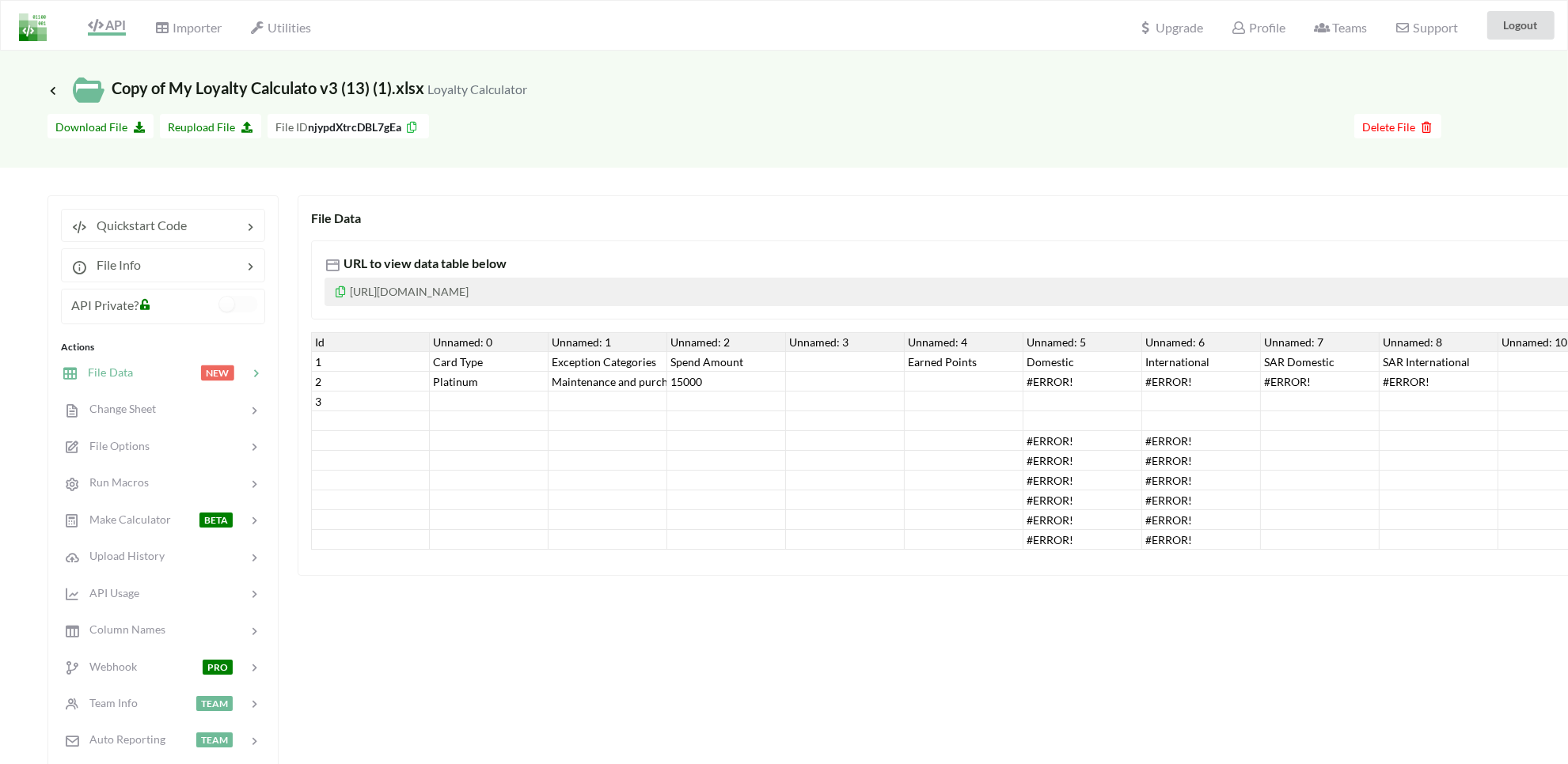
click at [1049, 389] on div "#ERROR!" at bounding box center [1083, 382] width 119 height 20
click at [1177, 382] on div "#ERROR!" at bounding box center [1201, 382] width 119 height 20
click at [1283, 377] on div "#ERROR!" at bounding box center [1320, 382] width 119 height 20
click at [1397, 377] on div "#ERROR!" at bounding box center [1439, 382] width 119 height 20
click at [1398, 364] on div "SAR International" at bounding box center [1439, 362] width 119 height 20
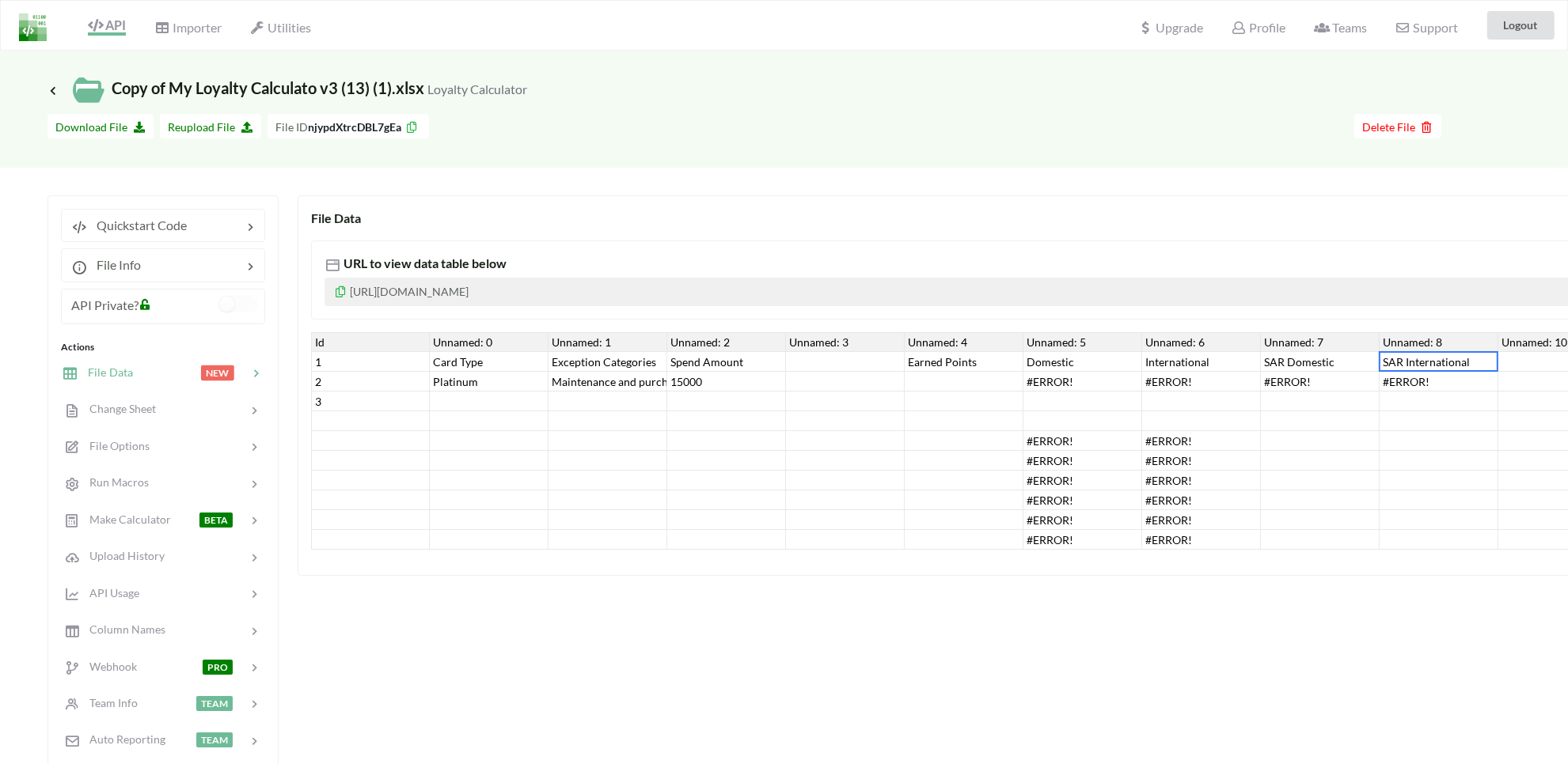
click at [1399, 348] on div "Unnamed: 8" at bounding box center [1439, 342] width 119 height 20
click at [1394, 342] on div "Unnamed: 8" at bounding box center [1439, 342] width 119 height 20
click at [1314, 341] on div "Unnamed: 7" at bounding box center [1320, 342] width 119 height 20
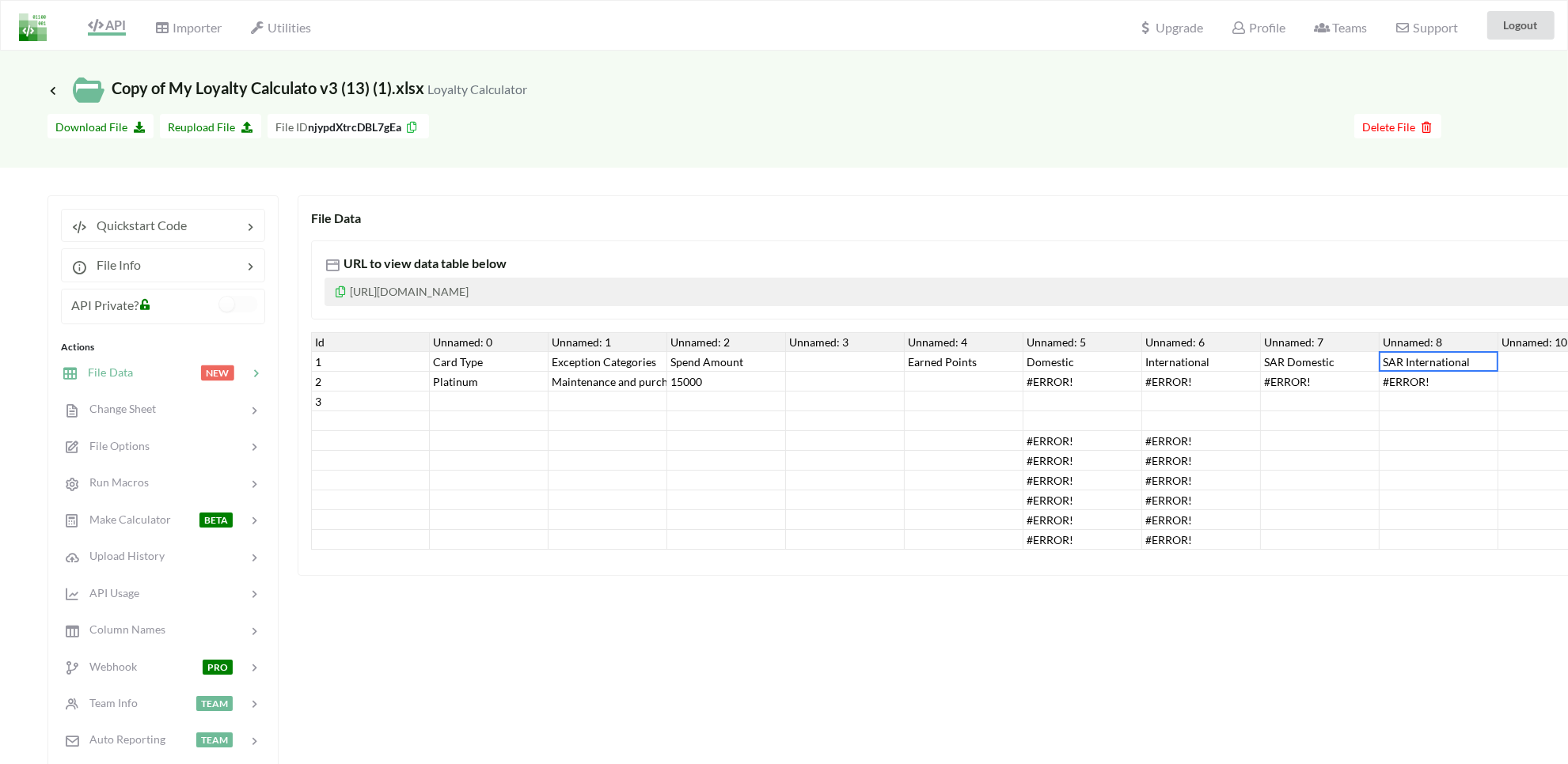
click at [1216, 348] on div "Unnamed: 6" at bounding box center [1201, 342] width 119 height 20
drag, startPoint x: 1177, startPoint y: 360, endPoint x: 1171, endPoint y: 368, distance: 10.0
click at [1177, 360] on div "International" at bounding box center [1201, 362] width 119 height 20
click at [1160, 381] on div "#ERROR!" at bounding box center [1201, 382] width 119 height 20
click at [1269, 382] on div "#ERROR!" at bounding box center [1320, 382] width 119 height 20
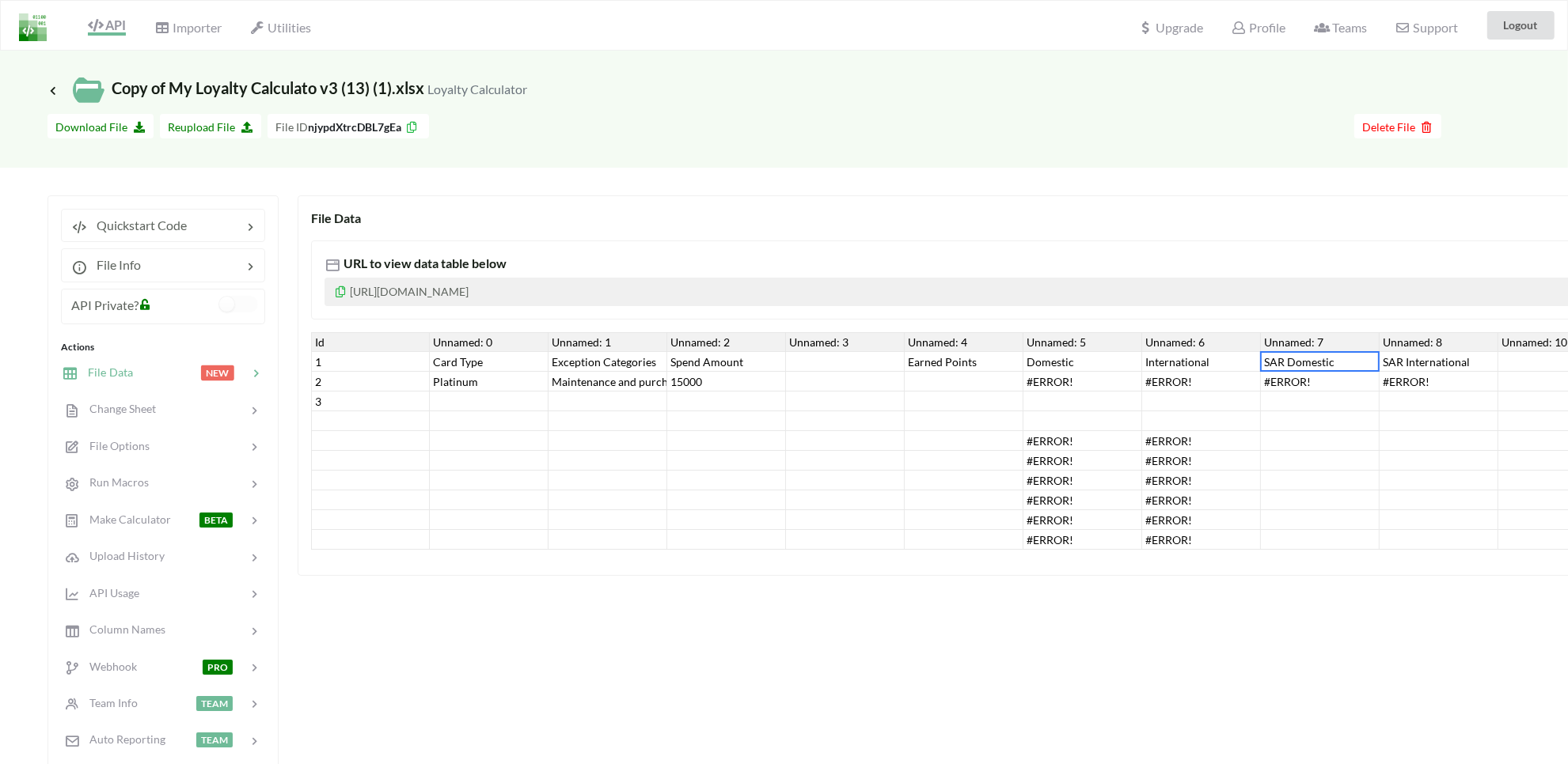
click at [1310, 365] on div "SAR Domestic" at bounding box center [1320, 362] width 119 height 20
click at [1281, 362] on div "SAR Domestic" at bounding box center [1320, 362] width 119 height 20
click at [1299, 357] on input "SAR Domestic" at bounding box center [1319, 362] width 110 height 17
click at [1287, 360] on input "SAR Domestic" at bounding box center [1319, 362] width 110 height 17
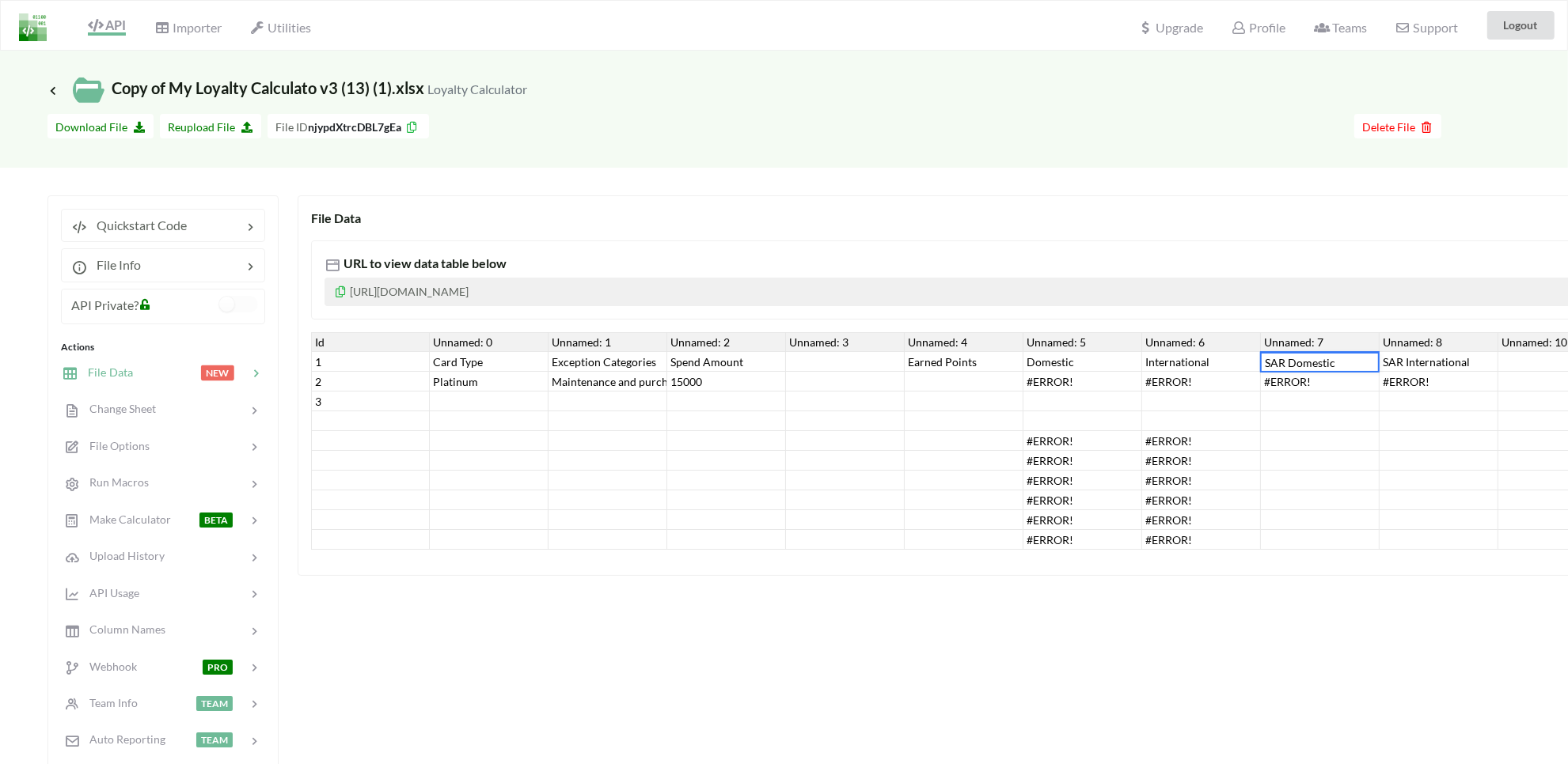
click at [1287, 360] on input "SAR Domestic" at bounding box center [1319, 362] width 110 height 17
click at [1427, 369] on div "SAR International" at bounding box center [1439, 362] width 119 height 20
click at [1395, 360] on div "SAR International" at bounding box center [1439, 362] width 119 height 20
click at [1395, 360] on input "SAR International" at bounding box center [1438, 362] width 110 height 17
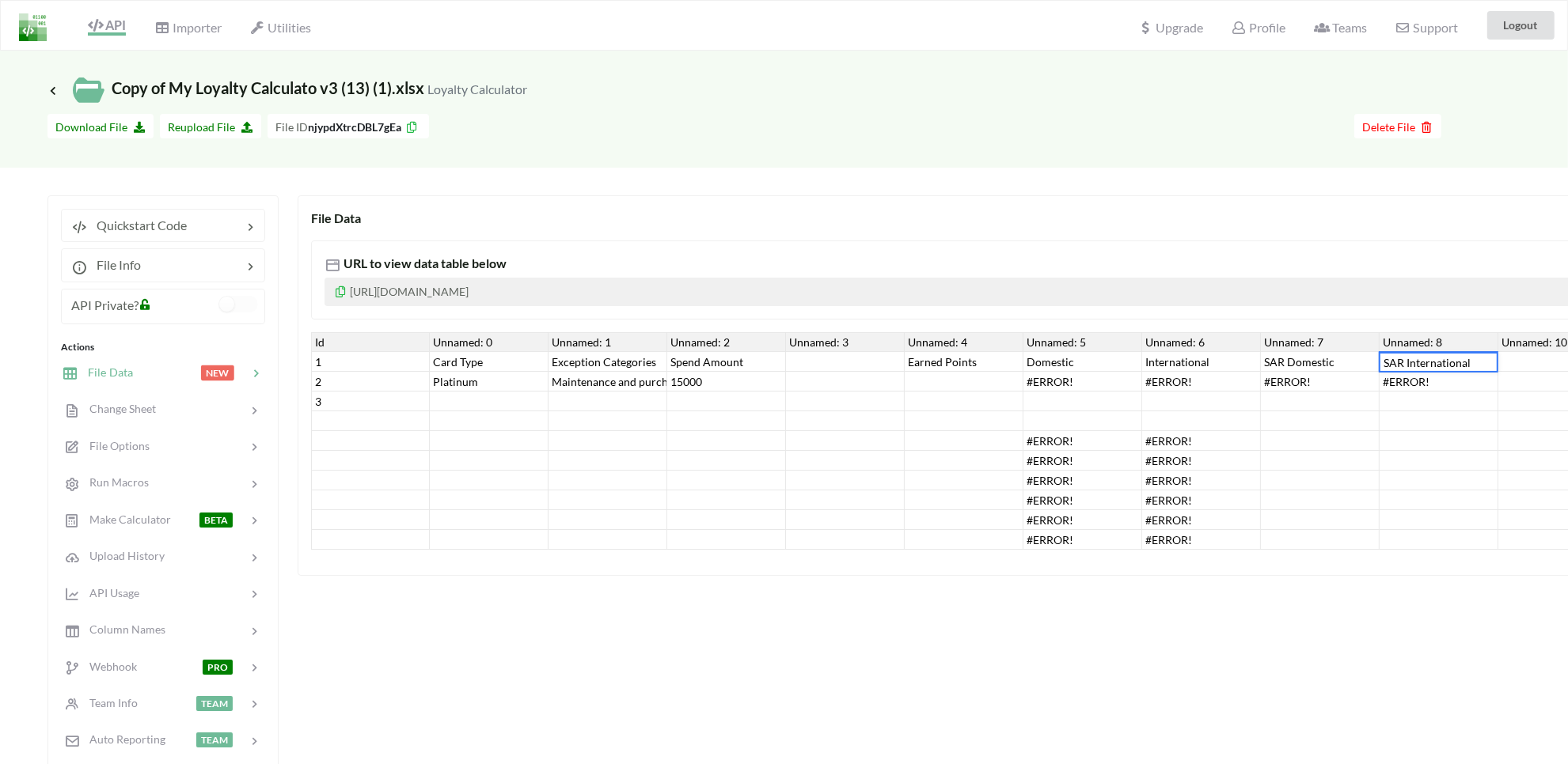
click at [1374, 377] on div "#ERROR!" at bounding box center [1320, 382] width 119 height 20
click at [419, 297] on p "[URL][DOMAIN_NAME]" at bounding box center [1156, 291] width 1663 height 28
click at [341, 293] on icon at bounding box center [340, 290] width 14 height 11
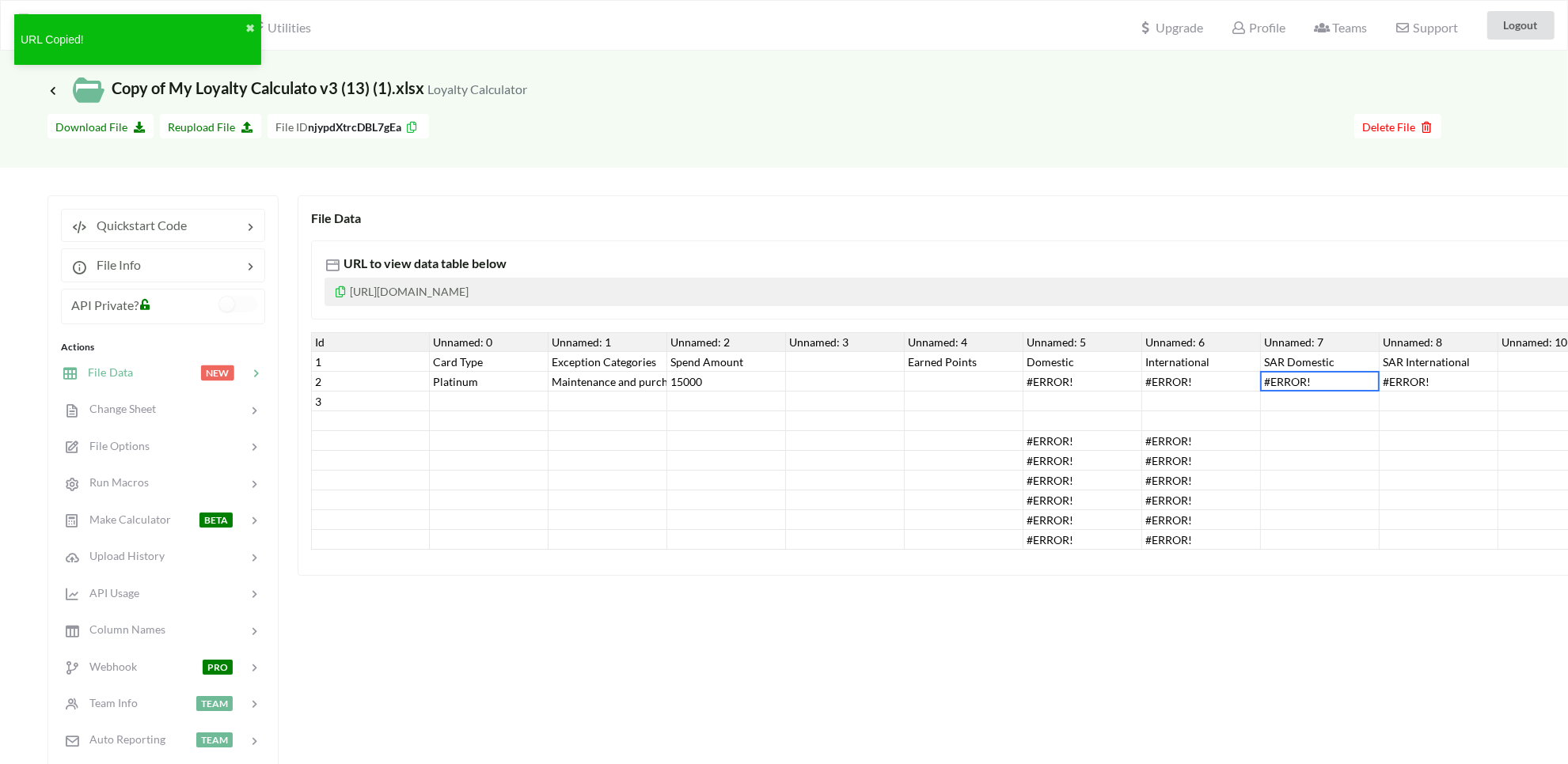
click at [101, 373] on span "File Data" at bounding box center [105, 372] width 55 height 14
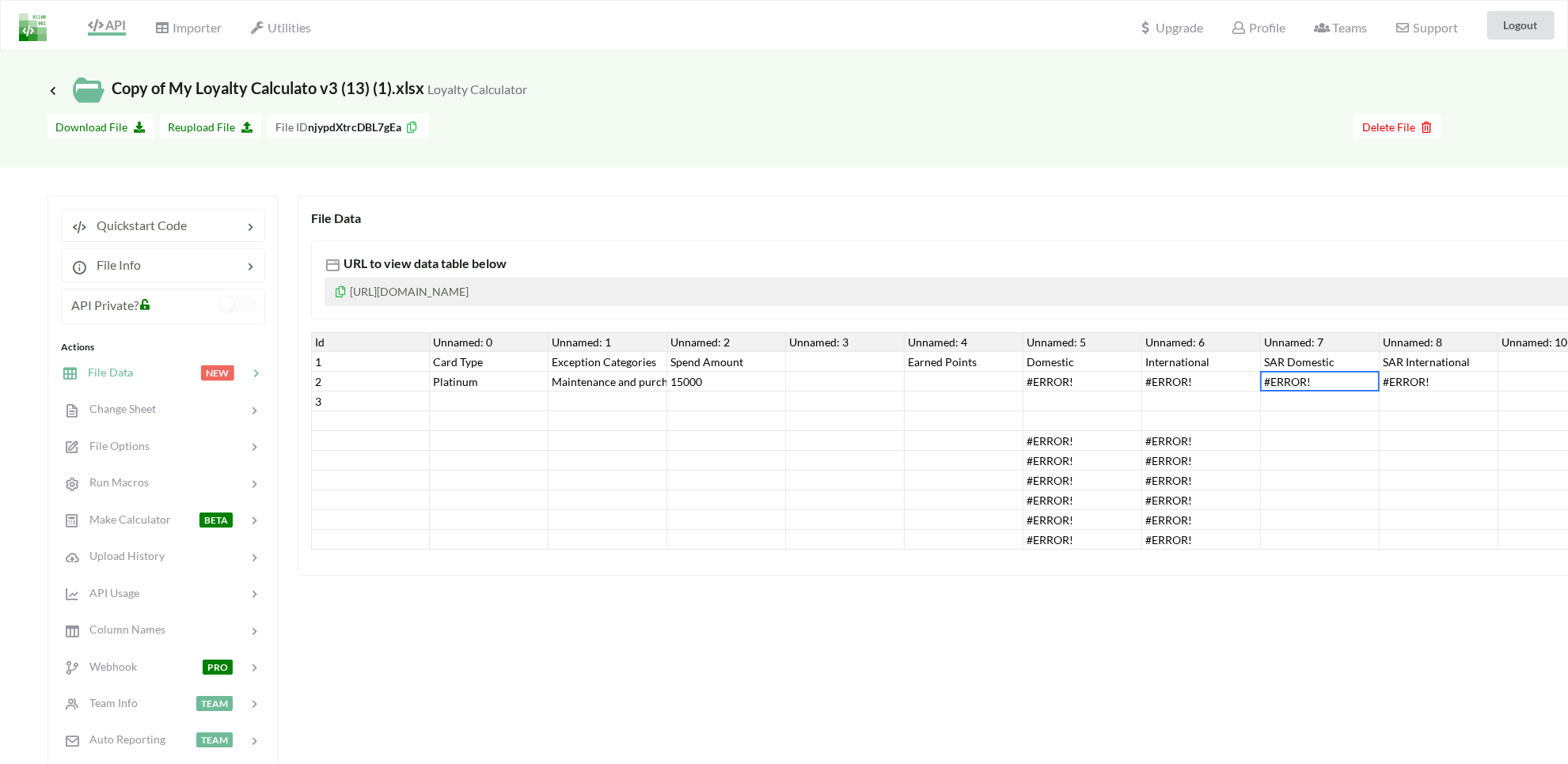
click at [166, 247] on div "Quickstart Code File Info API Private? Actions File Data NEW Change Sheet File …" at bounding box center [163, 539] width 231 height 687
click at [163, 267] on div at bounding box center [191, 264] width 101 height 19
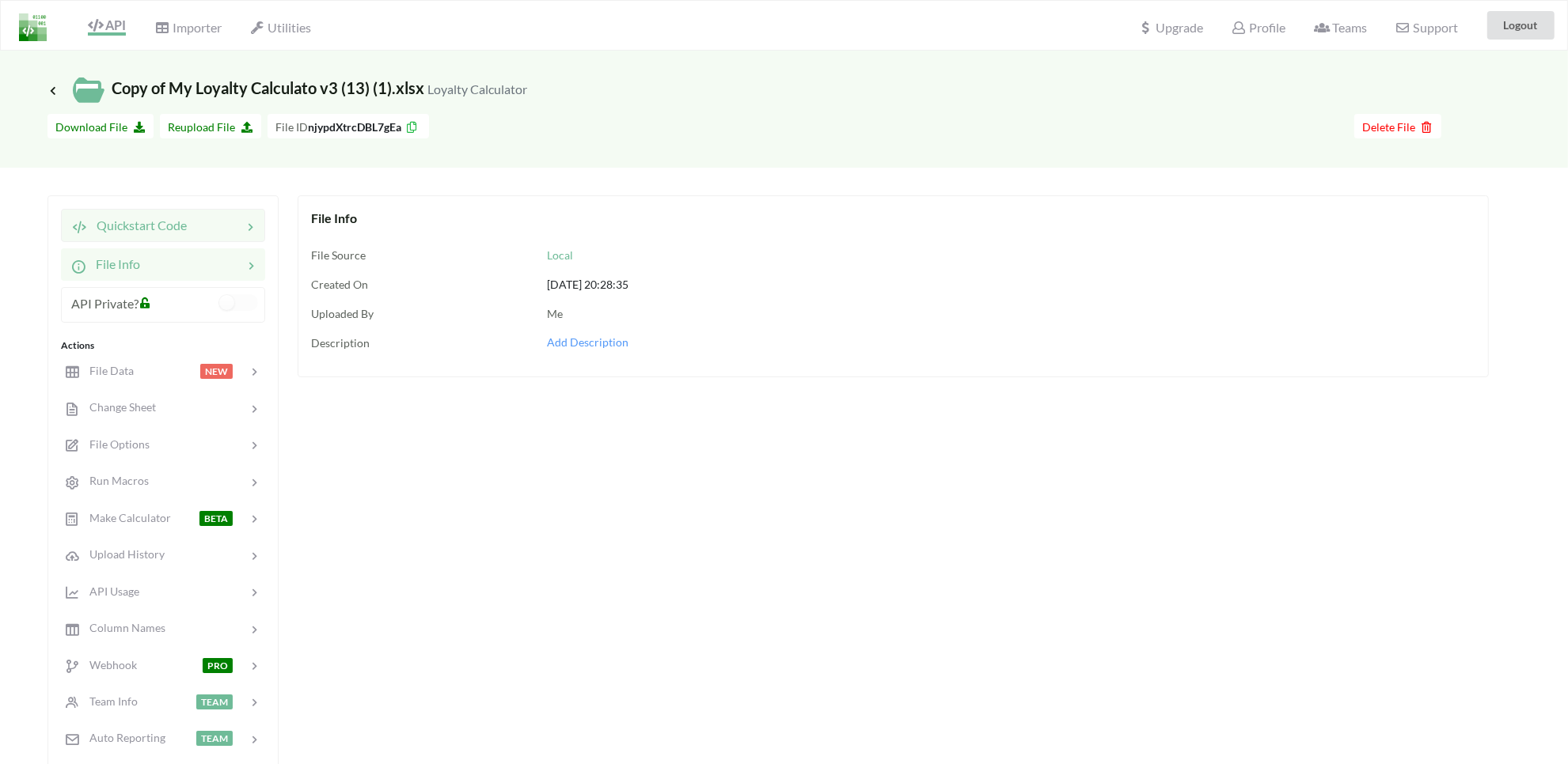
click at [141, 240] on div "Quickstart Code" at bounding box center [163, 225] width 204 height 33
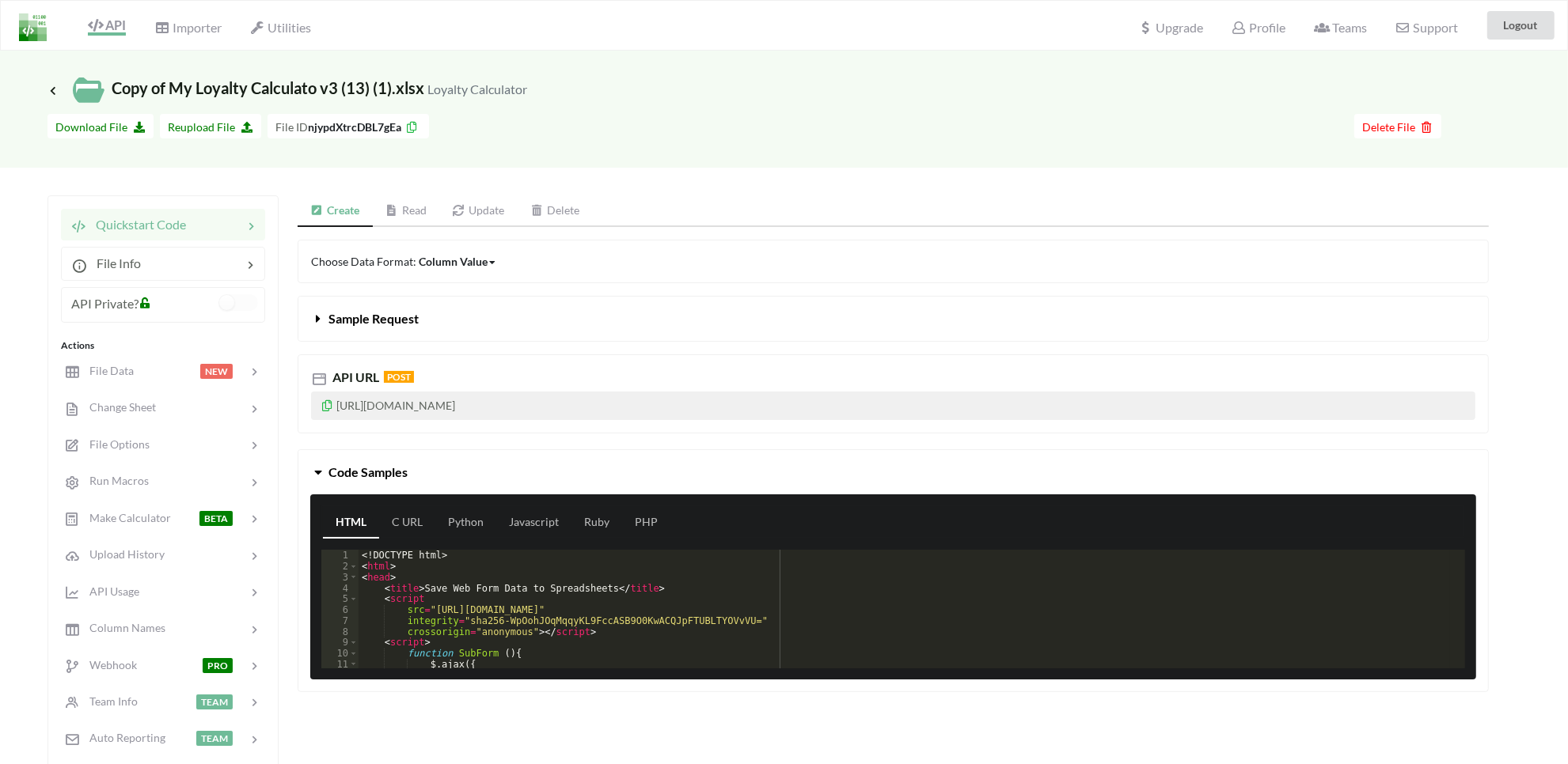
click at [397, 413] on p "[URL][DOMAIN_NAME]" at bounding box center [893, 405] width 1164 height 28
copy p "[URL][DOMAIN_NAME]"
click at [587, 361] on div "API URL POST [URL][DOMAIN_NAME]" at bounding box center [893, 394] width 1191 height 79
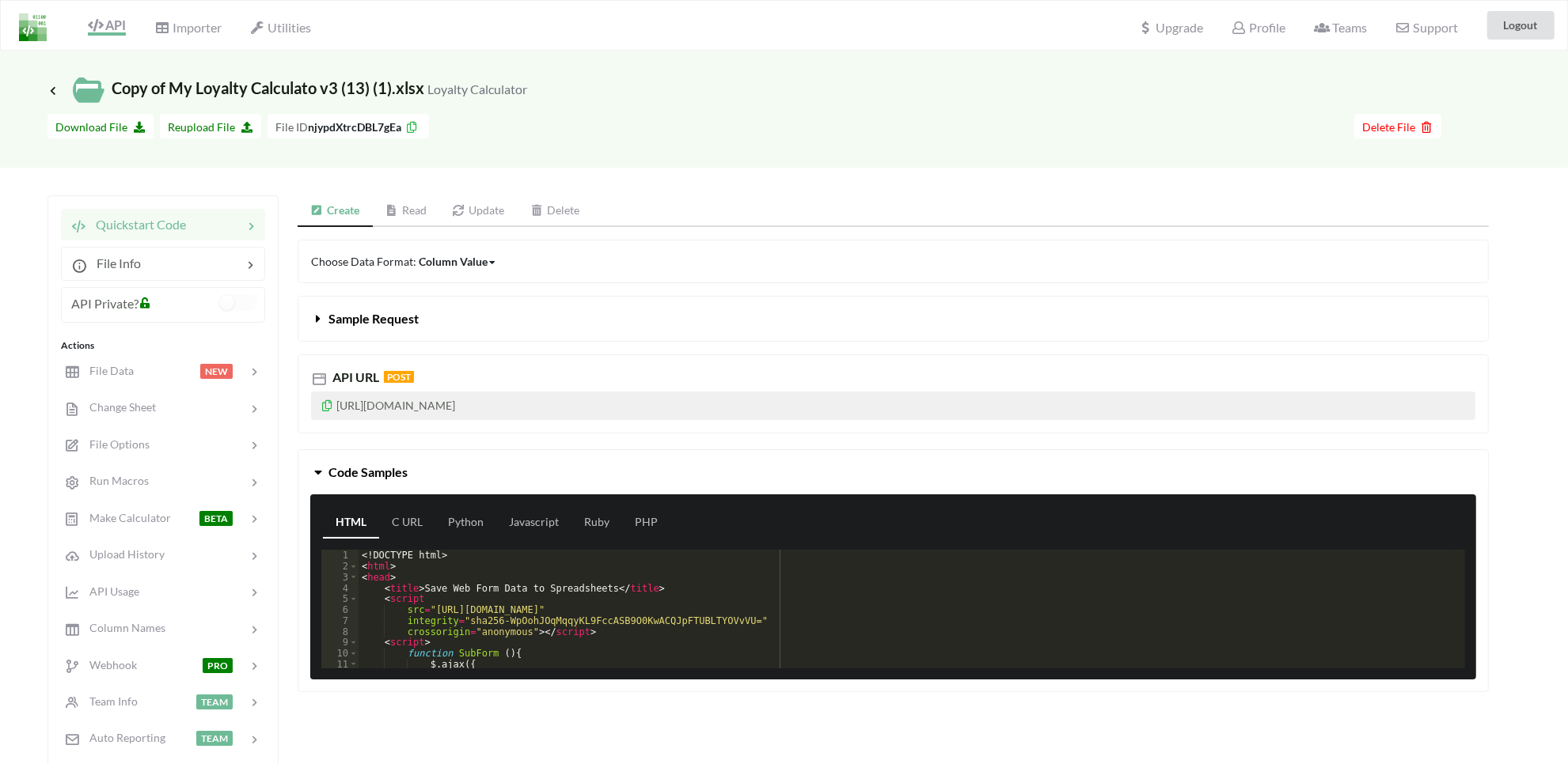
drag, startPoint x: 413, startPoint y: 215, endPoint x: 477, endPoint y: 200, distance: 65.7
click at [414, 215] on link "Read" at bounding box center [406, 211] width 68 height 32
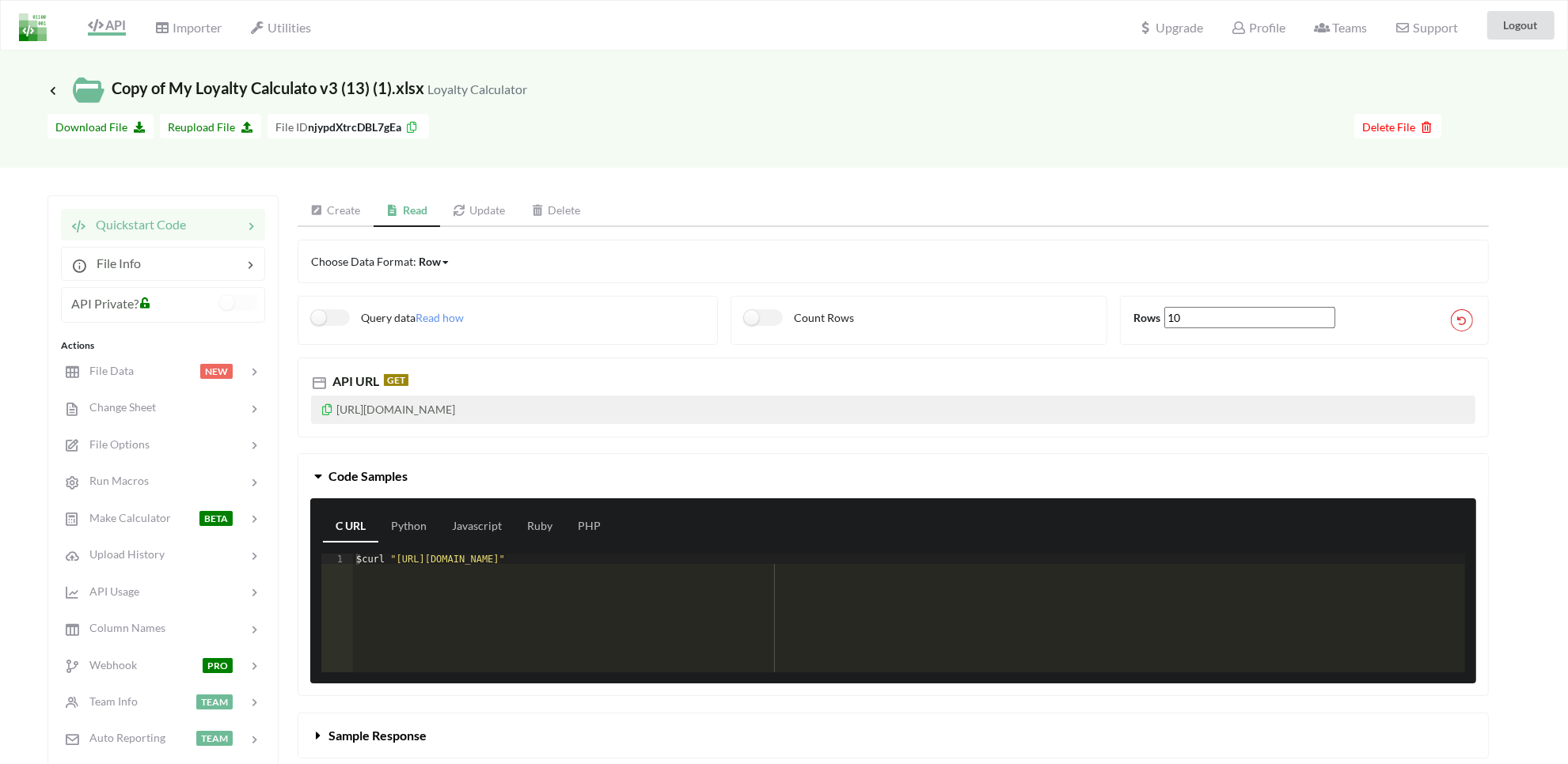
click at [499, 196] on link "Update" at bounding box center [479, 211] width 78 height 32
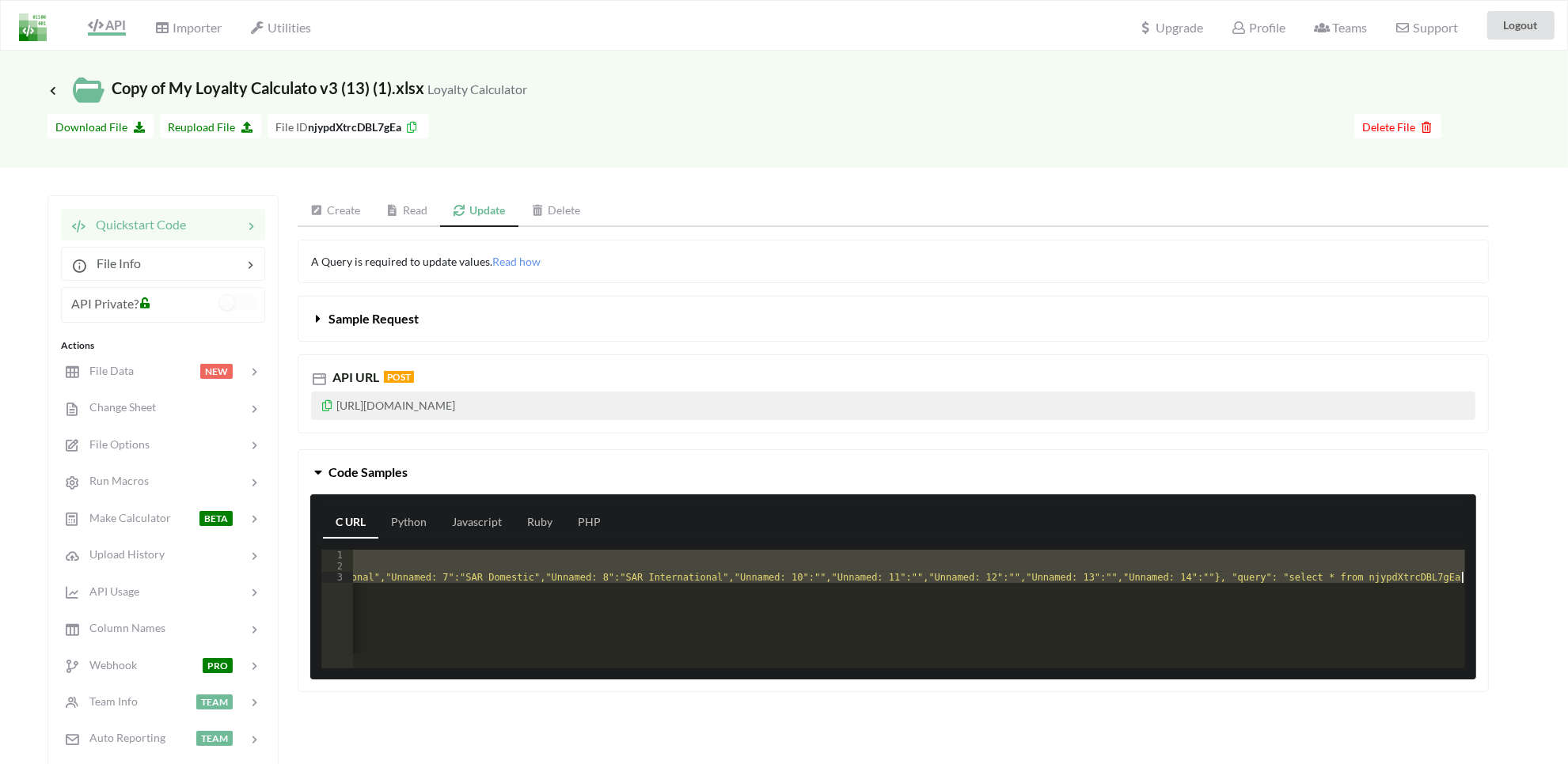
scroll to position [0, 1171]
drag, startPoint x: 356, startPoint y: 557, endPoint x: 408, endPoint y: 647, distance: 103.9
click at [408, 647] on div "$ curl - X POST '[URL][DOMAIN_NAME]' \ - H "Content-Type: application/json" \ -…" at bounding box center [323, 613] width 2283 height 126
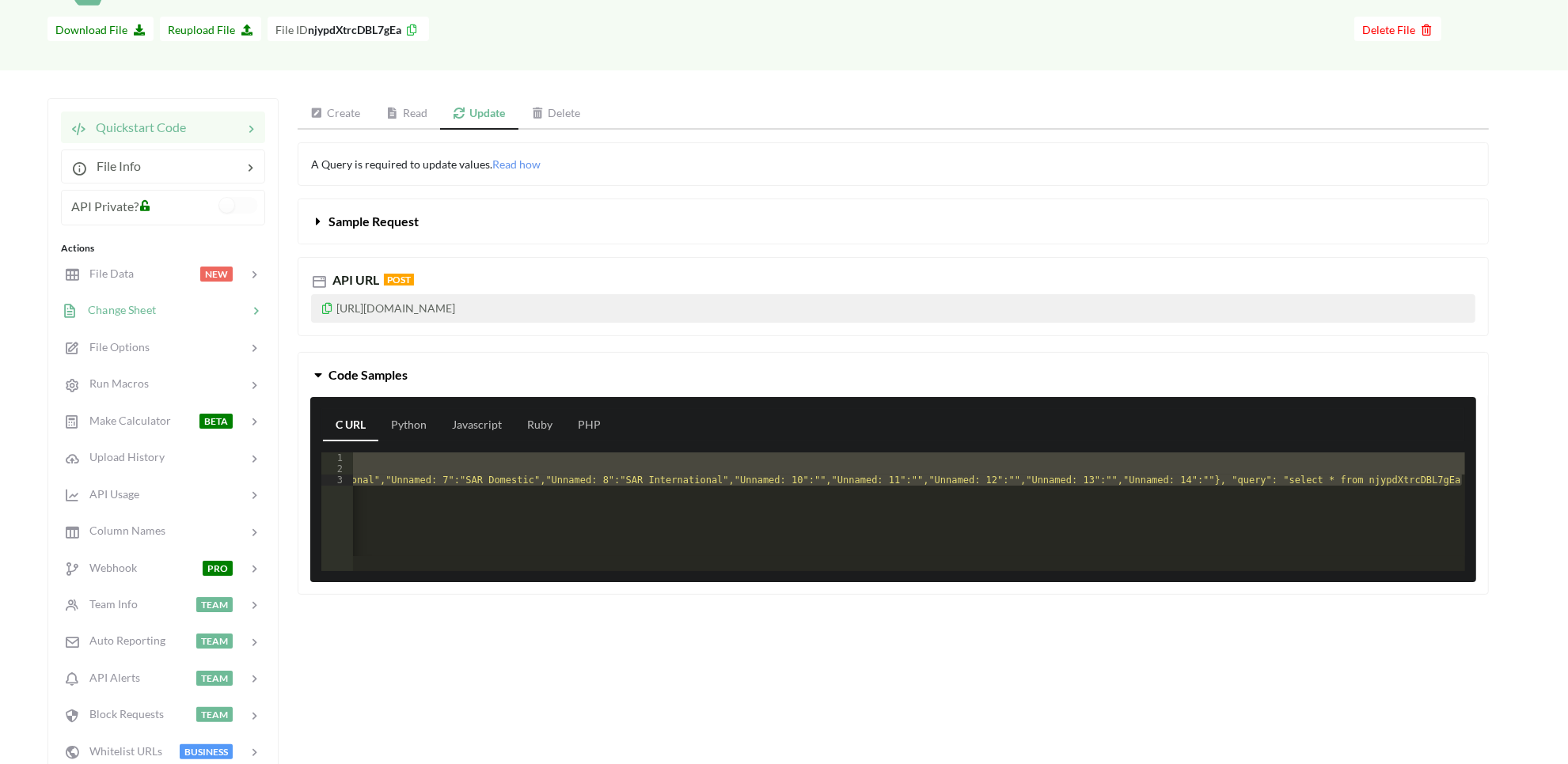
scroll to position [99, 0]
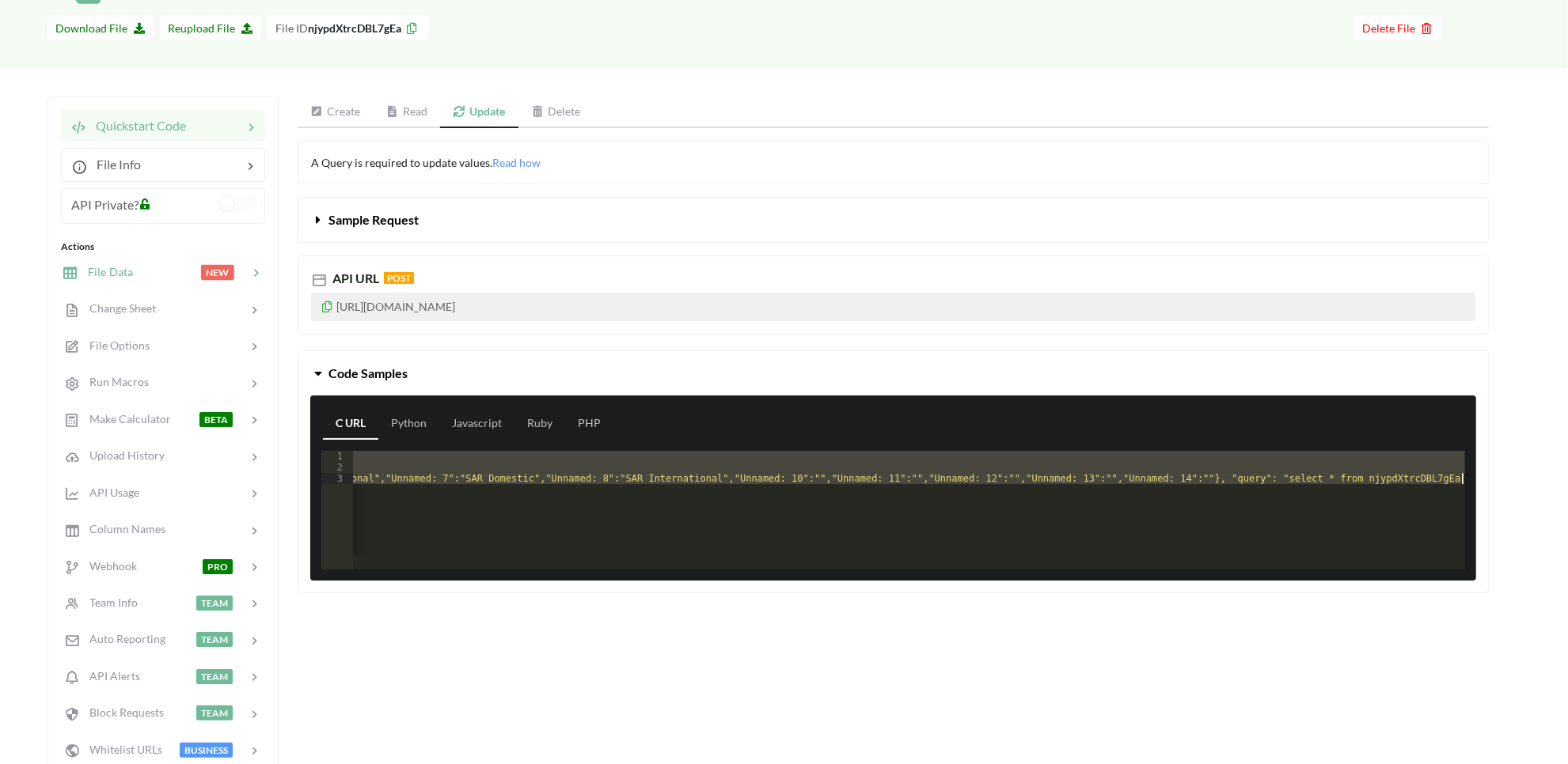
click at [119, 268] on span "File Data" at bounding box center [105, 272] width 55 height 14
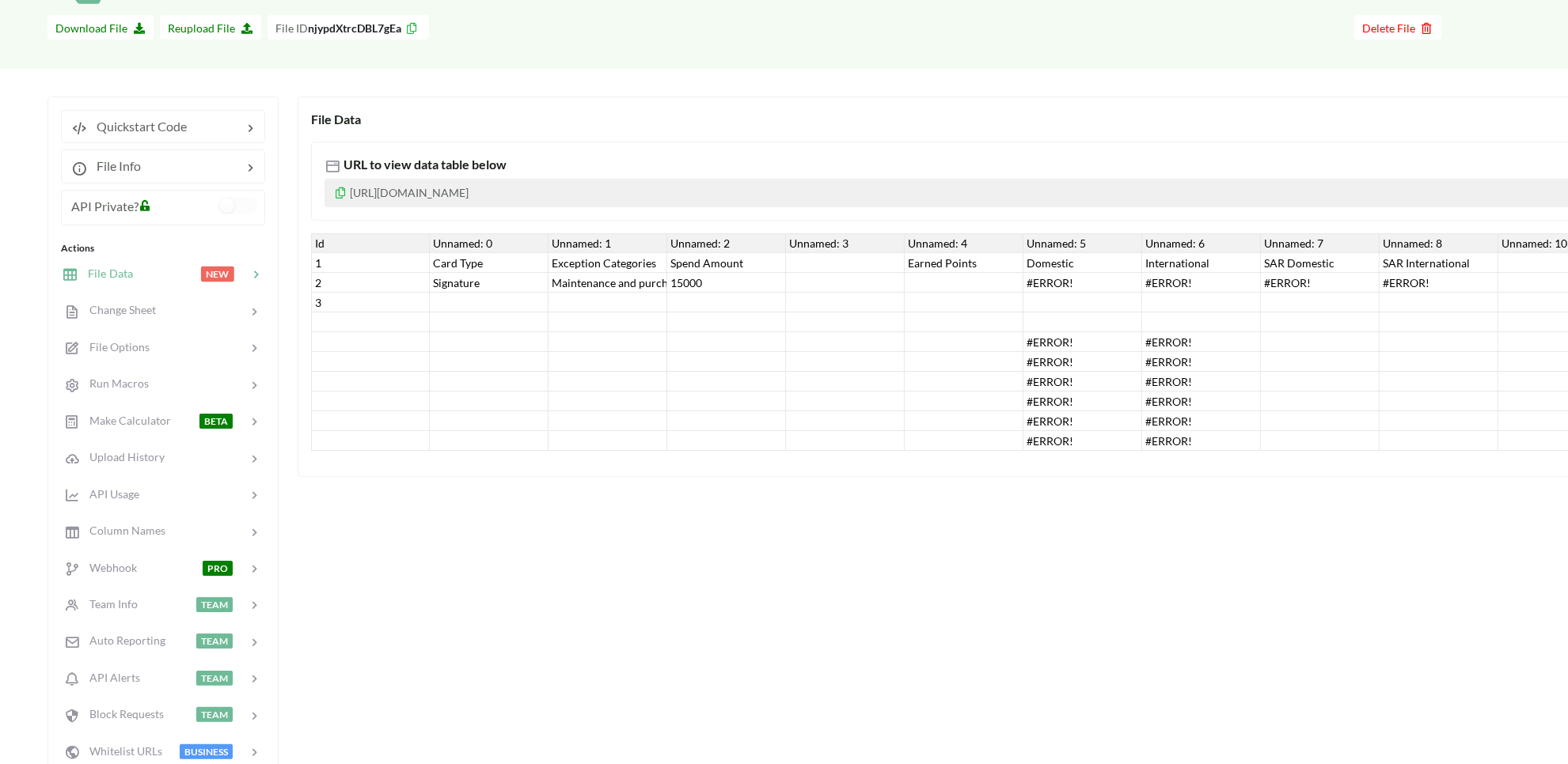
click at [601, 283] on div "Maintenance and purchasing services for cars and motorcycles" at bounding box center [608, 283] width 119 height 20
click at [678, 279] on div "15000" at bounding box center [727, 283] width 119 height 20
click at [623, 286] on div "Maintenance and purchasing services for cars and motorcycles" at bounding box center [608, 283] width 119 height 20
click at [701, 279] on div "15000" at bounding box center [727, 283] width 119 height 20
click at [900, 290] on div at bounding box center [845, 283] width 119 height 20
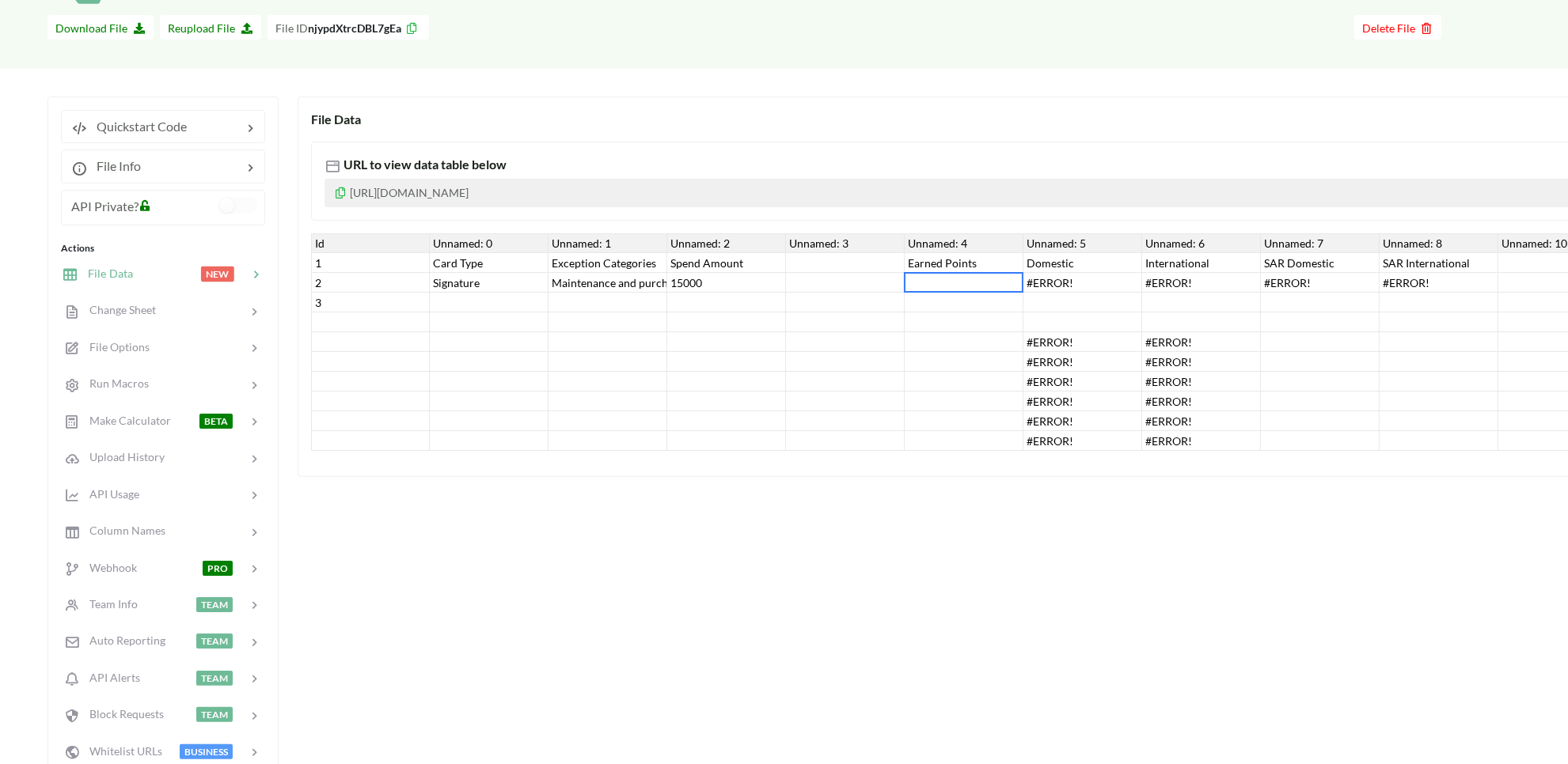
drag, startPoint x: 948, startPoint y: 287, endPoint x: 983, endPoint y: 295, distance: 35.9
click at [950, 287] on div at bounding box center [964, 283] width 119 height 20
click at [1061, 286] on div "#ERROR!" at bounding box center [1083, 283] width 119 height 20
click at [1183, 270] on div "International" at bounding box center [1201, 263] width 119 height 20
click at [1187, 278] on div "#ERROR!" at bounding box center [1201, 283] width 119 height 20
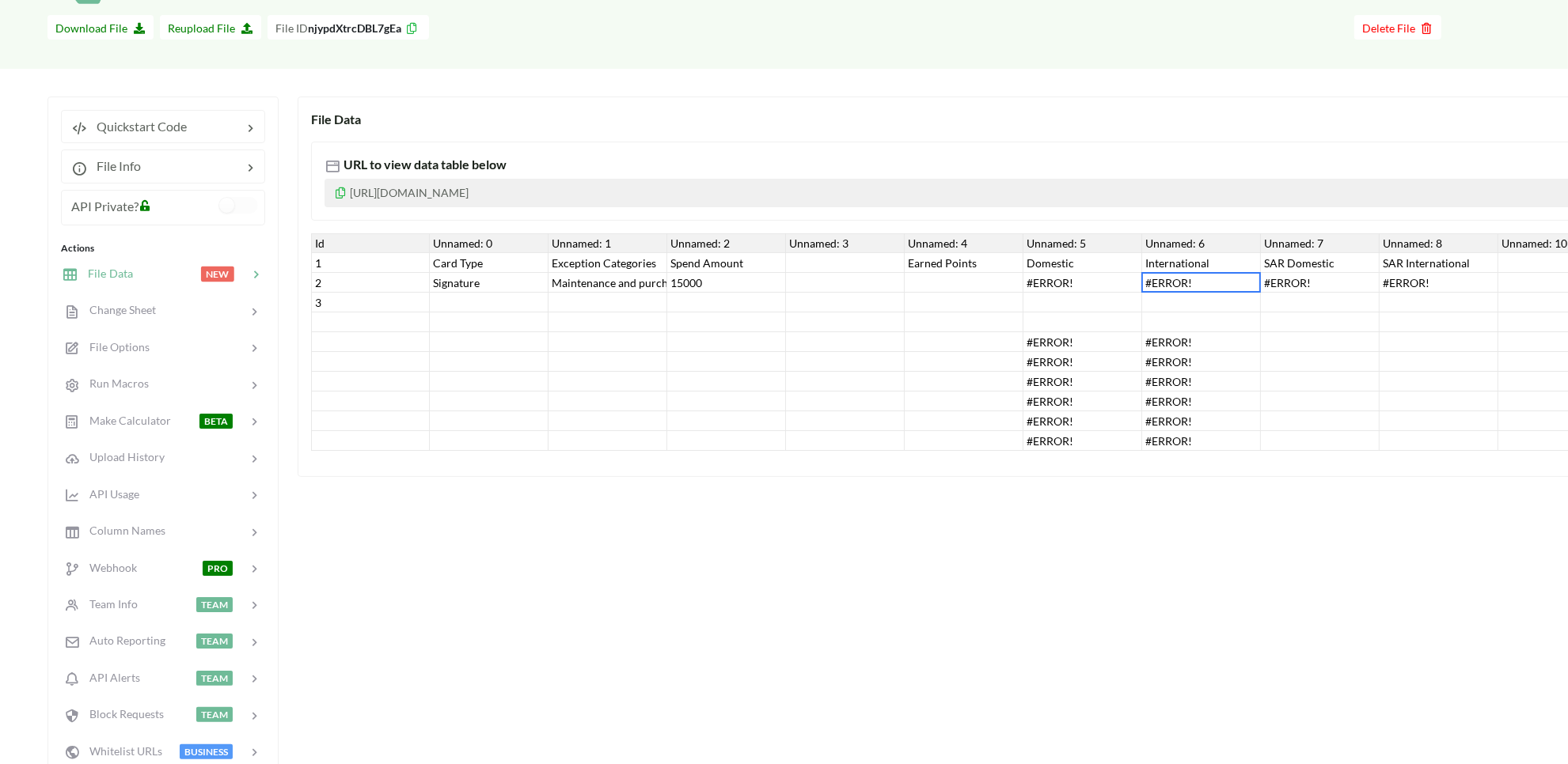
click at [1274, 287] on div "#ERROR!" at bounding box center [1320, 283] width 119 height 20
click at [1426, 285] on div "#ERROR!" at bounding box center [1439, 283] width 119 height 20
click at [468, 274] on div "Signature" at bounding box center [489, 283] width 119 height 20
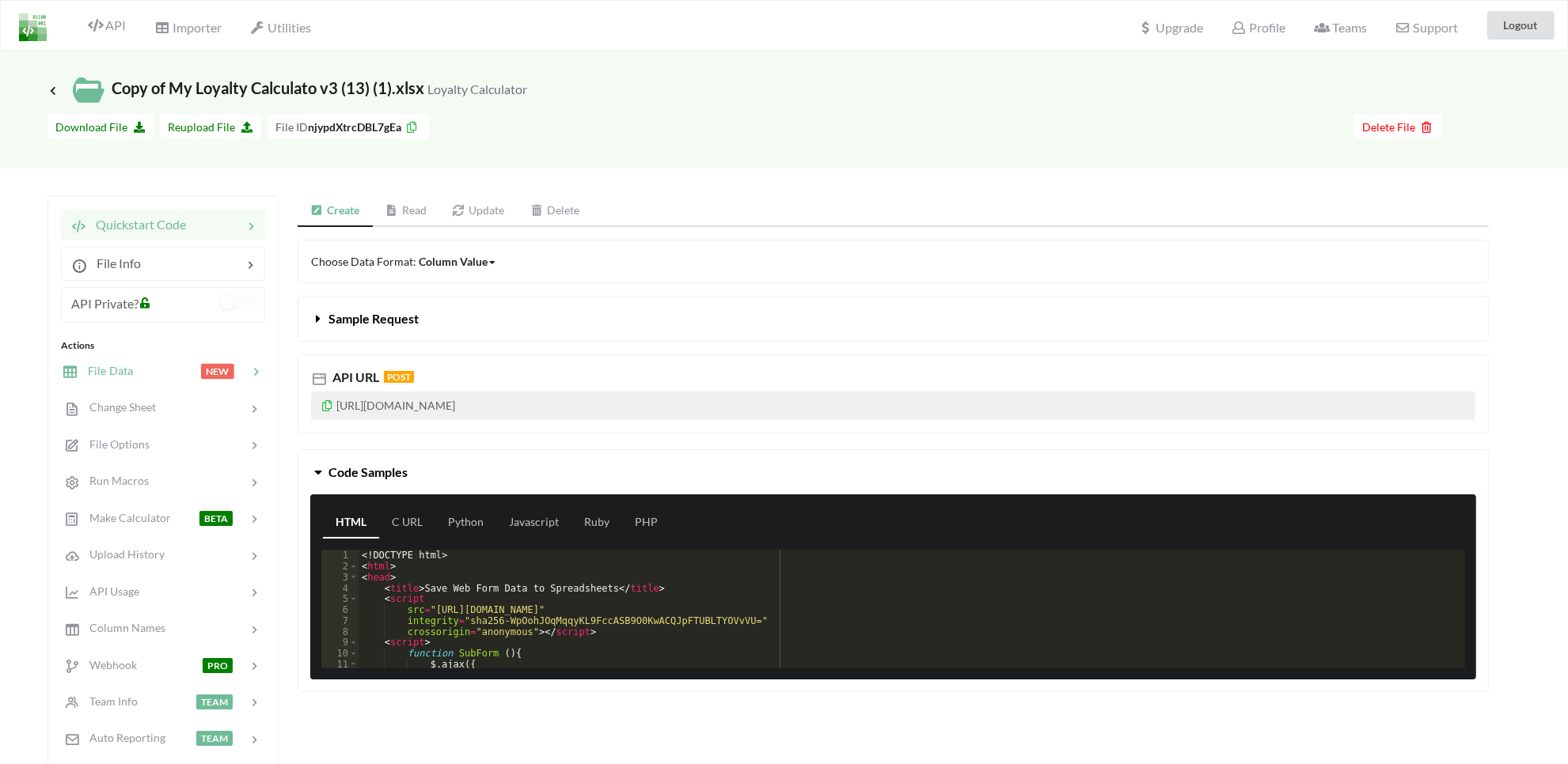
click at [115, 378] on div "File Data" at bounding box center [98, 371] width 72 height 18
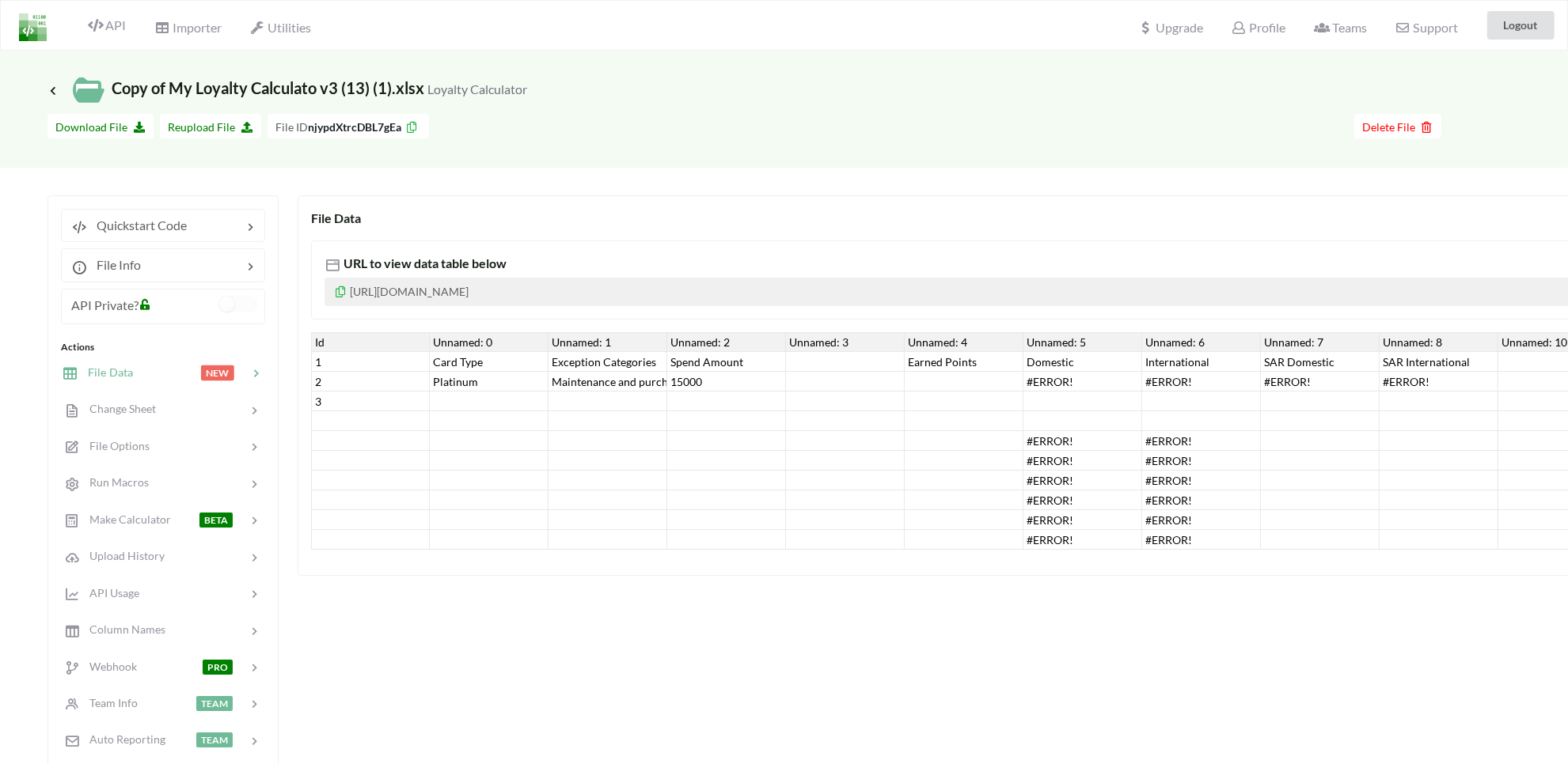
click at [602, 382] on div "Maintenance and purchasing services for cars and motorcycles" at bounding box center [608, 382] width 119 height 20
click at [684, 386] on div "15000" at bounding box center [727, 382] width 119 height 20
click at [712, 361] on div "Spend Amount" at bounding box center [727, 362] width 119 height 20
click at [686, 343] on div "Unnamed: 2" at bounding box center [727, 342] width 119 height 20
click at [729, 338] on div "Unnamed: 2" at bounding box center [727, 342] width 119 height 20
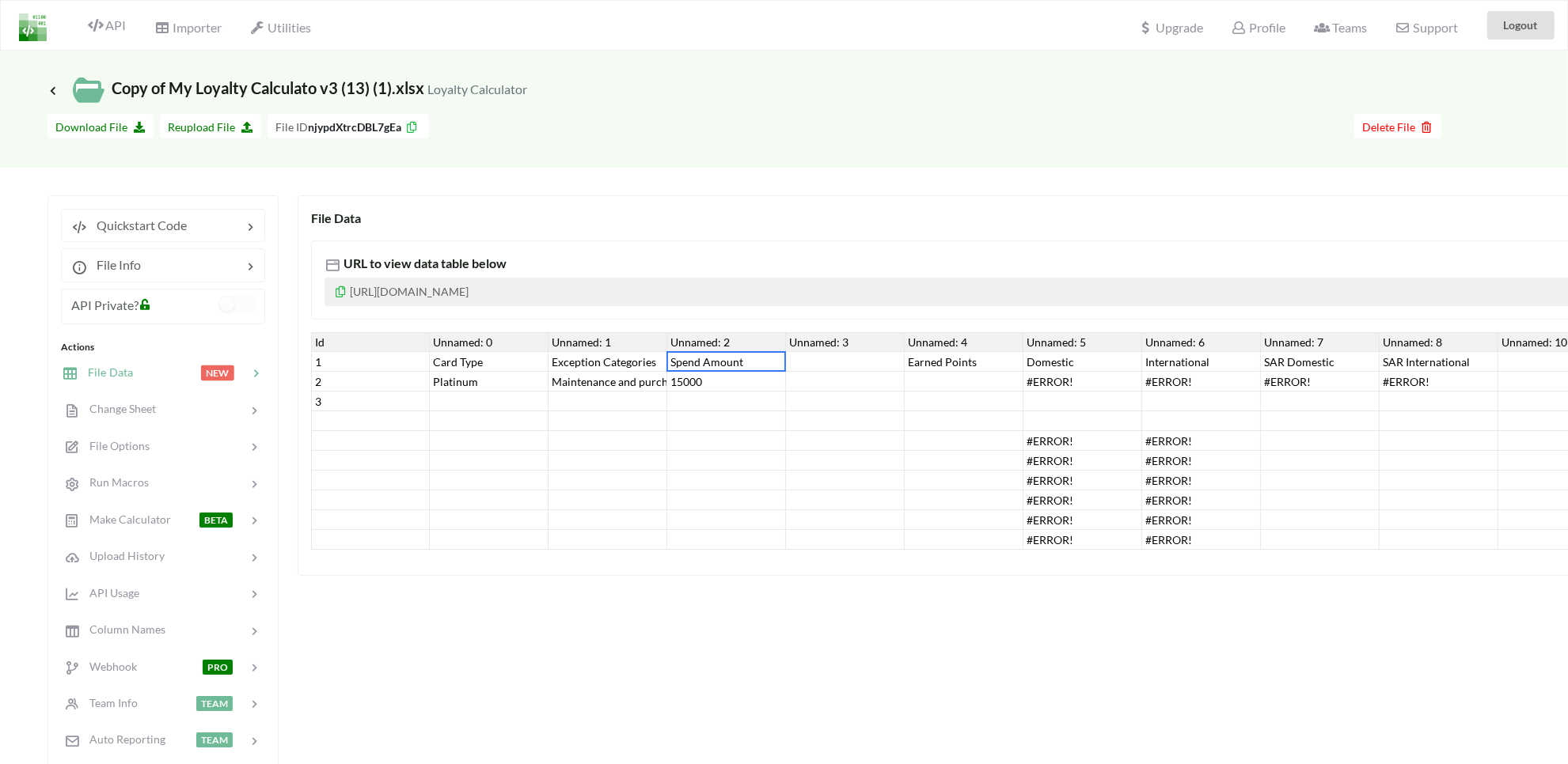
click at [592, 384] on div "Maintenance and purchasing services for cars and motorcycles" at bounding box center [608, 382] width 119 height 20
click at [456, 374] on div "Platinum" at bounding box center [489, 382] width 119 height 20
click at [592, 390] on div "Maintenance and purchasing services for cars and motorcycles" at bounding box center [608, 382] width 119 height 20
click at [701, 377] on div "15000" at bounding box center [727, 382] width 119 height 20
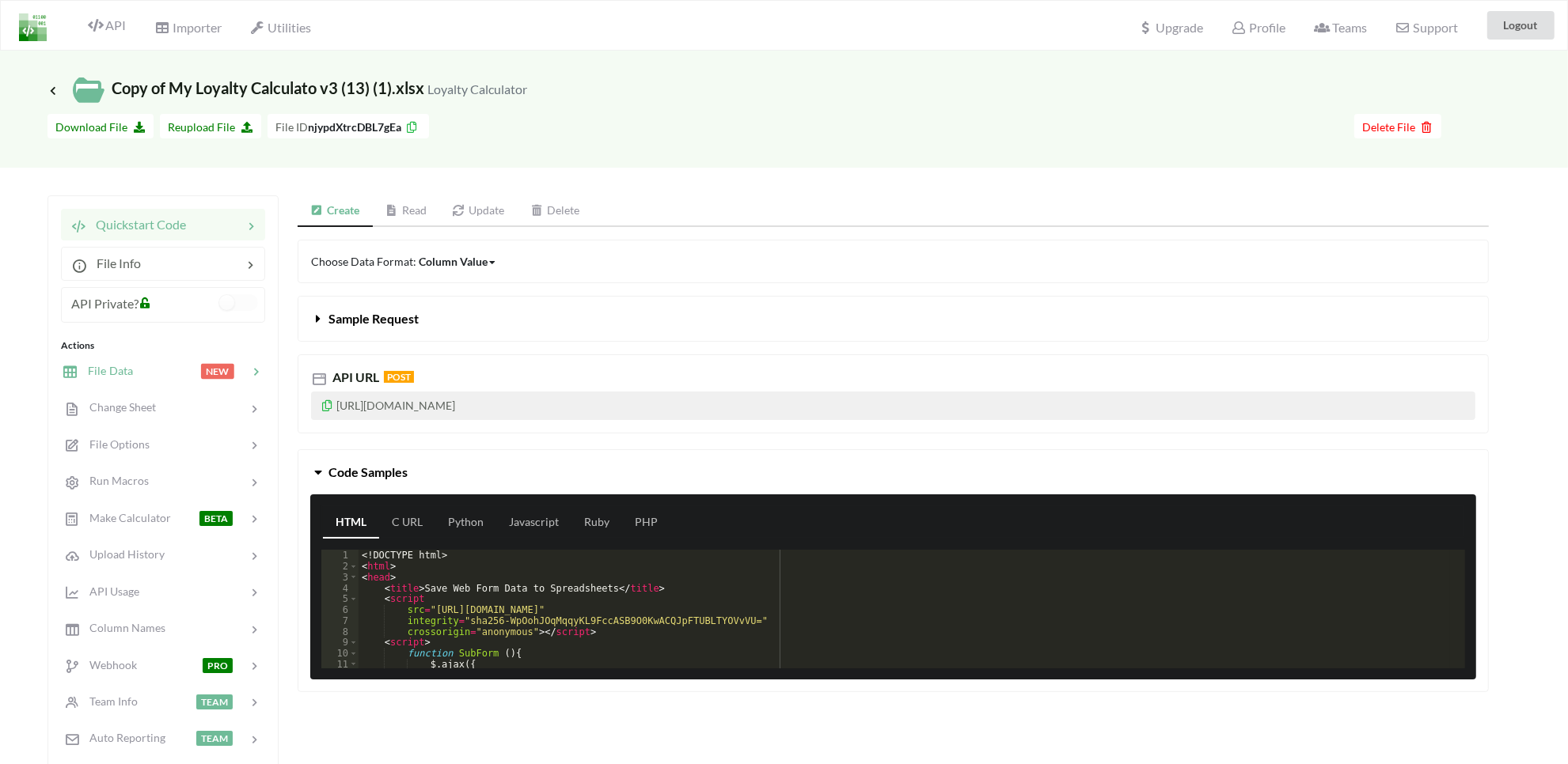
click at [133, 372] on div at bounding box center [166, 371] width 68 height 18
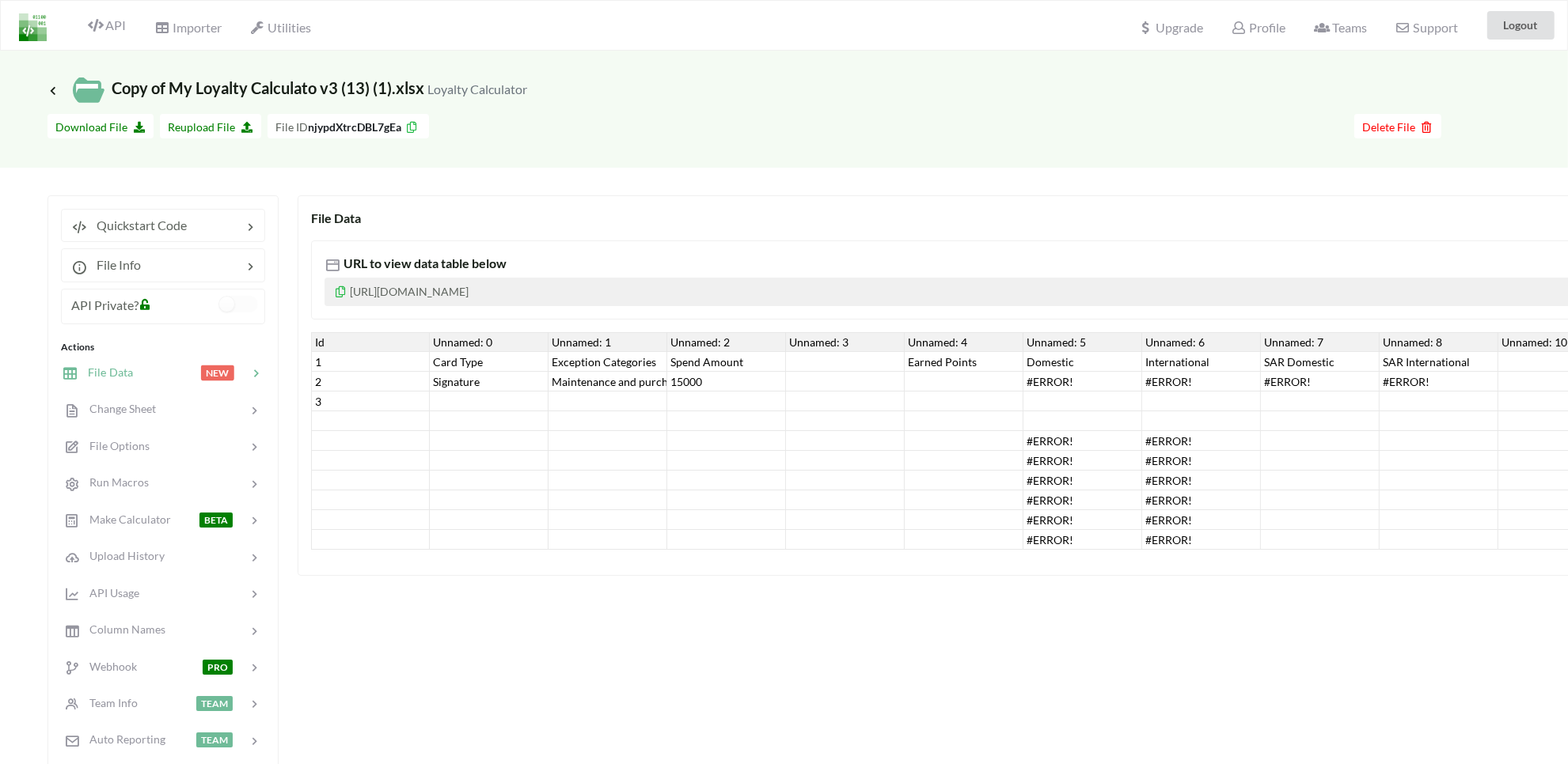
click at [461, 382] on div "Signature" at bounding box center [489, 382] width 119 height 20
click at [587, 380] on div "Maintenance and purchasing services for cars and motorcycles" at bounding box center [608, 382] width 119 height 20
click at [574, 346] on div "Unnamed: 1" at bounding box center [608, 342] width 119 height 20
click at [701, 361] on div "Spend Amount" at bounding box center [727, 362] width 119 height 20
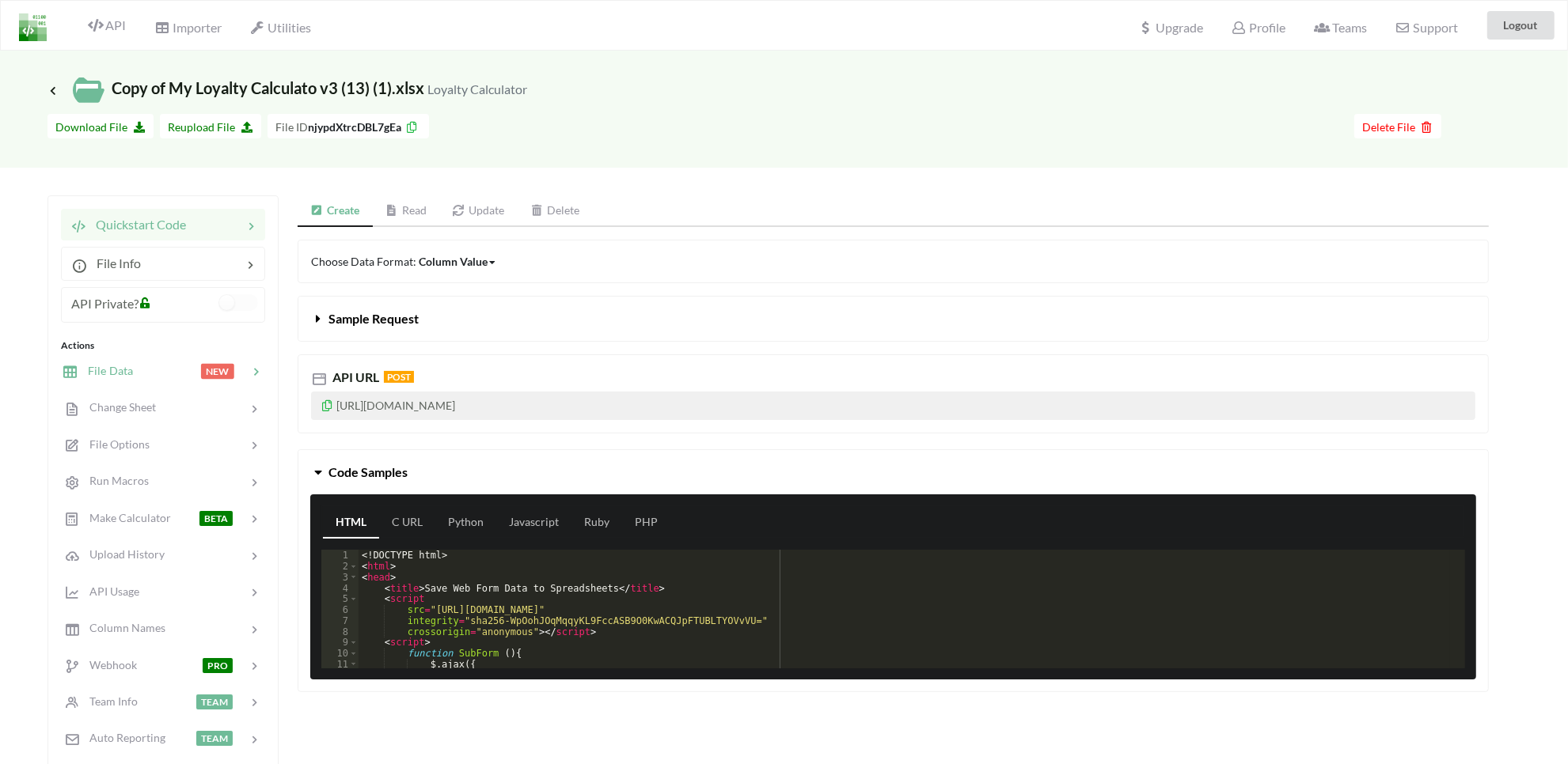
click at [108, 370] on span "File Data" at bounding box center [105, 370] width 55 height 14
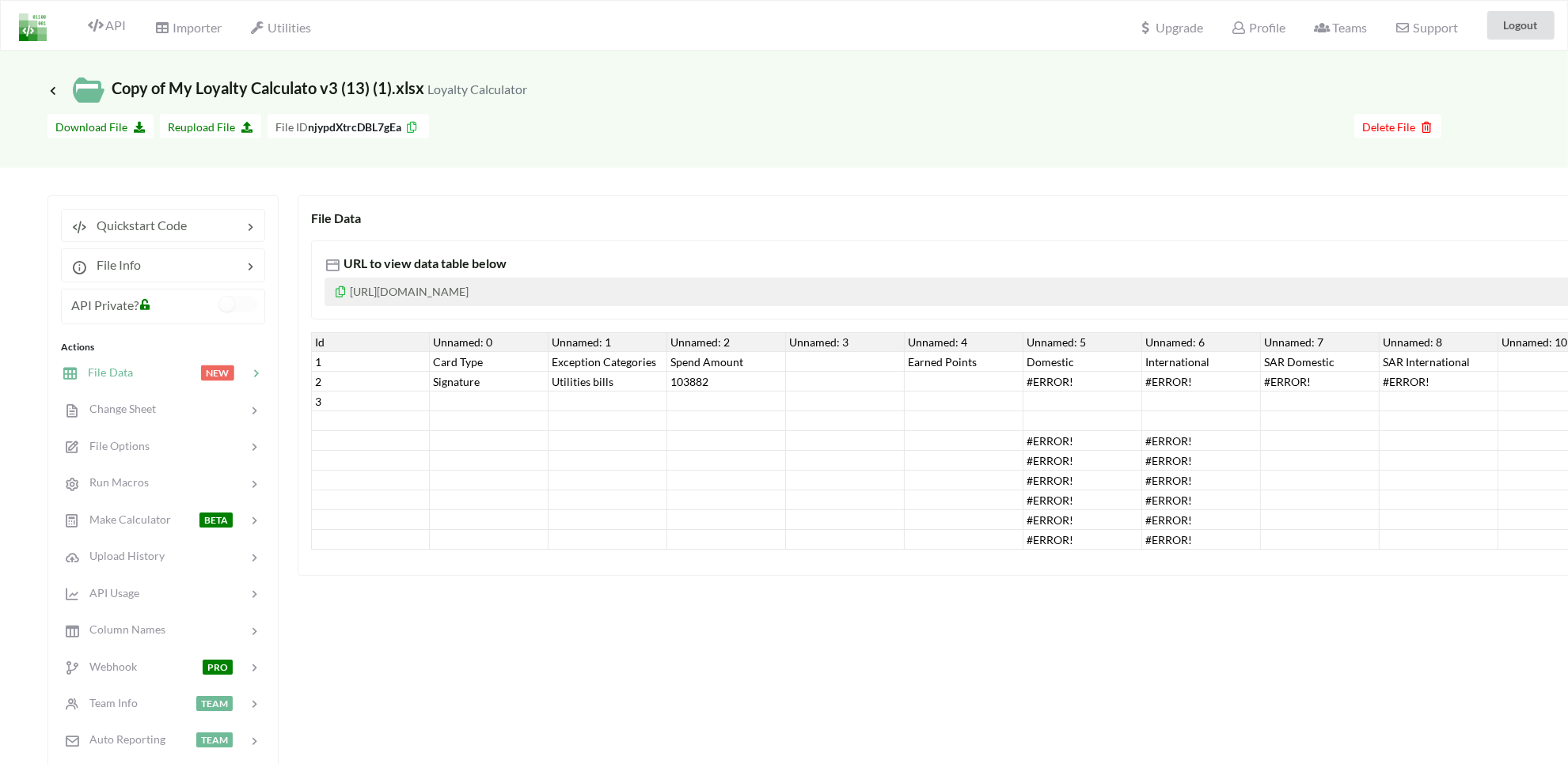
click at [717, 386] on div "103882" at bounding box center [727, 382] width 119 height 20
click at [900, 395] on div at bounding box center [845, 401] width 119 height 20
click at [1001, 382] on div at bounding box center [964, 382] width 119 height 20
click at [497, 382] on div "Signature" at bounding box center [489, 382] width 119 height 20
click at [592, 386] on div "Utilities bills" at bounding box center [608, 382] width 119 height 20
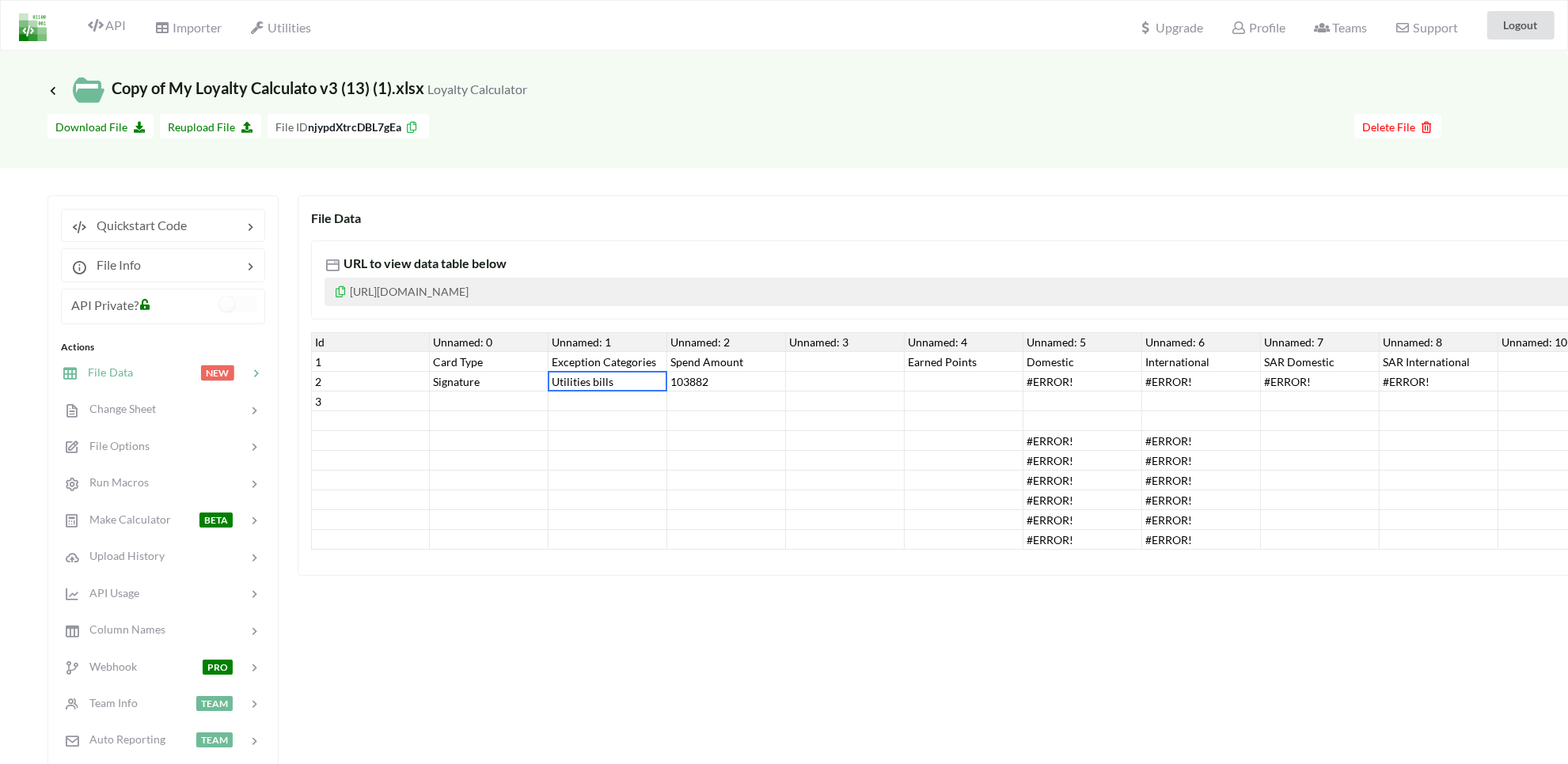
click at [708, 386] on div "103882" at bounding box center [727, 382] width 119 height 20
click at [976, 389] on div at bounding box center [964, 382] width 119 height 20
click at [1074, 389] on div "#ERROR!" at bounding box center [1083, 382] width 119 height 20
click at [1180, 378] on div "#ERROR!" at bounding box center [1201, 382] width 119 height 20
click at [1291, 374] on div "#ERROR!" at bounding box center [1320, 382] width 119 height 20
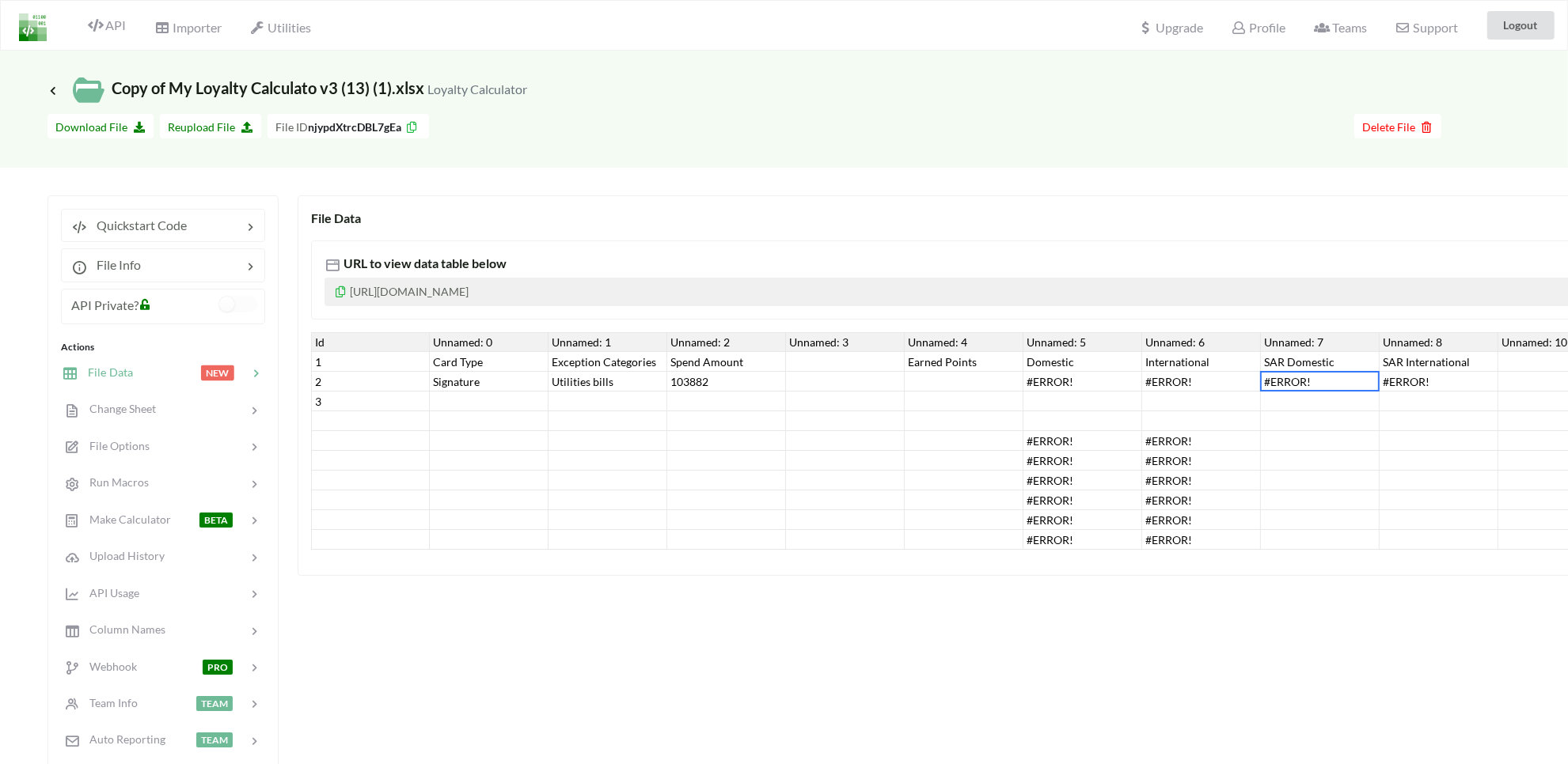
click at [1358, 378] on div "#ERROR!" at bounding box center [1320, 382] width 119 height 20
click at [1399, 384] on div "#ERROR!" at bounding box center [1439, 382] width 119 height 20
click at [101, 19] on icon at bounding box center [95, 25] width 15 height 13
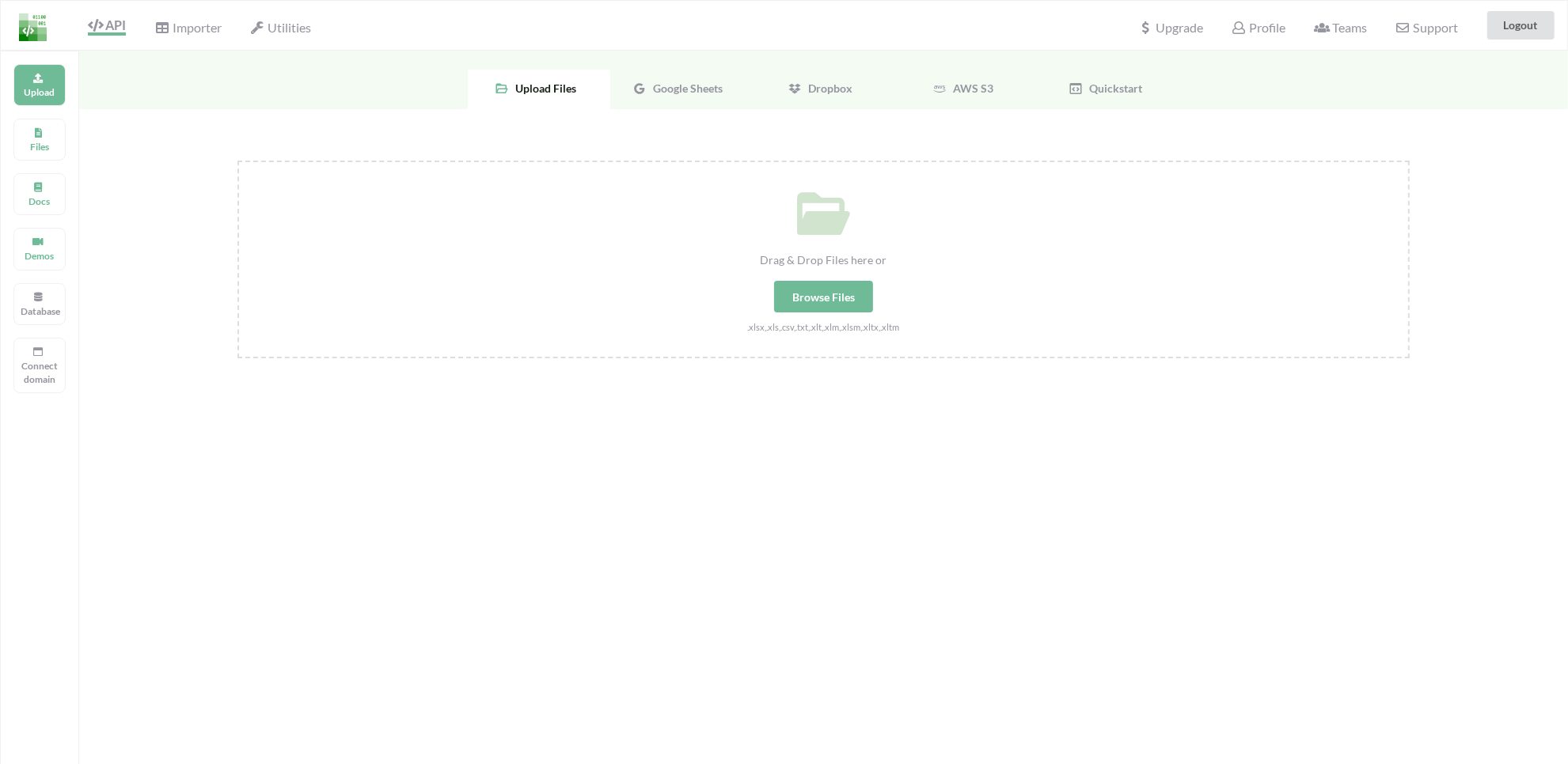
click at [37, 166] on div "Upload Files Docs Demos Database Connect domain" at bounding box center [39, 432] width 79 height 764
click at [40, 151] on p "Files" at bounding box center [39, 146] width 38 height 14
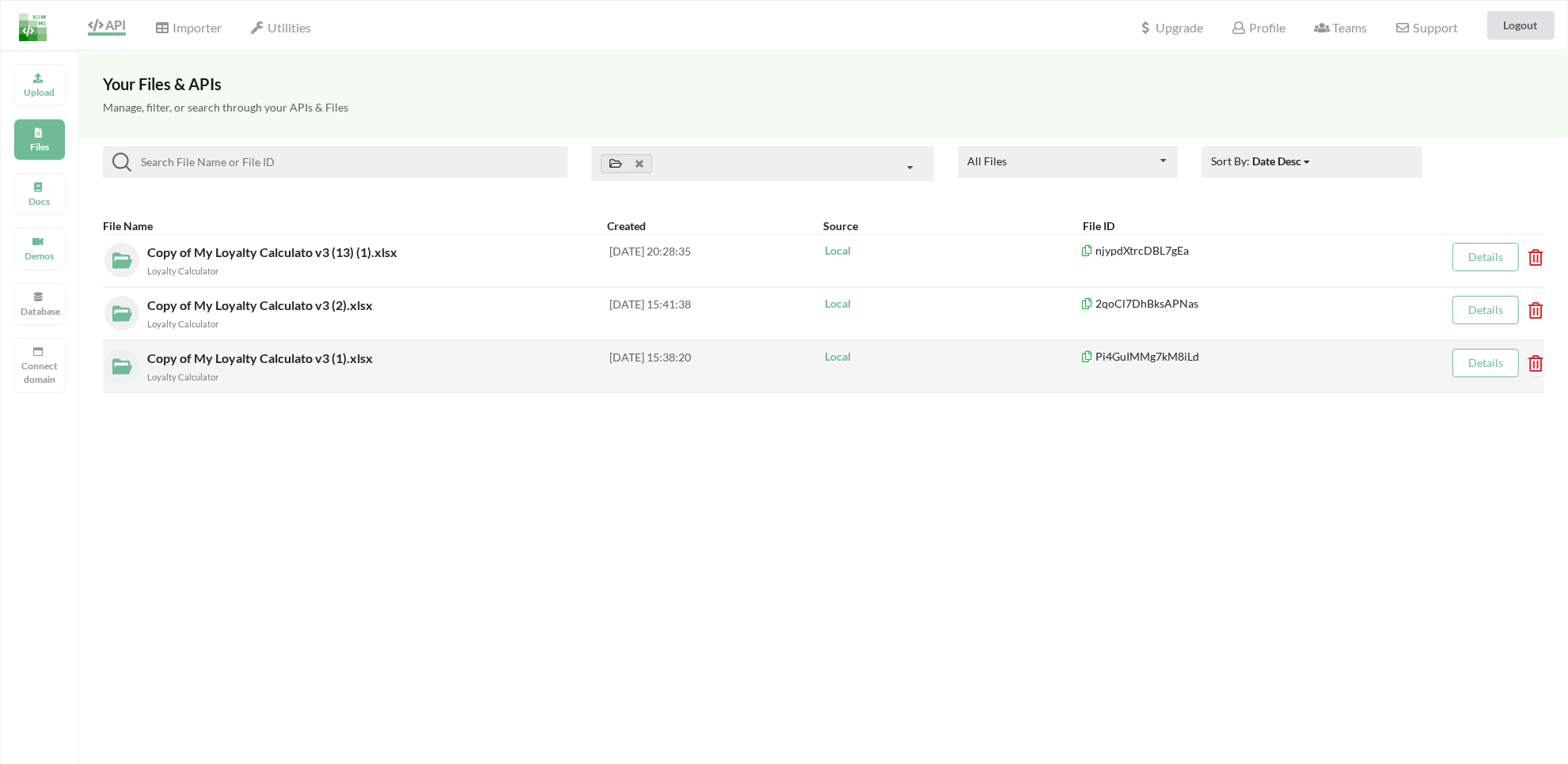
click at [1533, 361] on icon at bounding box center [1531, 359] width 5 height 7
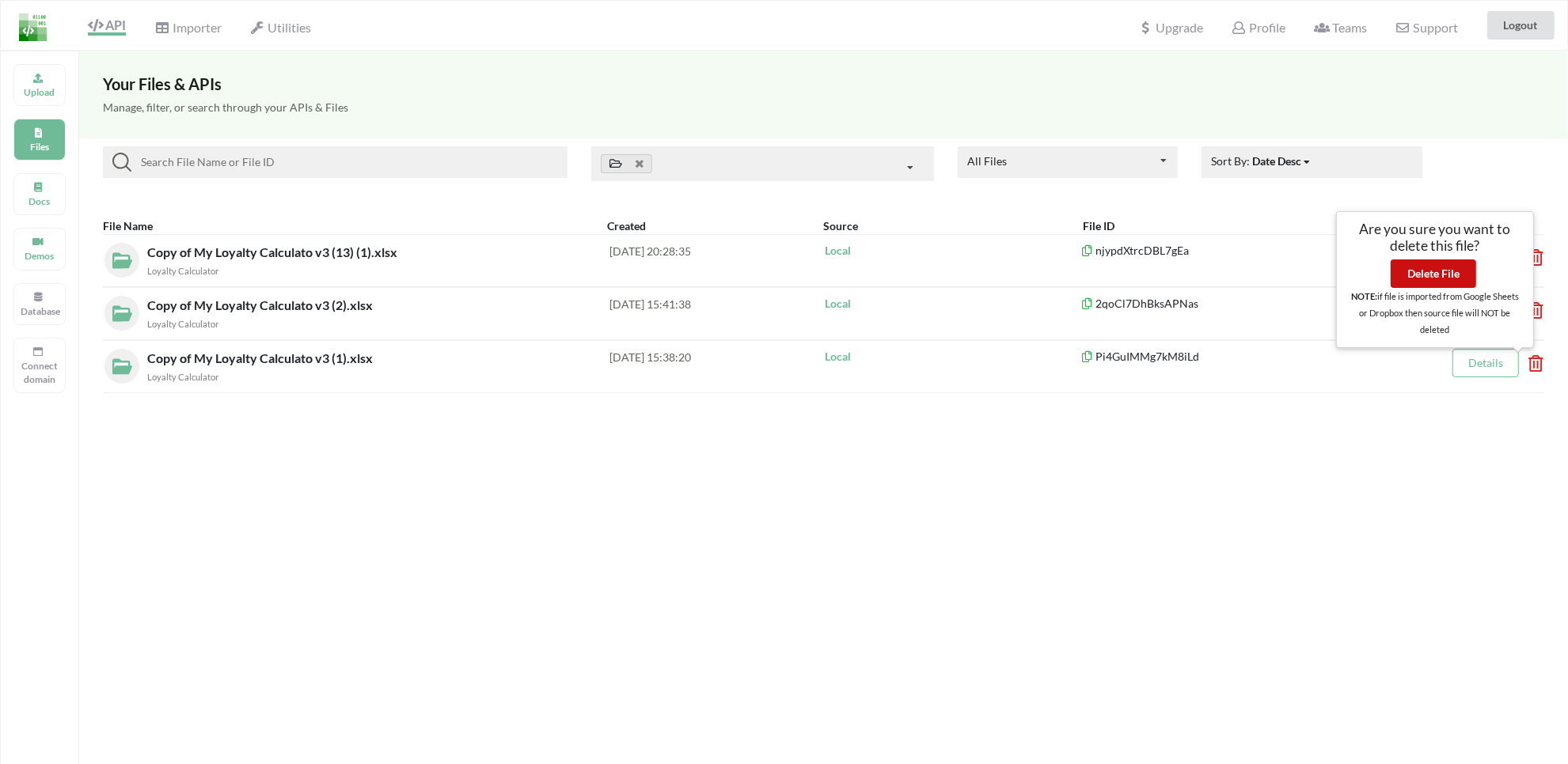
click at [1435, 275] on button "Delete File" at bounding box center [1433, 273] width 85 height 28
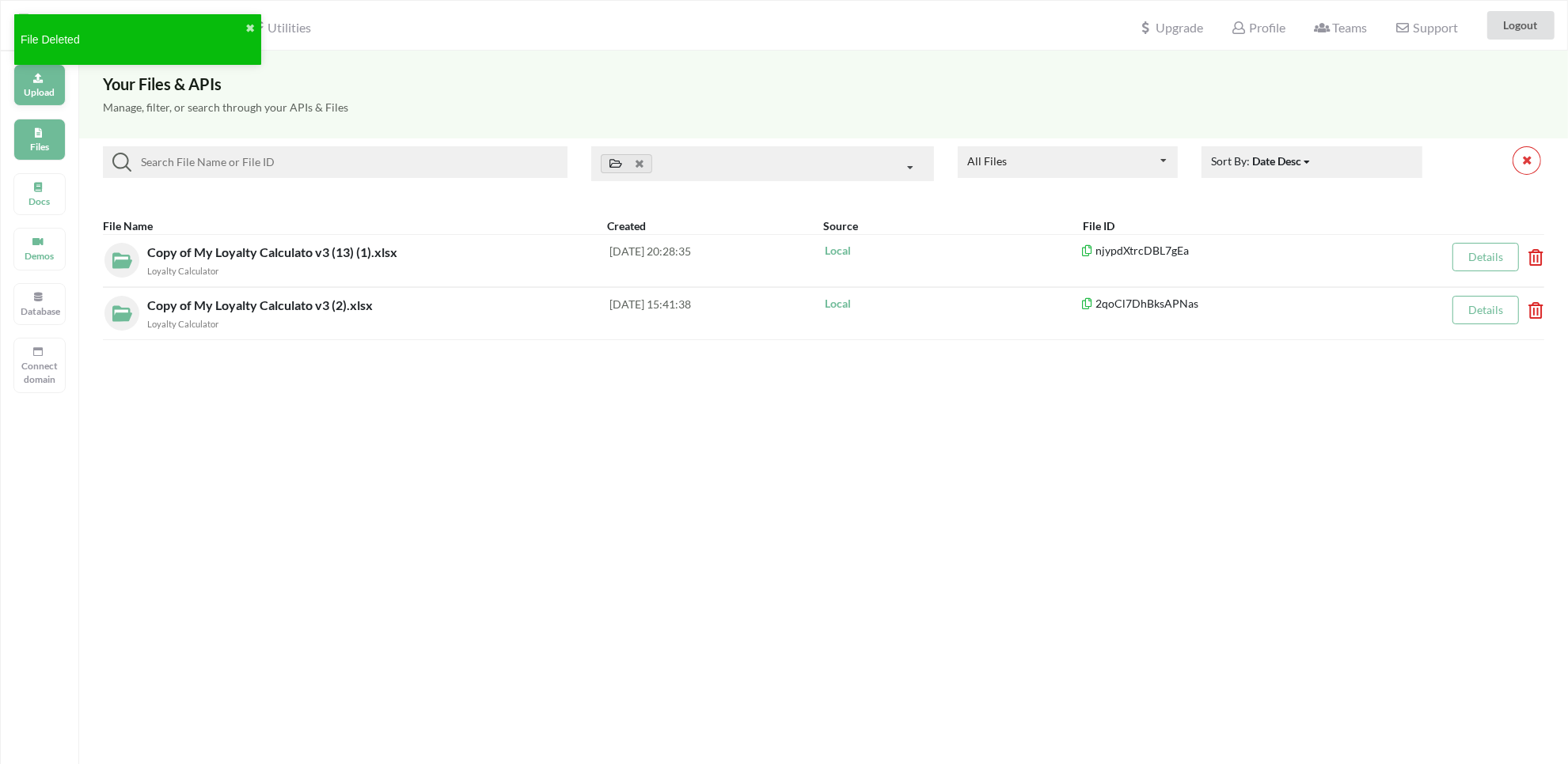
click at [42, 93] on p "Upload" at bounding box center [39, 92] width 38 height 14
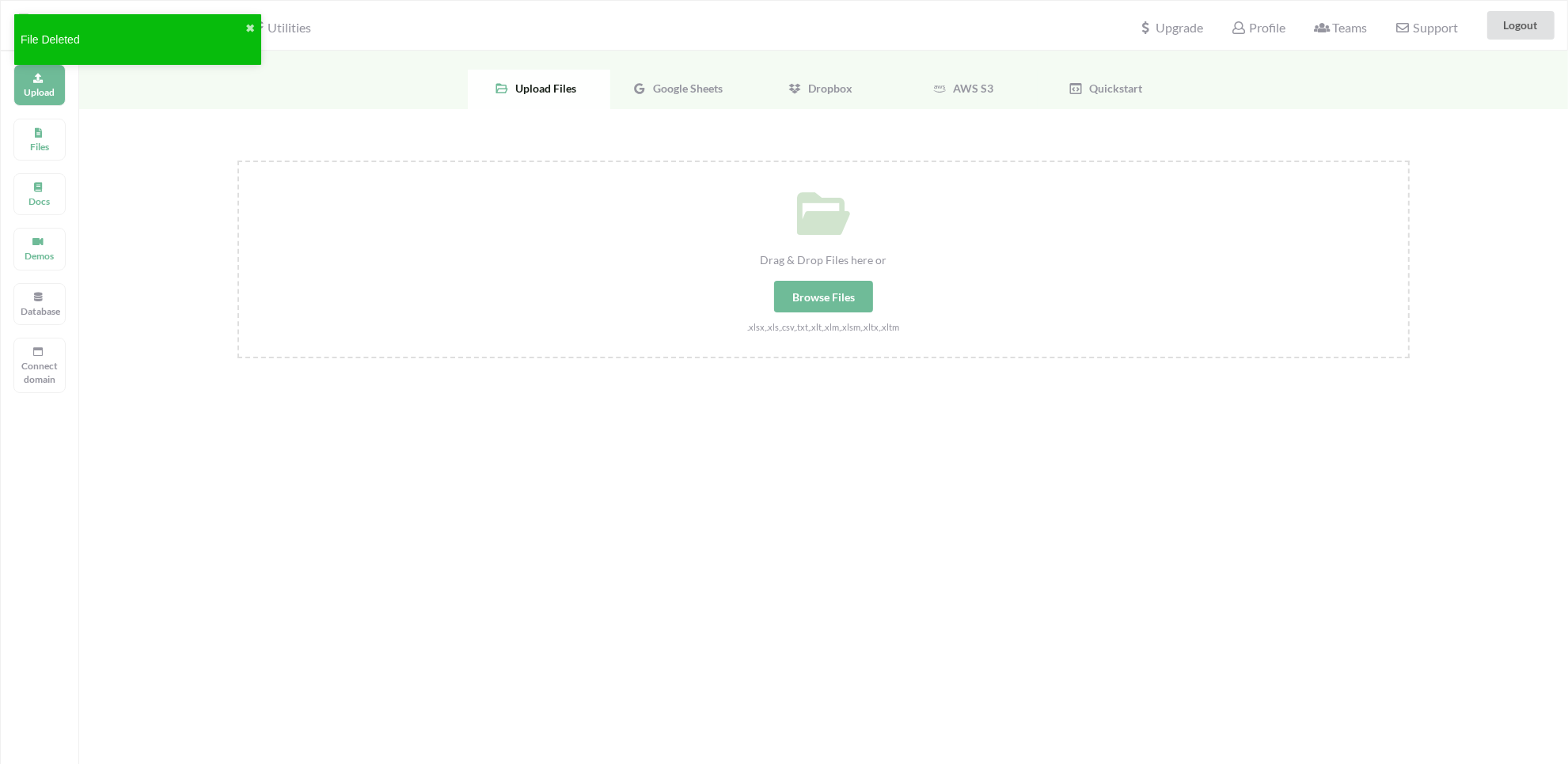
click at [872, 321] on div ".xlsx,.xls,.csv,.txt,.xlt,.xlm,.xlsm,.xltx,.xltm" at bounding box center [823, 326] width 1168 height 16
click at [238, 160] on input "Drag & Drop Files here or Browse Files .xlsx,.xls,.csv,.txt,.xlt,.xlm,.xlsm,.xl…" at bounding box center [238, 160] width 0 height 0
type input "C:\fakepath\Copy of My Loyalty Calculato v3 (14) (1).xlsx"
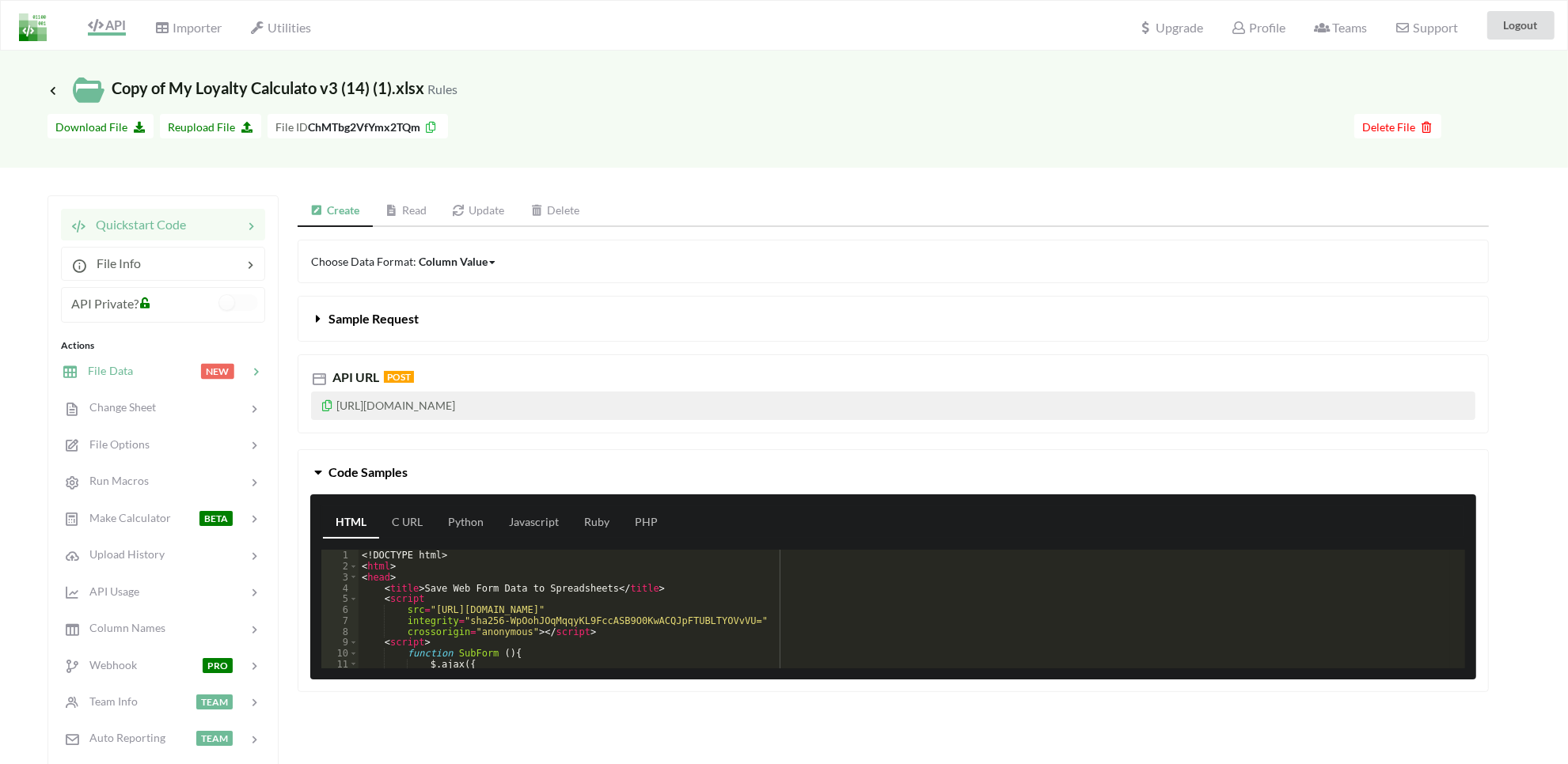
click at [133, 369] on div at bounding box center [166, 371] width 68 height 18
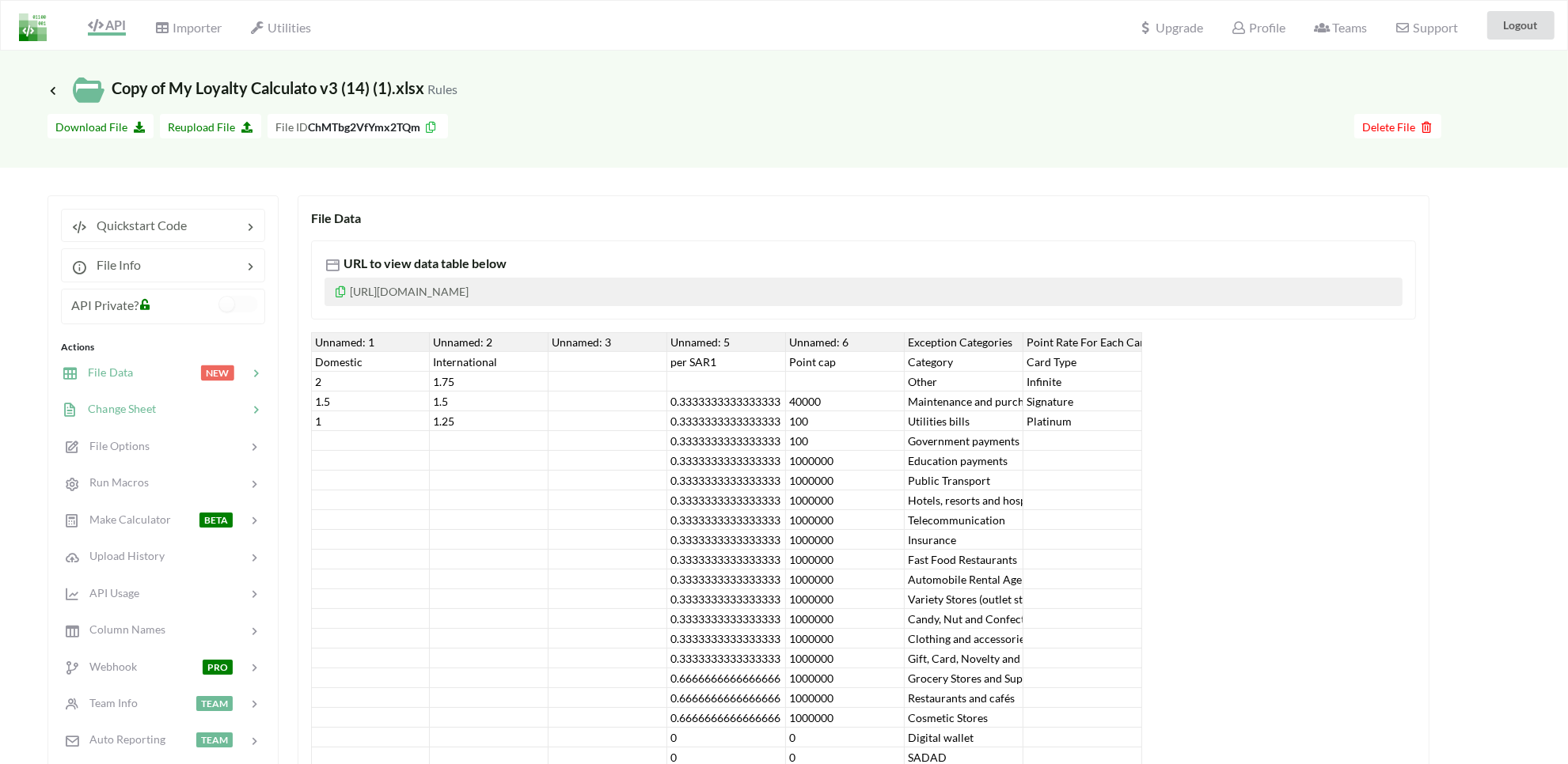
click at [159, 416] on div at bounding box center [202, 409] width 92 height 18
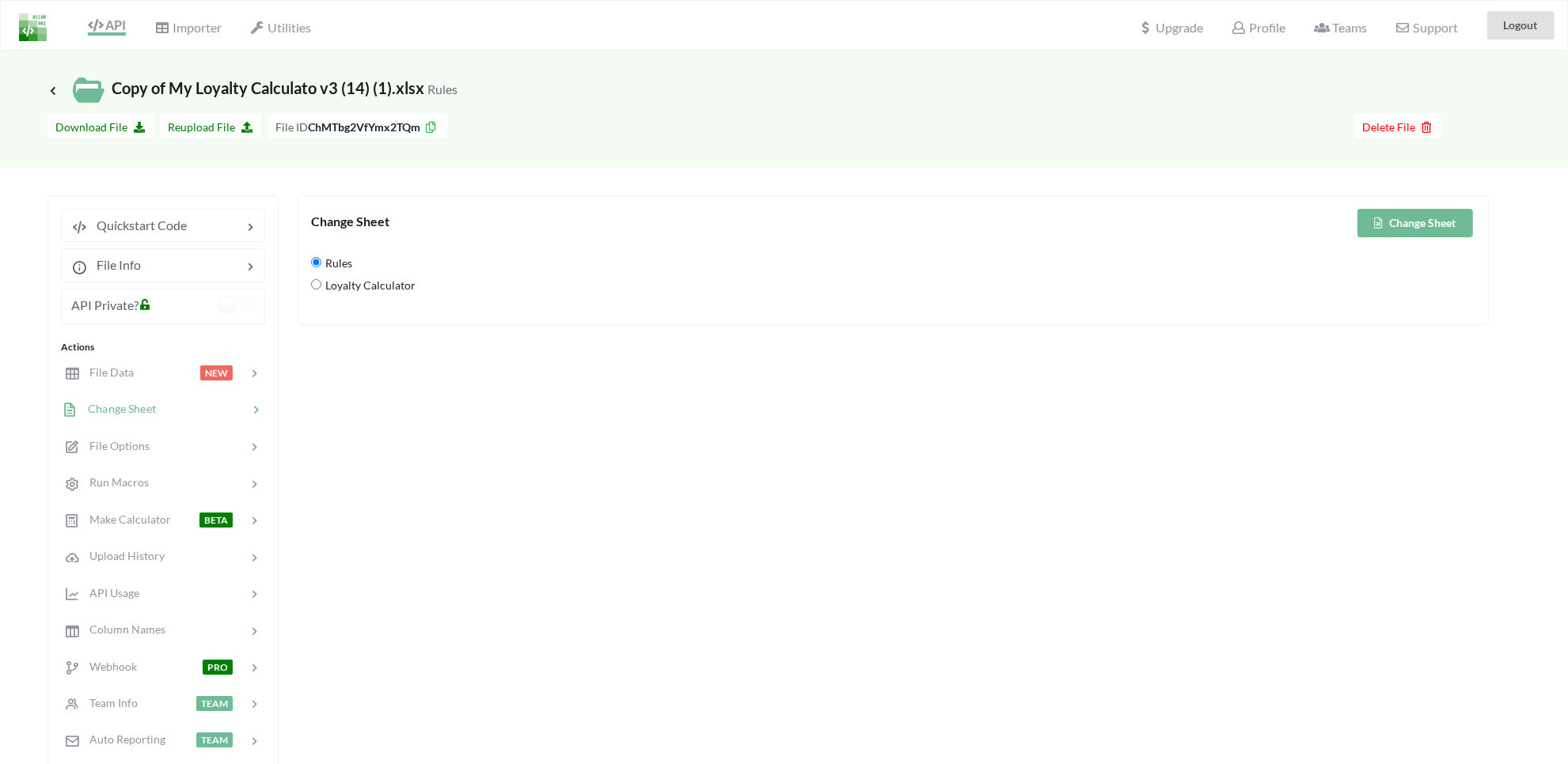
click at [360, 299] on span "Loyalty Calculator" at bounding box center [369, 286] width 94 height 33
click at [321, 290] on Calculator "Loyalty Calculator" at bounding box center [316, 284] width 11 height 11
radio Calculator "true"
click at [1418, 225] on button "Change Sheet" at bounding box center [1415, 223] width 116 height 28
click at [98, 366] on span "File Data" at bounding box center [105, 372] width 55 height 14
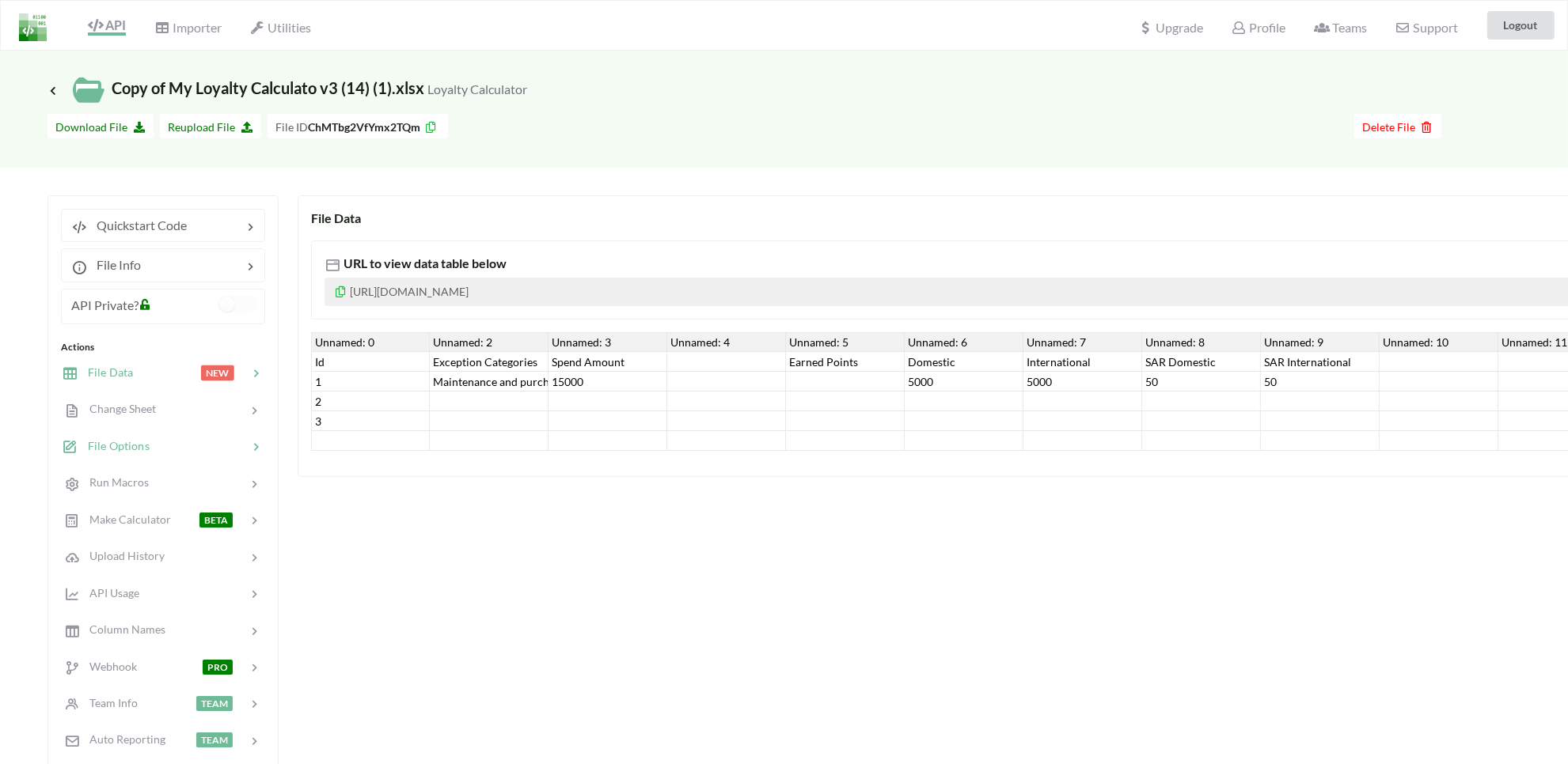
click at [119, 447] on span "File Options" at bounding box center [114, 446] width 72 height 14
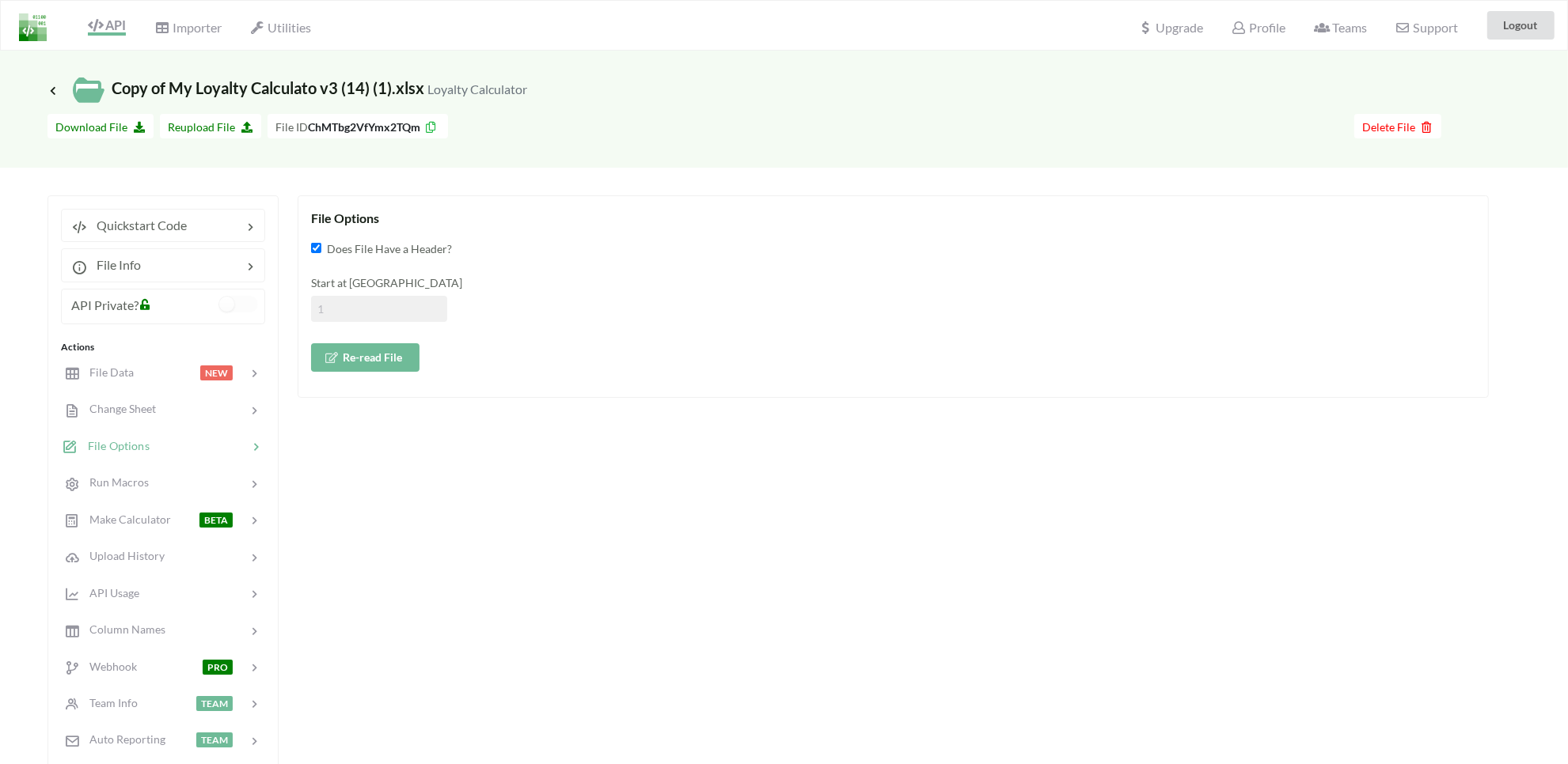
click at [350, 309] on input at bounding box center [378, 309] width 136 height 26
type input "2"
click at [334, 364] on button "Re-read File" at bounding box center [365, 357] width 108 height 28
click at [160, 374] on div at bounding box center [166, 373] width 68 height 18
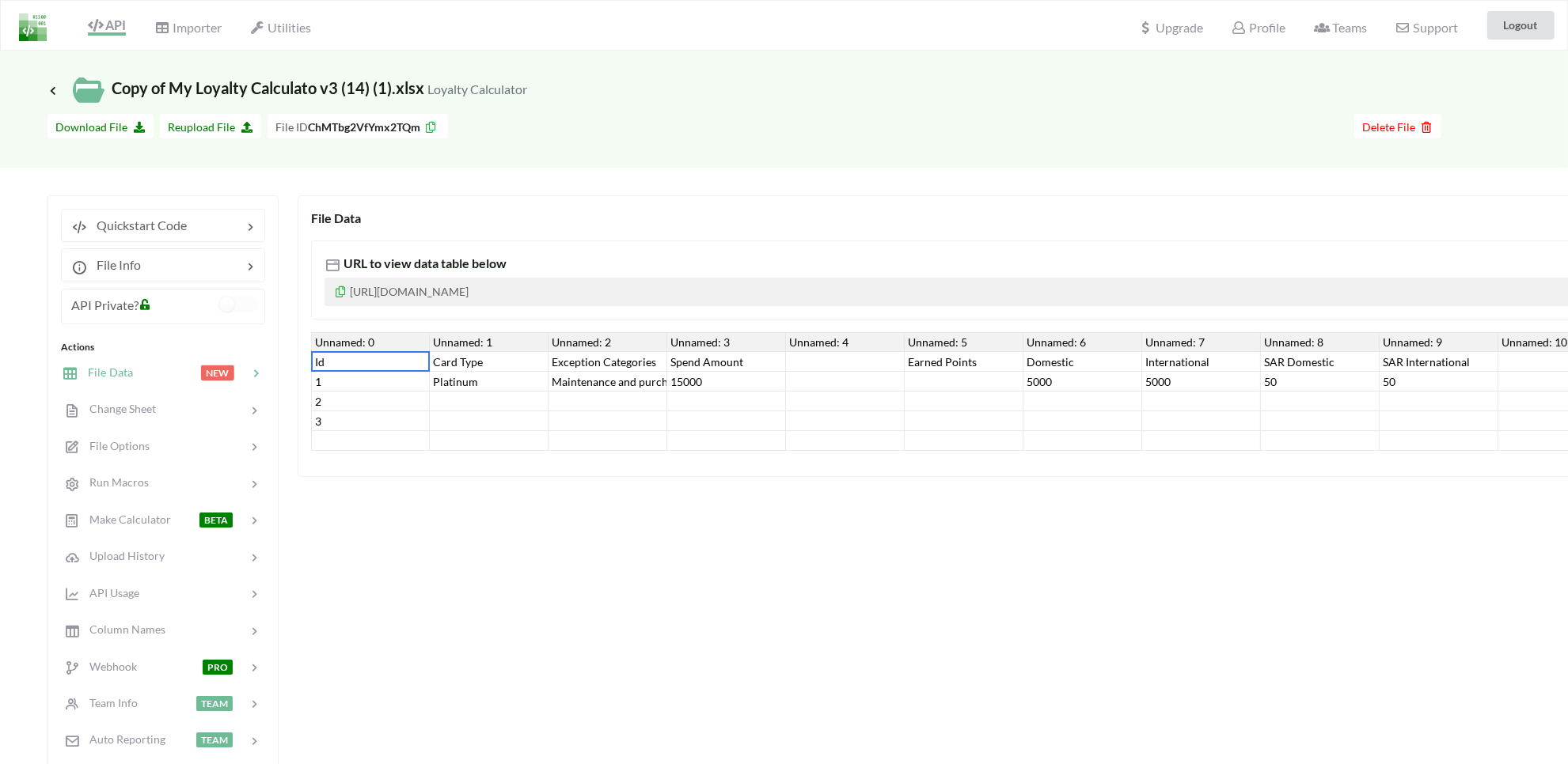
click at [388, 368] on div "Id" at bounding box center [370, 362] width 119 height 20
click at [354, 341] on div "Unnamed: 0" at bounding box center [370, 342] width 119 height 20
click at [107, 34] on span "API" at bounding box center [107, 26] width 38 height 18
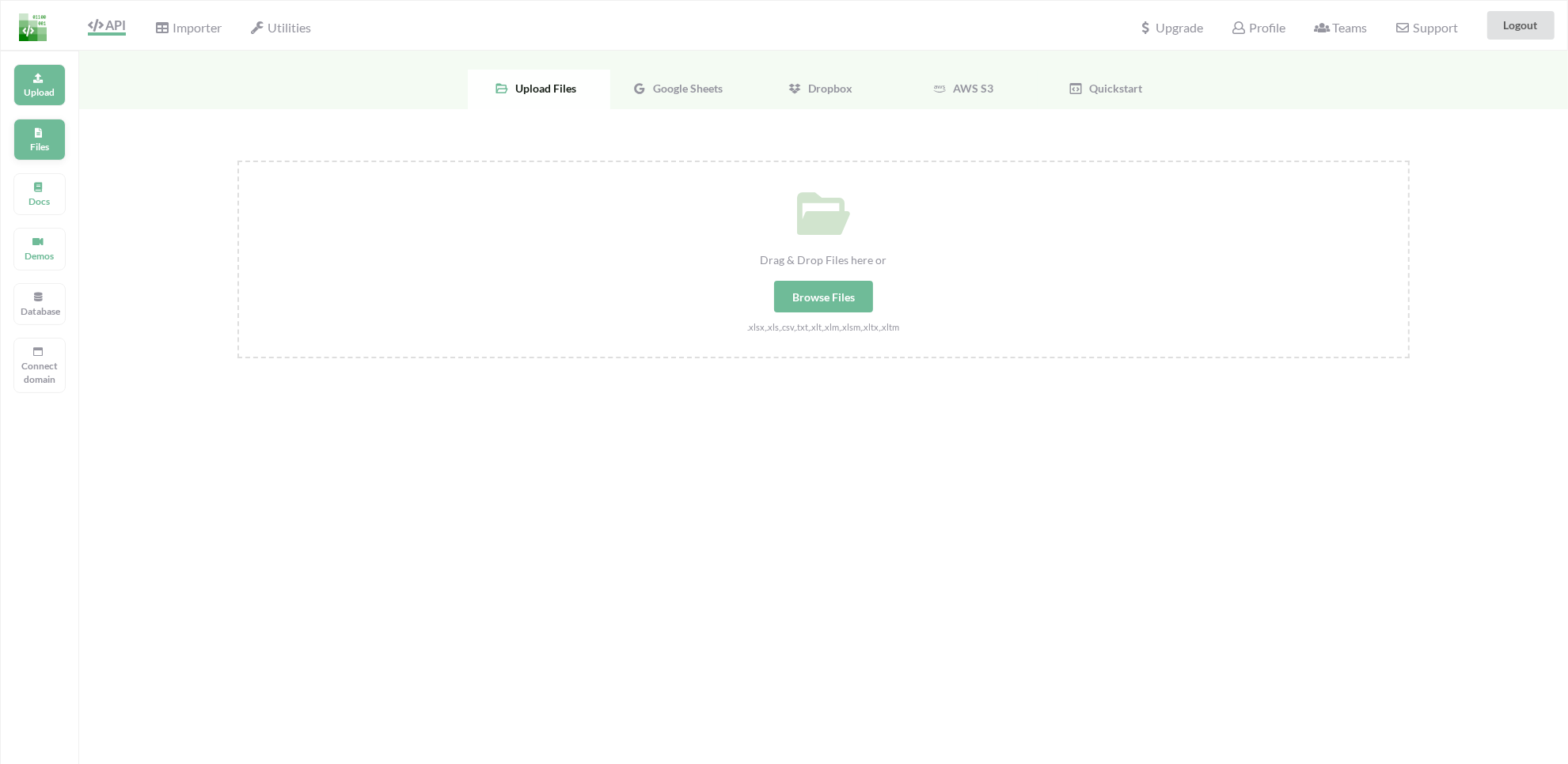
click at [49, 132] on div "Files" at bounding box center [40, 140] width 52 height 42
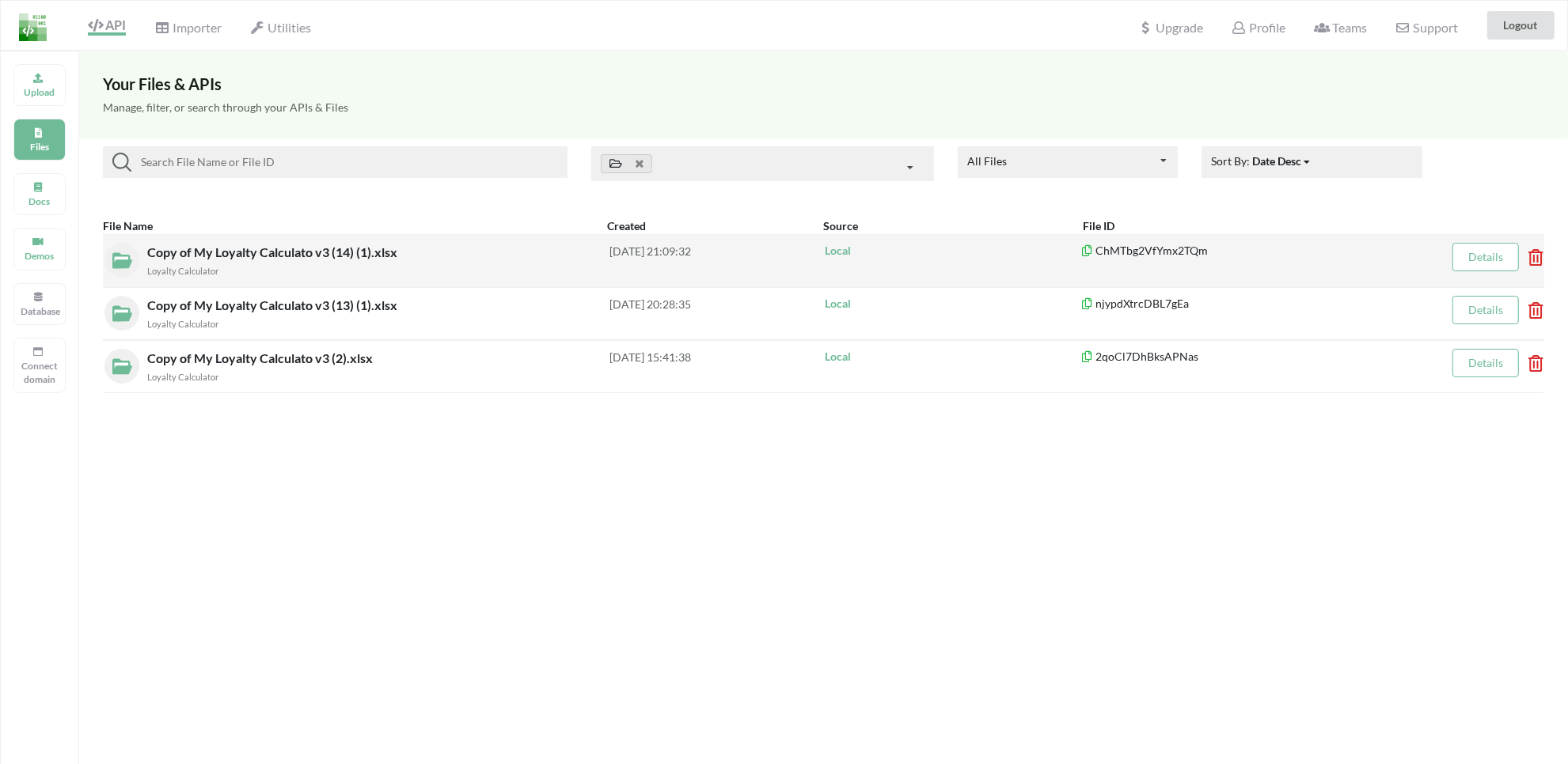
click at [1533, 255] on icon at bounding box center [1531, 252] width 5 height 7
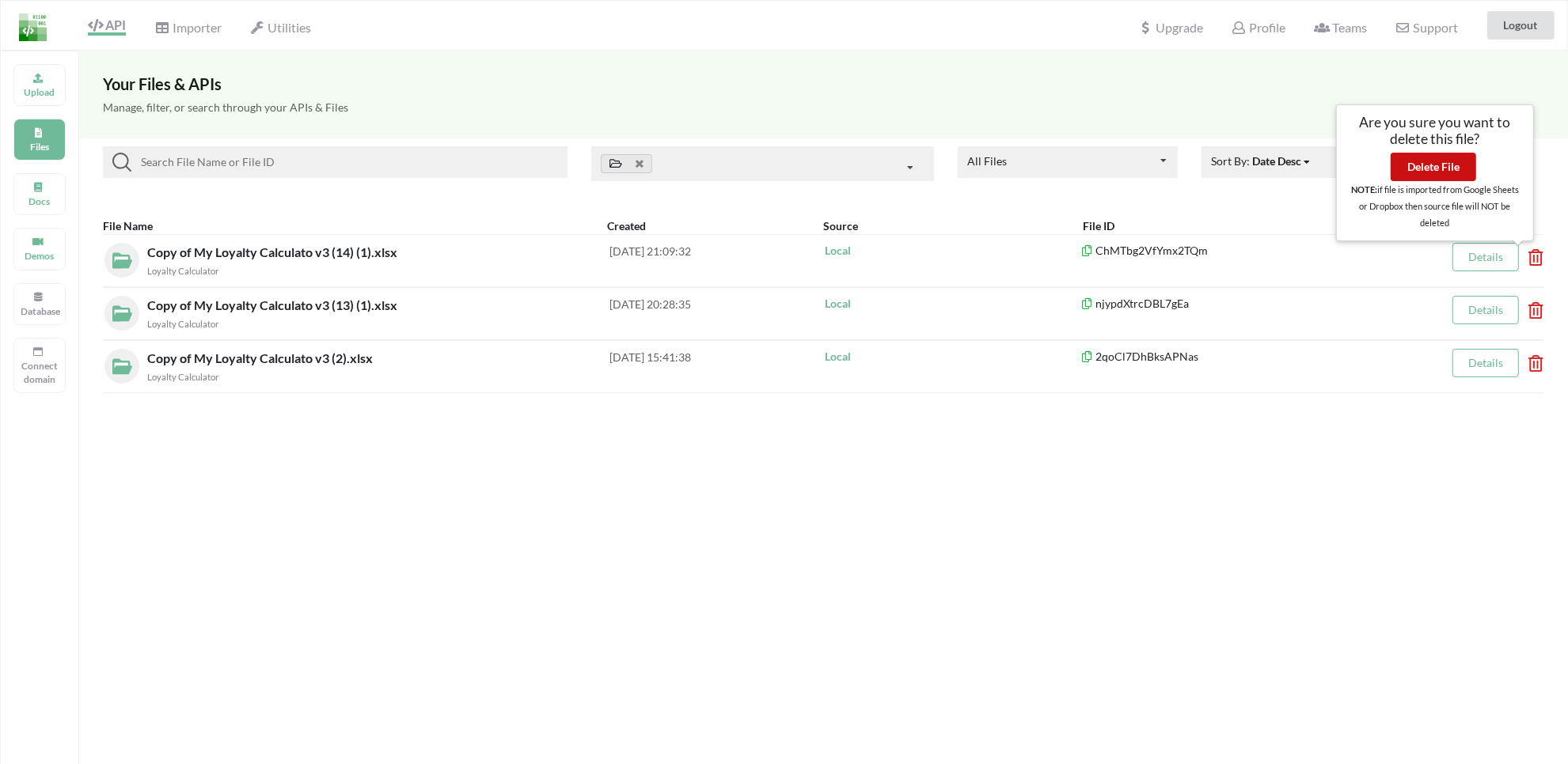
click at [1441, 168] on button "Delete File" at bounding box center [1433, 167] width 85 height 28
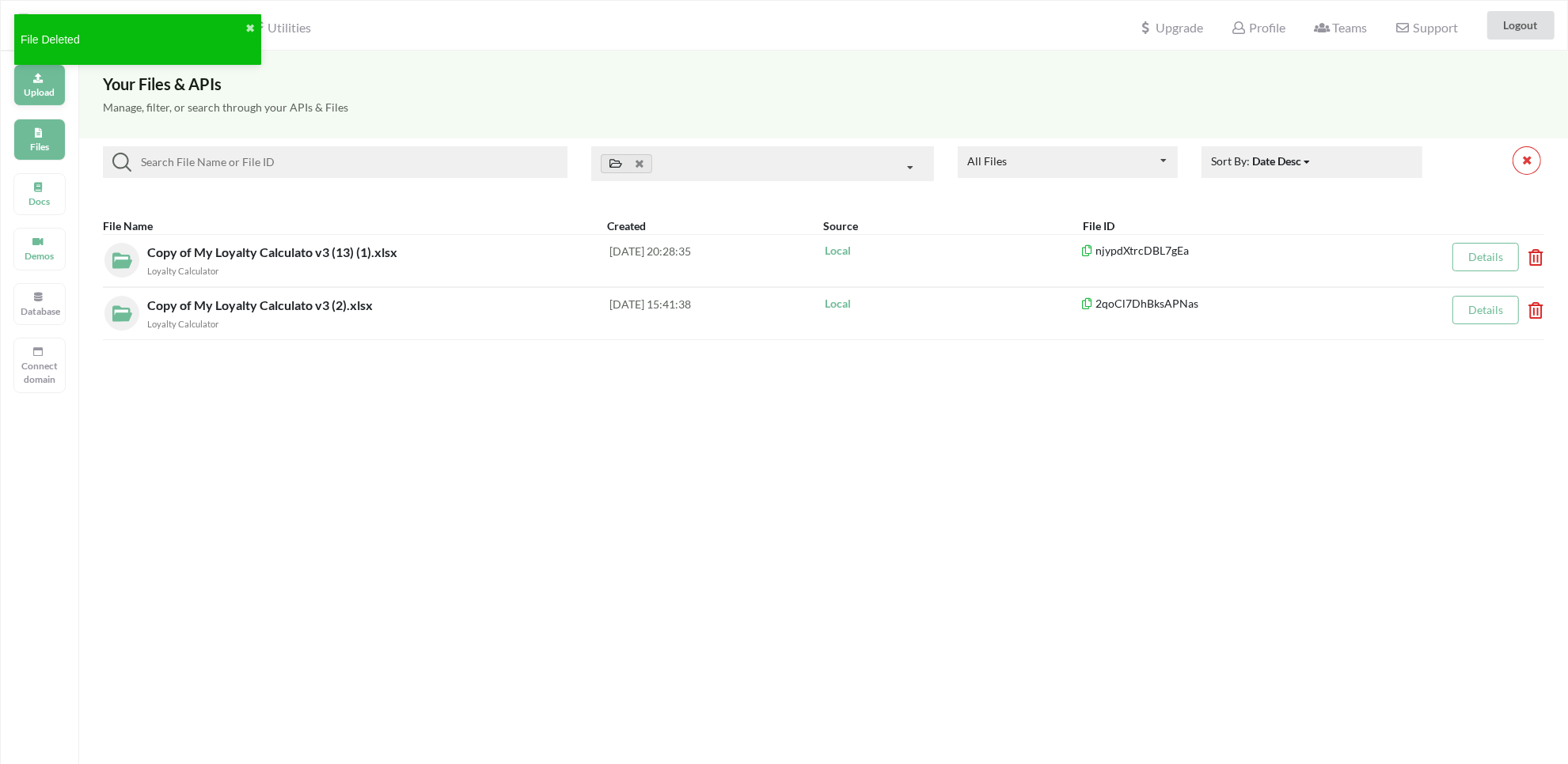
click at [28, 81] on div "Upload" at bounding box center [40, 85] width 52 height 42
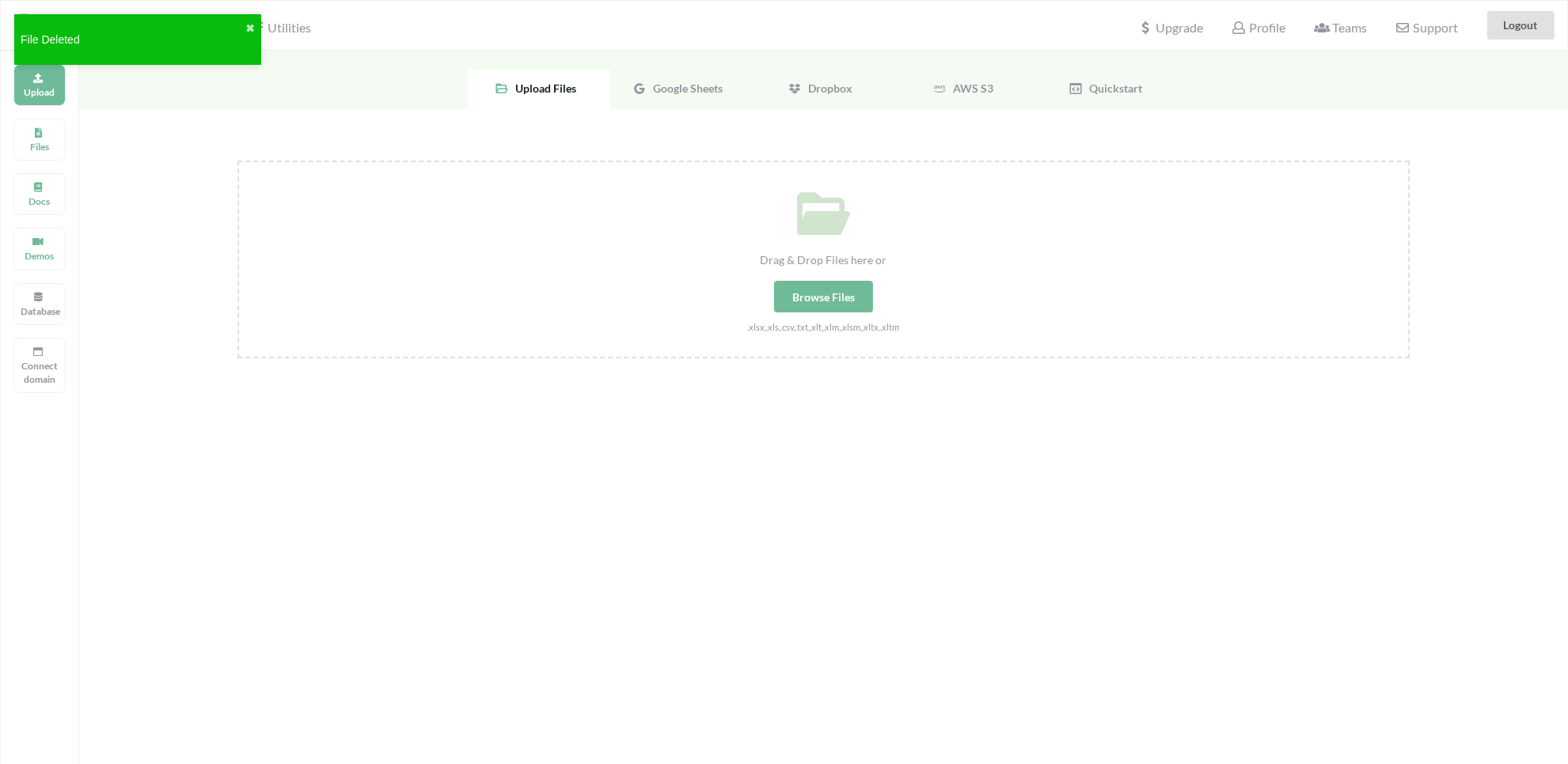
click at [824, 295] on div "Browse Files" at bounding box center [823, 296] width 99 height 32
click at [238, 160] on input "Drag & Drop Files here or Browse Files .xlsx,.xls,.csv,.txt,.xlt,.xlm,.xlsm,.xl…" at bounding box center [238, 160] width 0 height 0
type input "C:\fakepath\Copy of My Loyalty Calculato v3 (14) (2).xlsx"
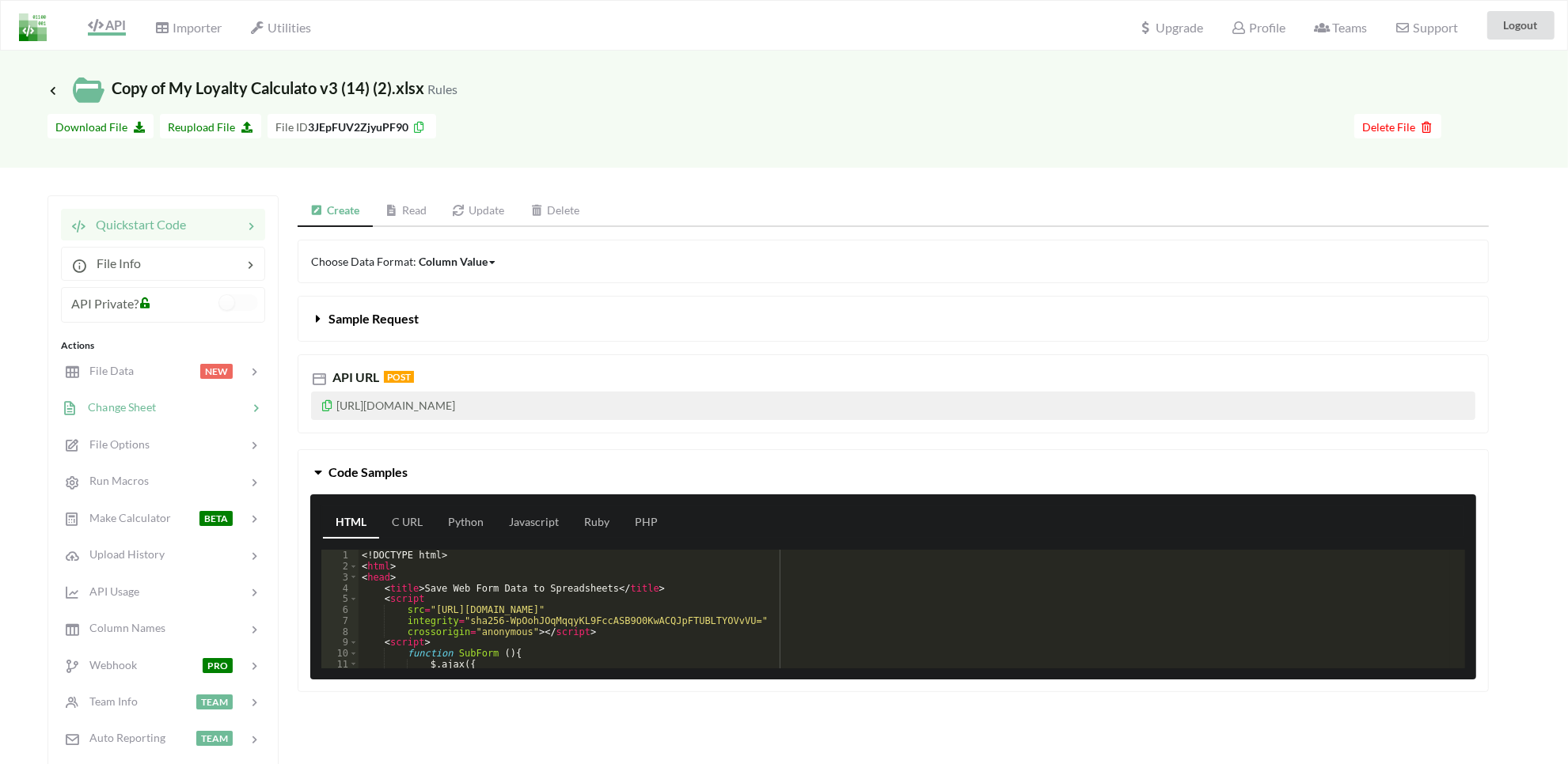
click at [124, 406] on span "Change Sheet" at bounding box center [116, 407] width 77 height 14
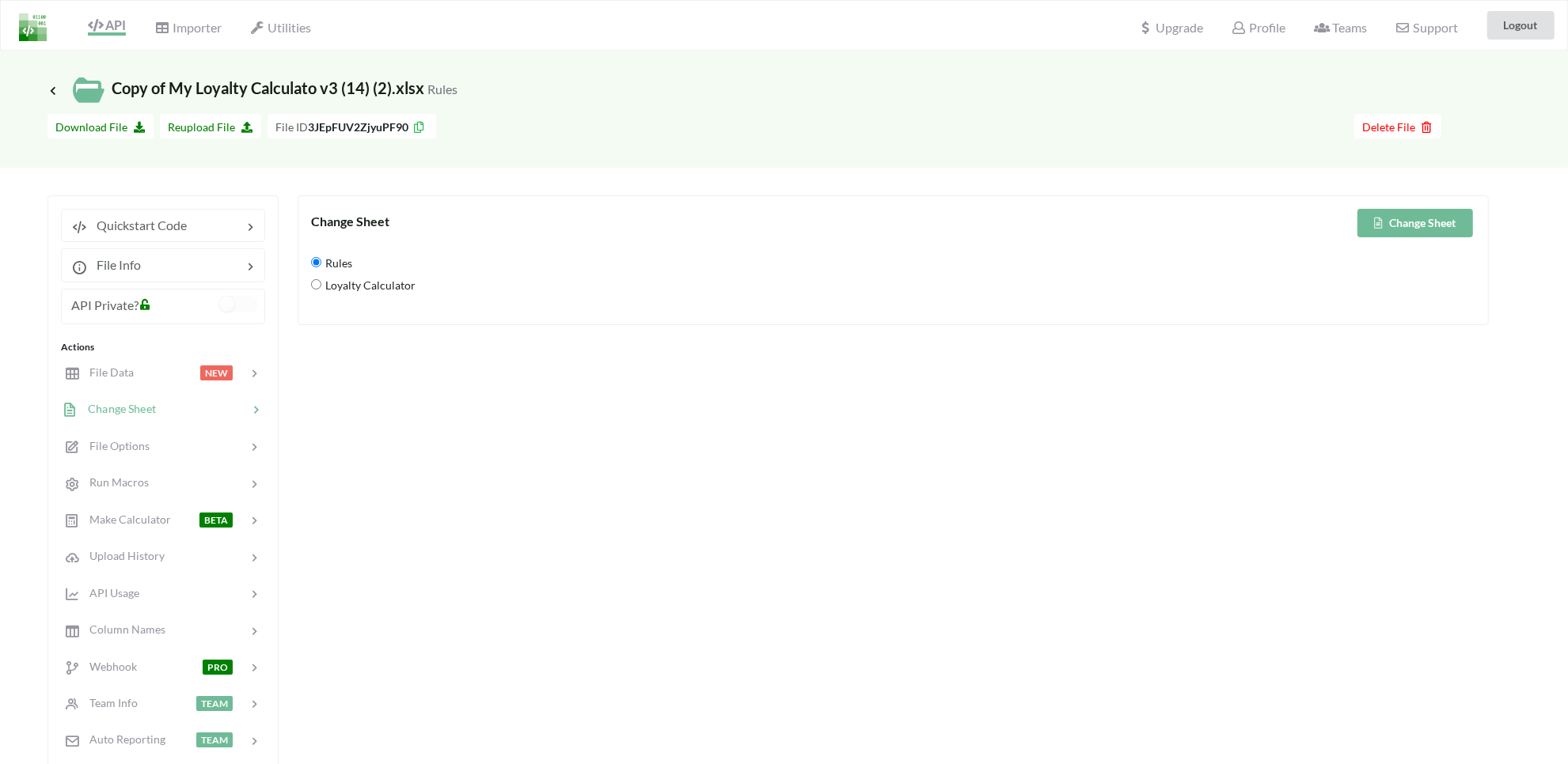
click at [400, 287] on span "Loyalty Calculator" at bounding box center [369, 286] width 94 height 33
click at [321, 287] on Calculator "Loyalty Calculator" at bounding box center [316, 284] width 11 height 11
radio Calculator "true"
click at [1402, 228] on button "Change Sheet" at bounding box center [1415, 223] width 116 height 28
click at [134, 369] on div at bounding box center [166, 373] width 68 height 18
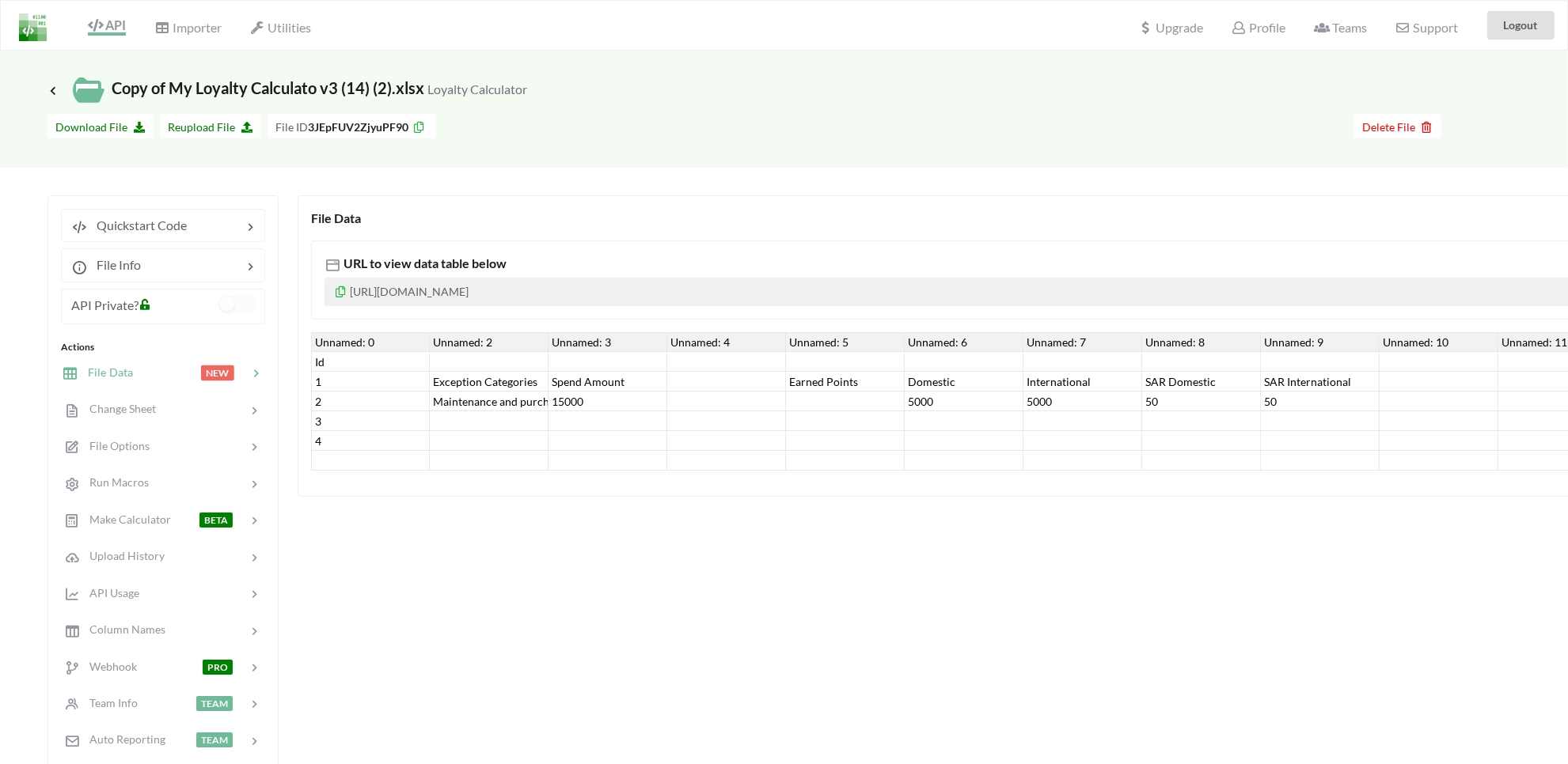
click at [329, 360] on div "Id" at bounding box center [370, 362] width 119 height 20
click at [149, 410] on span "Change Sheet" at bounding box center [116, 408] width 77 height 14
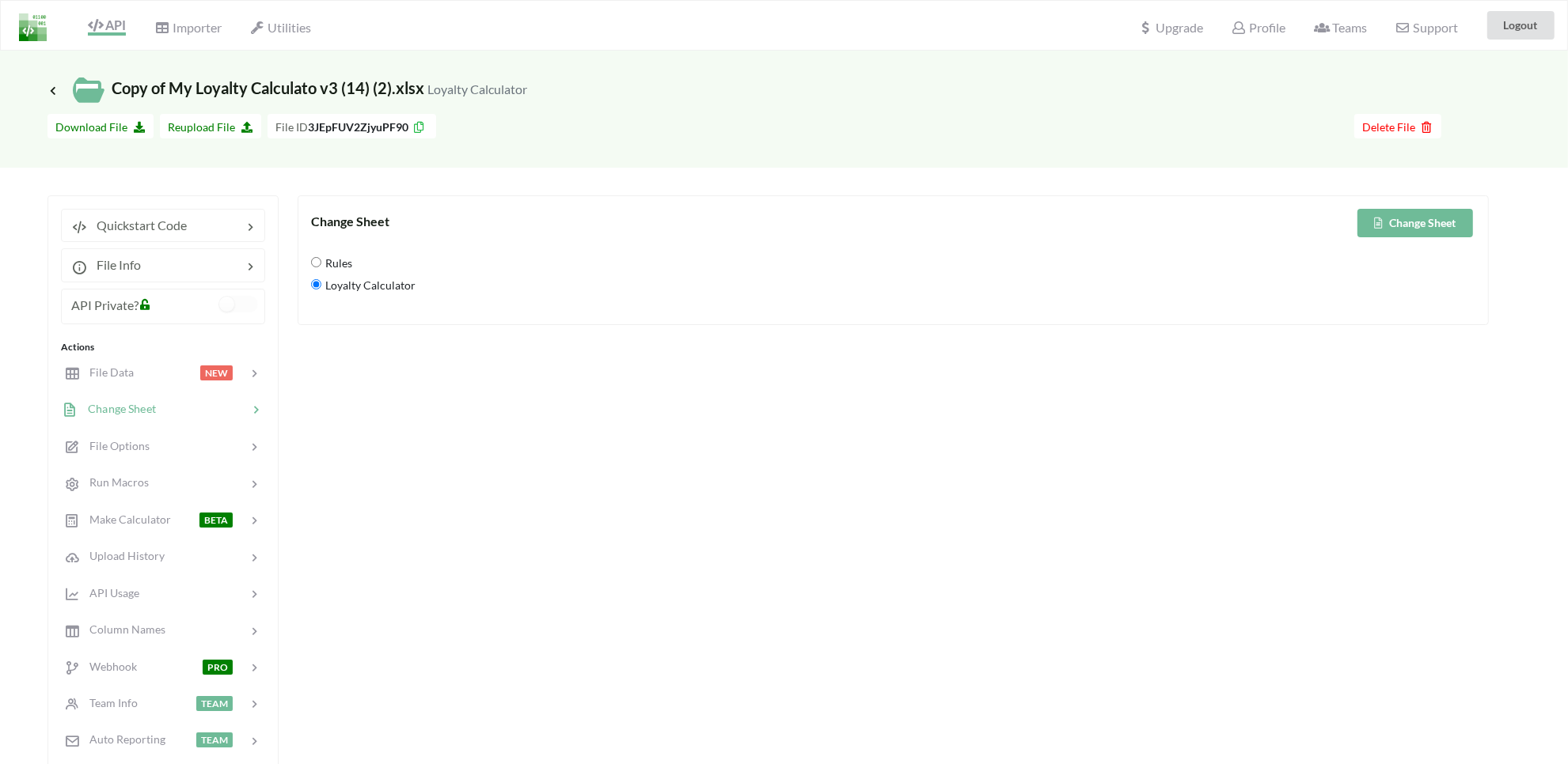
click at [348, 286] on span "Loyalty Calculator" at bounding box center [369, 286] width 94 height 33
click at [321, 286] on Calculator "Loyalty Calculator" at bounding box center [316, 284] width 11 height 11
click at [120, 448] on span "File Options" at bounding box center [114, 446] width 72 height 14
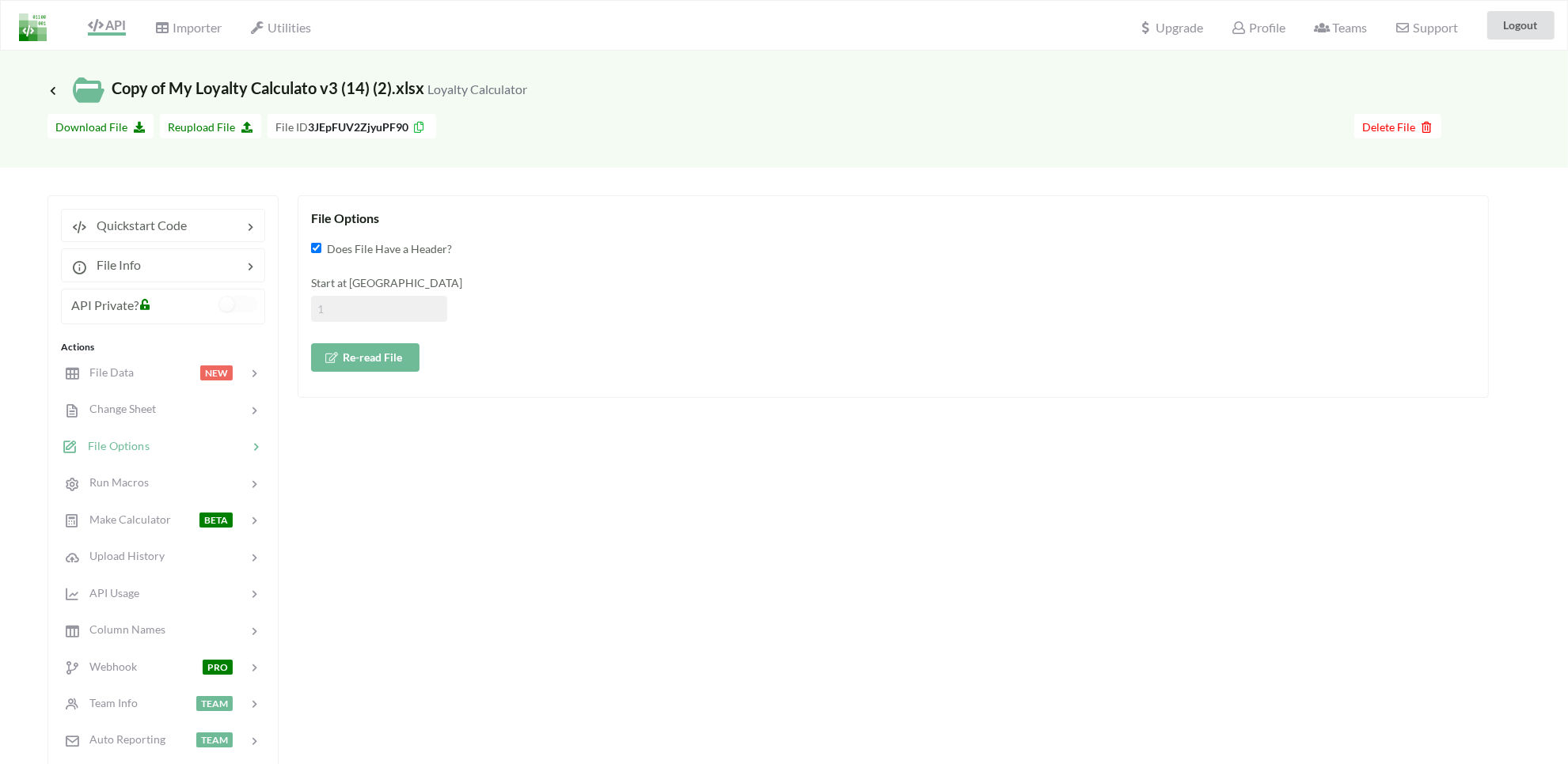
click at [340, 317] on input at bounding box center [378, 309] width 136 height 26
type input "2"
click at [334, 365] on button "Re-read File" at bounding box center [365, 357] width 108 height 28
click at [121, 373] on span "File Data" at bounding box center [107, 372] width 54 height 14
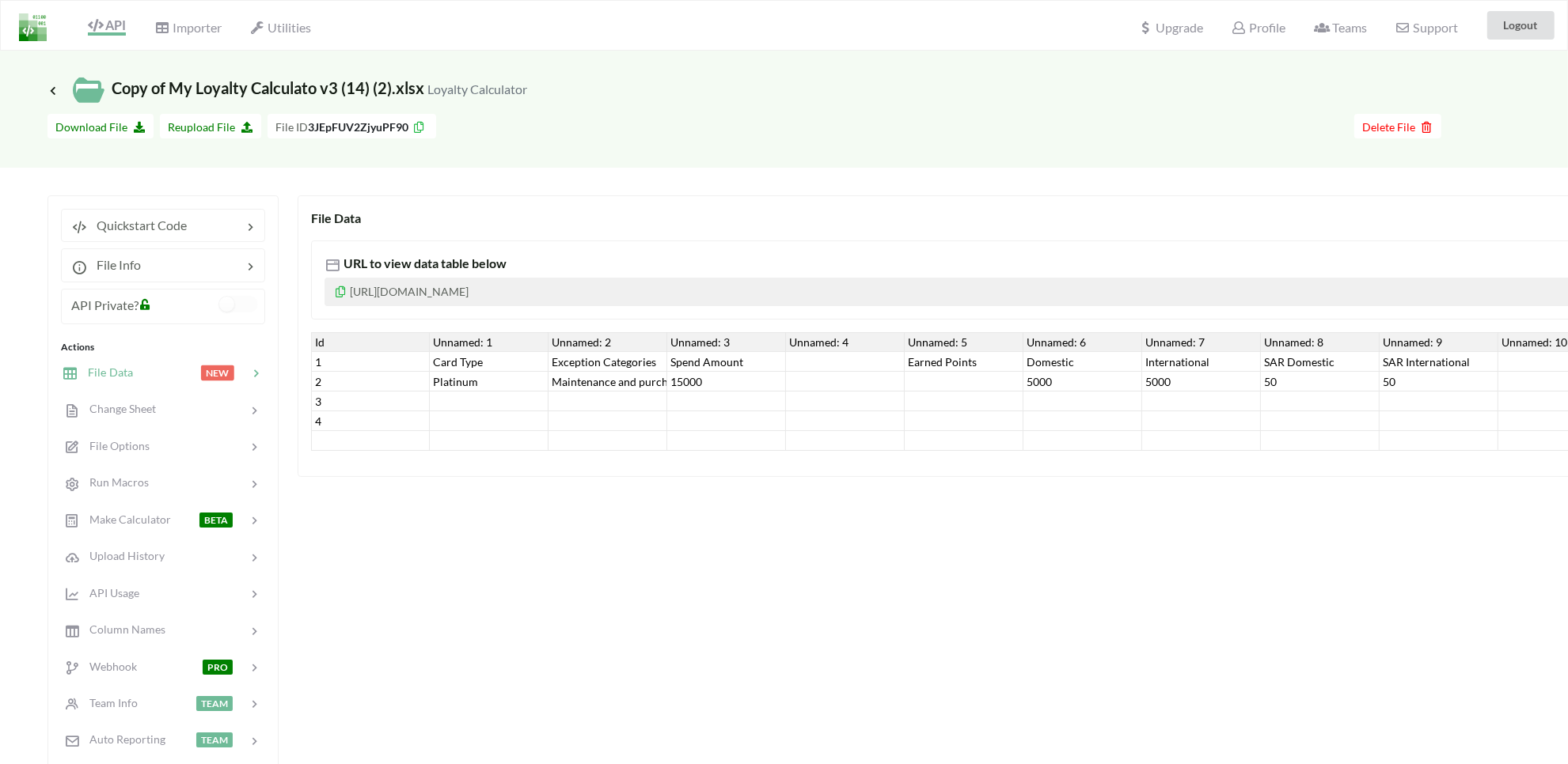
click at [472, 386] on div "Platinum" at bounding box center [489, 382] width 119 height 20
click at [456, 368] on div "Card Type" at bounding box center [489, 362] width 119 height 20
click at [592, 369] on div "Exception Categories" at bounding box center [608, 362] width 119 height 20
click at [580, 382] on div "Maintenance and purchasing services for cars and motorcycles" at bounding box center [608, 382] width 119 height 20
click at [695, 382] on div "15000" at bounding box center [727, 382] width 119 height 20
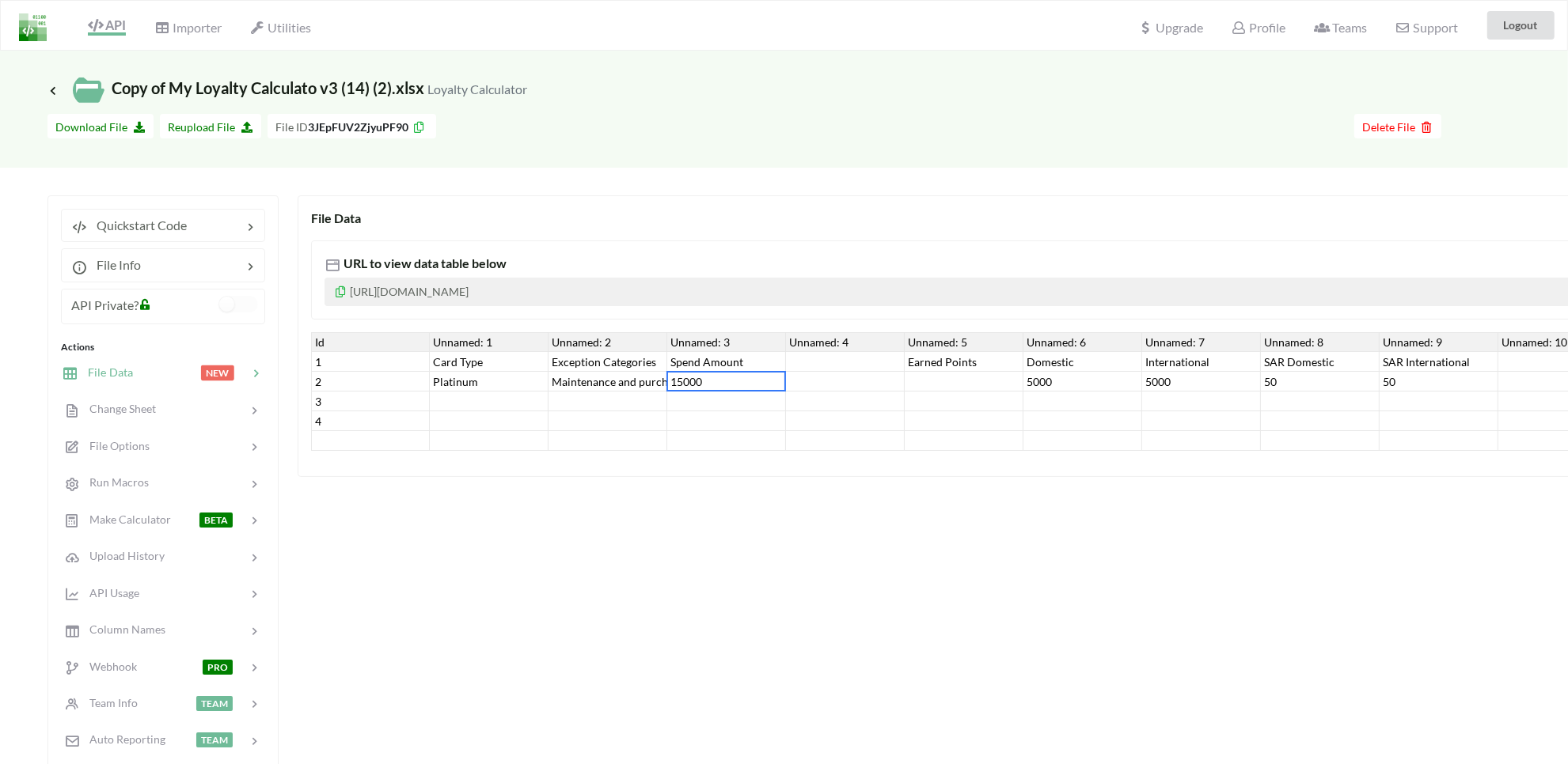
click at [603, 358] on div "Exception Categories" at bounding box center [608, 362] width 119 height 20
click at [574, 373] on div "Maintenance and purchasing services for cars and motorcycles" at bounding box center [608, 382] width 119 height 20
click at [566, 381] on div "Maintenance and purchasing services for cars and motorcycles" at bounding box center [608, 382] width 119 height 20
click at [570, 347] on div "Unnamed: 2" at bounding box center [608, 342] width 119 height 20
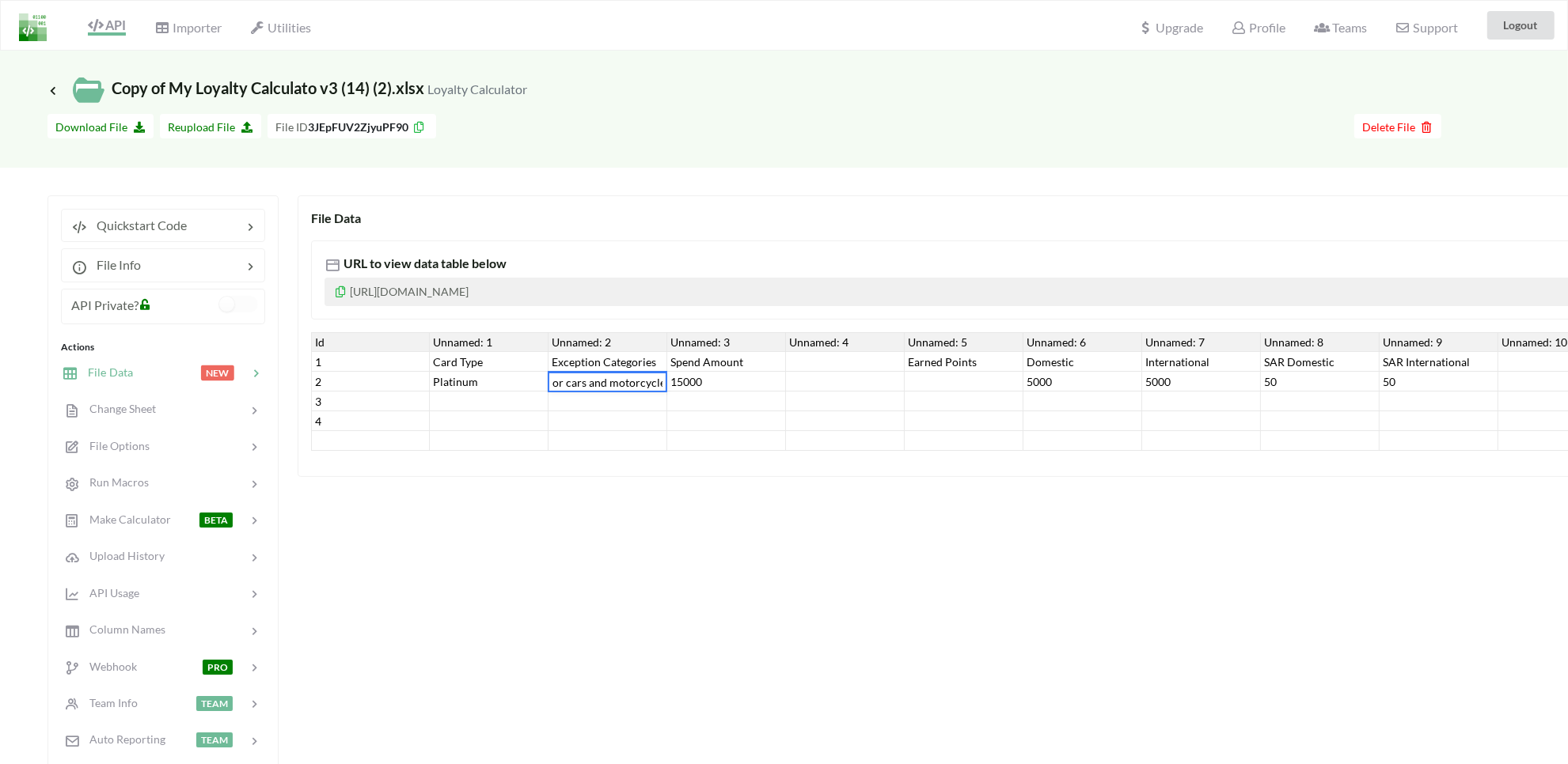
scroll to position [0, 0]
click at [496, 369] on div "Card Type" at bounding box center [489, 362] width 119 height 20
click at [469, 409] on div at bounding box center [489, 401] width 119 height 20
click at [104, 278] on div "File Info" at bounding box center [163, 264] width 204 height 33
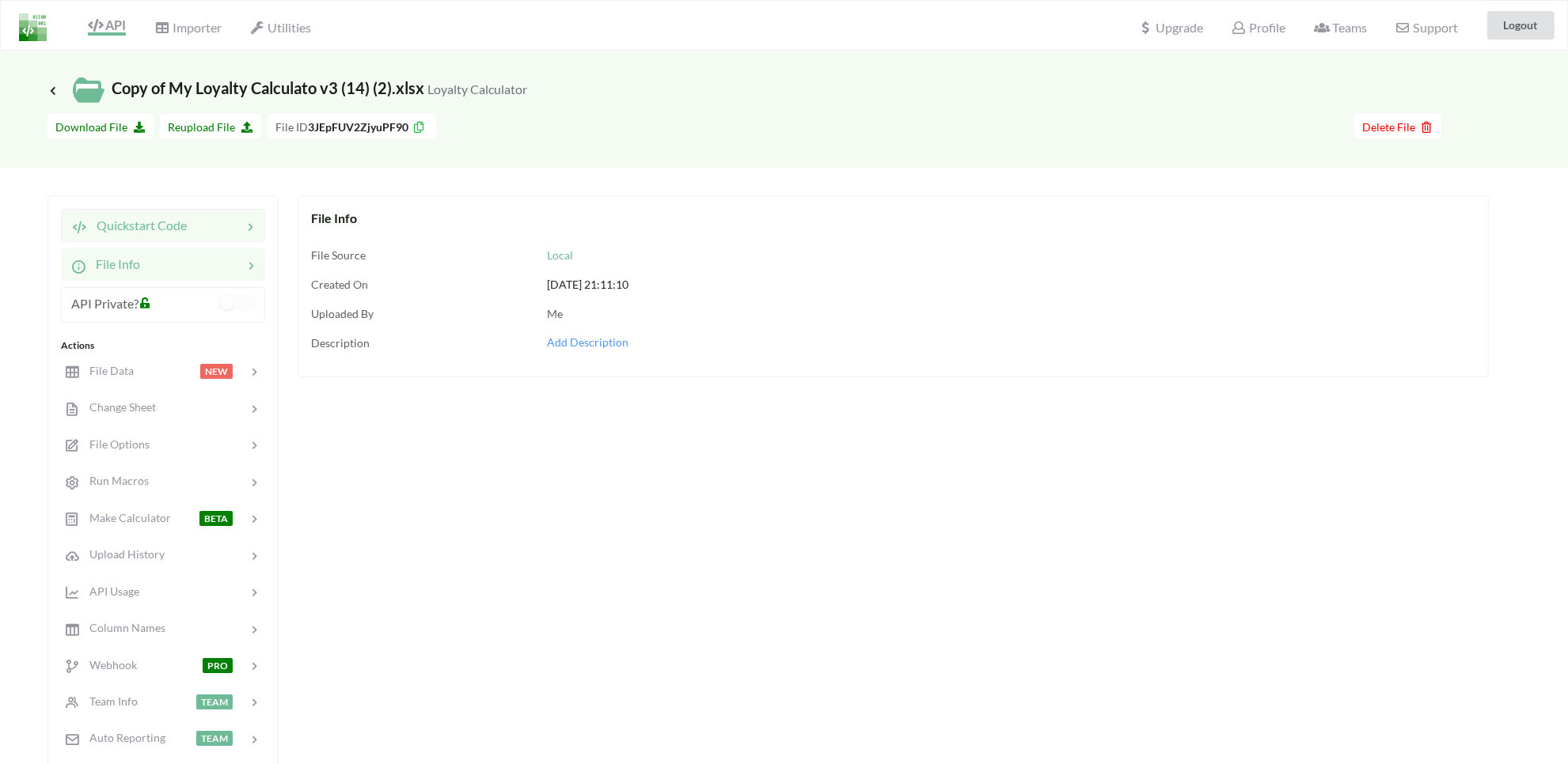
click at [121, 234] on div "Quickstart Code" at bounding box center [129, 225] width 116 height 19
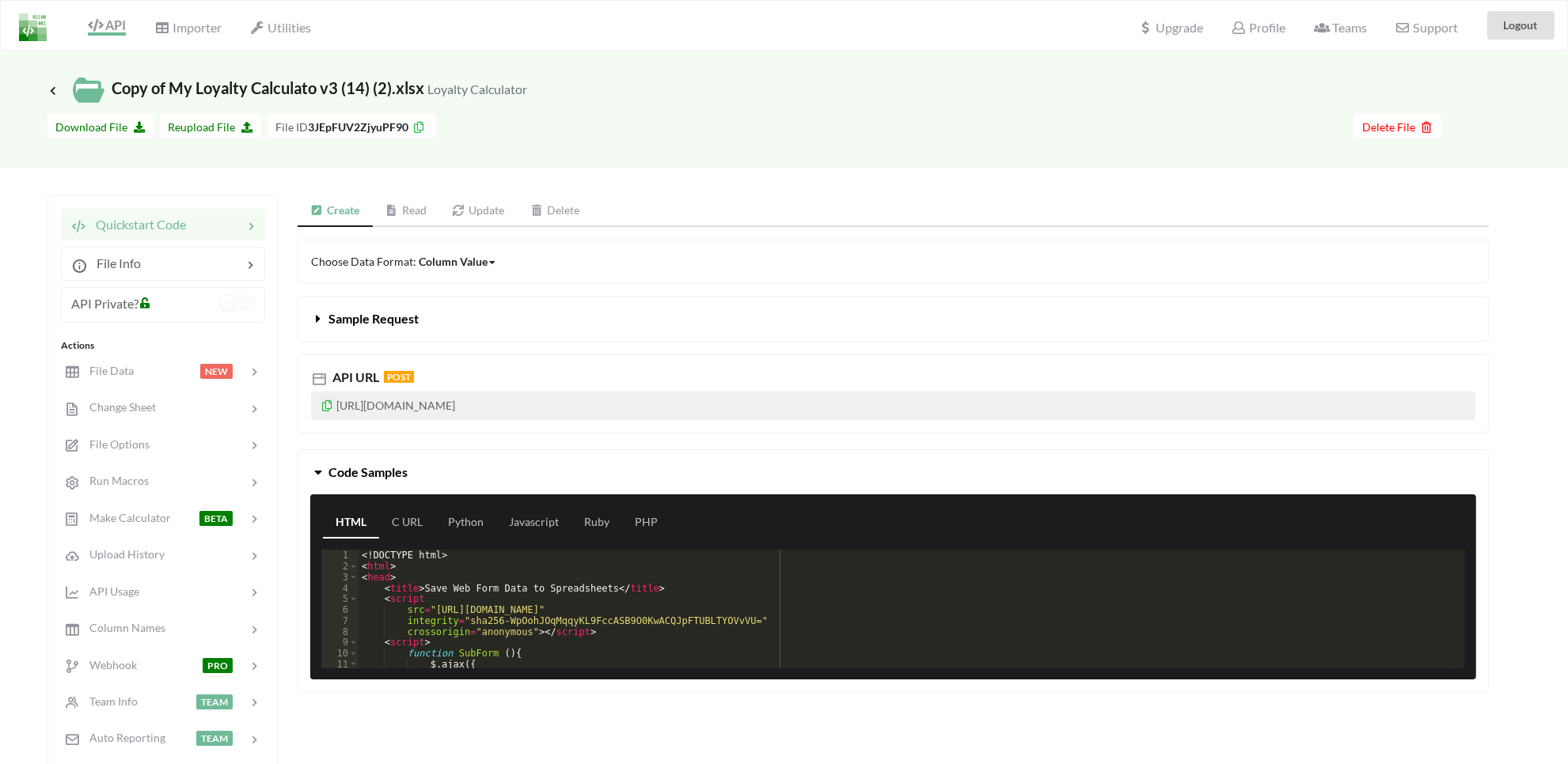
click at [376, 405] on p "[URL][DOMAIN_NAME]" at bounding box center [893, 405] width 1164 height 28
copy p "[URL][DOMAIN_NAME]"
click at [108, 388] on div "File Data NEW" at bounding box center [163, 371] width 208 height 37
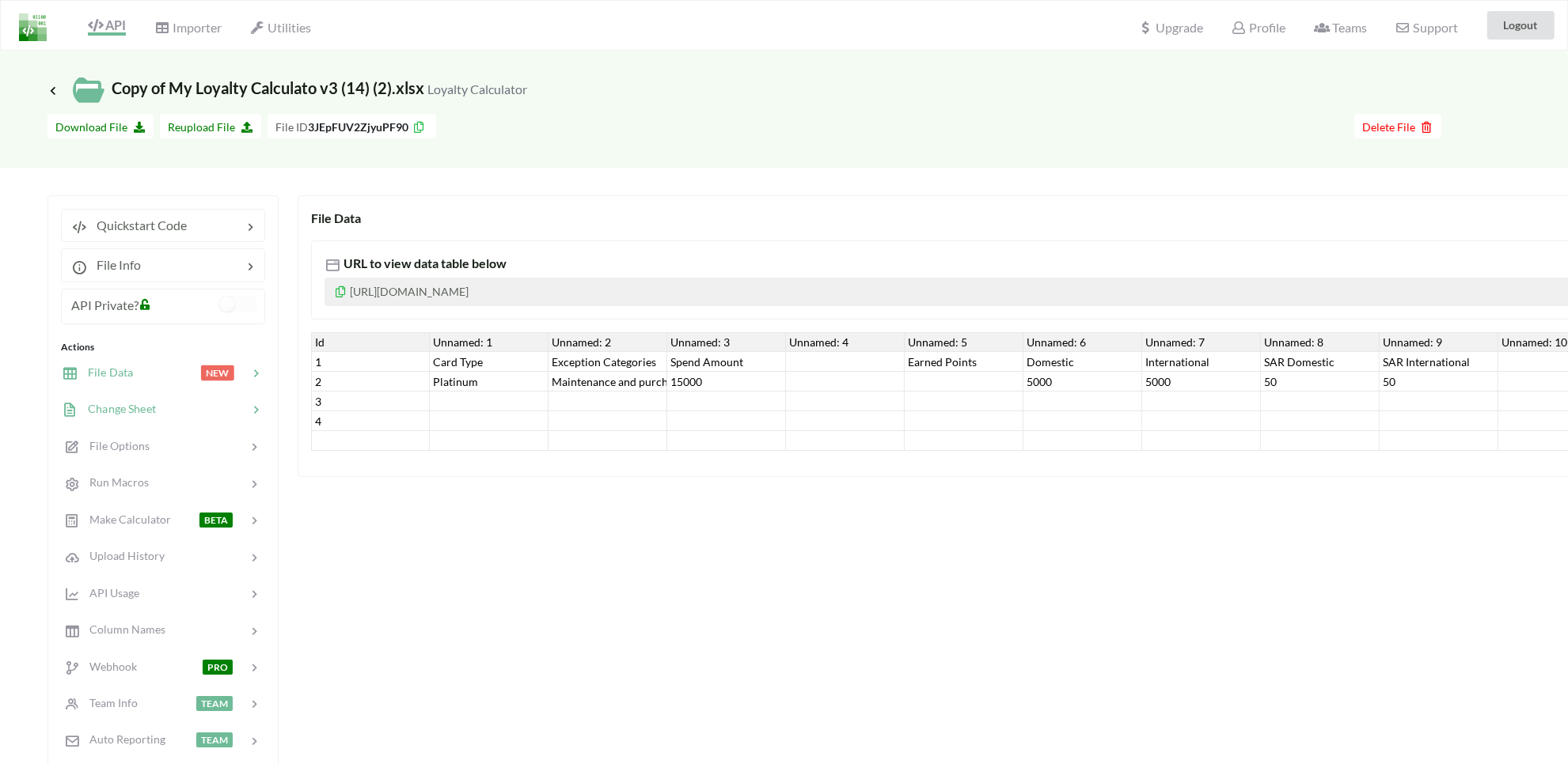
click at [116, 408] on span "Change Sheet" at bounding box center [116, 408] width 77 height 14
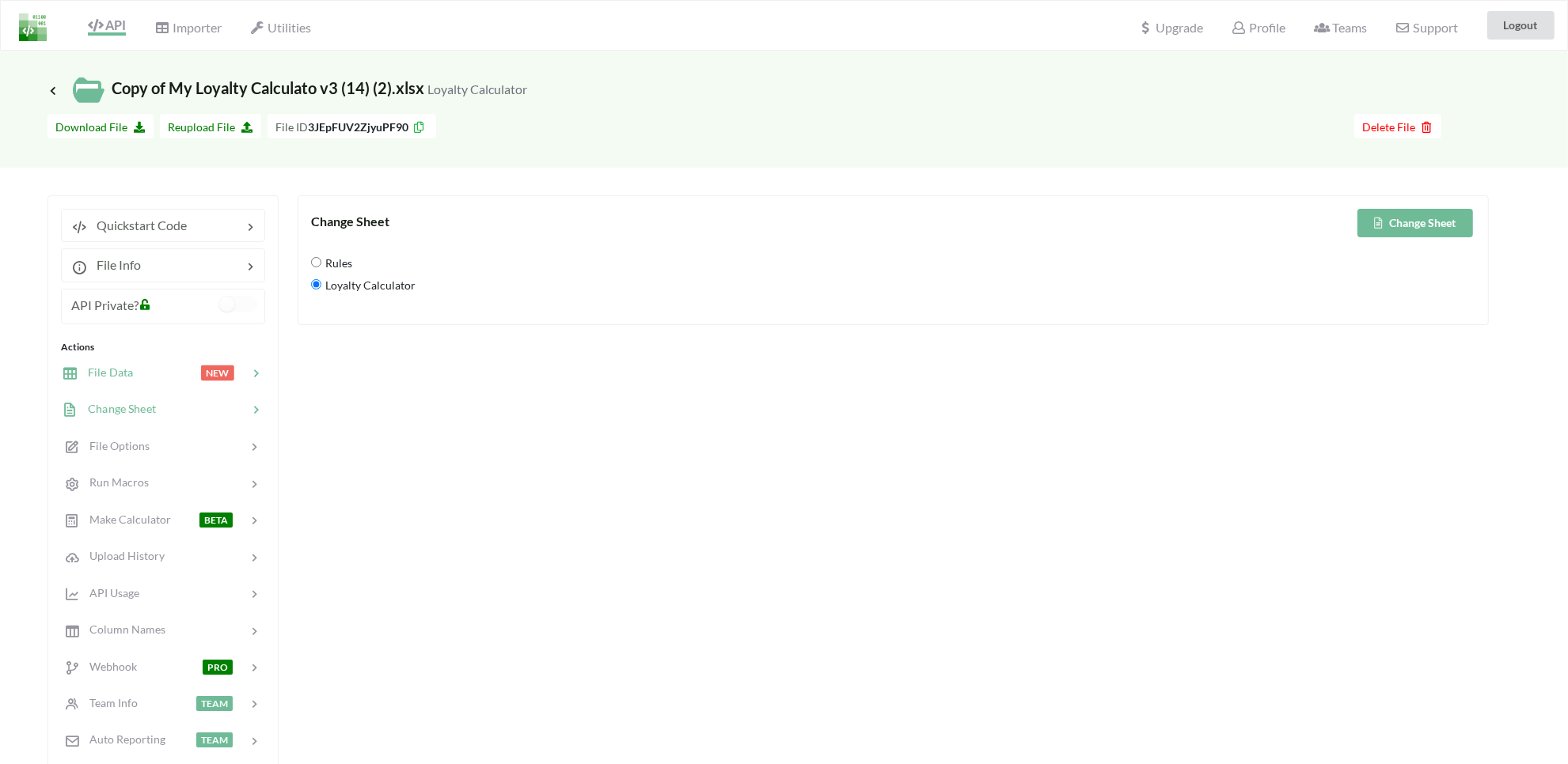
click at [119, 384] on div "File Data NEW" at bounding box center [163, 373] width 208 height 37
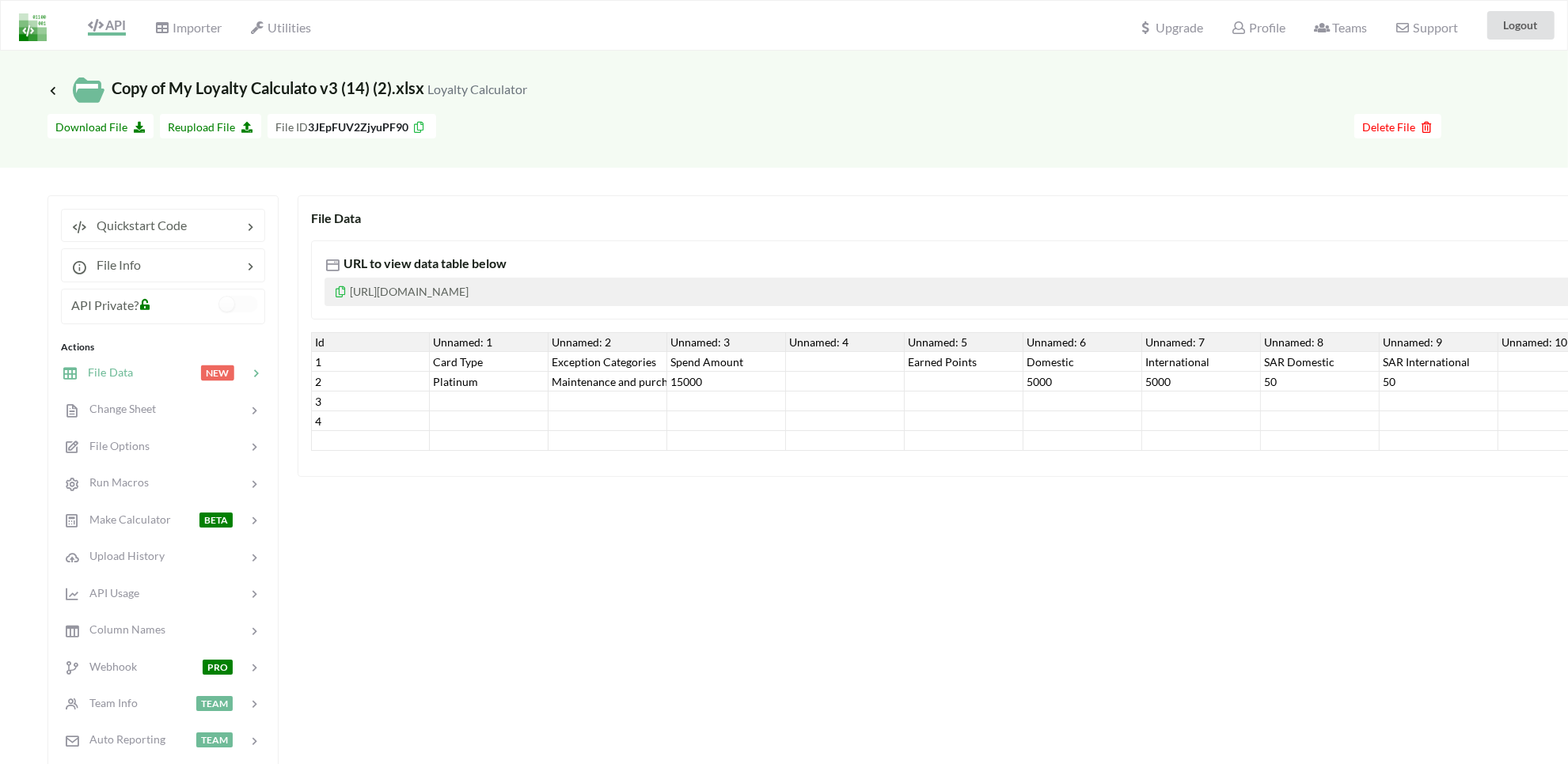
click at [330, 380] on div "2" at bounding box center [370, 382] width 119 height 20
click at [503, 438] on div at bounding box center [489, 441] width 119 height 20
click at [671, 417] on div at bounding box center [727, 421] width 119 height 20
click at [653, 235] on div "URL to view data table below [URL][DOMAIN_NAME] Id Unnamed: 1 Unnamed: 2 Unname…" at bounding box center [1212, 339] width 1802 height 223
drag, startPoint x: 677, startPoint y: 447, endPoint x: 670, endPoint y: 461, distance: 15.7
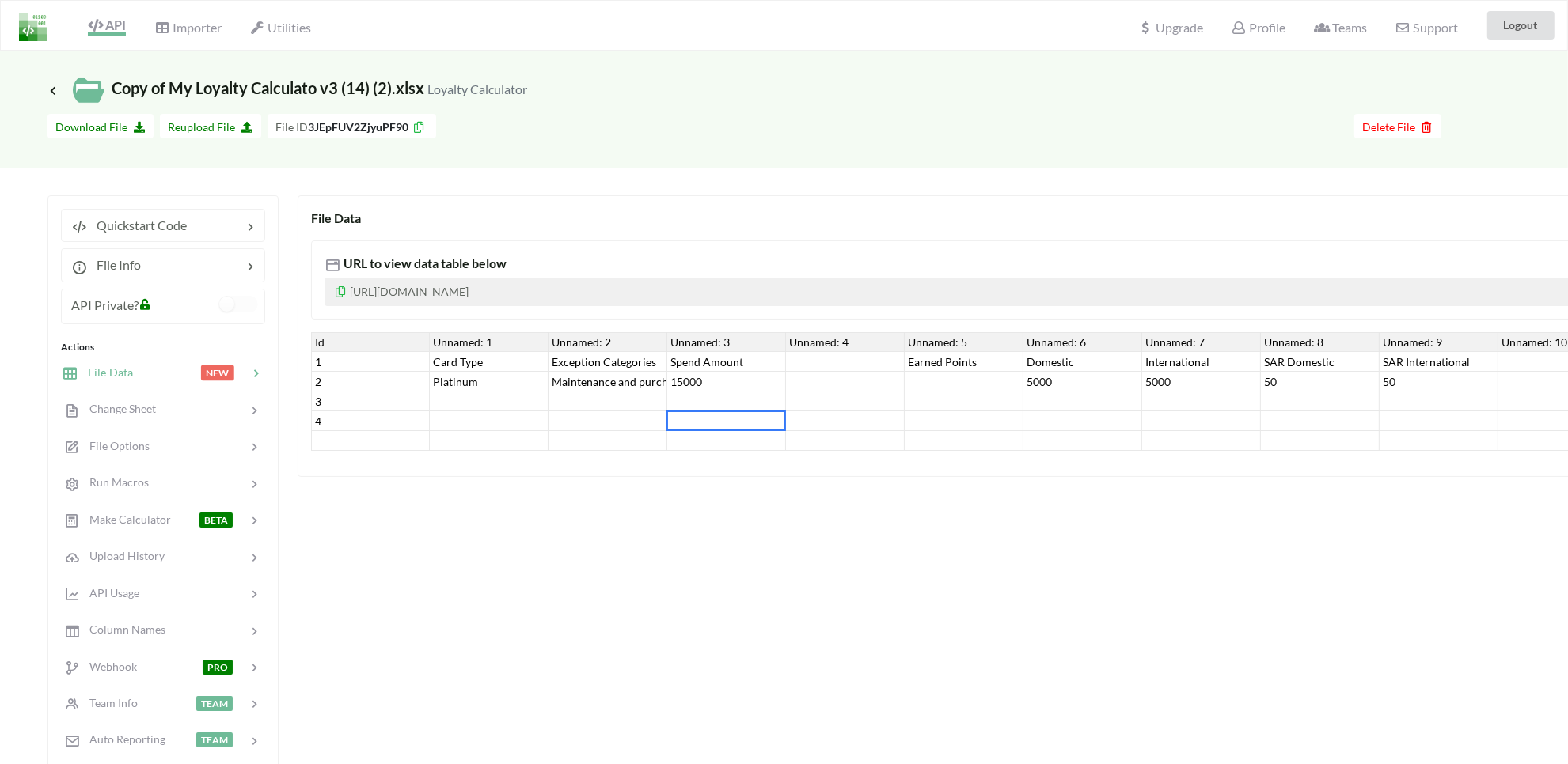
click at [677, 447] on div at bounding box center [727, 441] width 119 height 20
click at [729, 416] on div at bounding box center [727, 421] width 119 height 20
click at [566, 409] on div at bounding box center [608, 401] width 119 height 20
click at [1096, 374] on div "5000" at bounding box center [1083, 382] width 119 height 20
click at [1263, 378] on div "50" at bounding box center [1320, 382] width 119 height 20
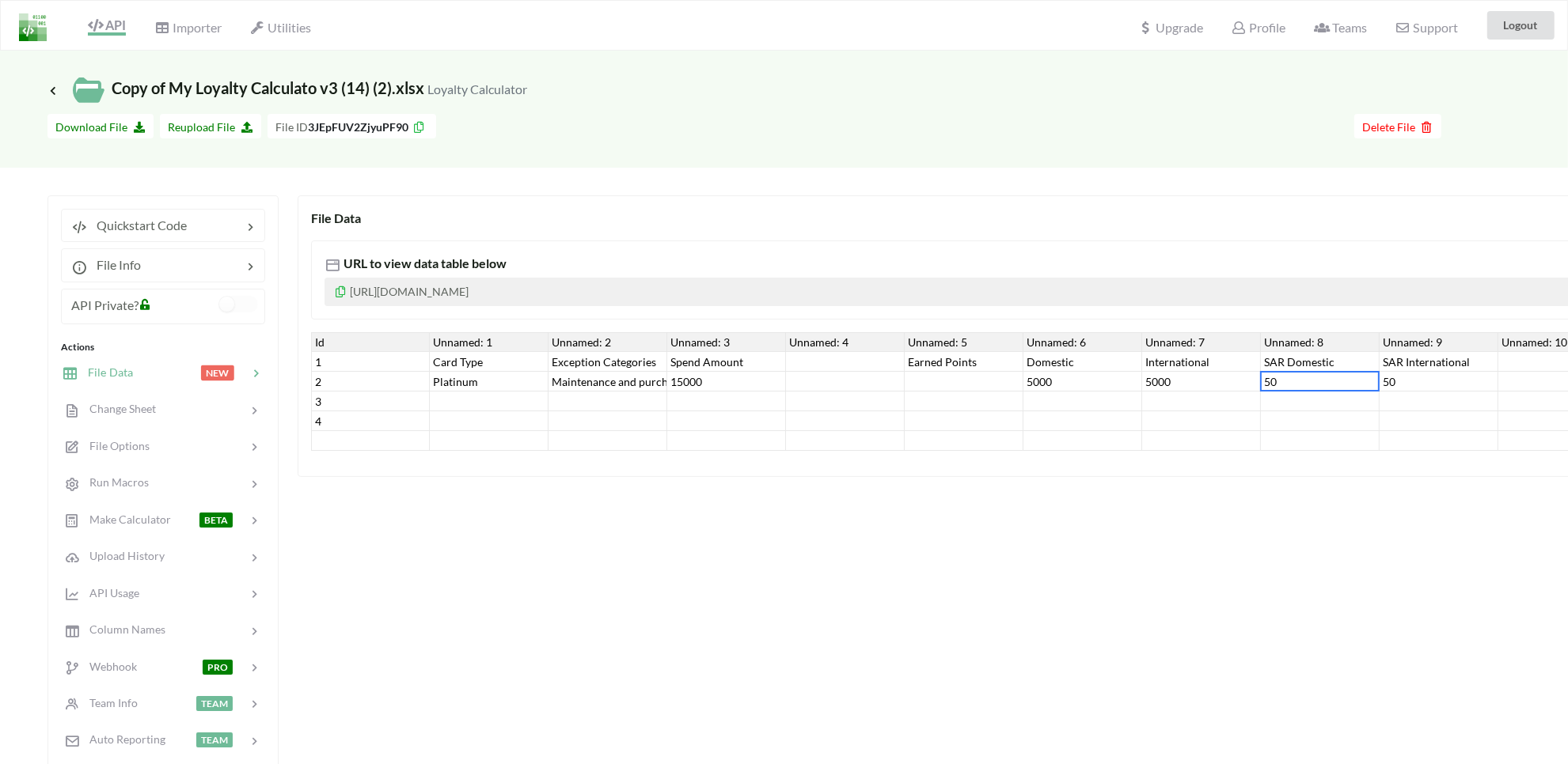
click at [1436, 373] on div "50" at bounding box center [1439, 382] width 119 height 20
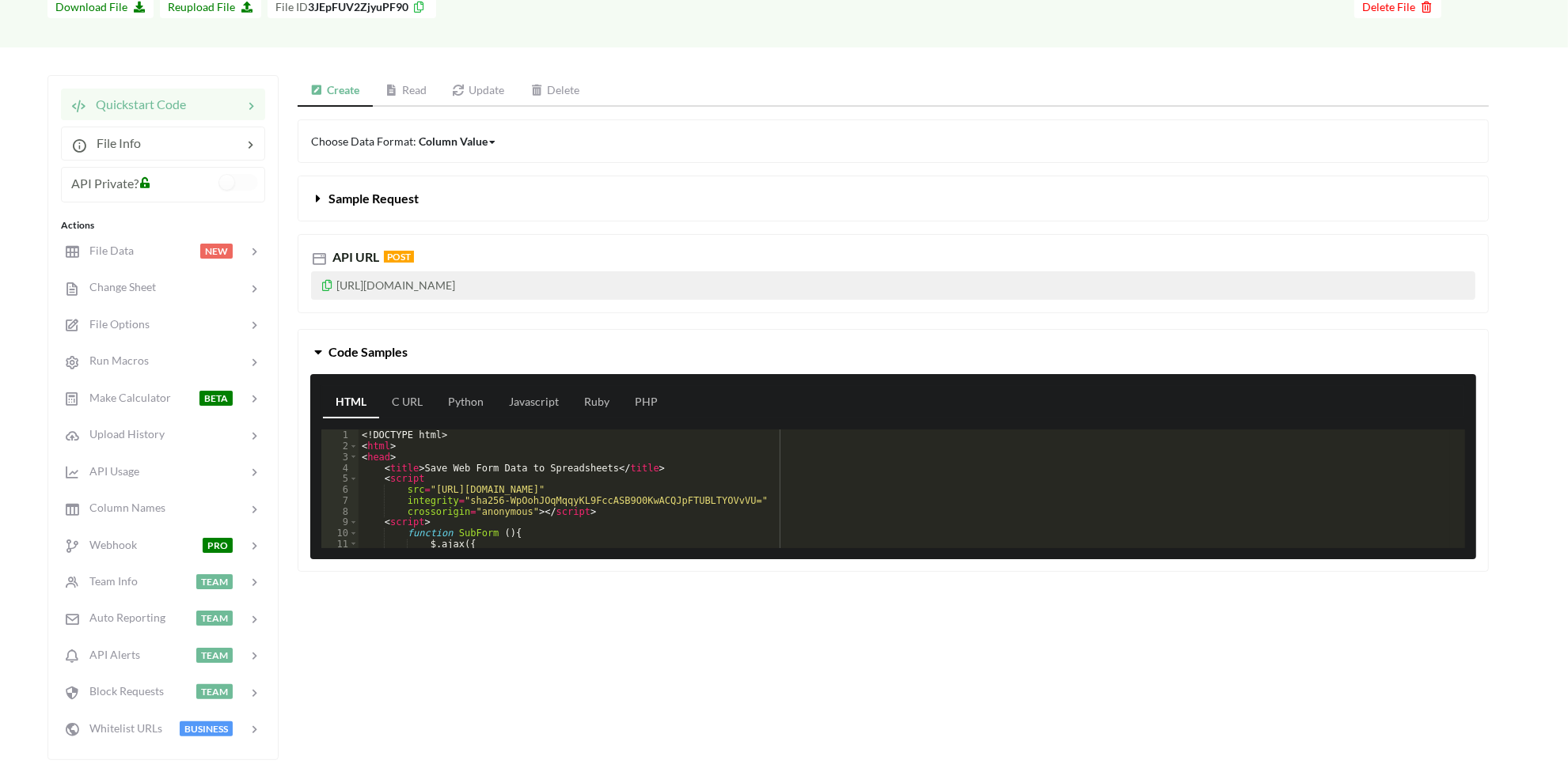
scroll to position [101, 0]
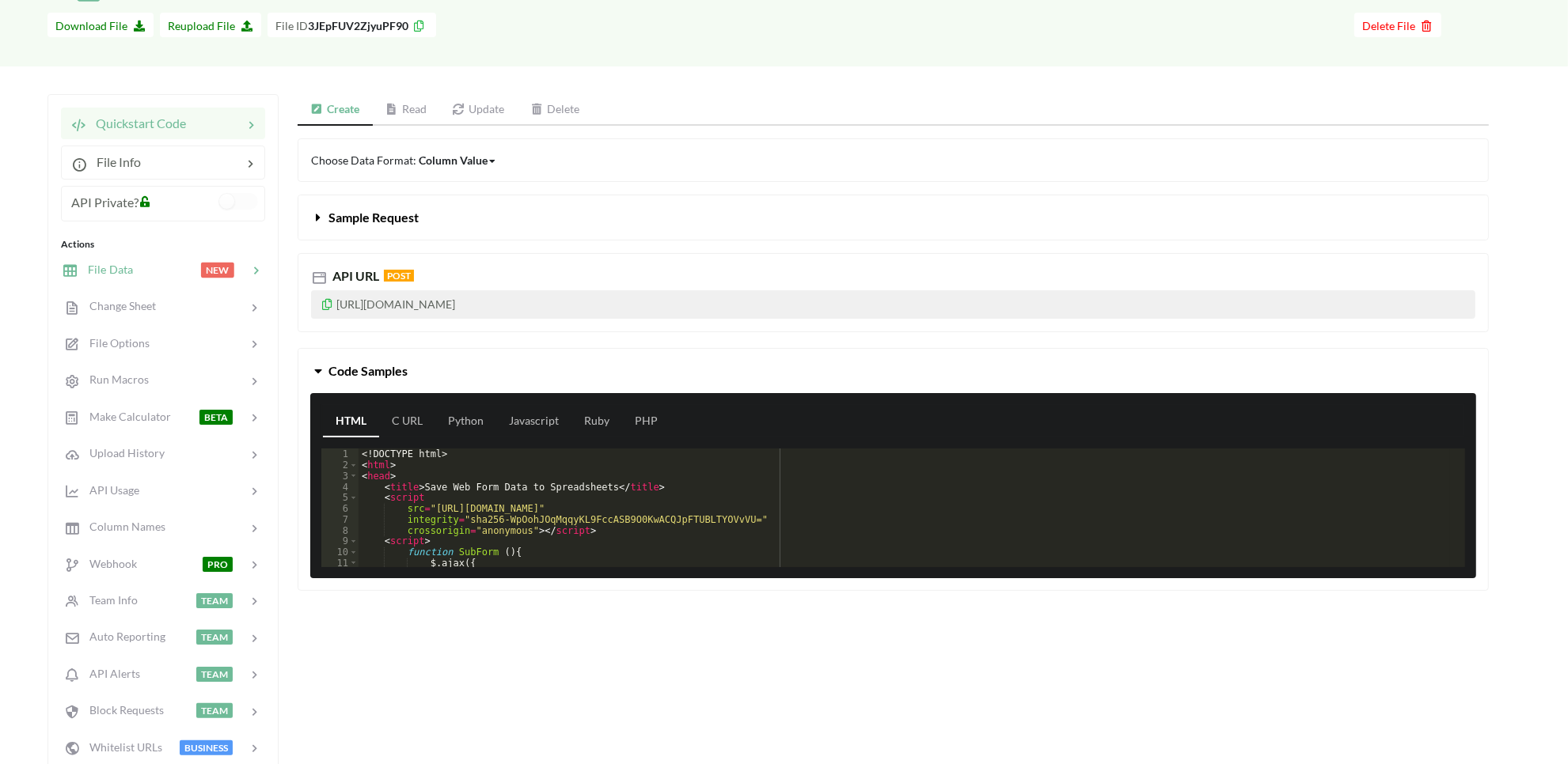
click at [145, 270] on div at bounding box center [166, 270] width 68 height 18
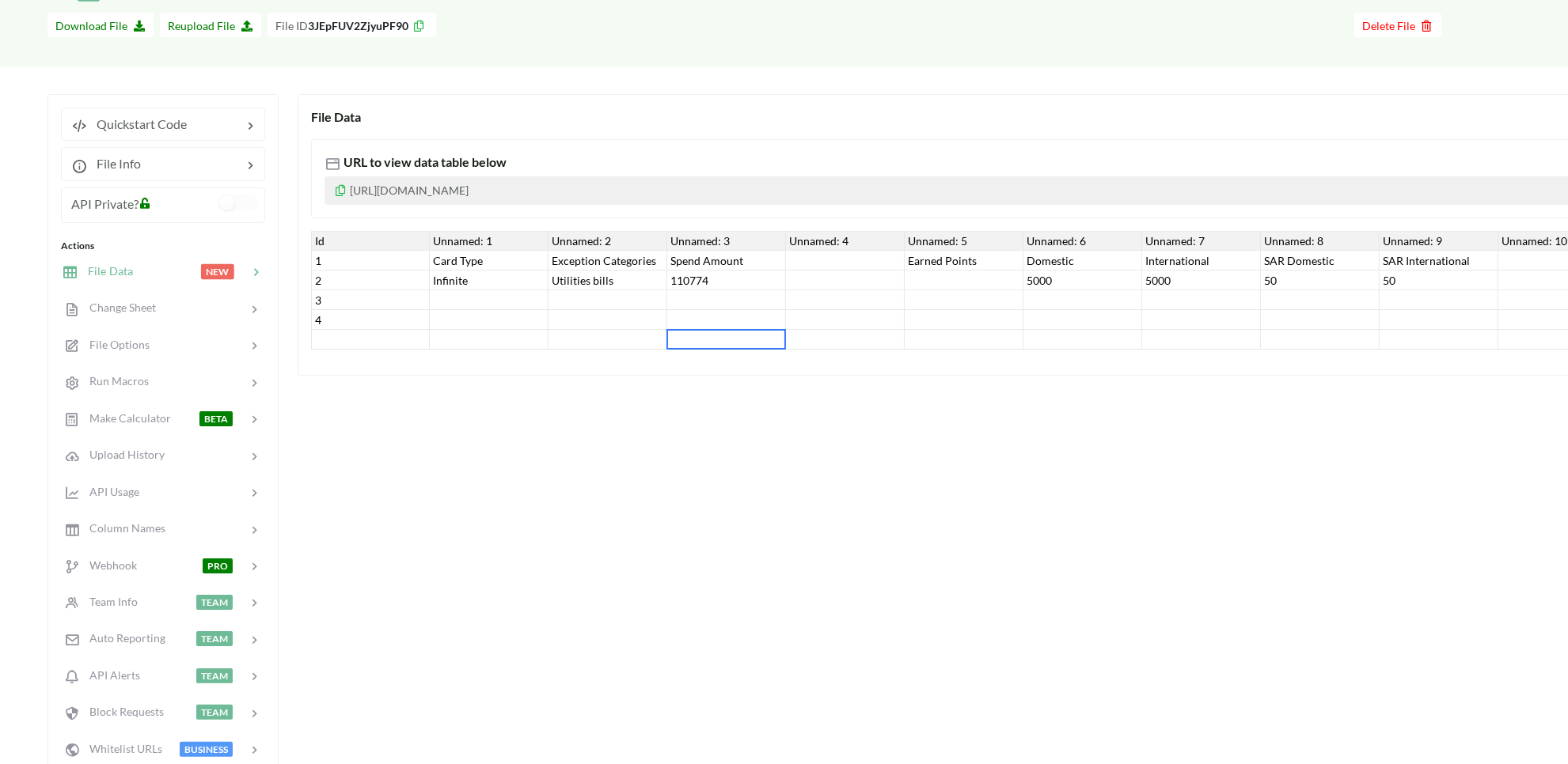
drag, startPoint x: 740, startPoint y: 350, endPoint x: 765, endPoint y: 355, distance: 25.5
click at [765, 350] on div "Id Unnamed: 1 Unnamed: 2 Unnamed: 3 Unnamed: 4 Unnamed: 5 Unnamed: 6 Unnamed: 7…" at bounding box center [1212, 290] width 1802 height 119
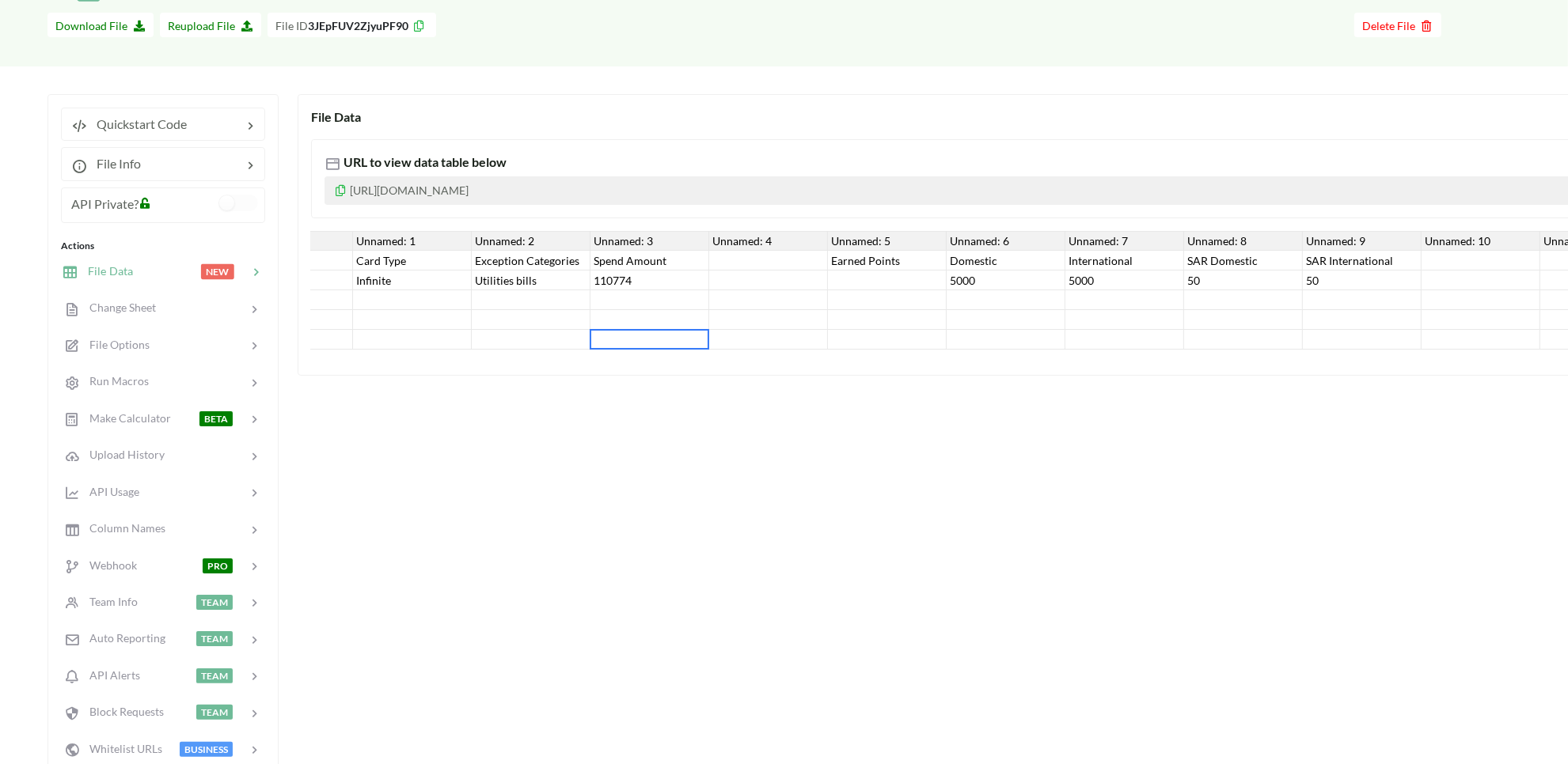
scroll to position [0, 96]
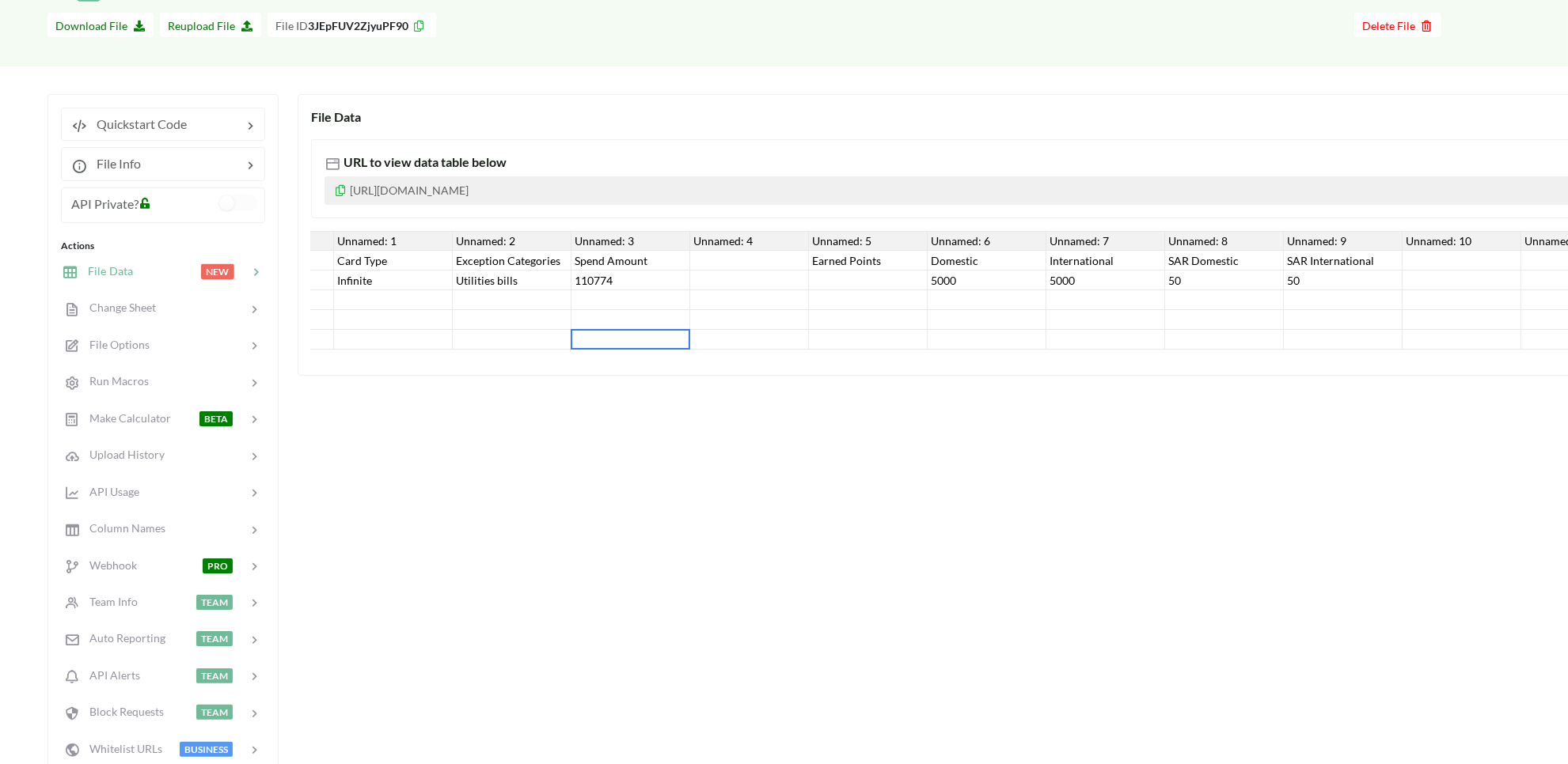
click at [978, 285] on div "5000" at bounding box center [987, 281] width 119 height 20
click at [620, 269] on div "Spend Amount" at bounding box center [631, 260] width 119 height 20
click at [614, 282] on div "110774" at bounding box center [631, 281] width 119 height 20
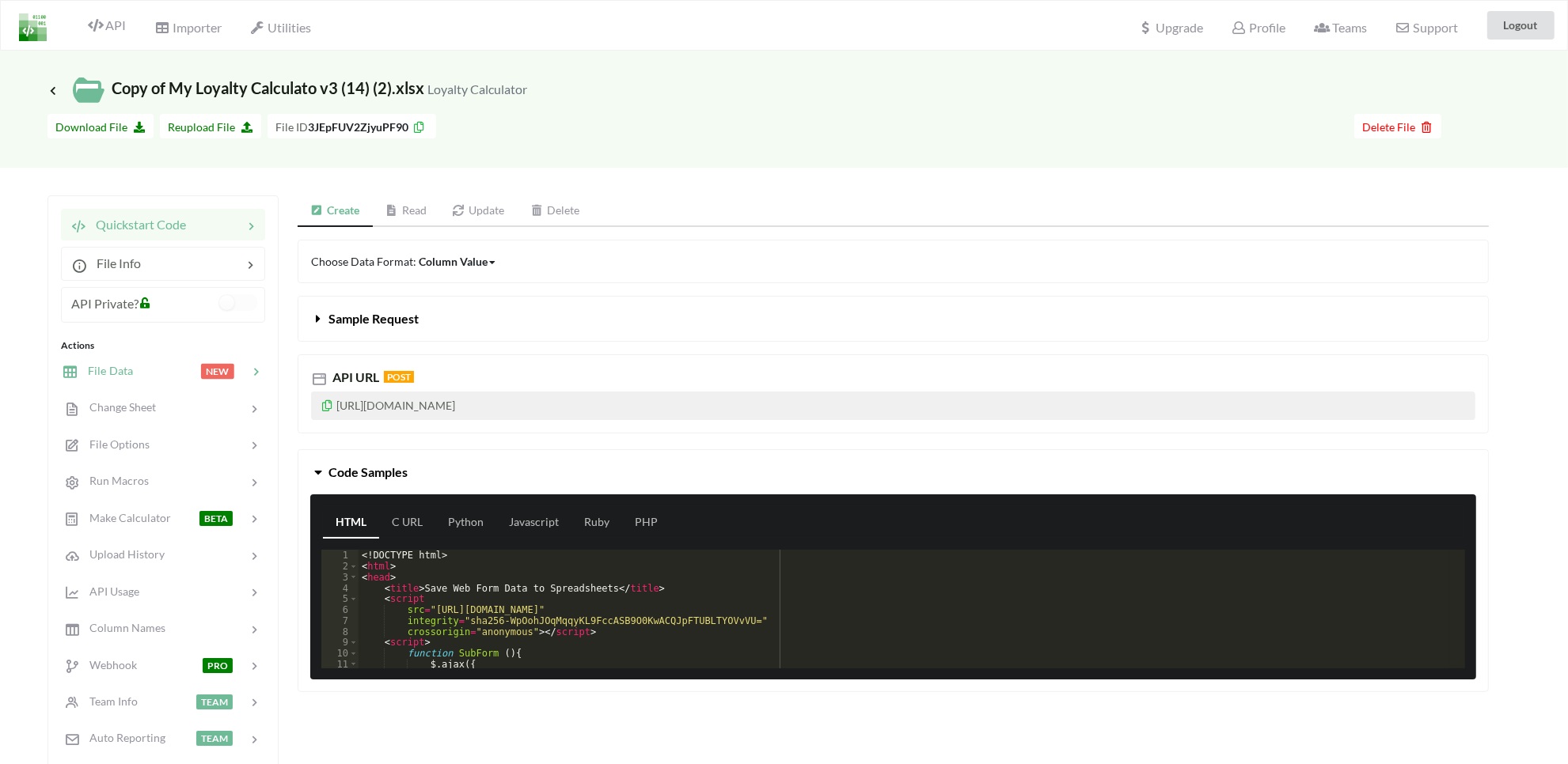
click at [125, 382] on div "File Data NEW" at bounding box center [163, 371] width 208 height 37
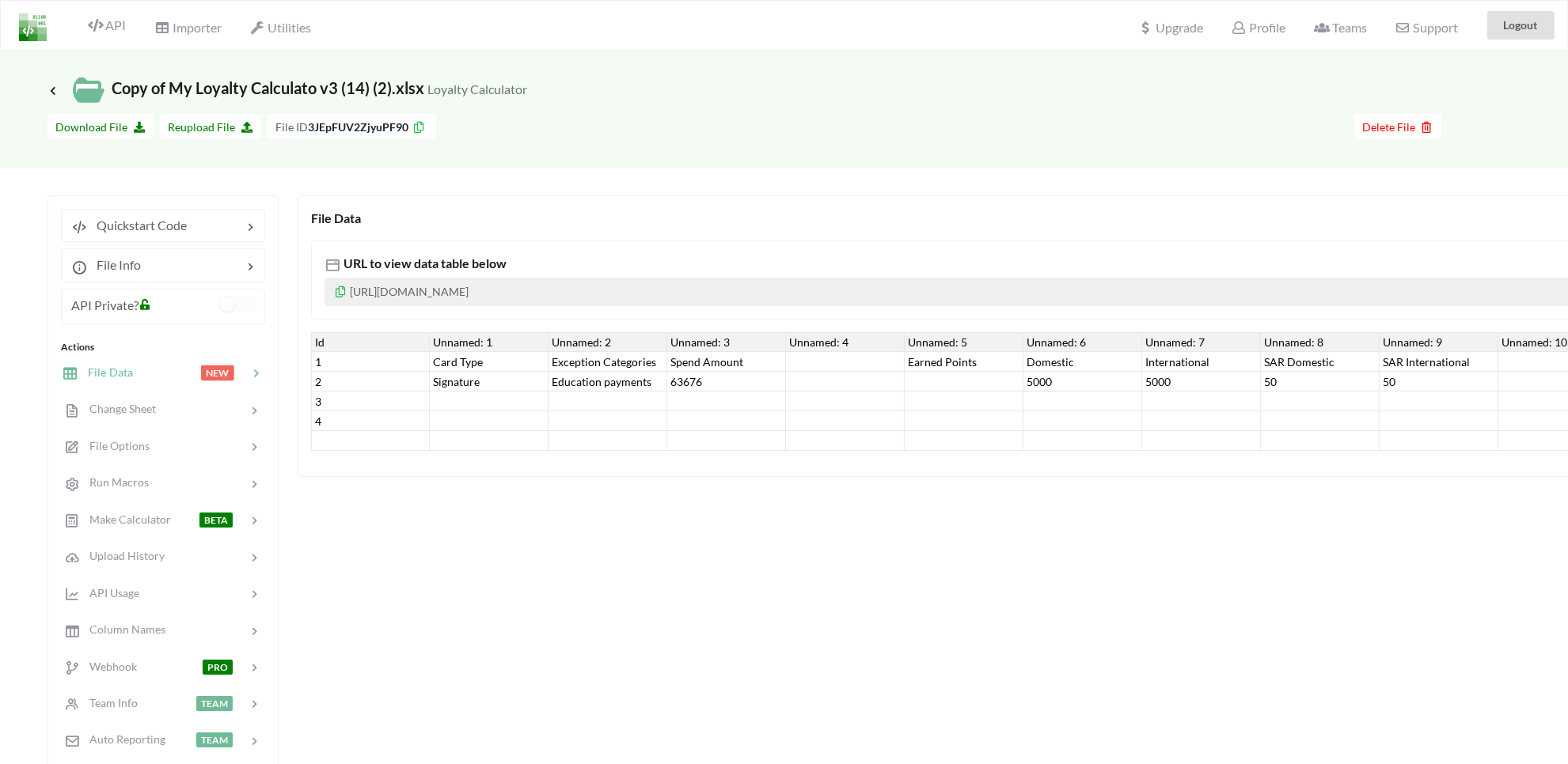
scroll to position [0, 90]
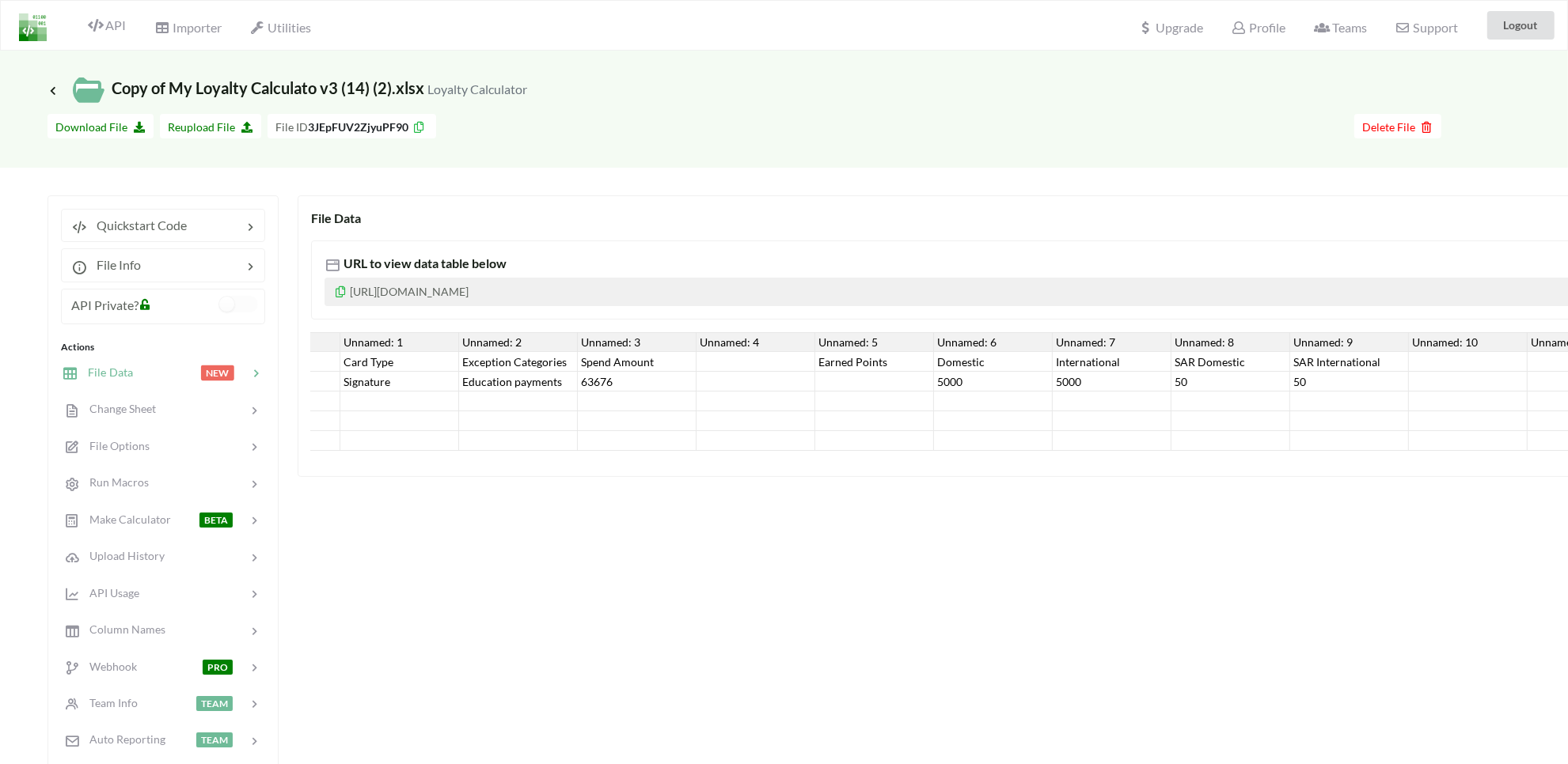
click at [723, 392] on div at bounding box center [756, 401] width 119 height 20
click at [876, 384] on div at bounding box center [875, 382] width 119 height 20
click at [951, 386] on div "5000" at bounding box center [994, 382] width 119 height 20
click at [1085, 384] on div "5000" at bounding box center [1112, 382] width 119 height 20
click at [1183, 381] on div "50" at bounding box center [1230, 382] width 119 height 20
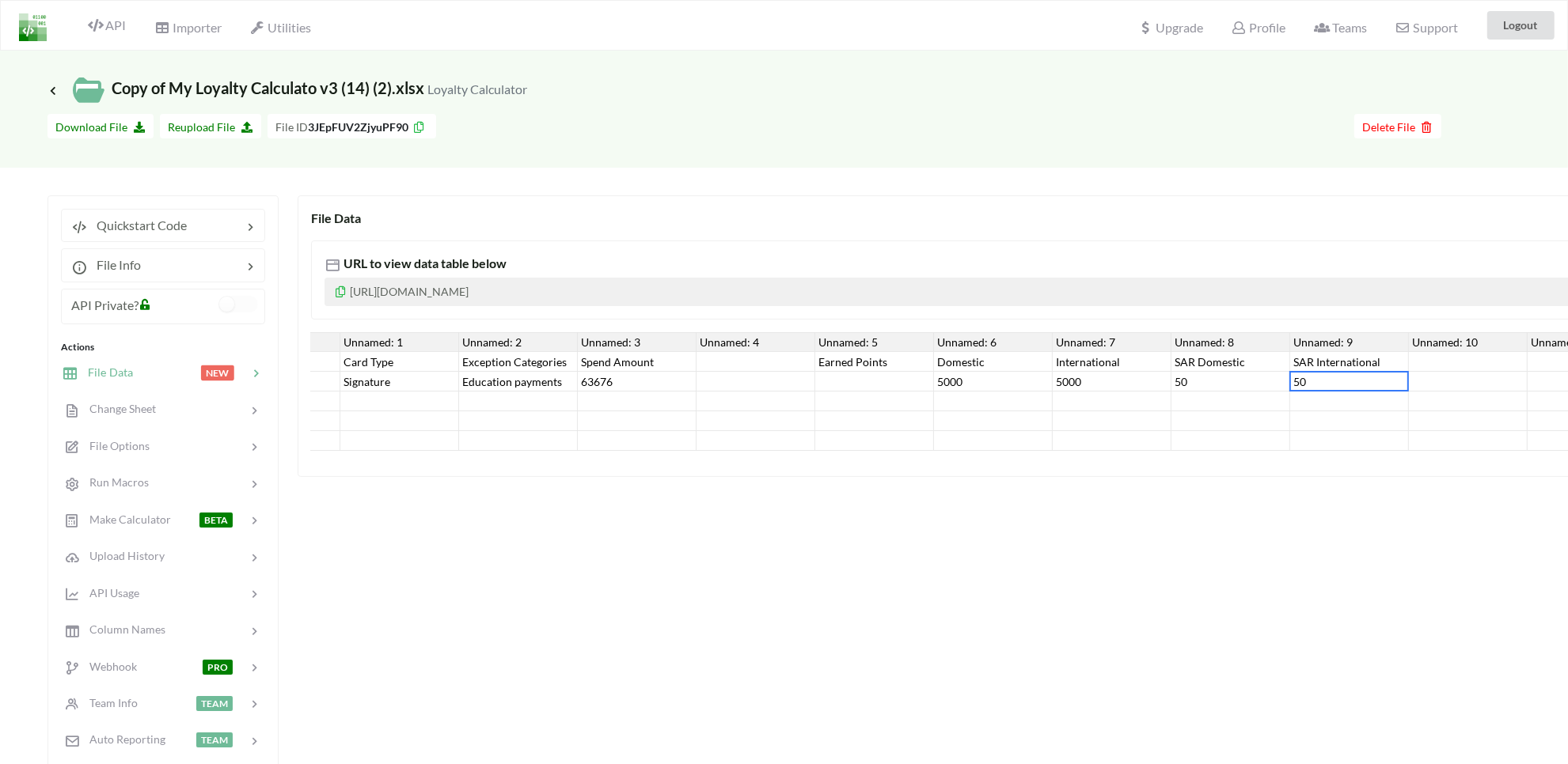
click at [1334, 381] on div "50" at bounding box center [1349, 382] width 119 height 20
click at [592, 382] on div "63676" at bounding box center [637, 382] width 119 height 20
click at [506, 386] on div "Education payments" at bounding box center [518, 382] width 119 height 20
click at [401, 377] on div "Signature" at bounding box center [400, 382] width 119 height 20
click at [476, 386] on div "Education payments" at bounding box center [518, 382] width 119 height 20
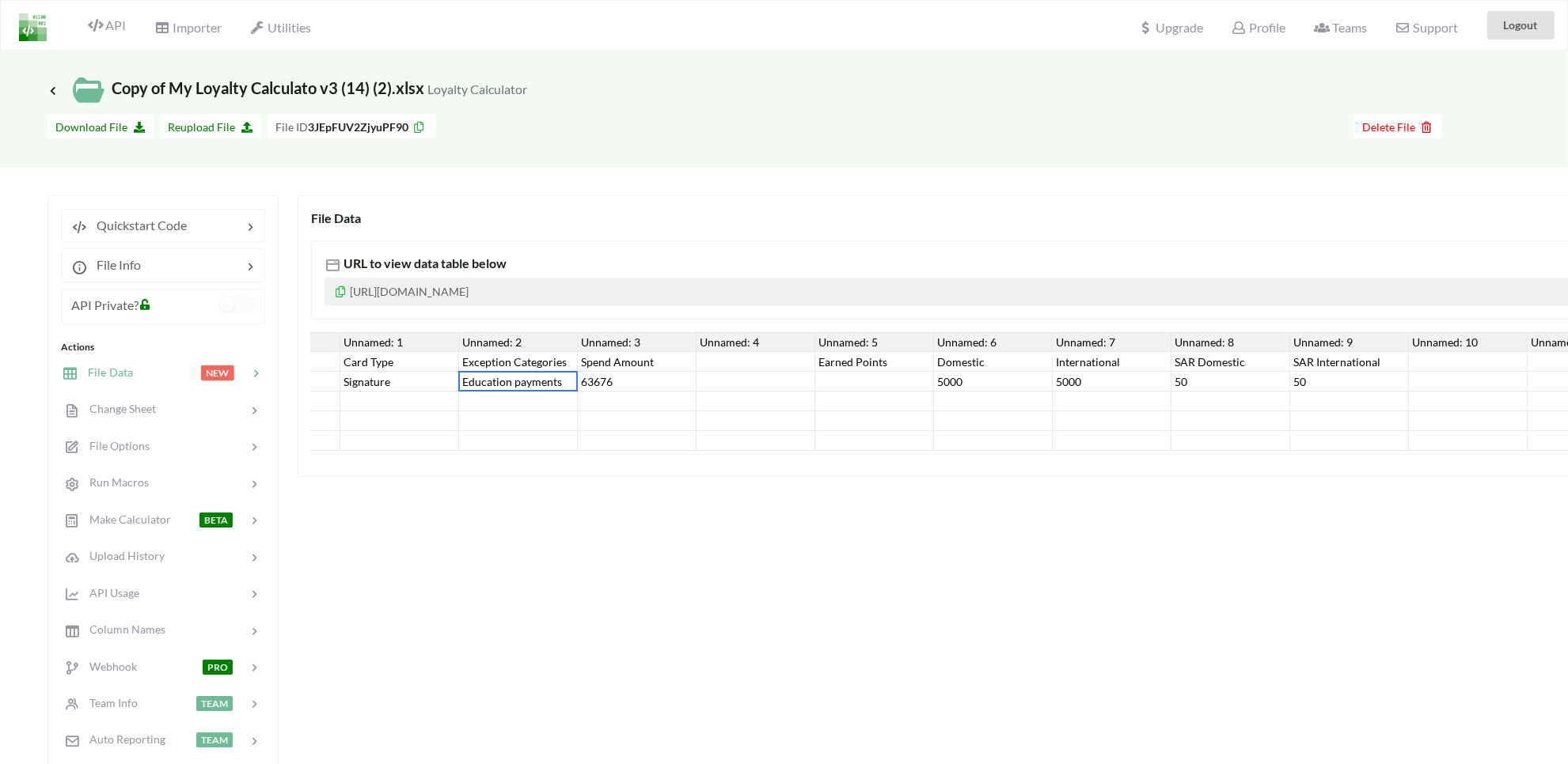
click at [357, 386] on div "Signature" at bounding box center [400, 382] width 119 height 20
click at [645, 382] on div "63676" at bounding box center [631, 382] width 119 height 20
click at [835, 390] on div at bounding box center [868, 382] width 119 height 20
click at [977, 398] on div at bounding box center [987, 401] width 119 height 20
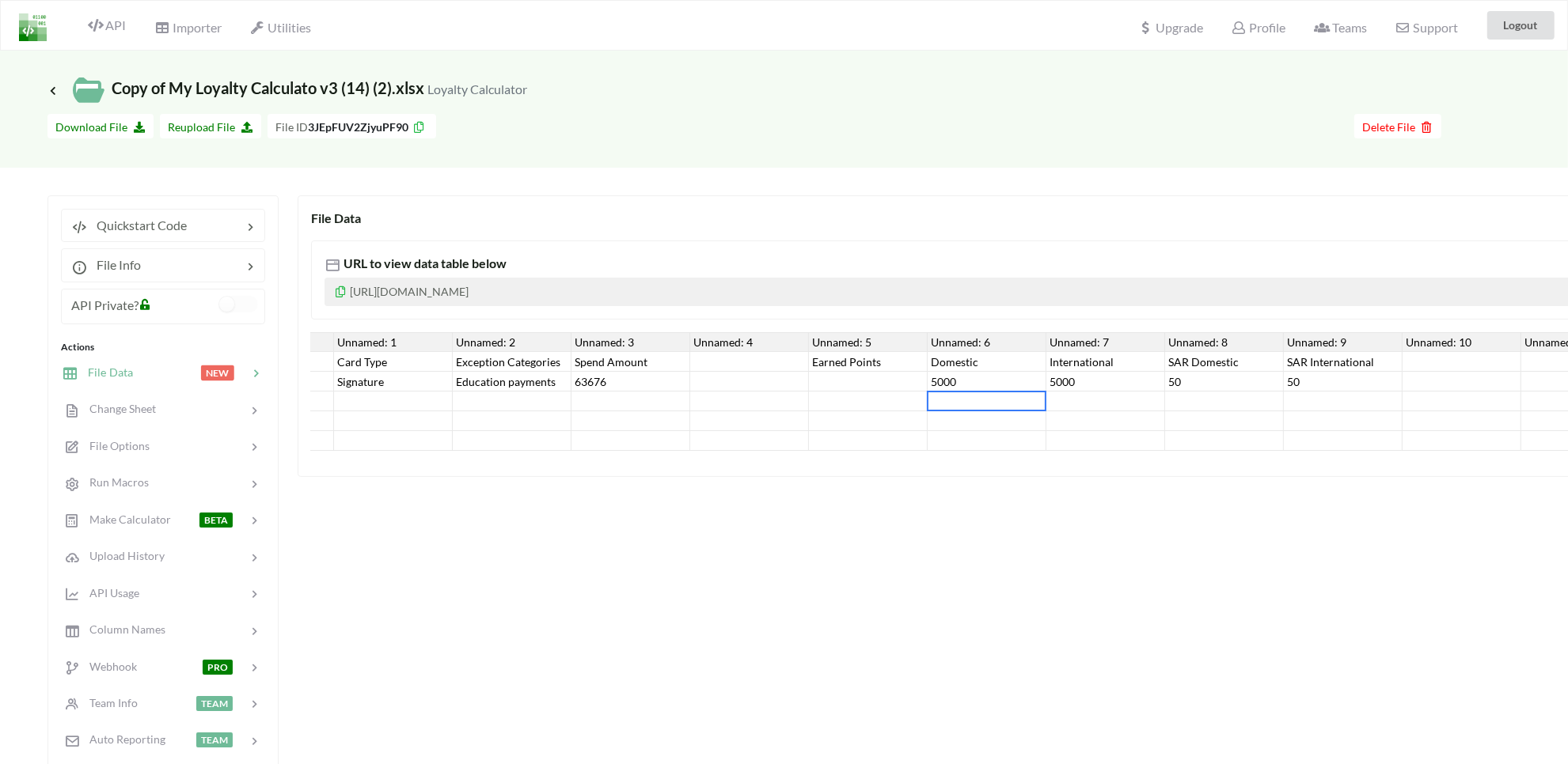
click at [1024, 382] on div "5000" at bounding box center [987, 382] width 119 height 20
click at [1062, 378] on div "5000" at bounding box center [1106, 382] width 119 height 20
click at [1179, 378] on div "50" at bounding box center [1225, 382] width 119 height 20
click at [1288, 382] on div "50" at bounding box center [1343, 382] width 119 height 20
click at [944, 384] on div "5000" at bounding box center [987, 382] width 119 height 20
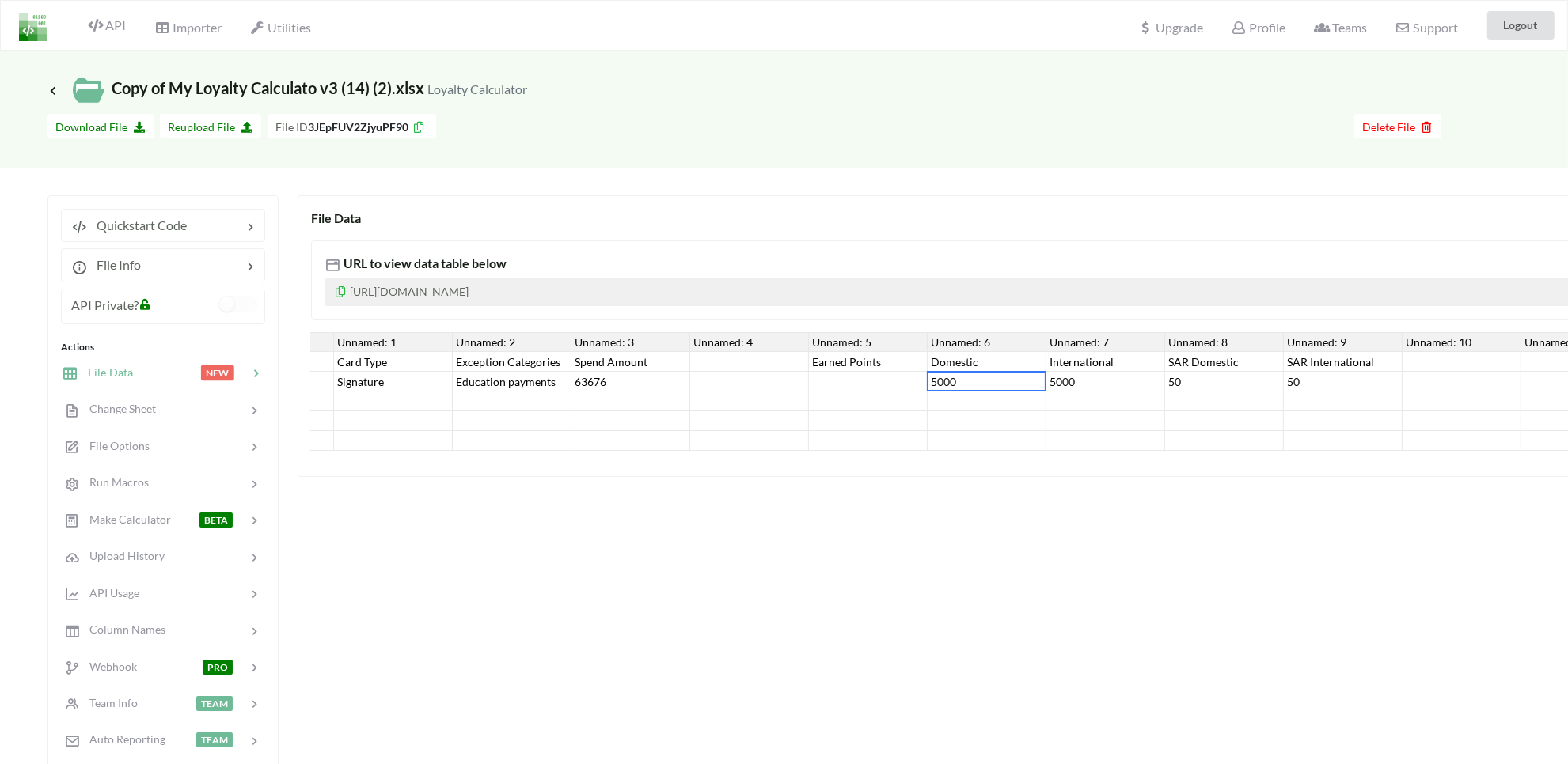
click at [1100, 377] on div "5000" at bounding box center [1106, 382] width 119 height 20
click at [1168, 384] on div "50" at bounding box center [1225, 382] width 119 height 20
click at [1291, 384] on div "50" at bounding box center [1343, 382] width 119 height 20
click at [603, 382] on div "63676" at bounding box center [631, 382] width 119 height 20
click at [467, 382] on div "Education payments" at bounding box center [512, 382] width 119 height 20
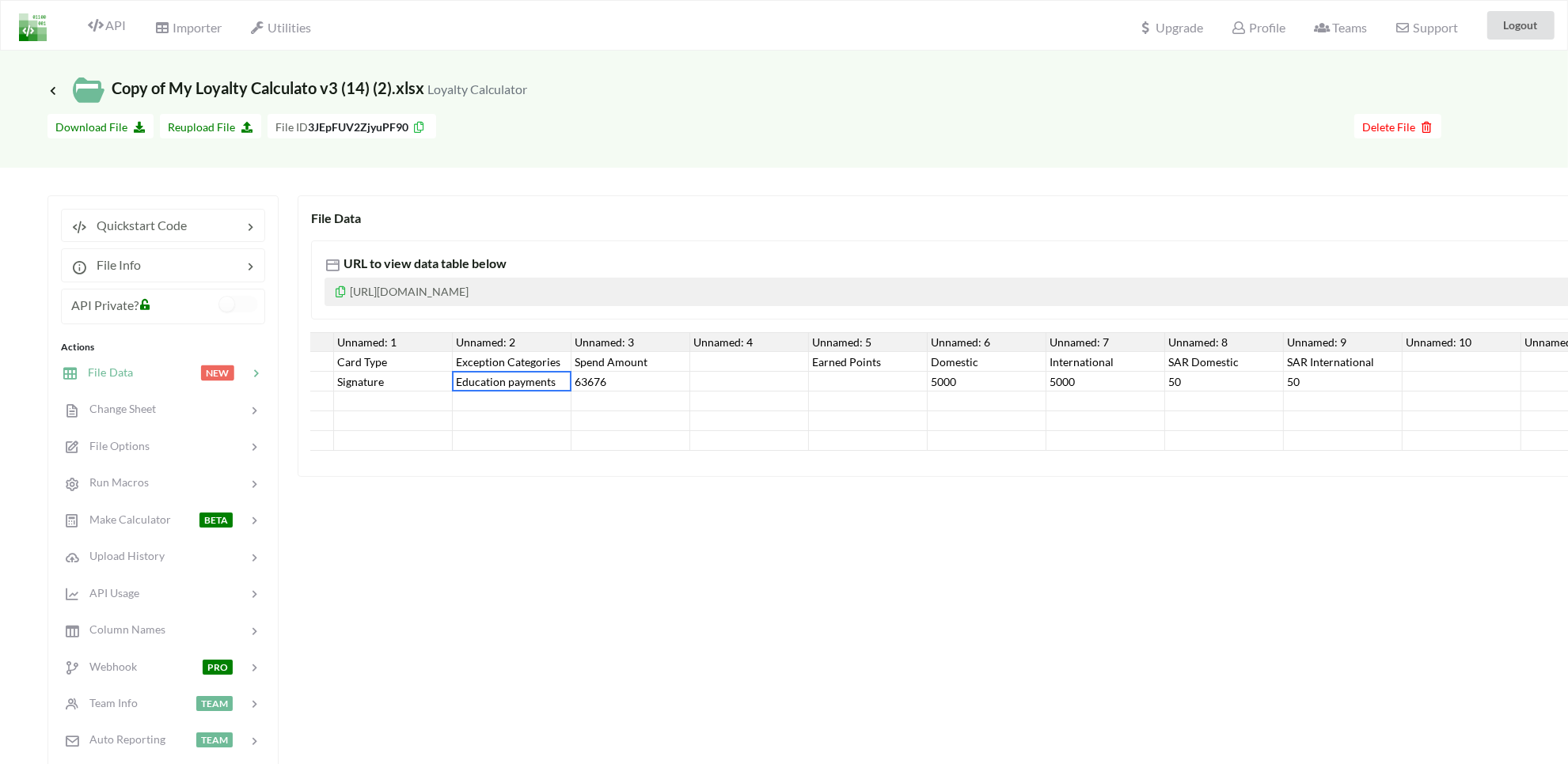
click at [641, 385] on div "63676" at bounding box center [631, 382] width 119 height 20
click at [985, 393] on div at bounding box center [987, 401] width 119 height 20
click at [1088, 373] on div "5000" at bounding box center [1106, 382] width 119 height 20
click at [1193, 378] on div "50" at bounding box center [1225, 382] width 119 height 20
click at [1310, 401] on div at bounding box center [1343, 401] width 119 height 20
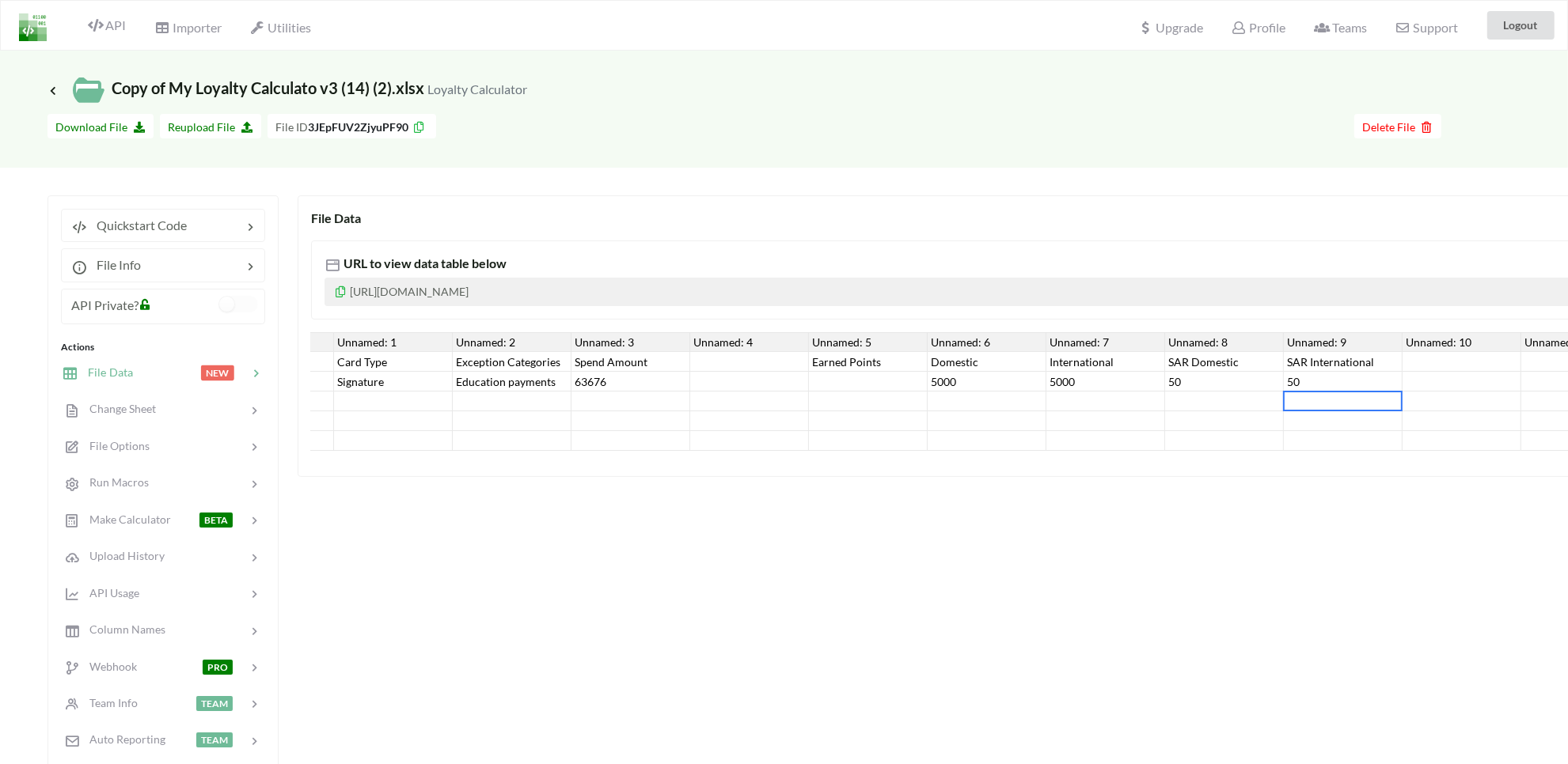
click at [1324, 384] on div "50" at bounding box center [1343, 382] width 119 height 20
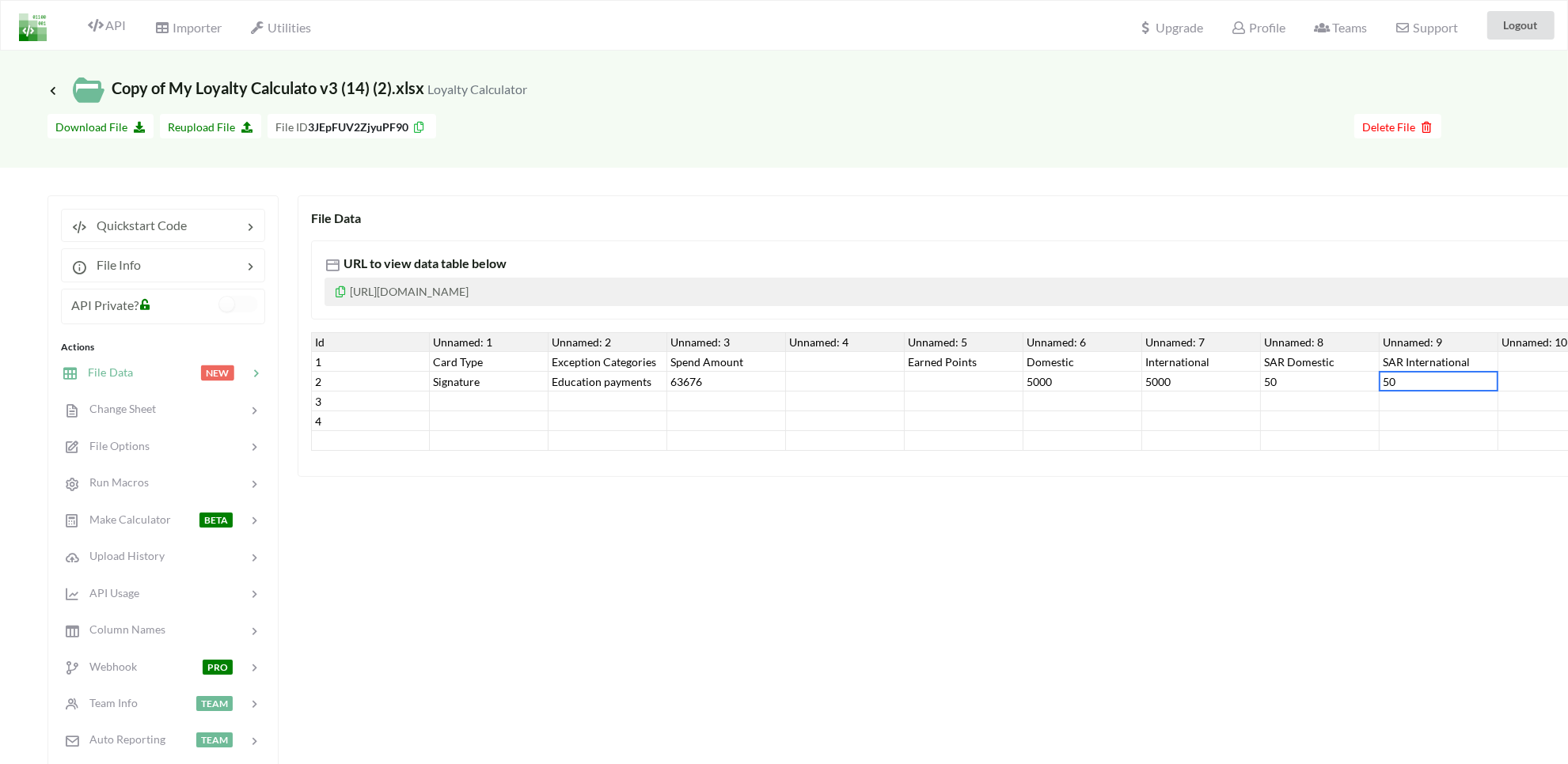
click at [606, 390] on div "Education payments" at bounding box center [608, 382] width 119 height 20
click at [496, 386] on div "Signature" at bounding box center [489, 382] width 119 height 20
click at [683, 384] on div "63676" at bounding box center [727, 382] width 119 height 20
click at [1102, 378] on div "5000" at bounding box center [1083, 382] width 119 height 20
click at [1186, 374] on div "5000" at bounding box center [1201, 382] width 119 height 20
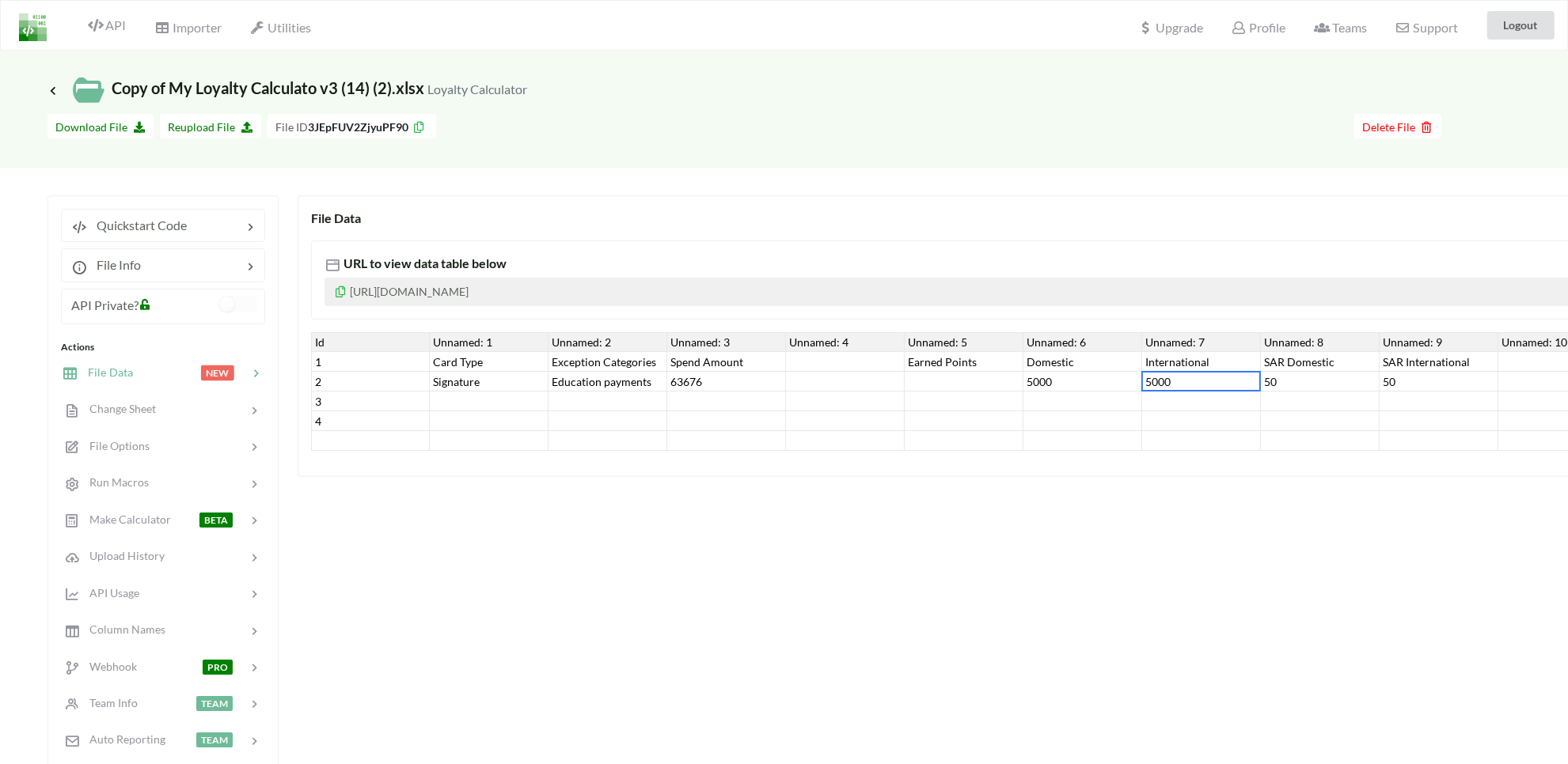
drag, startPoint x: 1294, startPoint y: 373, endPoint x: 1374, endPoint y: 388, distance: 81.4
click at [1295, 373] on div "50" at bounding box center [1320, 382] width 119 height 20
click at [1391, 390] on div "50" at bounding box center [1439, 382] width 119 height 20
click at [442, 380] on div "Signature" at bounding box center [489, 382] width 119 height 20
click at [591, 380] on div "Education payments" at bounding box center [608, 382] width 119 height 20
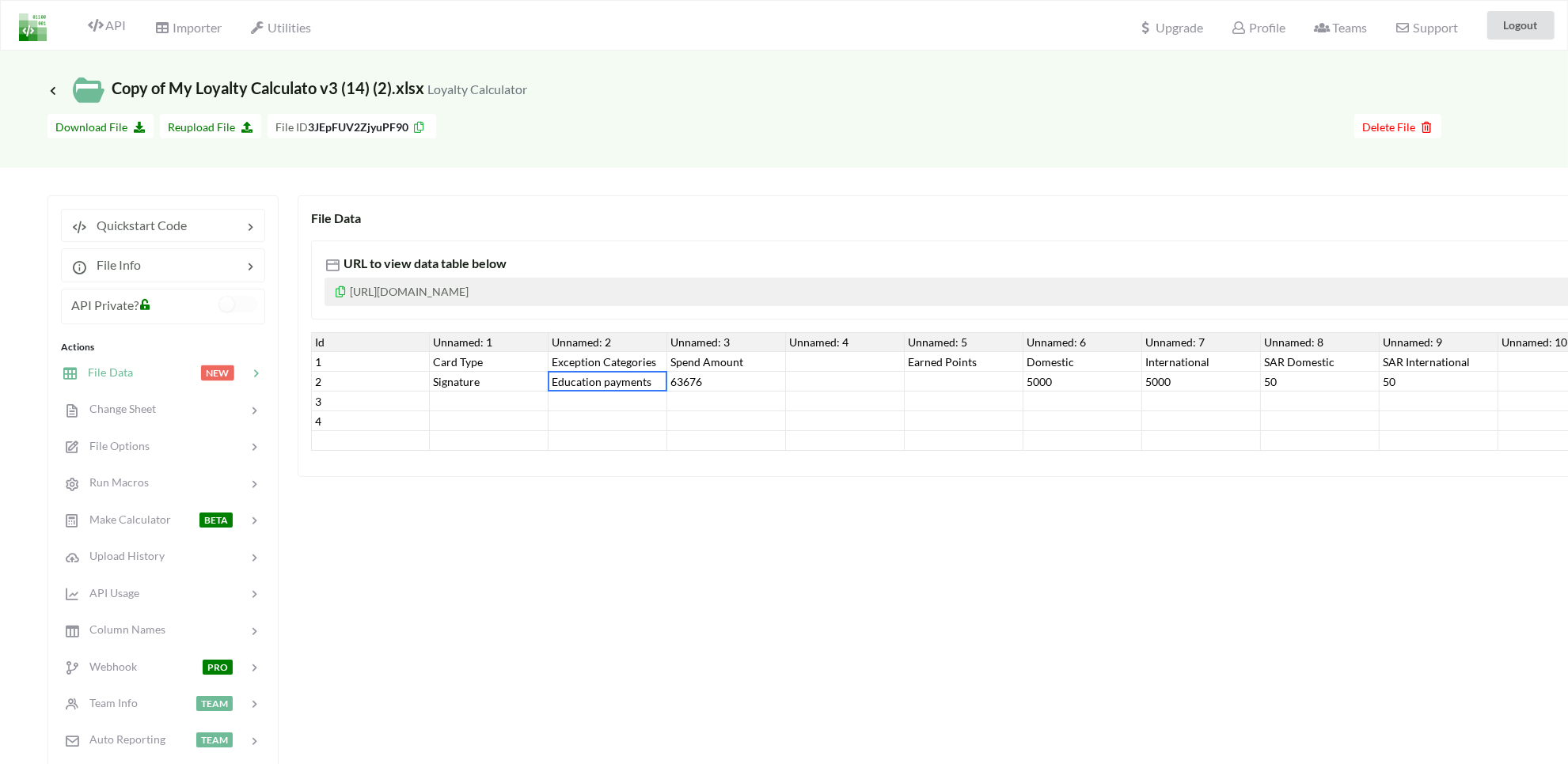
click at [666, 377] on div "Education payments" at bounding box center [608, 382] width 119 height 20
click at [688, 377] on div "63676" at bounding box center [727, 382] width 119 height 20
click at [1049, 384] on div "5000" at bounding box center [1083, 382] width 119 height 20
click at [1161, 378] on div "5000" at bounding box center [1201, 382] width 119 height 20
click at [587, 378] on div "Education payments" at bounding box center [608, 382] width 119 height 20
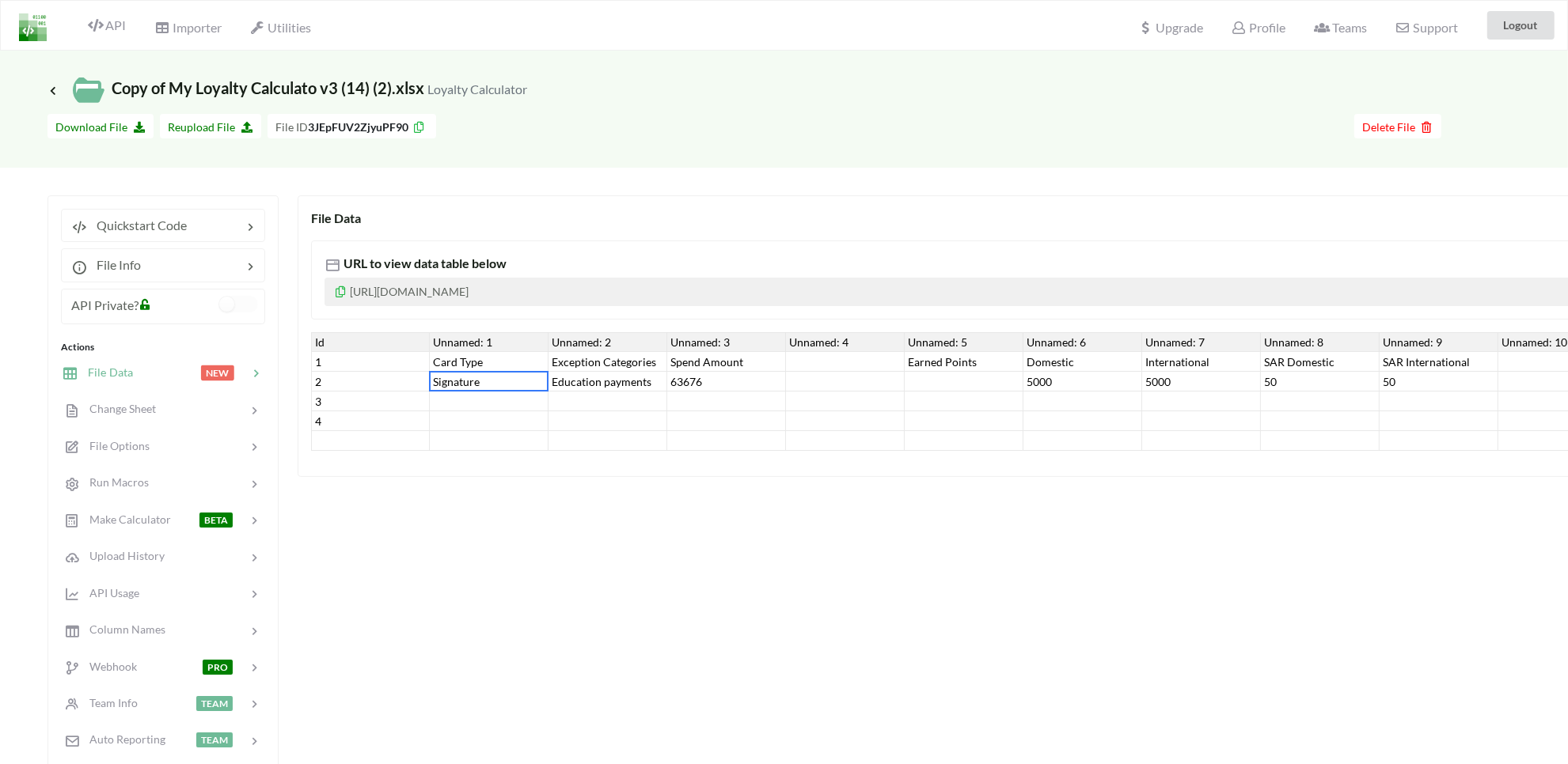
click at [496, 374] on div "Signature" at bounding box center [489, 382] width 119 height 20
click at [702, 378] on div "63676" at bounding box center [727, 382] width 119 height 20
click at [1042, 378] on div "5000" at bounding box center [1083, 382] width 119 height 20
click at [1173, 373] on div "5000" at bounding box center [1201, 382] width 119 height 20
click at [1268, 386] on div "50" at bounding box center [1320, 382] width 119 height 20
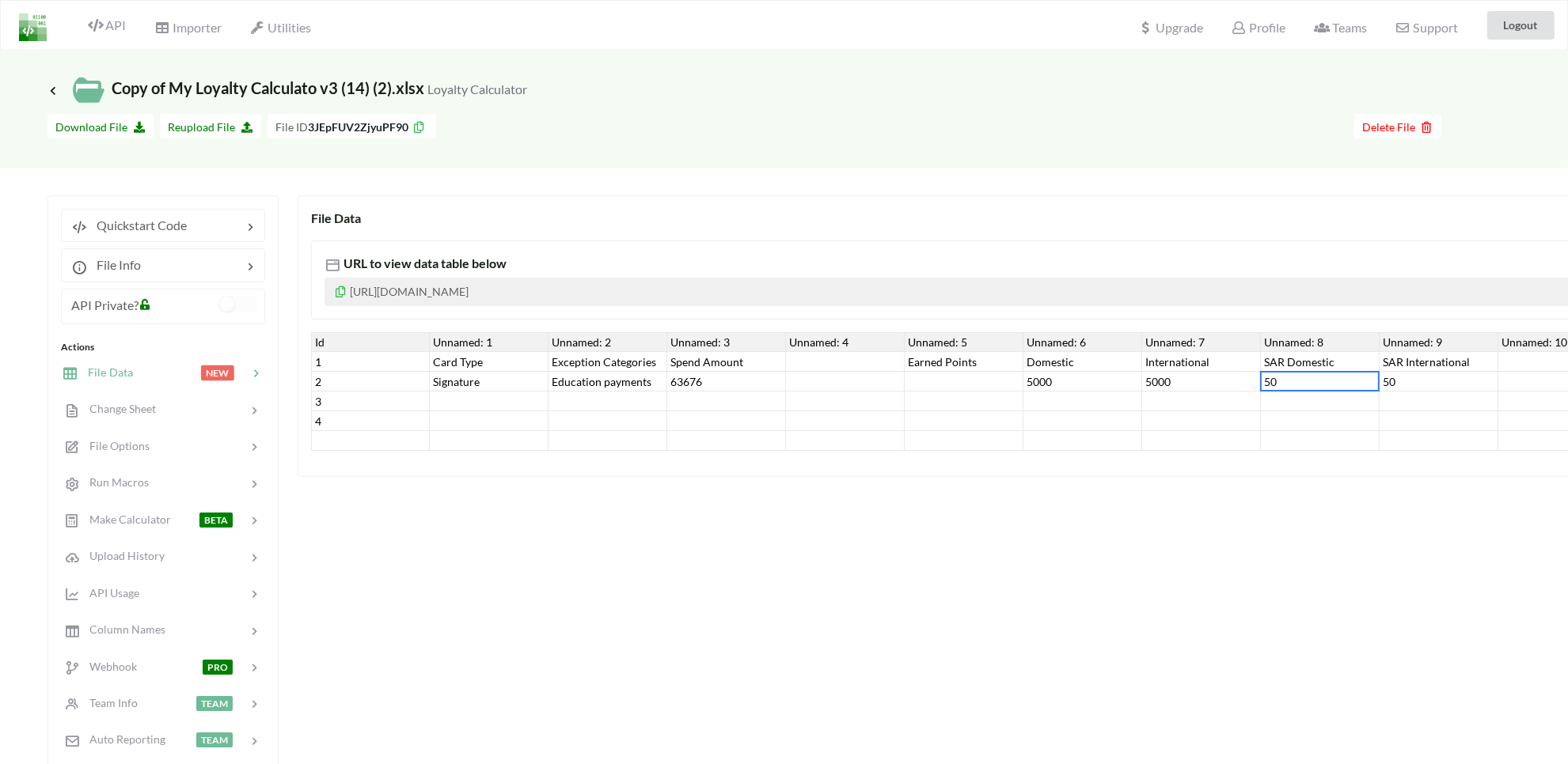
click at [1403, 381] on div "50" at bounding box center [1439, 382] width 119 height 20
click at [1168, 374] on div "5000" at bounding box center [1201, 382] width 119 height 20
click at [1043, 385] on div "5000" at bounding box center [1083, 382] width 119 height 20
click at [701, 385] on div "63676" at bounding box center [727, 382] width 119 height 20
click at [557, 399] on div at bounding box center [608, 401] width 119 height 20
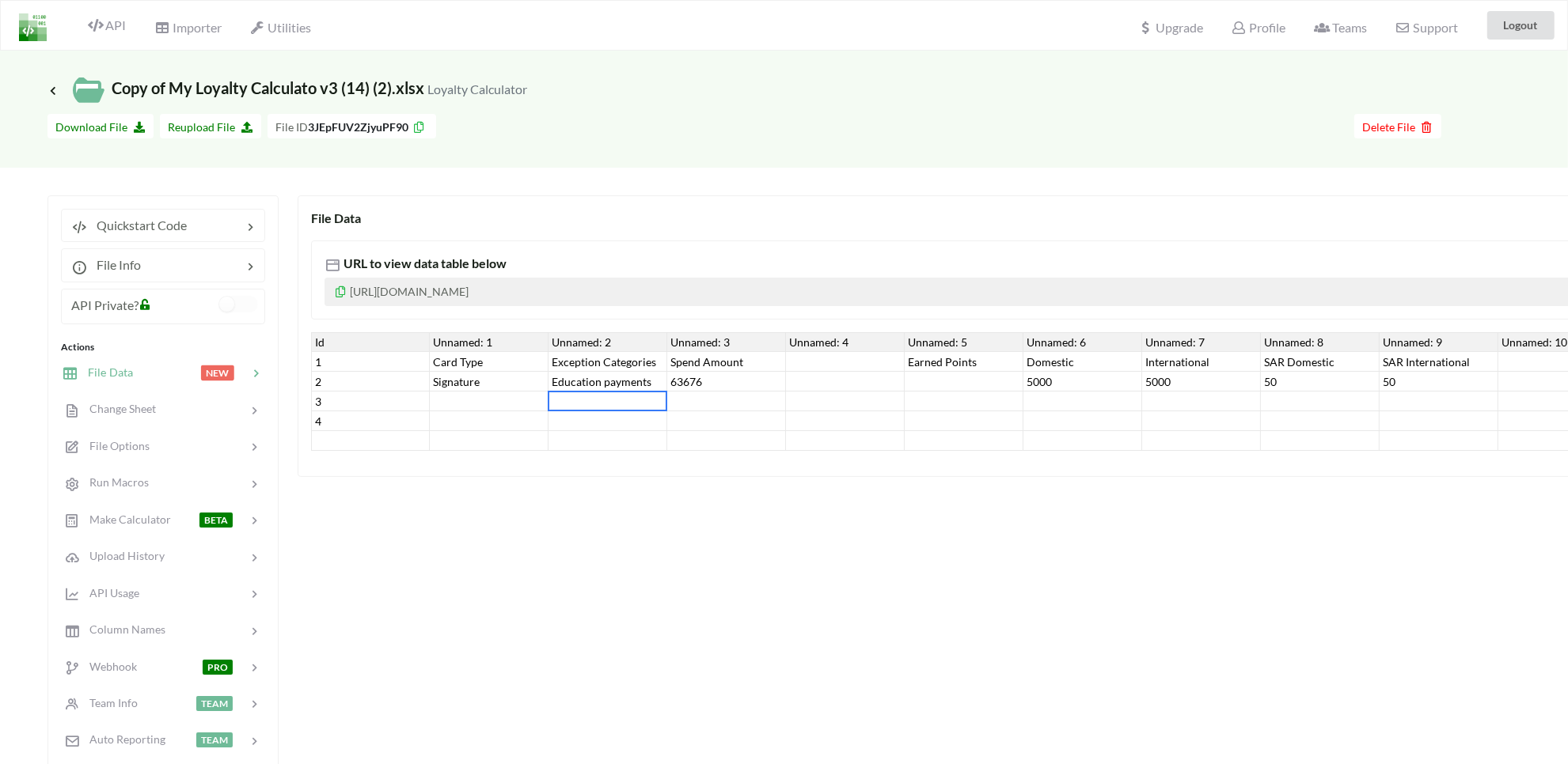
click at [588, 378] on div "Education payments" at bounding box center [608, 382] width 119 height 20
click at [473, 378] on div "Signature" at bounding box center [489, 382] width 119 height 20
click at [588, 385] on div "Education payments" at bounding box center [608, 382] width 119 height 20
click at [697, 385] on div "63676" at bounding box center [727, 382] width 119 height 20
click at [416, 293] on p "https://www.apispreadsheets.com/table/3JEpFUV2ZjyuPF90/" at bounding box center [1212, 291] width 1775 height 28
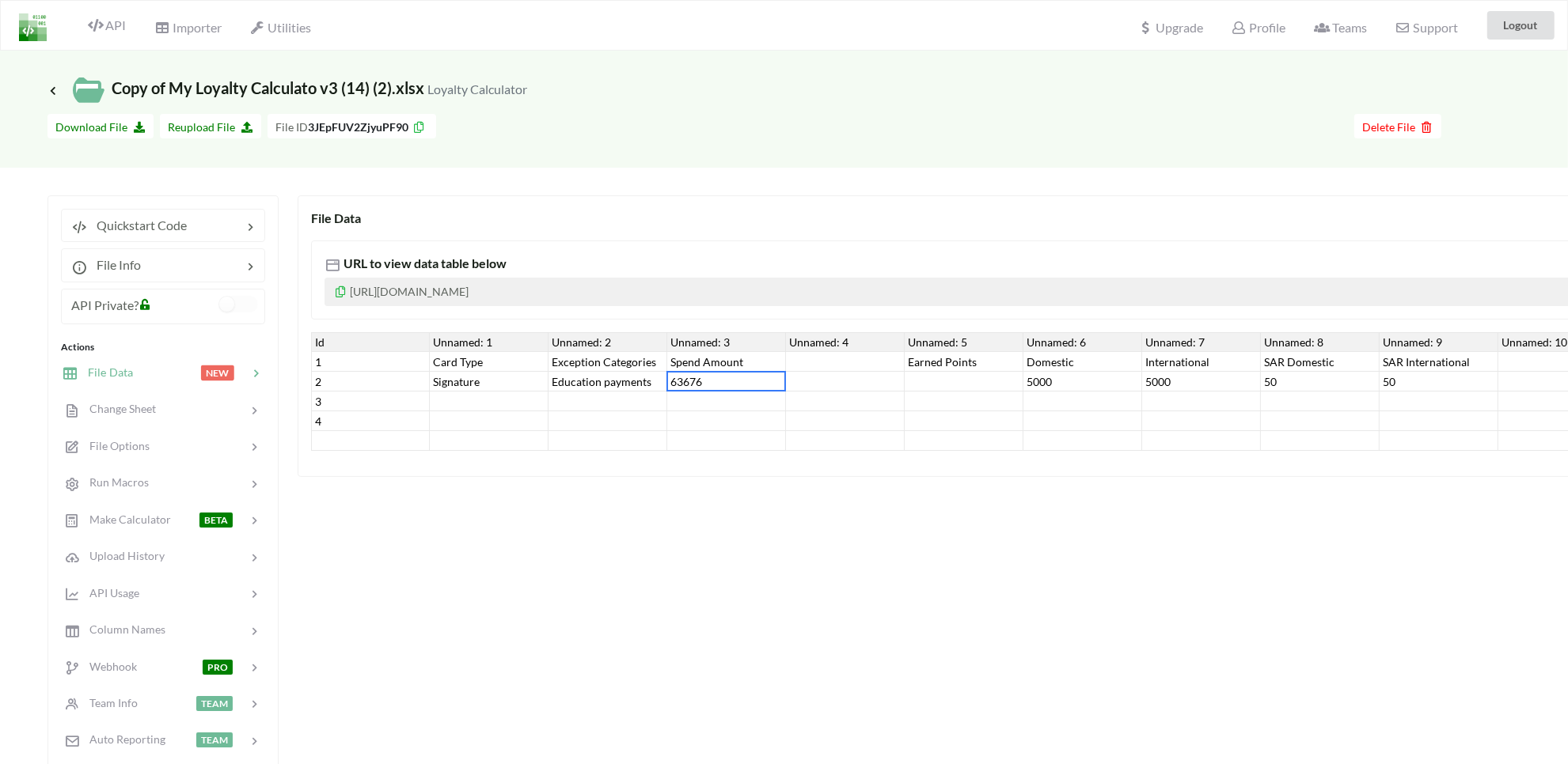
click at [416, 293] on p "https://www.apispreadsheets.com/table/3JEpFUV2ZjyuPF90/" at bounding box center [1212, 291] width 1775 height 28
click at [561, 419] on div at bounding box center [608, 421] width 119 height 20
click at [647, 390] on div "Education payments" at bounding box center [608, 382] width 119 height 20
drag, startPoint x: 695, startPoint y: 388, endPoint x: 727, endPoint y: 381, distance: 32.8
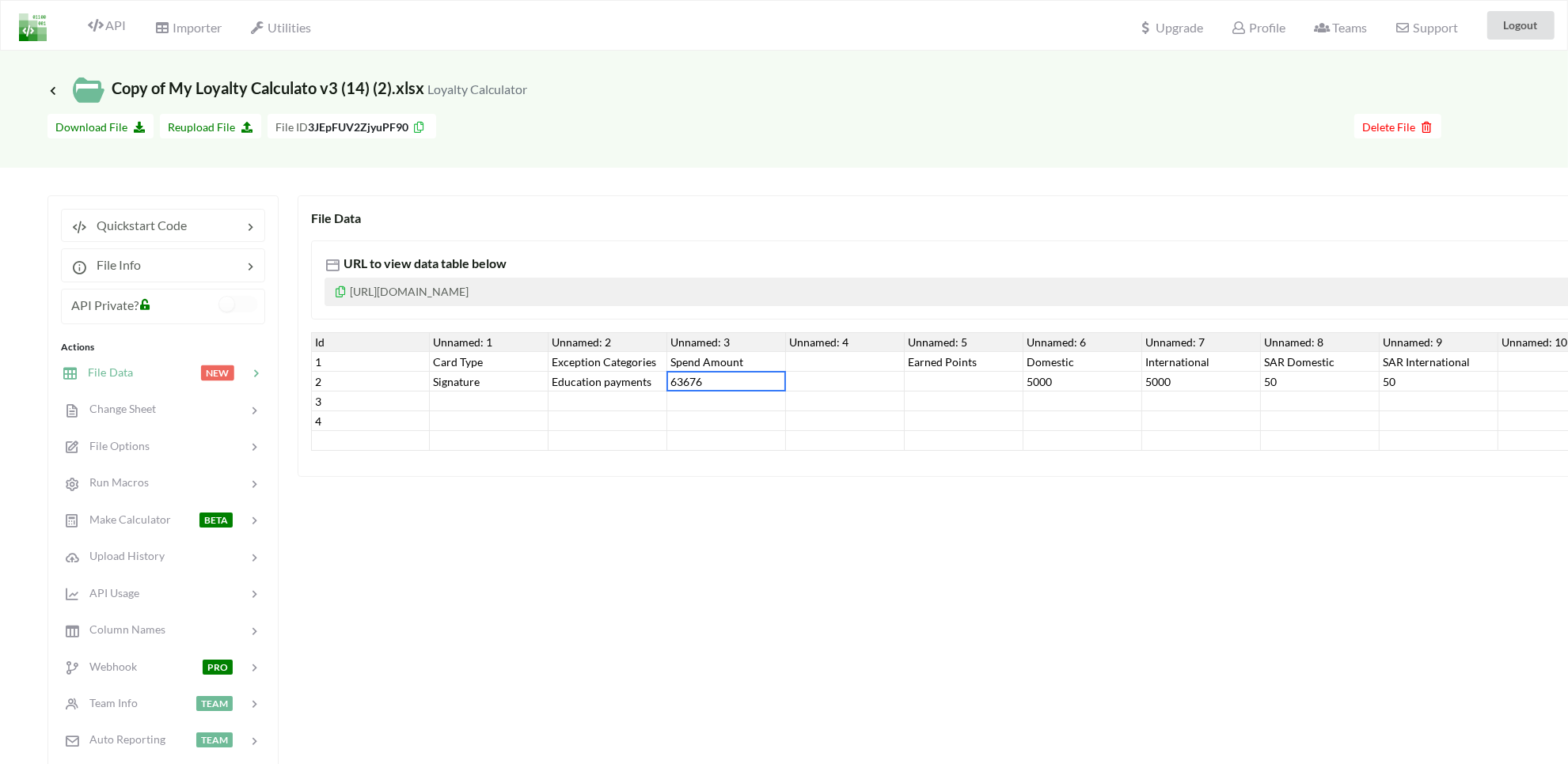
click at [697, 388] on div "63676" at bounding box center [727, 382] width 119 height 20
click at [1019, 385] on div at bounding box center [964, 382] width 119 height 20
click at [1085, 381] on div "5000" at bounding box center [1083, 382] width 119 height 20
drag, startPoint x: 1165, startPoint y: 377, endPoint x: 1187, endPoint y: 377, distance: 22.0
click at [1166, 377] on div "5000" at bounding box center [1201, 382] width 119 height 20
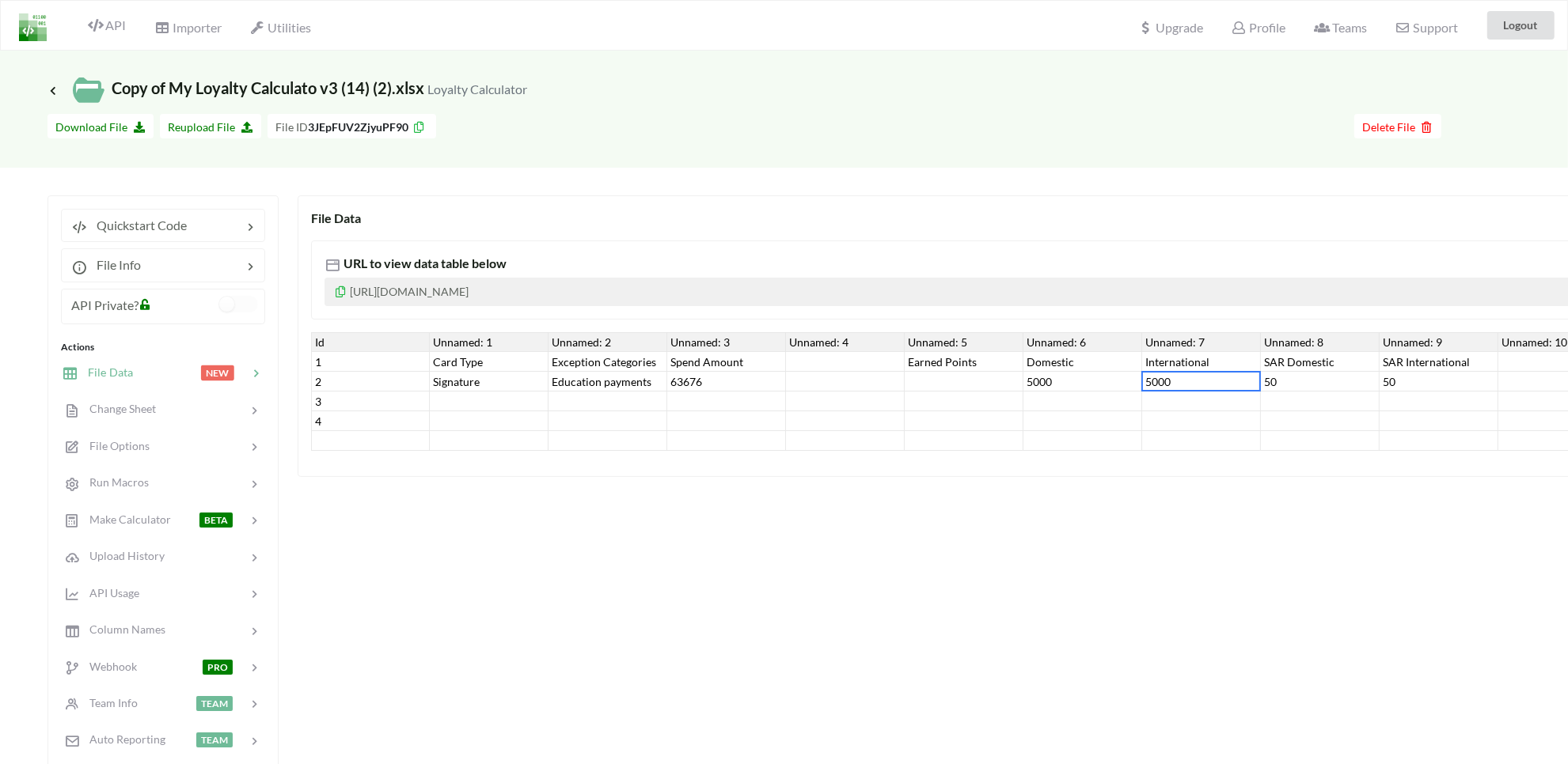
drag, startPoint x: 1256, startPoint y: 378, endPoint x: 1264, endPoint y: 381, distance: 8.5
click at [1263, 380] on div "Id Unnamed: 1 Unnamed: 2 Unnamed: 3 Unnamed: 4 Unnamed: 5 Unnamed: 6 Unnamed: 7…" at bounding box center [1260, 391] width 1899 height 119
click at [1330, 384] on div "50" at bounding box center [1320, 382] width 119 height 20
click at [1330, 384] on input "50" at bounding box center [1319, 382] width 110 height 17
click at [1398, 382] on div "50" at bounding box center [1439, 382] width 119 height 20
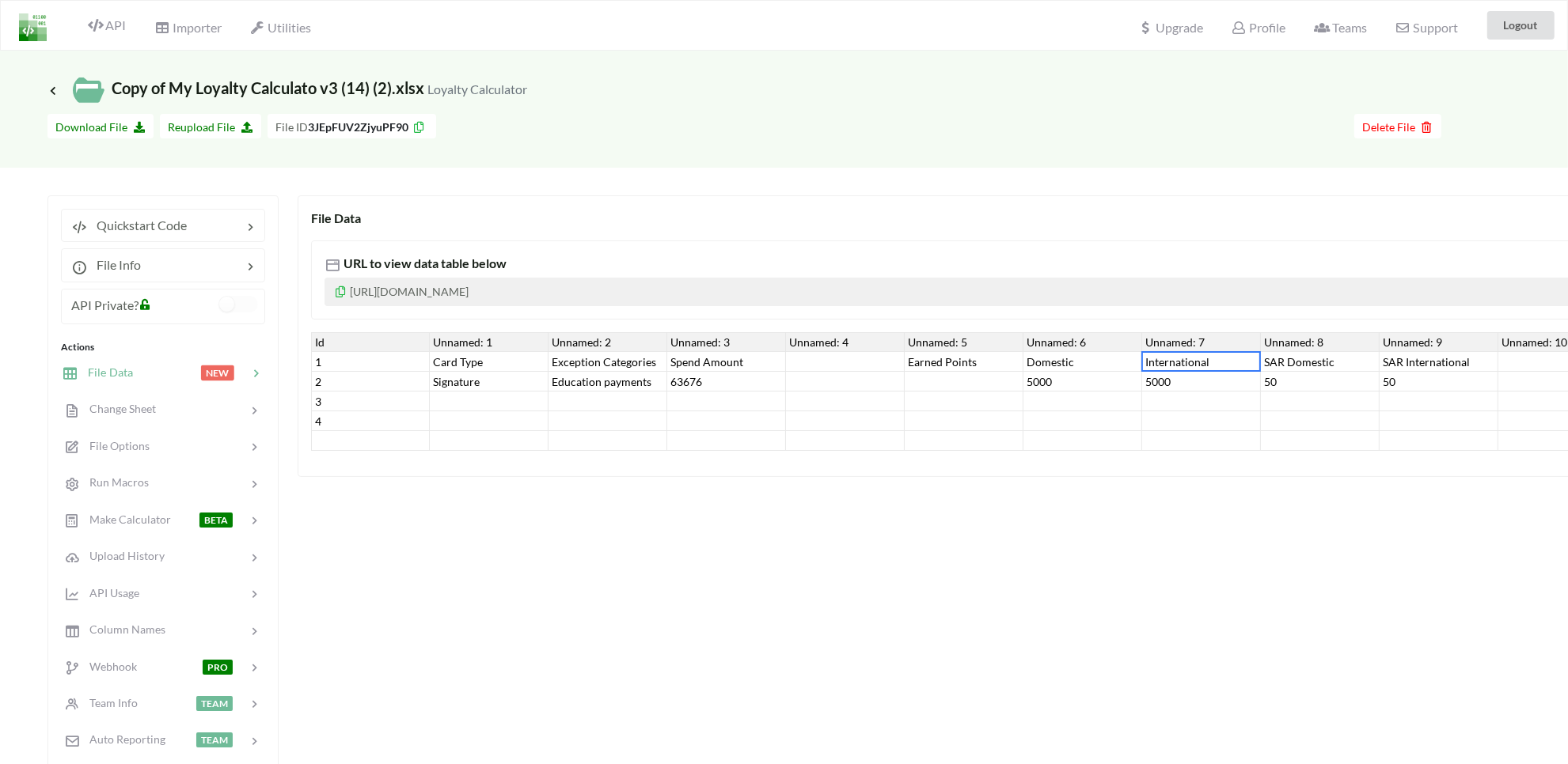
click at [1247, 356] on div "International" at bounding box center [1201, 362] width 119 height 20
click at [1101, 370] on div "Domestic" at bounding box center [1083, 362] width 119 height 20
click at [1017, 372] on div at bounding box center [964, 382] width 119 height 20
click at [1051, 378] on div "5000" at bounding box center [1083, 382] width 119 height 20
click at [1153, 378] on div "5000" at bounding box center [1201, 382] width 119 height 20
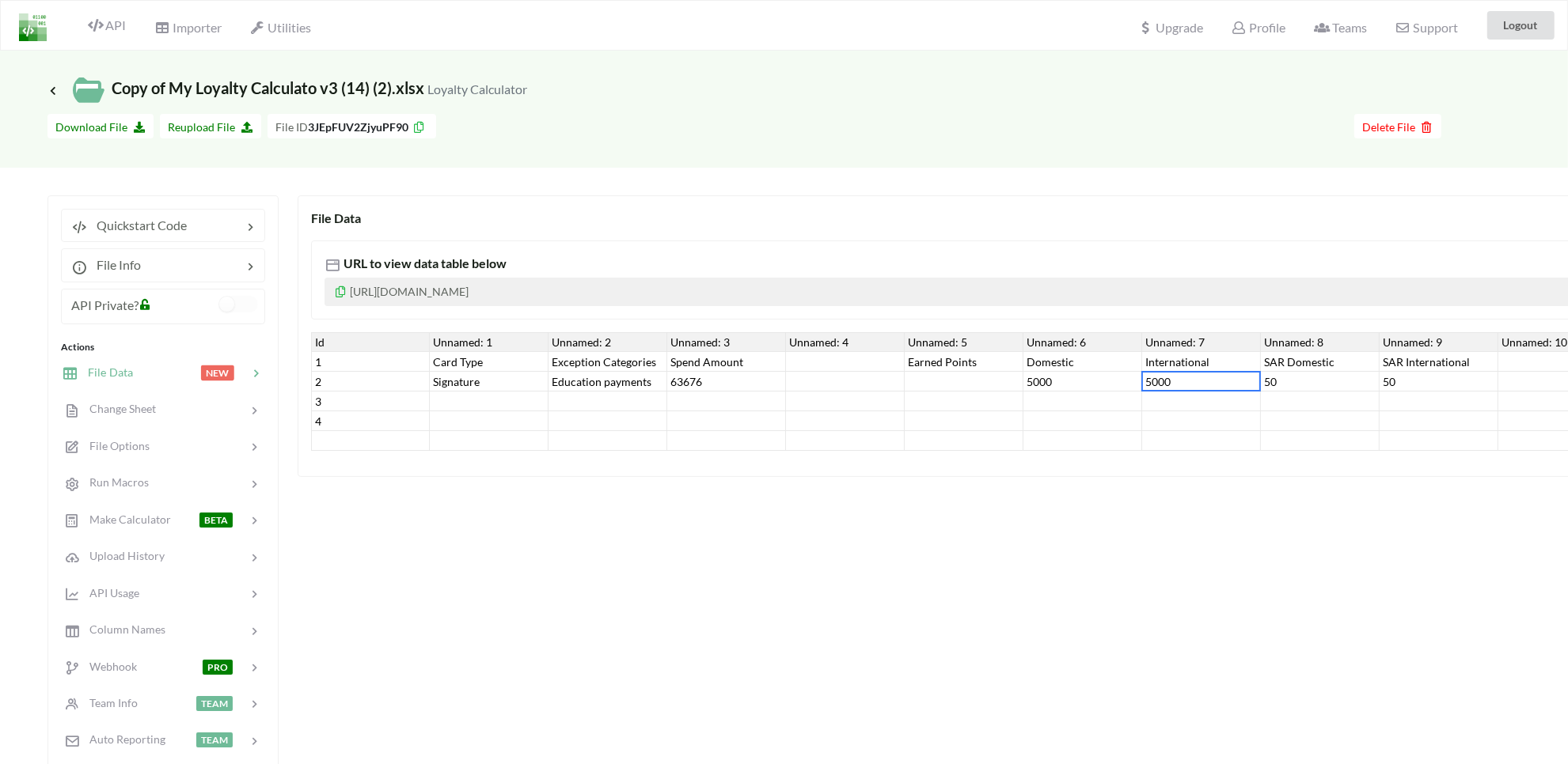
click at [772, 398] on div at bounding box center [727, 401] width 119 height 20
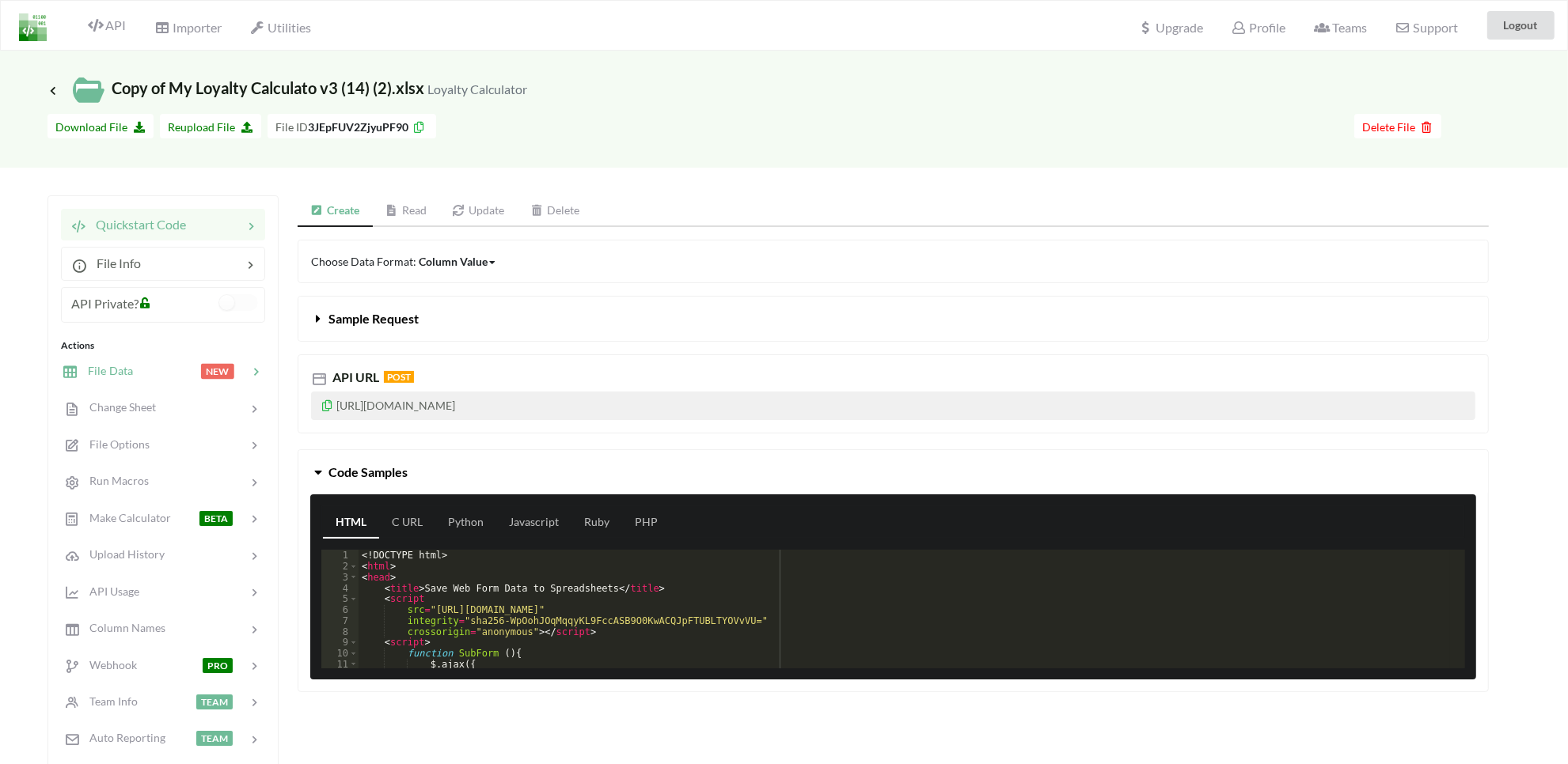
click at [115, 369] on span "File Data" at bounding box center [105, 370] width 55 height 14
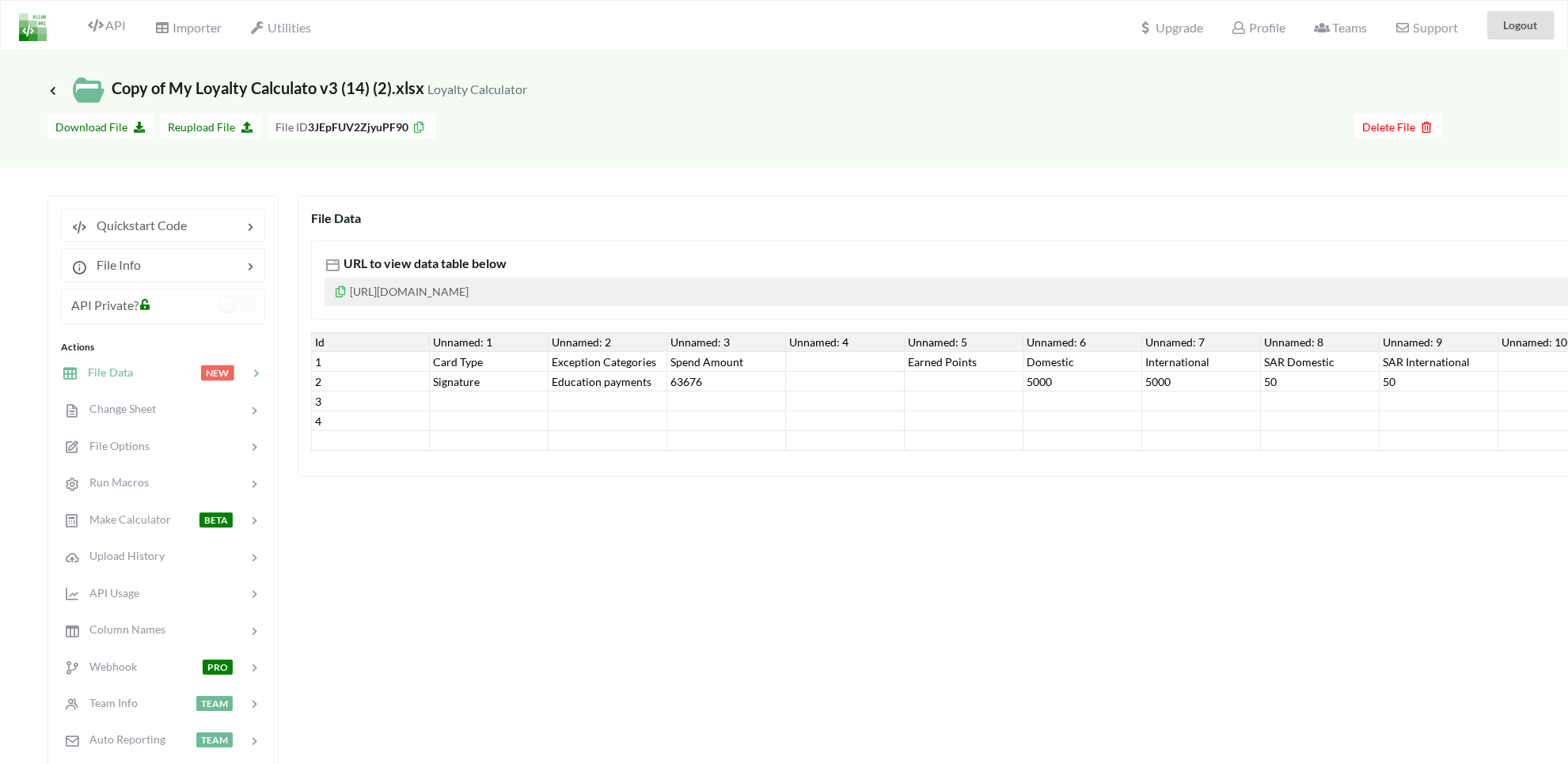
drag, startPoint x: 813, startPoint y: 461, endPoint x: 924, endPoint y: 461, distance: 111.0
click at [924, 461] on div "File Data URL to view data table below [URL][DOMAIN_NAME] Id Unnamed: 1 Unnamed…" at bounding box center [1212, 336] width 1830 height 282
click at [726, 382] on div "63676" at bounding box center [727, 382] width 119 height 20
click at [1078, 378] on div "5000" at bounding box center [1083, 382] width 119 height 20
click at [1172, 373] on div "5000" at bounding box center [1201, 382] width 119 height 20
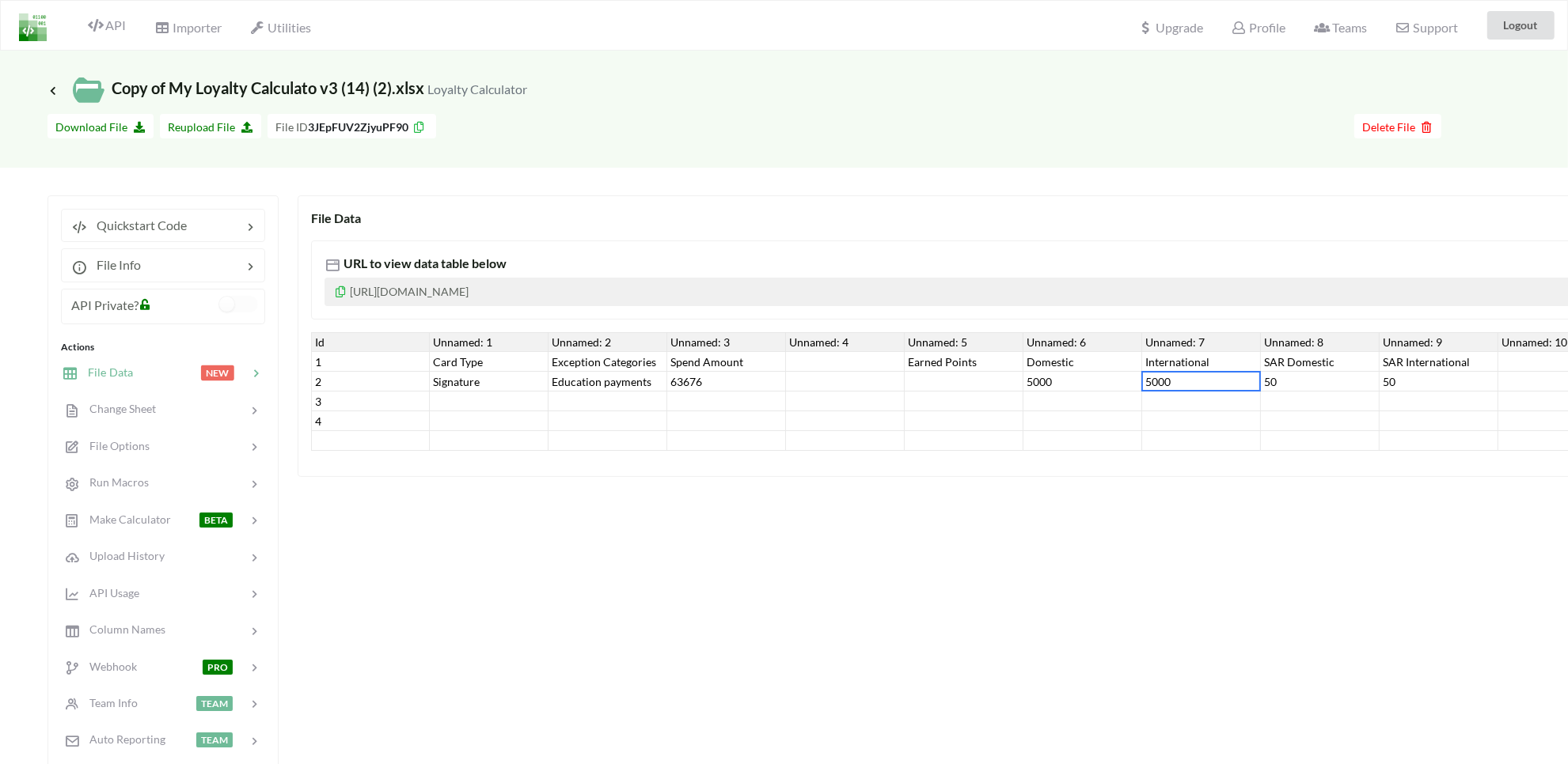
click at [1294, 378] on div "50" at bounding box center [1320, 382] width 119 height 20
click at [1391, 376] on div "50" at bounding box center [1439, 382] width 119 height 20
click at [683, 376] on div "63676" at bounding box center [727, 382] width 119 height 20
click at [1086, 385] on div "5000" at bounding box center [1083, 382] width 119 height 20
click at [1177, 376] on div "5000" at bounding box center [1201, 382] width 119 height 20
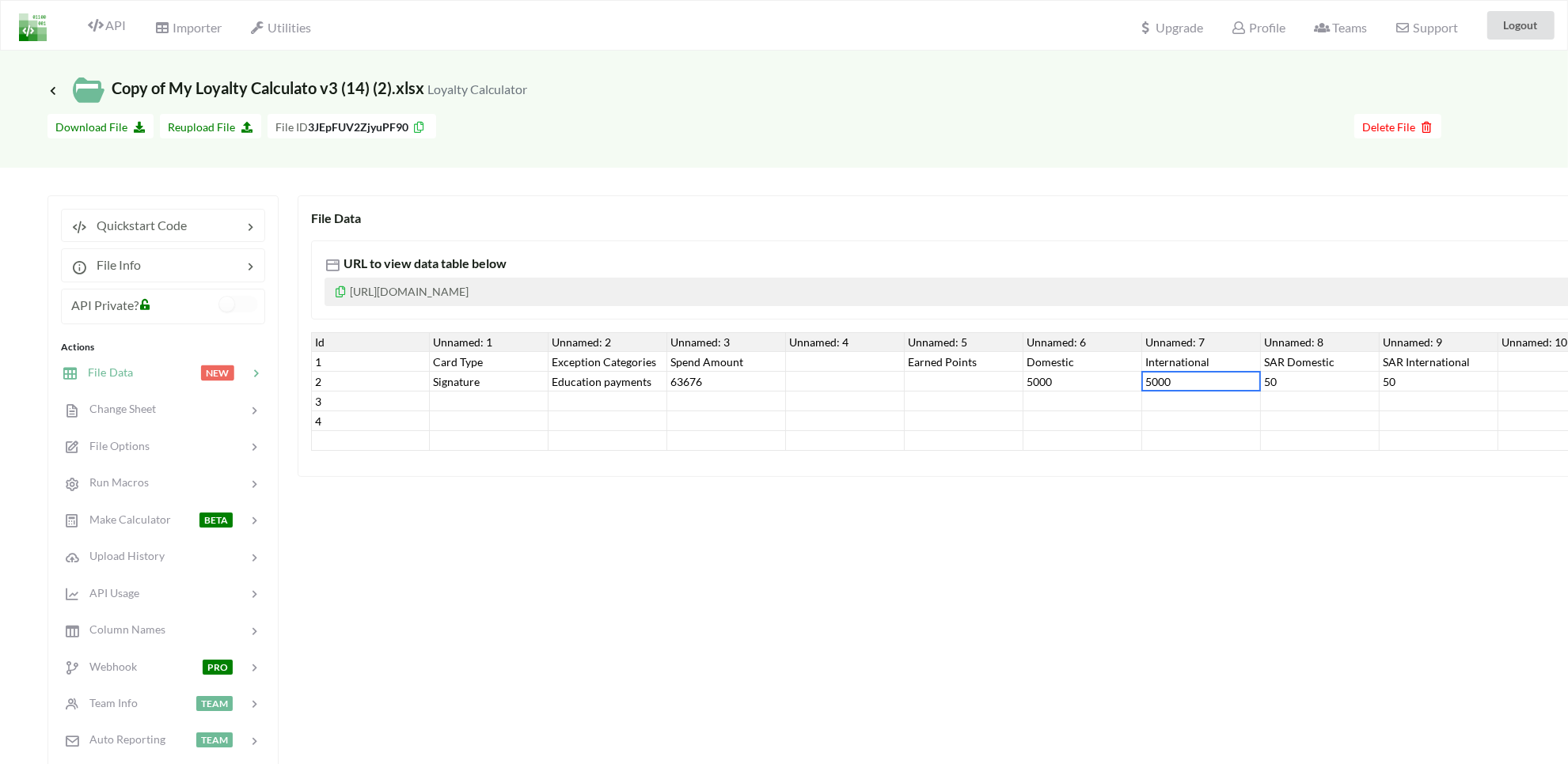
click at [1290, 376] on div "50" at bounding box center [1320, 382] width 119 height 20
click at [1426, 400] on div at bounding box center [1439, 401] width 119 height 20
click at [1422, 385] on div "50" at bounding box center [1439, 382] width 119 height 20
click at [1364, 382] on div "50" at bounding box center [1320, 382] width 119 height 20
click at [1209, 372] on div "5000" at bounding box center [1201, 382] width 119 height 20
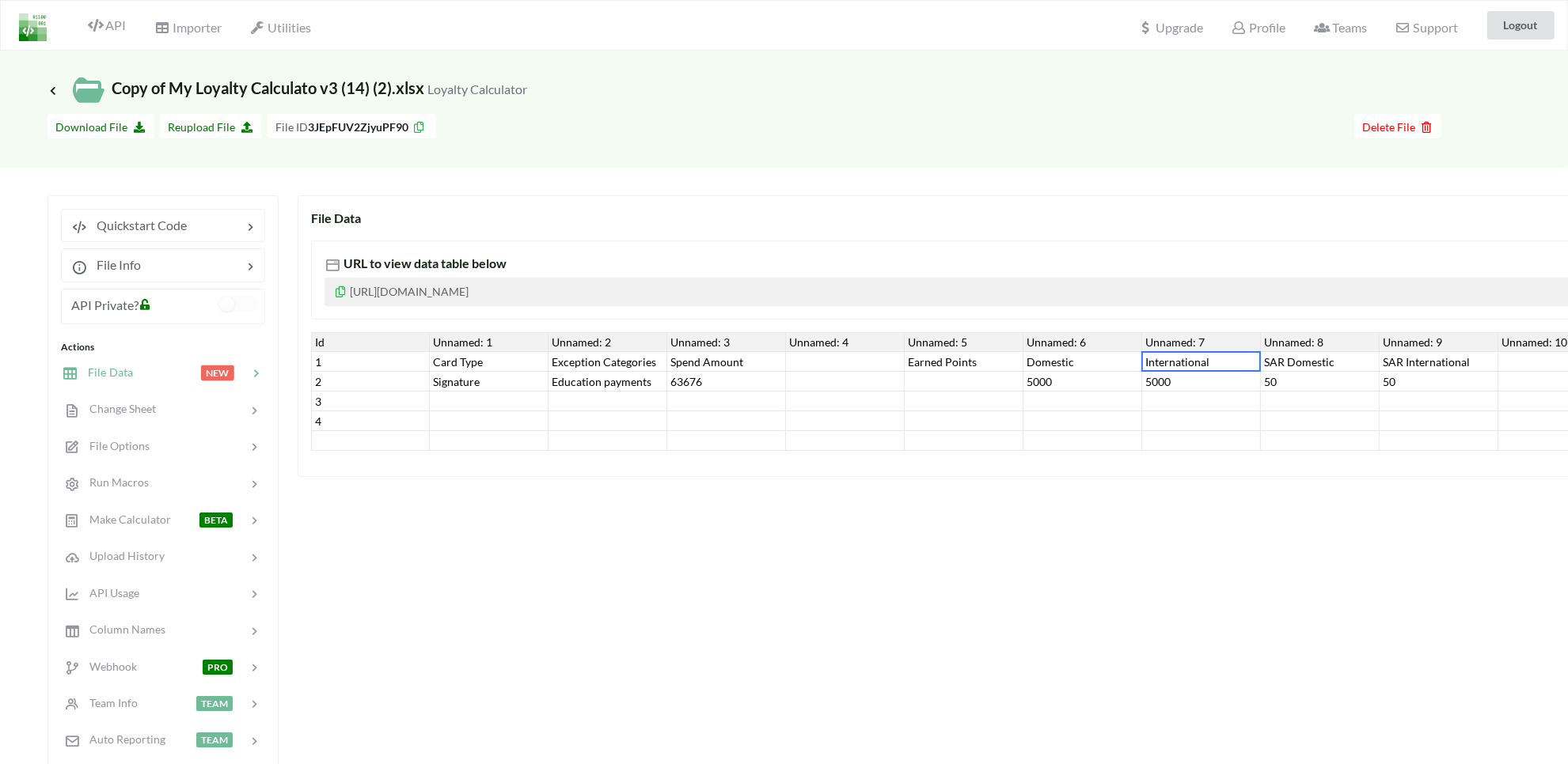
click at [1051, 377] on div "5000" at bounding box center [1083, 382] width 119 height 20
click at [504, 381] on div "Signature" at bounding box center [489, 382] width 119 height 20
click at [562, 389] on div "Education payments" at bounding box center [608, 382] width 119 height 20
click at [595, 297] on p "[URL][DOMAIN_NAME]" at bounding box center [1212, 291] width 1775 height 28
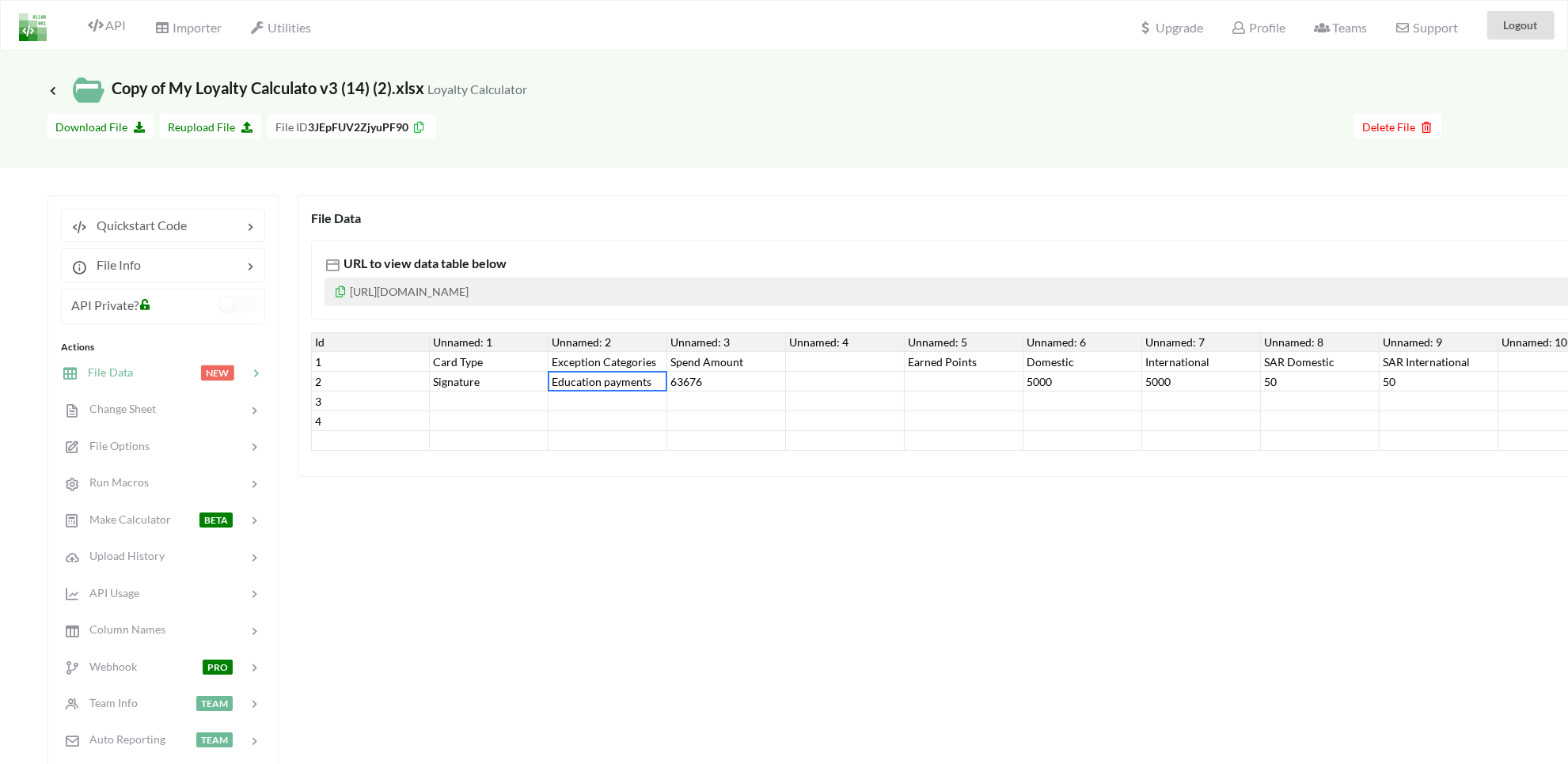
click at [595, 297] on p "[URL][DOMAIN_NAME]" at bounding box center [1212, 291] width 1775 height 28
click at [687, 297] on p "[URL][DOMAIN_NAME]" at bounding box center [1212, 291] width 1775 height 28
click at [341, 286] on icon at bounding box center [340, 290] width 14 height 11
click at [50, 89] on icon at bounding box center [53, 90] width 15 height 13
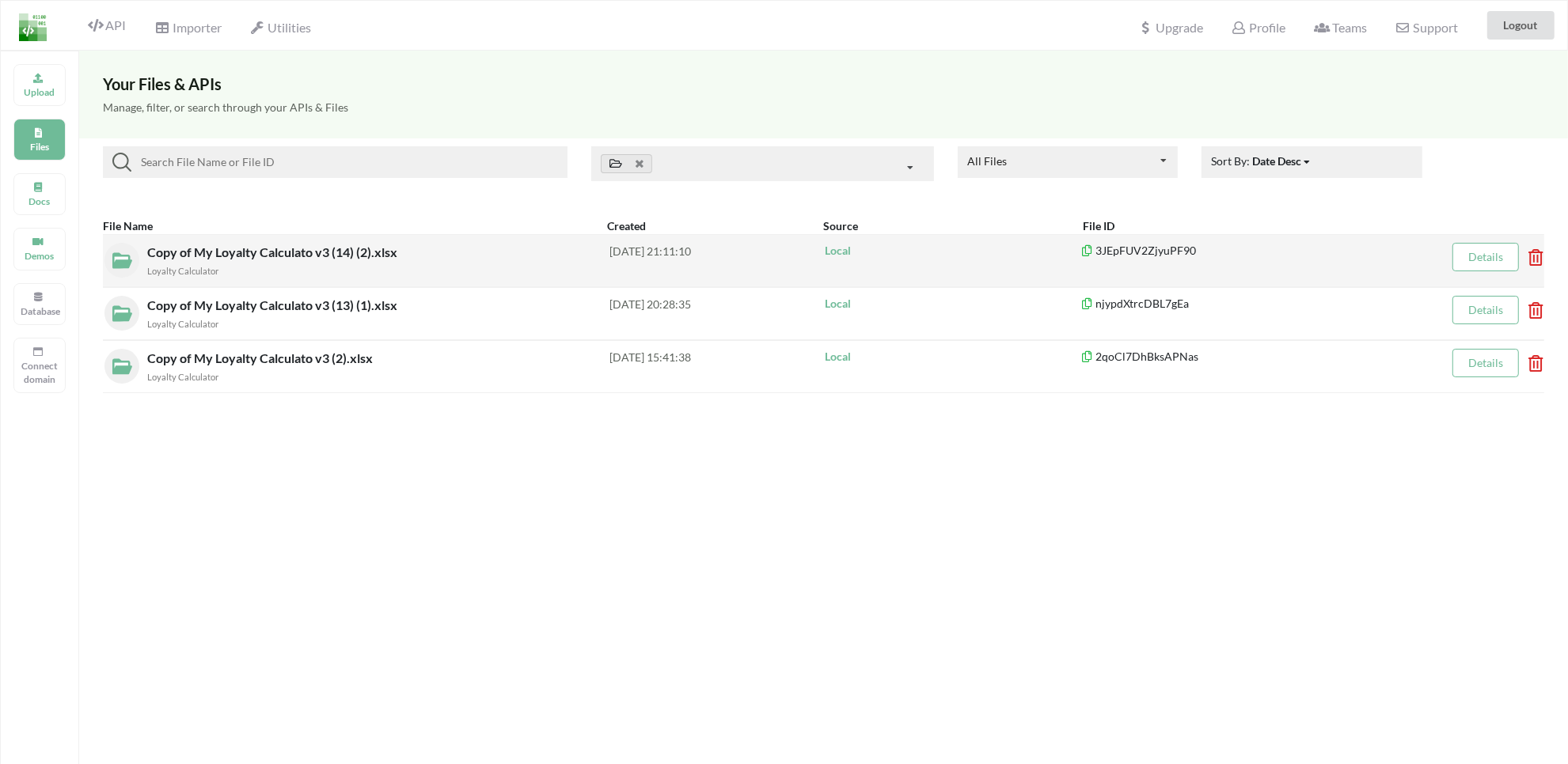
click at [215, 255] on span "Copy of My Loyalty Calculato v3 (14) (2).xlsx" at bounding box center [273, 252] width 253 height 15
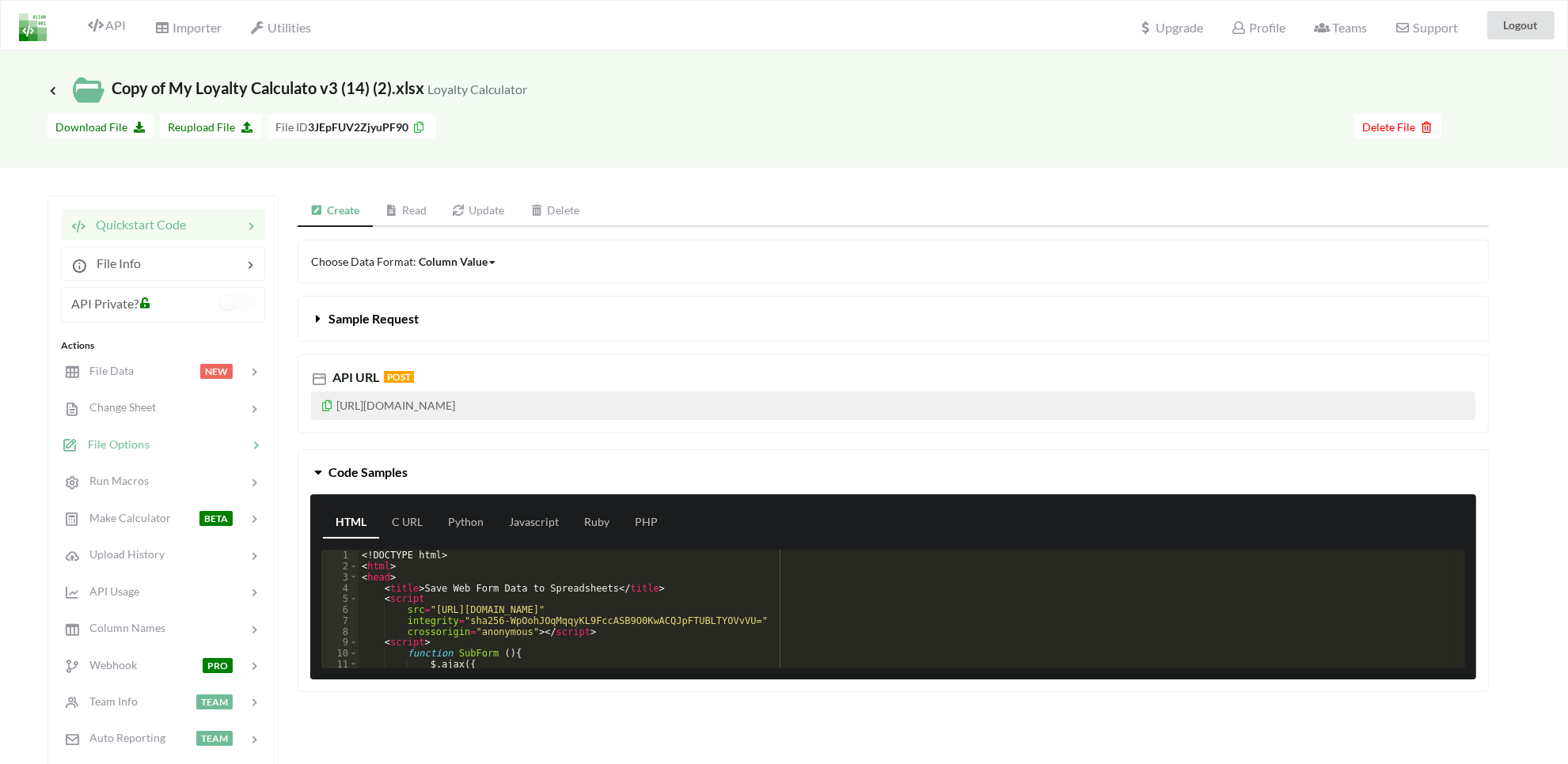
click at [173, 434] on div "File Options" at bounding box center [163, 444] width 208 height 37
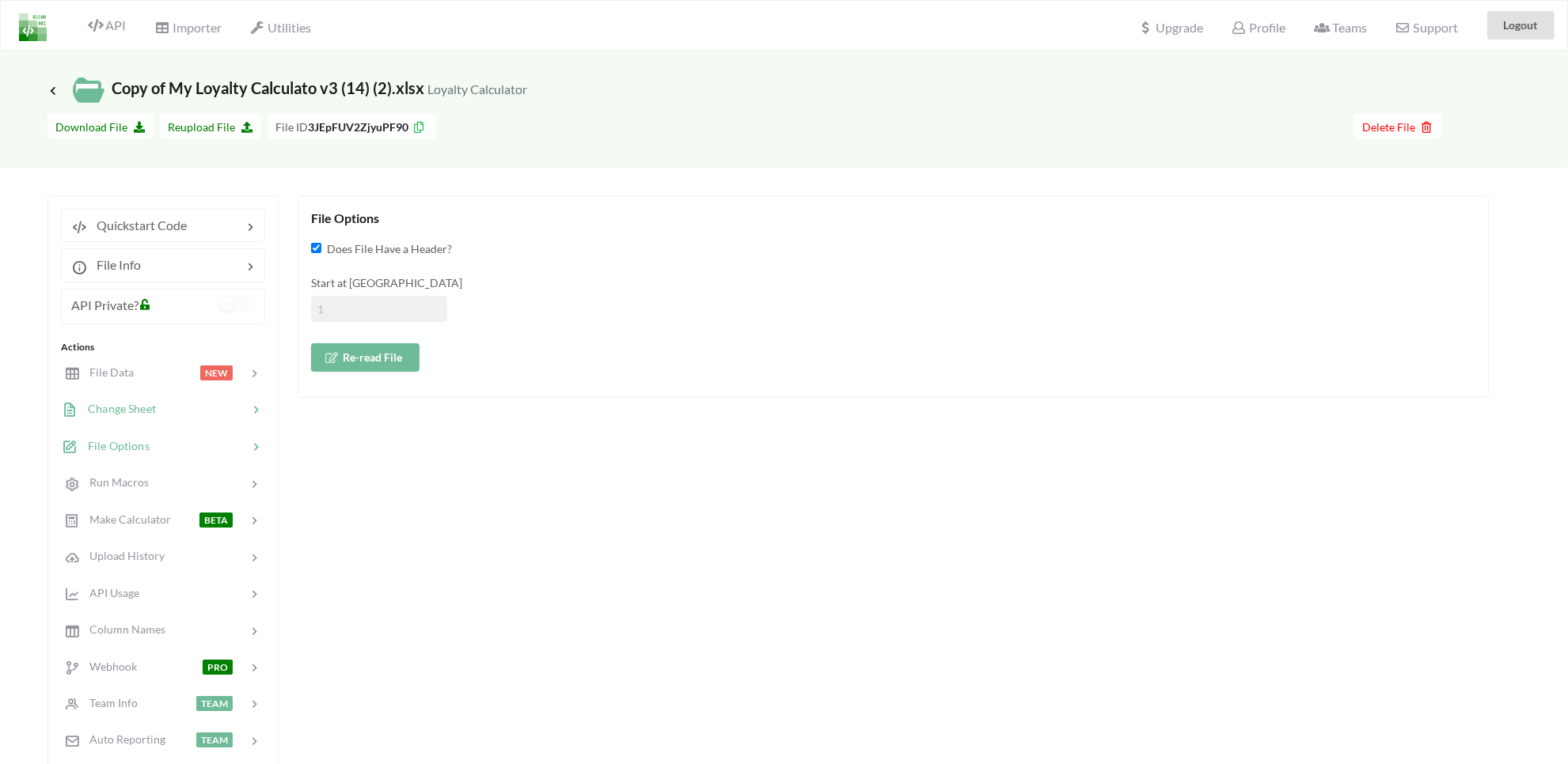
click at [168, 408] on div at bounding box center [202, 409] width 92 height 18
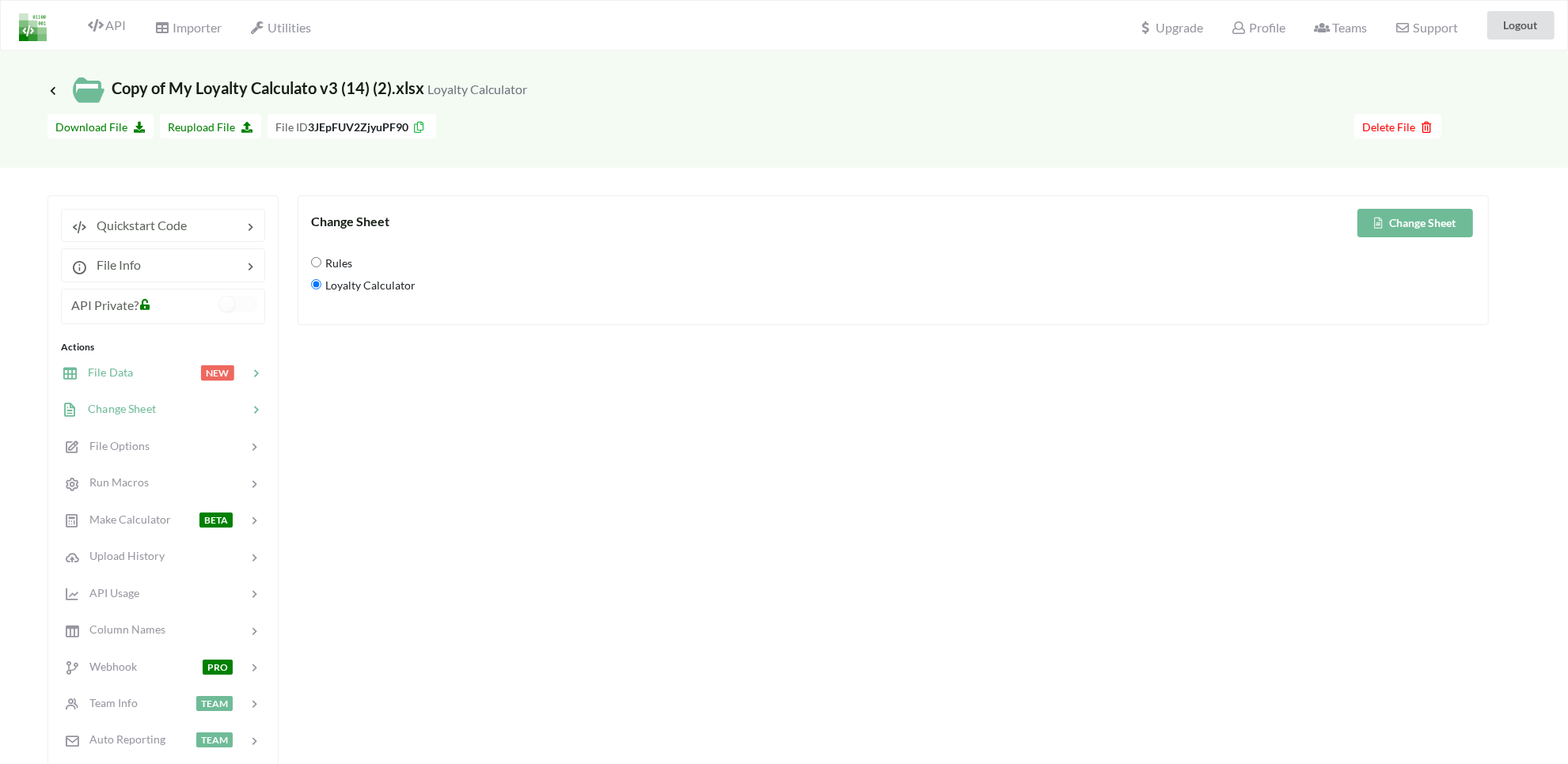
click at [135, 369] on div at bounding box center [166, 373] width 68 height 18
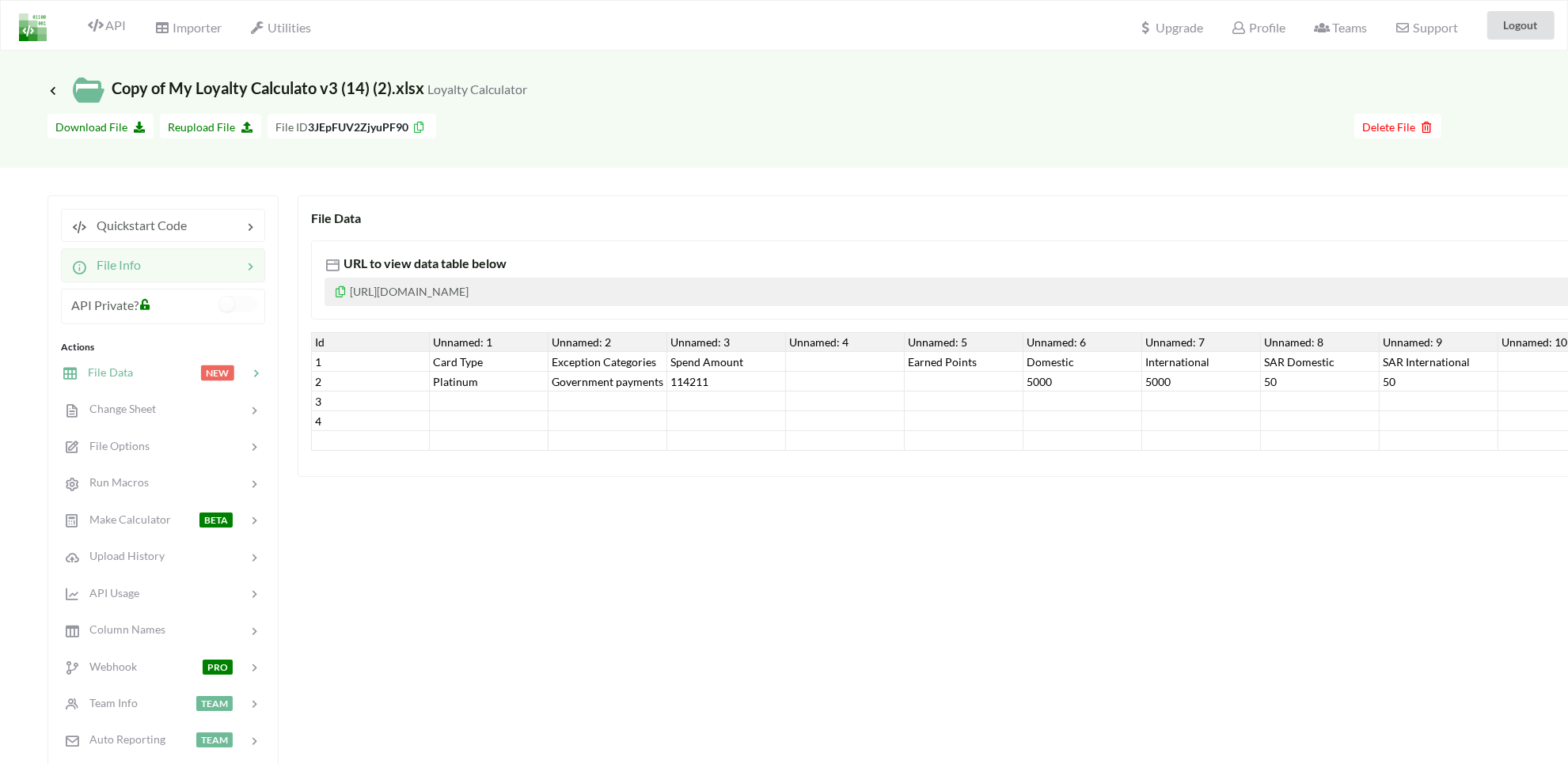
click at [133, 269] on span "File Info" at bounding box center [114, 264] width 54 height 15
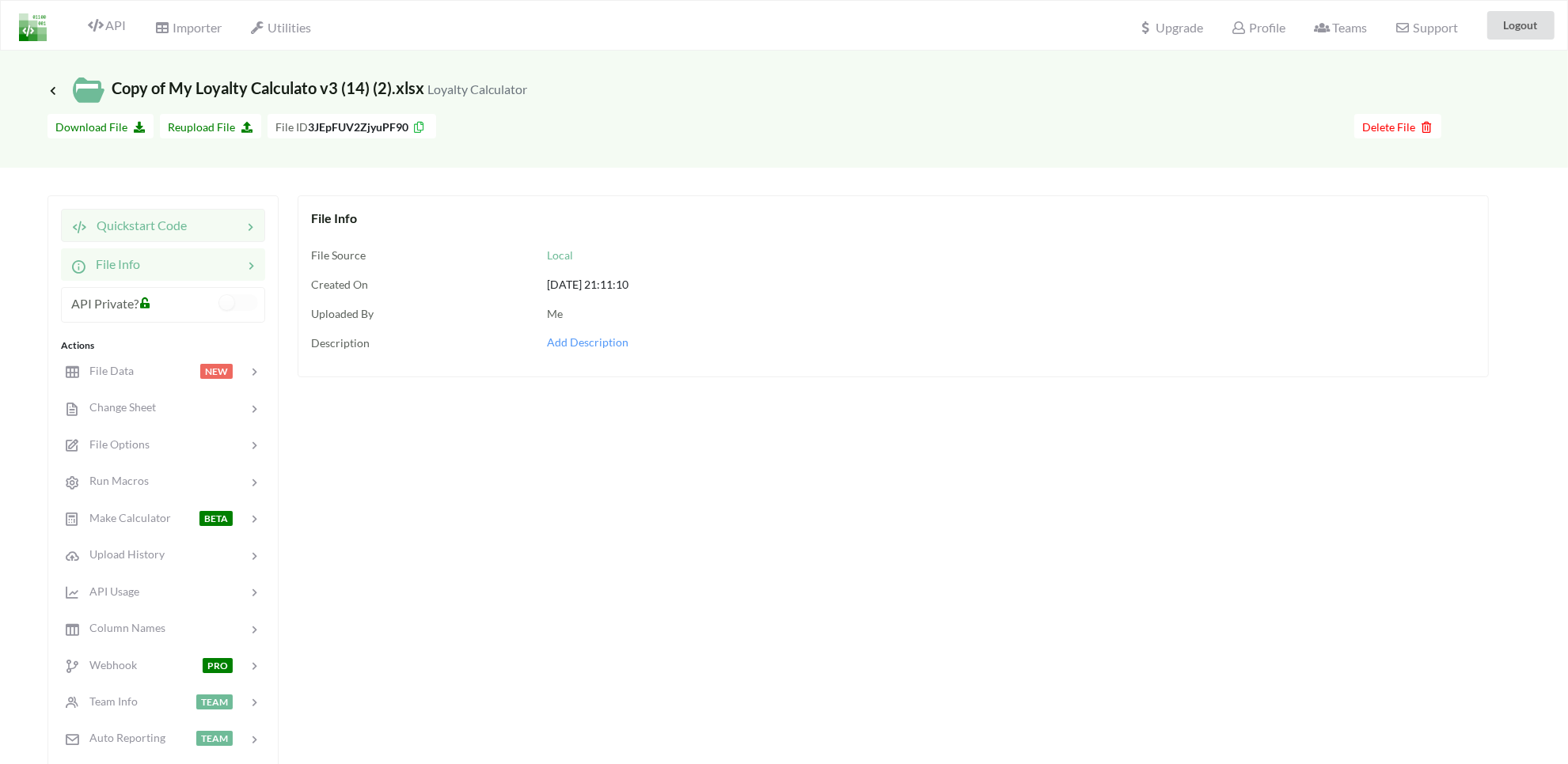
click at [138, 238] on div "Quickstart Code" at bounding box center [163, 225] width 204 height 33
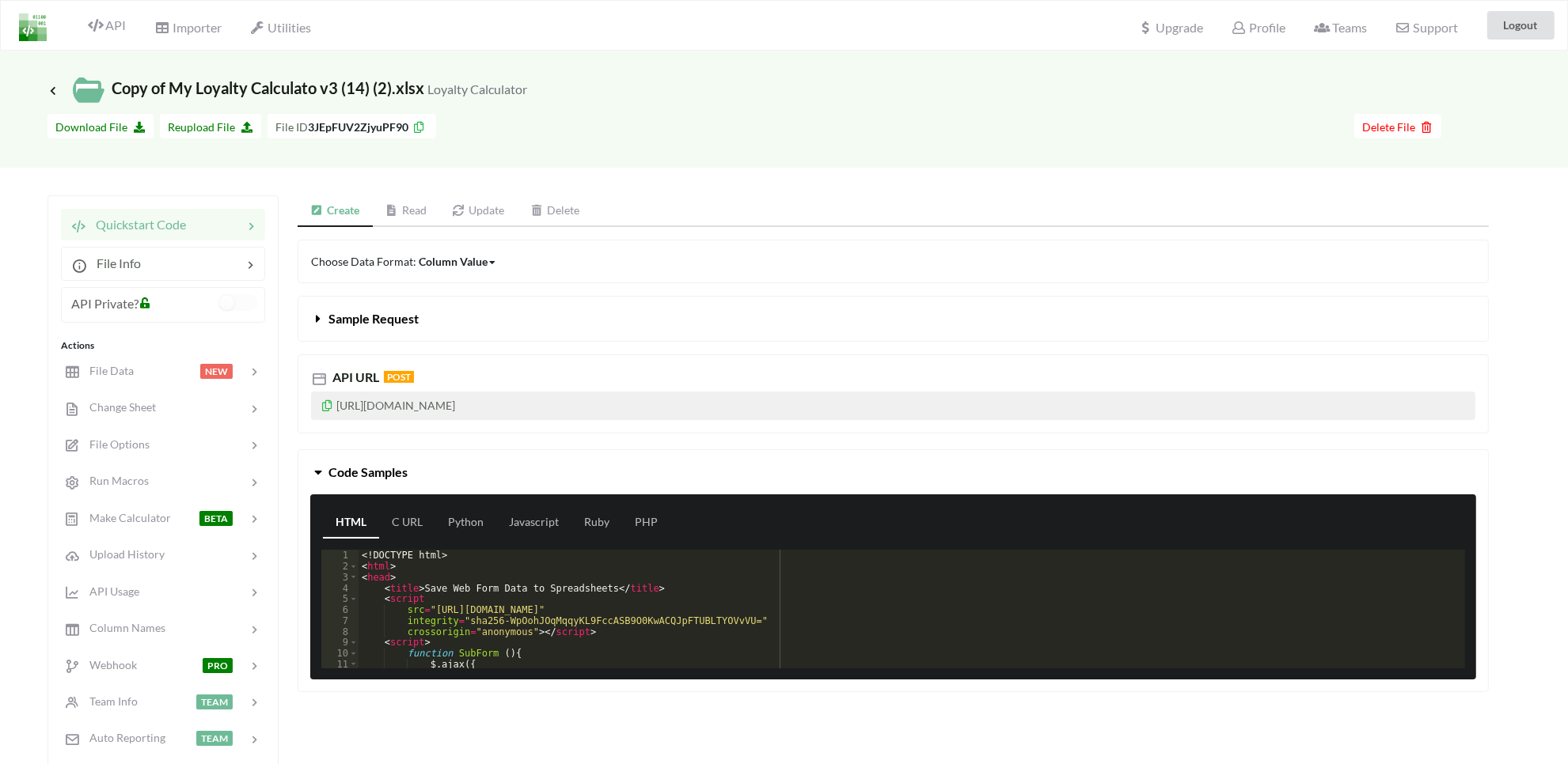
click at [413, 216] on link "Read" at bounding box center [406, 211] width 68 height 32
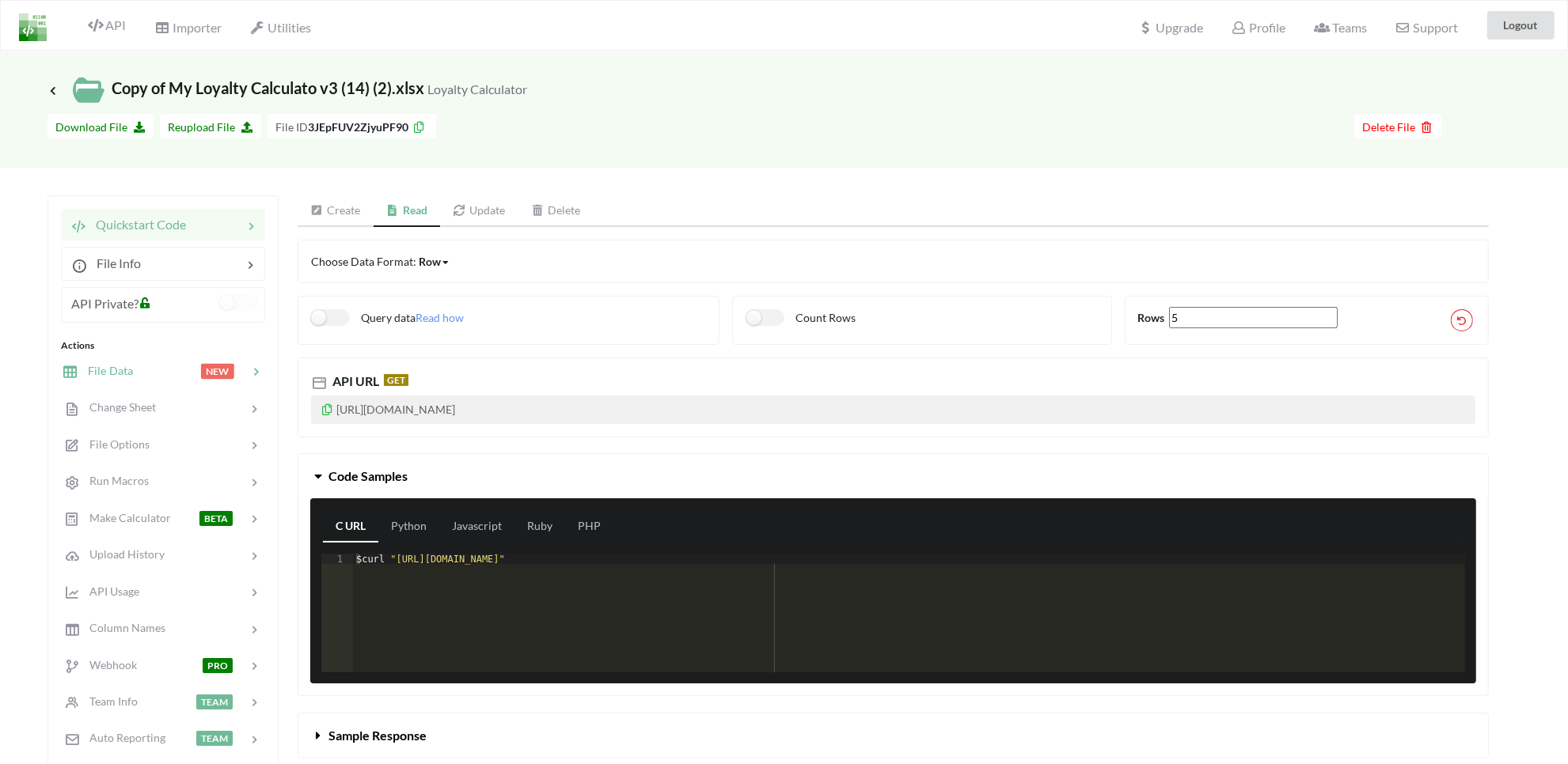
click at [111, 366] on span "File Data" at bounding box center [105, 370] width 55 height 14
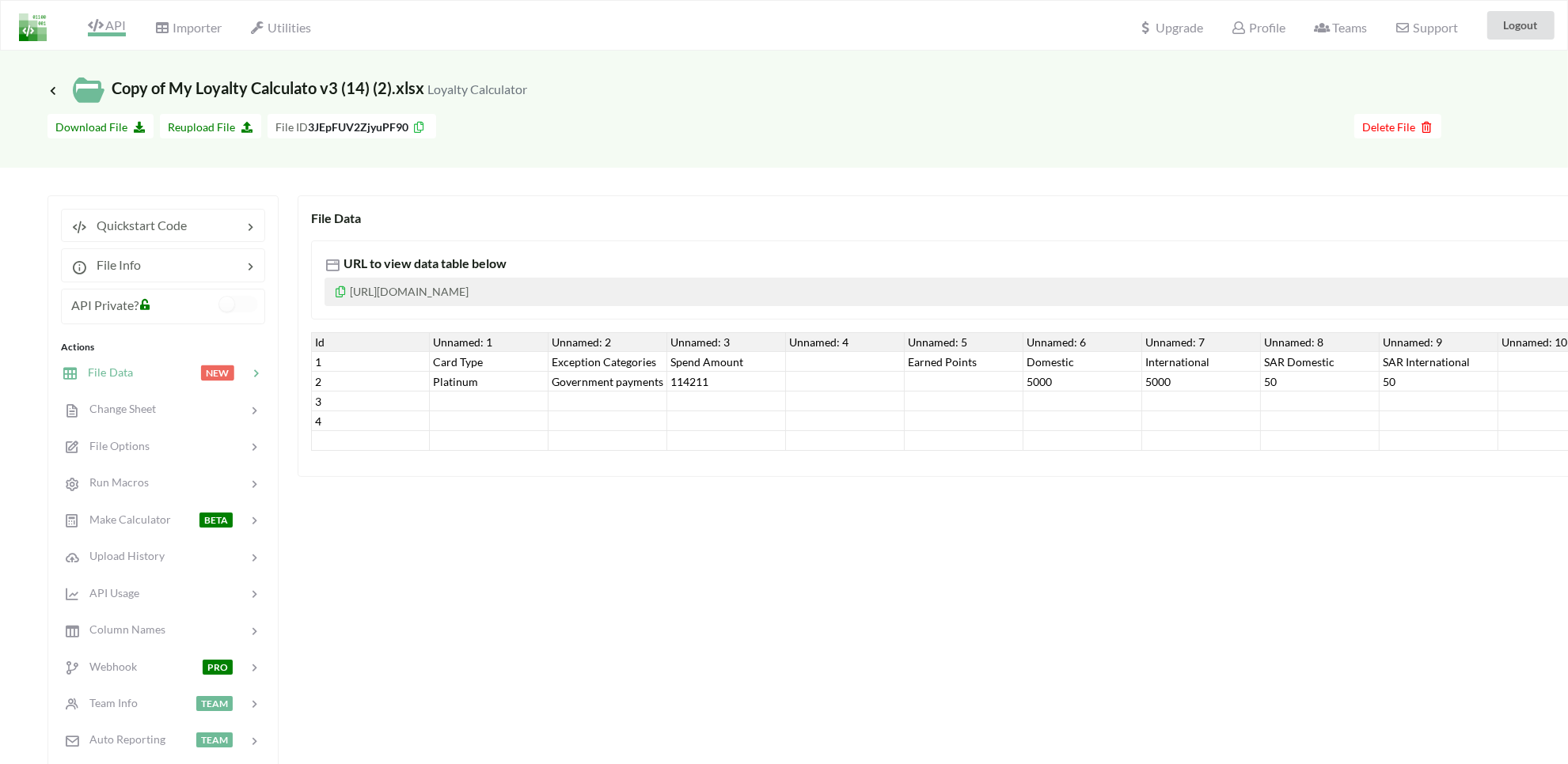
click at [107, 22] on span "API" at bounding box center [107, 26] width 38 height 19
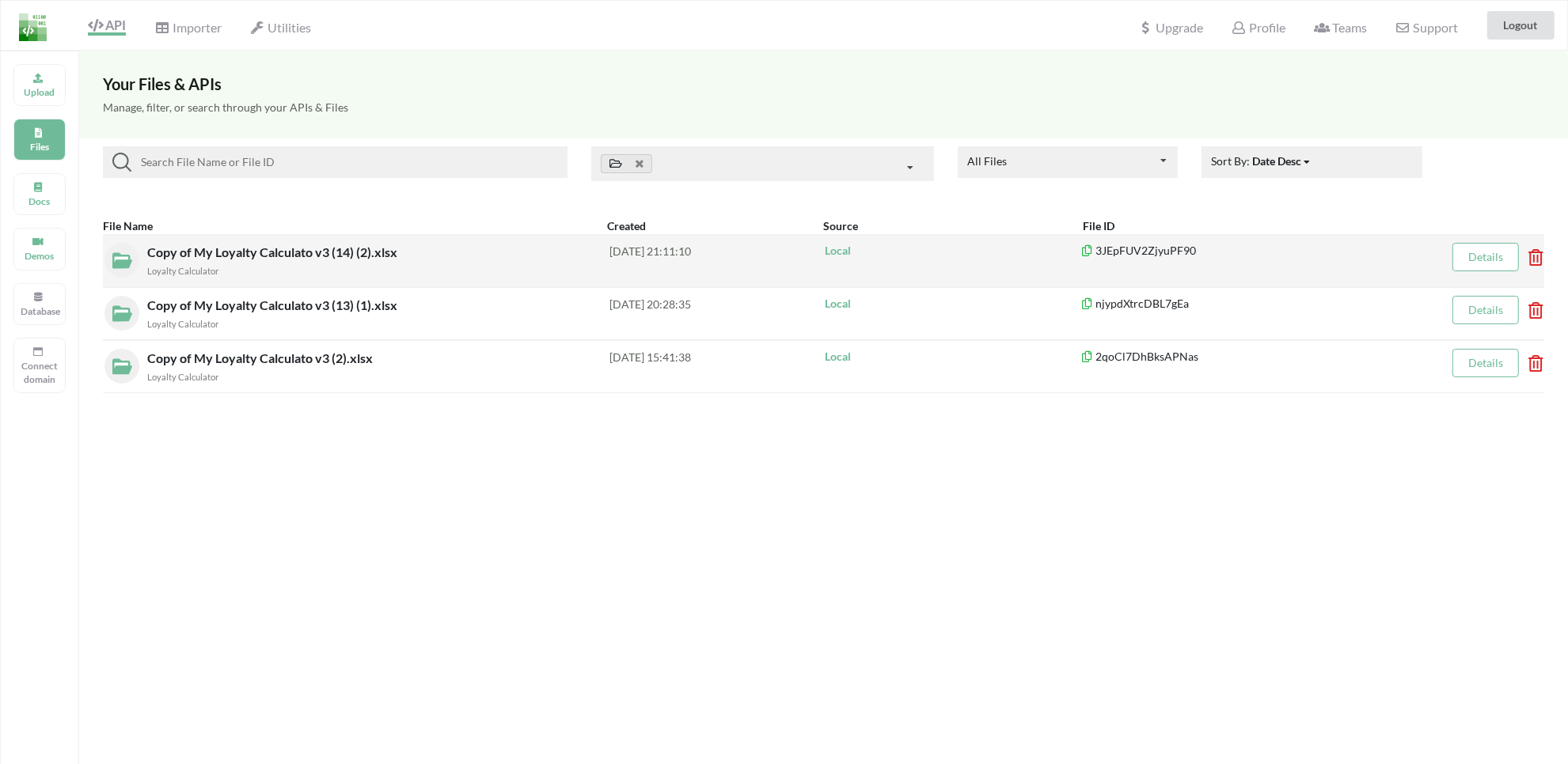
click at [198, 253] on span "Copy of My Loyalty Calculato v3 (14) (2).xlsx" at bounding box center [273, 252] width 253 height 15
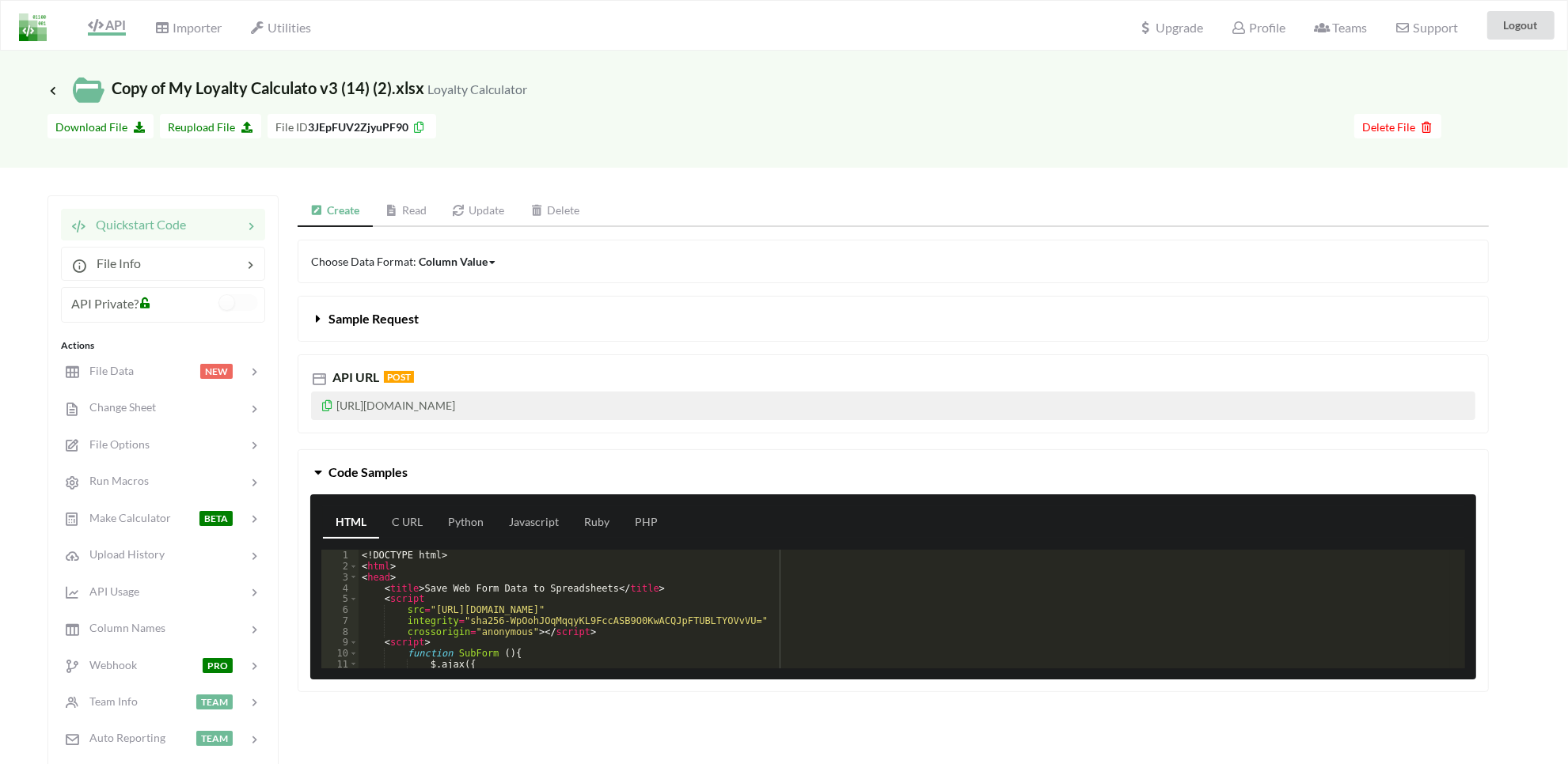
click at [325, 409] on icon at bounding box center [327, 404] width 14 height 11
click at [313, 321] on icon at bounding box center [318, 316] width 15 height 13
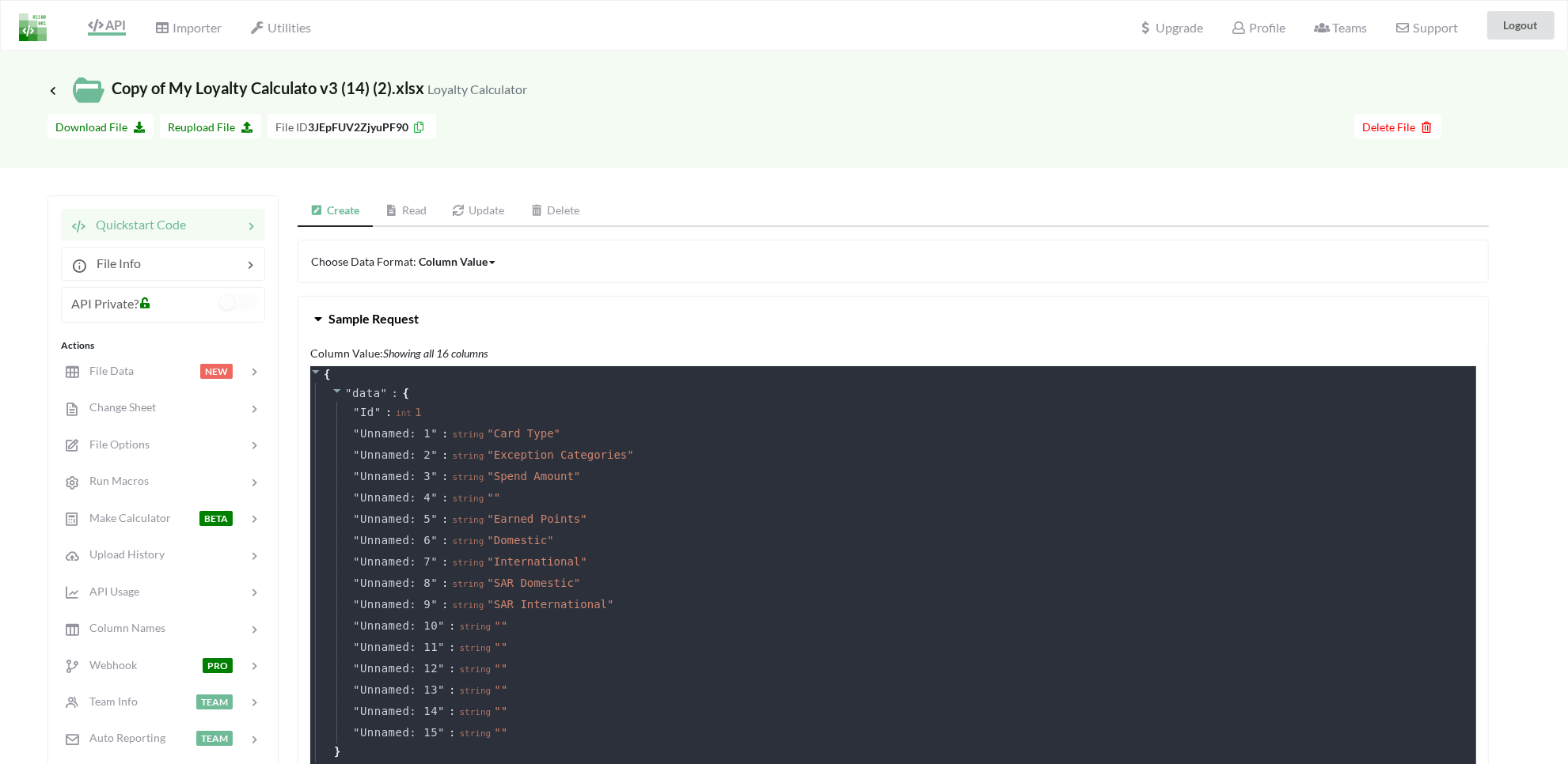
click at [313, 321] on icon at bounding box center [318, 316] width 15 height 13
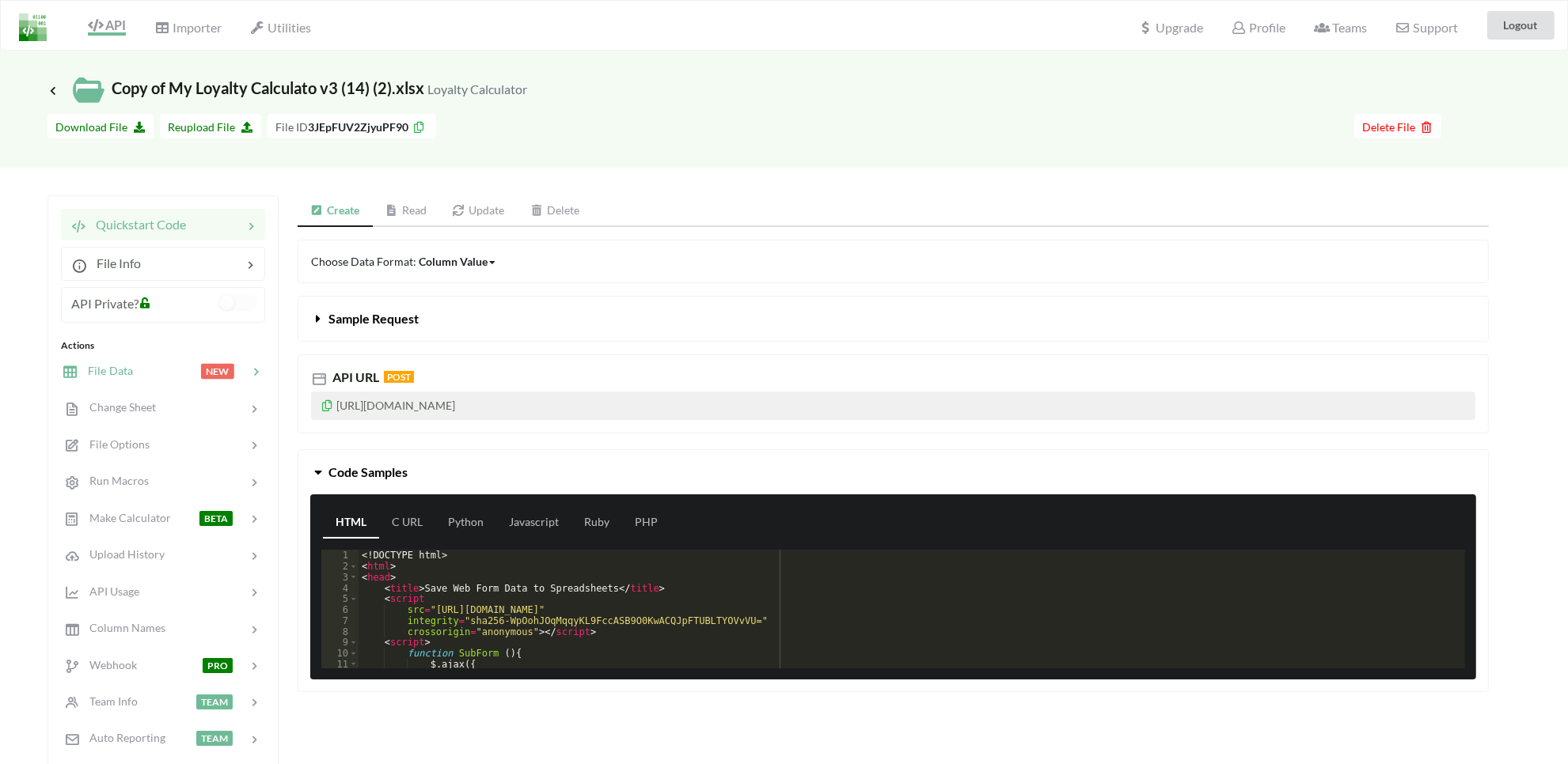
click at [113, 368] on span "File Data" at bounding box center [105, 370] width 55 height 14
click at [128, 373] on span "File Data" at bounding box center [105, 370] width 55 height 14
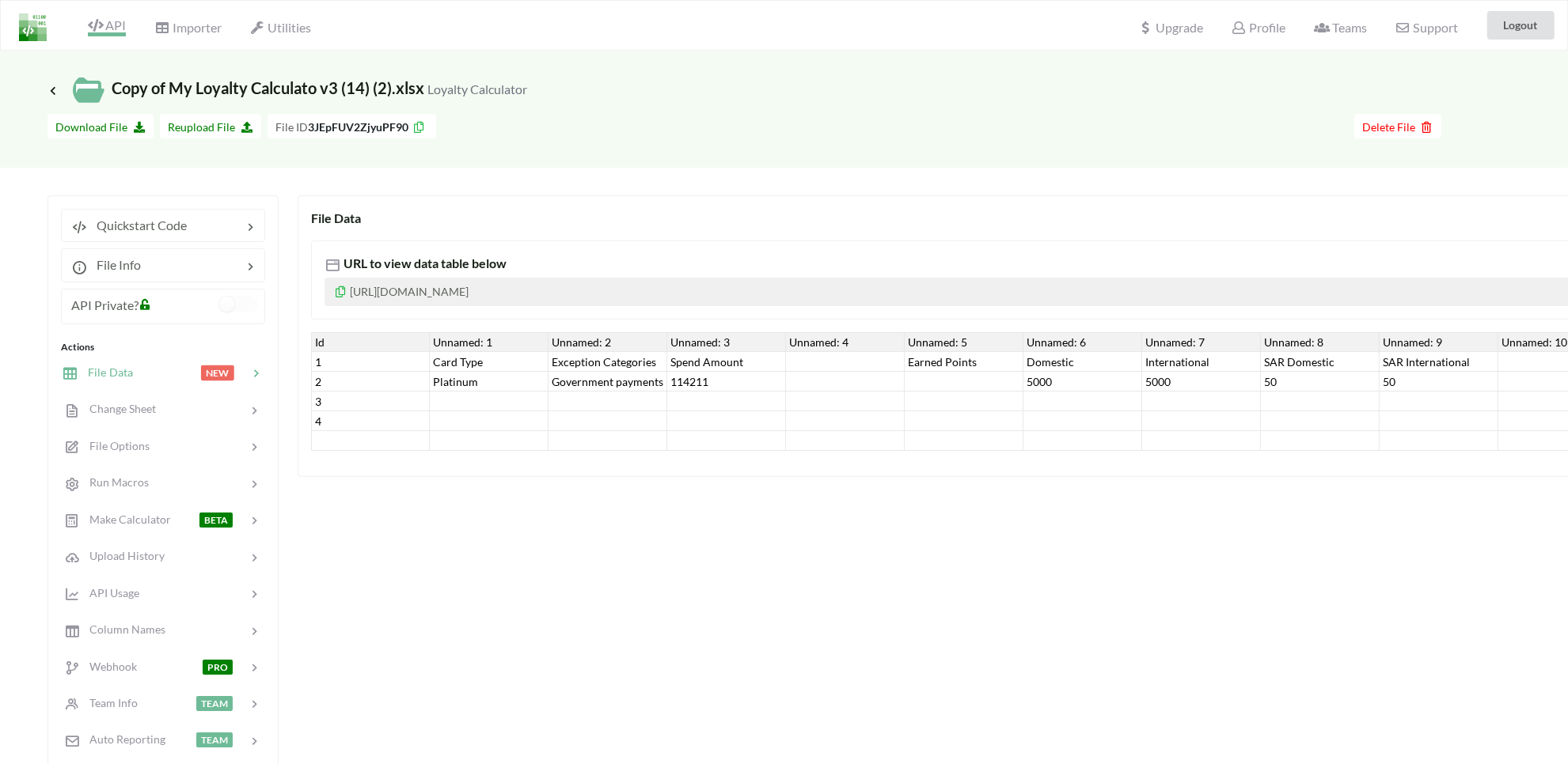
click at [101, 30] on icon at bounding box center [95, 25] width 15 height 13
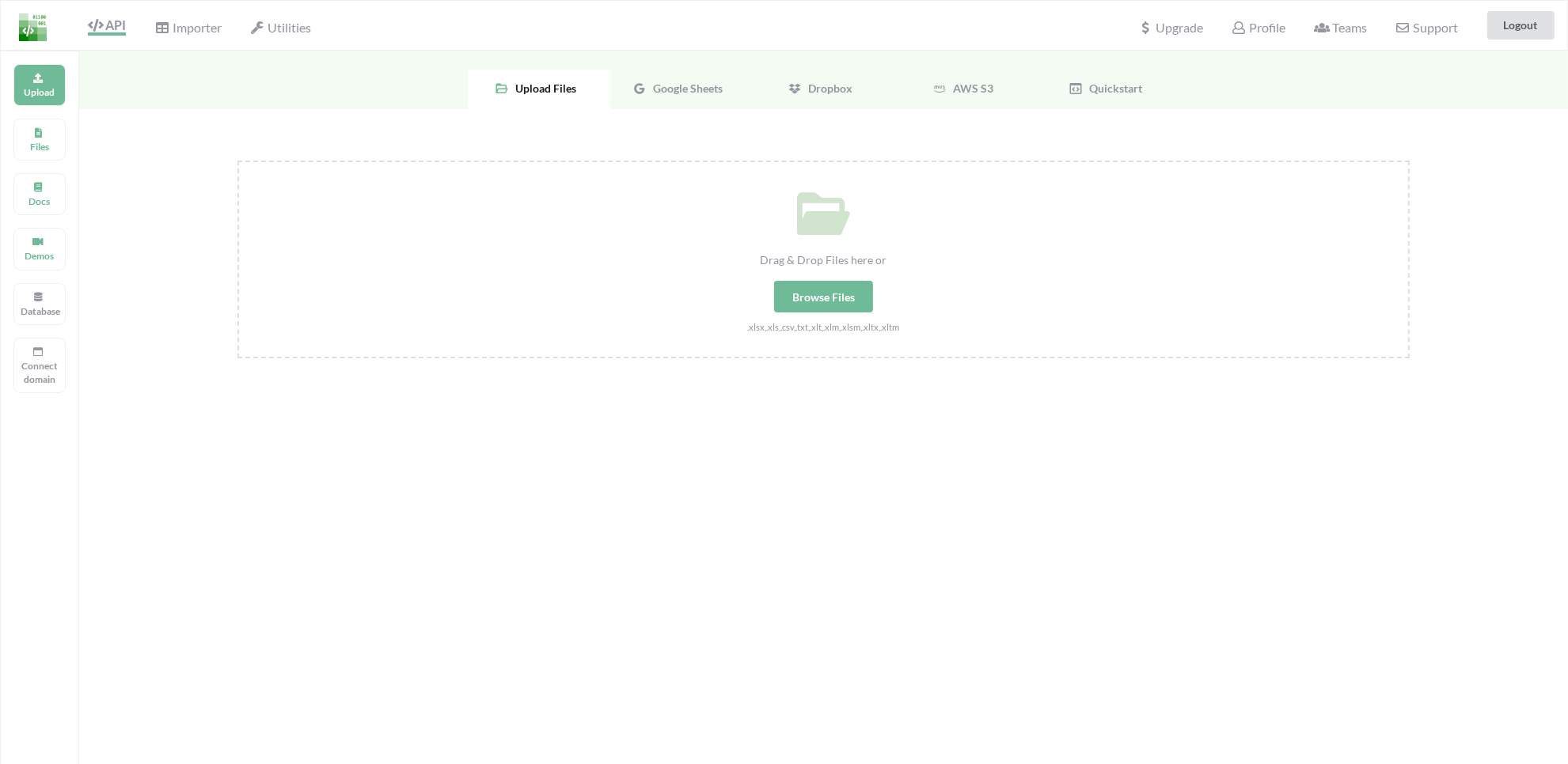
click at [823, 305] on div "Browse Files" at bounding box center [823, 296] width 99 height 32
click at [238, 160] on input "Drag & Drop Files here or Browse Files .xlsx,.xls,.csv,.txt,.xlt,.xlm,.xlsm,.xl…" at bounding box center [238, 160] width 0 height 0
click at [673, 89] on span "Google Sheets" at bounding box center [685, 88] width 76 height 14
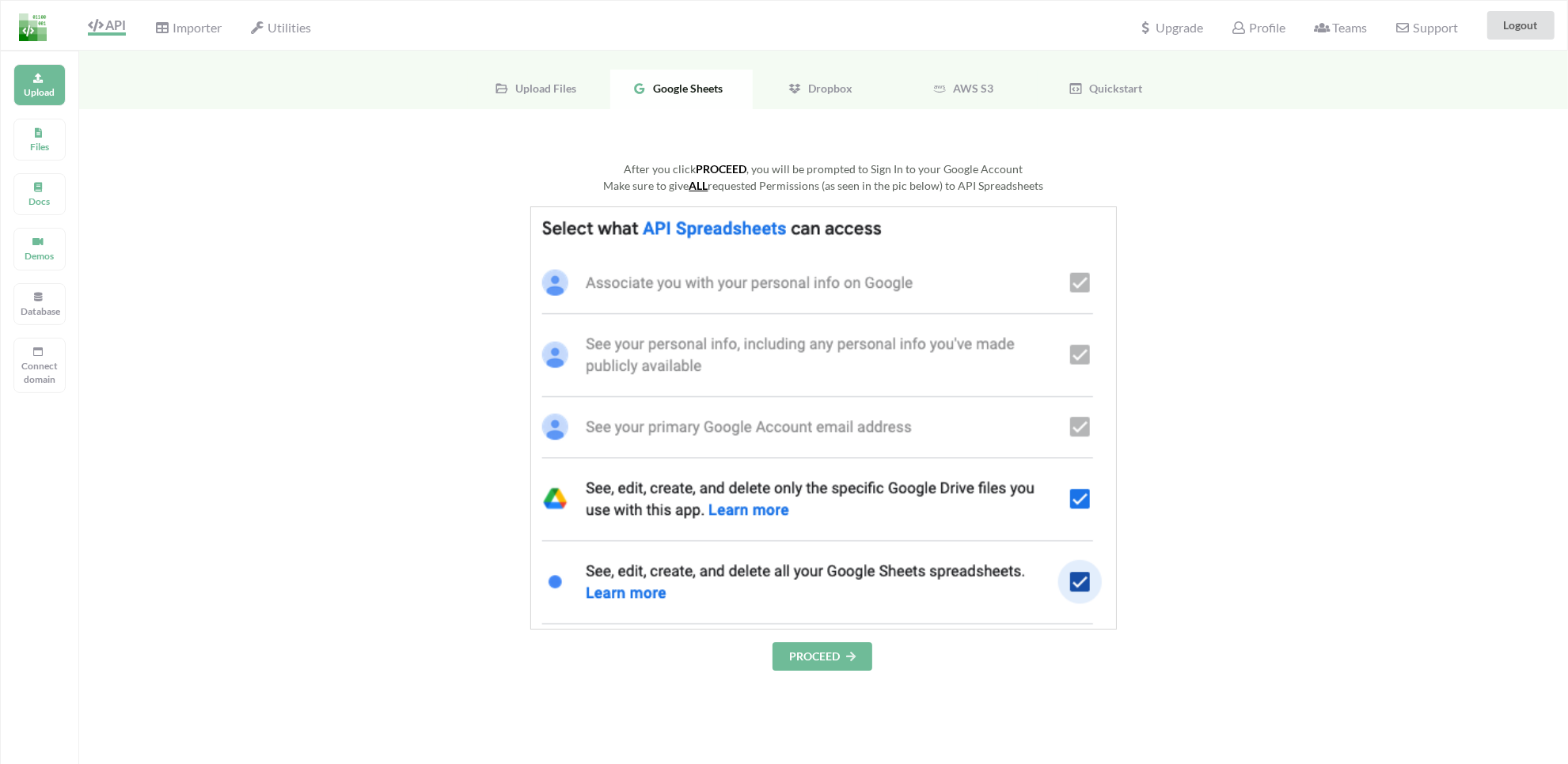
click at [548, 91] on span "Upload Files" at bounding box center [542, 88] width 68 height 14
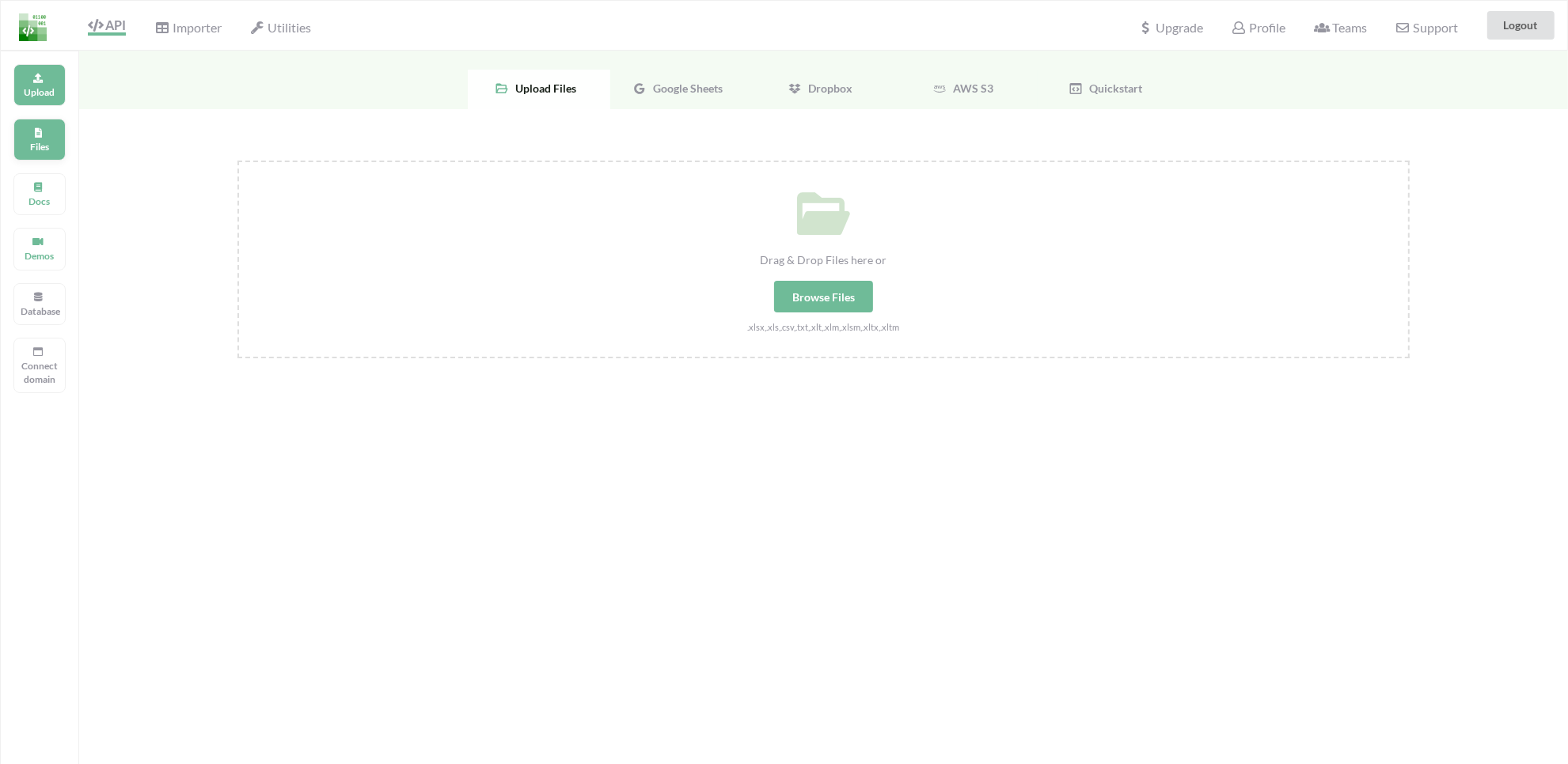
click at [41, 147] on p "Files" at bounding box center [39, 146] width 38 height 14
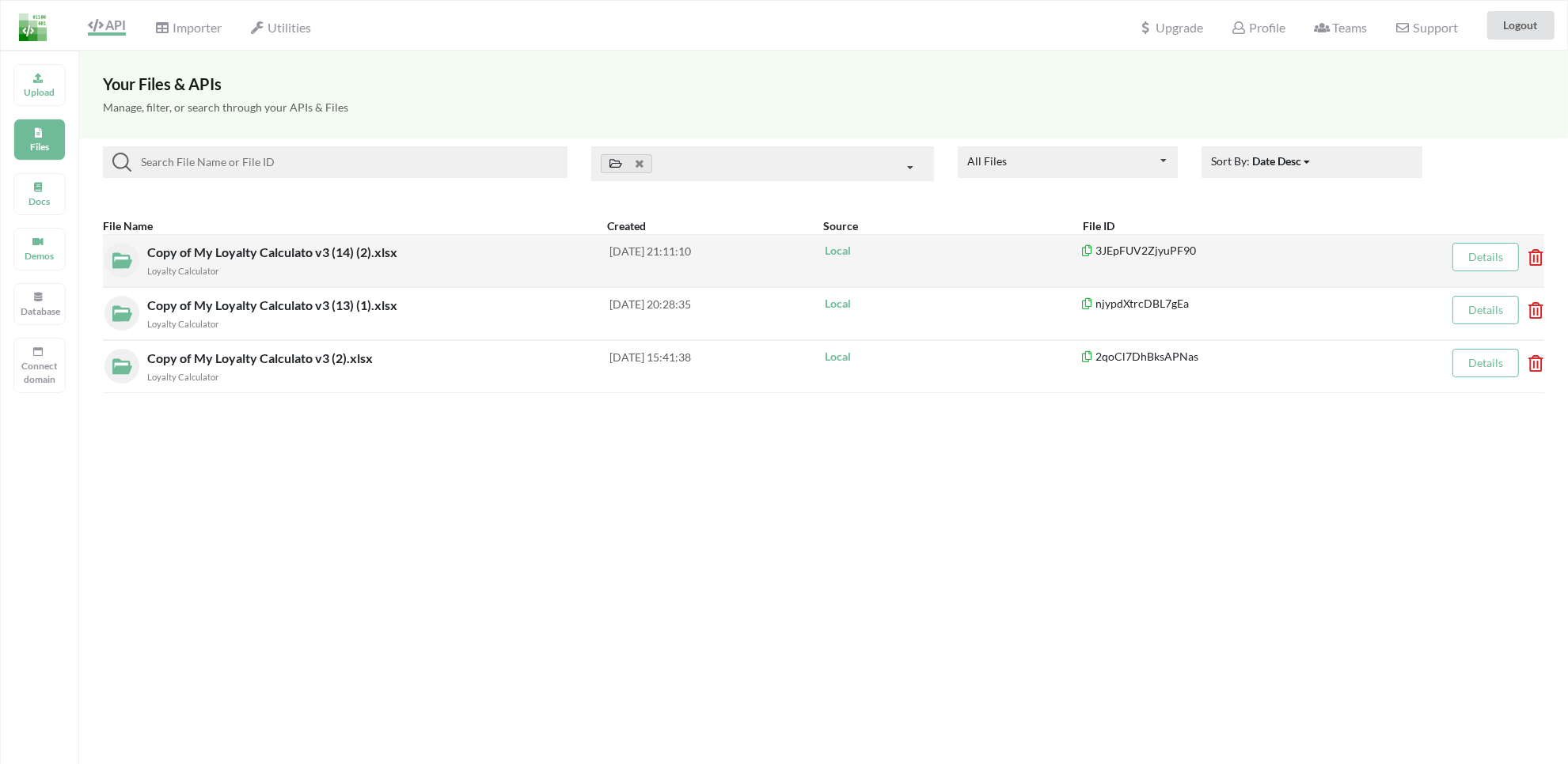
click at [271, 257] on span "Copy of My Loyalty Calculato v3 (14) (2).xlsx" at bounding box center [273, 252] width 253 height 15
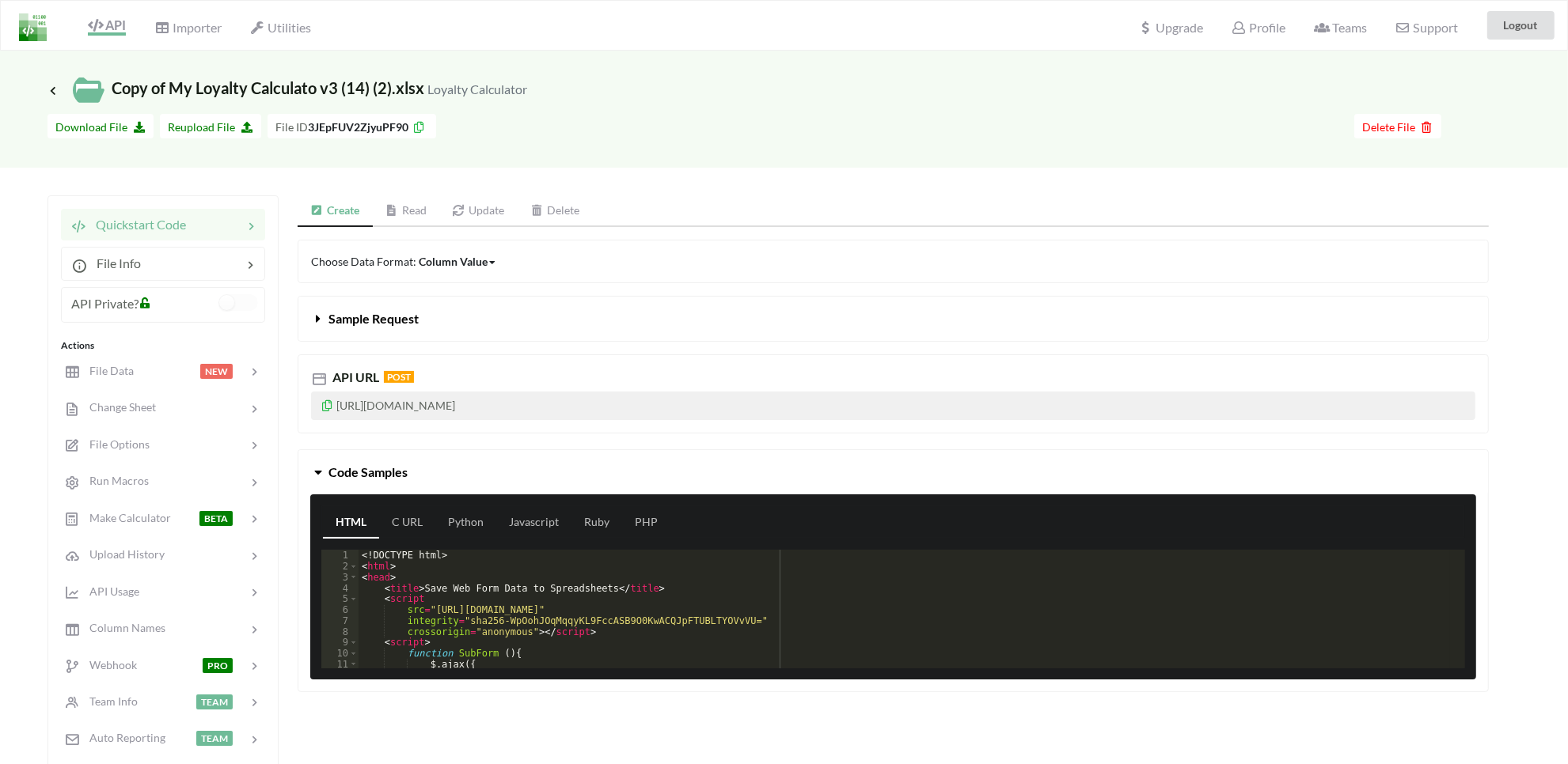
click at [413, 214] on link "Read" at bounding box center [406, 211] width 68 height 32
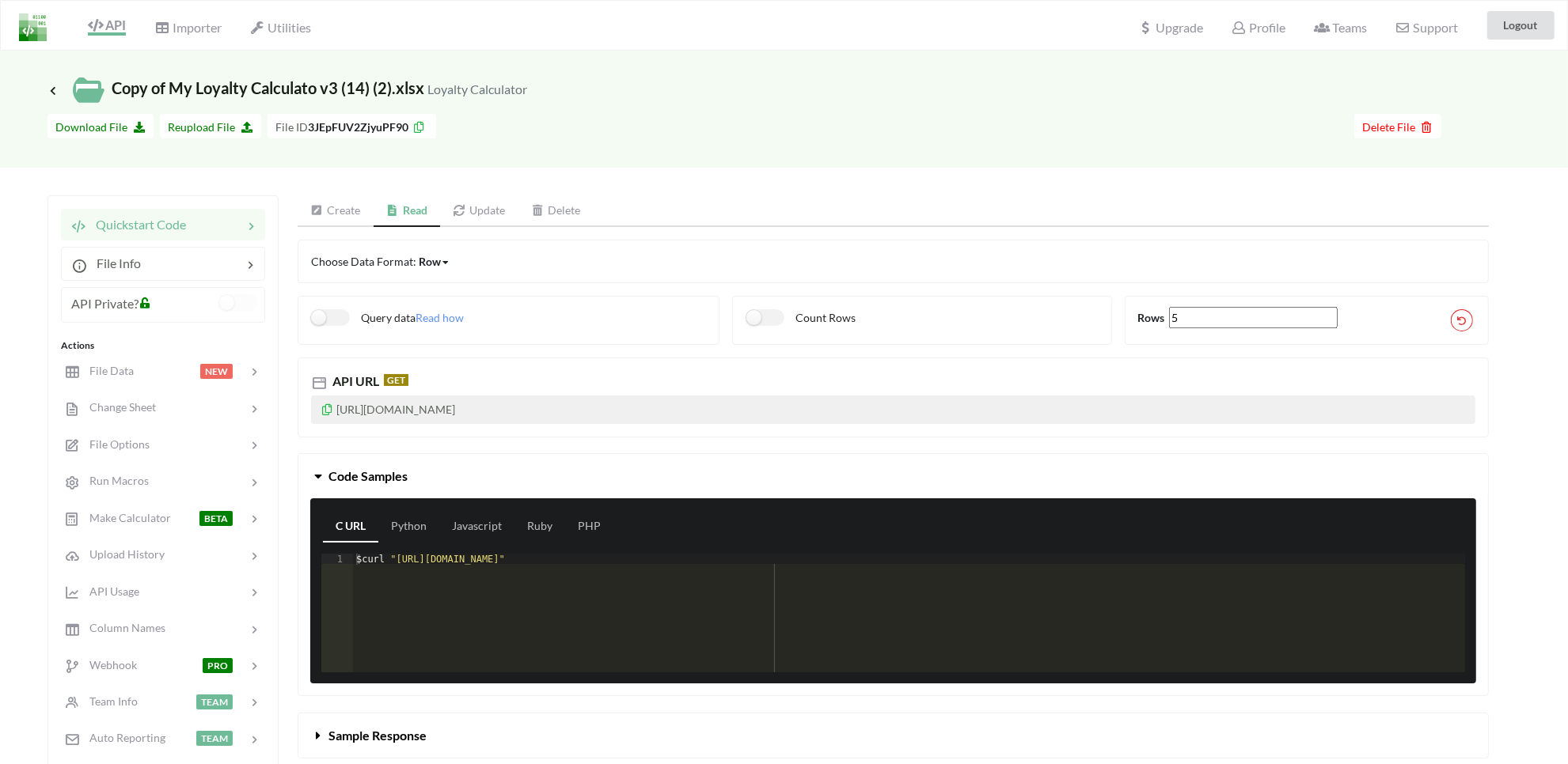
click at [338, 216] on link "Create" at bounding box center [335, 211] width 76 height 32
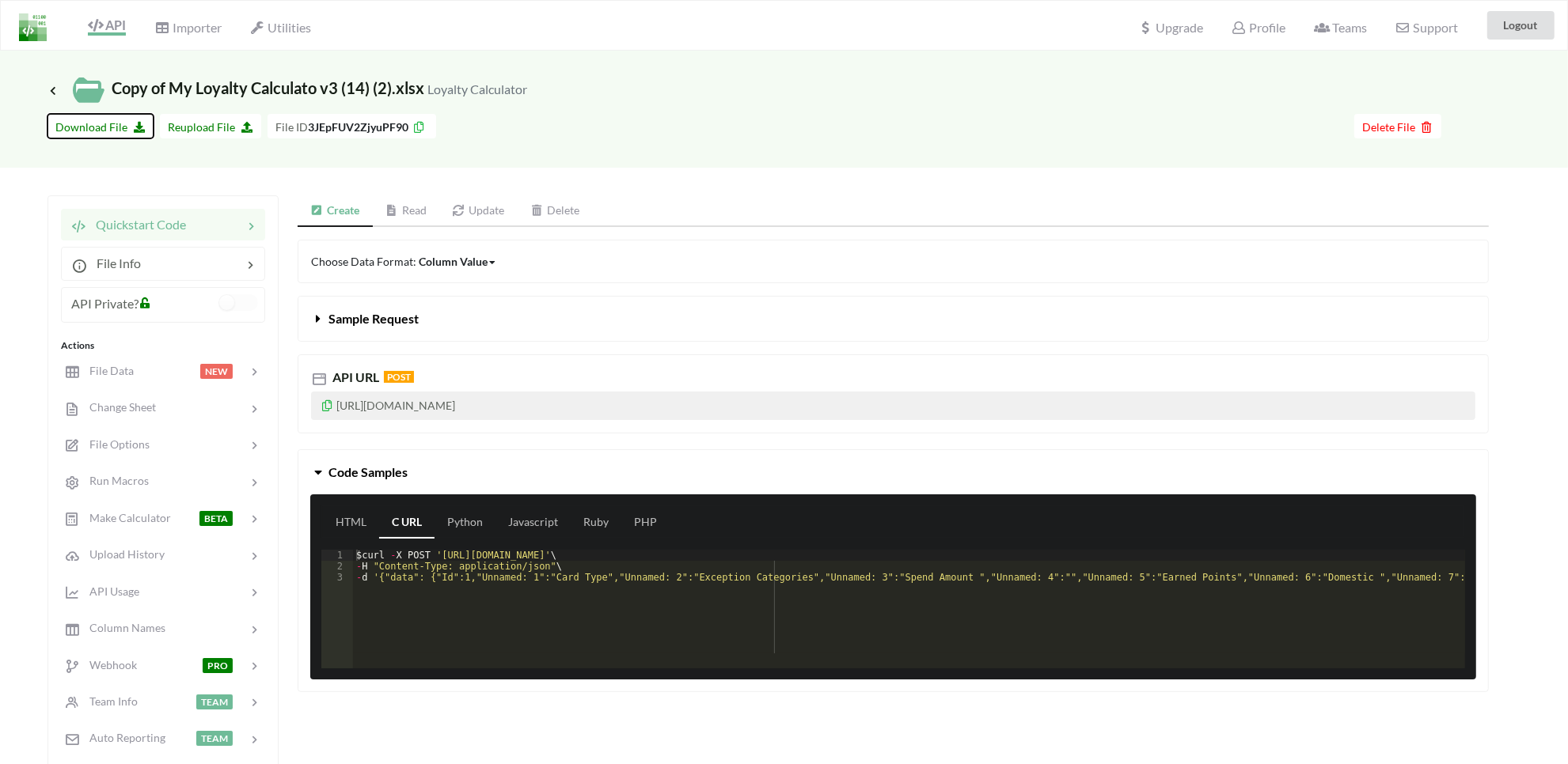
click at [80, 124] on span "Download File" at bounding box center [100, 127] width 90 height 14
click at [105, 20] on span "API" at bounding box center [107, 26] width 38 height 19
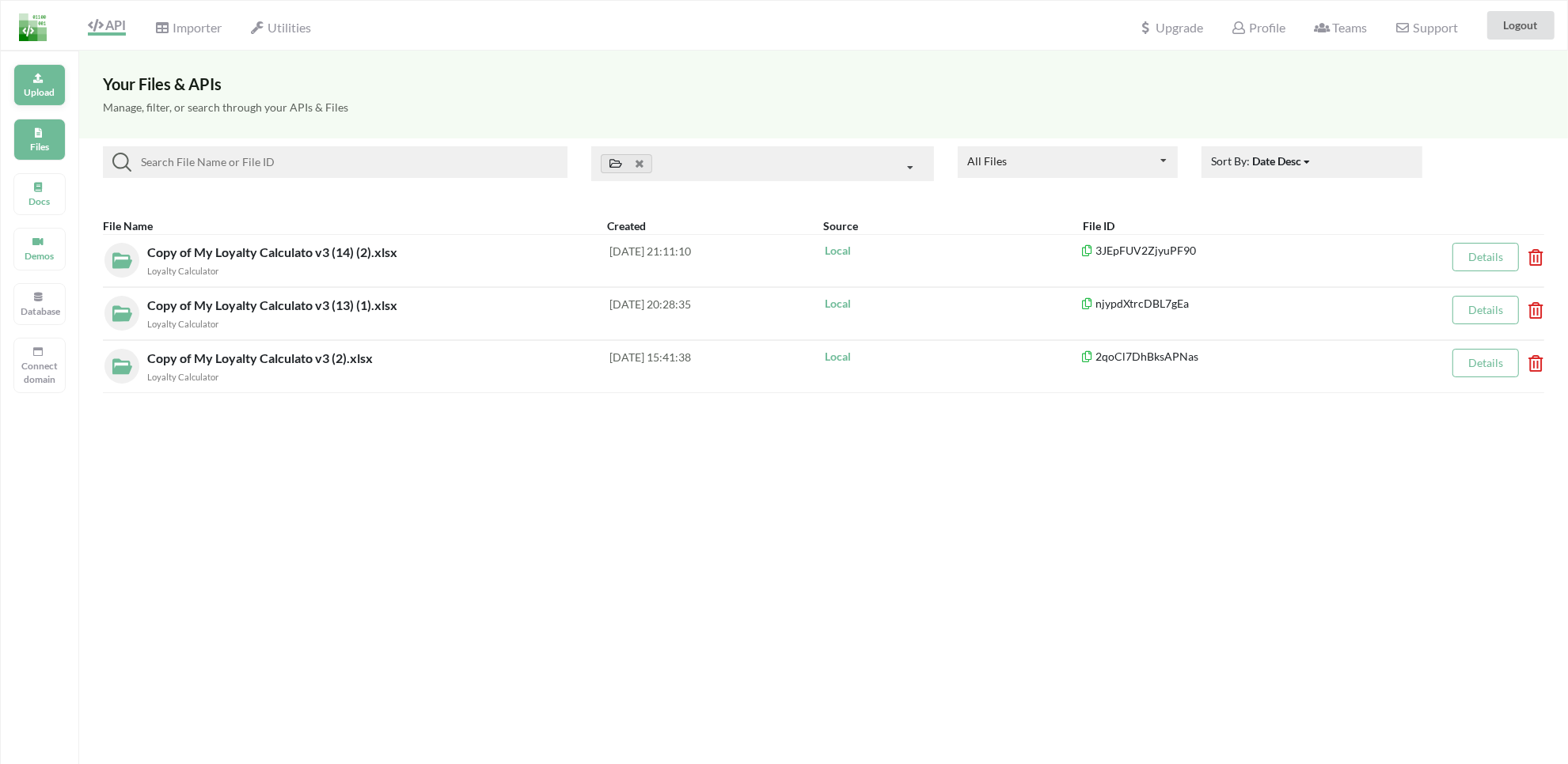
click at [41, 101] on div "Upload" at bounding box center [40, 85] width 52 height 42
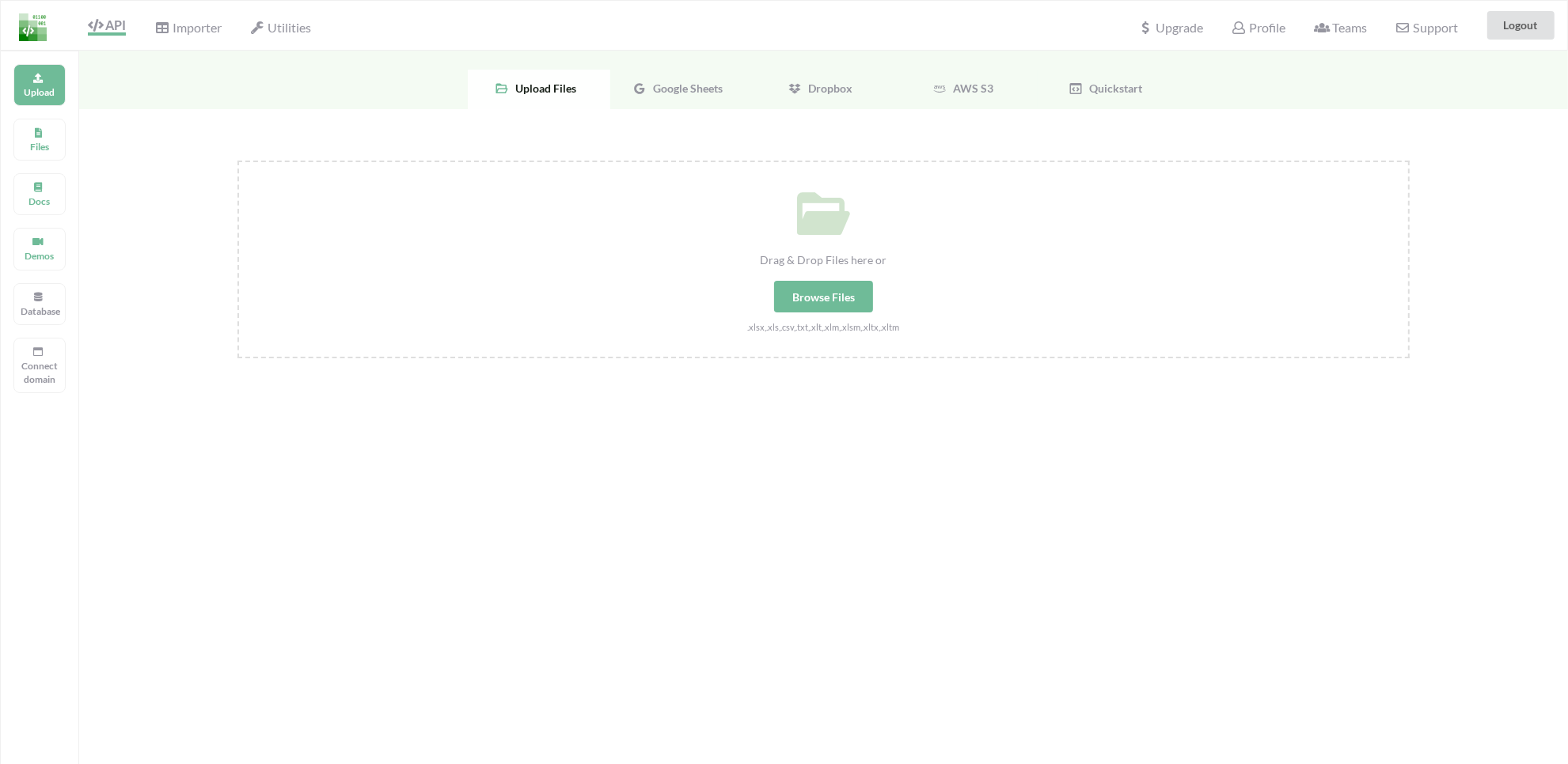
click at [767, 295] on div "Drag & Drop Files here or Browse Files .xlsx,.xls,.csv,.txt,.xlt,.xlm,.xlsm,.xl…" at bounding box center [823, 248] width 1168 height 172
click at [238, 160] on input "Drag & Drop Files here or Browse Files .xlsx,.xls,.csv,.txt,.xlt,.xlm,.xlsm,.xl…" at bounding box center [238, 160] width 0 height 0
click at [34, 146] on p "Files" at bounding box center [39, 146] width 38 height 14
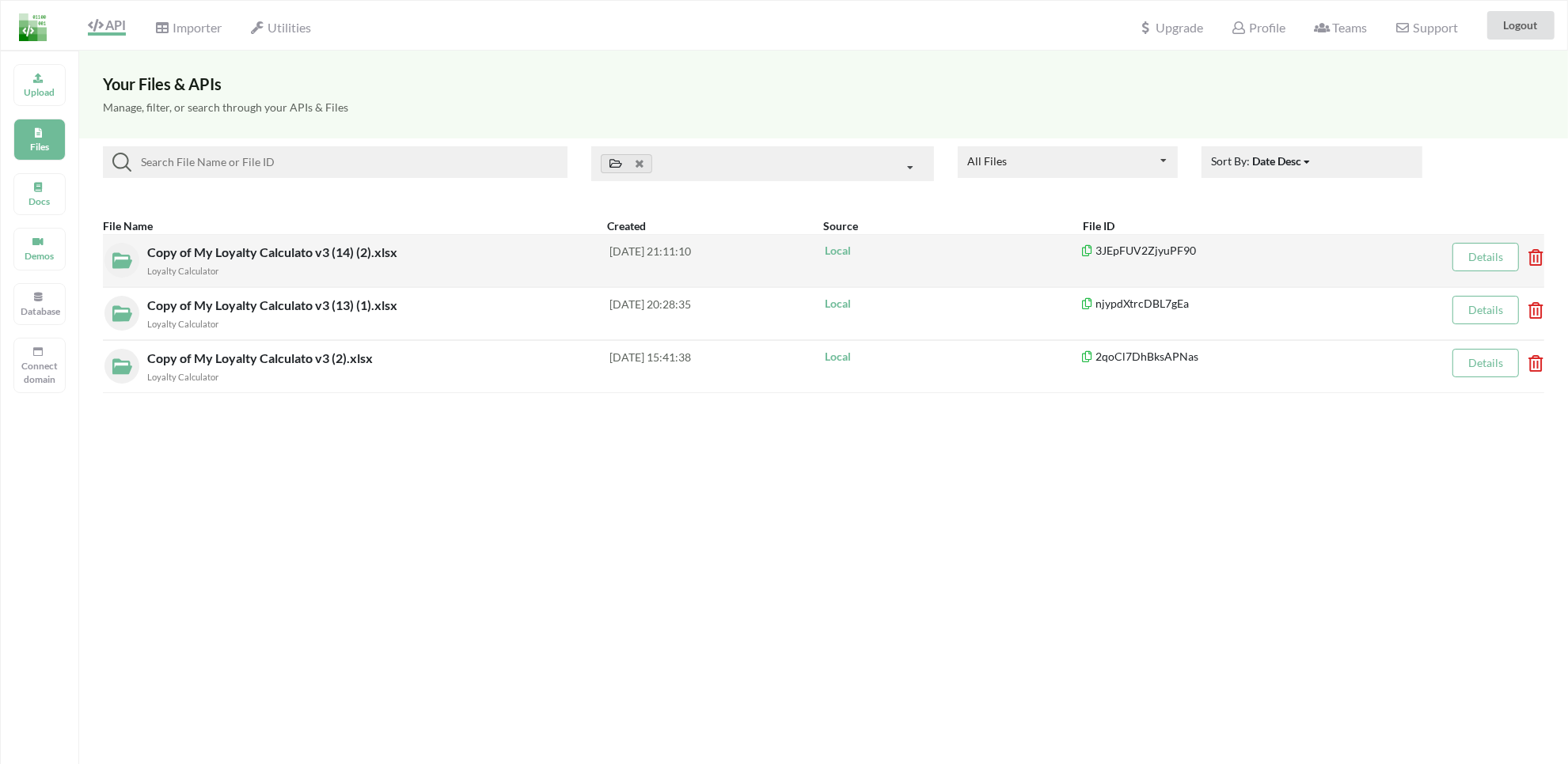
click at [329, 249] on span "Copy of My Loyalty Calculato v3 (14) (2).xlsx" at bounding box center [273, 252] width 253 height 15
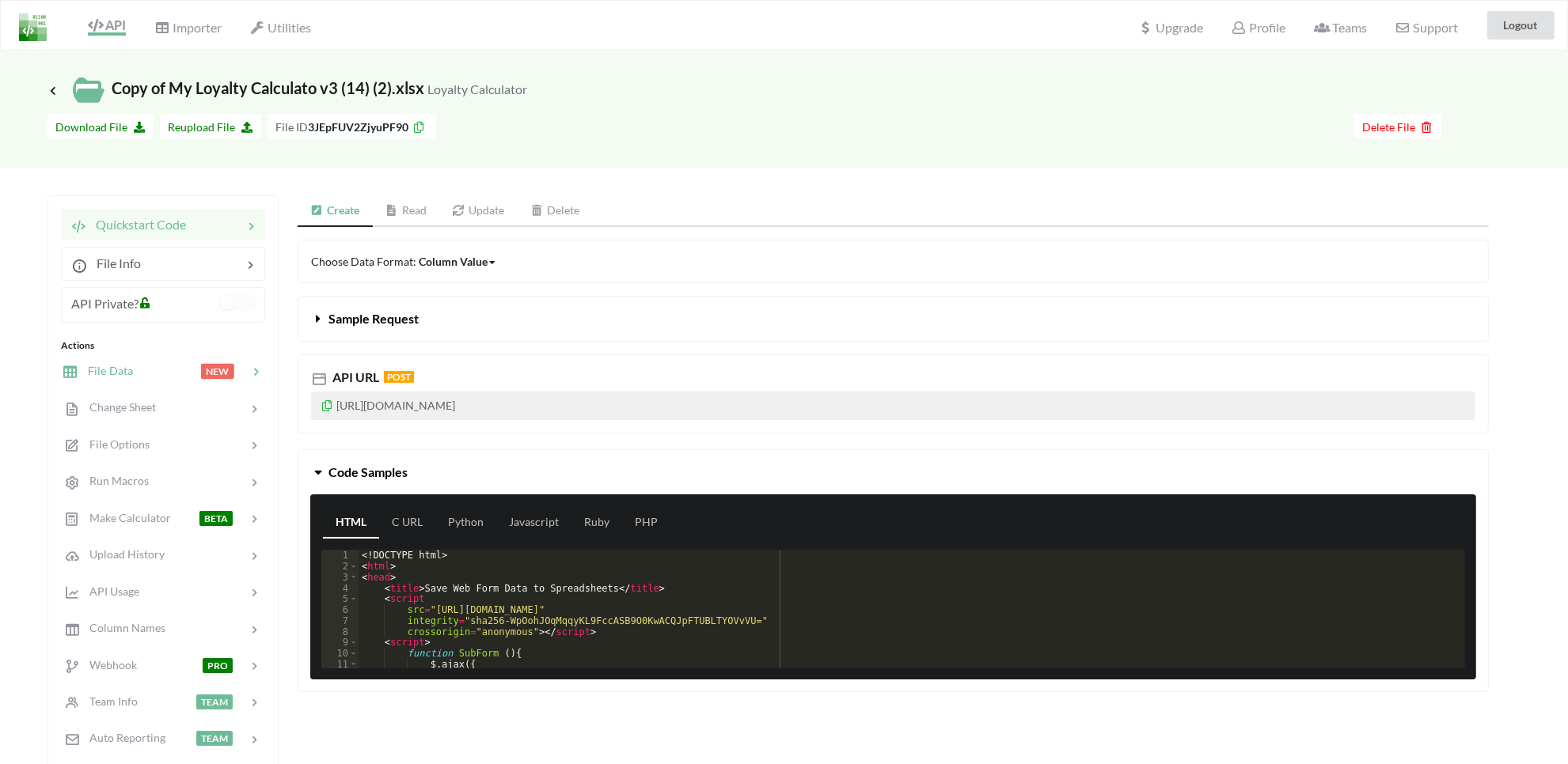
click at [123, 377] on span "File Data" at bounding box center [105, 370] width 55 height 14
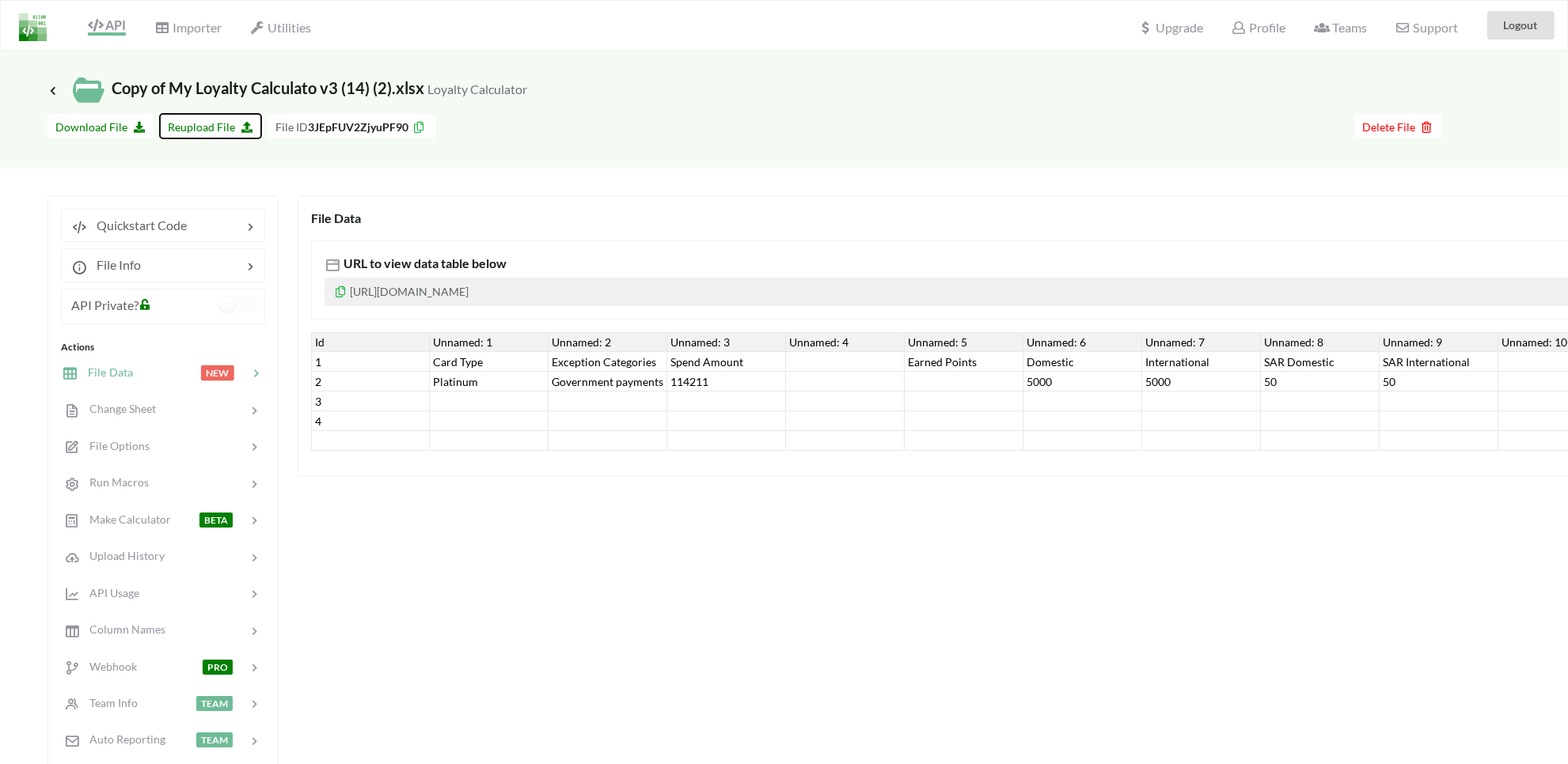
click at [188, 124] on span "Reupload File" at bounding box center [210, 127] width 85 height 14
click at [111, 34] on span "API" at bounding box center [107, 26] width 38 height 18
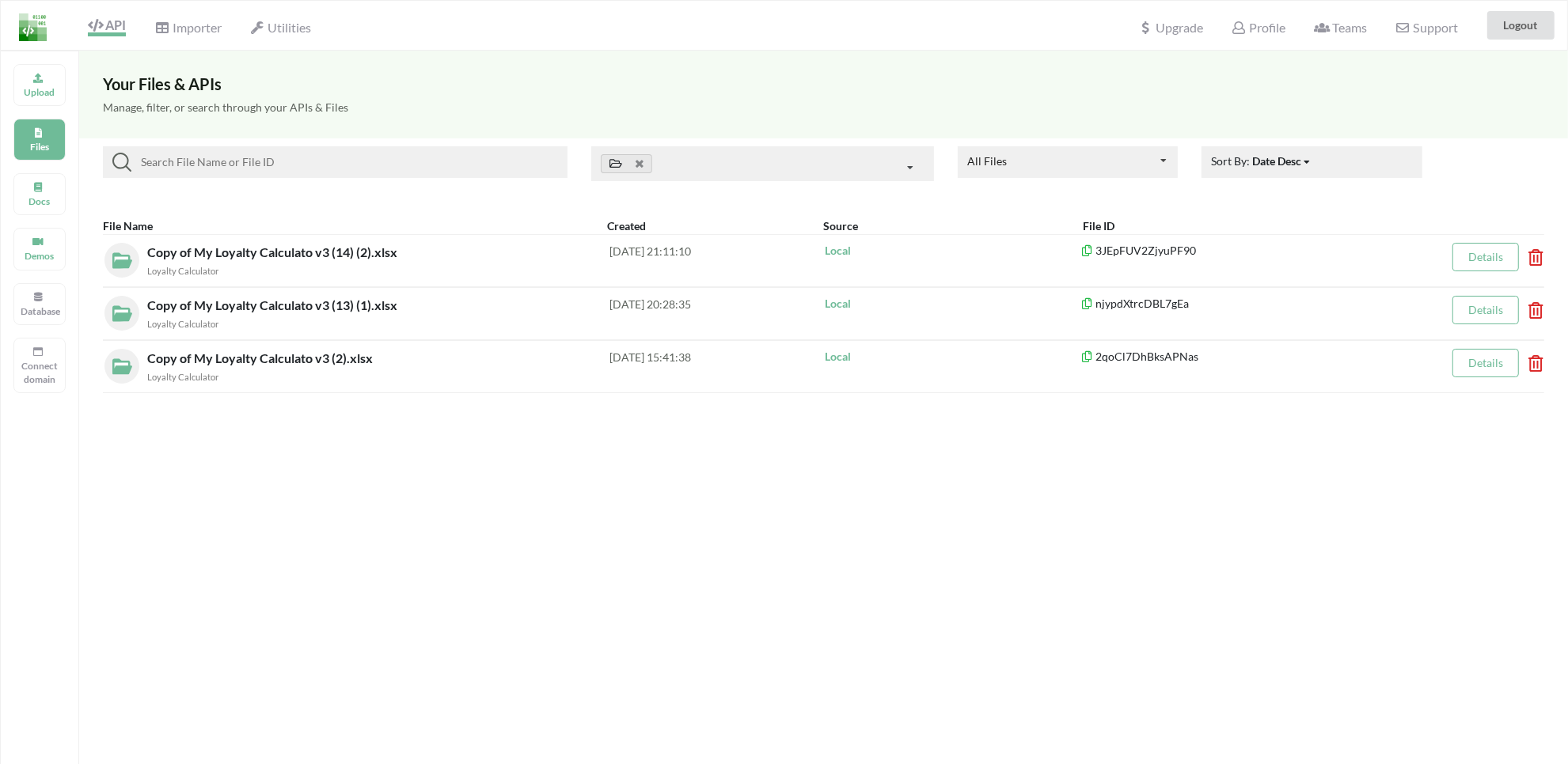
click at [111, 30] on span "API" at bounding box center [107, 26] width 38 height 19
click at [45, 87] on p "Upload" at bounding box center [39, 92] width 38 height 14
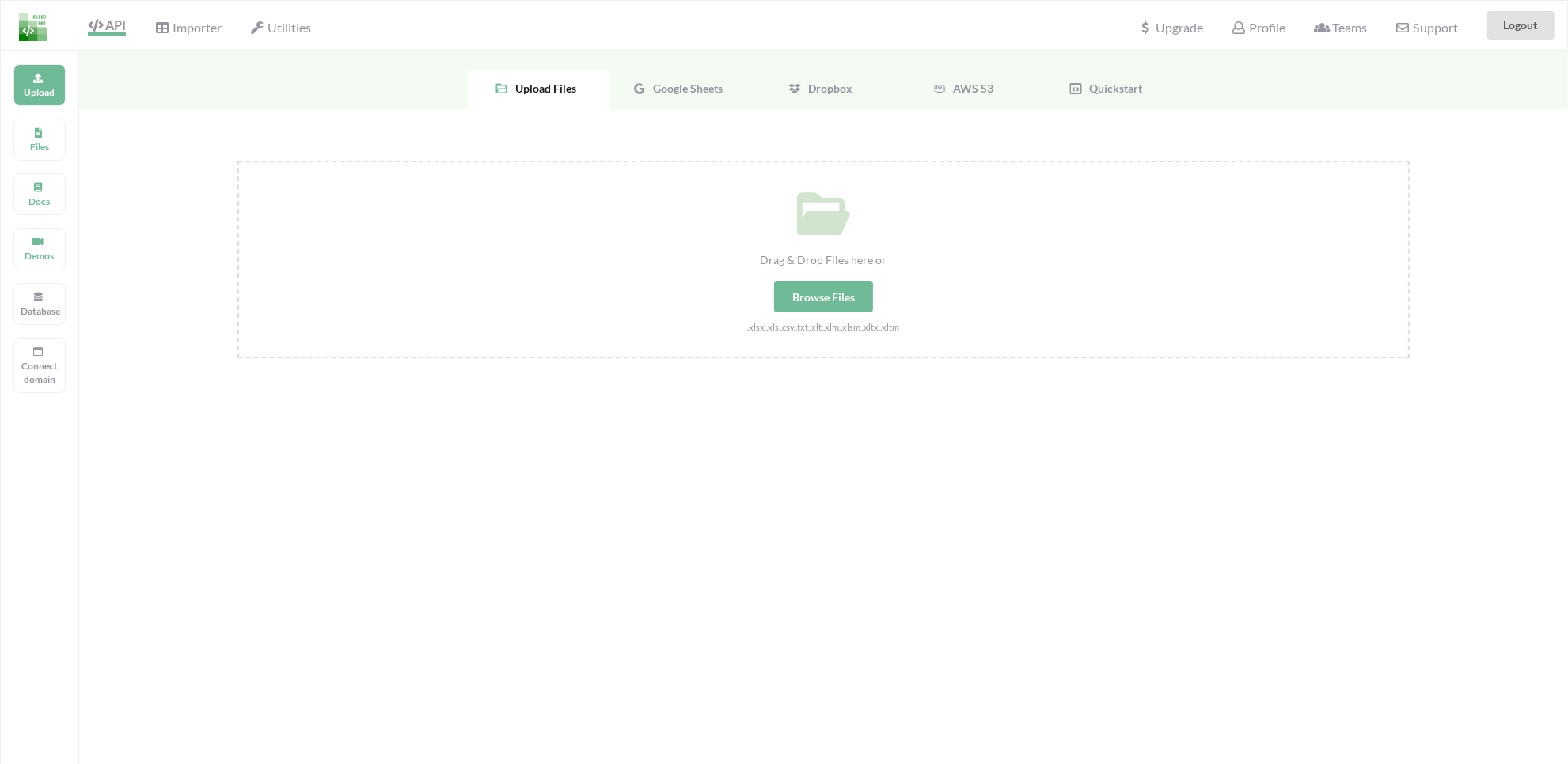
click at [683, 84] on span "Google Sheets" at bounding box center [685, 88] width 76 height 14
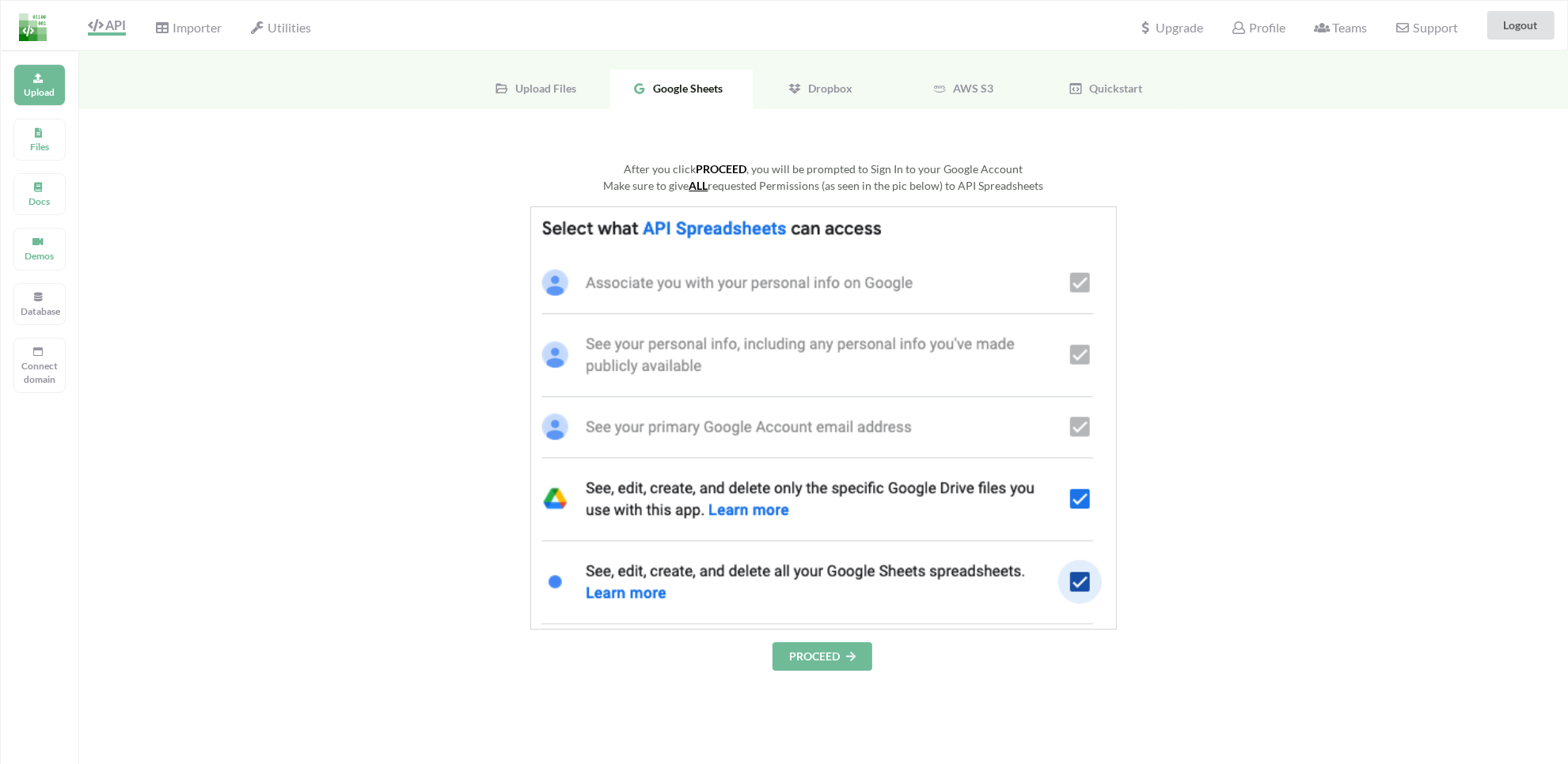
click at [841, 653] on button "PROCEED" at bounding box center [822, 657] width 100 height 28
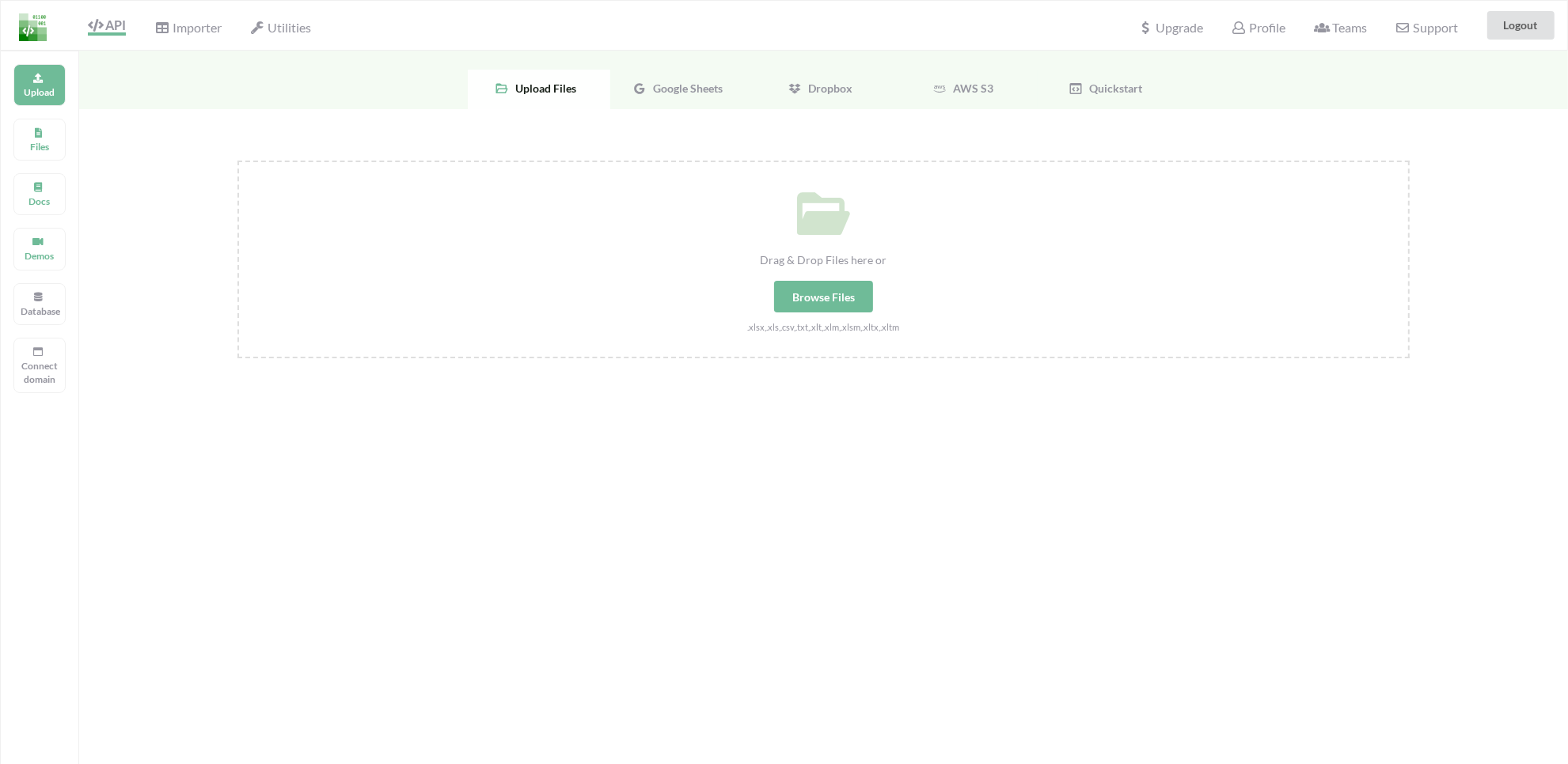
click at [686, 76] on div "Google Sheets" at bounding box center [681, 89] width 142 height 40
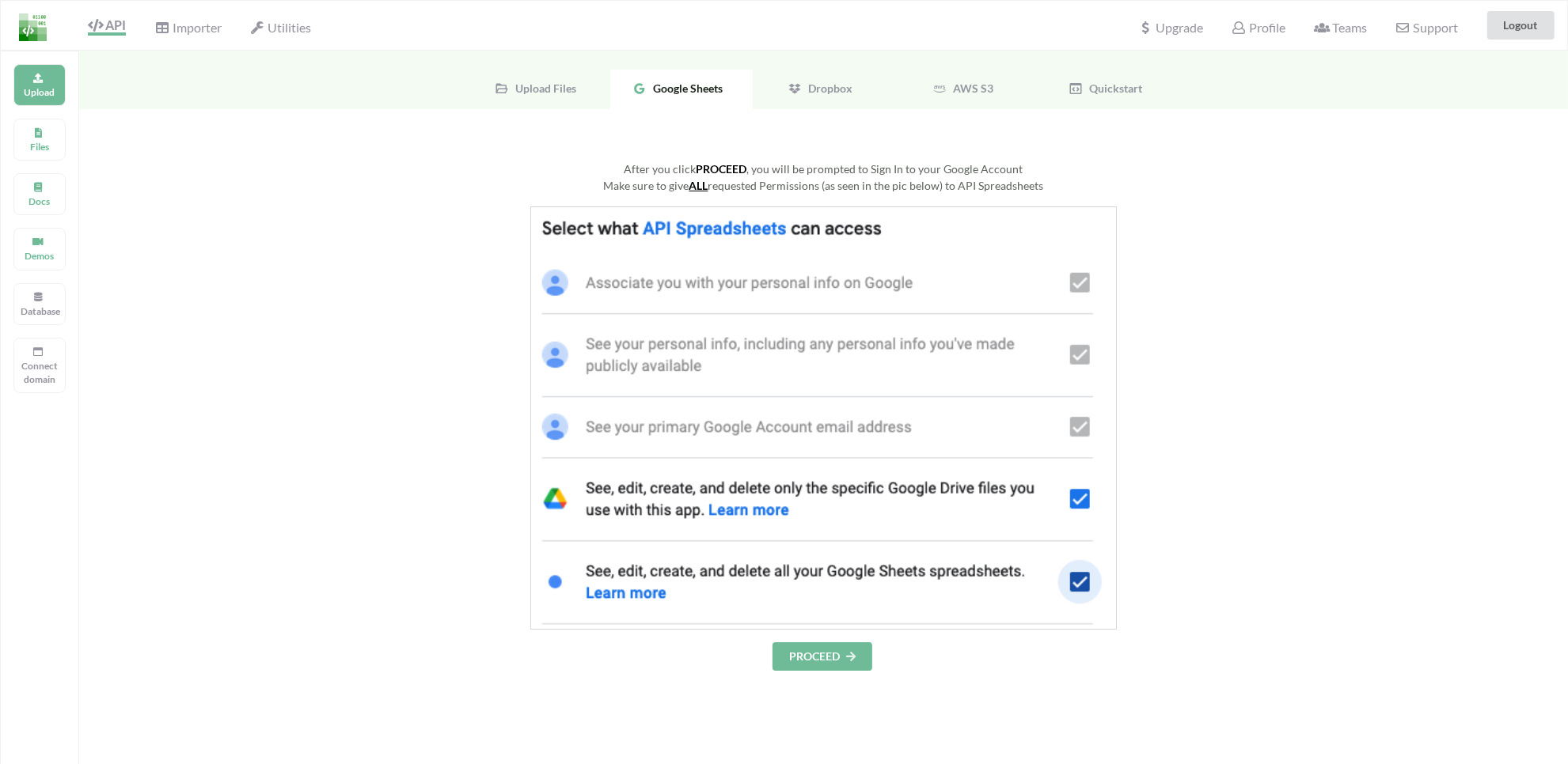
click at [829, 647] on button "PROCEED" at bounding box center [822, 657] width 100 height 28
